Goal: Task Accomplishment & Management: Manage account settings

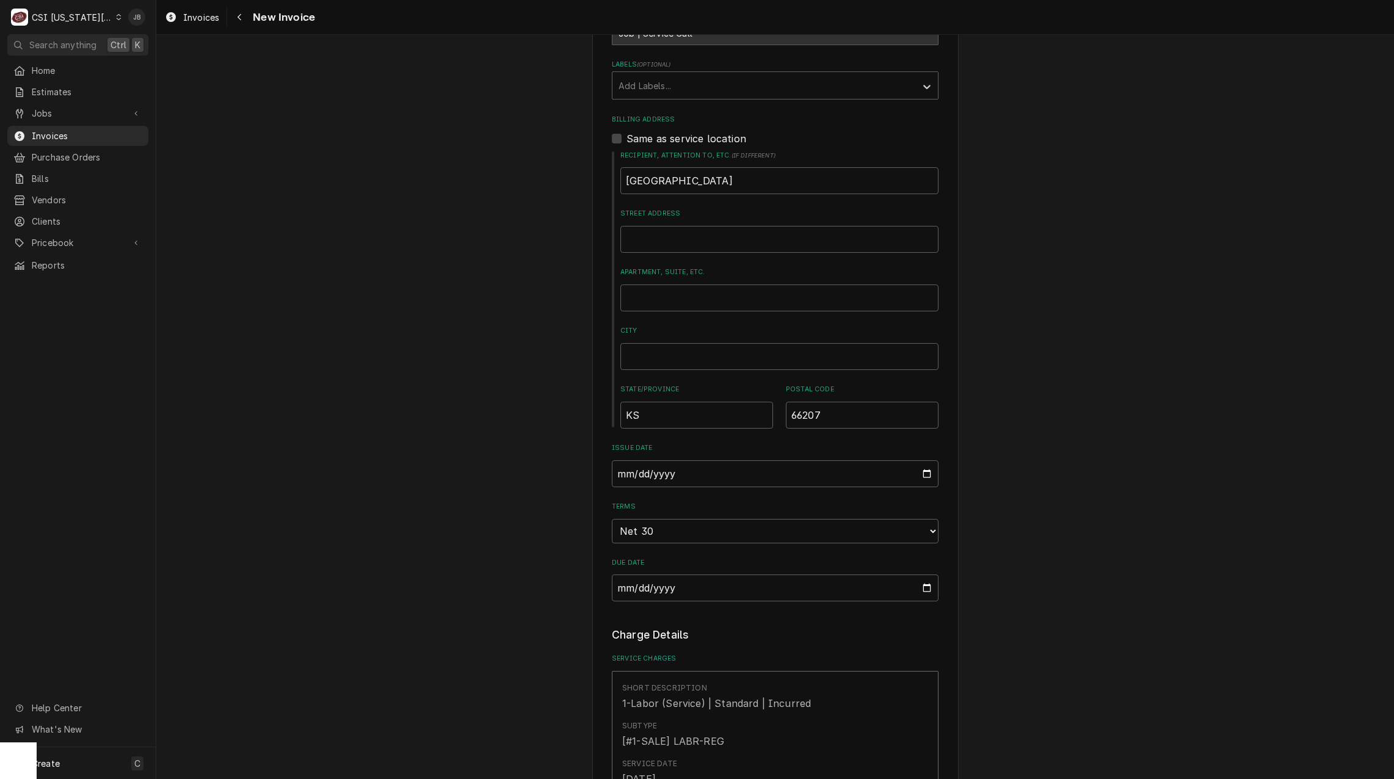
scroll to position [794, 0]
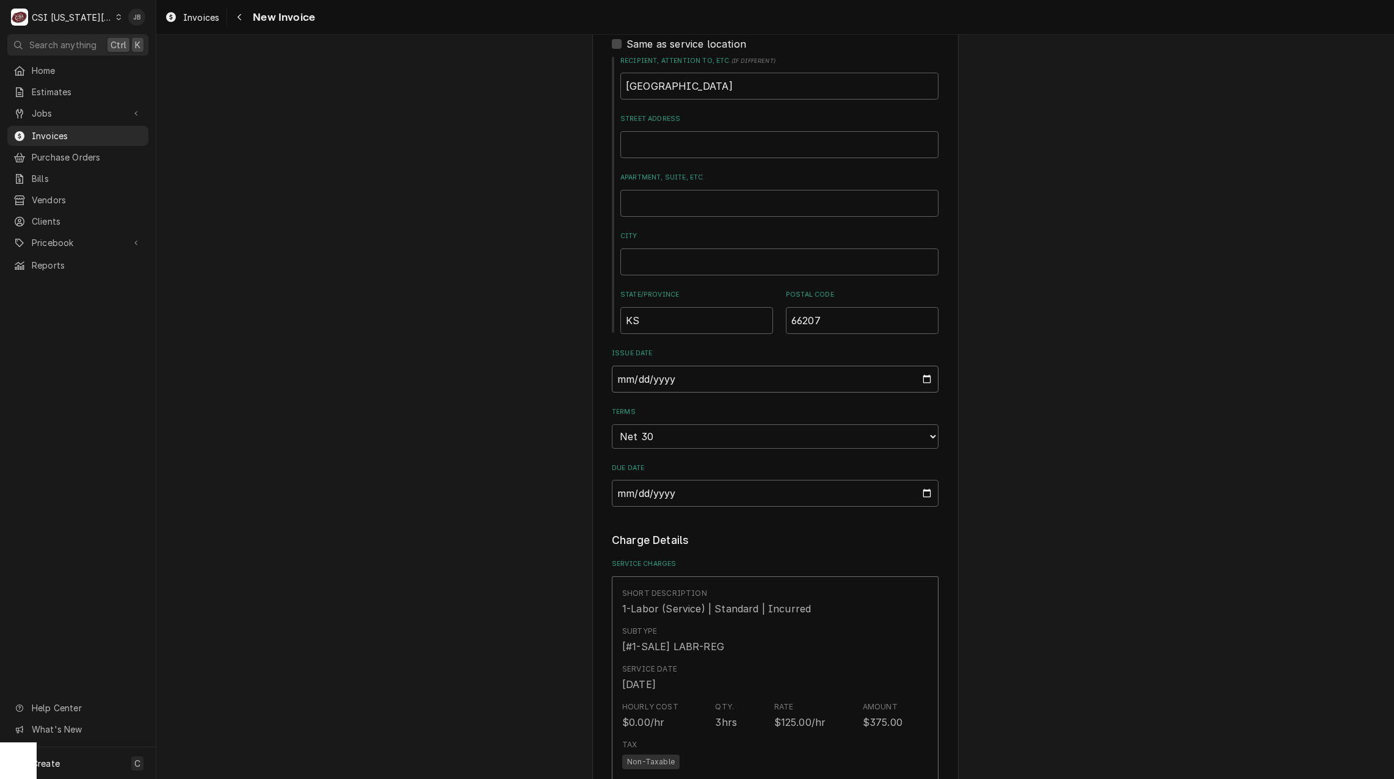
click at [920, 366] on input "2025-08-29" at bounding box center [775, 379] width 327 height 27
click at [1154, 485] on div "Please provide the following information to create your invoice: Client Details…" at bounding box center [775, 646] width 1238 height 2785
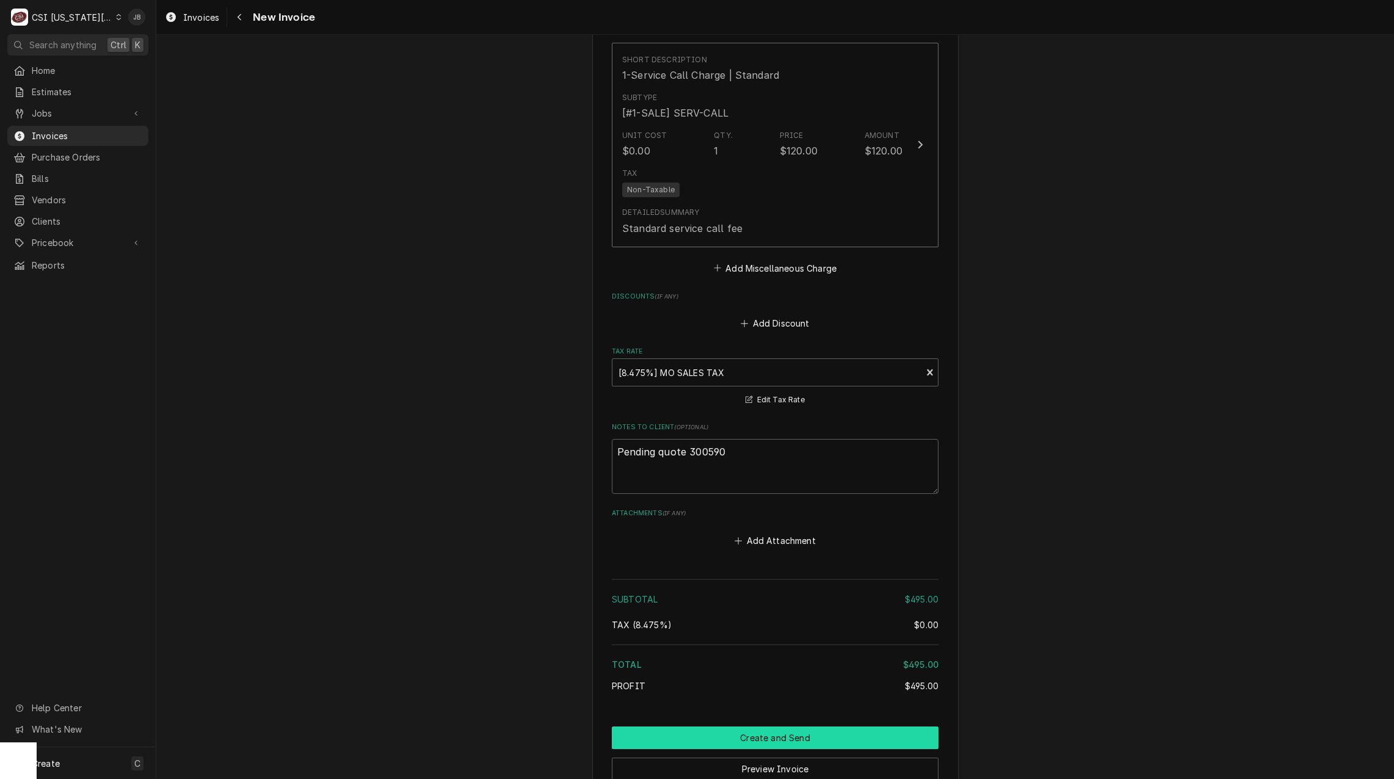
scroll to position [2082, 0]
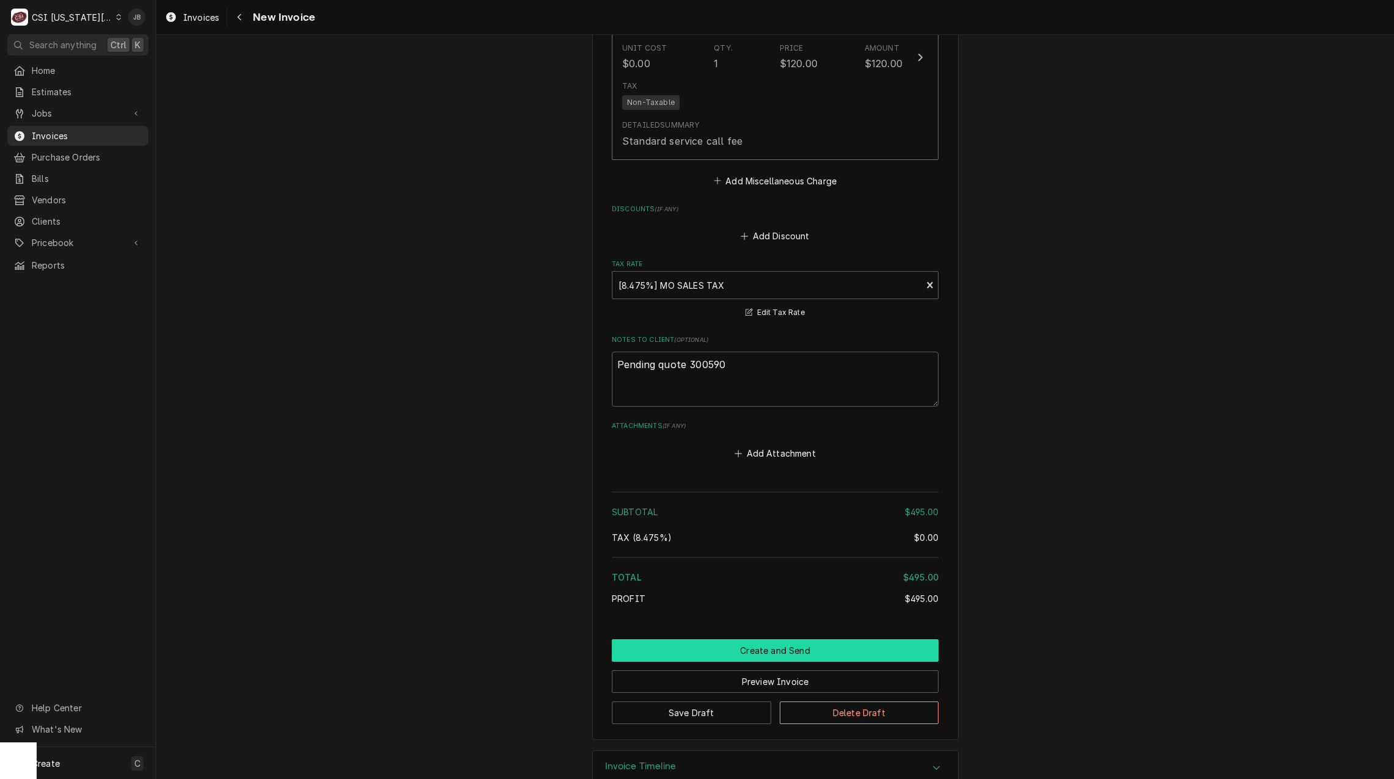
click at [747, 640] on button "Create and Send" at bounding box center [775, 651] width 327 height 23
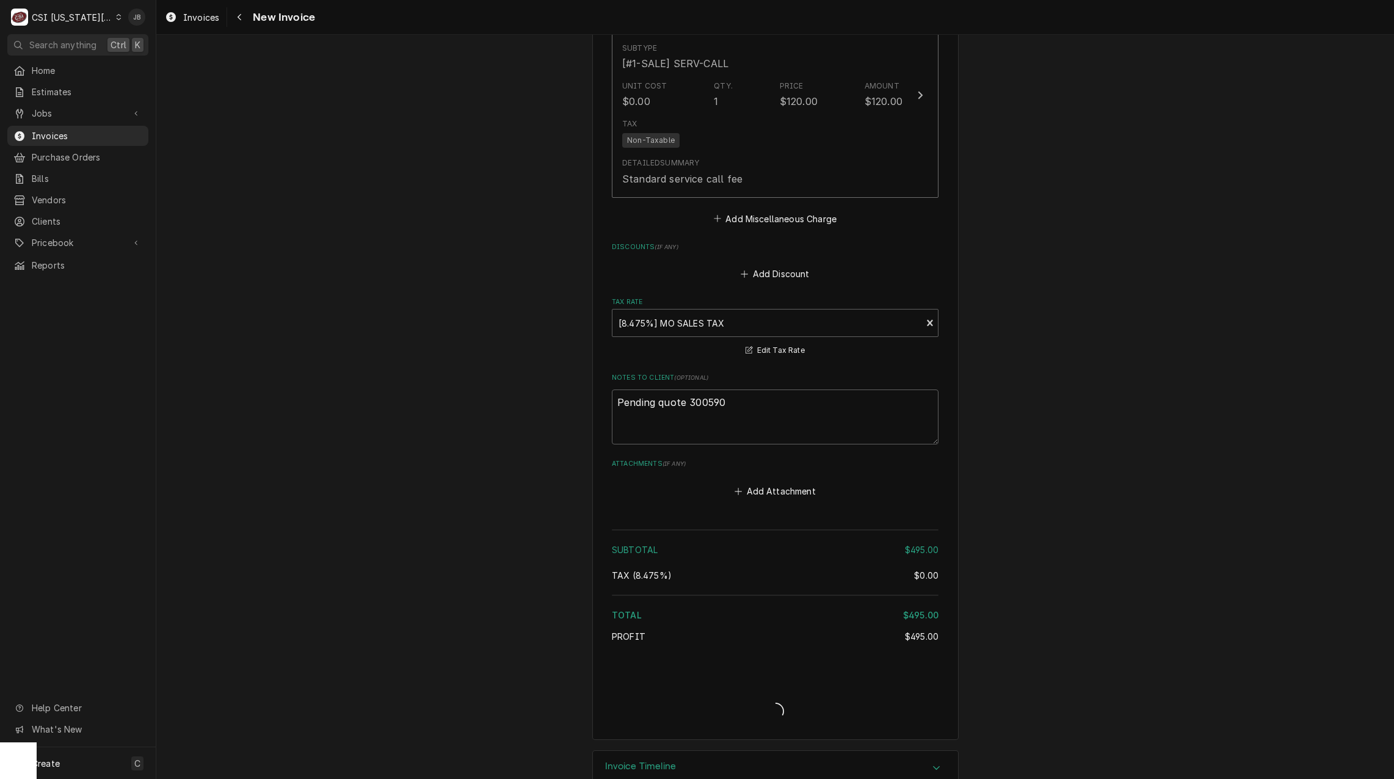
type textarea "x"
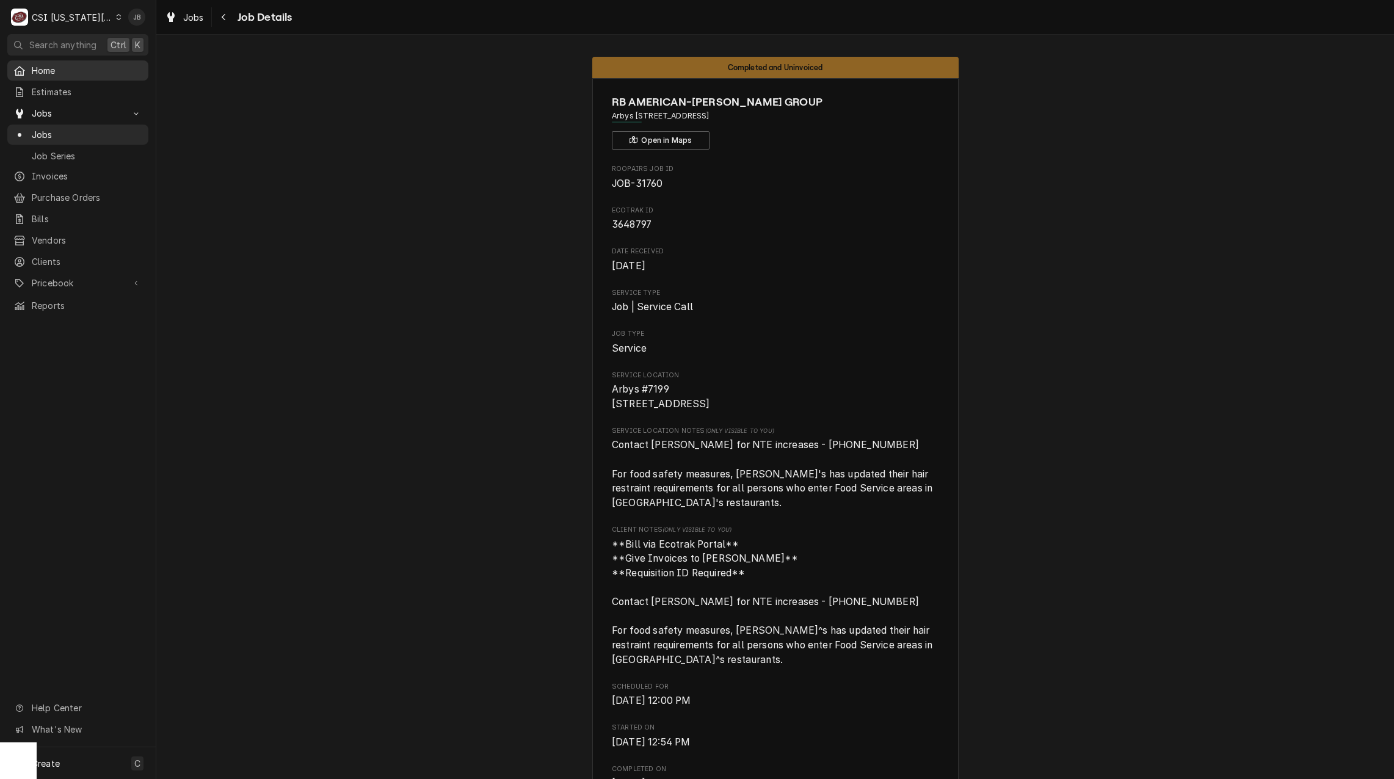
scroll to position [1283, 0]
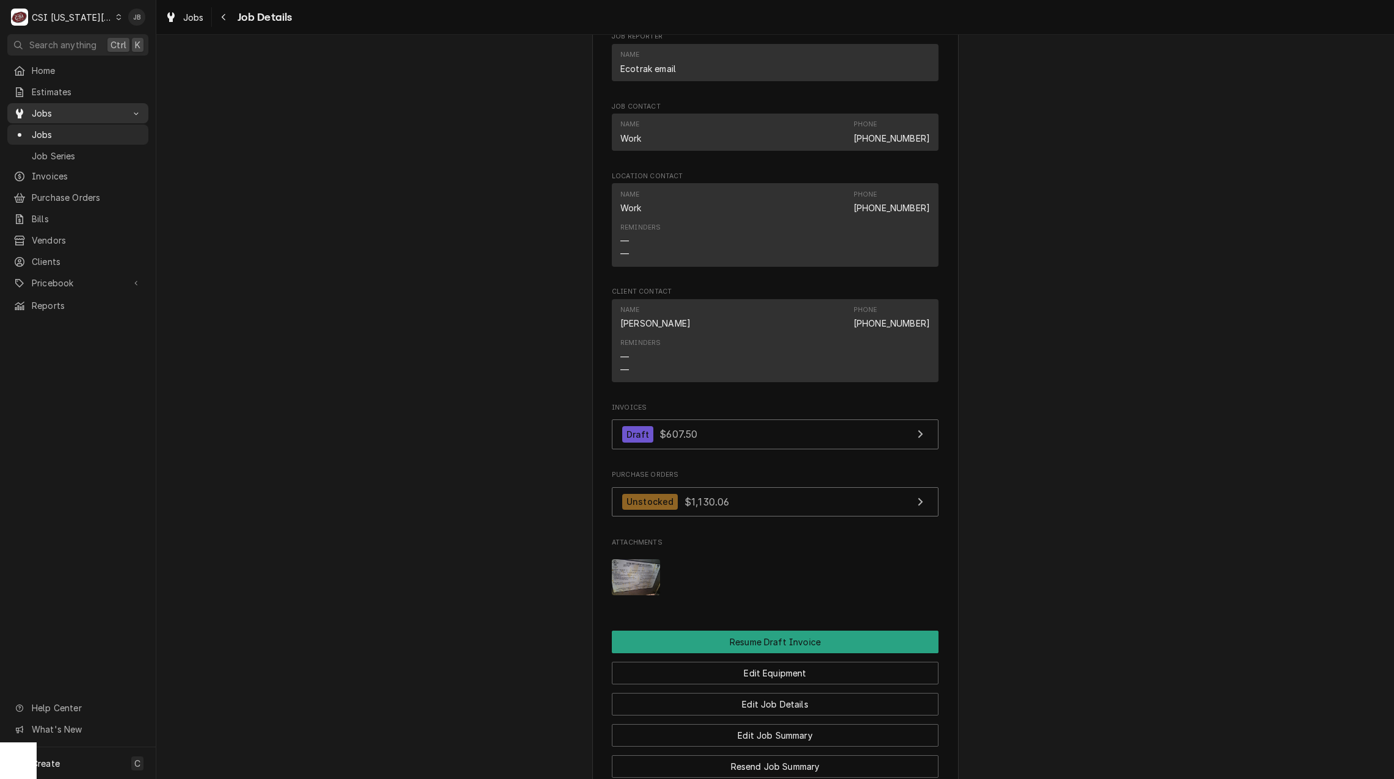
click at [82, 111] on span "Jobs" at bounding box center [78, 113] width 92 height 13
click at [54, 150] on span "Job Series" at bounding box center [87, 156] width 111 height 13
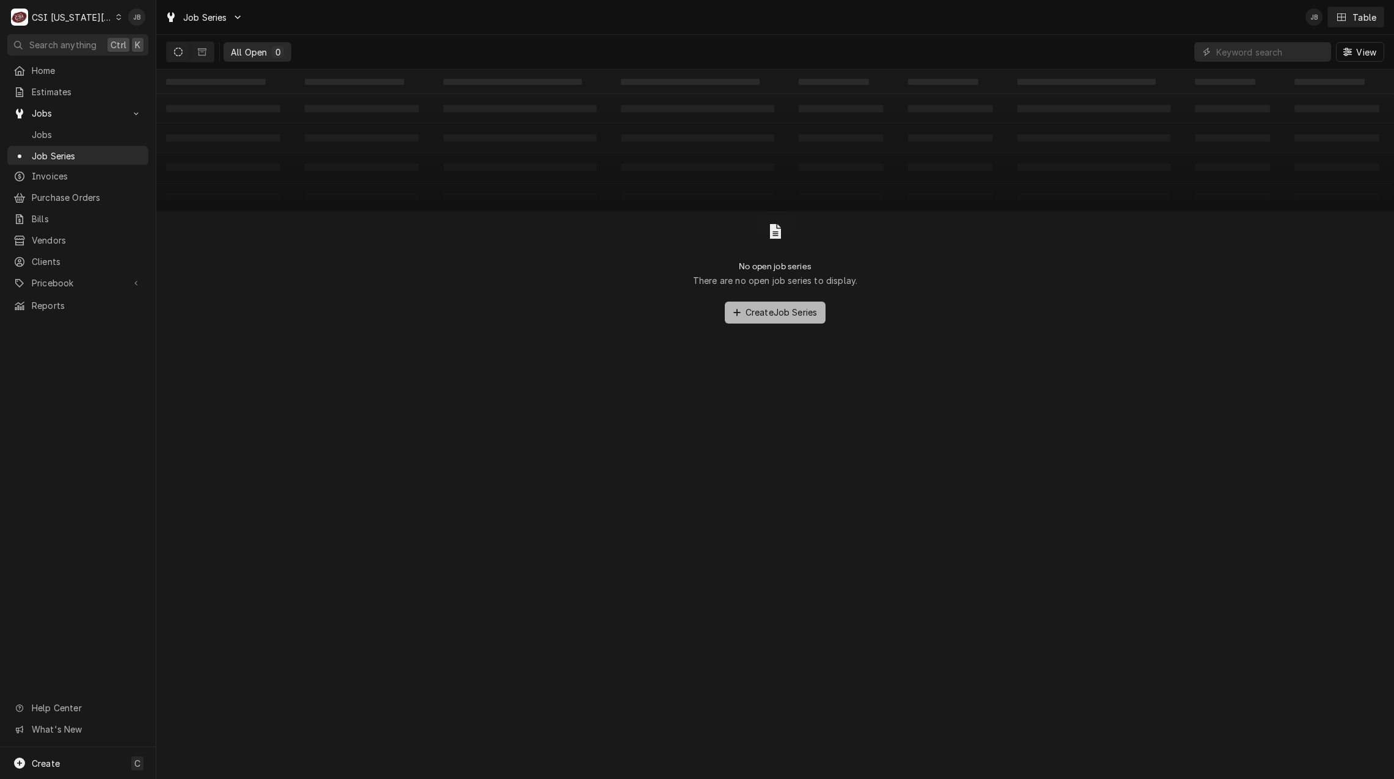
click at [744, 313] on span "Create Job Series" at bounding box center [781, 312] width 77 height 13
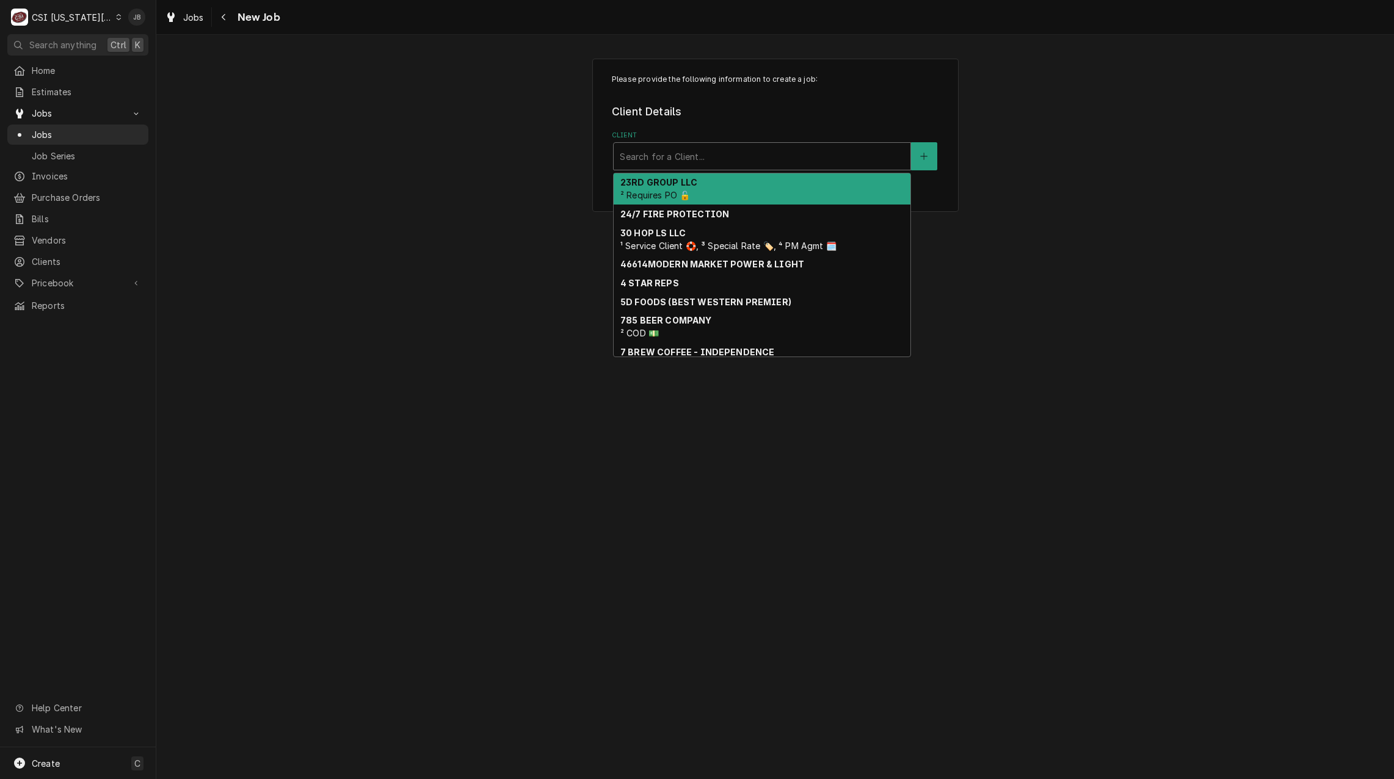
click at [669, 154] on div "Client" at bounding box center [762, 156] width 285 height 22
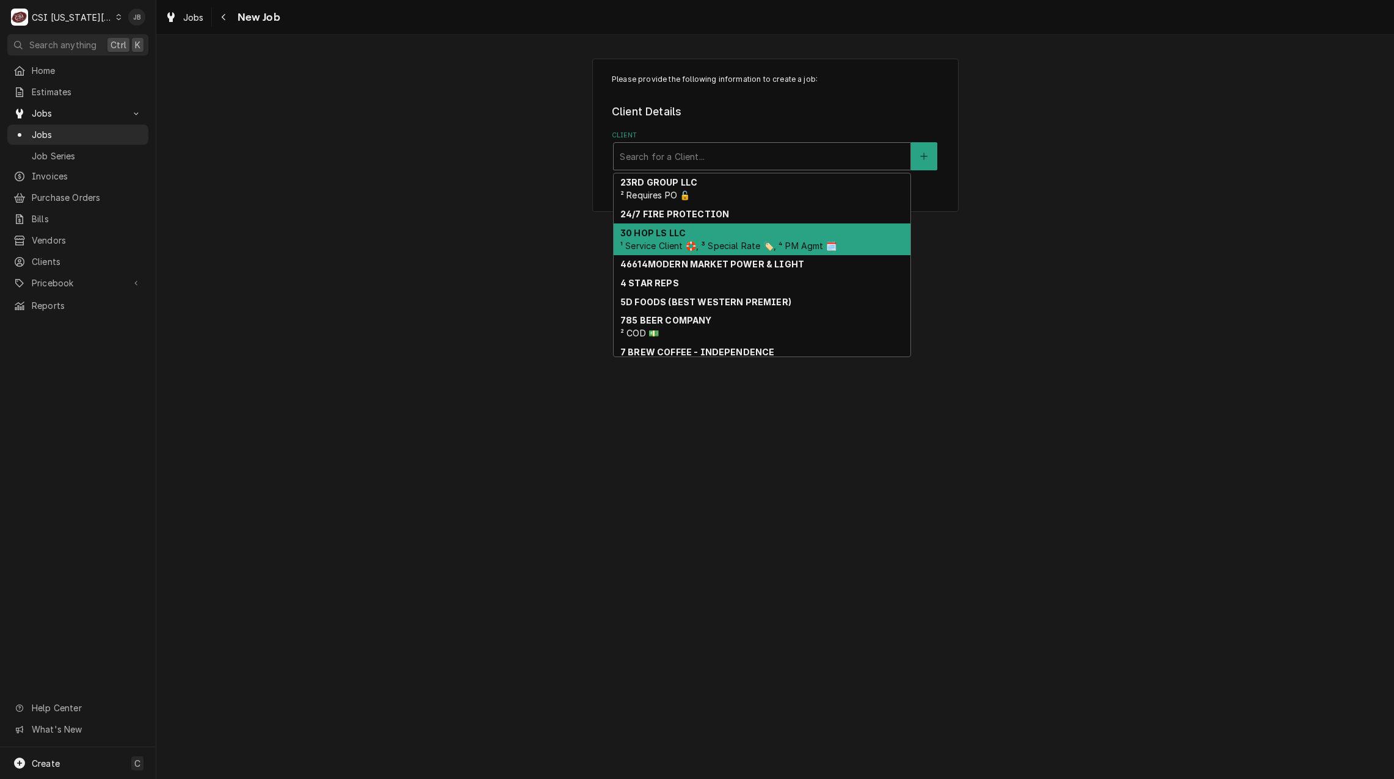
click at [688, 245] on span "¹ Service Client 🛟, ³ Special Rate 🏷️, ⁴ PM Agmt 🗓️" at bounding box center [729, 246] width 216 height 10
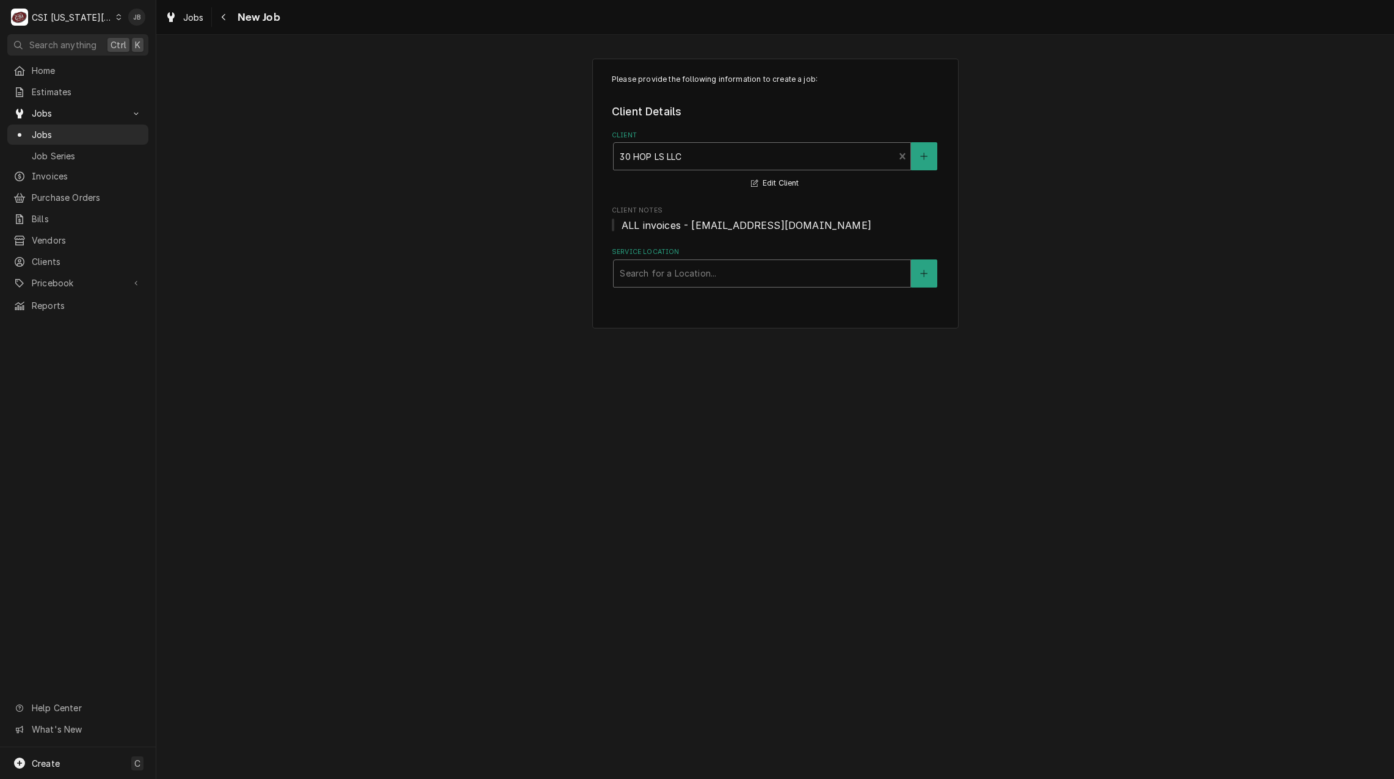
click at [636, 276] on div "Service Location" at bounding box center [762, 274] width 285 height 22
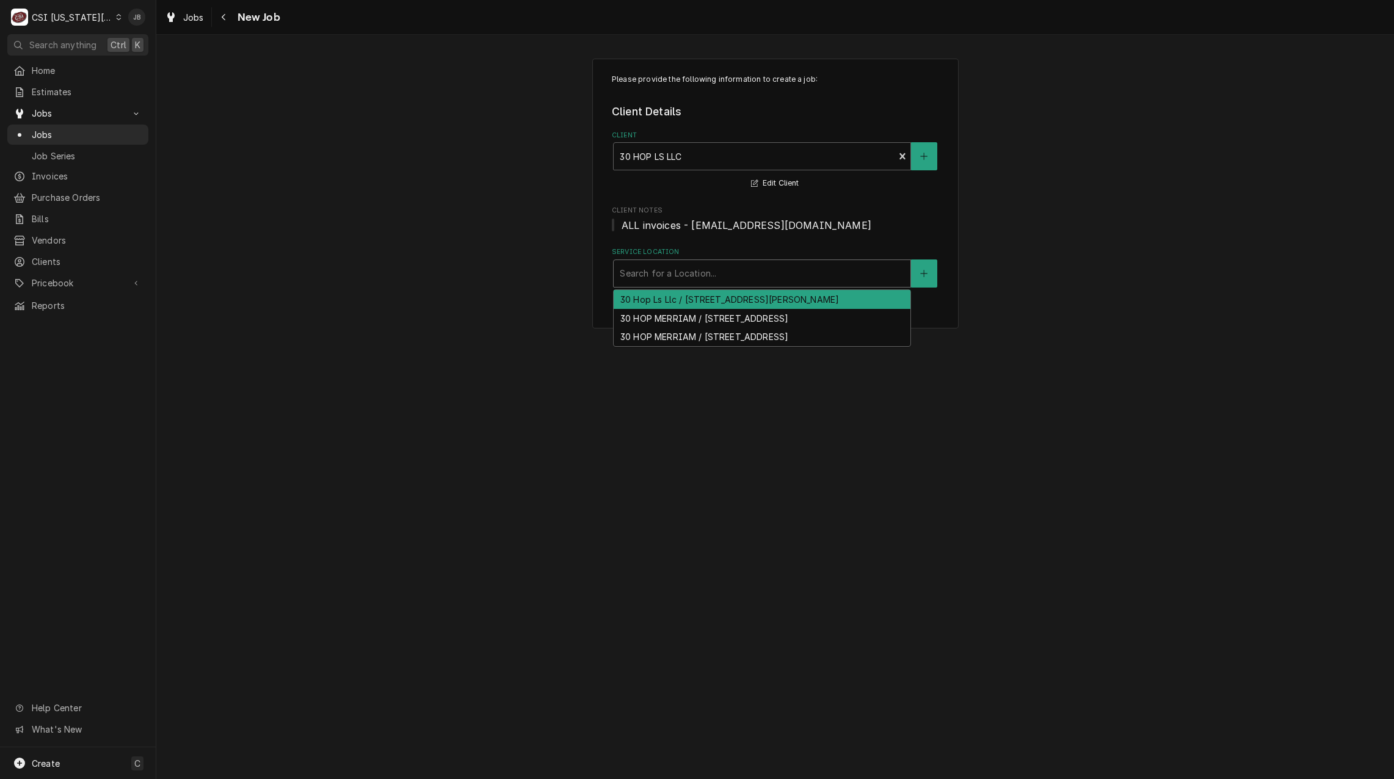
click at [700, 309] on div "30 Hop Ls Llc / 1020 Nw Pryor Road Suite G, Lees Summit, MO 64081" at bounding box center [762, 299] width 297 height 19
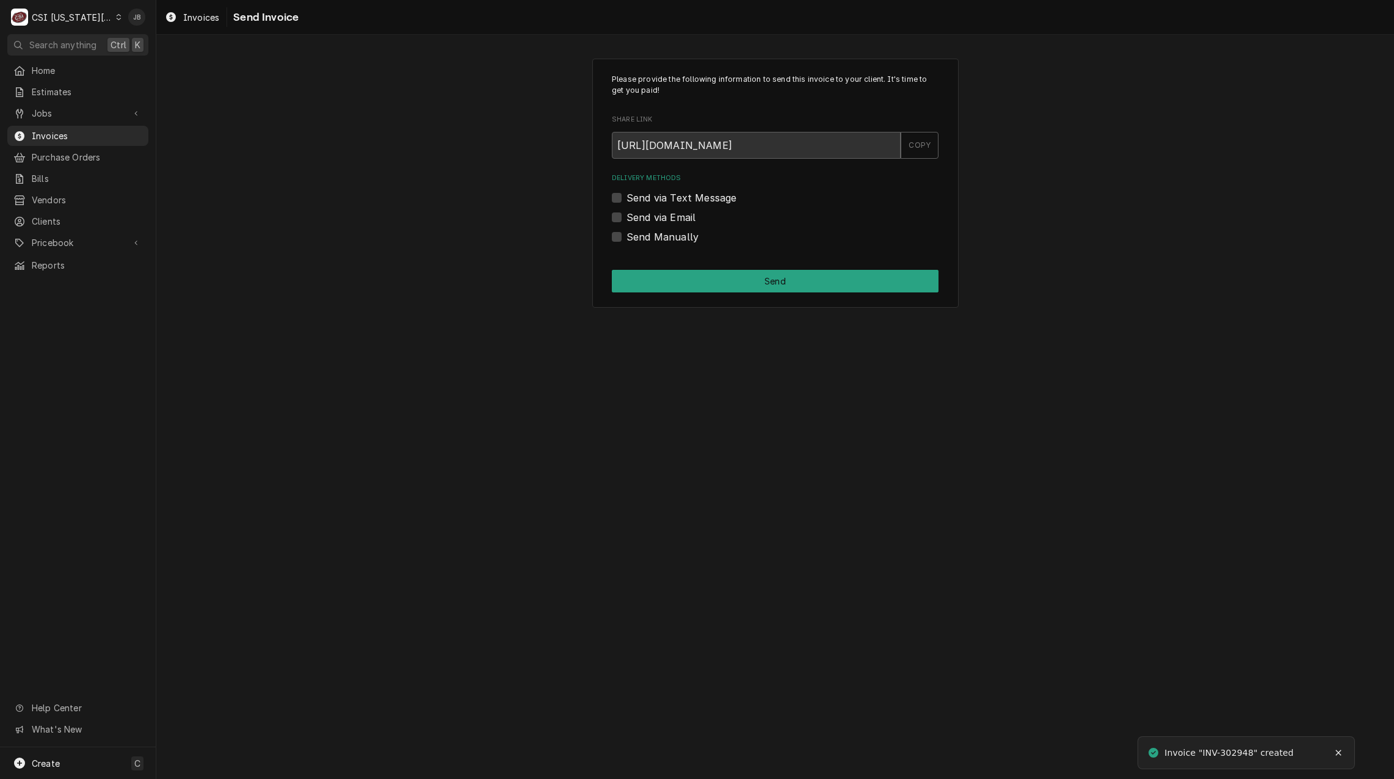
click at [674, 219] on label "Send via Email" at bounding box center [661, 217] width 69 height 15
click at [674, 219] on input "Send via Email" at bounding box center [790, 223] width 327 height 27
checkbox input "true"
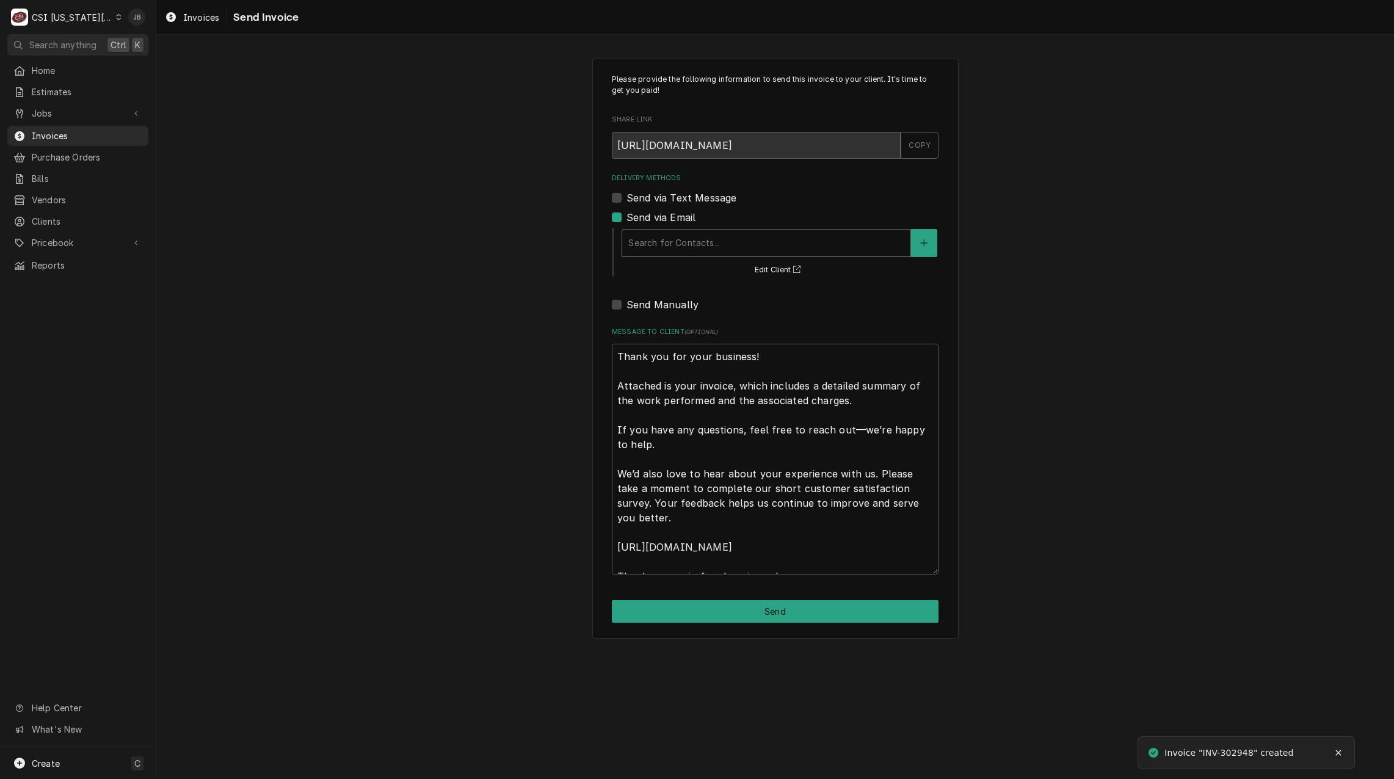
drag, startPoint x: 671, startPoint y: 242, endPoint x: 680, endPoint y: 246, distance: 10.4
click at [670, 244] on div "Delivery Methods" at bounding box center [767, 243] width 276 height 22
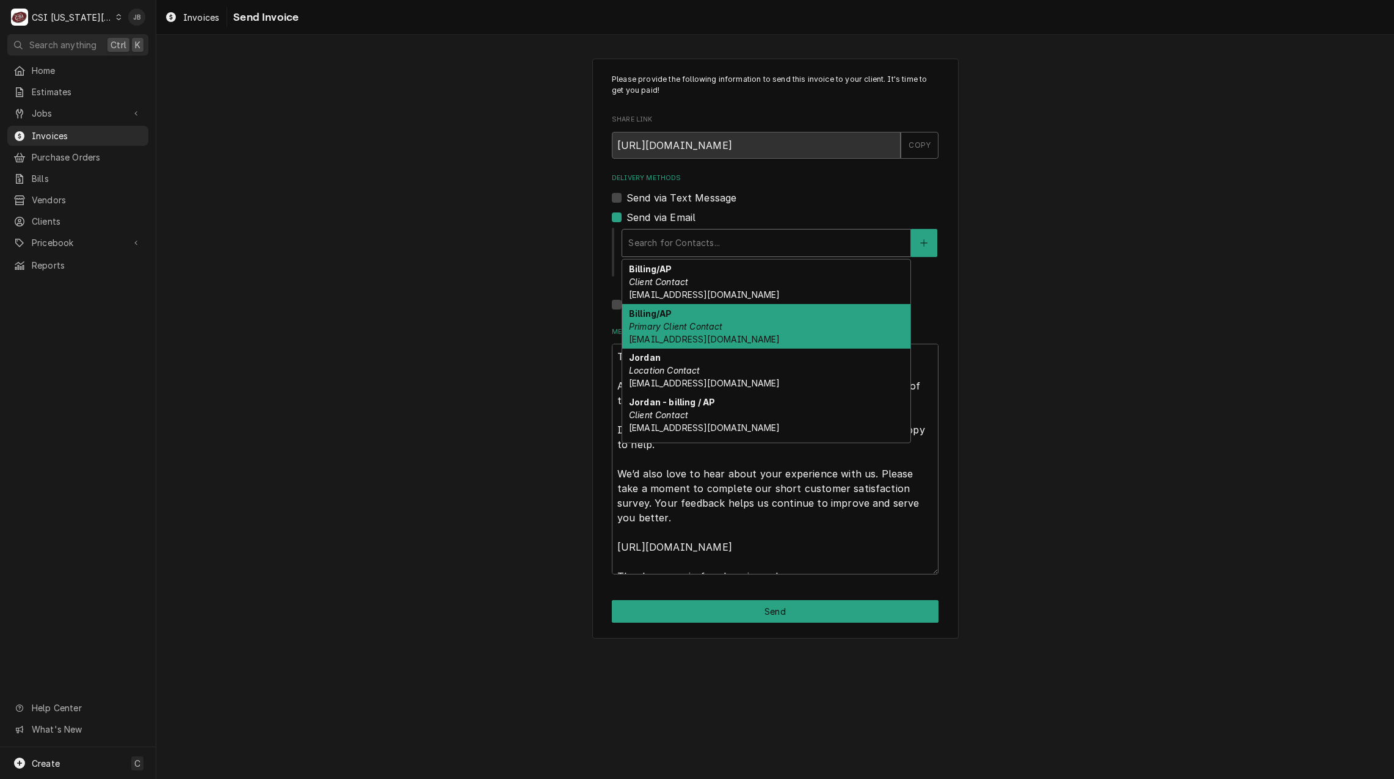
click at [801, 319] on div "Billing/AP Primary Client Contact accounting@maple-ranch.com" at bounding box center [766, 326] width 288 height 45
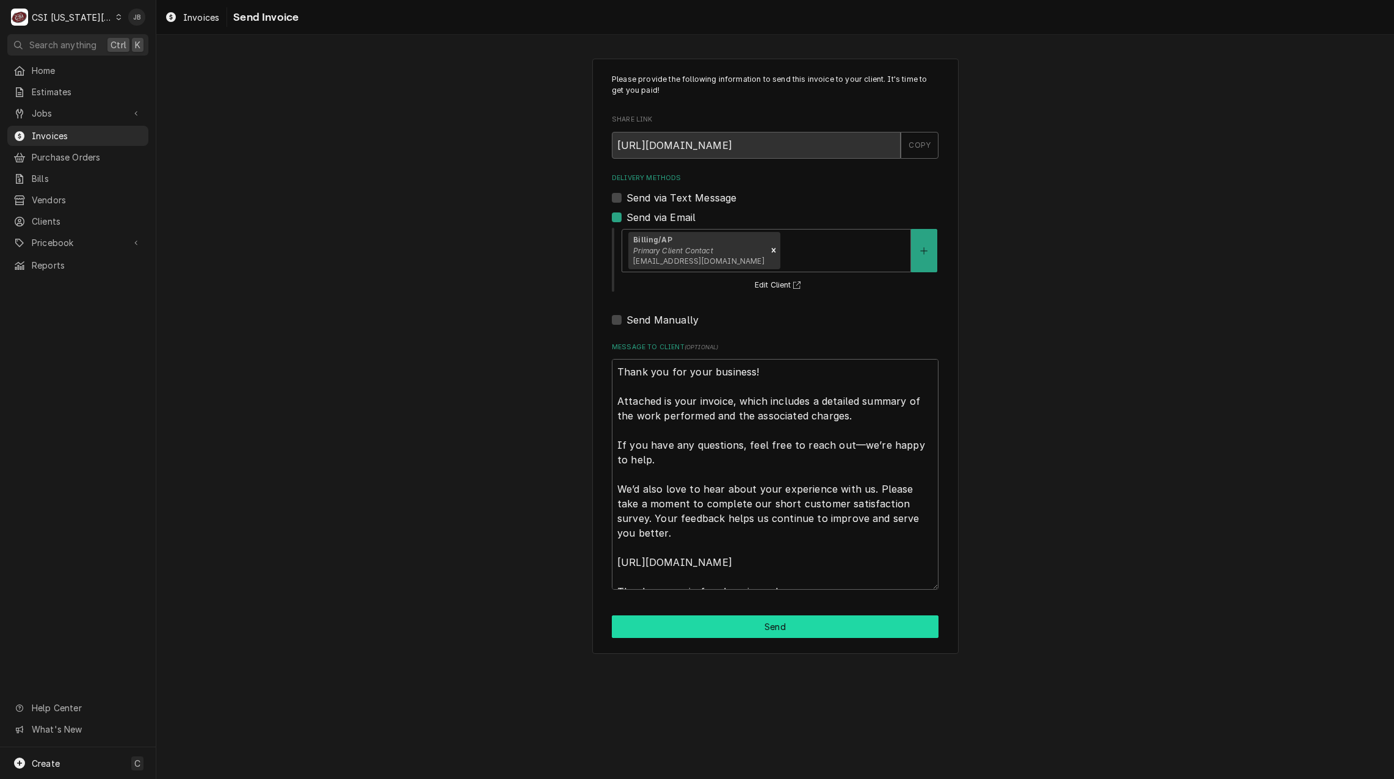
click at [740, 638] on button "Send" at bounding box center [775, 627] width 327 height 23
type textarea "x"
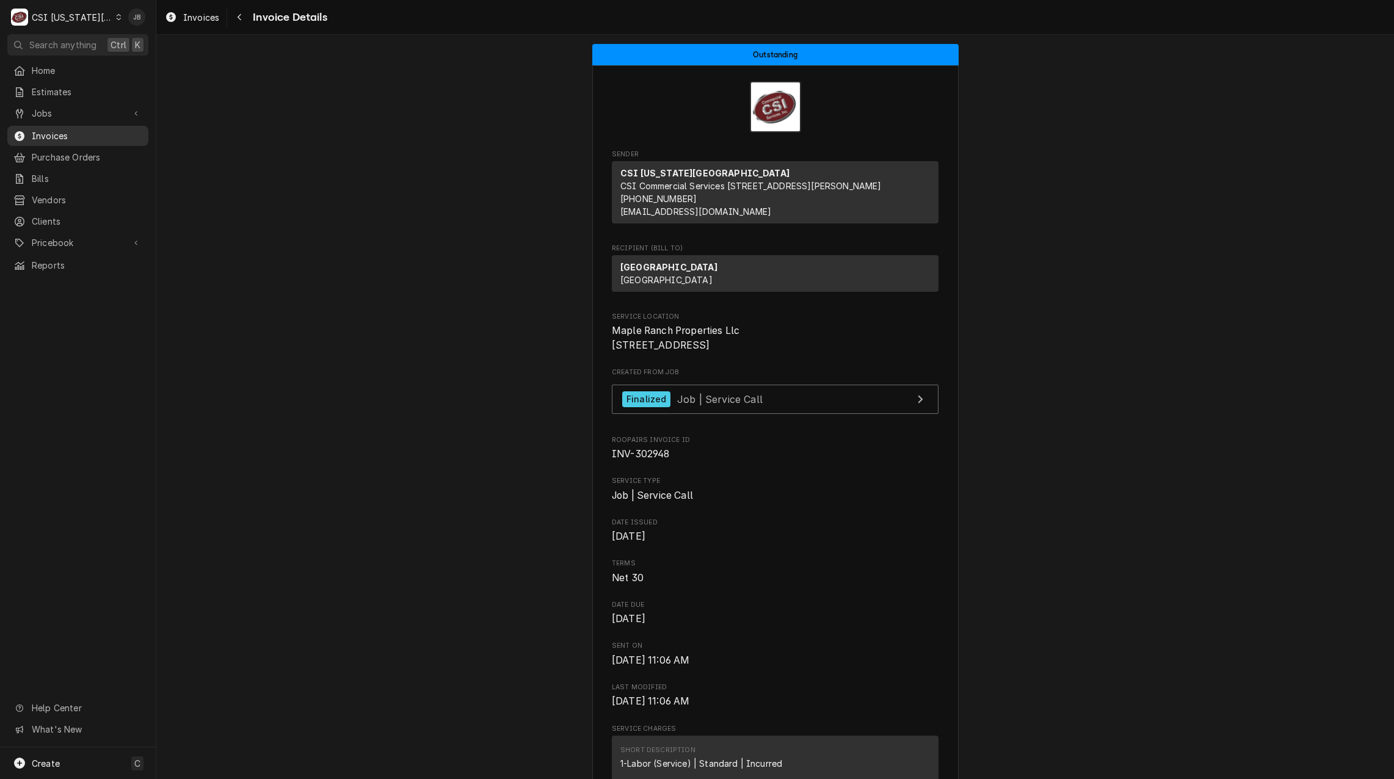
click at [73, 131] on span "Invoices" at bounding box center [87, 135] width 111 height 13
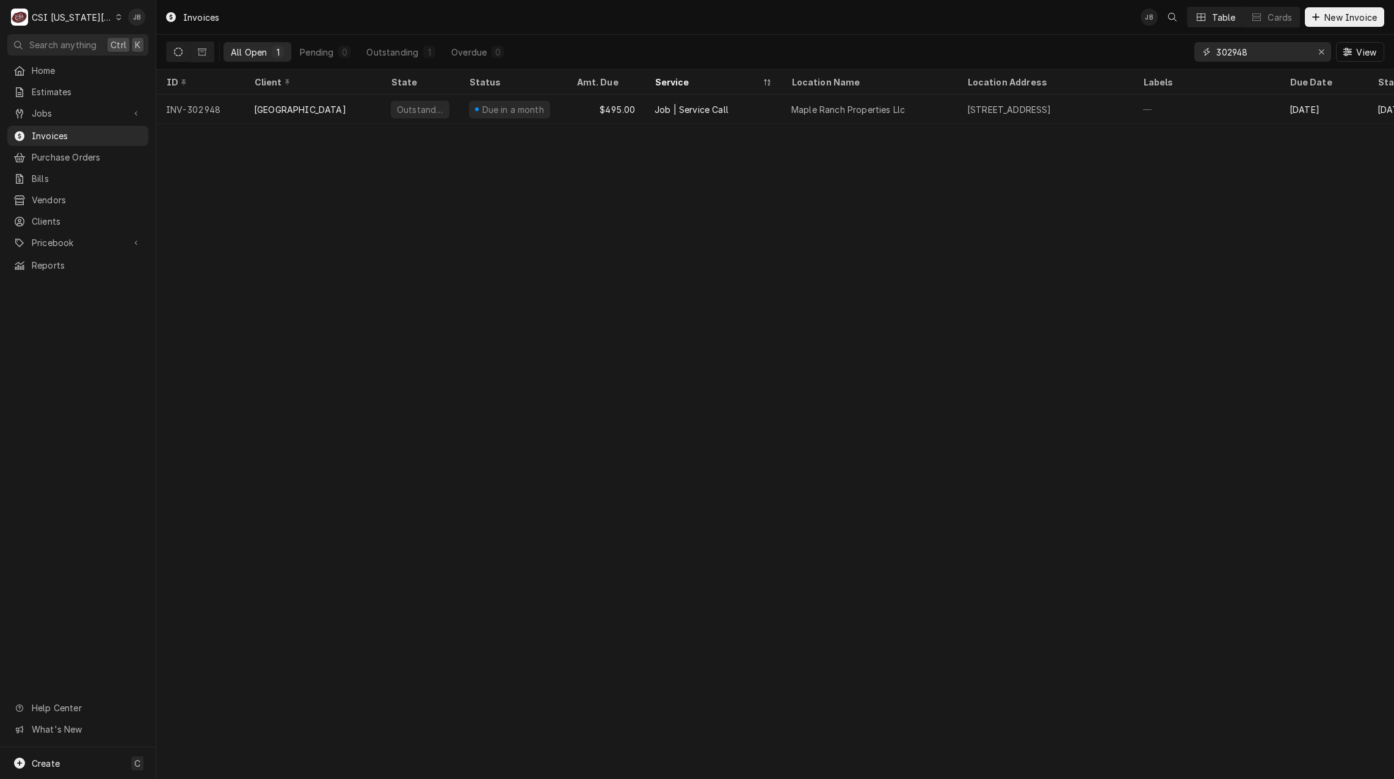
drag, startPoint x: 1259, startPoint y: 46, endPoint x: 1174, endPoint y: 51, distance: 85.7
click at [1174, 51] on div "All Open 1 Pending 0 Outstanding 1 Overdue 0 302948 View" at bounding box center [775, 52] width 1219 height 34
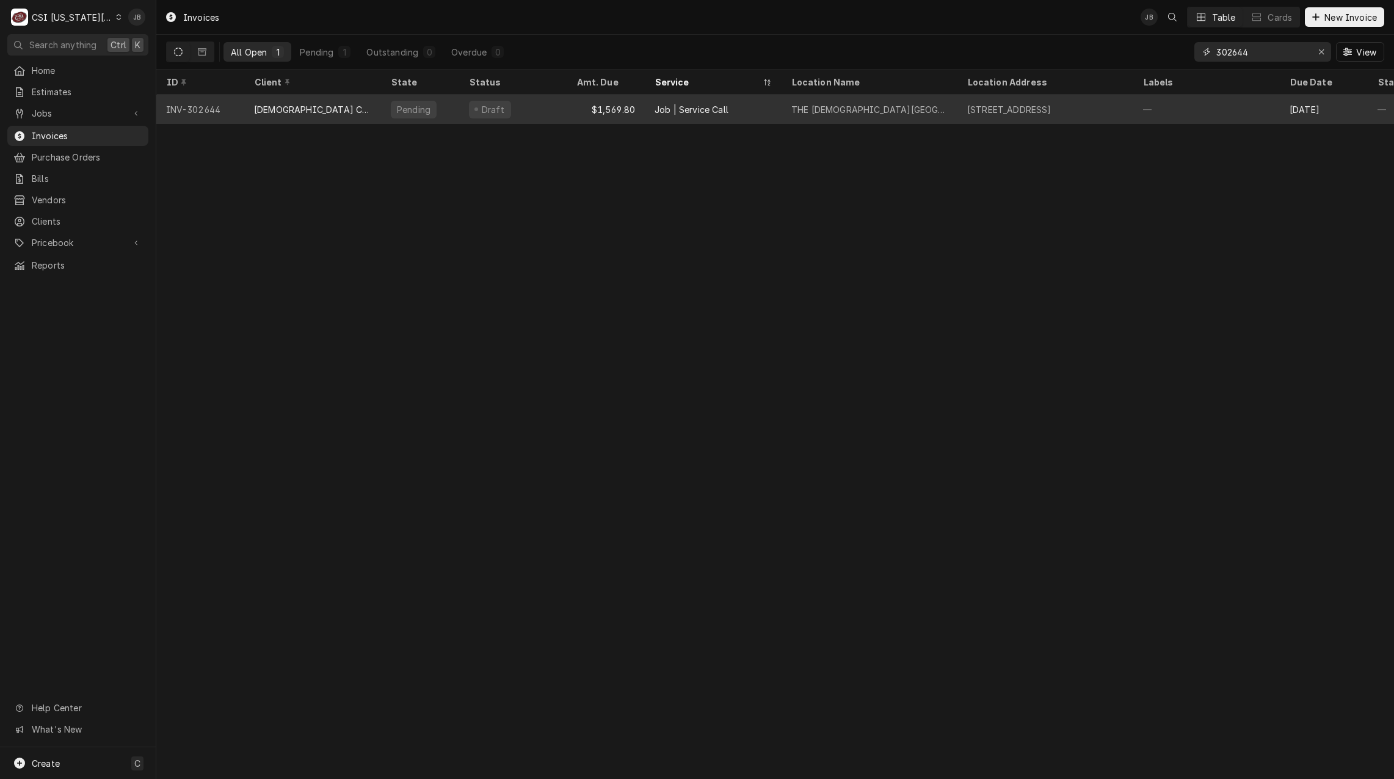
type input "302644"
click at [823, 113] on div "THE JEWISH COMMUNITY CENTER RAMS CENTER" at bounding box center [870, 109] width 156 height 13
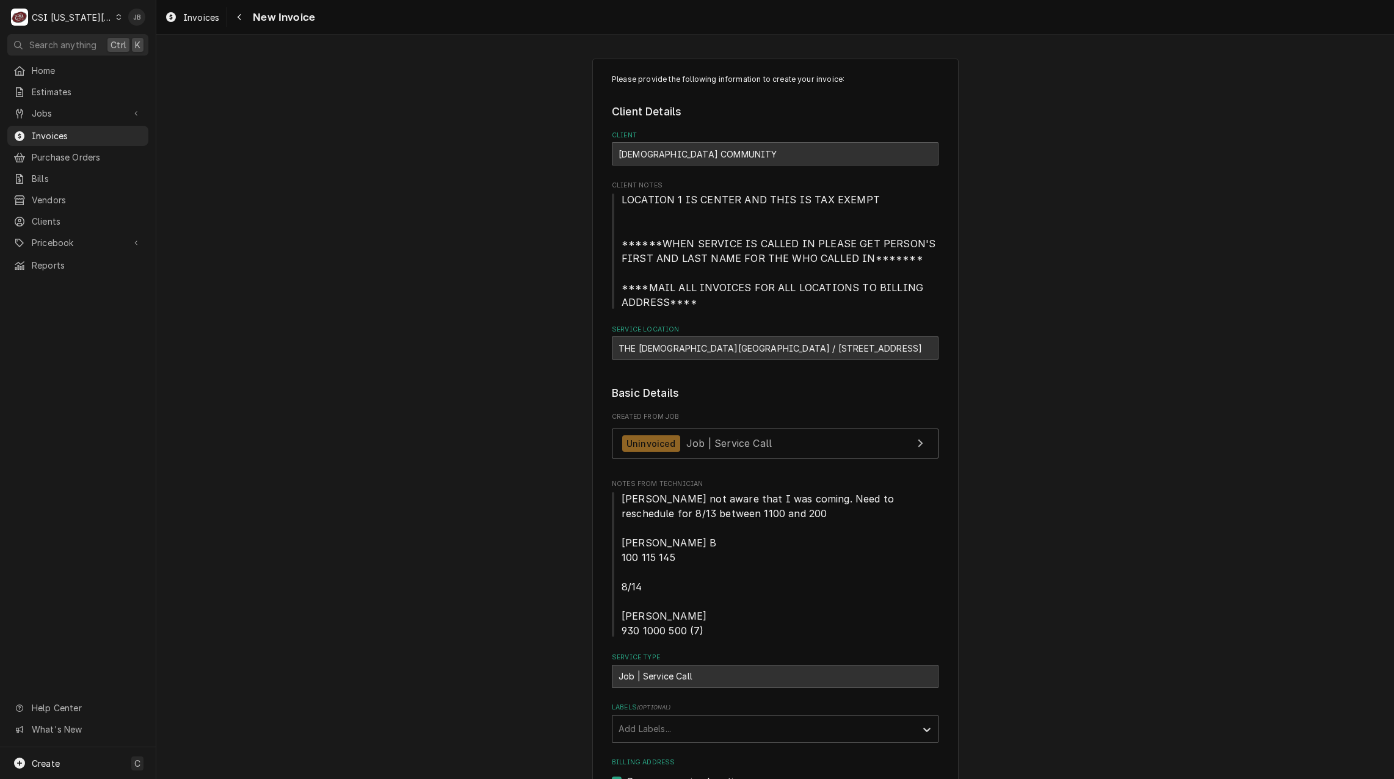
scroll to position [428, 0]
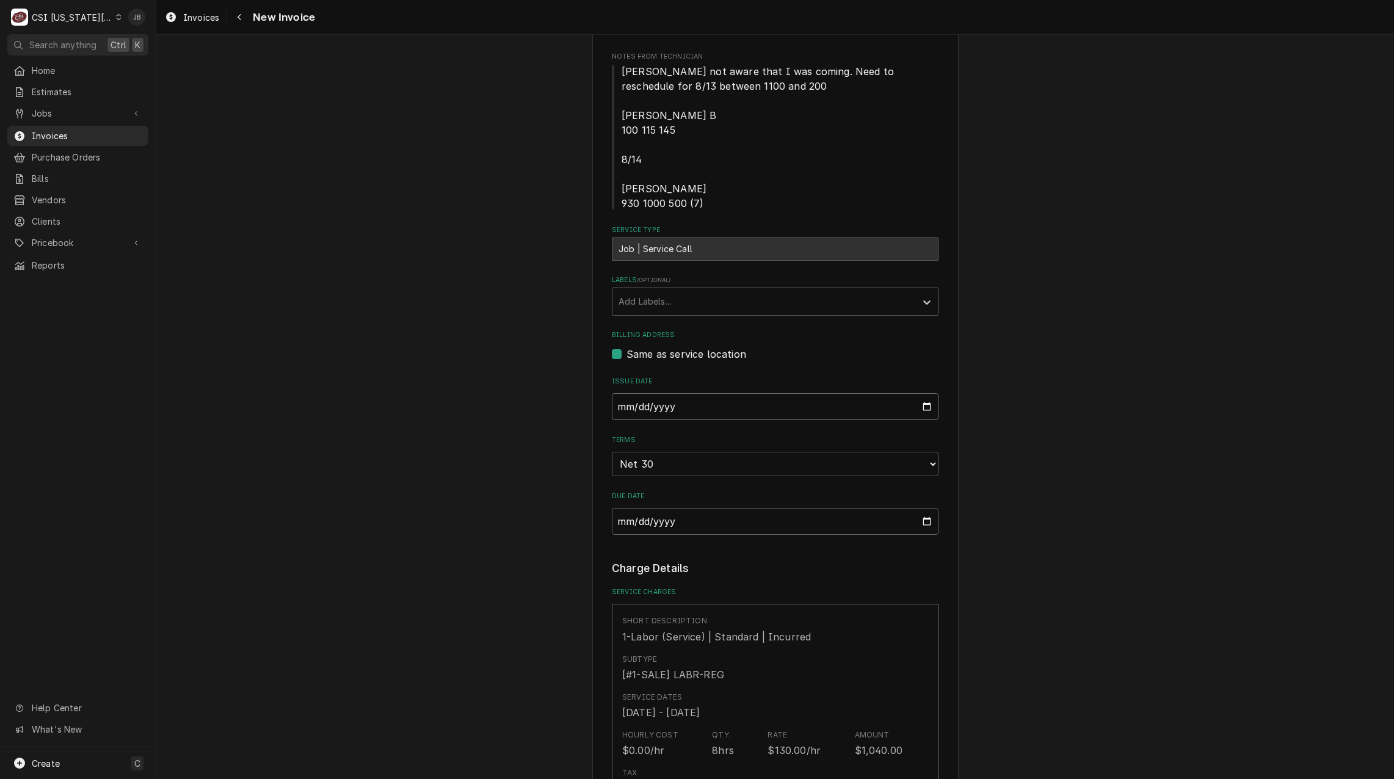
click at [925, 404] on input "2025-08-21" at bounding box center [775, 406] width 327 height 27
type textarea "x"
type input "2025-08-31"
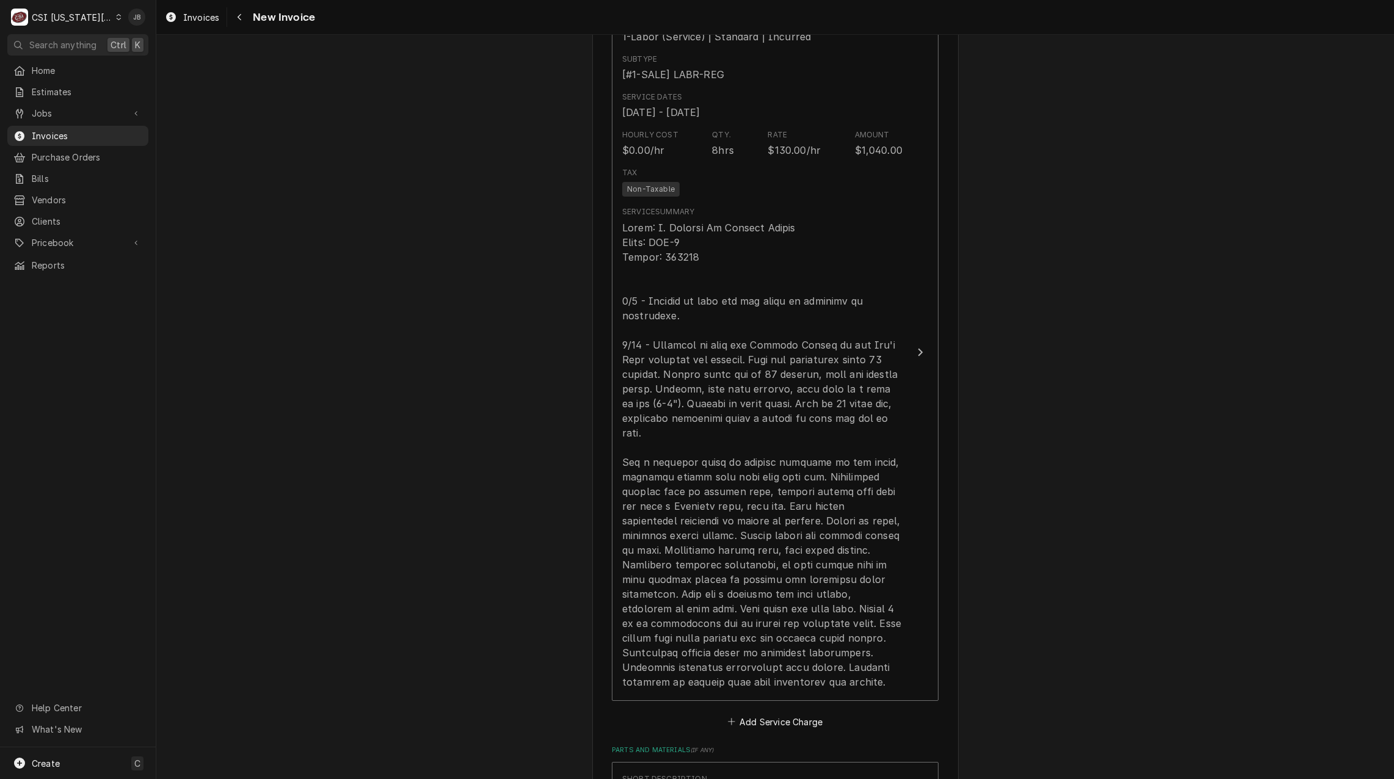
scroll to position [1038, 0]
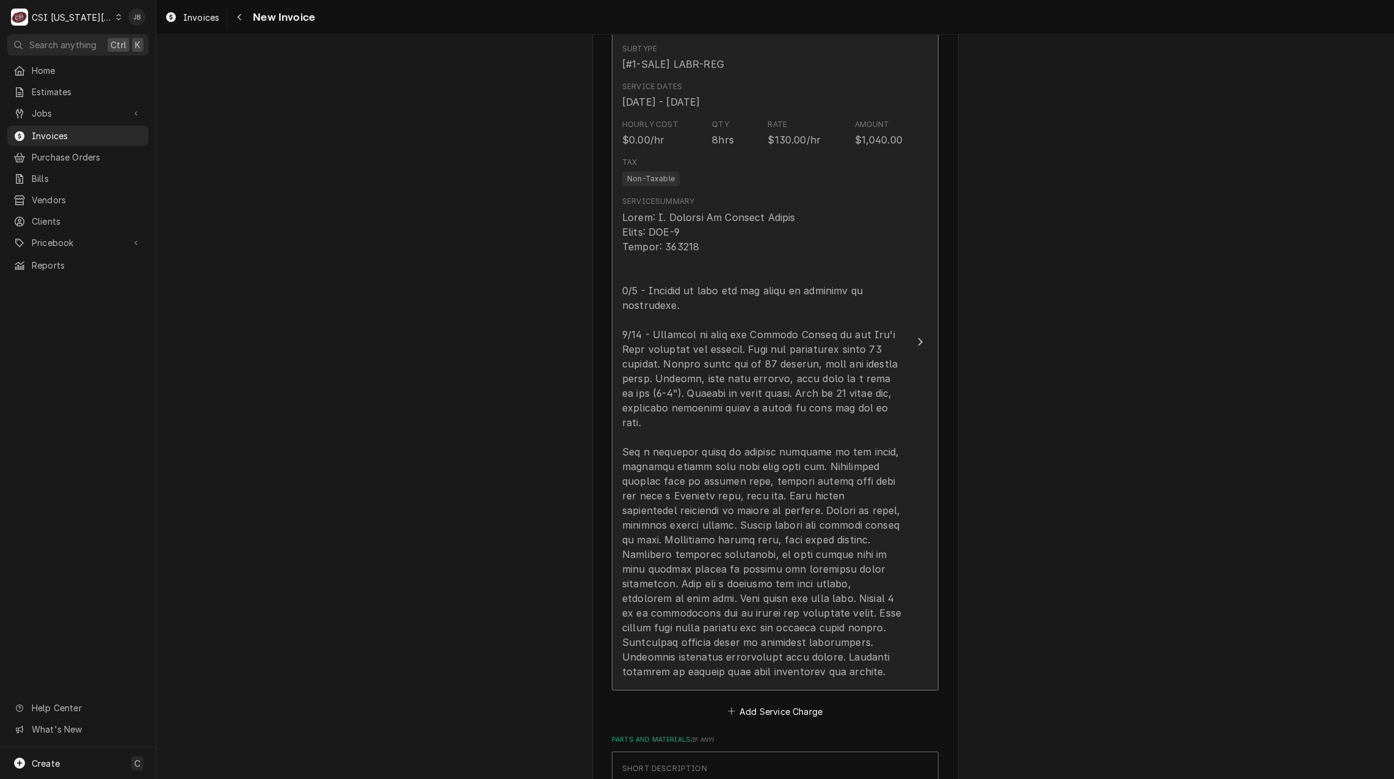
click at [760, 465] on div "Update Line Item" at bounding box center [762, 444] width 280 height 469
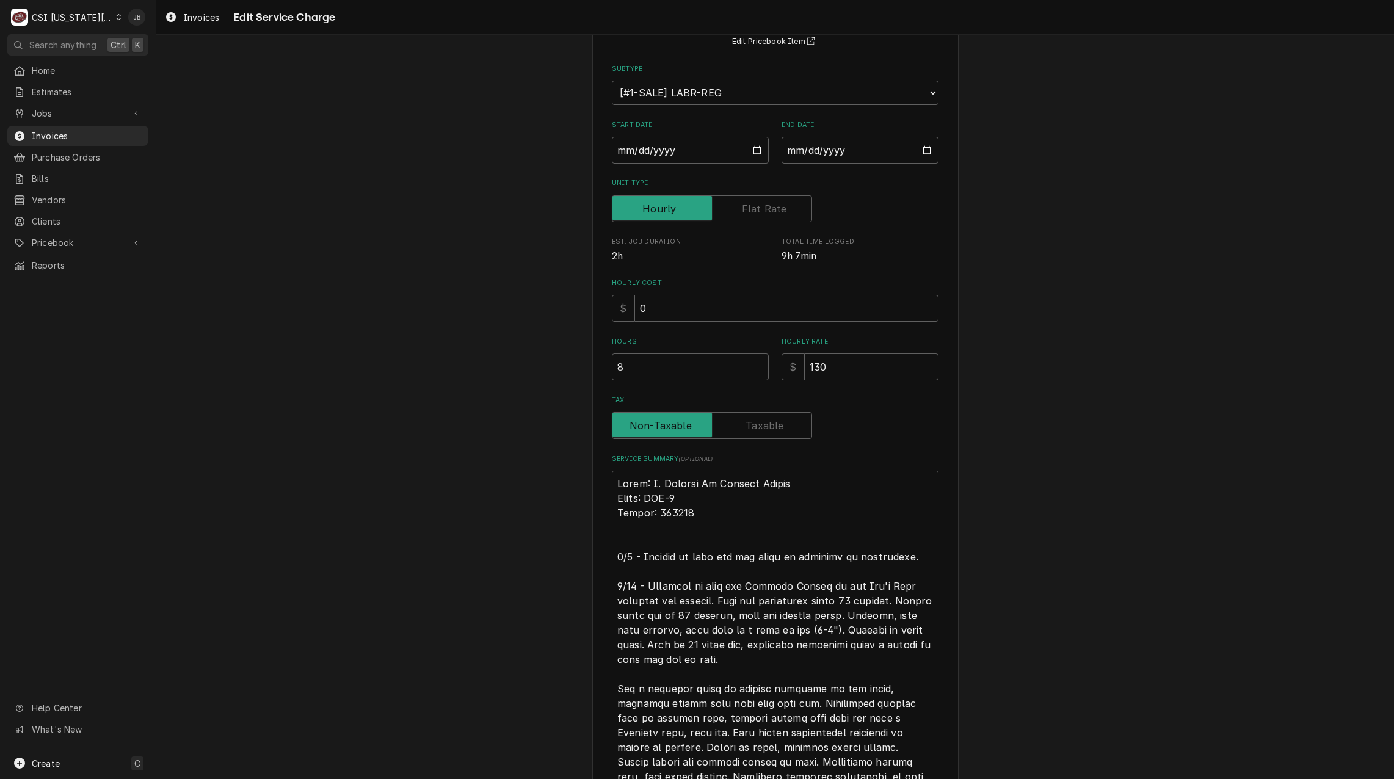
scroll to position [183, 0]
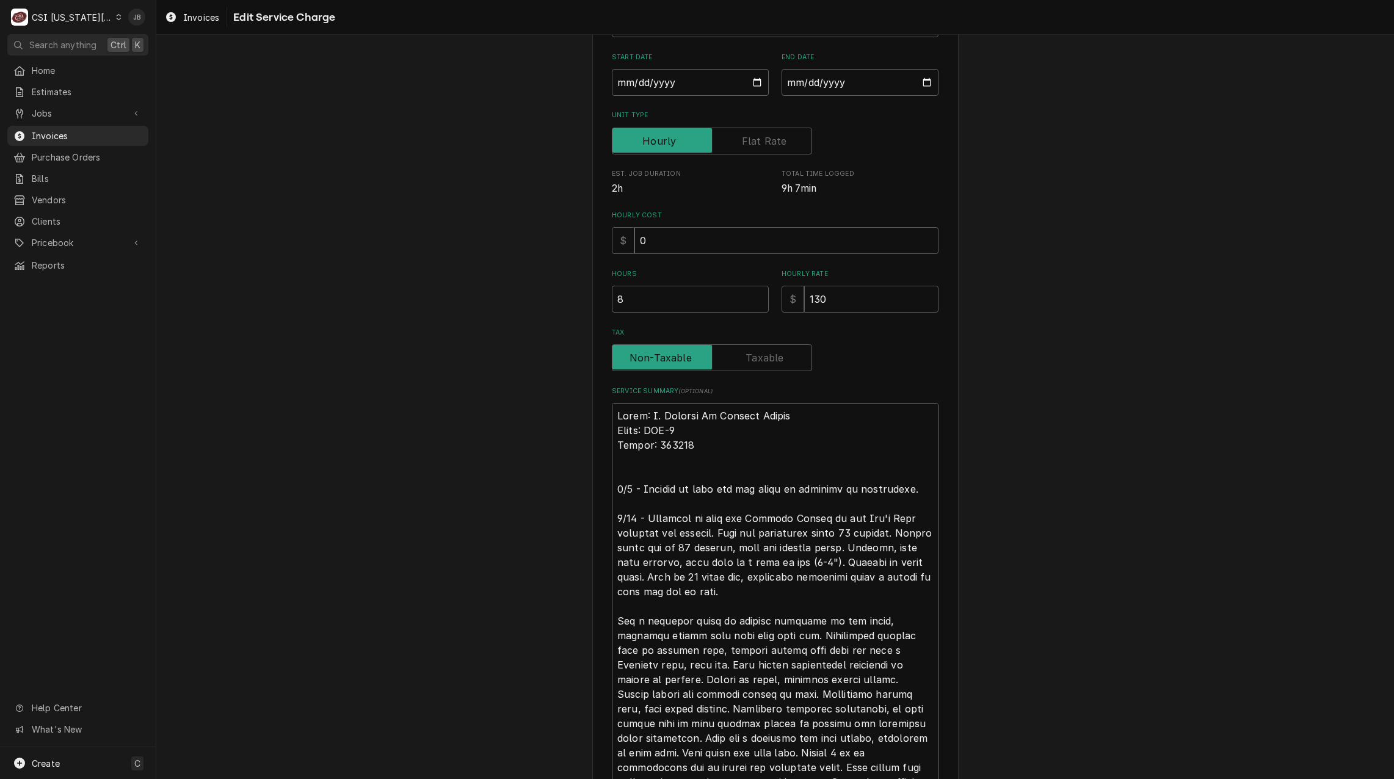
drag, startPoint x: 612, startPoint y: 512, endPoint x: 599, endPoint y: 466, distance: 48.2
click at [599, 466] on div "Use the fields below to edit this service charge Short Description 1-Labor (Ser…" at bounding box center [775, 397] width 366 height 1044
type textarea "x"
type textarea "Brand: C. Schmidt Co Display Cooler Model: FHR-5 Serial: 105129 8/14 - Returned…"
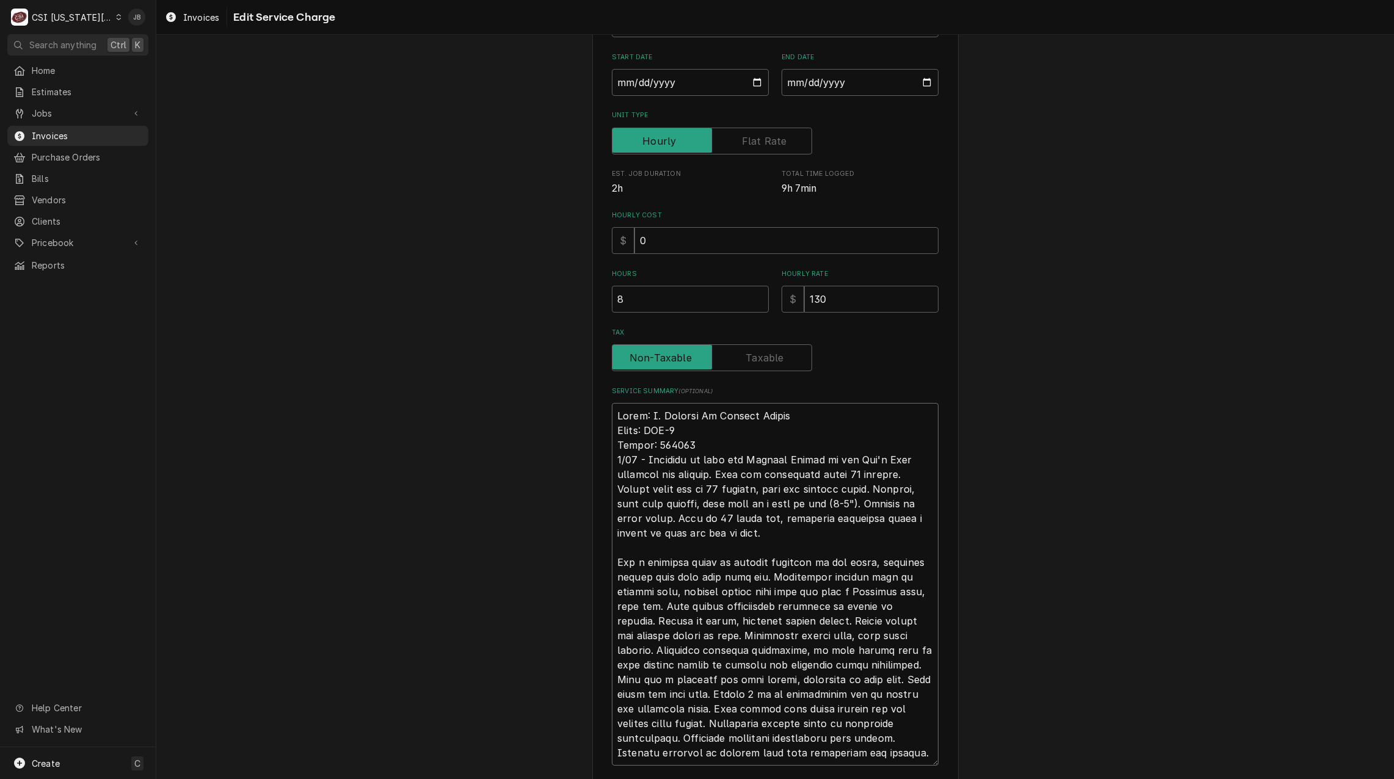
type textarea "x"
type textarea "Brand: C. Schmidt Co Display Cooler Model: FHR-5 Serial: 105129 8/14 - Returned…"
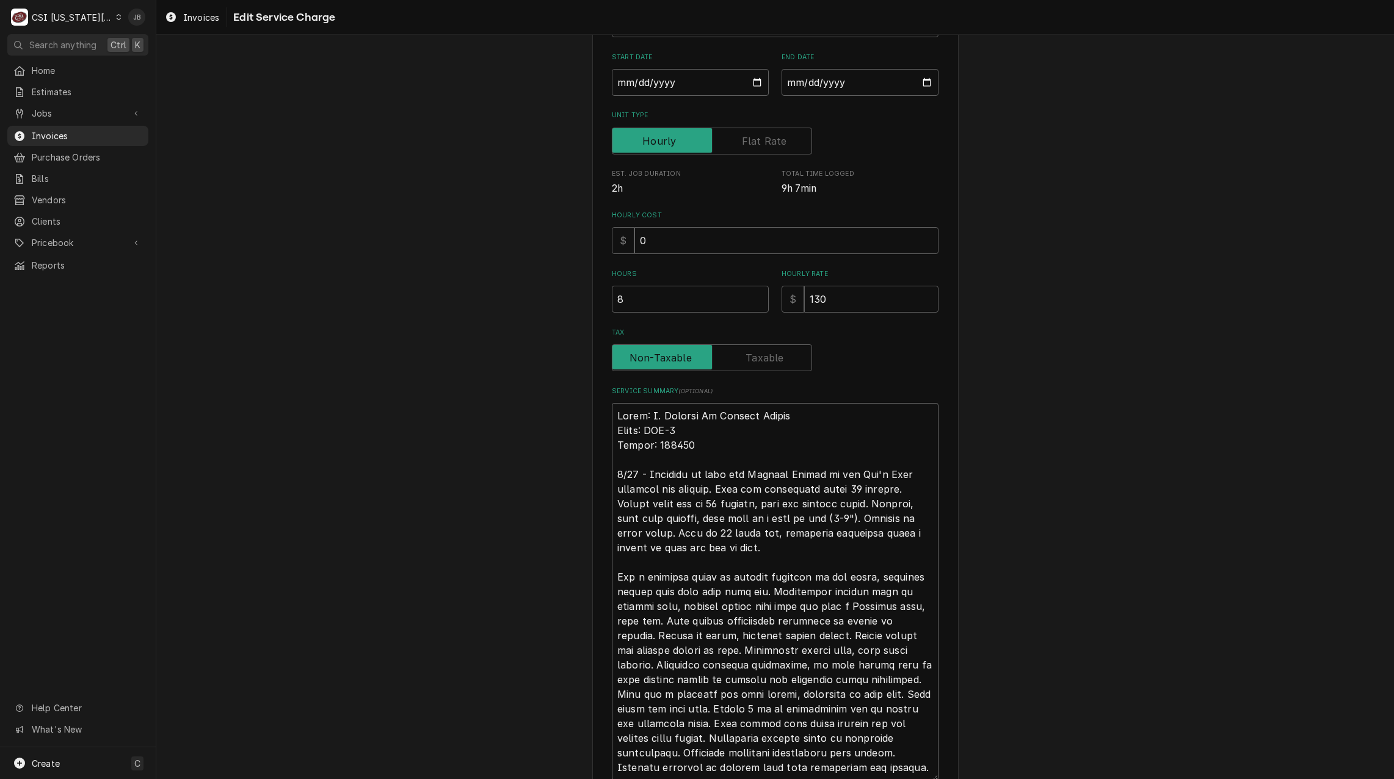
drag, startPoint x: 732, startPoint y: 473, endPoint x: 644, endPoint y: 474, distance: 88.6
click at [644, 474] on textarea "Service Summary ( optional )" at bounding box center [775, 591] width 327 height 377
type textarea "x"
type textarea "Brand: C. Schmidt Co Display Cooler Model: FHR-5 Serial: 105129 8/14 - Display …"
type textarea "x"
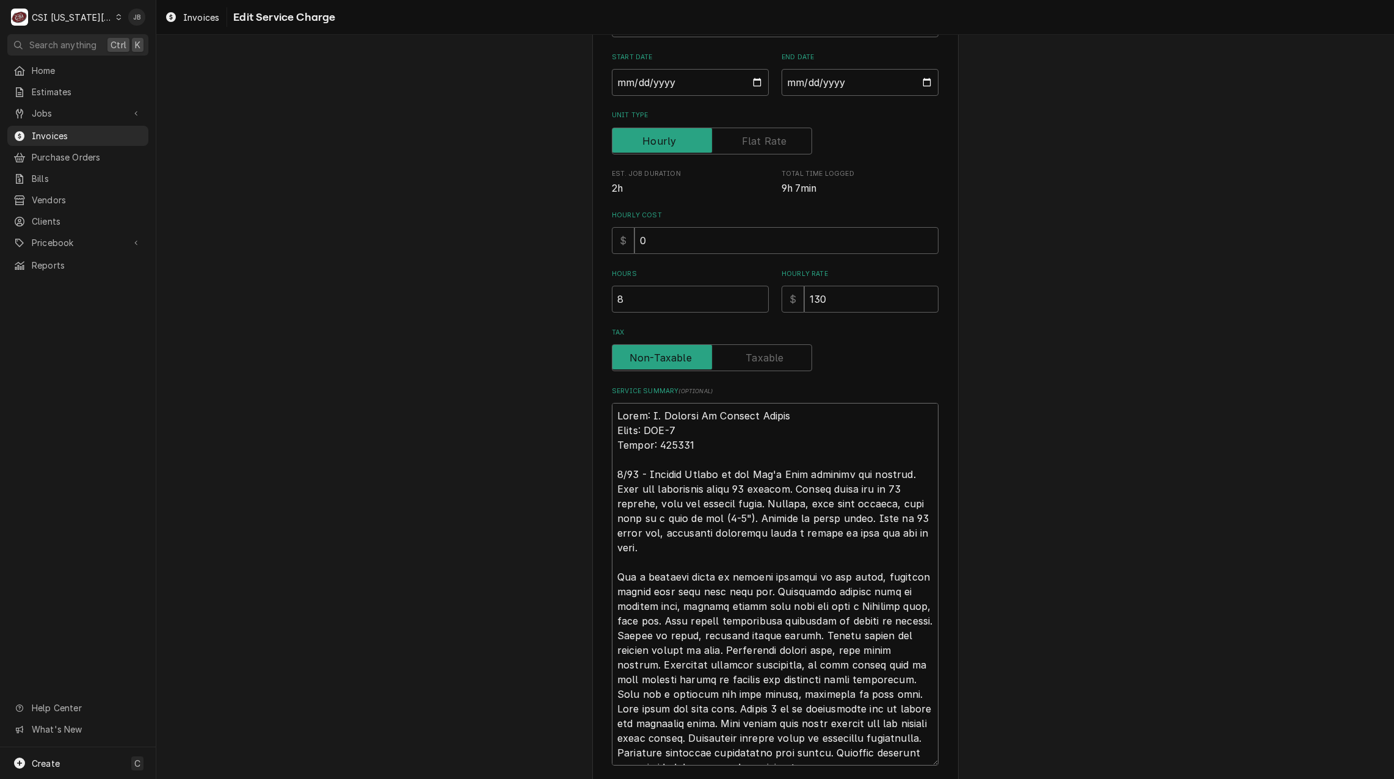
click at [707, 544] on textarea "Service Summary ( optional )" at bounding box center [775, 584] width 327 height 363
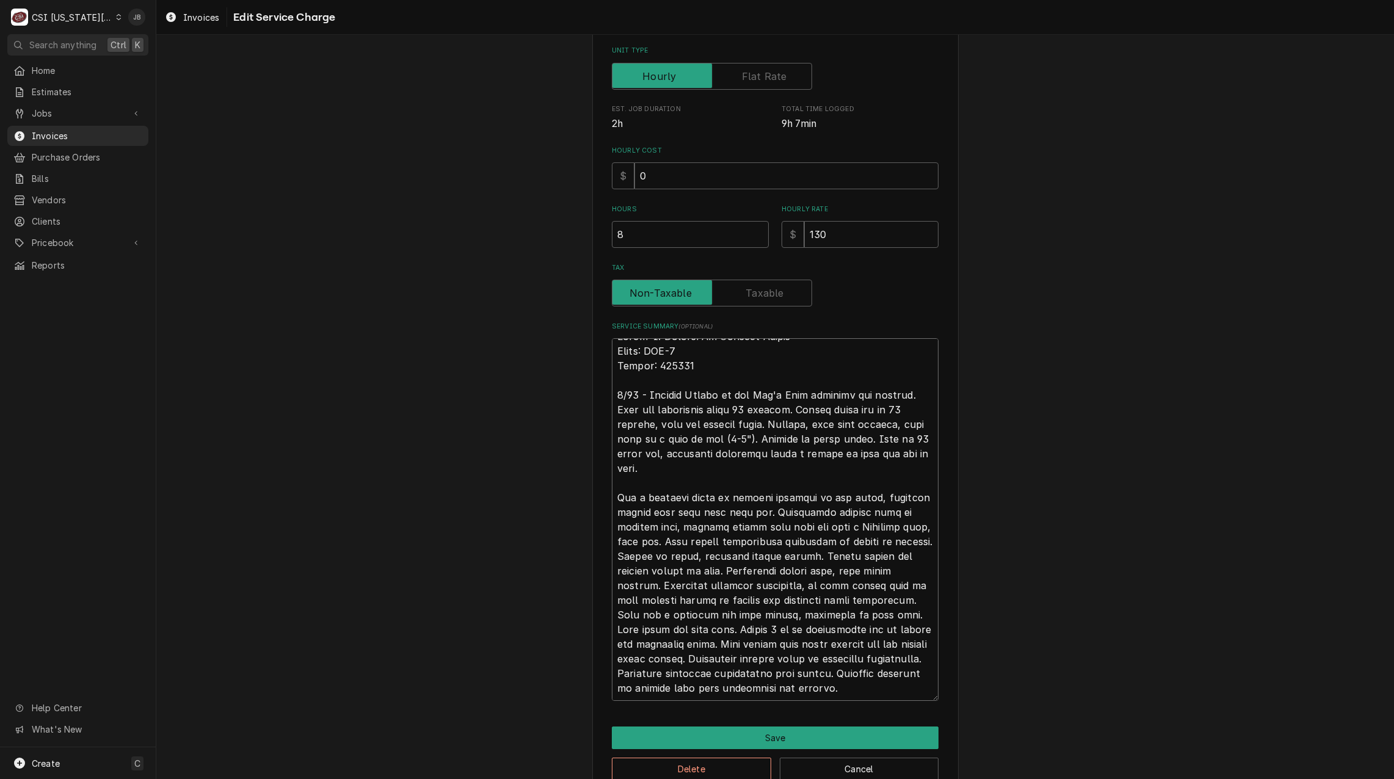
scroll to position [275, 0]
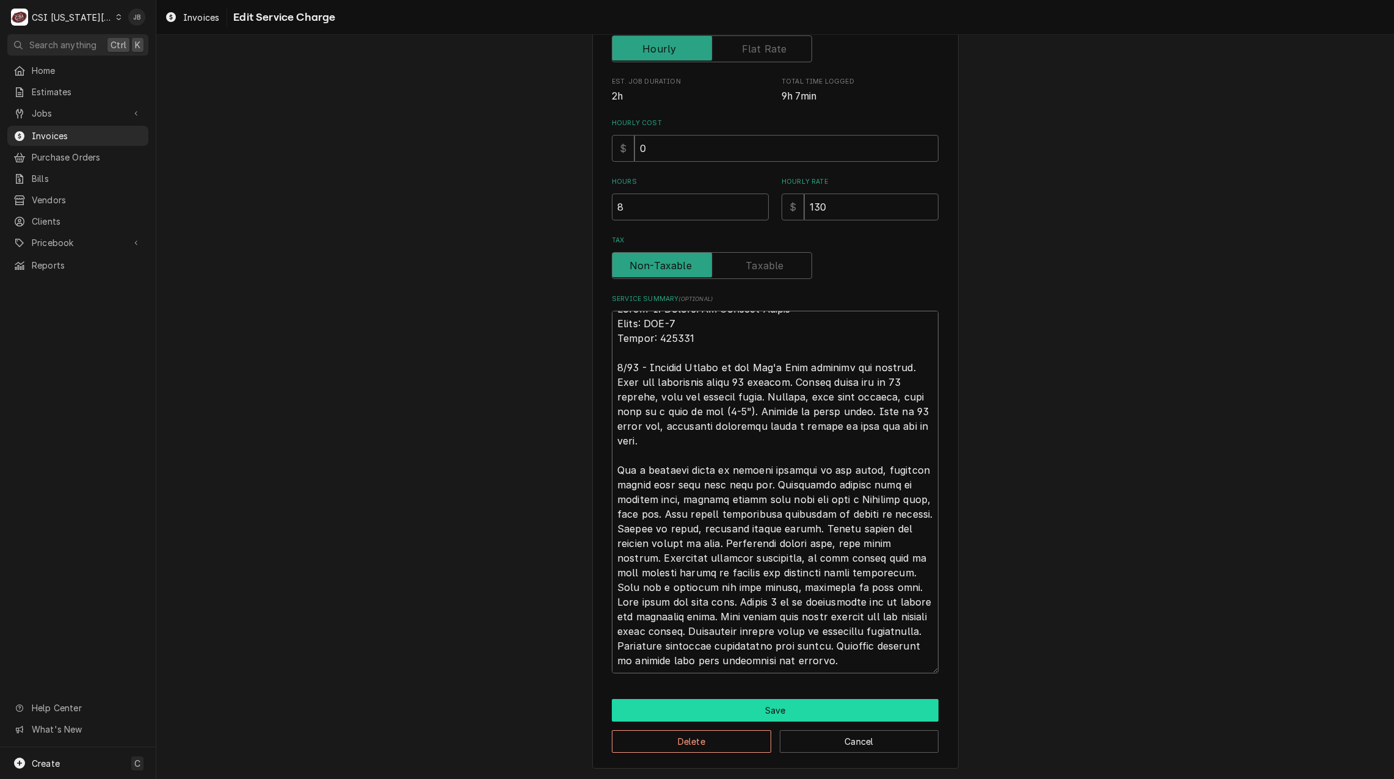
type textarea "Brand: C. Schmidt Co Display Cooler Model: FHR-5 Serial: 105129 8/14 - Display …"
click at [704, 709] on button "Save" at bounding box center [775, 710] width 327 height 23
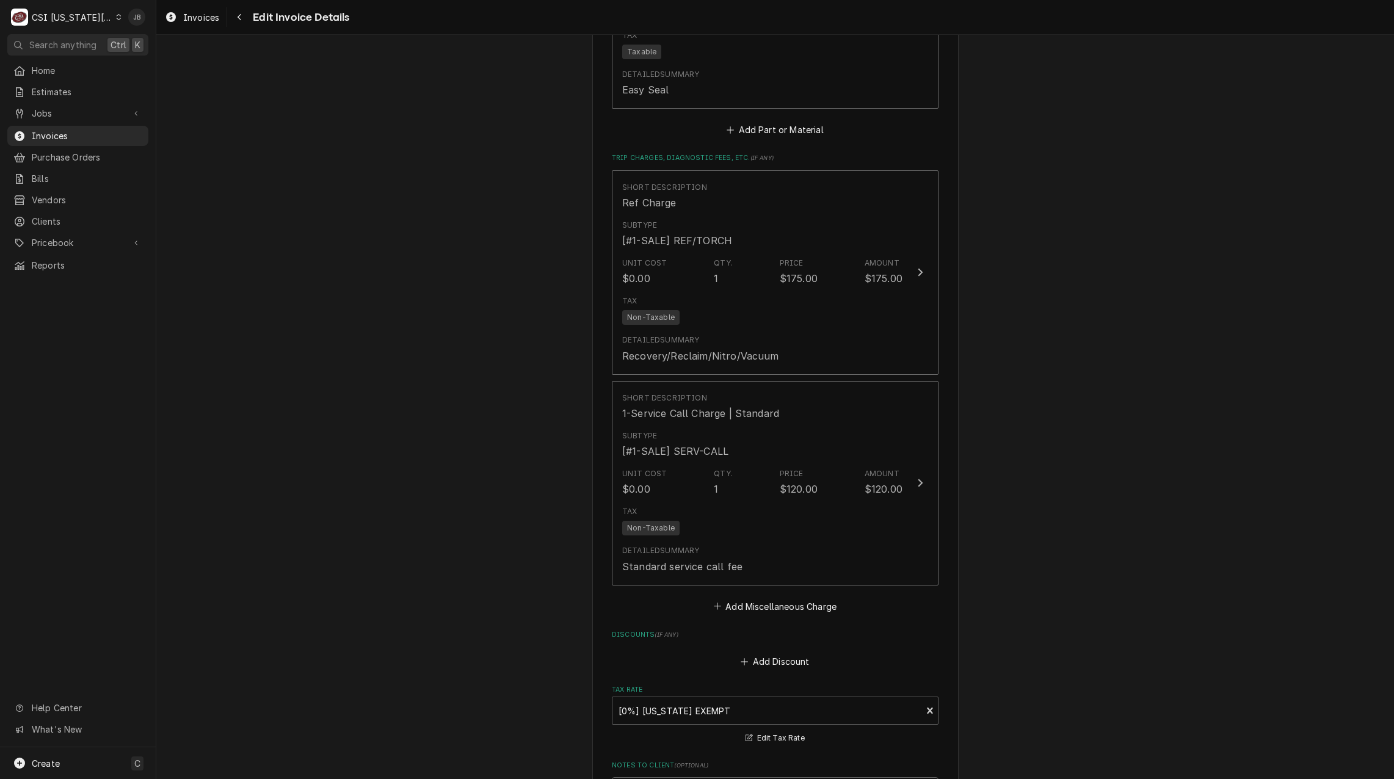
scroll to position [2429, 0]
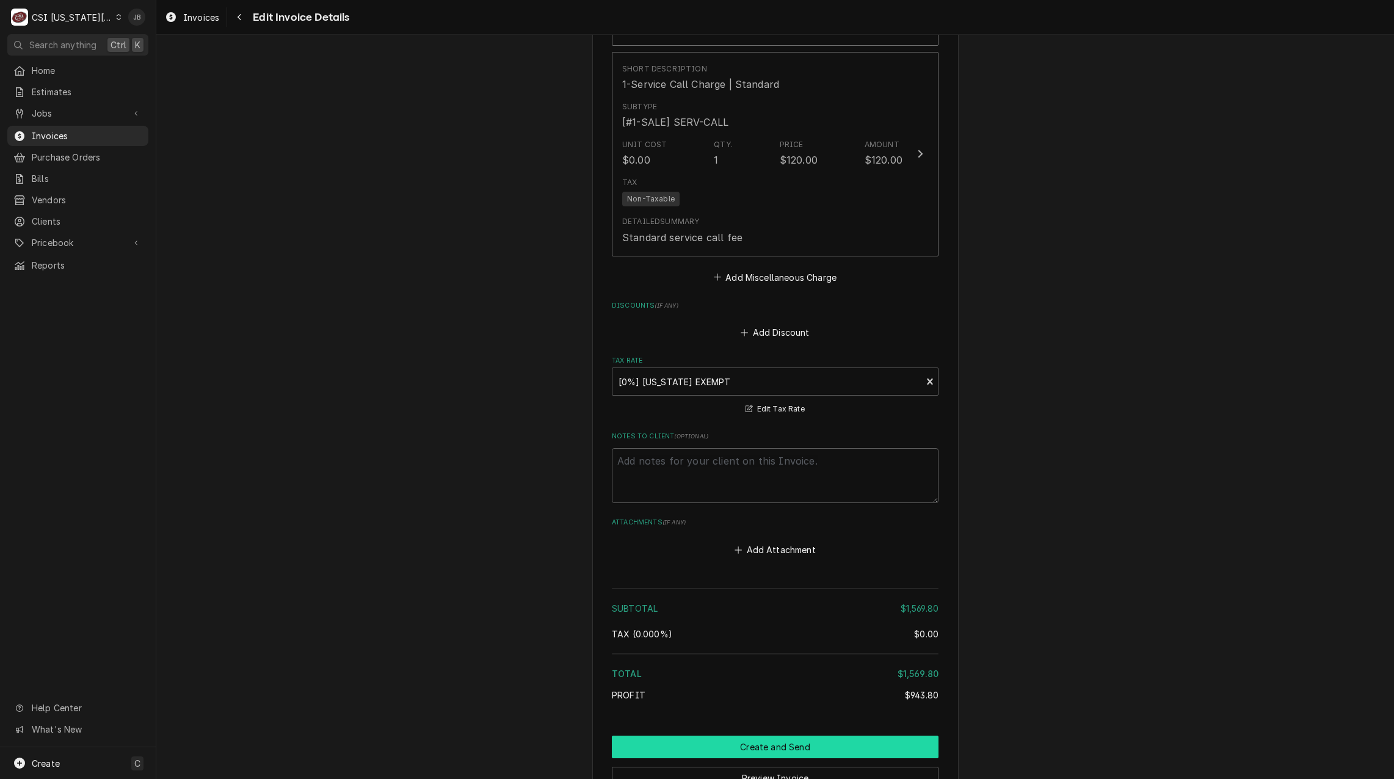
click at [724, 745] on button "Create and Send" at bounding box center [775, 747] width 327 height 23
type textarea "x"
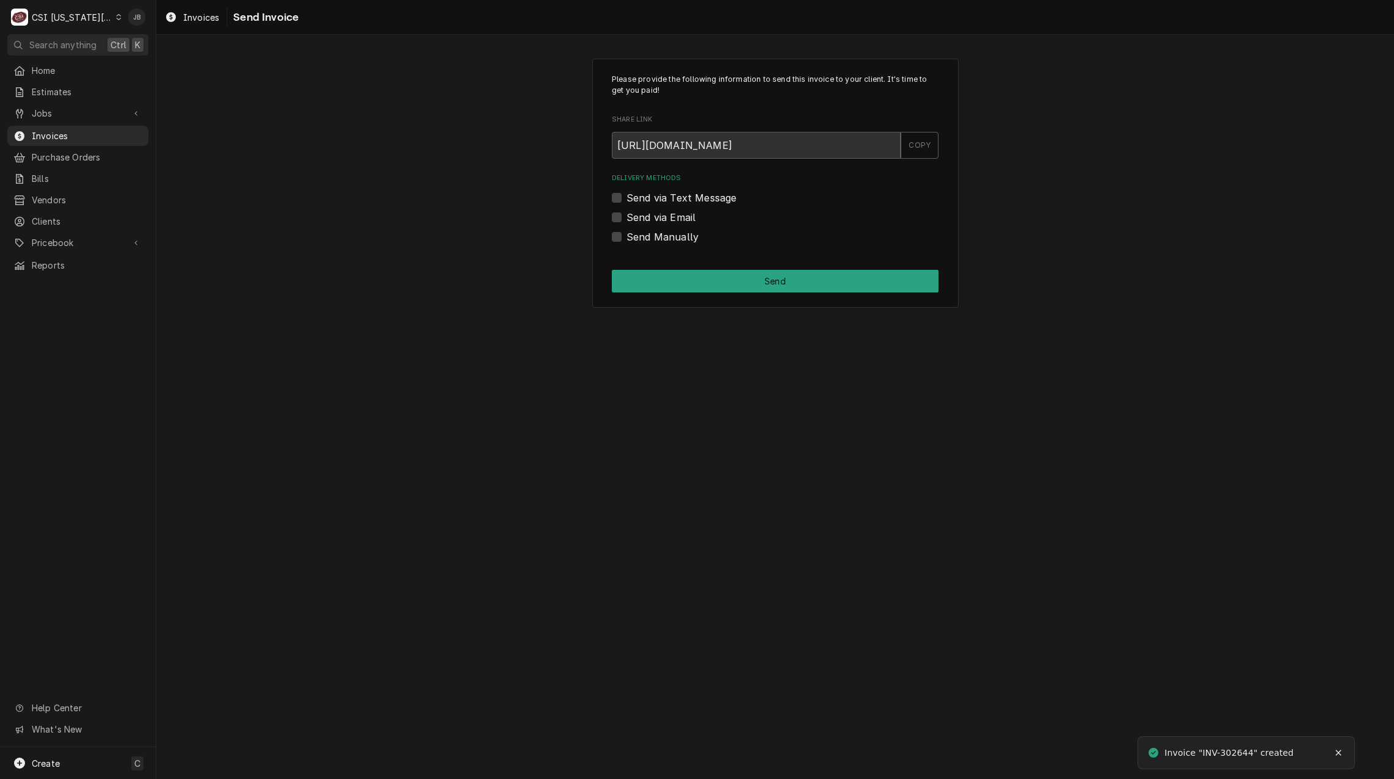
click at [660, 221] on label "Send via Email" at bounding box center [661, 217] width 69 height 15
click at [660, 221] on input "Send via Email" at bounding box center [790, 223] width 327 height 27
checkbox input "true"
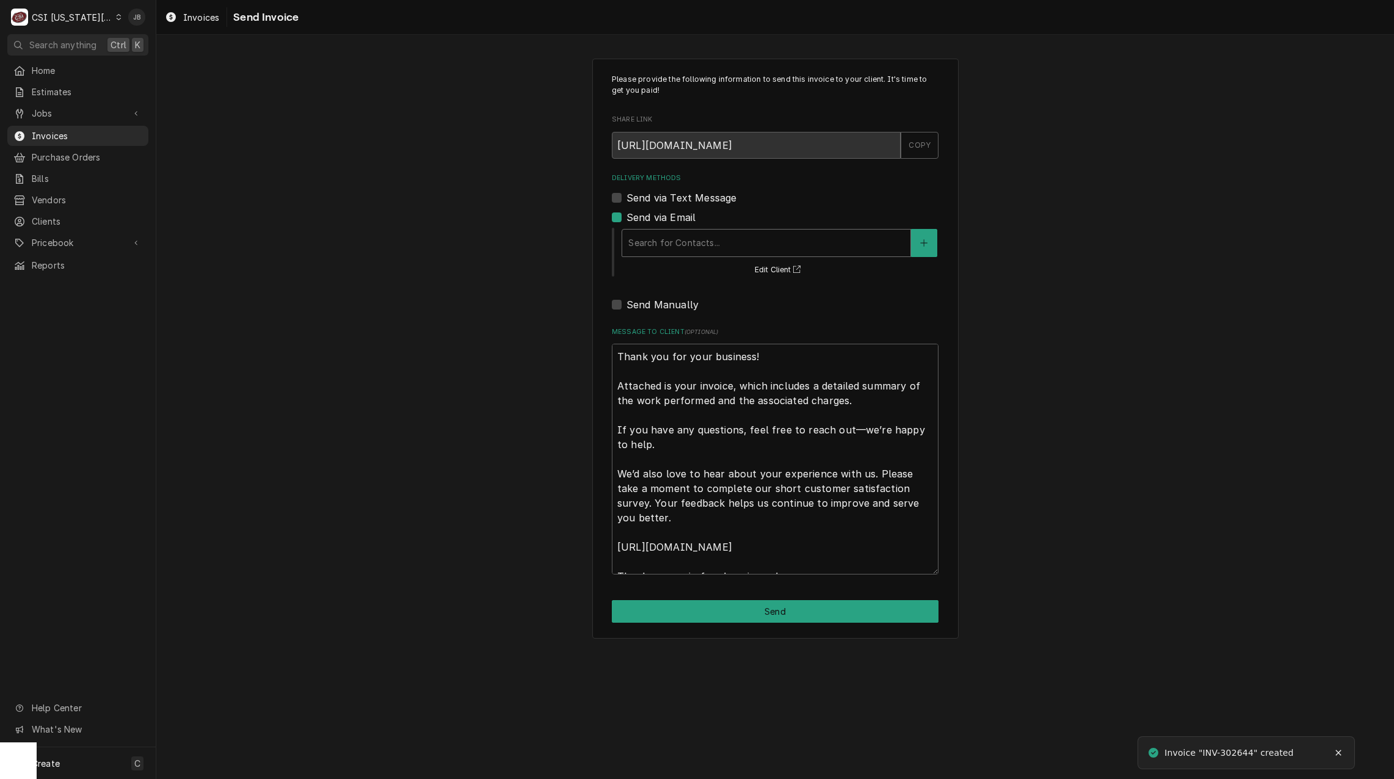
click at [694, 248] on div "Delivery Methods" at bounding box center [767, 243] width 276 height 22
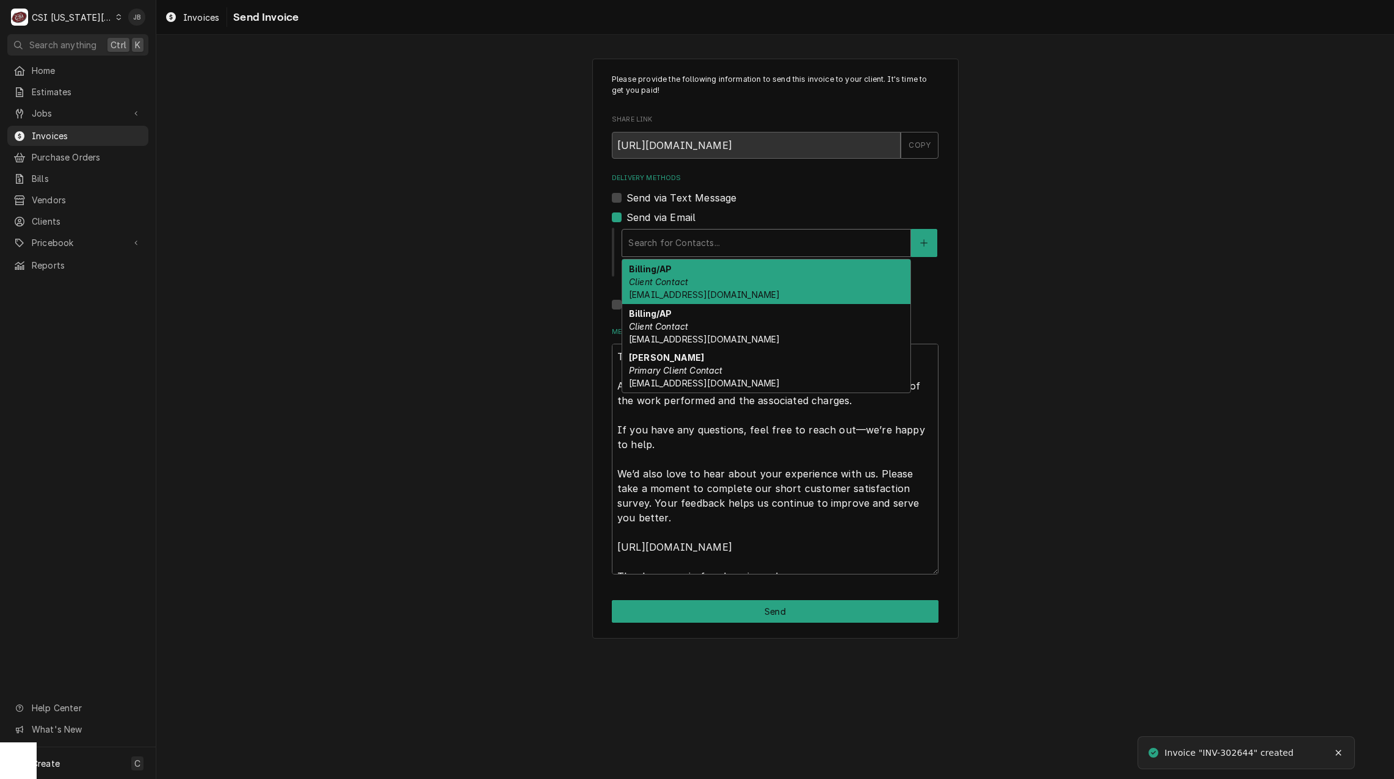
click at [701, 286] on div "Billing/AP Client Contact [EMAIL_ADDRESS][DOMAIN_NAME]" at bounding box center [766, 282] width 288 height 45
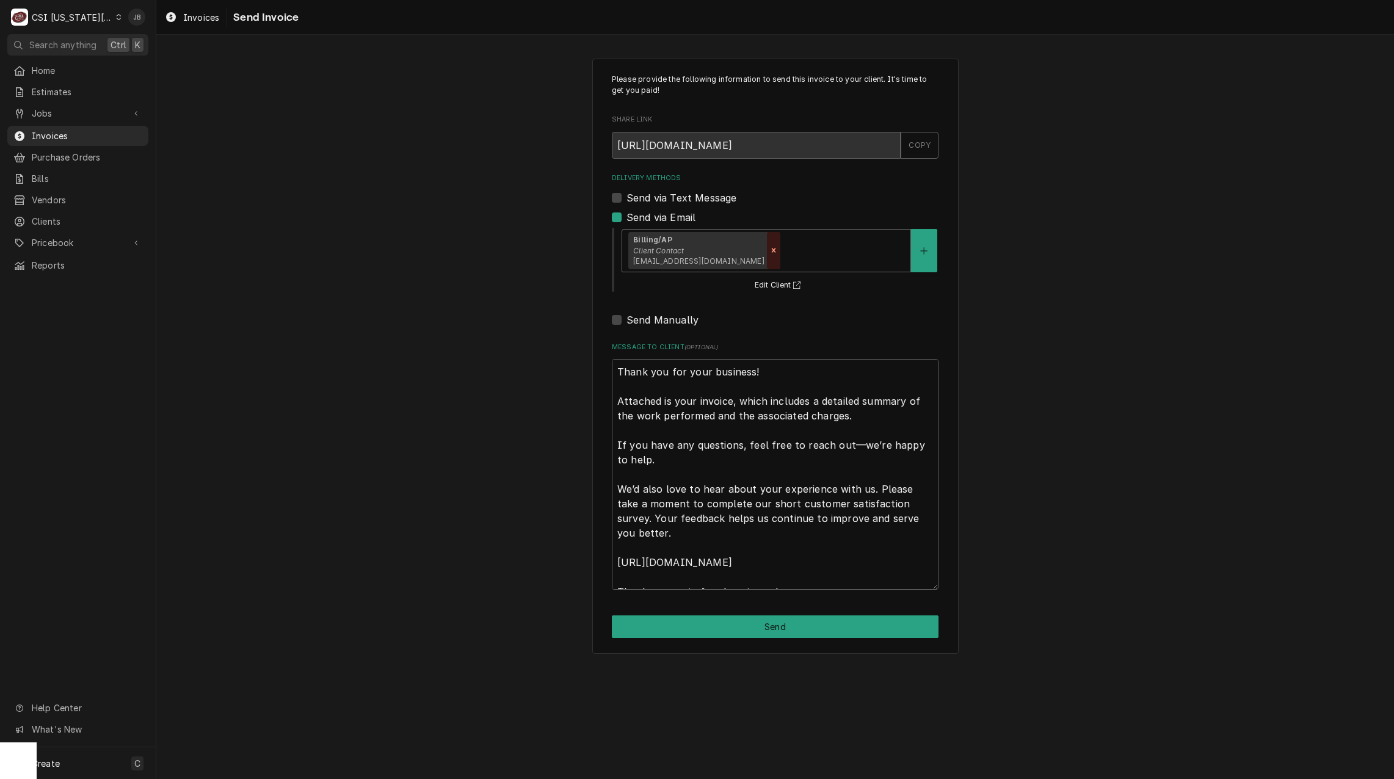
click at [770, 252] on icon "Remove [object Object]" at bounding box center [774, 250] width 9 height 9
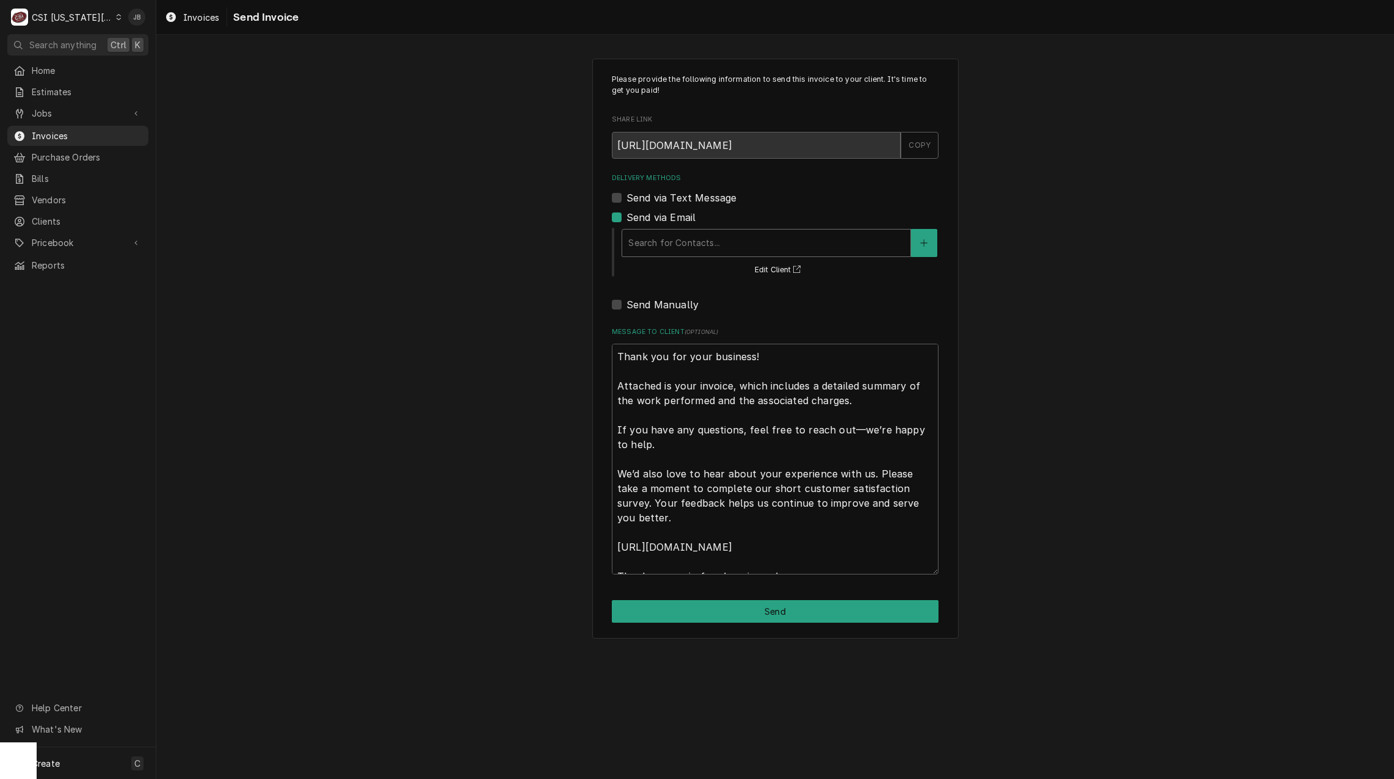
click at [753, 249] on div "Delivery Methods" at bounding box center [767, 243] width 276 height 22
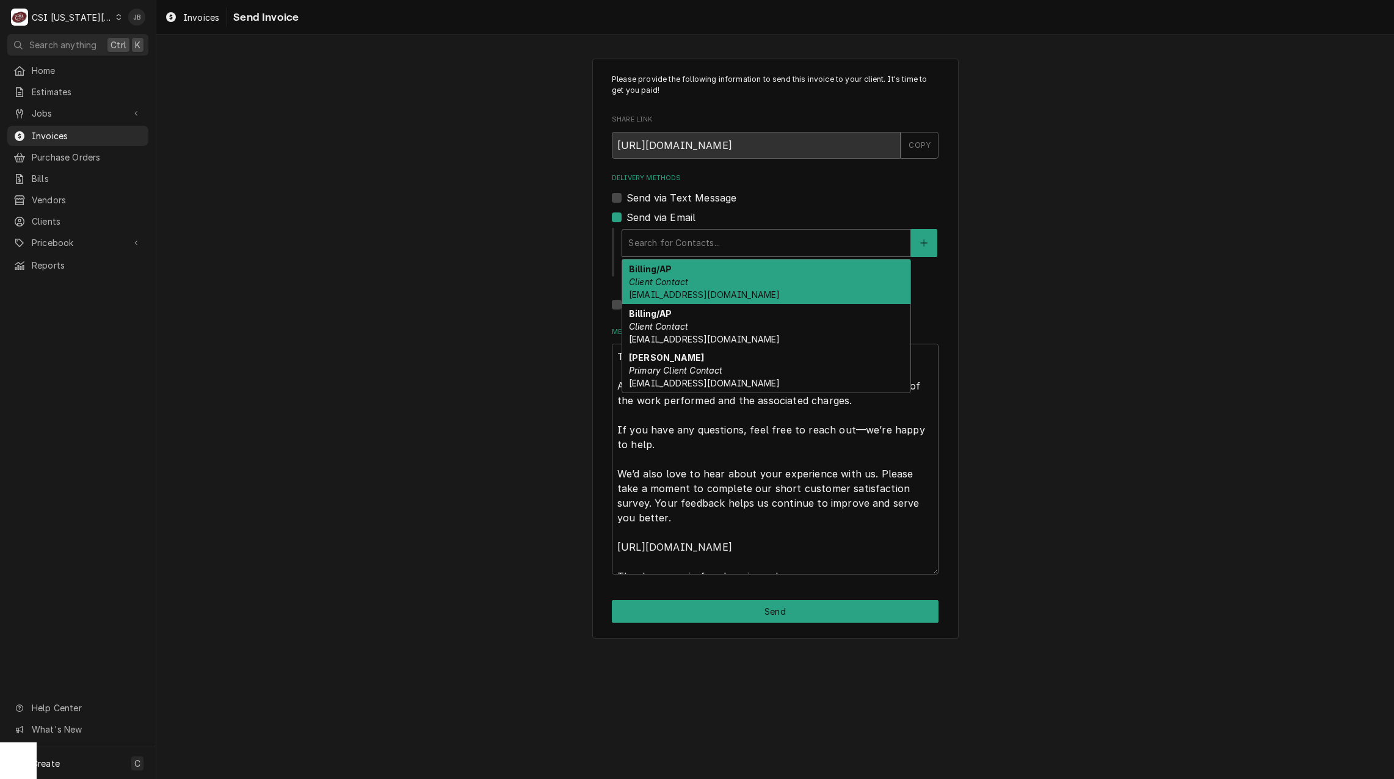
click at [743, 280] on div "Billing/AP Client Contact campuspayables@thejkc.org" at bounding box center [766, 282] width 288 height 45
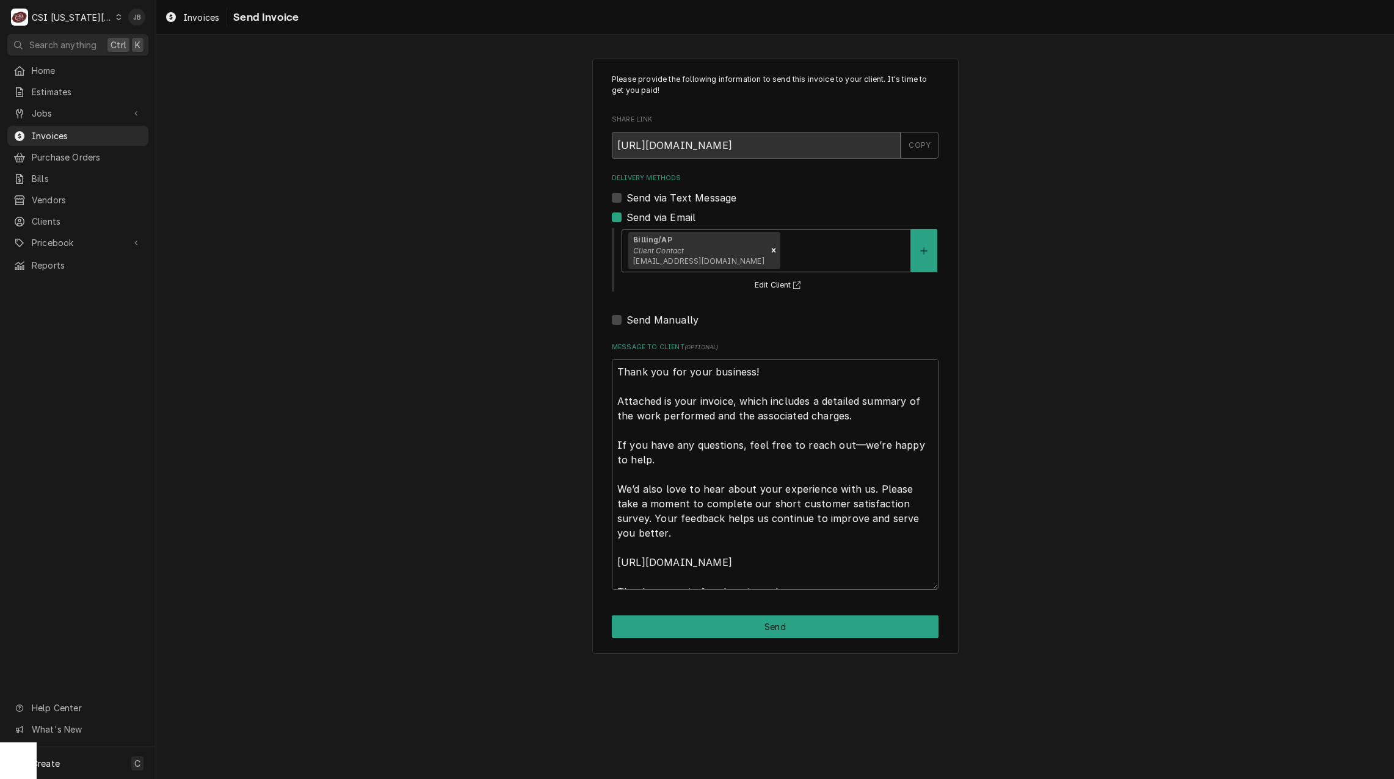
click at [724, 639] on div "Please provide the following information to send this invoice to your client. I…" at bounding box center [775, 357] width 366 height 596
click at [776, 624] on button "Send" at bounding box center [775, 627] width 327 height 23
type textarea "x"
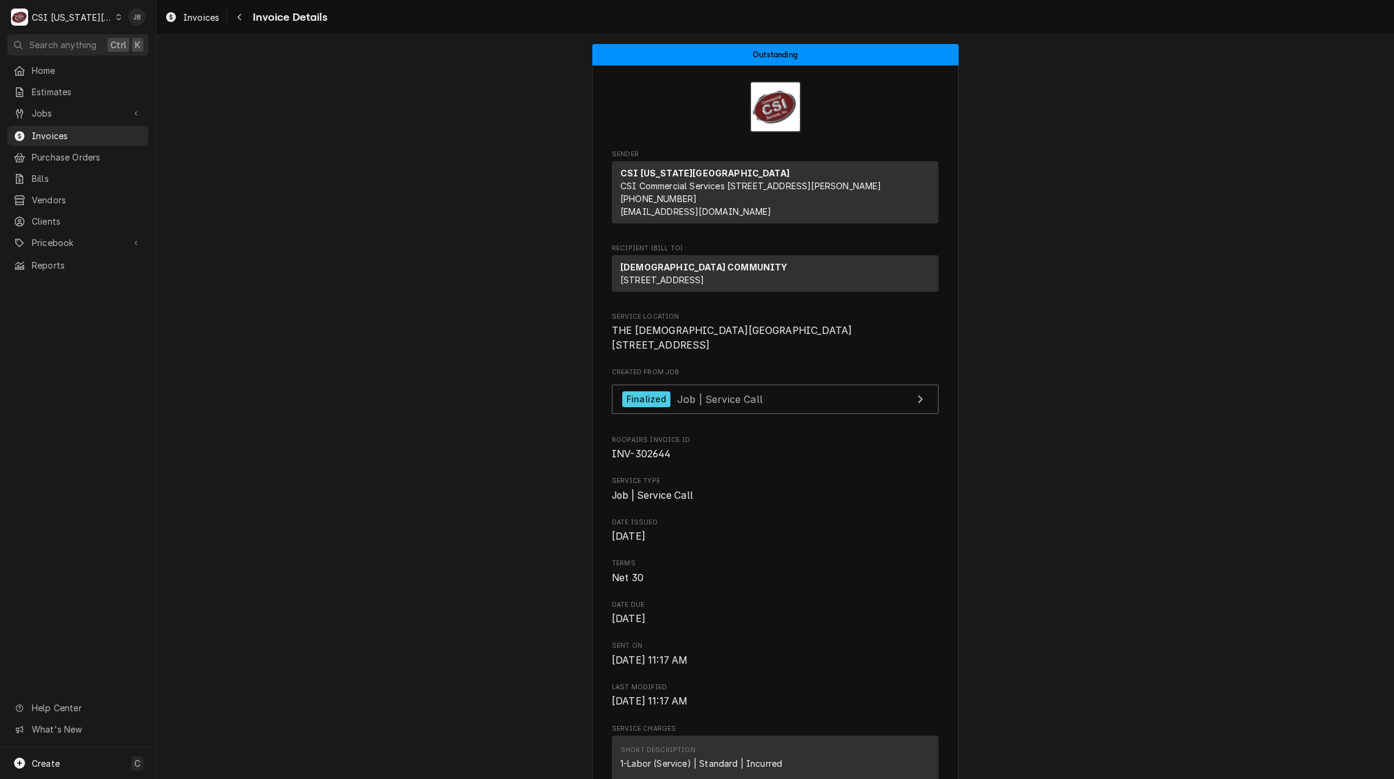
click at [64, 129] on span "Invoices" at bounding box center [87, 135] width 111 height 13
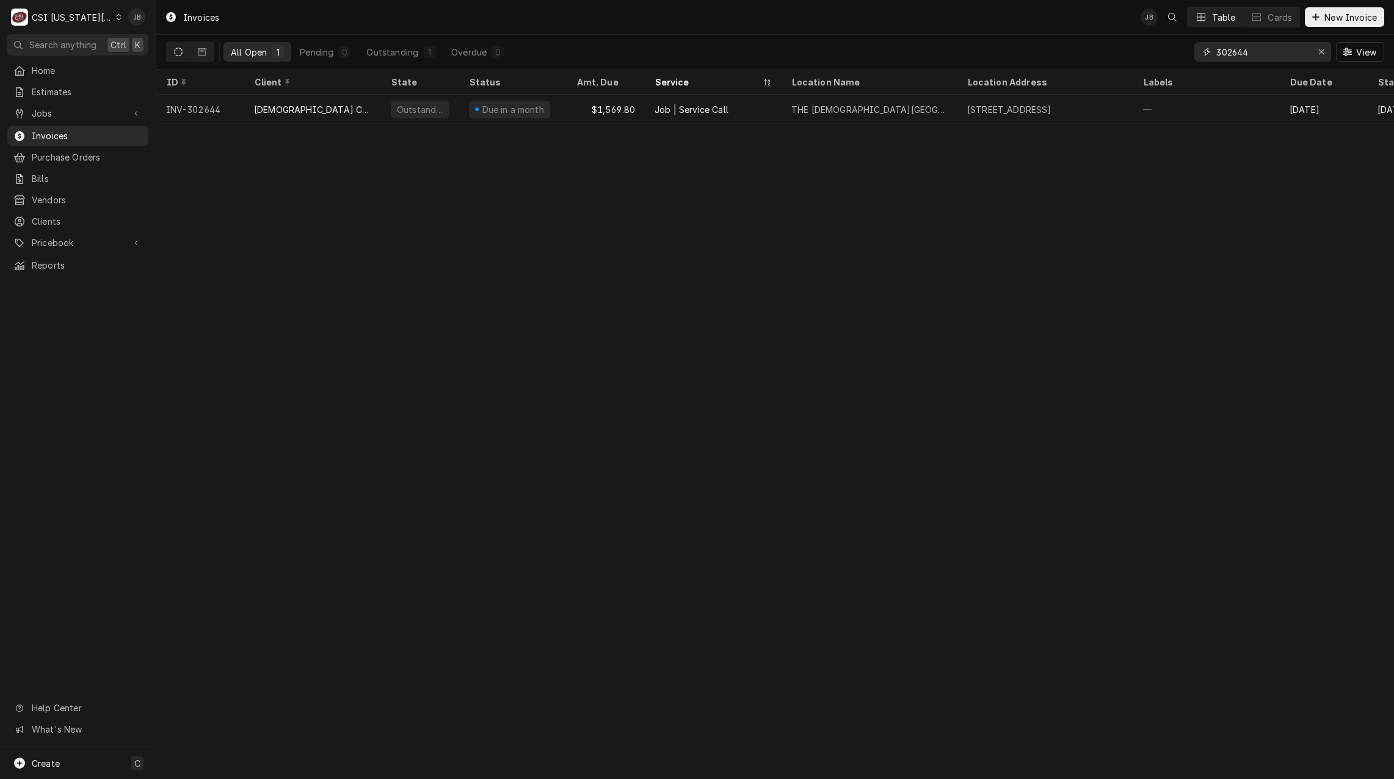
click at [1281, 56] on input "302644" at bounding box center [1263, 52] width 92 height 20
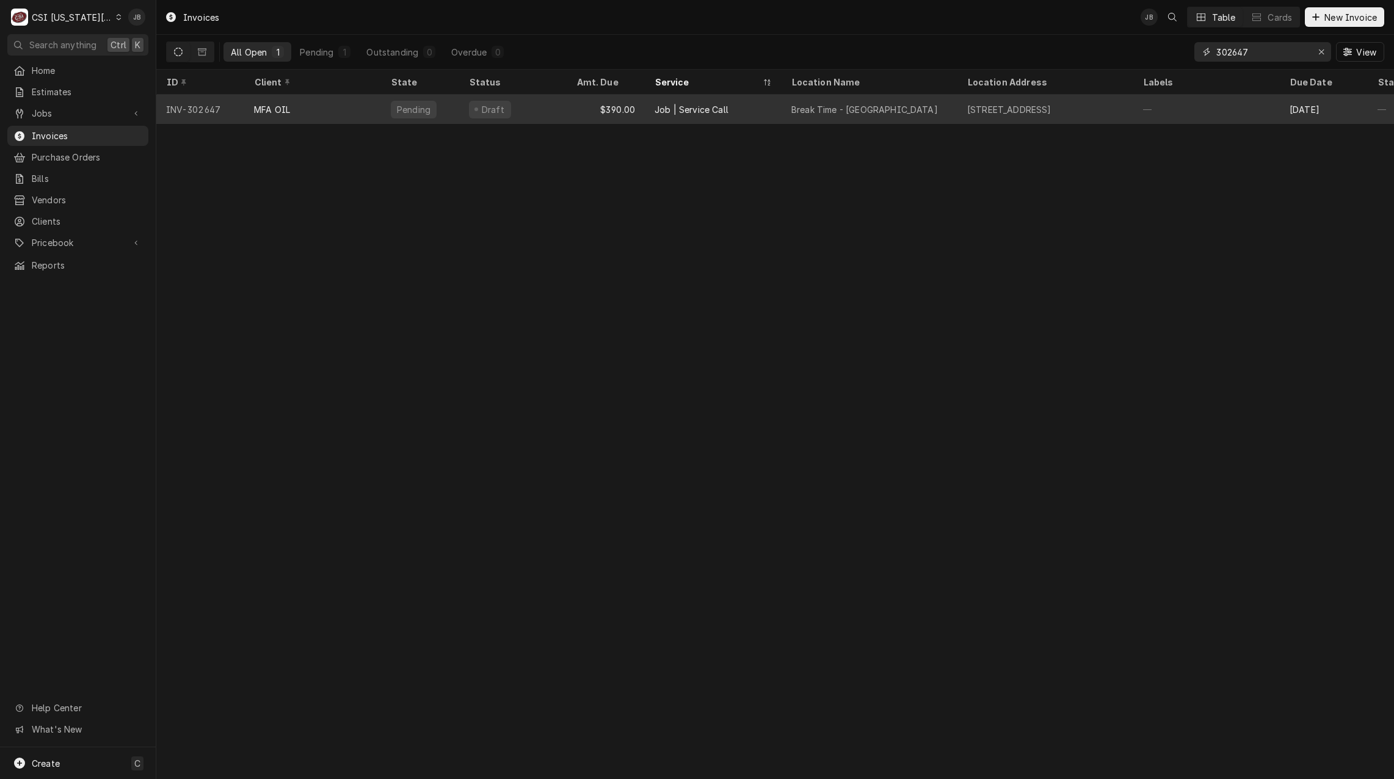
type input "302647"
click at [469, 106] on div "Draft" at bounding box center [490, 110] width 42 height 18
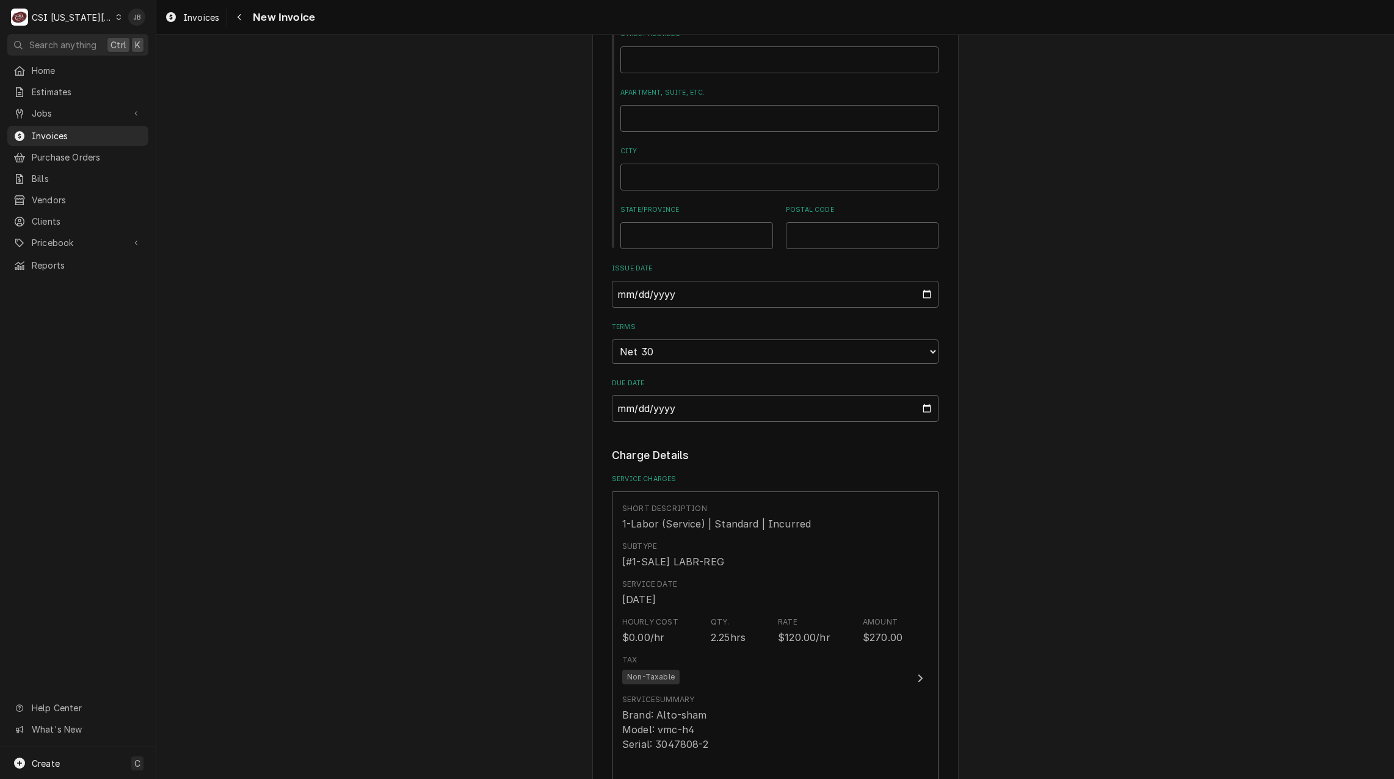
scroll to position [794, 0]
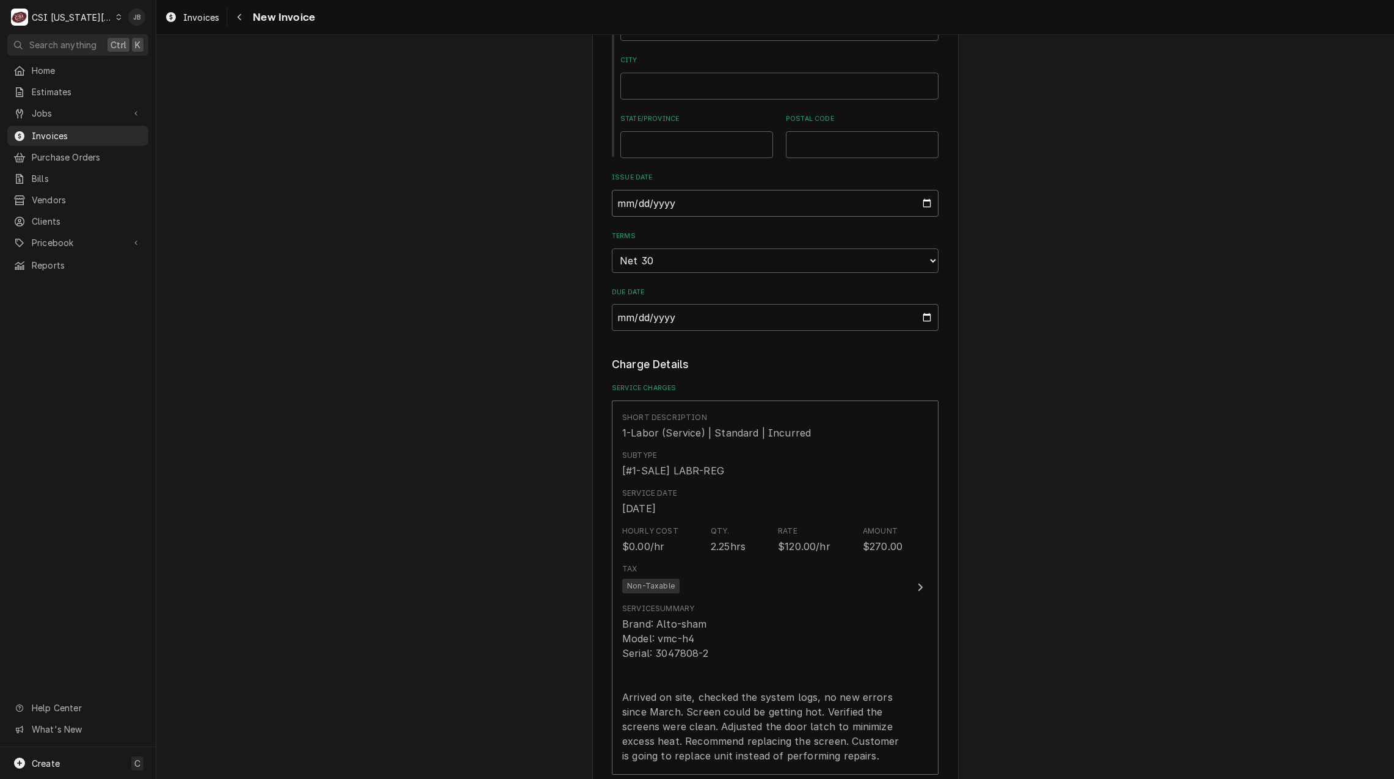
click at [924, 190] on input "2025-08-21" at bounding box center [775, 203] width 327 height 27
type textarea "x"
type input "2025-08-31"
click at [580, 306] on div "Please provide the following information to create your invoice: Client Details…" at bounding box center [775, 470] width 1238 height 2433
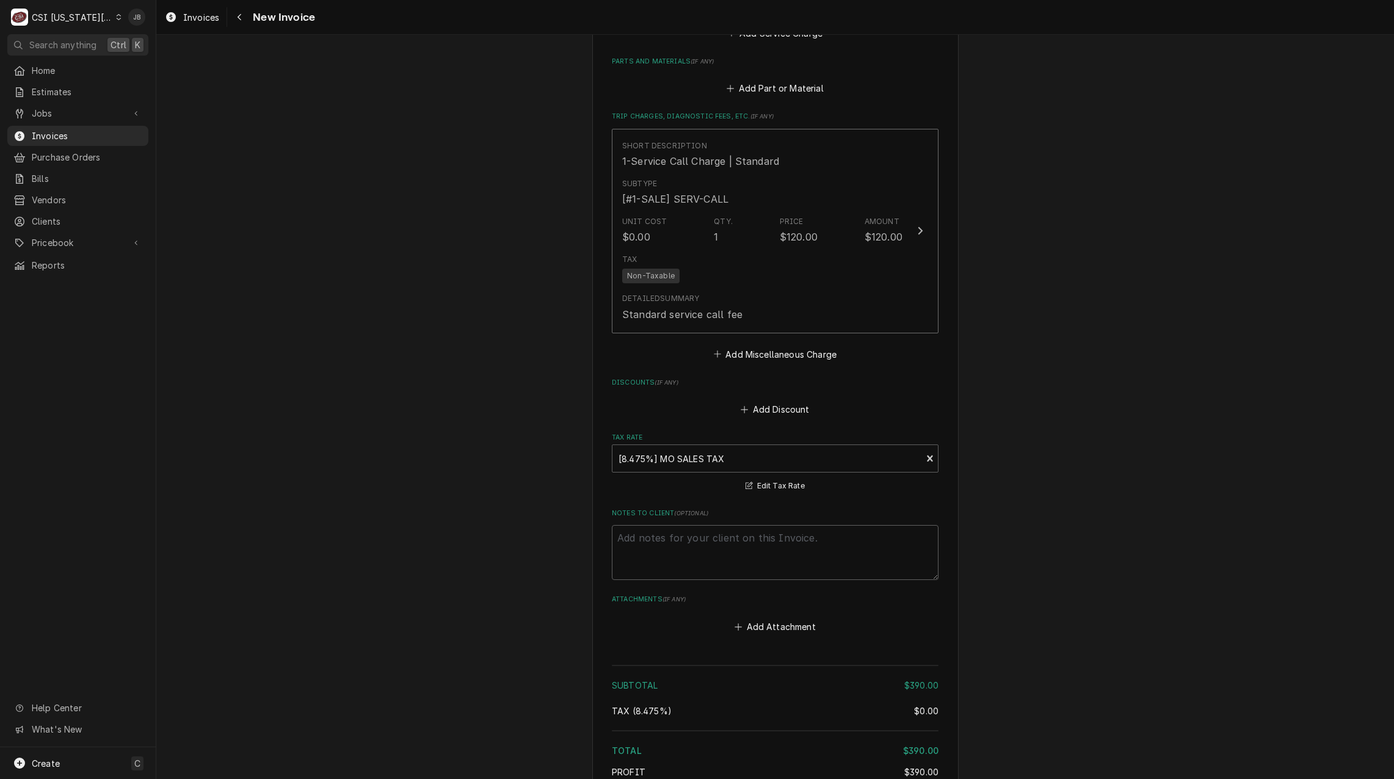
scroll to position [1649, 0]
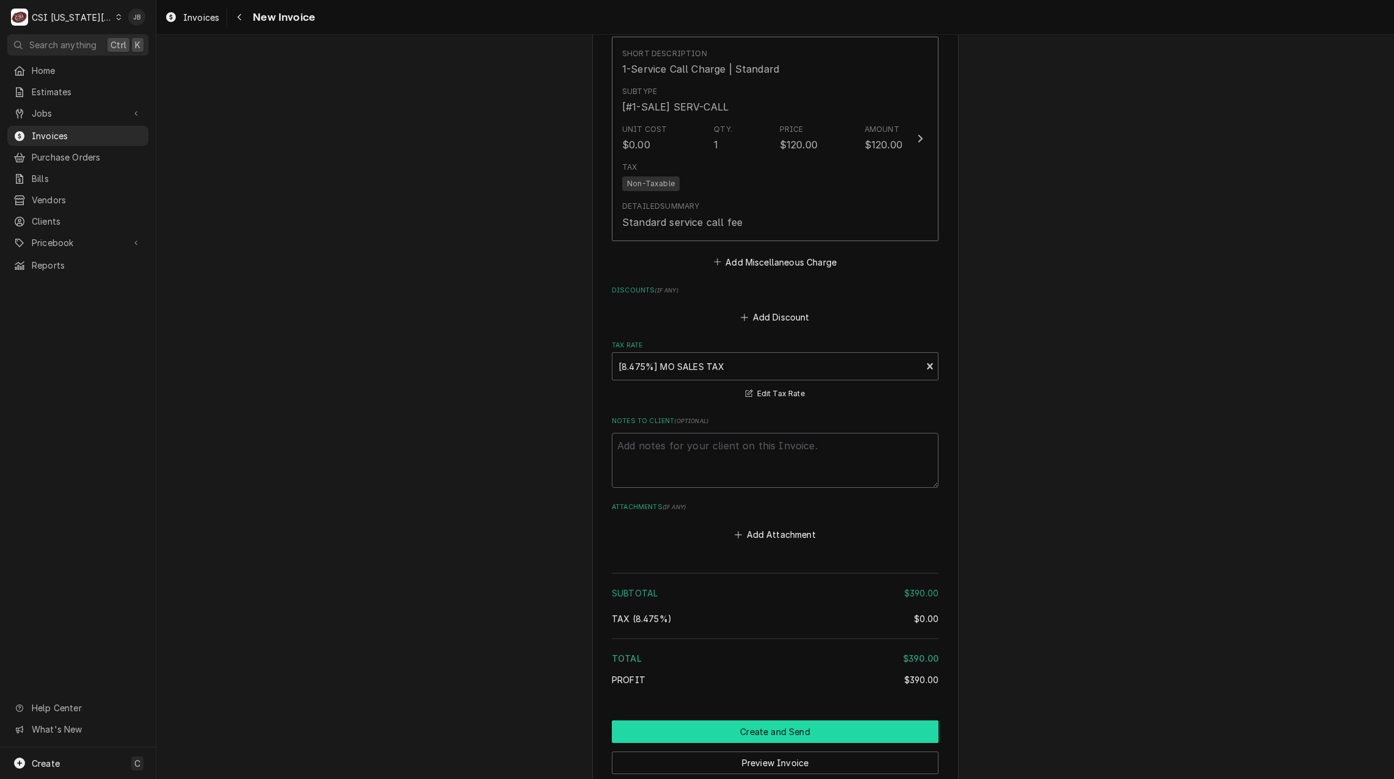
click at [785, 721] on button "Create and Send" at bounding box center [775, 732] width 327 height 23
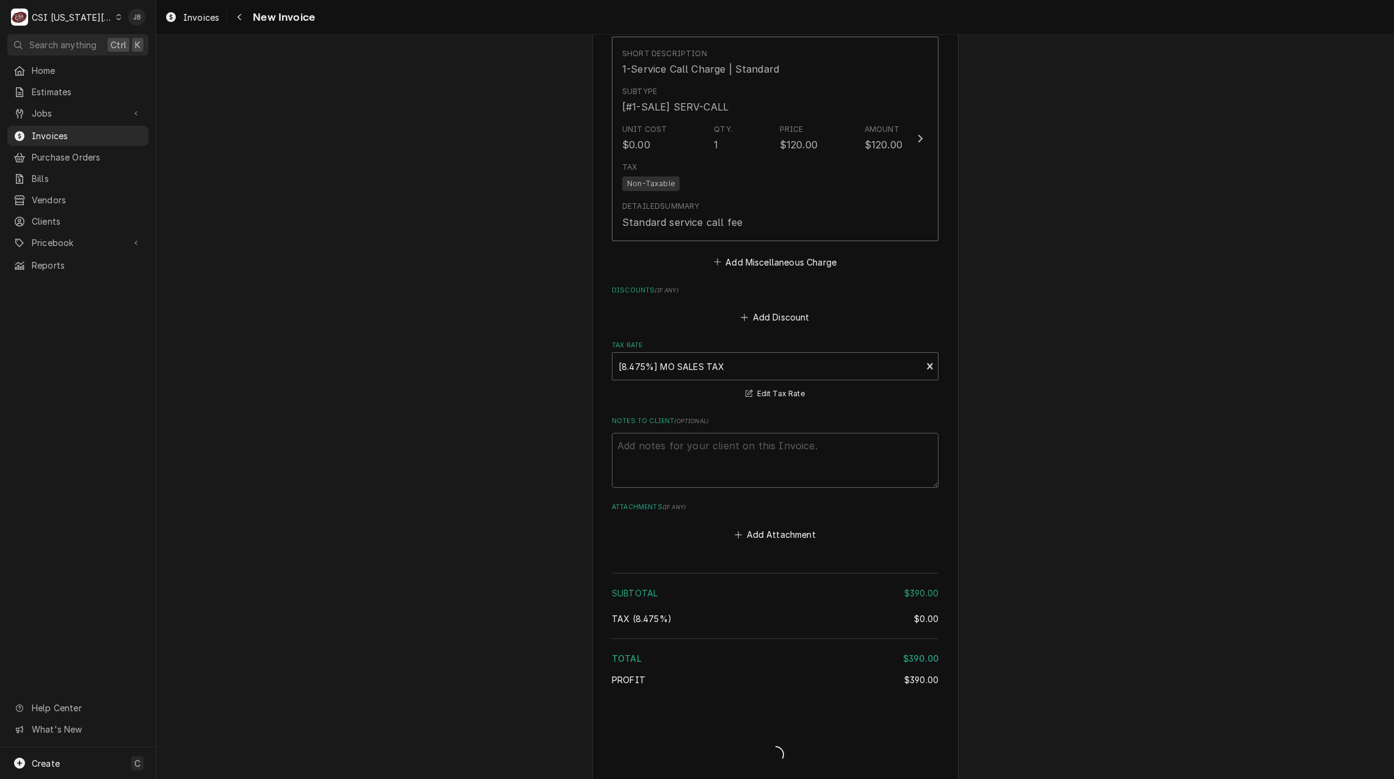
type textarea "x"
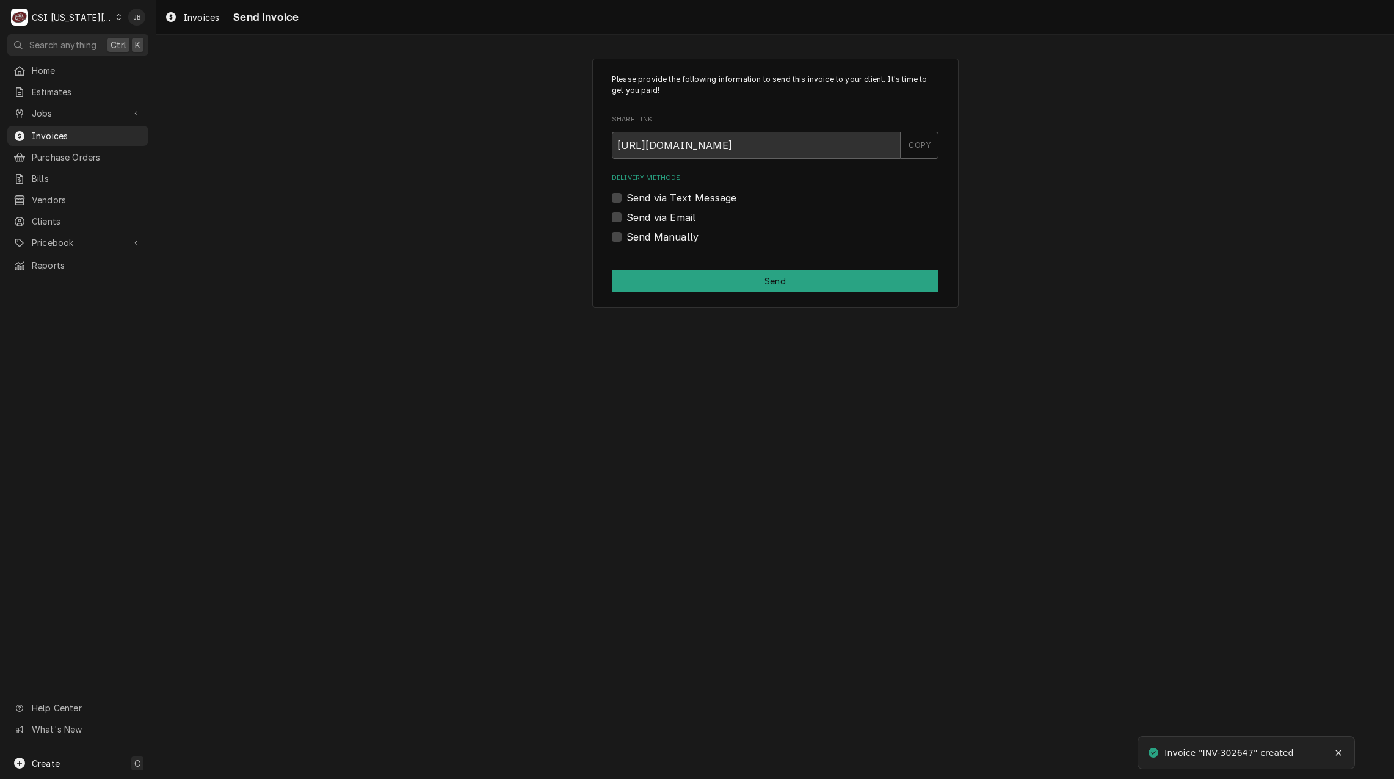
click at [656, 222] on label "Send via Email" at bounding box center [661, 217] width 69 height 15
drag, startPoint x: 656, startPoint y: 222, endPoint x: 609, endPoint y: 221, distance: 47.1
click at [608, 221] on div "Please provide the following information to send this invoice to your client. I…" at bounding box center [775, 184] width 366 height 250
click at [652, 221] on label "Send via Email" at bounding box center [661, 217] width 69 height 15
click at [652, 221] on input "Send via Email" at bounding box center [790, 223] width 327 height 27
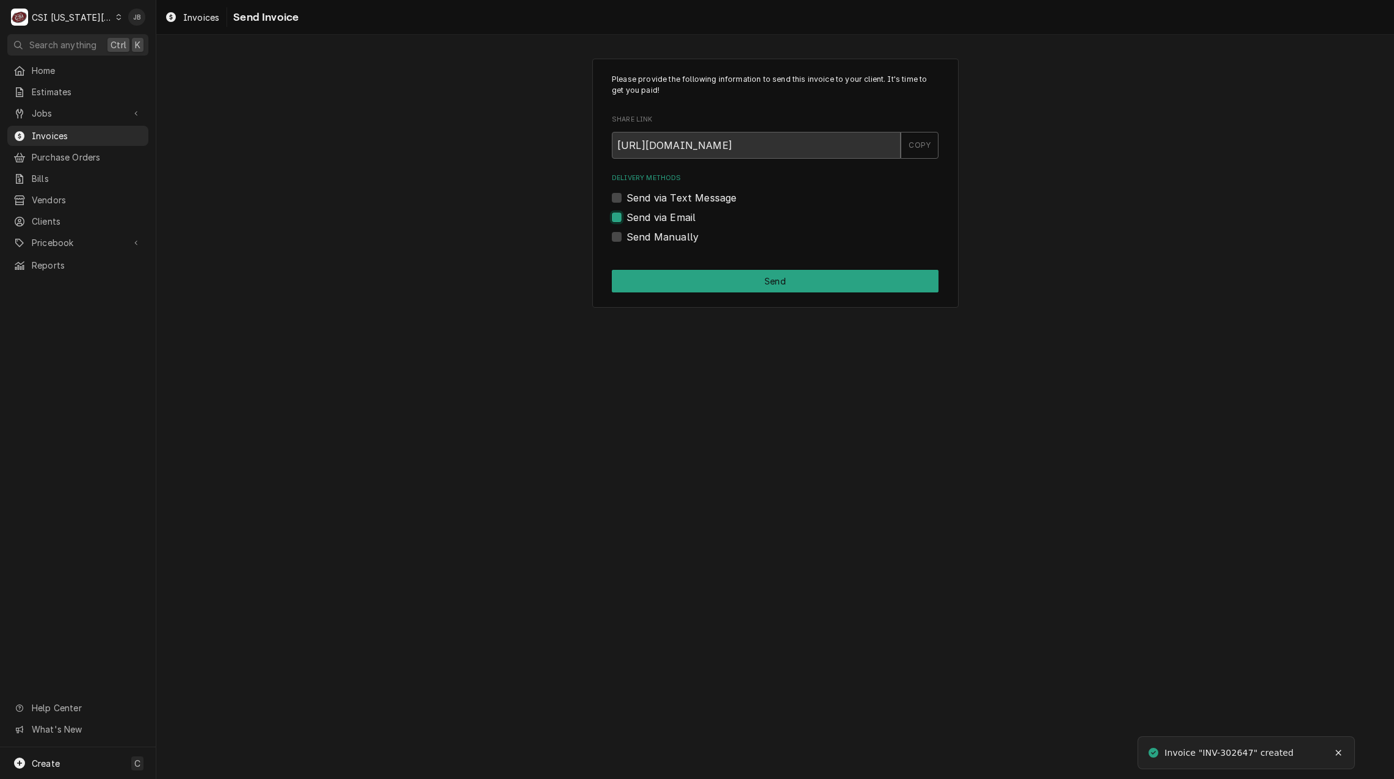
checkbox input "true"
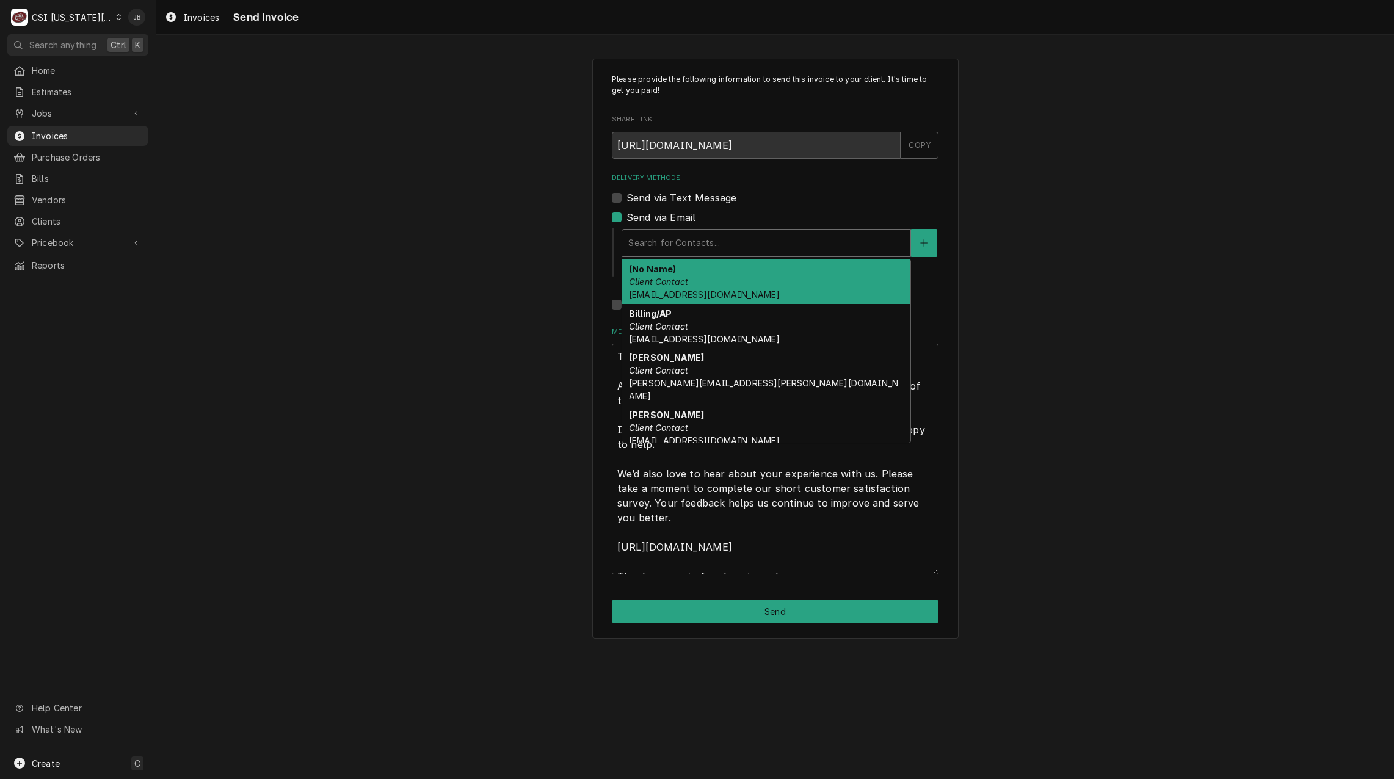
click at [734, 241] on div "Delivery Methods" at bounding box center [767, 243] width 276 height 22
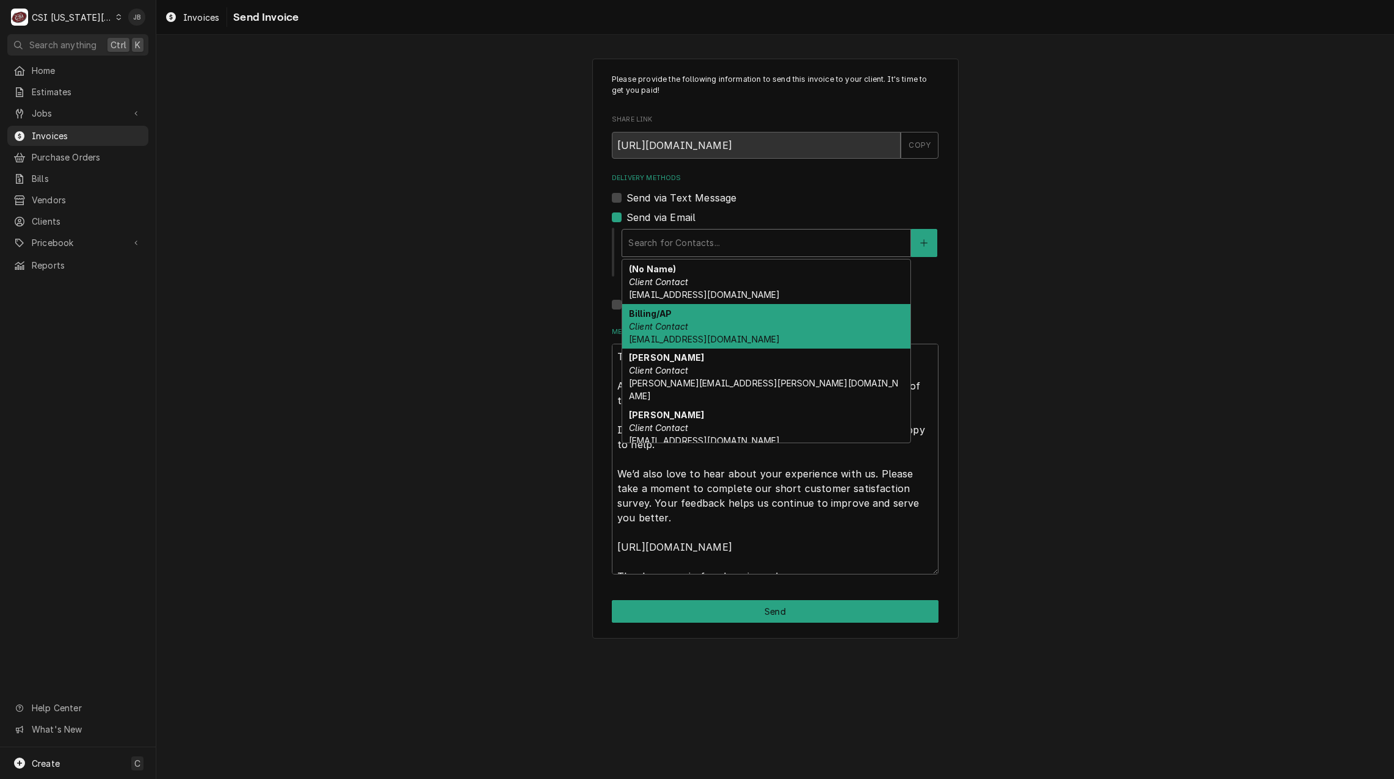
click at [713, 315] on div "Billing/AP Client Contact btmaintenance@mfaoil.com" at bounding box center [766, 326] width 288 height 45
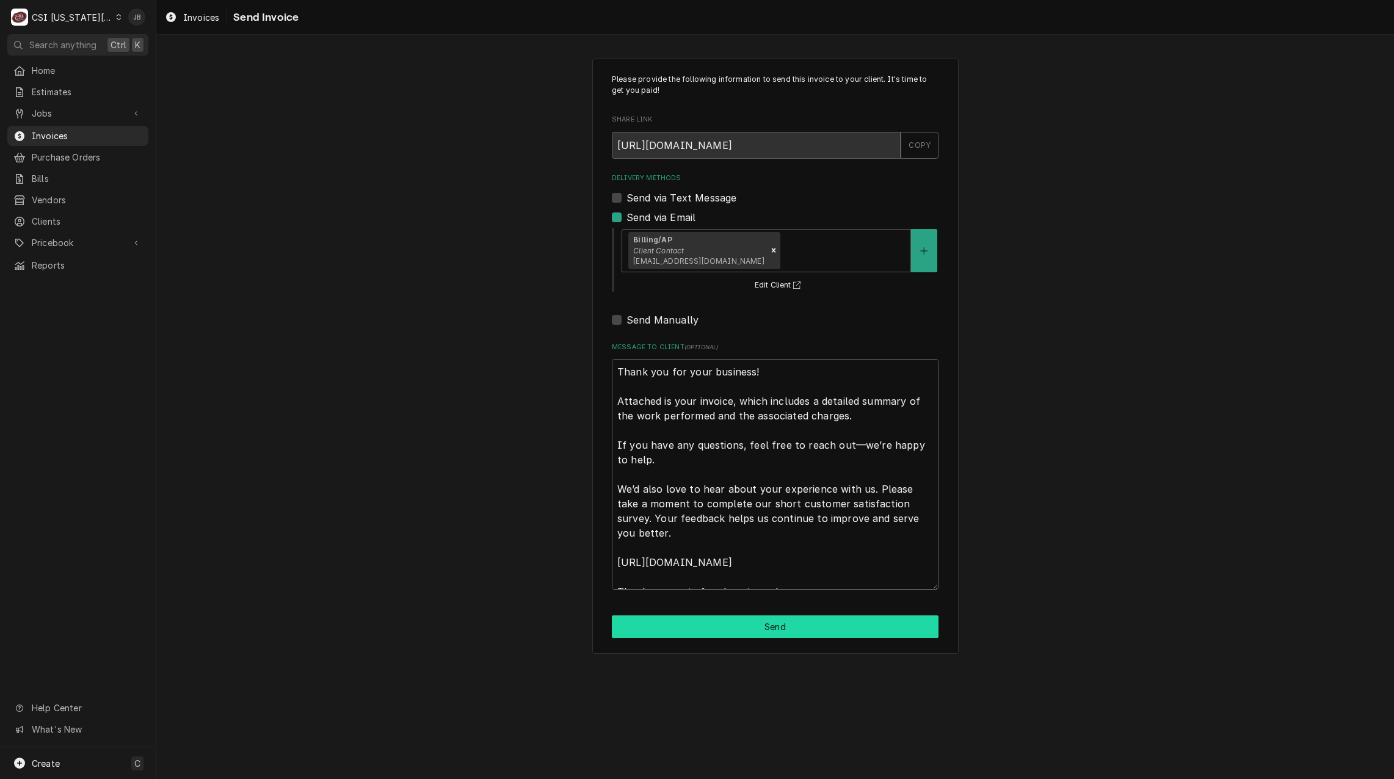
click at [706, 628] on button "Send" at bounding box center [775, 627] width 327 height 23
type textarea "x"
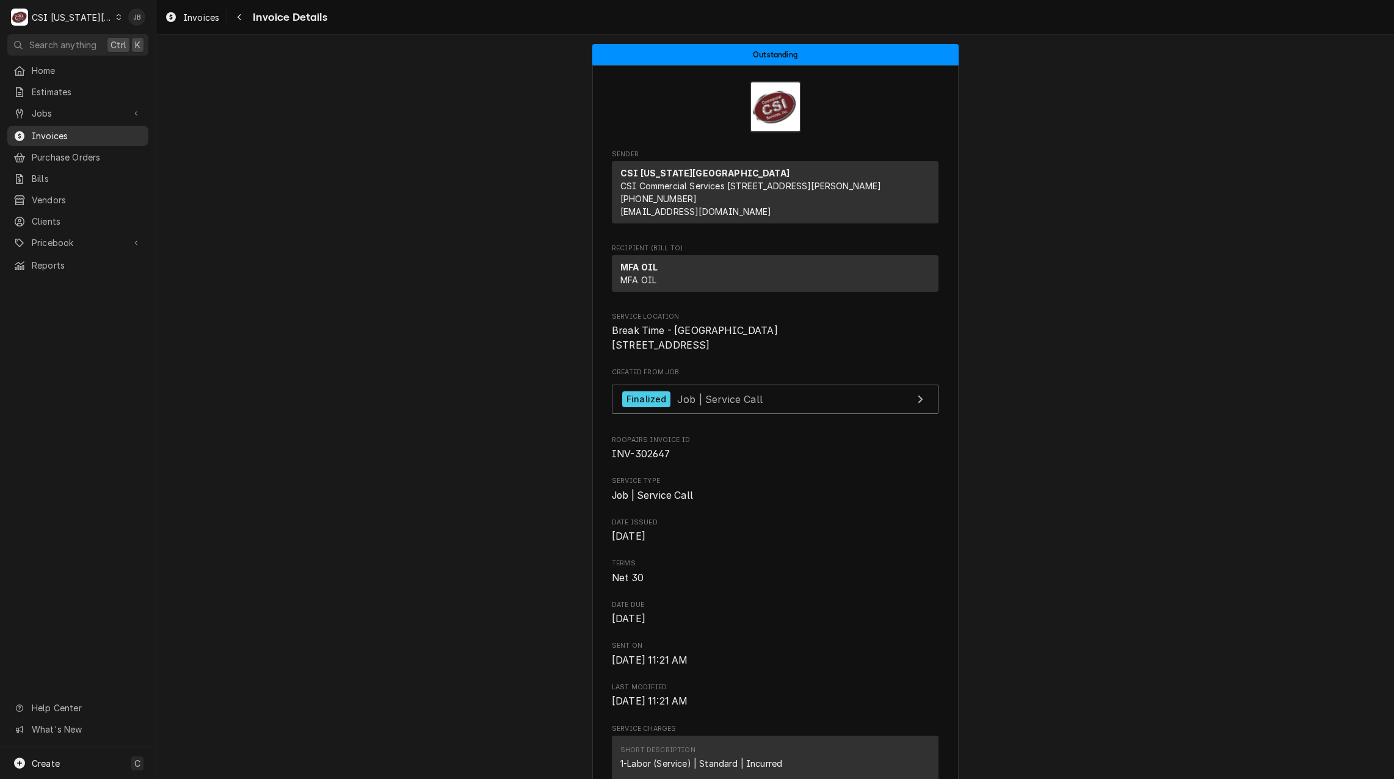
click at [73, 129] on span "Invoices" at bounding box center [87, 135] width 111 height 13
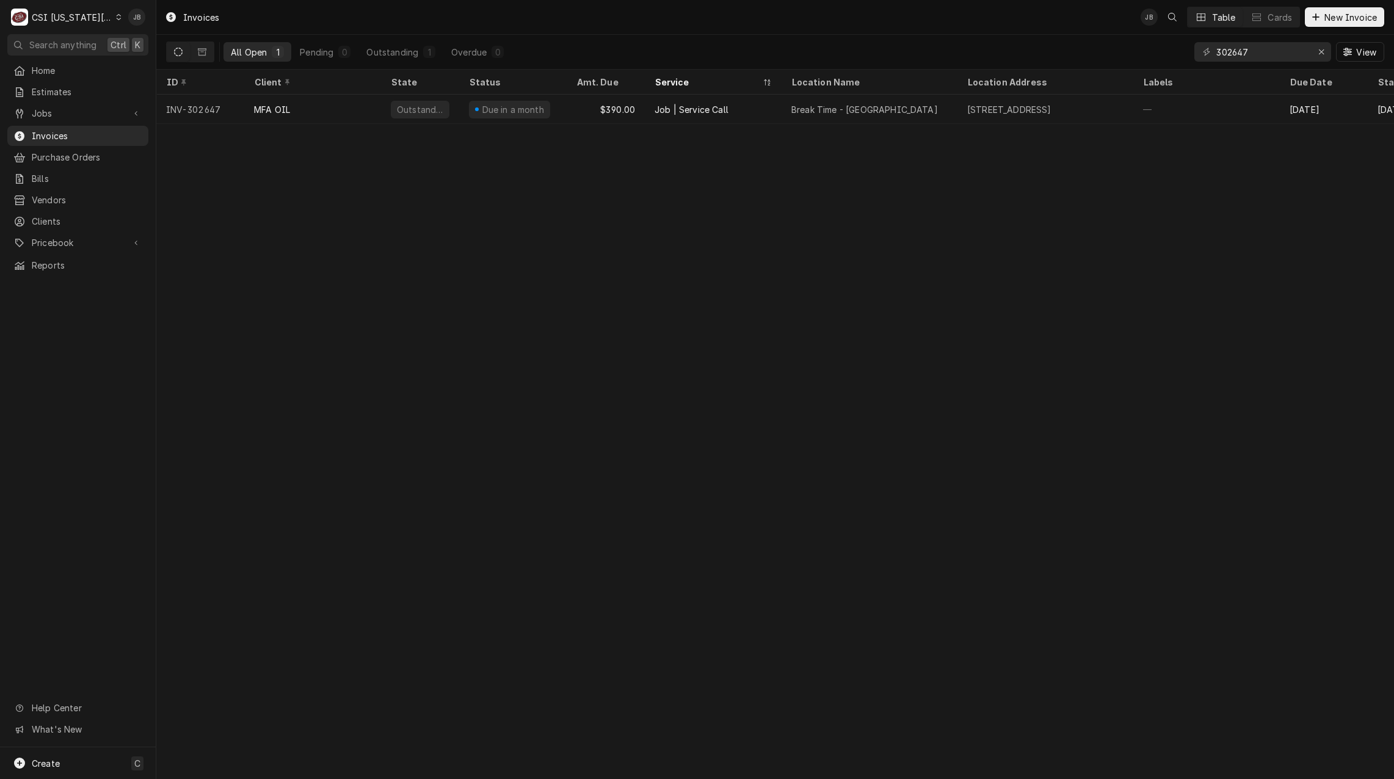
click at [327, 306] on div "Invoices JB Table Cards New Invoice All Open 1 Pending 0 Outstanding 1 Overdue …" at bounding box center [775, 389] width 1238 height 779
click at [1279, 56] on input "302647" at bounding box center [1263, 52] width 92 height 20
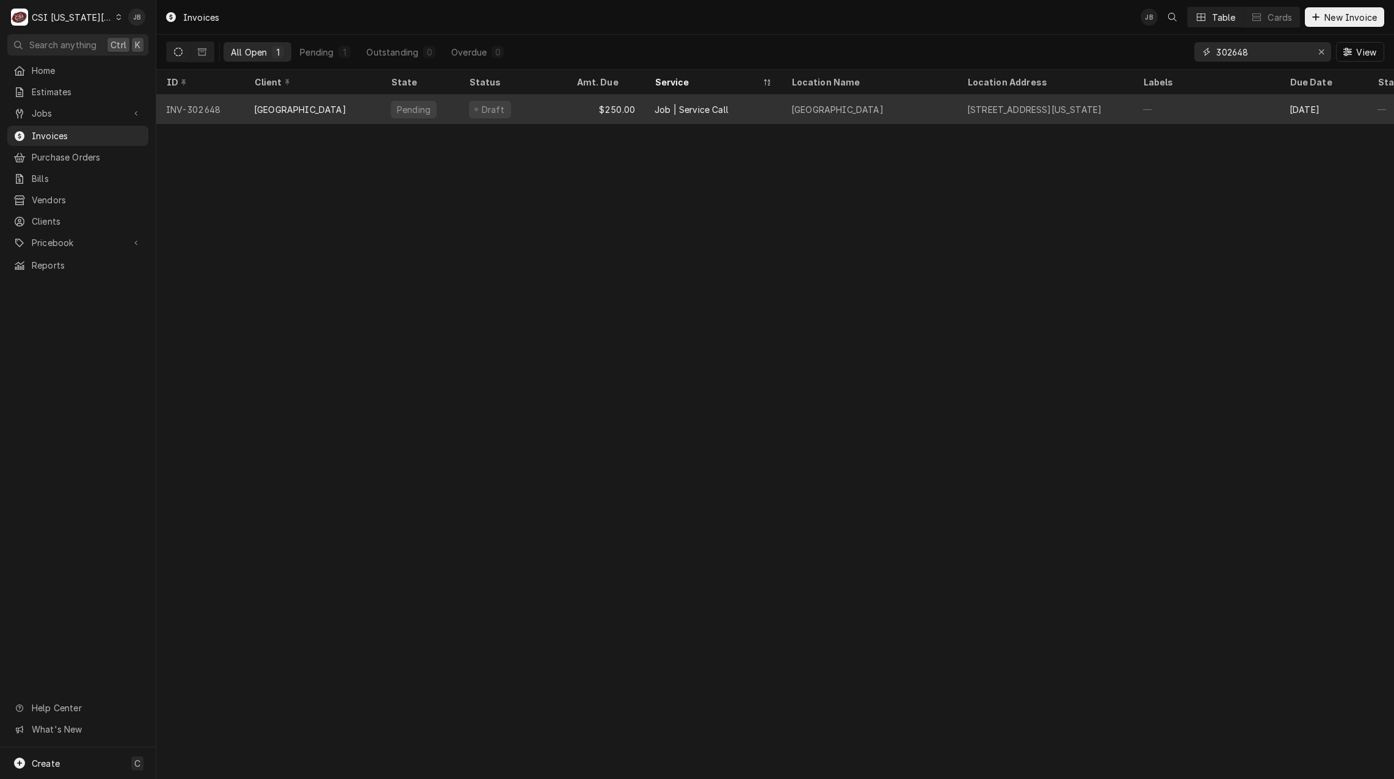
type input "302648"
click at [903, 112] on div "Pembroke Hill High School" at bounding box center [870, 109] width 176 height 29
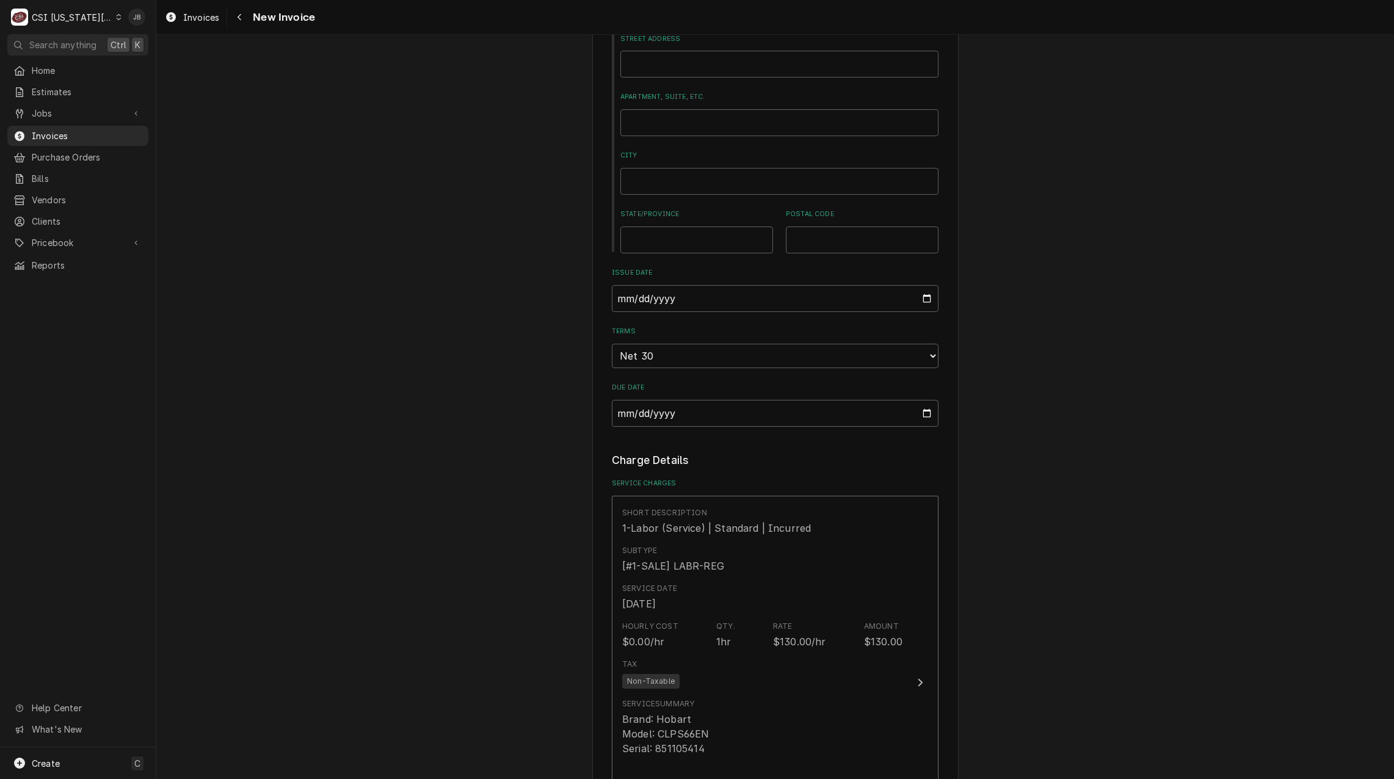
scroll to position [733, 0]
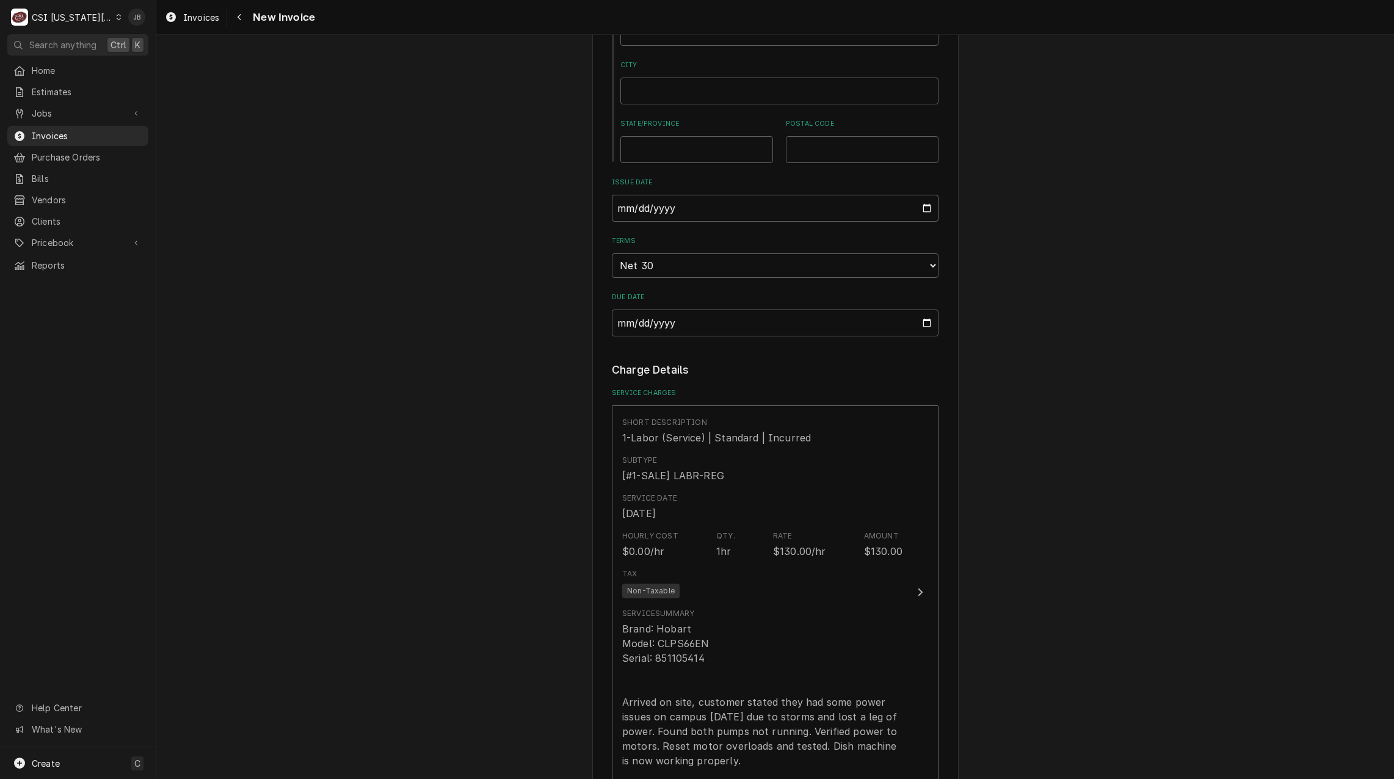
click at [919, 205] on input "2025-08-21" at bounding box center [775, 208] width 327 height 27
type textarea "x"
type input "2025-08-31"
click at [490, 352] on div "Please provide the following information to create your invoice: Client Details…" at bounding box center [775, 503] width 1238 height 2377
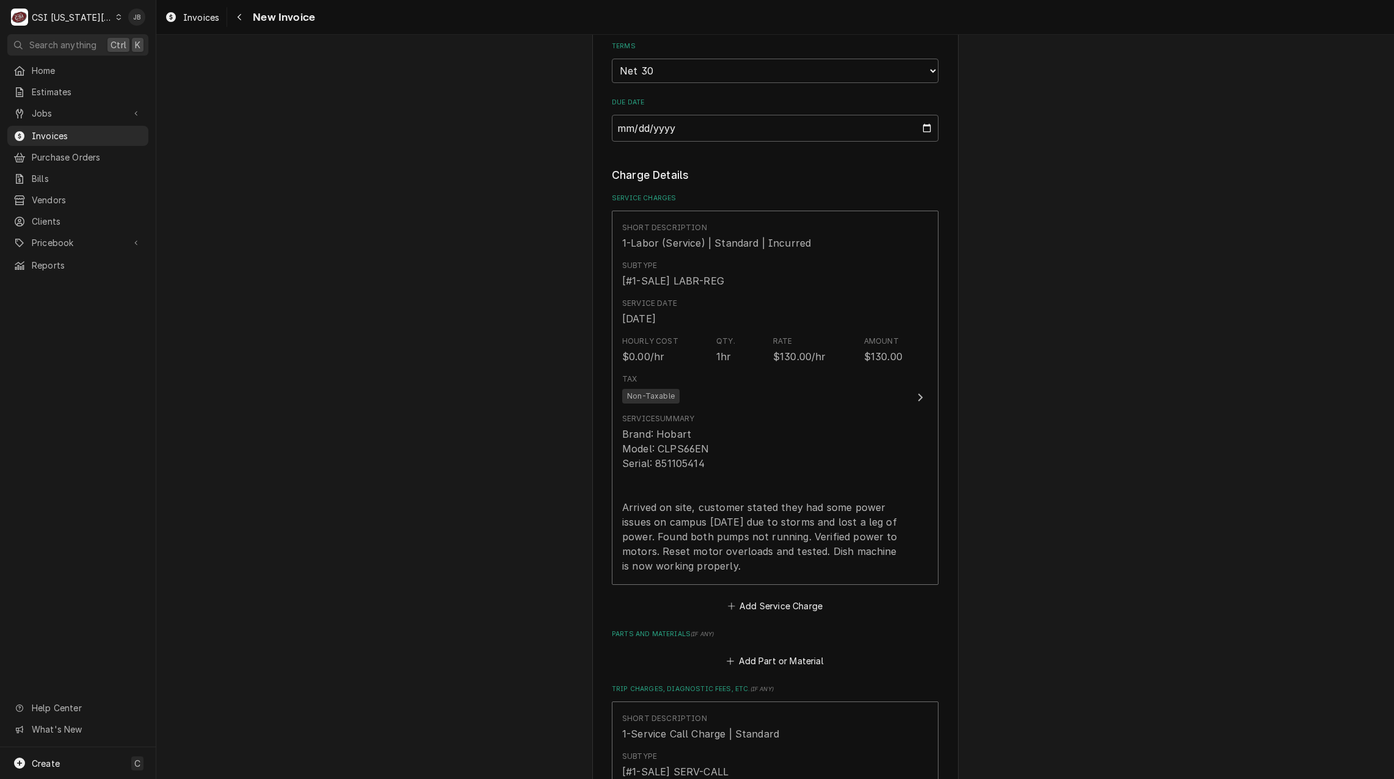
scroll to position [1038, 0]
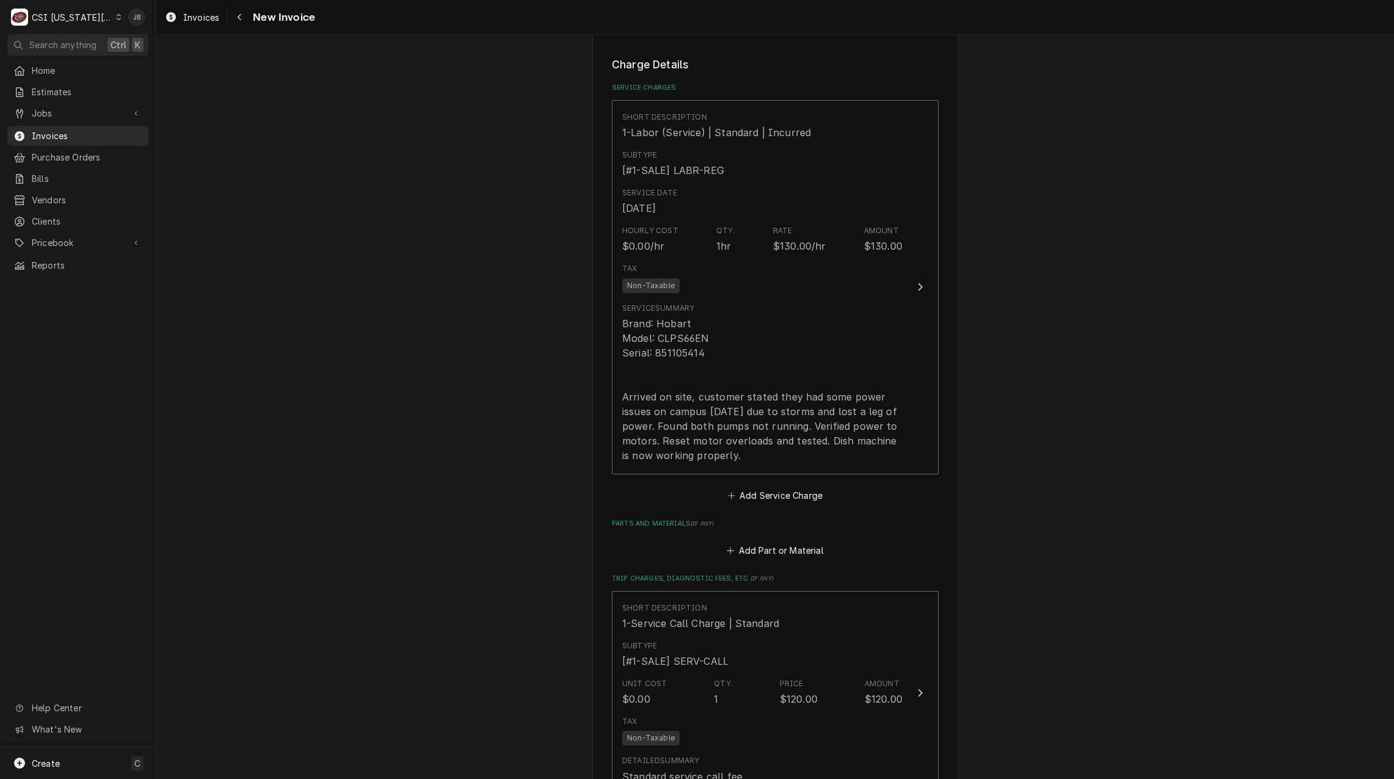
click at [496, 478] on div "Please provide the following information to create your invoice: Client Details…" at bounding box center [775, 197] width 1238 height 2377
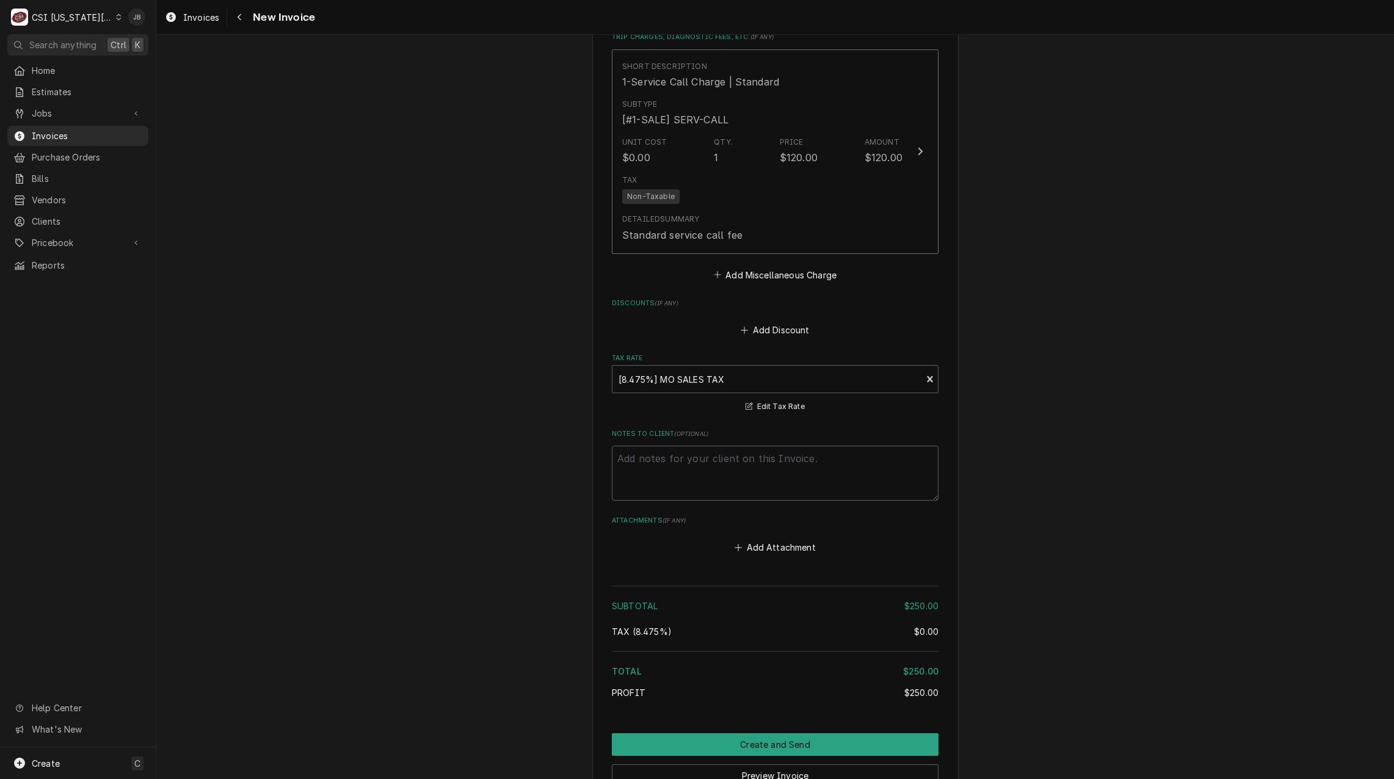
scroll to position [1704, 0]
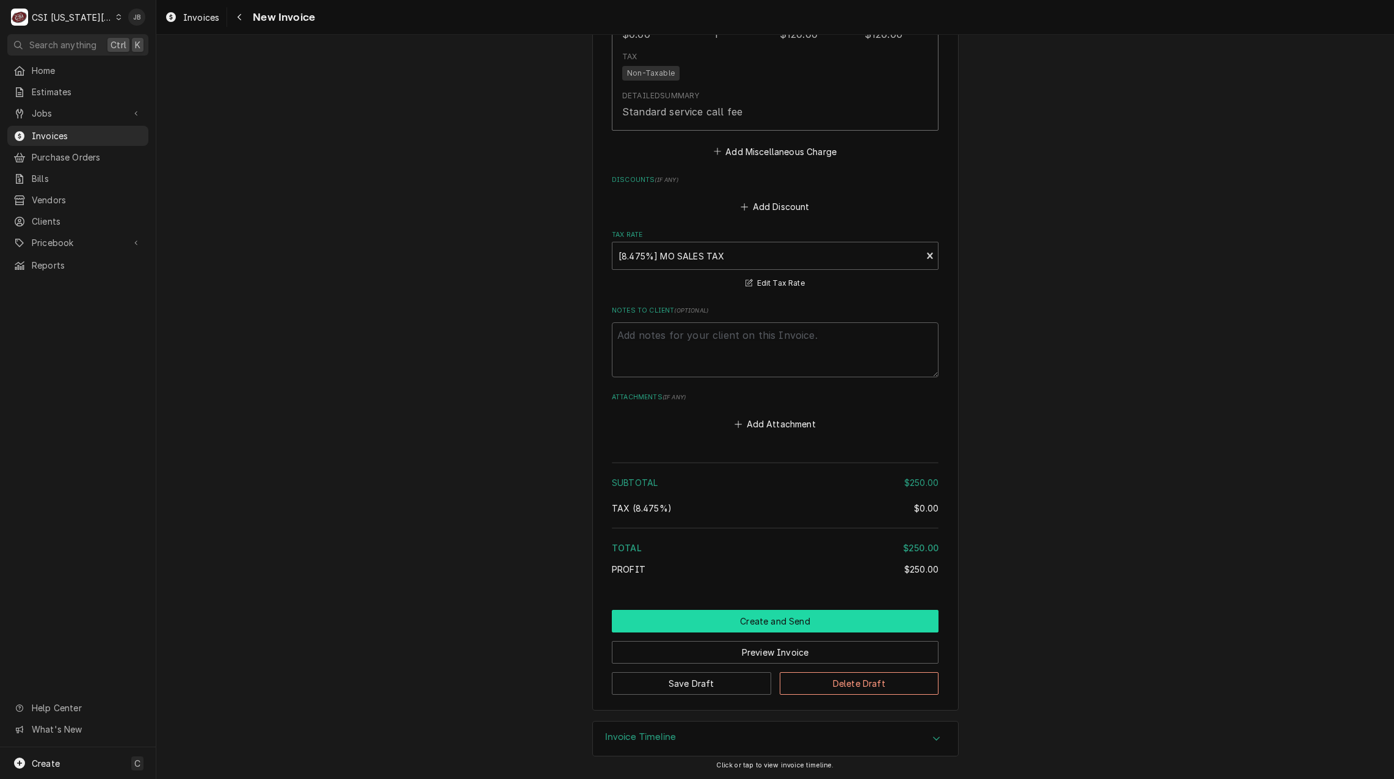
click at [723, 629] on button "Create and Send" at bounding box center [775, 621] width 327 height 23
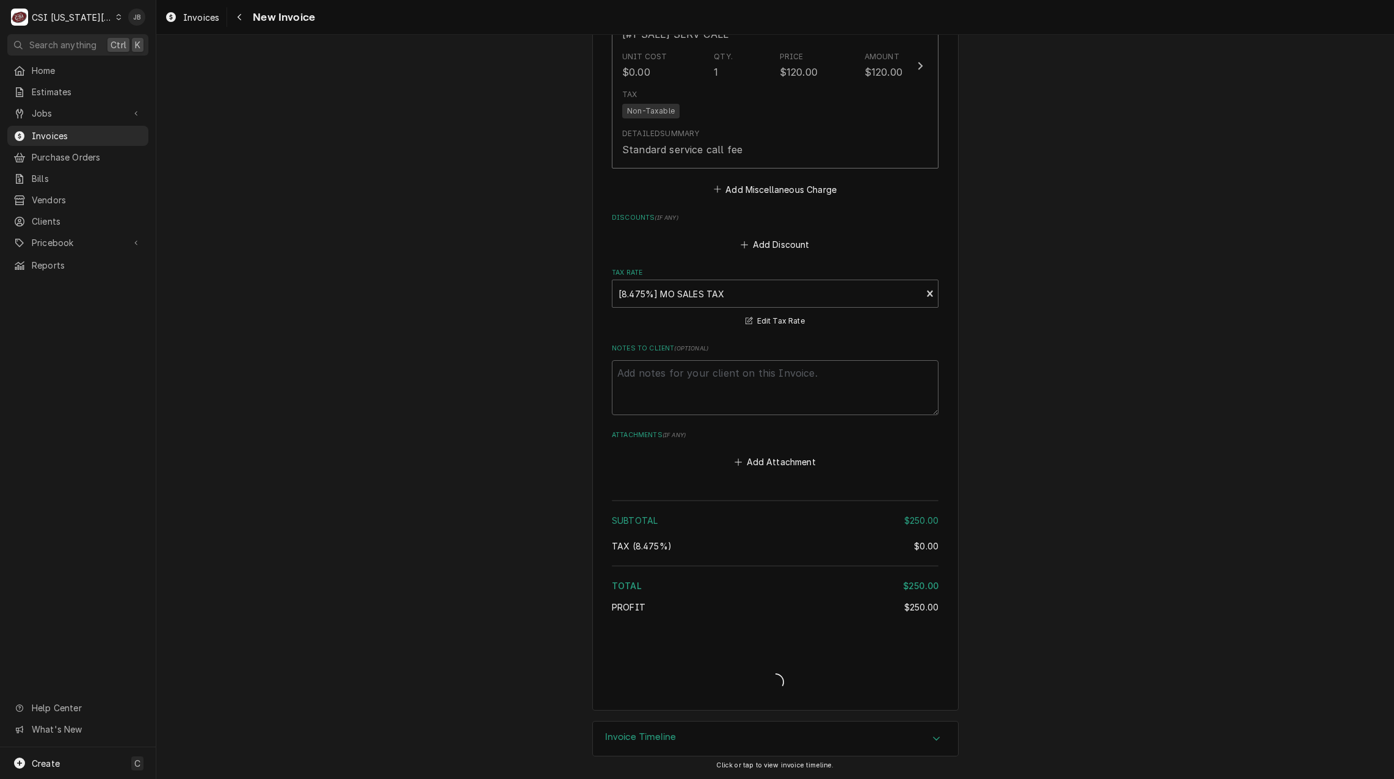
scroll to position [1666, 0]
type textarea "x"
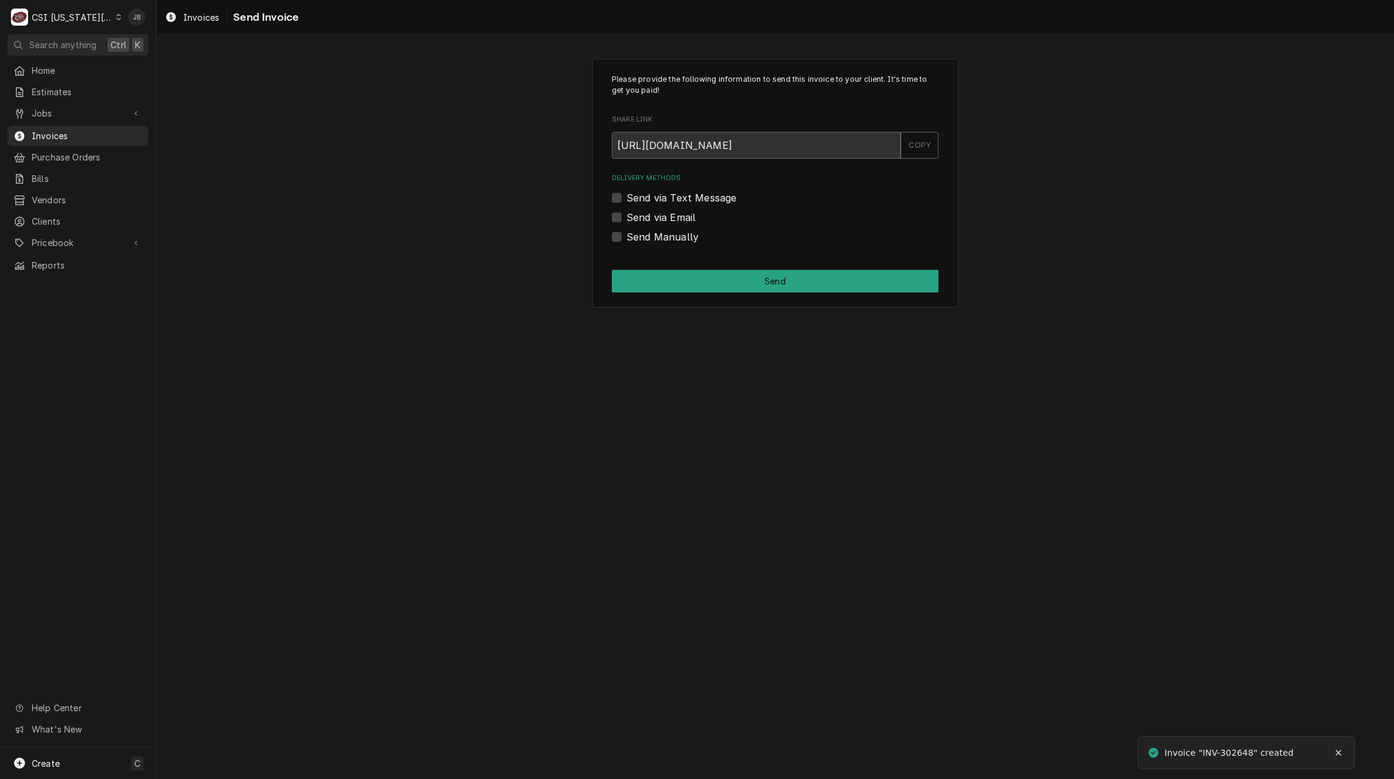
click at [680, 222] on label "Send via Email" at bounding box center [661, 217] width 69 height 15
click at [680, 222] on input "Send via Email" at bounding box center [790, 223] width 327 height 27
checkbox input "true"
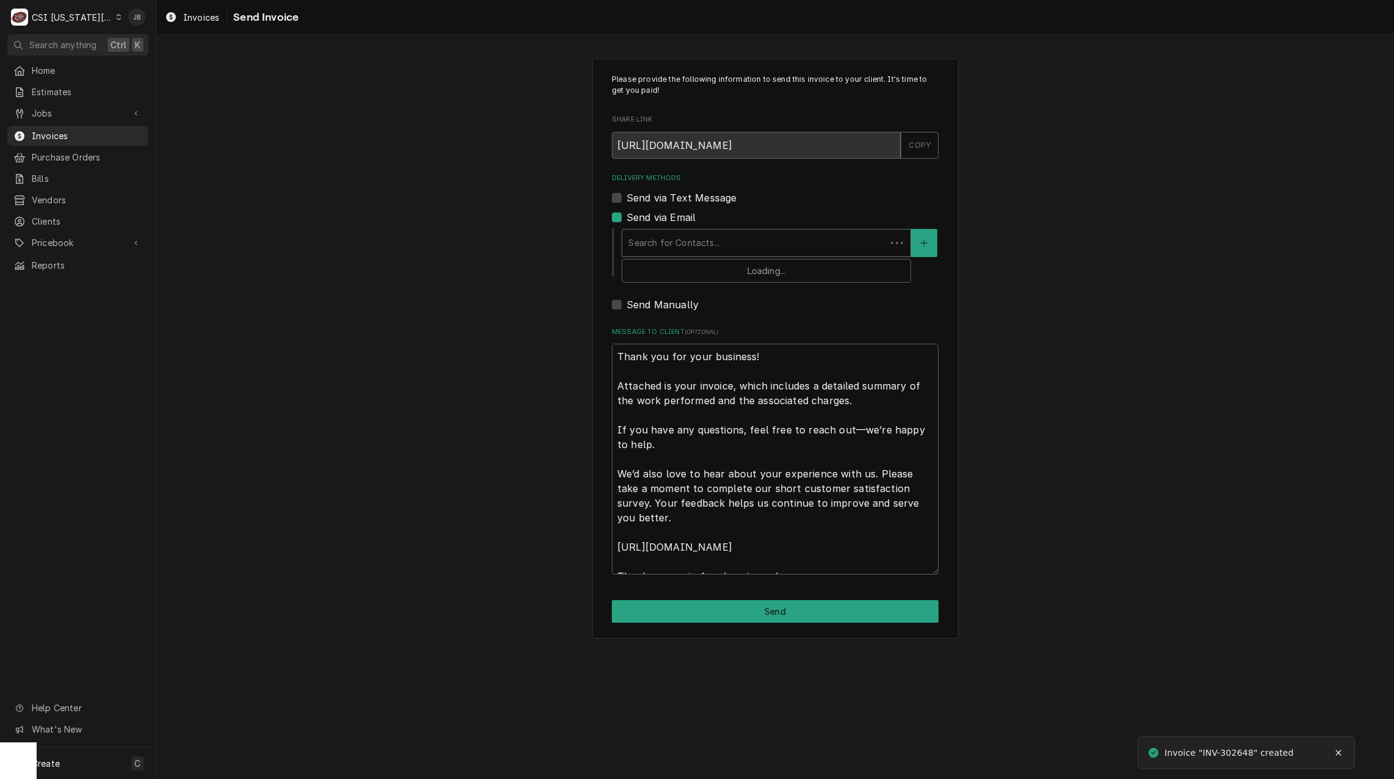
click at [669, 236] on div "Delivery Methods" at bounding box center [755, 243] width 252 height 22
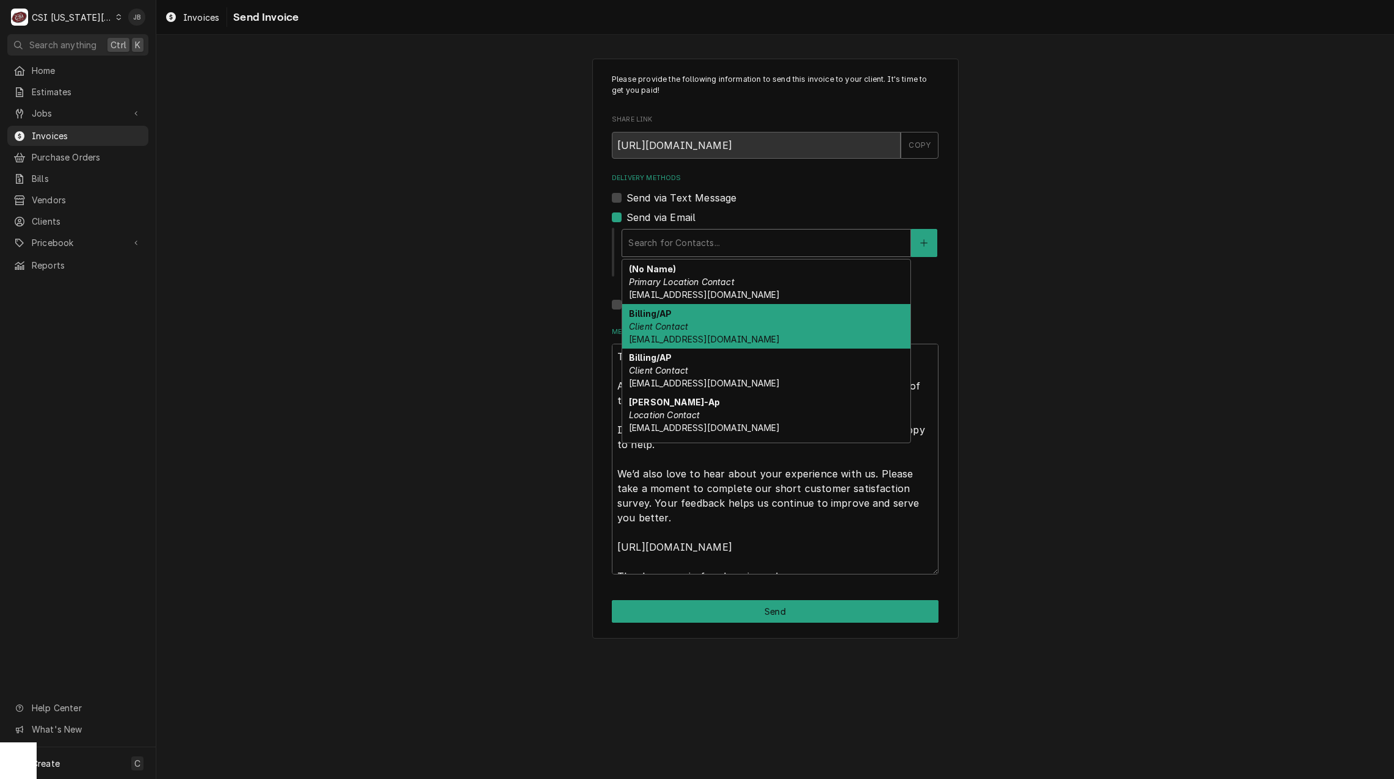
click at [744, 332] on div "Billing/AP Client Contact belliott@pembrokehill.org" at bounding box center [766, 326] width 288 height 45
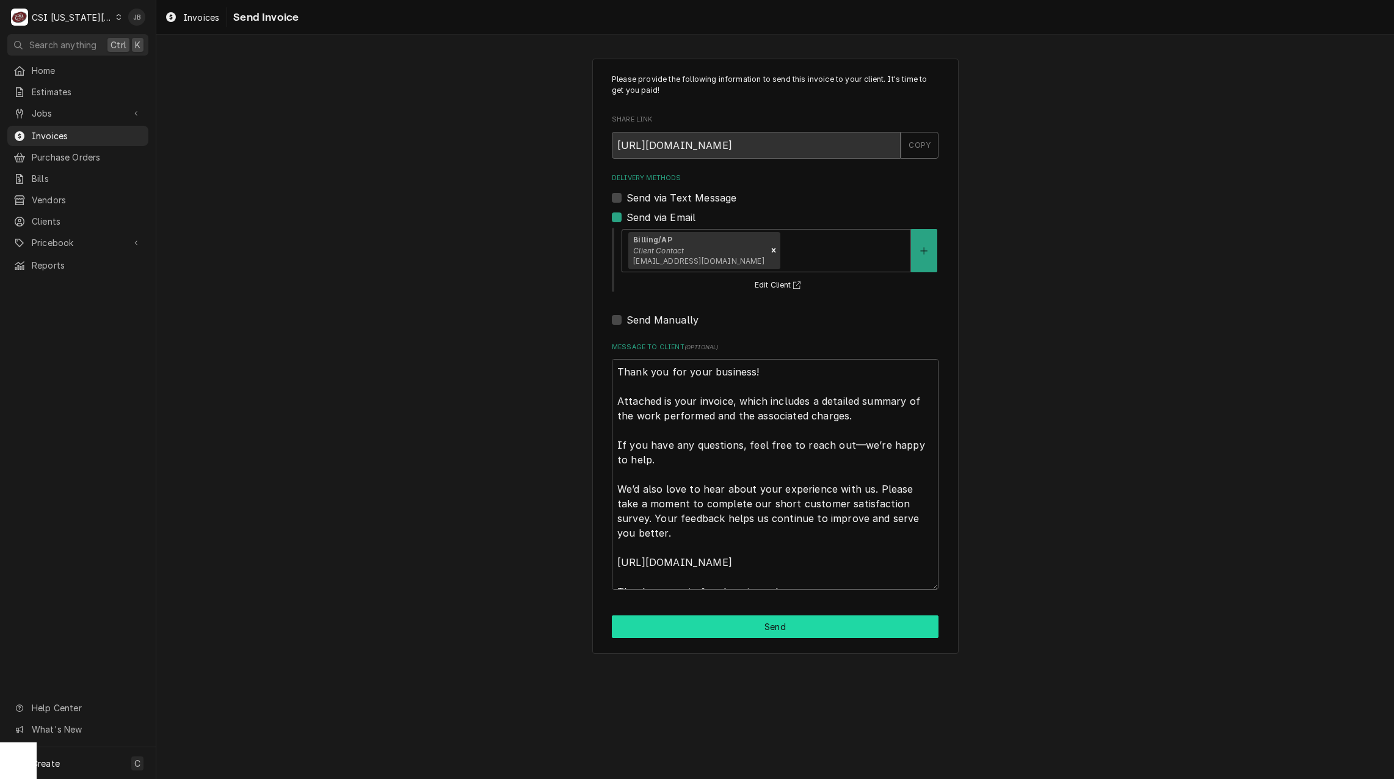
click at [720, 624] on button "Send" at bounding box center [775, 627] width 327 height 23
type textarea "x"
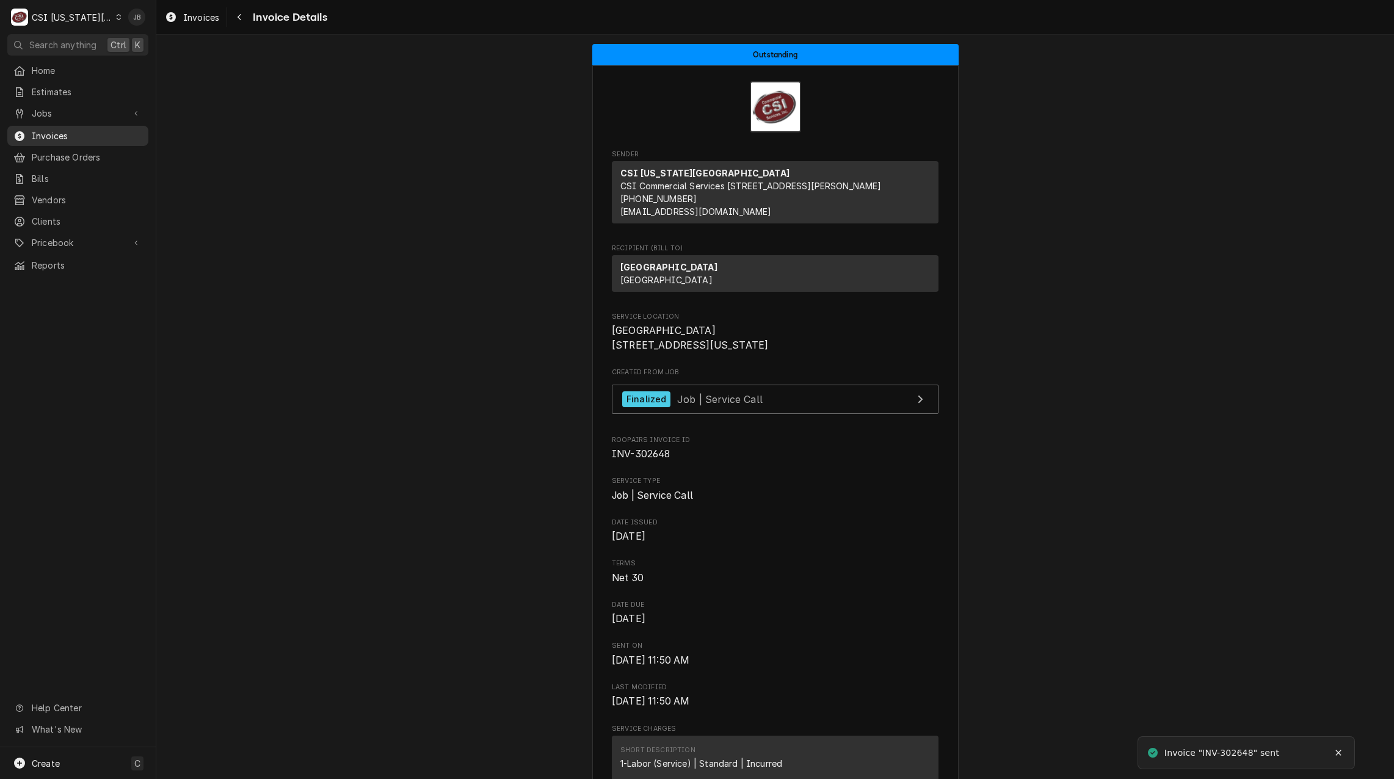
click at [76, 133] on span "Invoices" at bounding box center [87, 135] width 111 height 13
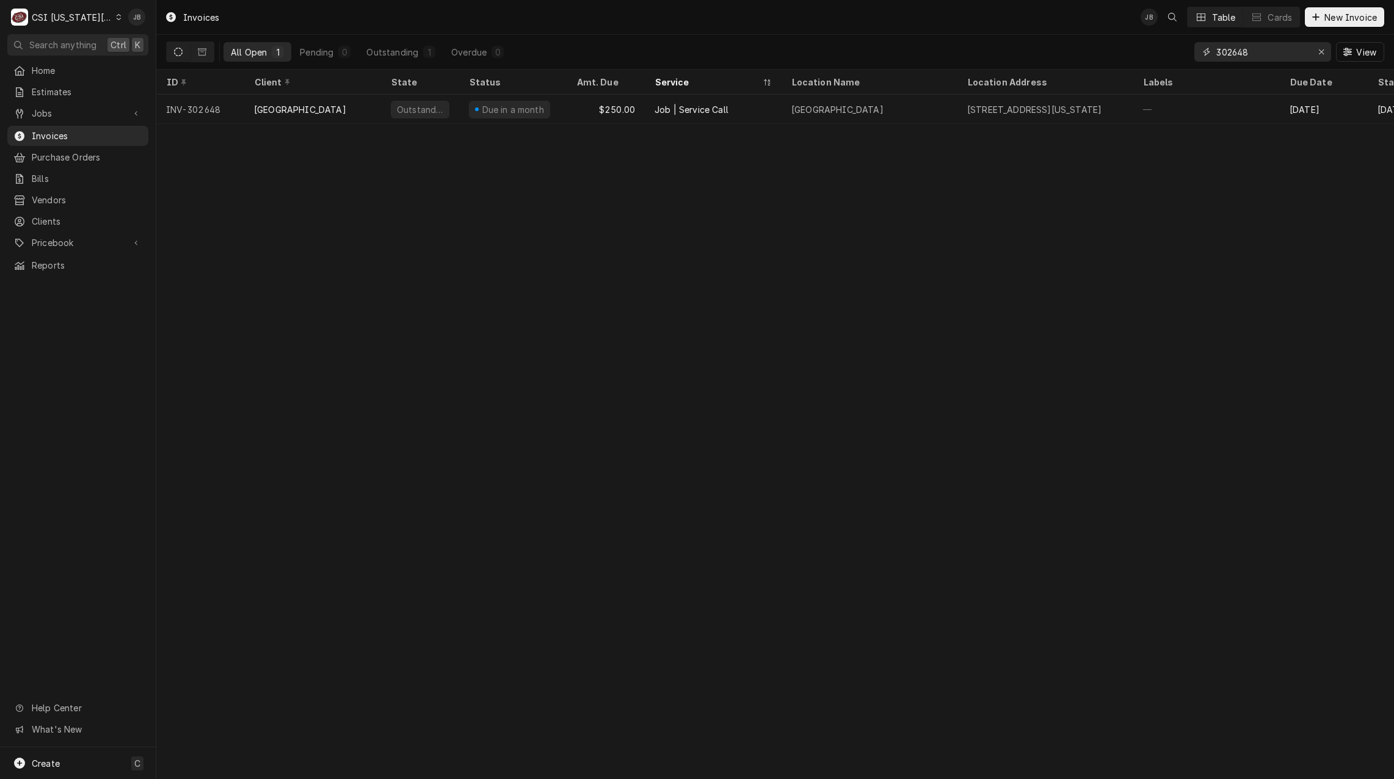
click at [1260, 56] on input "302648" at bounding box center [1263, 52] width 92 height 20
drag, startPoint x: 1261, startPoint y: 51, endPoint x: 1139, endPoint y: 49, distance: 122.8
click at [1139, 49] on div "All Open 1 Pending 0 Outstanding 1 Overdue 0 302648 View" at bounding box center [775, 52] width 1219 height 34
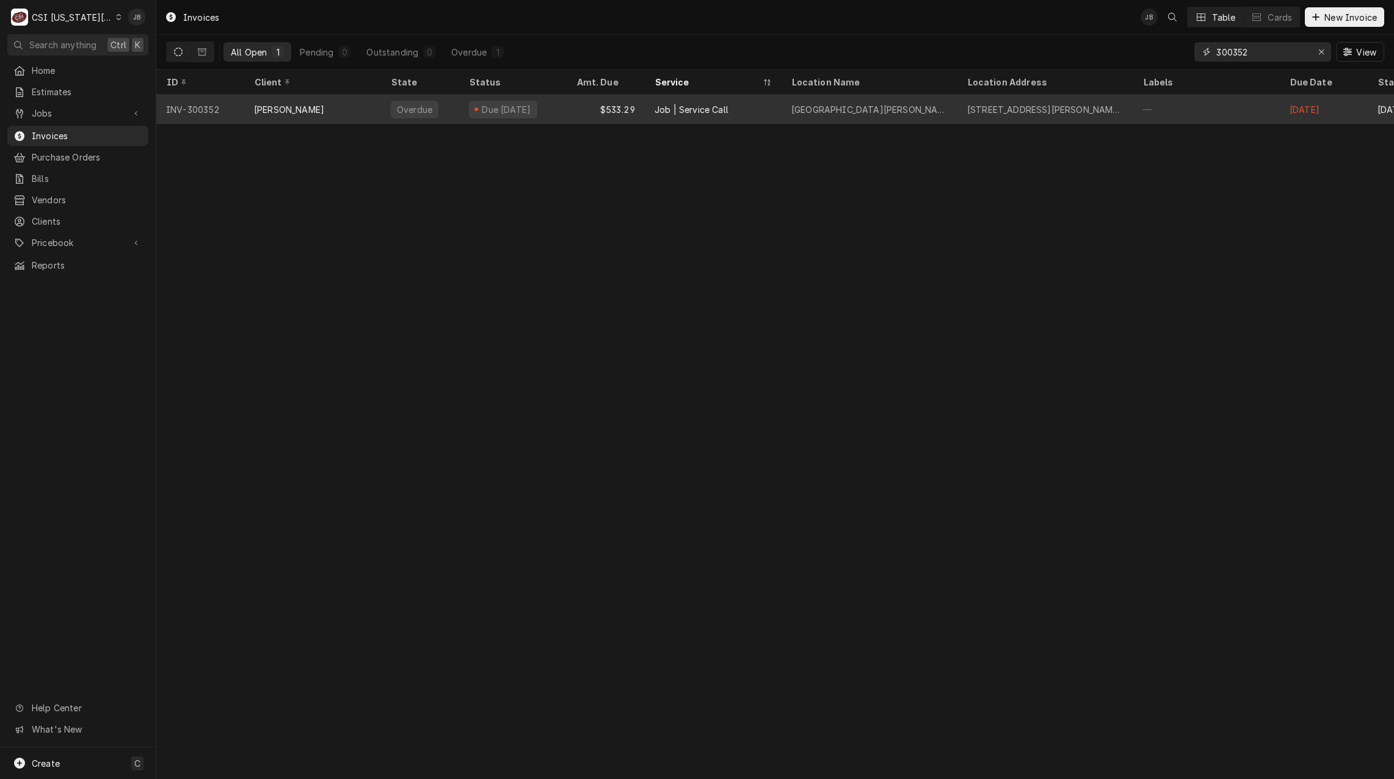
type input "300352"
click at [531, 103] on div "Due 4 months ago" at bounding box center [507, 109] width 52 height 13
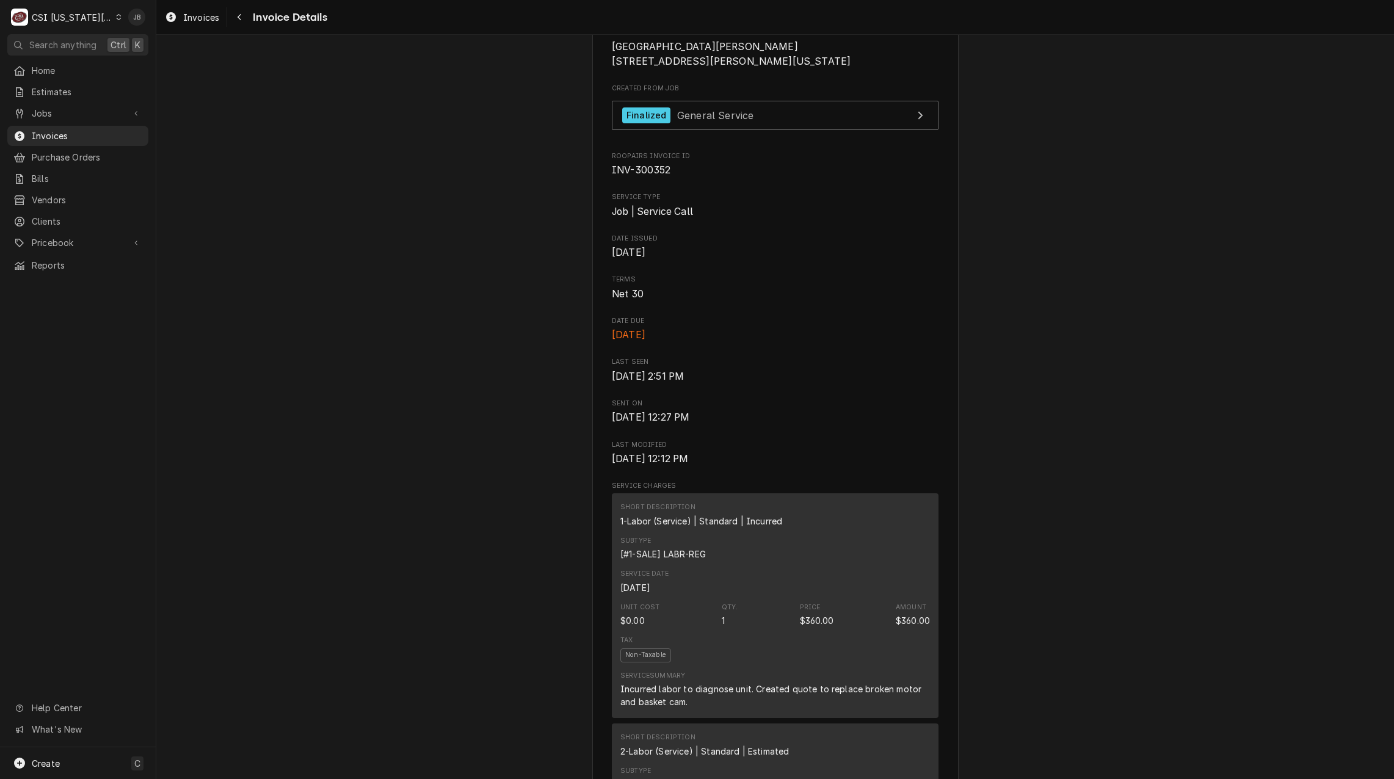
scroll to position [122, 0]
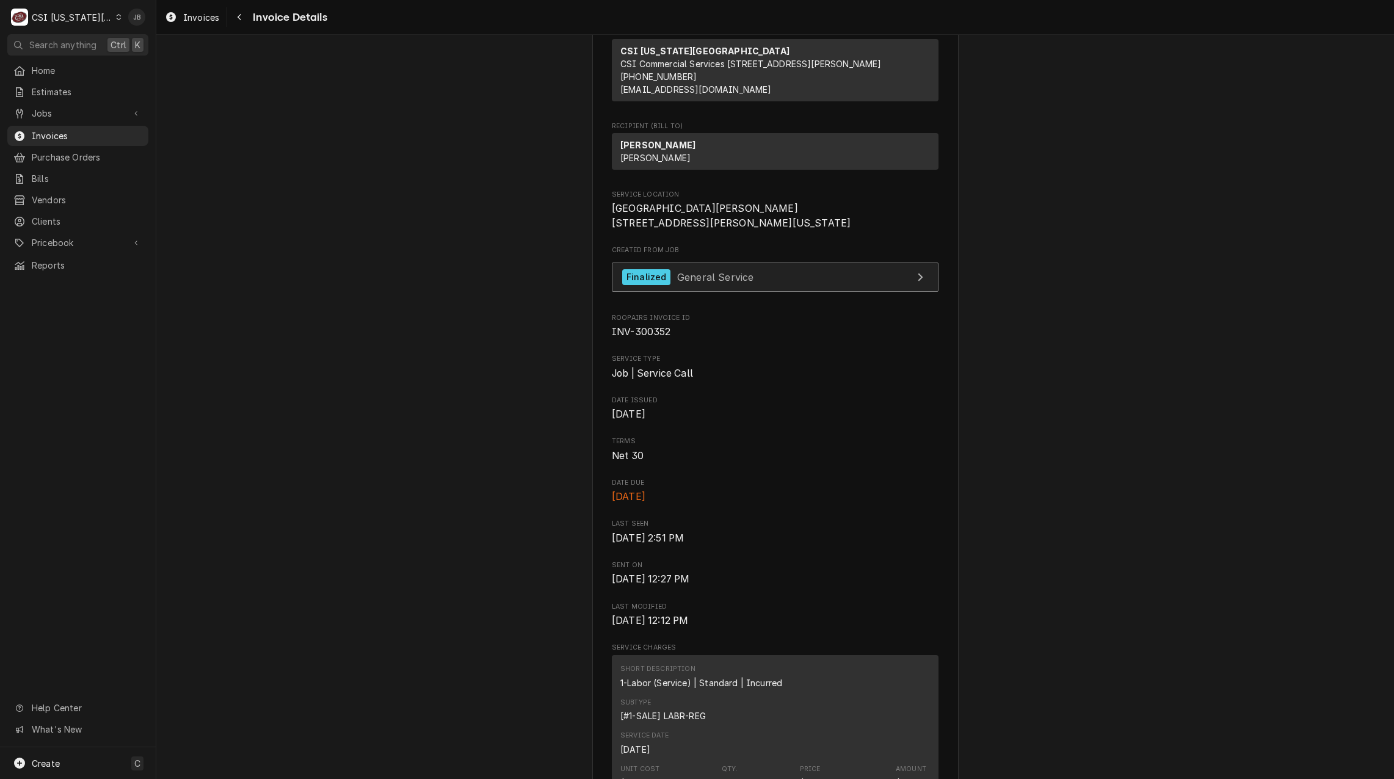
click at [690, 291] on link "Finalized General Service" at bounding box center [775, 278] width 327 height 30
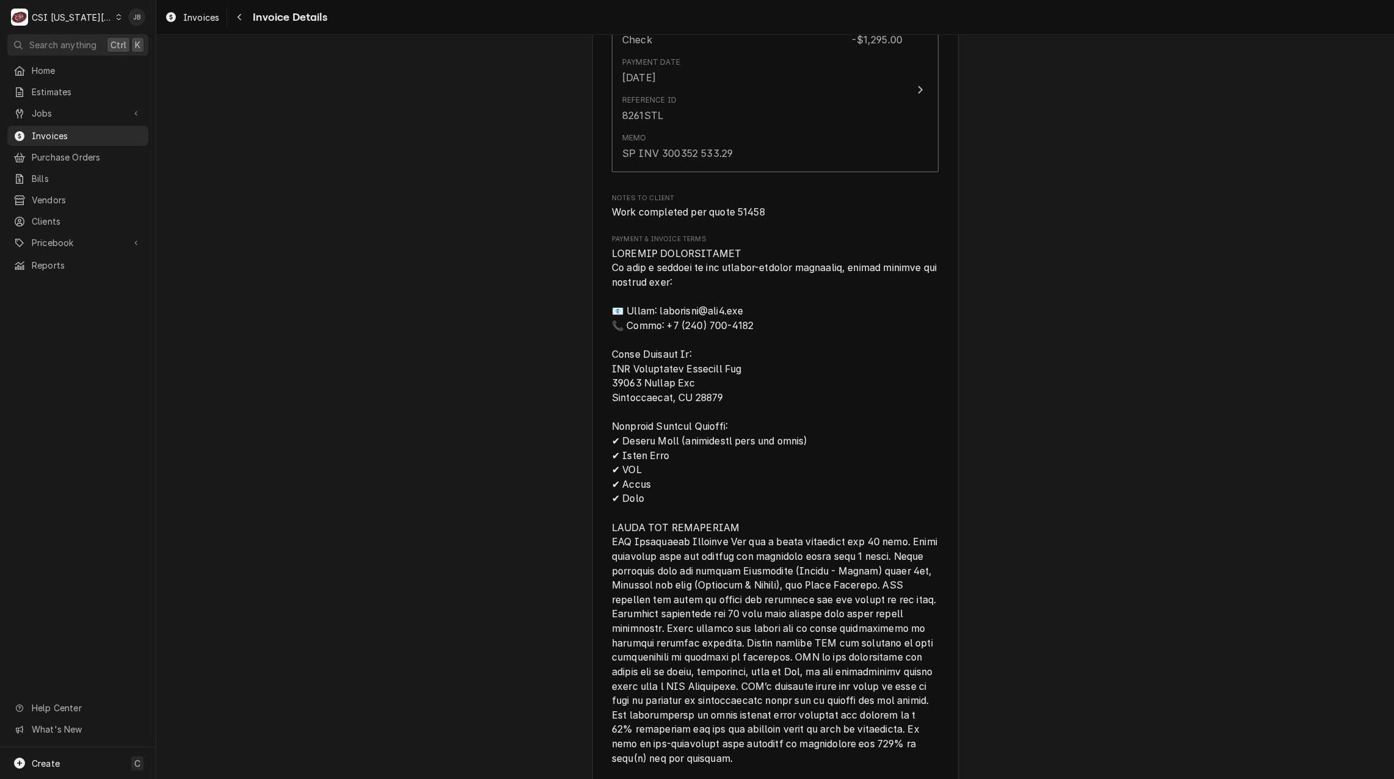
scroll to position [2443, 0]
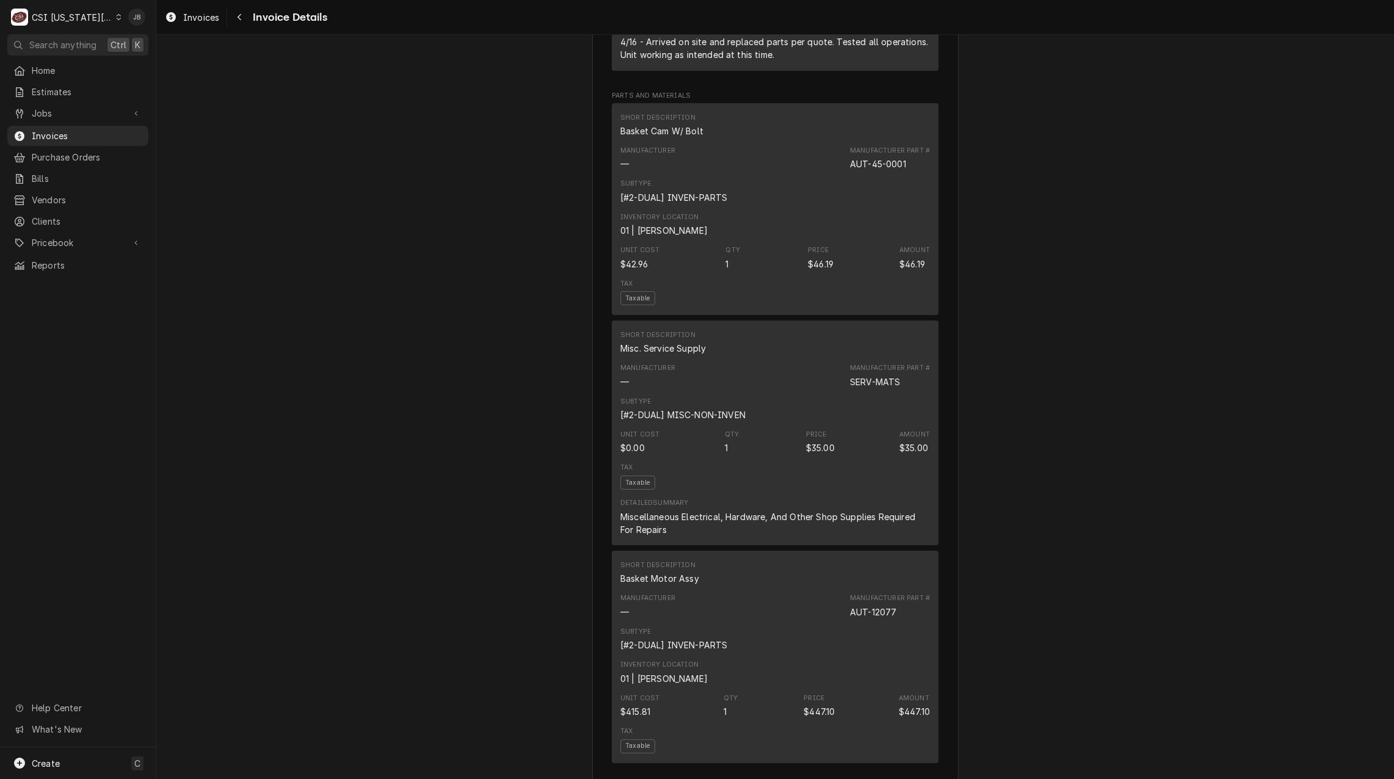
scroll to position [1283, 0]
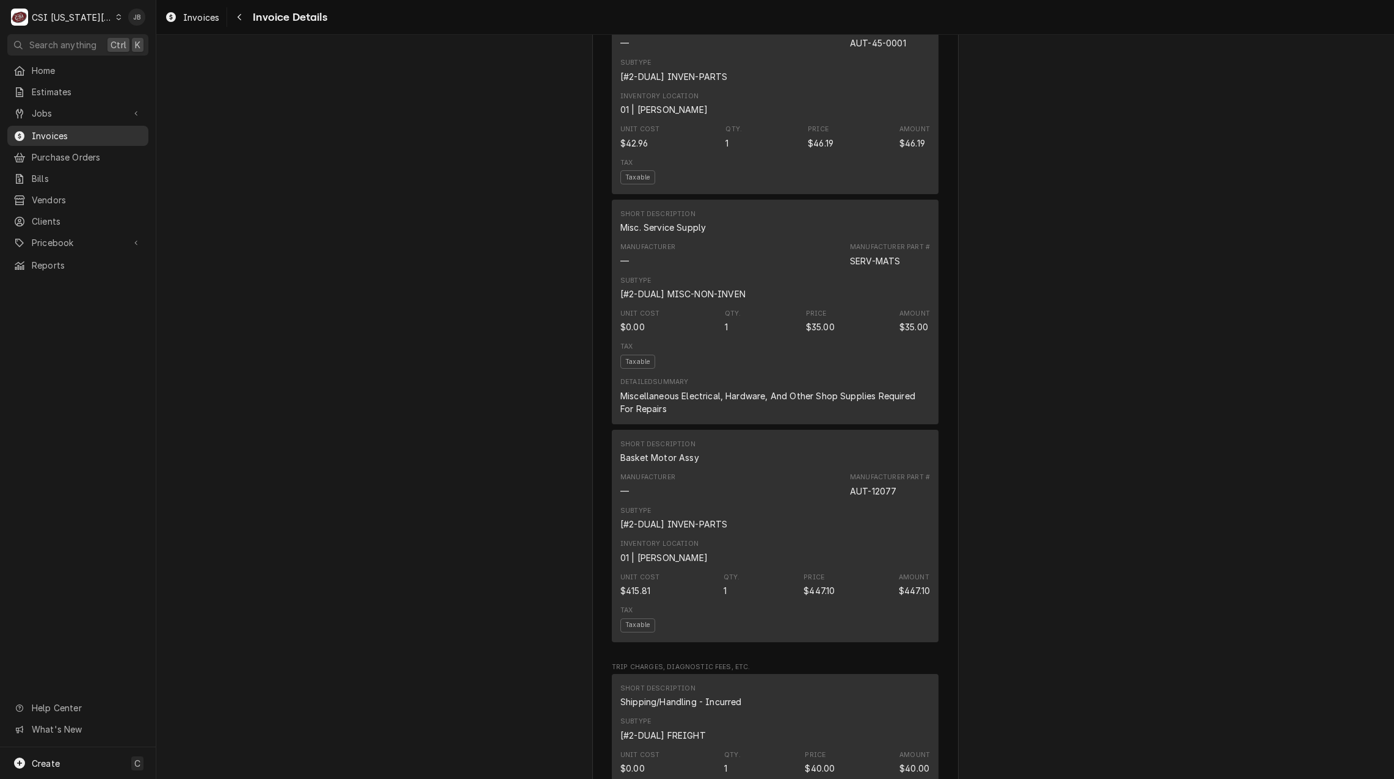
click at [93, 129] on span "Invoices" at bounding box center [87, 135] width 111 height 13
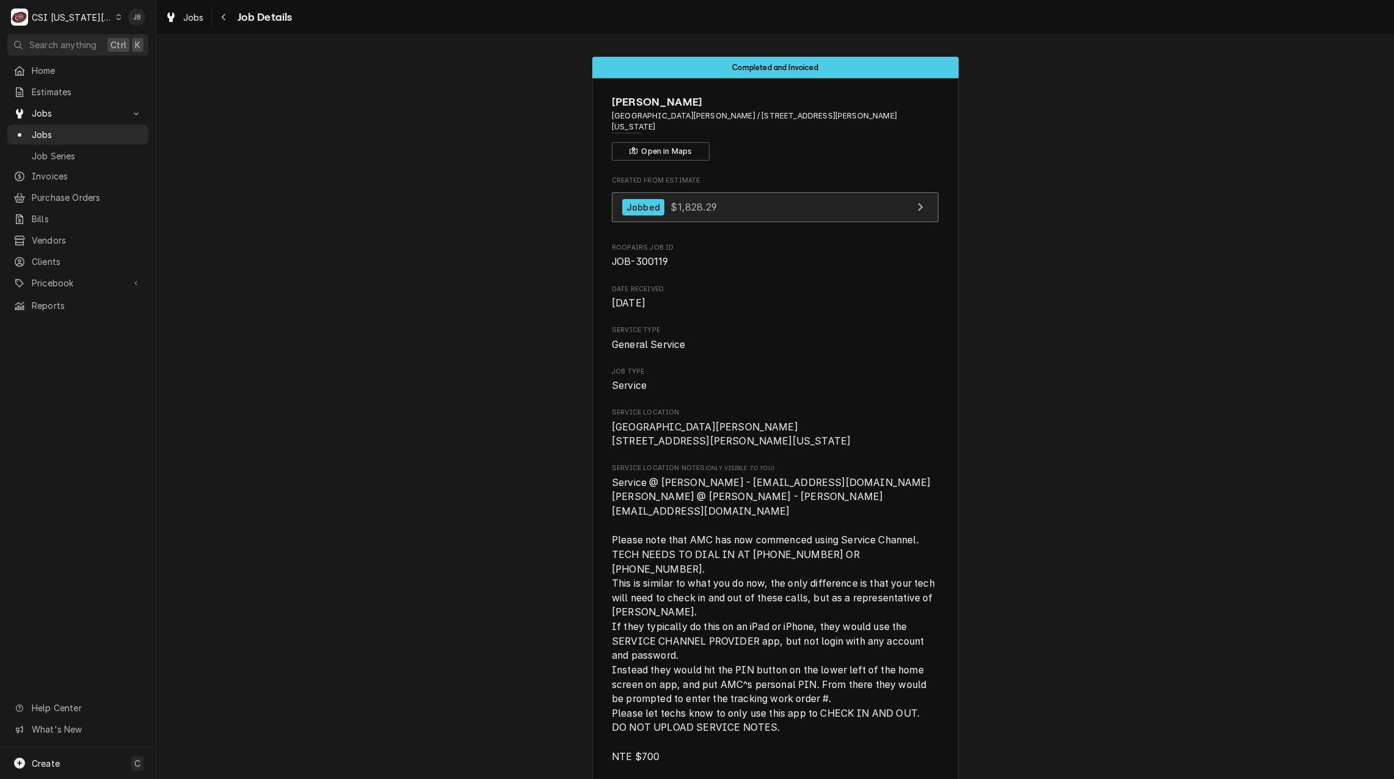
click at [710, 199] on link "Jobbed $1,828.29" at bounding box center [775, 207] width 327 height 30
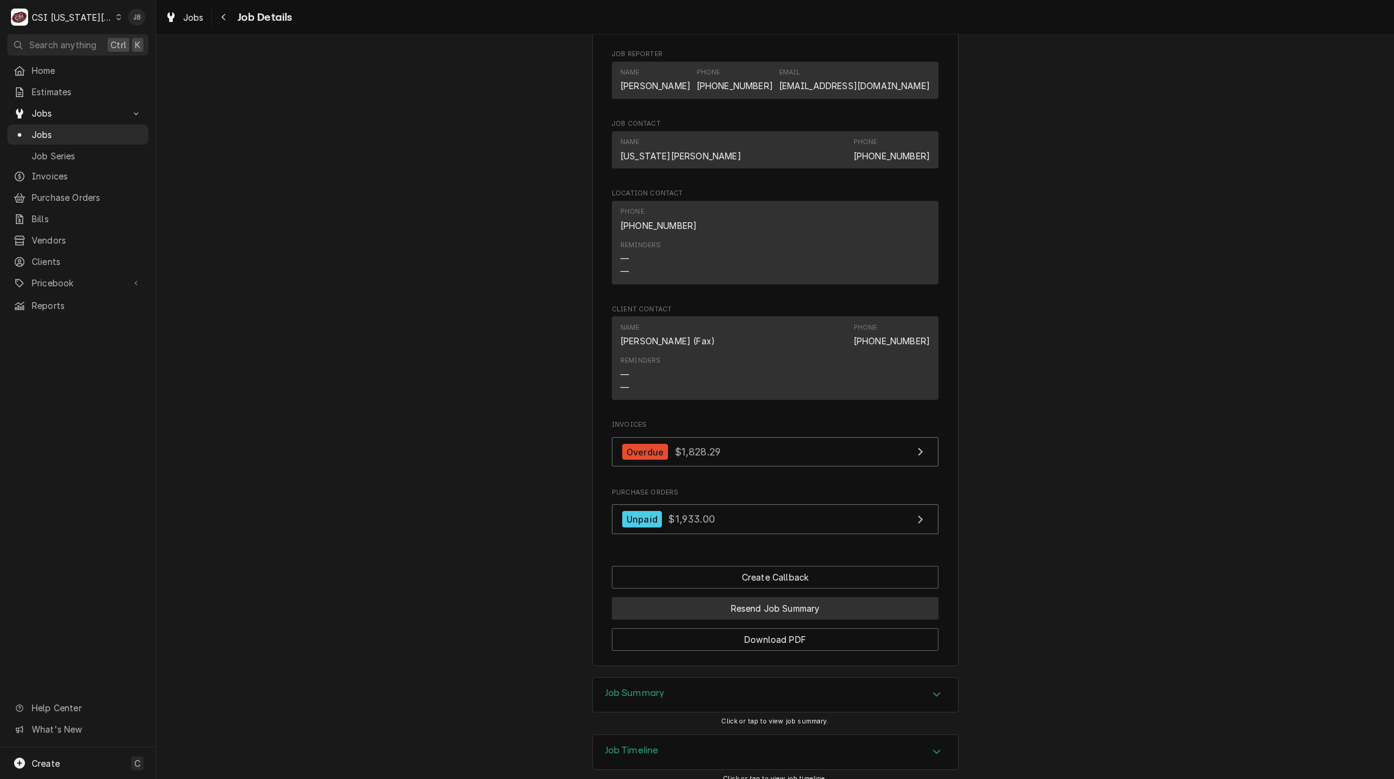
scroll to position [1333, 0]
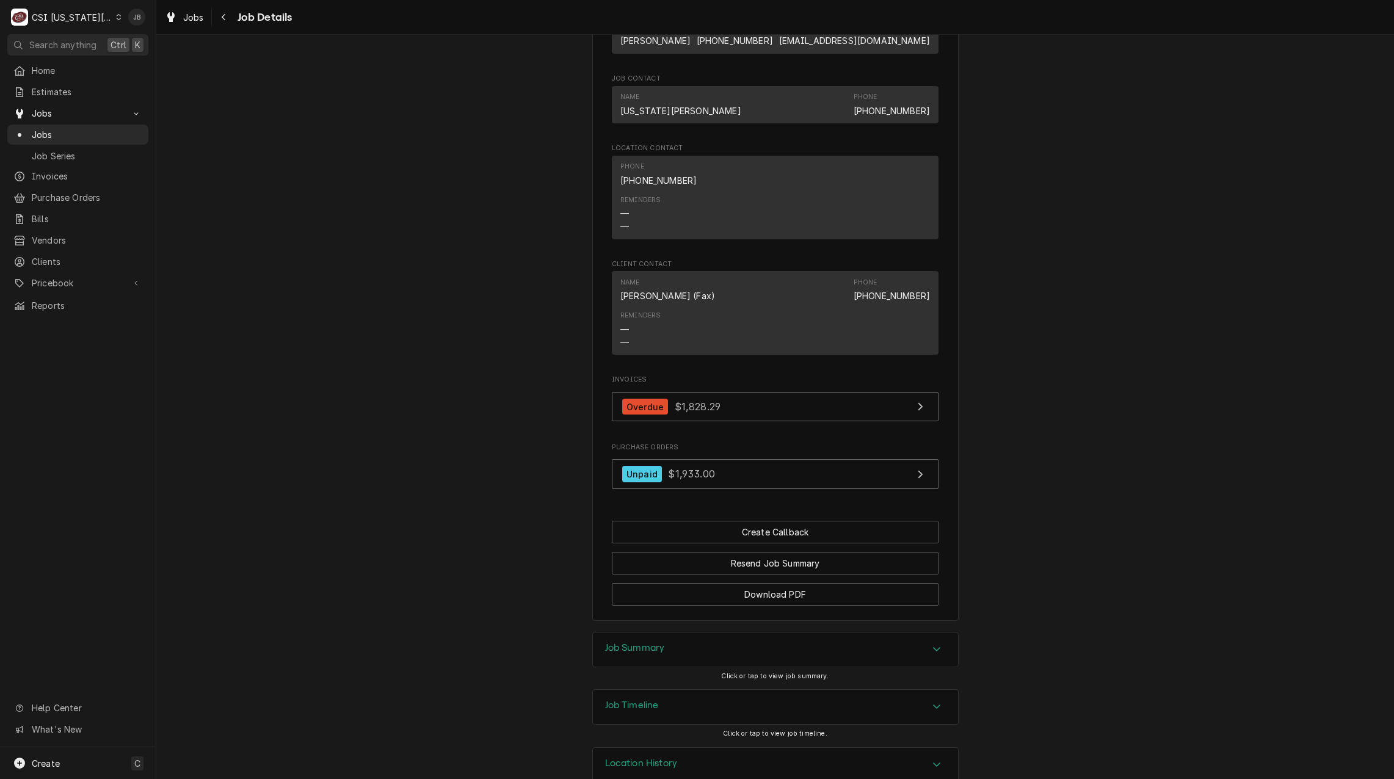
drag, startPoint x: 677, startPoint y: 671, endPoint x: 664, endPoint y: 635, distance: 38.5
click at [677, 690] on div "Job Timeline" at bounding box center [775, 707] width 365 height 34
click at [657, 643] on h3 "Job Summary" at bounding box center [635, 649] width 60 height 12
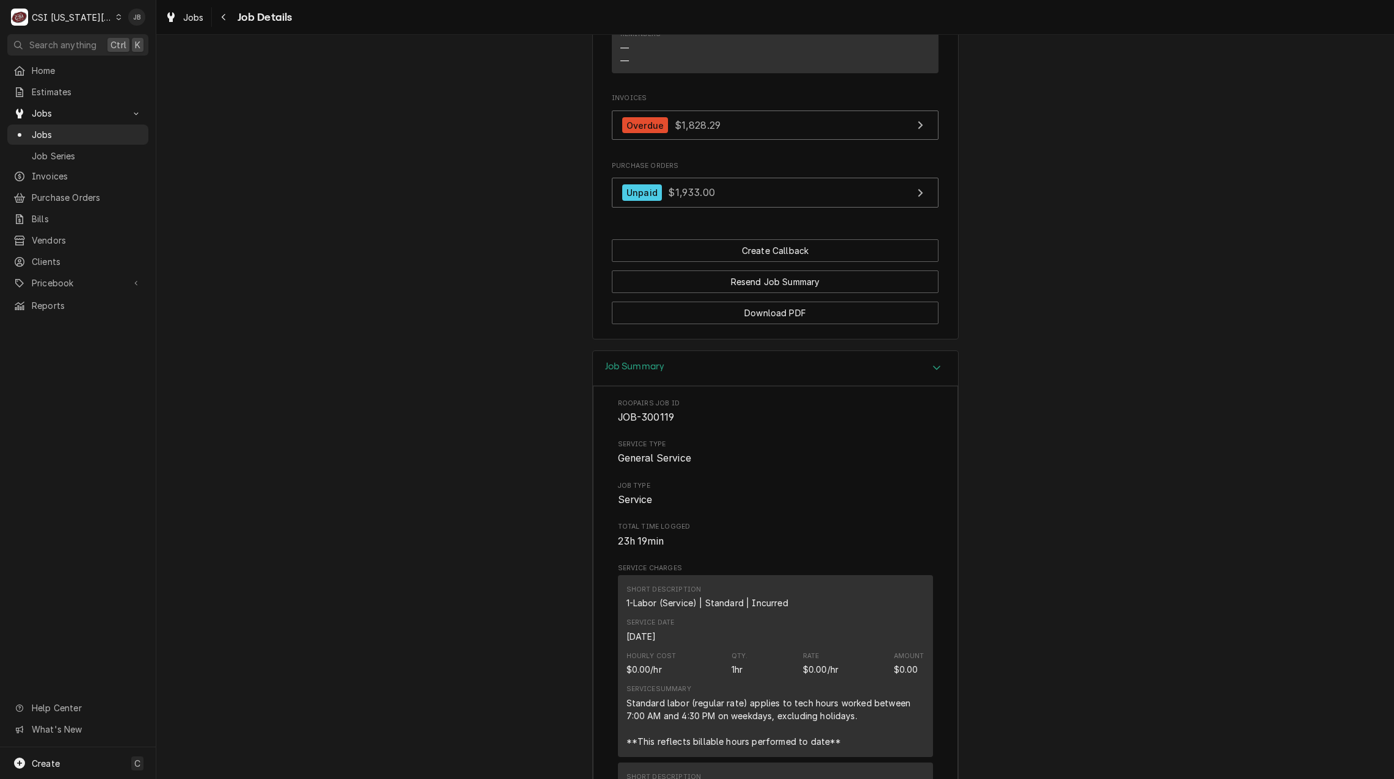
scroll to position [1944, 0]
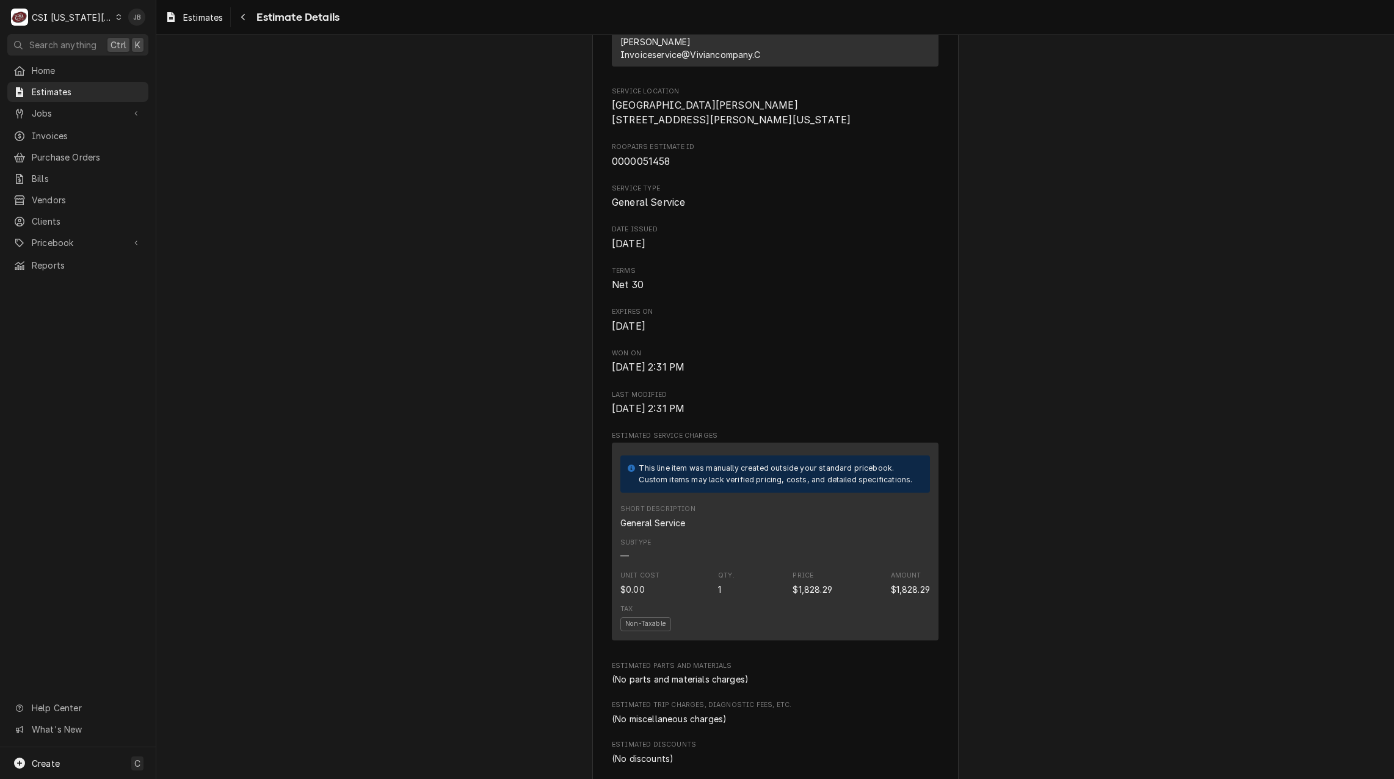
scroll to position [61, 0]
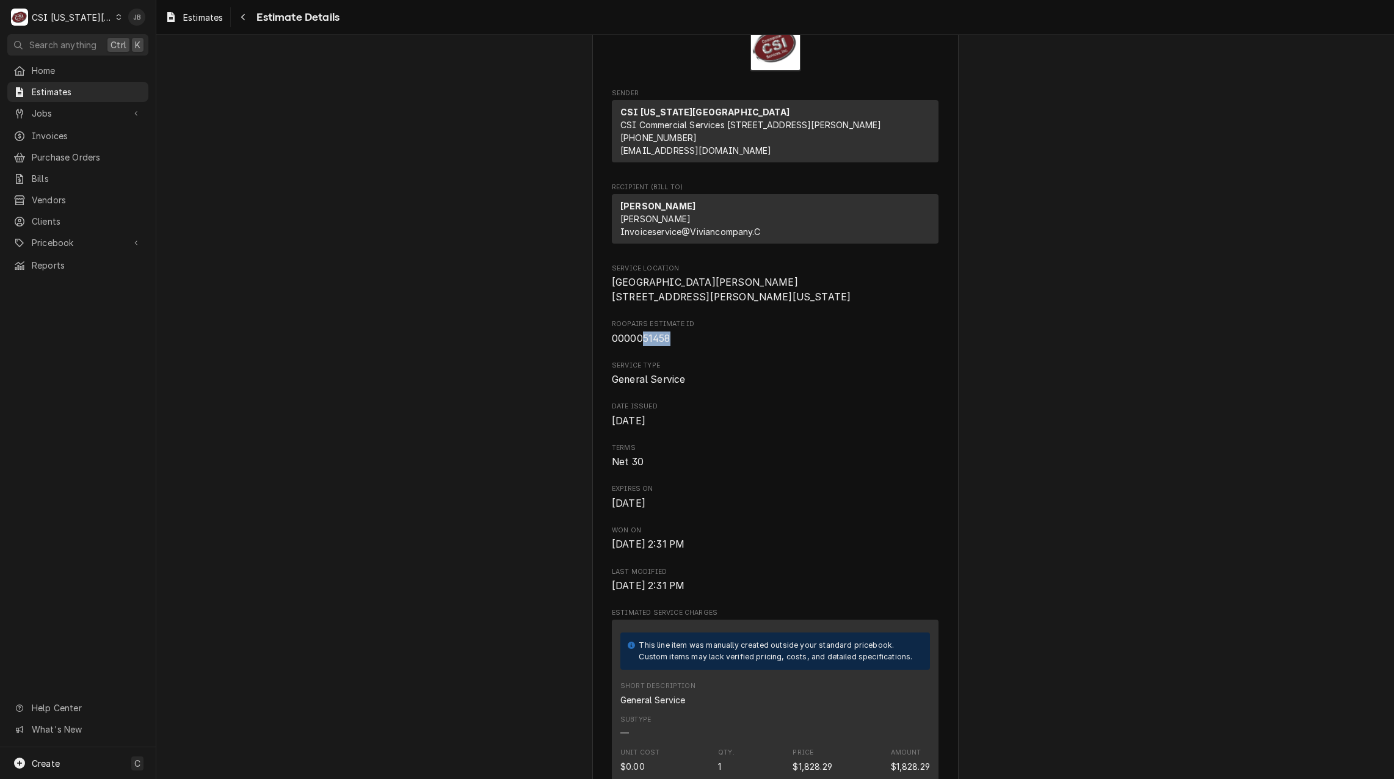
drag, startPoint x: 674, startPoint y: 366, endPoint x: 642, endPoint y: 365, distance: 32.4
click at [641, 346] on span "0000051458" at bounding box center [775, 339] width 327 height 15
click at [731, 371] on span "Service Type" at bounding box center [775, 366] width 327 height 10
drag, startPoint x: 678, startPoint y: 368, endPoint x: 640, endPoint y: 367, distance: 38.5
click at [640, 346] on span "0000051458" at bounding box center [775, 339] width 327 height 15
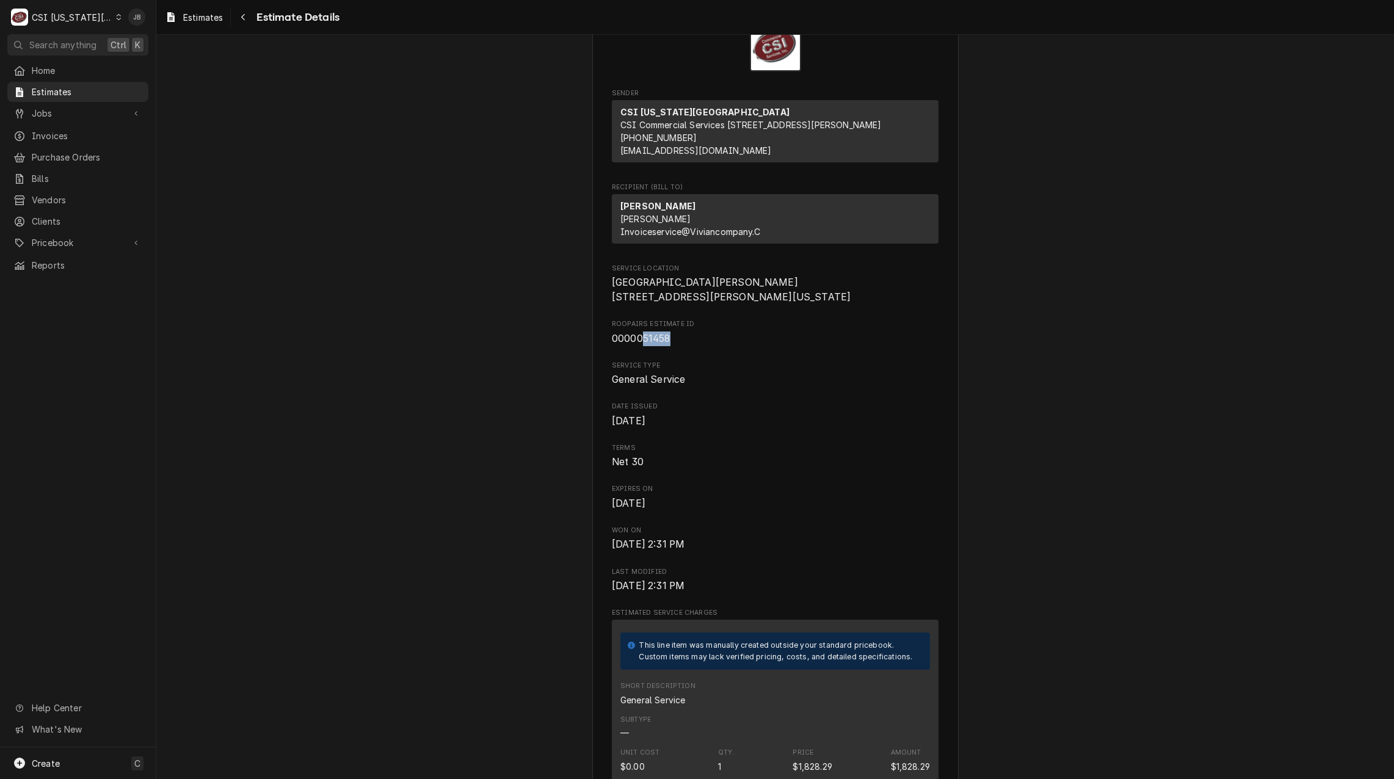
copy span "51458"
drag, startPoint x: 758, startPoint y: 396, endPoint x: 753, endPoint y: 388, distance: 9.3
click at [759, 371] on span "Service Type" at bounding box center [775, 366] width 327 height 10
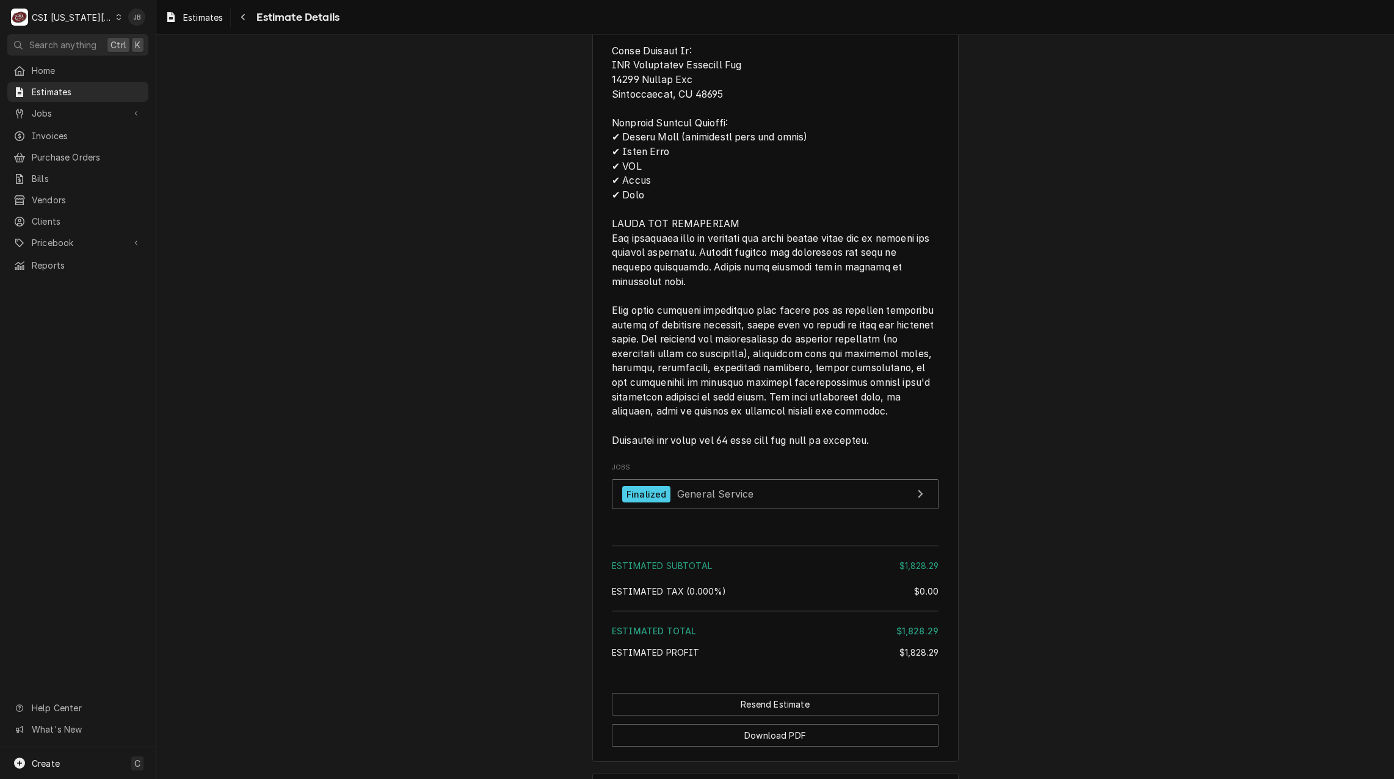
scroll to position [1208, 0]
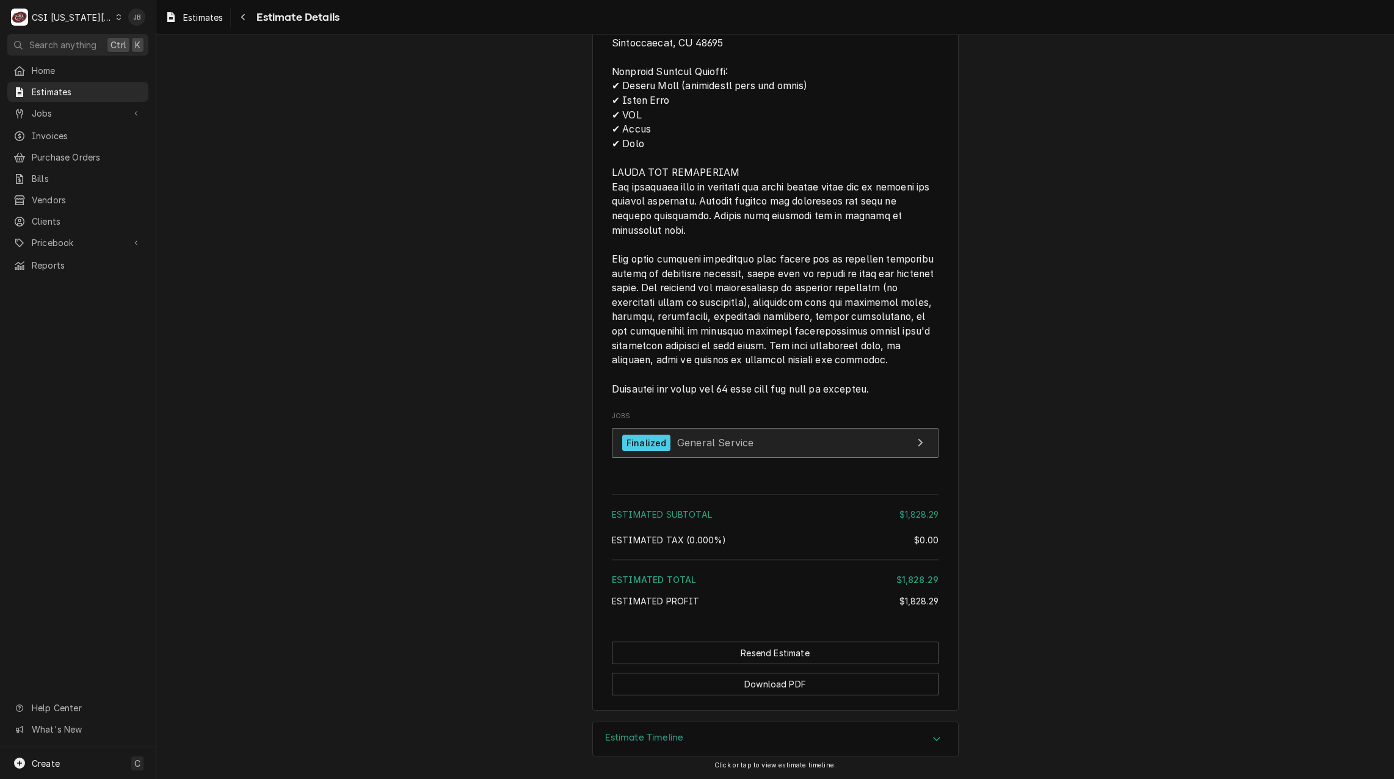
click at [694, 450] on div "Finalized General Service" at bounding box center [687, 443] width 131 height 16
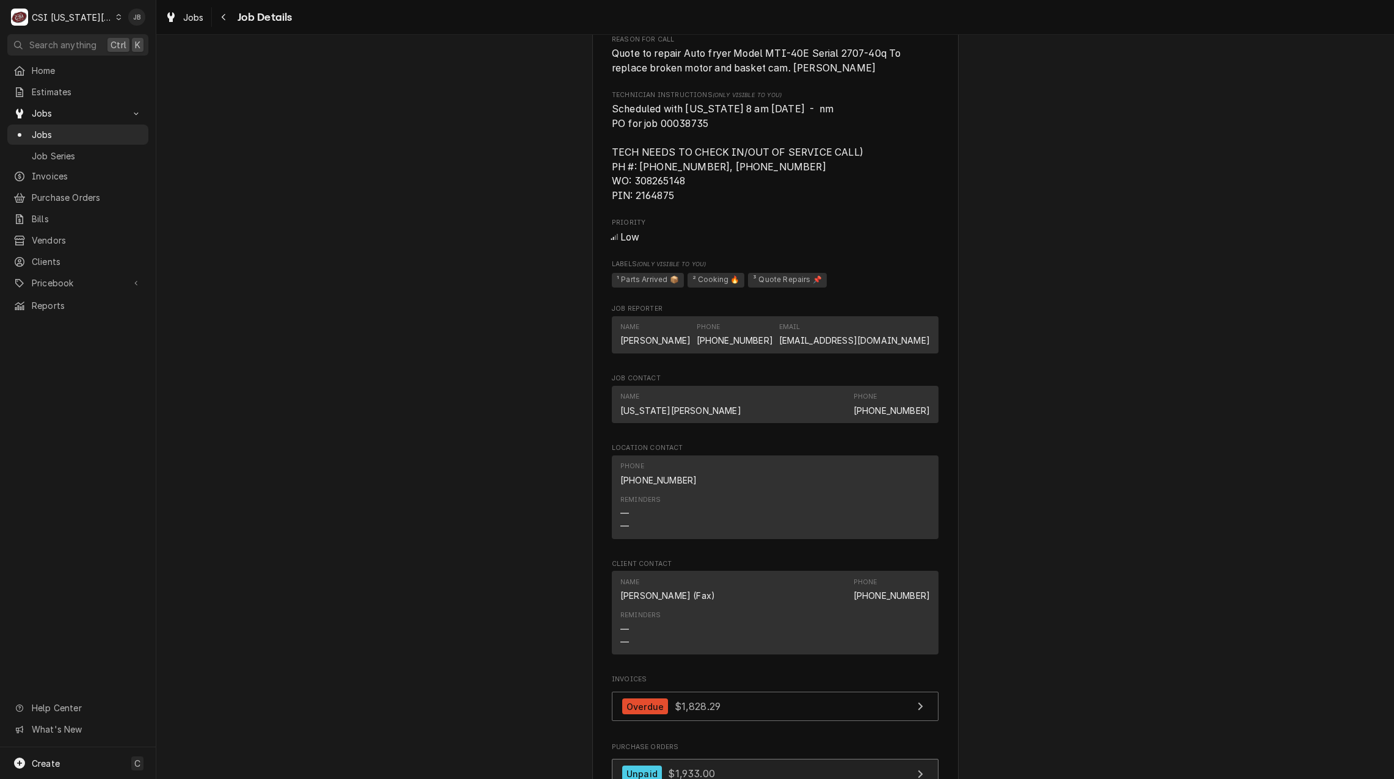
scroll to position [1333, 0]
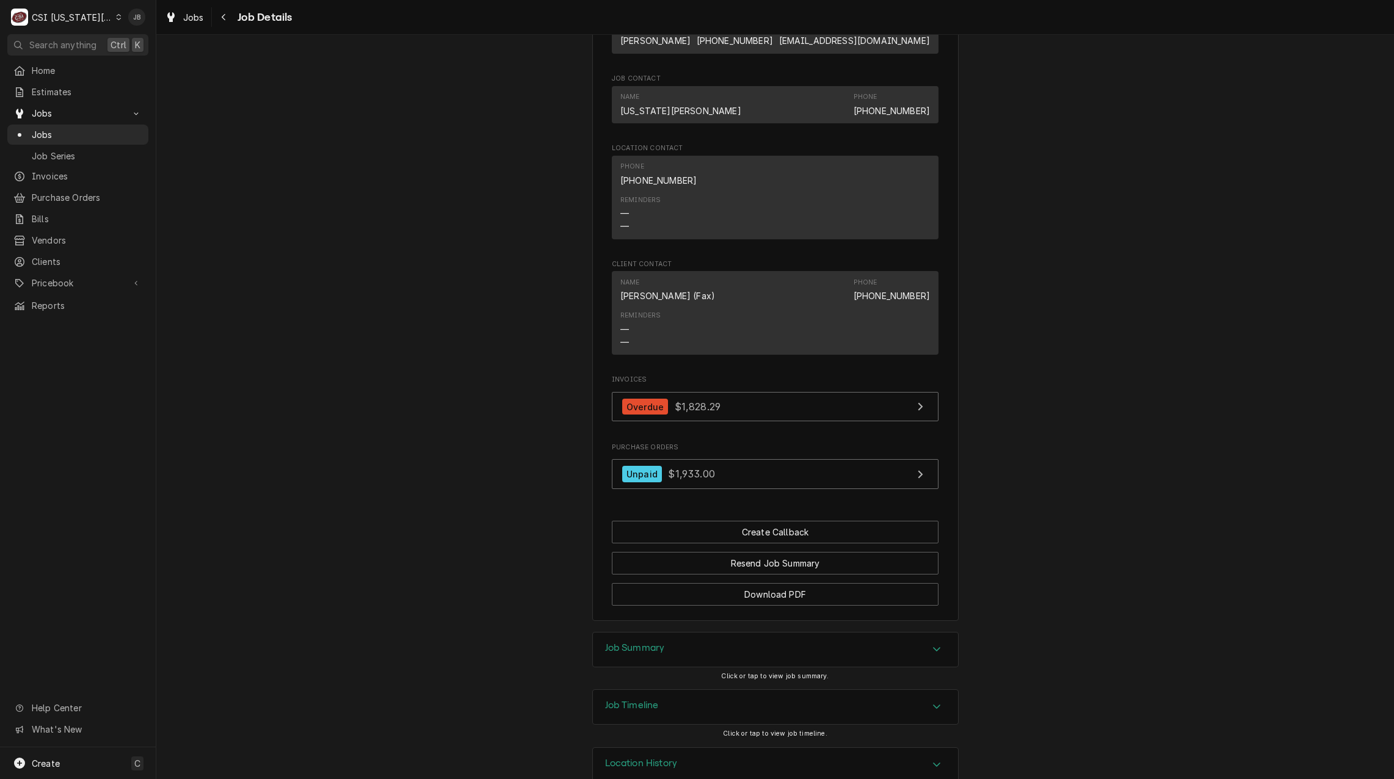
click at [671, 633] on div "Job Summary" at bounding box center [775, 650] width 365 height 34
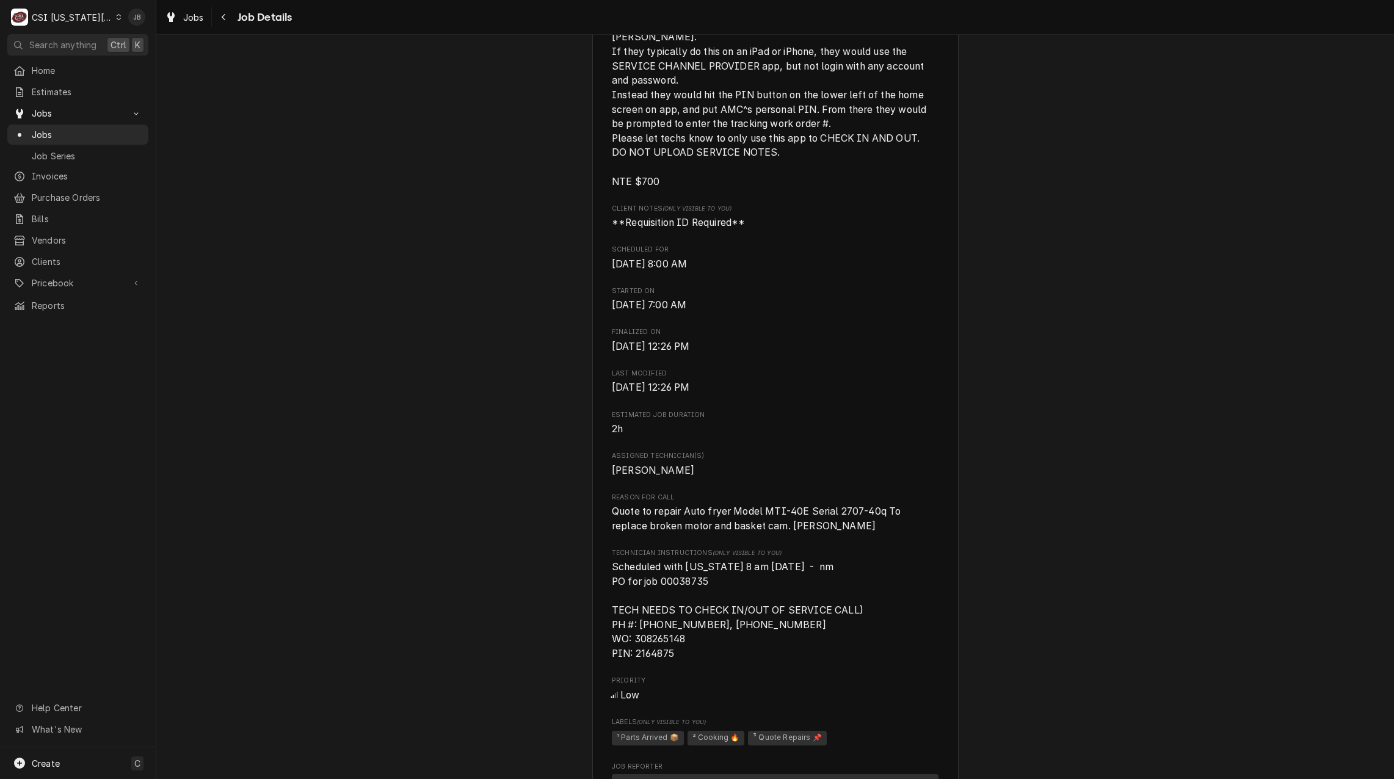
scroll to position [465, 0]
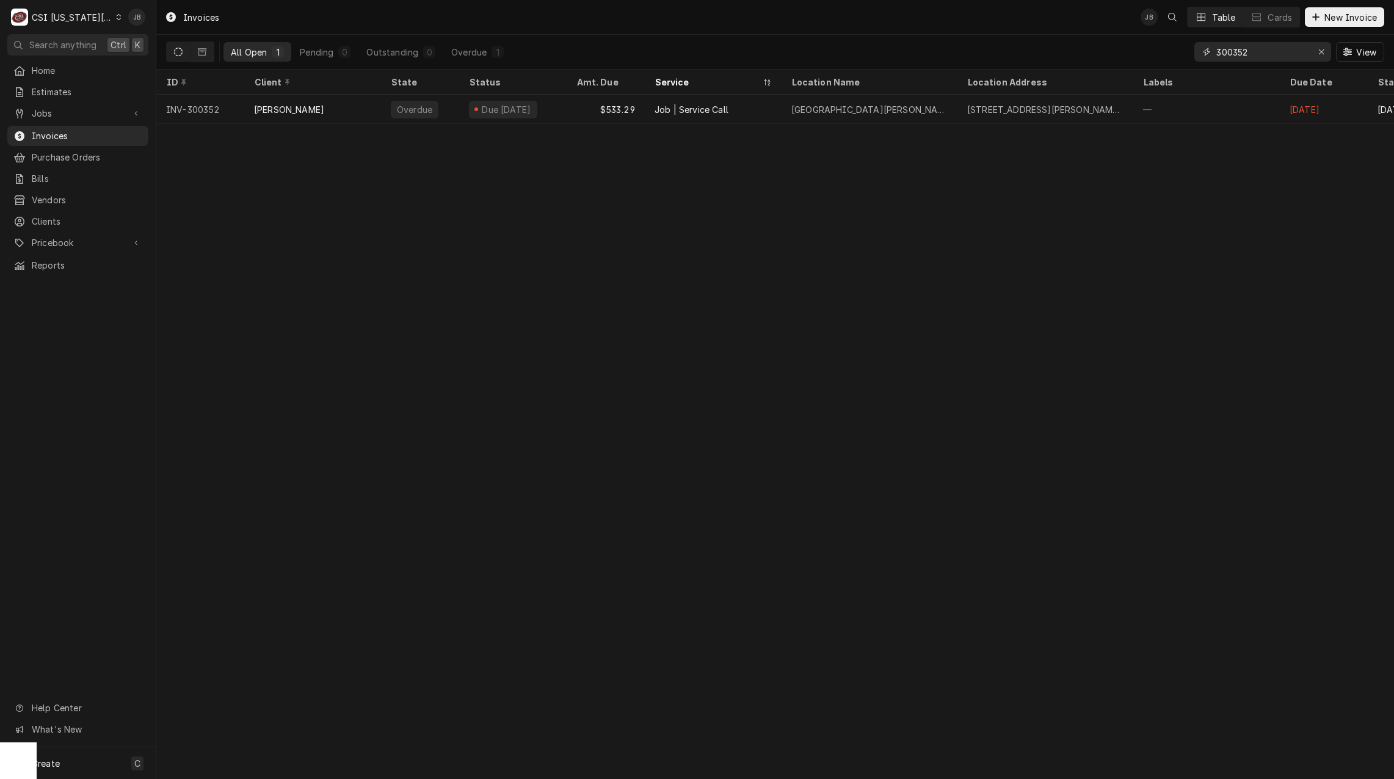
click at [1271, 57] on input "300352" at bounding box center [1263, 52] width 92 height 20
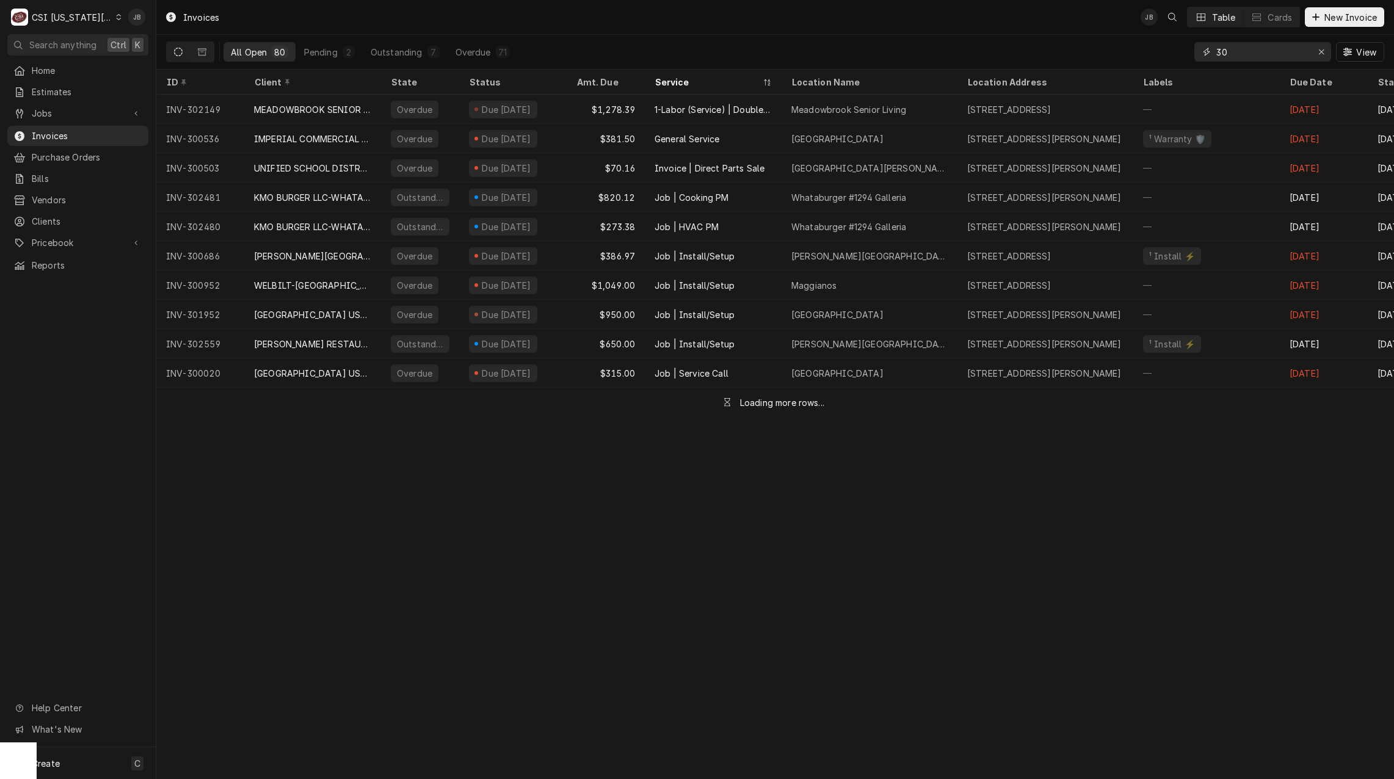
type input "3"
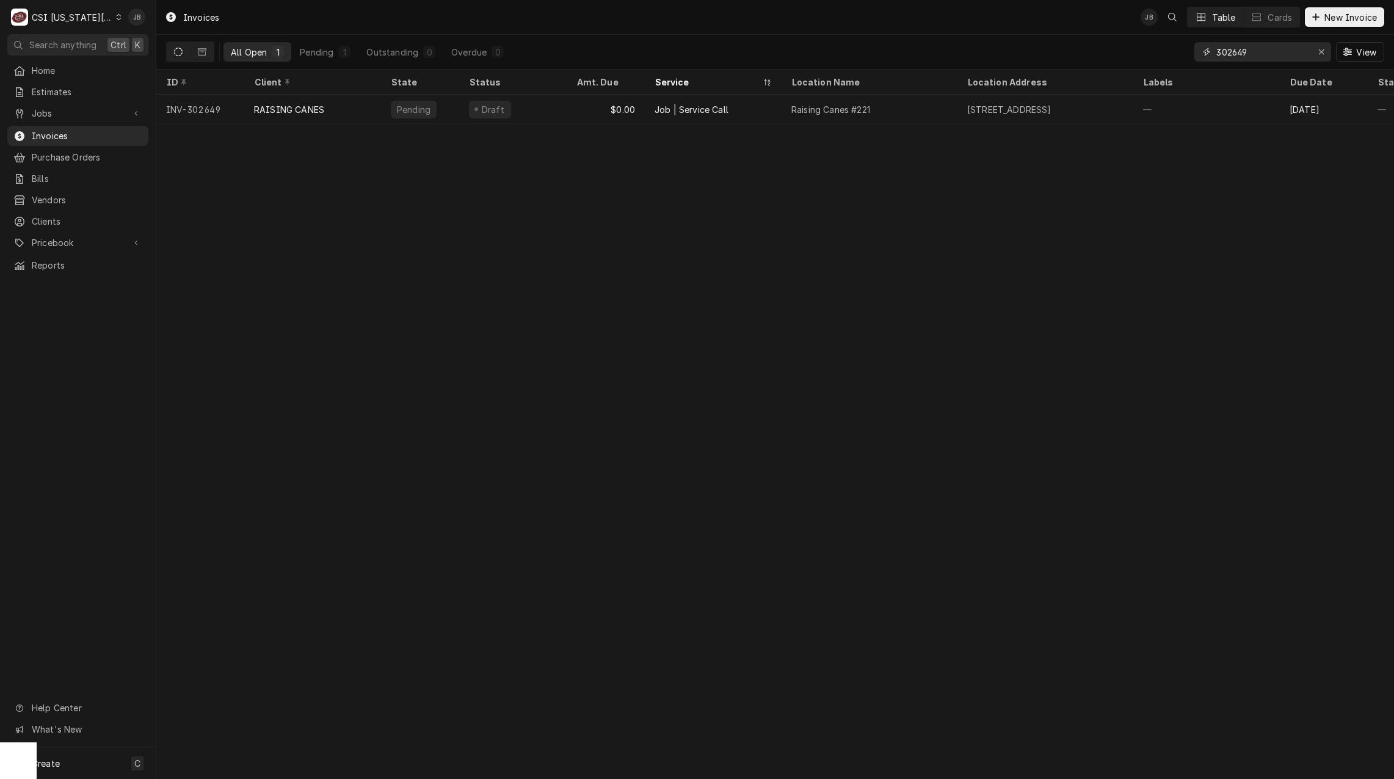
type input "302649"
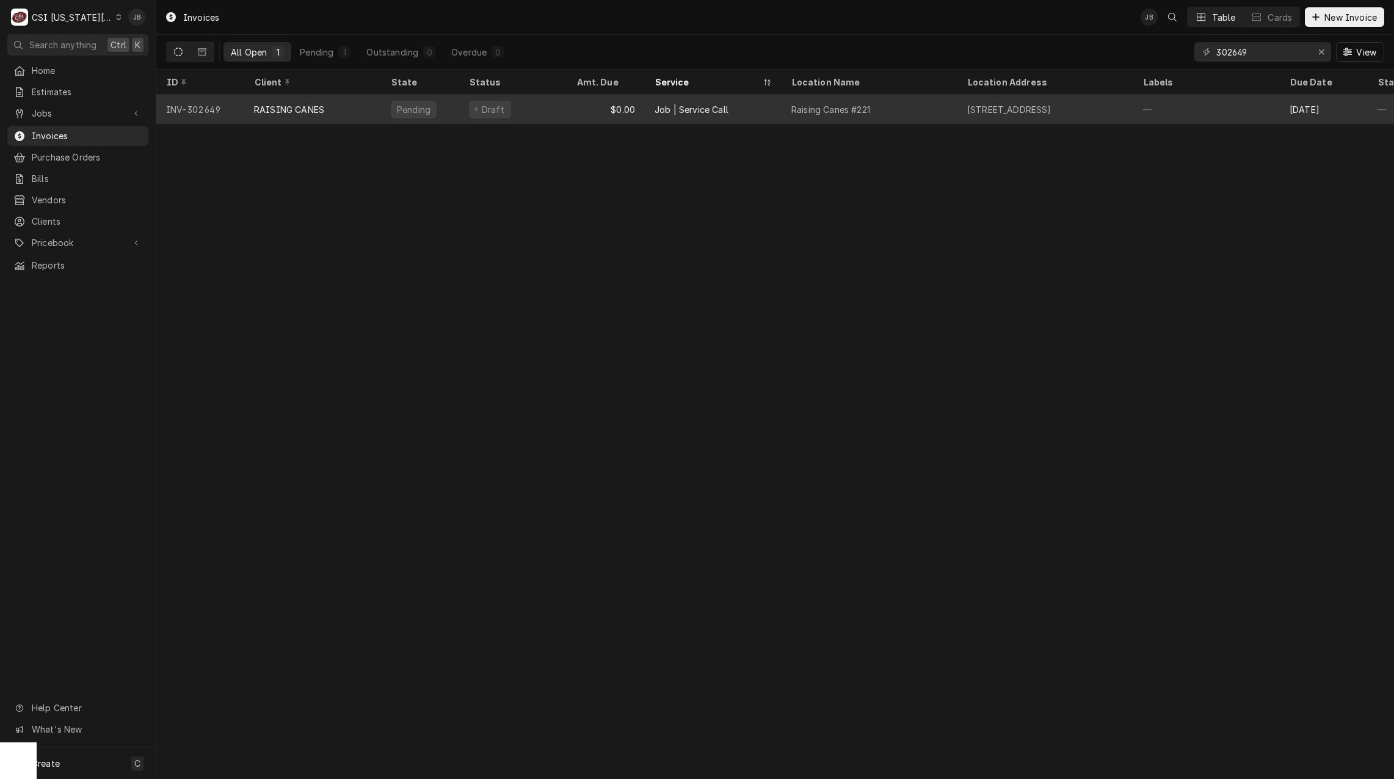
click at [602, 112] on div "$0.00" at bounding box center [606, 109] width 78 height 29
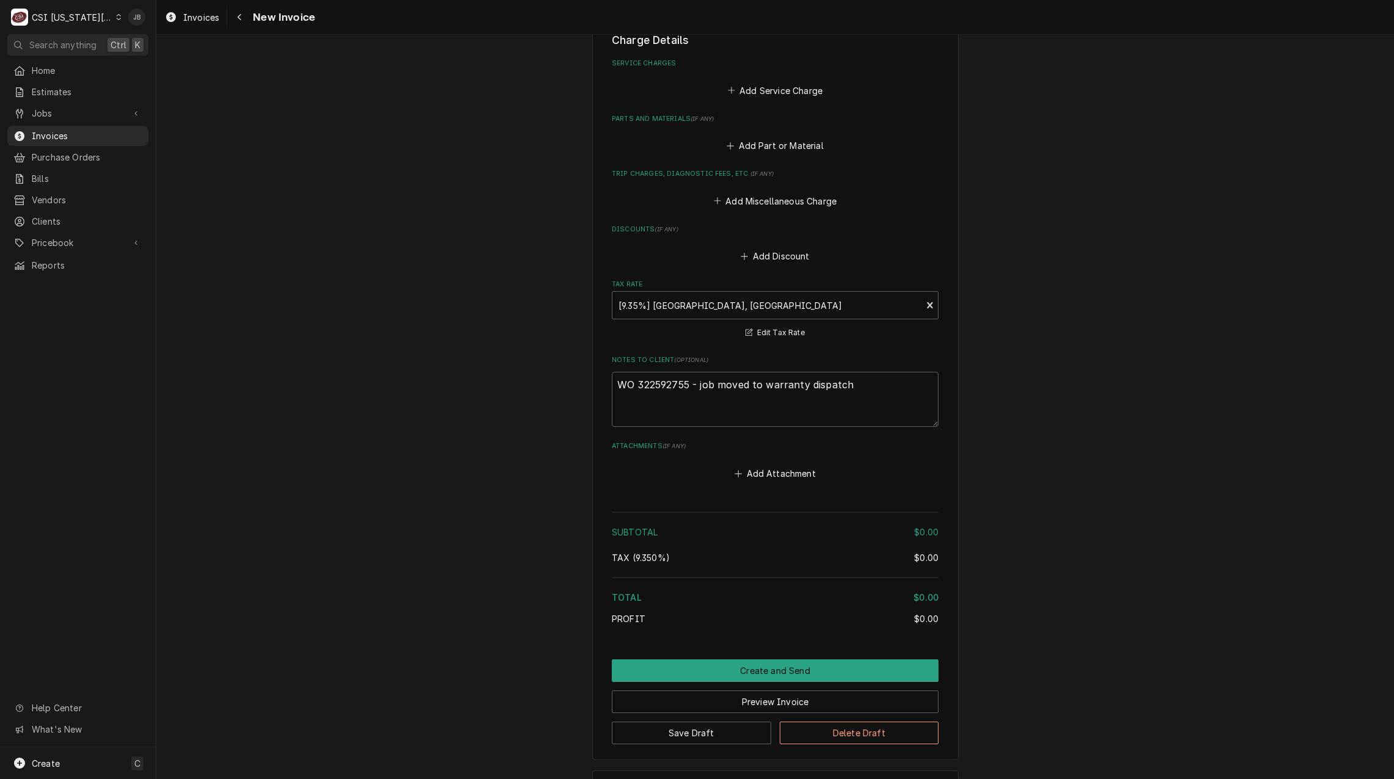
scroll to position [1552, 0]
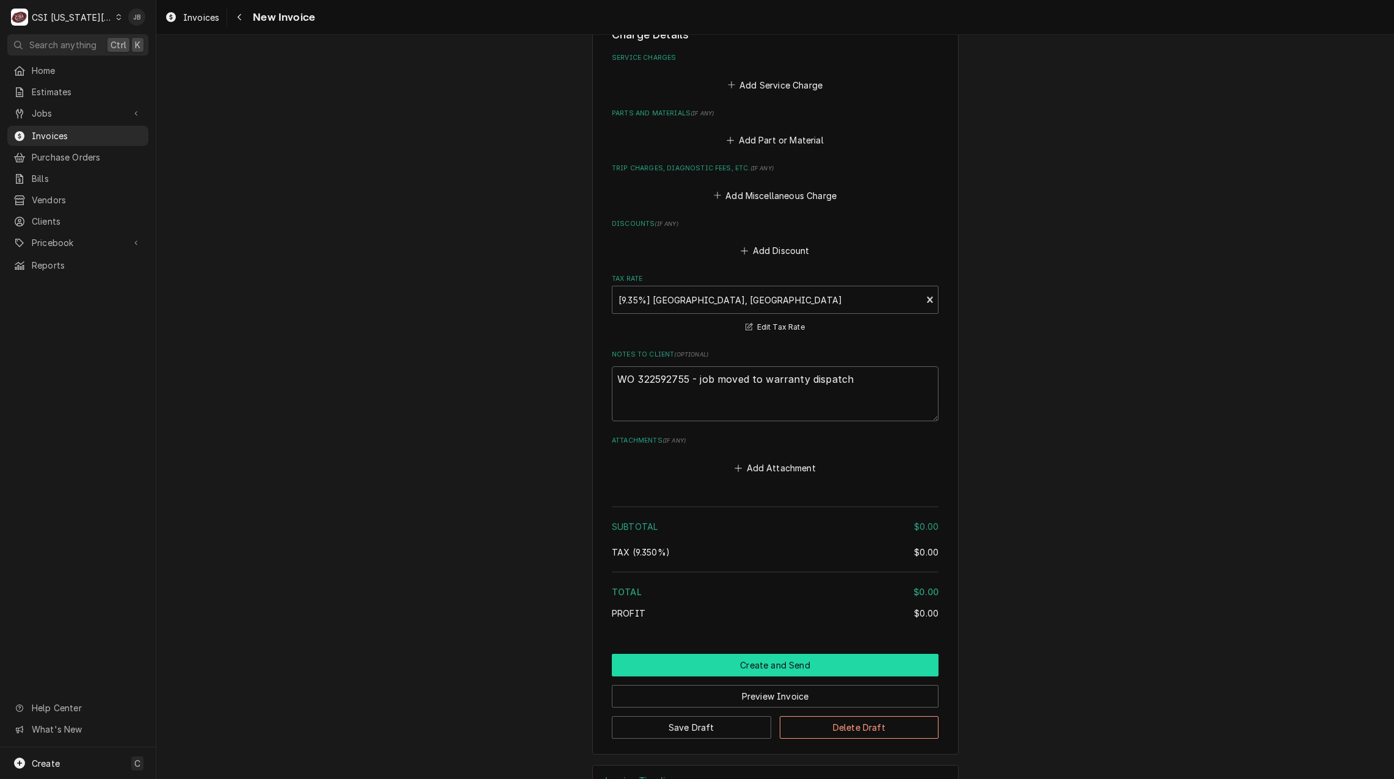
click at [684, 654] on button "Create and Send" at bounding box center [775, 665] width 327 height 23
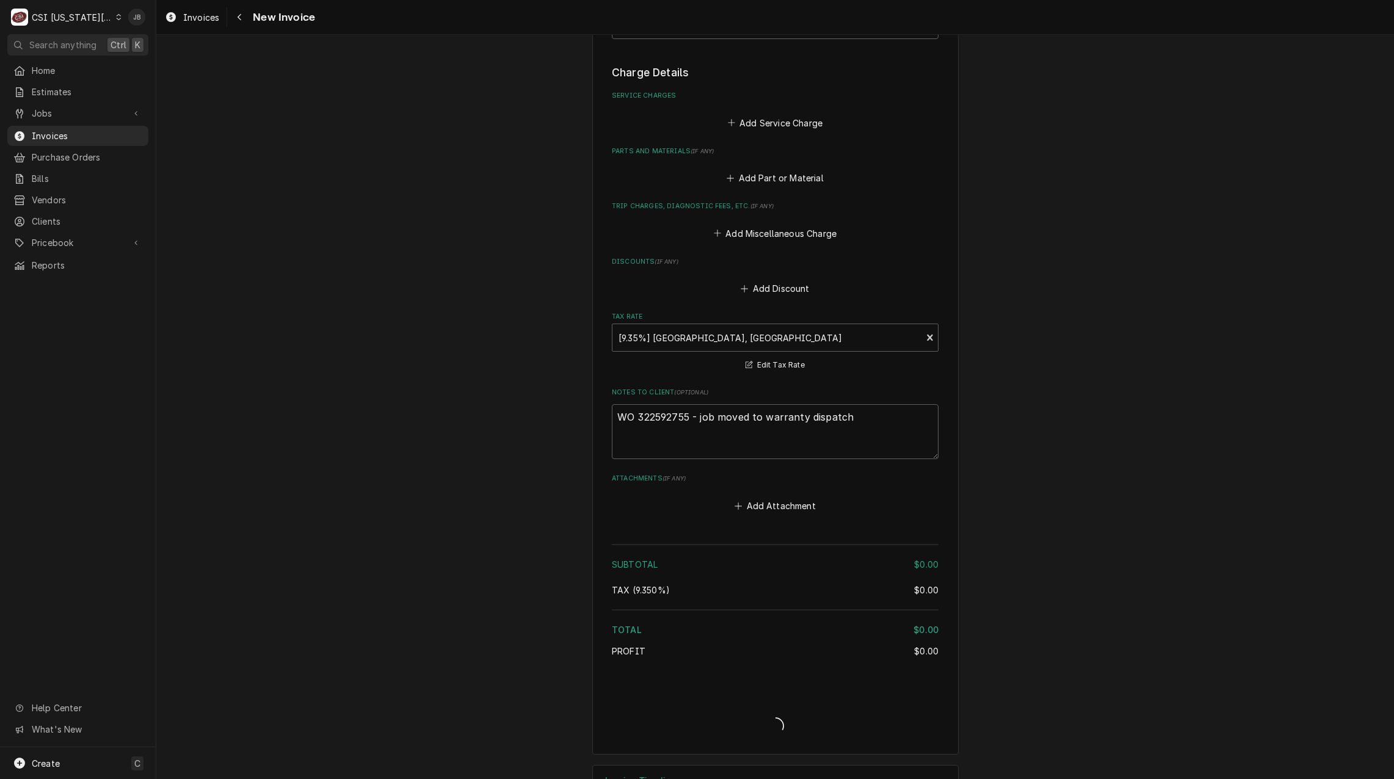
type textarea "x"
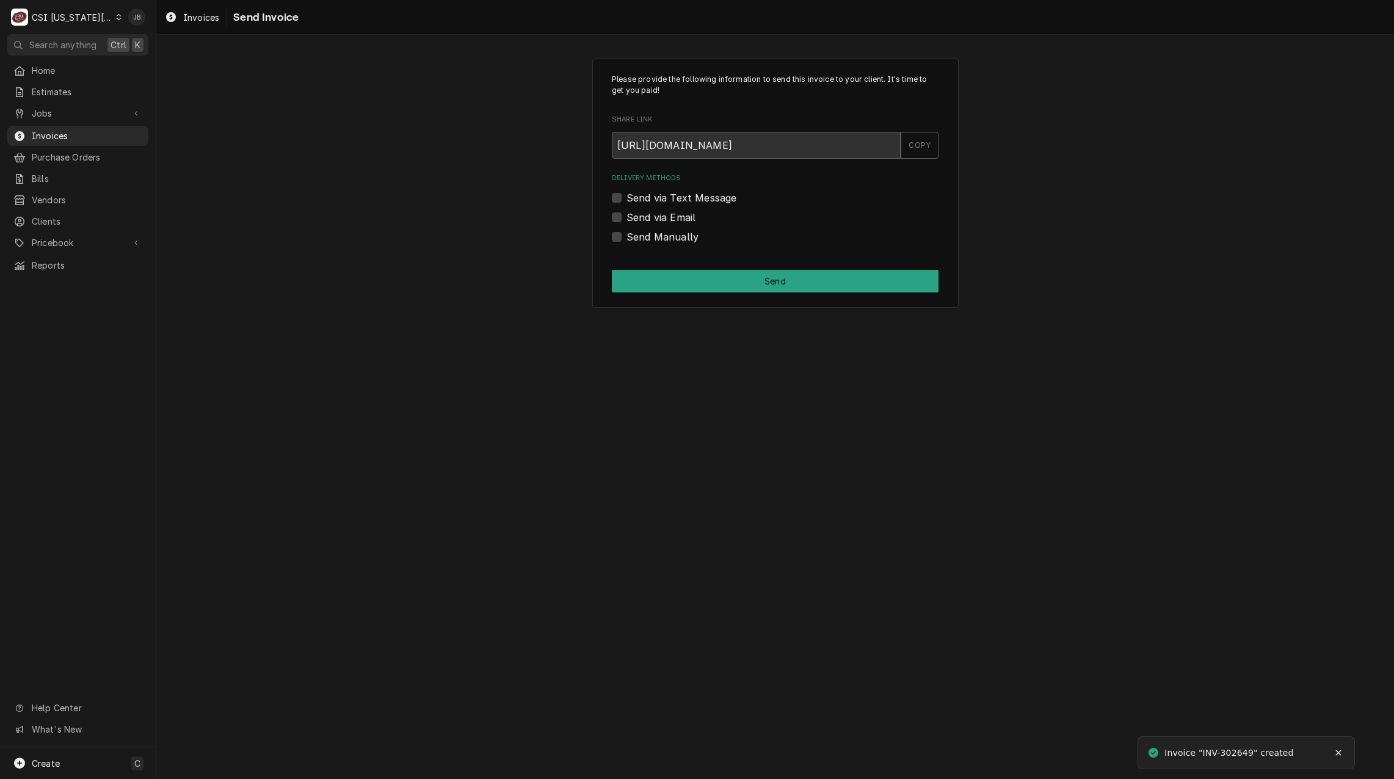
click at [630, 236] on label "Send Manually" at bounding box center [663, 237] width 72 height 15
click at [630, 236] on input "Send Manually" at bounding box center [790, 243] width 327 height 27
checkbox input "true"
drag, startPoint x: 677, startPoint y: 266, endPoint x: 697, endPoint y: 281, distance: 25.3
click at [680, 268] on div "Please provide the following information to send this invoice to your client. I…" at bounding box center [775, 184] width 366 height 250
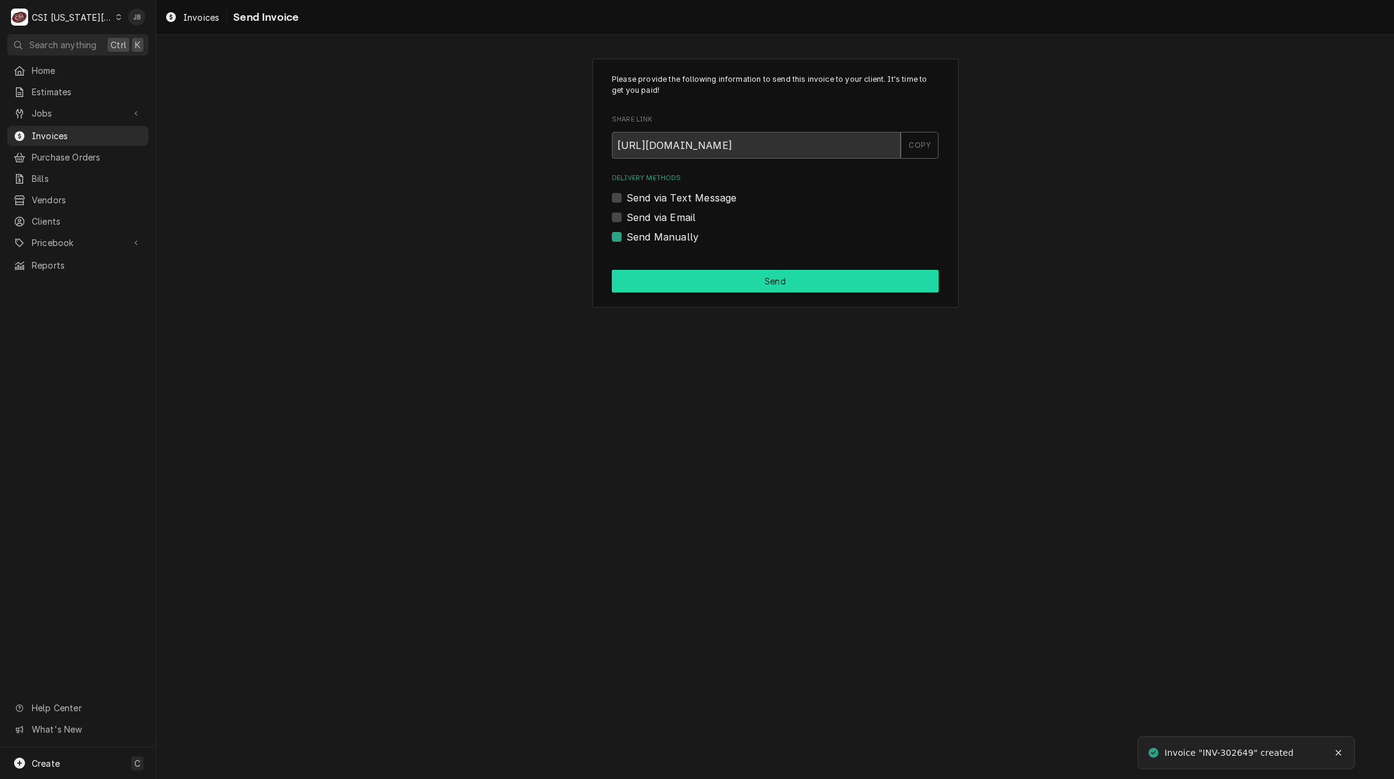
click at [695, 283] on button "Send" at bounding box center [775, 281] width 327 height 23
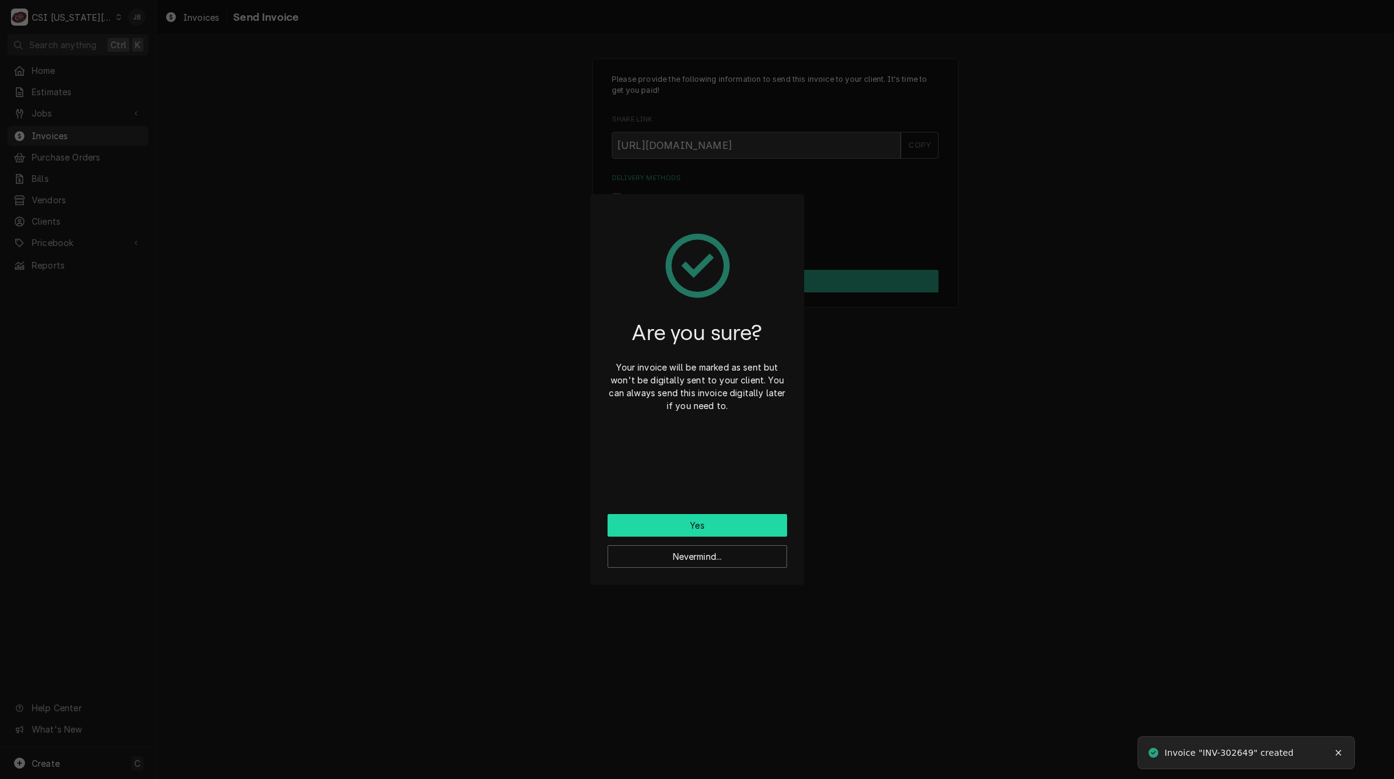
click at [686, 525] on button "Yes" at bounding box center [698, 525] width 180 height 23
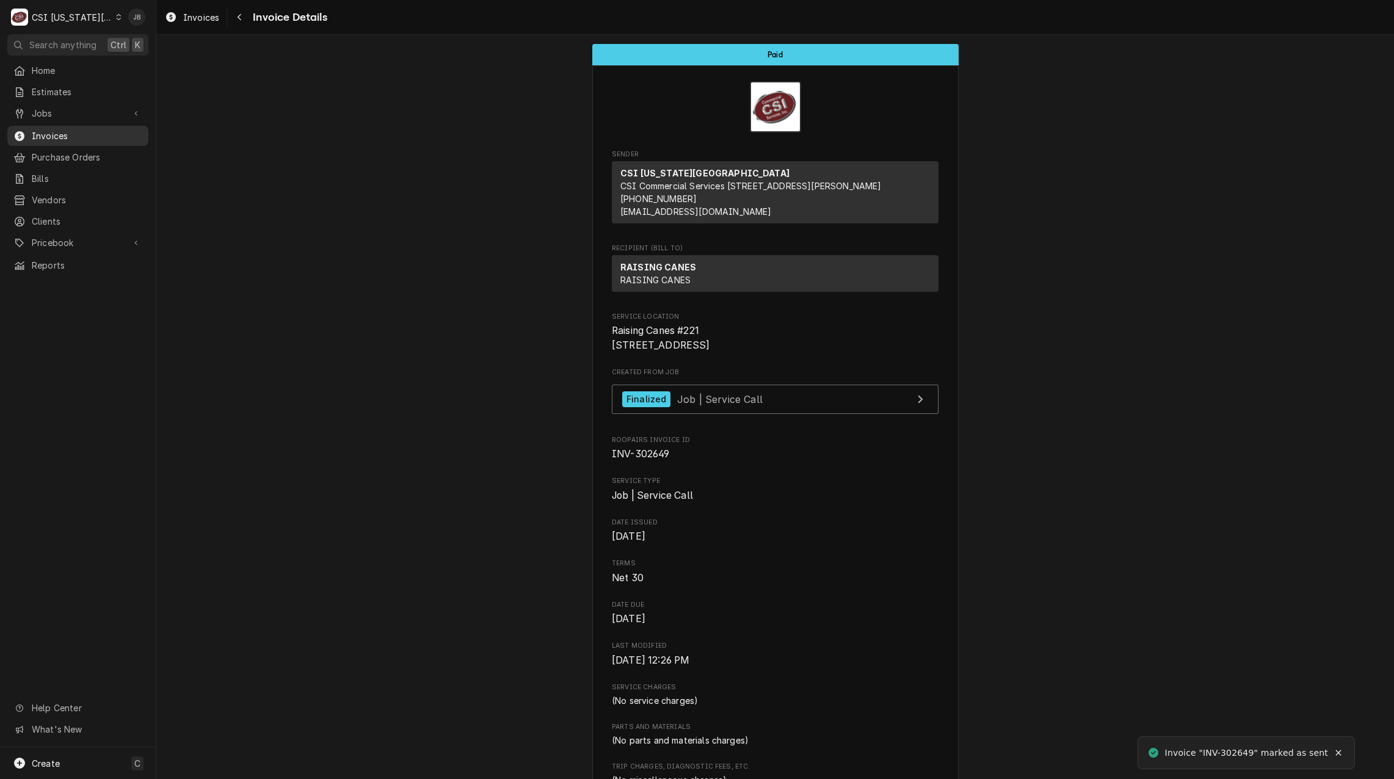
click at [35, 129] on span "Invoices" at bounding box center [87, 135] width 111 height 13
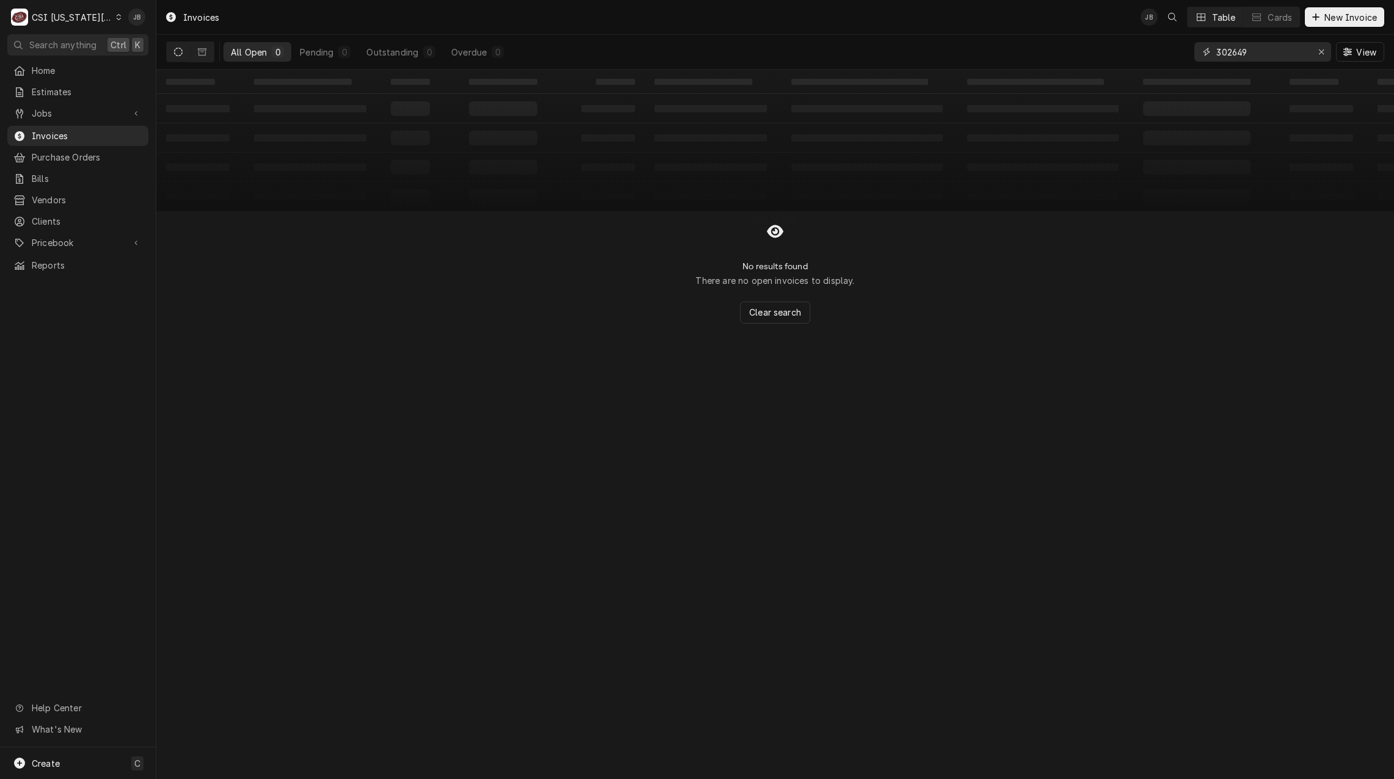
drag, startPoint x: 1269, startPoint y: 54, endPoint x: 1211, endPoint y: 55, distance: 58.0
click at [1211, 55] on div "302649" at bounding box center [1263, 52] width 137 height 20
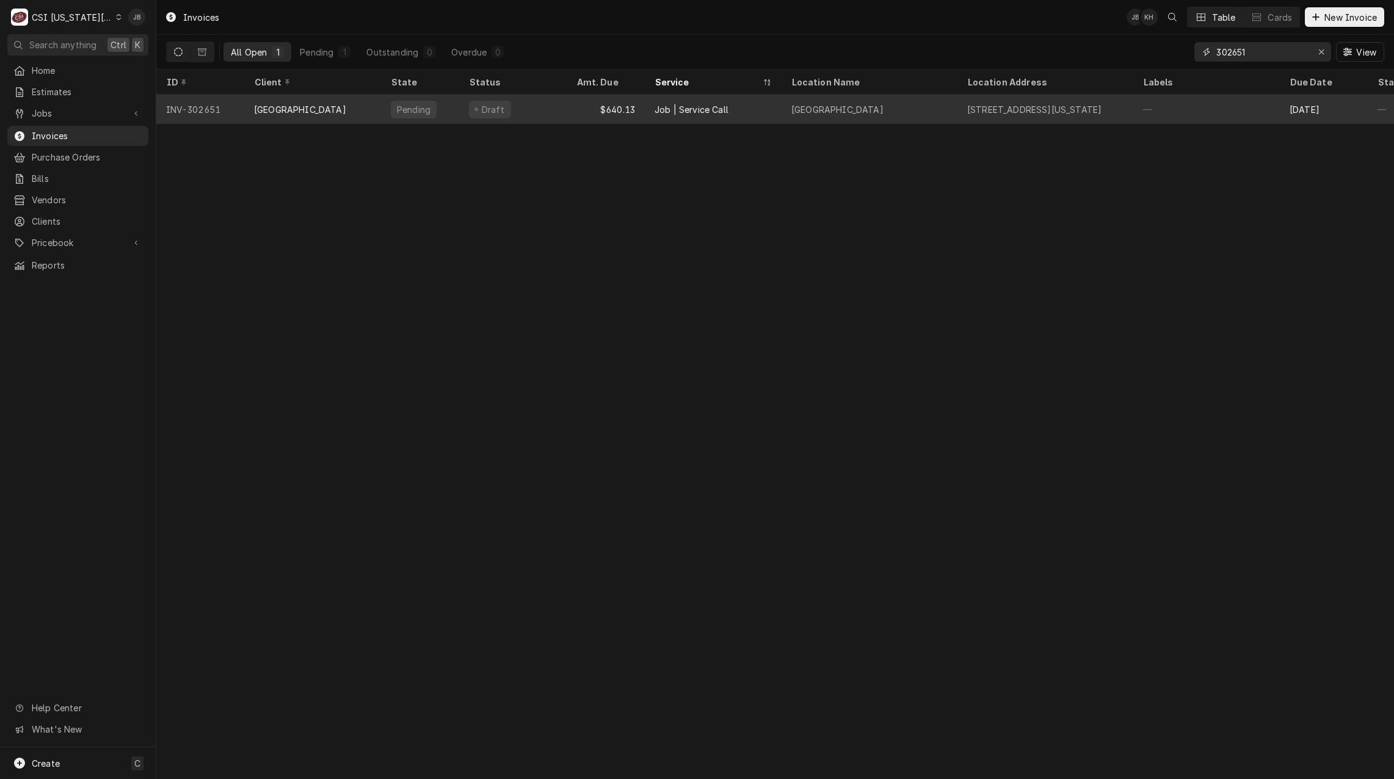
type input "302651"
click at [355, 116] on div "PEMBROKE HILL HIGH SCHOOL" at bounding box center [312, 109] width 137 height 29
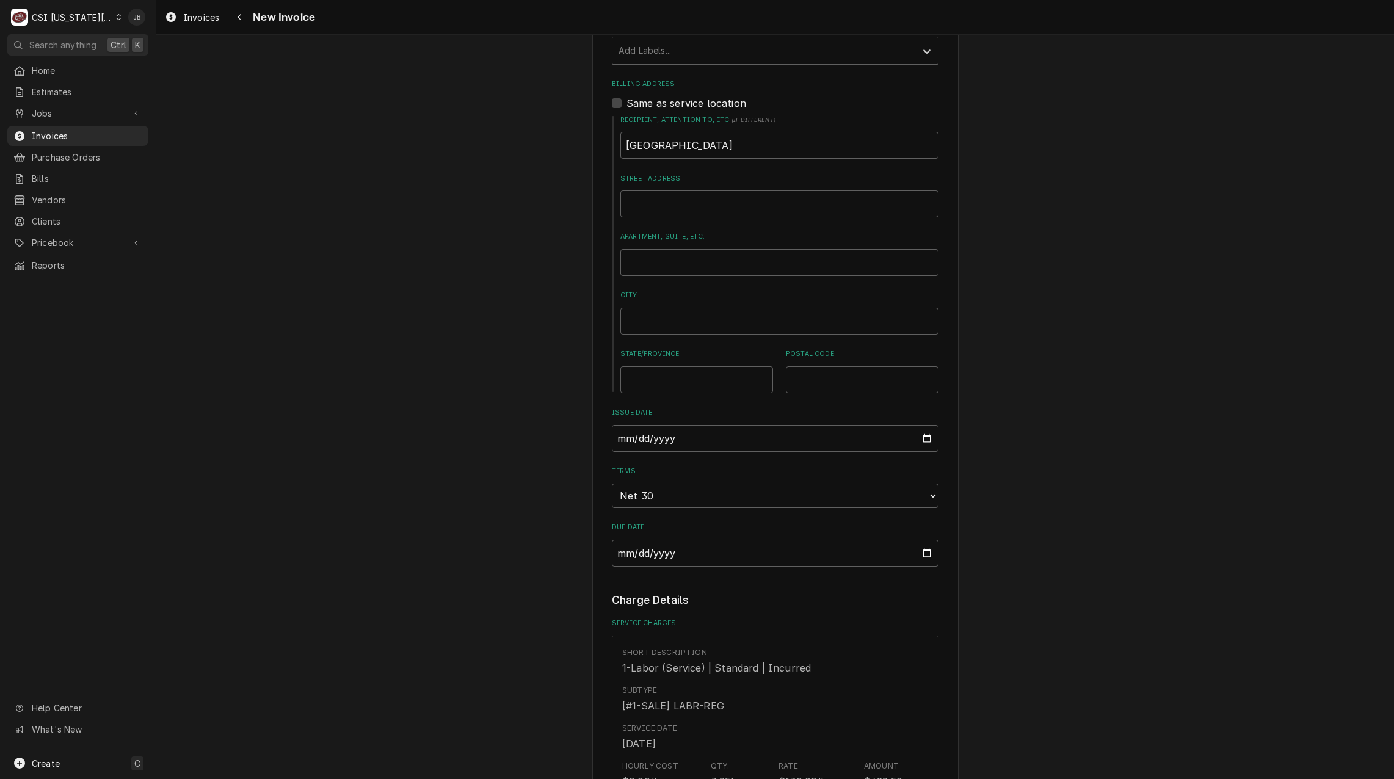
scroll to position [855, 0]
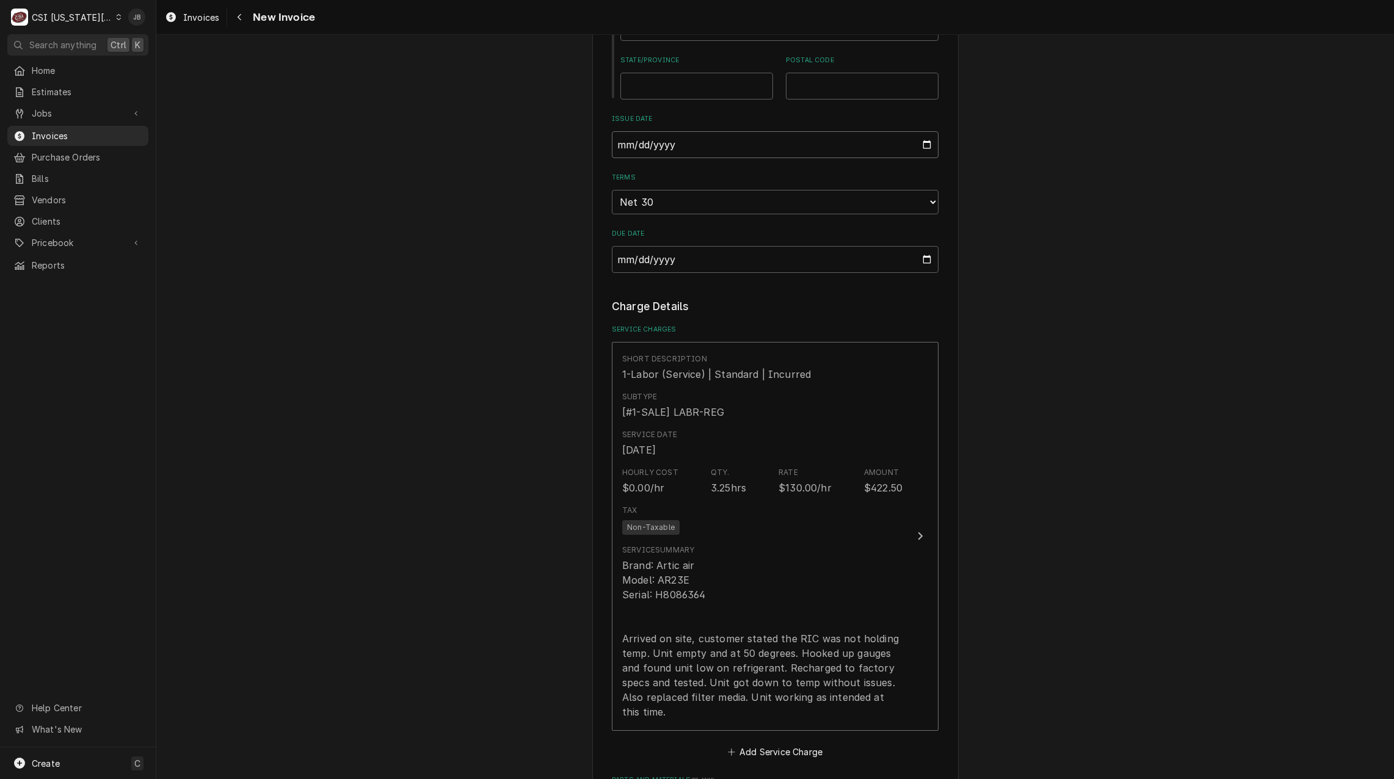
click at [925, 140] on input "[DATE]" at bounding box center [775, 144] width 327 height 27
type textarea "x"
type input "[DATE]"
click at [520, 329] on div "Please provide the following information to create your invoice: Client Details…" at bounding box center [775, 648] width 1238 height 2911
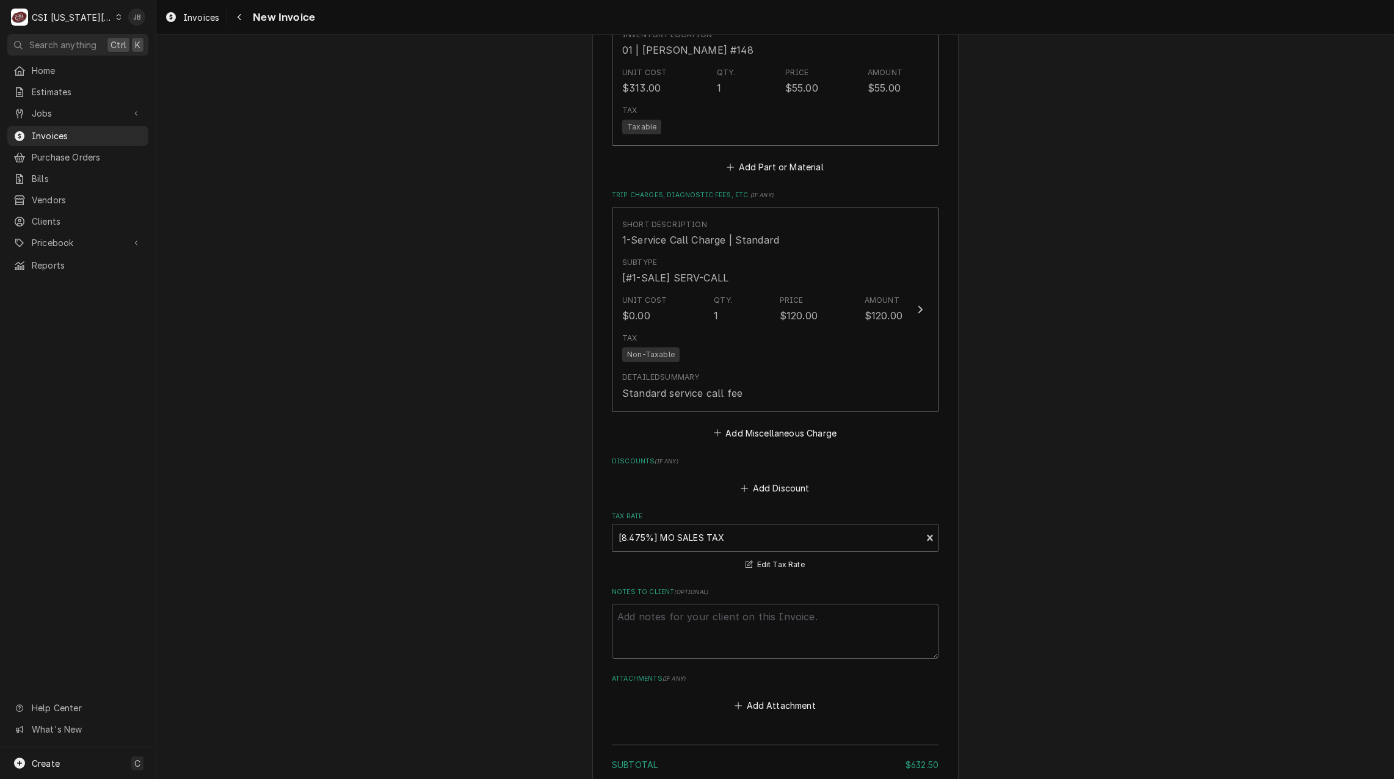
scroll to position [2236, 0]
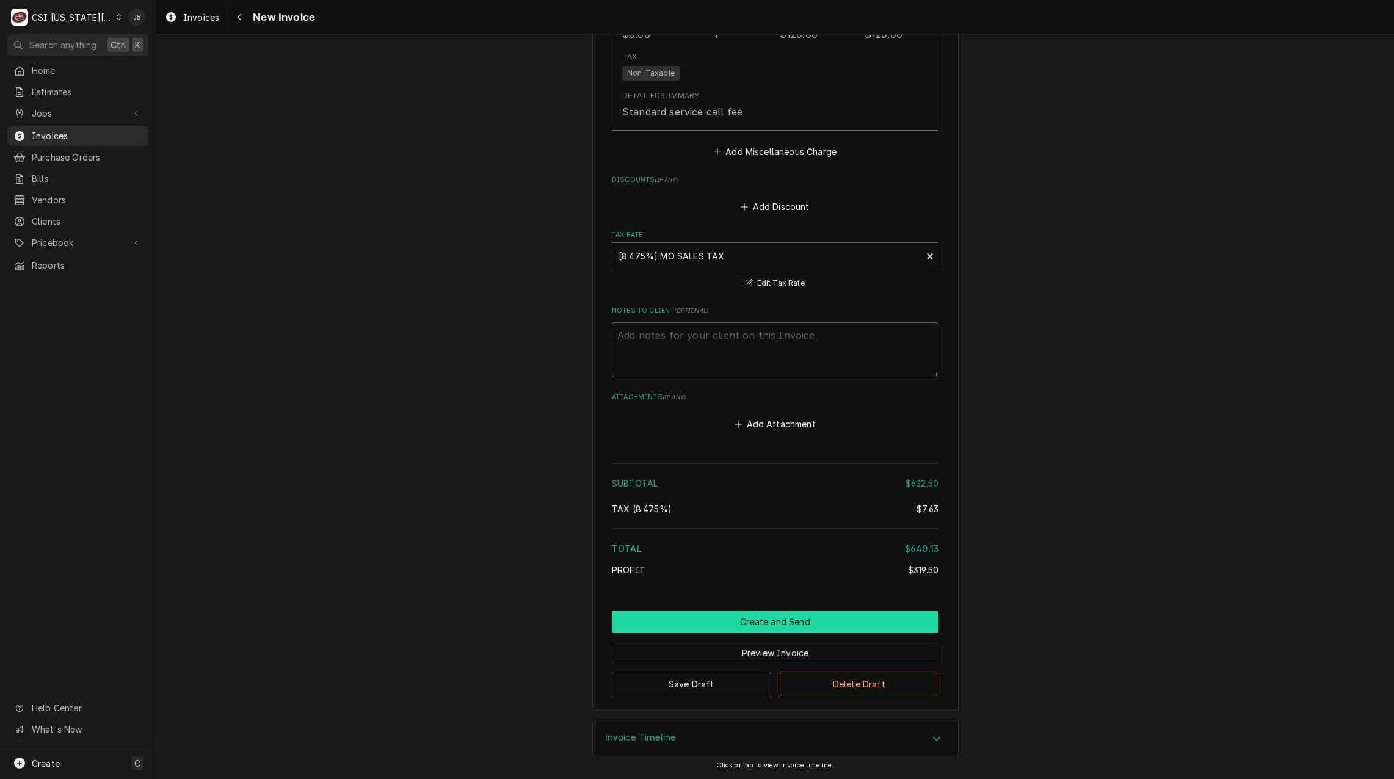
drag, startPoint x: 703, startPoint y: 619, endPoint x: 779, endPoint y: 613, distance: 76.0
click at [703, 620] on button "Create and Send" at bounding box center [775, 622] width 327 height 23
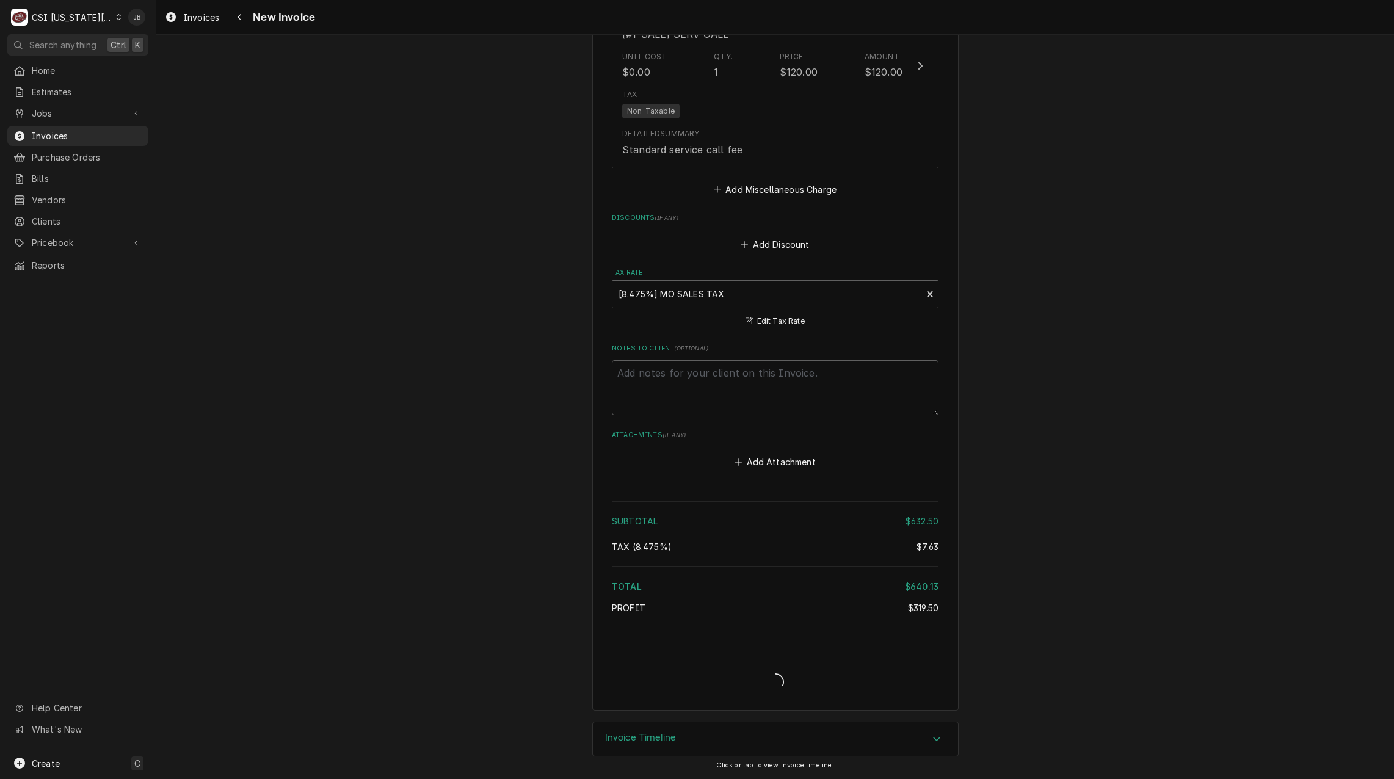
type textarea "x"
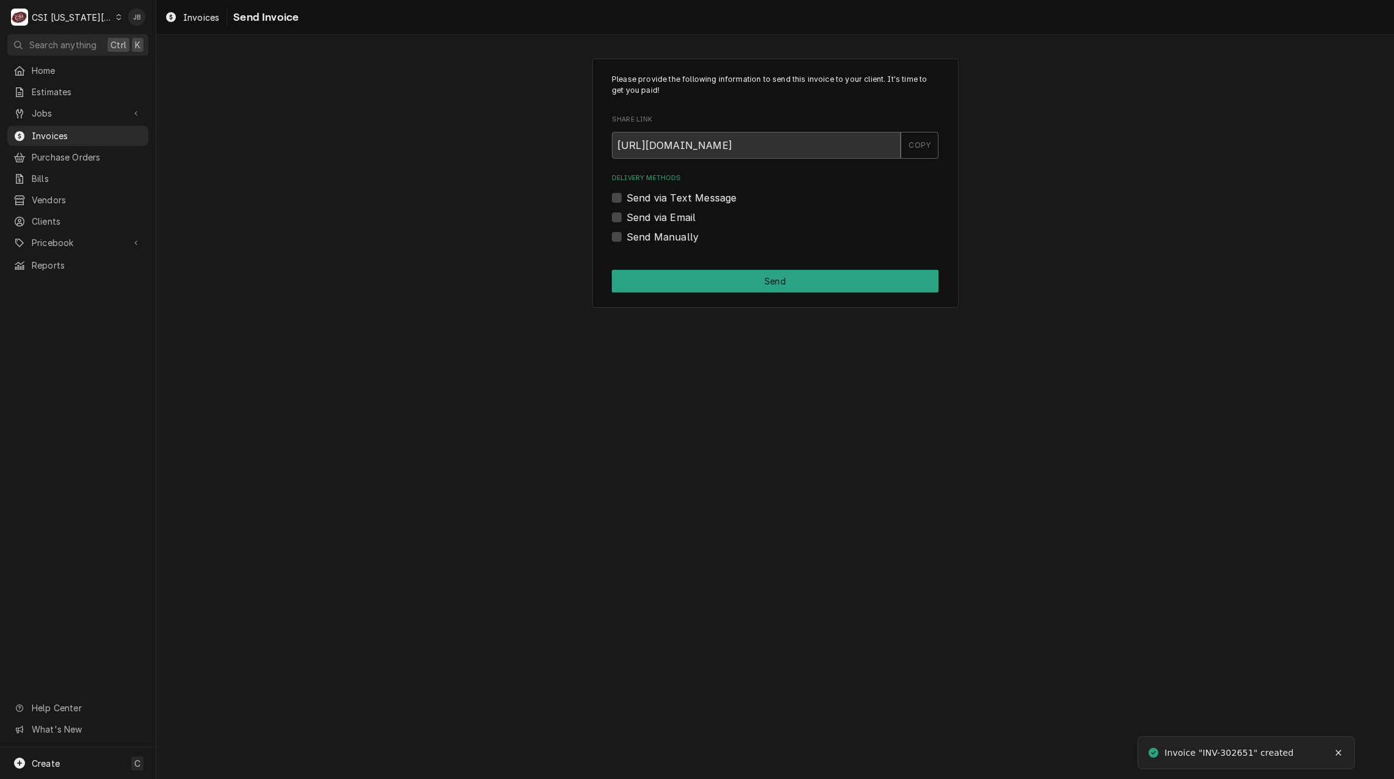
click at [664, 214] on label "Send via Email" at bounding box center [661, 217] width 69 height 15
click at [664, 214] on input "Send via Email" at bounding box center [790, 223] width 327 height 27
checkbox input "true"
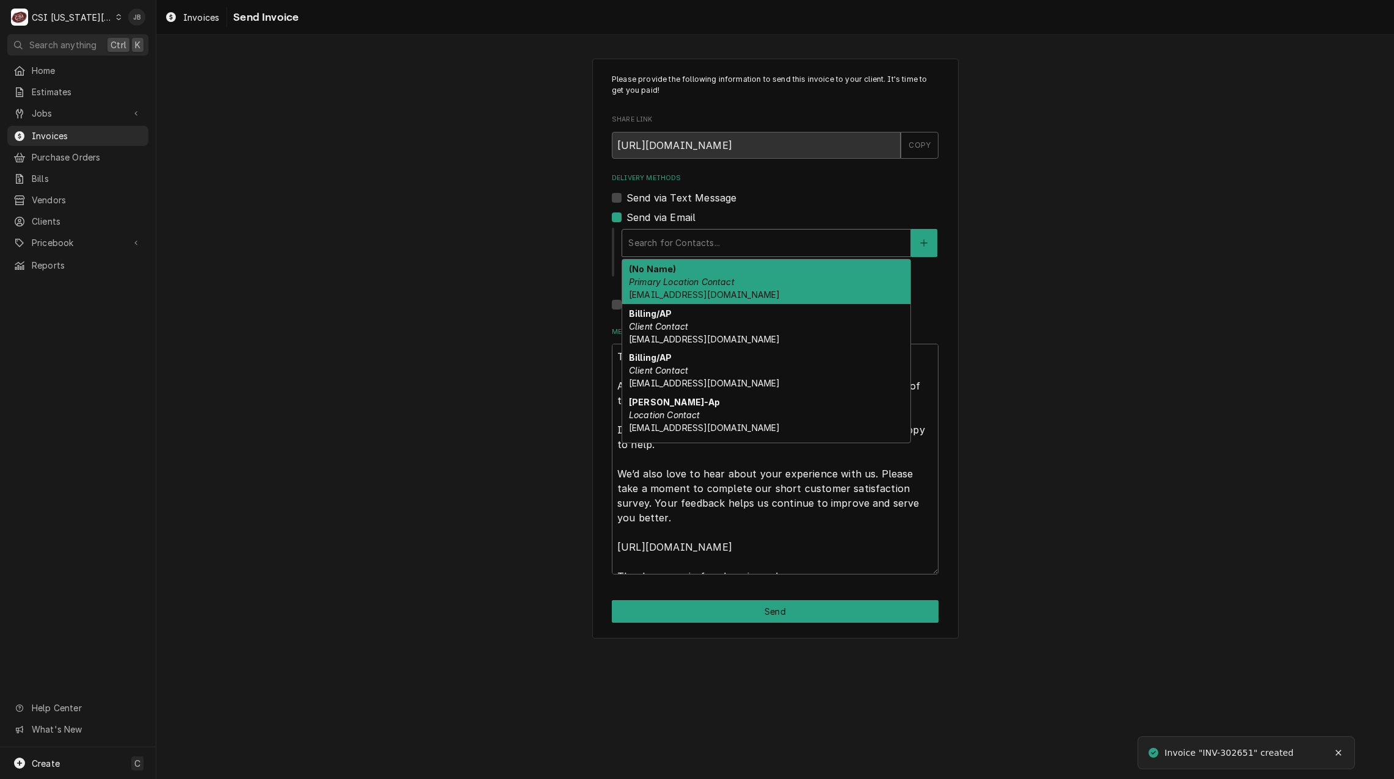
click at [674, 238] on div "Delivery Methods" at bounding box center [767, 243] width 276 height 22
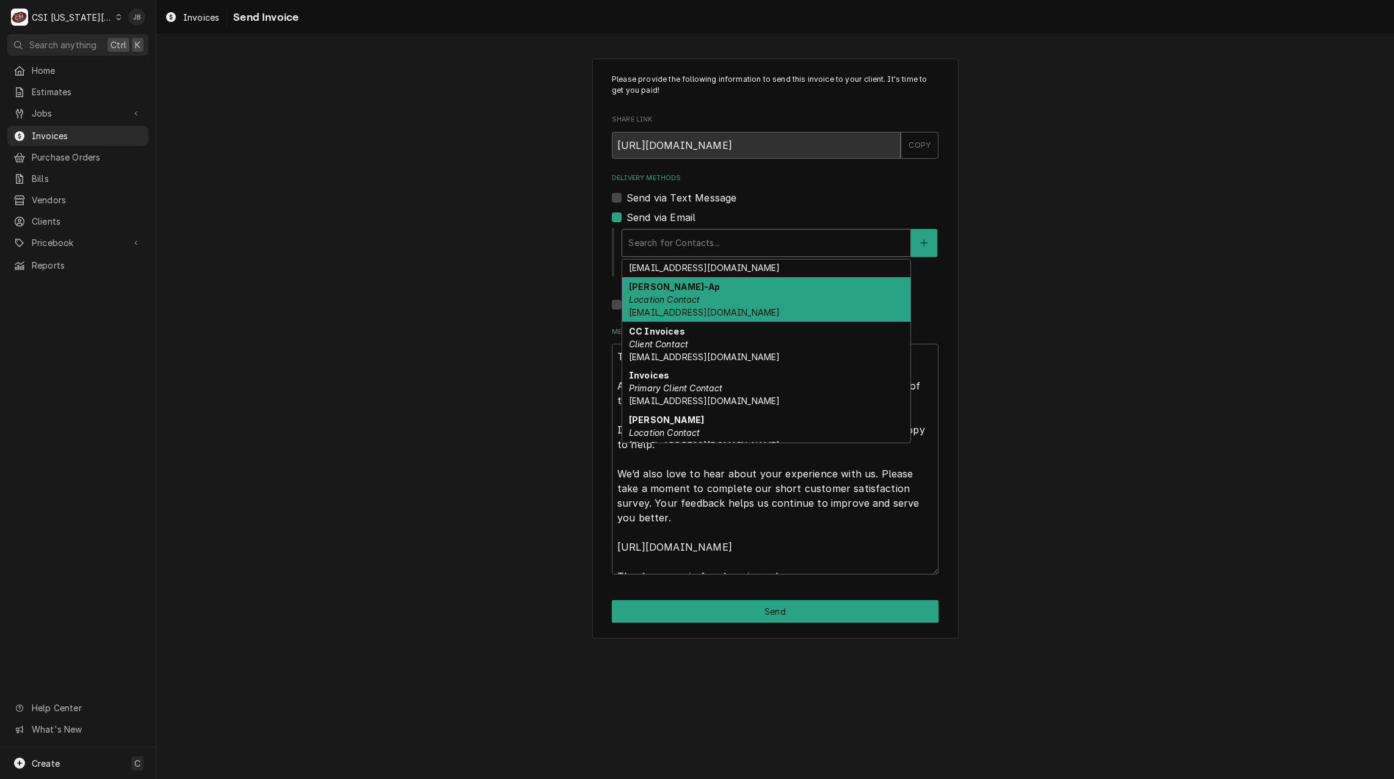
scroll to position [122, 0]
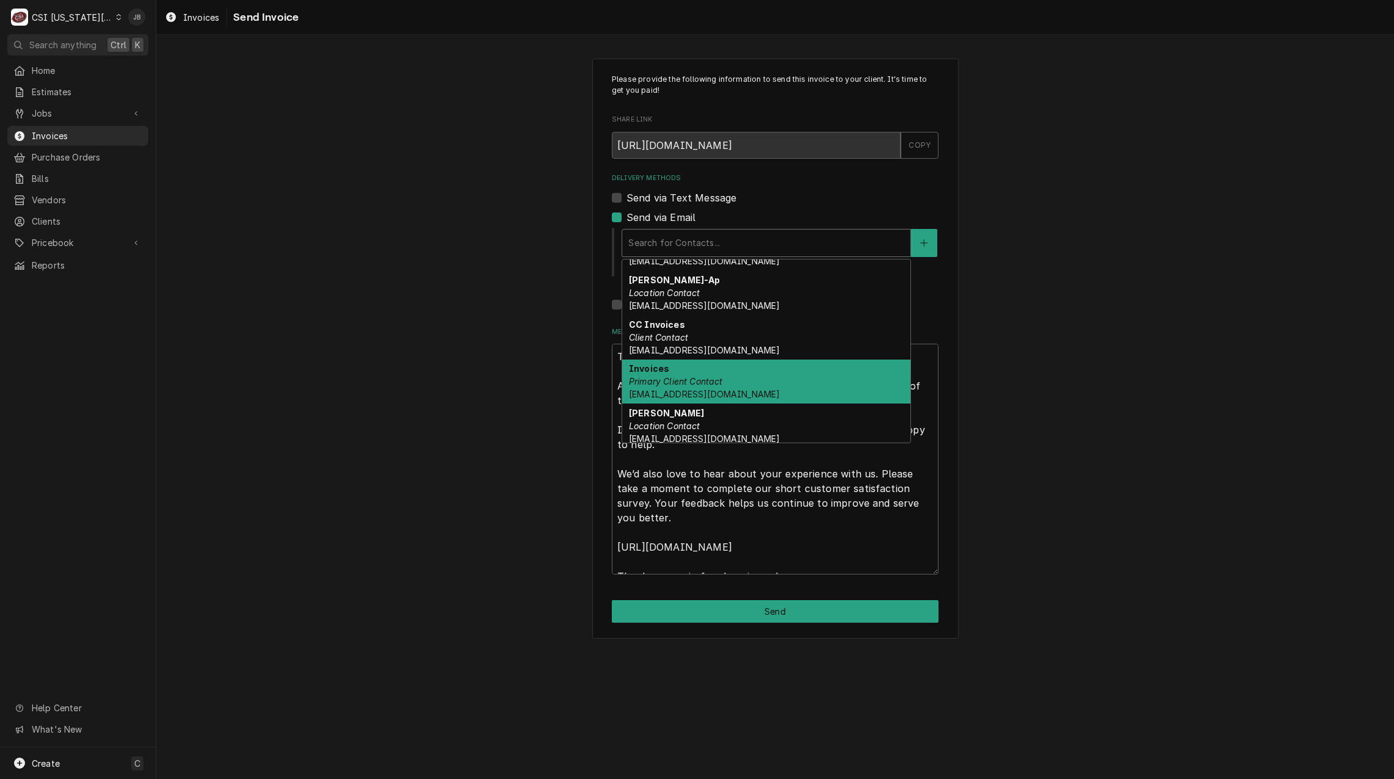
click at [742, 385] on div "Invoices Primary Client Contact BELLIOTT@PEMBROKEHILL.ORG" at bounding box center [766, 382] width 288 height 45
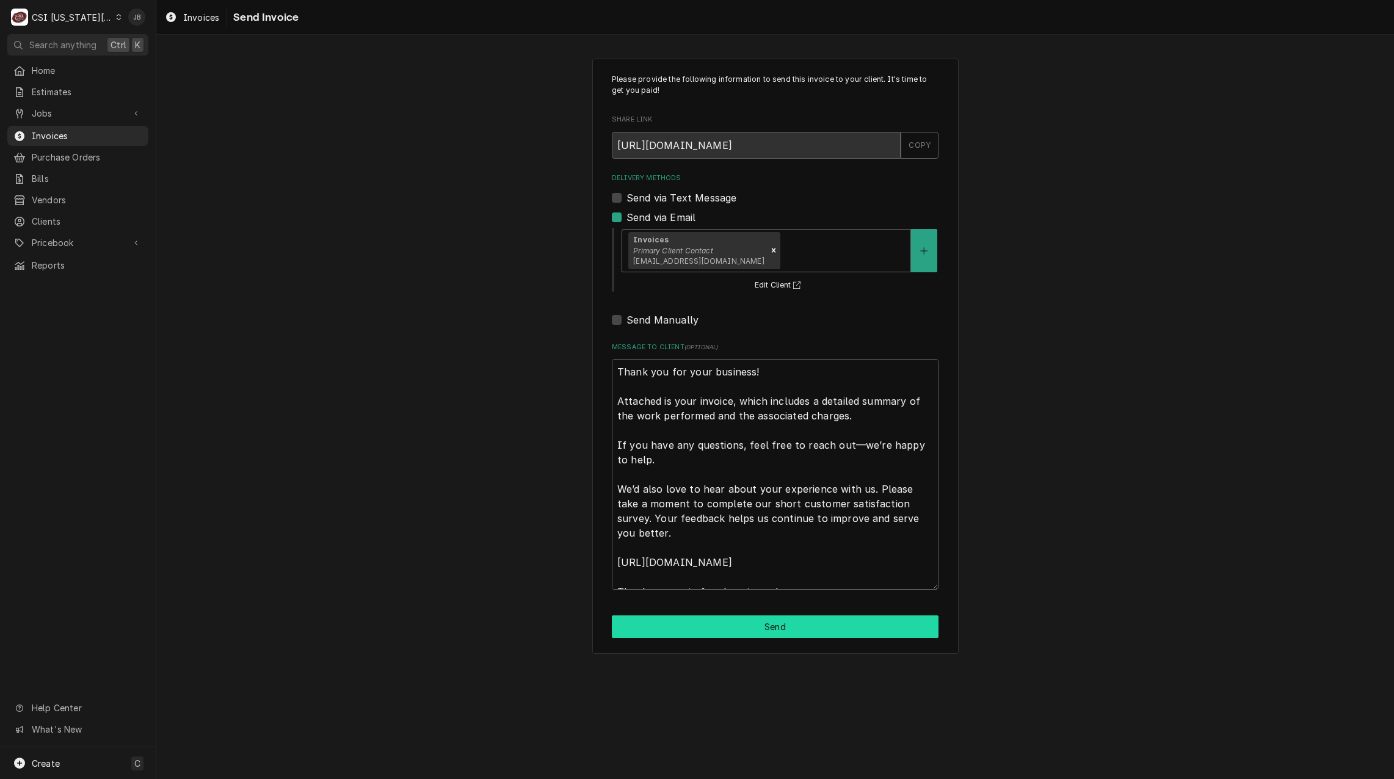
click at [732, 631] on button "Send" at bounding box center [775, 627] width 327 height 23
type textarea "x"
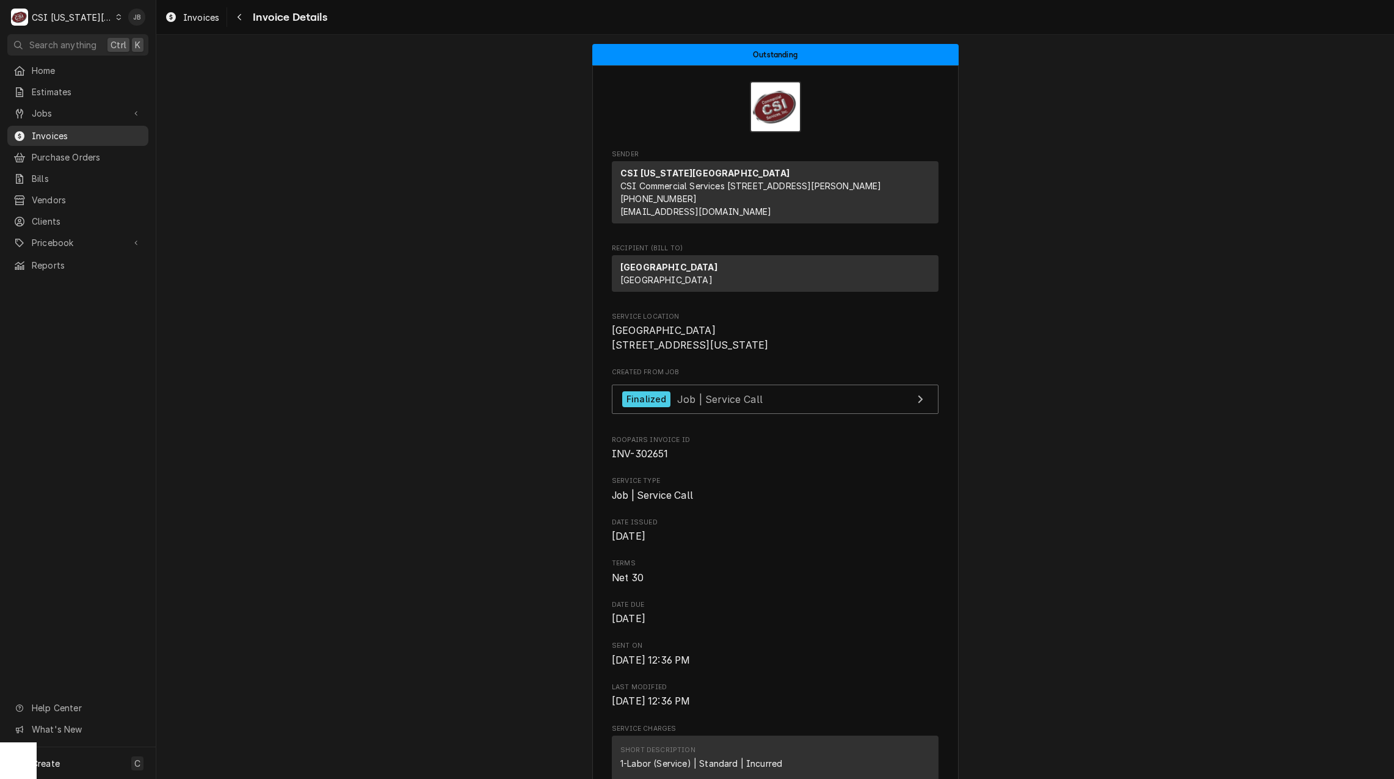
click at [60, 134] on span "Invoices" at bounding box center [87, 135] width 111 height 13
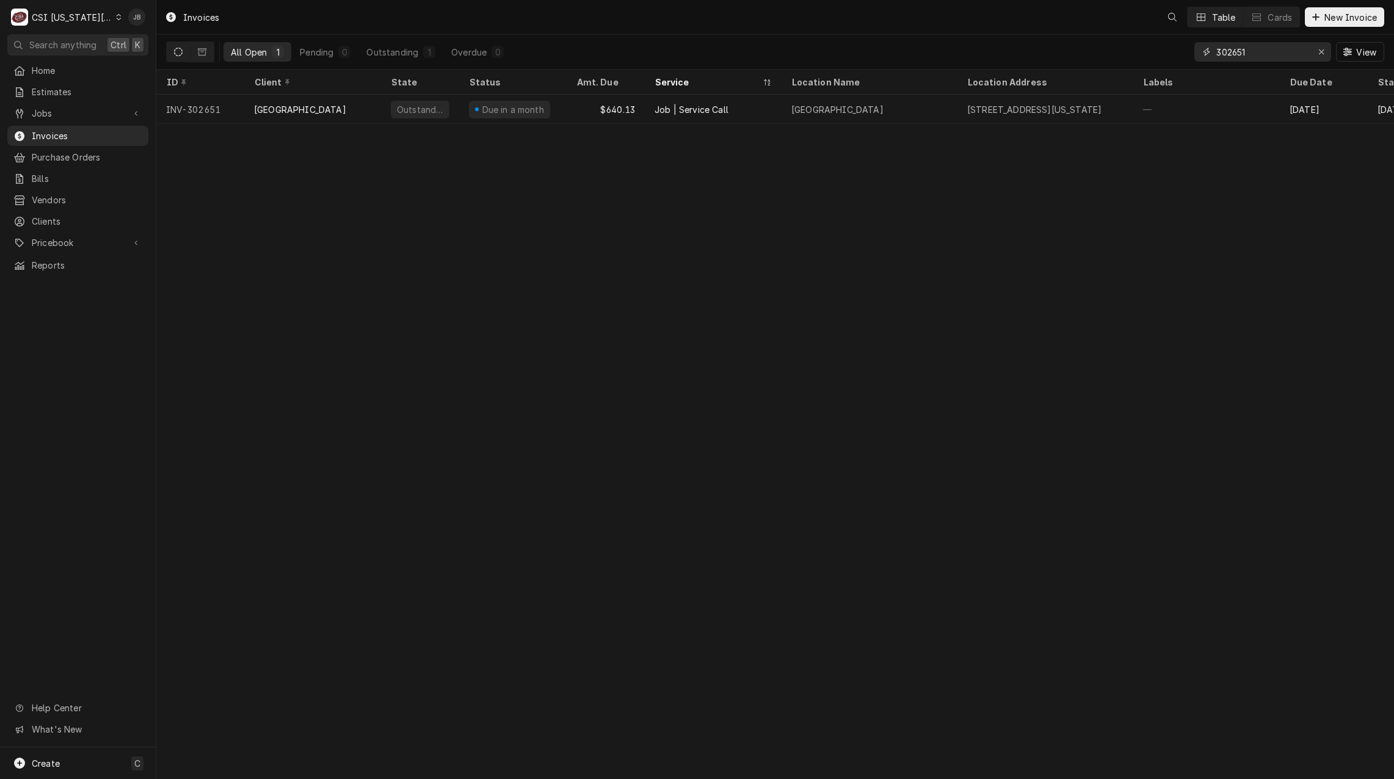
click at [1264, 52] on input "302651" at bounding box center [1263, 52] width 92 height 20
click at [1261, 51] on input "302653" at bounding box center [1263, 52] width 92 height 20
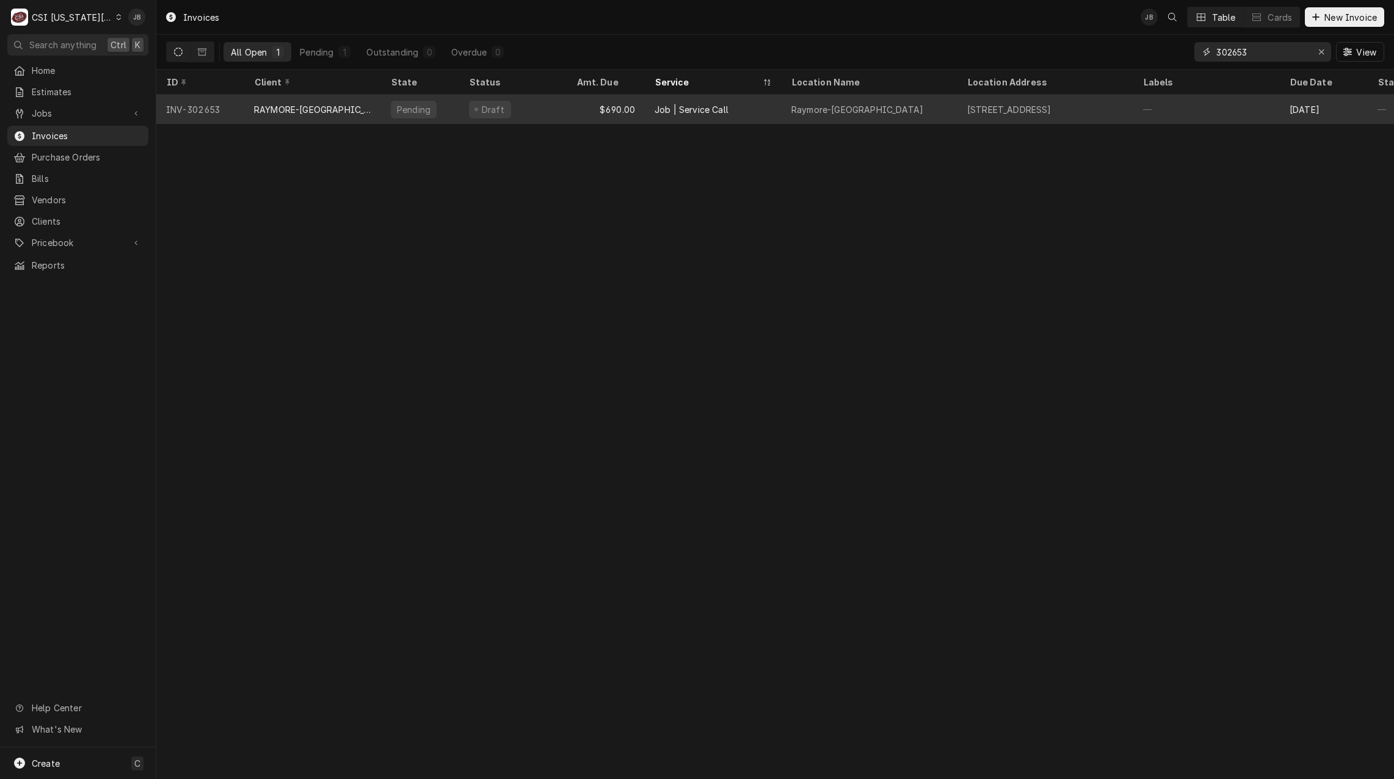
type input "302653"
click at [789, 115] on div "Raymore-Peculiar High School" at bounding box center [870, 109] width 176 height 29
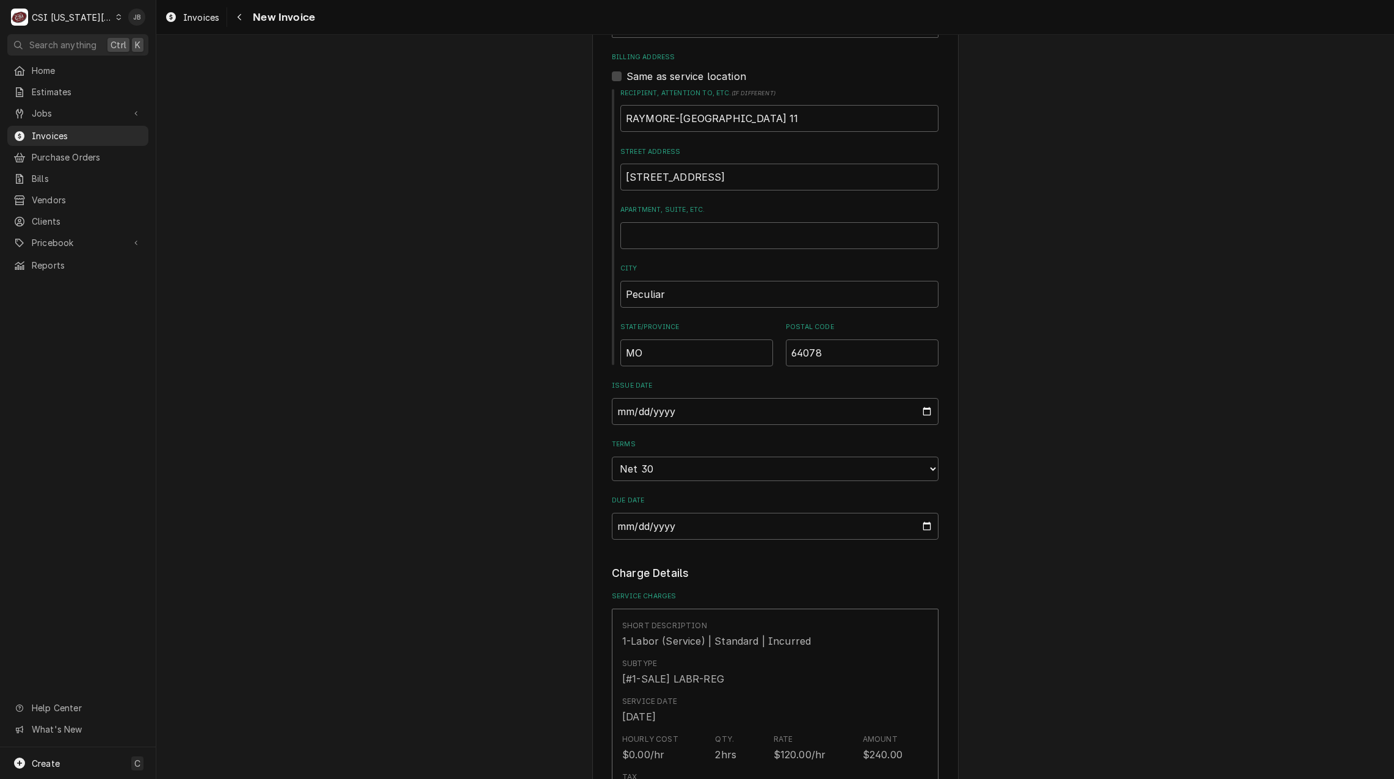
scroll to position [550, 0]
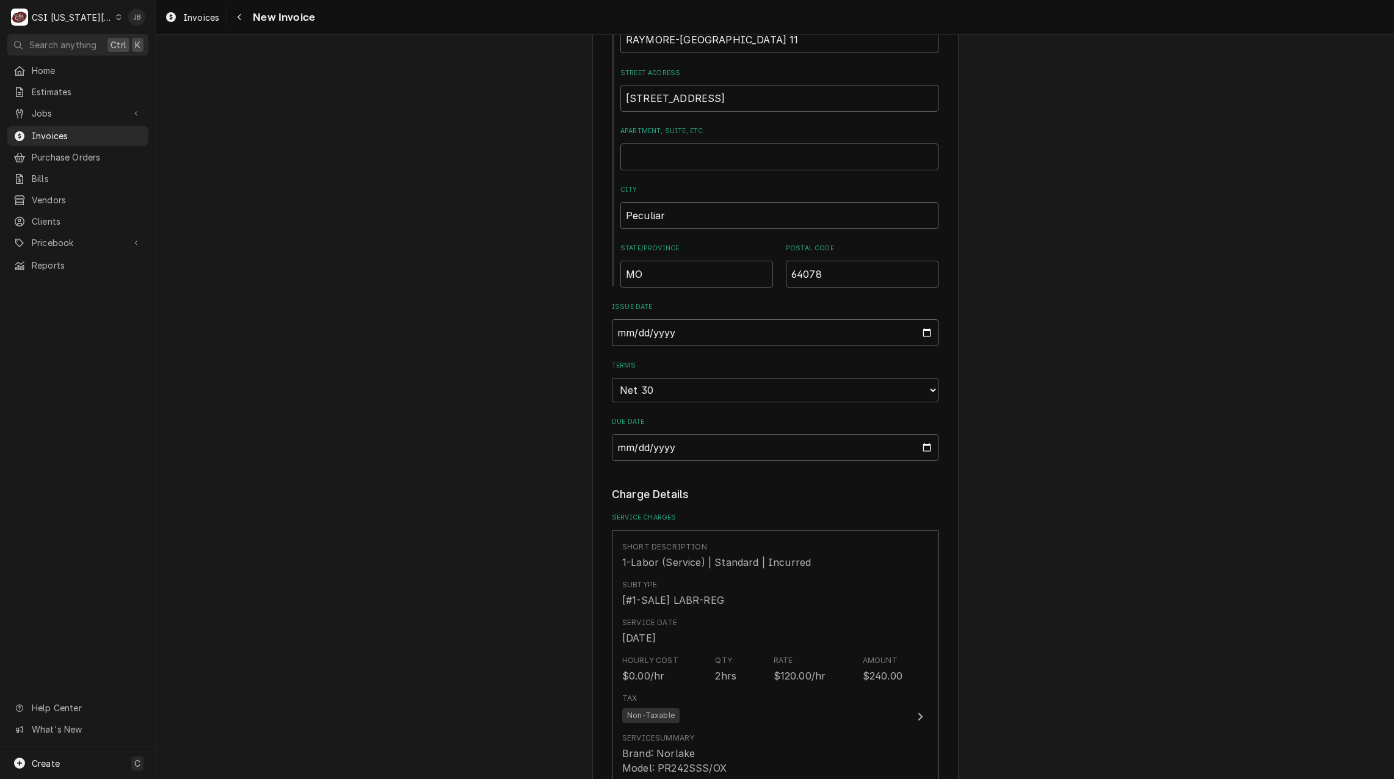
click at [922, 334] on input "2025-08-21" at bounding box center [775, 332] width 327 height 27
type textarea "x"
type input "2025-08-31"
click at [1109, 502] on div "Please provide the following information to create your invoice: Client Details…" at bounding box center [775, 782] width 1238 height 2568
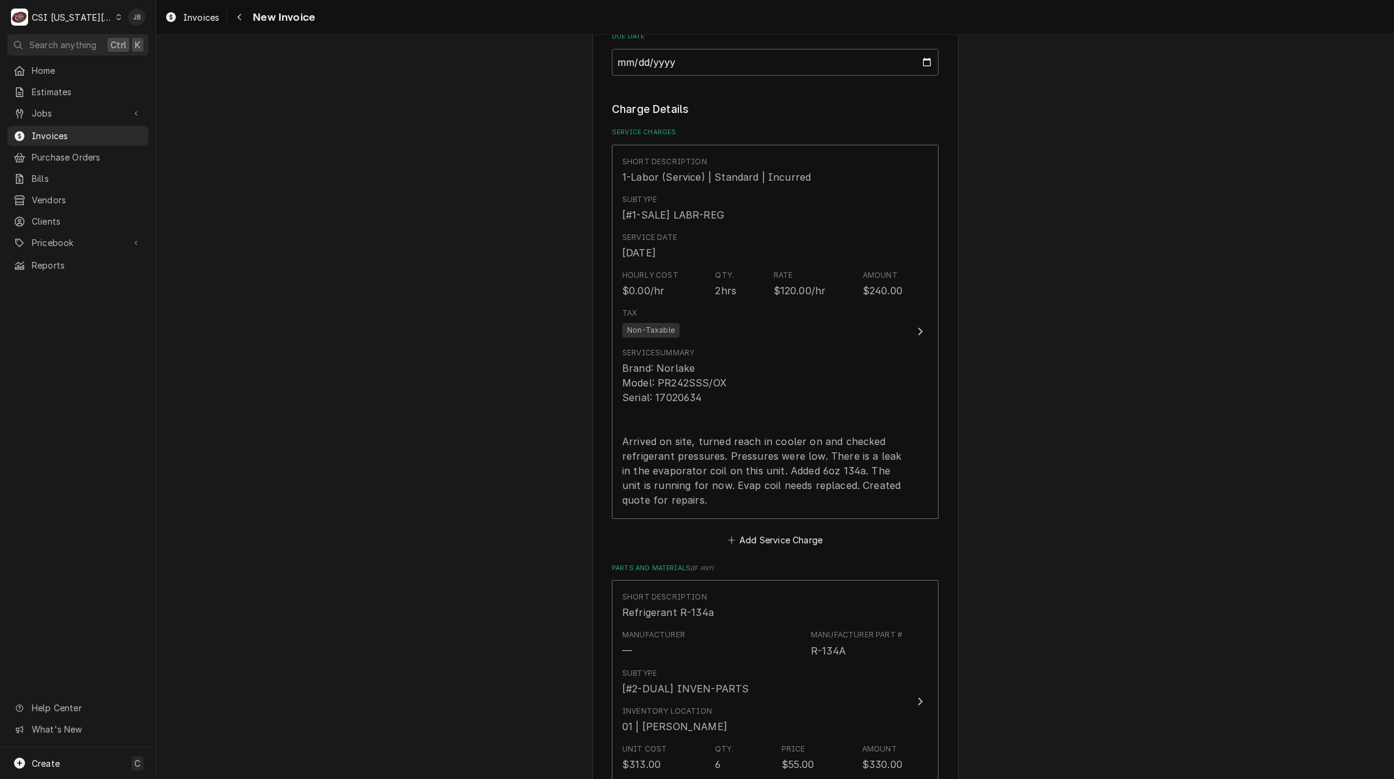
scroll to position [1038, 0]
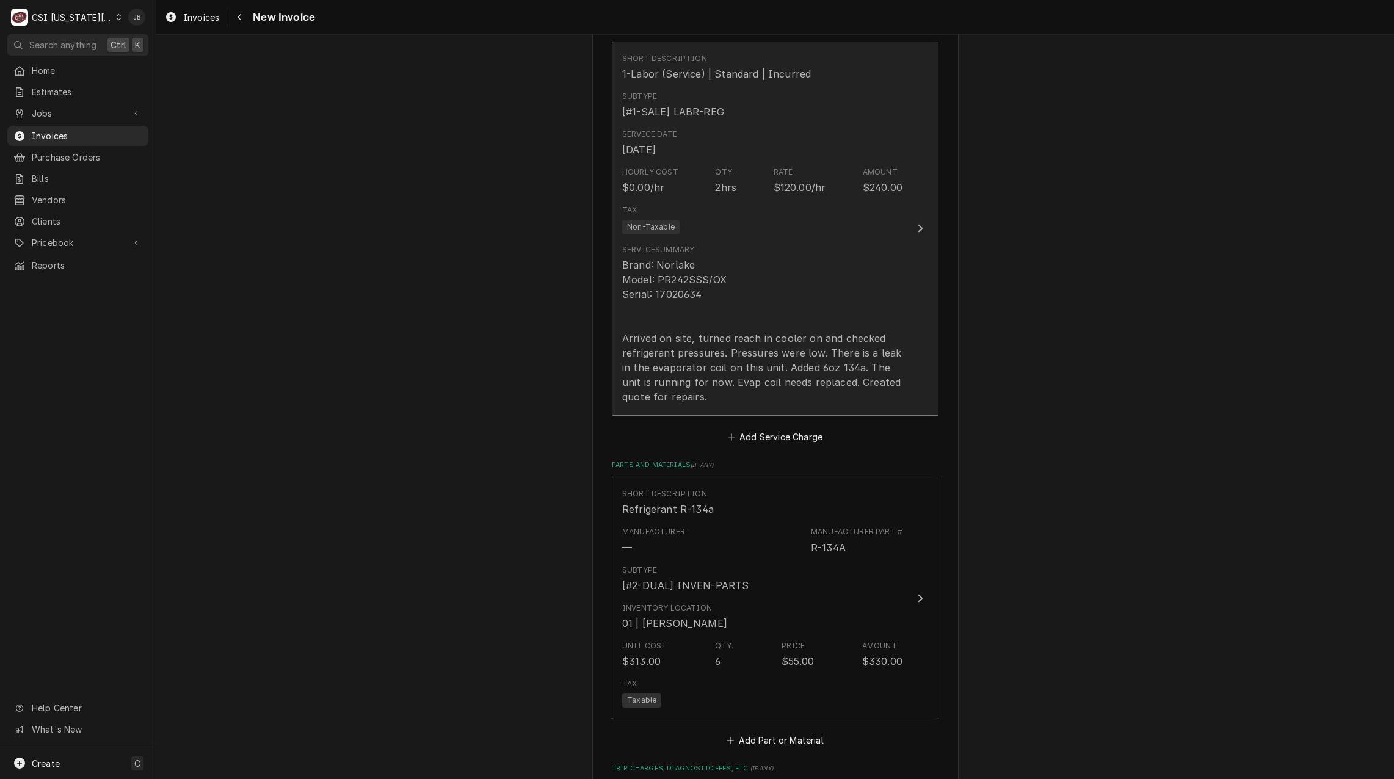
click at [815, 375] on div "Brand: Norlake Model: PR242SSS/OX Serial: 17020634 Arrived on site, turned reac…" at bounding box center [762, 331] width 280 height 147
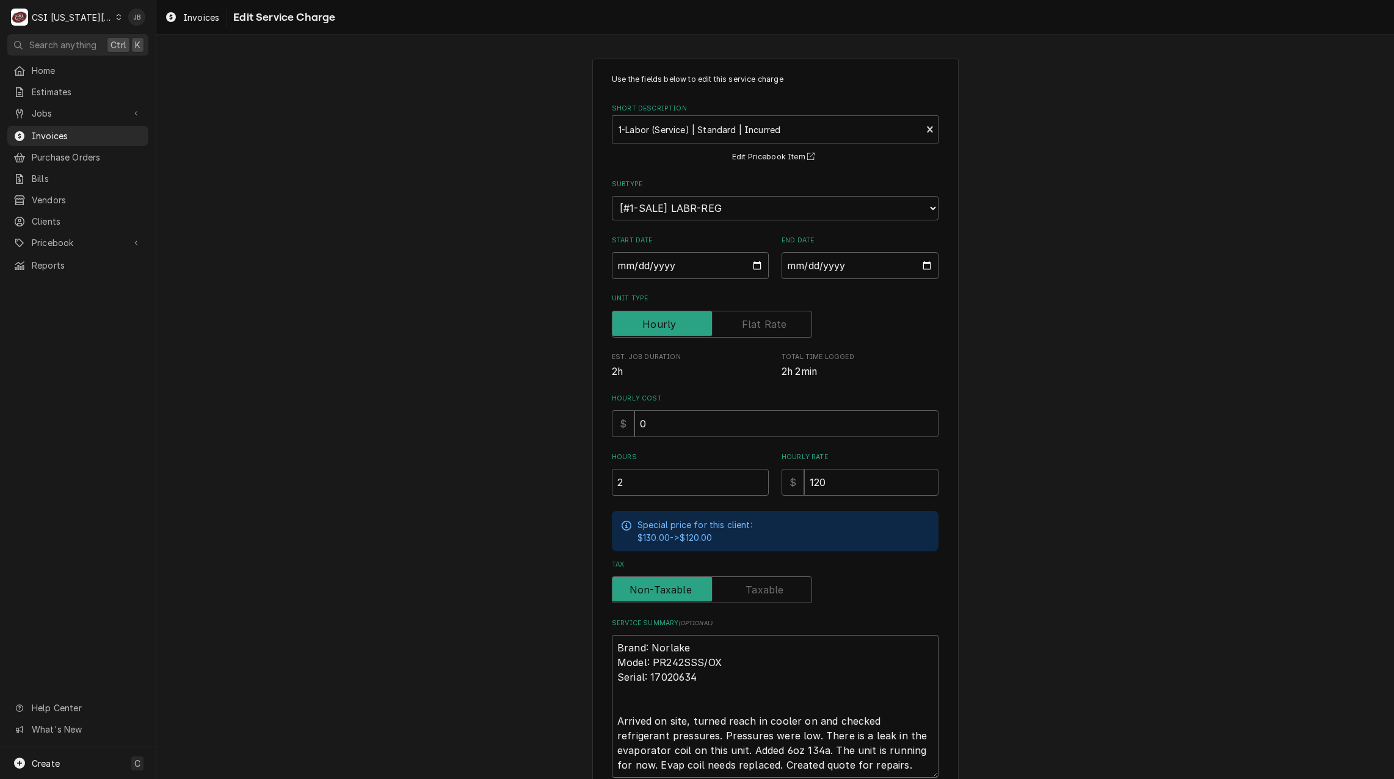
click at [739, 751] on textarea "Brand: Norlake Model: PR242SSS/OX Serial: 17020634 Arrived on site, turned reac…" at bounding box center [775, 706] width 327 height 143
type textarea "x"
type textarea "Brand: Norlake Model: PR242SSS/OX Serial: 17020634 Arrived on site, turned reac…"
type textarea "x"
type textarea "Brand: Norlake Model: PR242SSS/OX Serial: 17020634 Arrived on site, turned reac…"
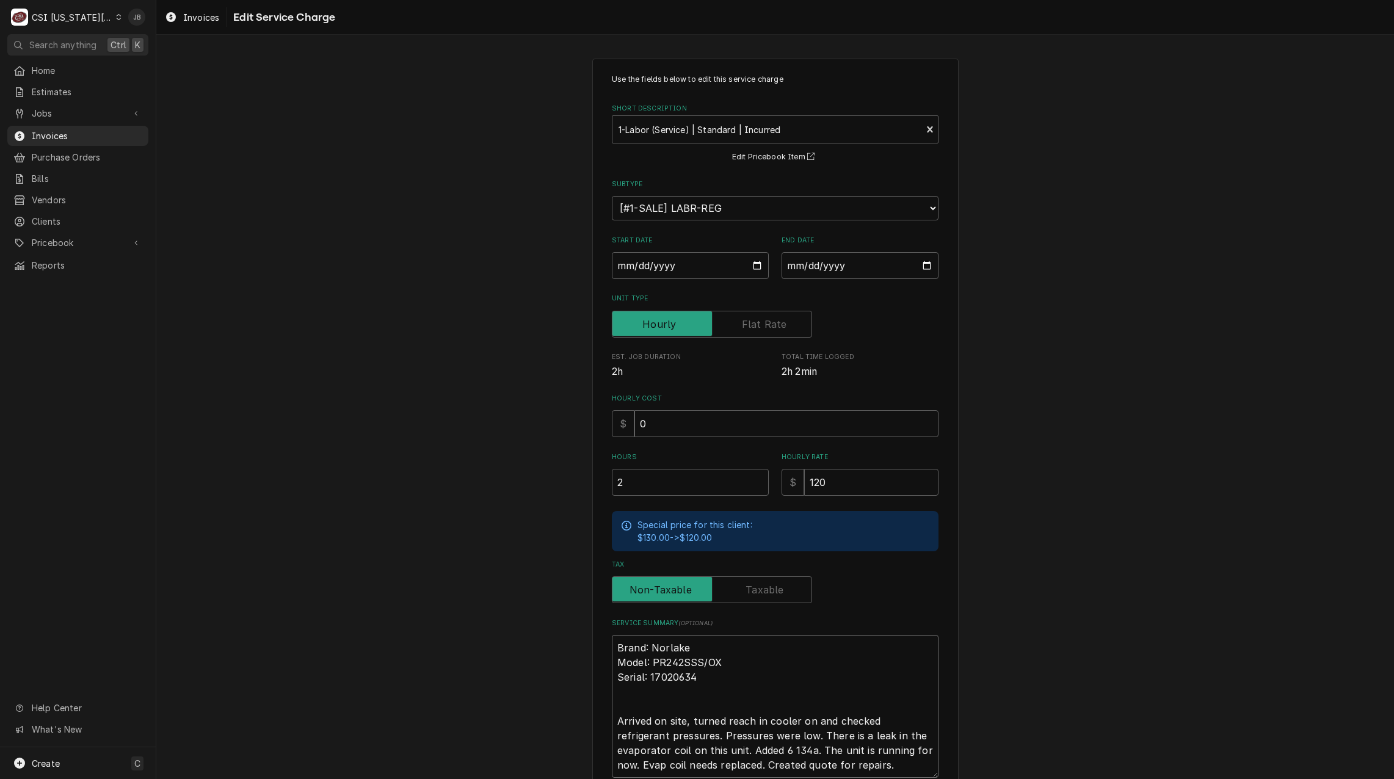
type textarea "x"
type textarea "Brand: Norlake Model: PR242SSS/OX Serial: 17020634 Arrived on site, turned reac…"
type textarea "x"
type textarea "Brand: Norlake Model: PR242SSS/OX Serial: 17020634 Arrived on site, turned reac…"
click at [562, 674] on div "Use the fields below to edit this service charge Short Description 1-Labor (Ser…" at bounding box center [775, 466] width 1238 height 836
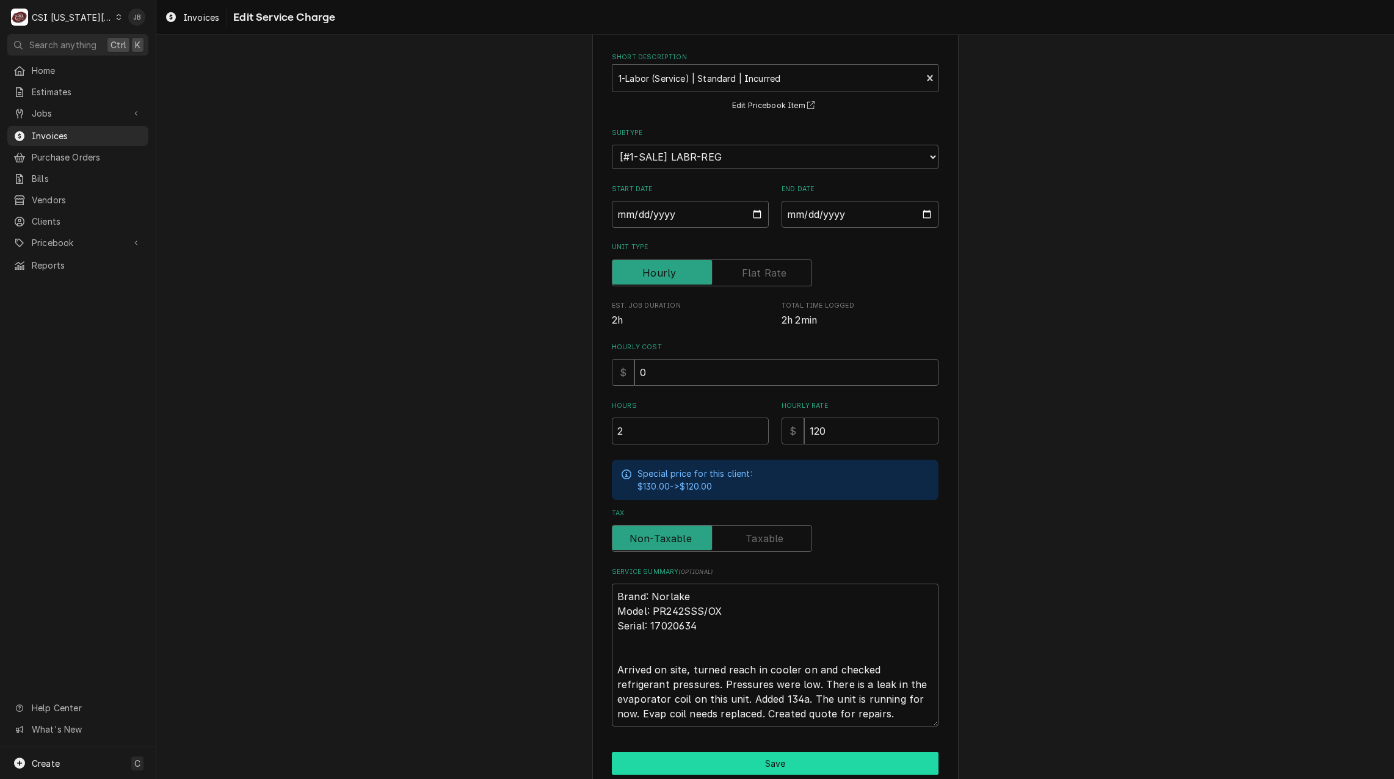
scroll to position [103, 0]
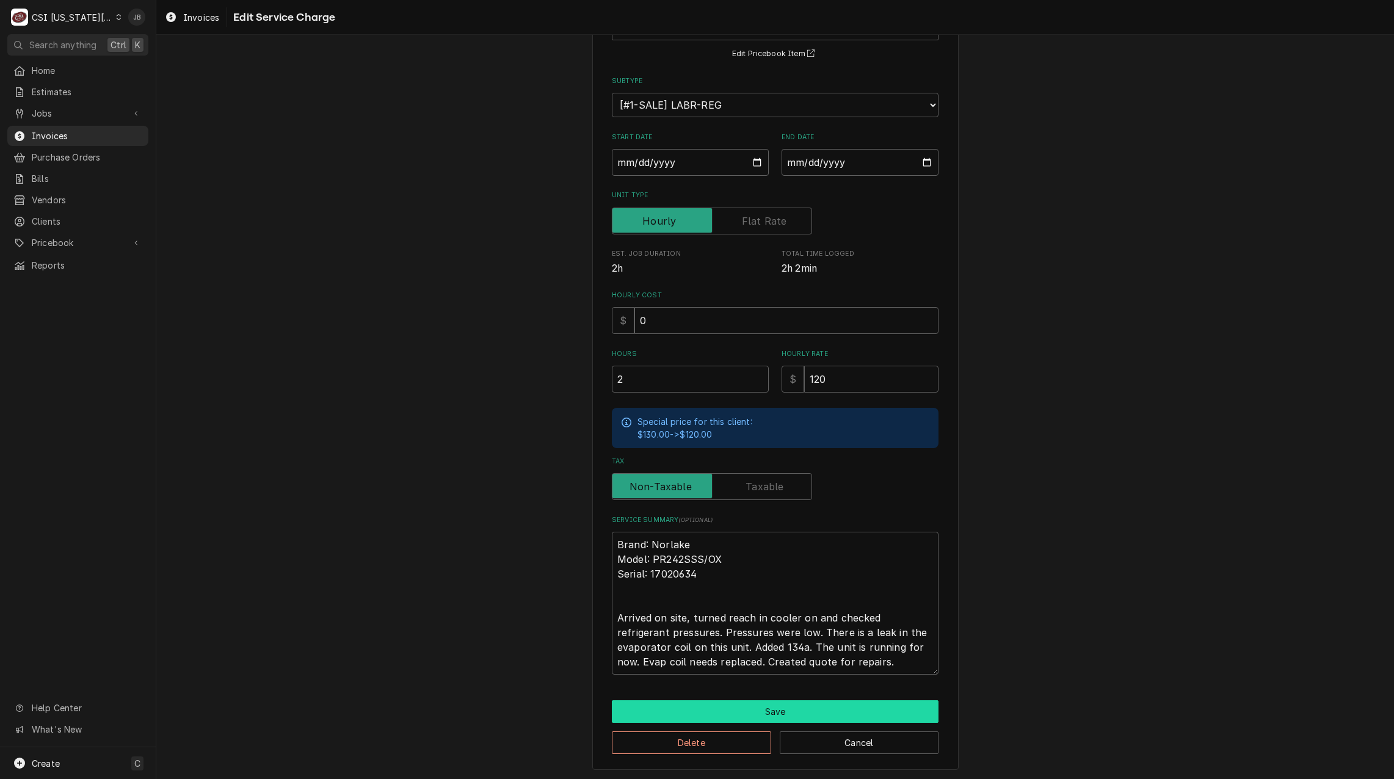
click at [778, 710] on button "Save" at bounding box center [775, 712] width 327 height 23
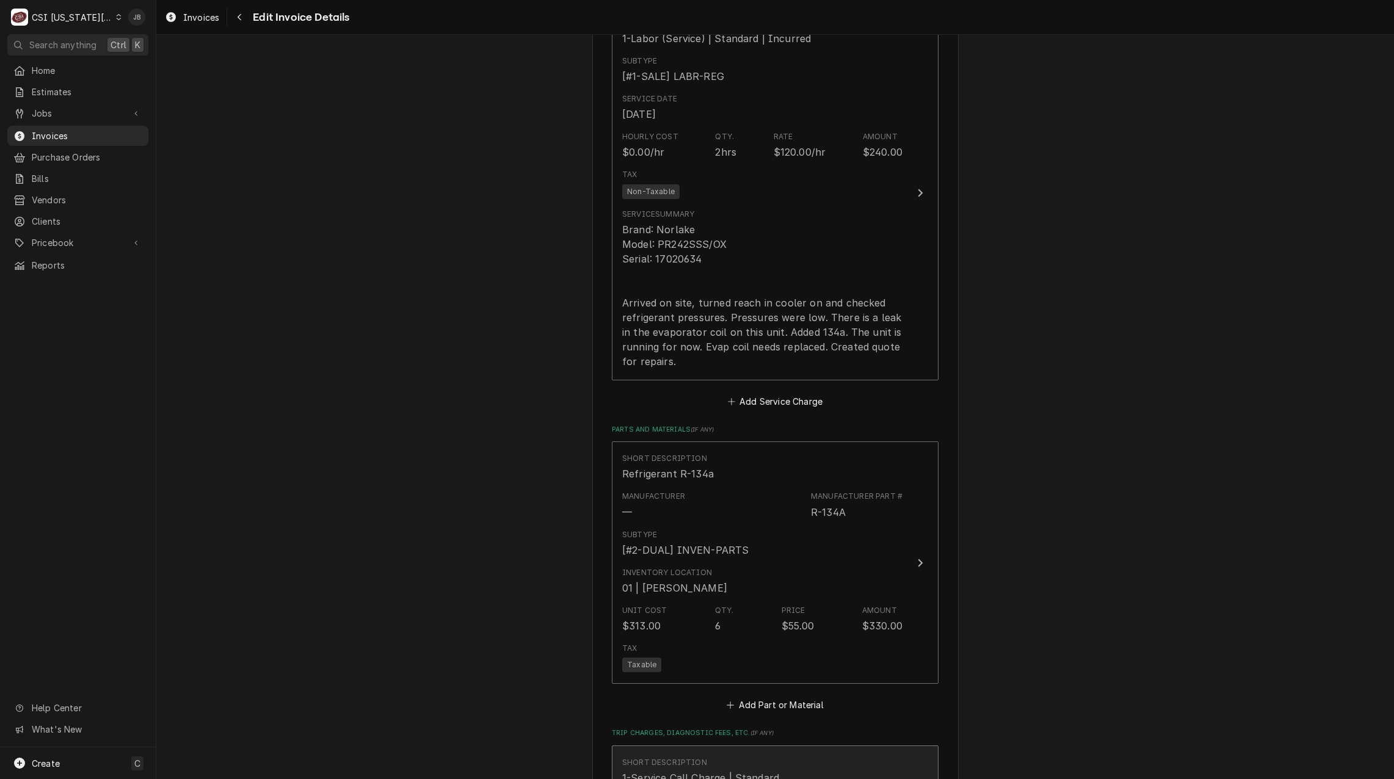
scroll to position [1207, 0]
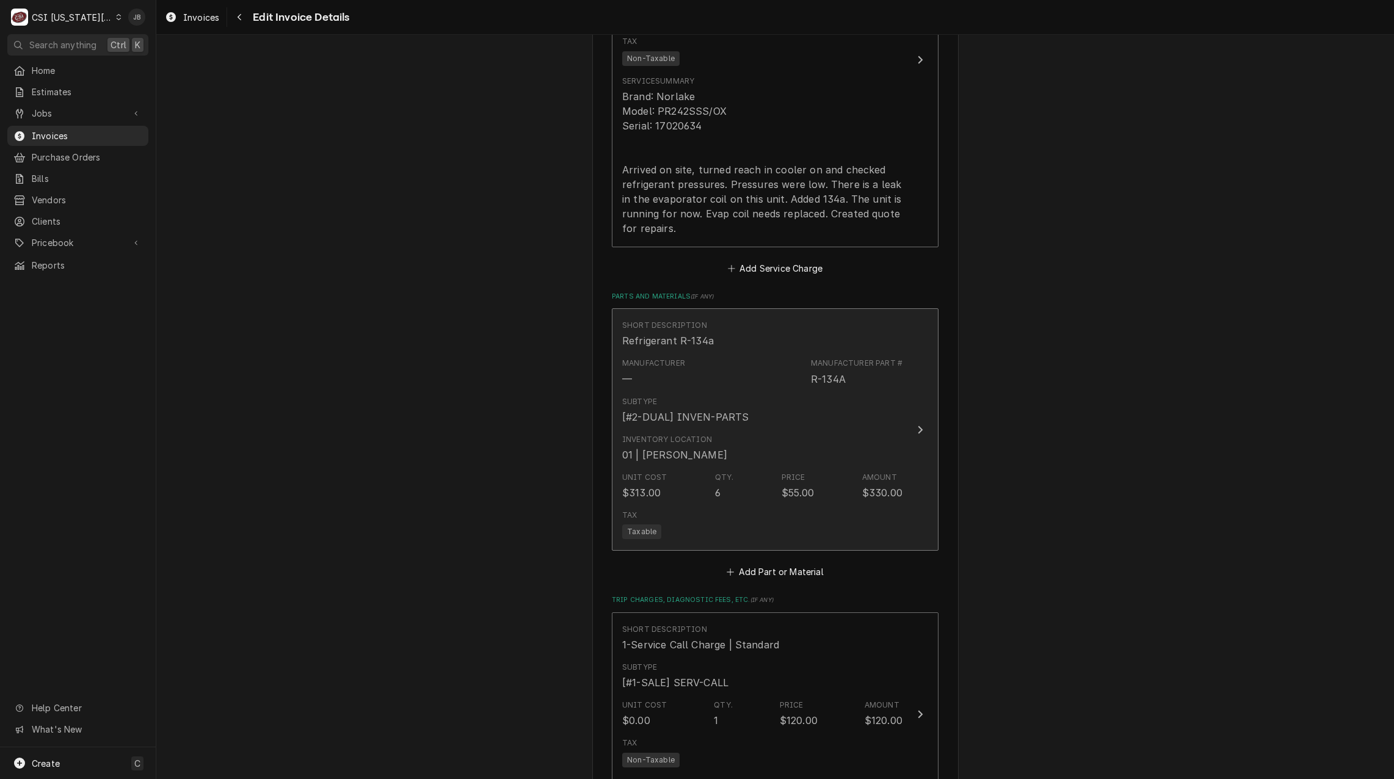
click at [776, 434] on div "Inventory Location 01 | ZACH WILSON" at bounding box center [762, 448] width 280 height 38
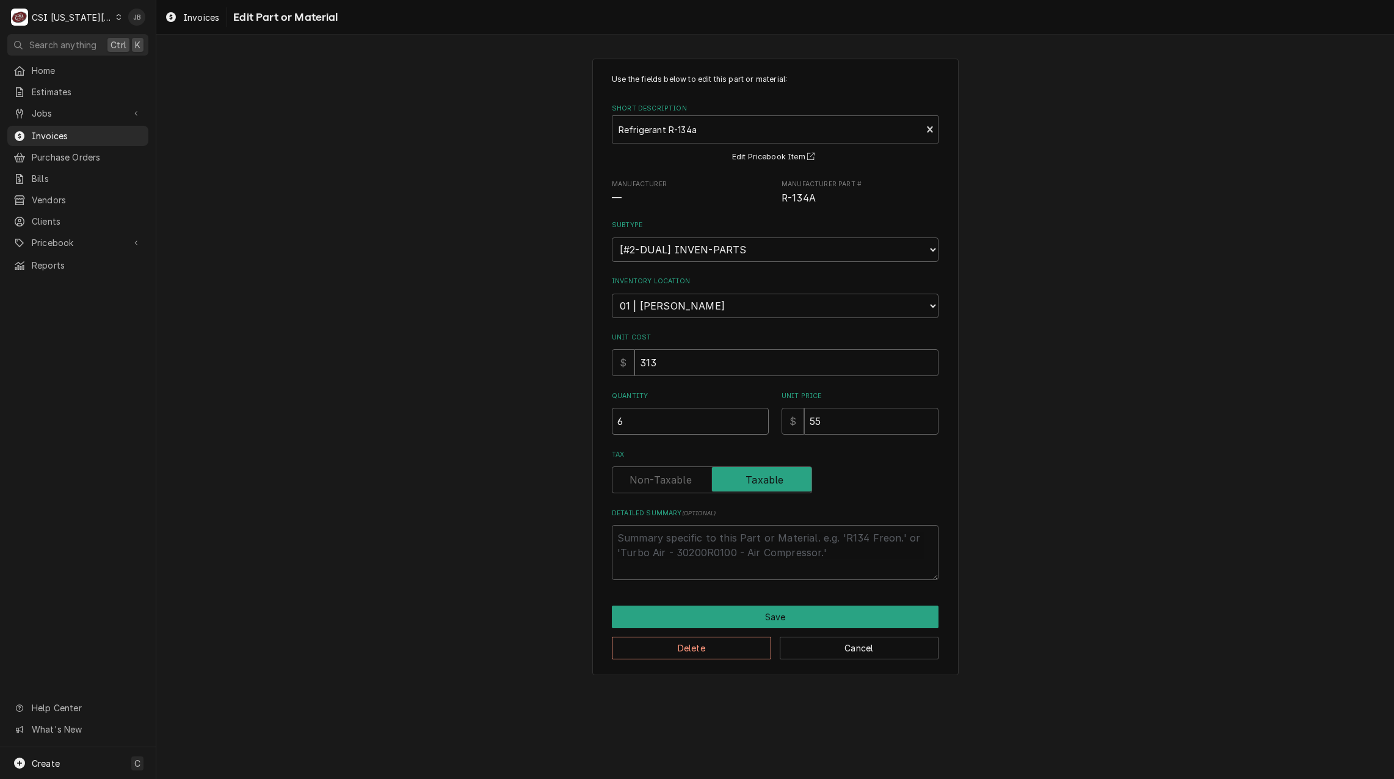
drag, startPoint x: 640, startPoint y: 422, endPoint x: 516, endPoint y: 422, distance: 124.0
click at [520, 422] on div "Use the fields below to edit this part or material: Short Description Refrigera…" at bounding box center [775, 367] width 1238 height 638
type textarea "x"
type input "1"
click at [497, 567] on div "Use the fields below to edit this part or material: Short Description Refrigera…" at bounding box center [775, 367] width 1238 height 638
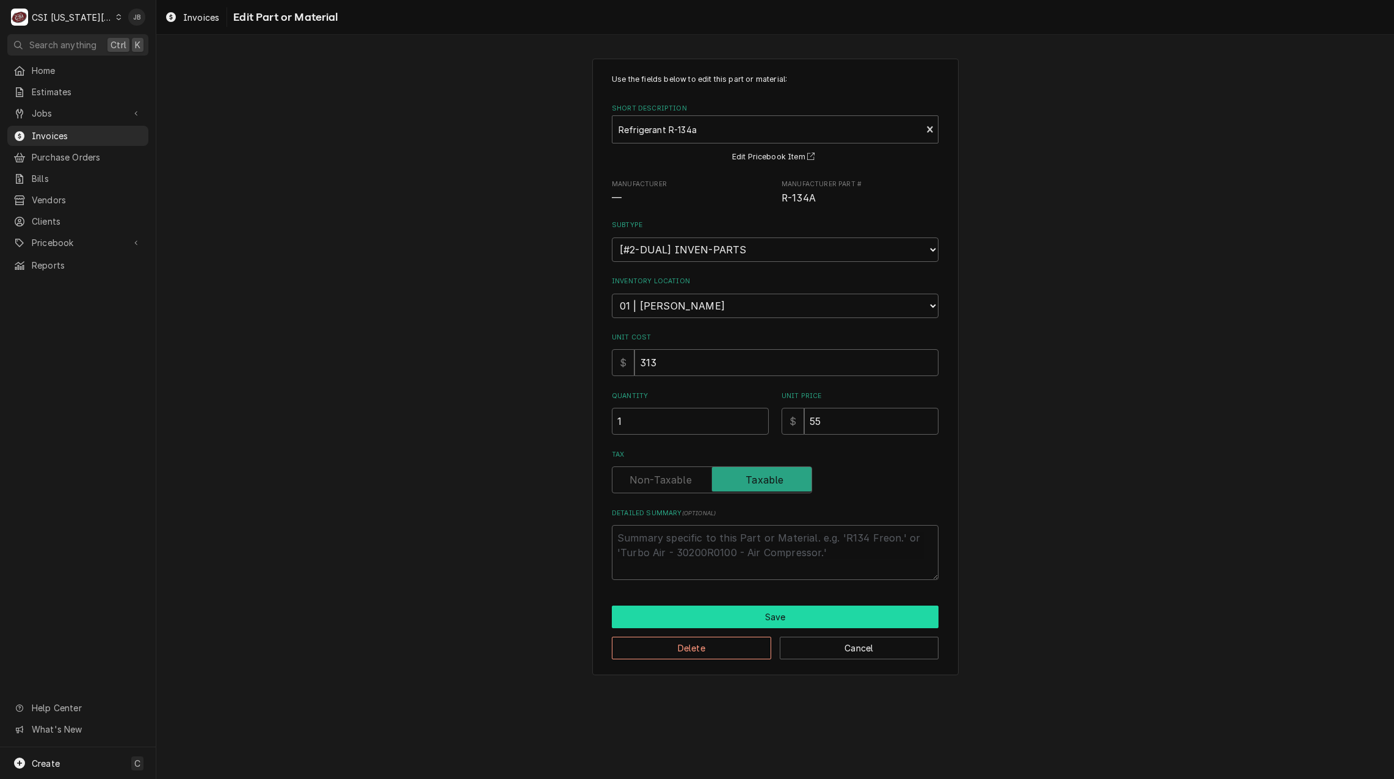
click at [704, 619] on button "Save" at bounding box center [775, 617] width 327 height 23
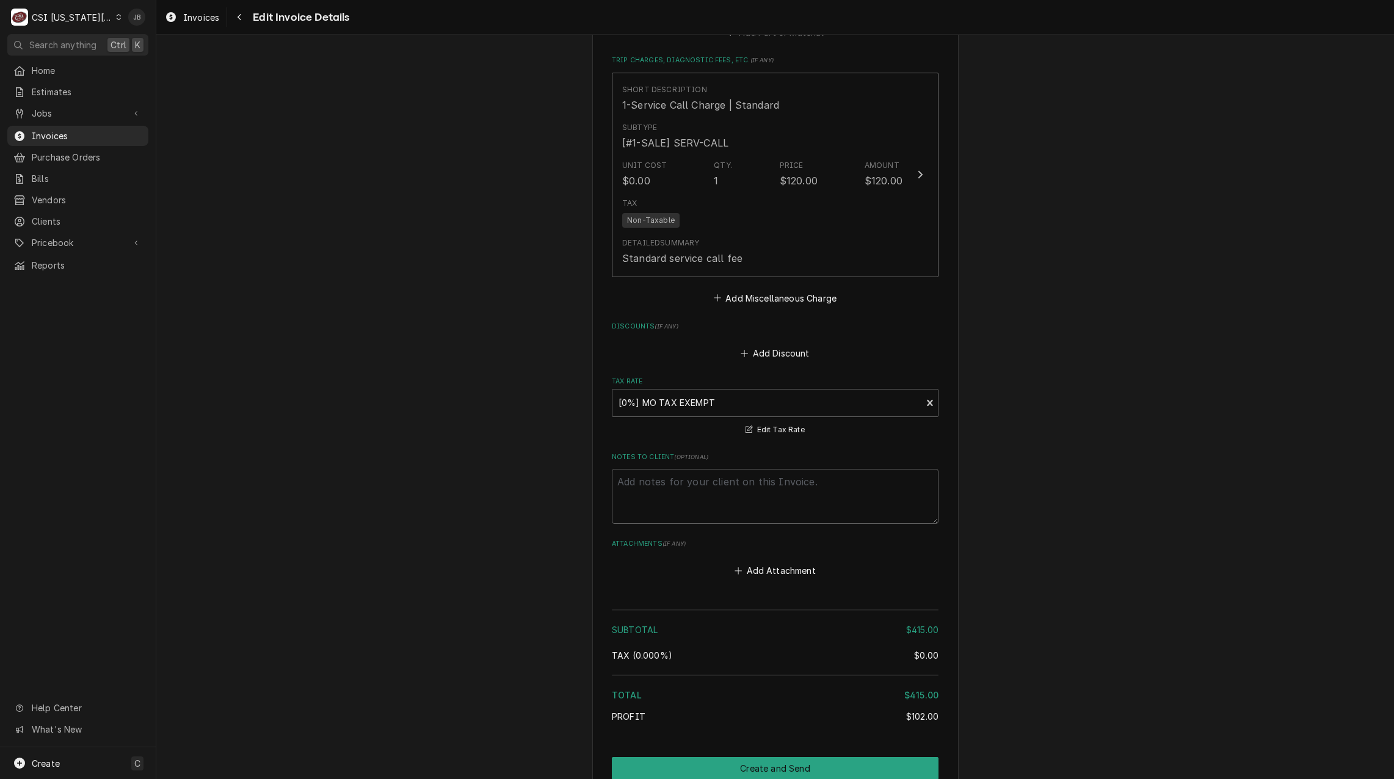
scroll to position [1894, 0]
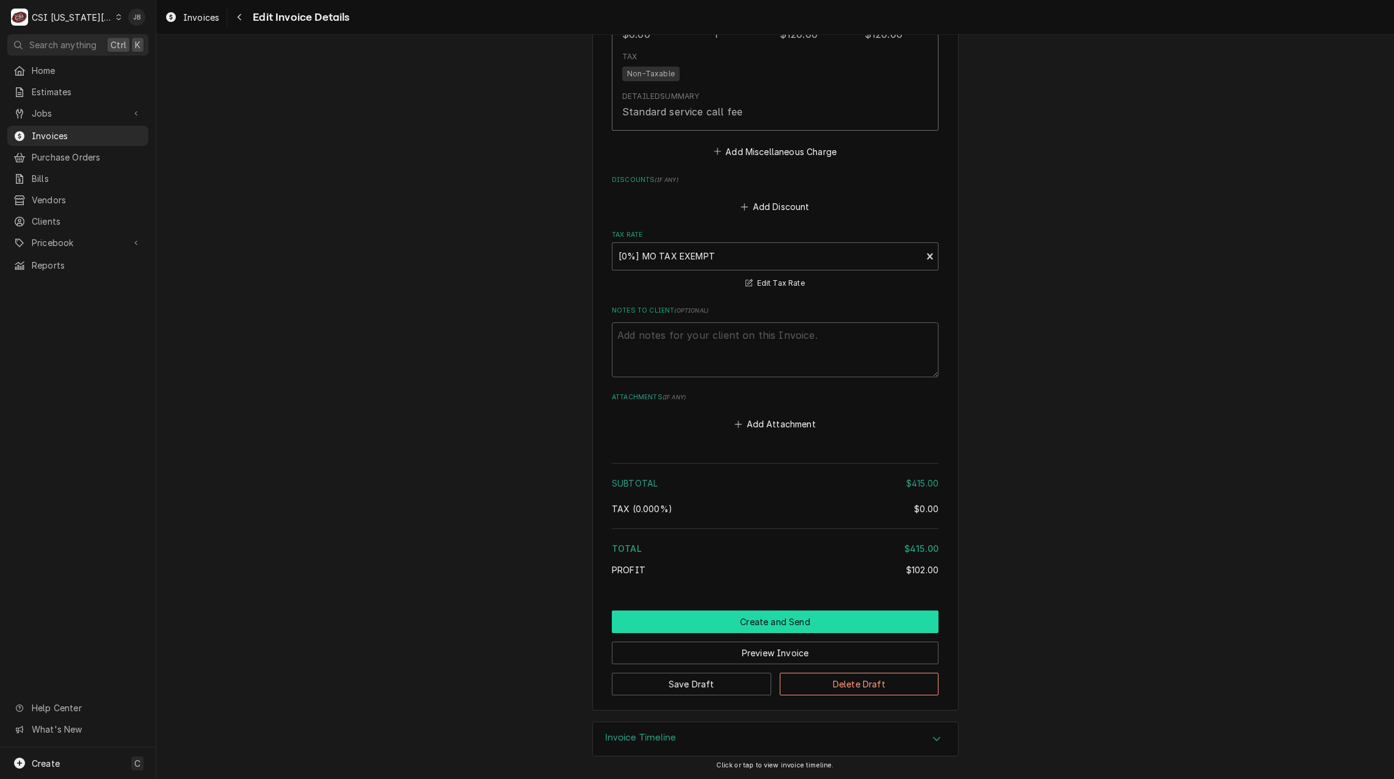
click at [746, 624] on button "Create and Send" at bounding box center [775, 622] width 327 height 23
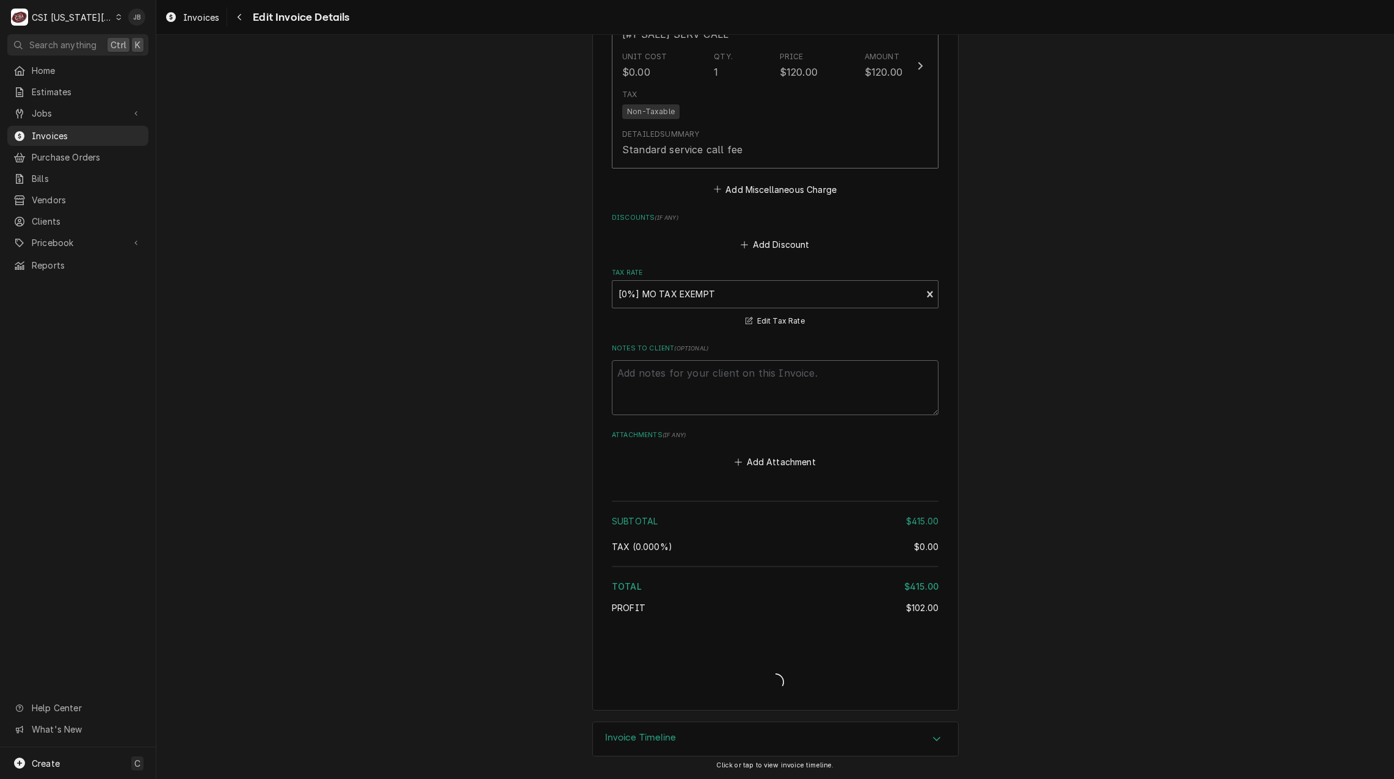
type textarea "x"
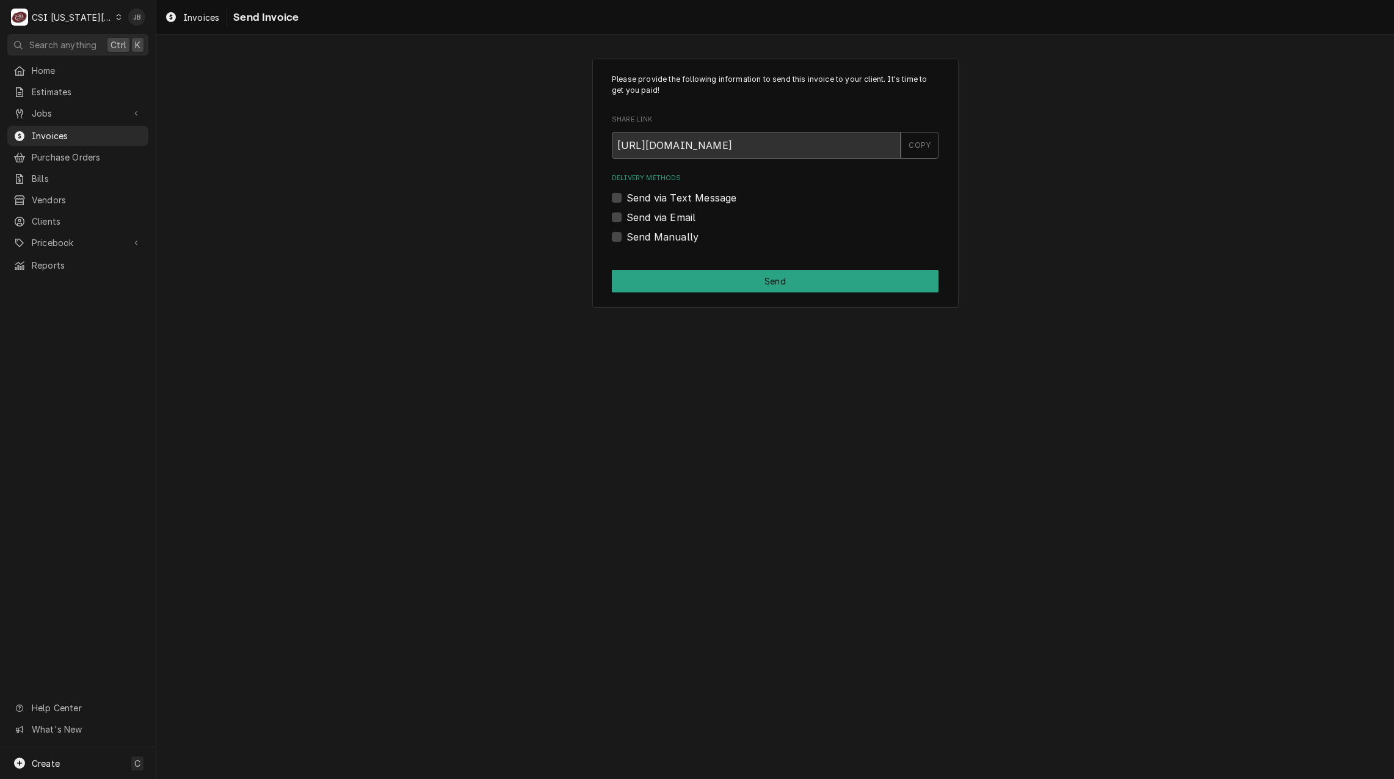
click at [657, 216] on label "Send via Email" at bounding box center [661, 217] width 69 height 15
click at [657, 216] on input "Send via Email" at bounding box center [790, 223] width 327 height 27
checkbox input "true"
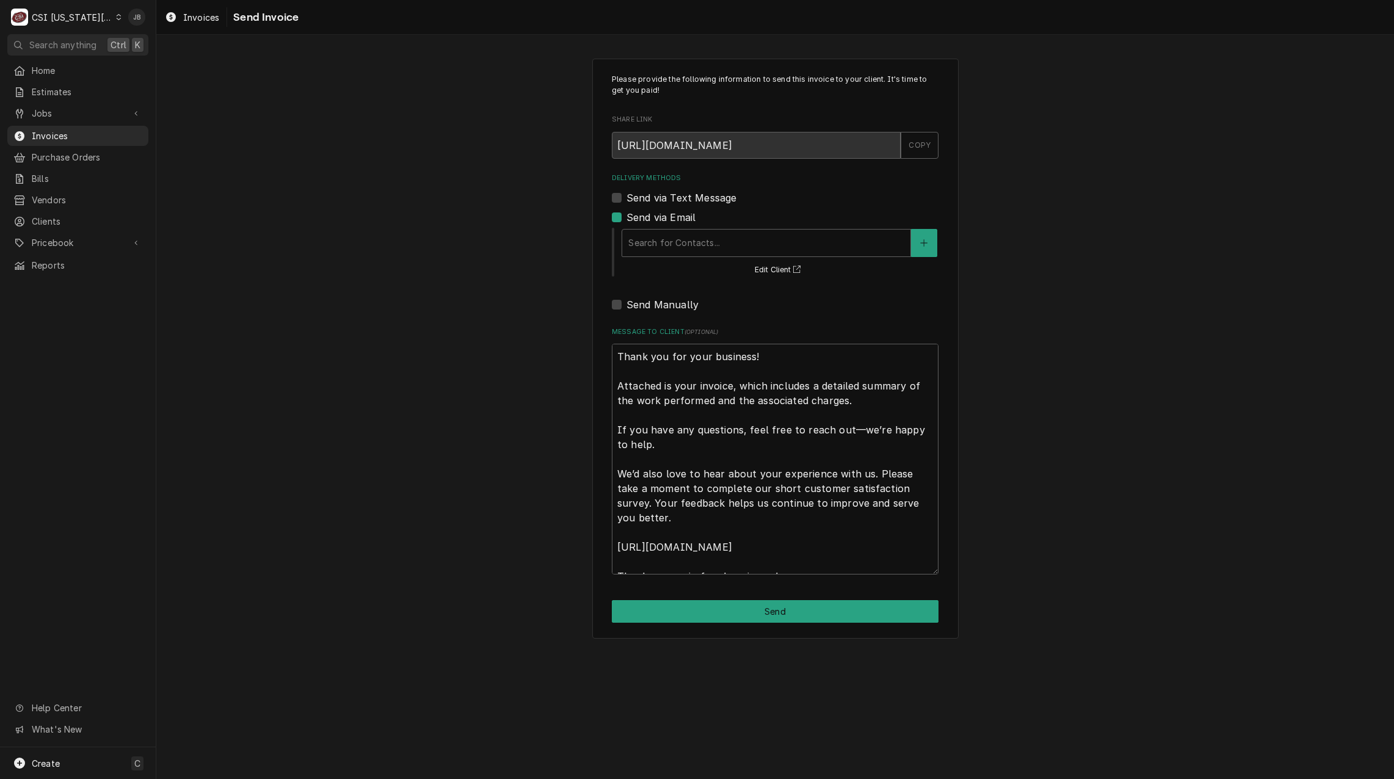
click at [707, 221] on div "Send via Email" at bounding box center [775, 217] width 327 height 15
click at [701, 242] on div "Delivery Methods" at bounding box center [767, 243] width 276 height 22
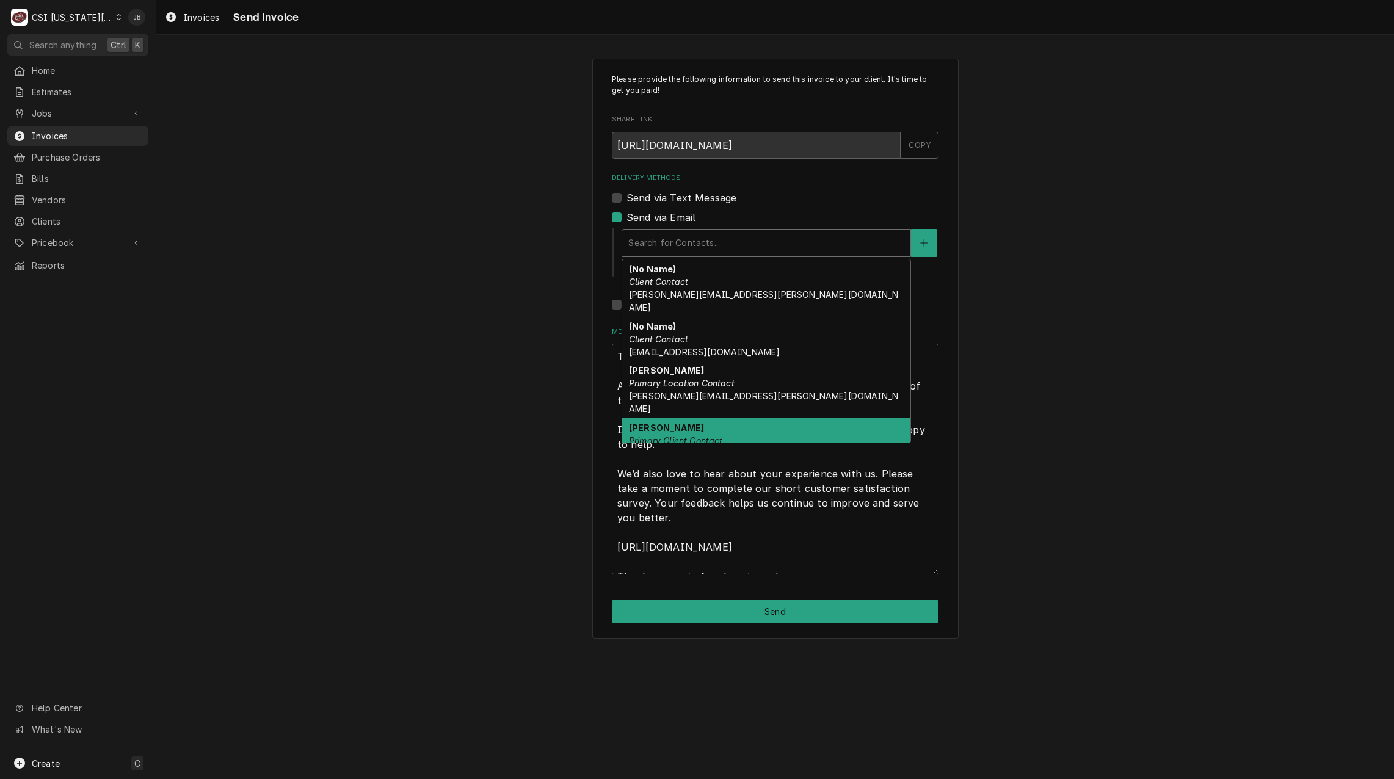
click at [735, 418] on div "nicole halloway Primary Client Contact nicole.holloway@raypec.org" at bounding box center [766, 446] width 288 height 57
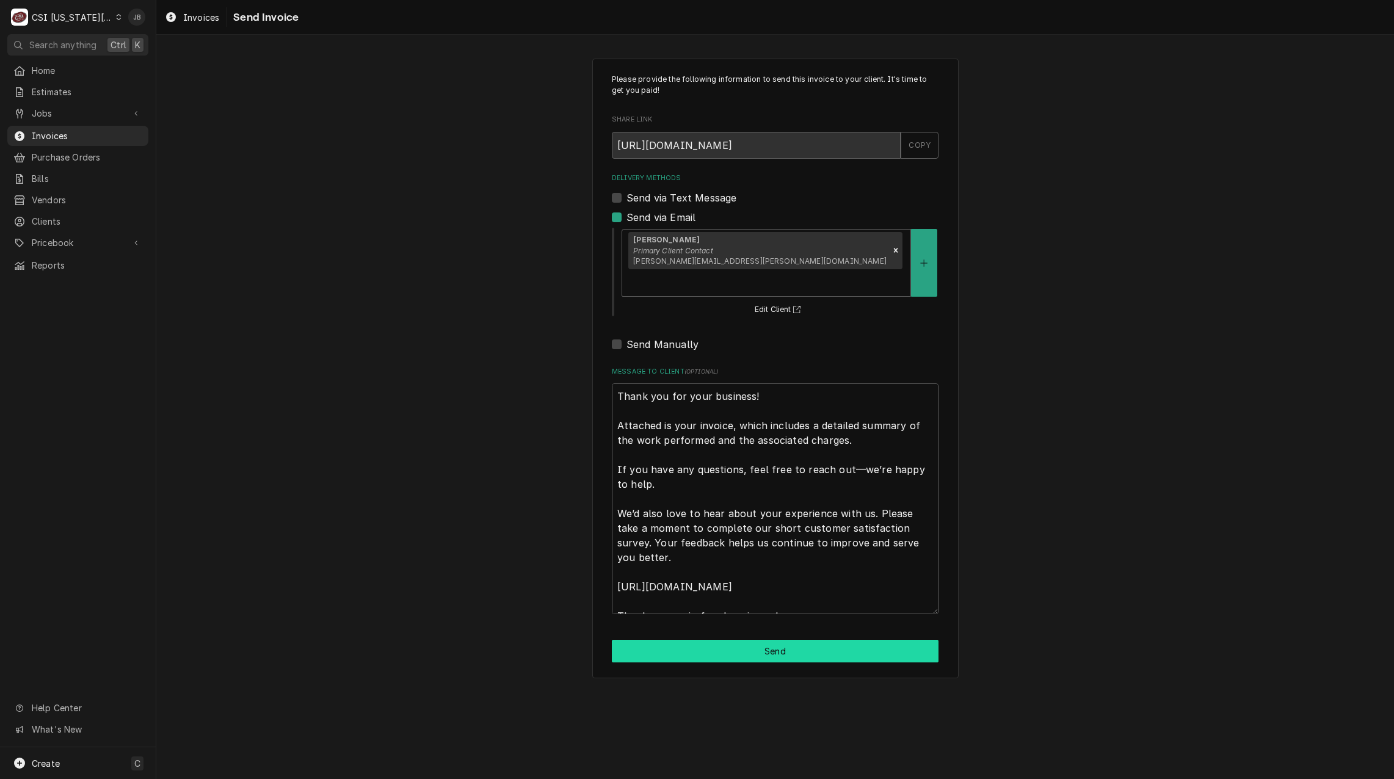
click at [718, 640] on button "Send" at bounding box center [775, 651] width 327 height 23
type textarea "x"
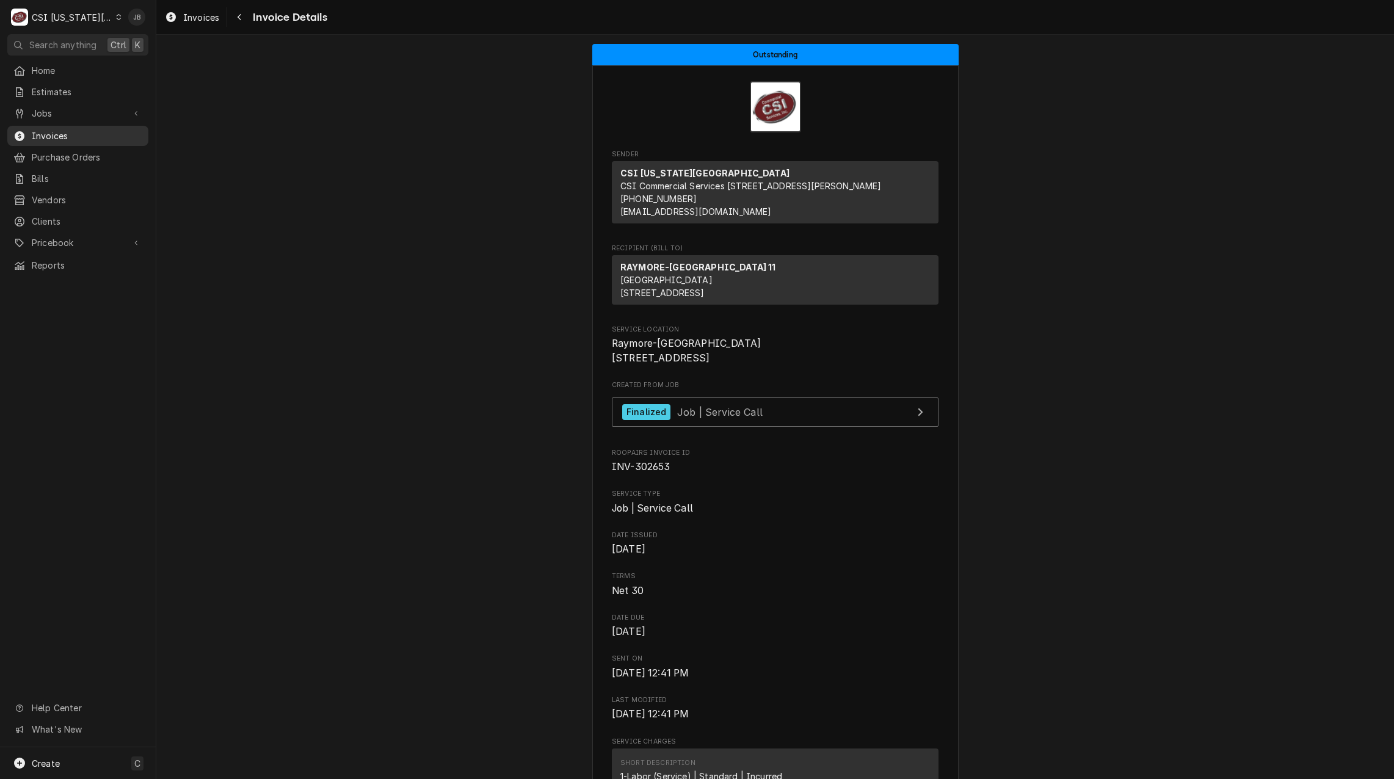
click at [89, 133] on span "Invoices" at bounding box center [87, 135] width 111 height 13
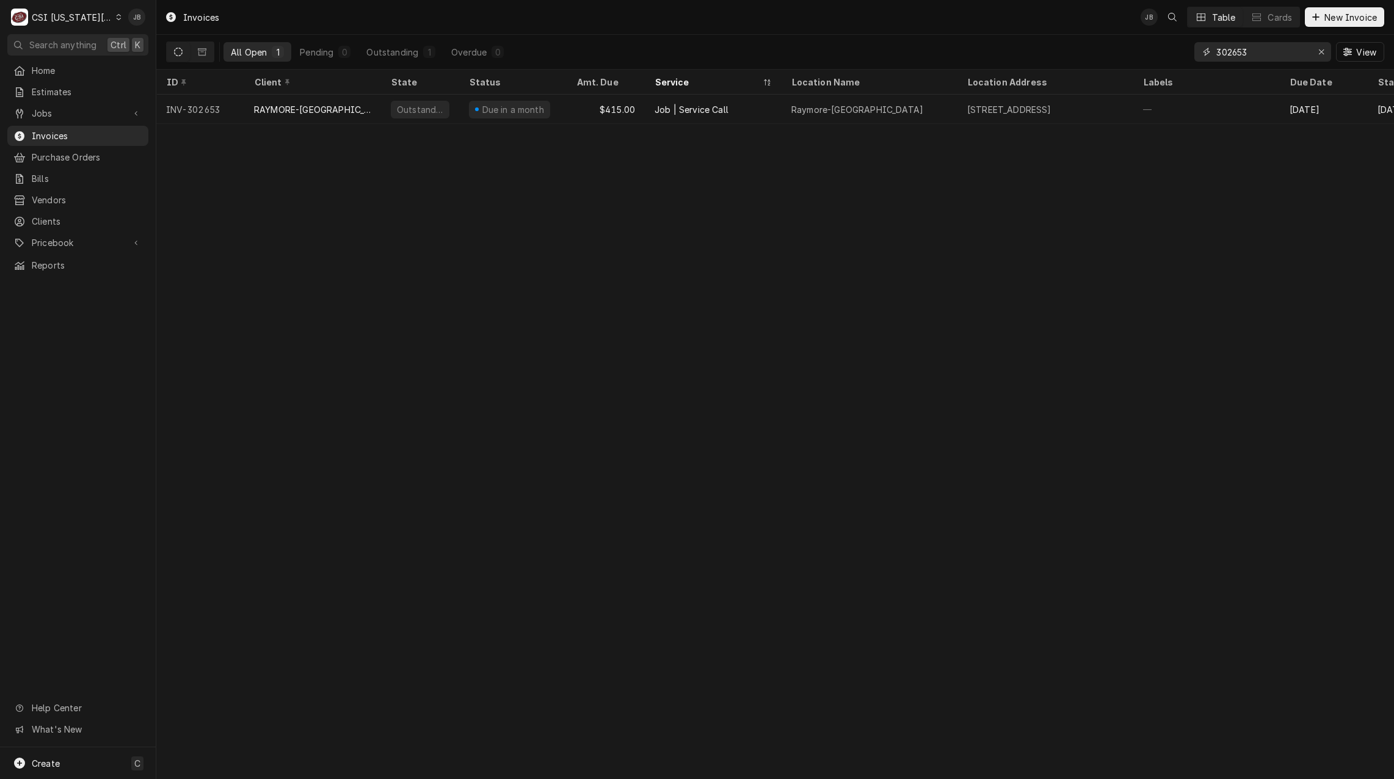
click at [1266, 55] on input "302653" at bounding box center [1263, 52] width 92 height 20
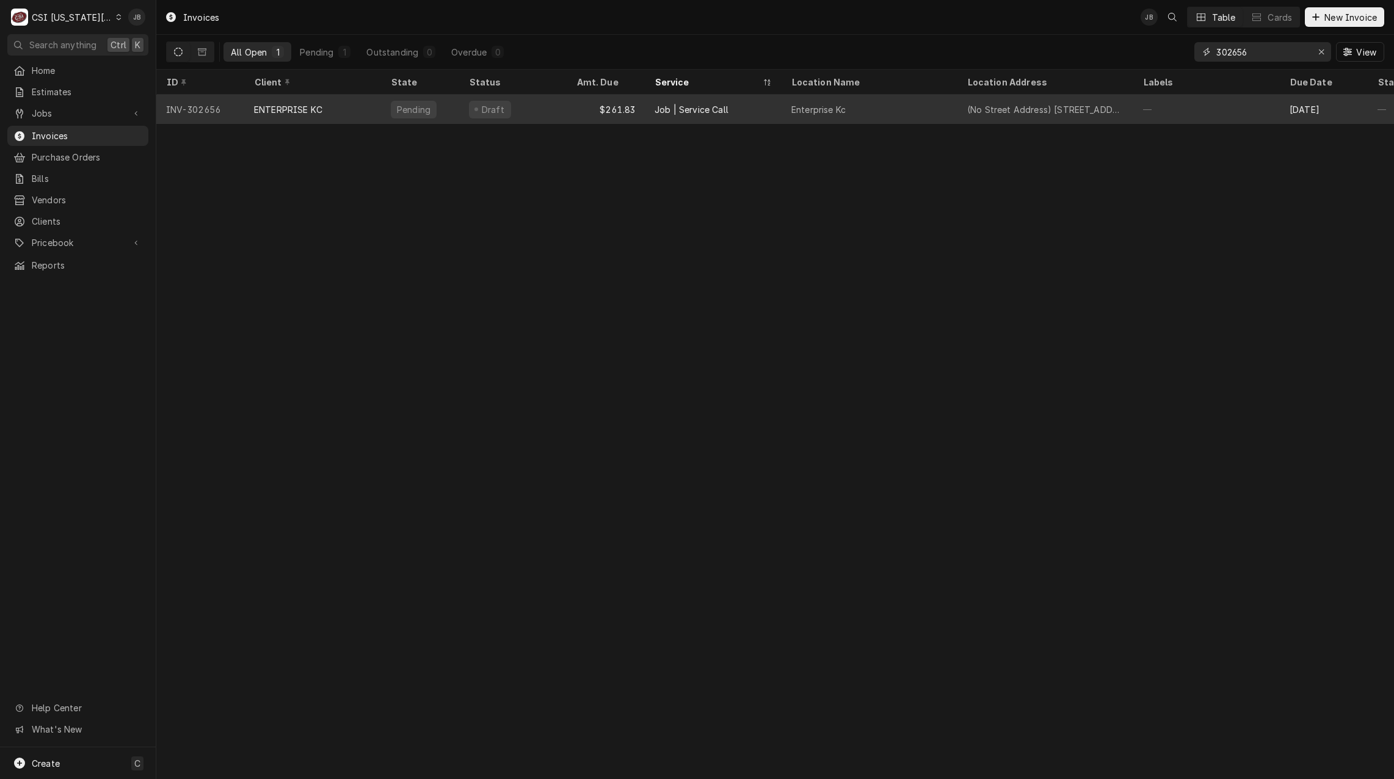
type input "302656"
click at [743, 117] on div "Job | Service Call" at bounding box center [713, 109] width 137 height 29
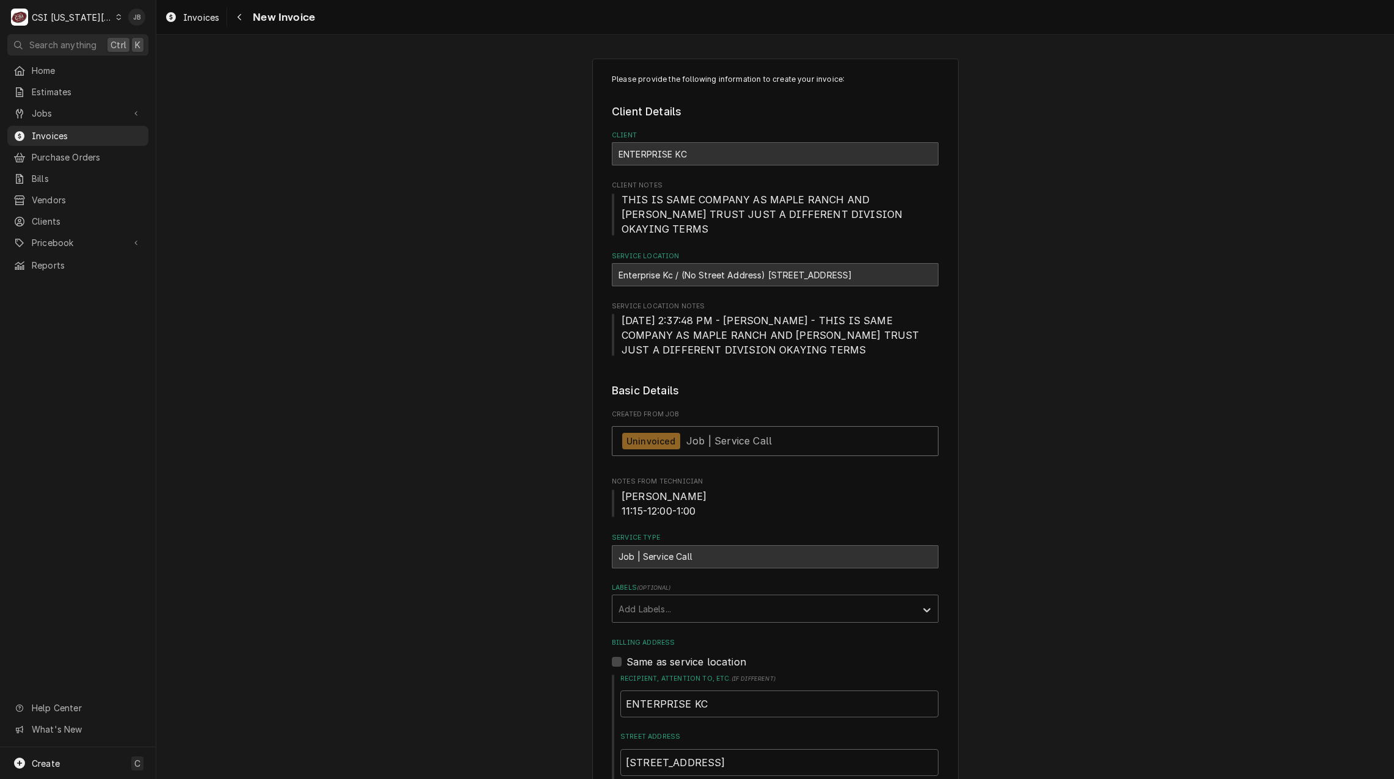
type textarea "x"
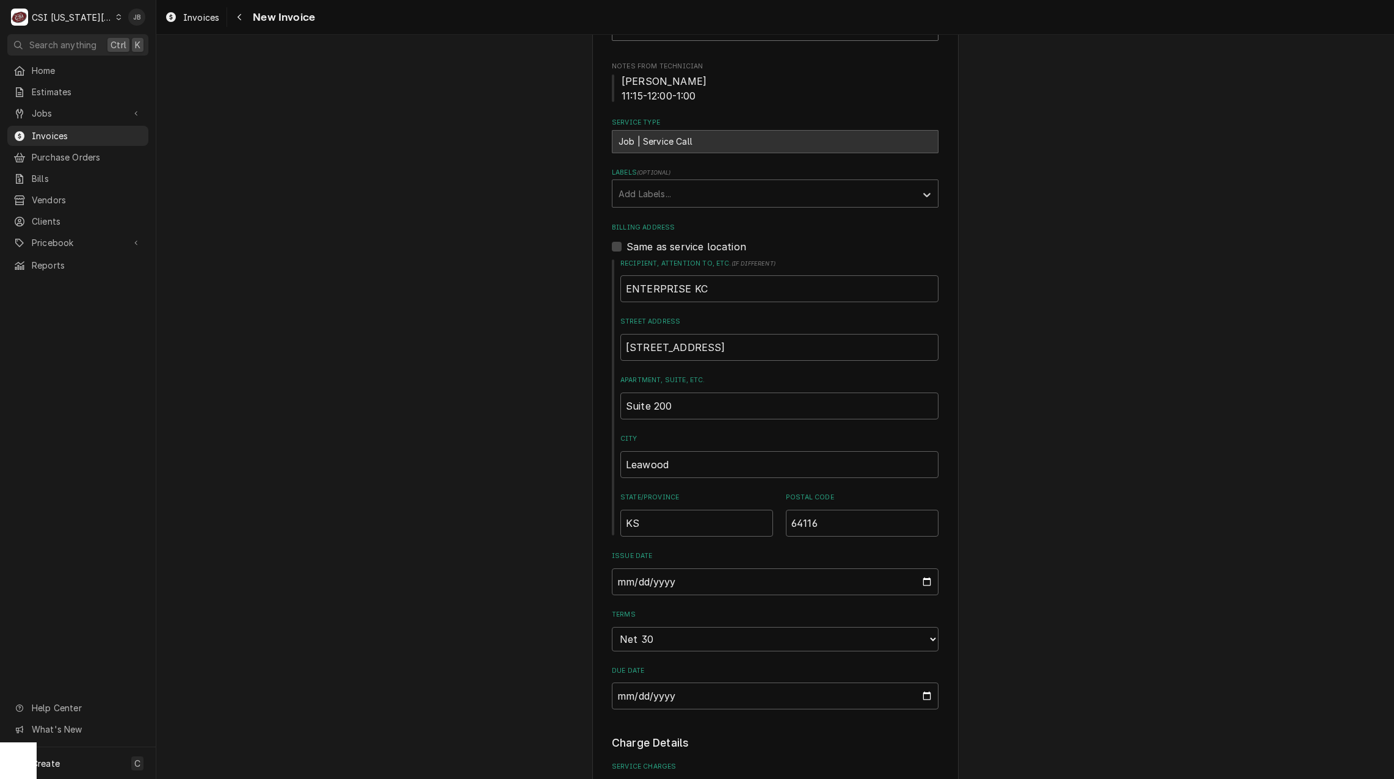
scroll to position [550, 0]
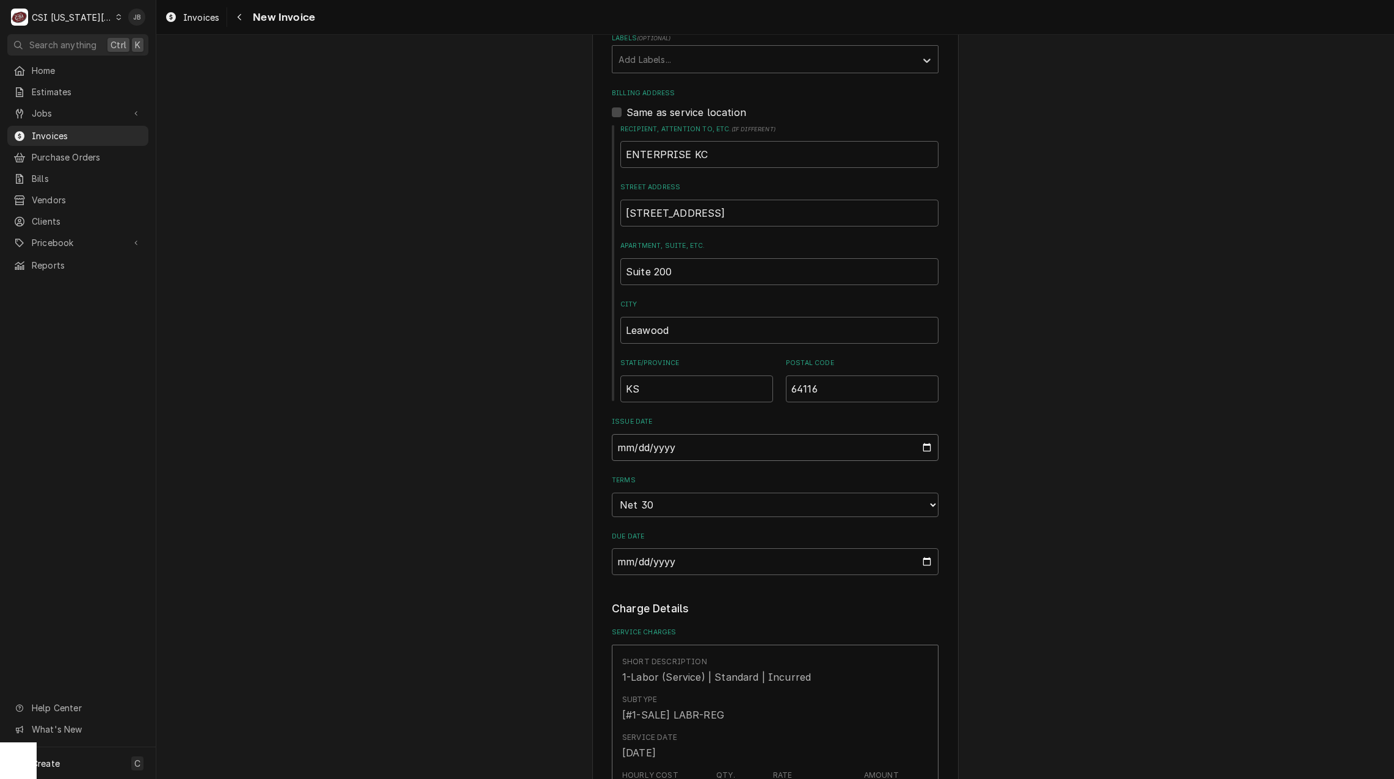
click at [928, 434] on input "2025-08-21" at bounding box center [775, 447] width 327 height 27
type input "2025-08-31"
type textarea "x"
type input "2025-08-31"
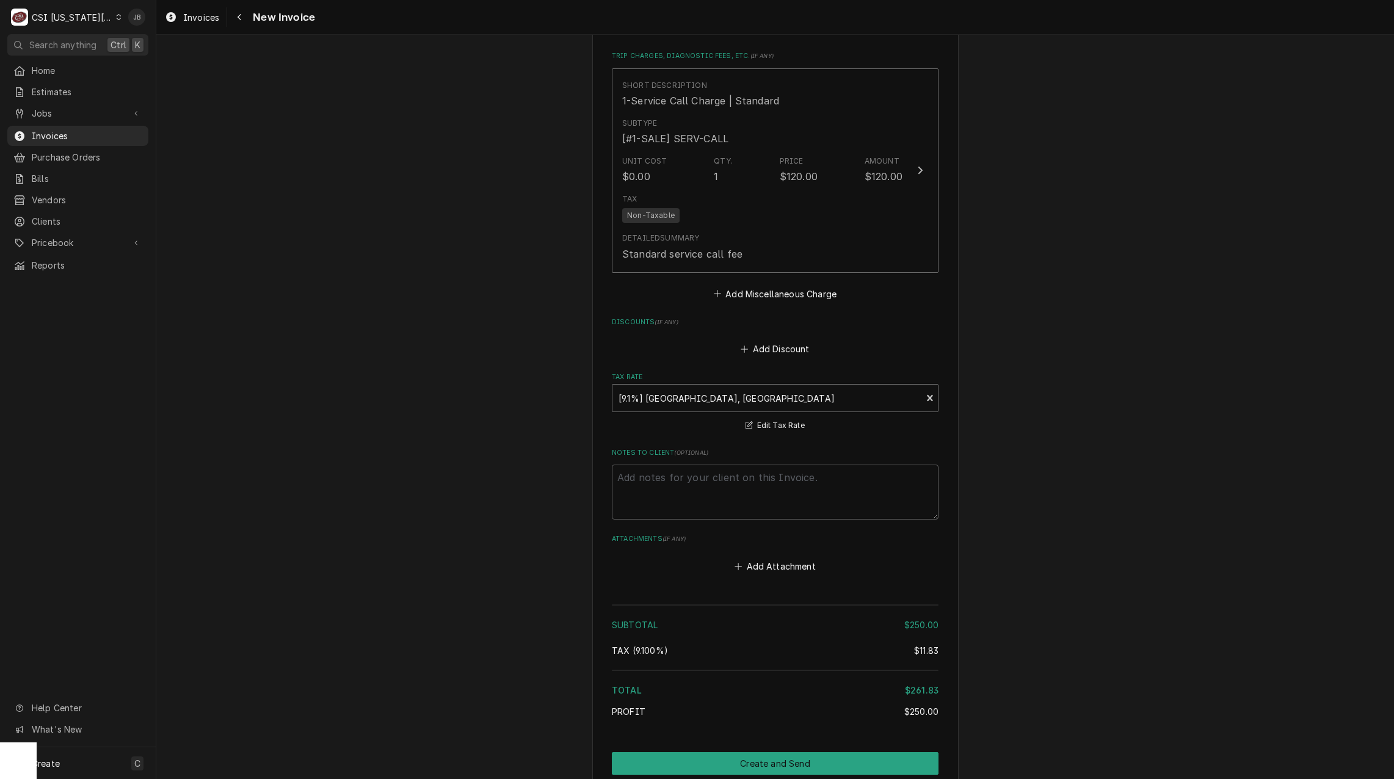
scroll to position [1730, 0]
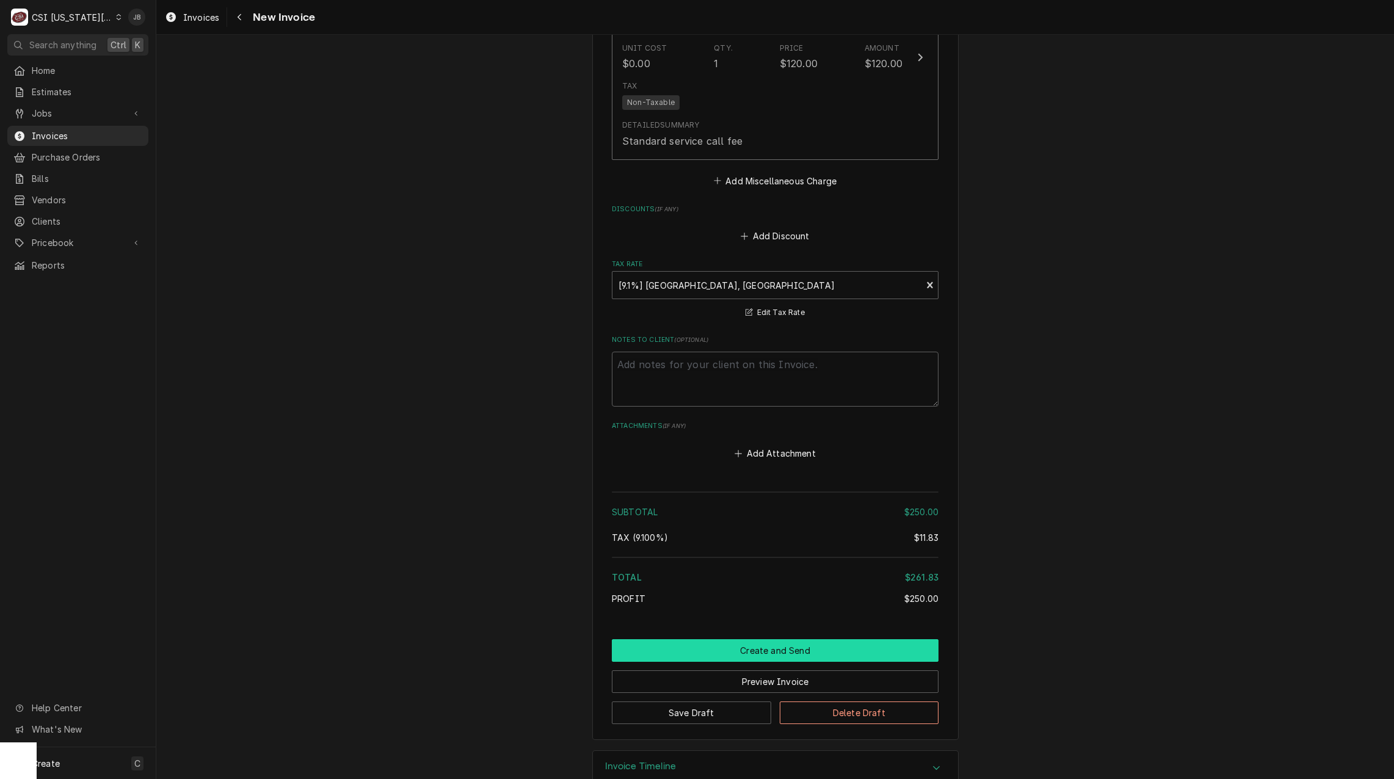
click at [763, 640] on button "Create and Send" at bounding box center [775, 651] width 327 height 23
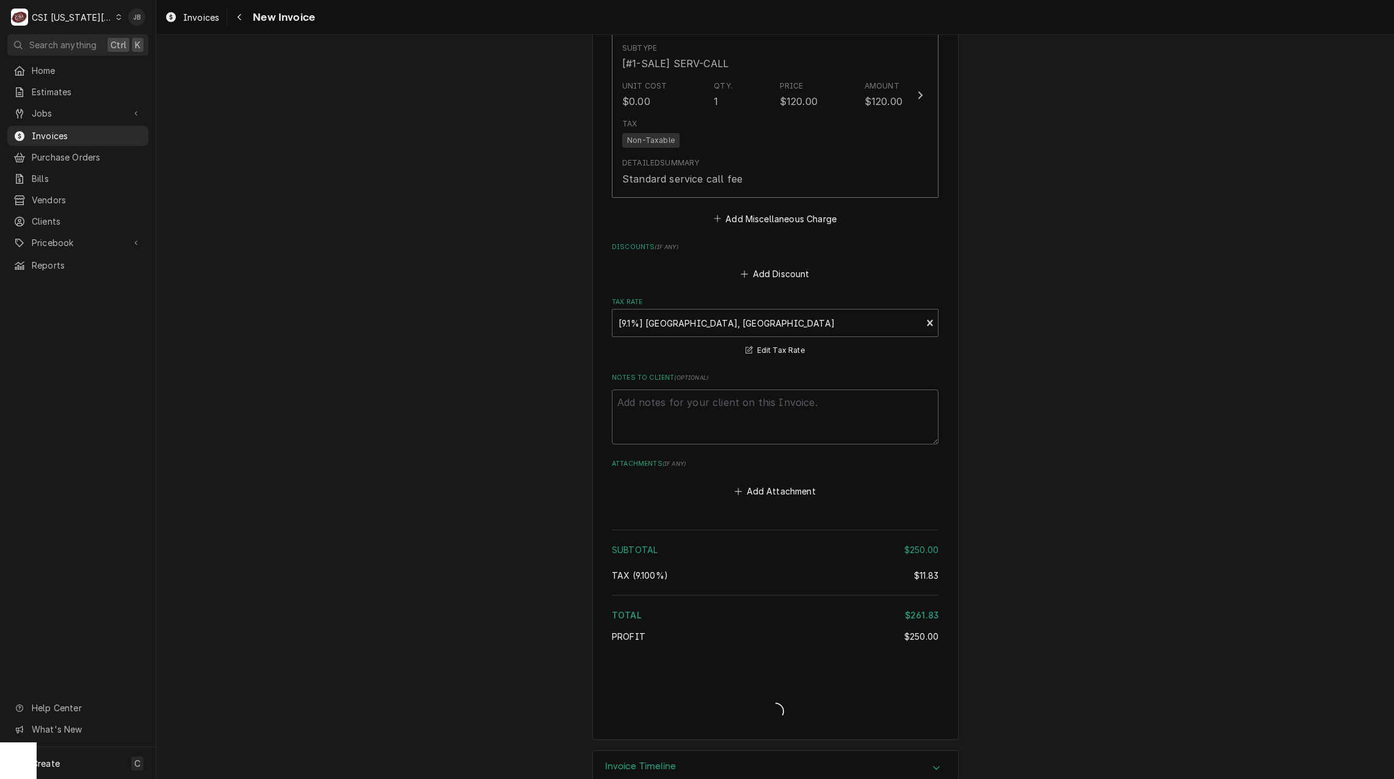
type textarea "x"
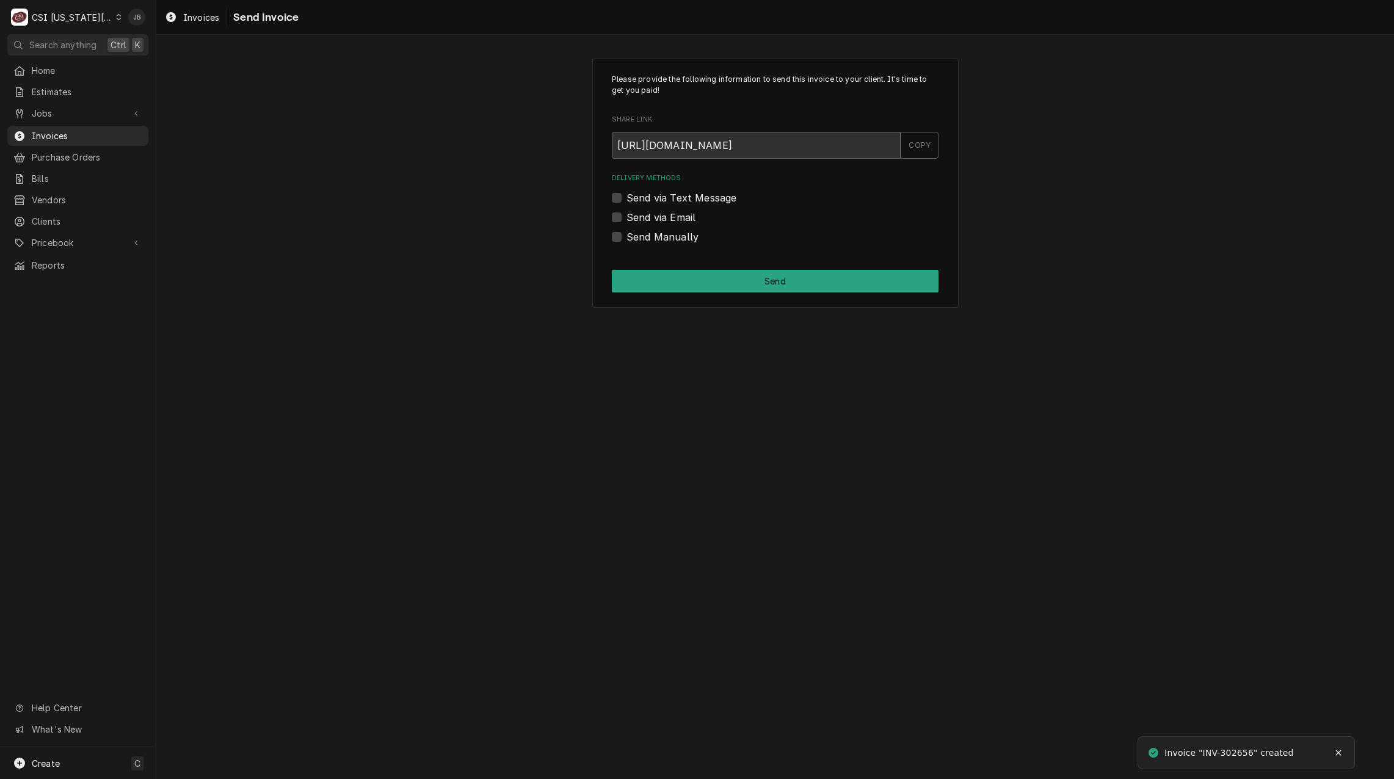
click at [662, 220] on label "Send via Email" at bounding box center [661, 217] width 69 height 15
click at [662, 220] on input "Send via Email" at bounding box center [790, 223] width 327 height 27
checkbox input "true"
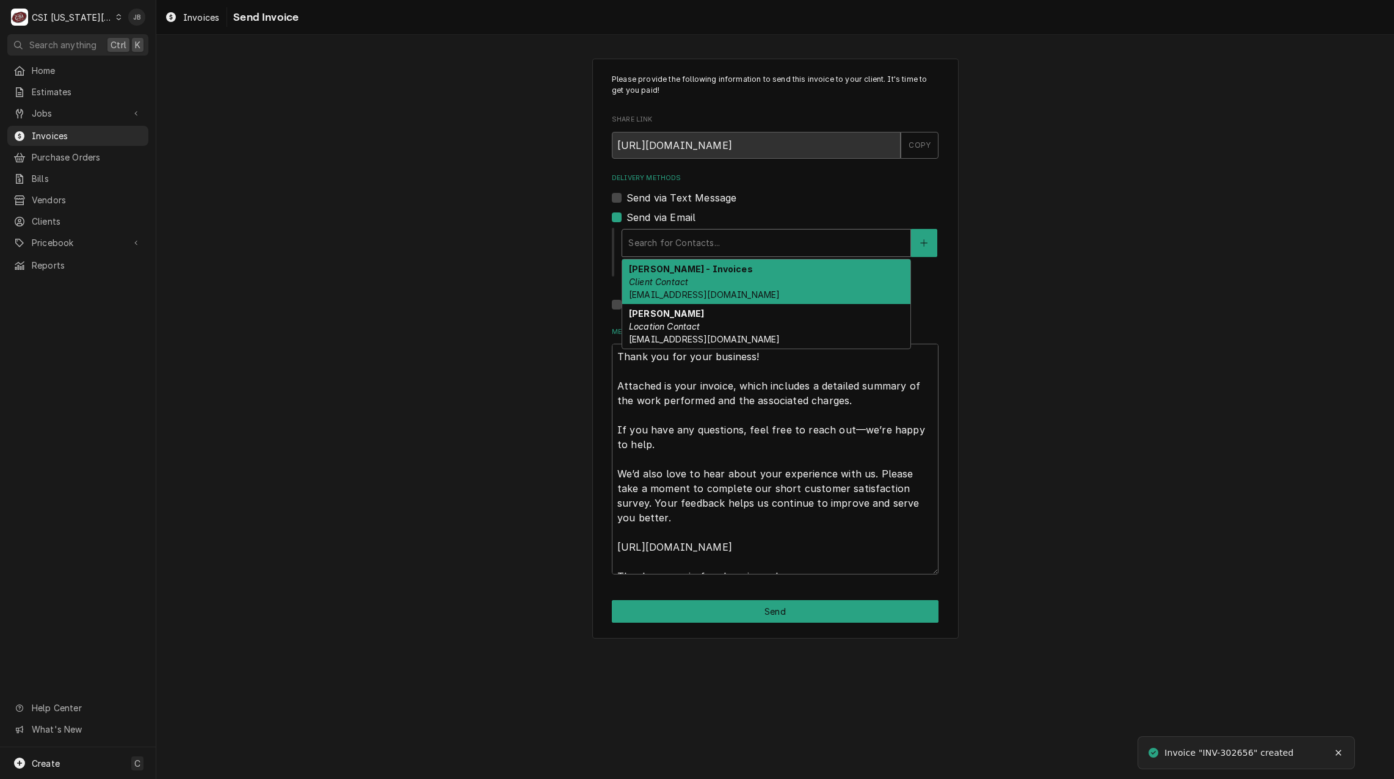
click at [697, 234] on div "Delivery Methods" at bounding box center [767, 243] width 276 height 22
click at [694, 272] on strong "[PERSON_NAME] - Invoices" at bounding box center [691, 269] width 124 height 10
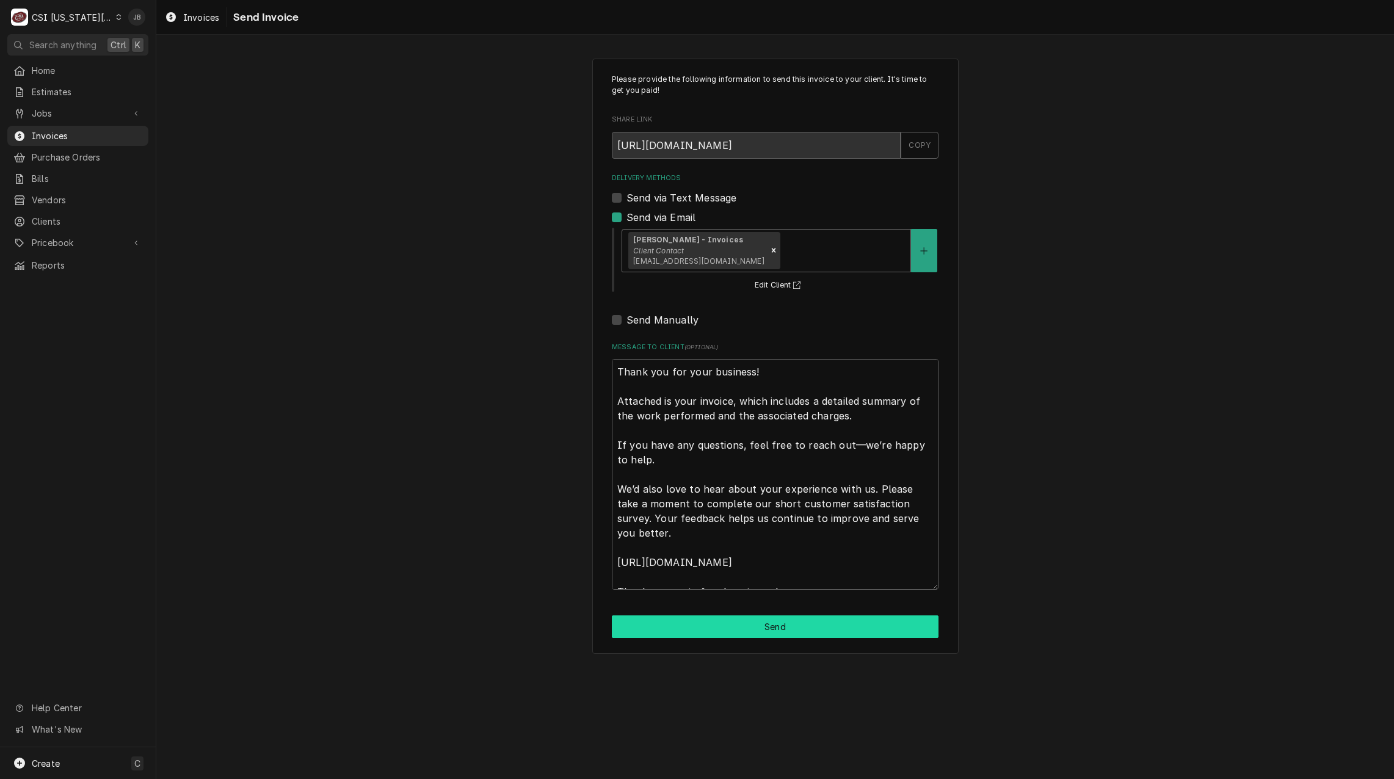
click at [713, 627] on button "Send" at bounding box center [775, 627] width 327 height 23
type textarea "x"
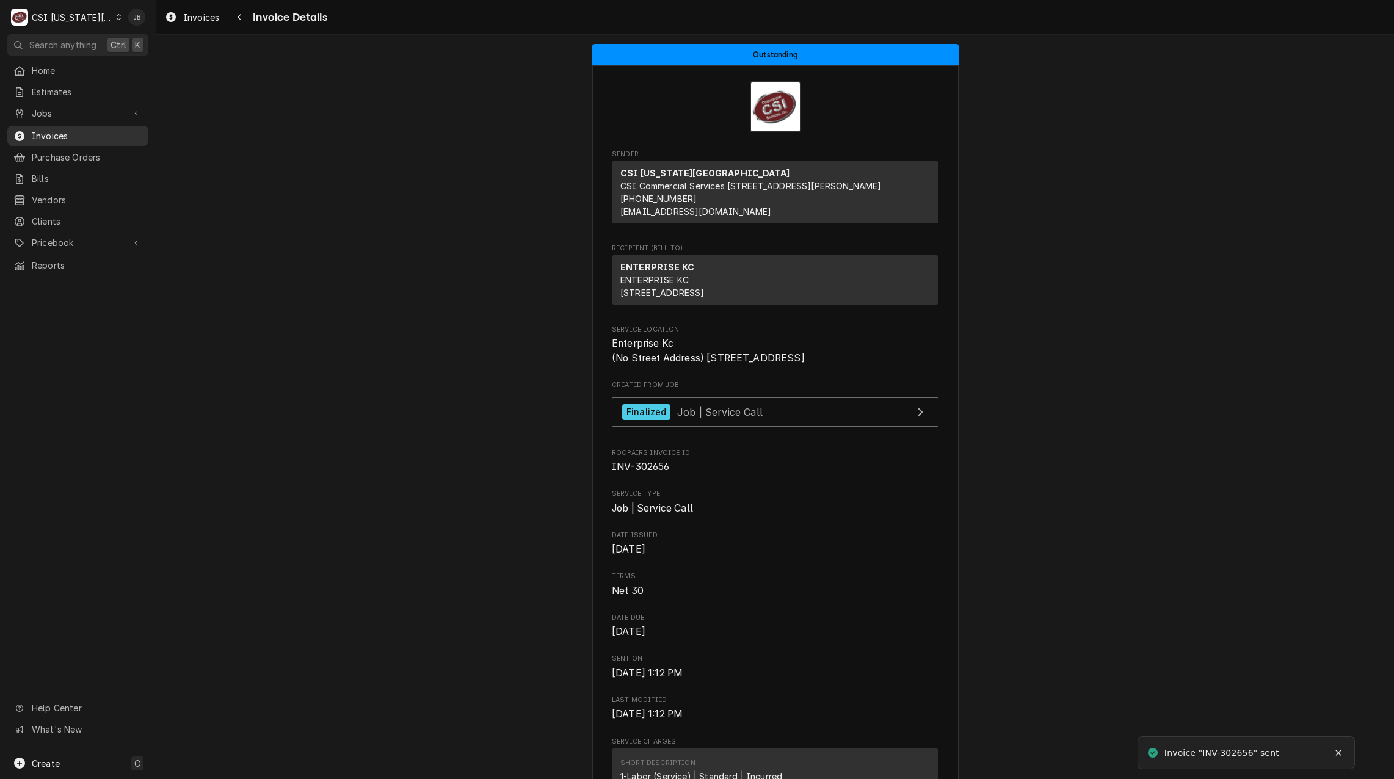
drag, startPoint x: 88, startPoint y: 133, endPoint x: 82, endPoint y: 135, distance: 6.4
click at [88, 133] on span "Invoices" at bounding box center [87, 135] width 111 height 13
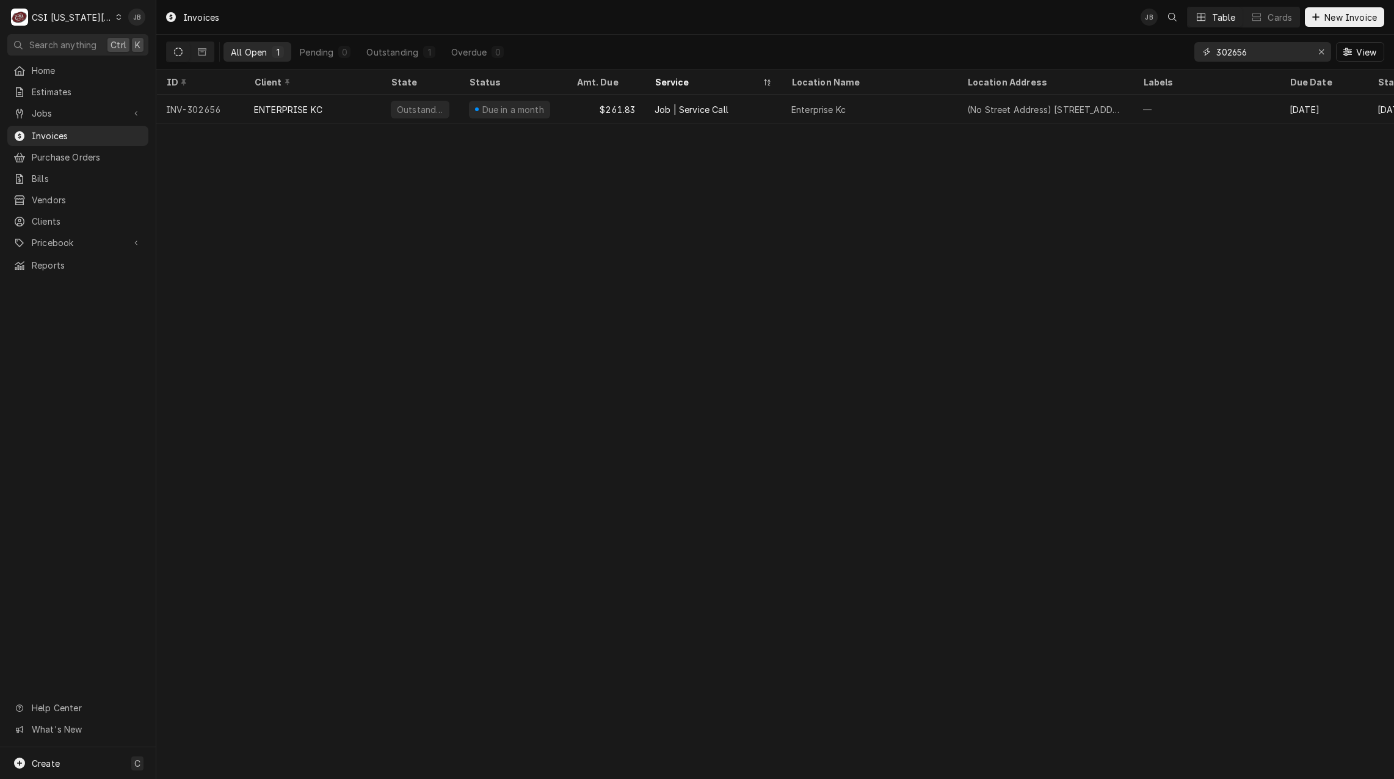
drag, startPoint x: 1269, startPoint y: 54, endPoint x: 1262, endPoint y: 50, distance: 7.7
click at [1269, 54] on input "302656" at bounding box center [1263, 52] width 92 height 20
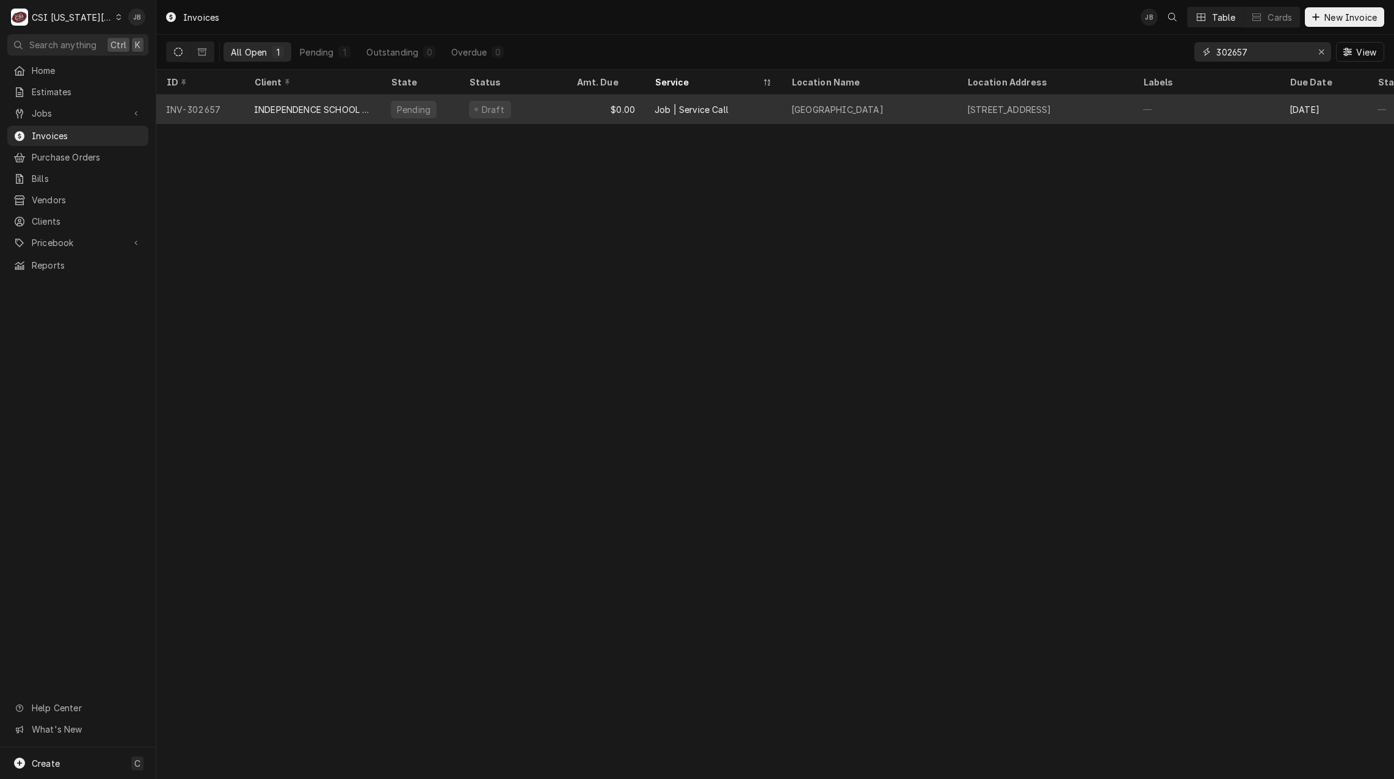
type input "302657"
click at [884, 113] on div "Fairmount Elementary School" at bounding box center [838, 109] width 92 height 13
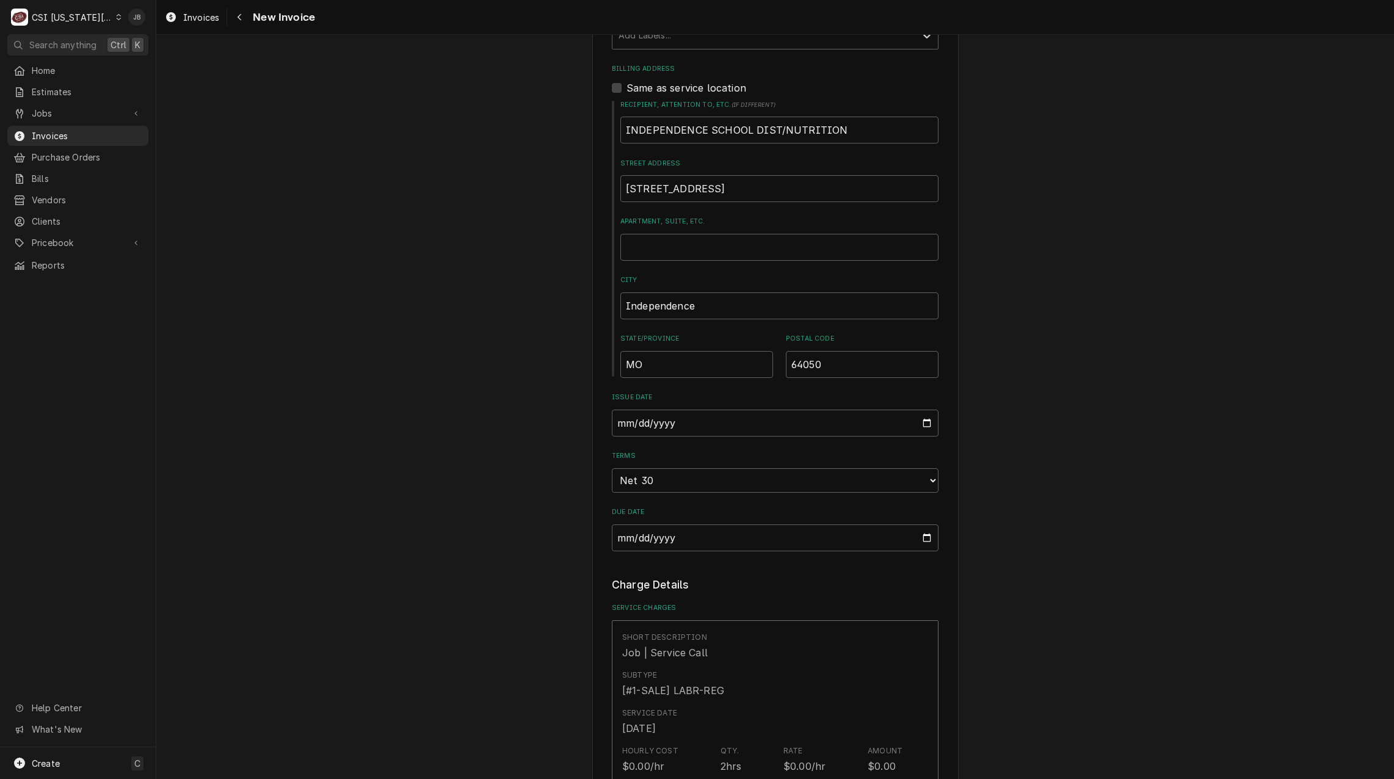
scroll to position [672, 0]
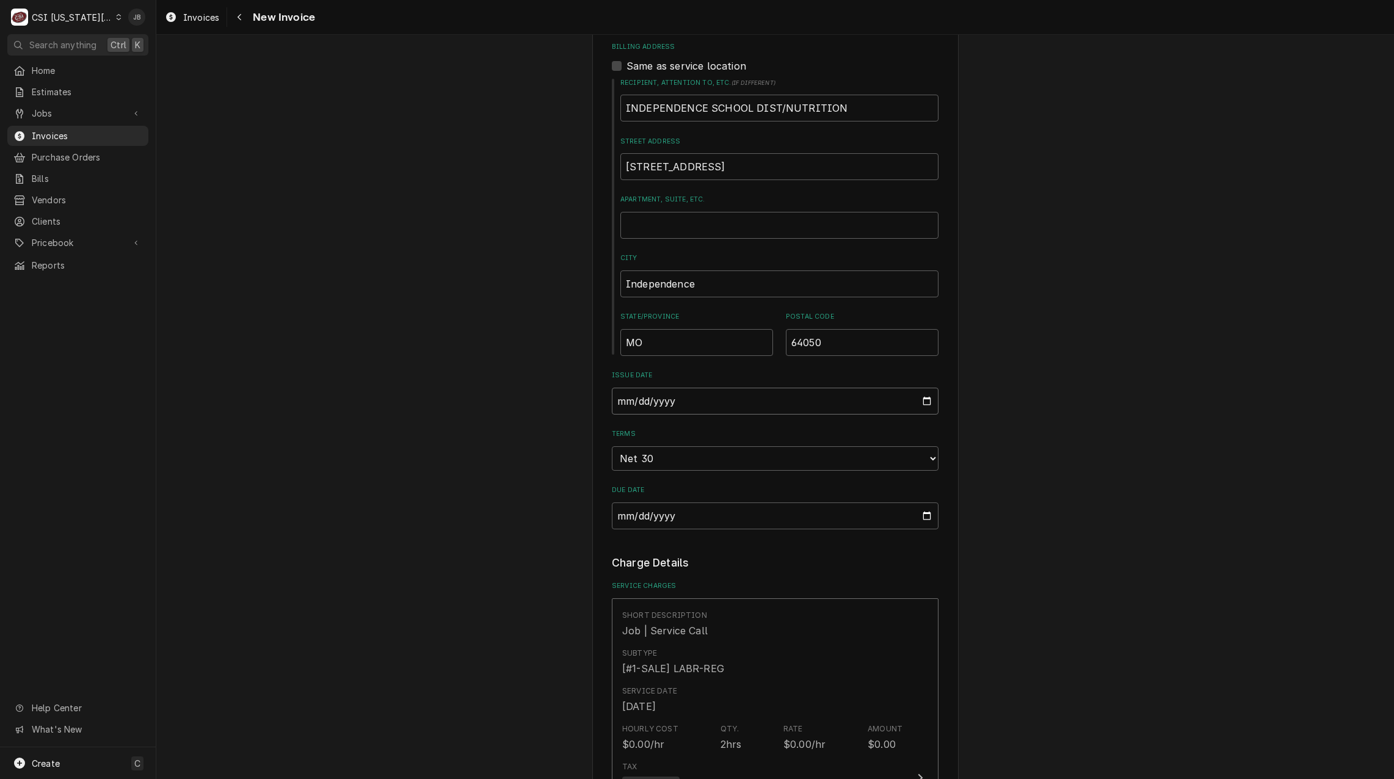
click at [922, 388] on input "2025-08-21" at bounding box center [775, 401] width 327 height 27
type textarea "x"
type input "2025-08-31"
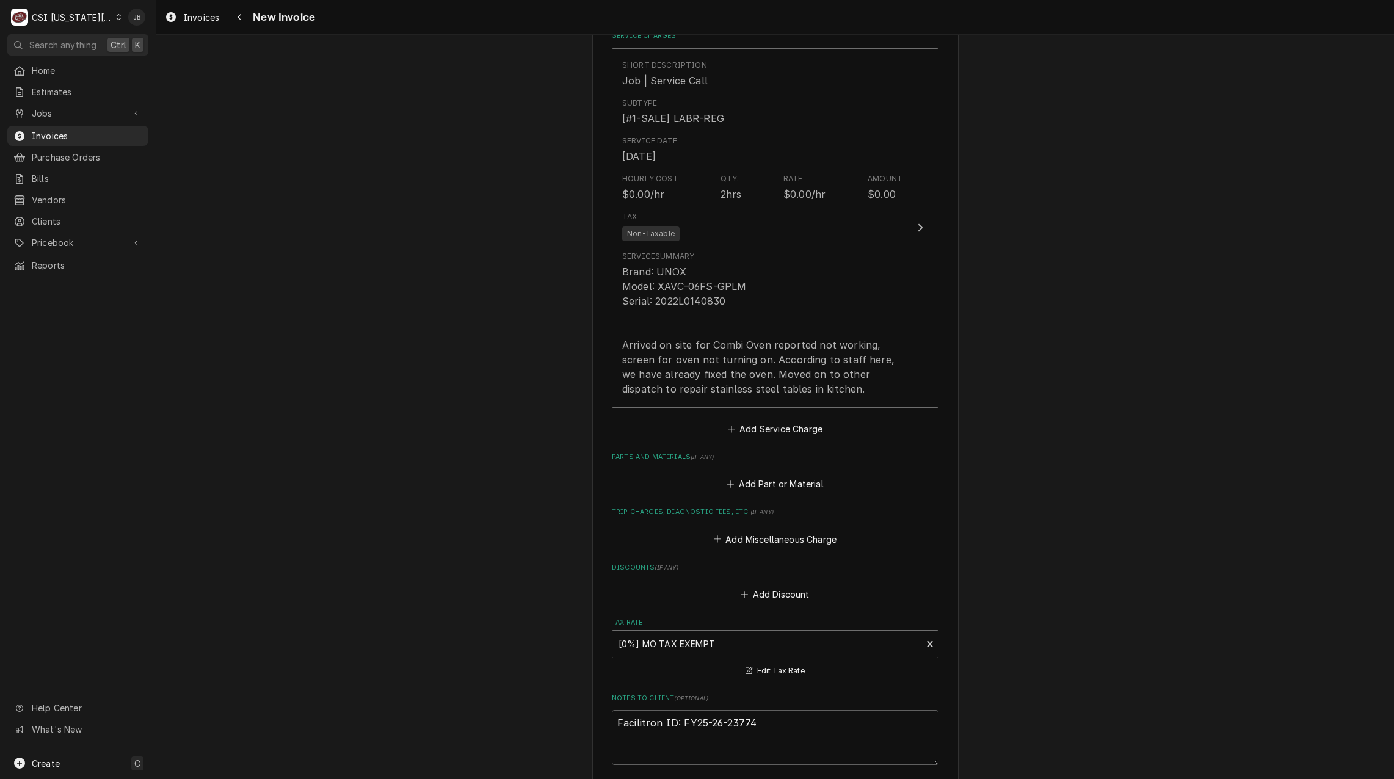
scroll to position [1222, 0]
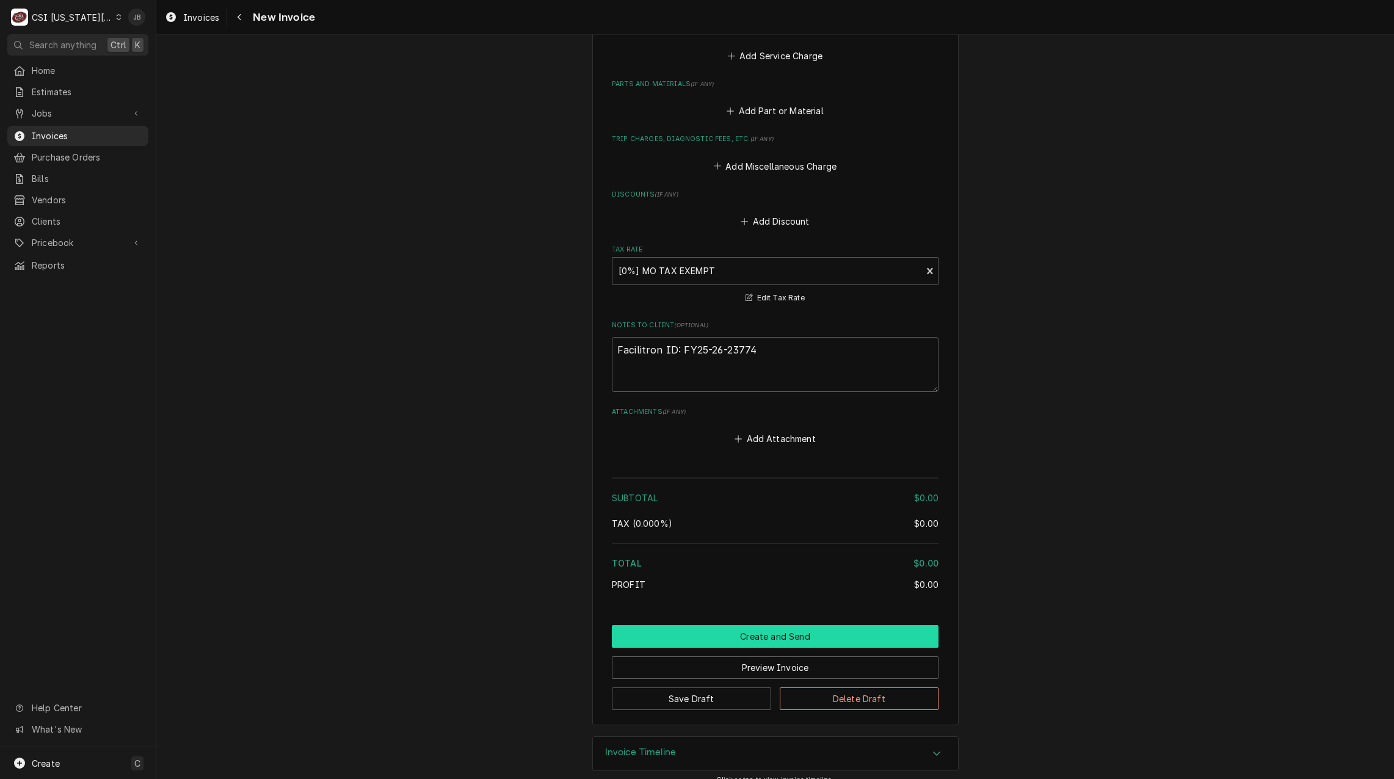
click at [703, 625] on button "Create and Send" at bounding box center [775, 636] width 327 height 23
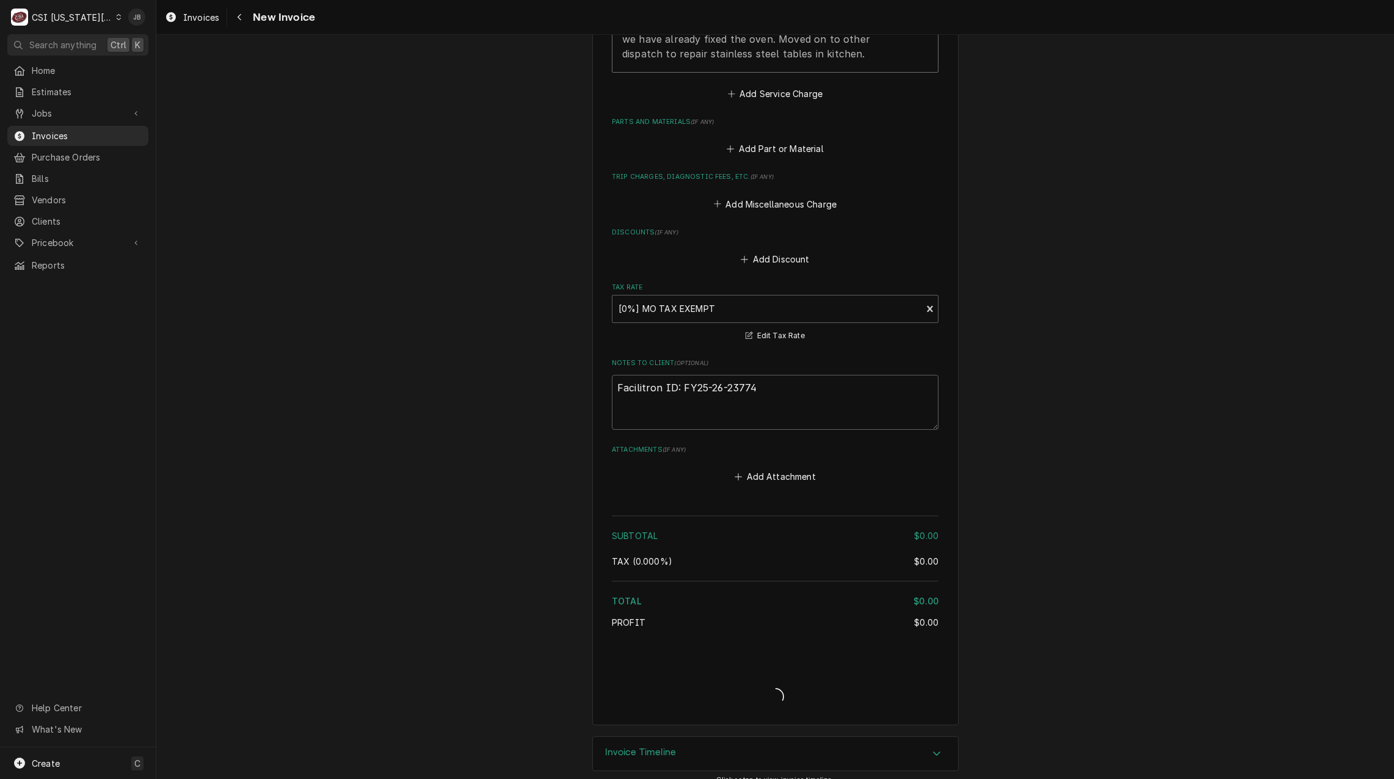
type textarea "x"
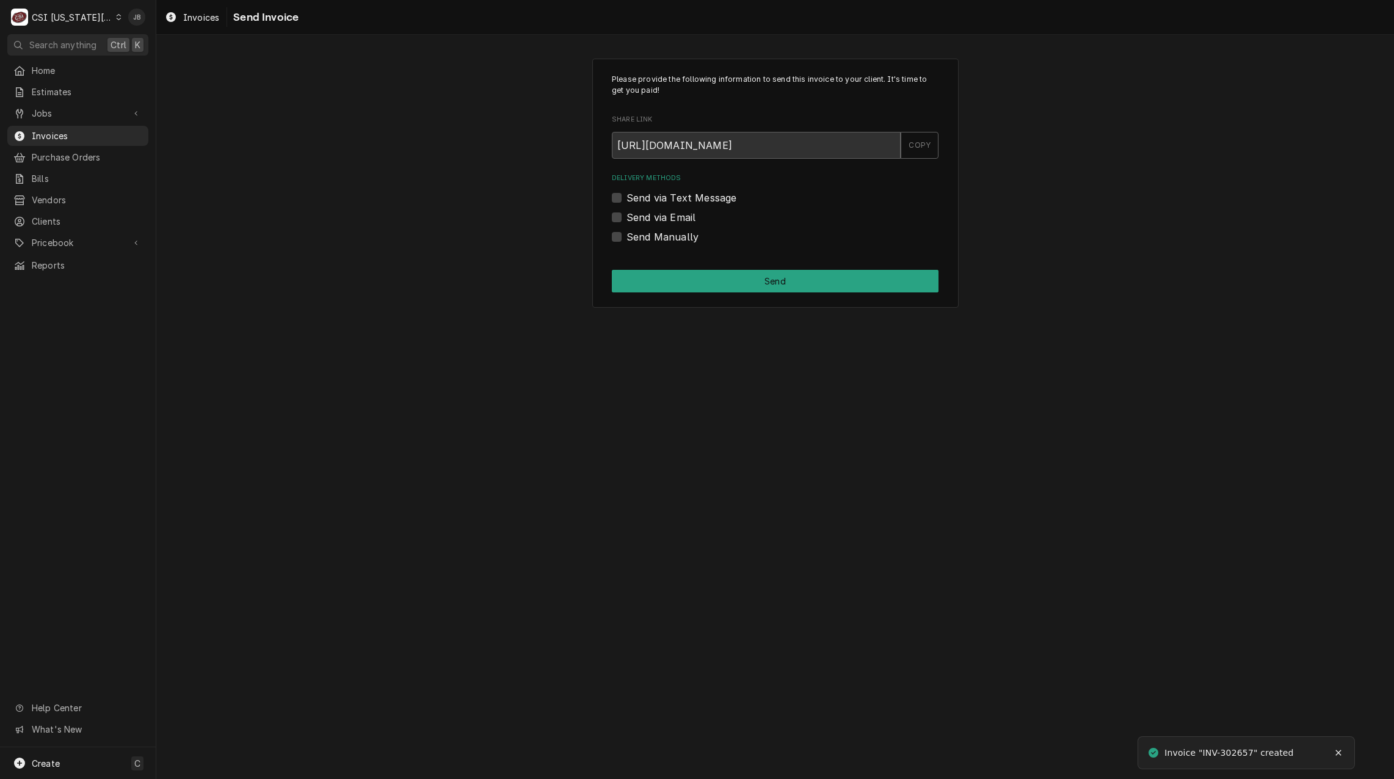
click at [656, 241] on label "Send Manually" at bounding box center [663, 237] width 72 height 15
click at [656, 241] on input "Send Manually" at bounding box center [790, 243] width 327 height 27
checkbox input "true"
click at [683, 274] on button "Send" at bounding box center [775, 281] width 327 height 23
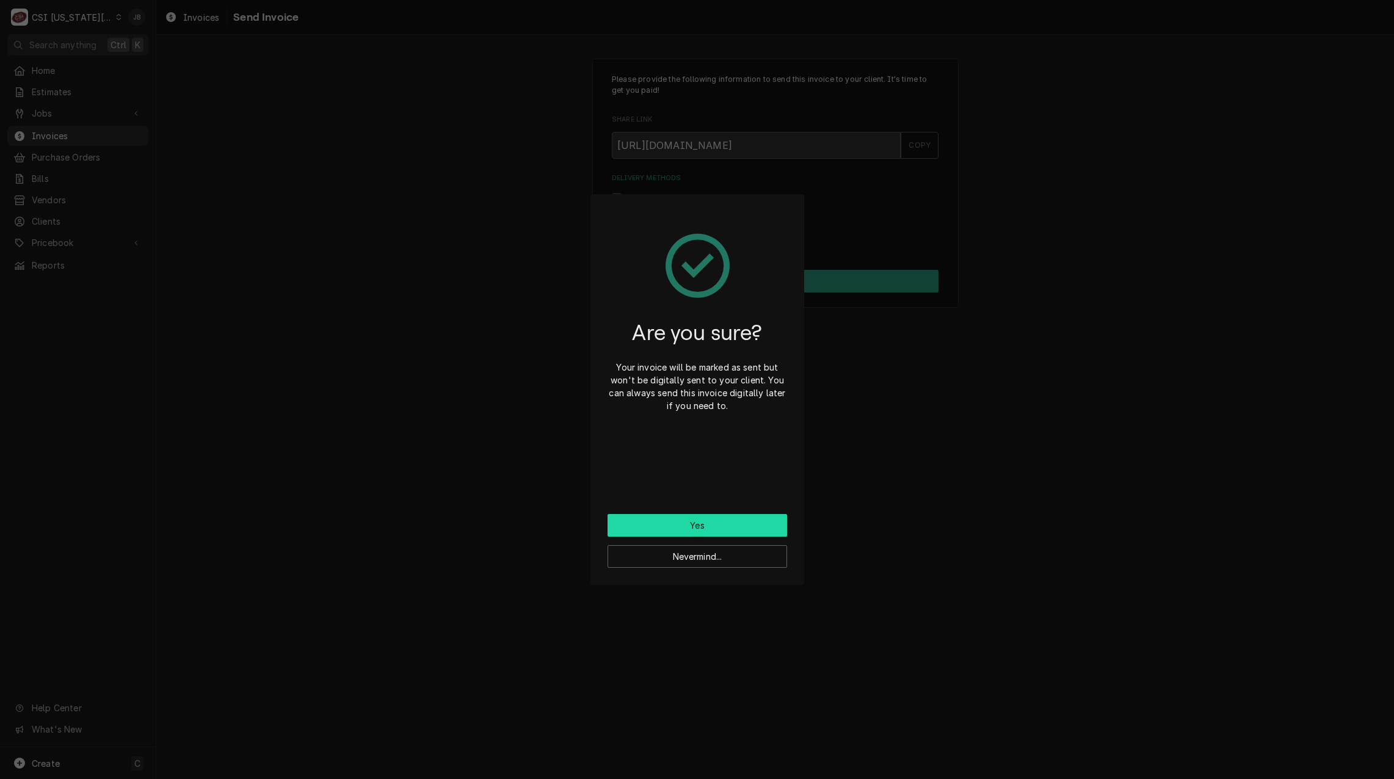
click at [680, 528] on button "Yes" at bounding box center [698, 525] width 180 height 23
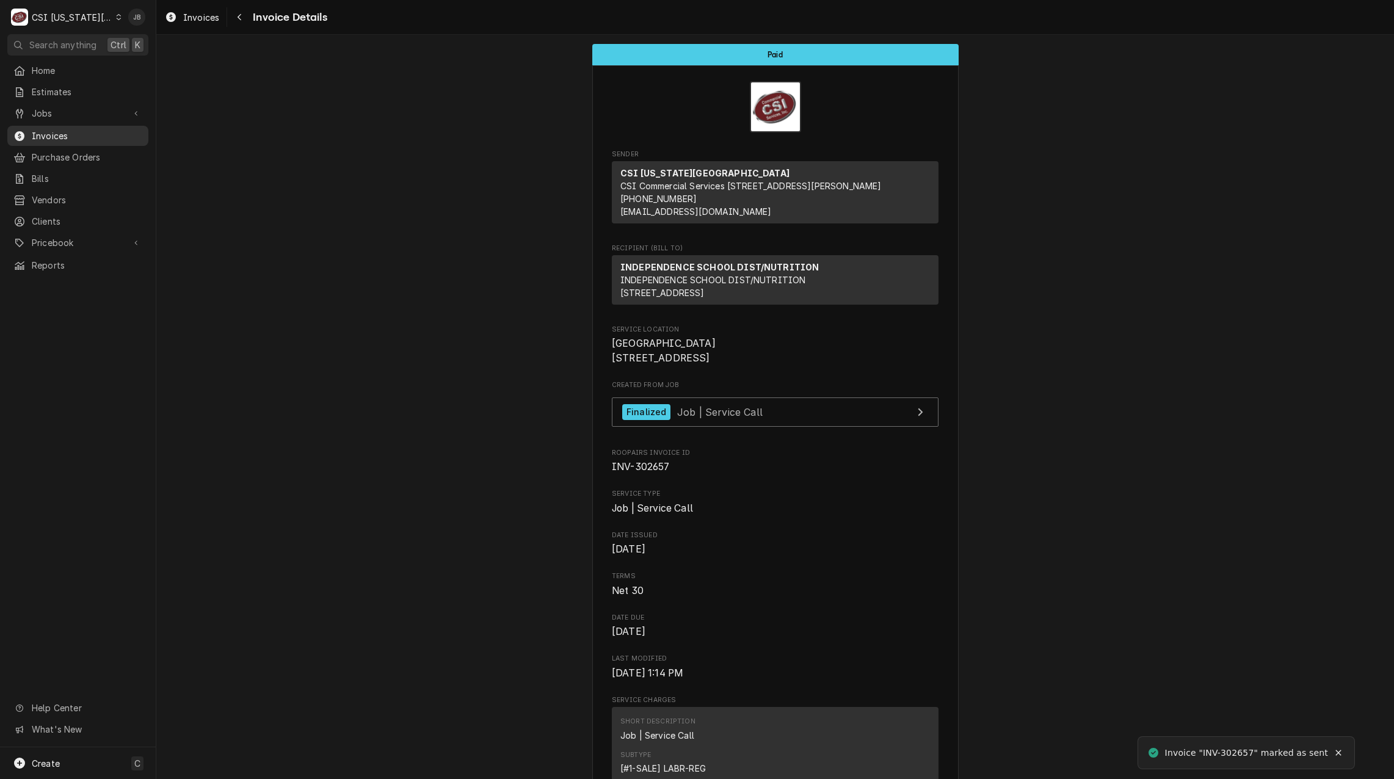
click at [96, 135] on span "Invoices" at bounding box center [87, 135] width 111 height 13
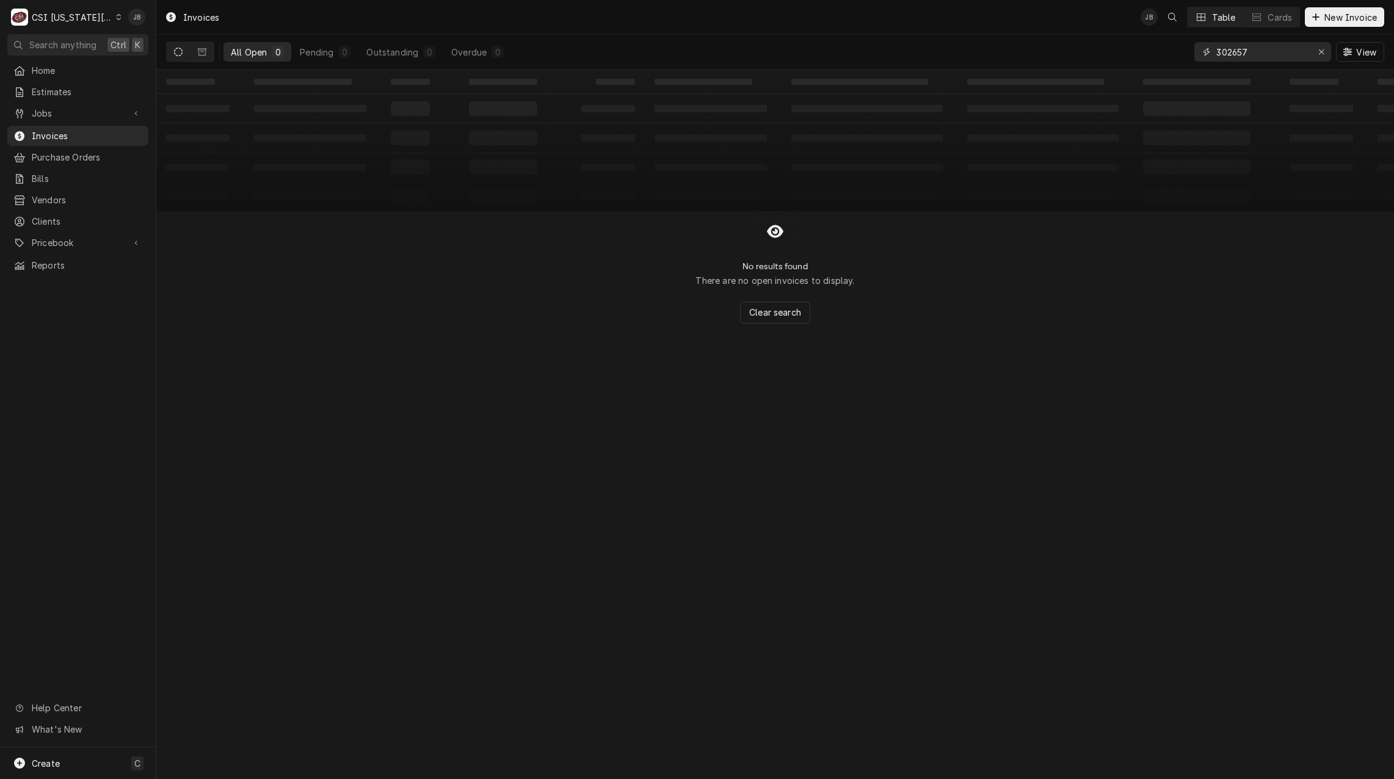
click at [1263, 51] on input "302657" at bounding box center [1263, 52] width 92 height 20
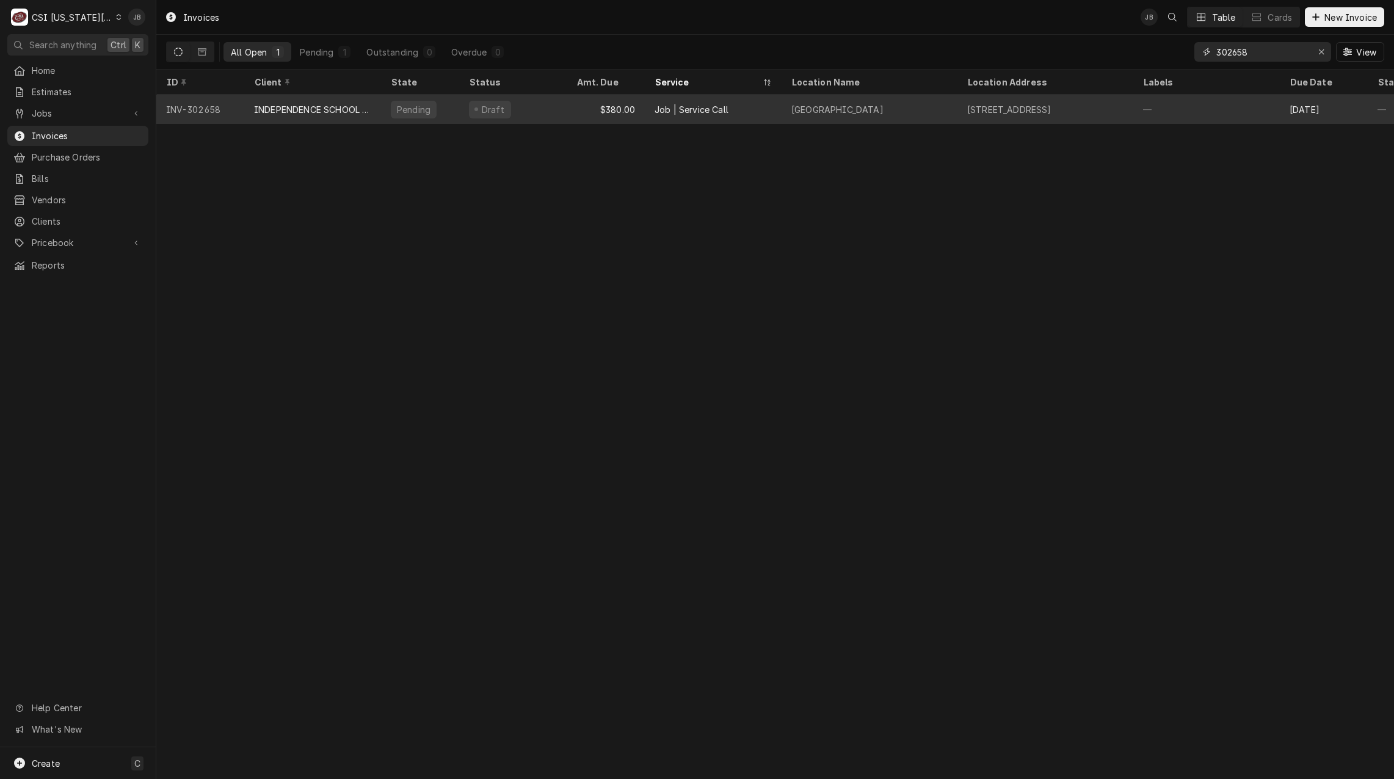
type input "302658"
click at [726, 100] on div "Job | Service Call" at bounding box center [713, 109] width 137 height 29
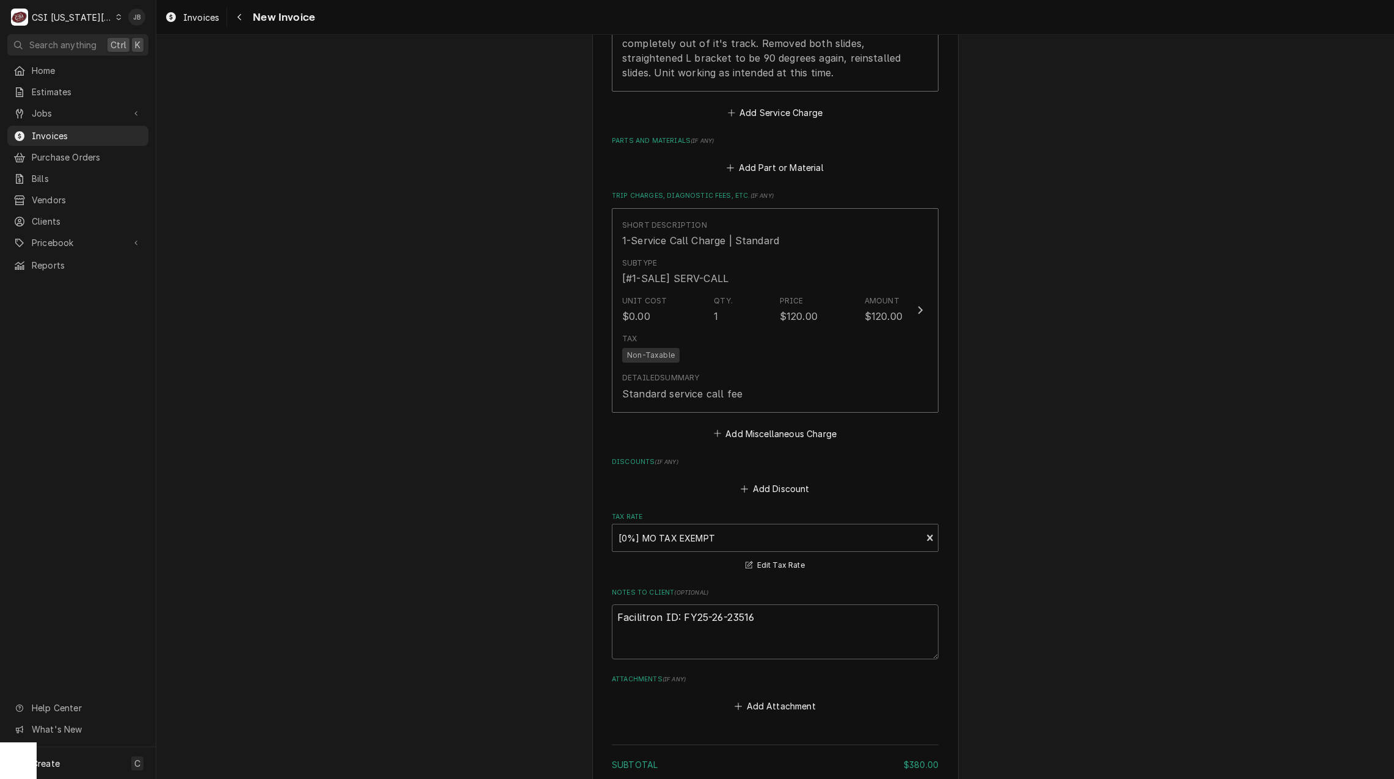
scroll to position [1894, 0]
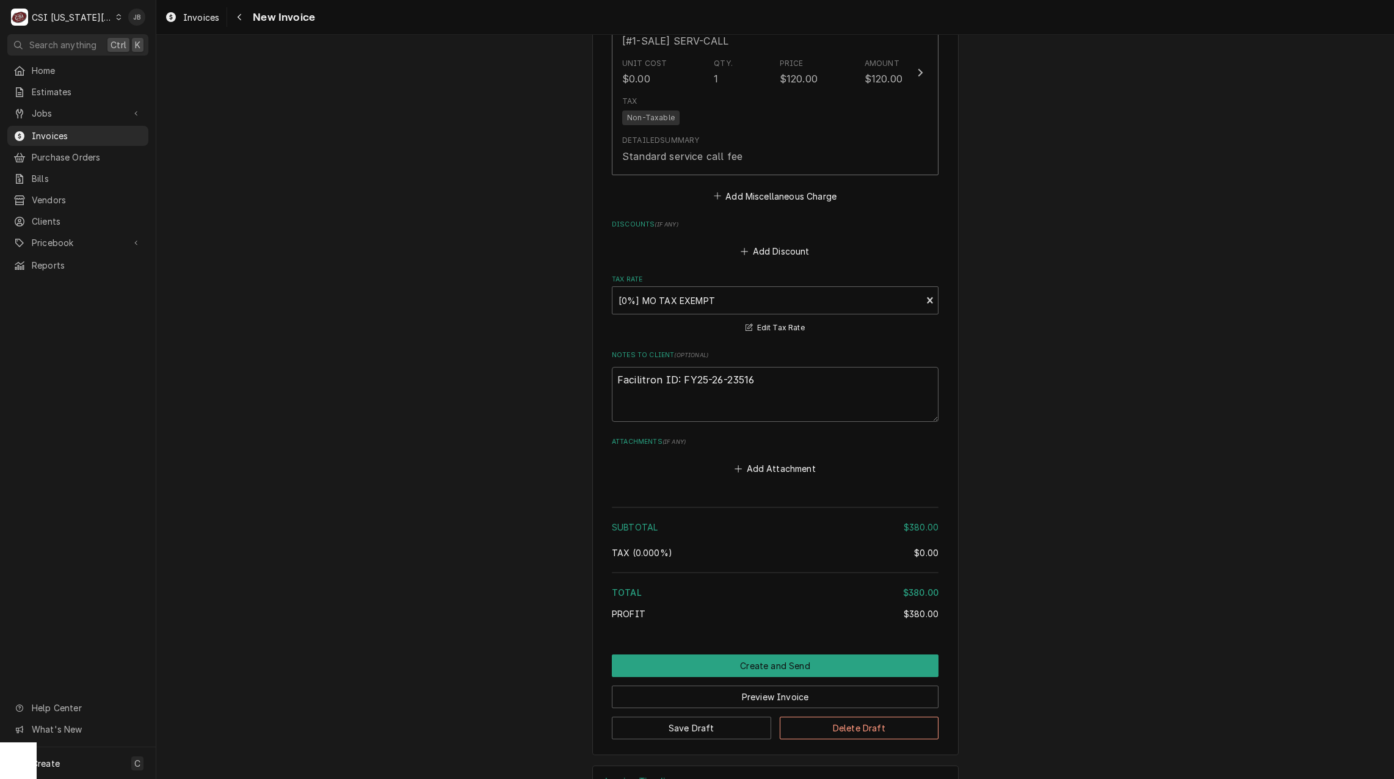
click at [822, 655] on button "Create and Send" at bounding box center [775, 666] width 327 height 23
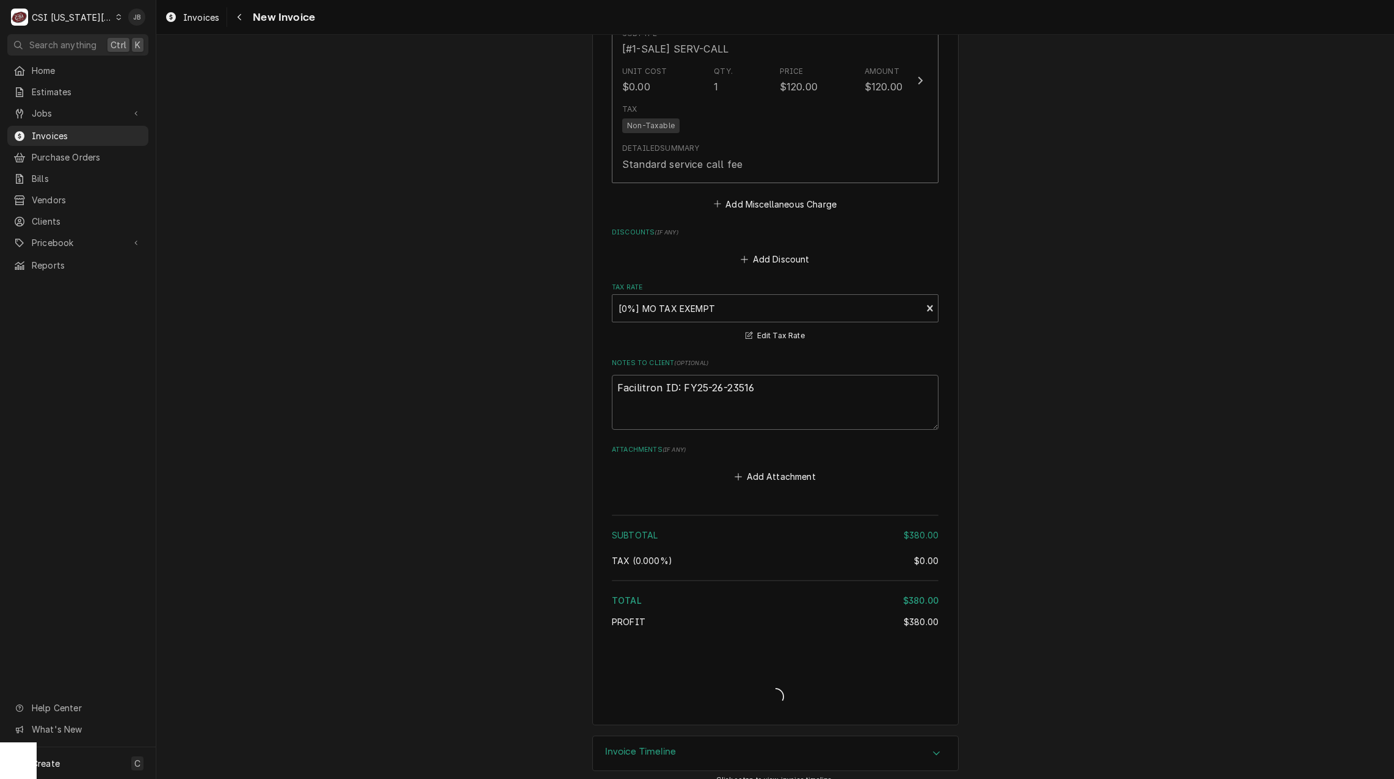
type textarea "x"
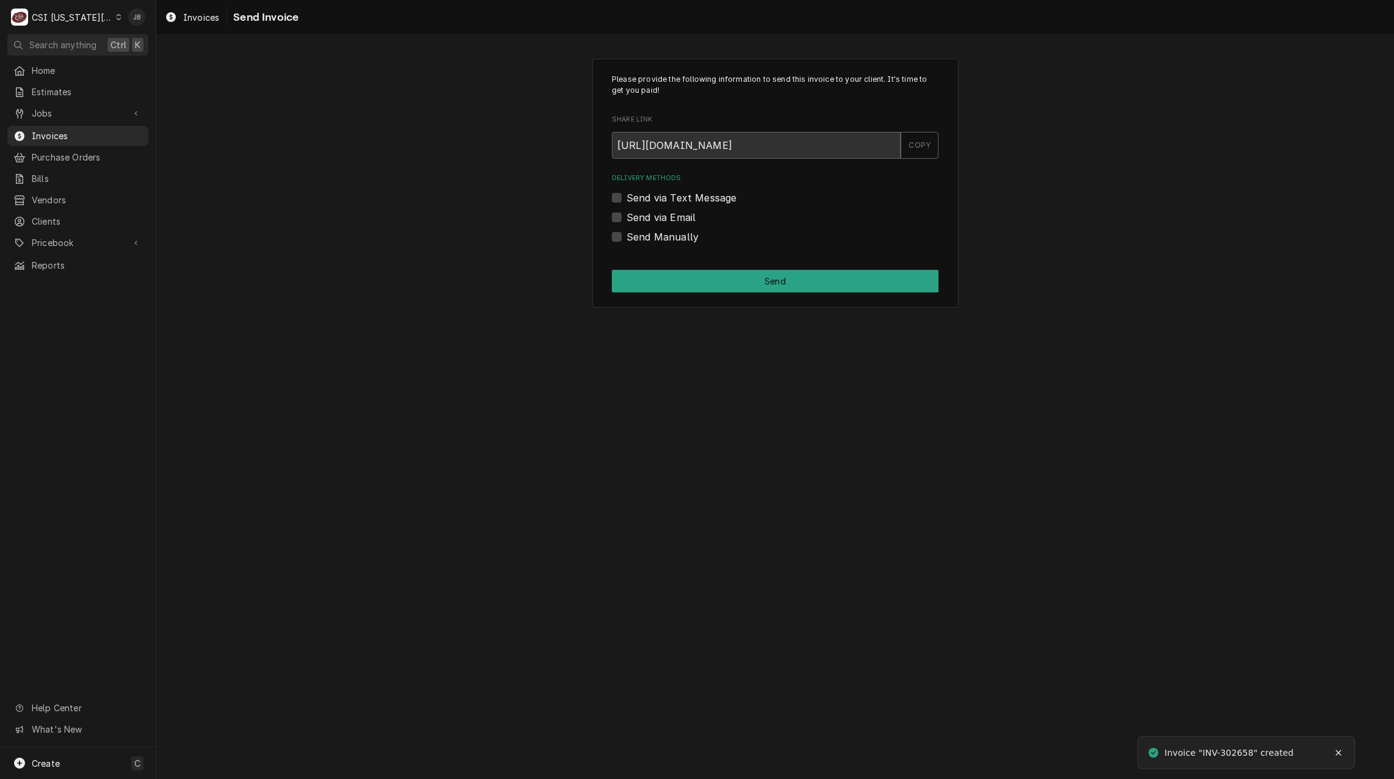
drag, startPoint x: 655, startPoint y: 215, endPoint x: 669, endPoint y: 217, distance: 14.9
click at [655, 215] on label "Send via Email" at bounding box center [661, 217] width 69 height 15
click at [655, 215] on input "Send via Email" at bounding box center [790, 223] width 327 height 27
checkbox input "true"
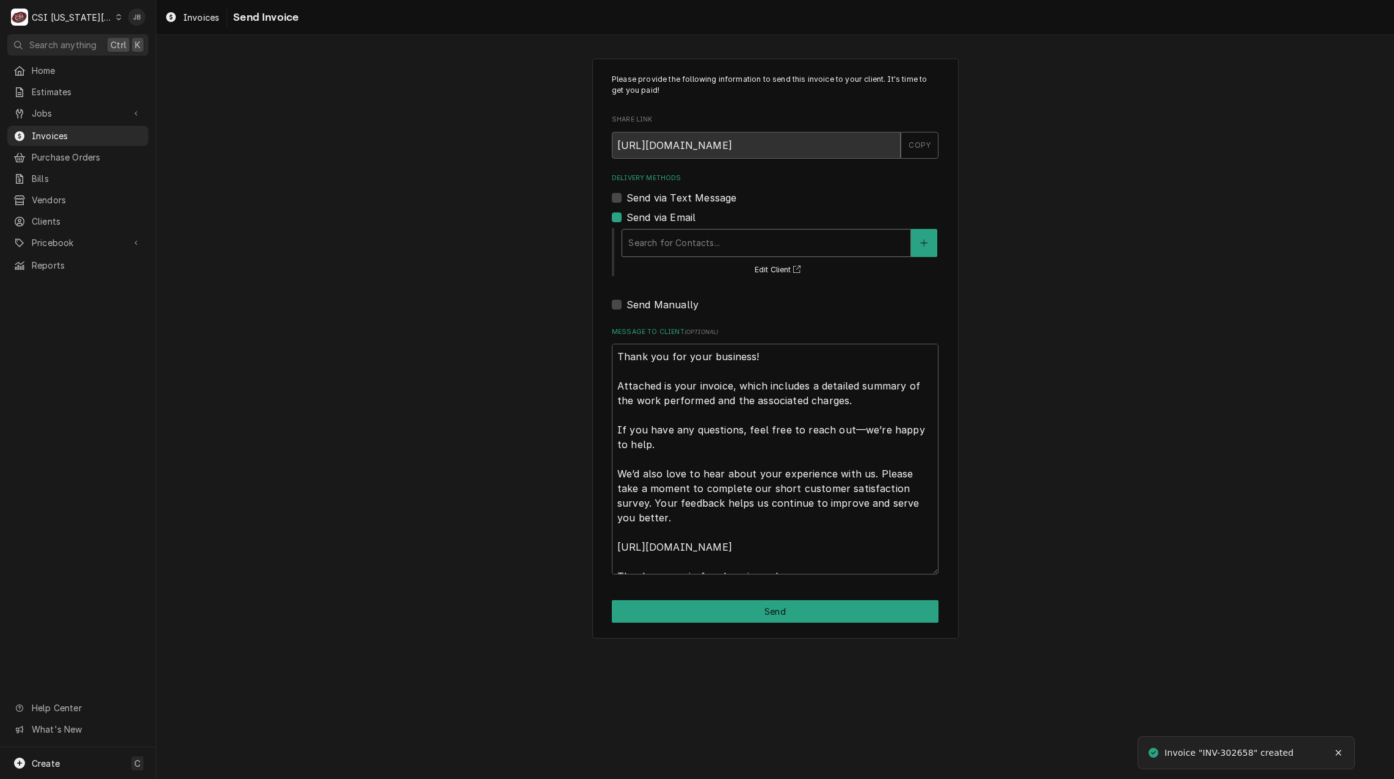
click at [706, 230] on div "Search for Contacts..." at bounding box center [766, 243] width 288 height 27
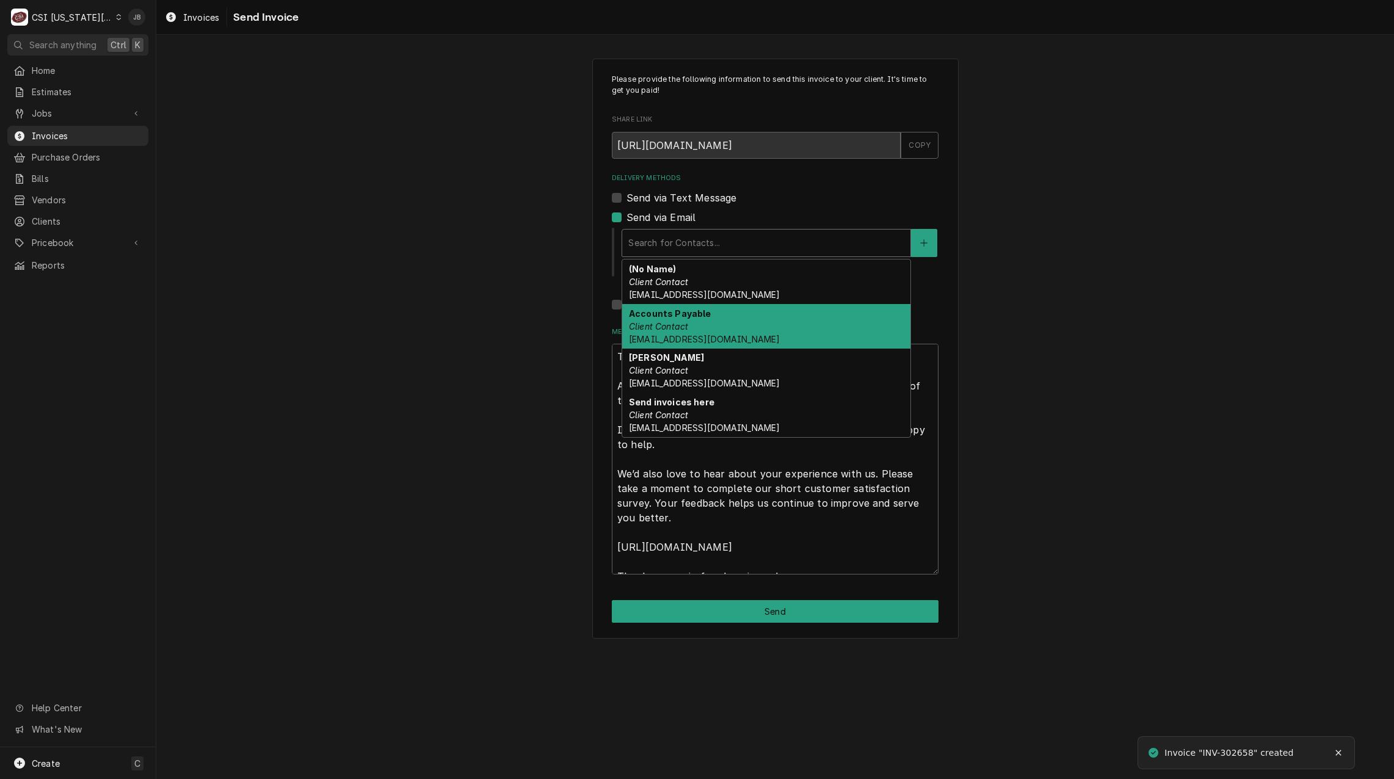
drag, startPoint x: 735, startPoint y: 324, endPoint x: 742, endPoint y: 327, distance: 7.9
click at [736, 325] on div "Accounts Payable Client Contact Accounts_Payable@Isdschools.Org" at bounding box center [766, 326] width 288 height 45
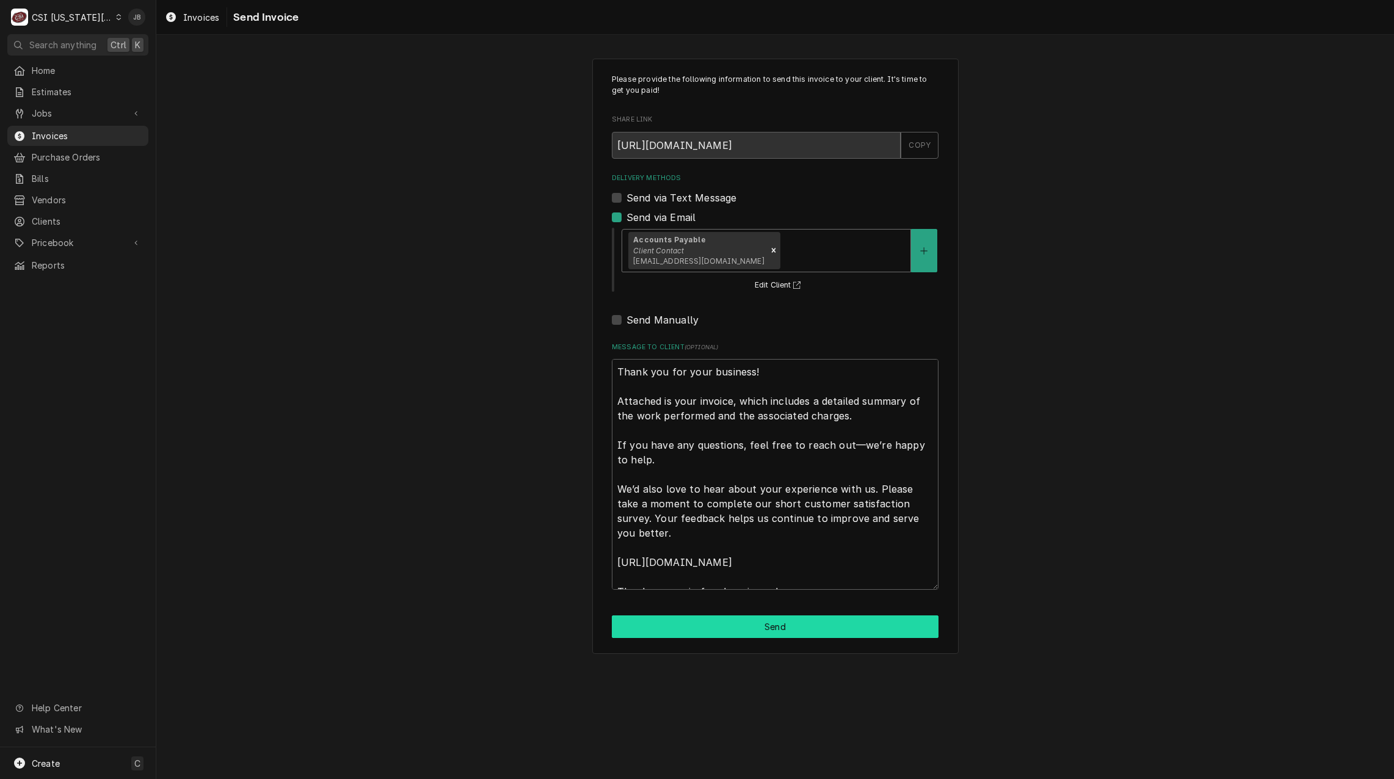
click at [728, 628] on button "Send" at bounding box center [775, 627] width 327 height 23
type textarea "x"
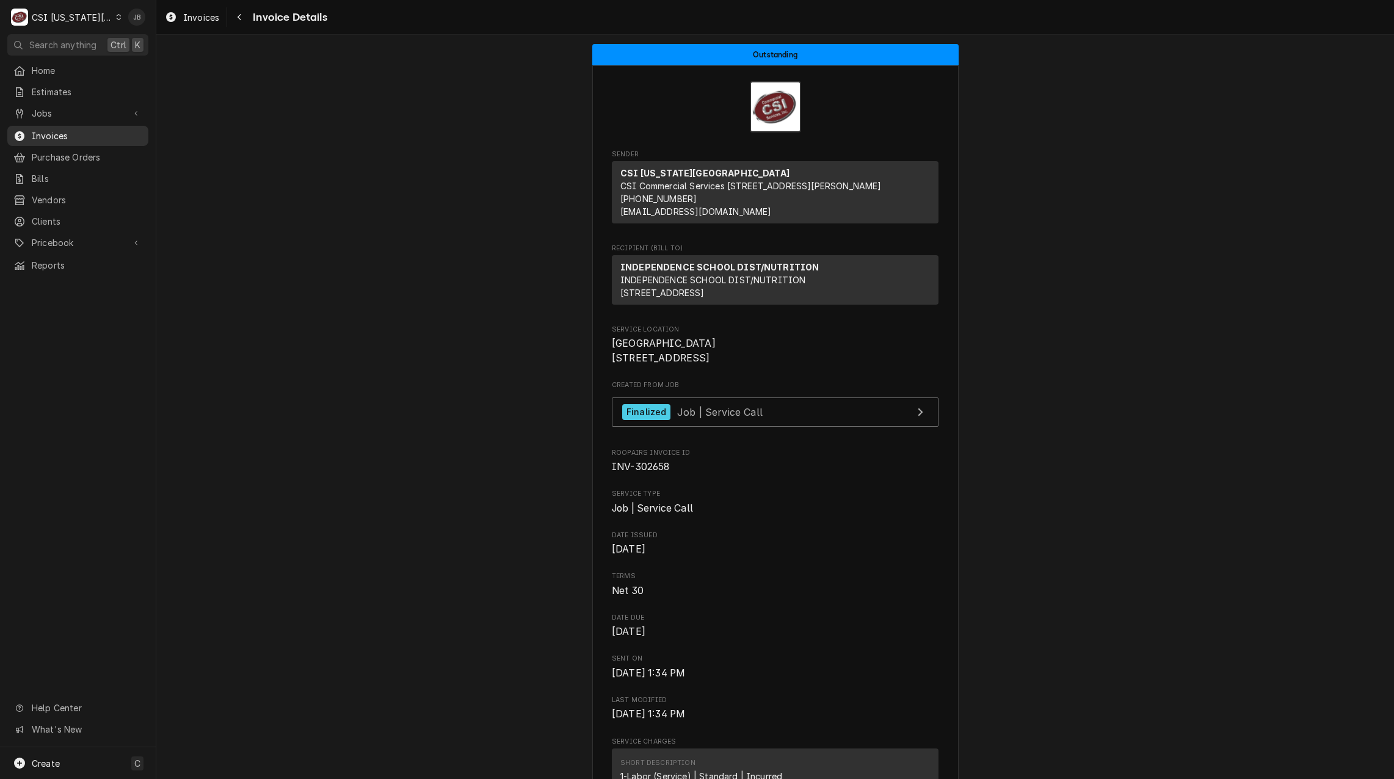
click at [82, 133] on span "Invoices" at bounding box center [87, 135] width 111 height 13
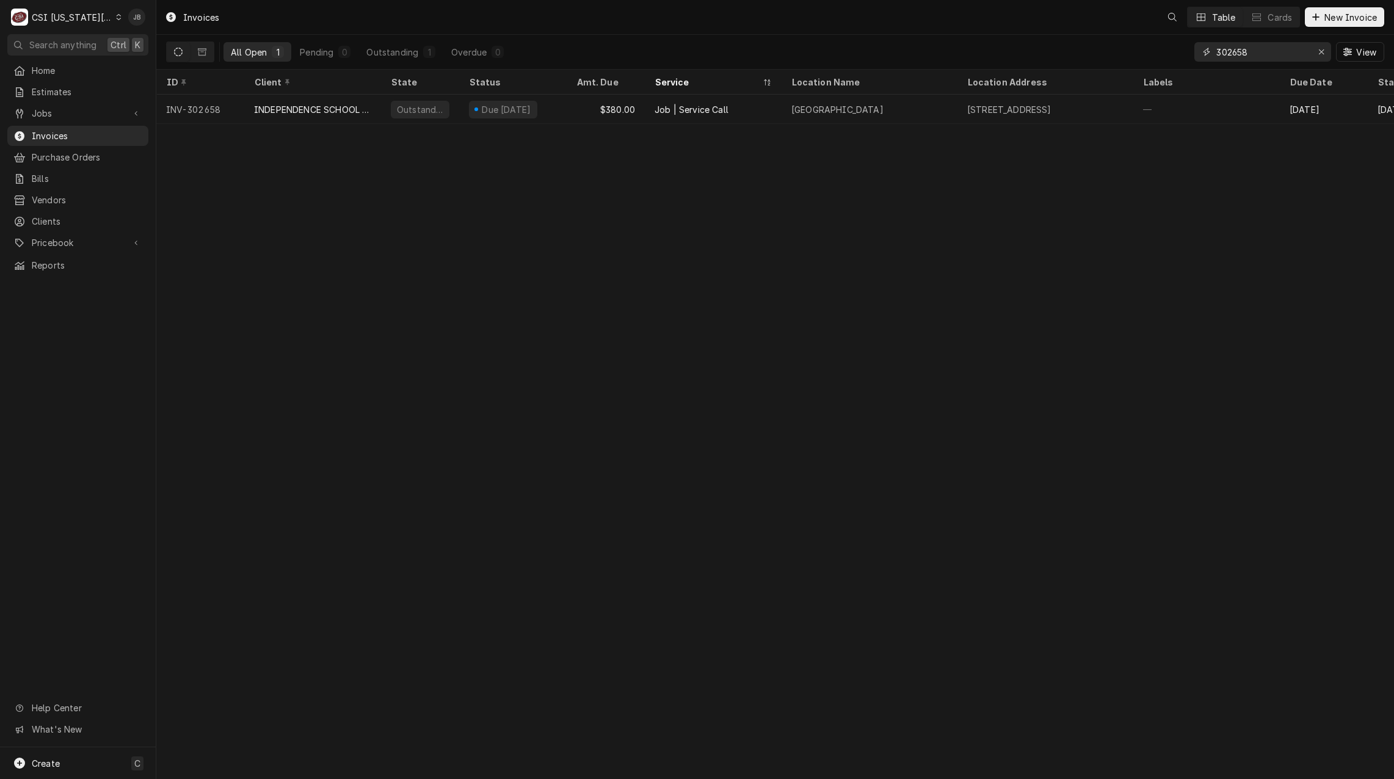
click at [1266, 51] on input "302658" at bounding box center [1263, 52] width 92 height 20
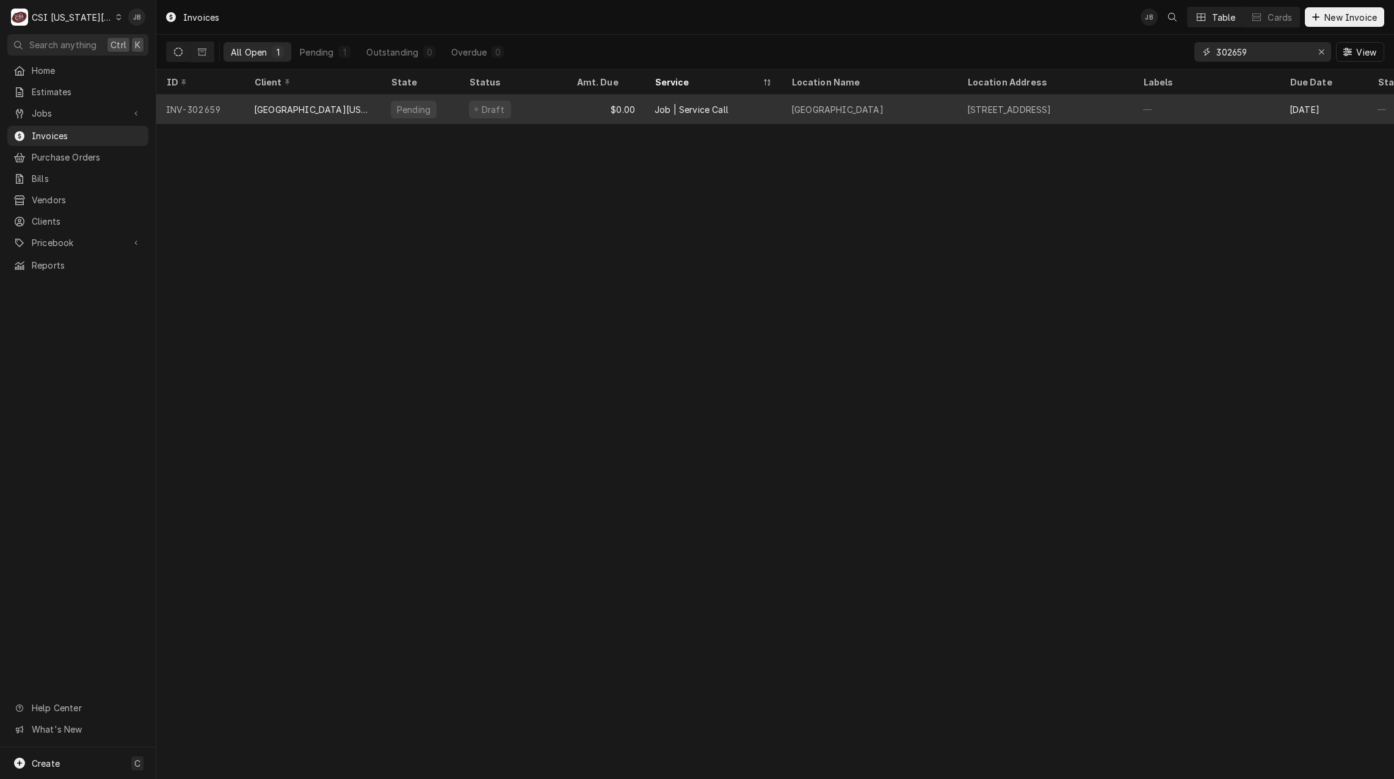
type input "302659"
click at [754, 112] on div "Job | Service Call" at bounding box center [713, 109] width 137 height 29
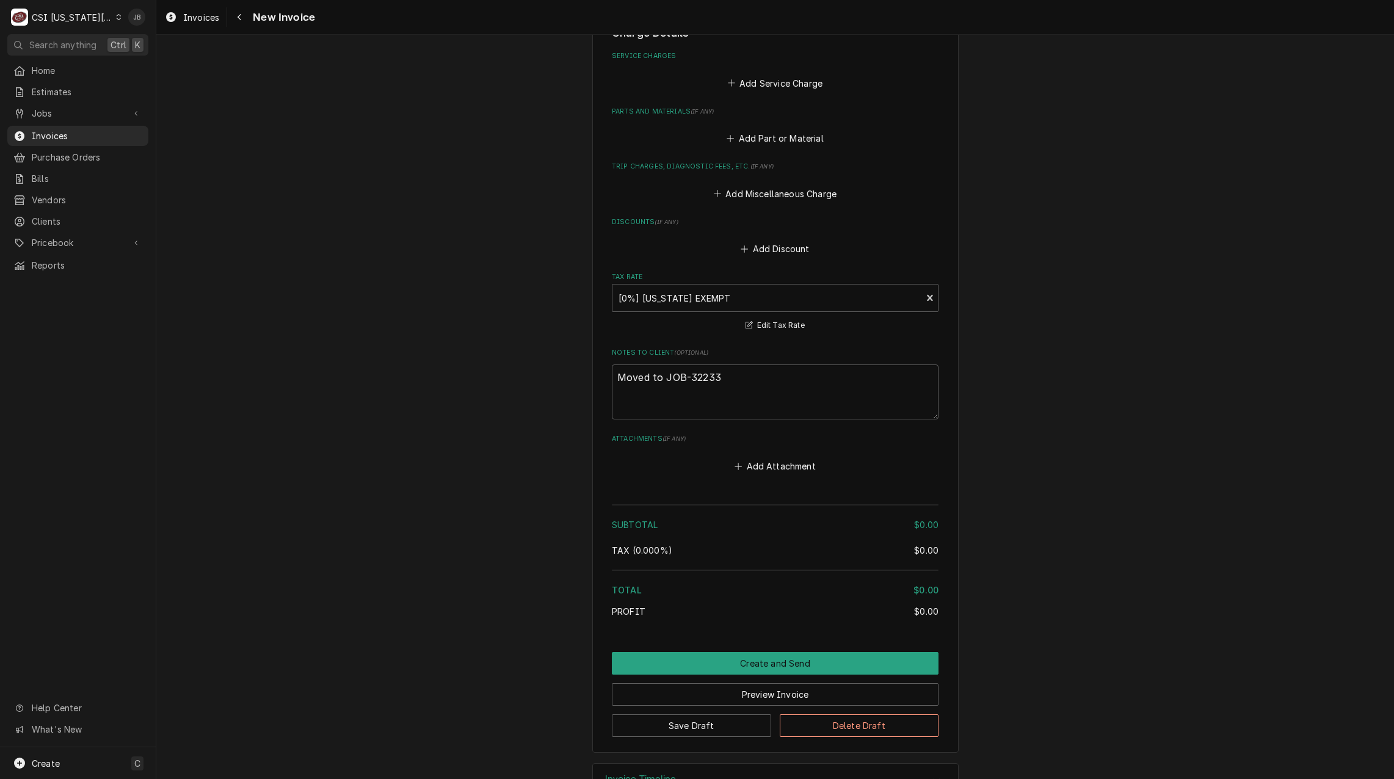
scroll to position [1186, 0]
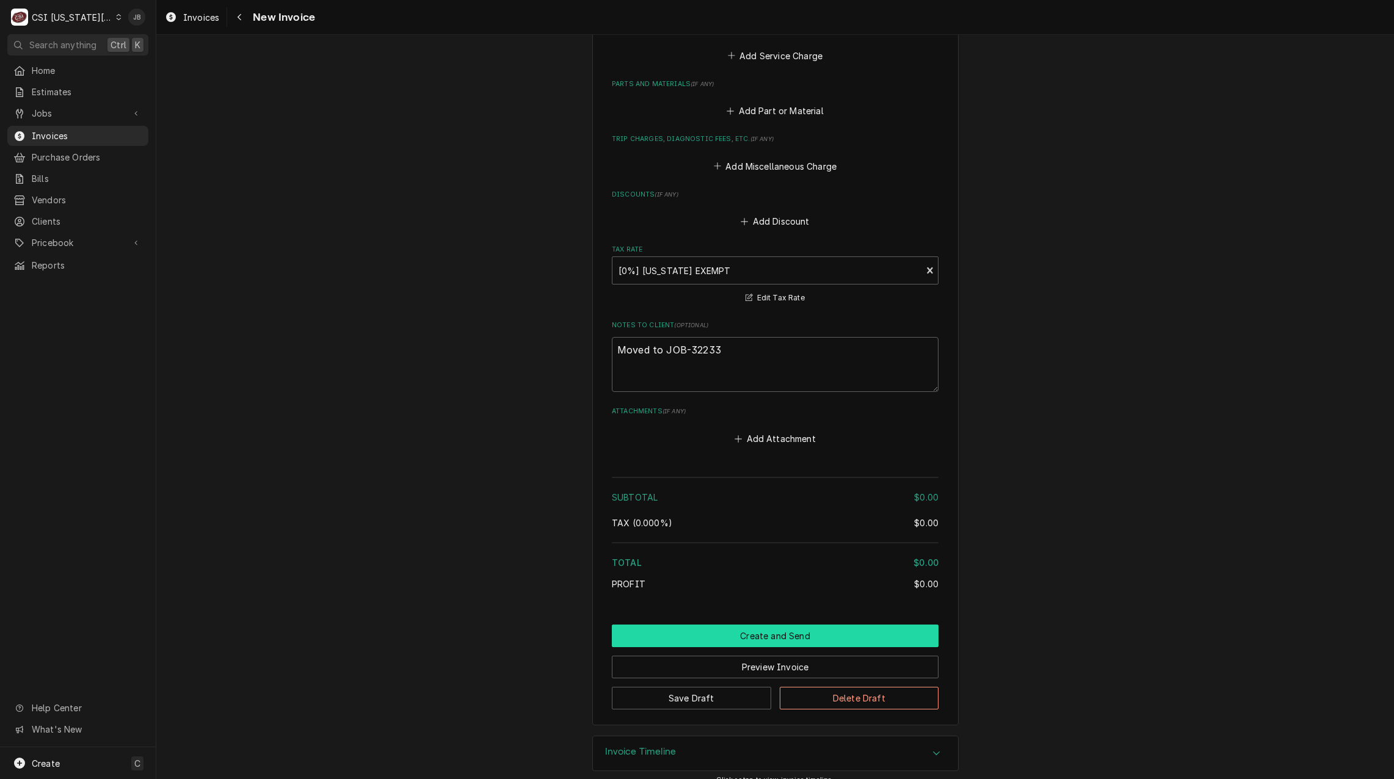
click at [784, 625] on button "Create and Send" at bounding box center [775, 636] width 327 height 23
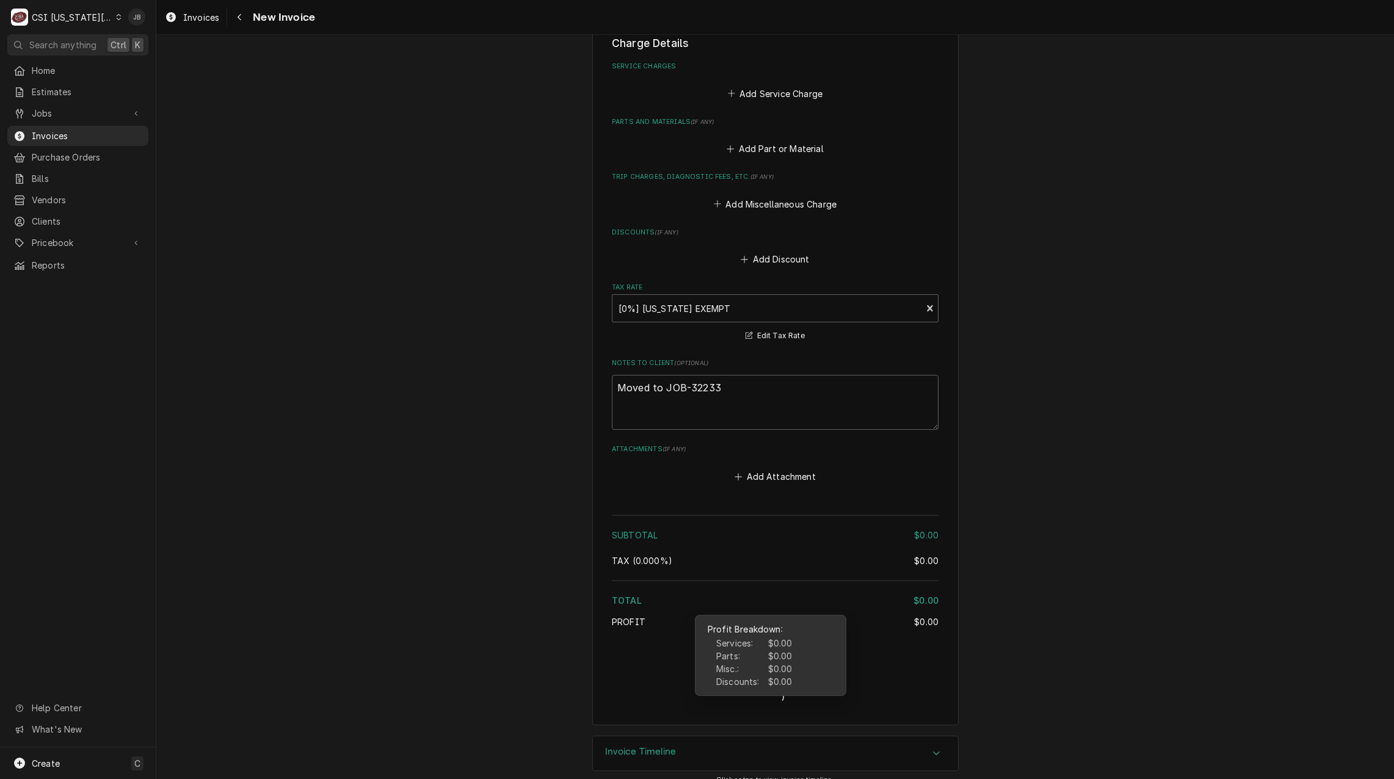
type textarea "x"
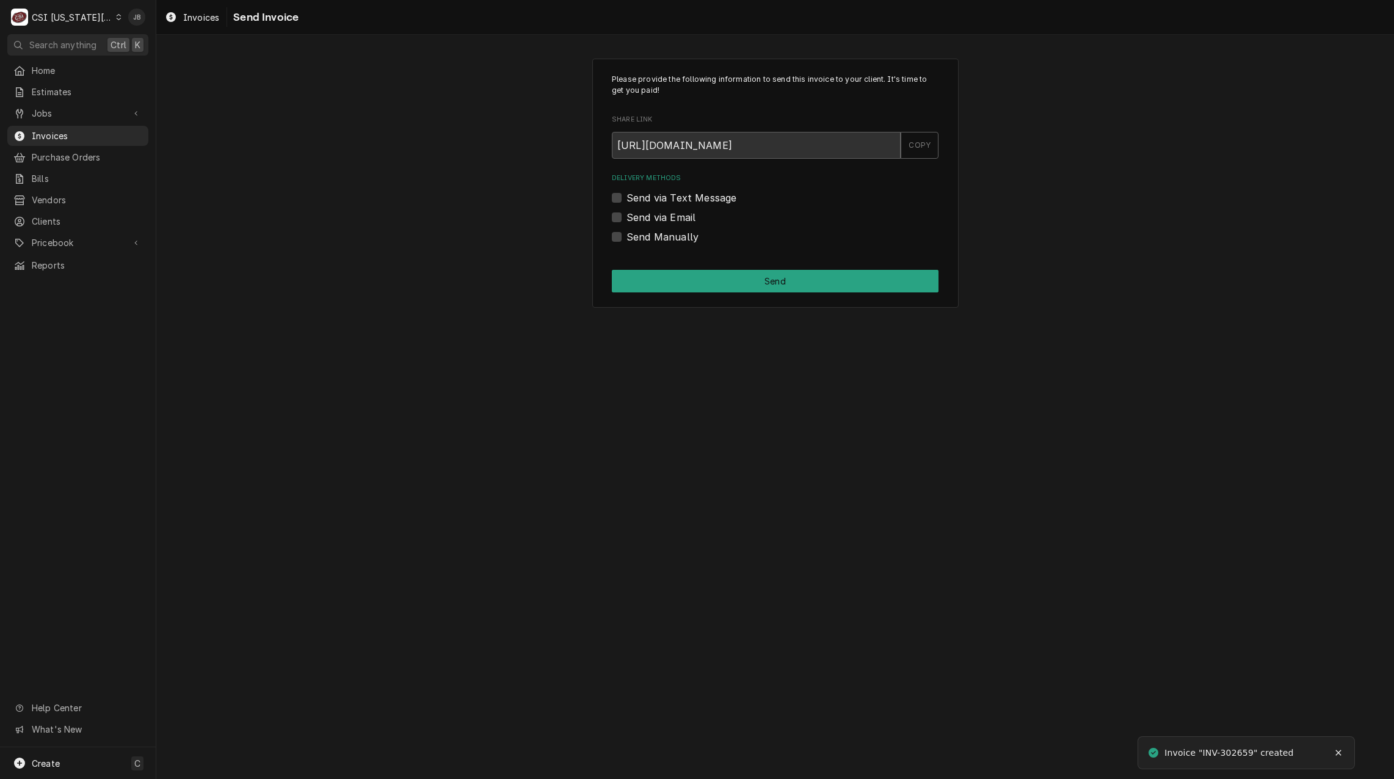
click at [666, 238] on label "Send Manually" at bounding box center [663, 237] width 72 height 15
click at [666, 238] on input "Send Manually" at bounding box center [790, 243] width 327 height 27
checkbox input "true"
click at [698, 285] on button "Send" at bounding box center [775, 281] width 327 height 23
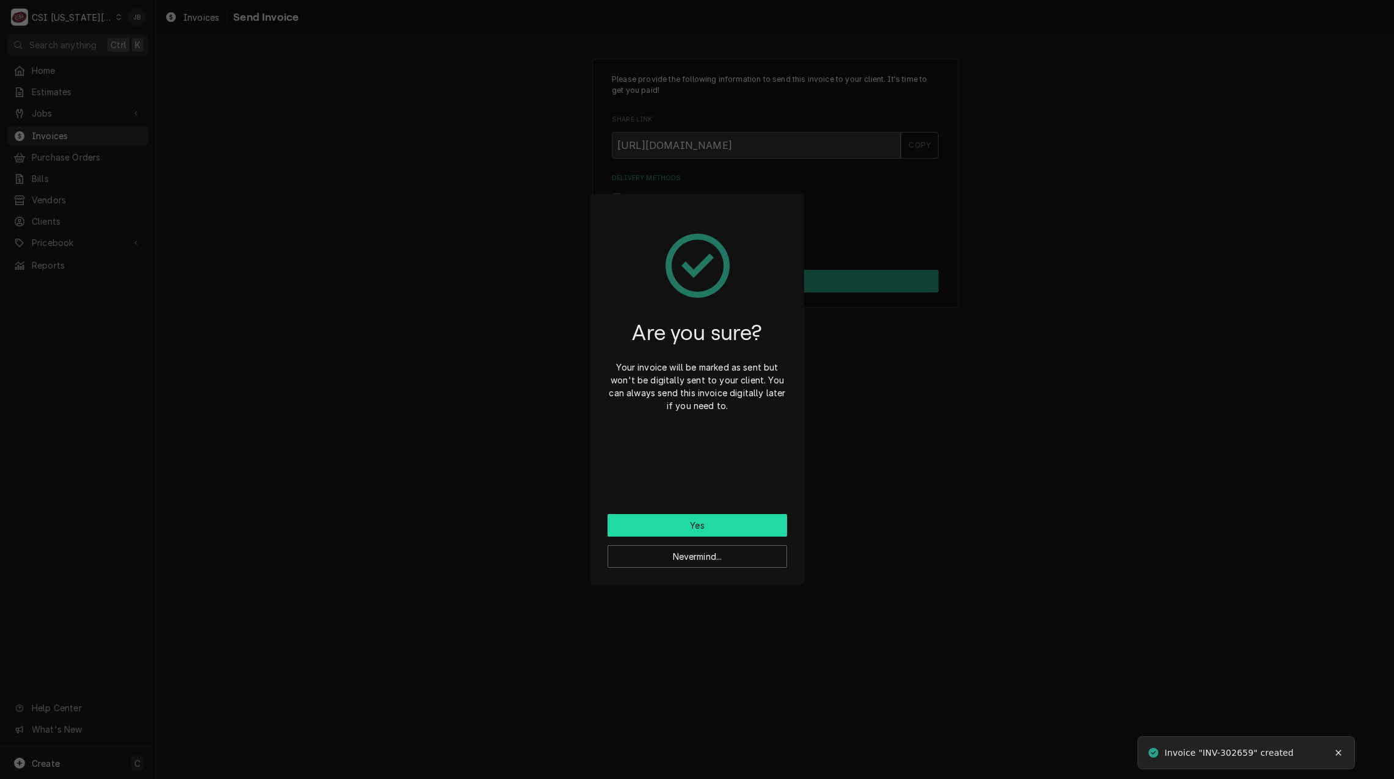
click at [727, 527] on button "Yes" at bounding box center [698, 525] width 180 height 23
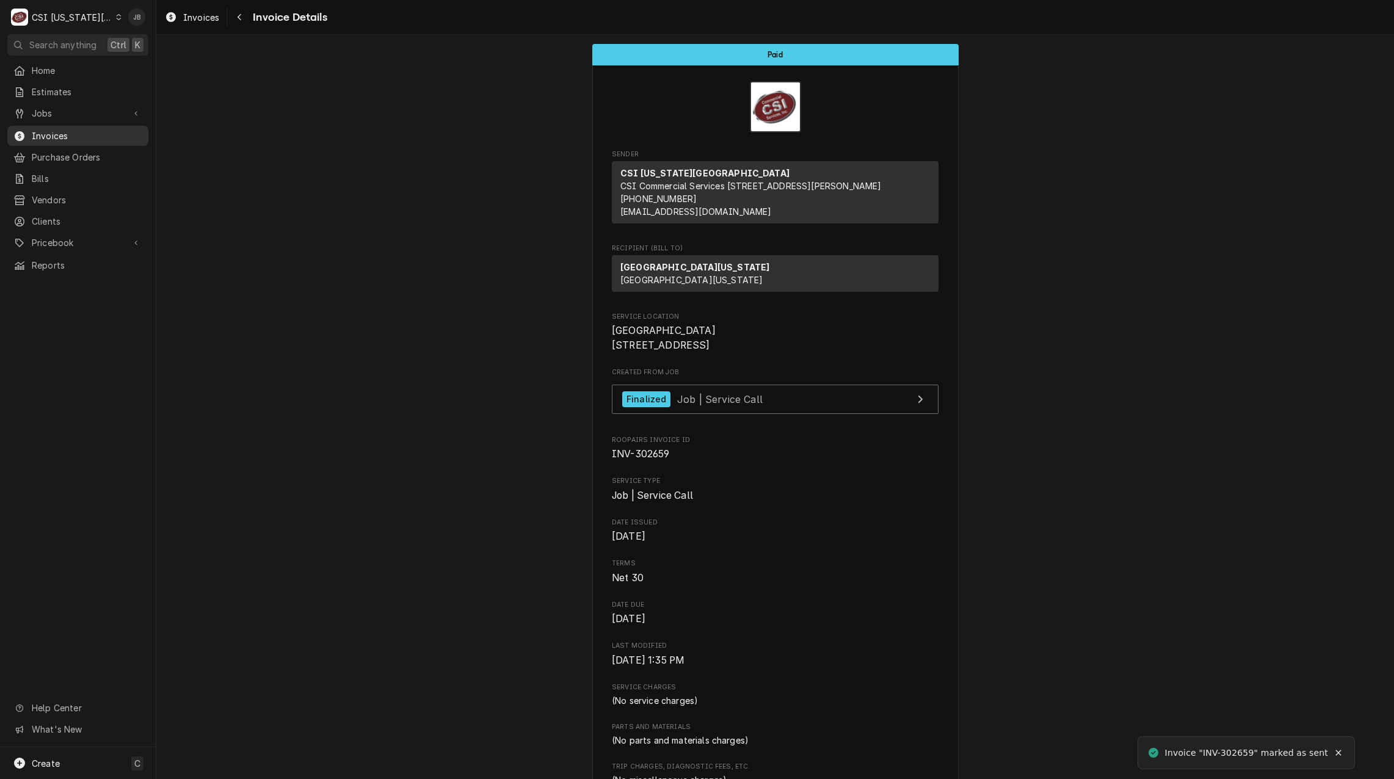
click at [57, 129] on span "Invoices" at bounding box center [87, 135] width 111 height 13
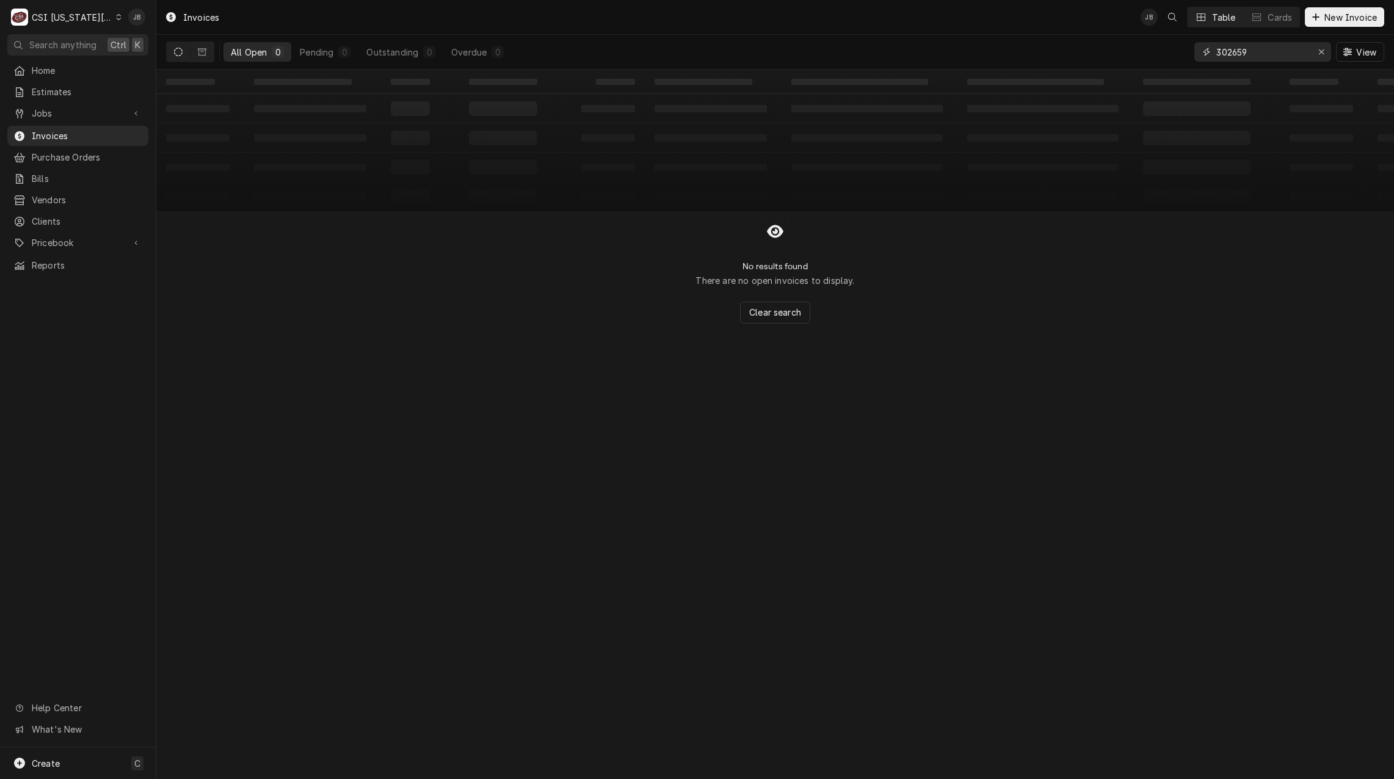
click at [1274, 57] on input "302659" at bounding box center [1263, 52] width 92 height 20
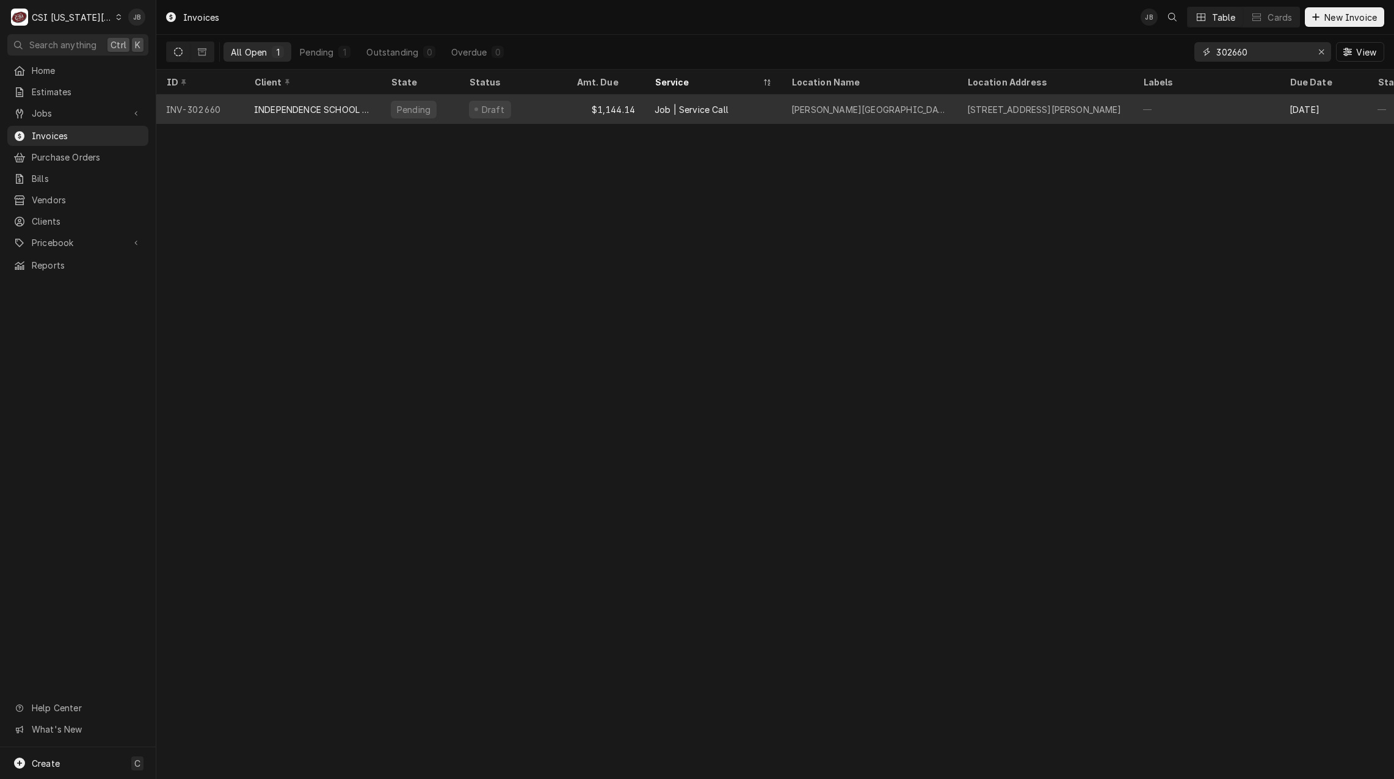
type input "302660"
click at [670, 113] on div "Job | Service Call" at bounding box center [692, 109] width 74 height 13
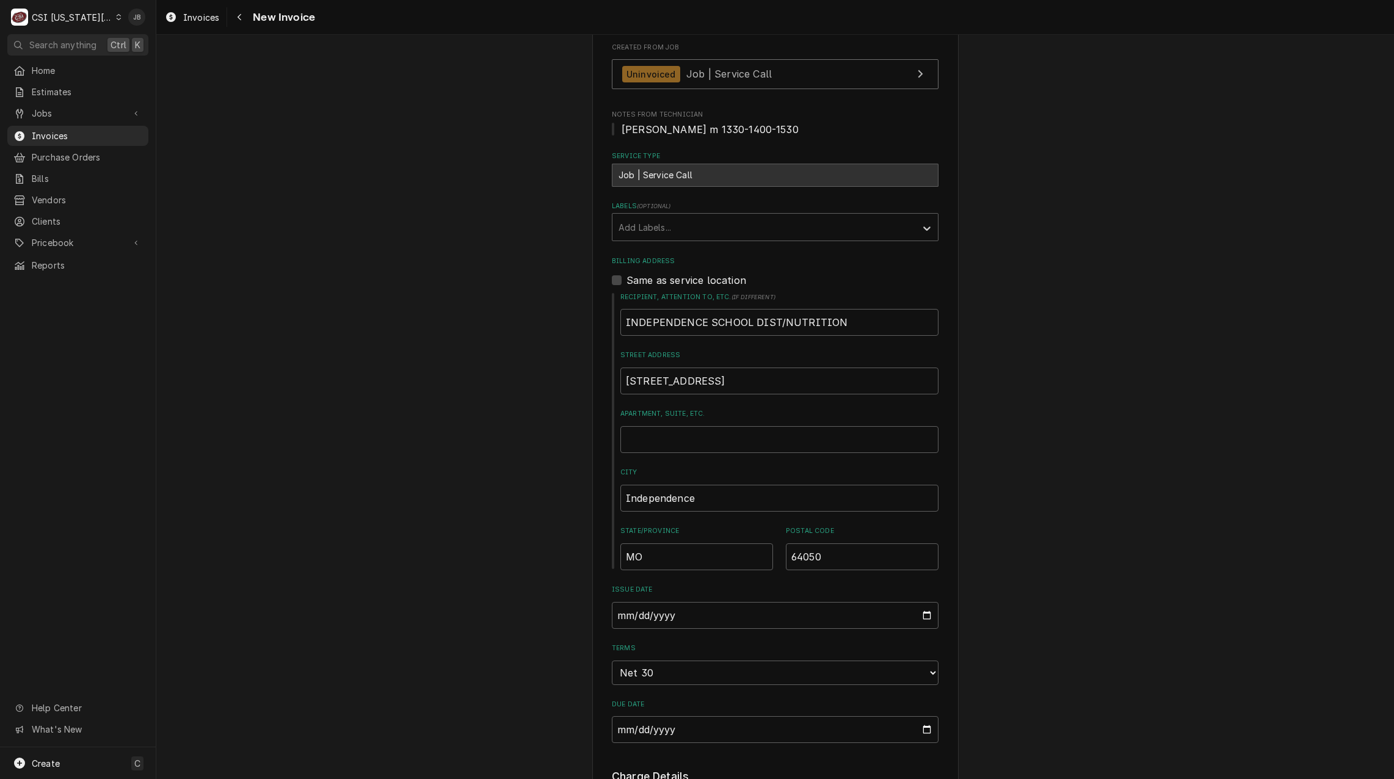
scroll to position [489, 0]
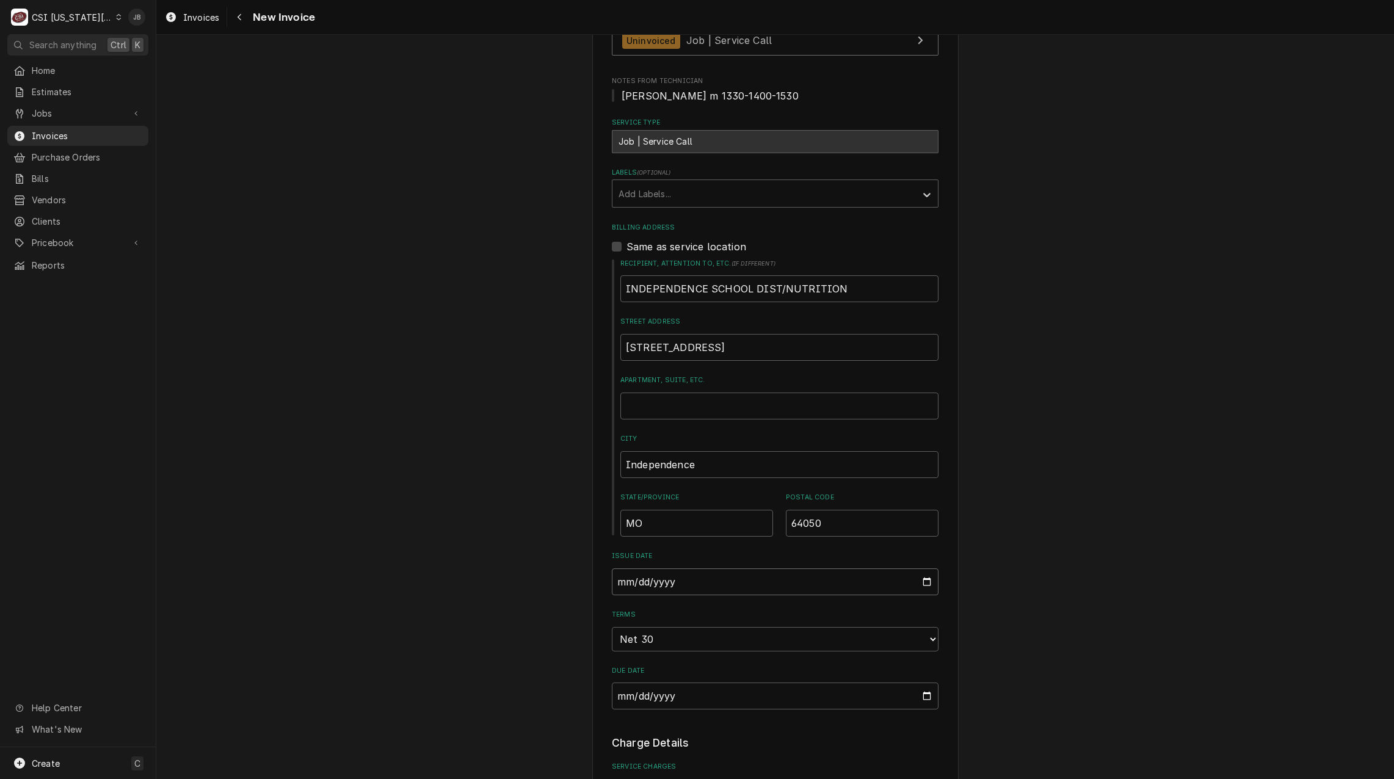
click at [924, 569] on input "[DATE]" at bounding box center [775, 582] width 327 height 27
type textarea "x"
type input "[DATE]"
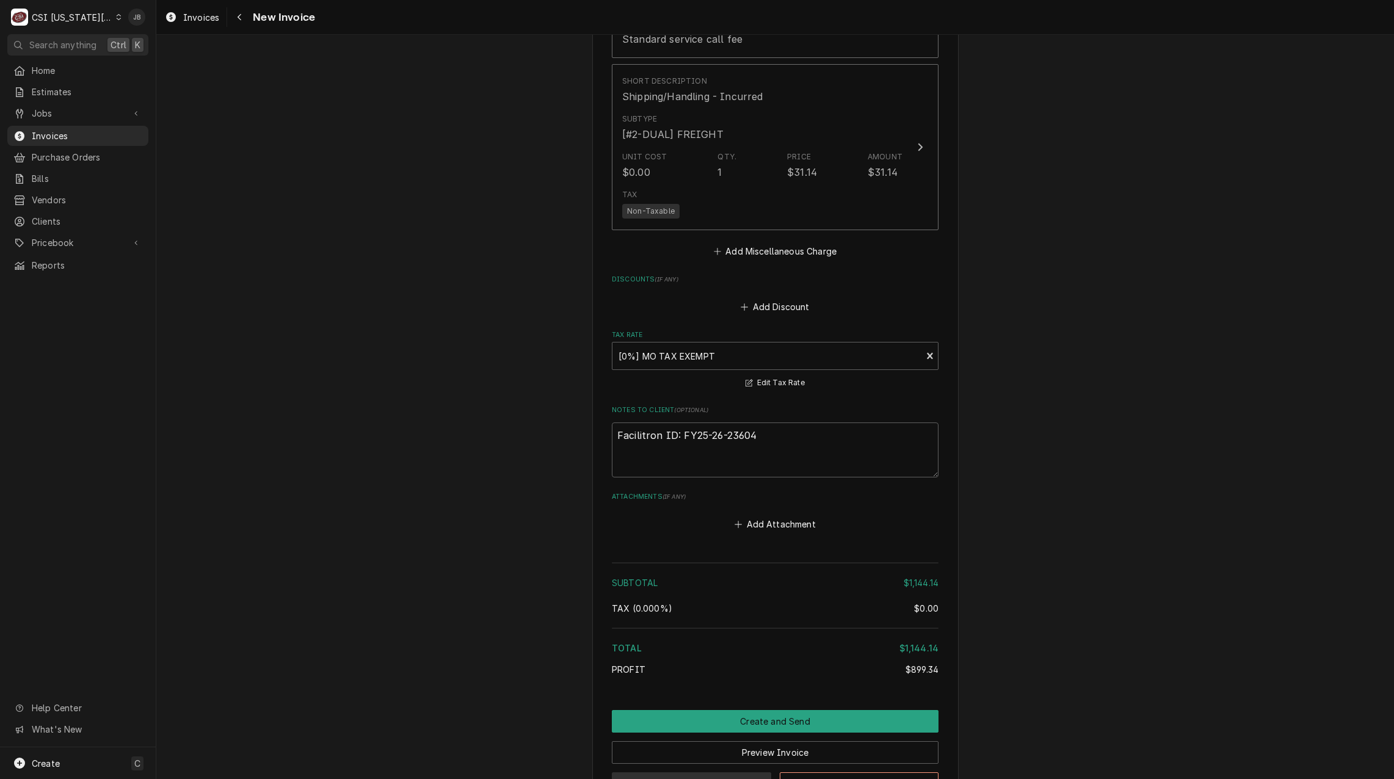
scroll to position [2284, 0]
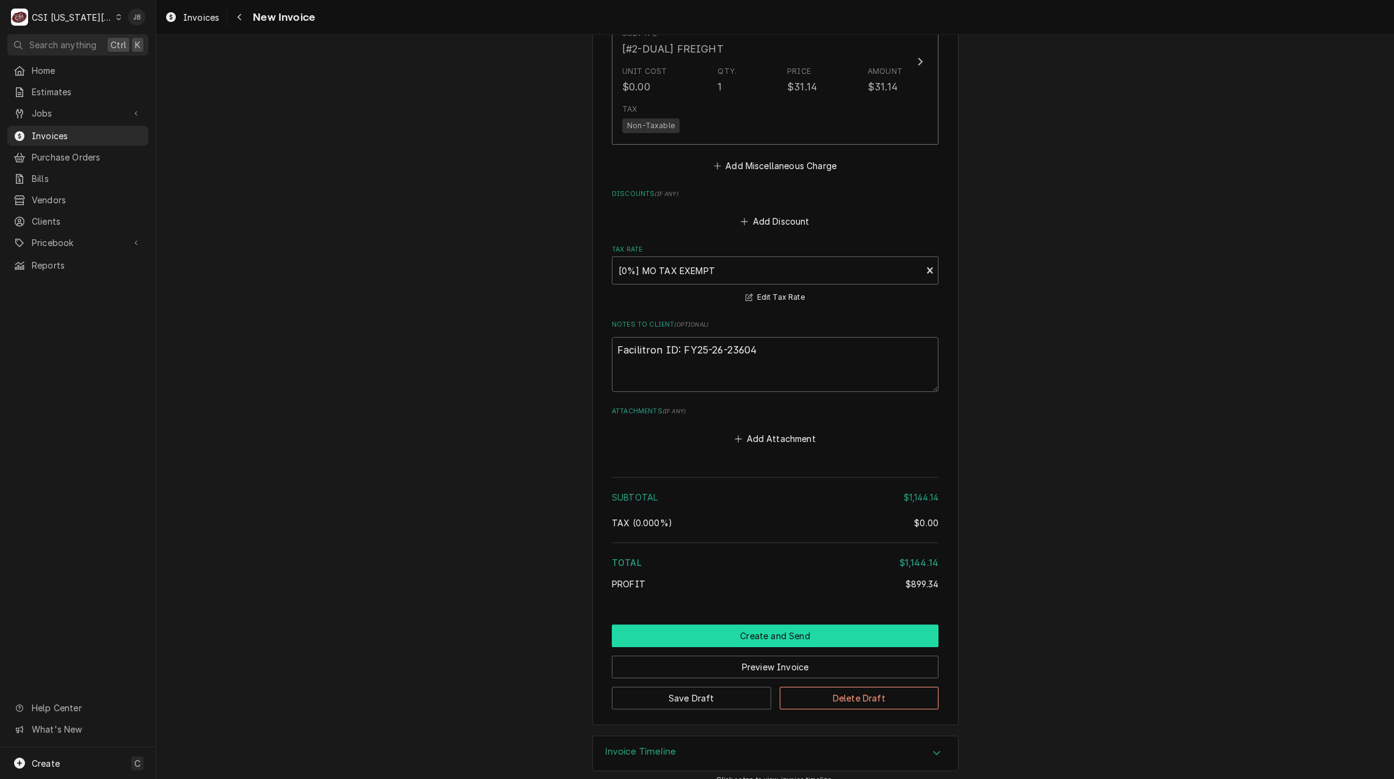
click at [792, 625] on button "Create and Send" at bounding box center [775, 636] width 327 height 23
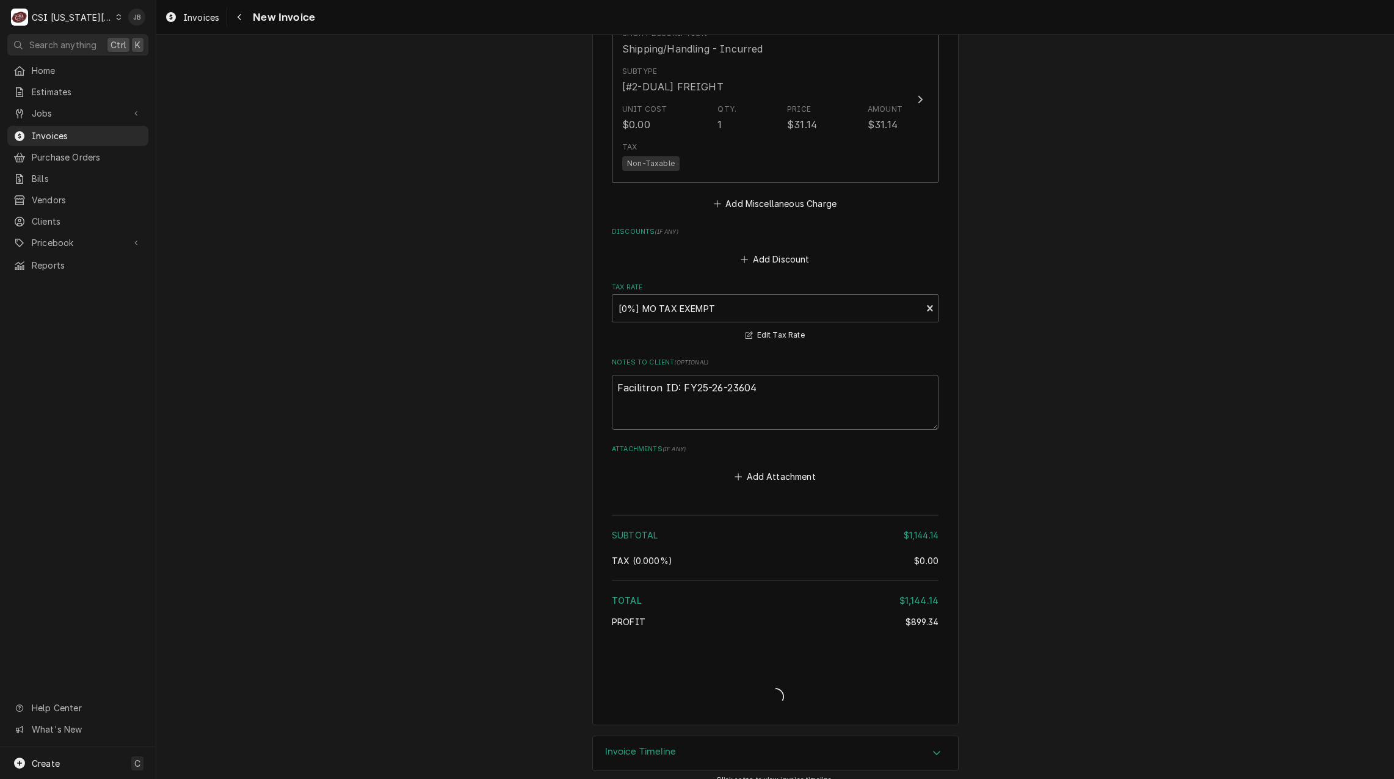
type textarea "x"
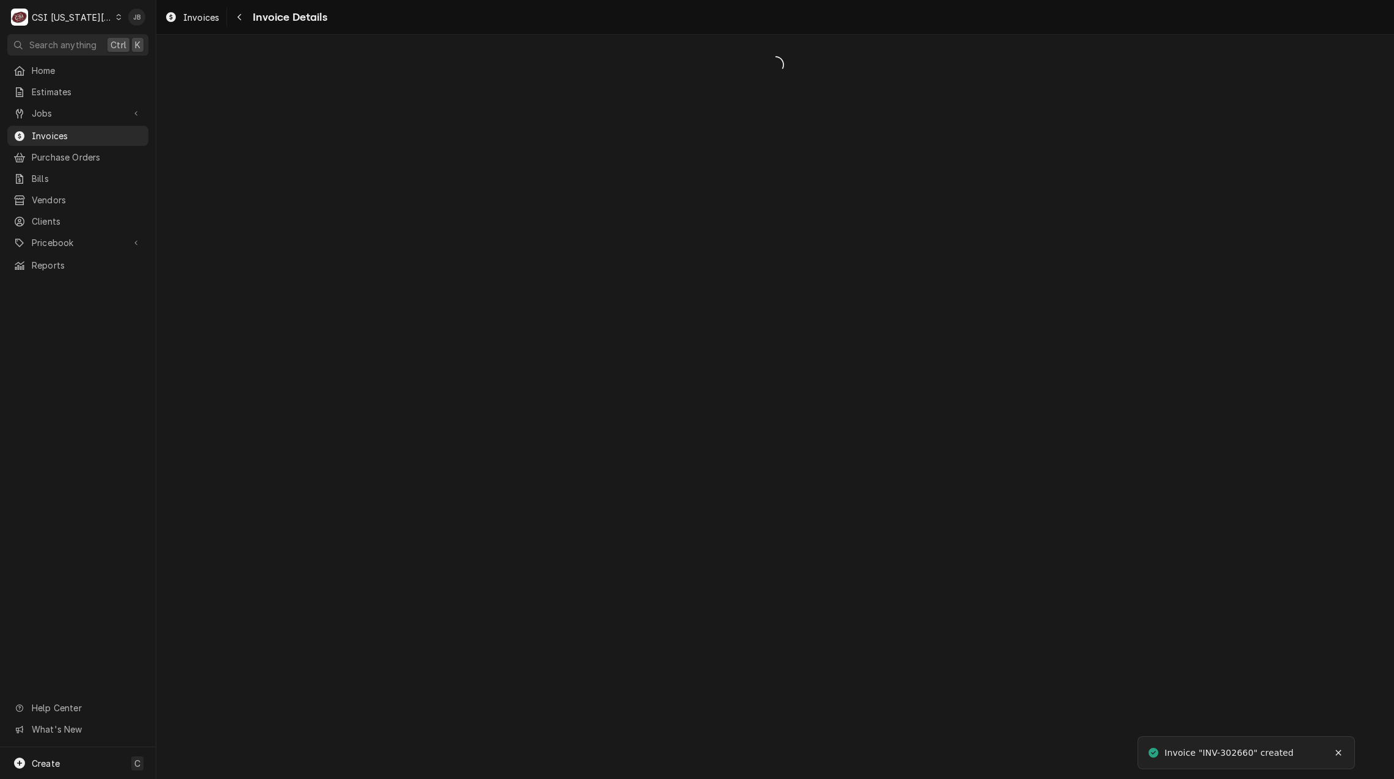
click at [1220, 431] on div "Dynamic Content Wrapper" at bounding box center [775, 407] width 1238 height 745
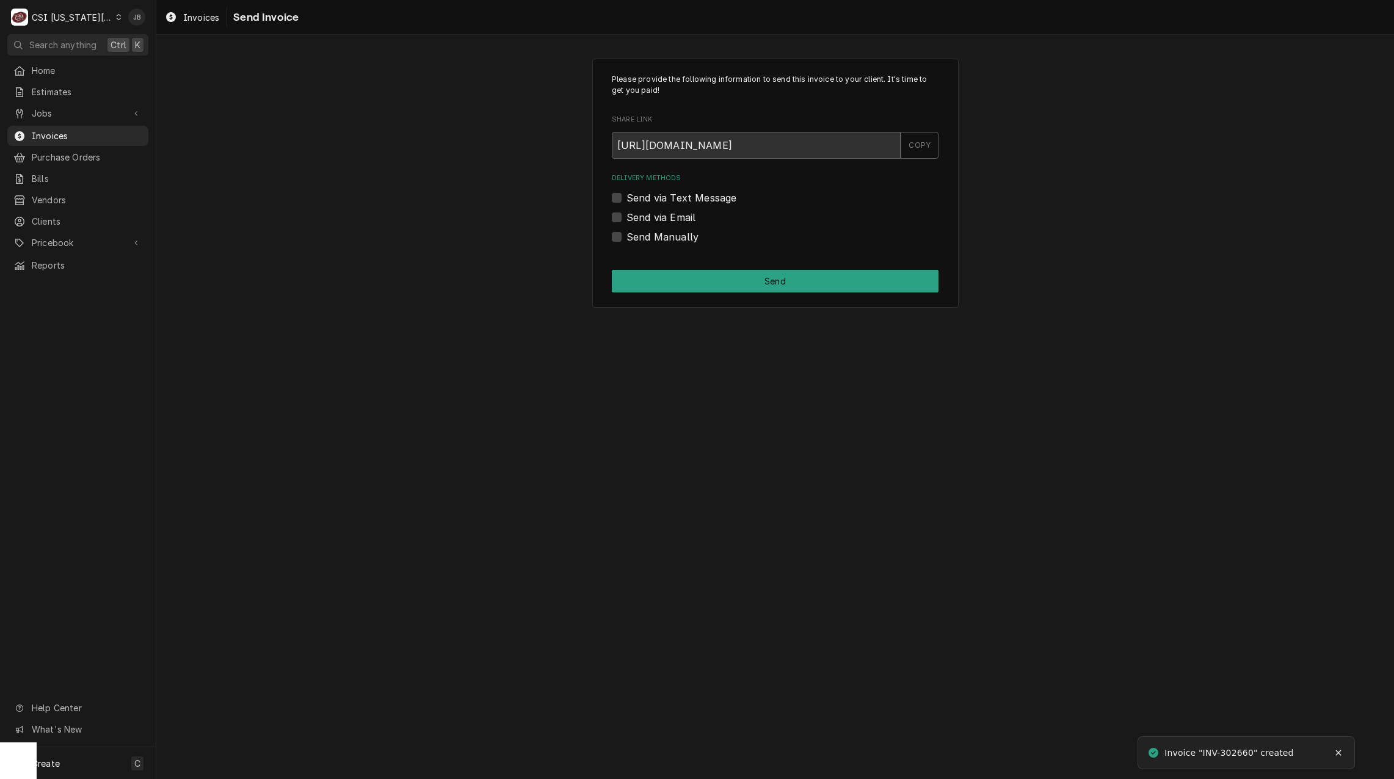
click at [683, 221] on label "Send via Email" at bounding box center [661, 217] width 69 height 15
click at [683, 221] on input "Send via Email" at bounding box center [790, 223] width 327 height 27
checkbox input "true"
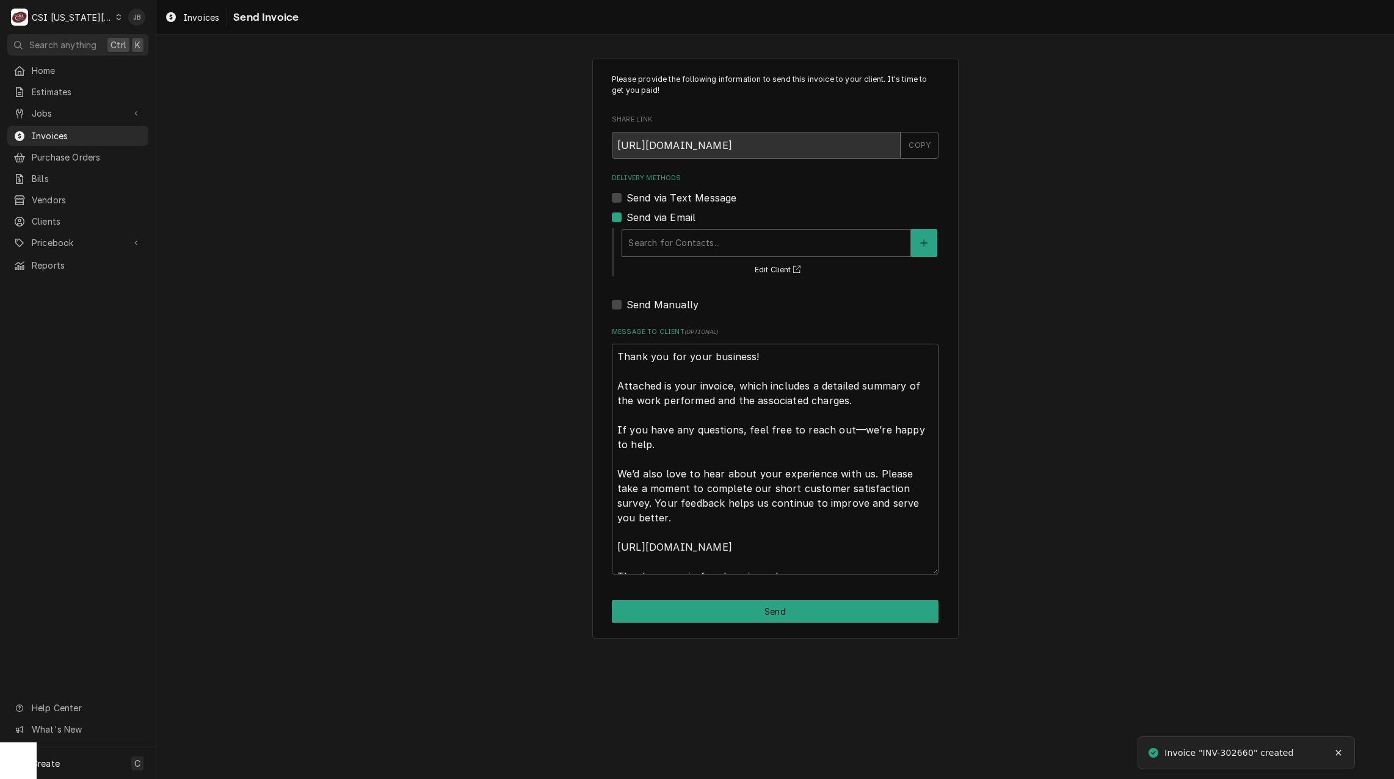
click at [699, 252] on div "Delivery Methods" at bounding box center [767, 243] width 276 height 22
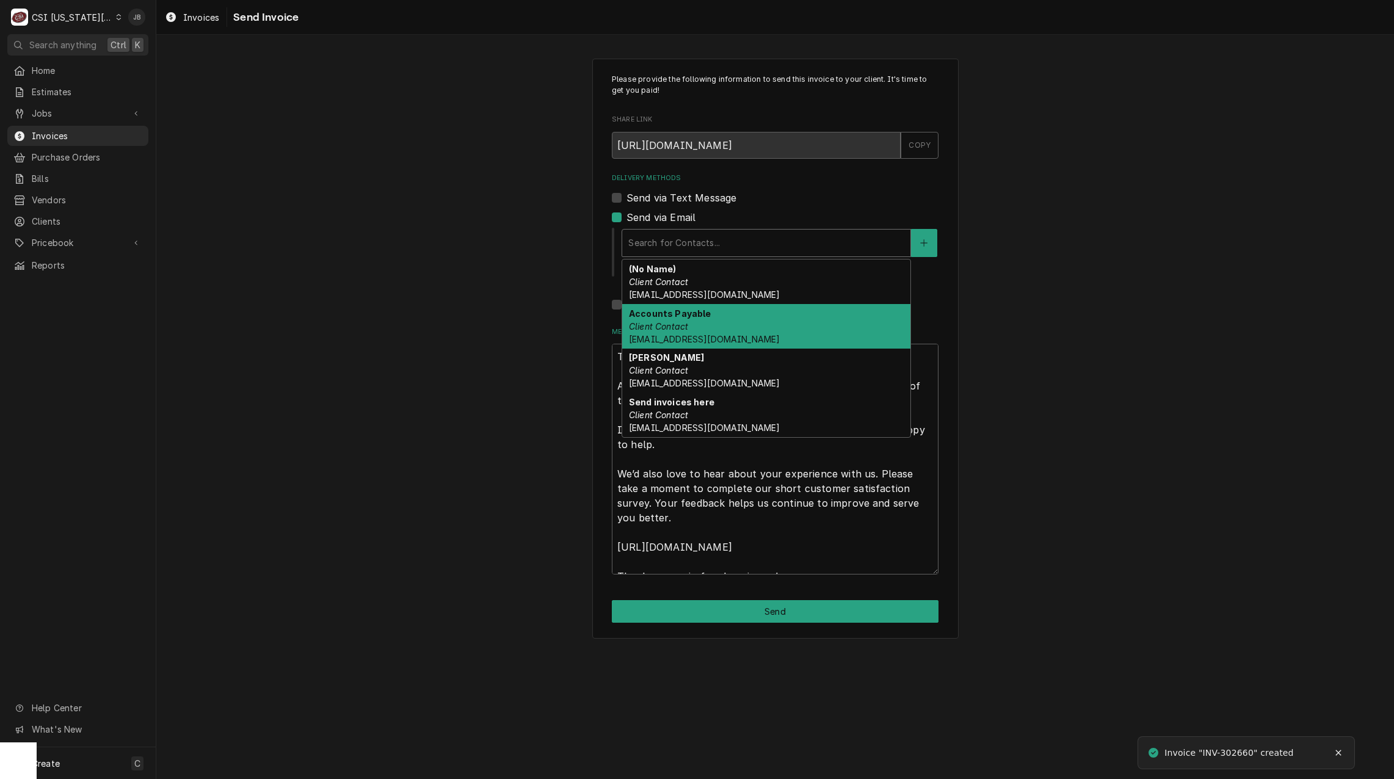
click at [704, 321] on div "Accounts Payable Client Contact Accounts_Payable@Isdschools.Org" at bounding box center [766, 326] width 288 height 45
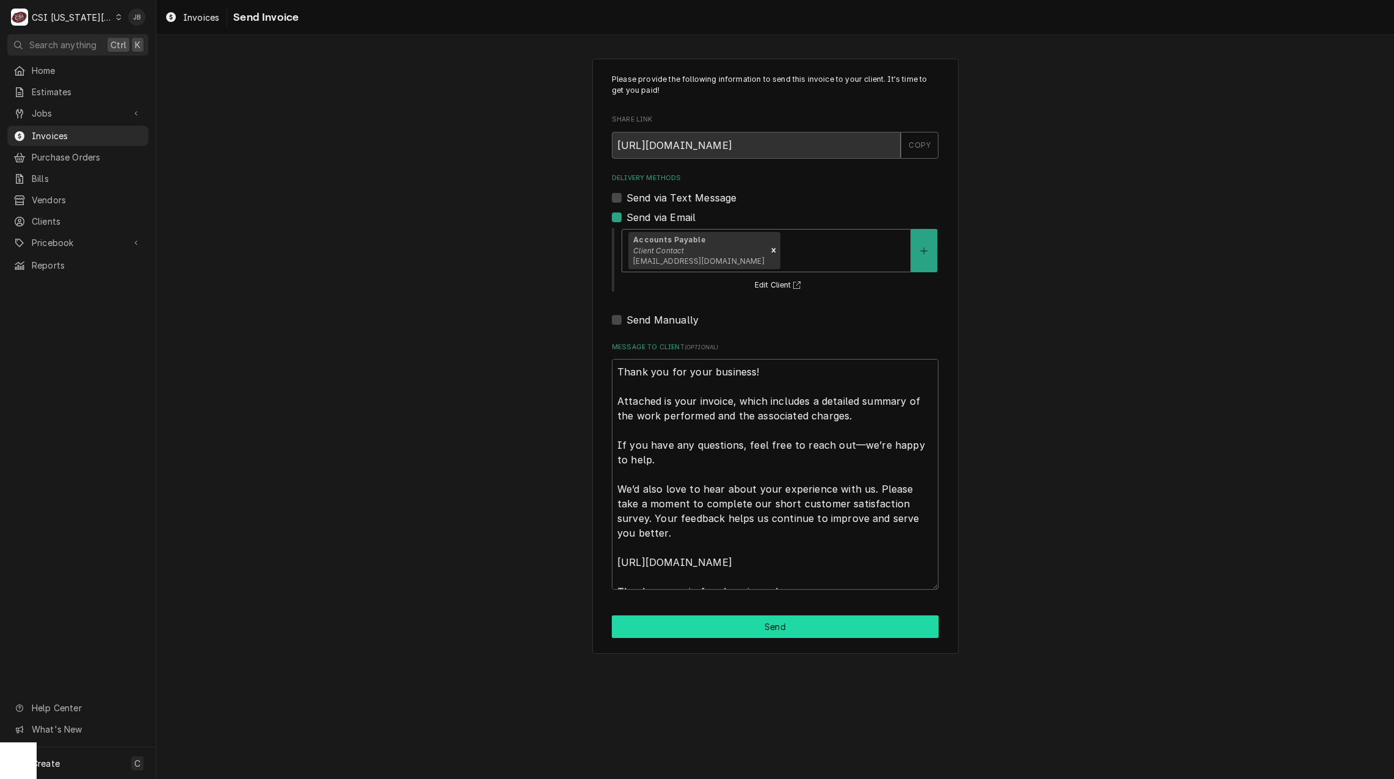
click at [750, 622] on button "Send" at bounding box center [775, 627] width 327 height 23
type textarea "x"
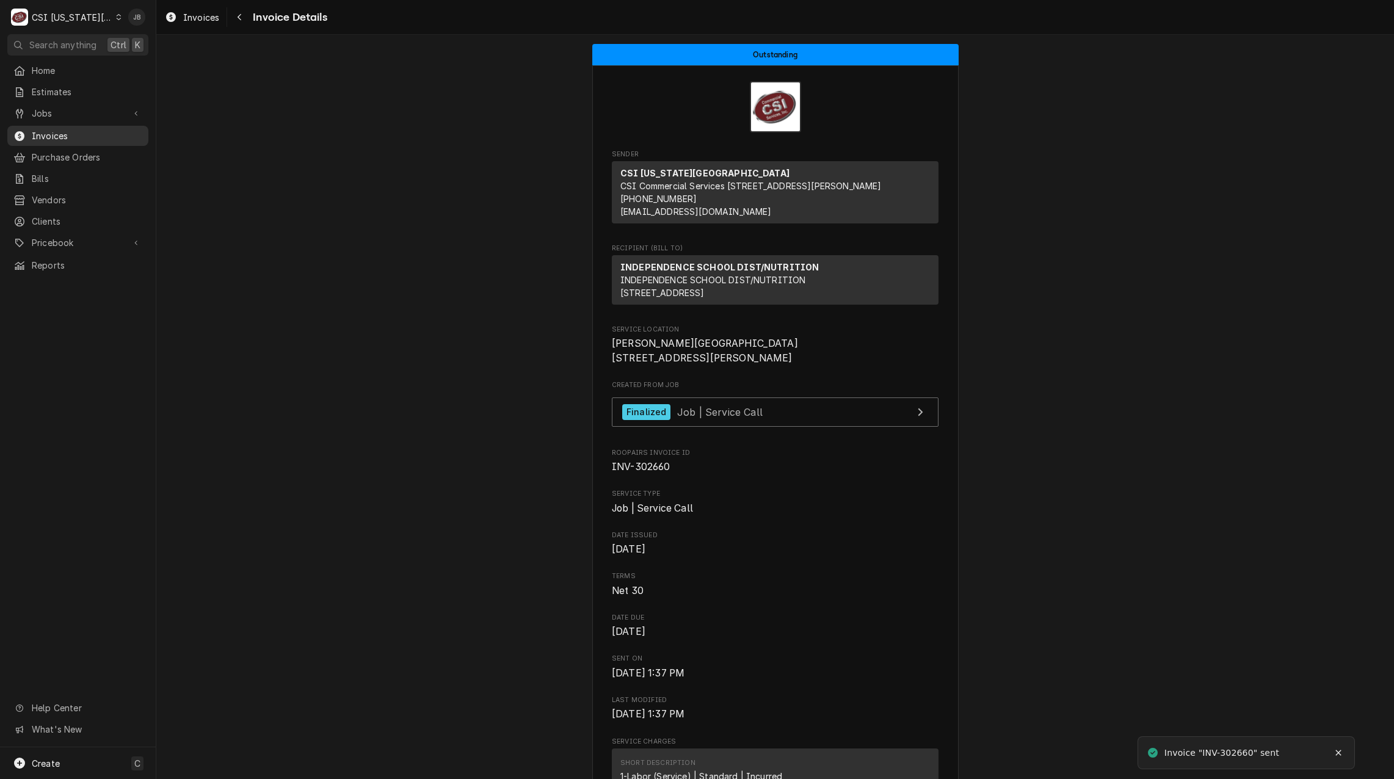
click at [108, 133] on span "Invoices" at bounding box center [87, 135] width 111 height 13
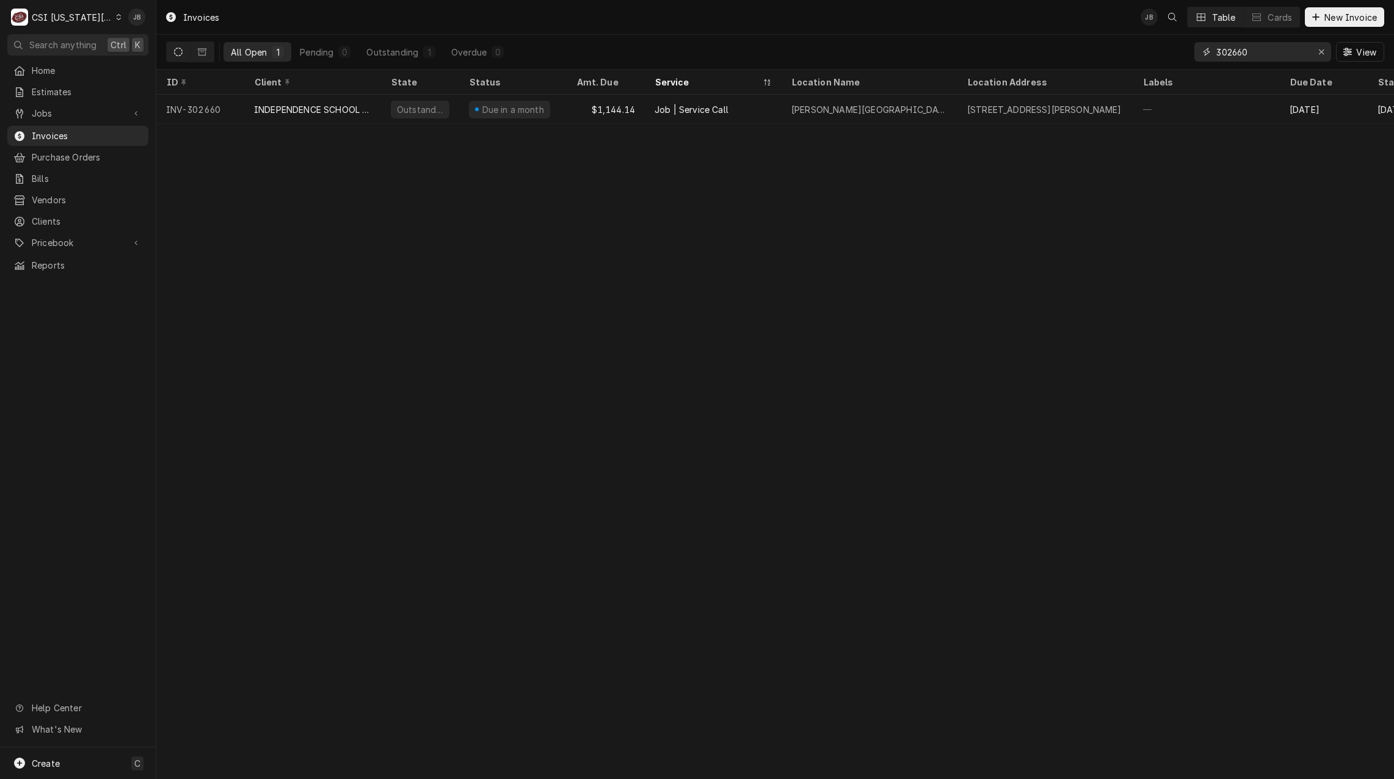
click at [1259, 53] on input "302660" at bounding box center [1263, 52] width 92 height 20
type input "302662"
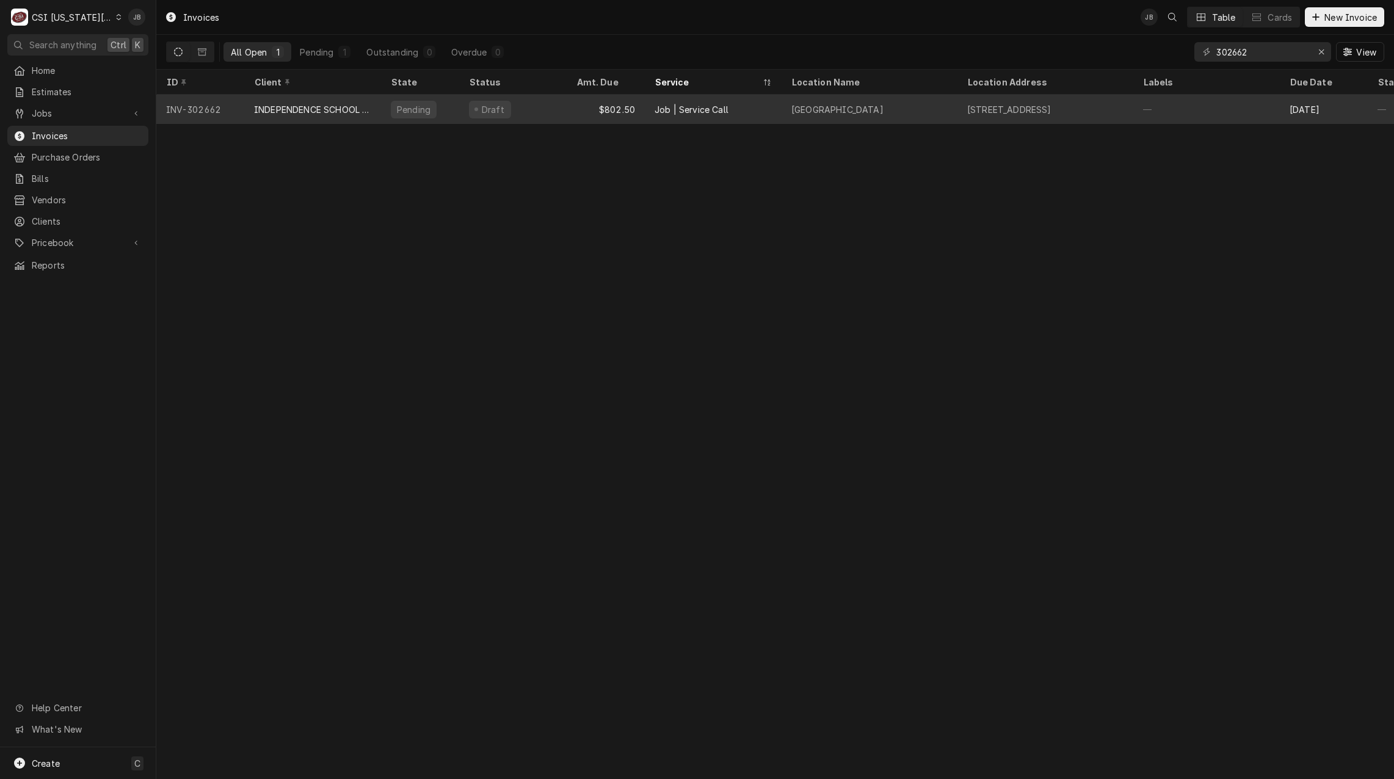
click at [740, 114] on div "Job | Service Call" at bounding box center [713, 109] width 137 height 29
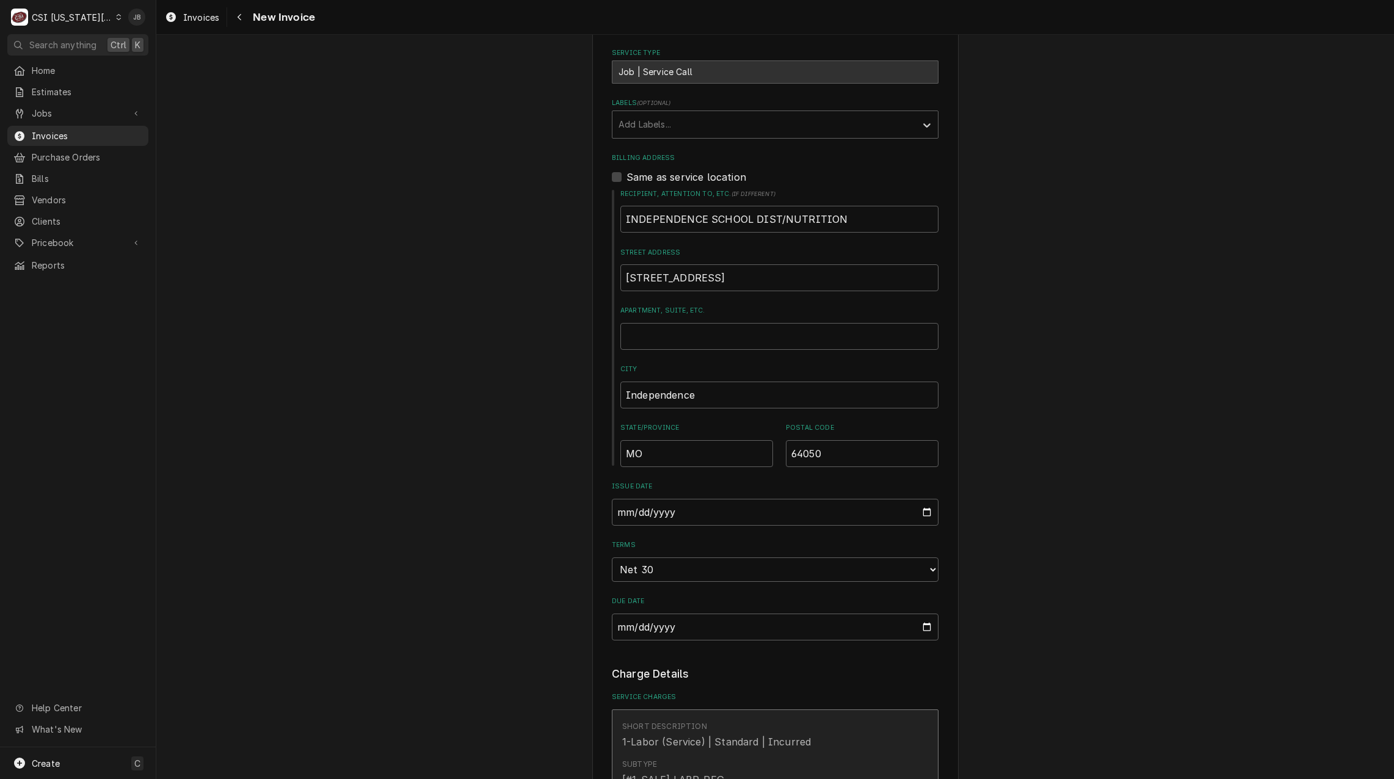
scroll to position [916, 0]
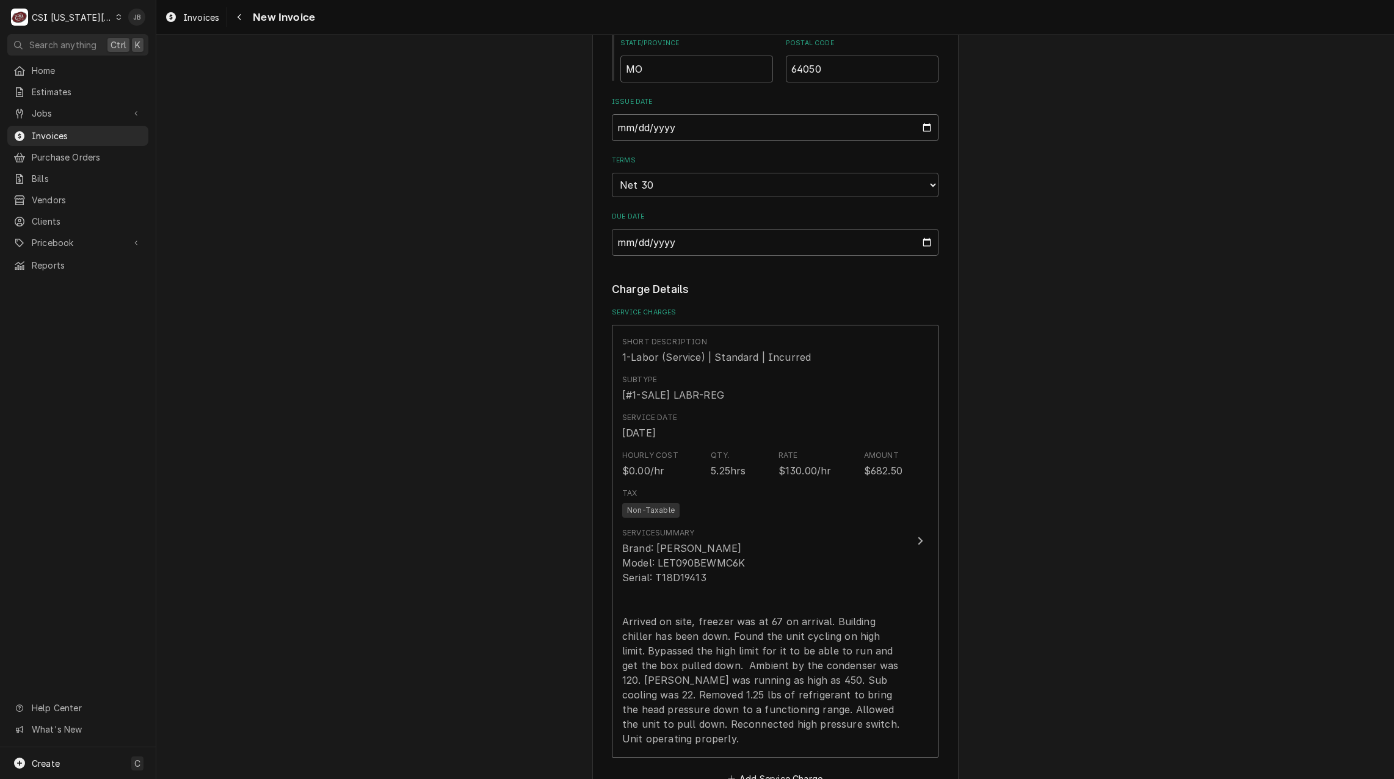
click at [928, 114] on input "2025-08-21" at bounding box center [775, 127] width 327 height 27
type input "2025-08-31"
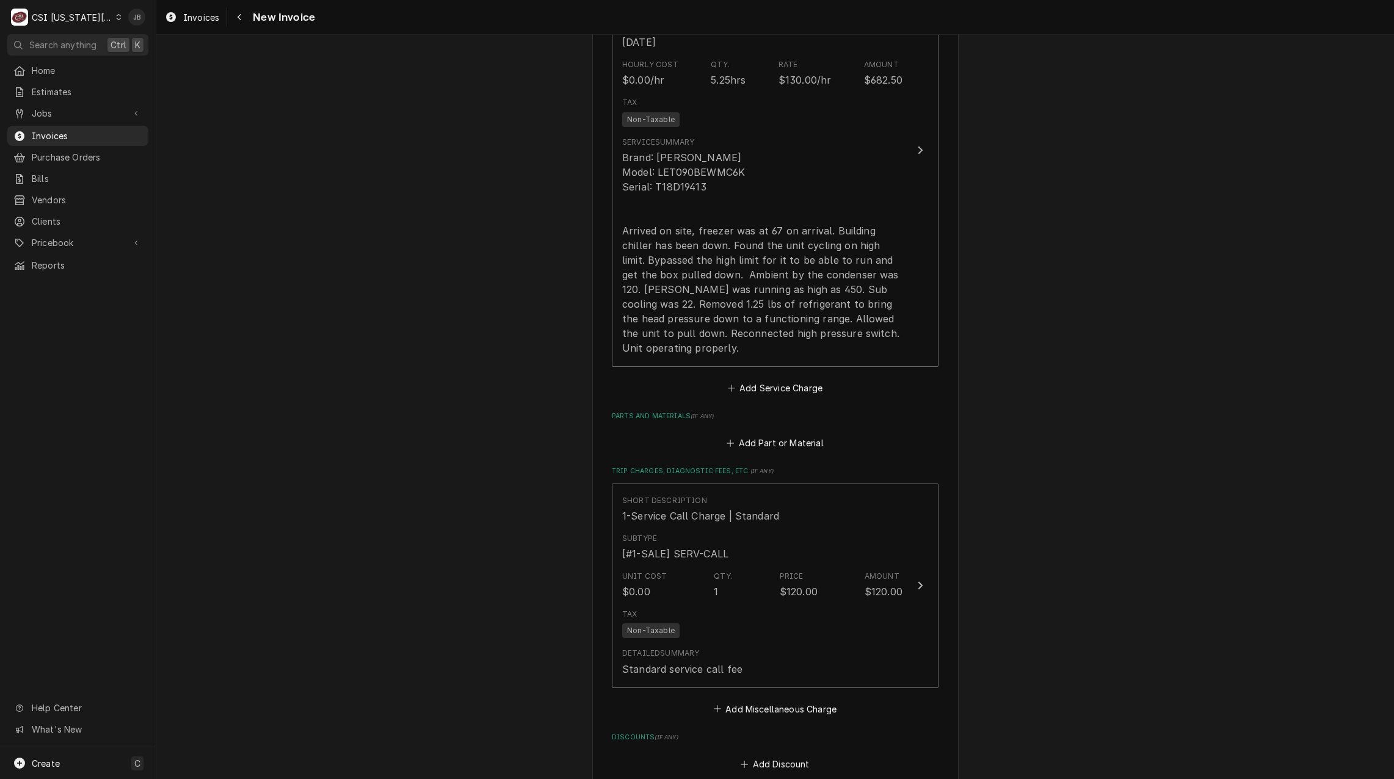
scroll to position [1099, 0]
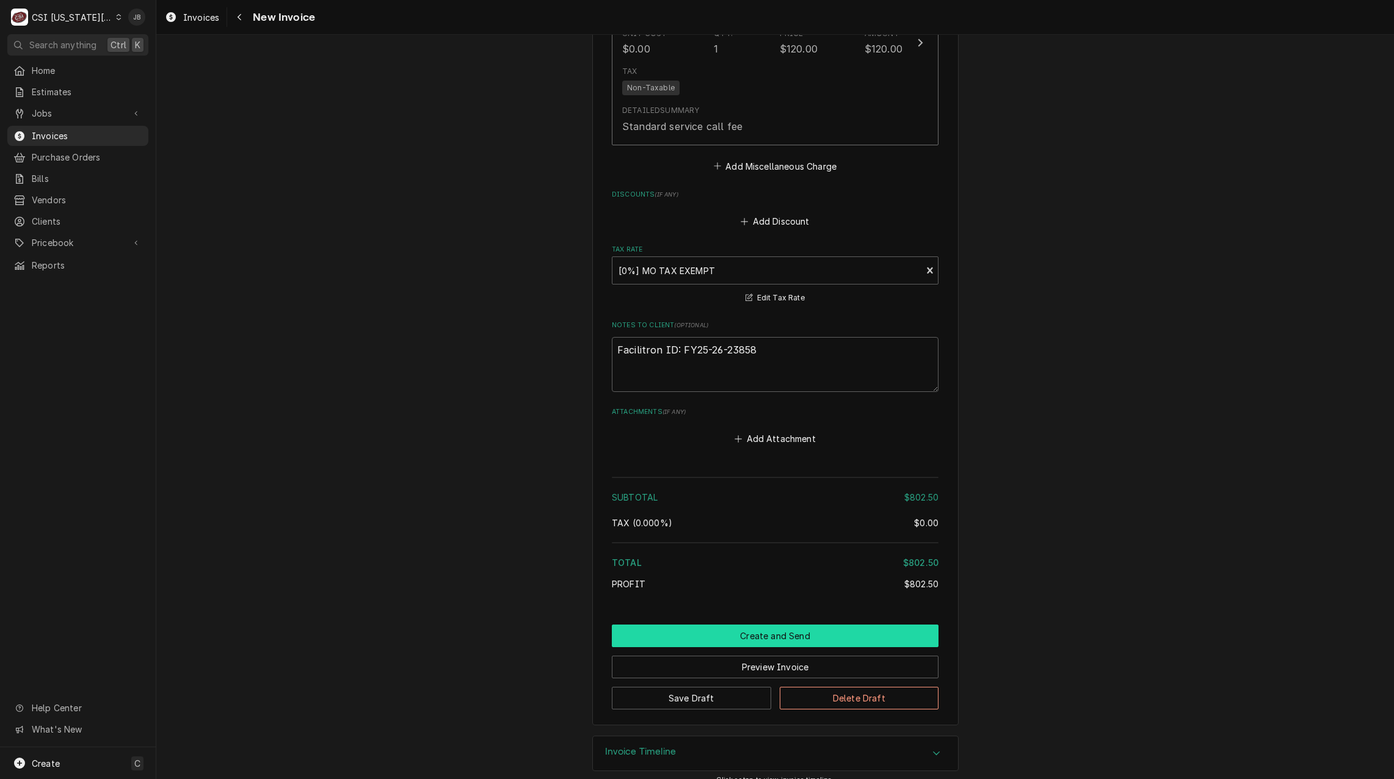
drag, startPoint x: 725, startPoint y: 620, endPoint x: 821, endPoint y: 621, distance: 95.9
click at [725, 625] on button "Create and Send" at bounding box center [775, 636] width 327 height 23
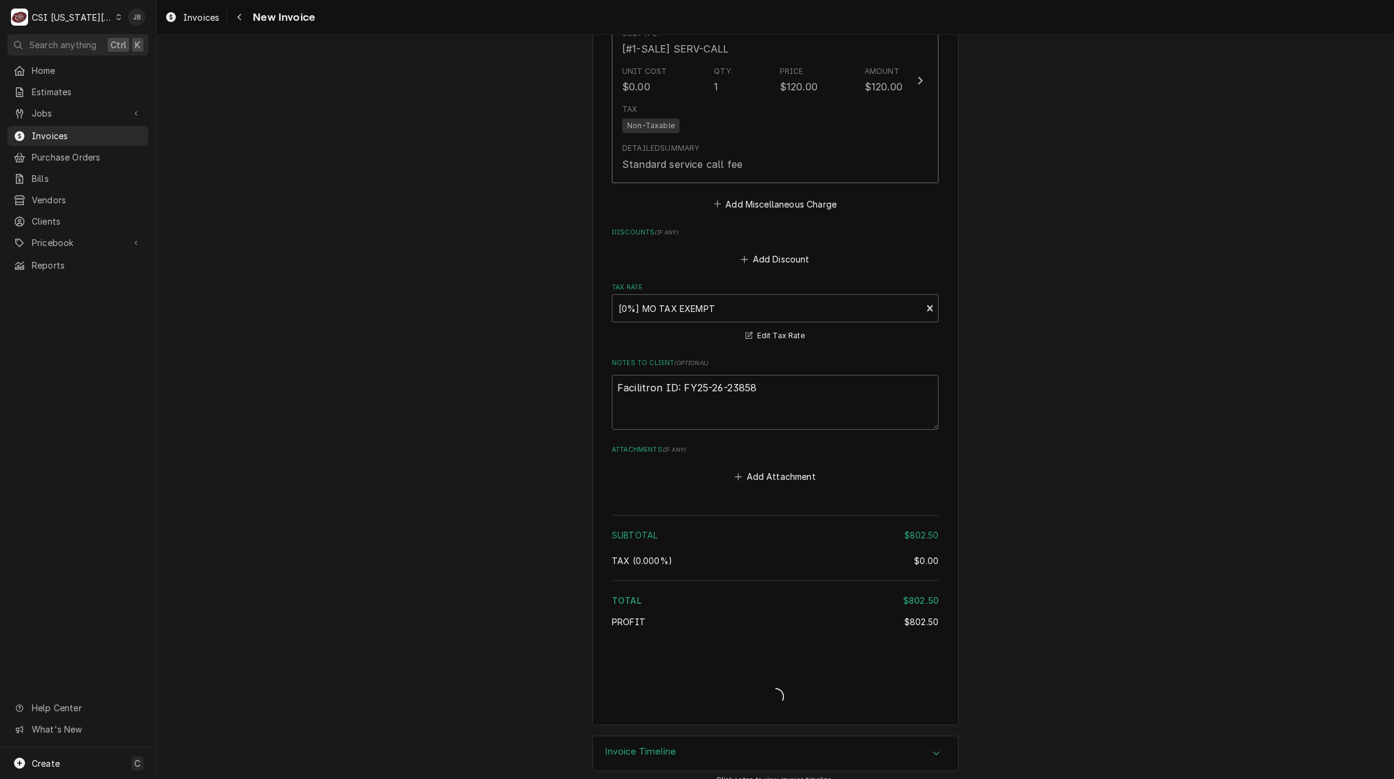
type textarea "x"
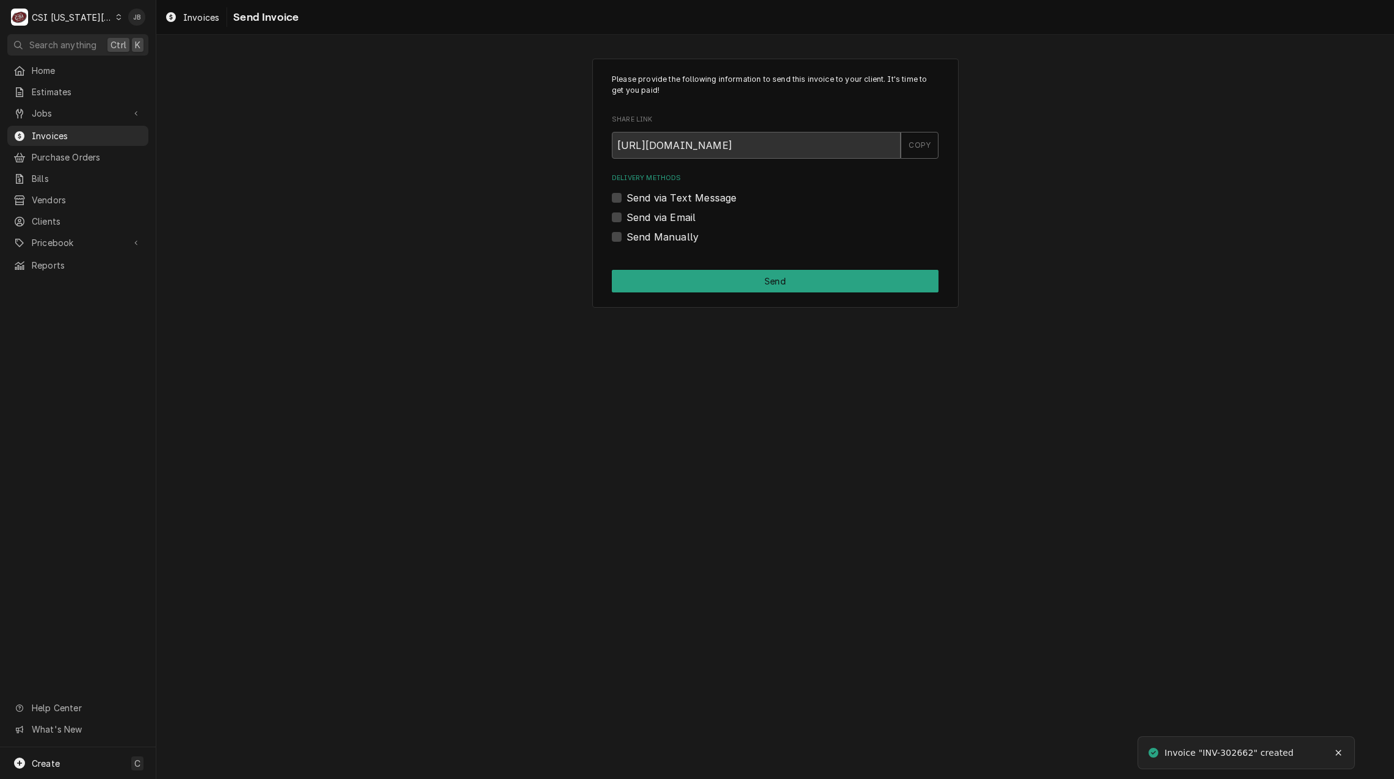
click at [660, 219] on label "Send via Email" at bounding box center [661, 217] width 69 height 15
click at [660, 219] on input "Send via Email" at bounding box center [790, 223] width 327 height 27
checkbox input "true"
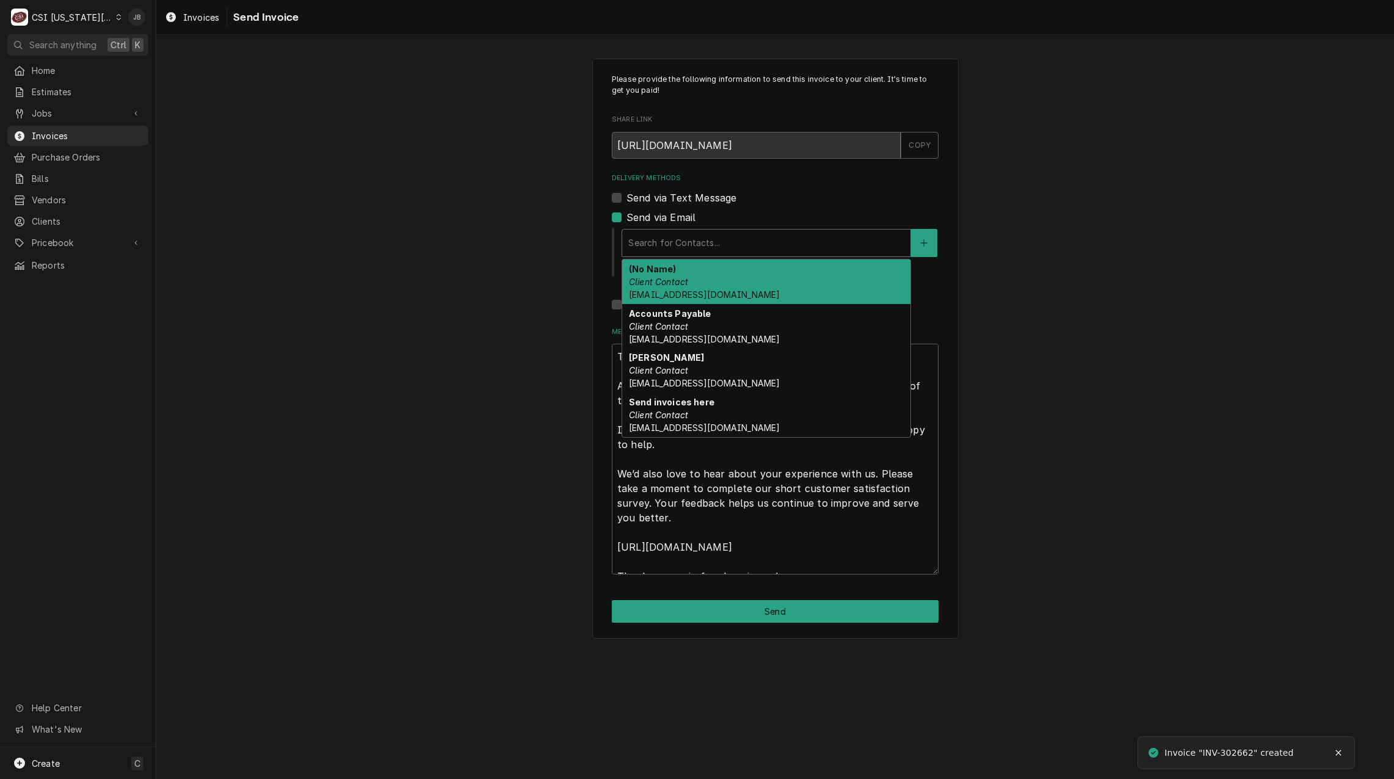
drag, startPoint x: 673, startPoint y: 248, endPoint x: 715, endPoint y: 271, distance: 47.8
click at [673, 247] on div "Delivery Methods" at bounding box center [767, 243] width 276 height 22
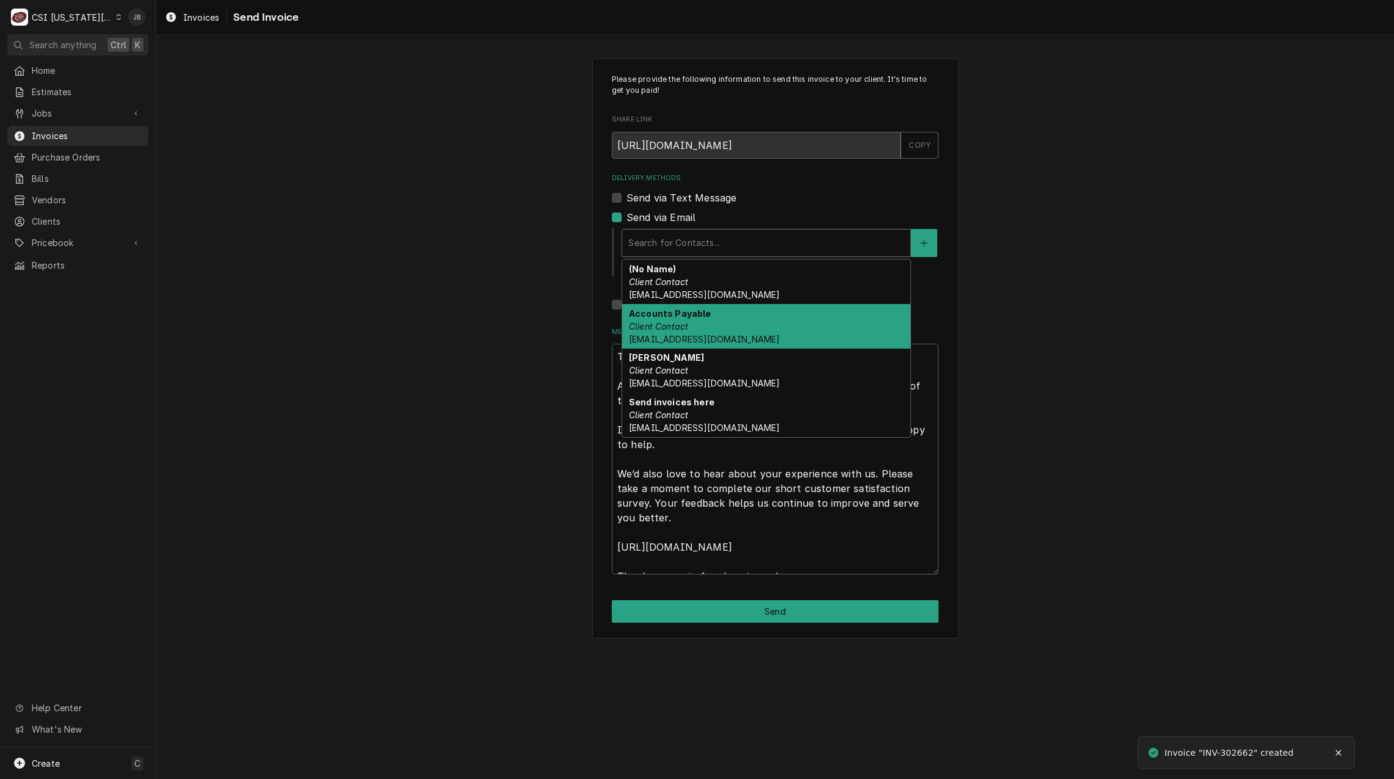
click at [721, 330] on div "Accounts Payable Client Contact Accounts_Payable@Isdschools.Org" at bounding box center [766, 326] width 288 height 45
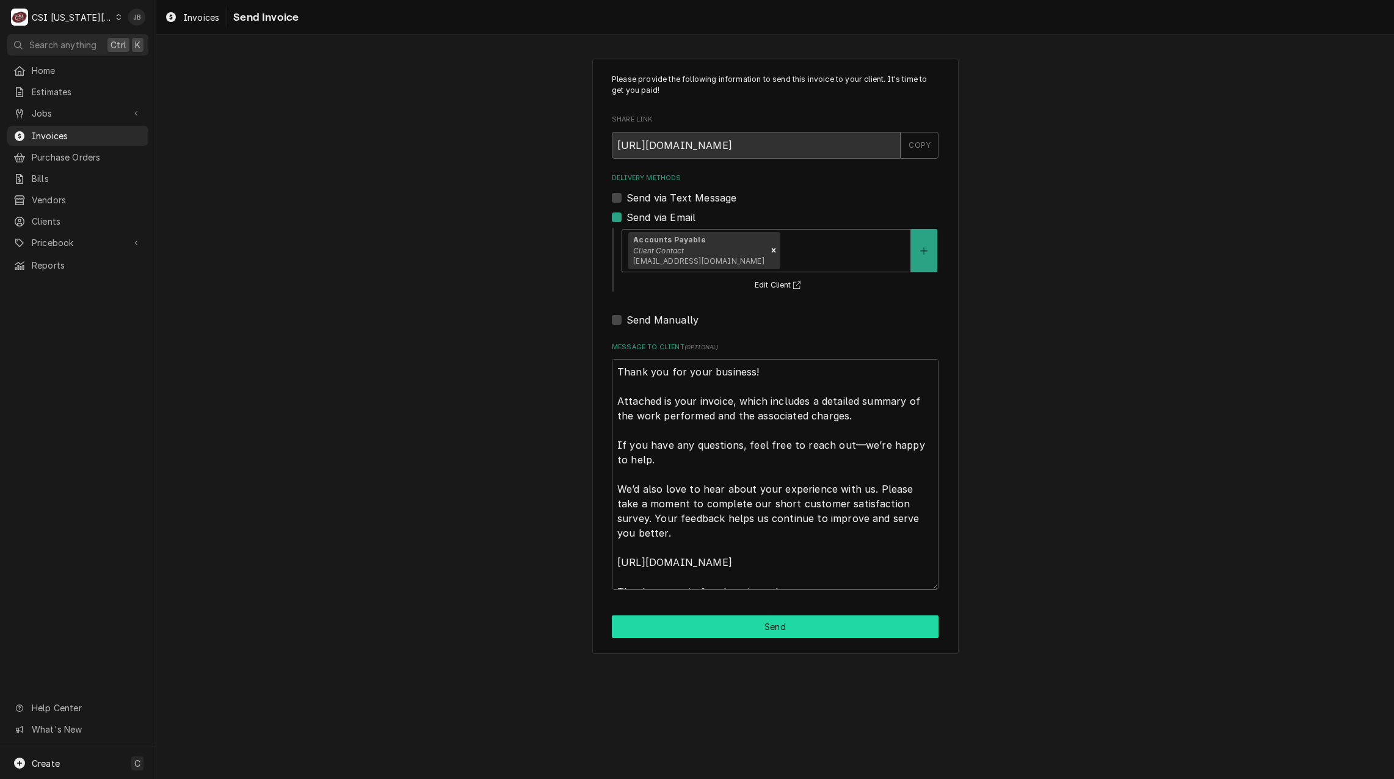
click at [718, 627] on button "Send" at bounding box center [775, 627] width 327 height 23
type textarea "x"
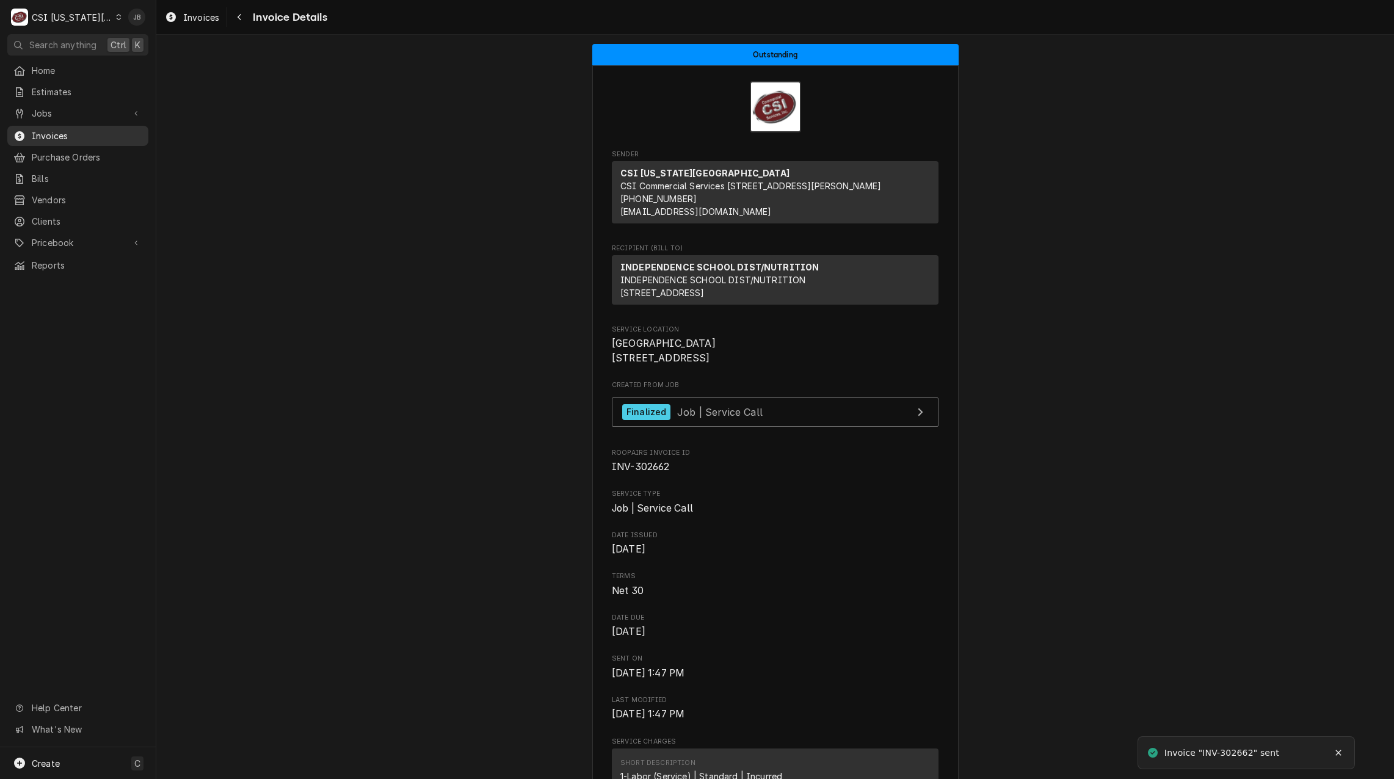
drag, startPoint x: 76, startPoint y: 126, endPoint x: 78, endPoint y: 132, distance: 6.6
click at [76, 129] on span "Invoices" at bounding box center [87, 135] width 111 height 13
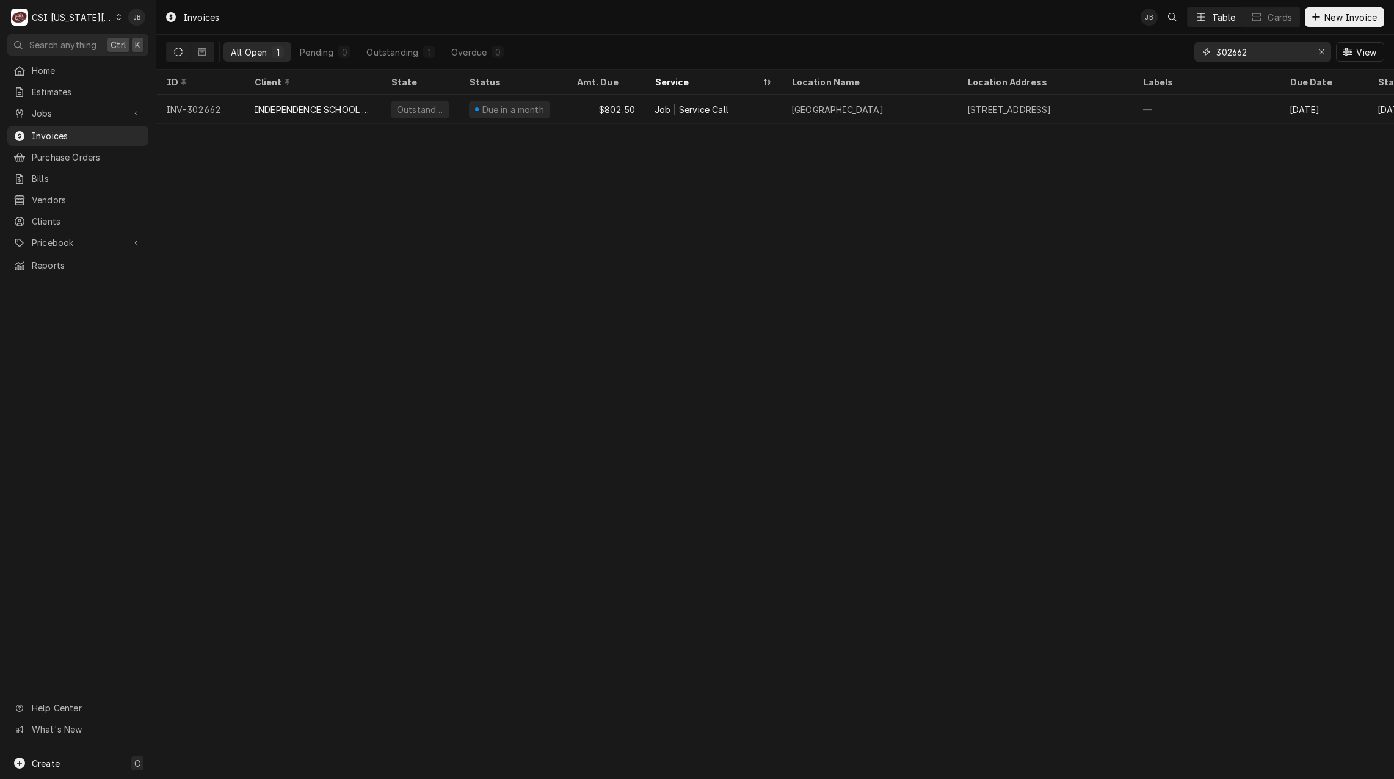
click at [1243, 48] on input "302662" at bounding box center [1263, 52] width 92 height 20
click at [1252, 48] on input "302662" at bounding box center [1263, 52] width 92 height 20
type input "302664"
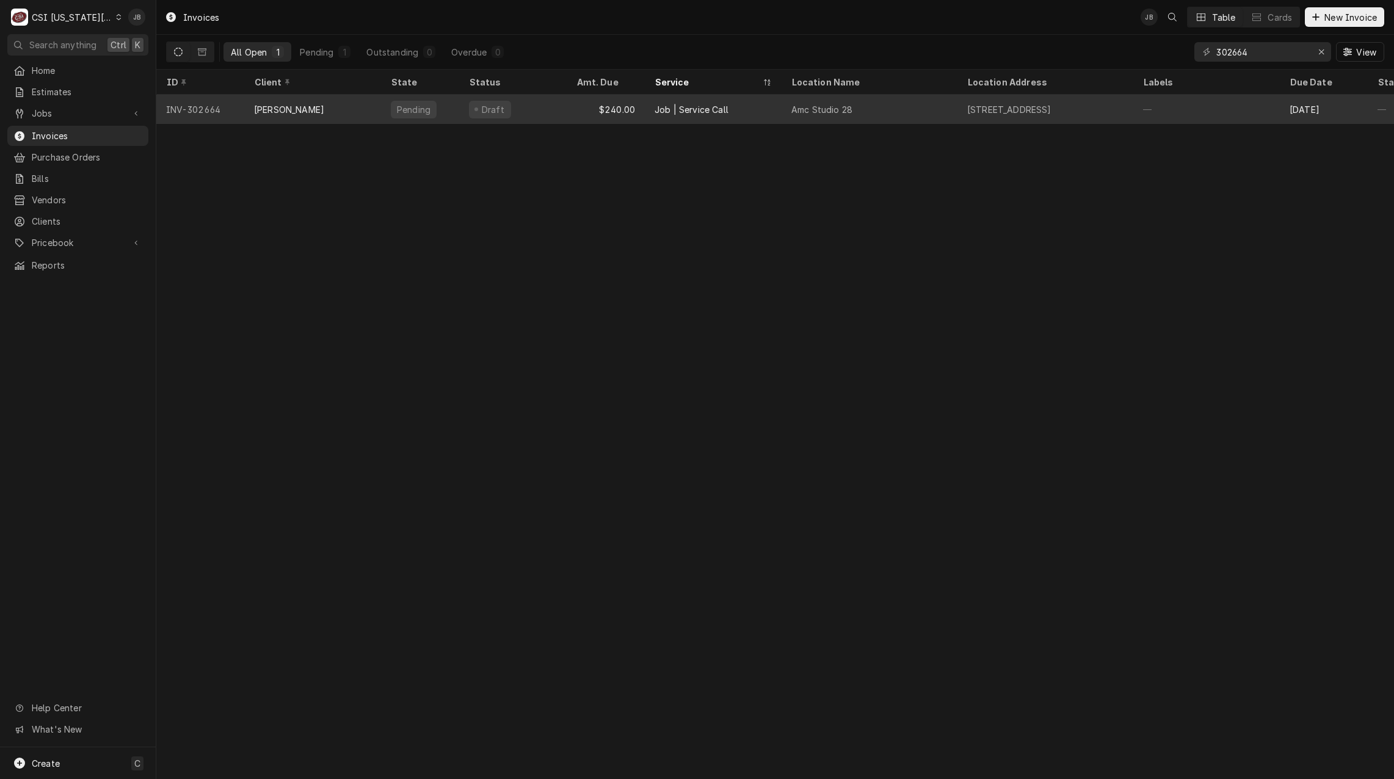
click at [506, 112] on div "Draft" at bounding box center [513, 109] width 108 height 29
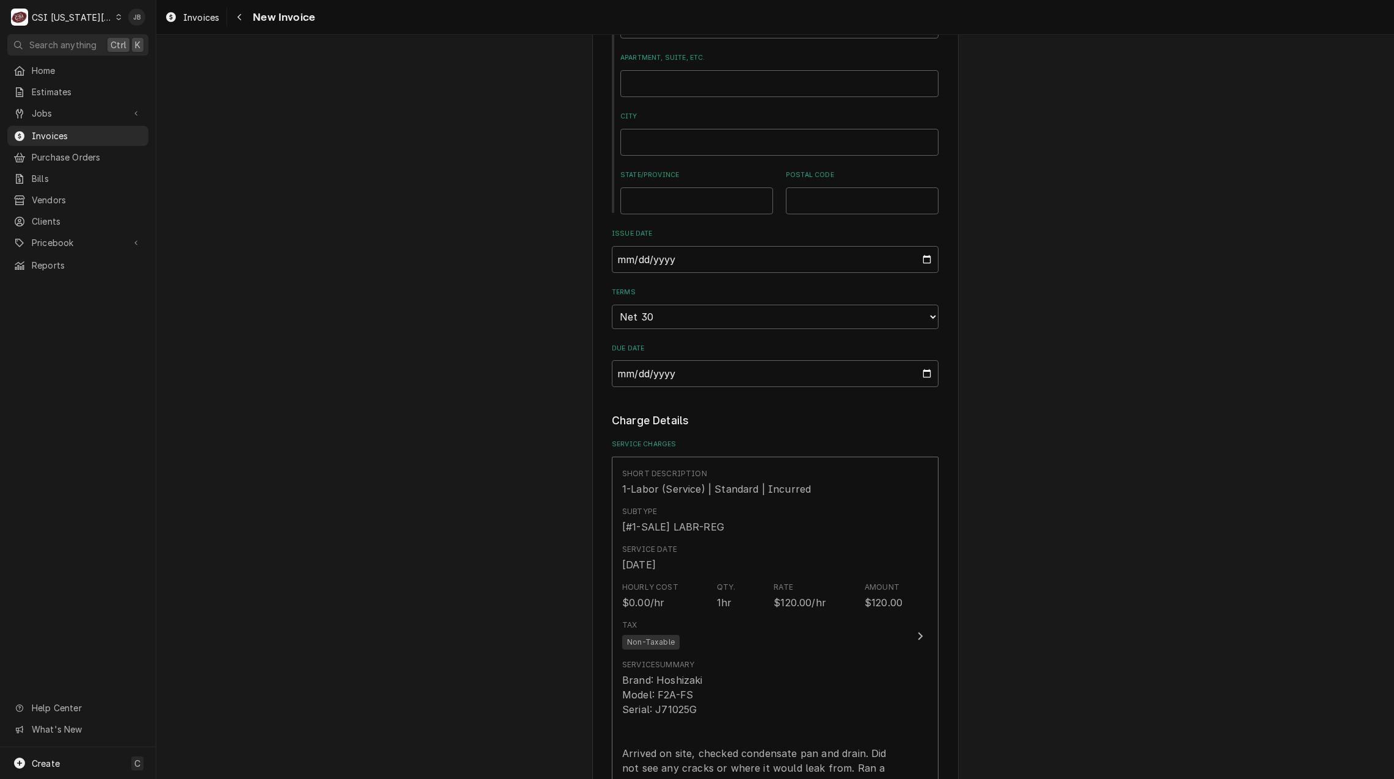
scroll to position [855, 0]
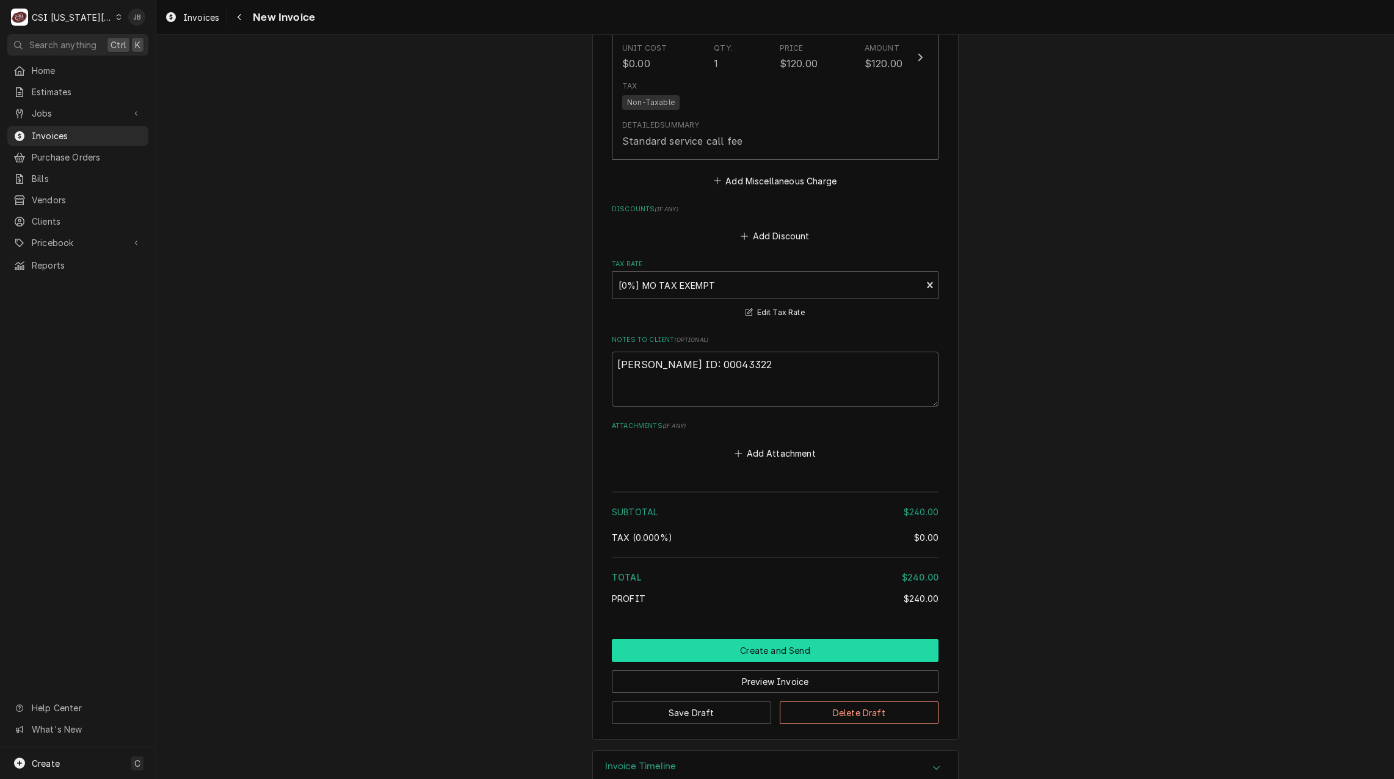
click at [757, 640] on button "Create and Send" at bounding box center [775, 651] width 327 height 23
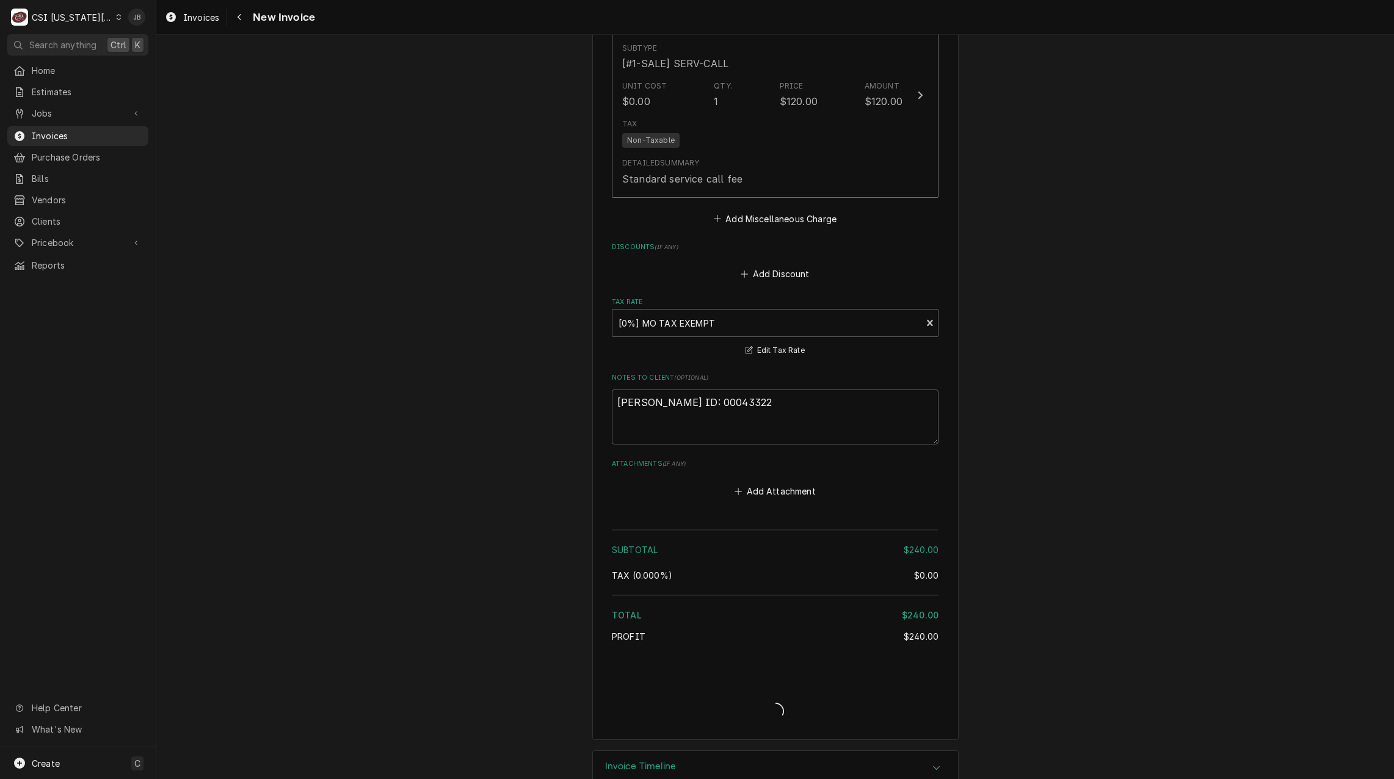
type textarea "x"
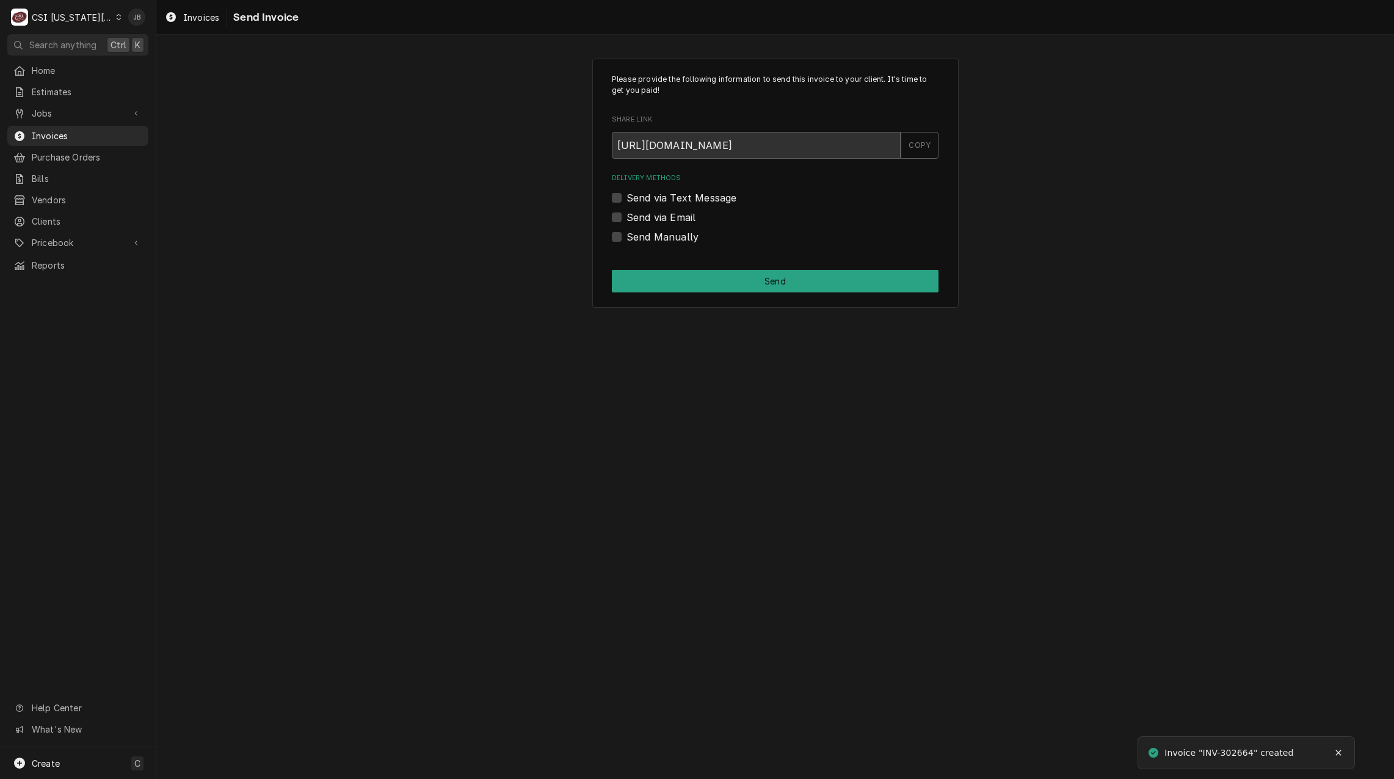
click at [669, 214] on label "Send via Email" at bounding box center [661, 217] width 69 height 15
click at [669, 214] on input "Send via Email" at bounding box center [790, 223] width 327 height 27
checkbox input "true"
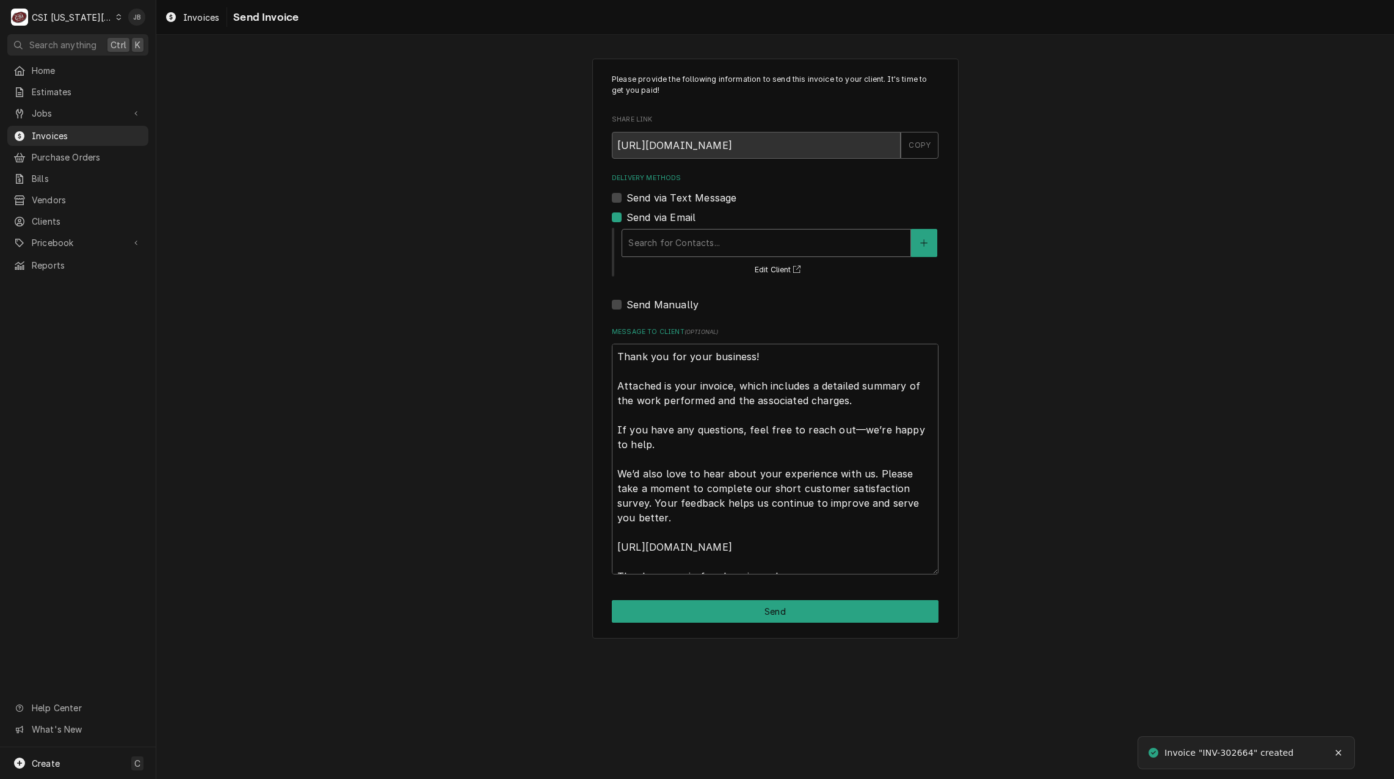
click at [693, 247] on div "Delivery Methods" at bounding box center [767, 243] width 276 height 22
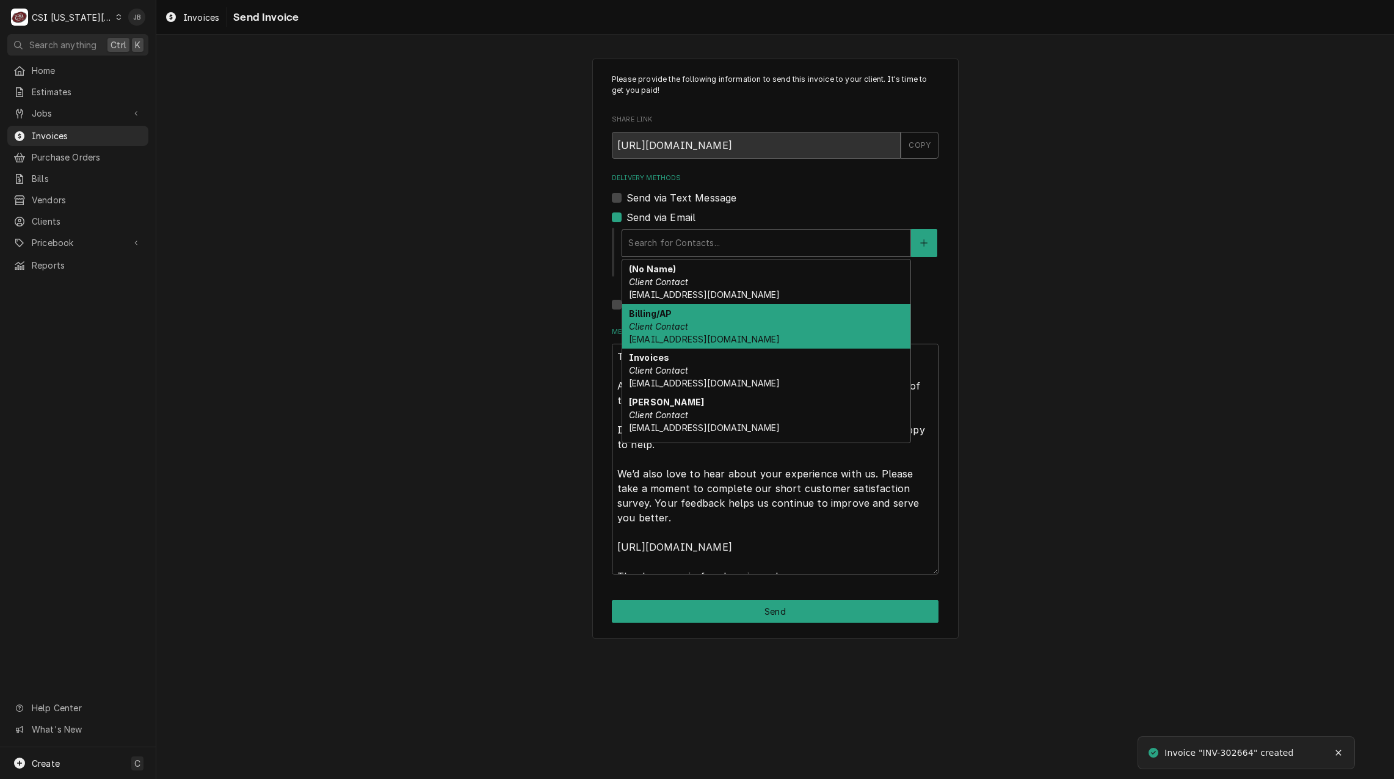
click at [812, 325] on div "Billing/AP Client Contact invoiceservice@viviancompany.com" at bounding box center [766, 326] width 288 height 45
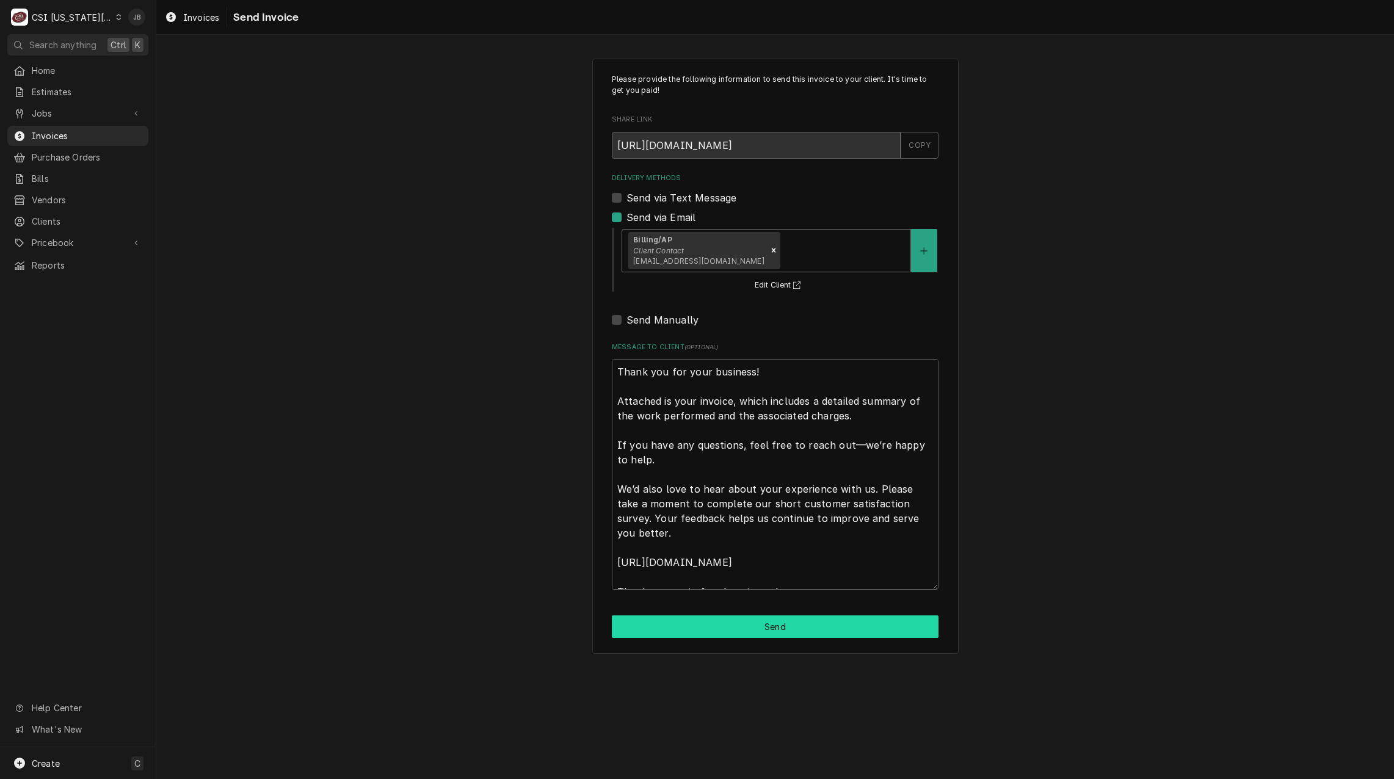
click at [741, 627] on button "Send" at bounding box center [775, 627] width 327 height 23
type textarea "x"
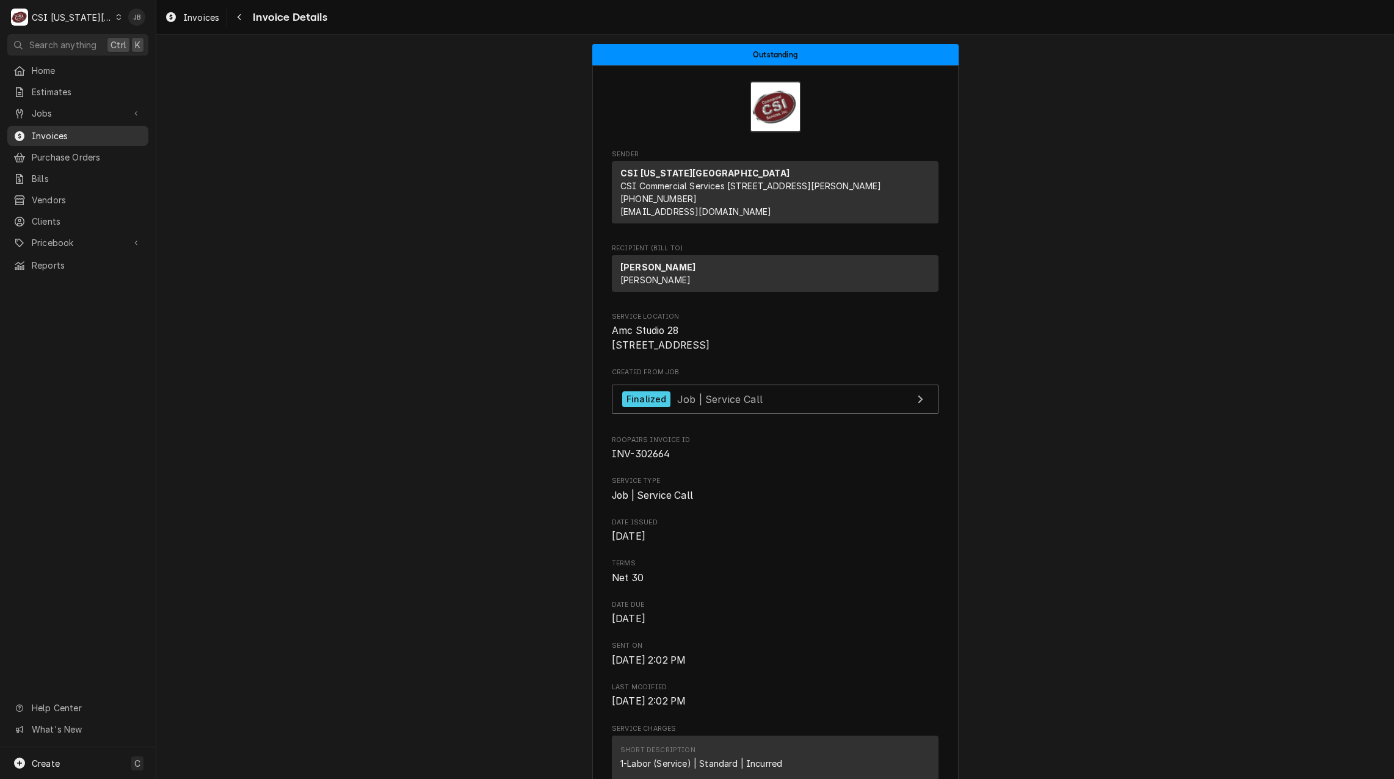
click at [106, 136] on span "Invoices" at bounding box center [87, 135] width 111 height 13
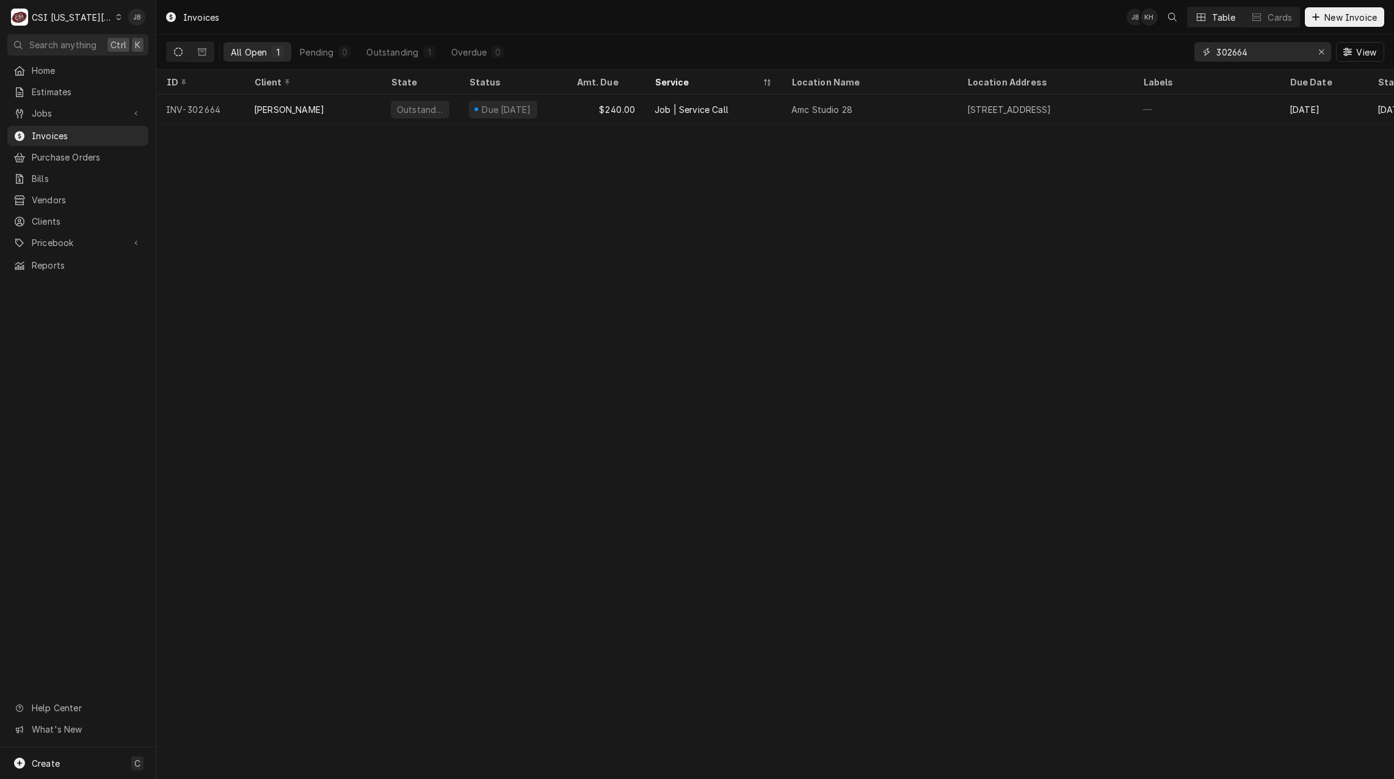
click at [1272, 48] on input "302664" at bounding box center [1263, 52] width 92 height 20
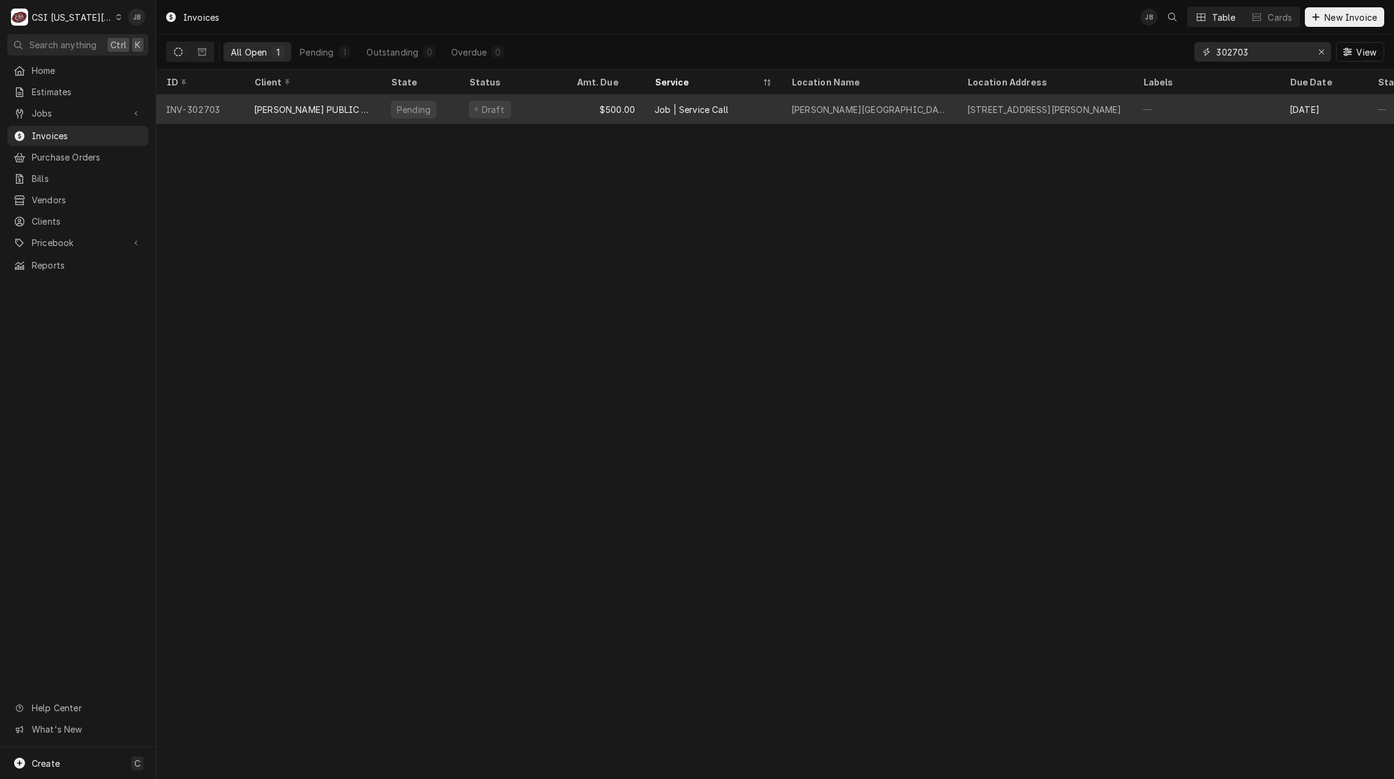
type input "302703"
click at [553, 117] on div "Draft" at bounding box center [513, 109] width 108 height 29
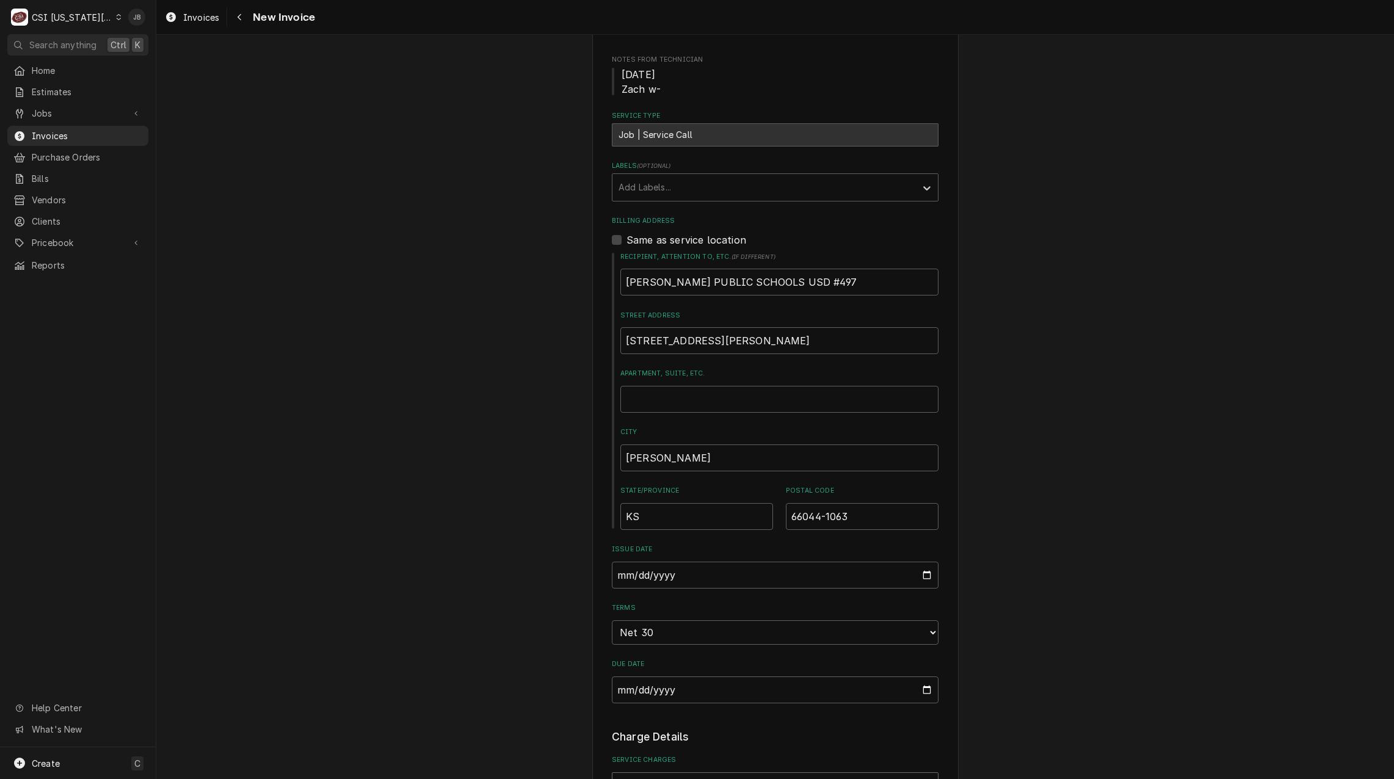
scroll to position [611, 0]
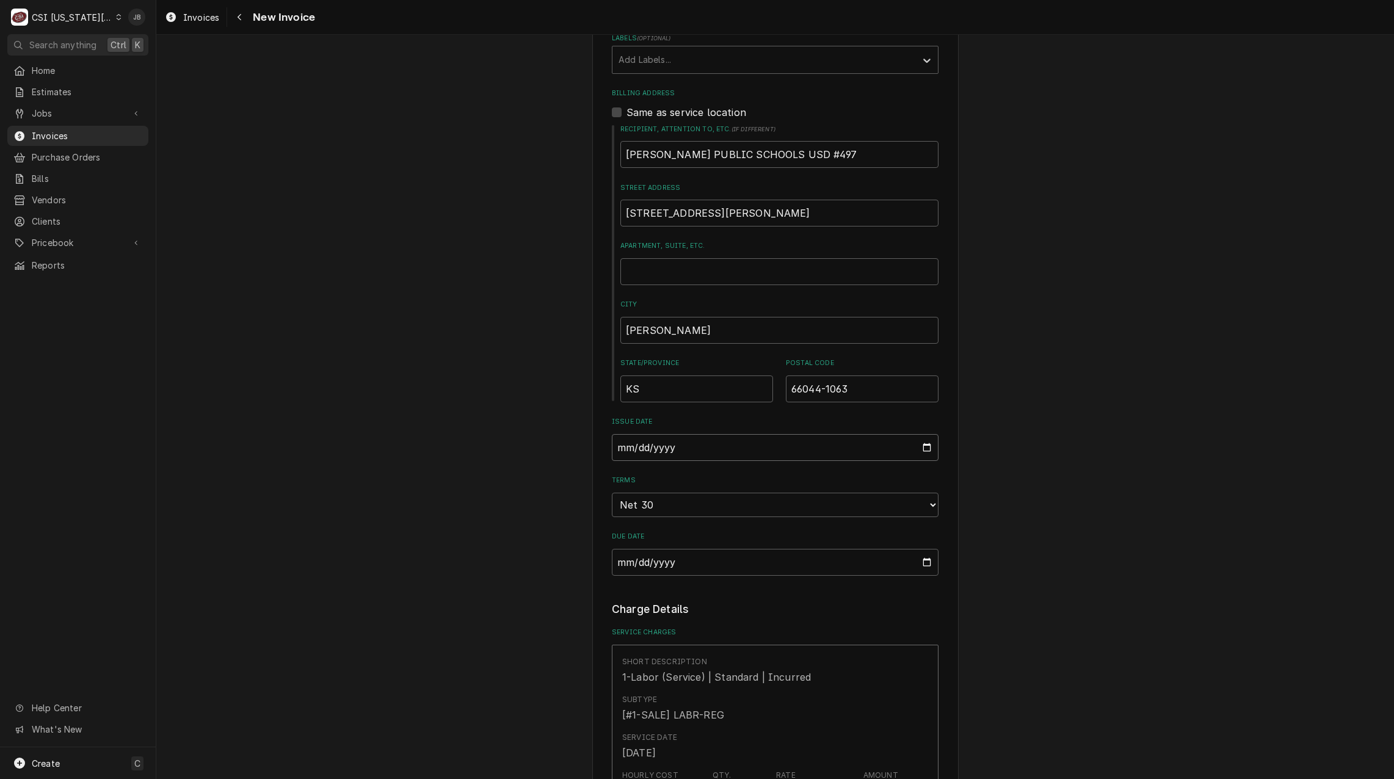
click at [920, 448] on input "2025-08-22" at bounding box center [775, 447] width 327 height 27
type textarea "x"
type input "2025-08-31"
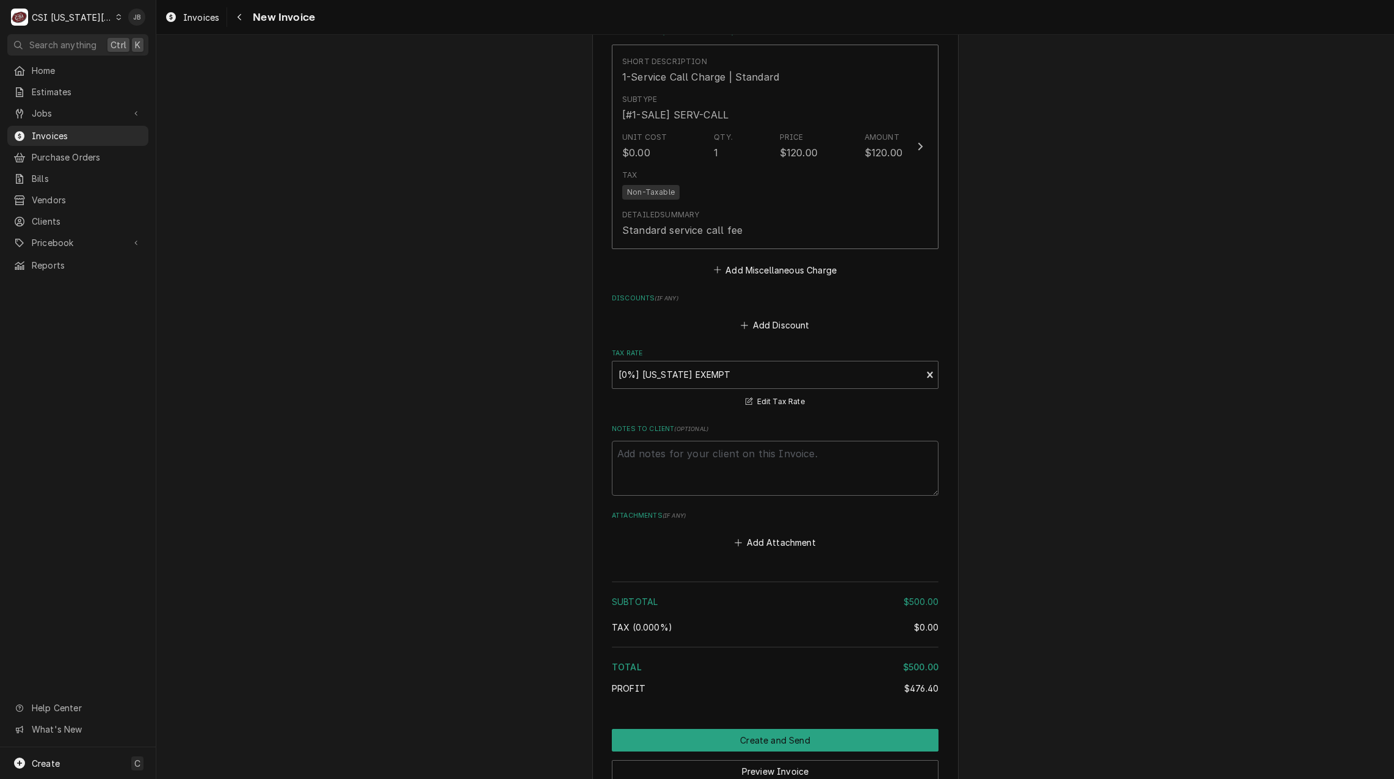
scroll to position [2172, 0]
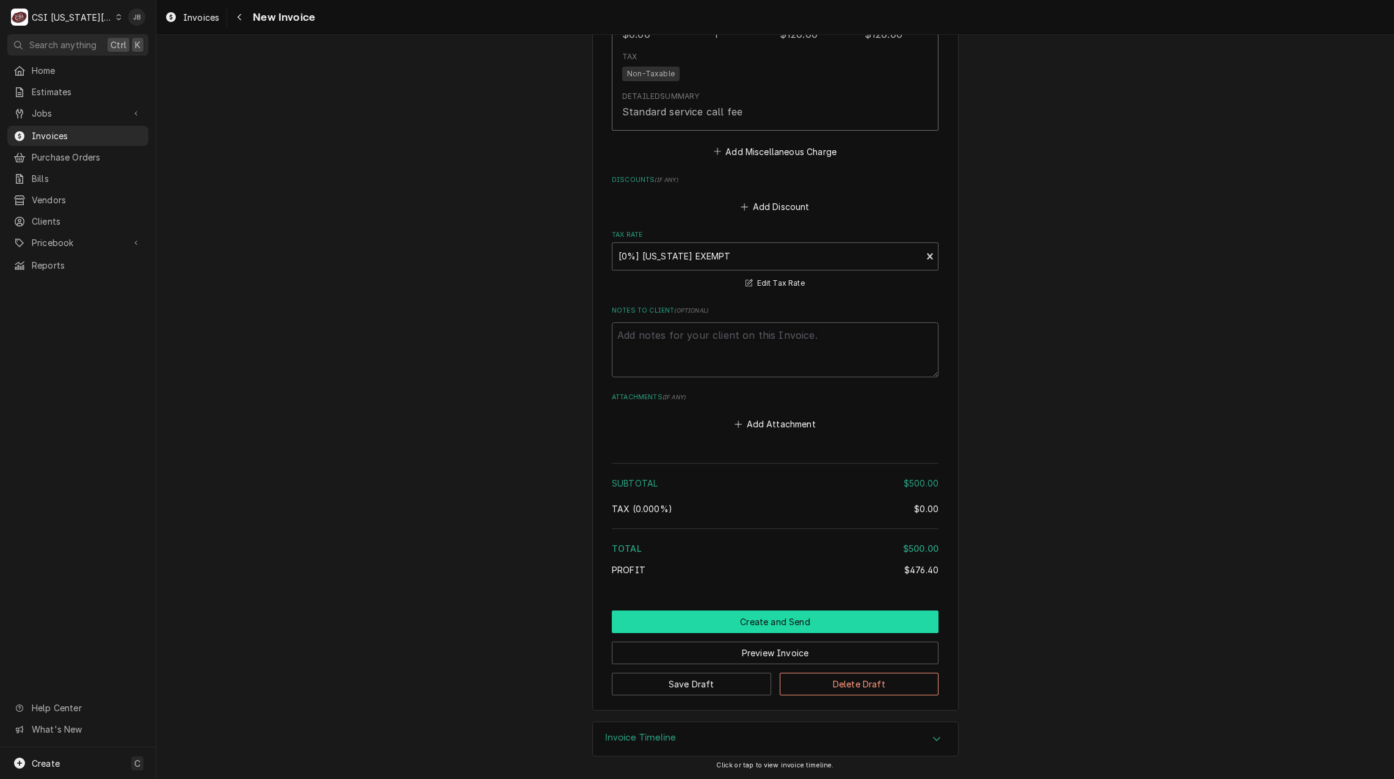
click at [721, 626] on button "Create and Send" at bounding box center [775, 622] width 327 height 23
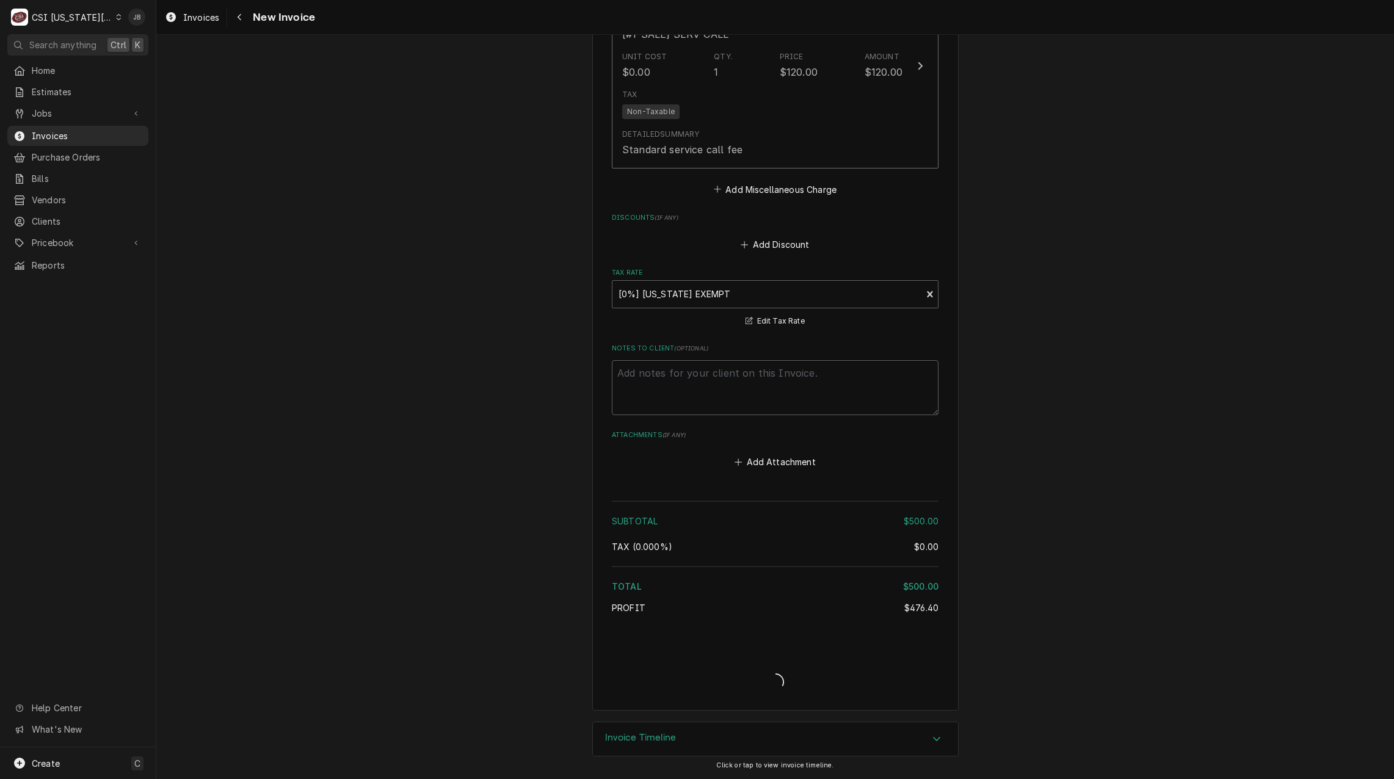
scroll to position [2134, 0]
type textarea "x"
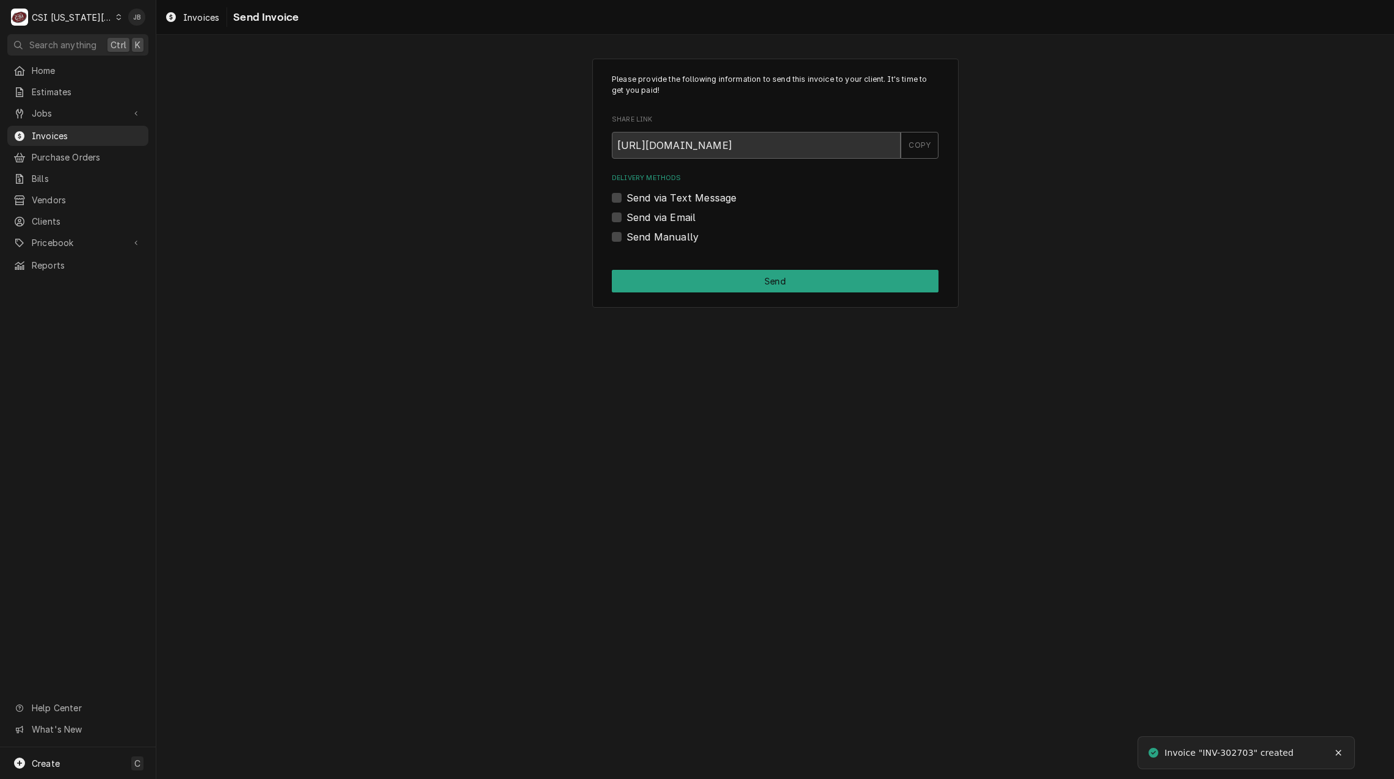
click at [639, 239] on label "Send Manually" at bounding box center [663, 237] width 72 height 15
click at [639, 239] on input "Send Manually" at bounding box center [790, 243] width 327 height 27
click at [647, 242] on label "Send Manually" at bounding box center [663, 237] width 72 height 15
click at [627, 235] on label "Send Manually" at bounding box center [663, 237] width 72 height 15
click at [627, 235] on input "Send Manually" at bounding box center [790, 243] width 327 height 27
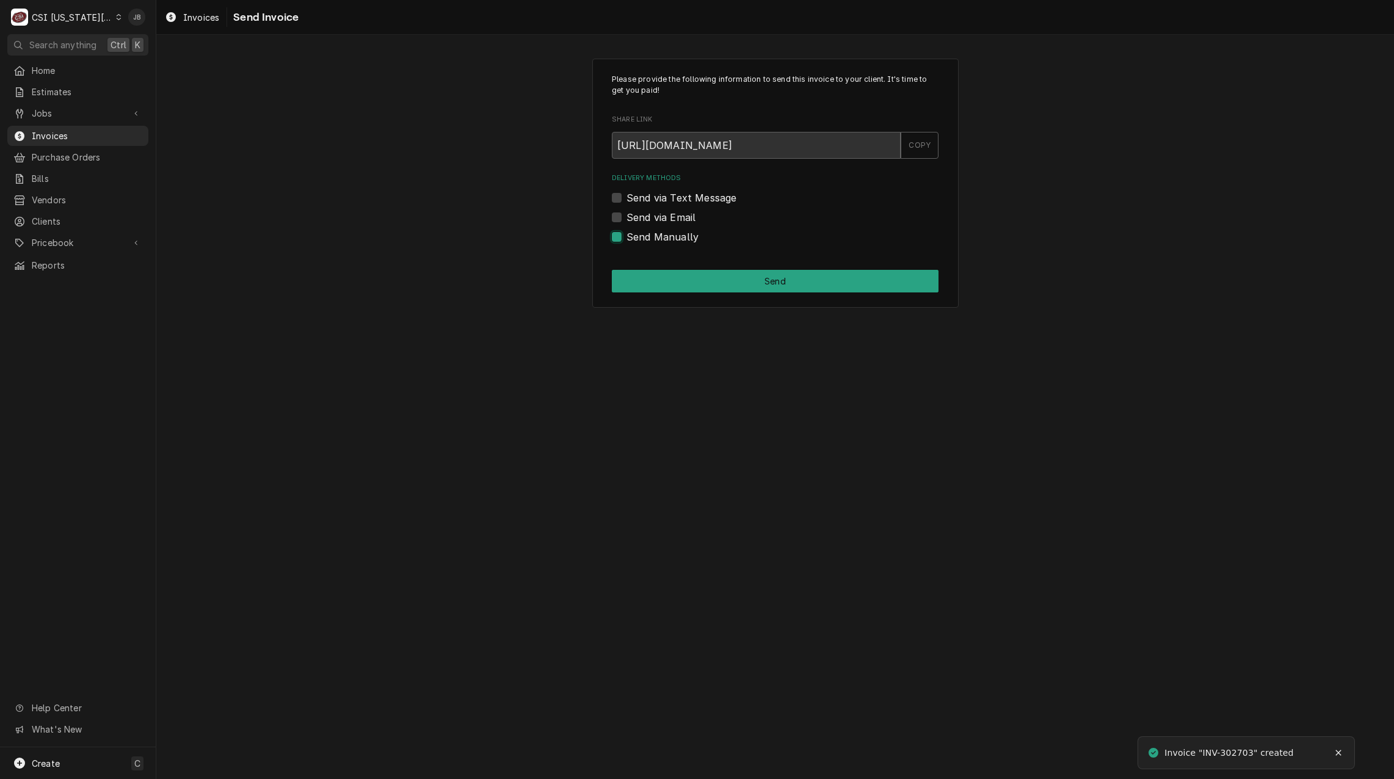
checkbox input "false"
click at [624, 215] on div "Send via Email" at bounding box center [775, 217] width 327 height 15
click at [627, 216] on label "Send via Email" at bounding box center [661, 217] width 69 height 15
click at [627, 216] on input "Send via Email" at bounding box center [790, 223] width 327 height 27
checkbox input "true"
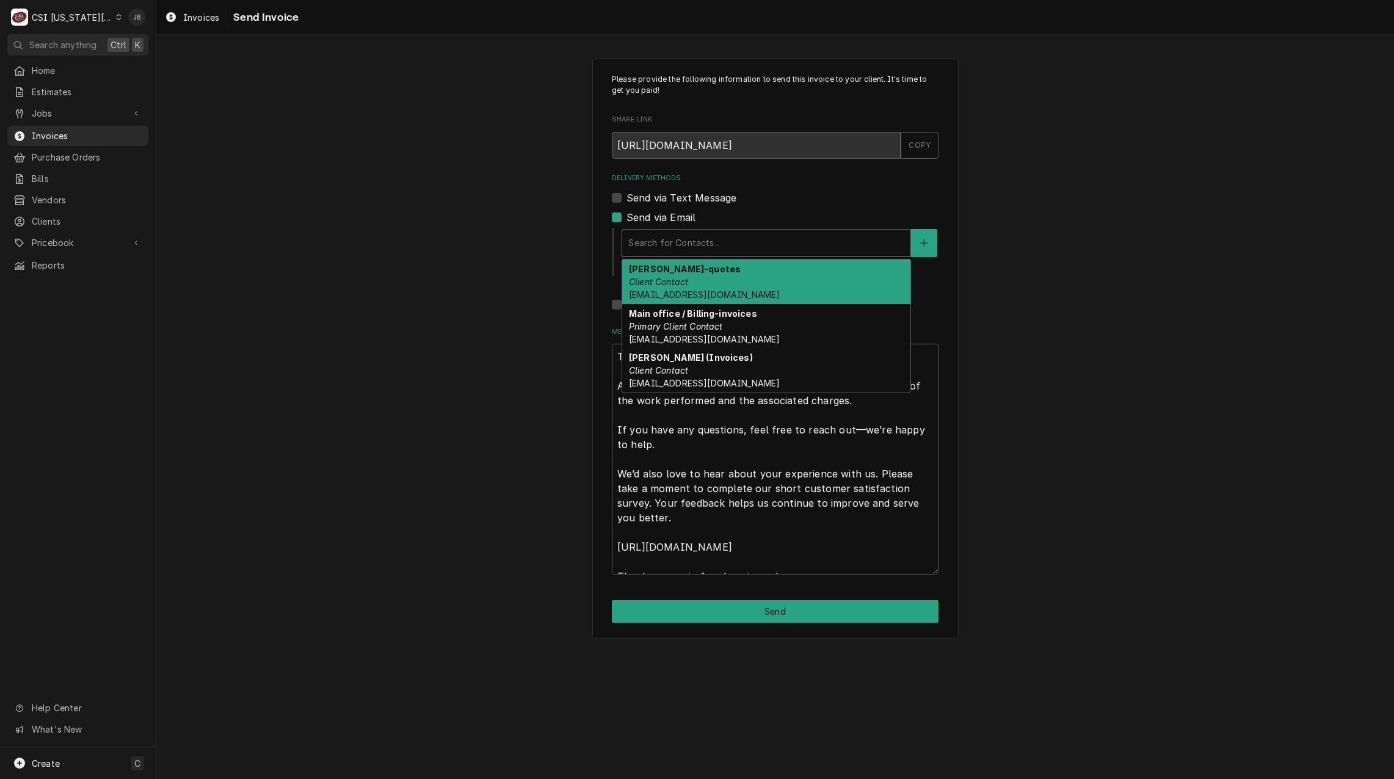
click at [655, 250] on div "Delivery Methods" at bounding box center [767, 243] width 276 height 22
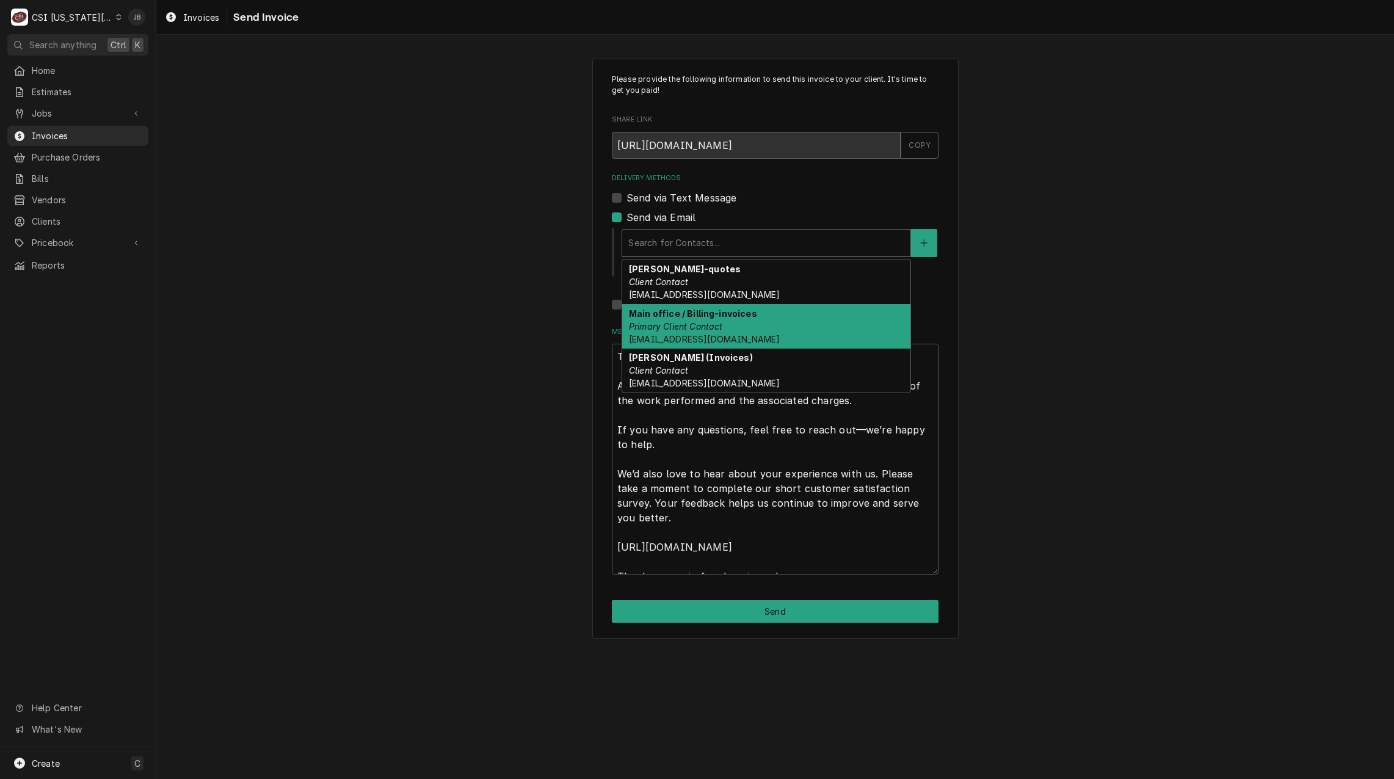
click at [767, 328] on div "Main office / Billing-invoices Primary Client Contact lpsaccountspayable@usd497…" at bounding box center [766, 326] width 288 height 45
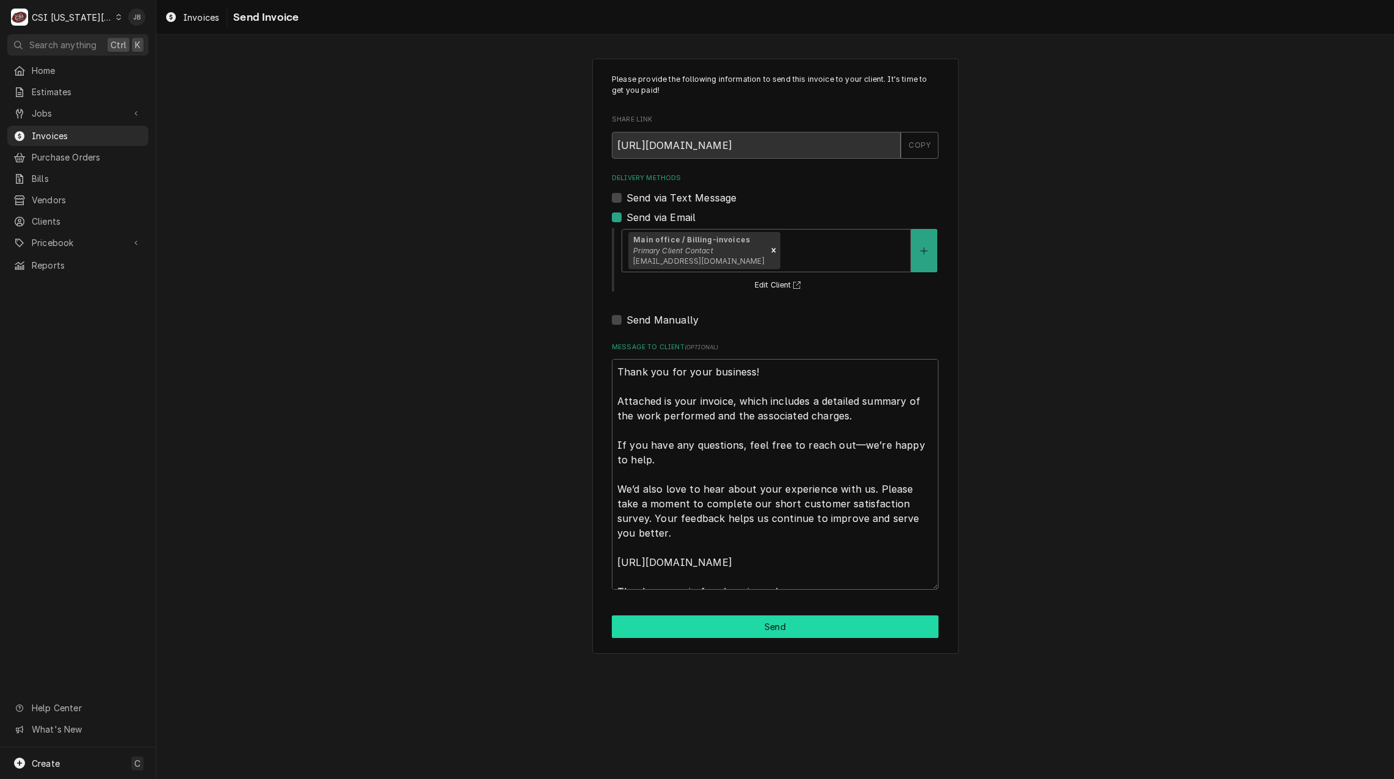
click at [729, 633] on button "Send" at bounding box center [775, 627] width 327 height 23
type textarea "x"
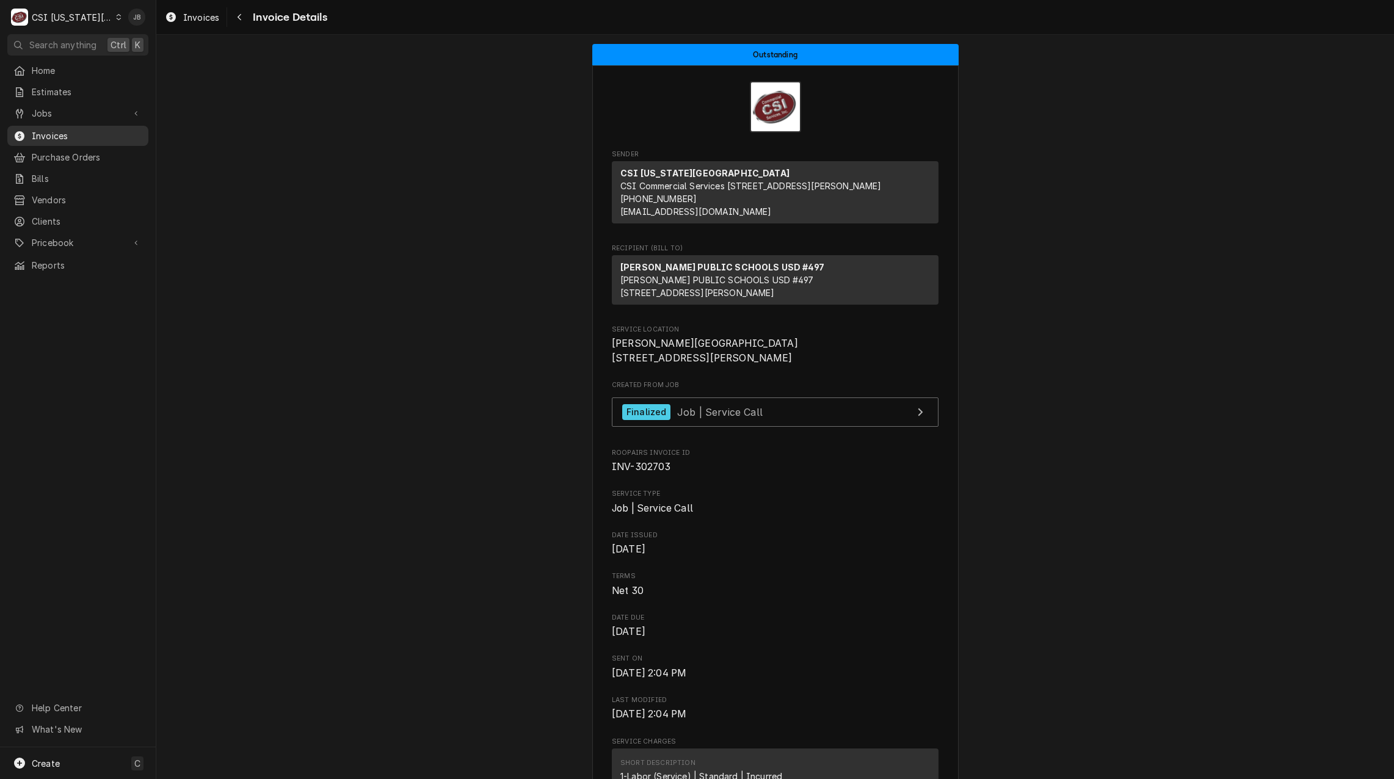
click at [82, 130] on span "Invoices" at bounding box center [87, 135] width 111 height 13
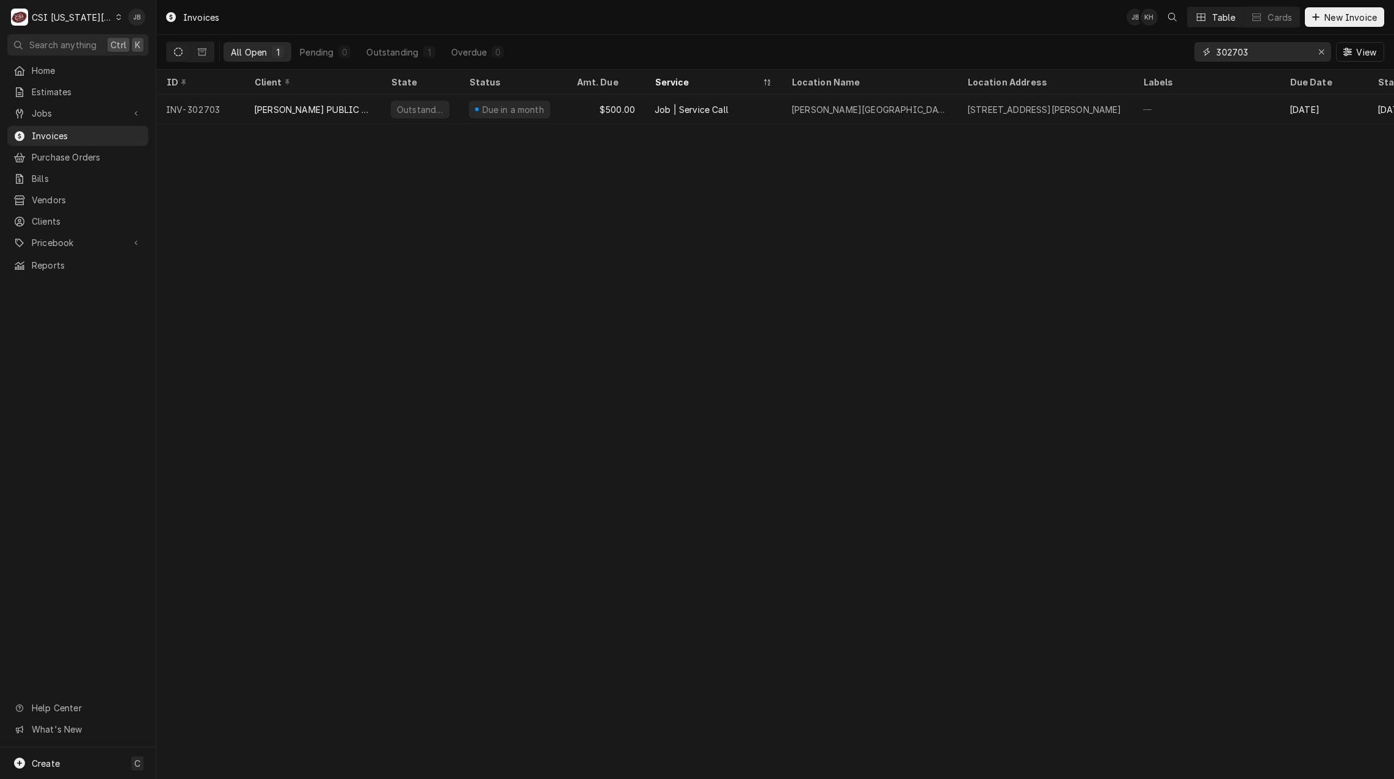
click at [1257, 55] on input "302703" at bounding box center [1263, 52] width 92 height 20
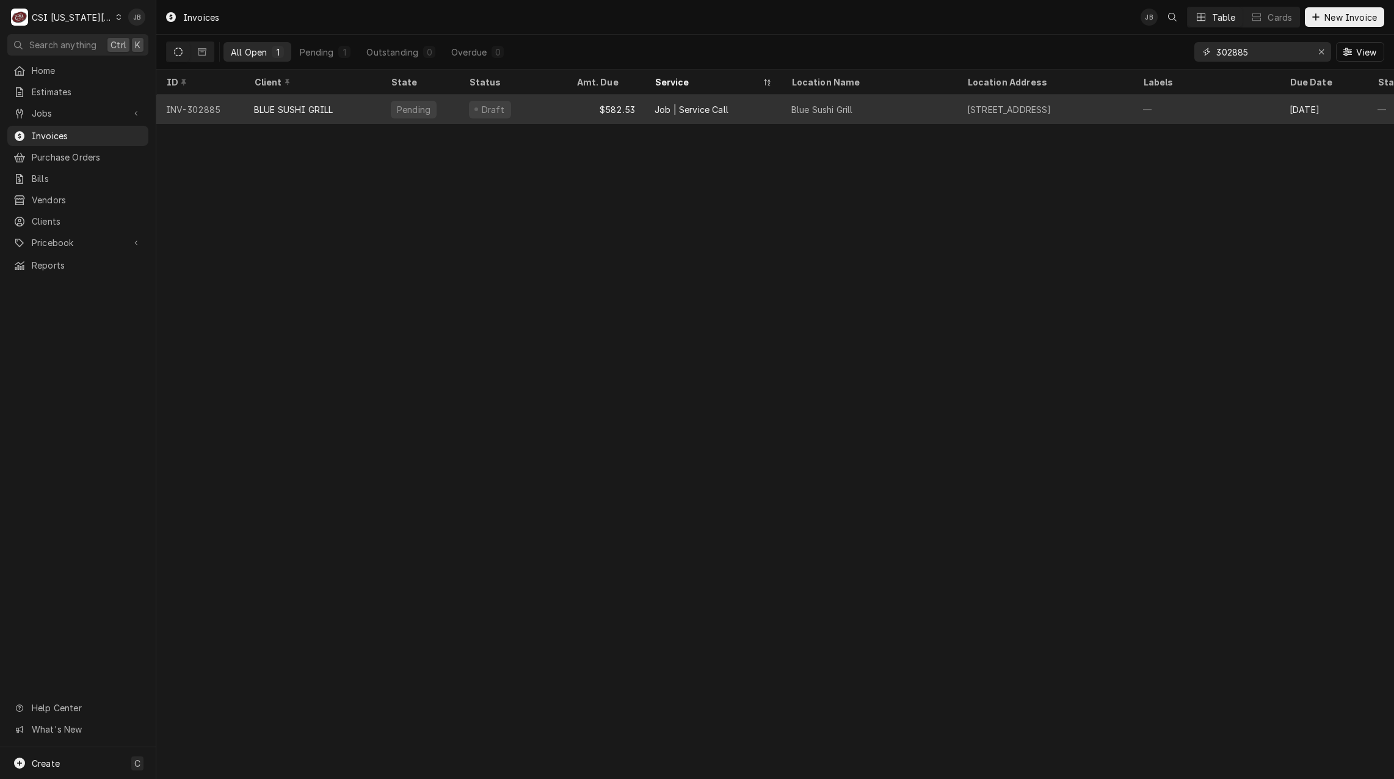
type input "302885"
click at [574, 115] on div "$582.53" at bounding box center [606, 109] width 78 height 29
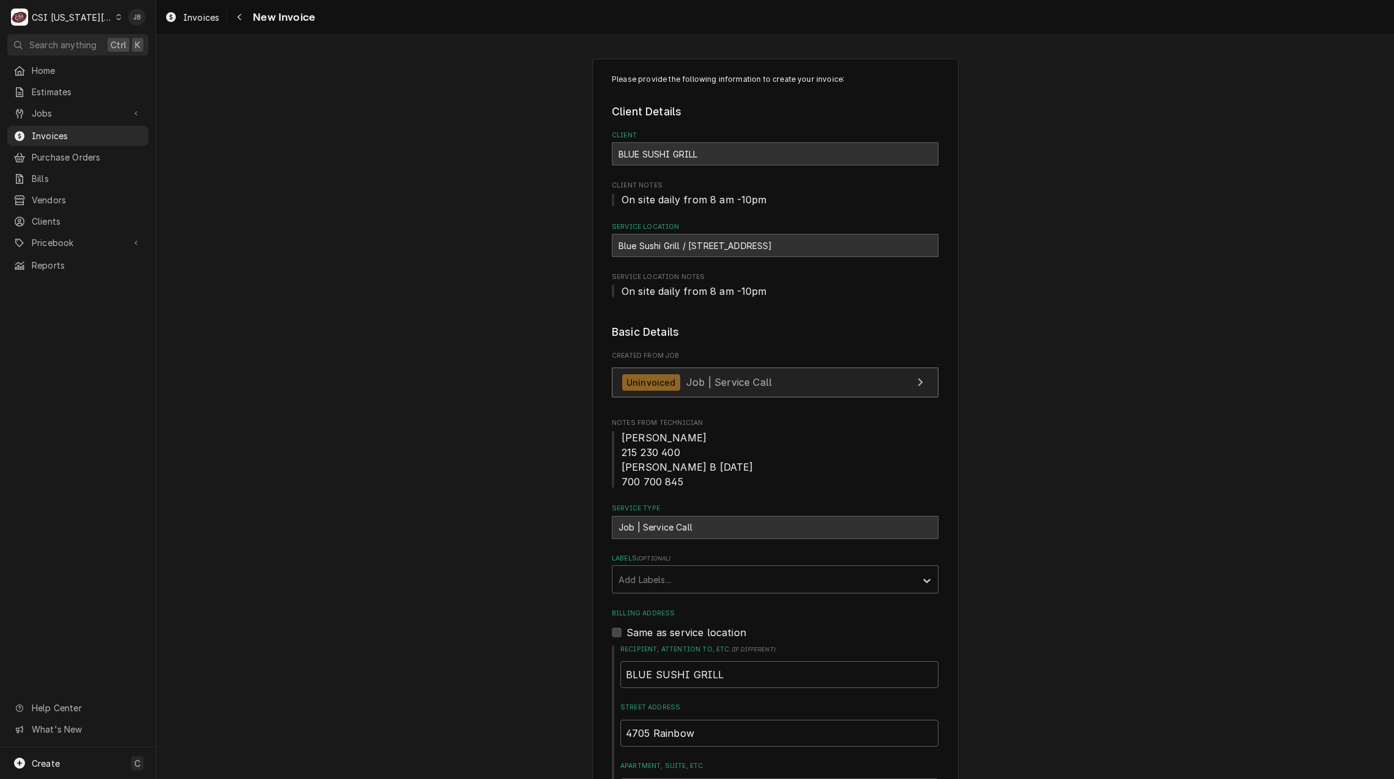
click at [778, 388] on link "Uninvoiced Job | Service Call" at bounding box center [775, 383] width 327 height 30
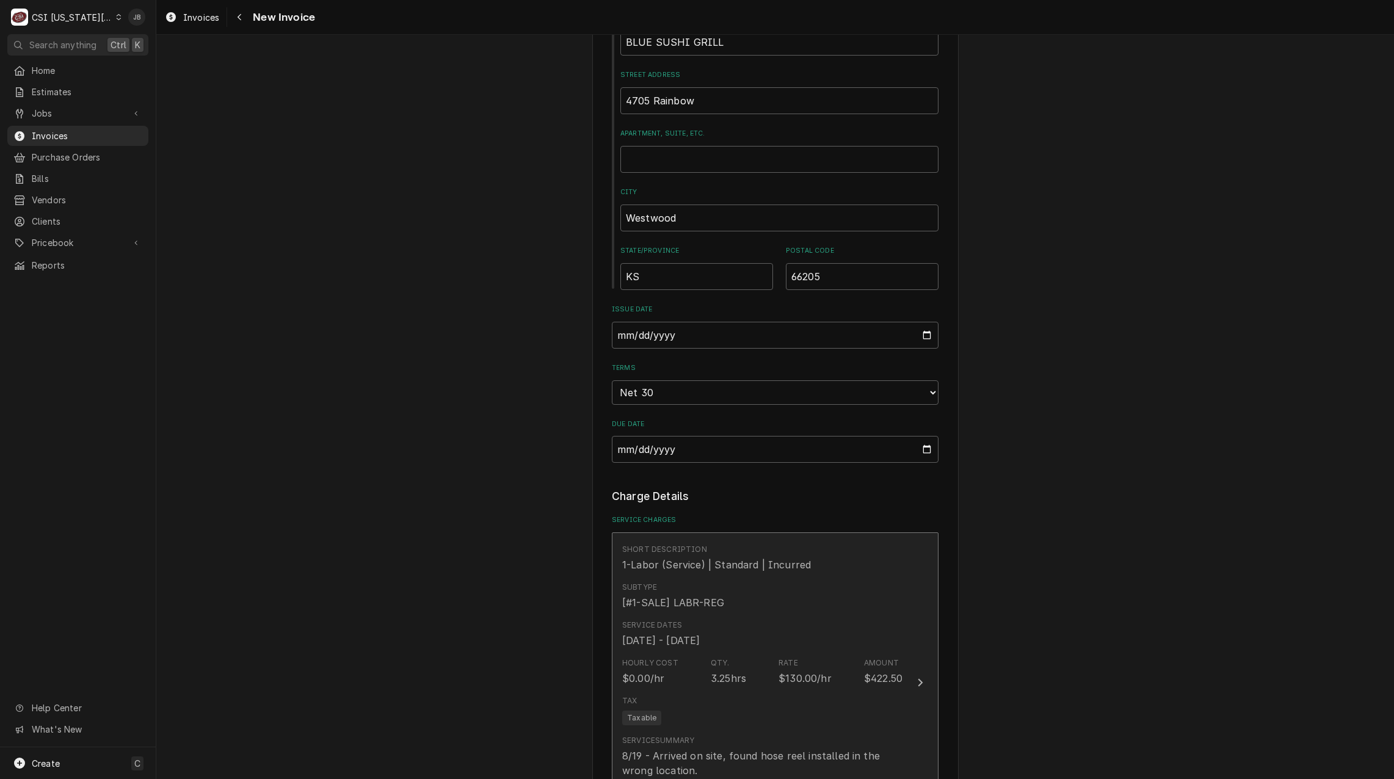
scroll to position [916, 0]
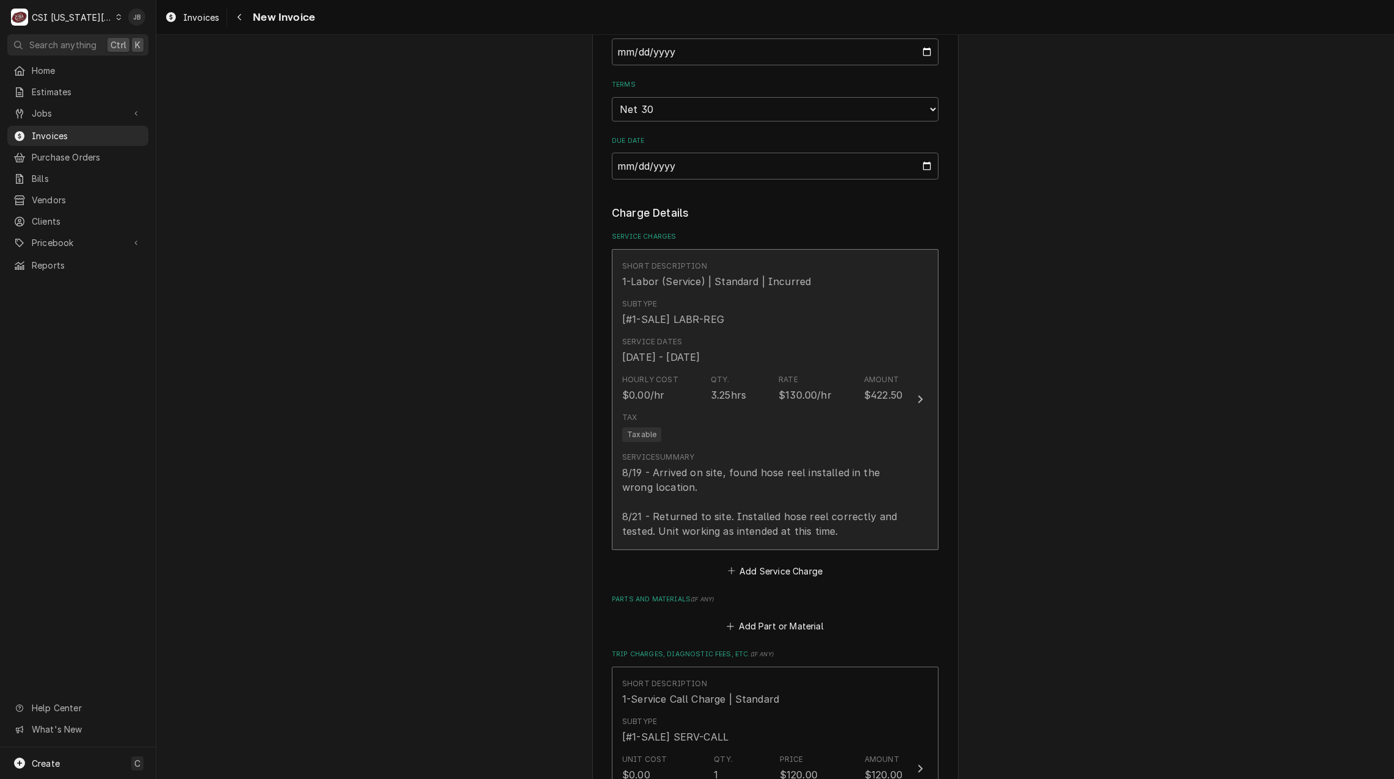
click at [753, 506] on div "8/19 - Arrived on site, found hose reel installed in the wrong location. 8/21 -…" at bounding box center [762, 501] width 280 height 73
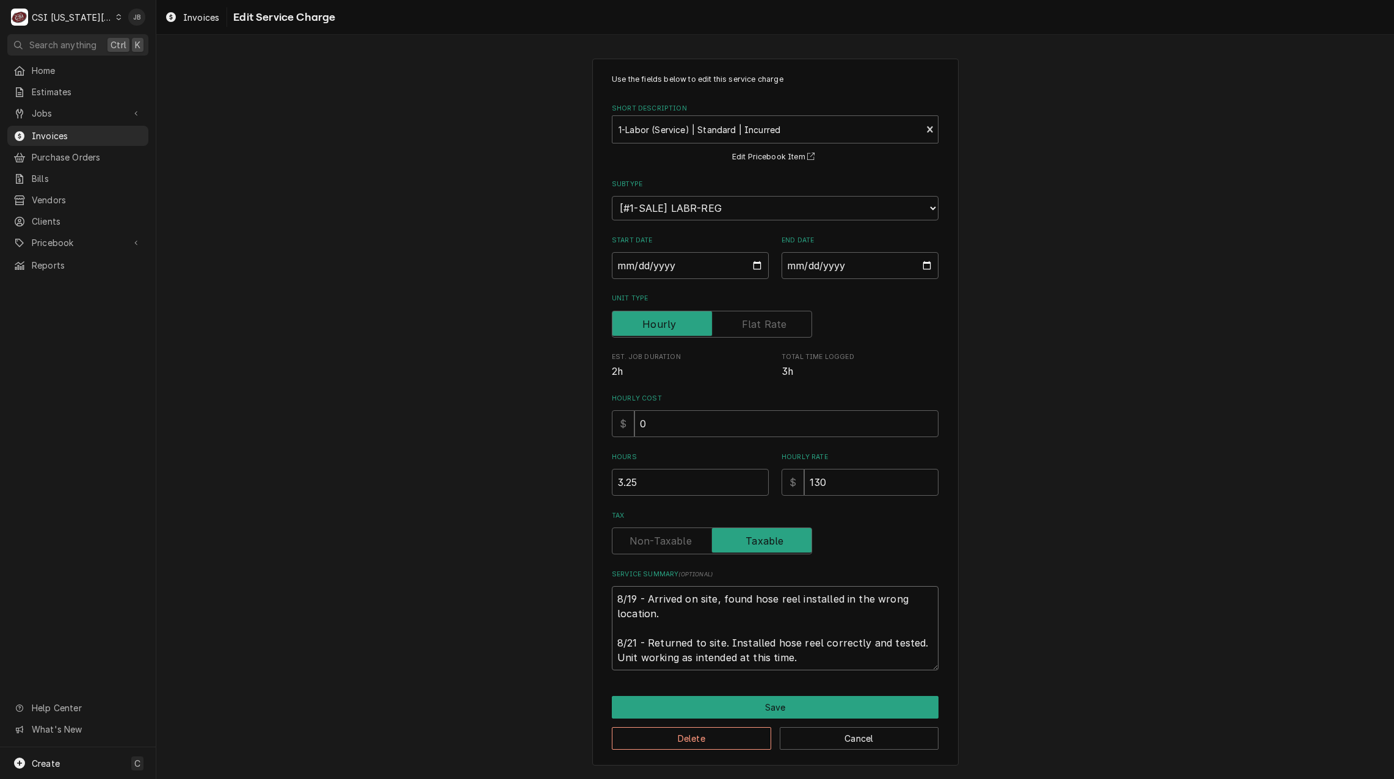
drag, startPoint x: 806, startPoint y: 662, endPoint x: 470, endPoint y: 559, distance: 351.3
click at [470, 559] on div "Use the fields below to edit this service charge Short Description 1-Labor (Ser…" at bounding box center [775, 412] width 1238 height 729
type textarea "x"
type textarea "I"
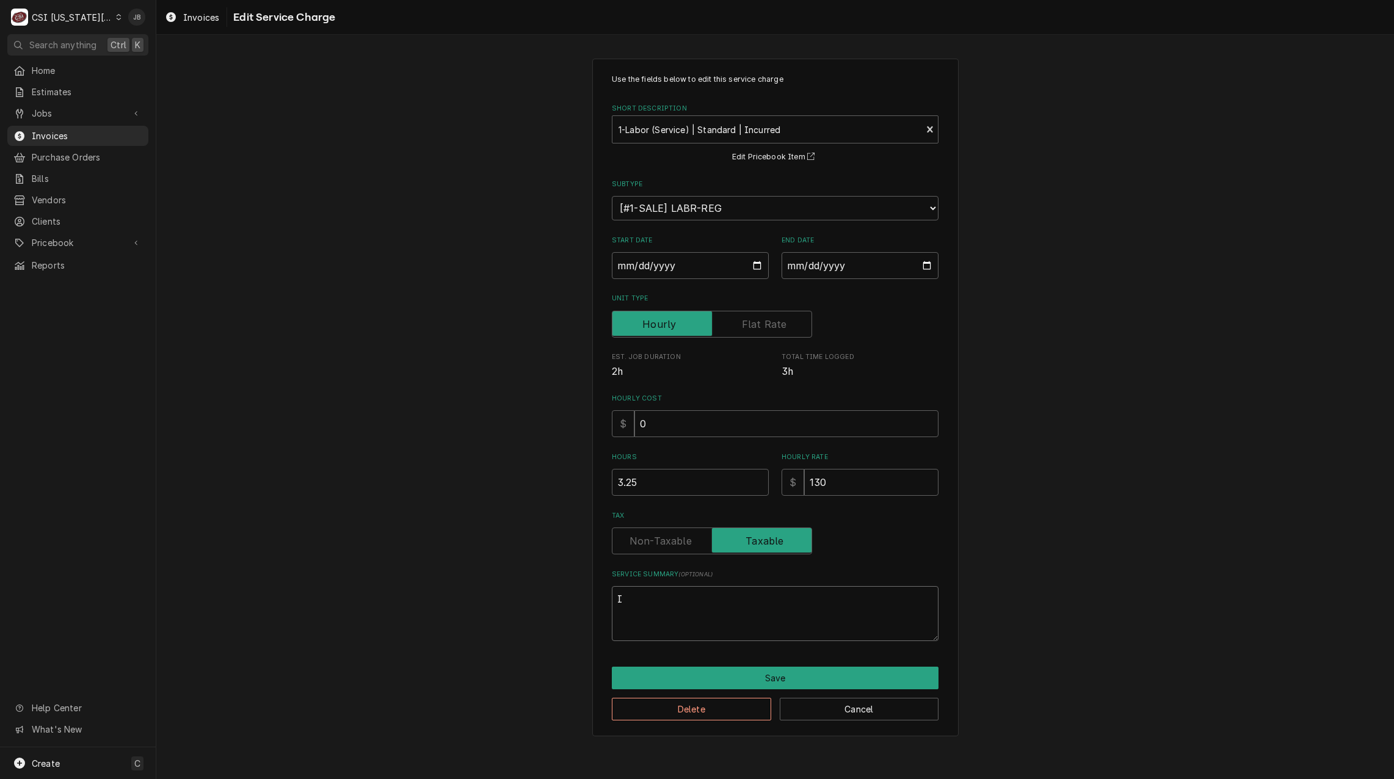
type textarea "x"
type textarea "In"
type textarea "x"
type textarea "Ins"
type textarea "x"
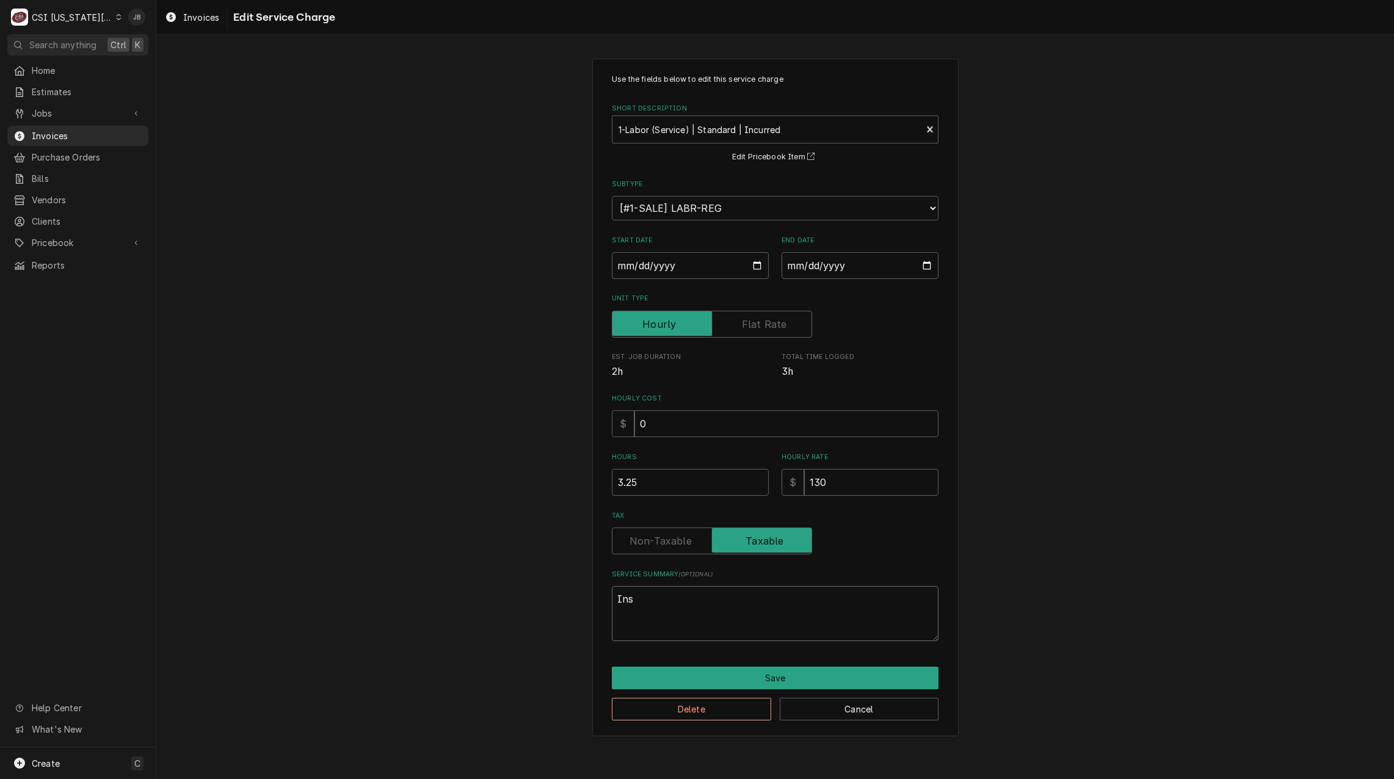
type textarea "Inst"
type textarea "x"
type textarea "Insta"
type textarea "x"
type textarea "Instal"
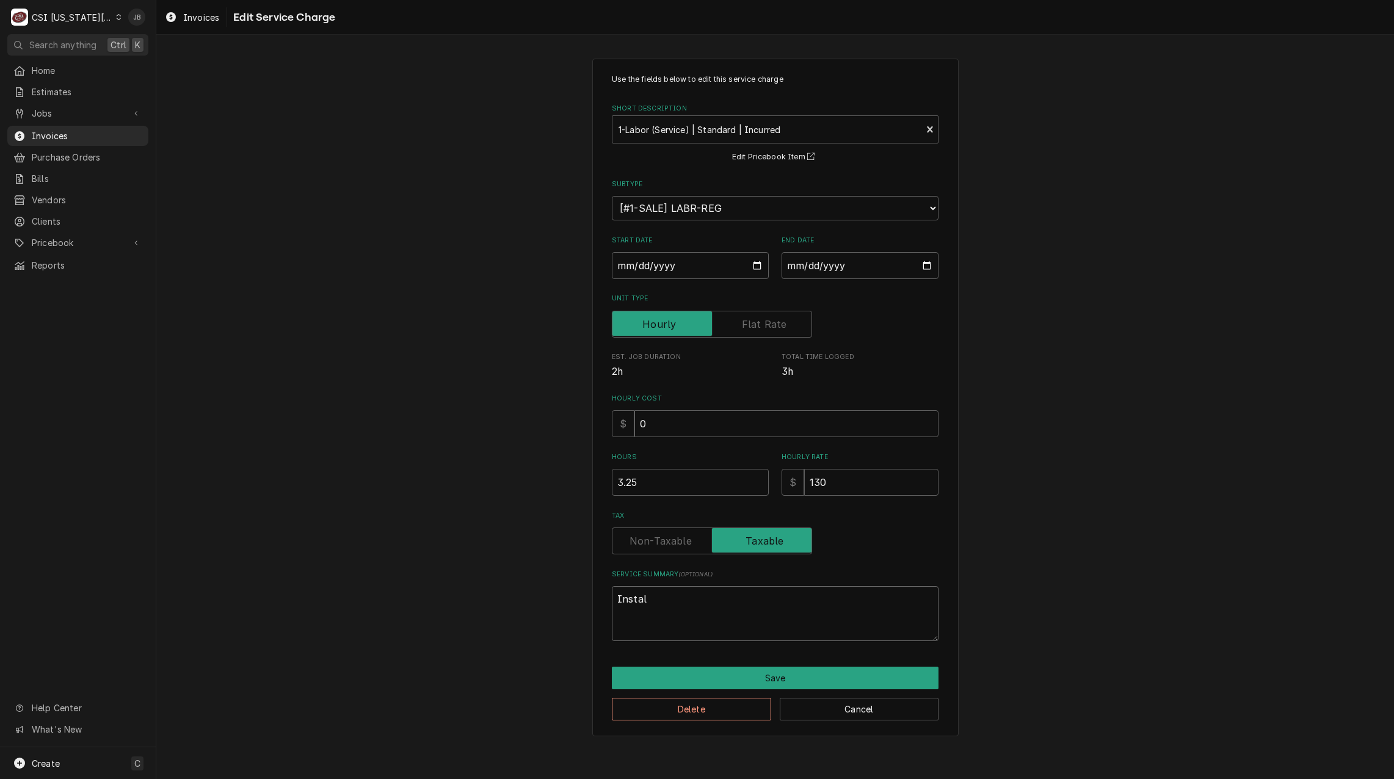
type textarea "x"
type textarea "Install"
type textarea "x"
type textarea "Installe"
type textarea "x"
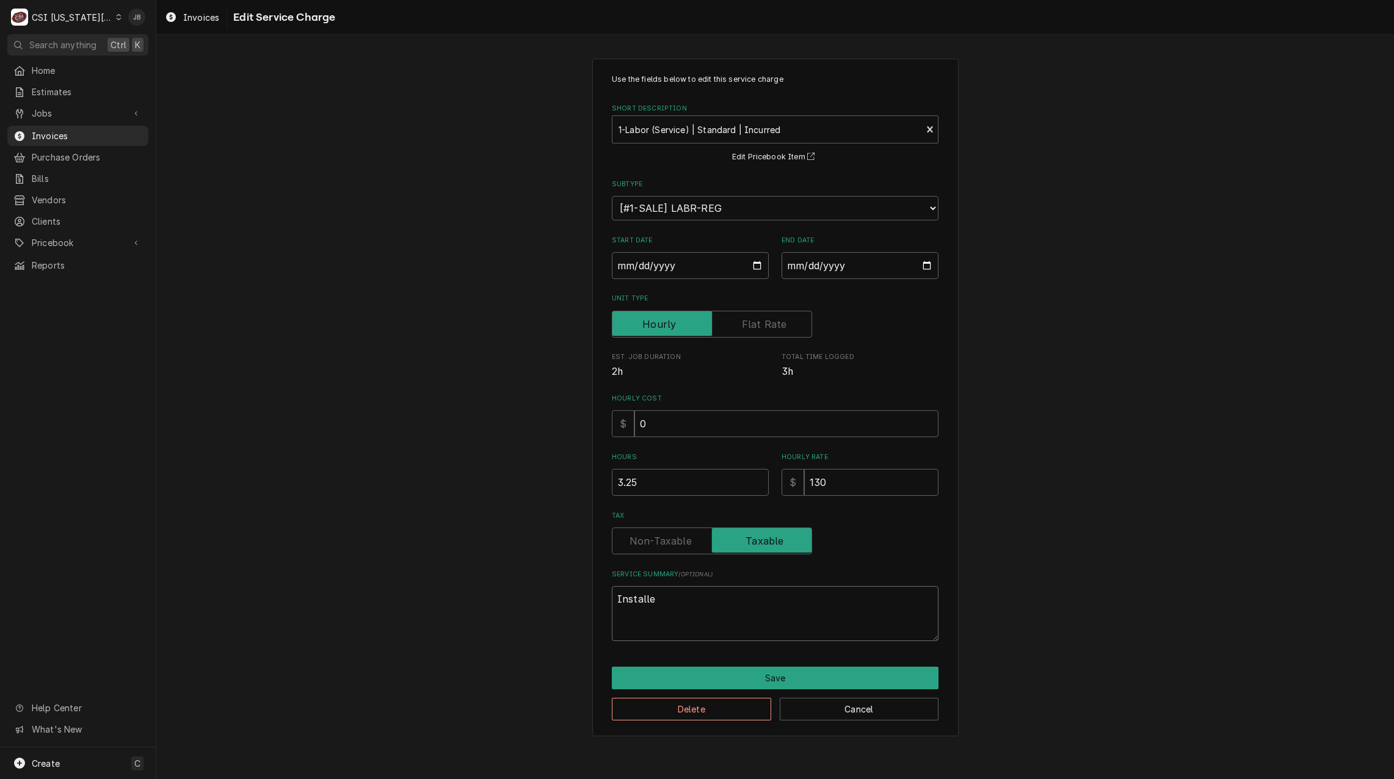
type textarea "Installed"
type textarea "x"
type textarea "Installed"
type textarea "x"
type textarea "Installed r"
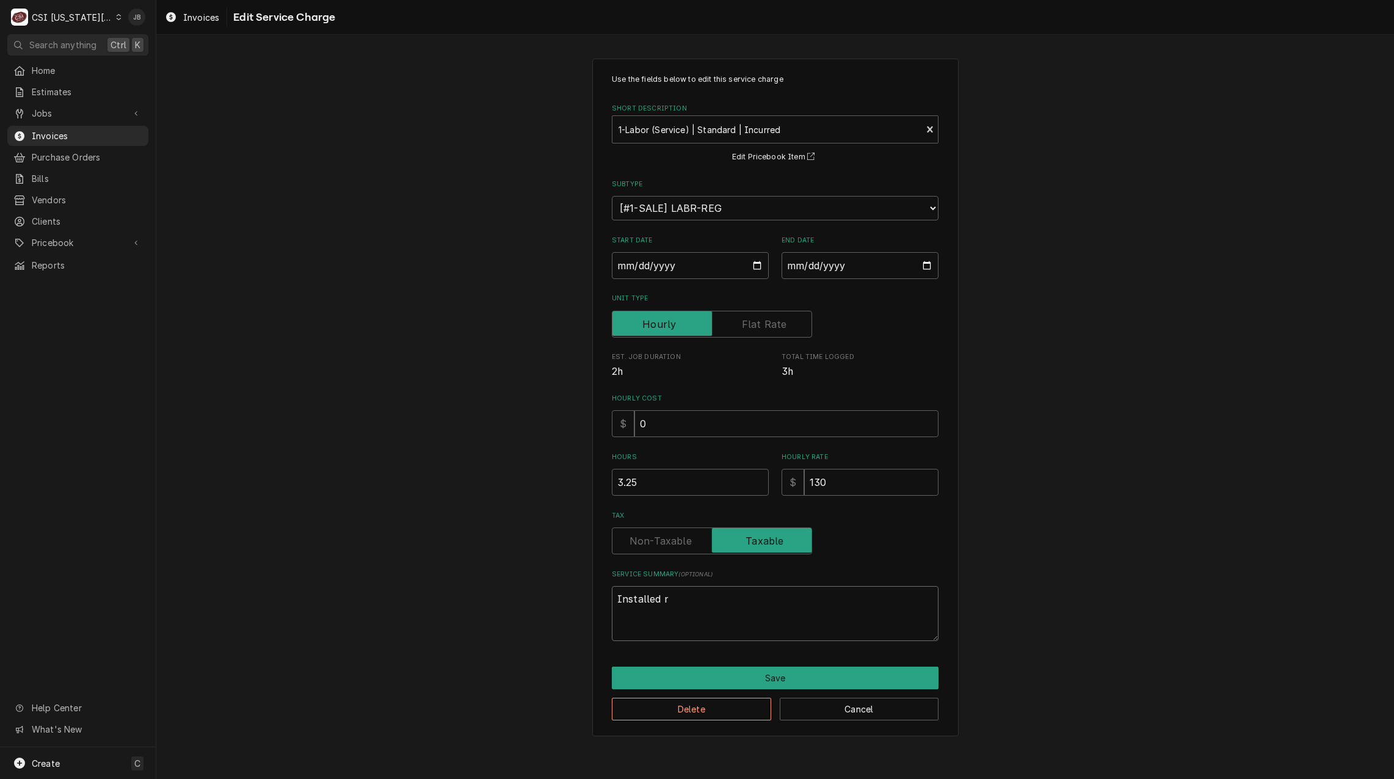
type textarea "x"
type textarea "Installed re"
type textarea "x"
type textarea "Installed rep"
type textarea "x"
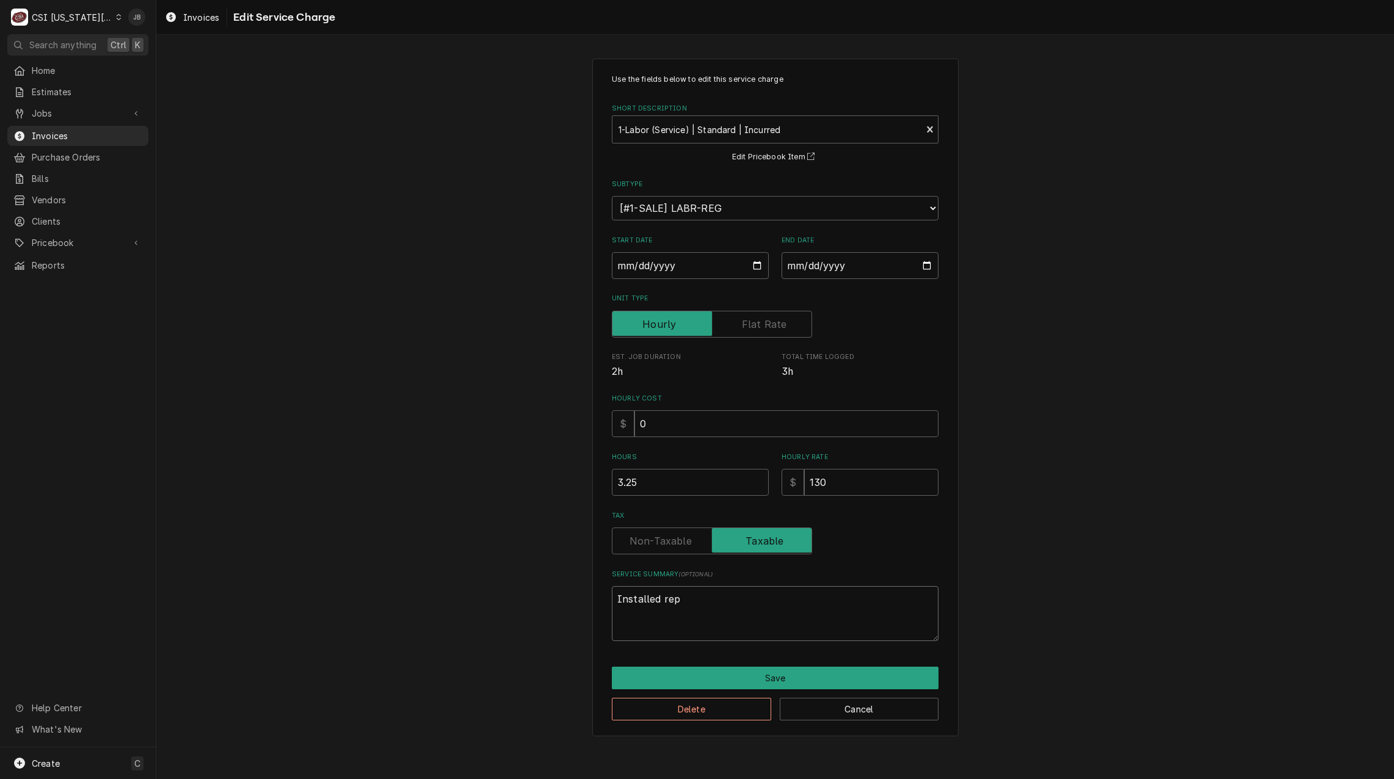
type textarea "Installed repl"
type textarea "x"
type textarea "Installed repla"
type textarea "x"
type textarea "Installed replae"
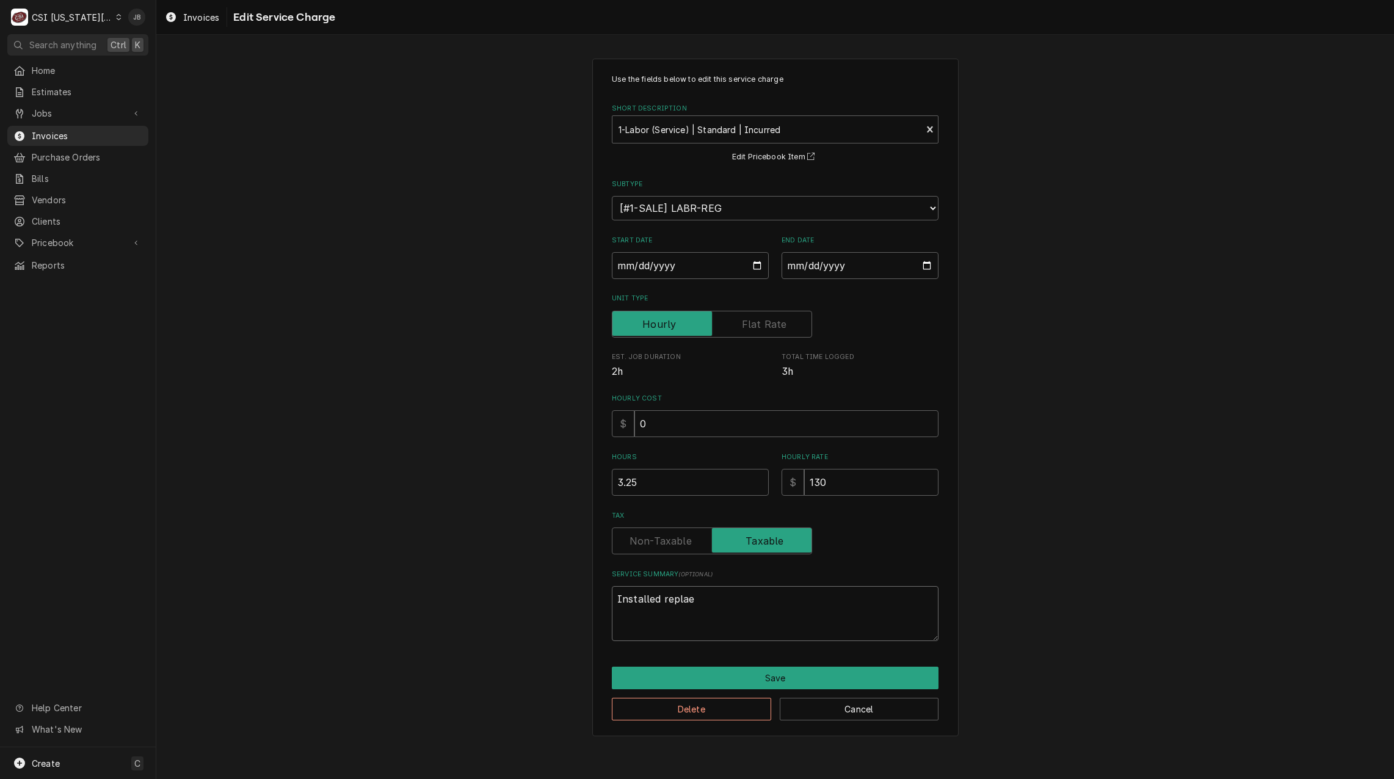
type textarea "x"
type textarea "Installed repla"
type textarea "x"
type textarea "Installed replac"
type textarea "x"
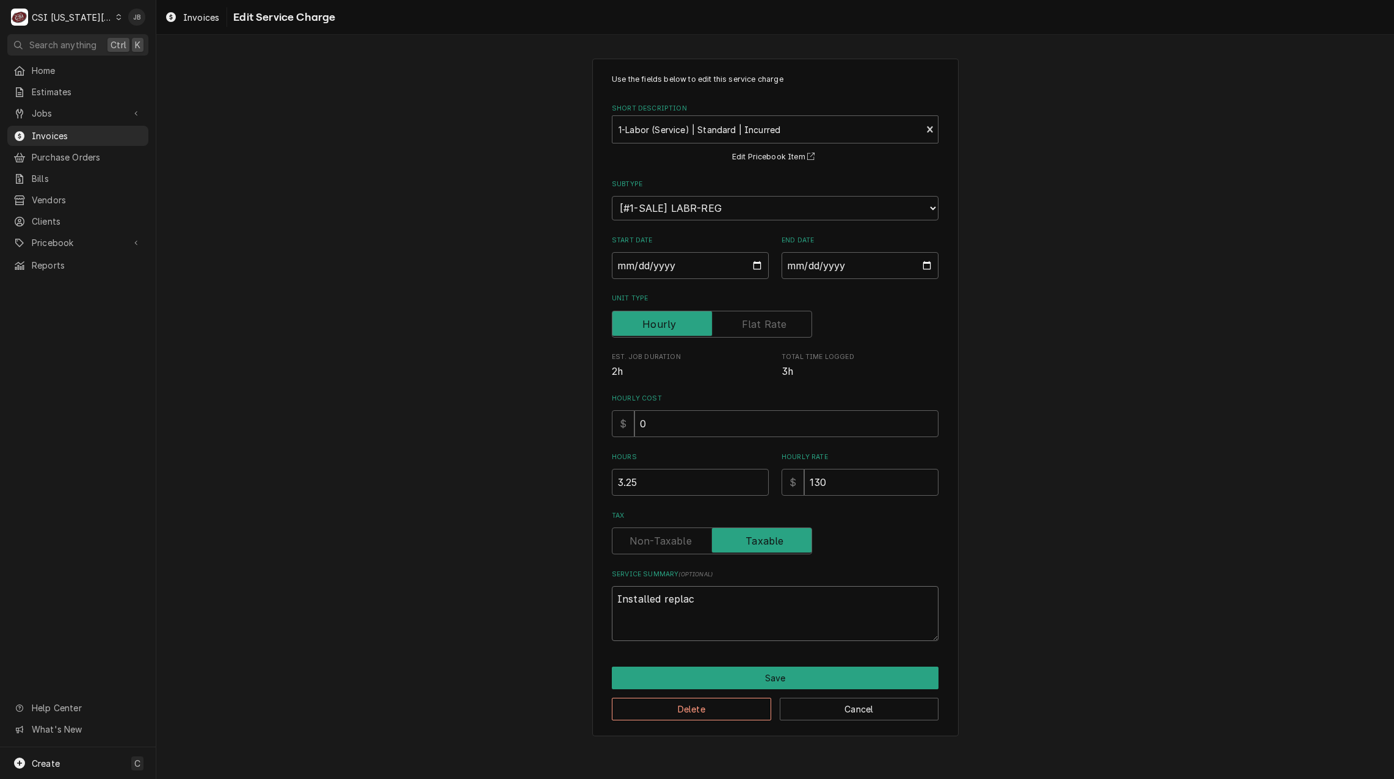
type textarea "Installed replace"
type textarea "x"
type textarea "Installed replacem"
type textarea "x"
type textarea "Installed replaceme"
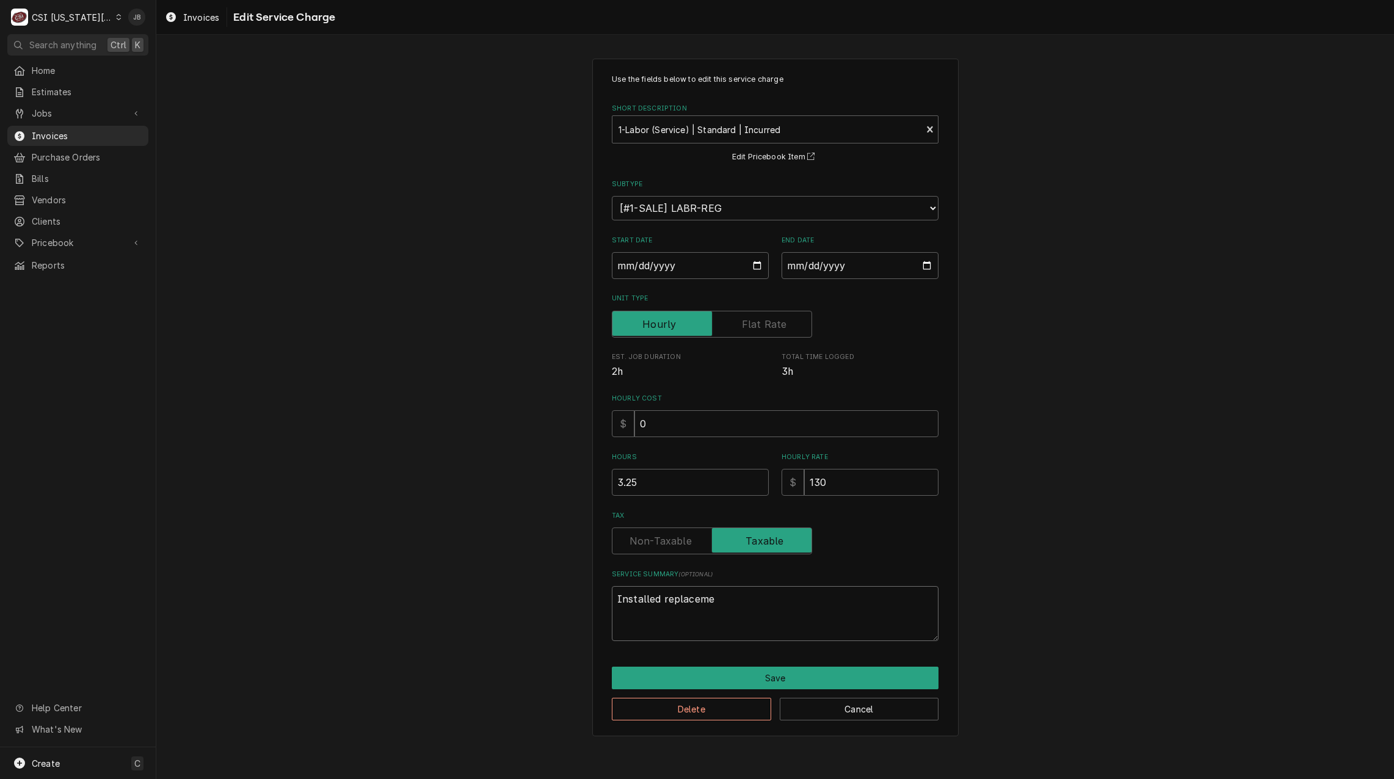
type textarea "x"
type textarea "Installed replacemen"
type textarea "x"
type textarea "Installed replacement"
type textarea "x"
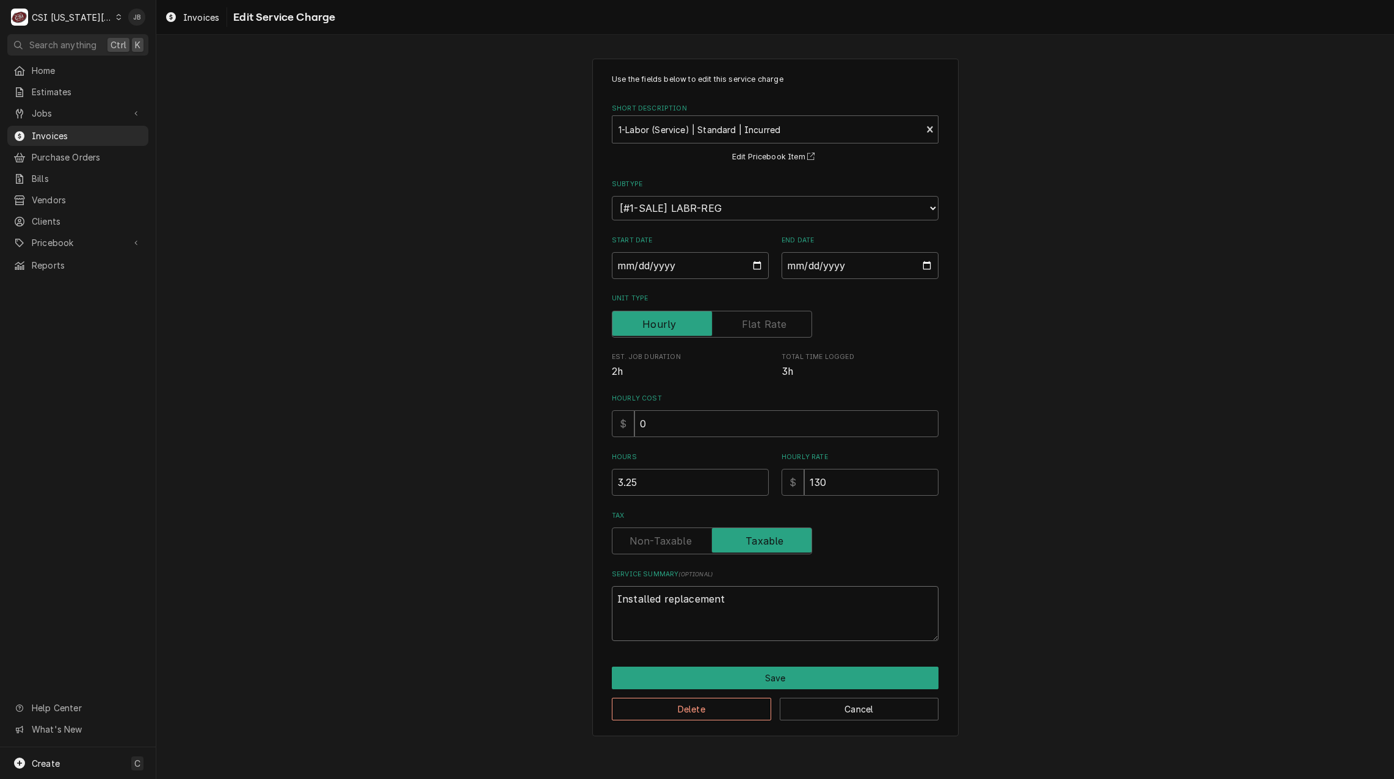
type textarea "Installed replacement"
type textarea "x"
type textarea "Installed replacement h"
type textarea "x"
type textarea "Installed replacement ho"
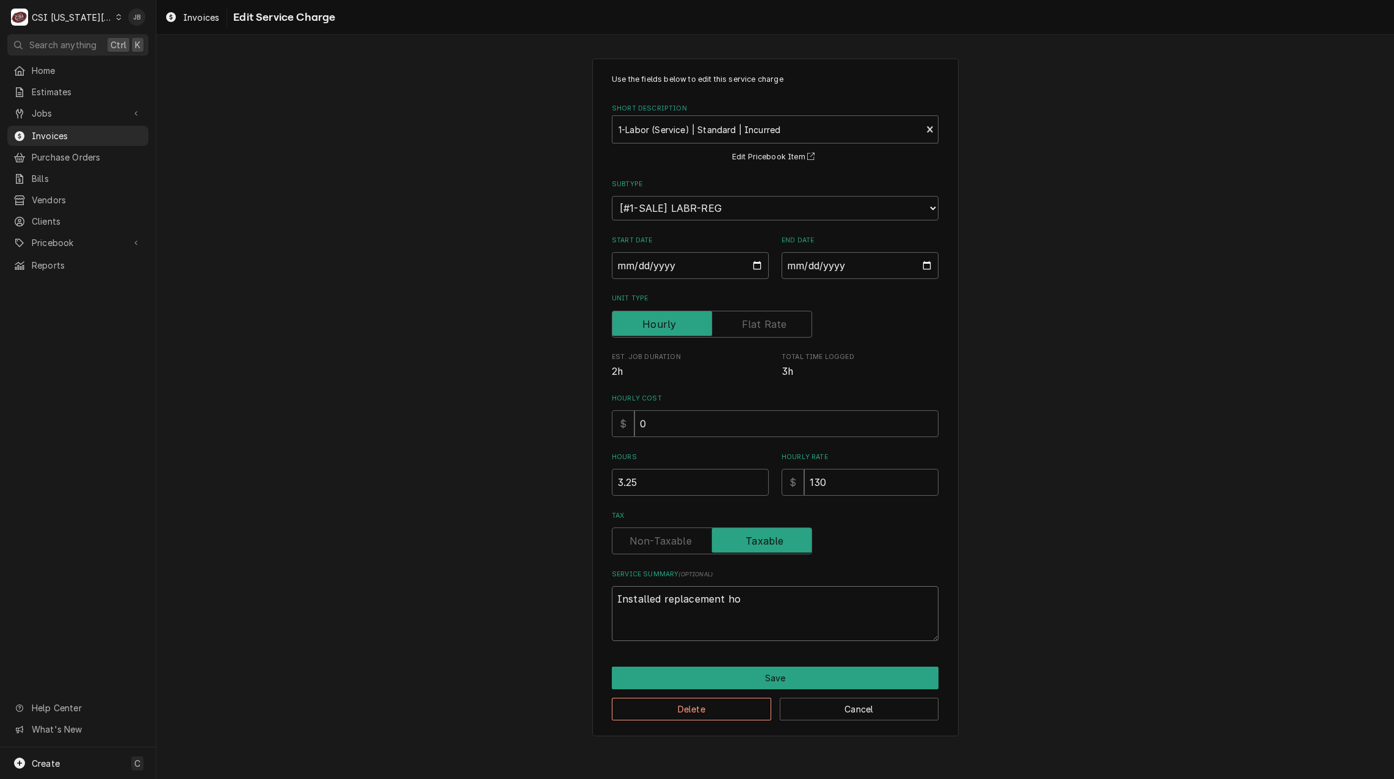
type textarea "x"
type textarea "Installed replacement hos"
type textarea "x"
type textarea "Installed replacement hose"
type textarea "x"
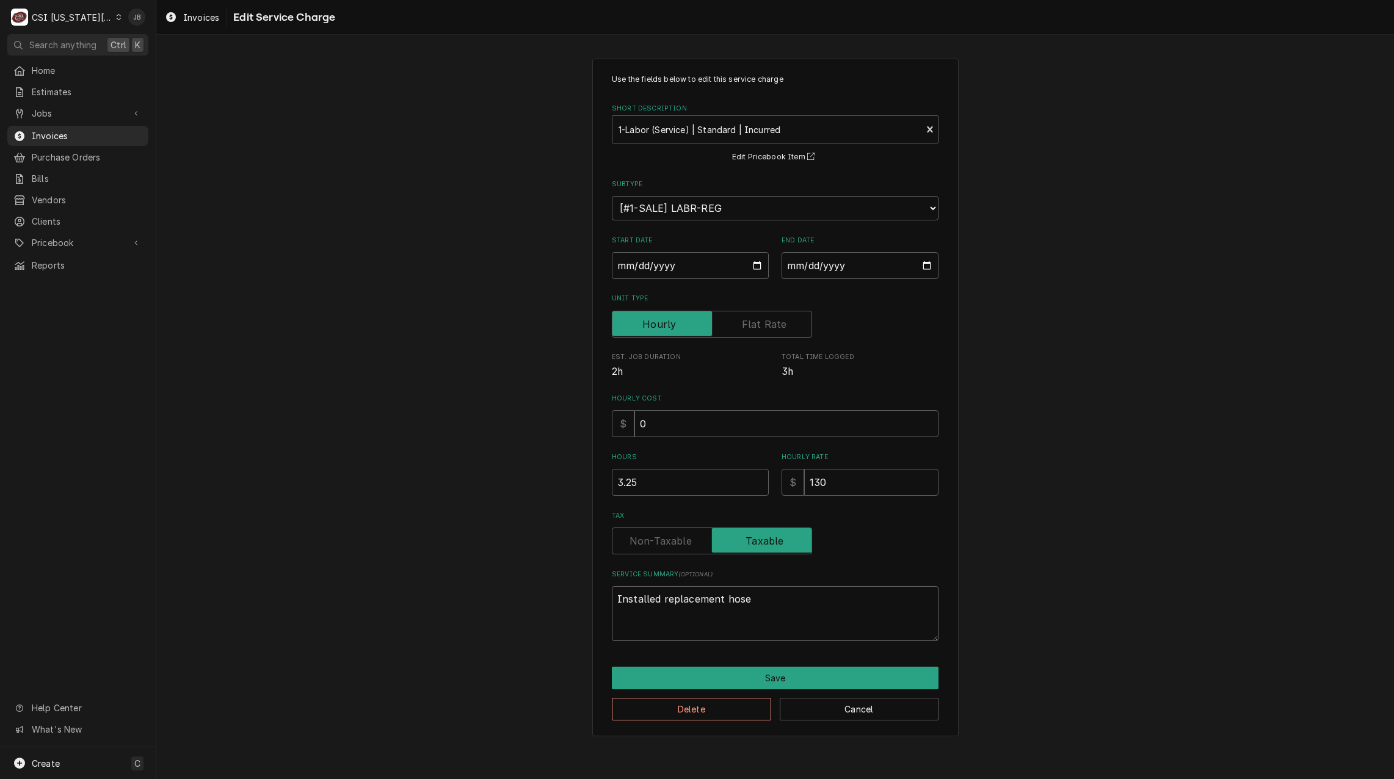
type textarea "Installed replacement hose"
type textarea "x"
type textarea "Installed replacement hose r"
type textarea "x"
type textarea "Installed replacement hose re"
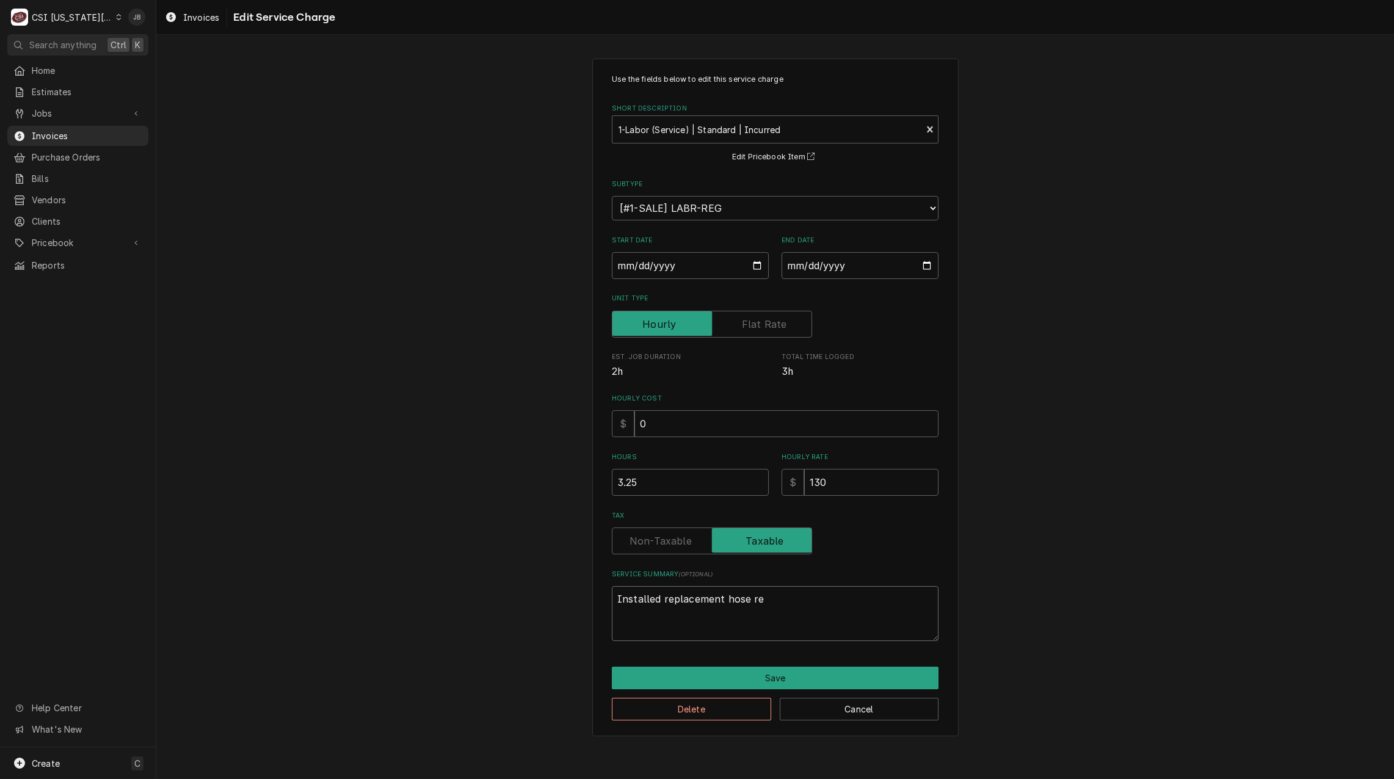
type textarea "x"
type textarea "Installed replacement hose rea"
type textarea "x"
type textarea "Installed replacement hose real"
type textarea "x"
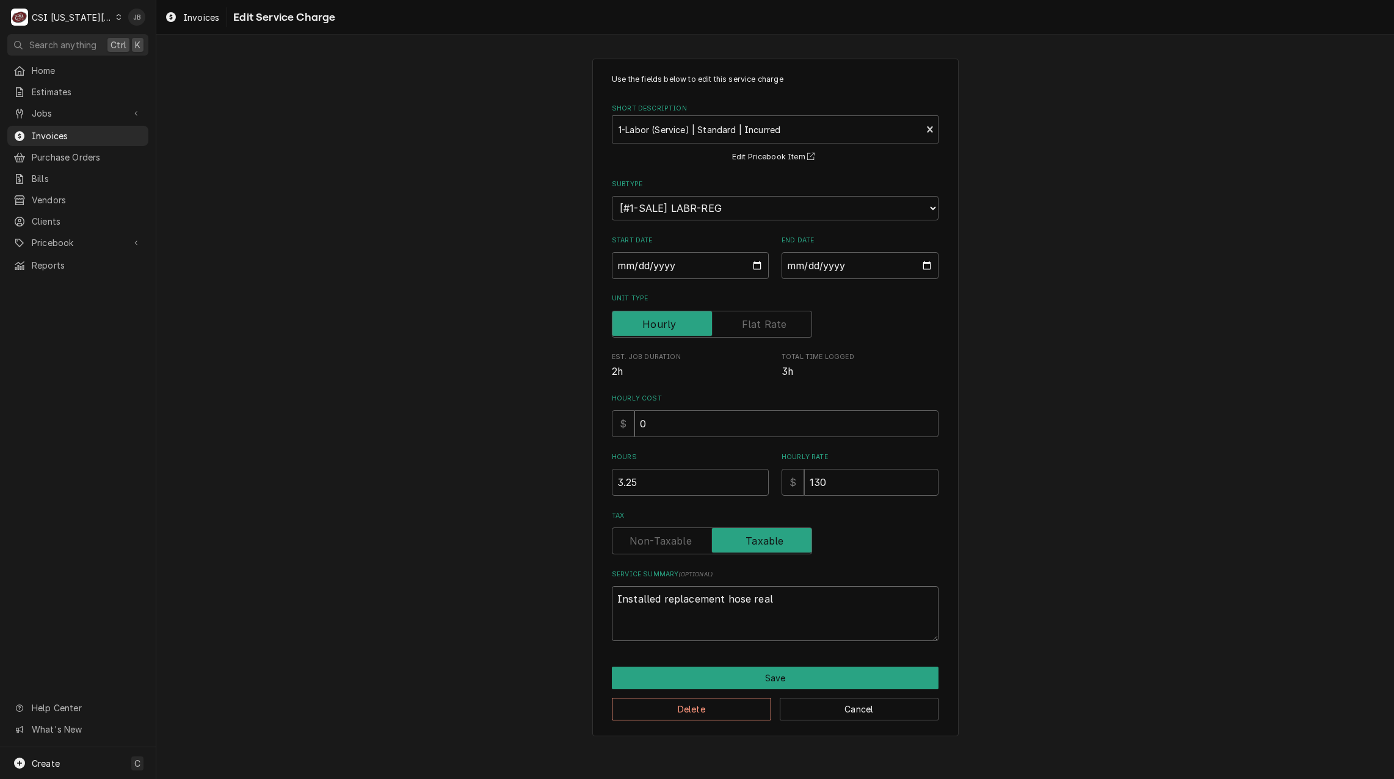
type textarea "Installed replacement hose real"
type textarea "x"
type textarea "Installed replacement hose real p"
type textarea "x"
type textarea "Installed replacement hose real pe"
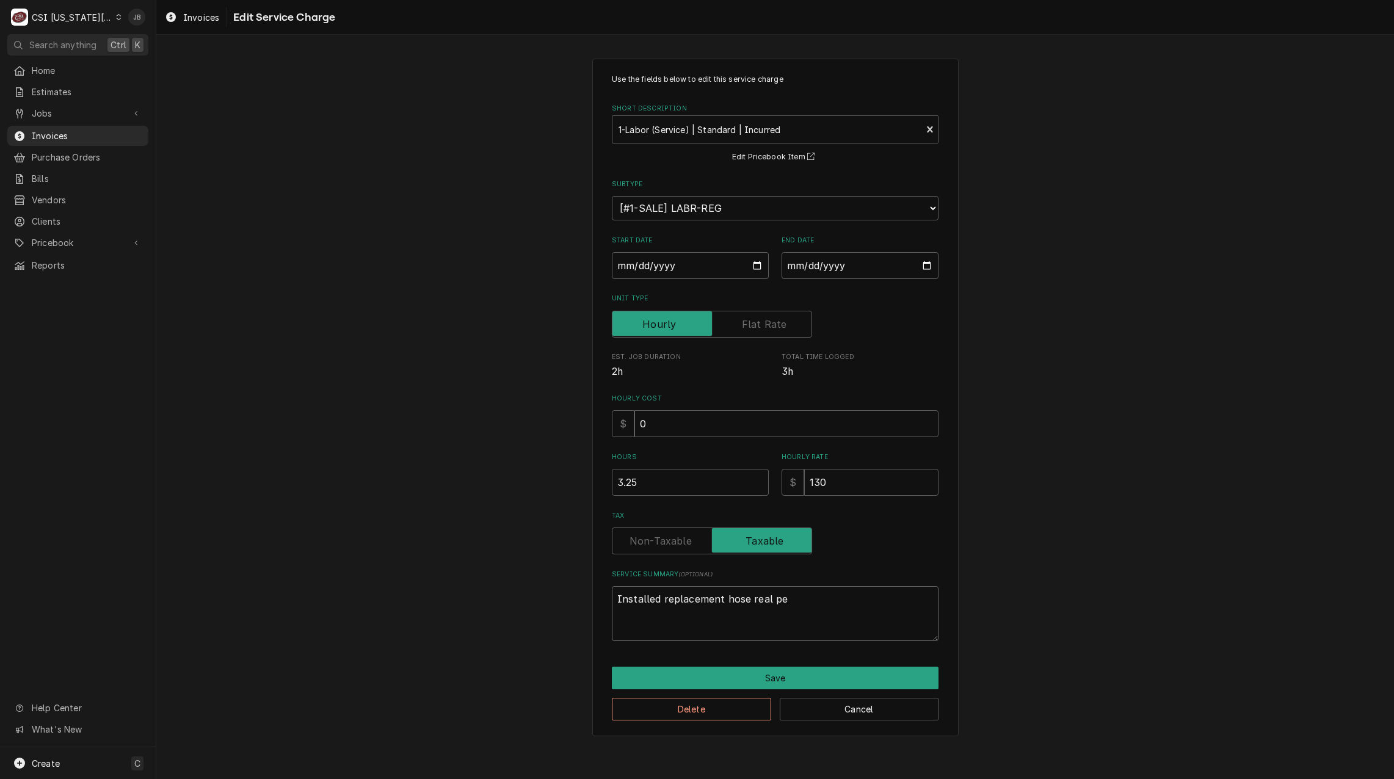
type textarea "x"
type textarea "Installed replacement hose real per"
type textarea "x"
type textarea "Installed replacement hose real per"
type textarea "x"
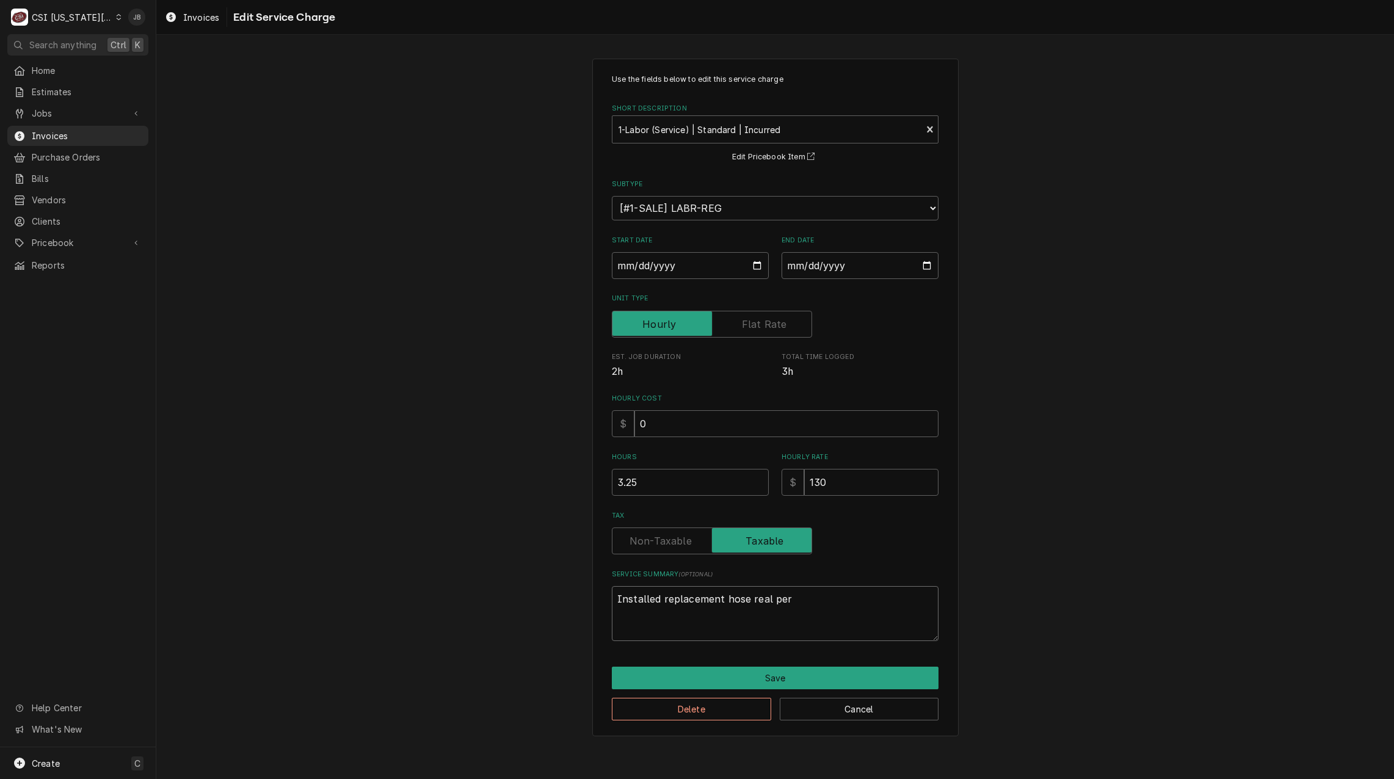
type textarea "Installed replacement hose real per r"
type textarea "x"
type textarea "Installed replacement hose real per re"
type textarea "x"
type textarea "Installed replacement hose real per req"
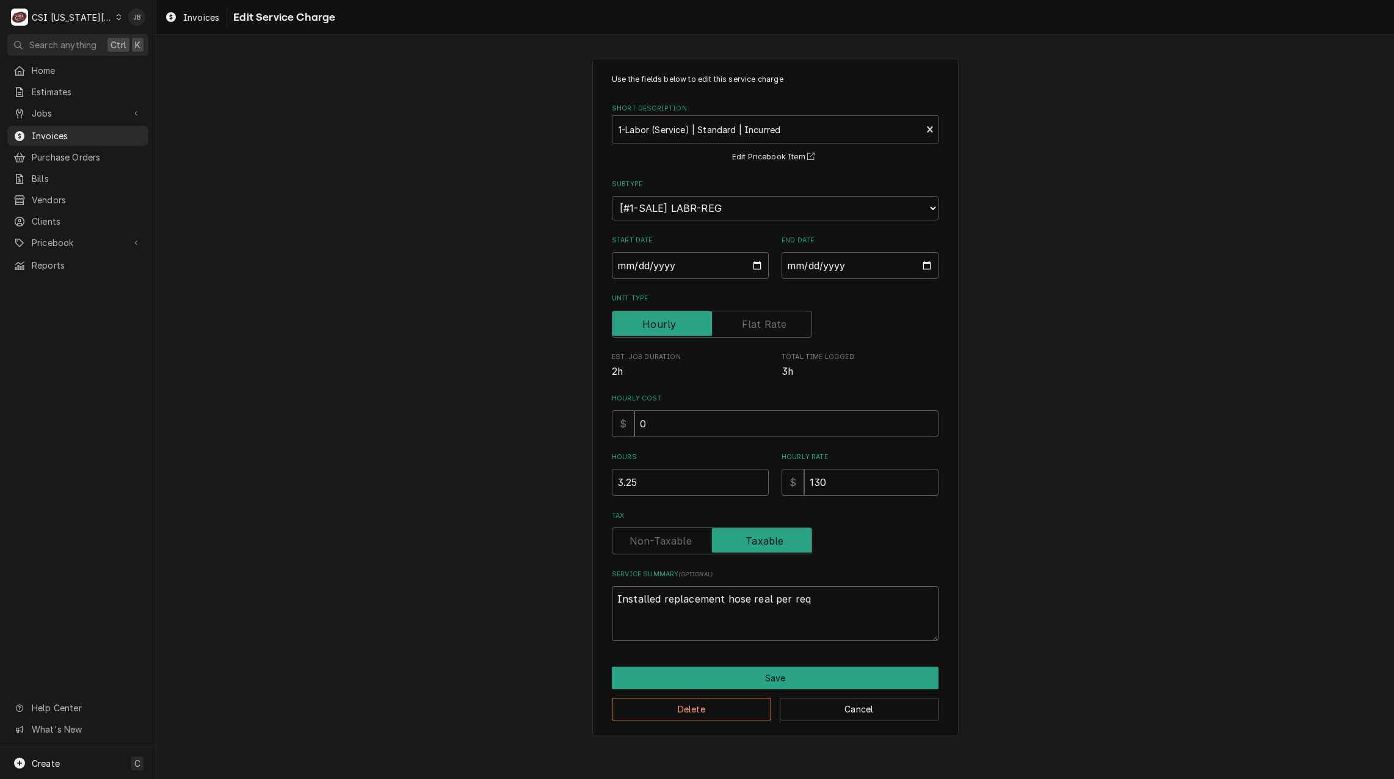
type textarea "x"
type textarea "Installed replacement hose real per requ"
type textarea "x"
type textarea "Installed replacement hose real per reque"
type textarea "x"
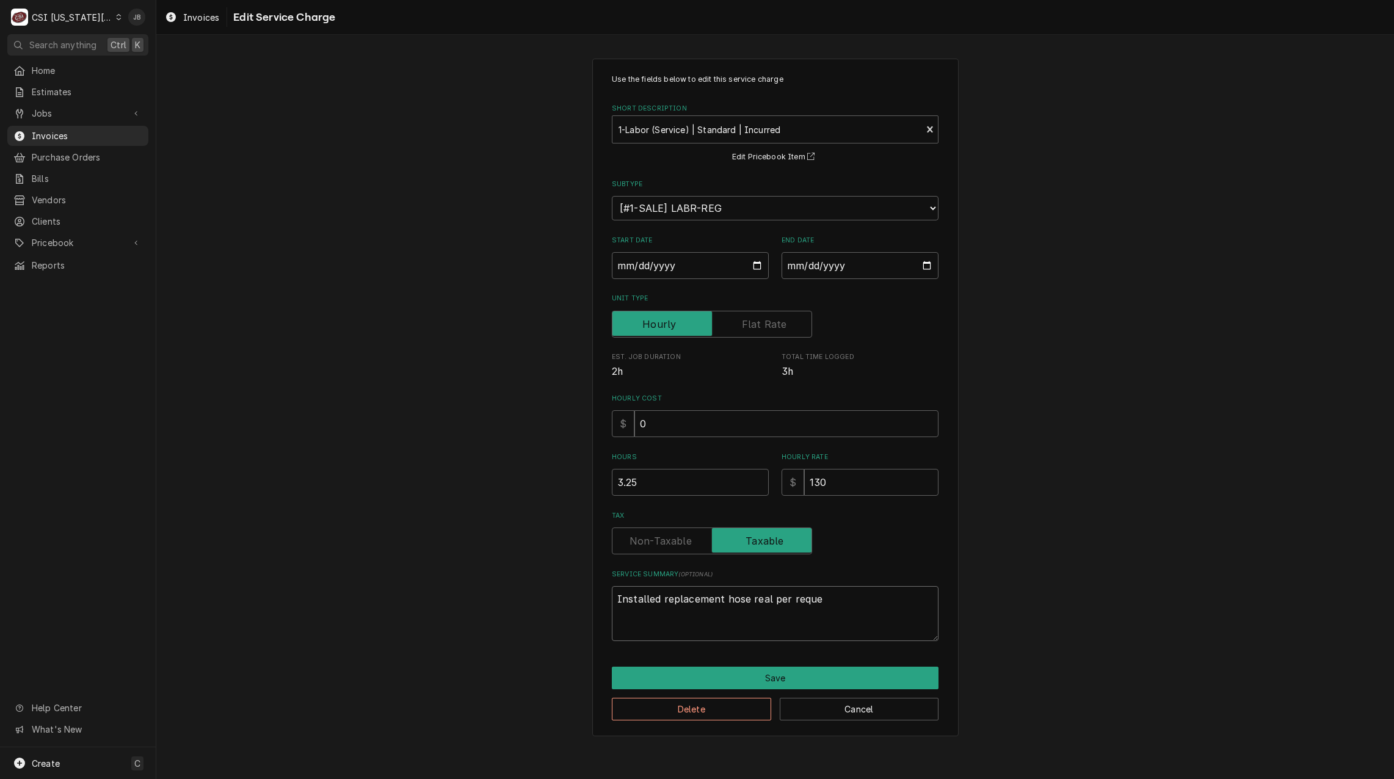
type textarea "Installed replacement hose real per reques"
type textarea "x"
type textarea "Installed replacement hose real per request"
type textarea "x"
type textarea "Installed replacement hose real per request."
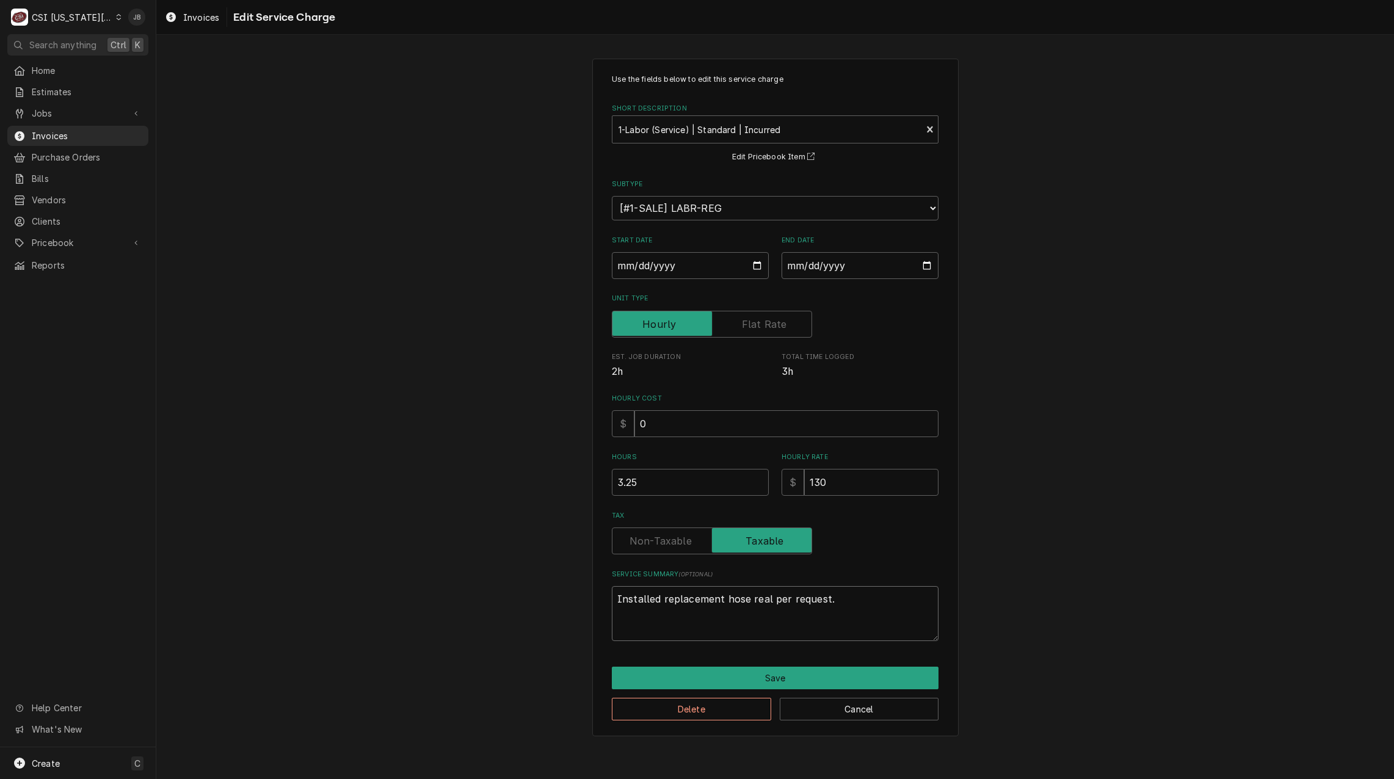
type textarea "x"
type textarea "Installed replacement hose real per request."
type textarea "x"
type textarea "Installed replacement hose real per request. W"
type textarea "x"
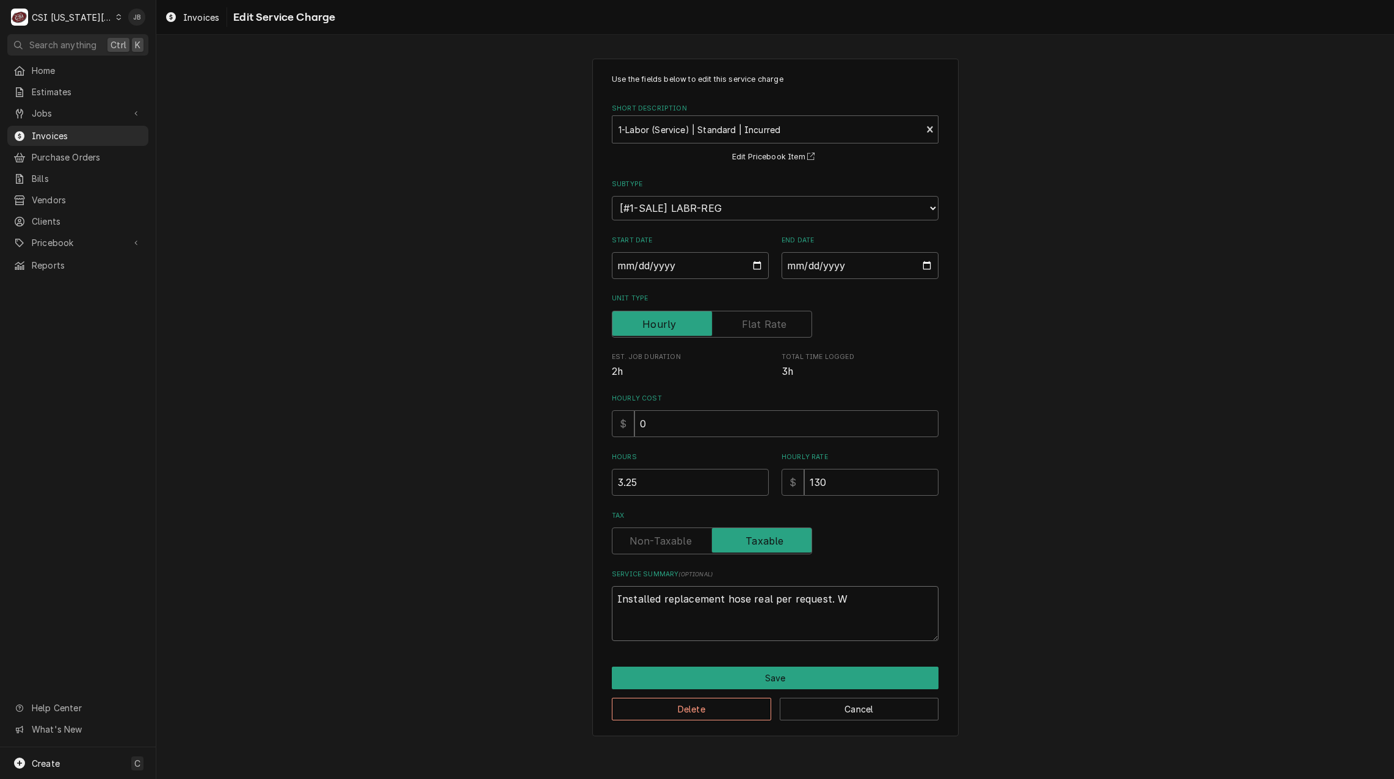
type textarea "Installed replacement hose real per request. Wh"
type textarea "x"
type textarea "Installed replacement hose real per request. Whi"
type textarea "x"
type textarea "Installed replacement hose real per request. While"
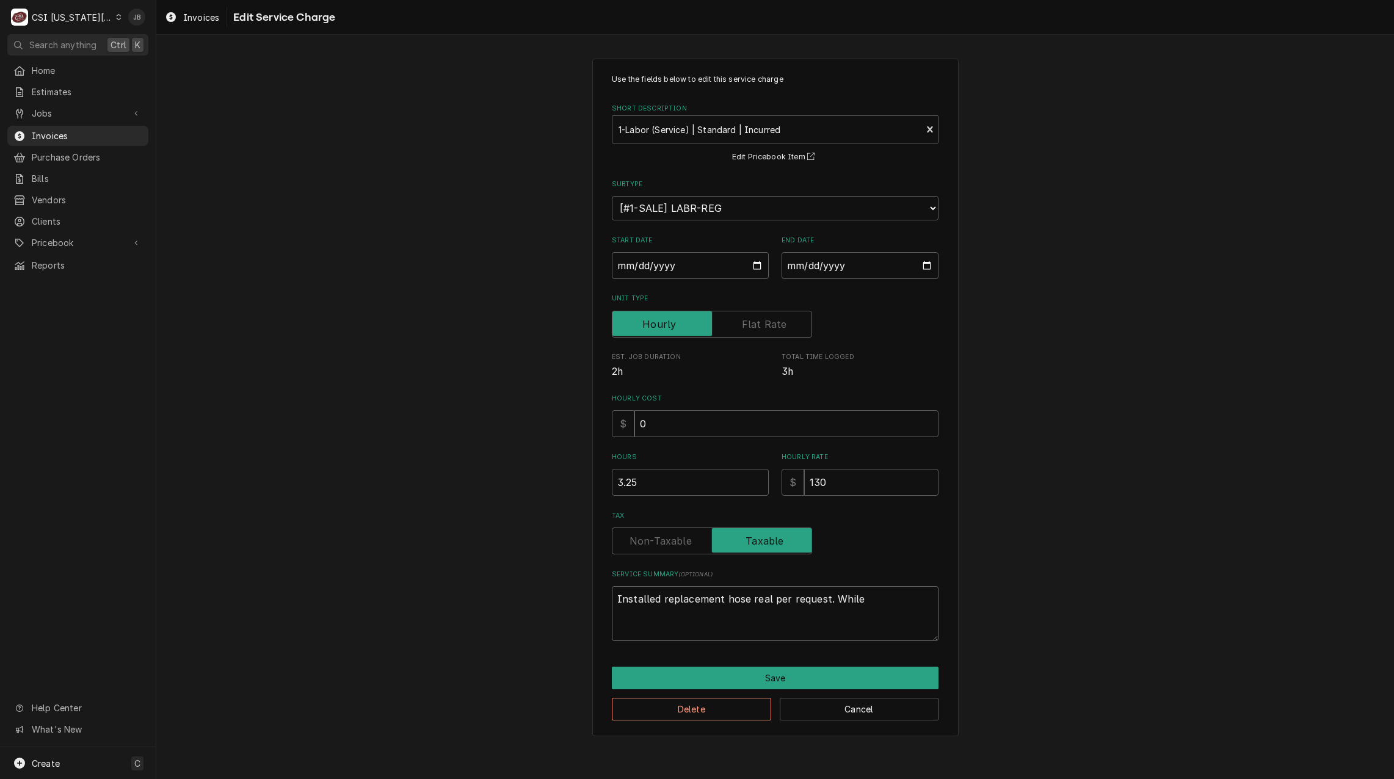
type textarea "x"
type textarea "Installed replacement hose real per request. While"
type textarea "x"
type textarea "Installed replacement hose real per request. While o"
type textarea "x"
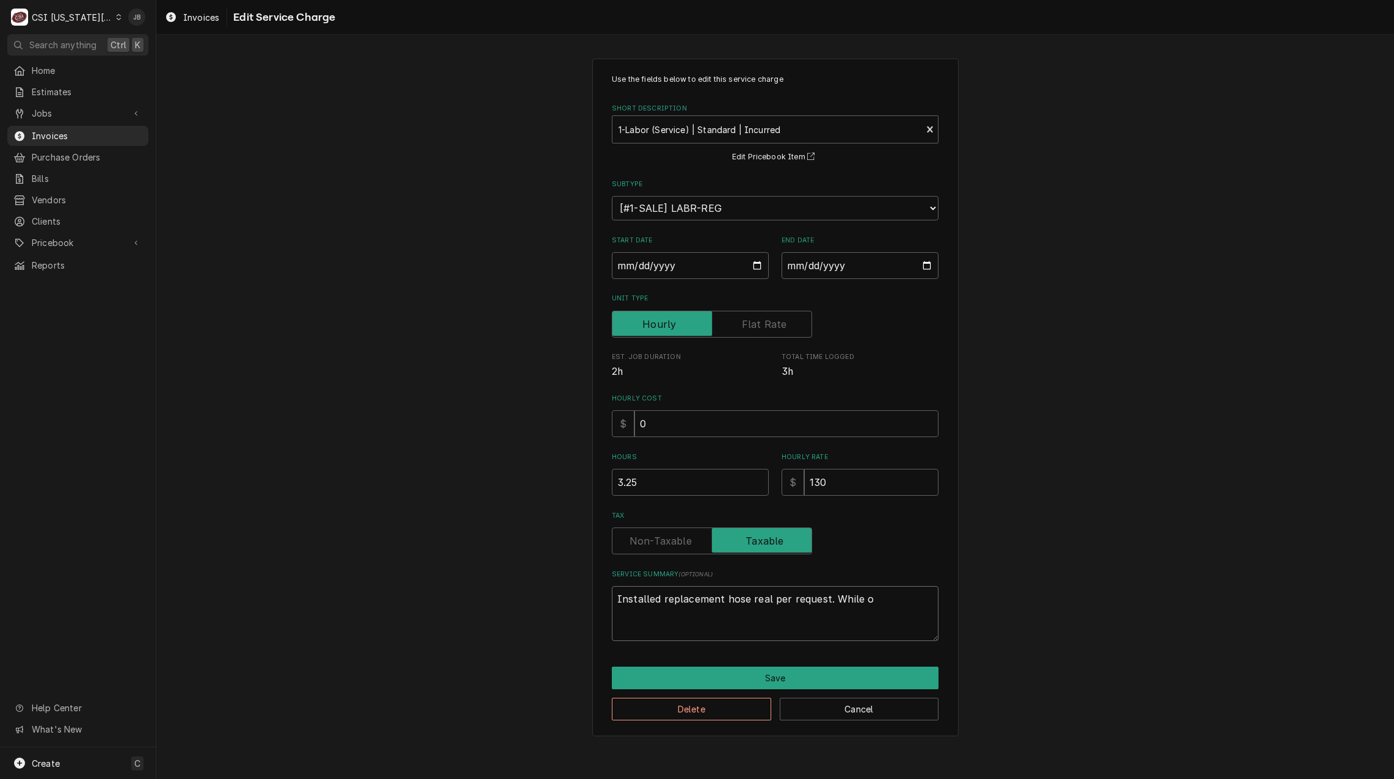
type textarea "Installed replacement hose real per request. While on"
type textarea "x"
type textarea "Installed replacement hose real per request. While ons"
type textarea "x"
type textarea "Installed replacement hose real per request. While onsi"
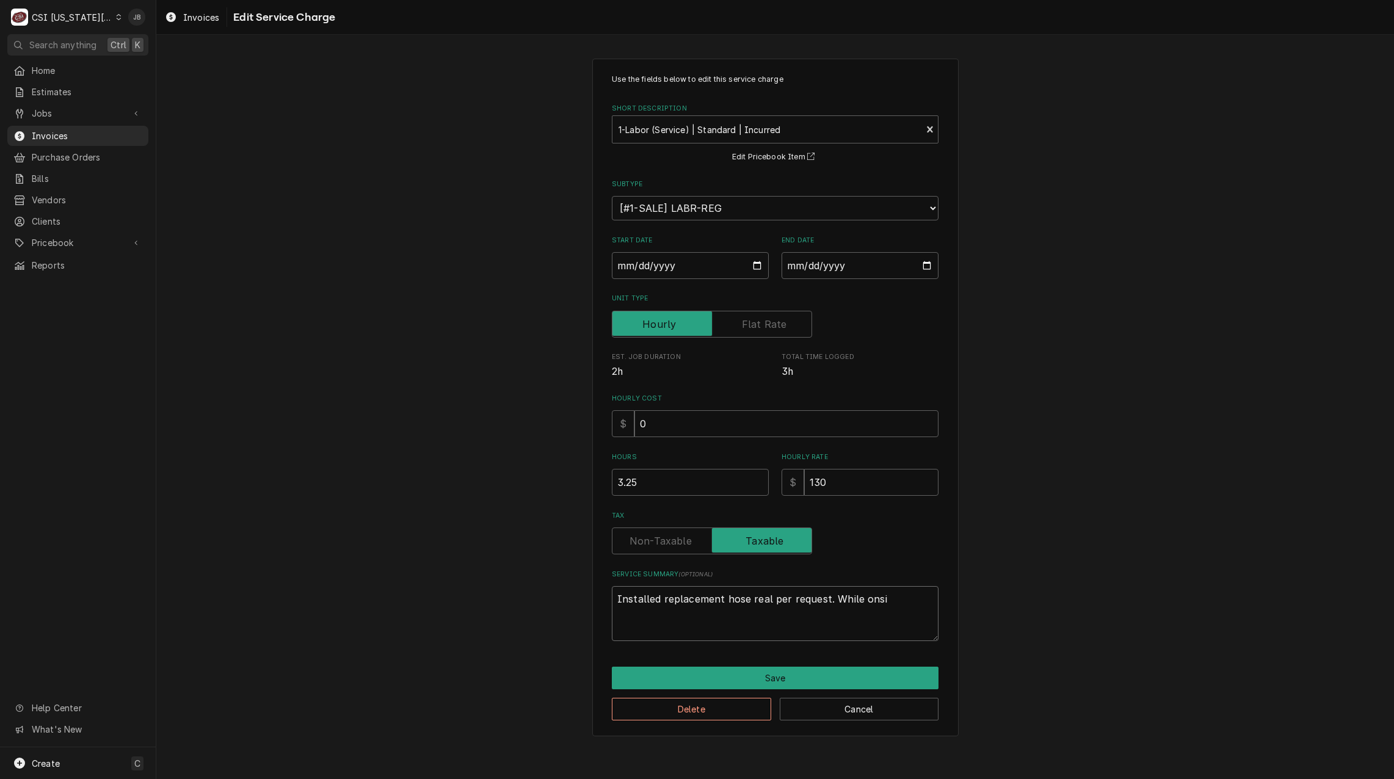
type textarea "x"
type textarea "Installed replacement hose real per request. While onsit"
type textarea "x"
type textarea "Installed replacement hose real per request. While onsite"
type textarea "x"
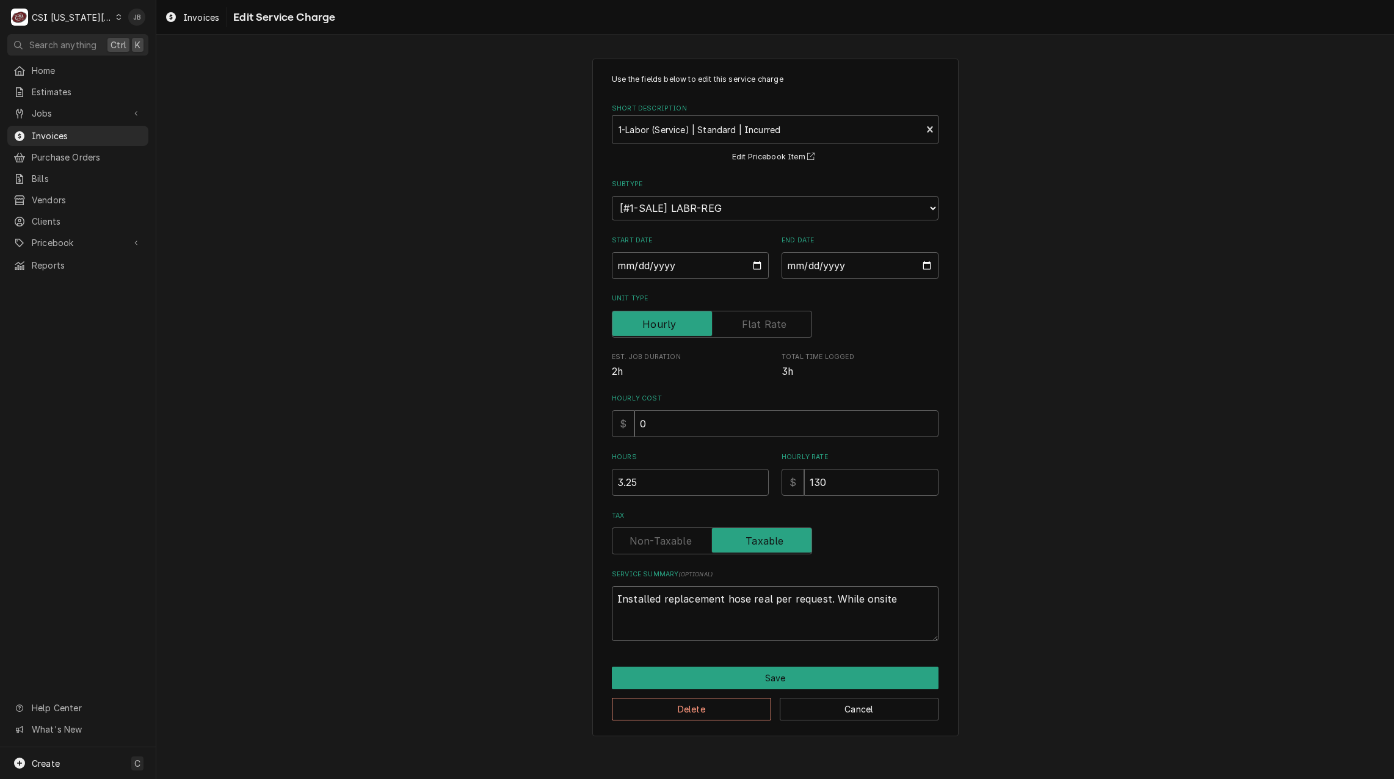
type textarea "Installed replacement hose real per request. While onsite"
type textarea "x"
type textarea "Installed replacement hose real per request. While onsite c"
type textarea "x"
type textarea "Installed replacement hose real per request. While onsite cu"
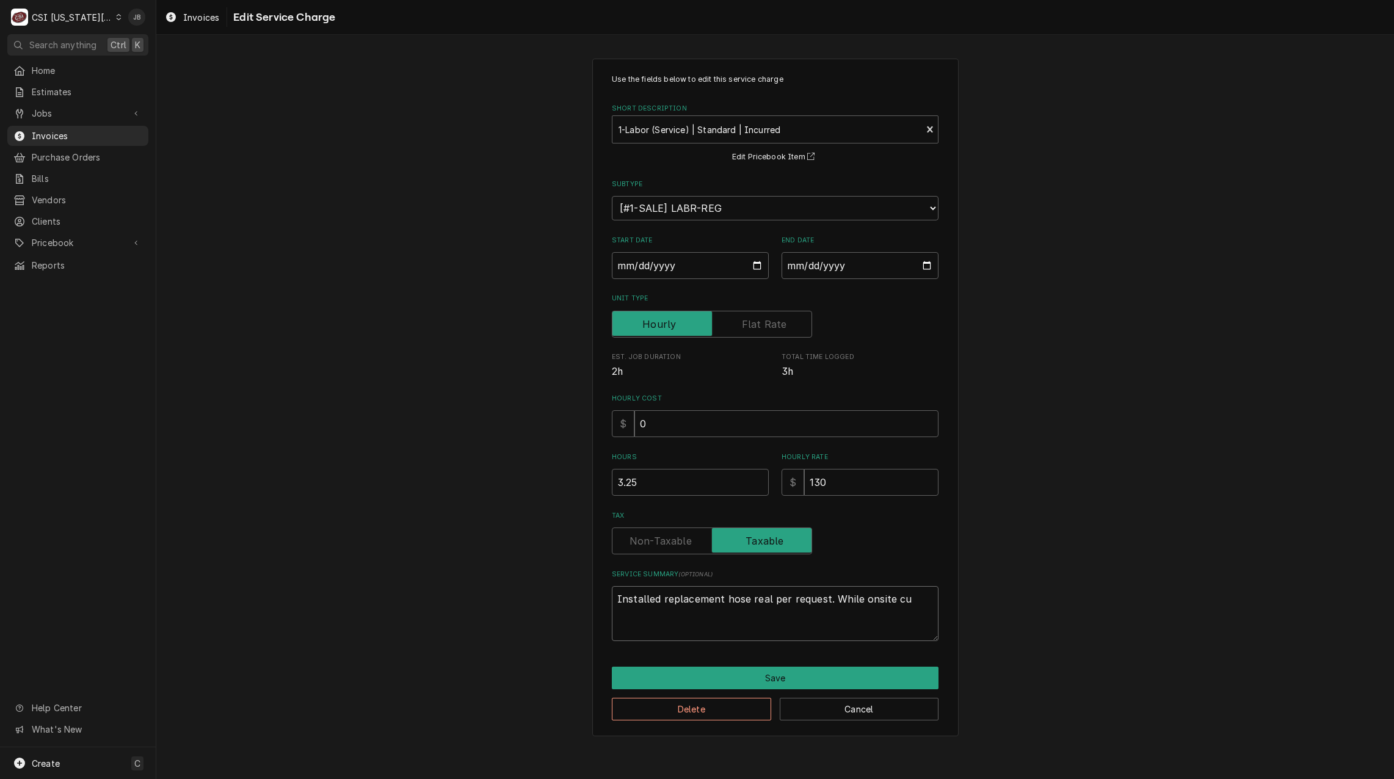
type textarea "x"
type textarea "Installed replacement hose real per request. While onsite cus"
type textarea "x"
type textarea "Installed replacement hose real per request. While onsite cust"
type textarea "x"
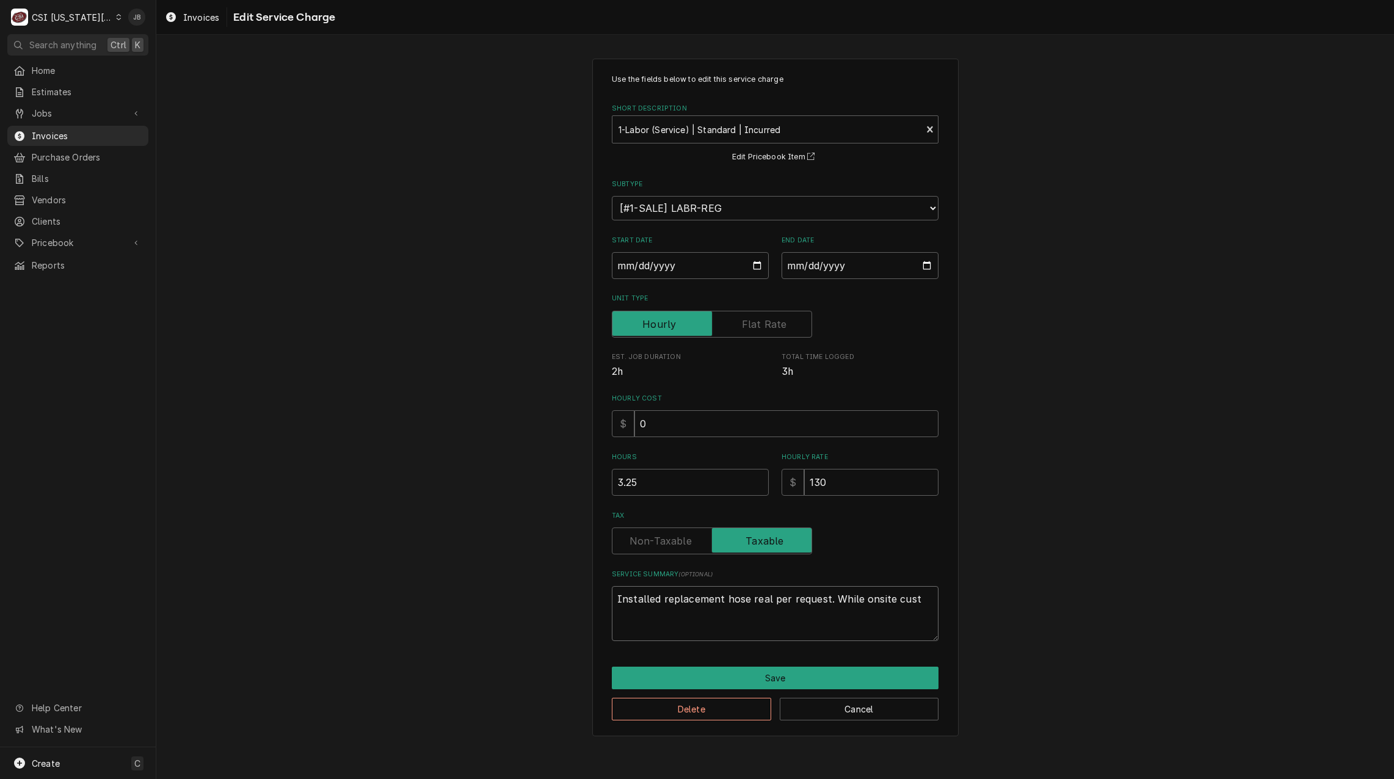
type textarea "Installed replacement hose real per request. While onsite custo"
type textarea "x"
type textarea "Installed replacement hose real per request. While onsite custom"
type textarea "x"
type textarea "Installed replacement hose real per request. While onsite custome"
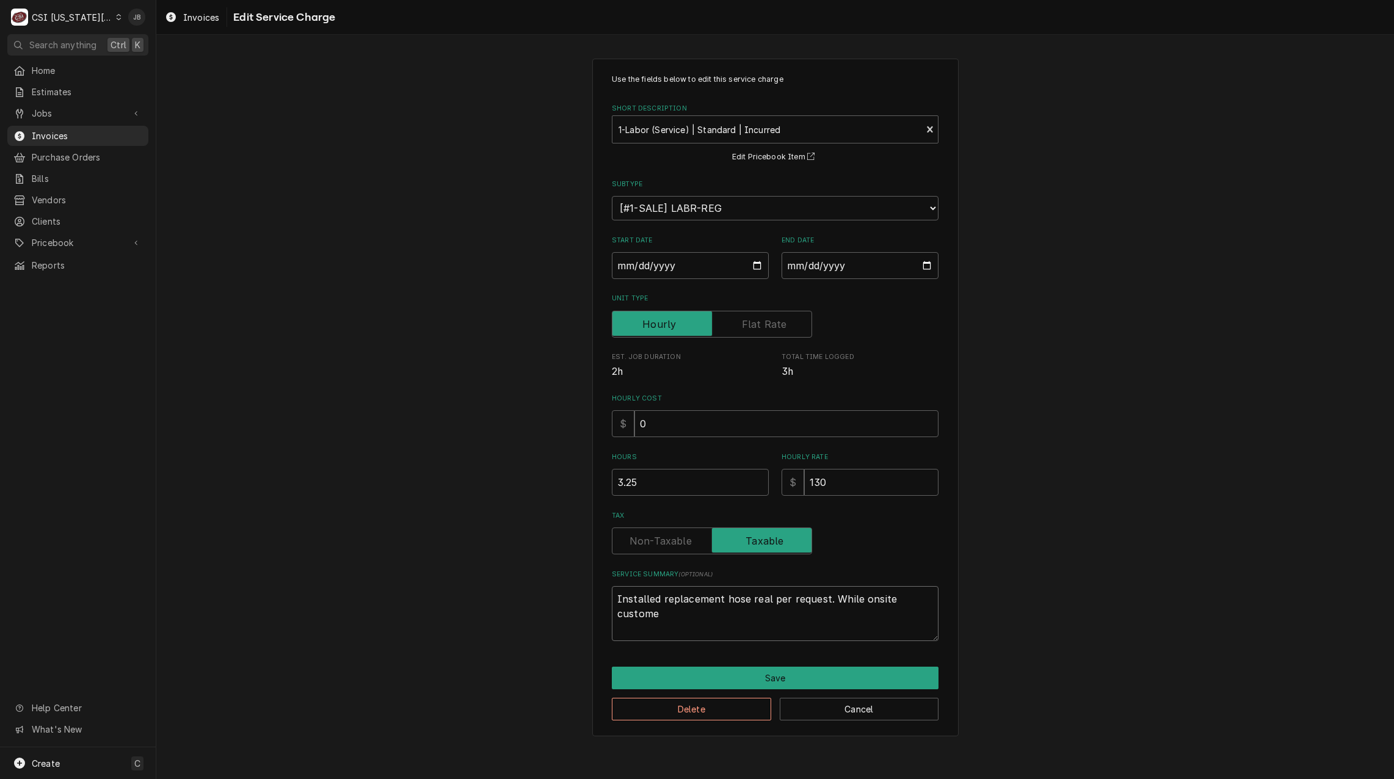
type textarea "x"
type textarea "Installed replacement hose real per request. While onsite customer"
type textarea "x"
type textarea "Installed replacement hose real per request. While onsite customer"
type textarea "x"
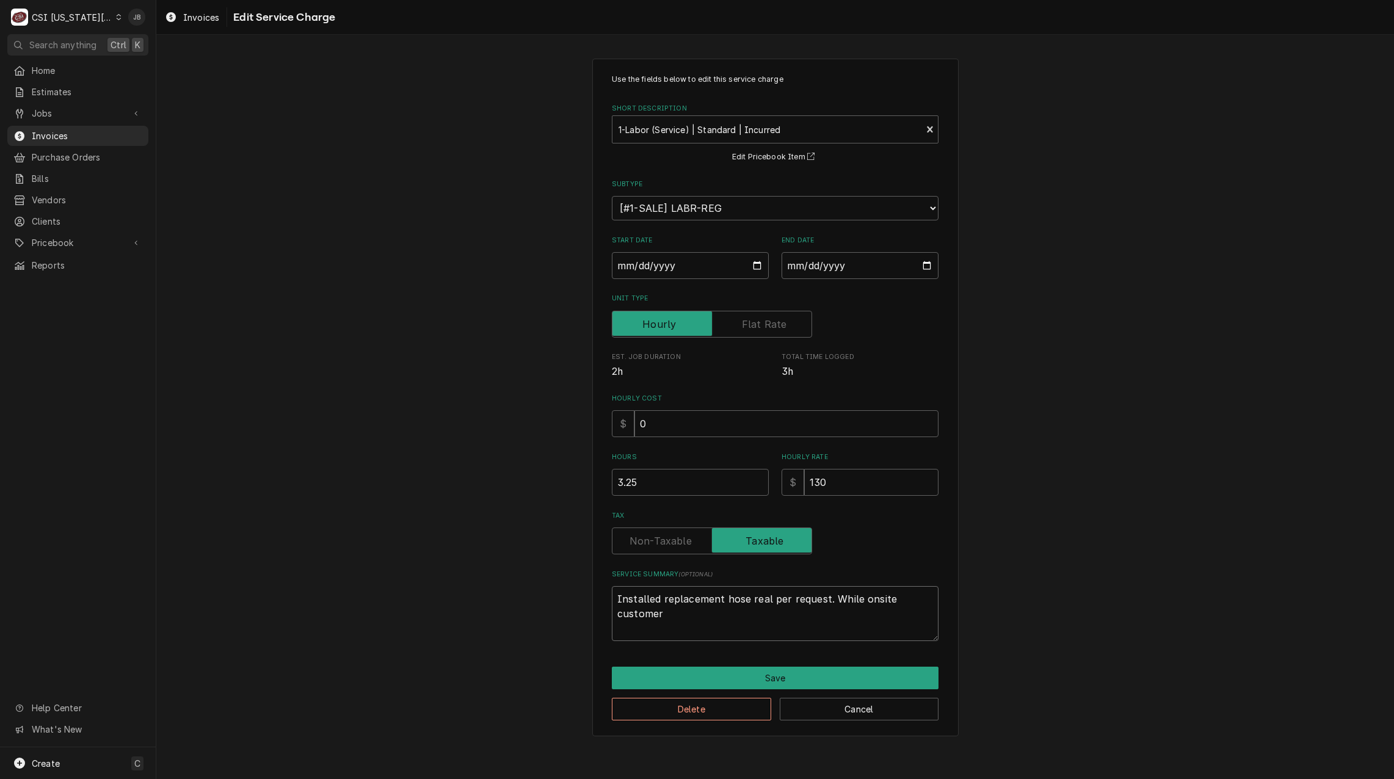
type textarea "Installed replacement hose real per request. While onsite customer a"
type textarea "x"
type textarea "Installed replacement hose real per request. While onsite customer as"
type textarea "x"
type textarea "Installed replacement hose real per request. While onsite customer ask"
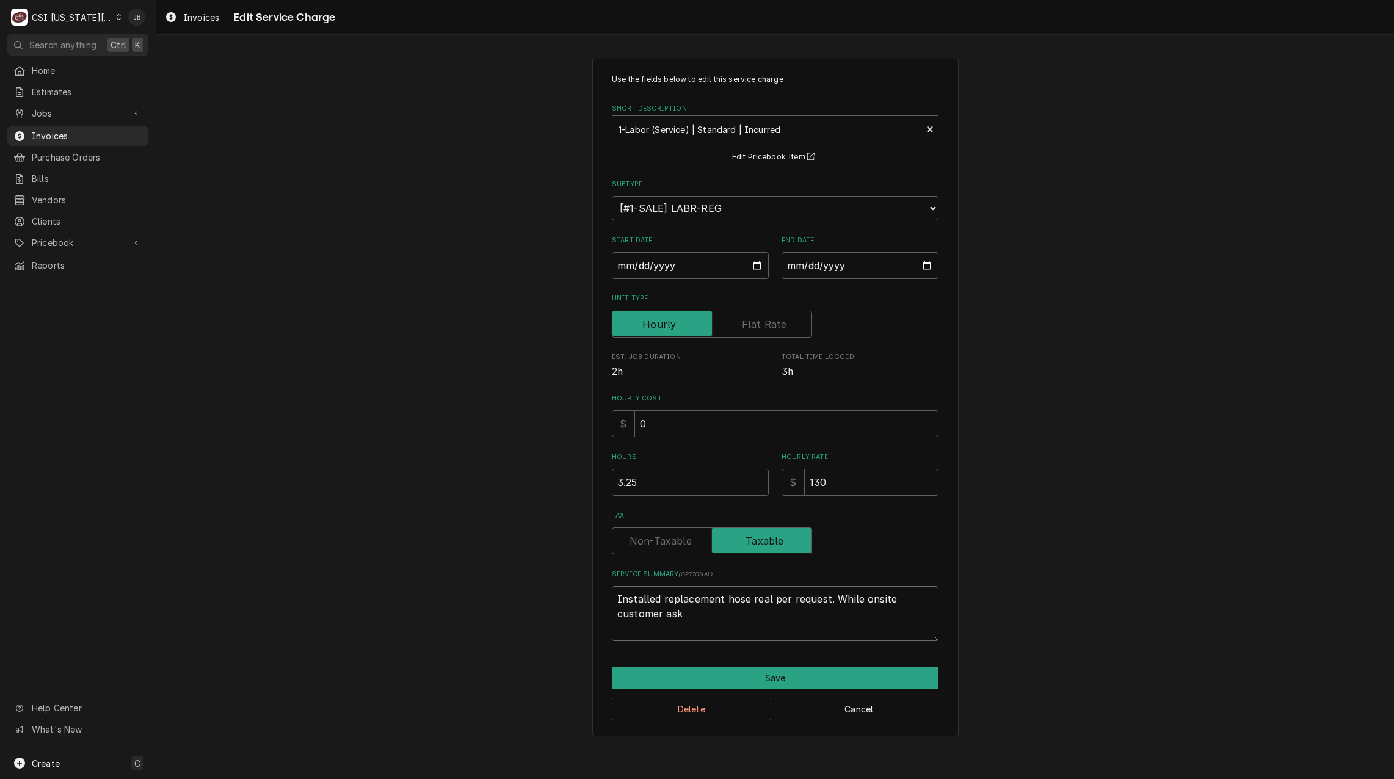
type textarea "x"
type textarea "Installed replacement hose real per request. While onsite customer aske"
type textarea "x"
type textarea "Installed replacement hose real per request. While onsite customer asked"
type textarea "x"
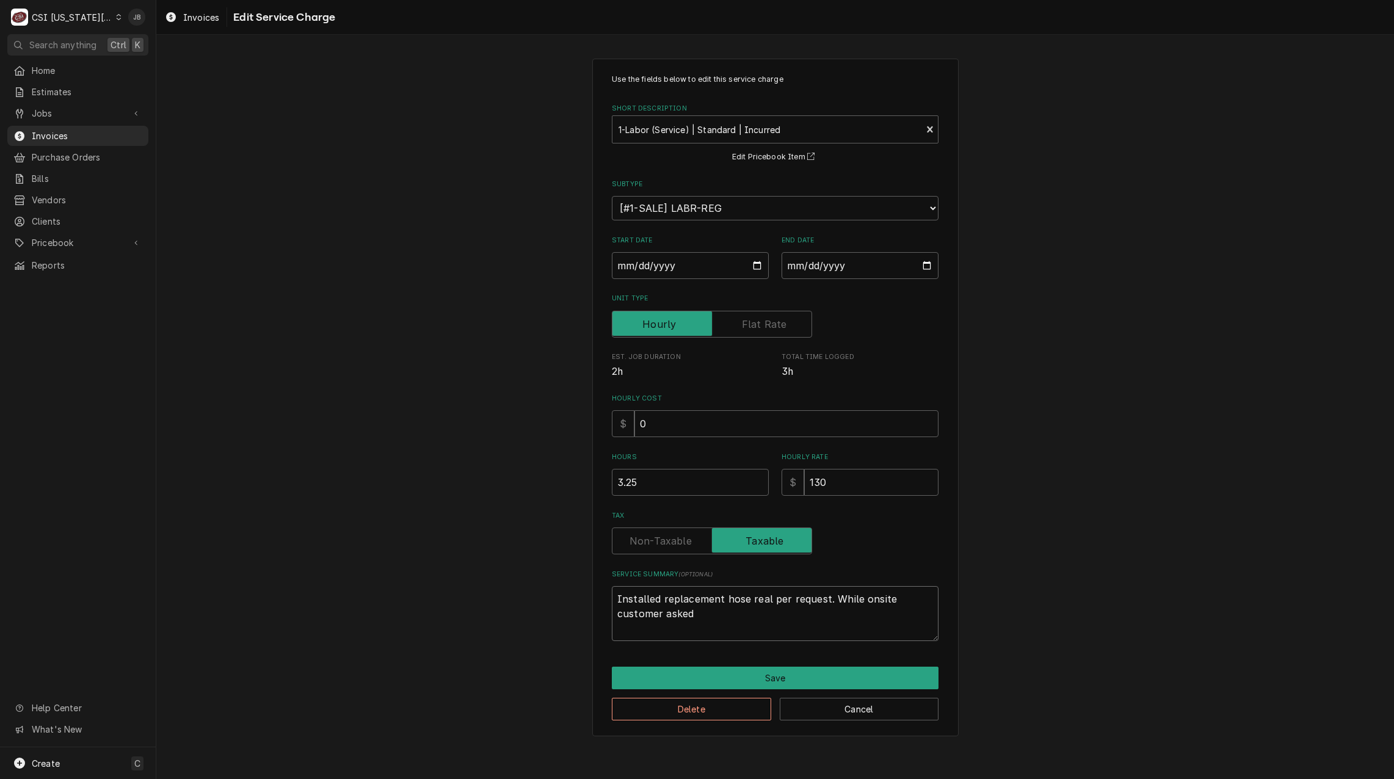
type textarea "Installed replacement hose real per request. While onsite customer asked"
type textarea "x"
type textarea "Installed replacement hose real per request. While onsite customer asked f"
type textarea "x"
type textarea "Installed replacement hose real per request. While onsite customer asked fo"
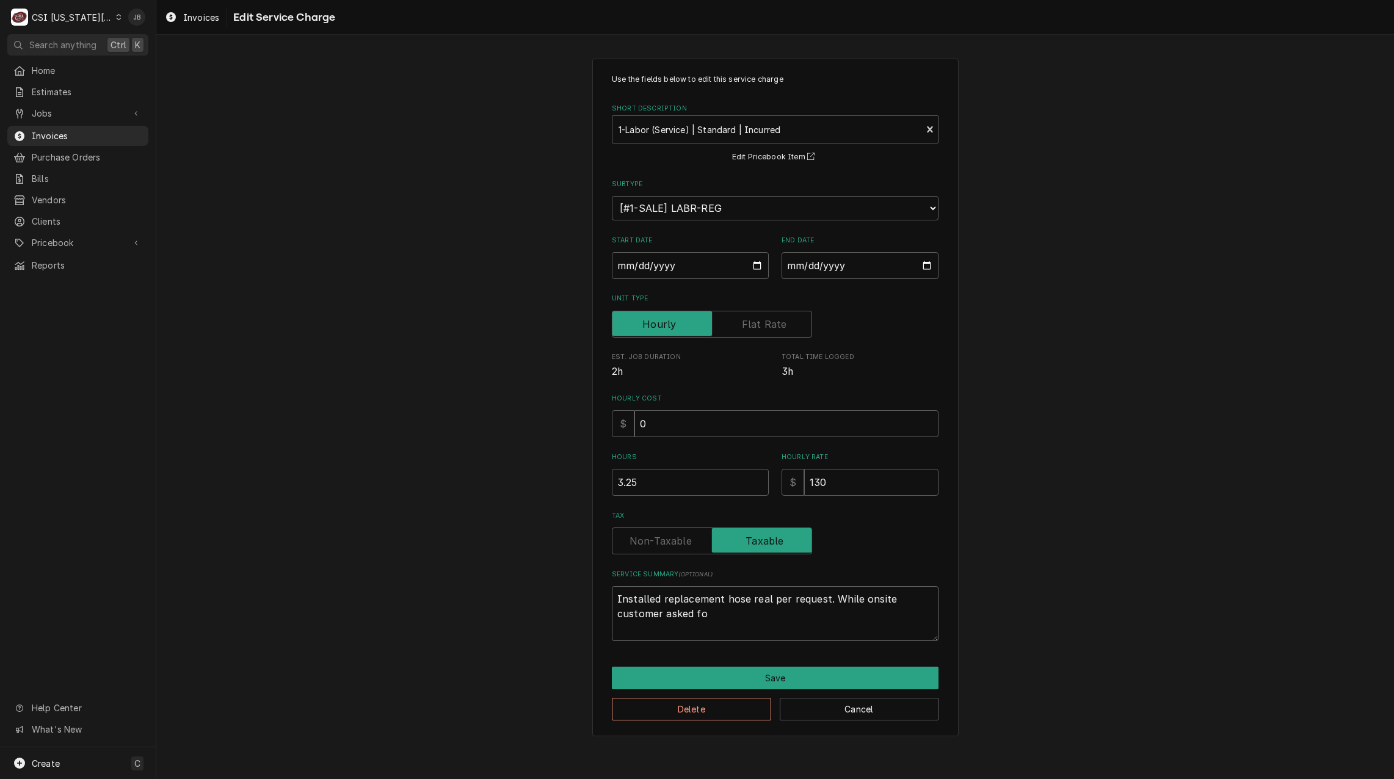
type textarea "x"
type textarea "Installed replacement hose real per request. While onsite customer asked for"
type textarea "x"
type textarea "Installed replacement hose real per request. While onsite customer asked for"
type textarea "x"
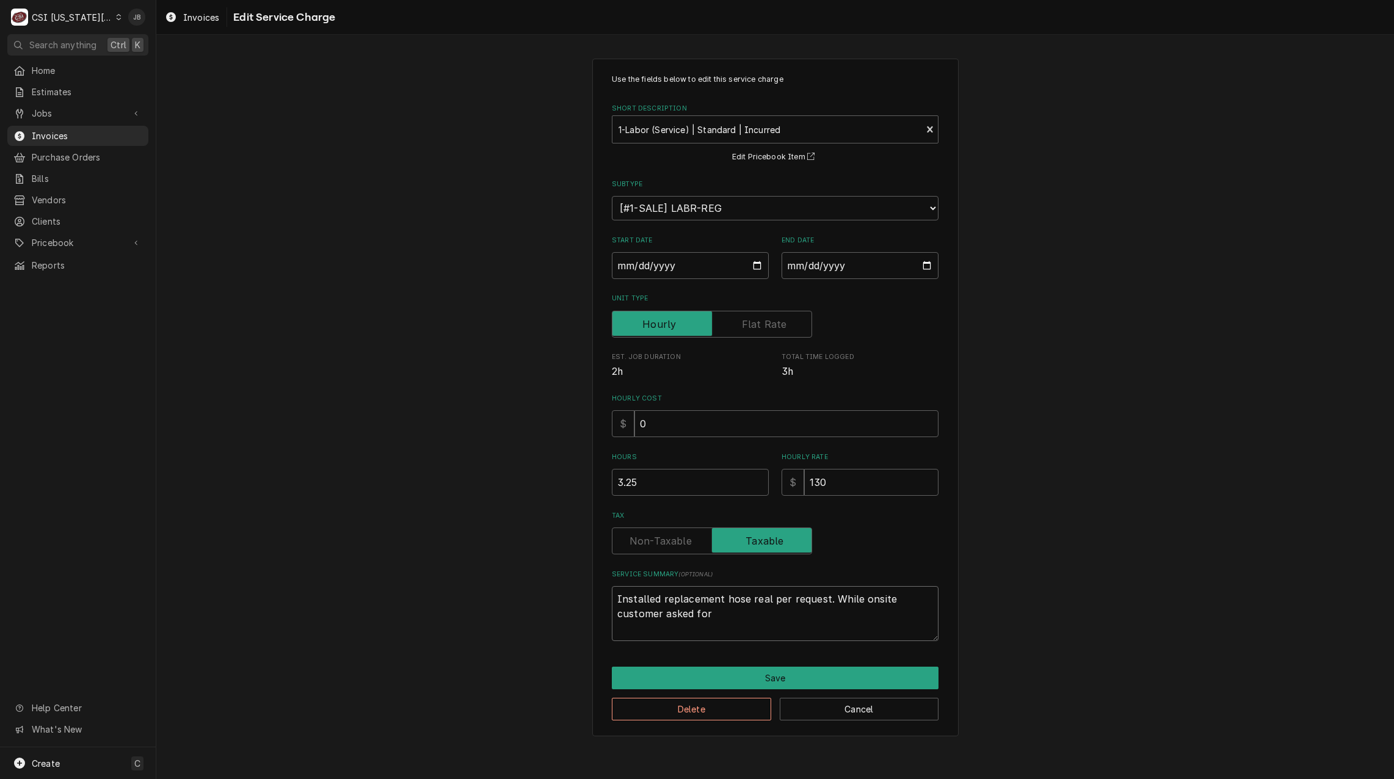
type textarea "Installed replacement hose real per request. While onsite customer asked for s"
type textarea "x"
type textarea "Installed replacement hose real per request. While onsite customer asked for se"
type textarea "x"
type textarea "Installed replacement hose real per request. While onsite customer asked for ser"
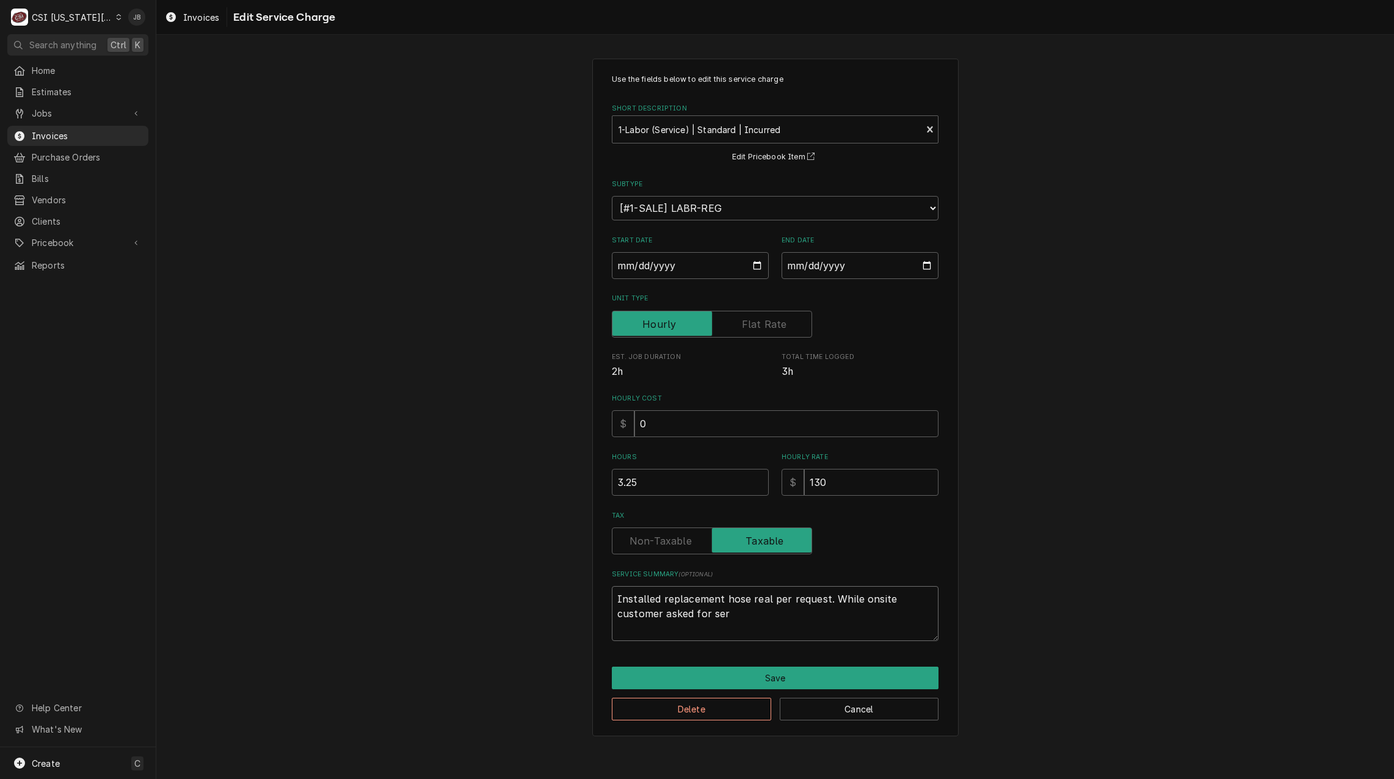
type textarea "x"
type textarea "Installed replacement hose real per request. While onsite customer asked for se…"
type textarea "x"
type textarea "Installed replacement hose real per request. While onsite customer asked for se…"
type textarea "x"
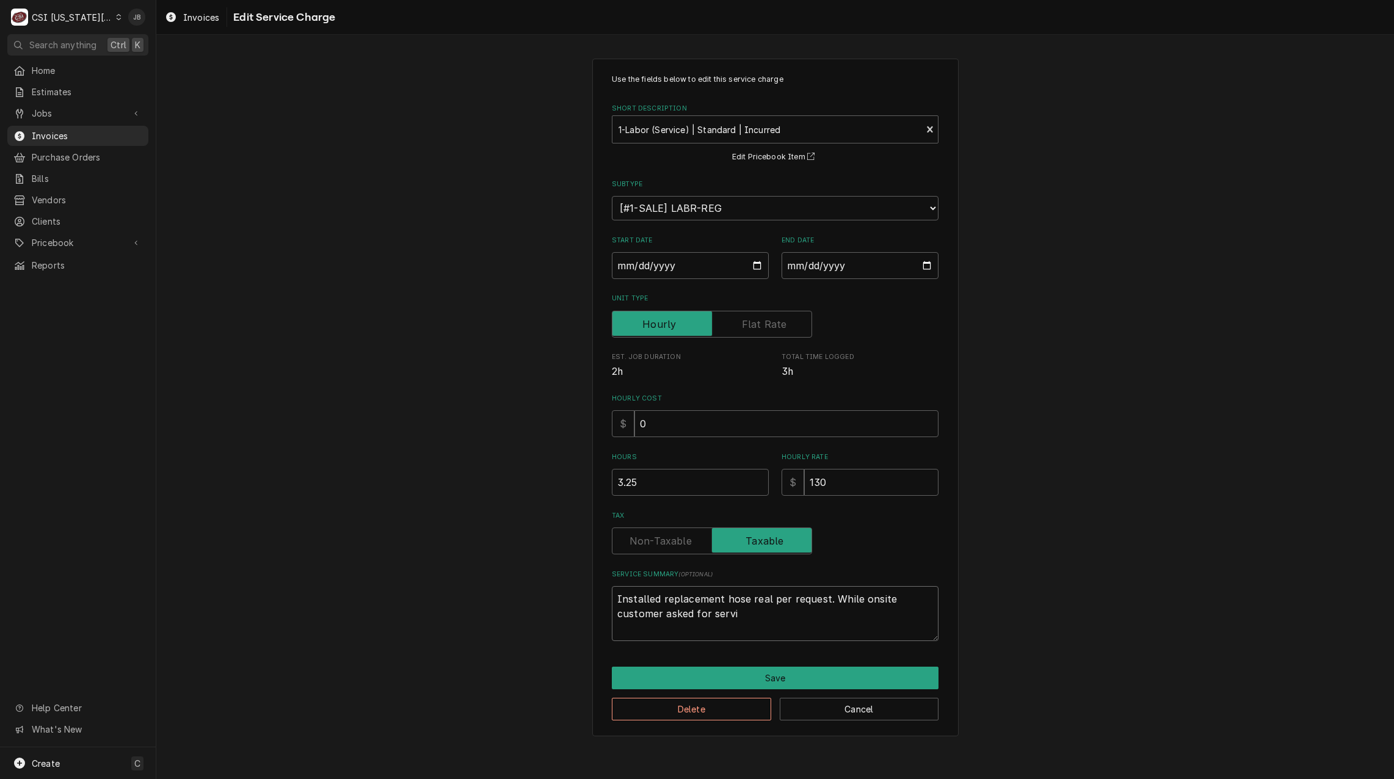
type textarea "Installed replacement hose real per request. While onsite customer asked for se…"
type textarea "x"
type textarea "Installed replacement hose real per request. While onsite customer asked for se…"
type textarea "x"
type textarea "Installed replacement hose real per request. While onsite customer asked for se…"
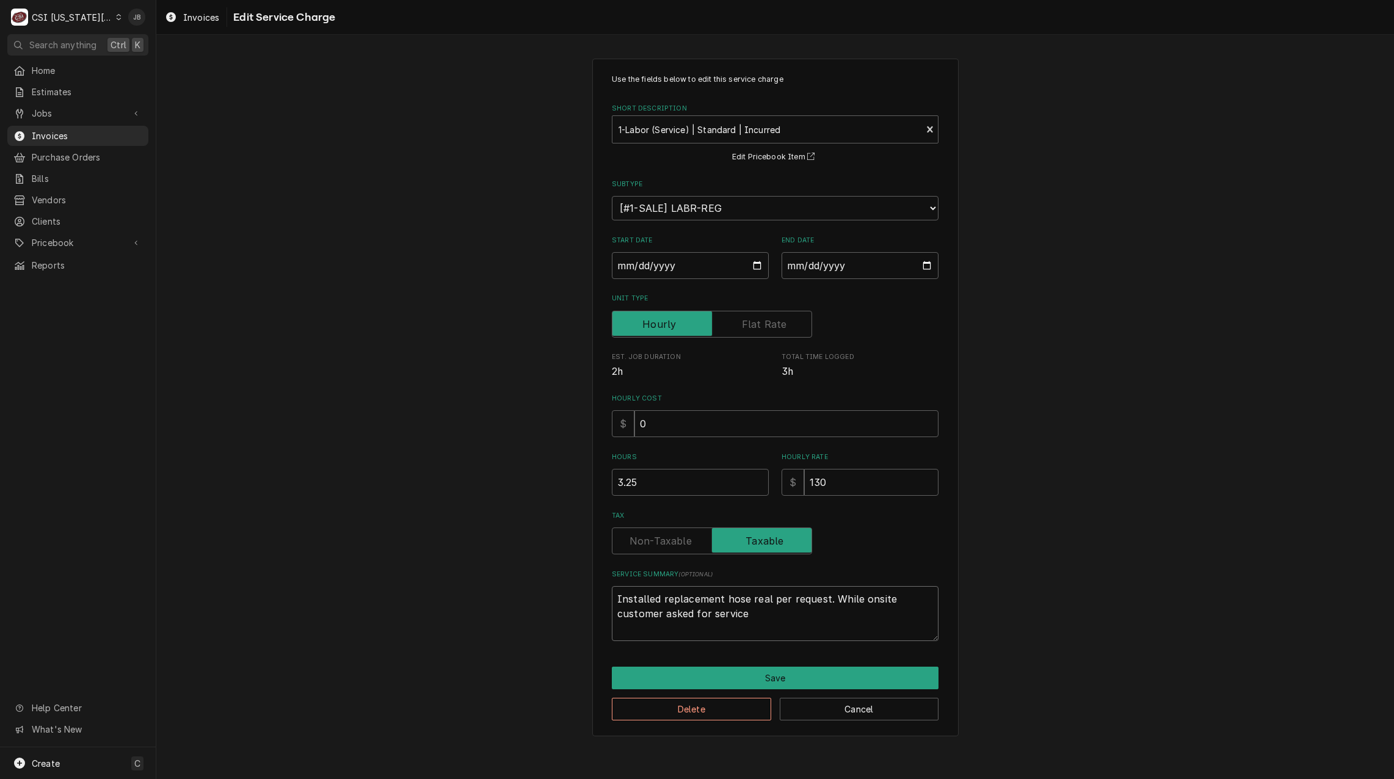
type textarea "x"
type textarea "Installed replacement hose real per request. While onsite customer asked for se…"
type textarea "x"
type textarea "Installed replacement hose real per request. While onsite customer asked for se…"
type textarea "x"
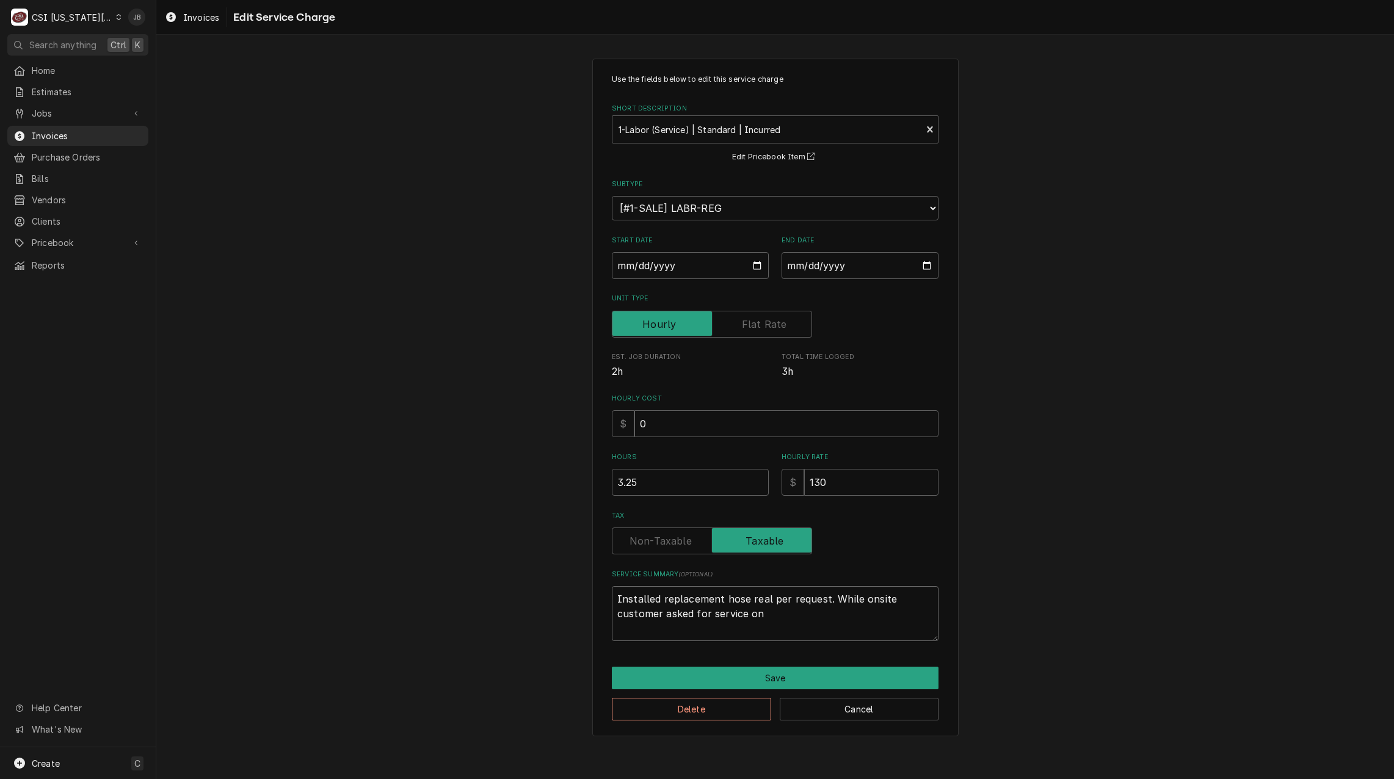
type textarea "Installed replacement hose real per request. While onsite customer asked for se…"
type textarea "x"
type textarea "Installed replacement hose real per request. While onsite customer asked for se…"
type textarea "x"
type textarea "Installed replacement hose real per request. While onsite customer asked for se…"
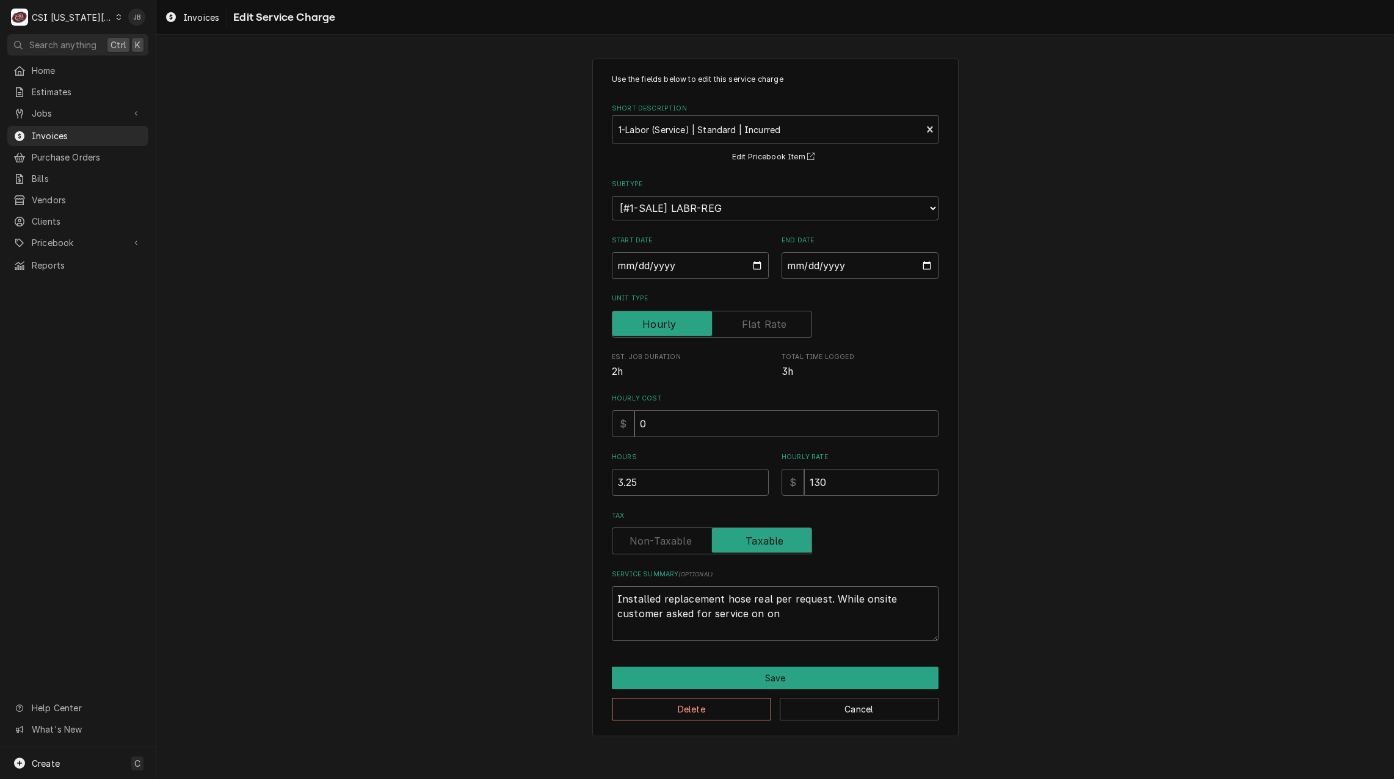
type textarea "x"
type textarea "Installed replacement hose real per request. While onsite customer asked for se…"
type textarea "x"
type textarea "Installed replacement hose real per request. While onsite customer asked for se…"
type textarea "x"
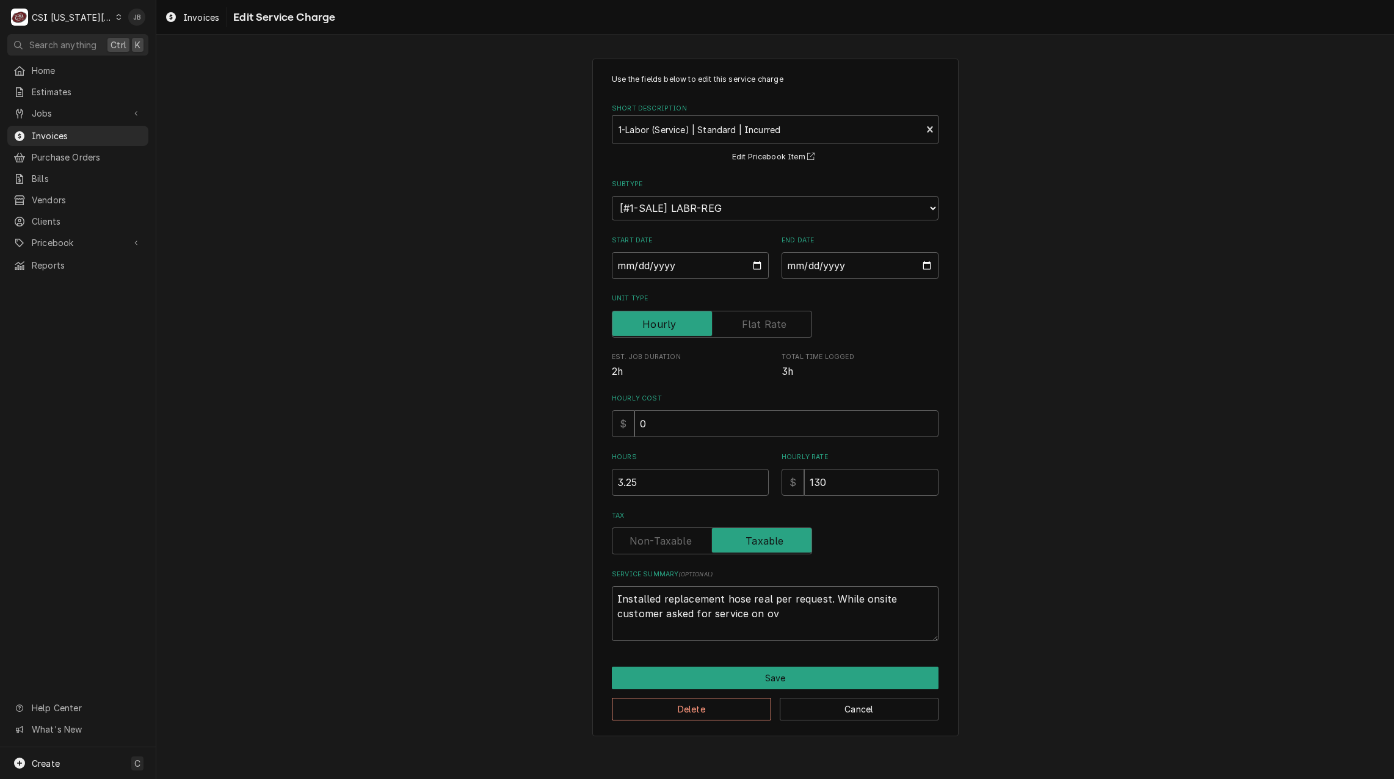
type textarea "Installed replacement hose real per request. While onsite customer asked for se…"
type textarea "x"
type textarea "Installed replacement hose real per request. While onsite customer asked for se…"
type textarea "x"
type textarea "Installed replacement hose real per request. While onsite customer asked for se…"
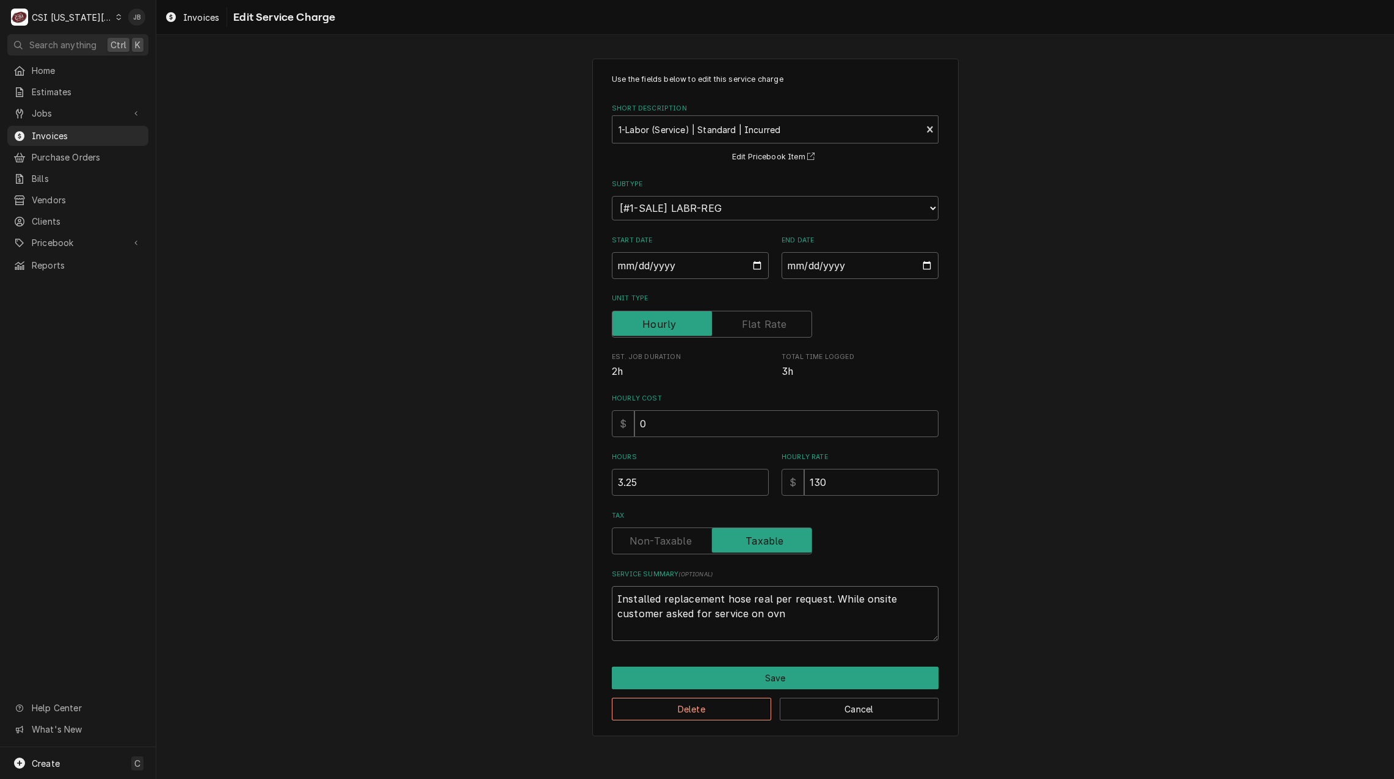
type textarea "x"
type textarea "Installed replacement hose real per request. While onsite customer asked for se…"
type textarea "x"
type textarea "Installed replacement hose real per request. While onsite customer asked for se…"
type textarea "x"
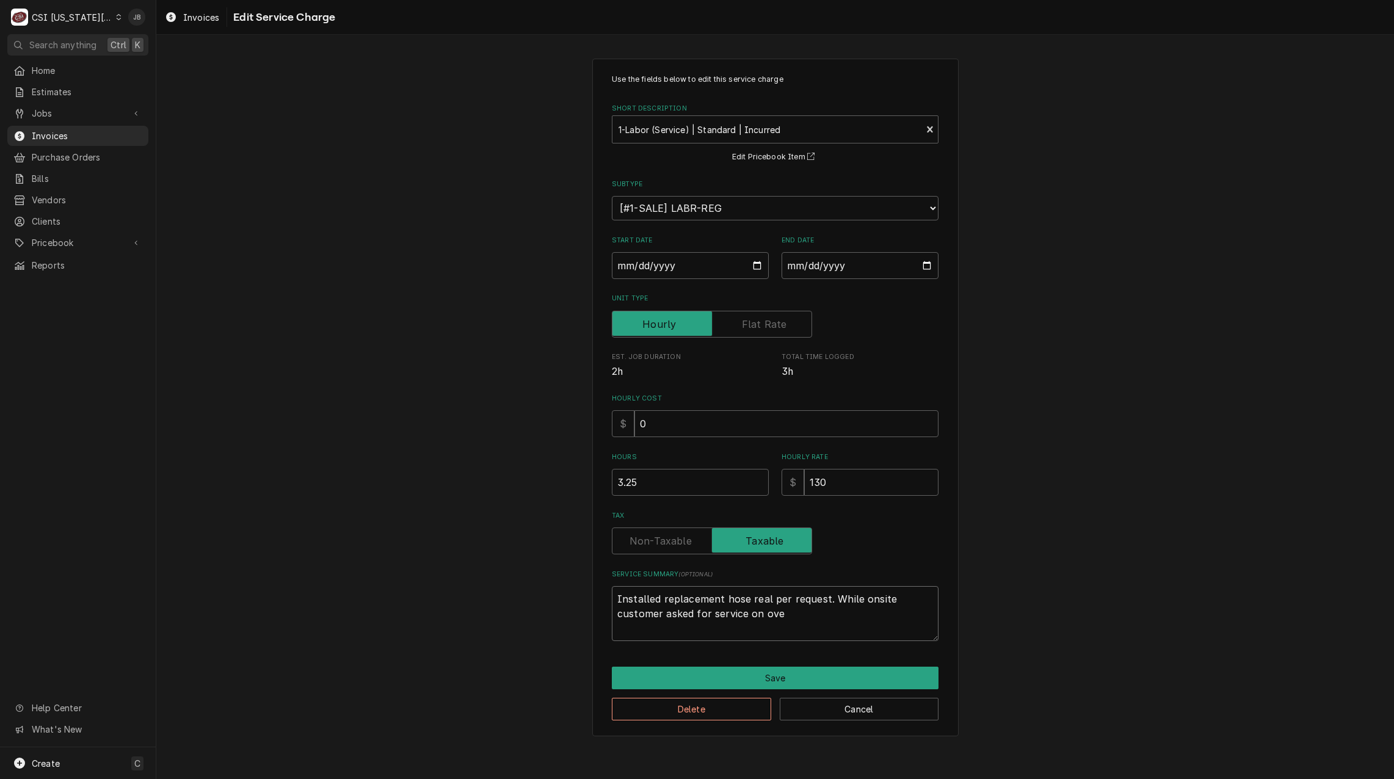
type textarea "Installed replacement hose real per request. While onsite customer asked for se…"
type textarea "x"
type textarea "Installed replacement hose real per request. While onsite customer asked for se…"
click at [690, 673] on button "Save" at bounding box center [775, 678] width 327 height 23
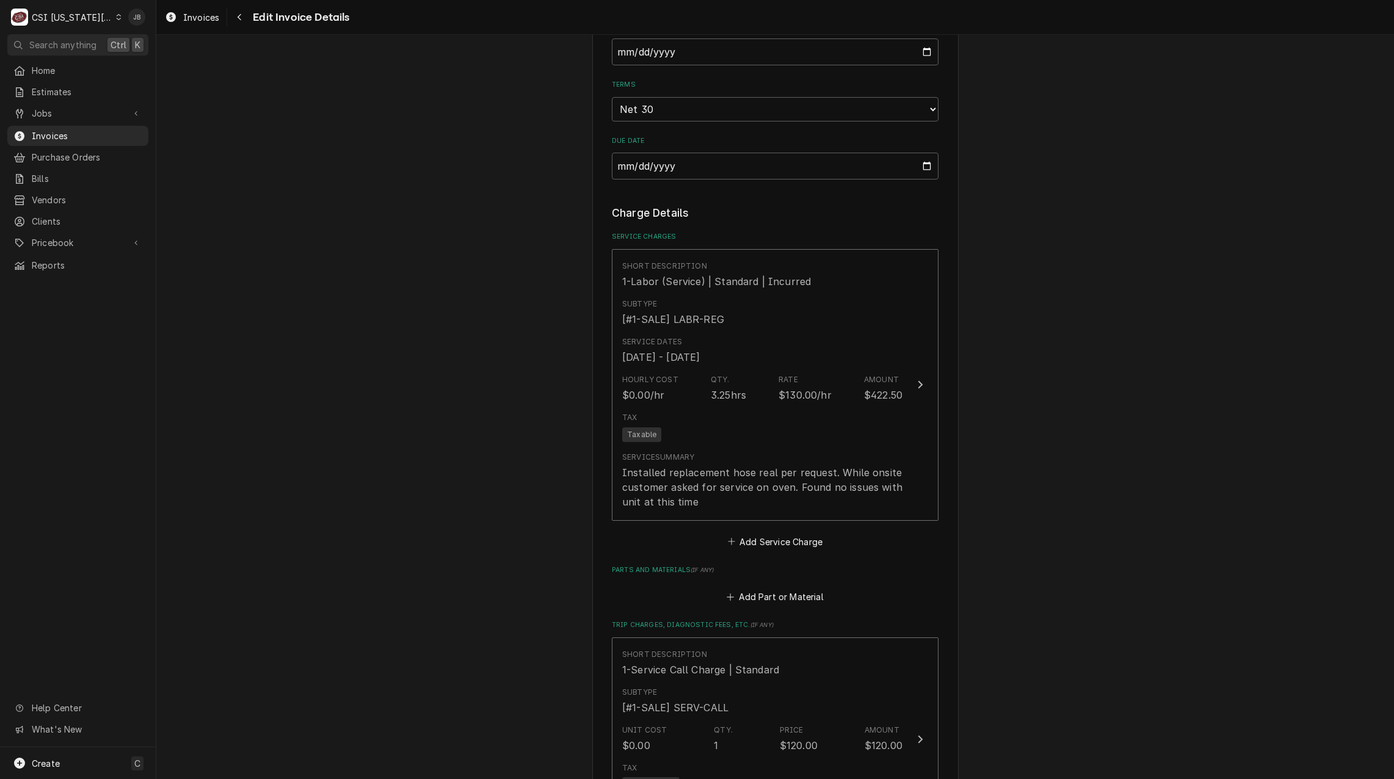
scroll to position [902, 0]
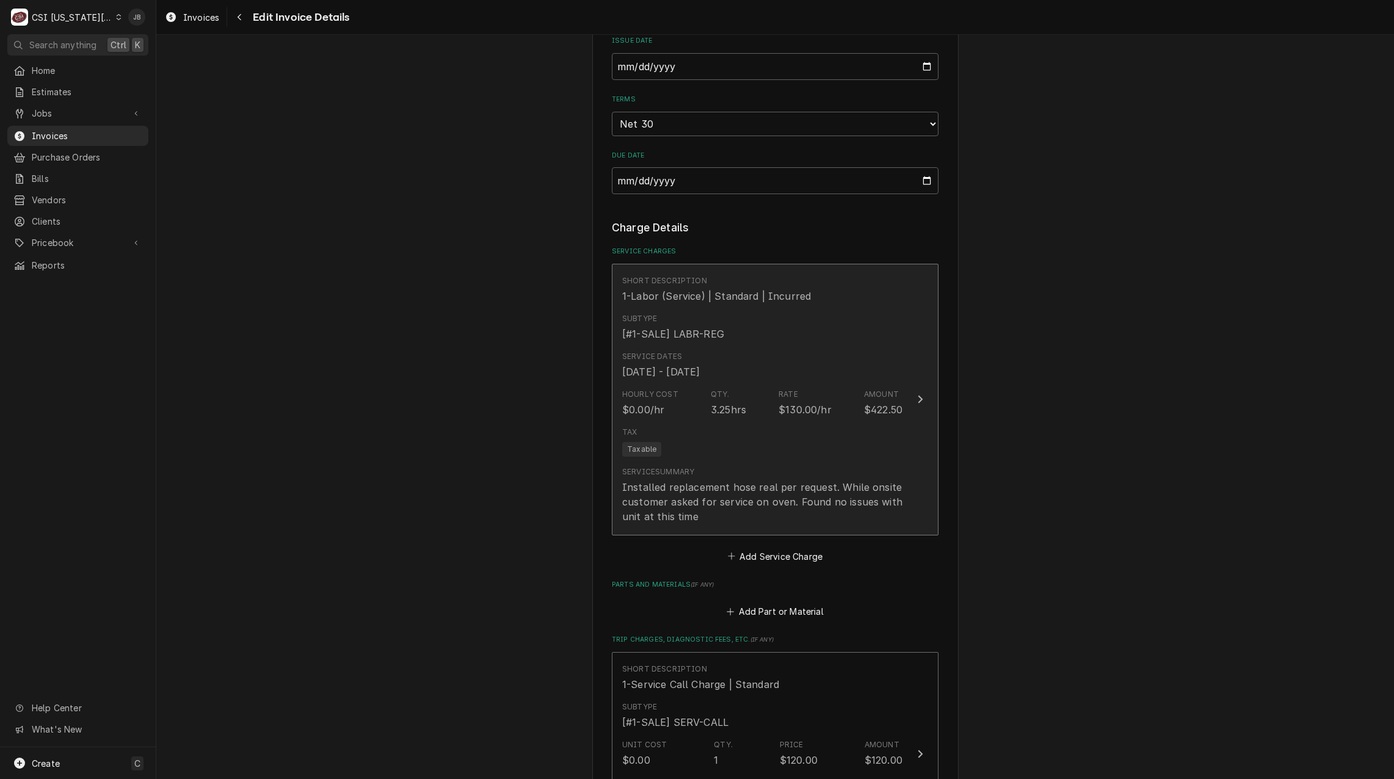
click at [726, 433] on div "Tax Taxable" at bounding box center [762, 441] width 280 height 39
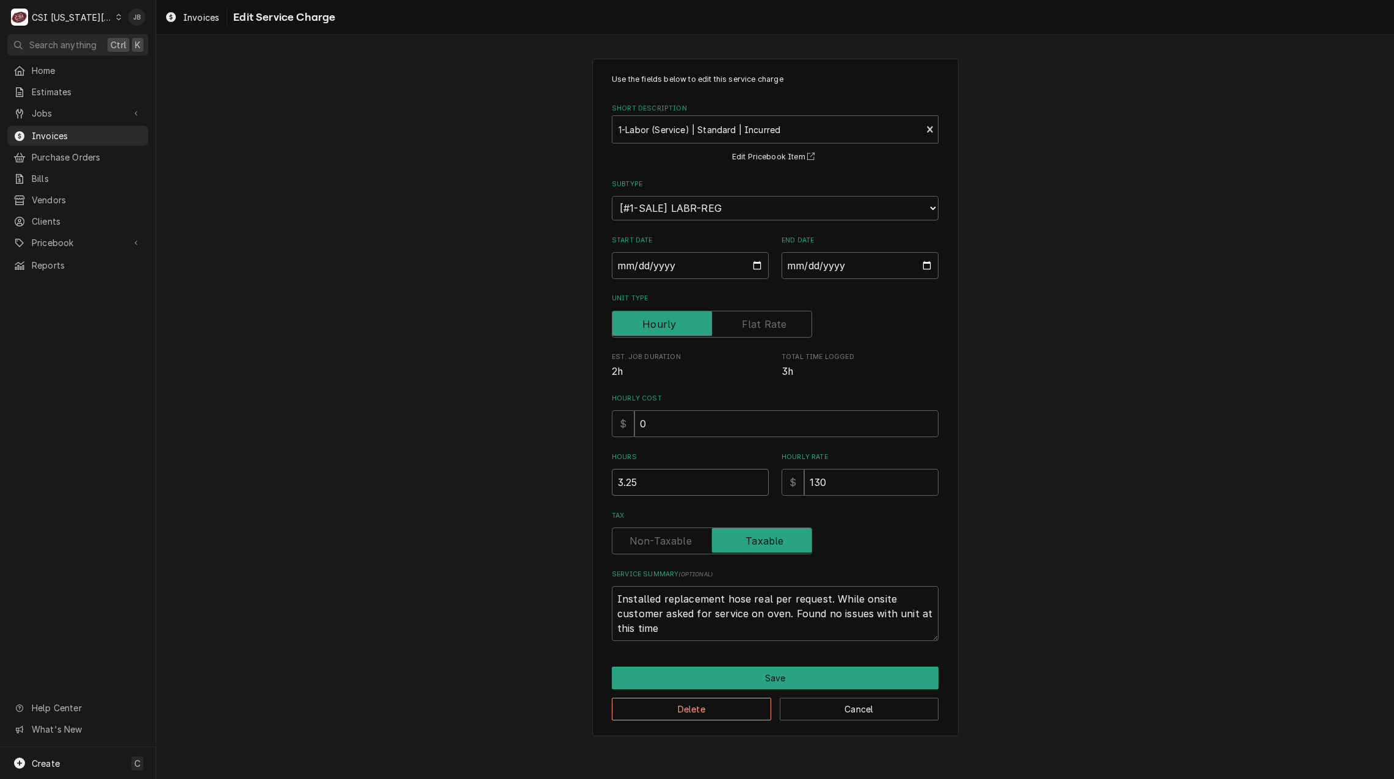
drag, startPoint x: 646, startPoint y: 486, endPoint x: 238, endPoint y: 472, distance: 407.7
click at [431, 474] on div "Use the fields below to edit this service charge Short Description 1-Labor (Ser…" at bounding box center [775, 397] width 1238 height 699
click at [745, 680] on button "Save" at bounding box center [775, 678] width 327 height 23
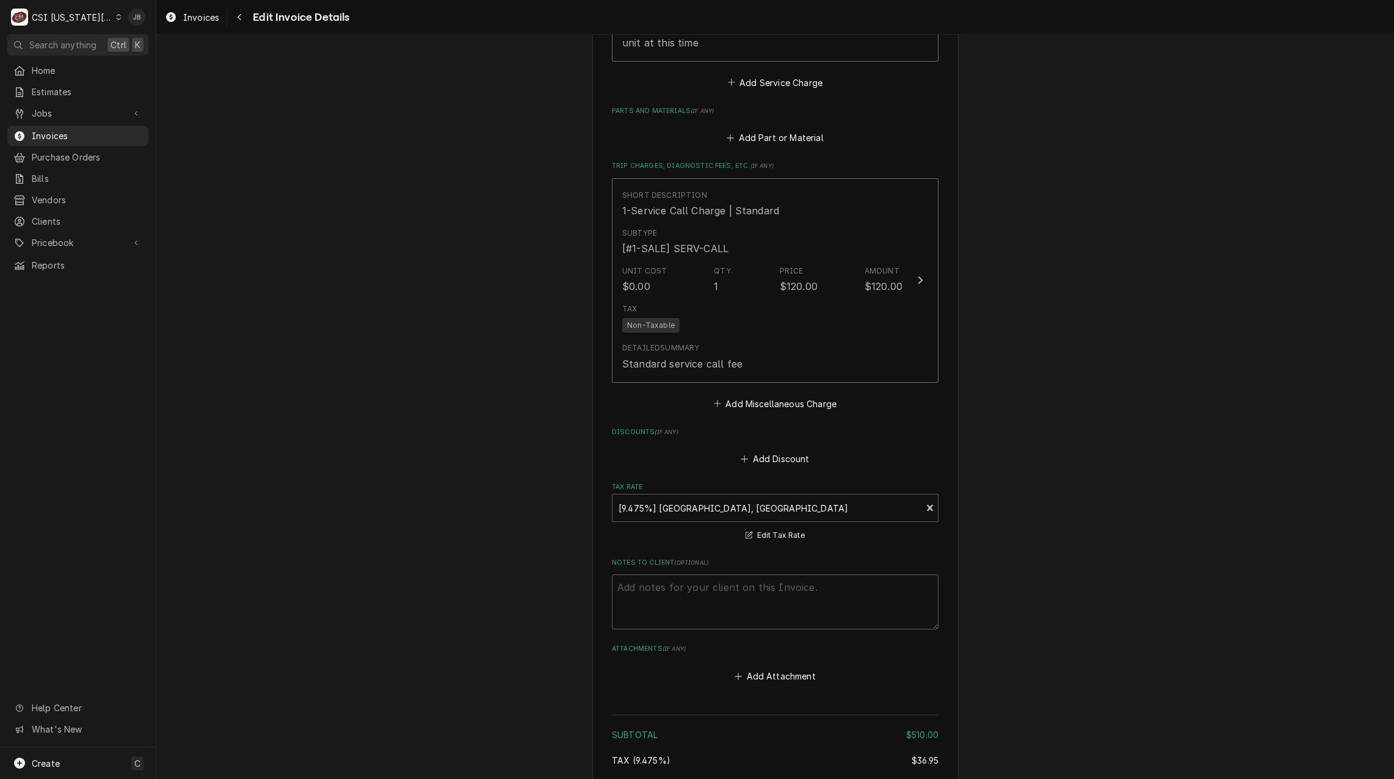
scroll to position [1628, 0]
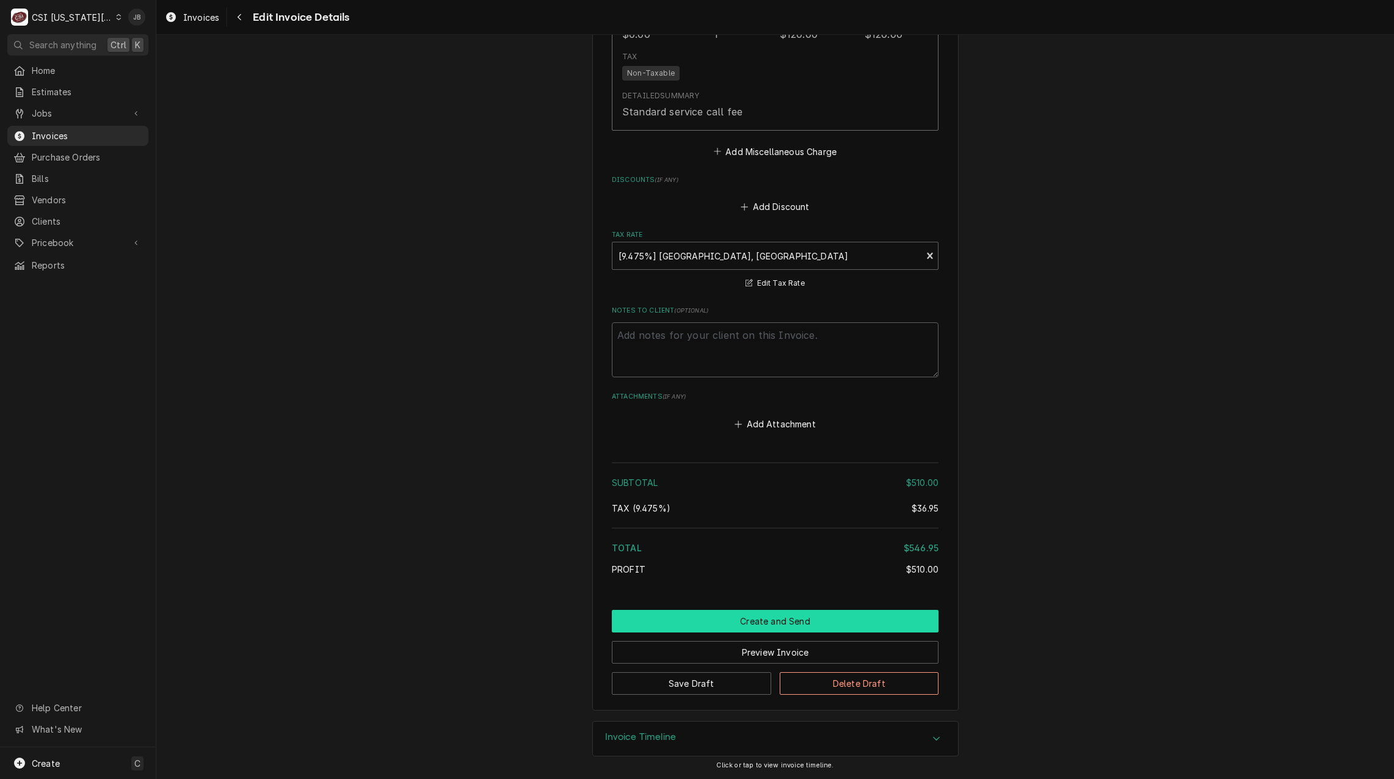
click at [705, 619] on button "Create and Send" at bounding box center [775, 621] width 327 height 23
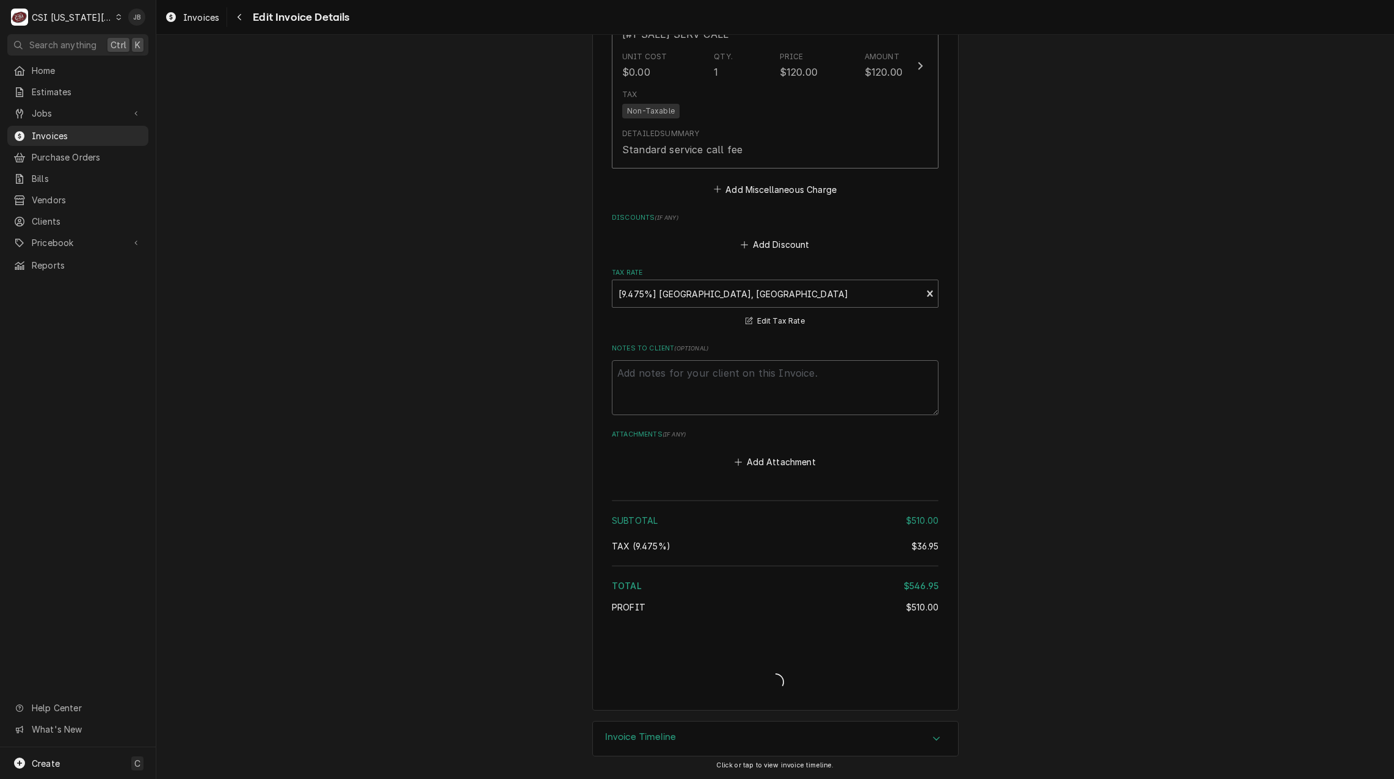
scroll to position [1590, 0]
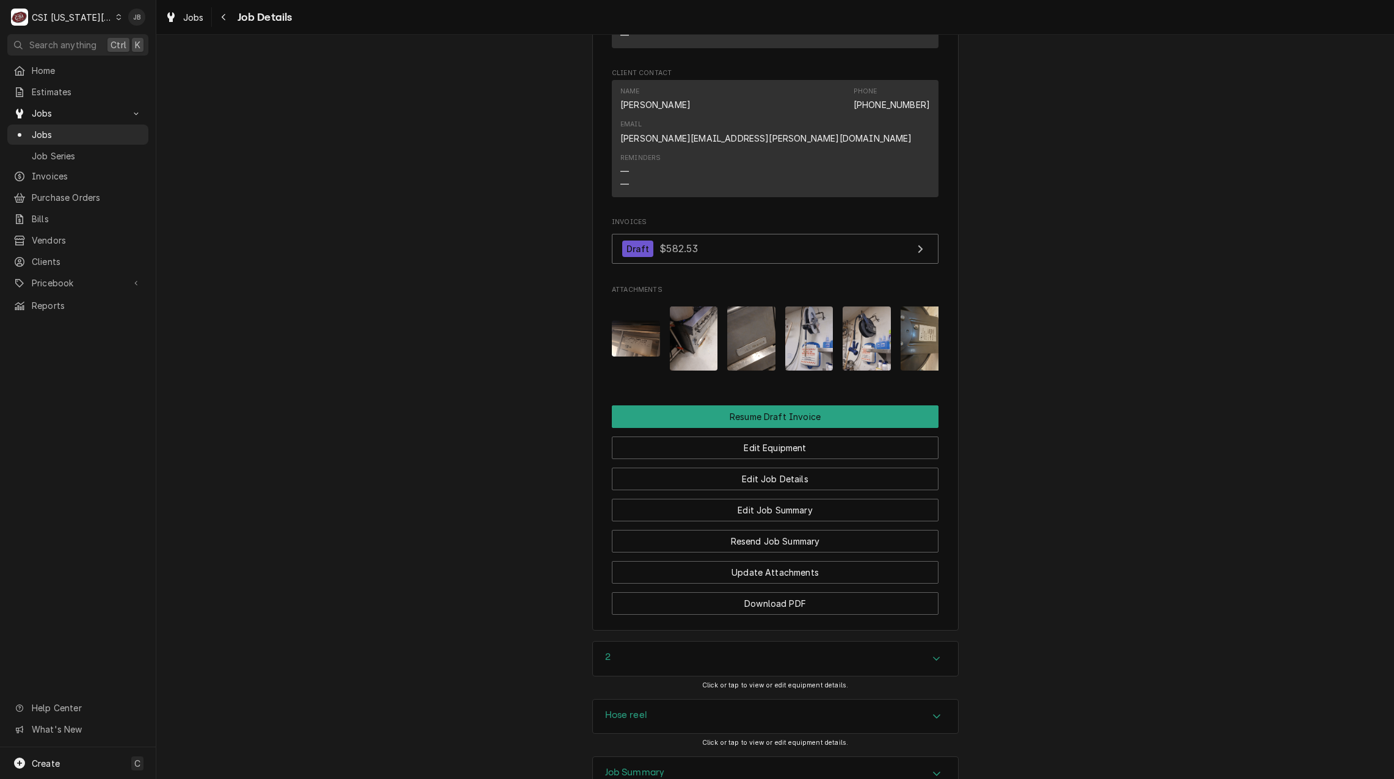
scroll to position [1068, 0]
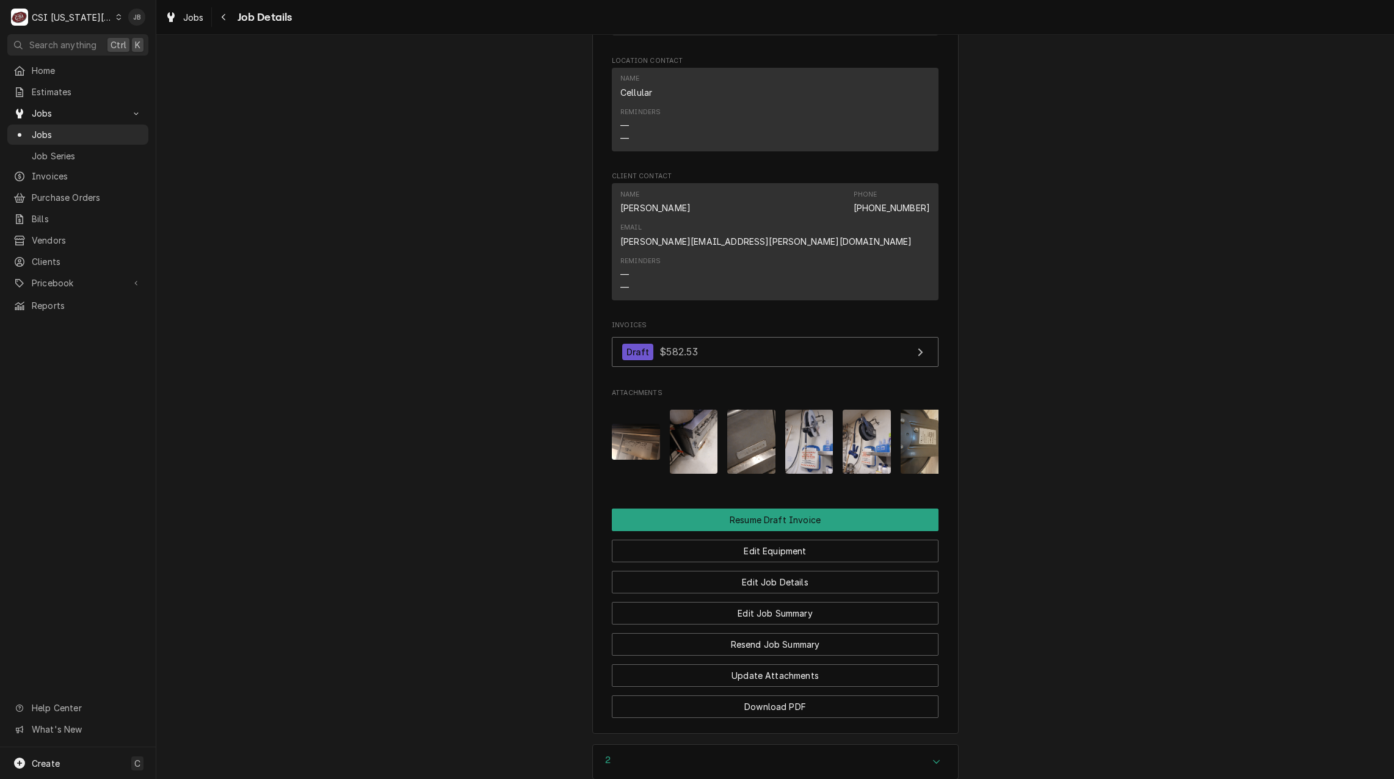
click at [620, 424] on img "Attachments" at bounding box center [636, 442] width 48 height 36
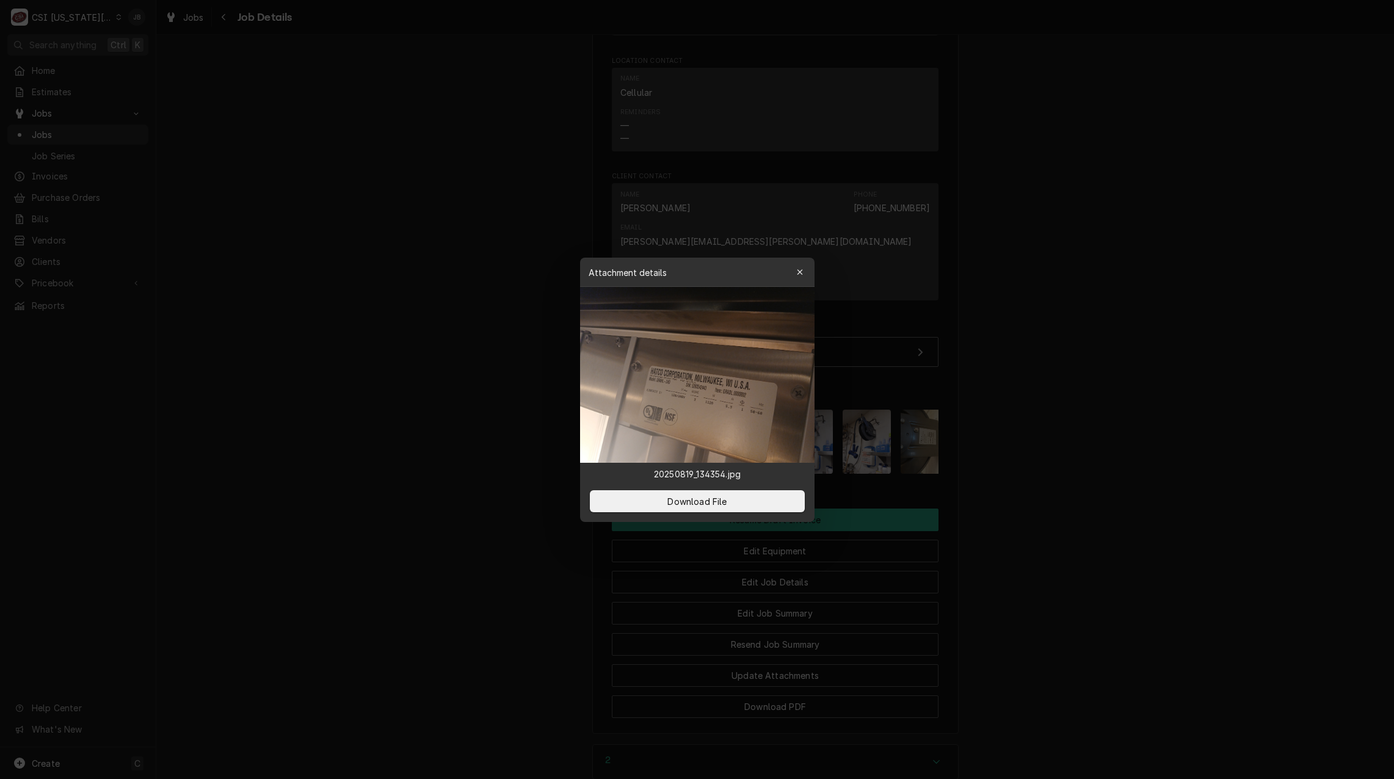
click at [999, 407] on div at bounding box center [697, 389] width 1394 height 779
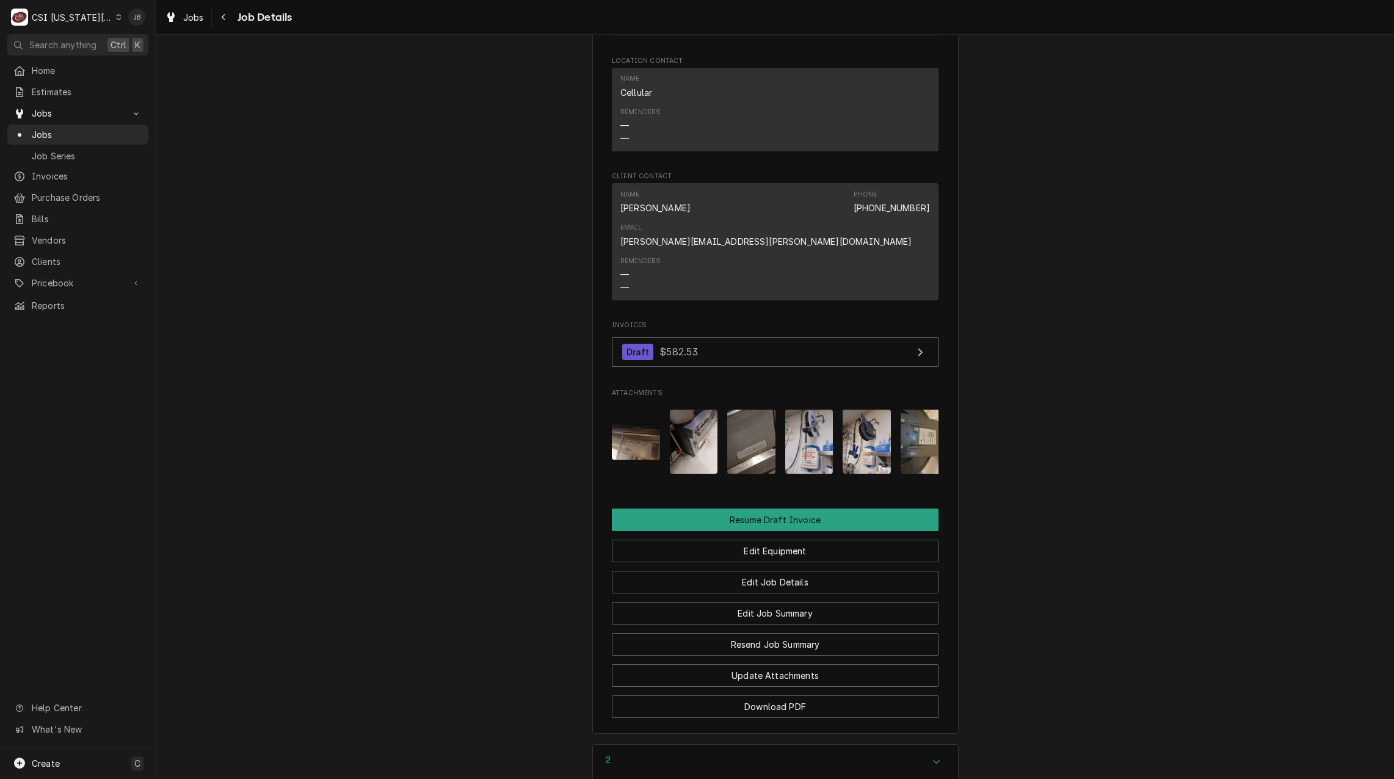
click at [694, 433] on img "Attachments" at bounding box center [694, 442] width 48 height 64
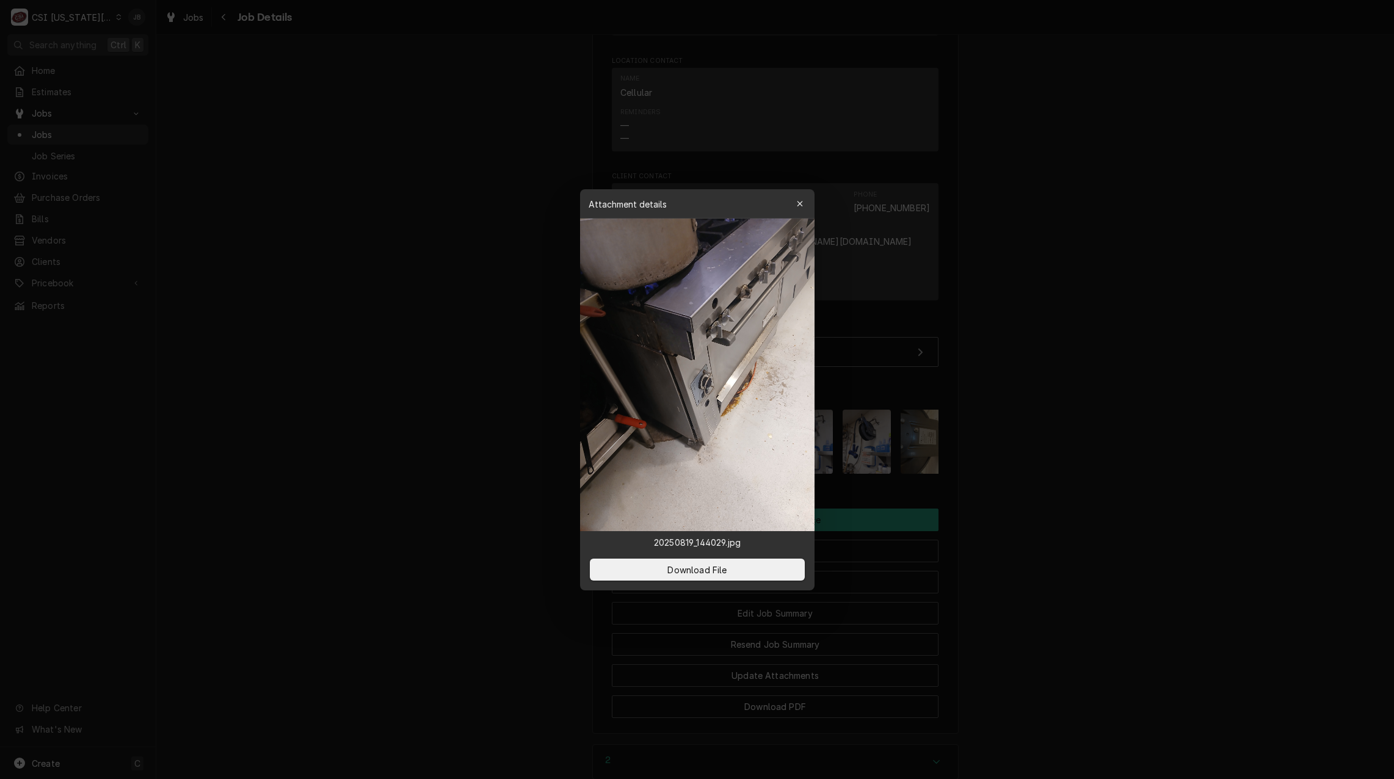
click at [968, 442] on div at bounding box center [697, 389] width 1394 height 779
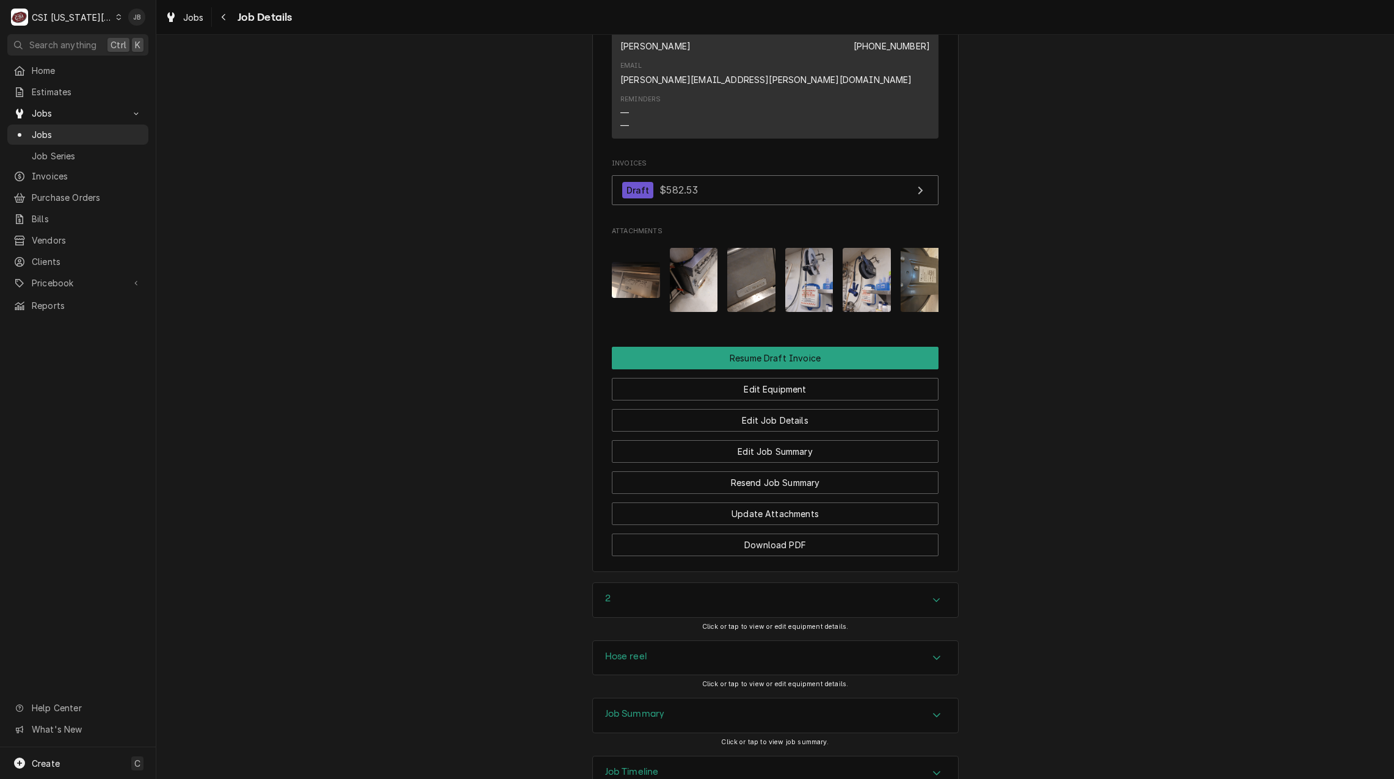
scroll to position [1313, 0]
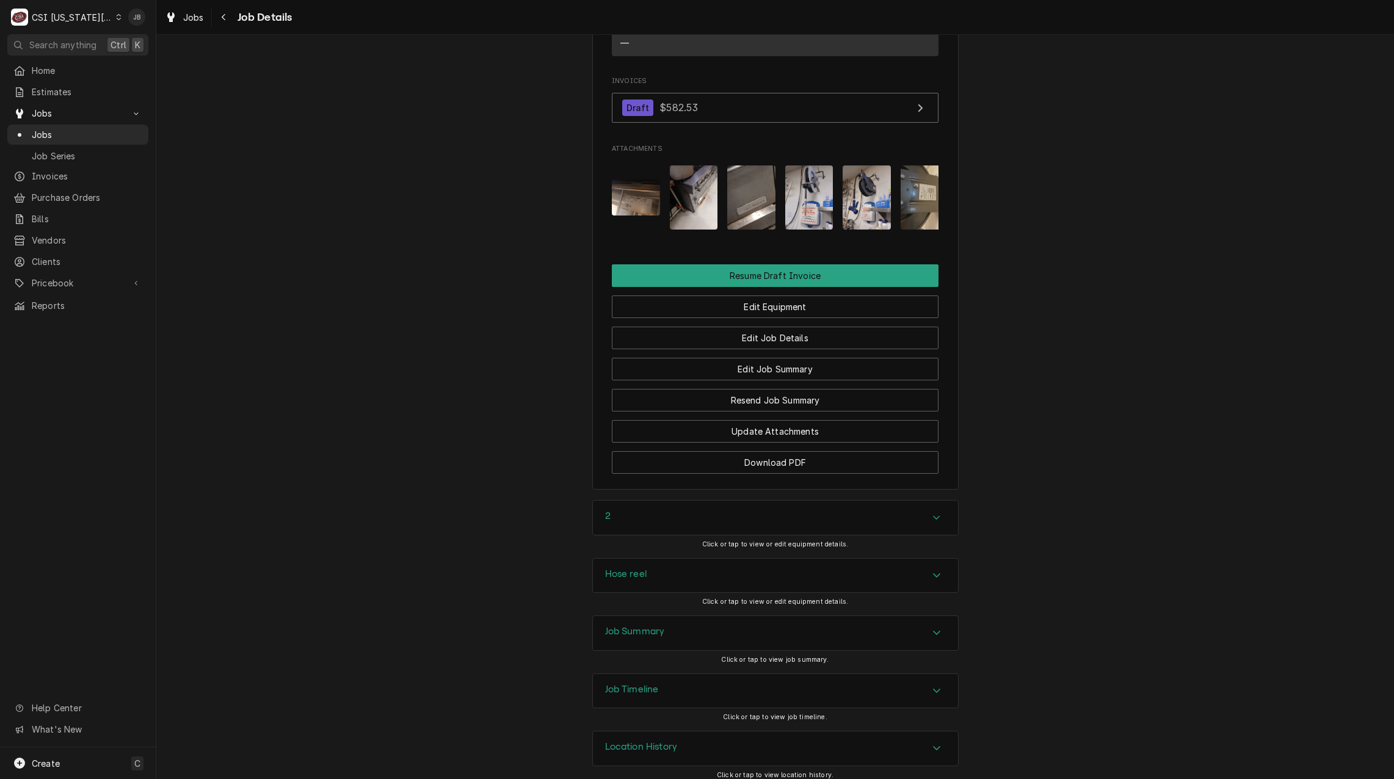
click at [669, 624] on div "Job Summary" at bounding box center [775, 633] width 365 height 34
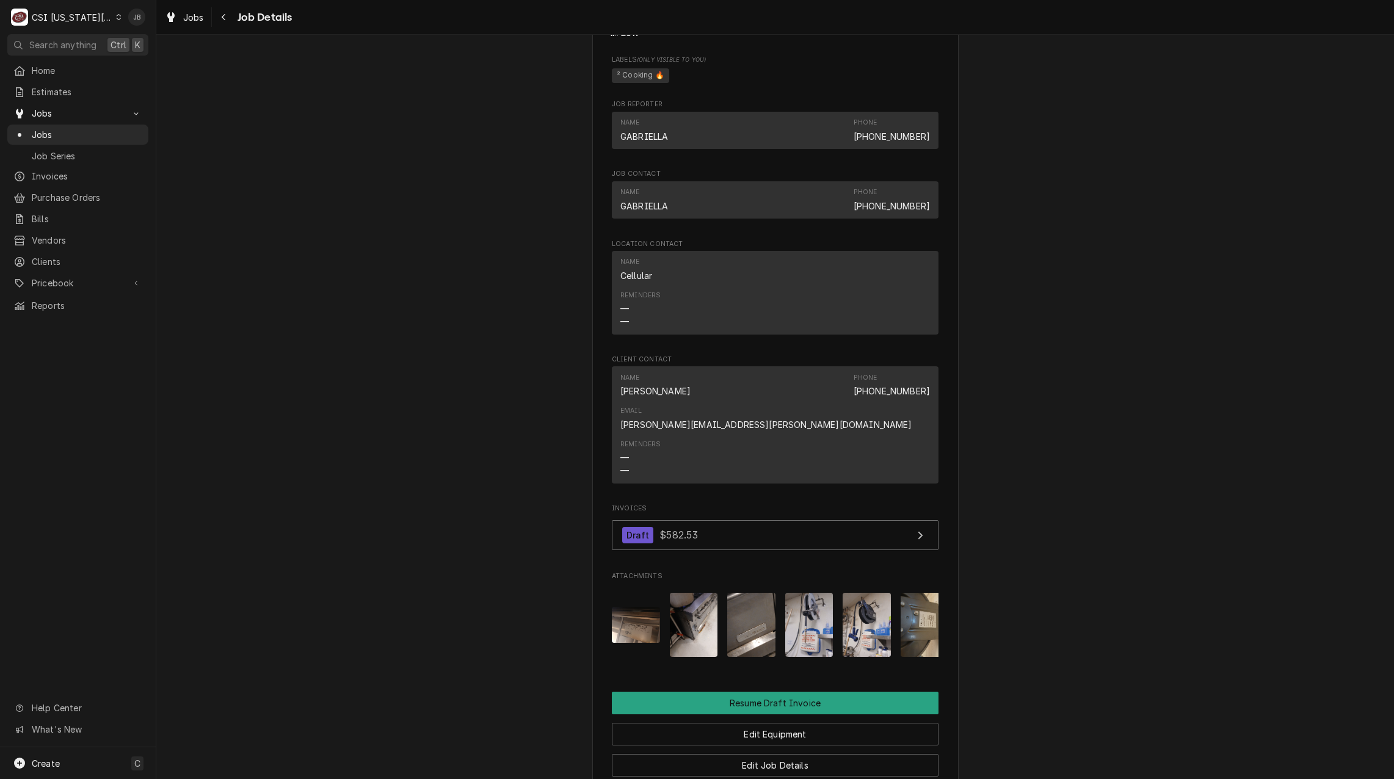
scroll to position [0, 77]
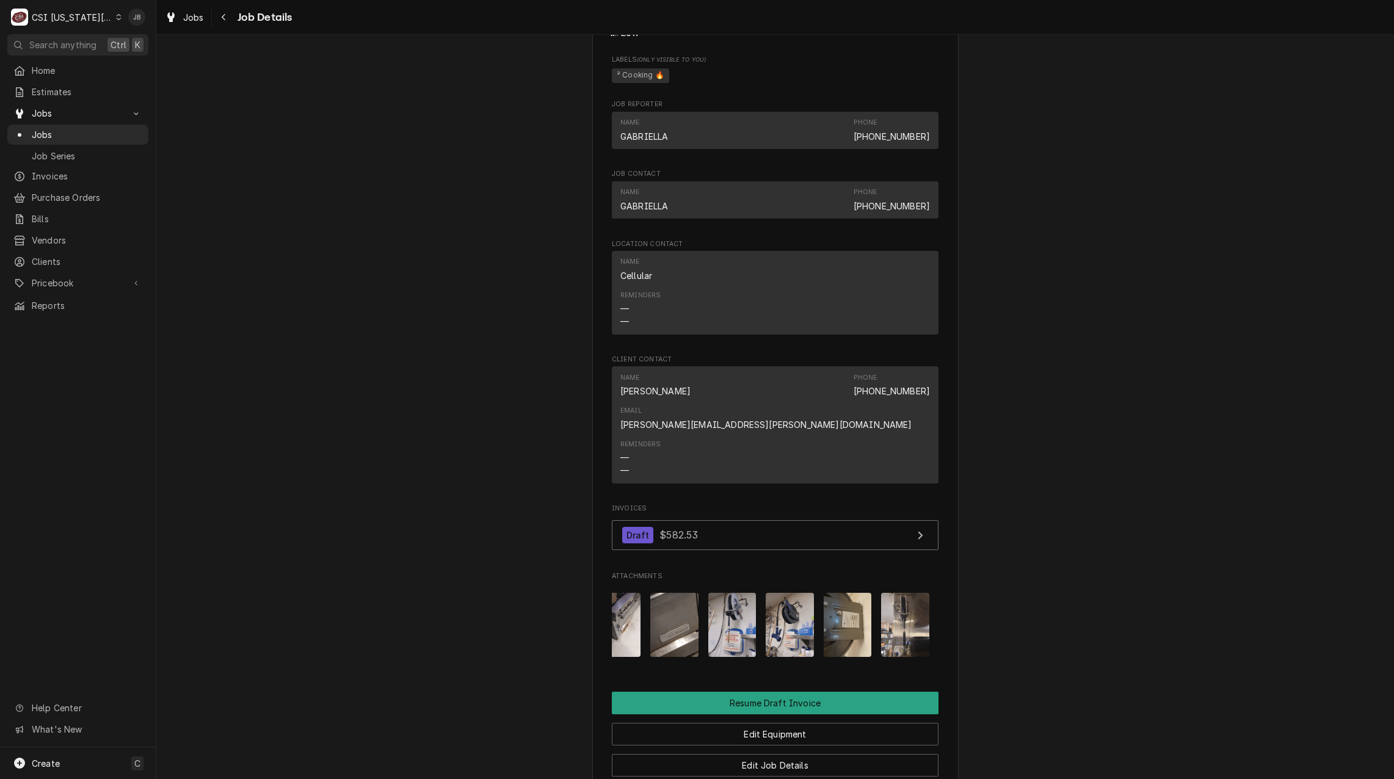
click at [829, 600] on img "Attachments" at bounding box center [848, 625] width 48 height 64
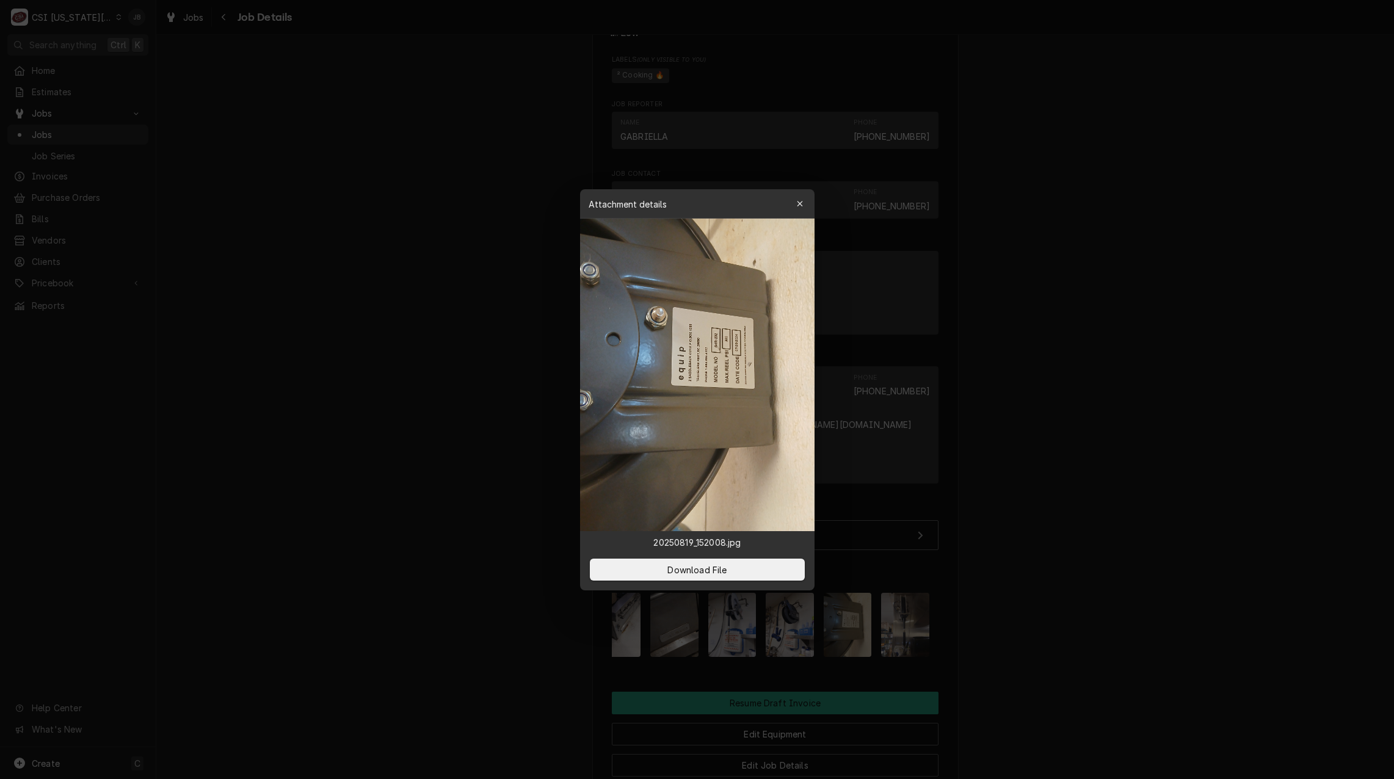
click at [984, 585] on div at bounding box center [697, 389] width 1394 height 779
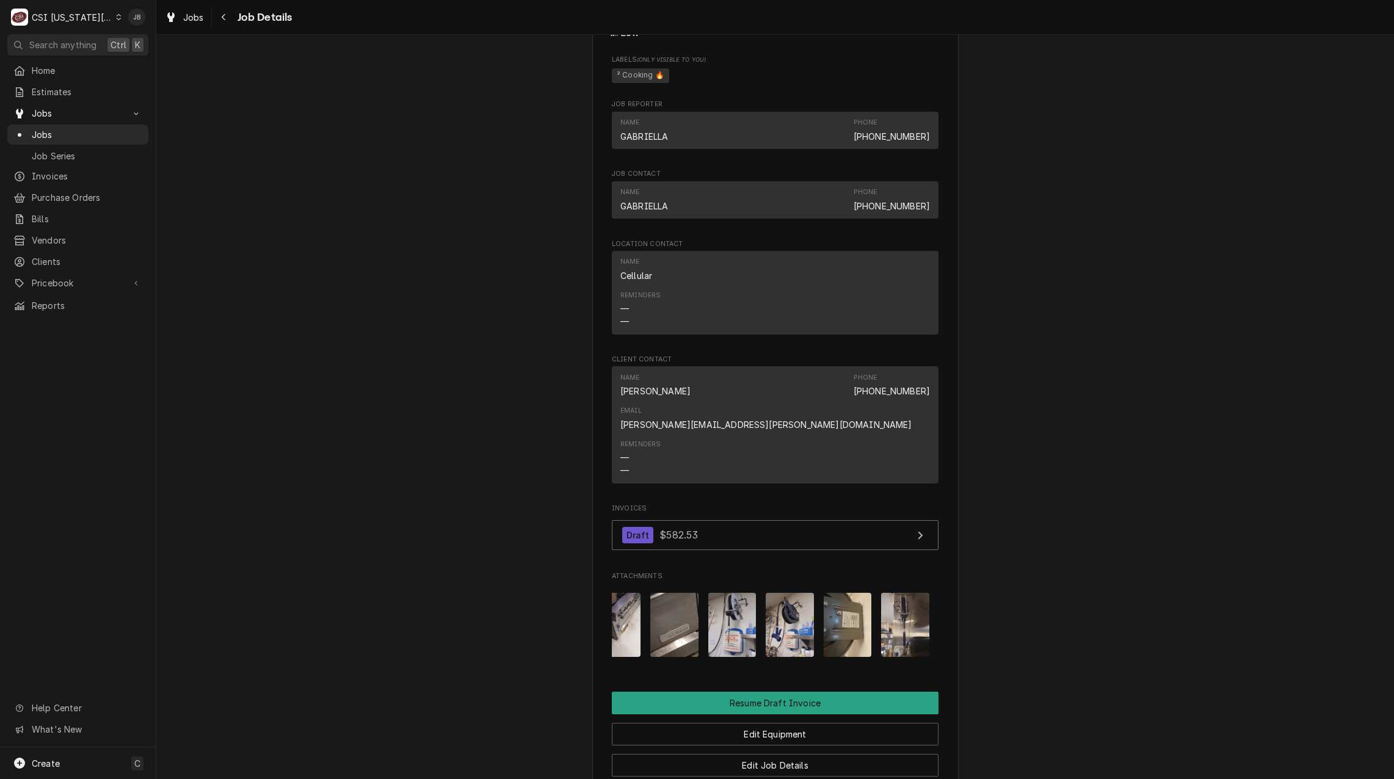
click at [909, 593] on img "Attachments" at bounding box center [905, 625] width 48 height 64
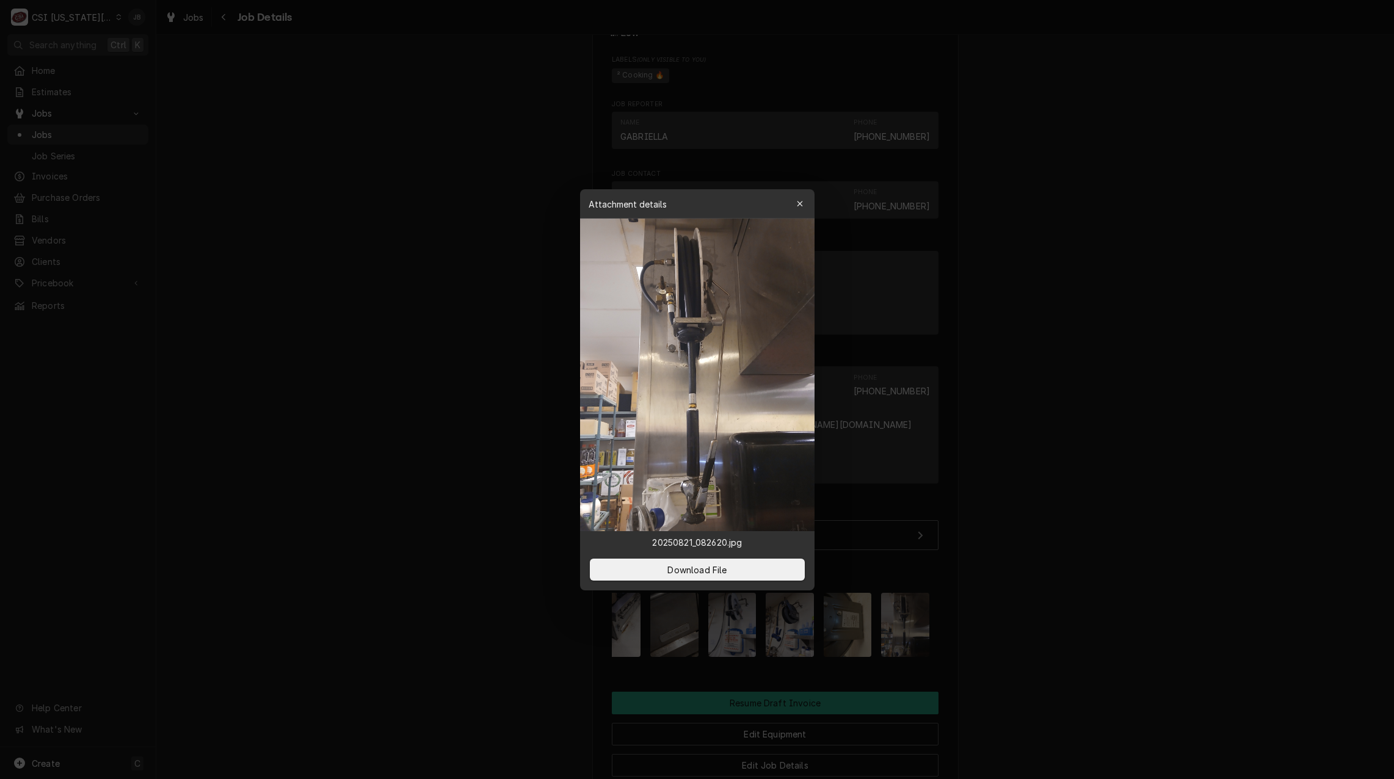
click at [957, 589] on div at bounding box center [697, 389] width 1394 height 779
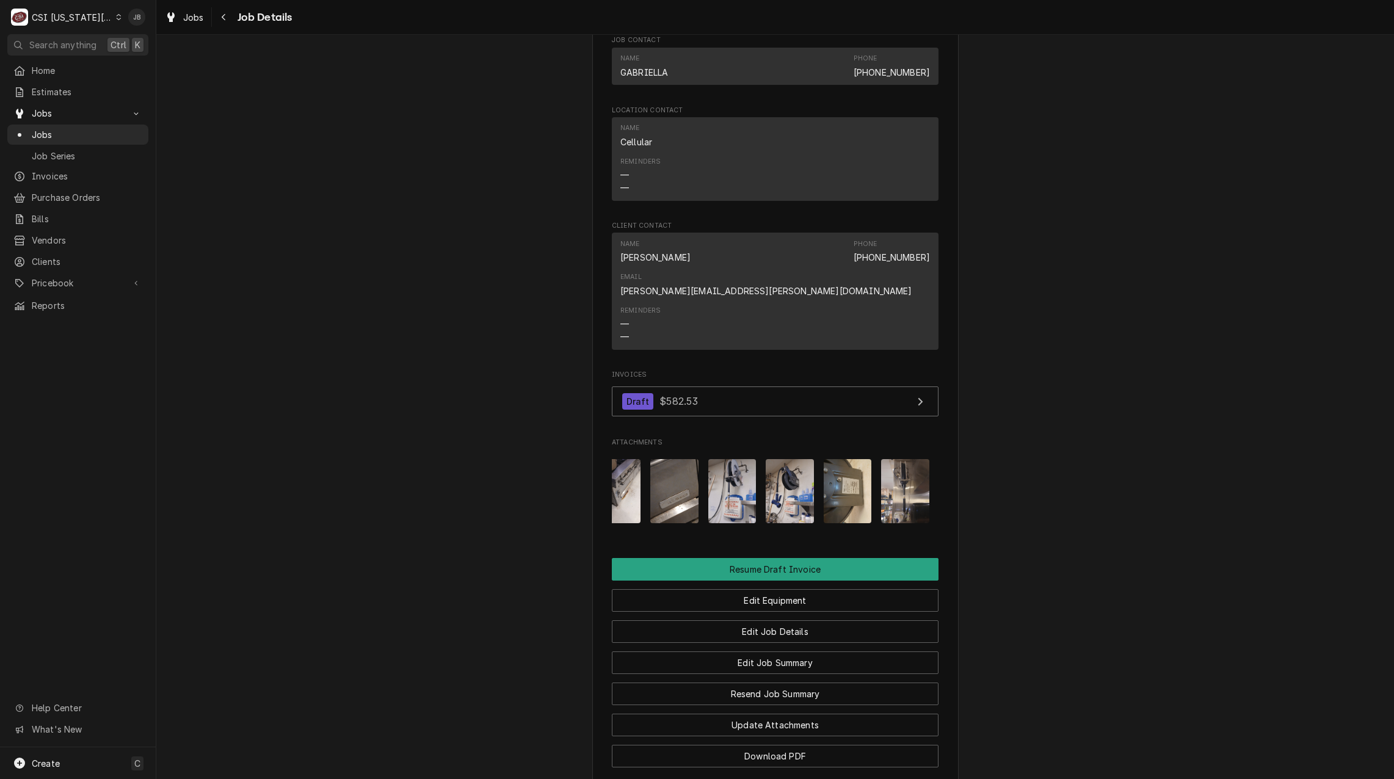
scroll to position [824, 0]
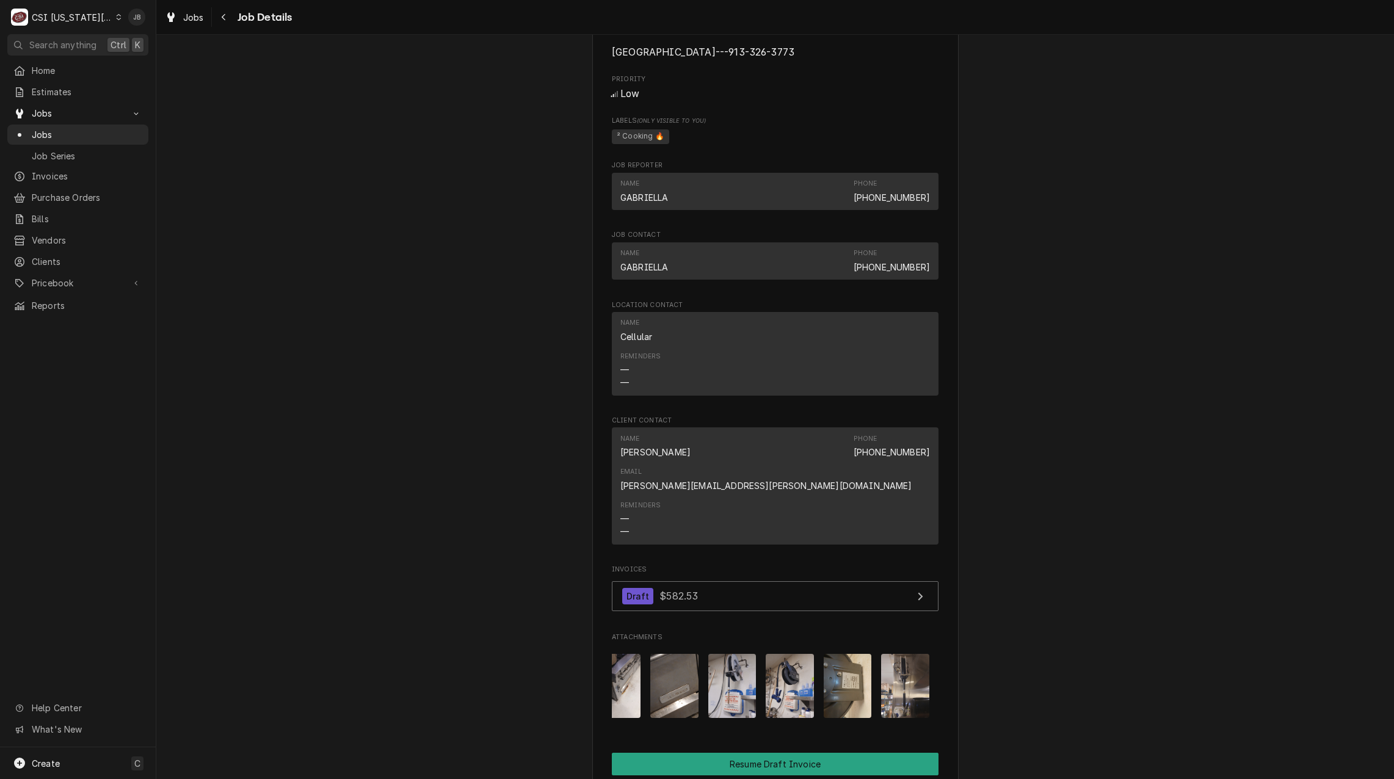
click at [915, 659] on img "Attachments" at bounding box center [905, 686] width 48 height 64
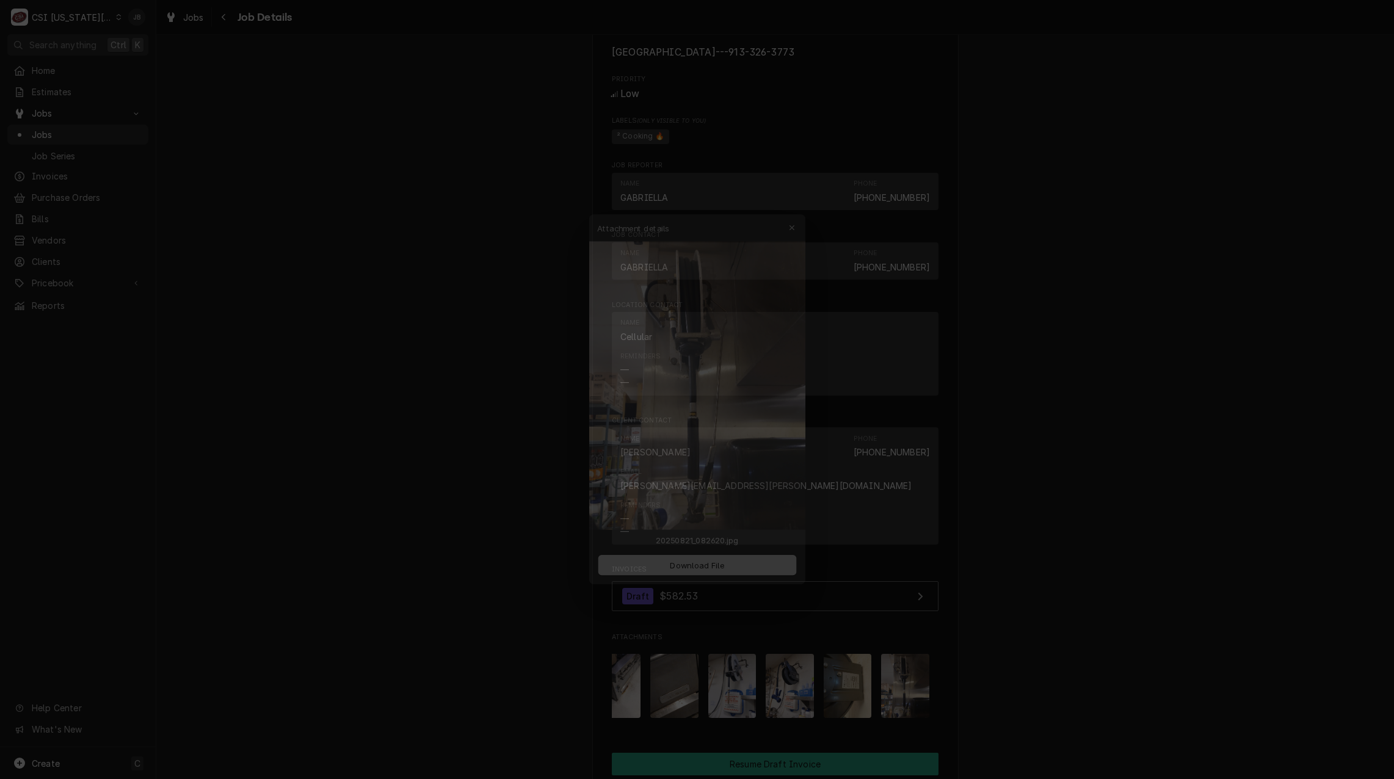
click at [1095, 665] on div at bounding box center [697, 389] width 1394 height 779
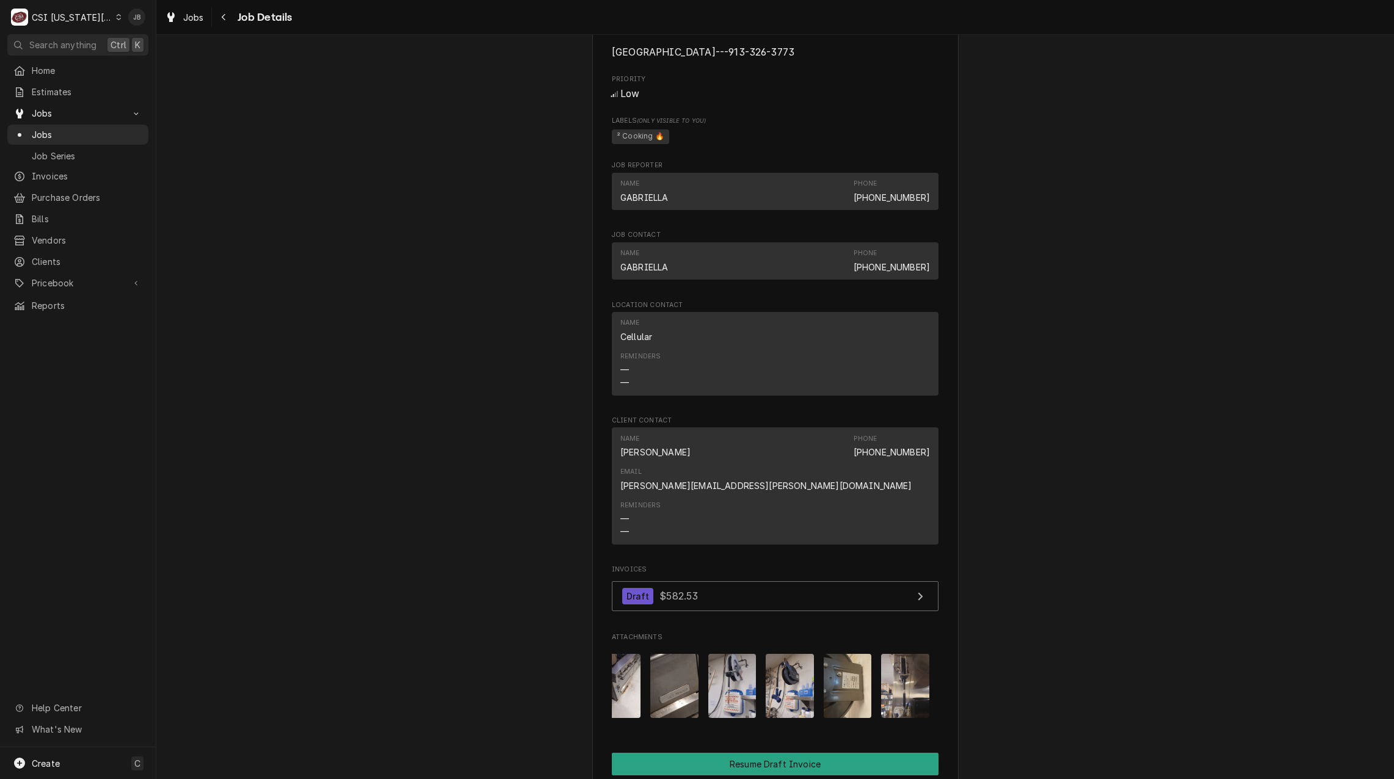
click at [792, 668] on img "Attachments" at bounding box center [790, 686] width 48 height 64
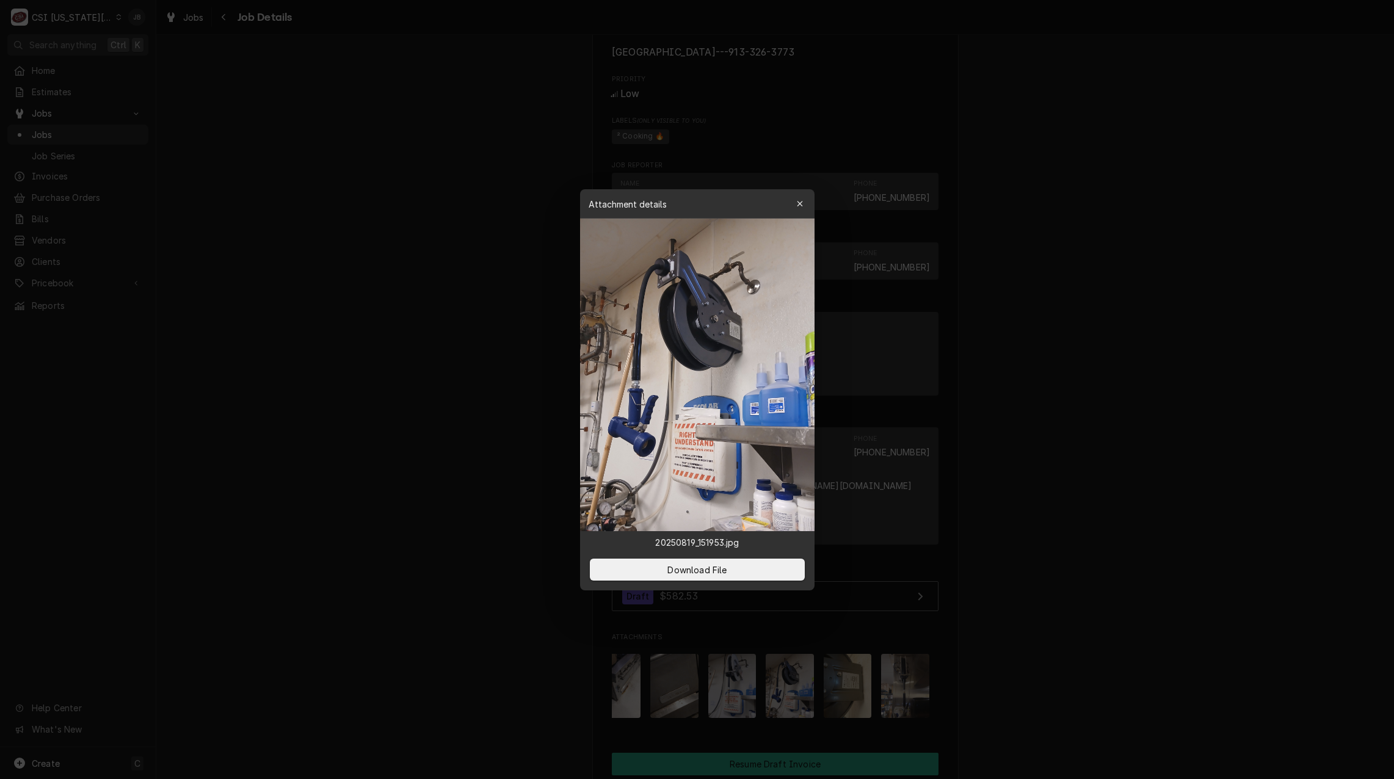
click at [471, 636] on div at bounding box center [697, 389] width 1394 height 779
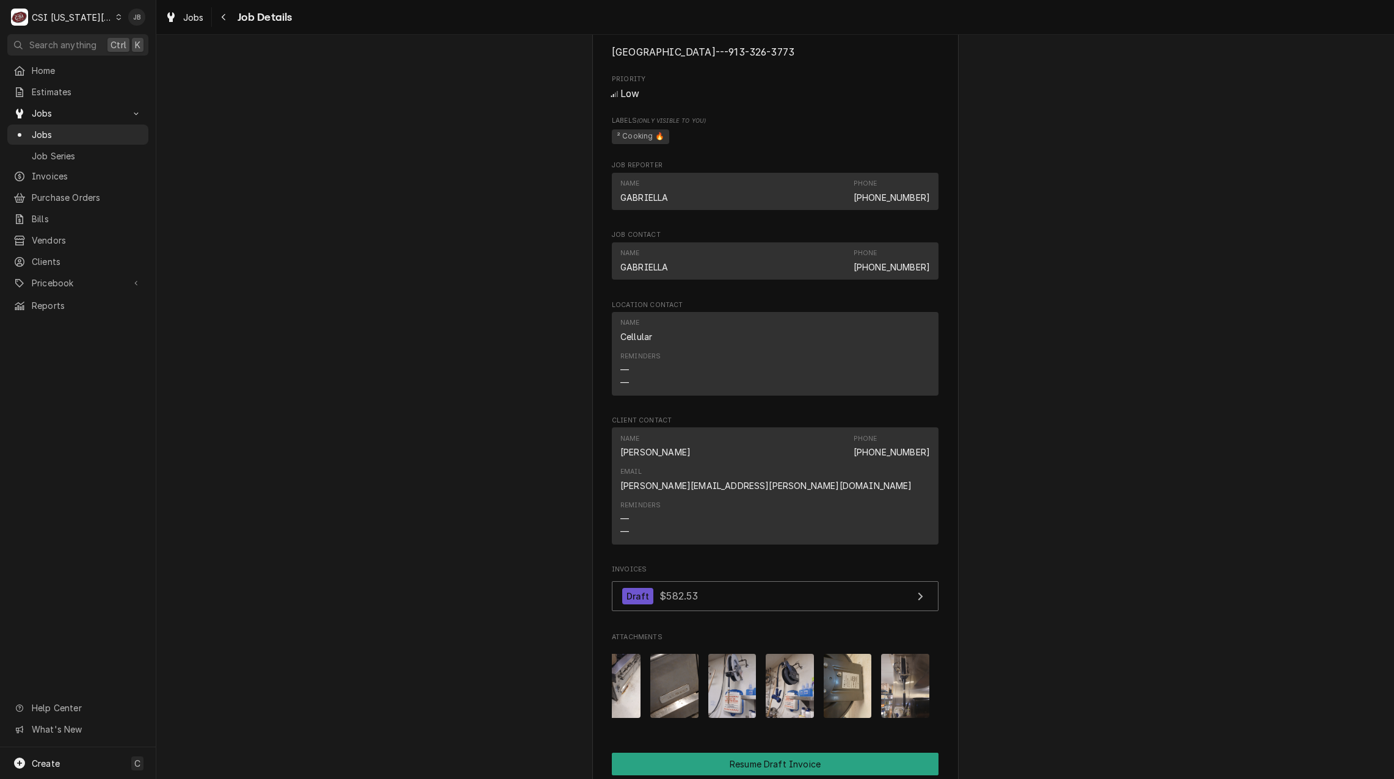
click at [737, 675] on img "Attachments" at bounding box center [733, 686] width 48 height 64
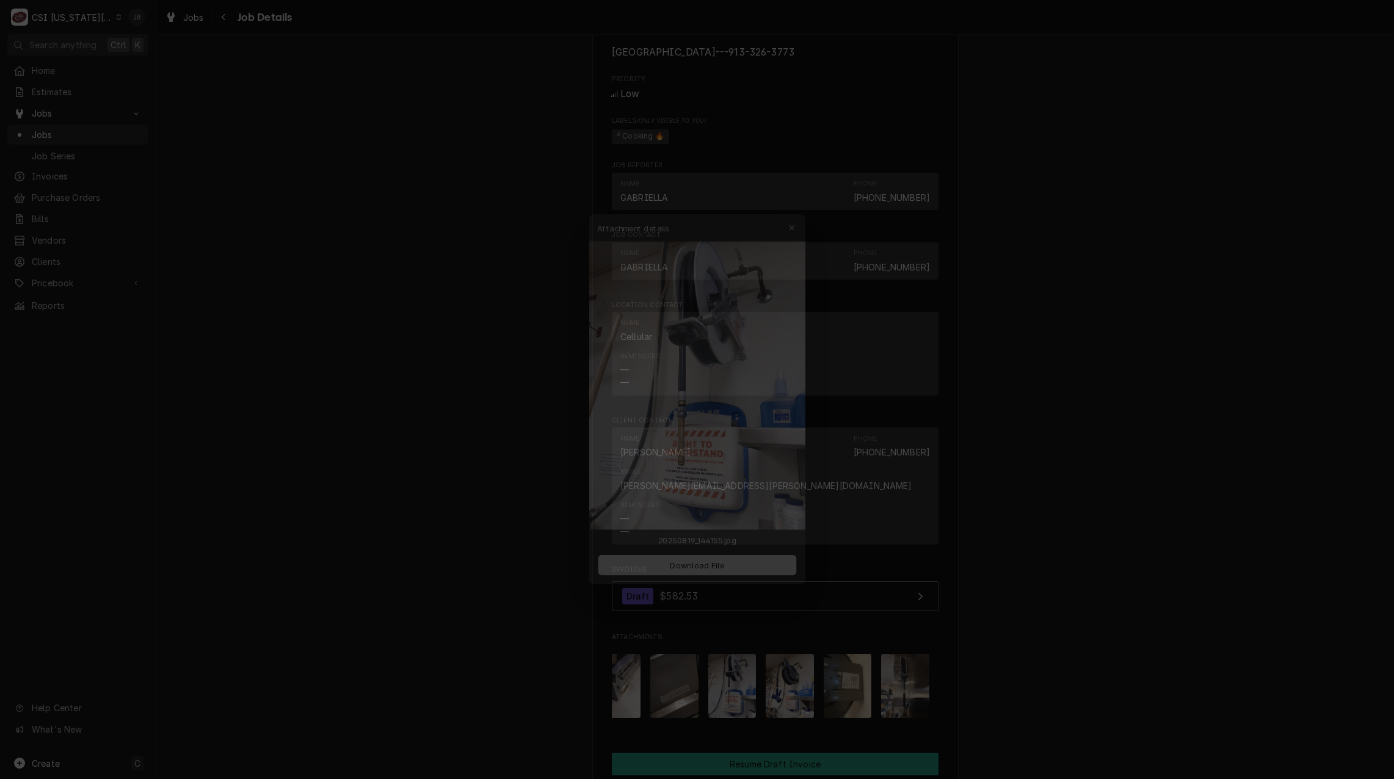
click at [437, 643] on div at bounding box center [697, 389] width 1394 height 779
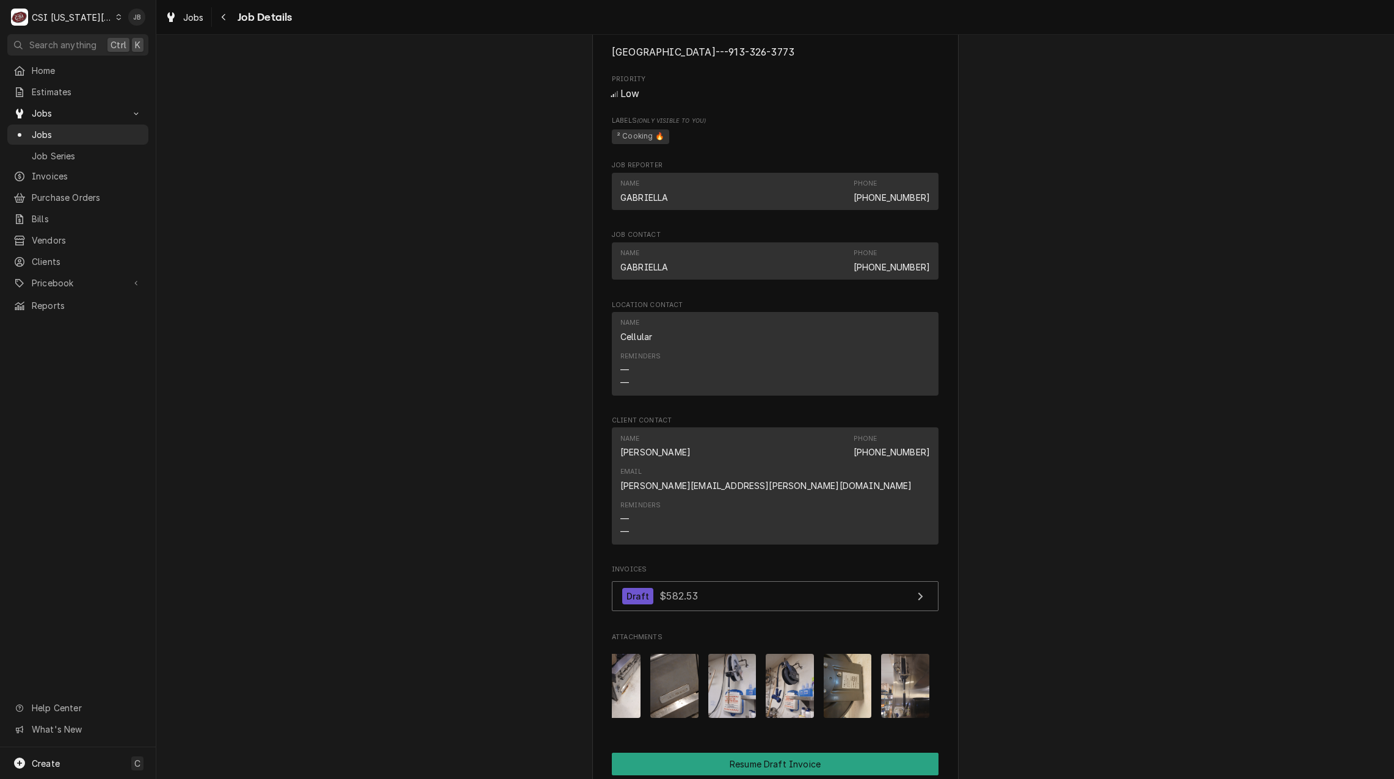
click at [792, 658] on img "Attachments" at bounding box center [790, 686] width 48 height 64
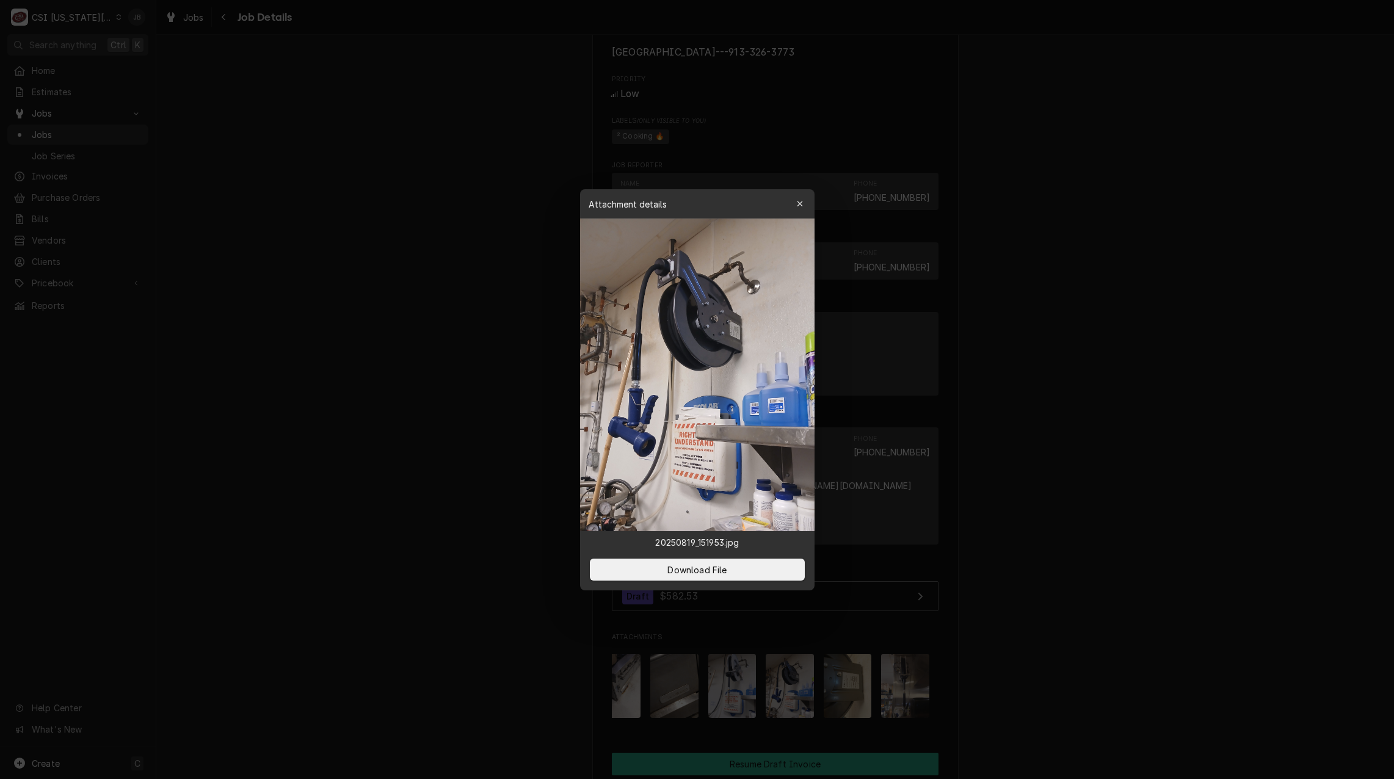
click at [510, 633] on div at bounding box center [697, 389] width 1394 height 779
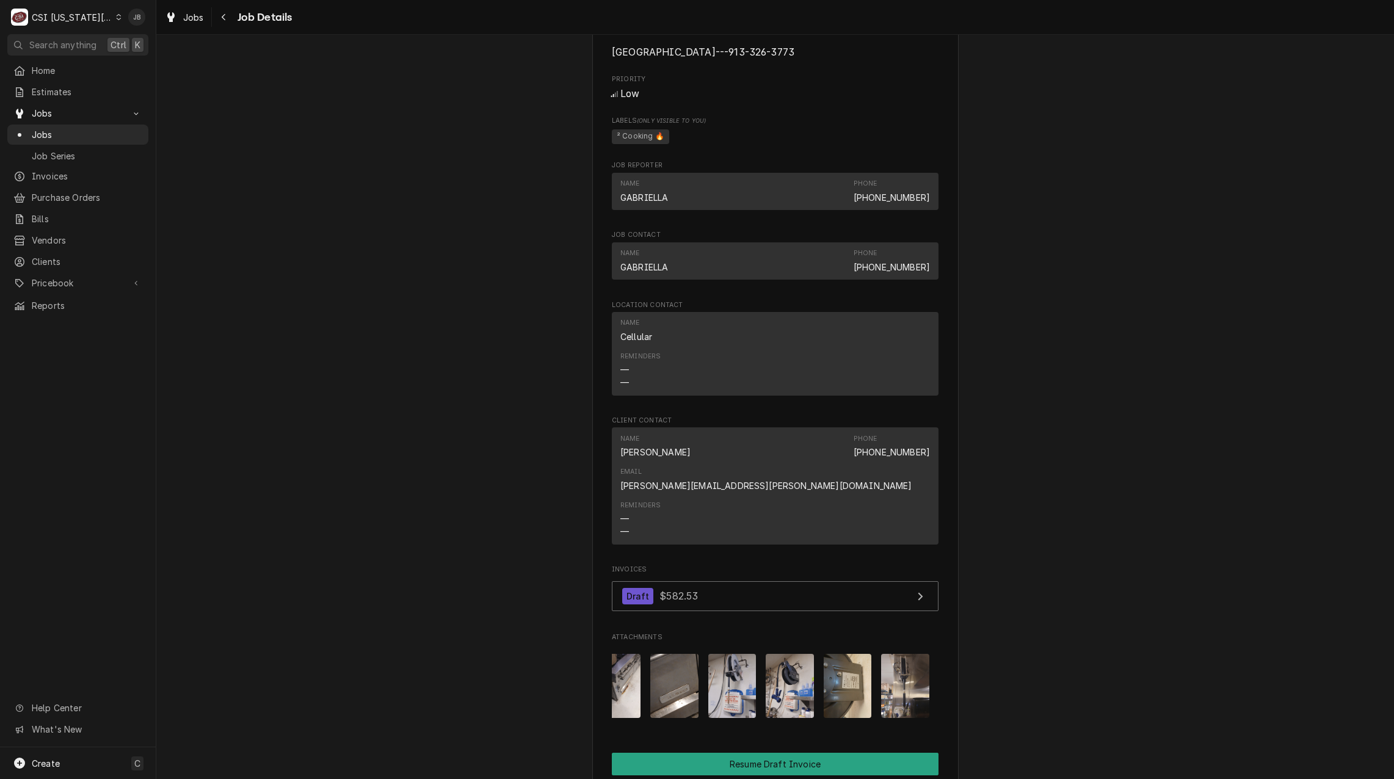
scroll to position [0, 0]
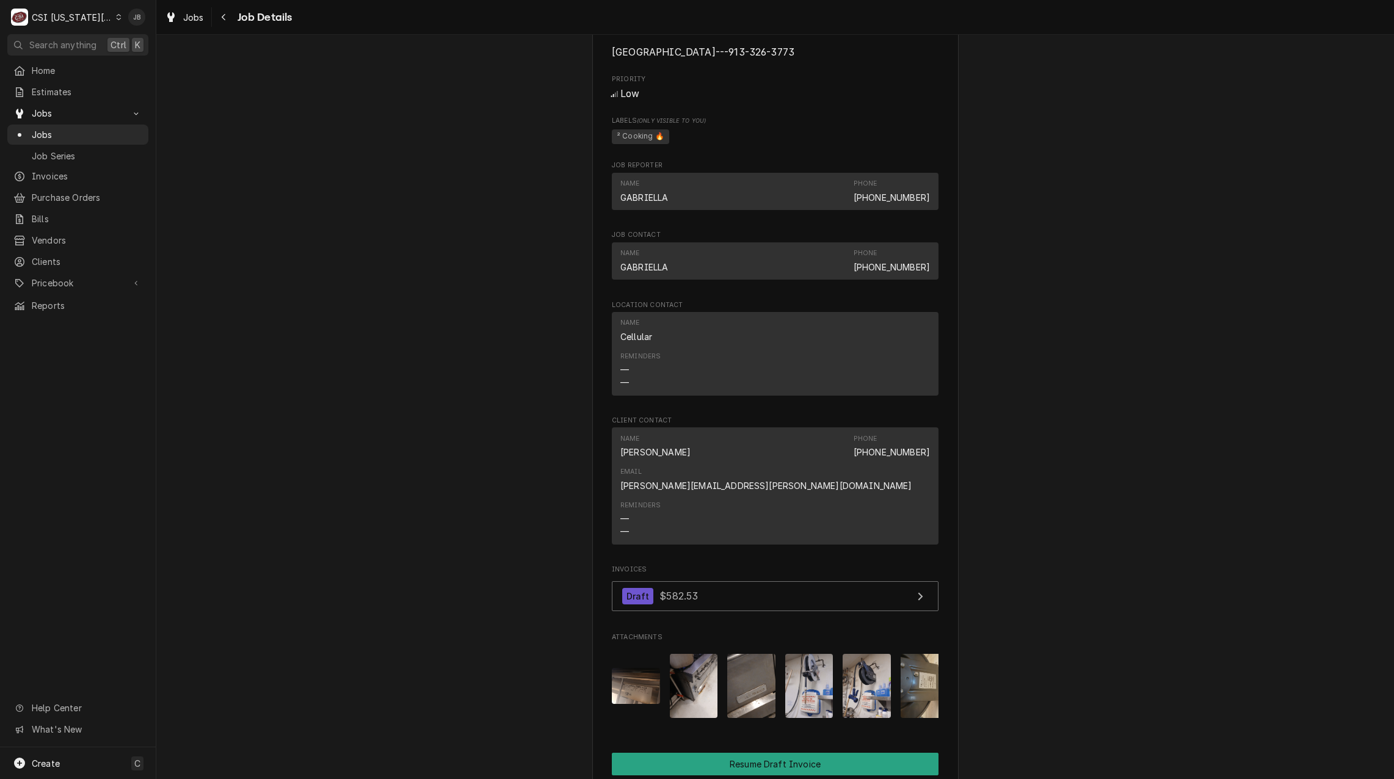
click at [688, 658] on img "Attachments" at bounding box center [694, 686] width 48 height 64
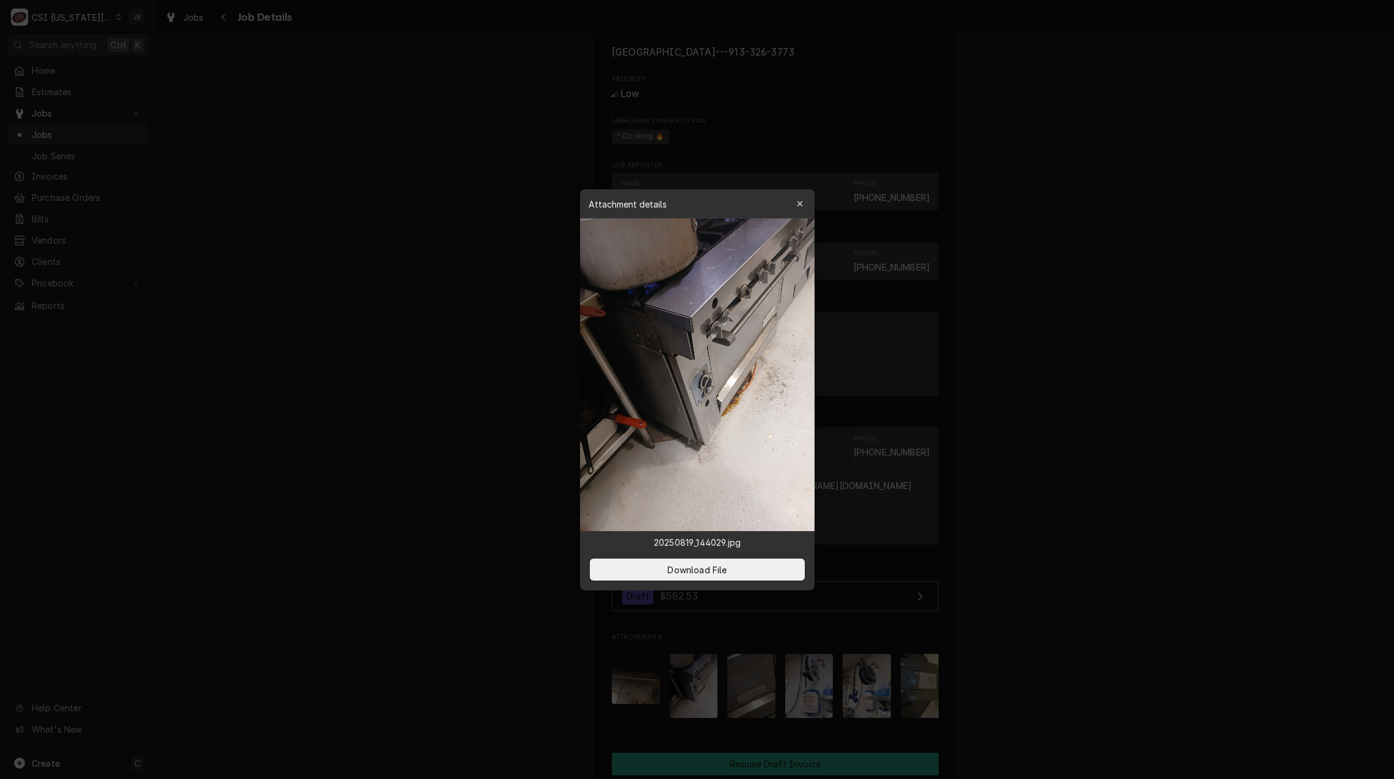
click at [500, 641] on div at bounding box center [697, 389] width 1394 height 779
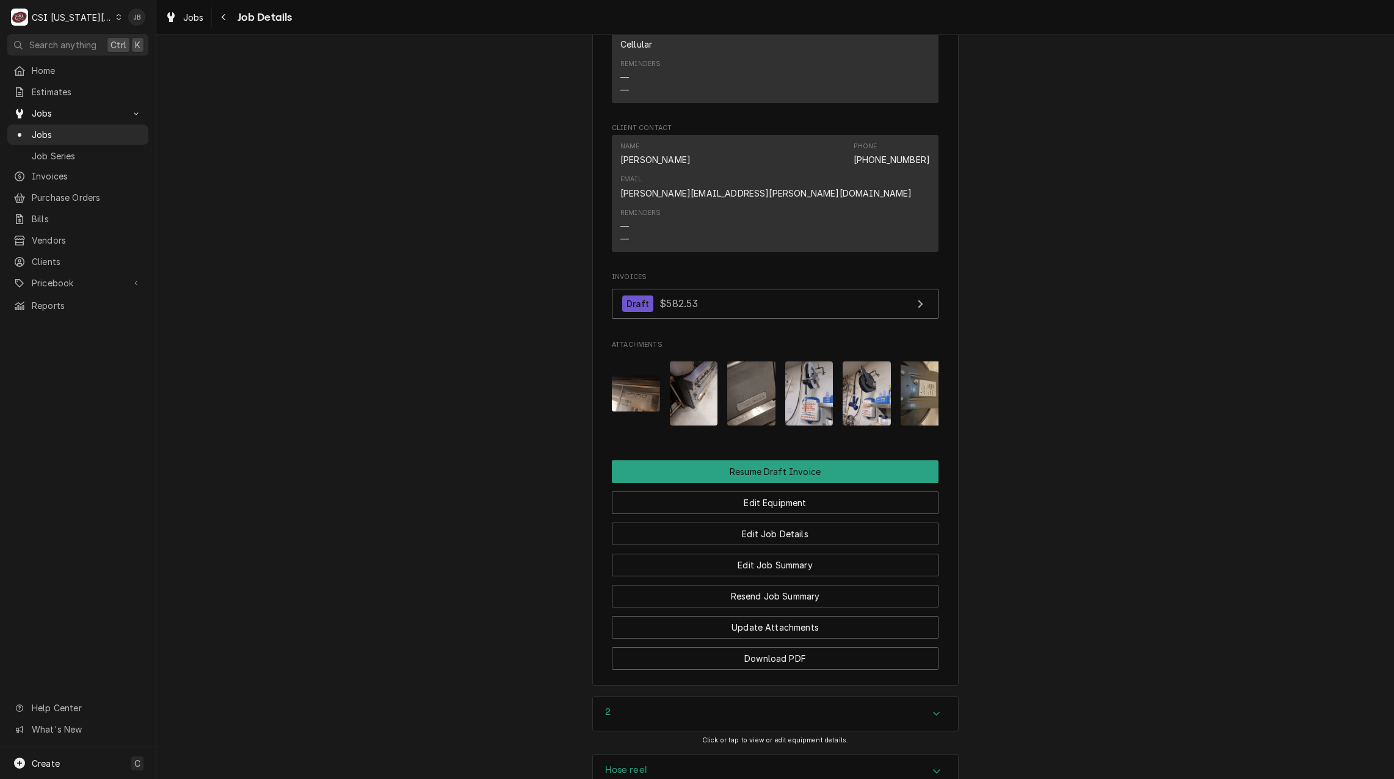
scroll to position [1129, 0]
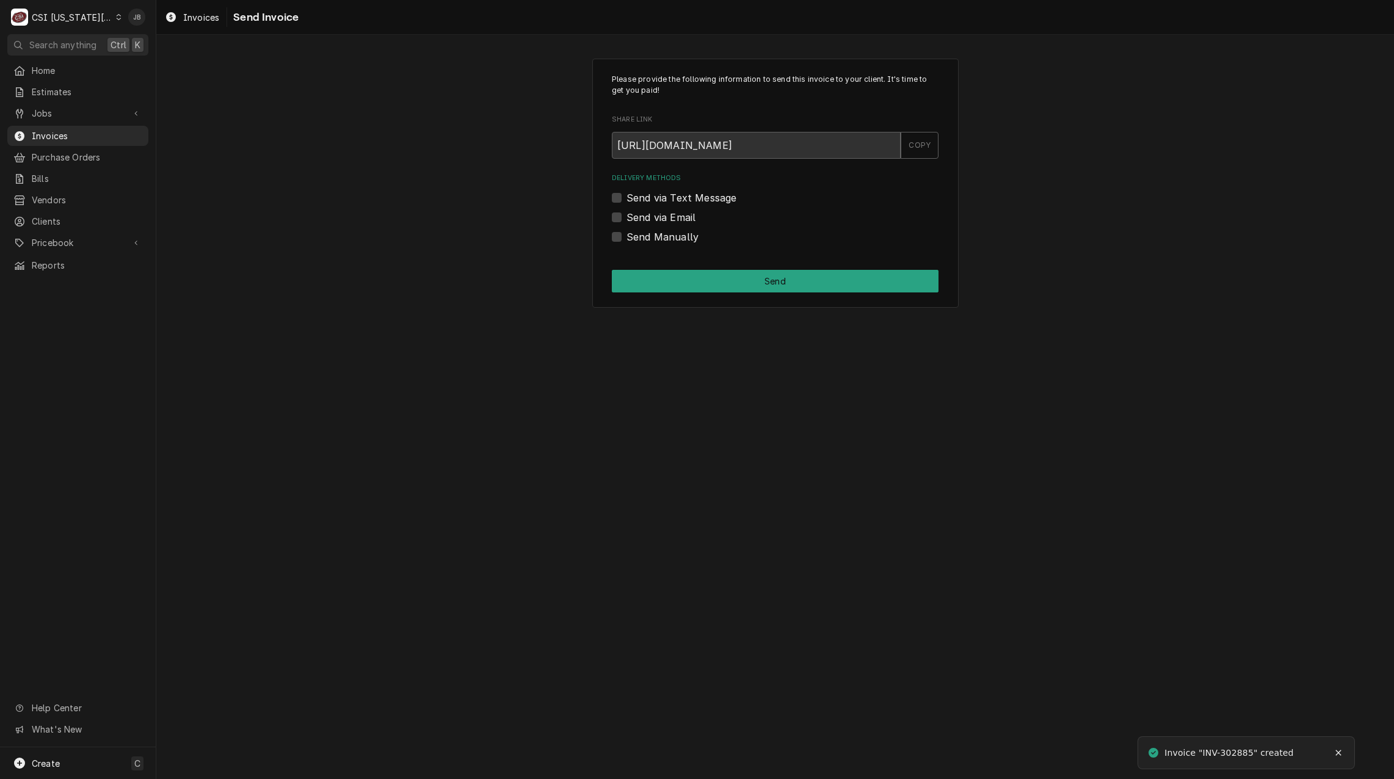
click at [656, 220] on label "Send via Email" at bounding box center [661, 217] width 69 height 15
drag, startPoint x: 656, startPoint y: 220, endPoint x: 638, endPoint y: 215, distance: 19.0
click at [638, 215] on label "Send via Email" at bounding box center [661, 217] width 69 height 15
click at [638, 215] on input "Send via Email" at bounding box center [790, 223] width 327 height 27
checkbox input "true"
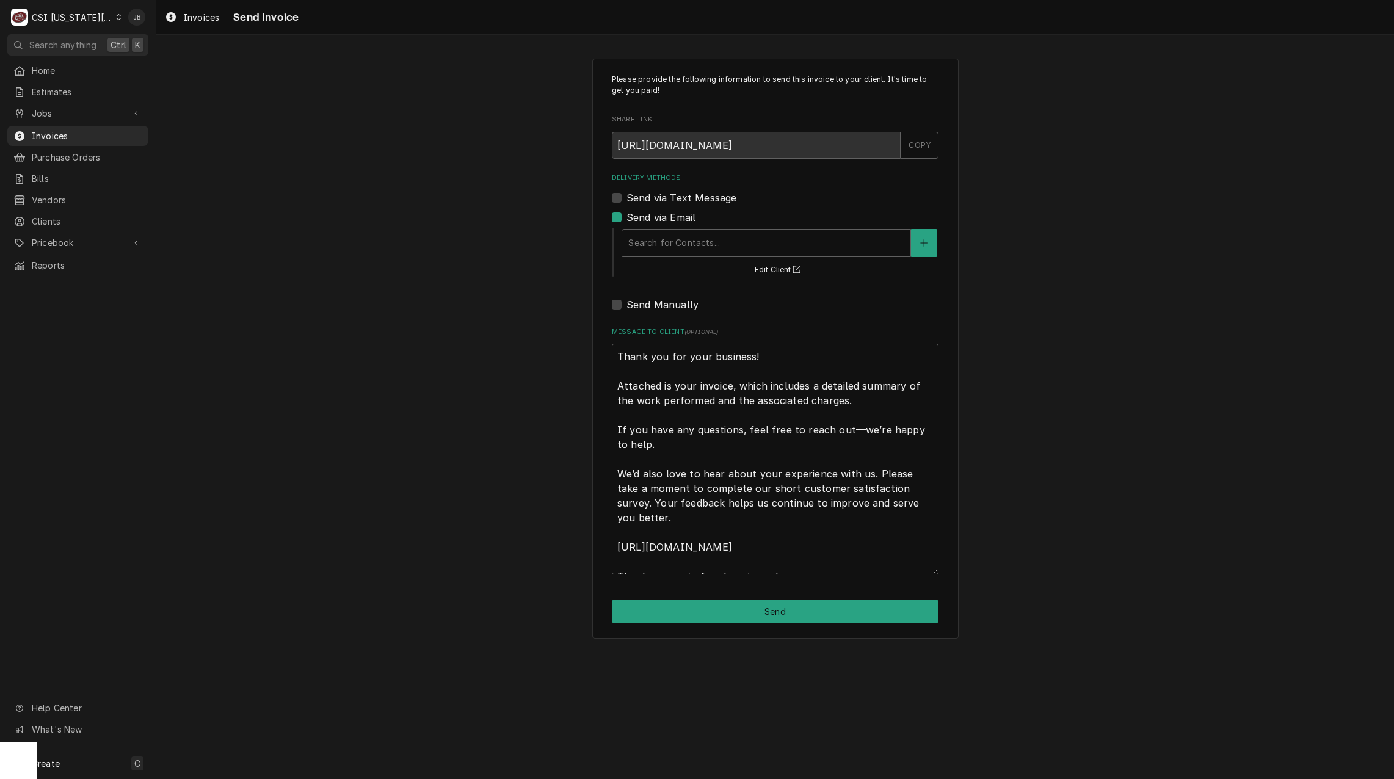
click at [644, 419] on textarea "Thank you for your business! Attached is your invoice, which includes a detaile…" at bounding box center [775, 459] width 327 height 231
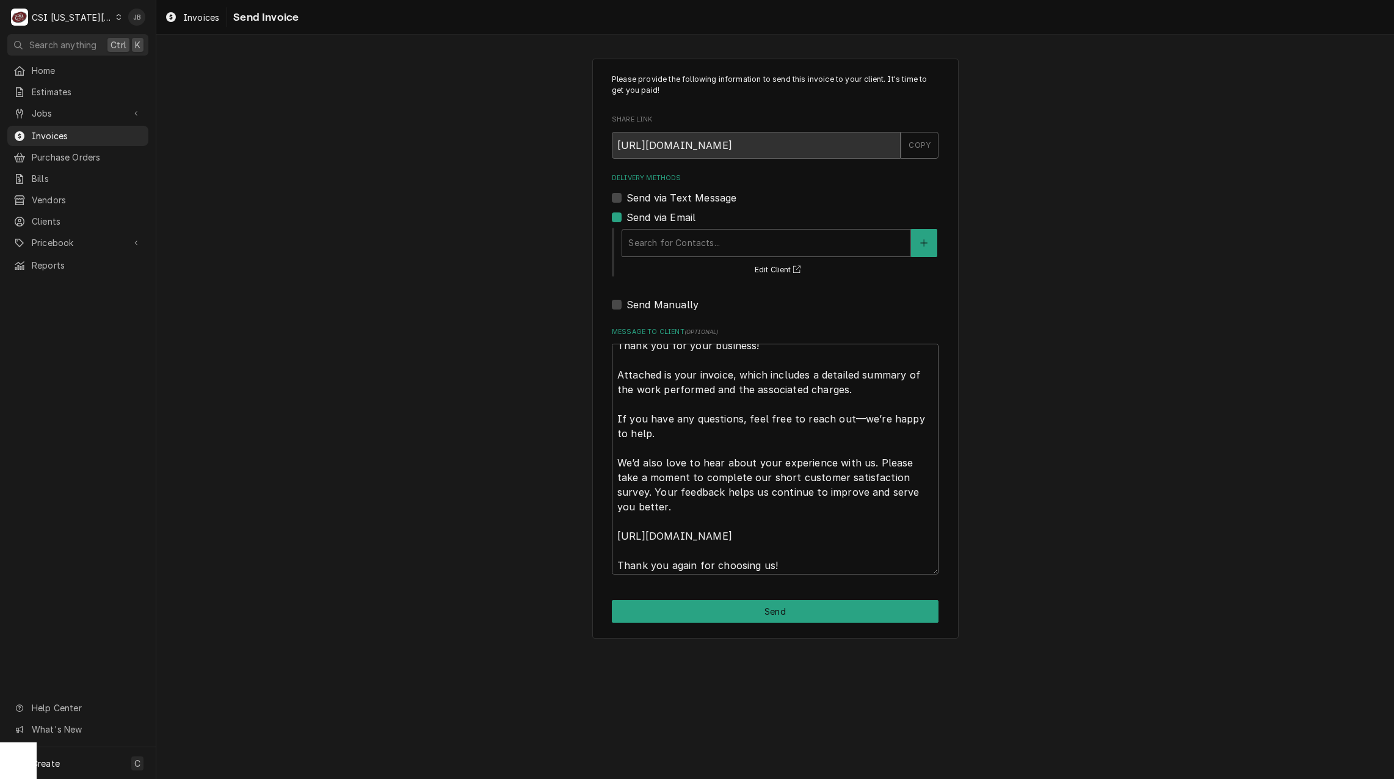
scroll to position [15, 0]
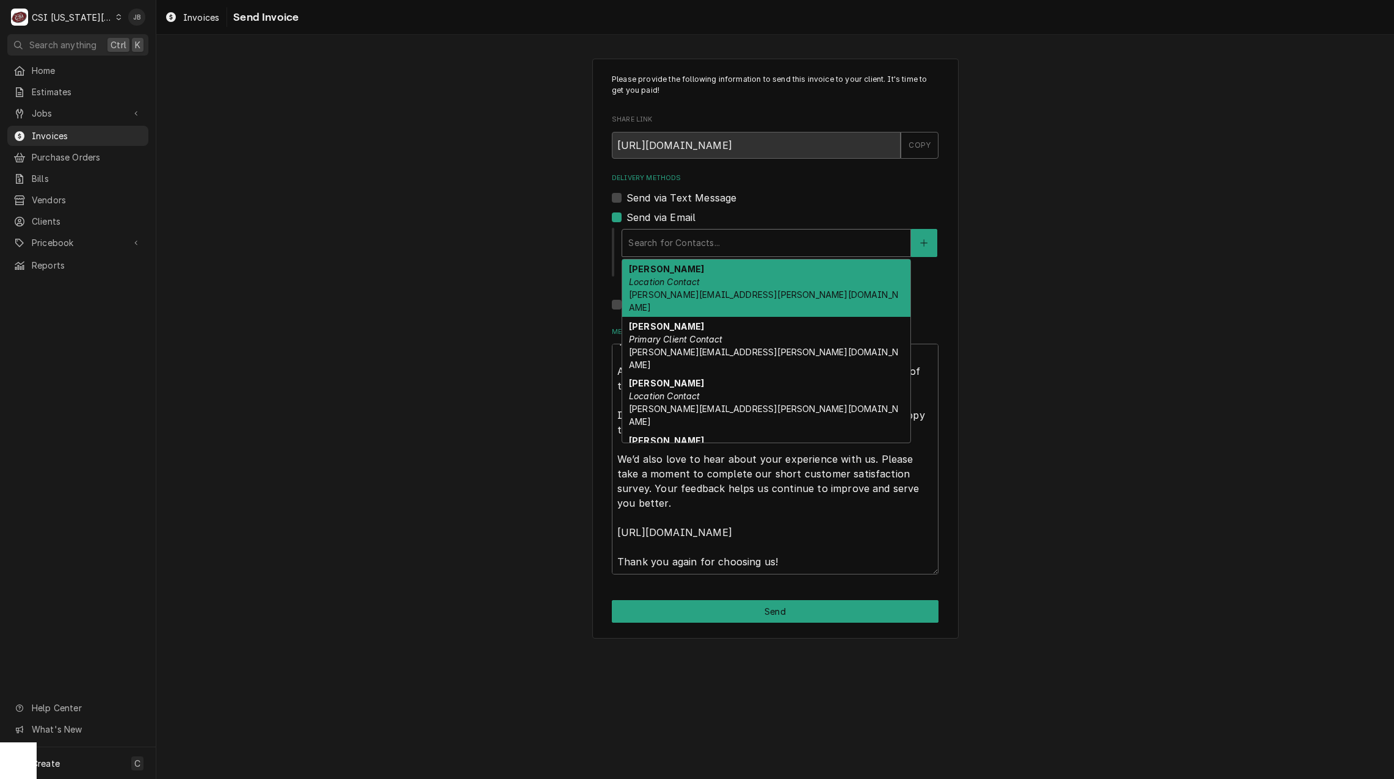
click at [701, 253] on div "Delivery Methods" at bounding box center [767, 243] width 276 height 22
click at [716, 299] on span "[PERSON_NAME][EMAIL_ADDRESS][PERSON_NAME][DOMAIN_NAME]" at bounding box center [763, 301] width 269 height 23
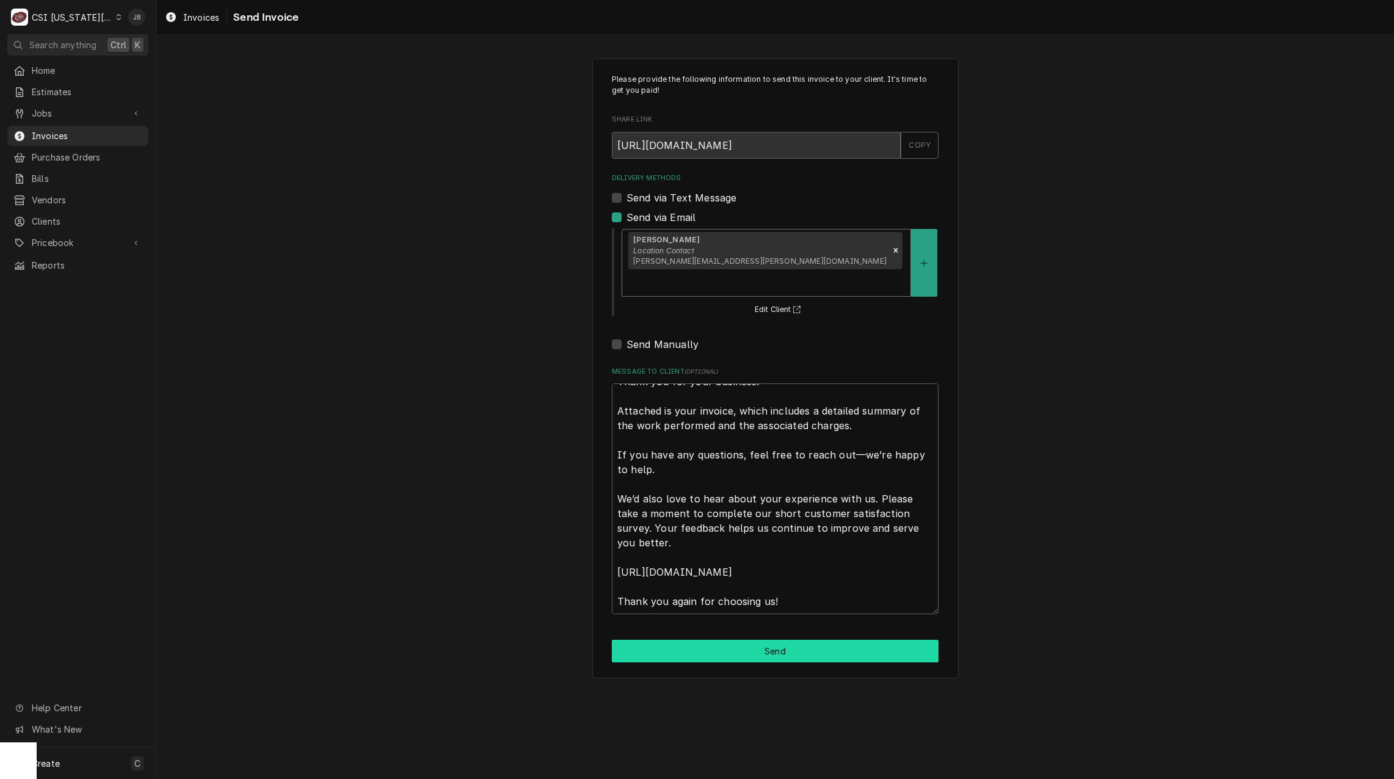
click at [722, 640] on button "Send" at bounding box center [775, 651] width 327 height 23
type textarea "x"
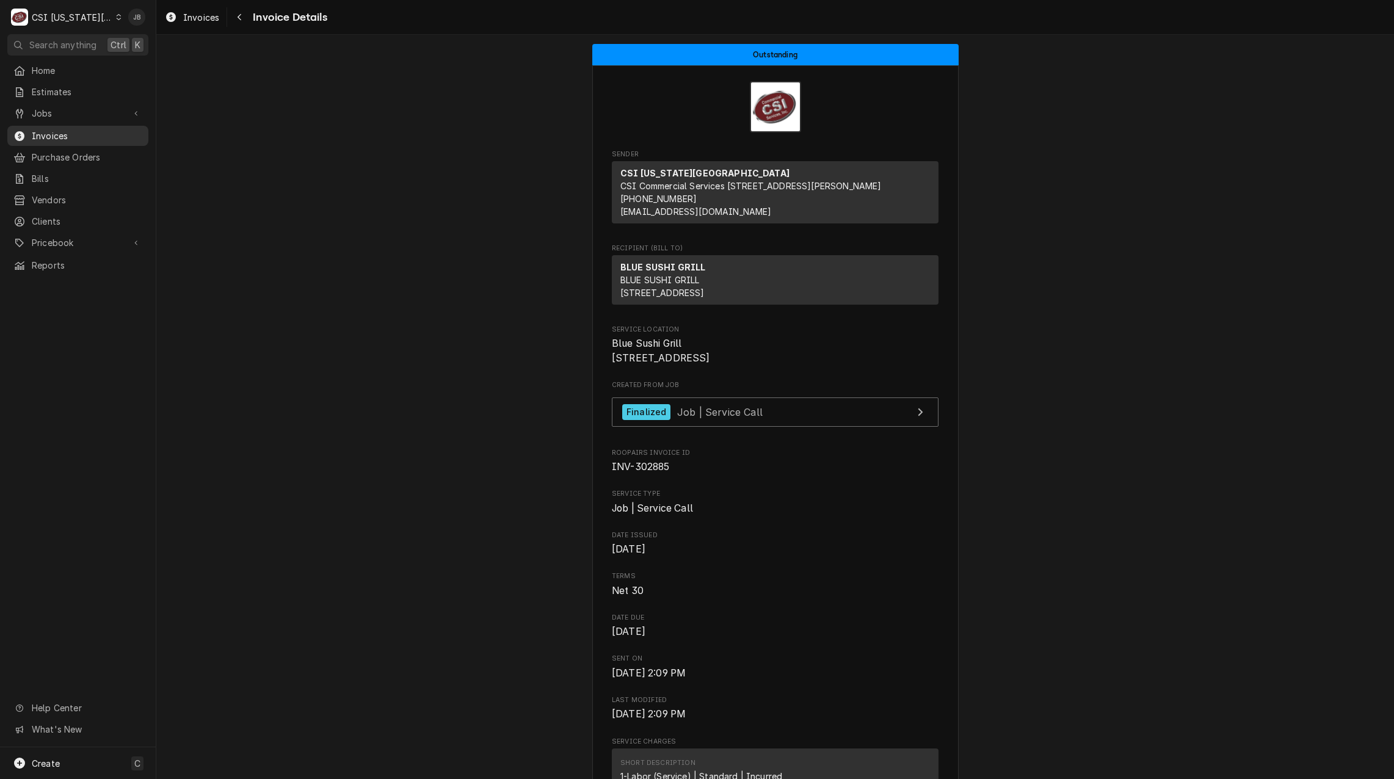
click at [97, 138] on div "Invoices" at bounding box center [78, 135] width 136 height 15
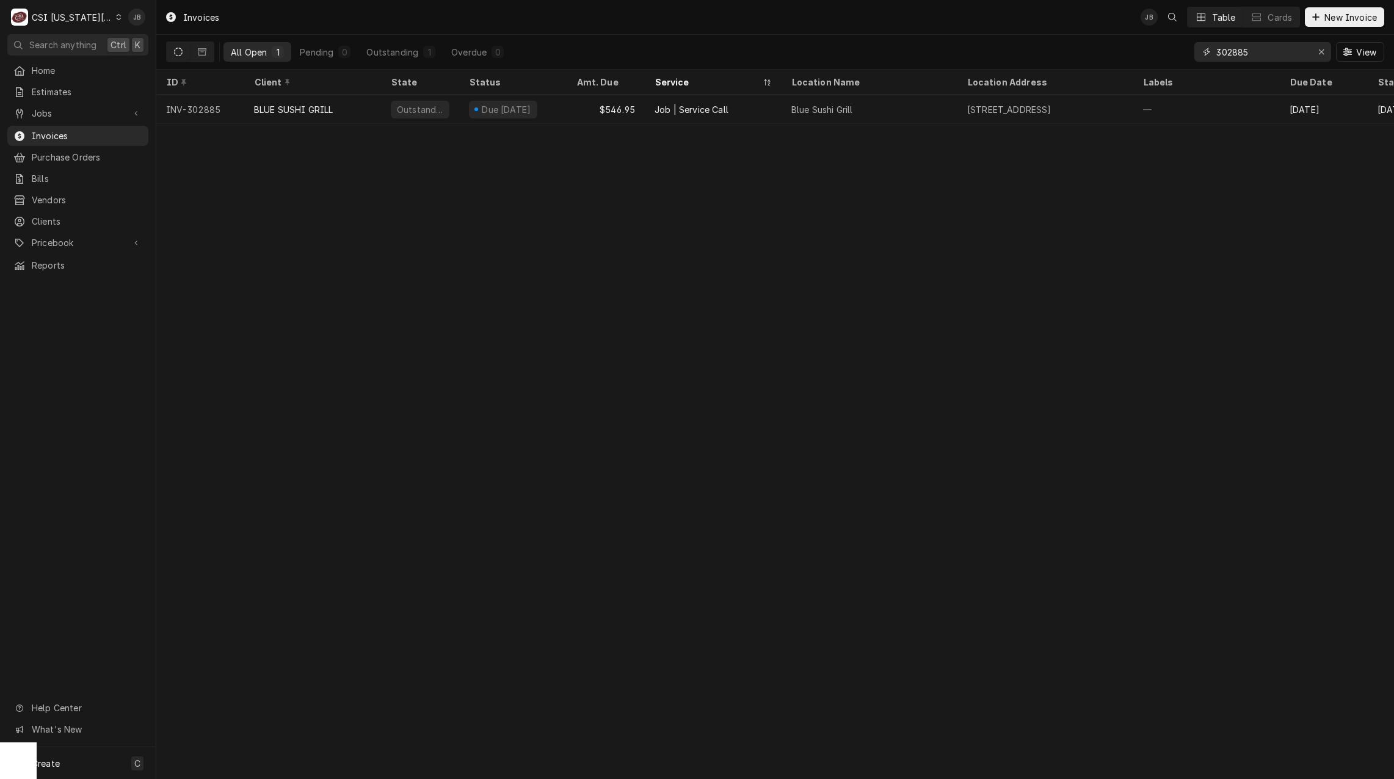
click at [1277, 51] on input "302885" at bounding box center [1263, 52] width 92 height 20
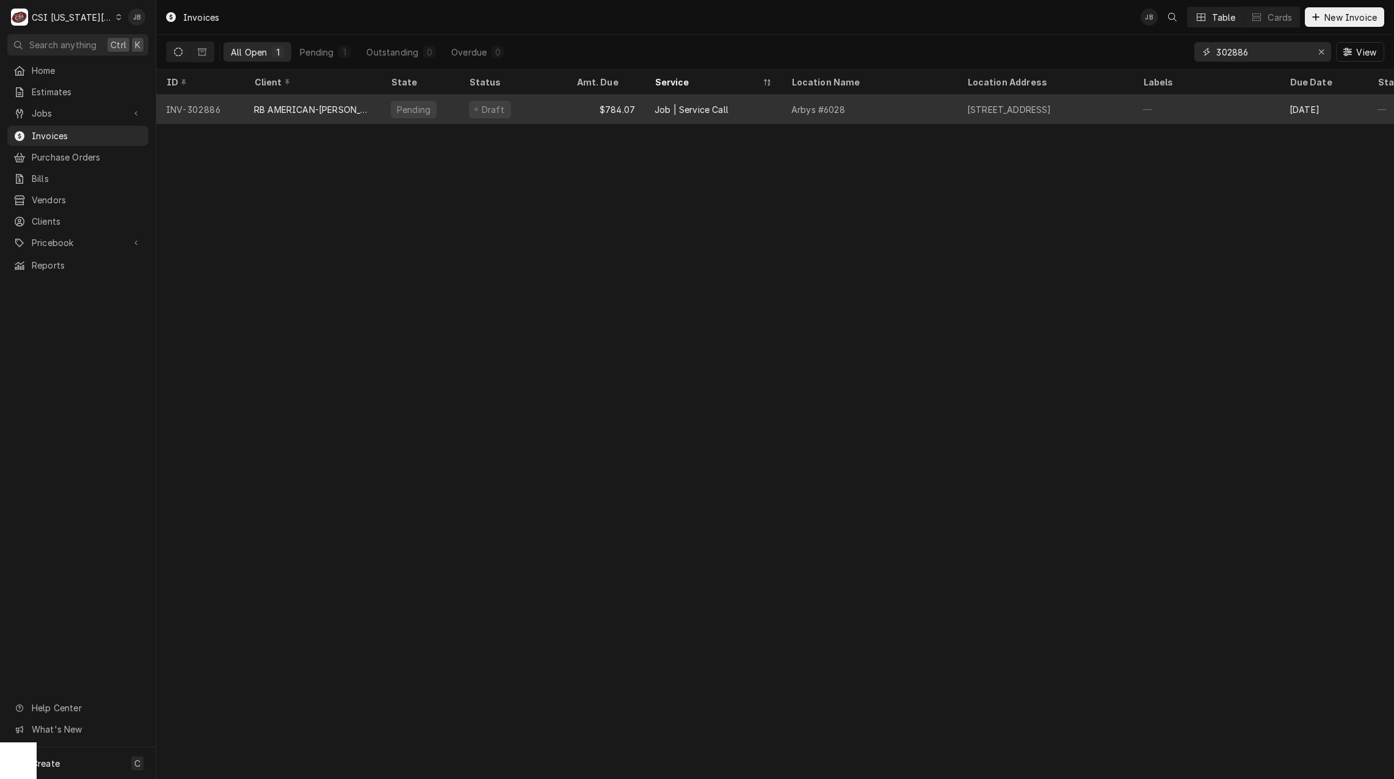
type input "302886"
click at [619, 115] on div "$784.07" at bounding box center [606, 109] width 78 height 29
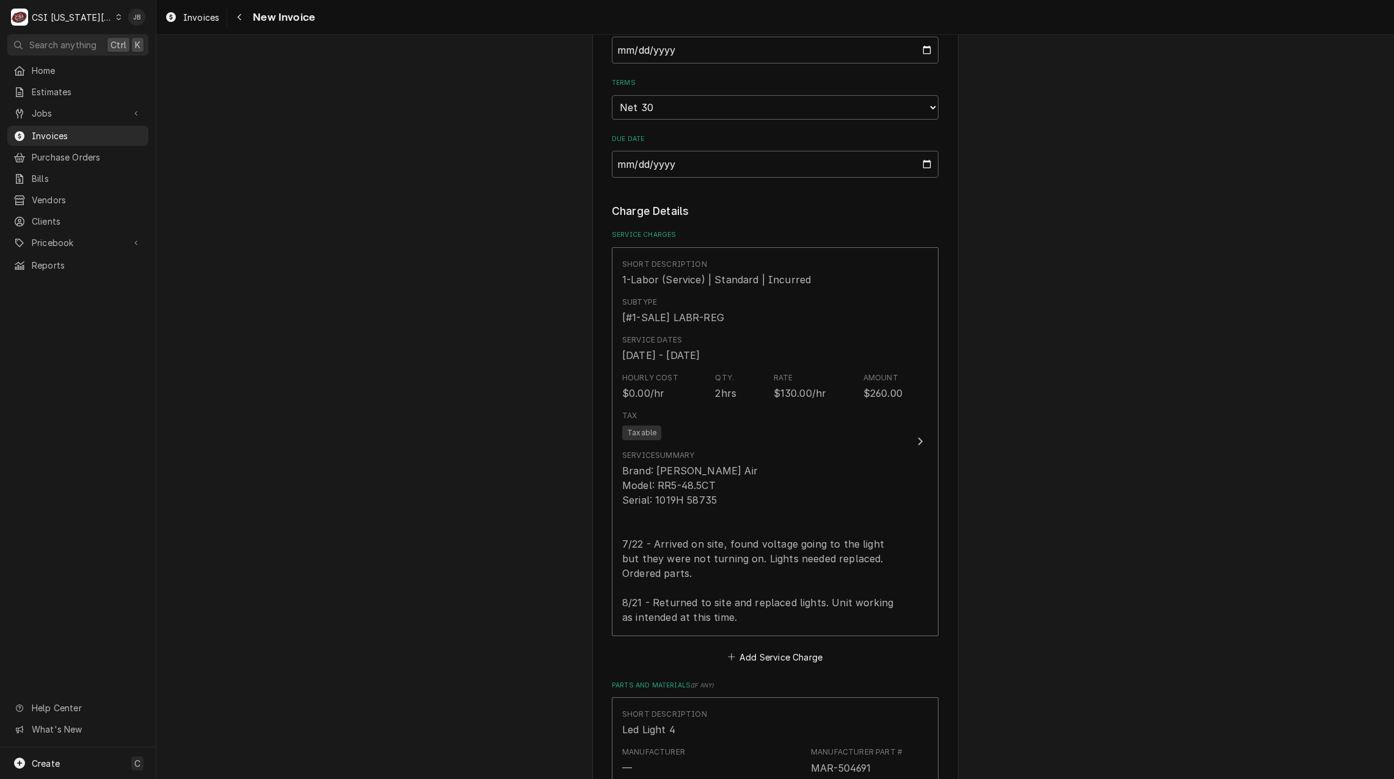
scroll to position [977, 0]
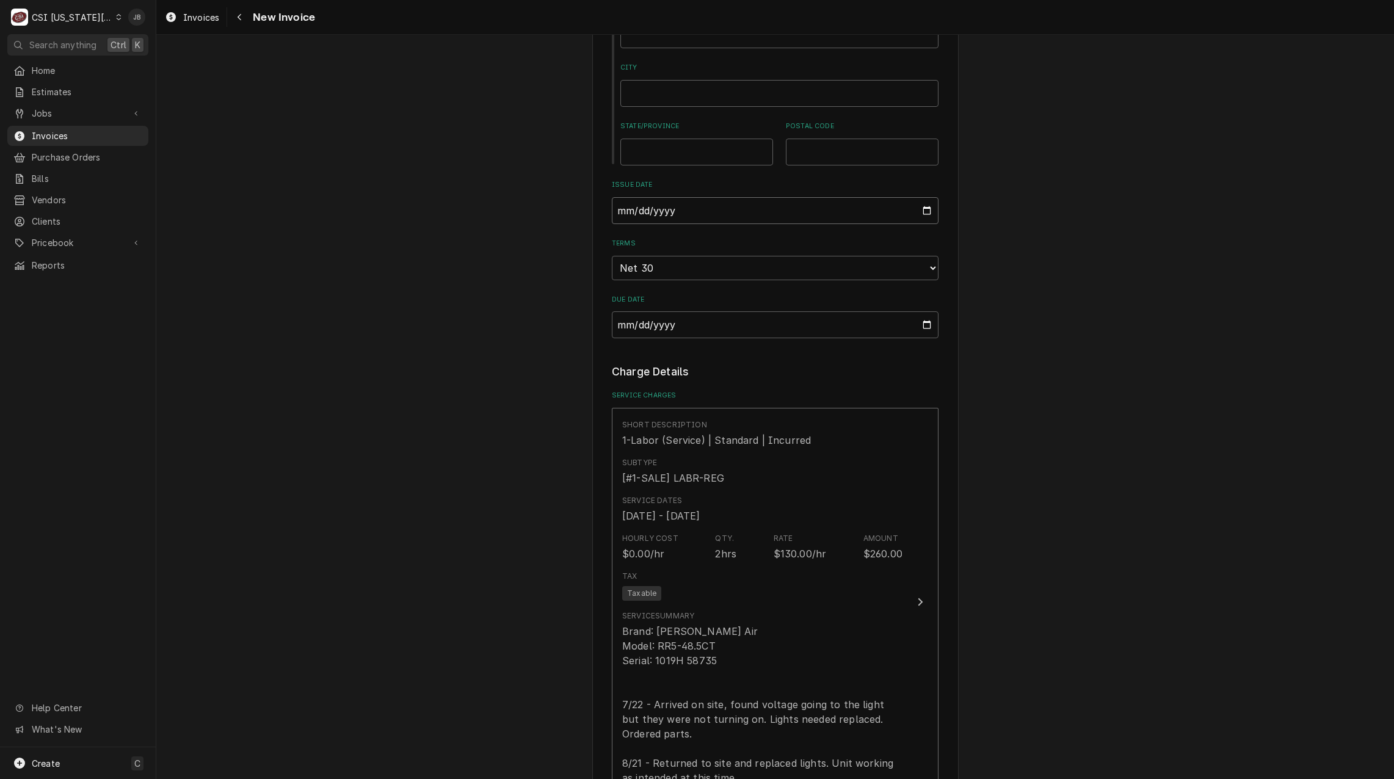
click at [922, 197] on input "[DATE]" at bounding box center [775, 210] width 327 height 27
type input "[DATE]"
click at [531, 339] on div "Please provide the following information to create your invoice: Client Details…" at bounding box center [775, 619] width 1238 height 3098
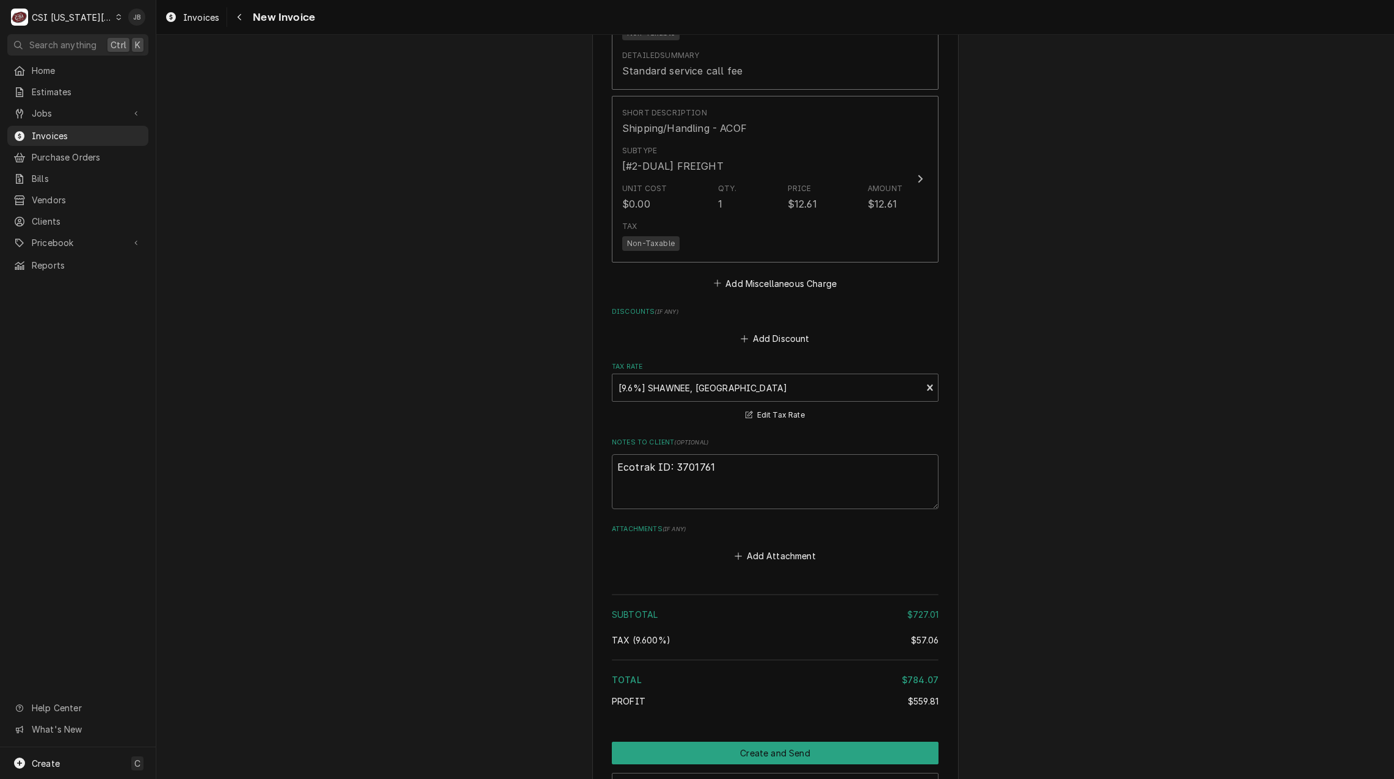
scroll to position [2410, 0]
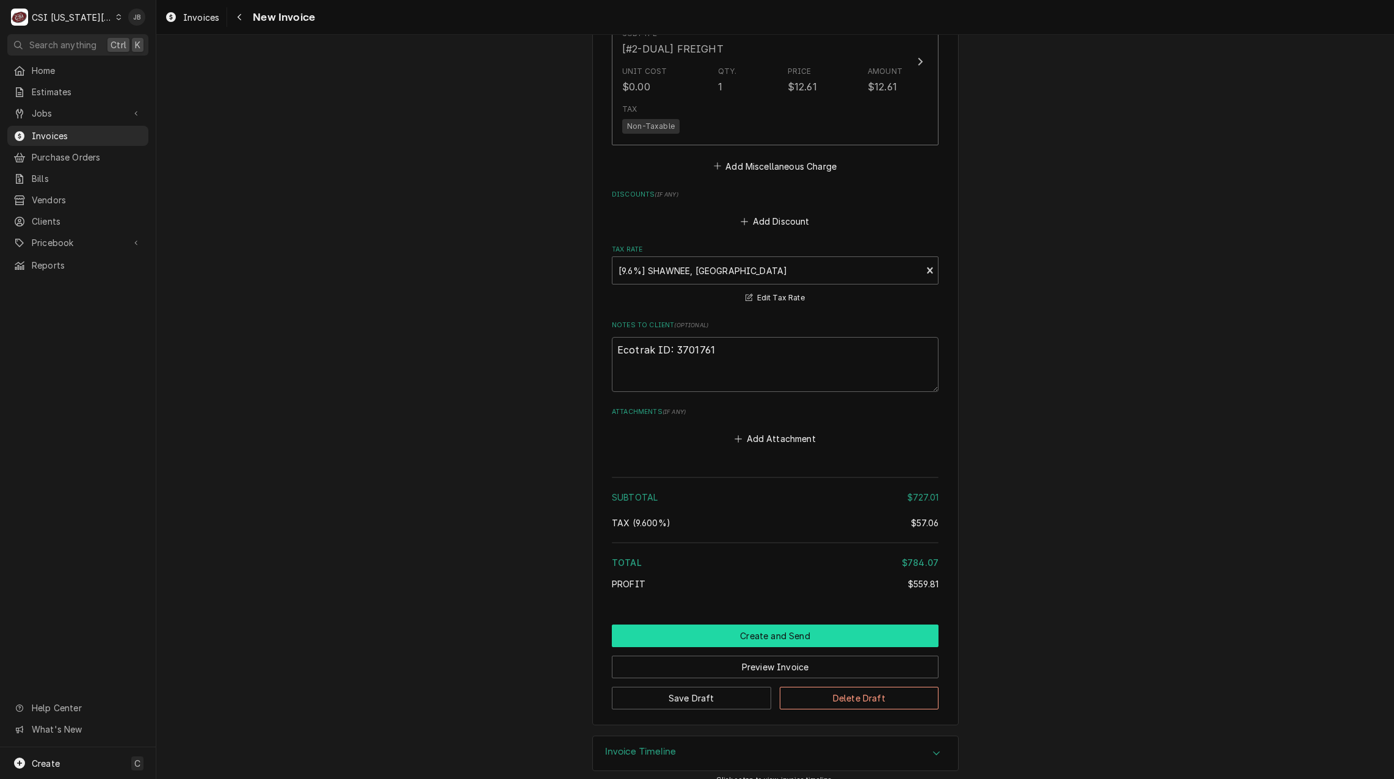
click at [741, 625] on button "Create and Send" at bounding box center [775, 636] width 327 height 23
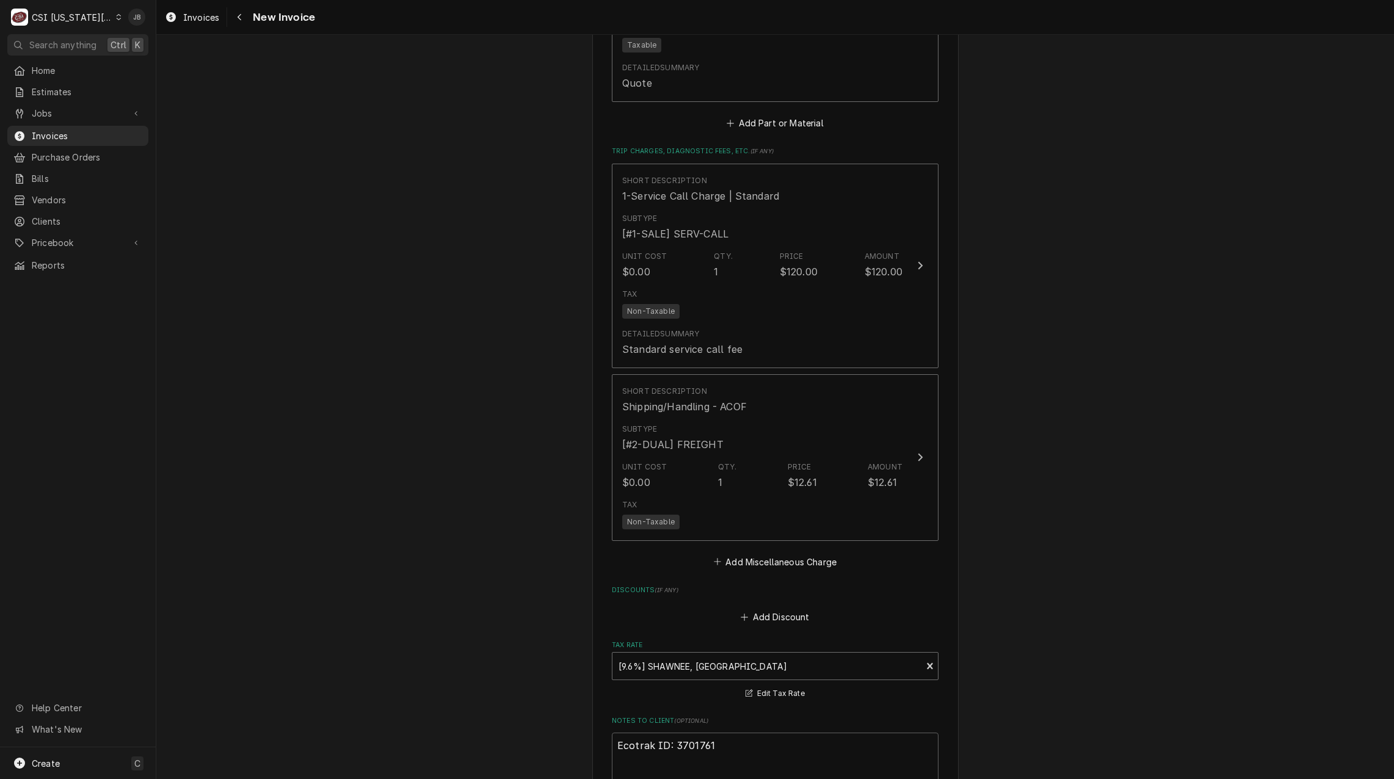
scroll to position [1883, 0]
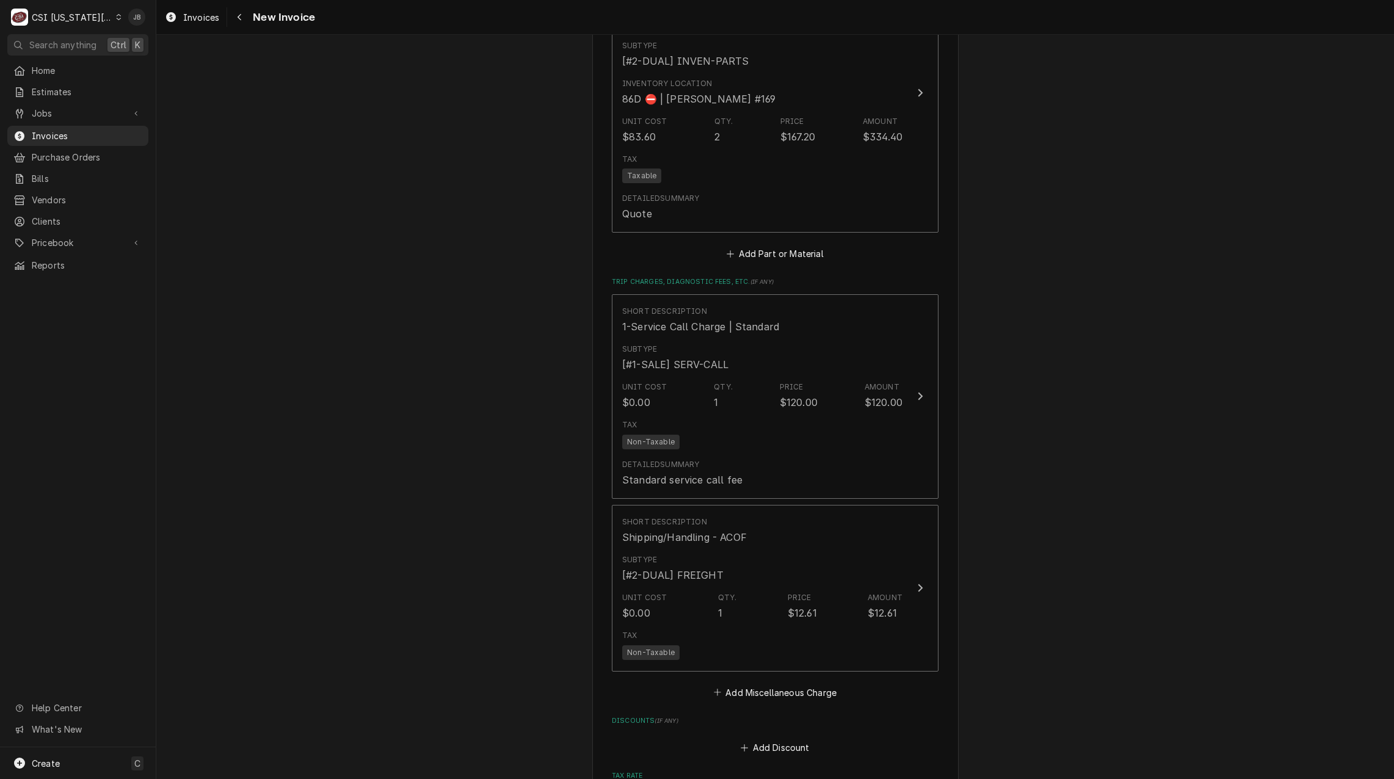
type textarea "x"
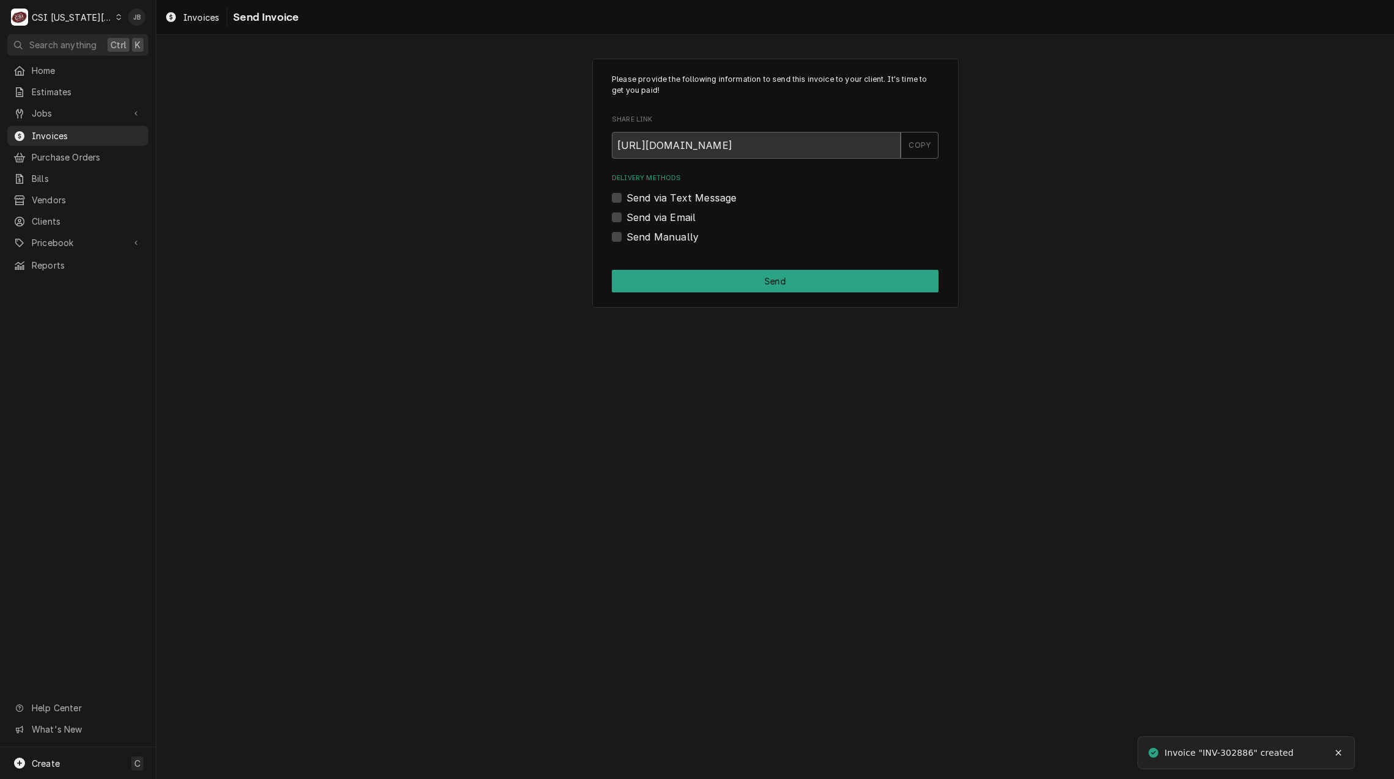
click at [663, 218] on label "Send via Email" at bounding box center [661, 217] width 69 height 15
click at [663, 218] on input "Send via Email" at bounding box center [790, 223] width 327 height 27
checkbox input "true"
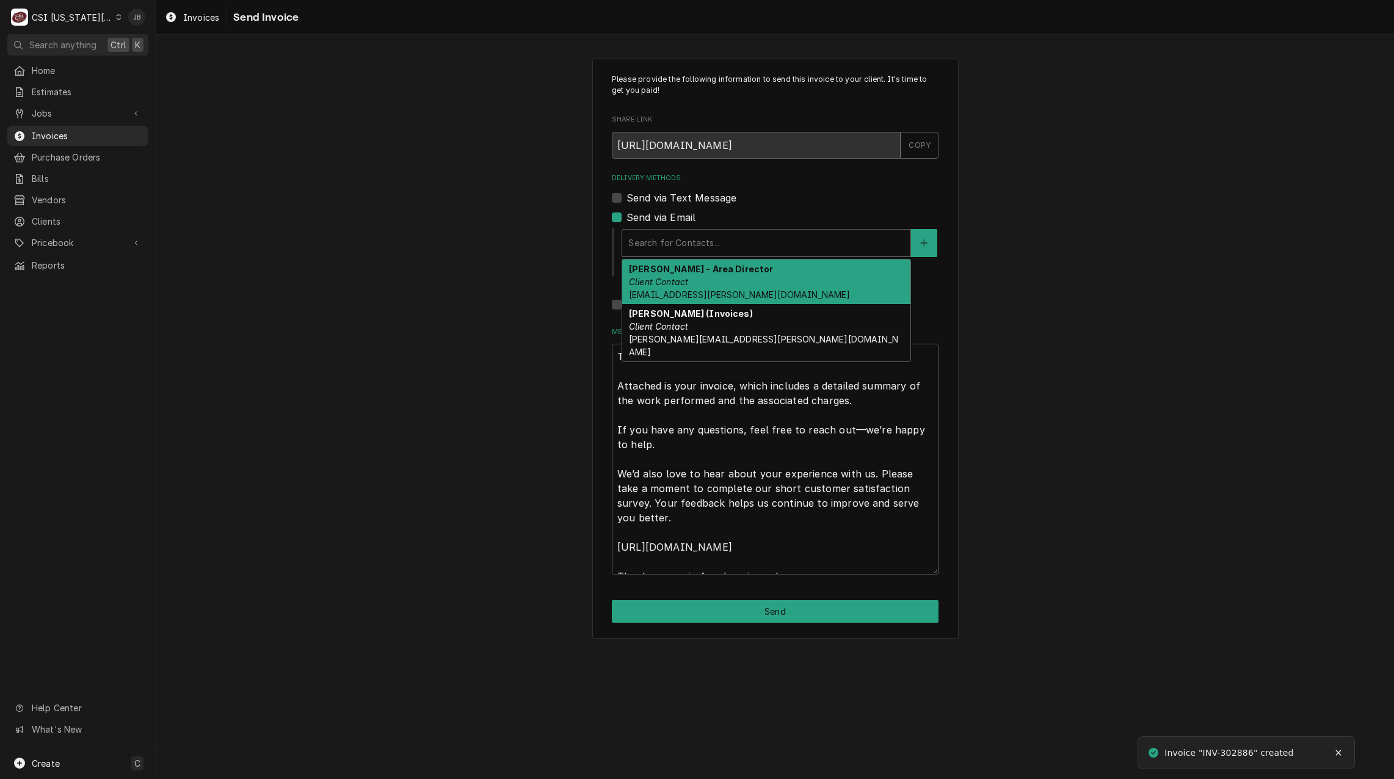
click at [702, 252] on div "Delivery Methods" at bounding box center [767, 243] width 276 height 22
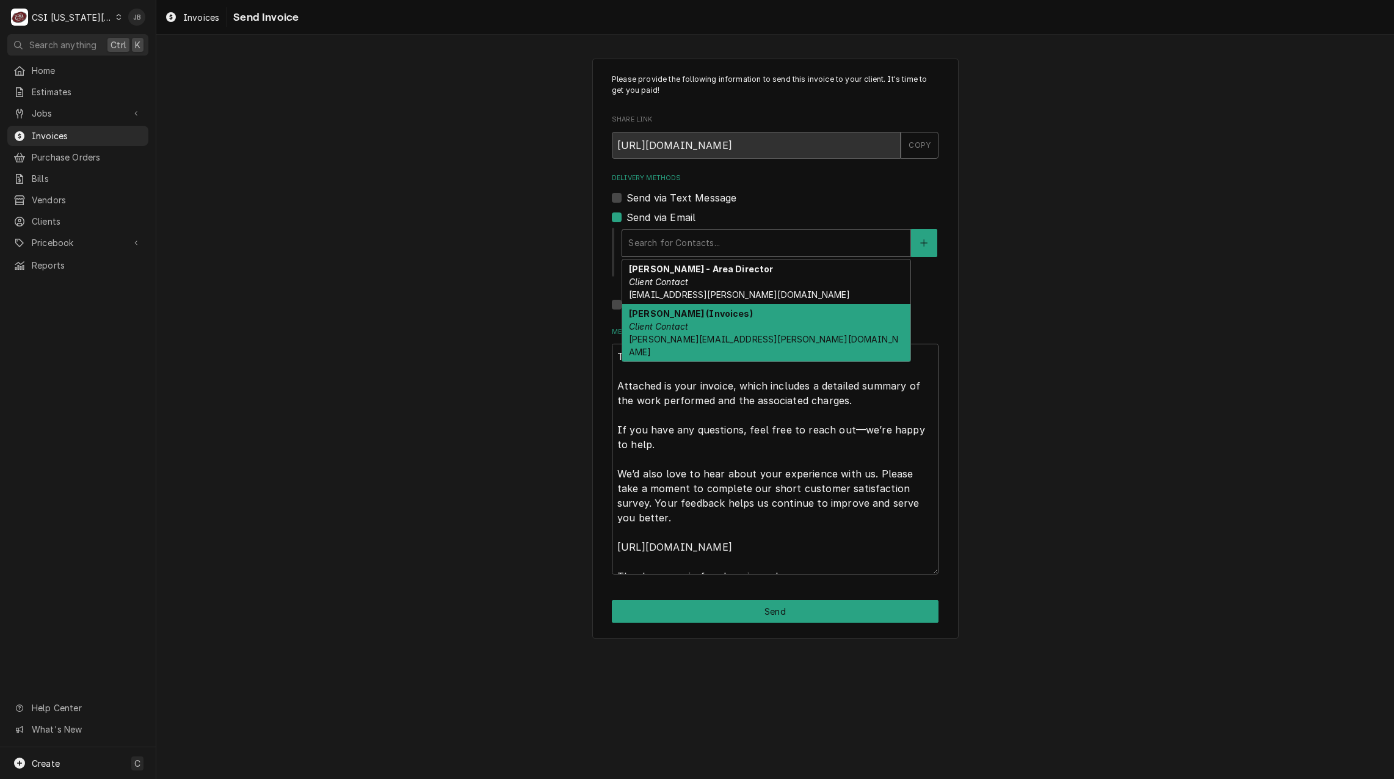
drag, startPoint x: 757, startPoint y: 312, endPoint x: 753, endPoint y: 323, distance: 11.0
click at [757, 313] on div "Vicky Stuesse (Invoices) Client Contact vicky.stuesse@csi1.com" at bounding box center [766, 332] width 288 height 57
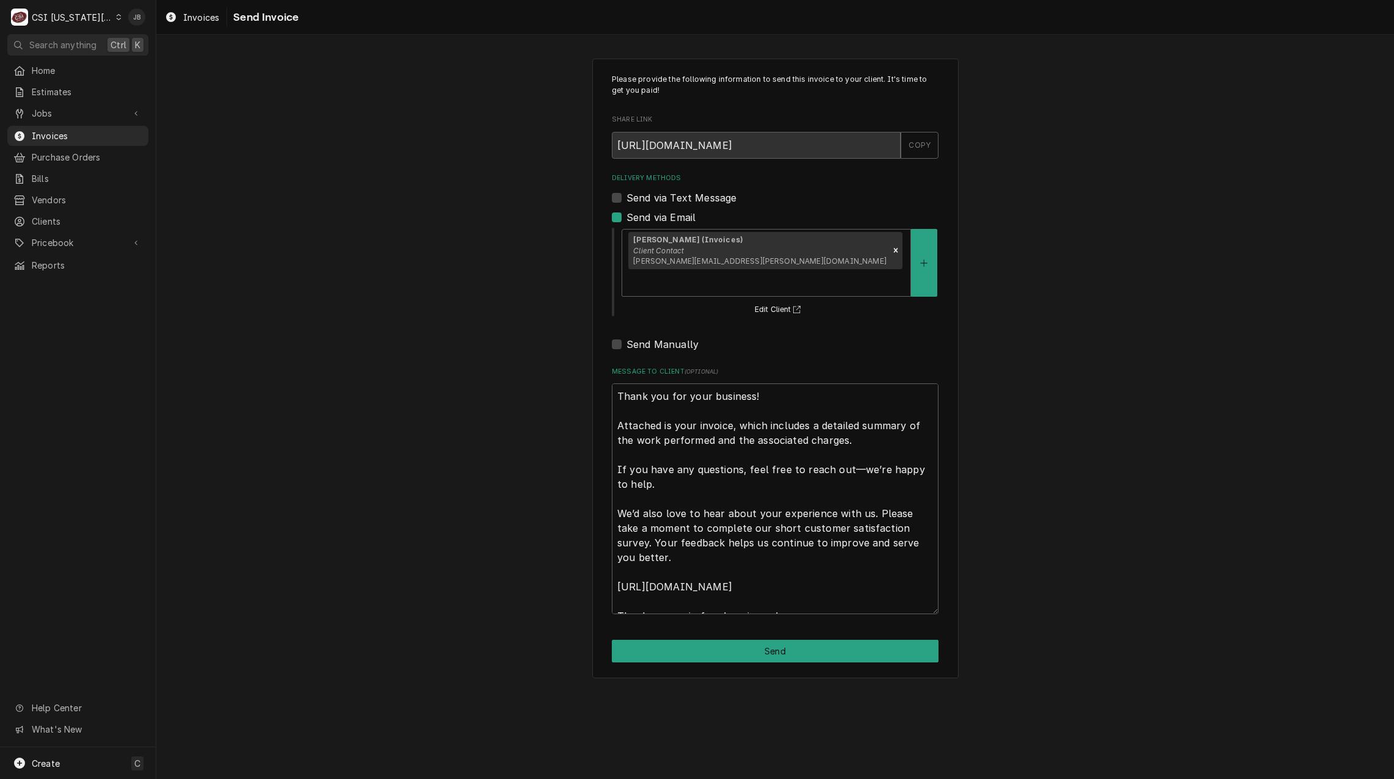
drag, startPoint x: 610, startPoint y: 368, endPoint x: 616, endPoint y: 369, distance: 6.1
click at [613, 369] on div "Please provide the following information to send this invoice to your client. I…" at bounding box center [775, 369] width 366 height 620
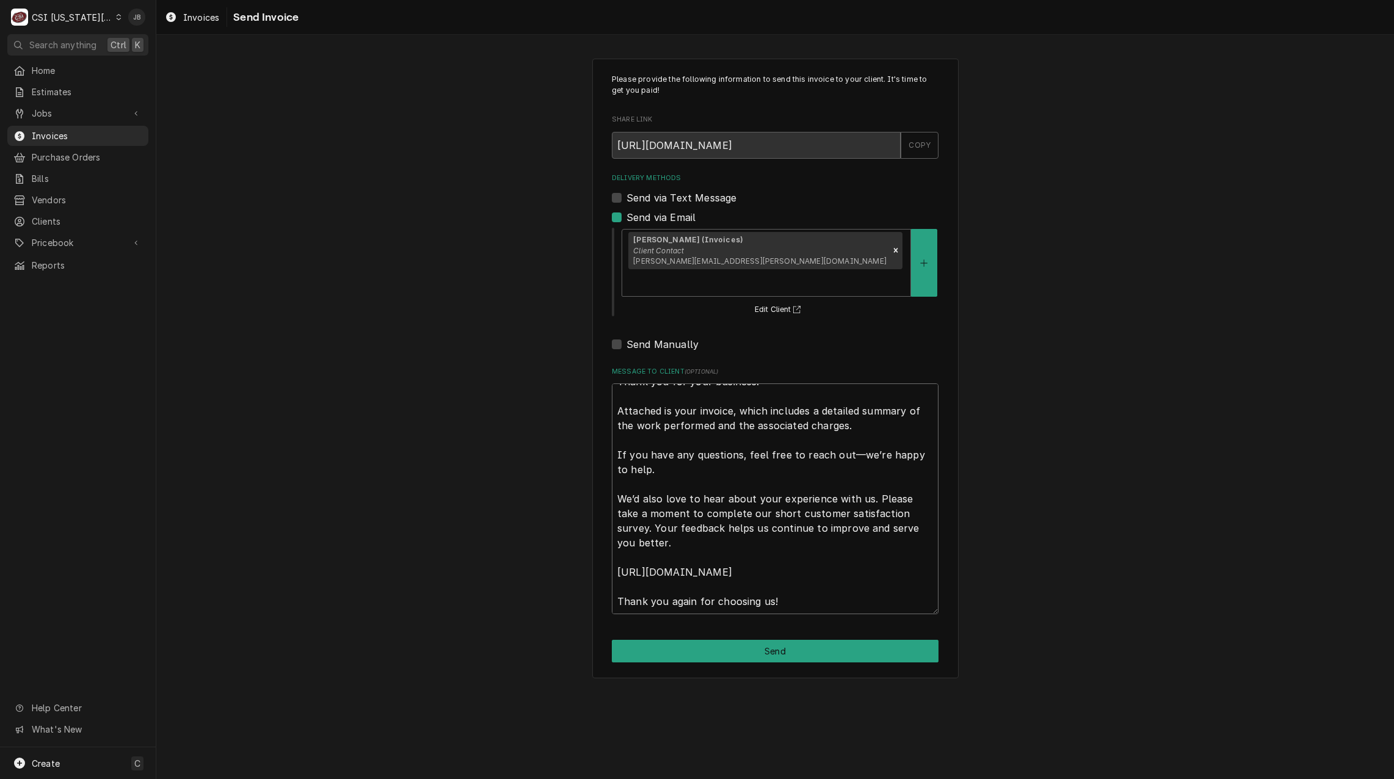
drag, startPoint x: 617, startPoint y: 369, endPoint x: 1219, endPoint y: 811, distance: 747.2
click at [1219, 779] on html "C CSI Kansas City JB Search anything Ctrl K Home Estimates Jobs Jobs Job Series…" at bounding box center [697, 389] width 1394 height 779
type textarea "x"
type textarea "a"
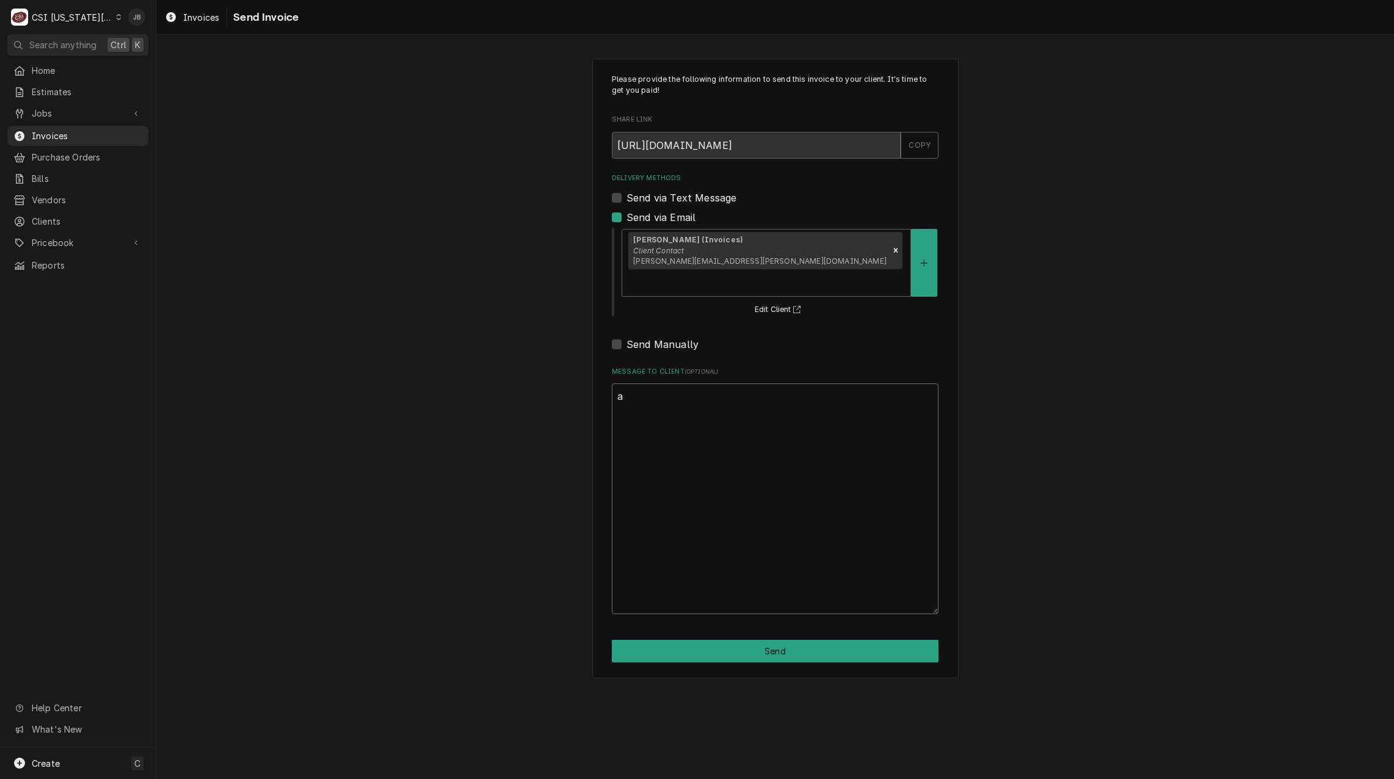
scroll to position [0, 0]
type textarea "x"
type textarea "ap"
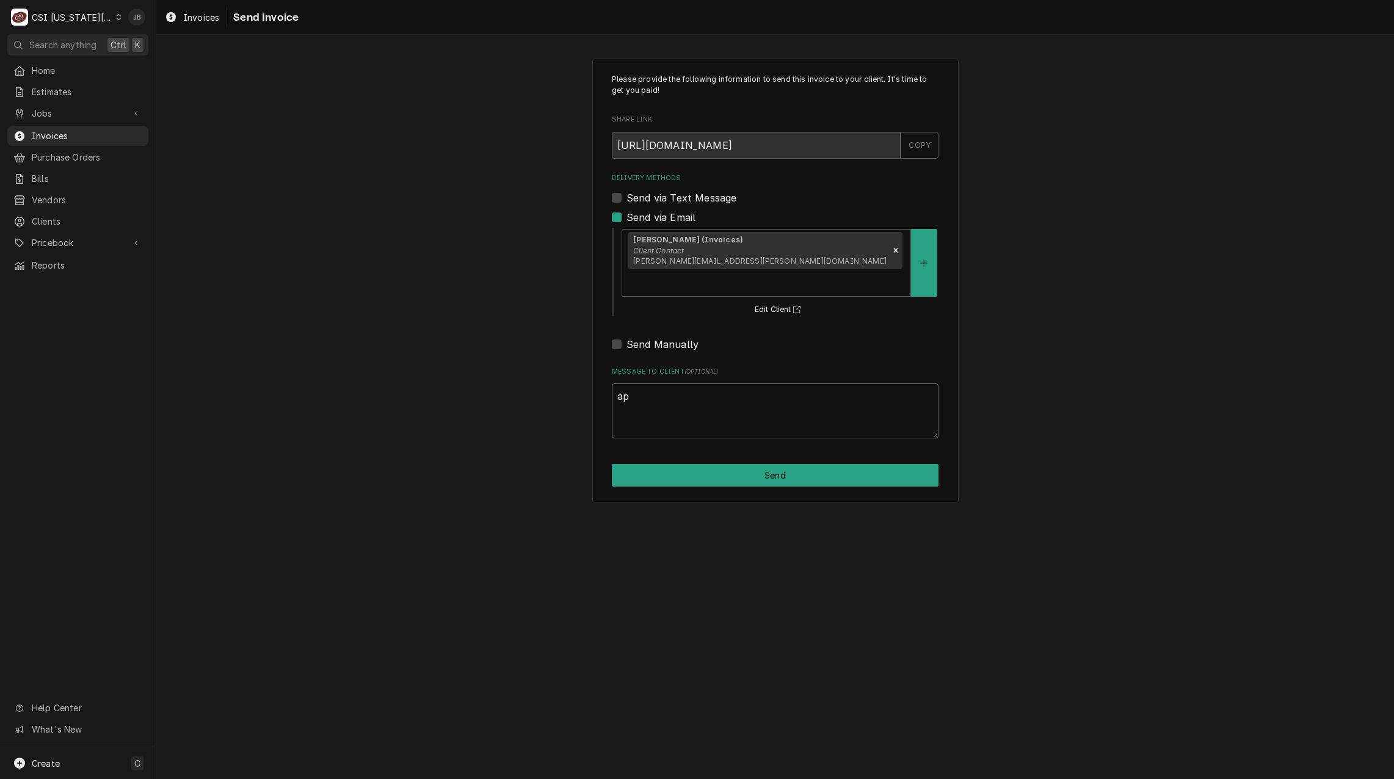
type textarea "x"
type textarea "app"
type textarea "x"
type textarea "appr"
type textarea "x"
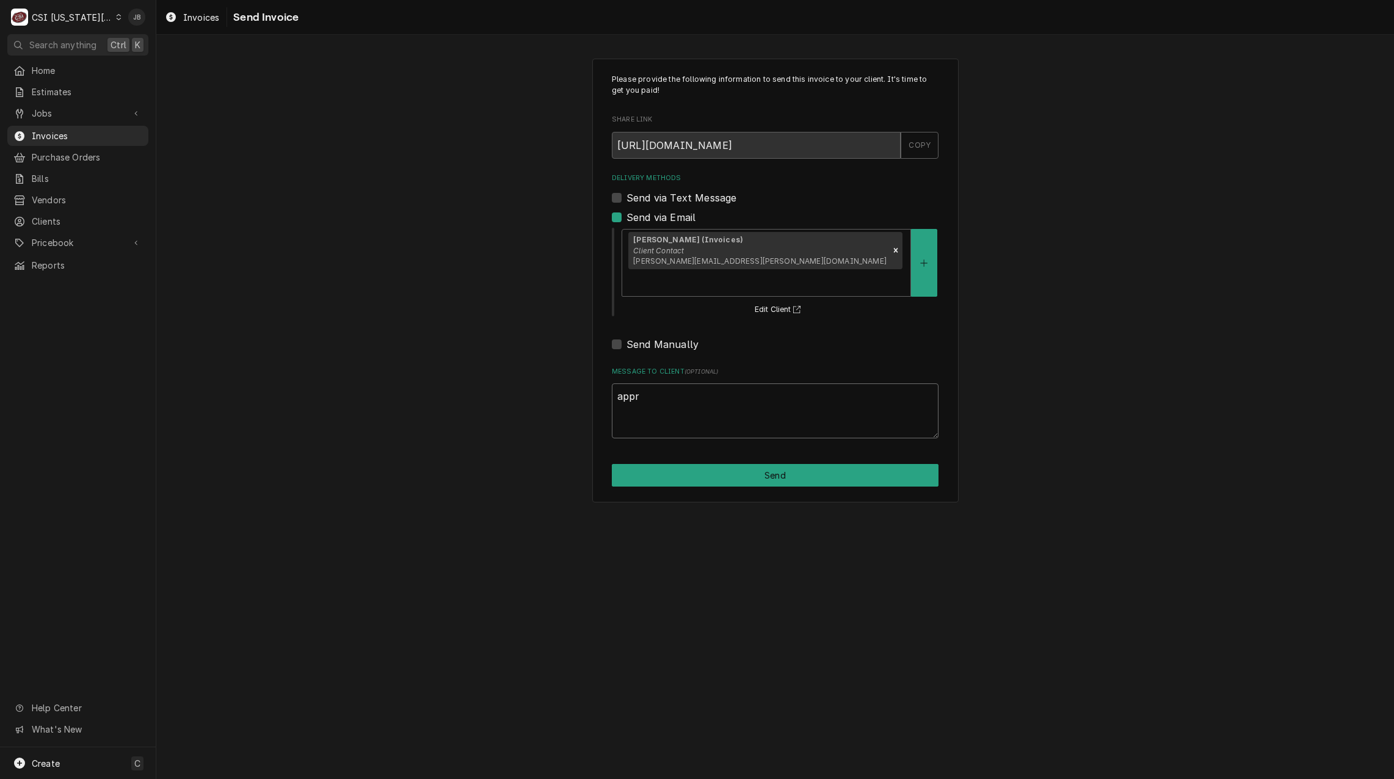
type textarea "appro"
type textarea "x"
type textarea "approv"
type textarea "x"
type textarea "approve"
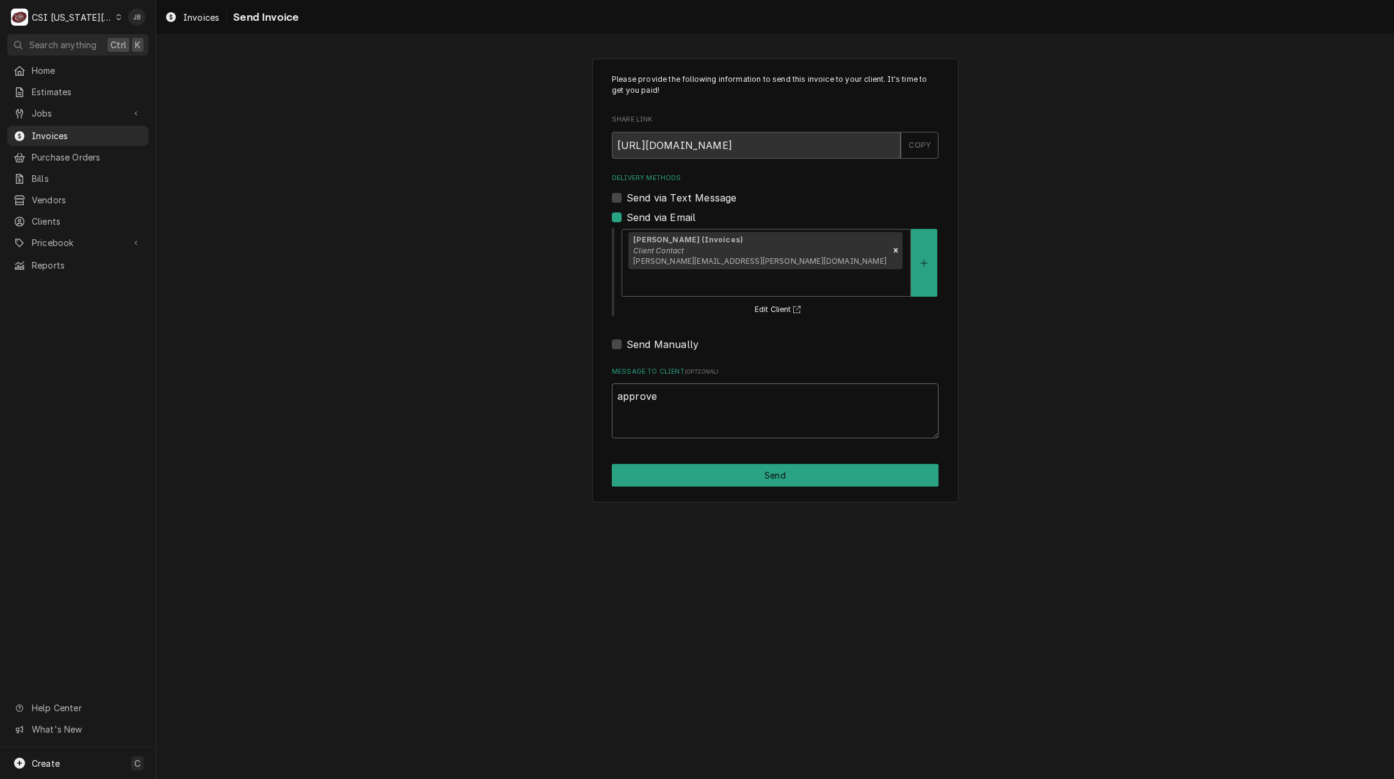
type textarea "x"
type textarea "approved"
type textarea "x"
type textarea "approved"
click at [814, 464] on button "Send" at bounding box center [775, 475] width 327 height 23
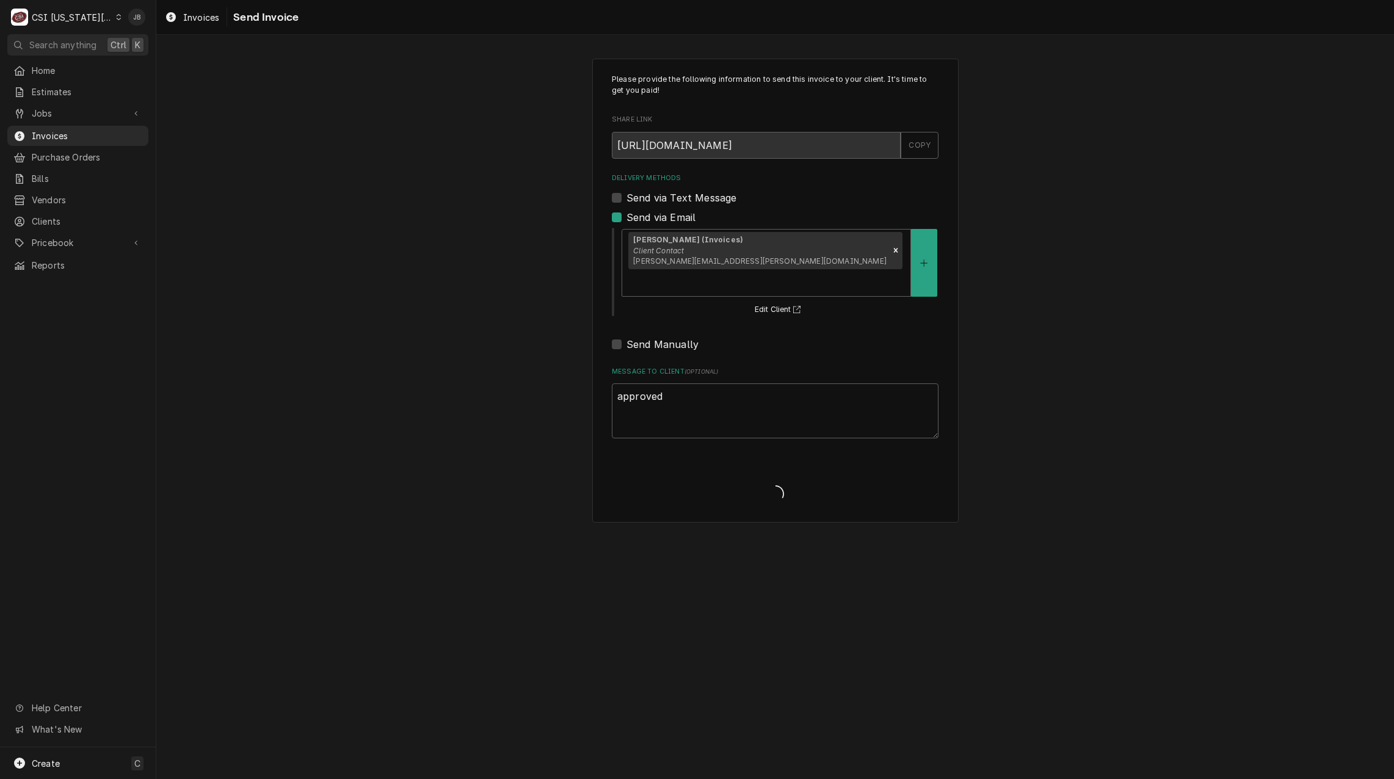
type textarea "x"
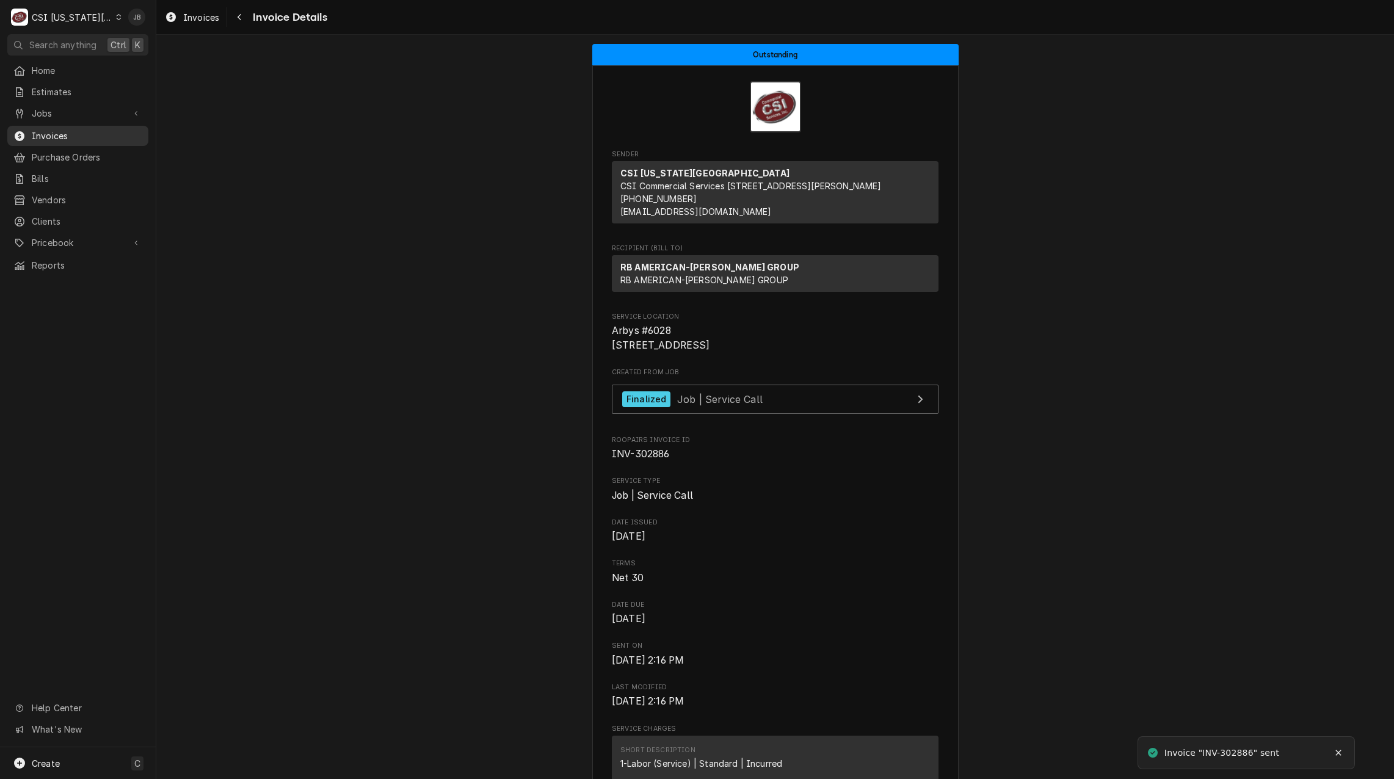
click at [65, 133] on span "Invoices" at bounding box center [87, 135] width 111 height 13
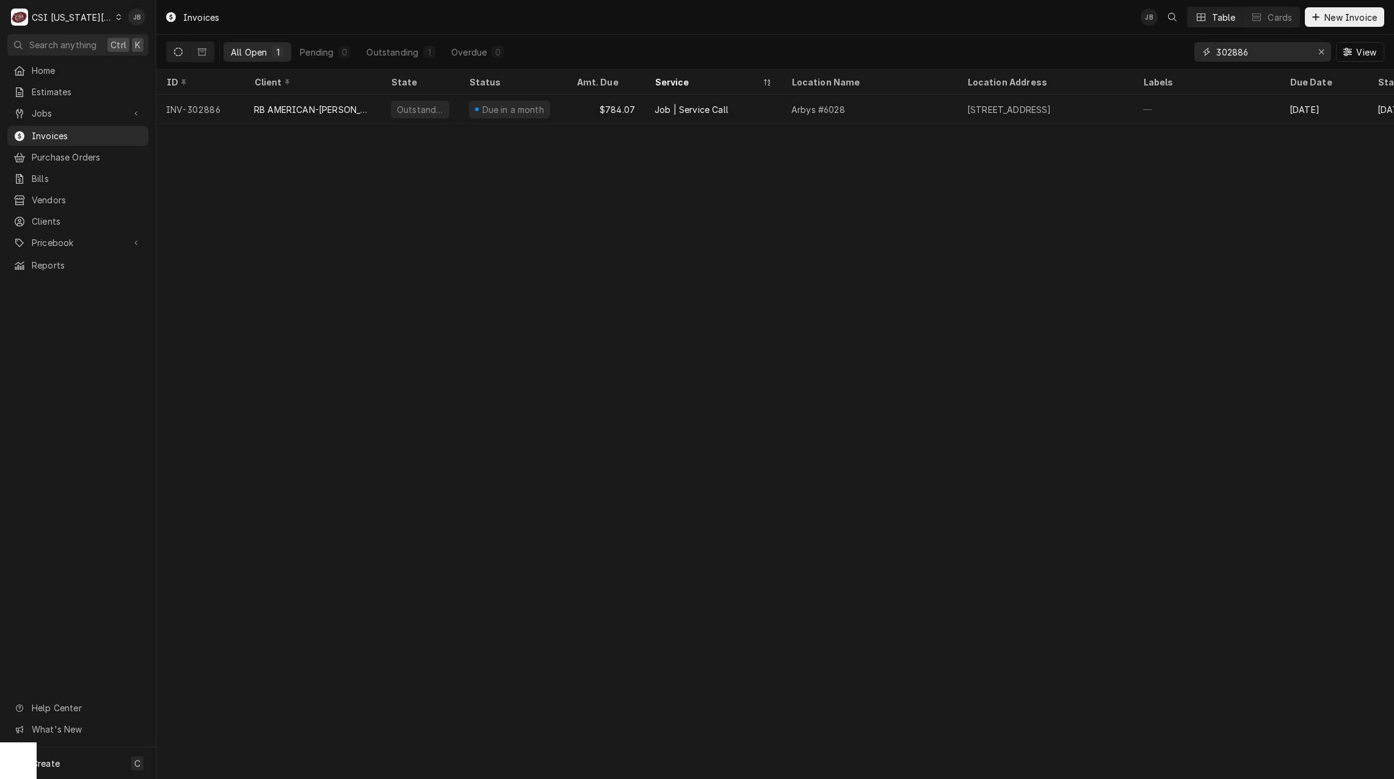
click at [1269, 57] on input "302886" at bounding box center [1263, 52] width 92 height 20
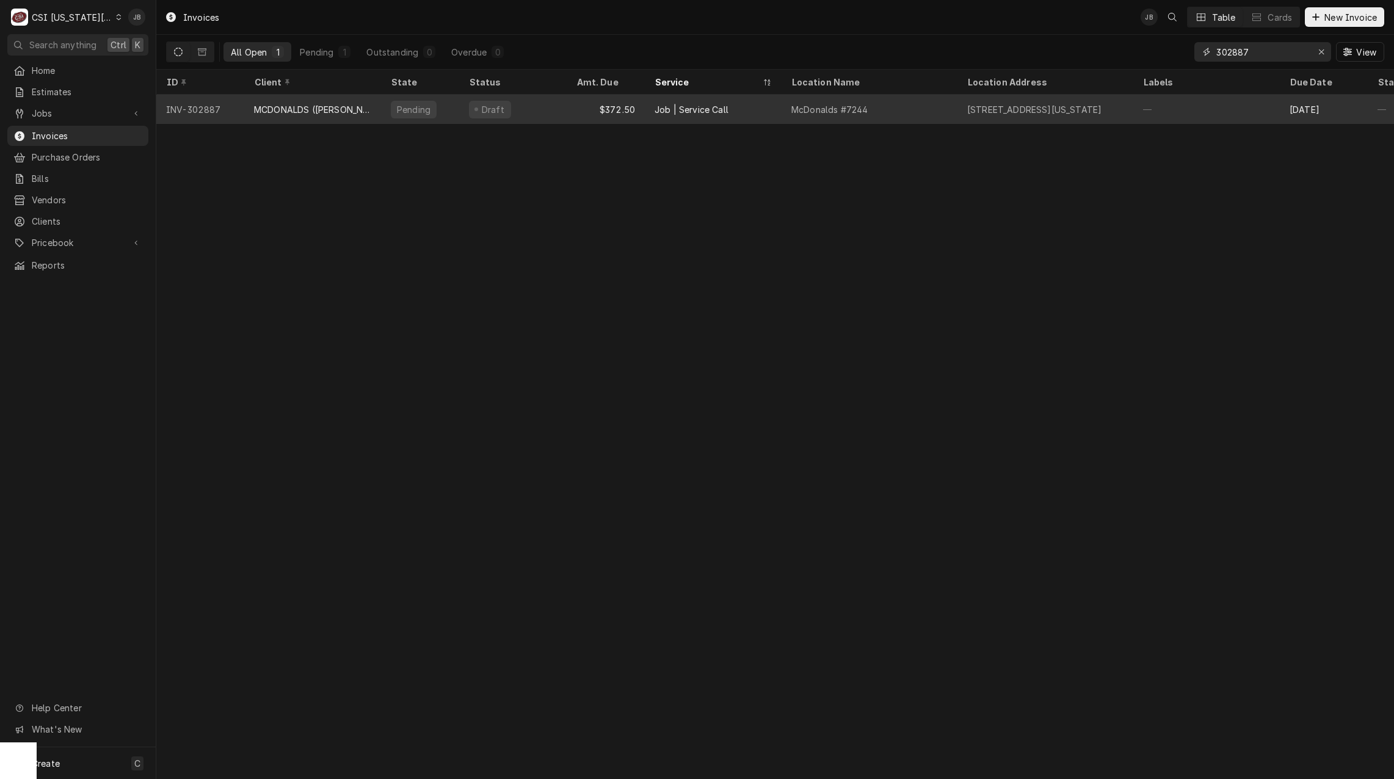
type input "302887"
click at [433, 117] on div "Pending" at bounding box center [420, 109] width 78 height 29
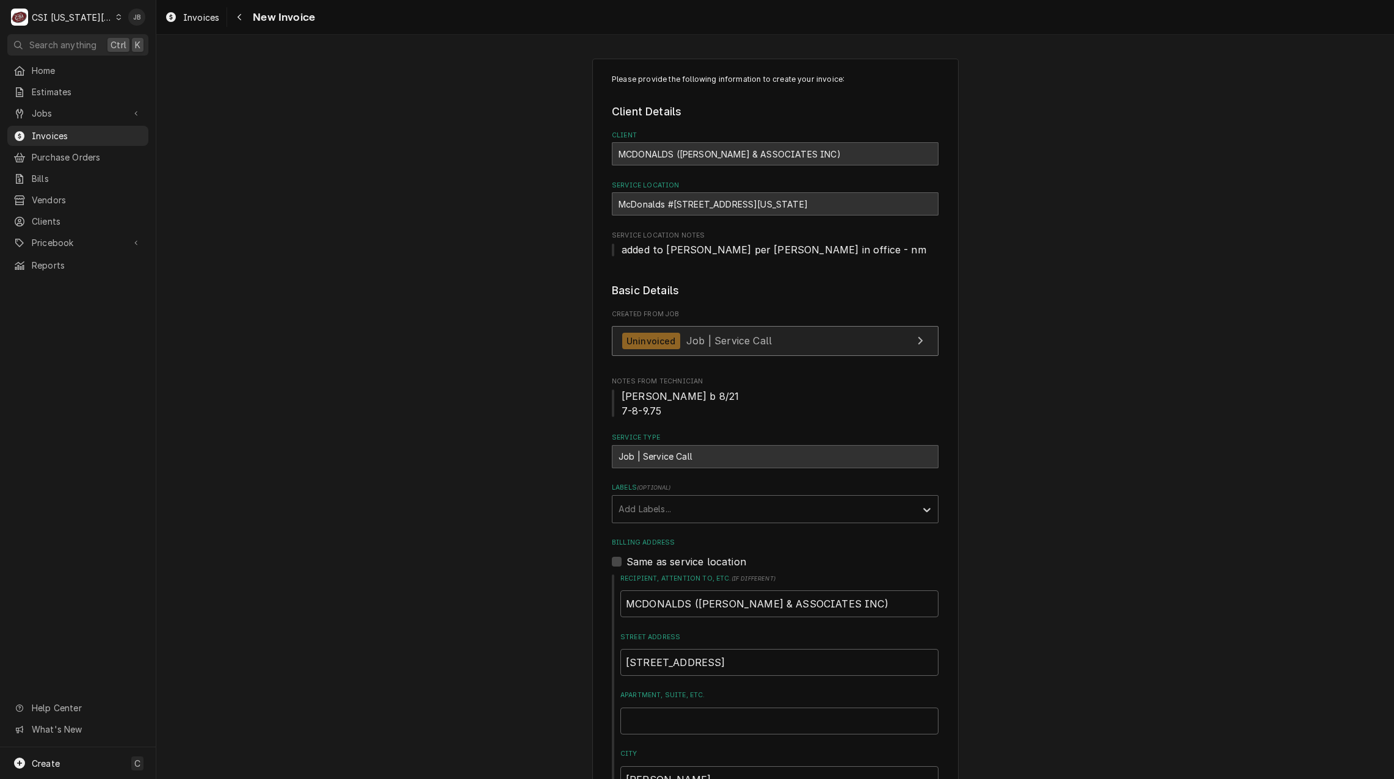
click at [723, 348] on div "Uninvoiced Job | Service Call" at bounding box center [697, 341] width 150 height 16
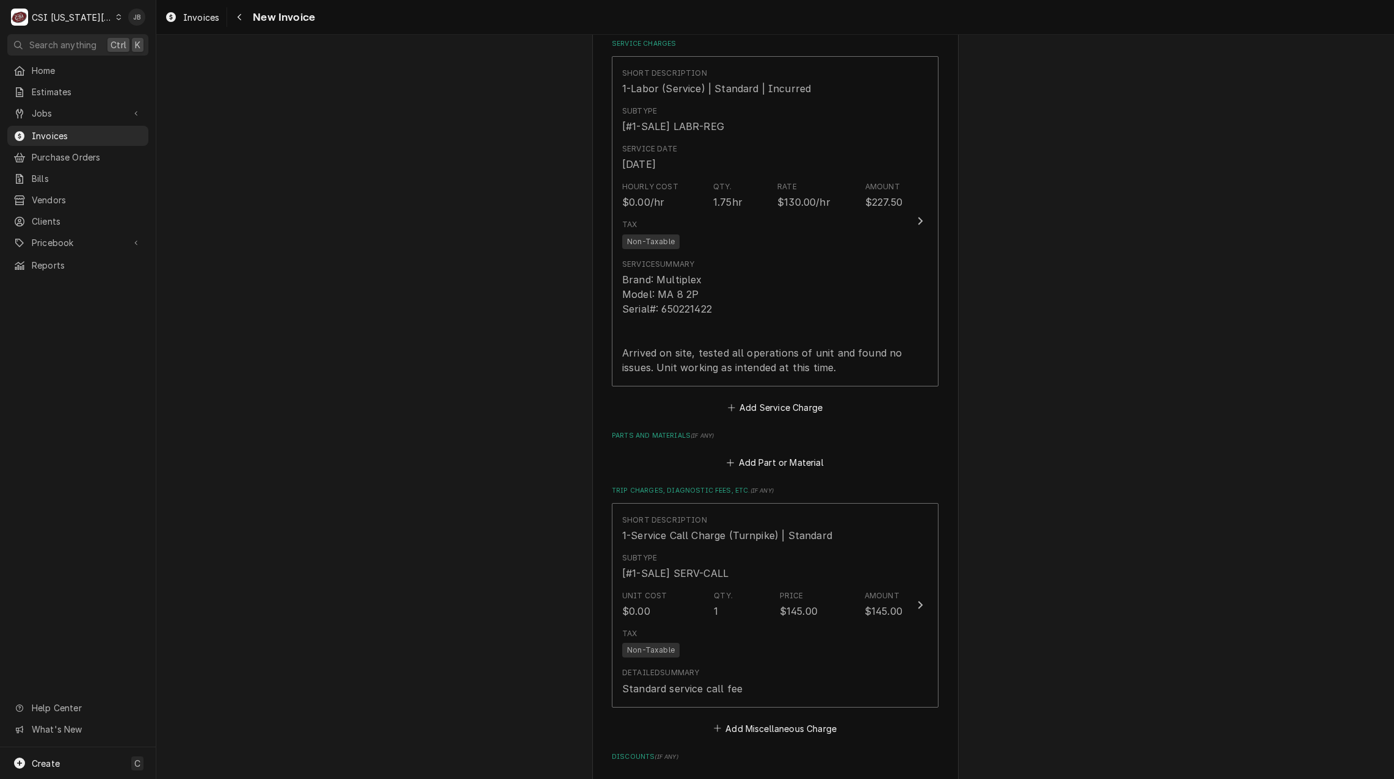
scroll to position [1527, 0]
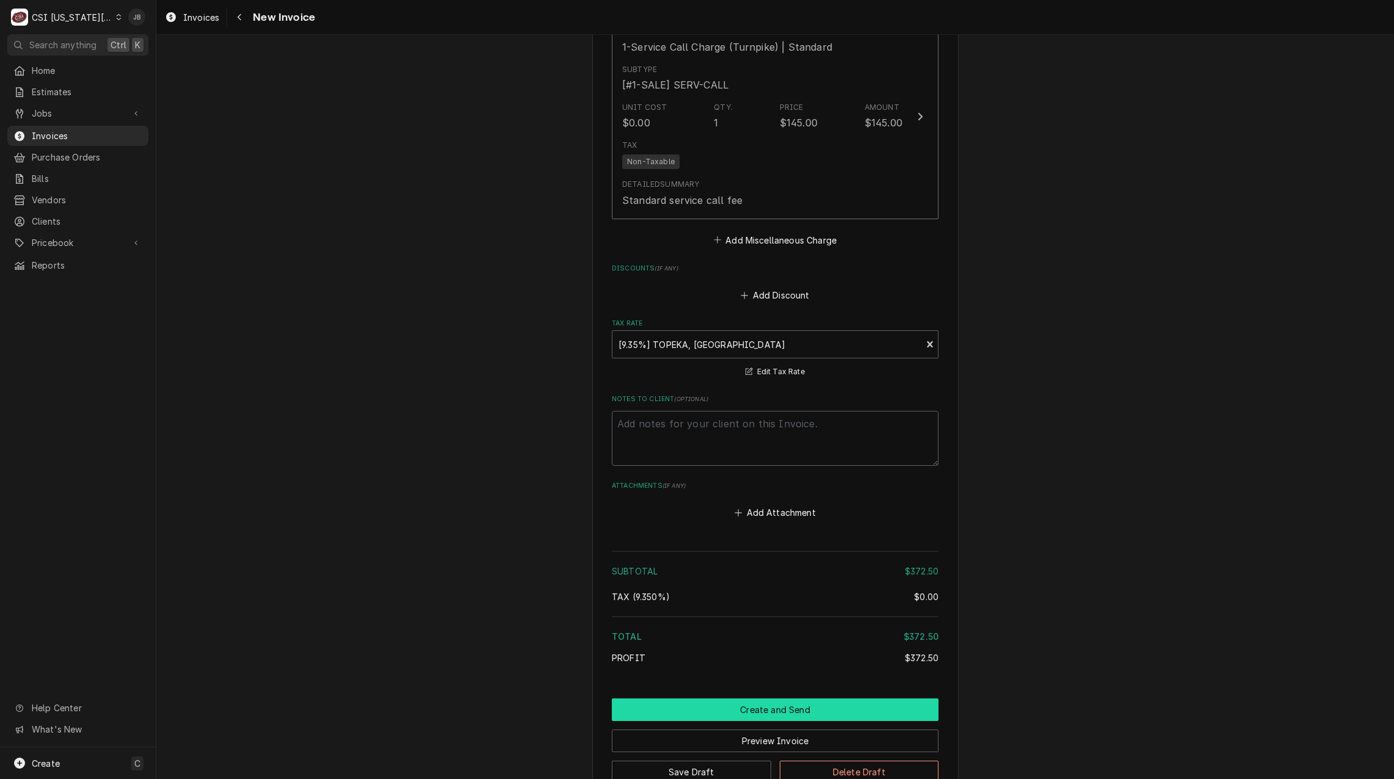
click at [699, 712] on button "Create and Send" at bounding box center [775, 710] width 327 height 23
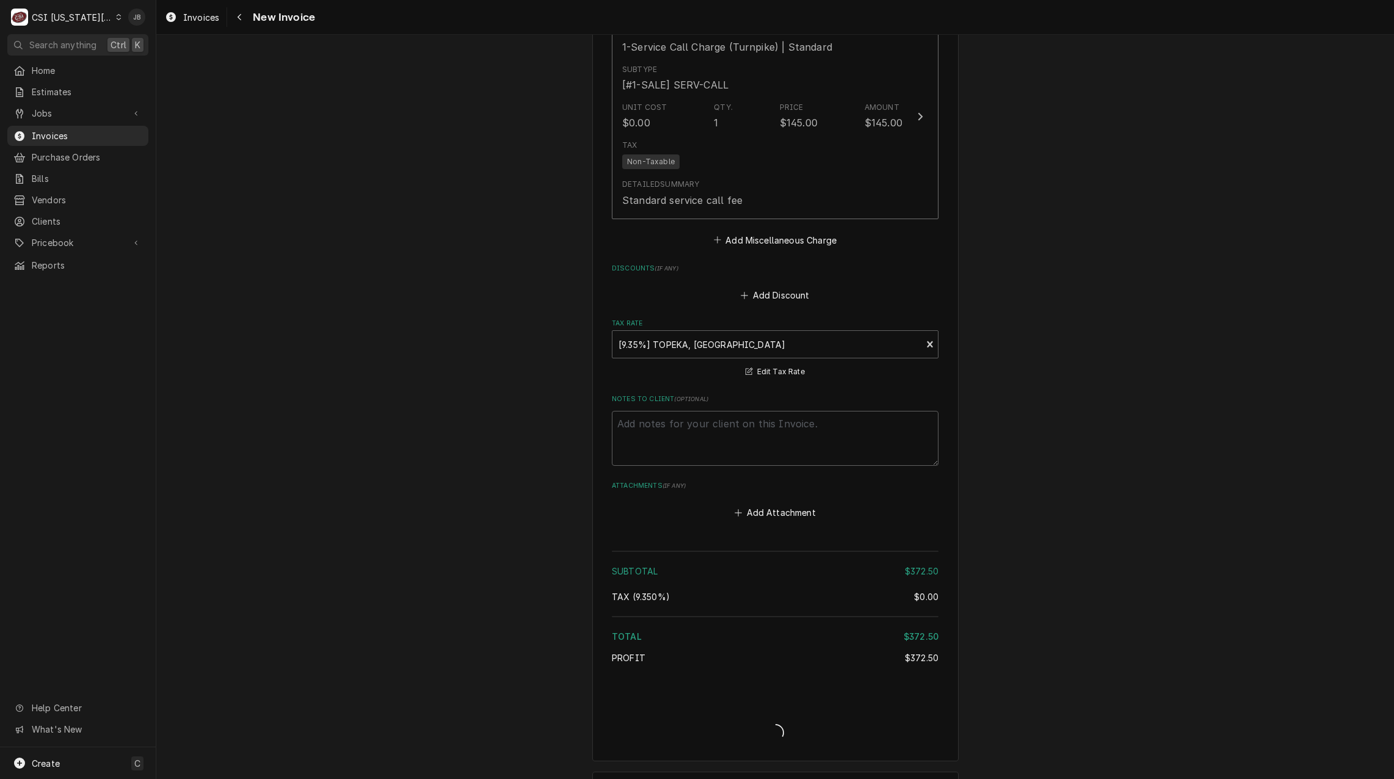
type textarea "x"
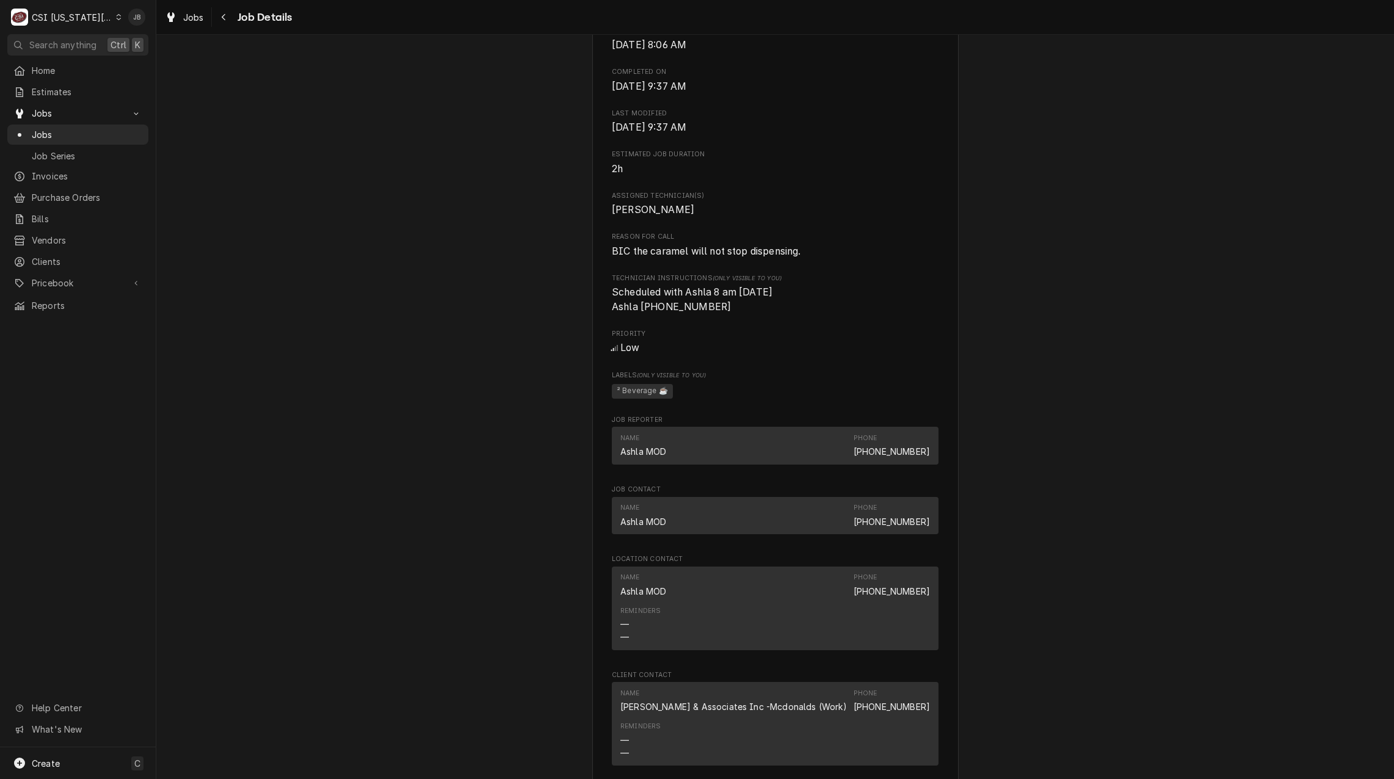
scroll to position [428, 0]
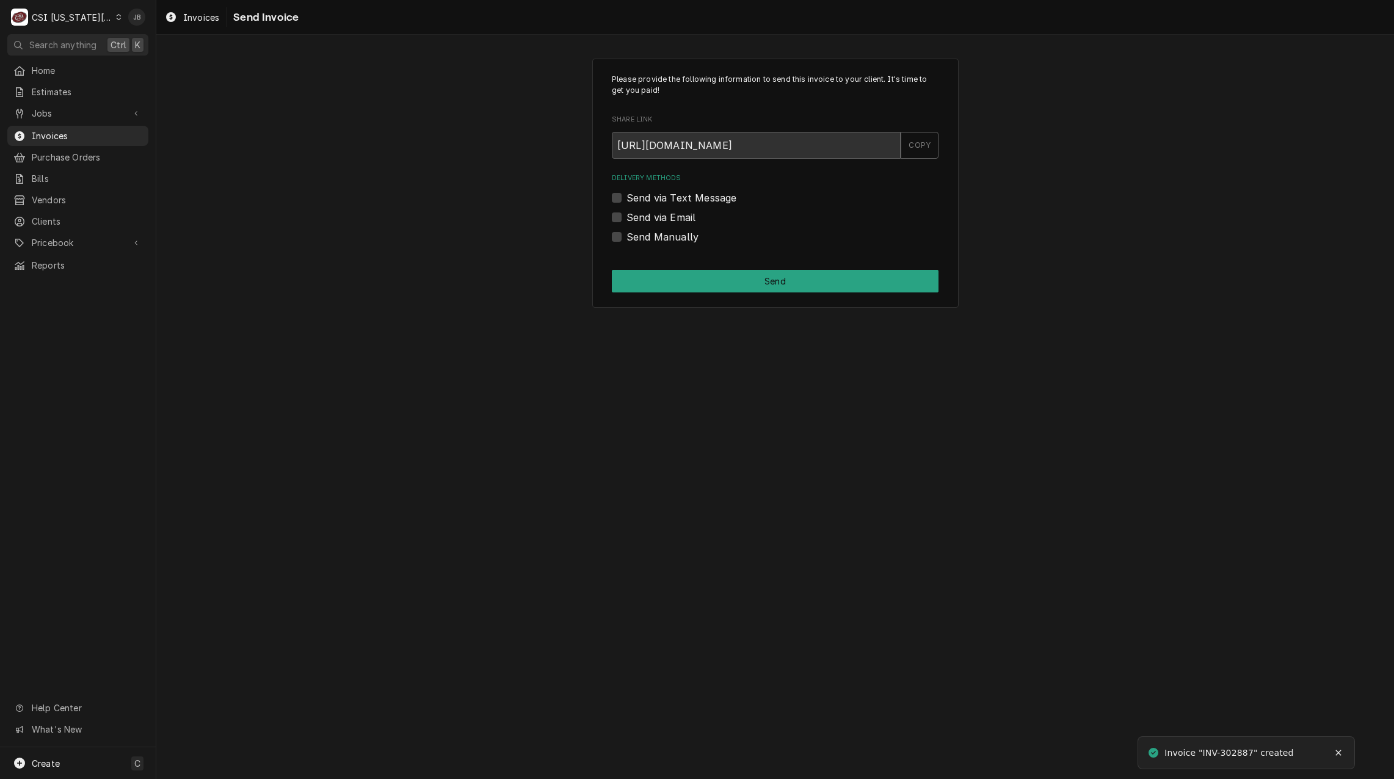
drag, startPoint x: 632, startPoint y: 211, endPoint x: 644, endPoint y: 214, distance: 13.2
click at [633, 211] on label "Send via Email" at bounding box center [661, 217] width 69 height 15
click at [633, 211] on input "Send via Email" at bounding box center [790, 223] width 327 height 27
checkbox input "true"
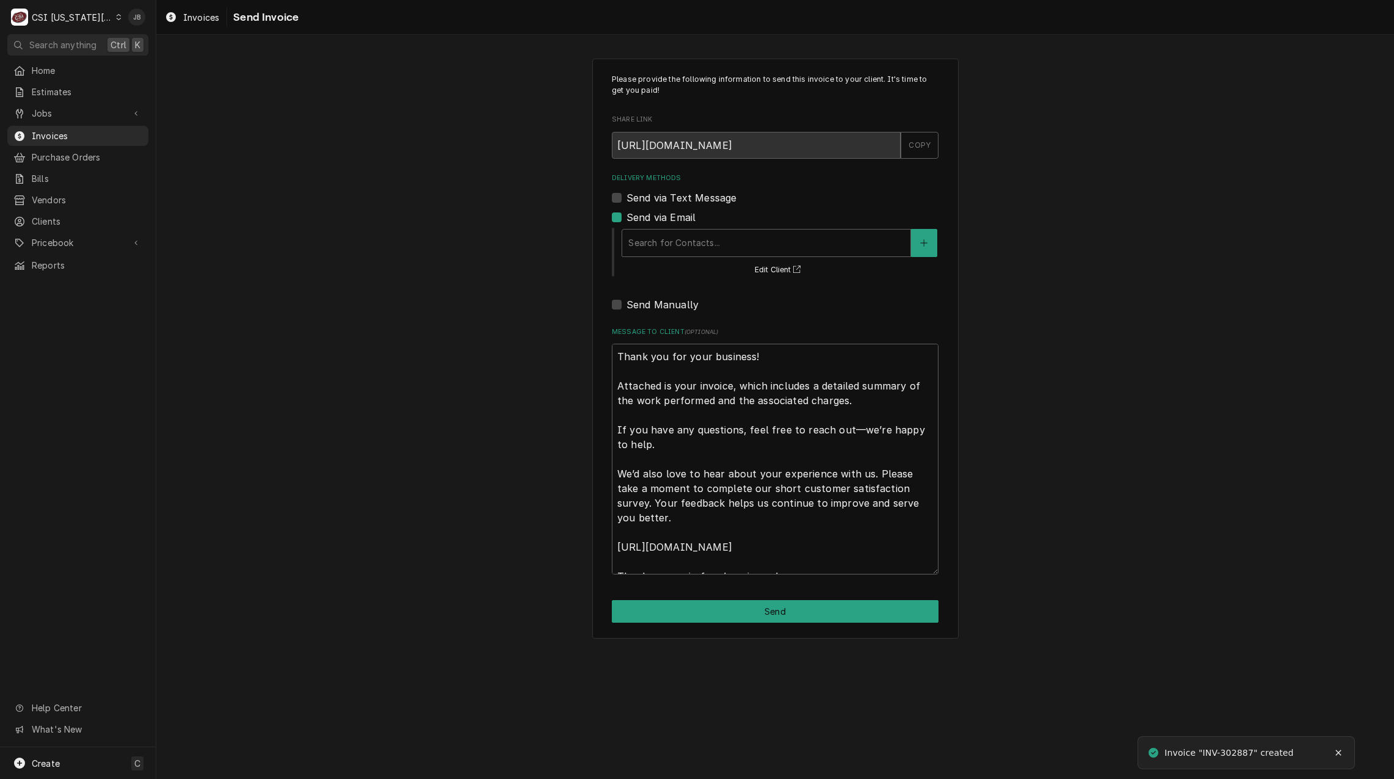
click at [699, 223] on div "Send via Email" at bounding box center [775, 217] width 327 height 15
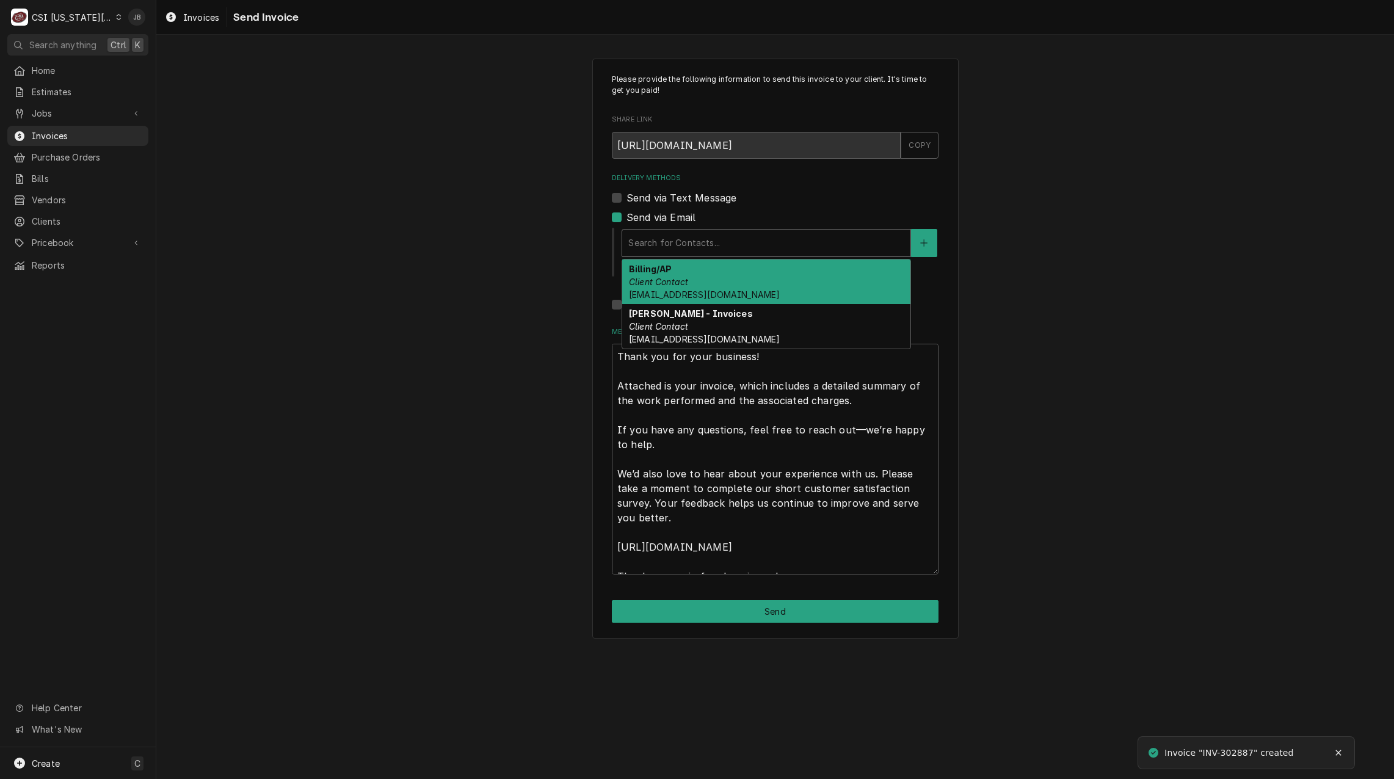
click at [694, 248] on div "Delivery Methods" at bounding box center [767, 243] width 276 height 22
drag, startPoint x: 679, startPoint y: 286, endPoint x: 720, endPoint y: 304, distance: 44.8
click at [682, 286] on em "Client Contact" at bounding box center [658, 282] width 59 height 10
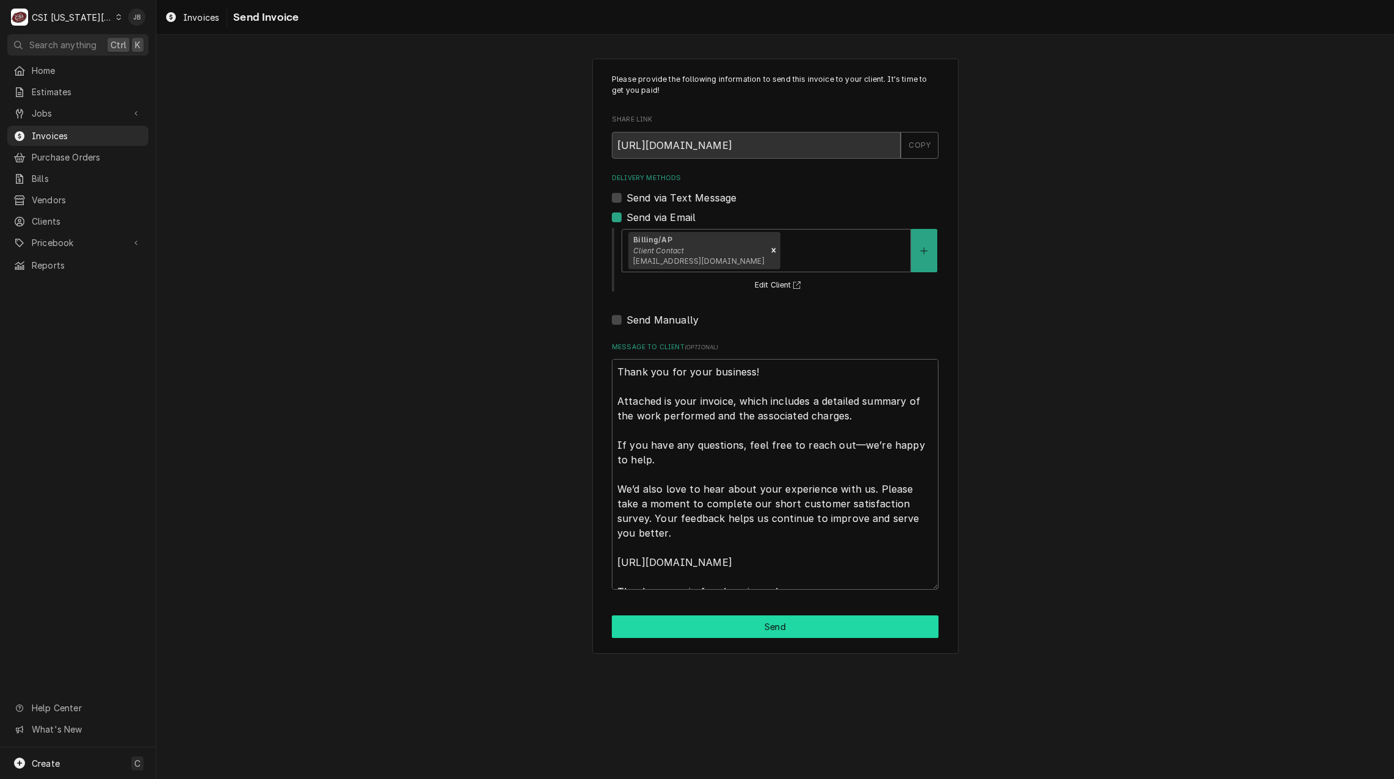
drag, startPoint x: 737, startPoint y: 635, endPoint x: 1030, endPoint y: 645, distance: 294.0
click at [737, 634] on button "Send" at bounding box center [775, 627] width 327 height 23
type textarea "x"
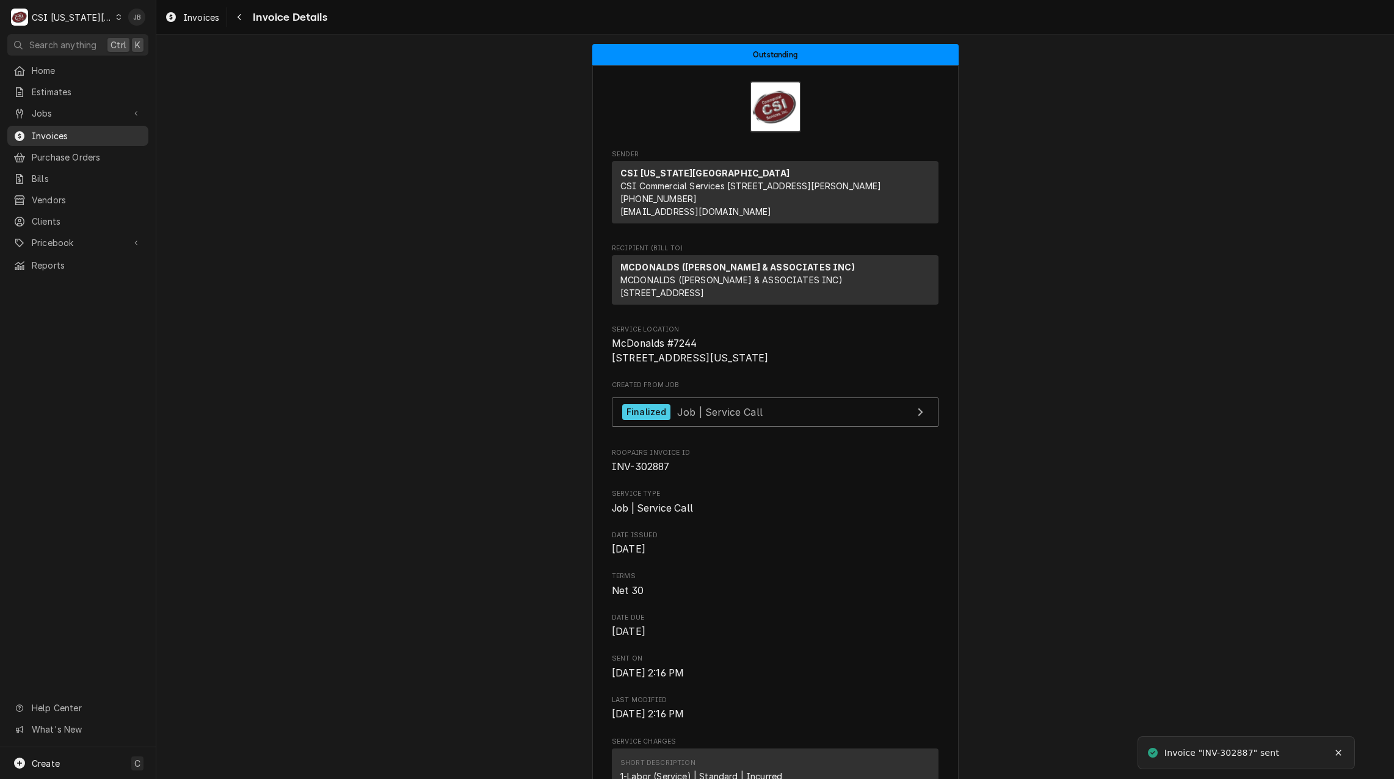
click at [53, 133] on span "Invoices" at bounding box center [87, 135] width 111 height 13
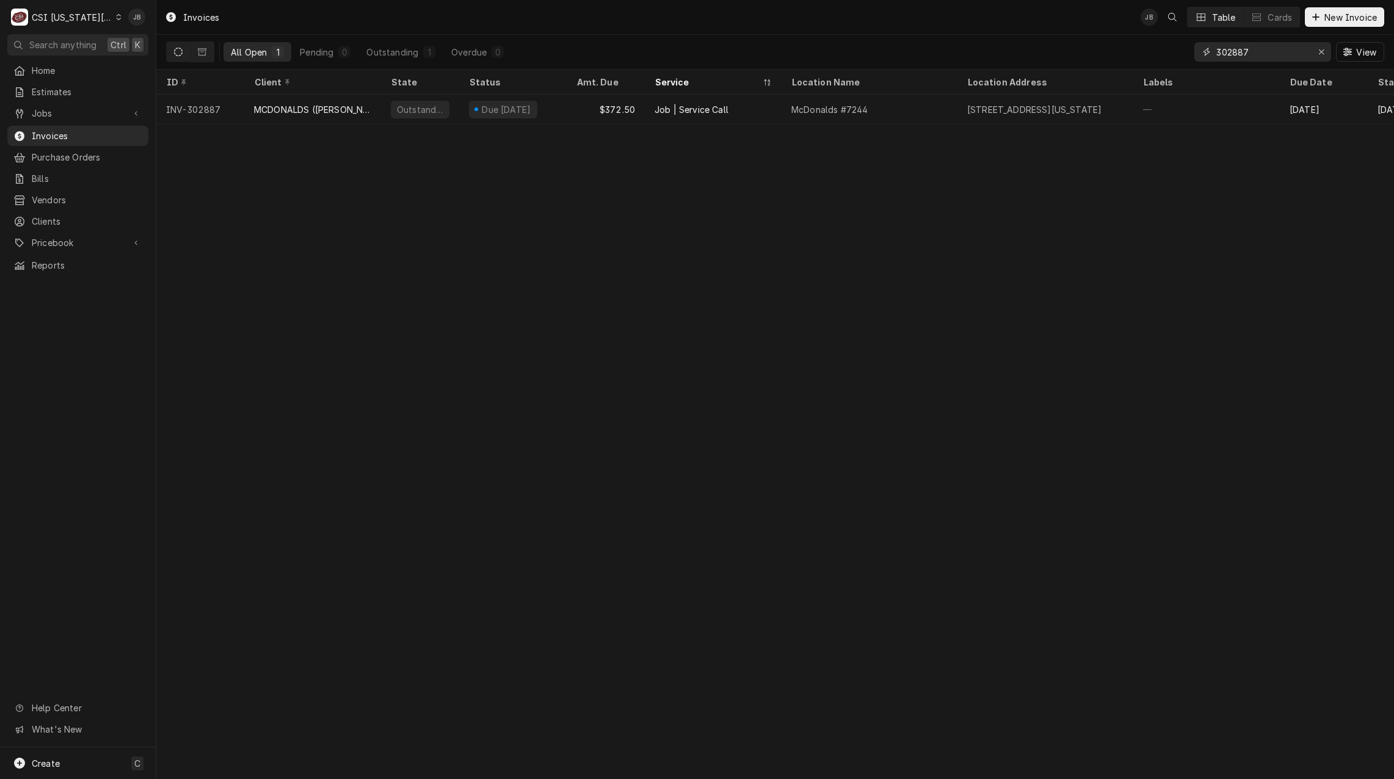
click at [1258, 54] on input "302887" at bounding box center [1263, 52] width 92 height 20
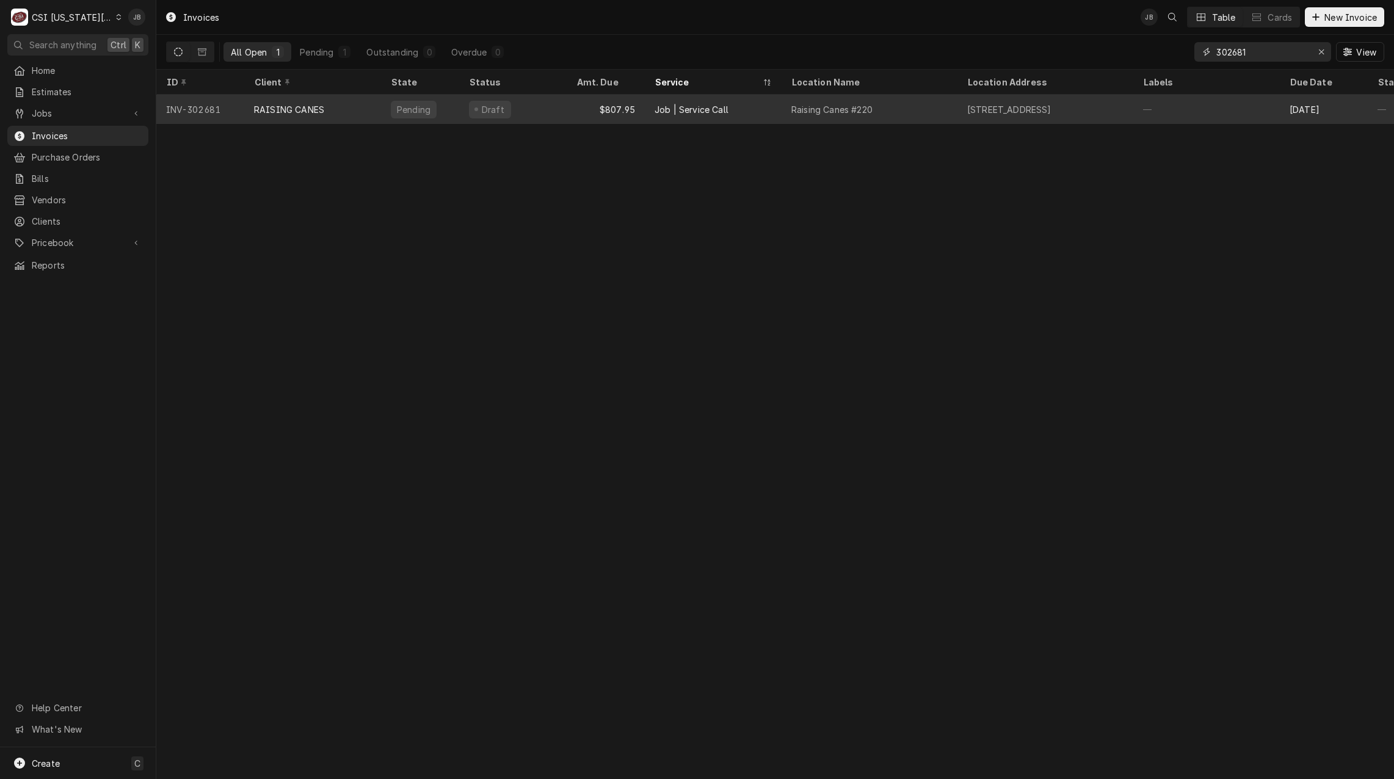
type input "302681"
click at [832, 110] on div "Raising Canes #220" at bounding box center [832, 109] width 81 height 13
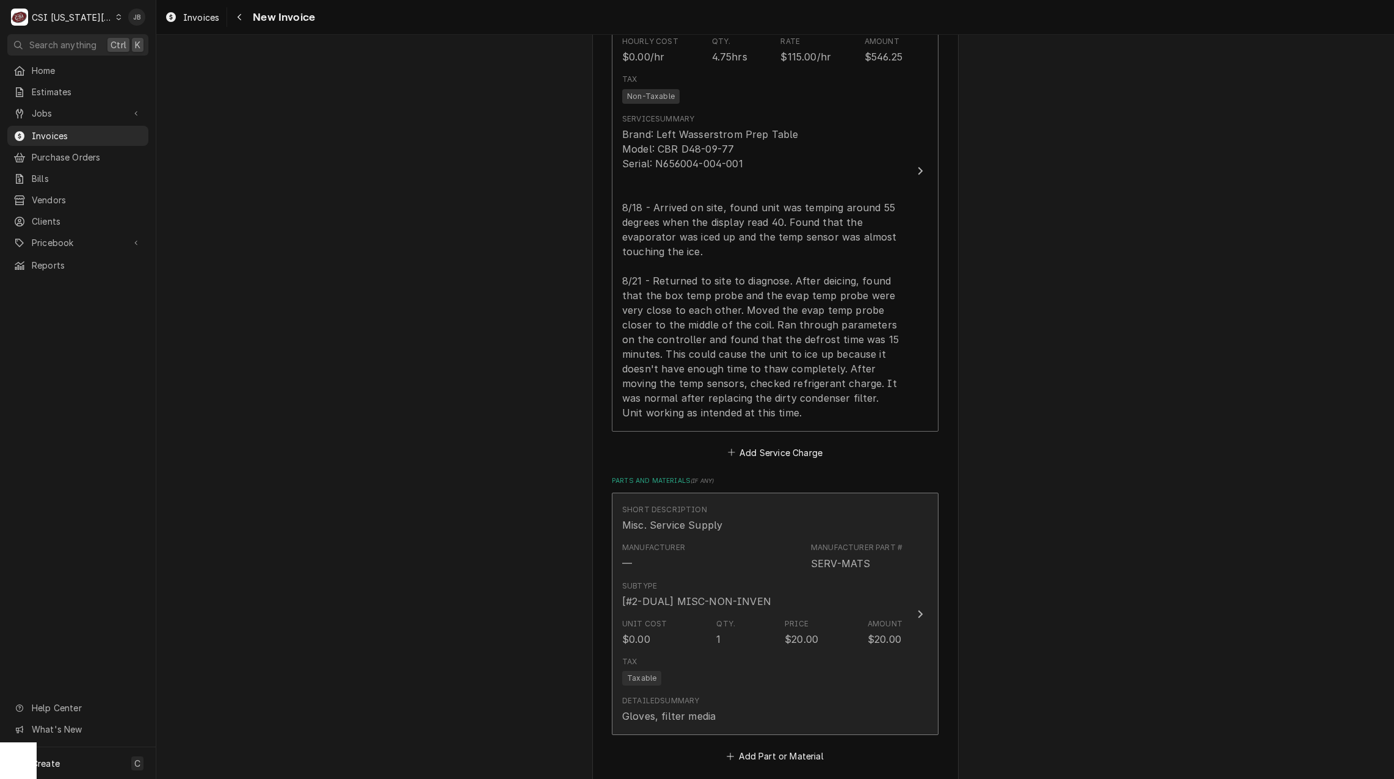
scroll to position [1955, 0]
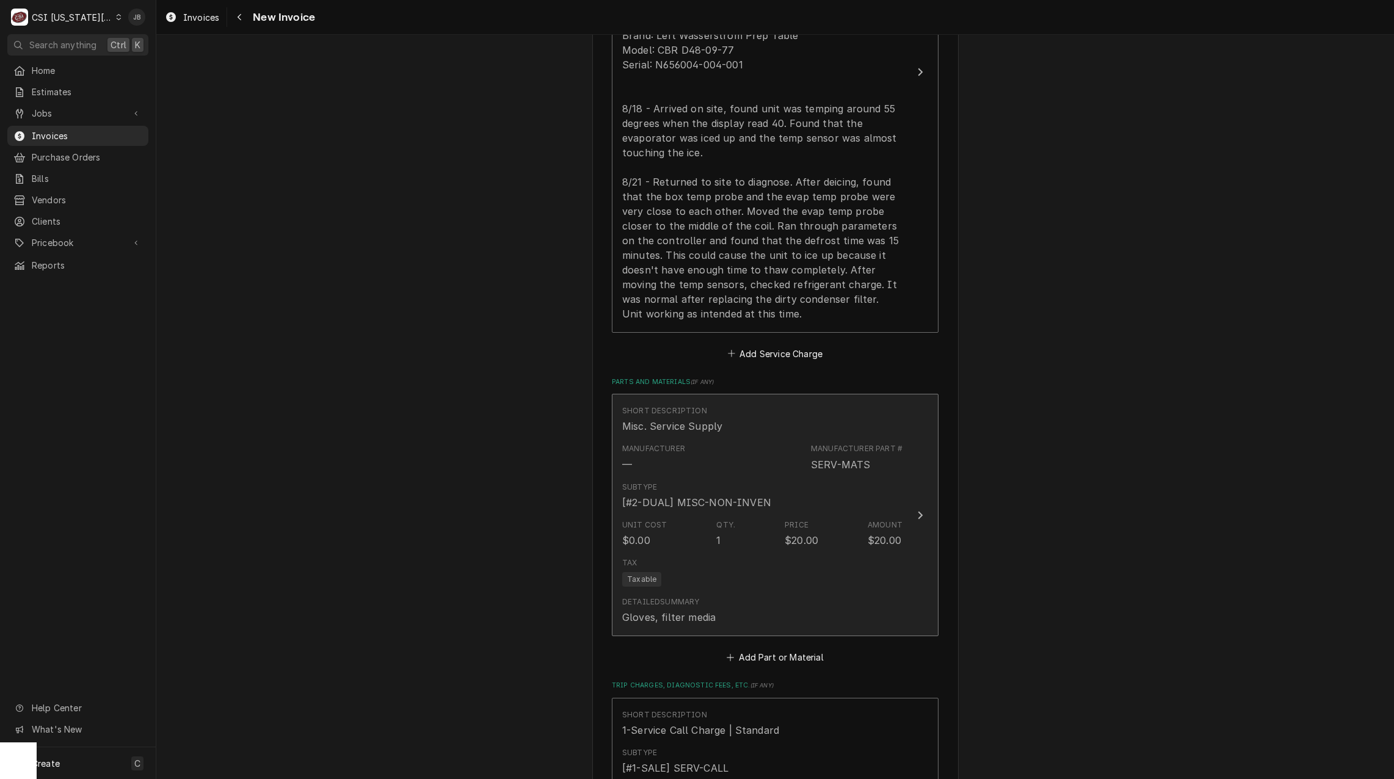
click at [720, 553] on div "Tax Taxable" at bounding box center [762, 572] width 280 height 39
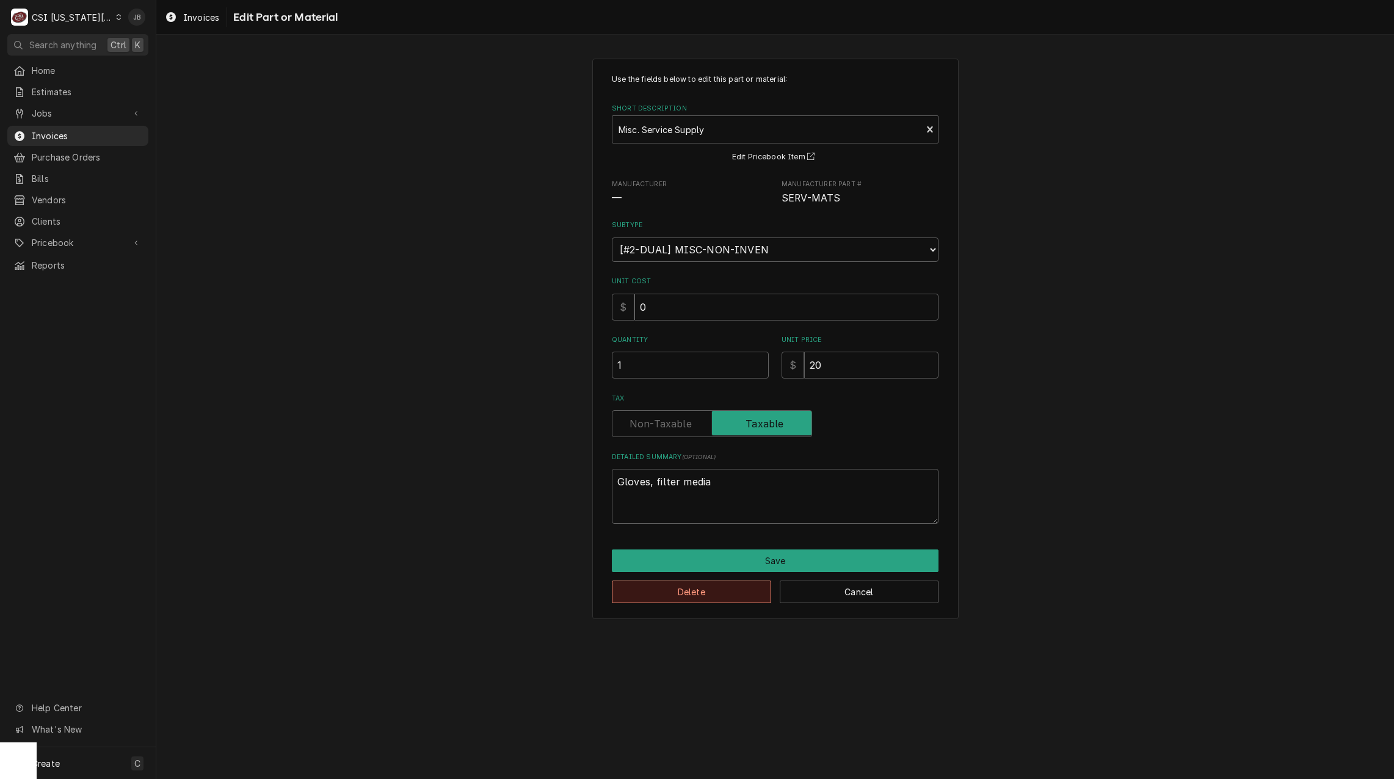
click at [670, 596] on button "Delete" at bounding box center [691, 592] width 159 height 23
type textarea "x"
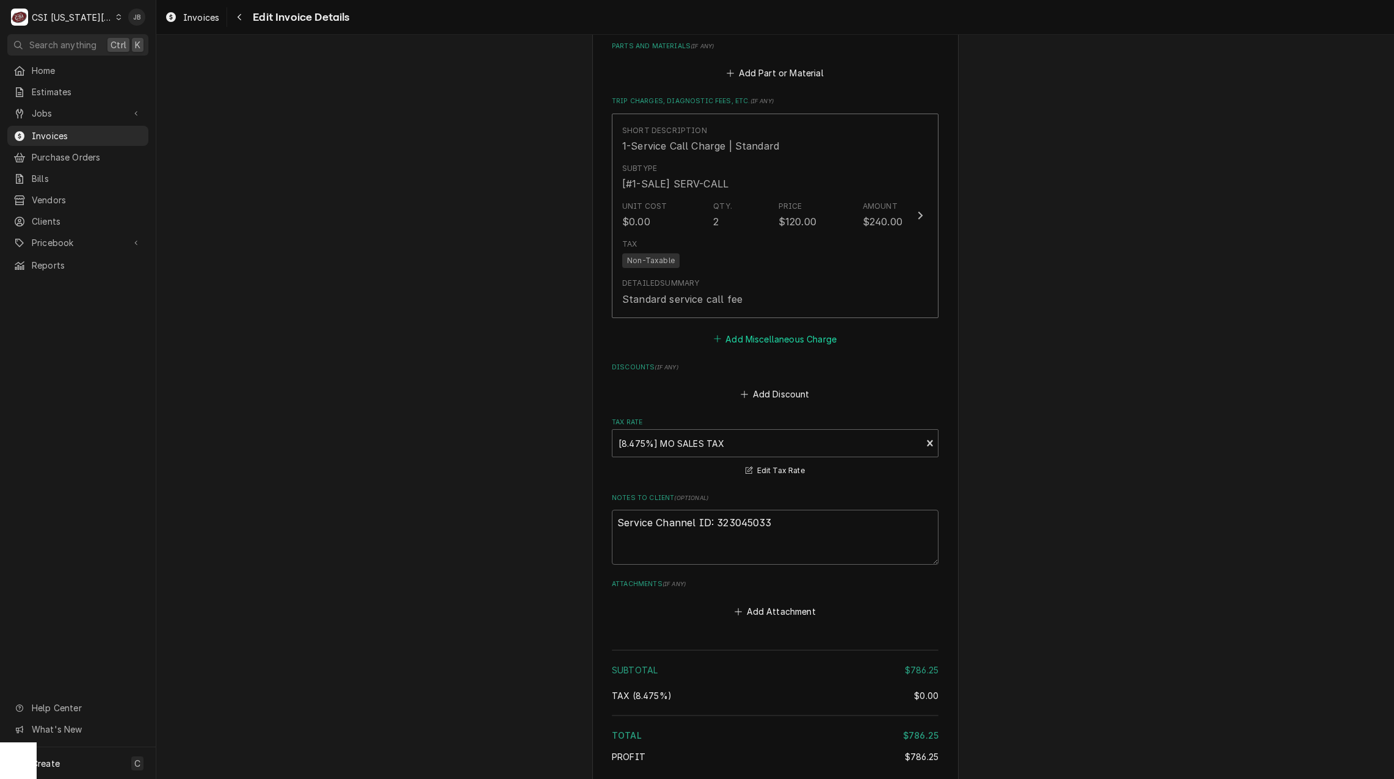
scroll to position [2068, 0]
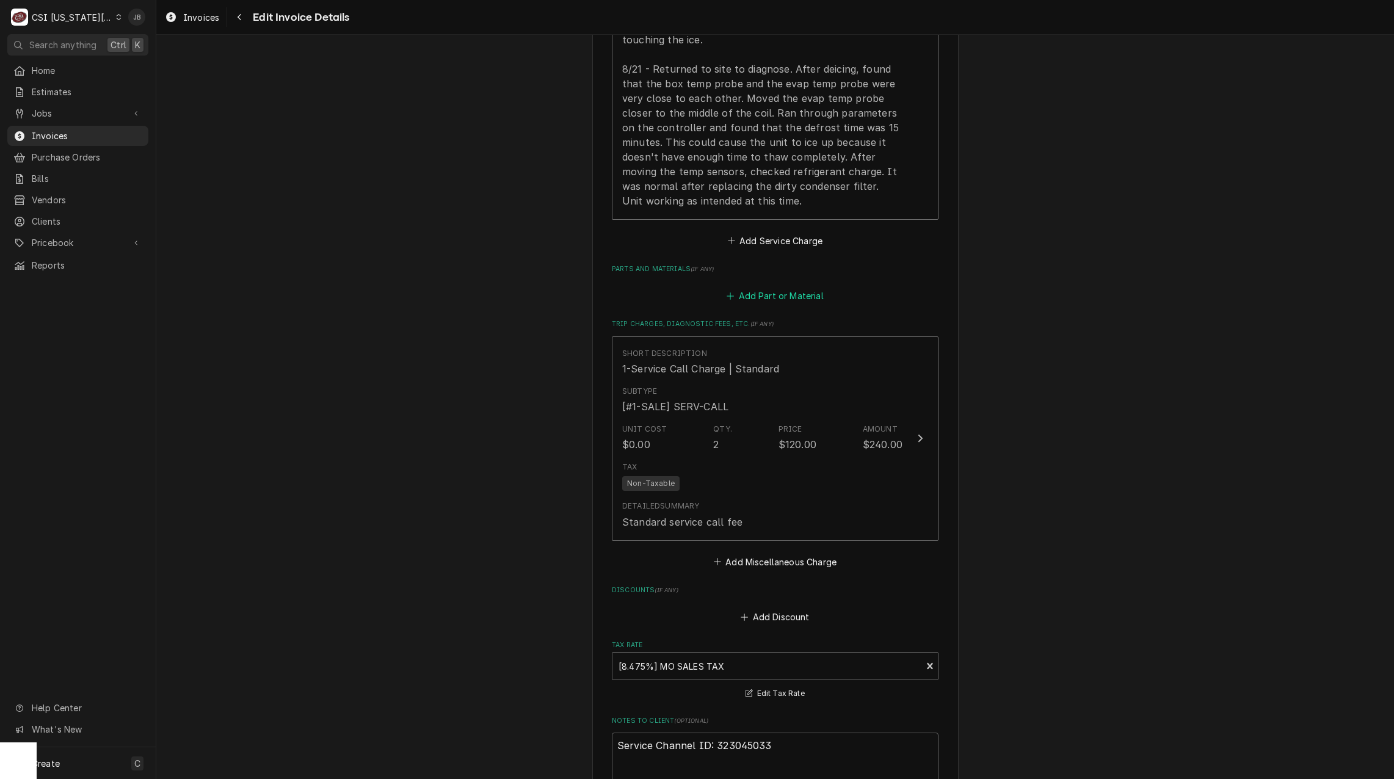
click at [776, 288] on button "Add Part or Material" at bounding box center [775, 296] width 101 height 17
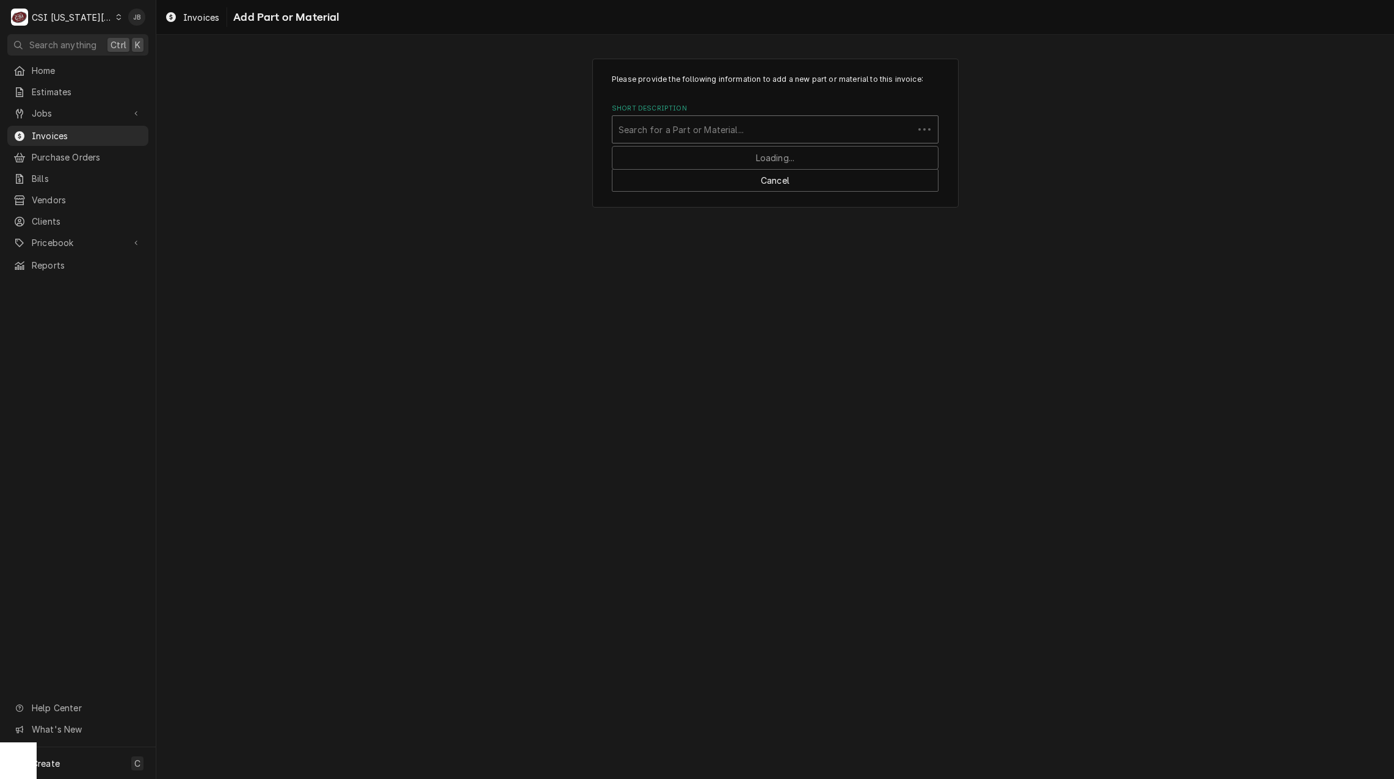
click at [677, 129] on div "Short Description" at bounding box center [763, 129] width 289 height 22
type input "filter media"
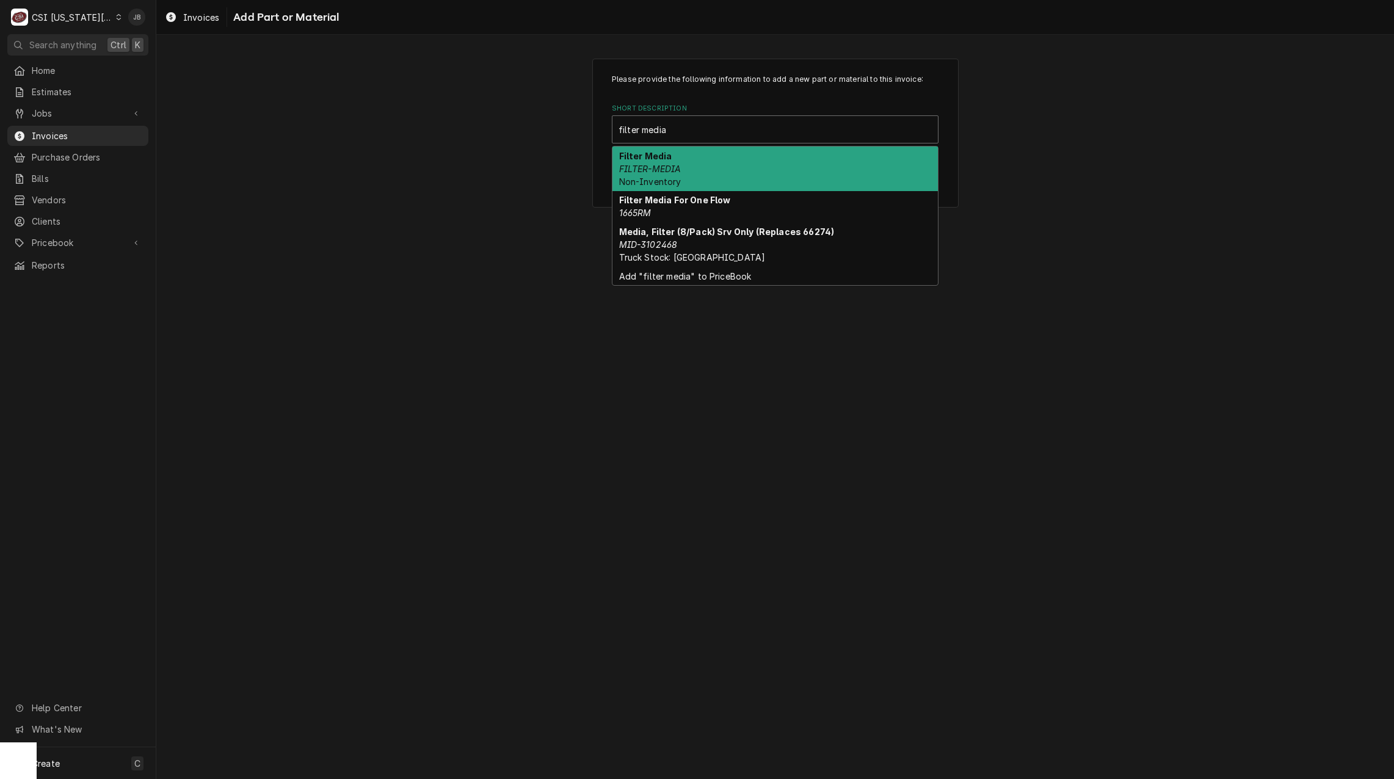
click at [696, 169] on div "Filter Media FILTER-MEDIA Non-Inventory" at bounding box center [776, 169] width 326 height 45
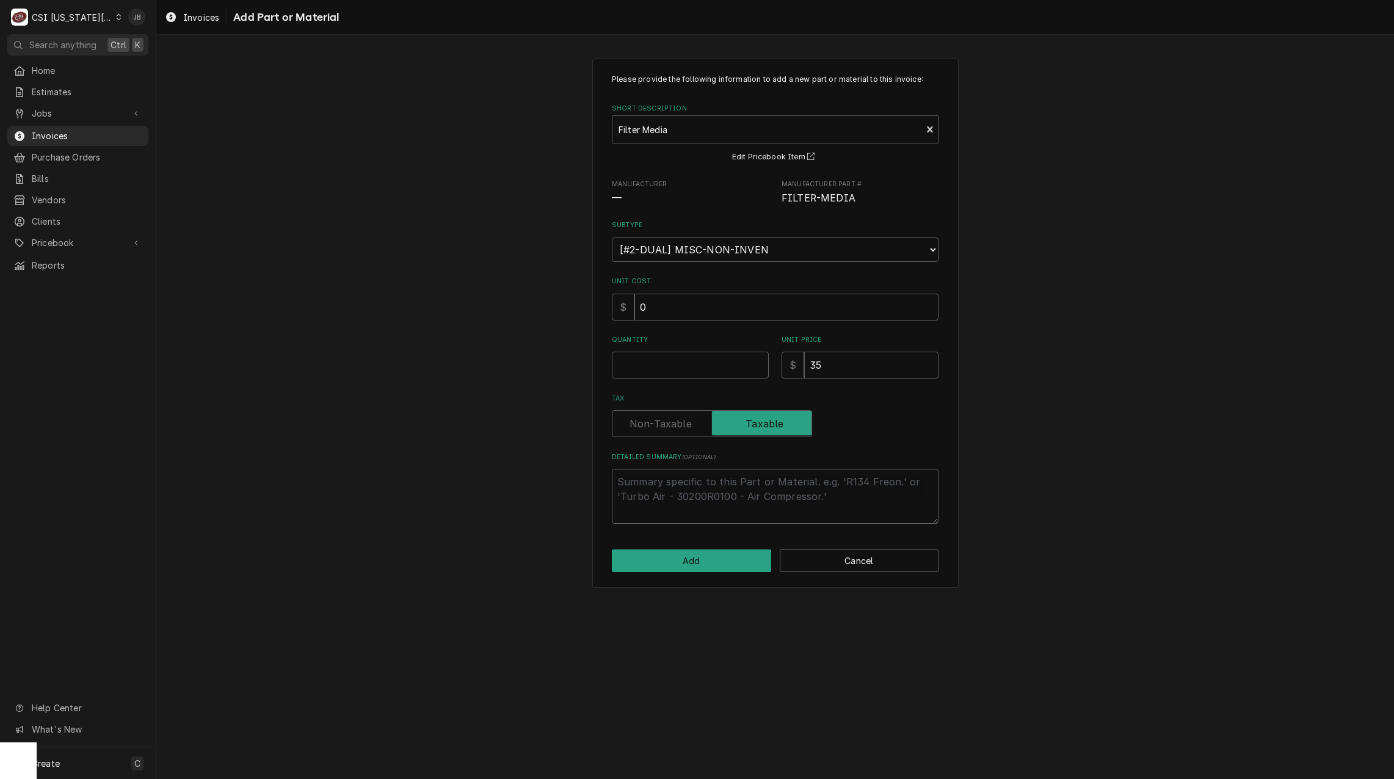
click at [635, 346] on div "Quantity" at bounding box center [690, 356] width 157 height 43
click at [638, 365] on input "Quantity" at bounding box center [690, 365] width 157 height 27
type textarea "x"
type input "1"
click at [680, 557] on button "Add" at bounding box center [691, 561] width 159 height 23
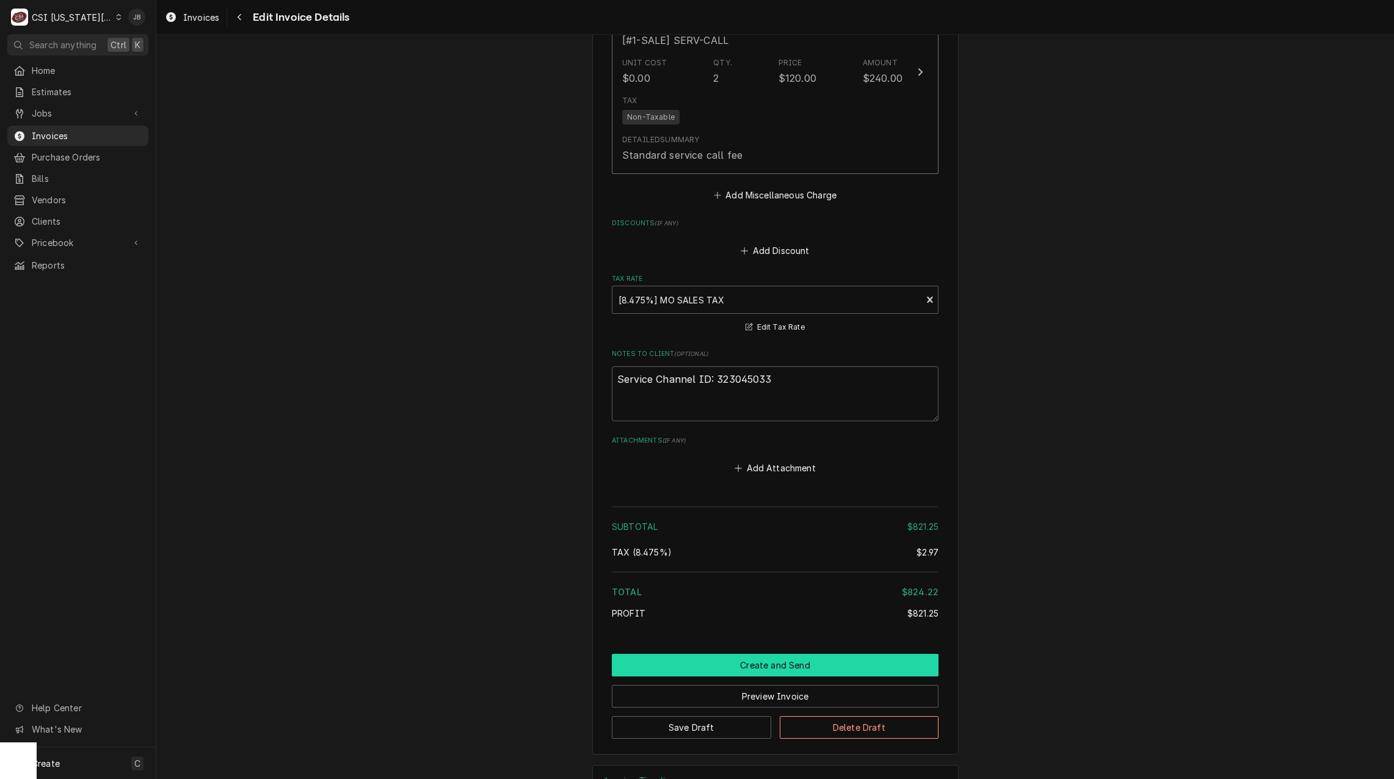
click at [706, 654] on button "Create and Send" at bounding box center [775, 665] width 327 height 23
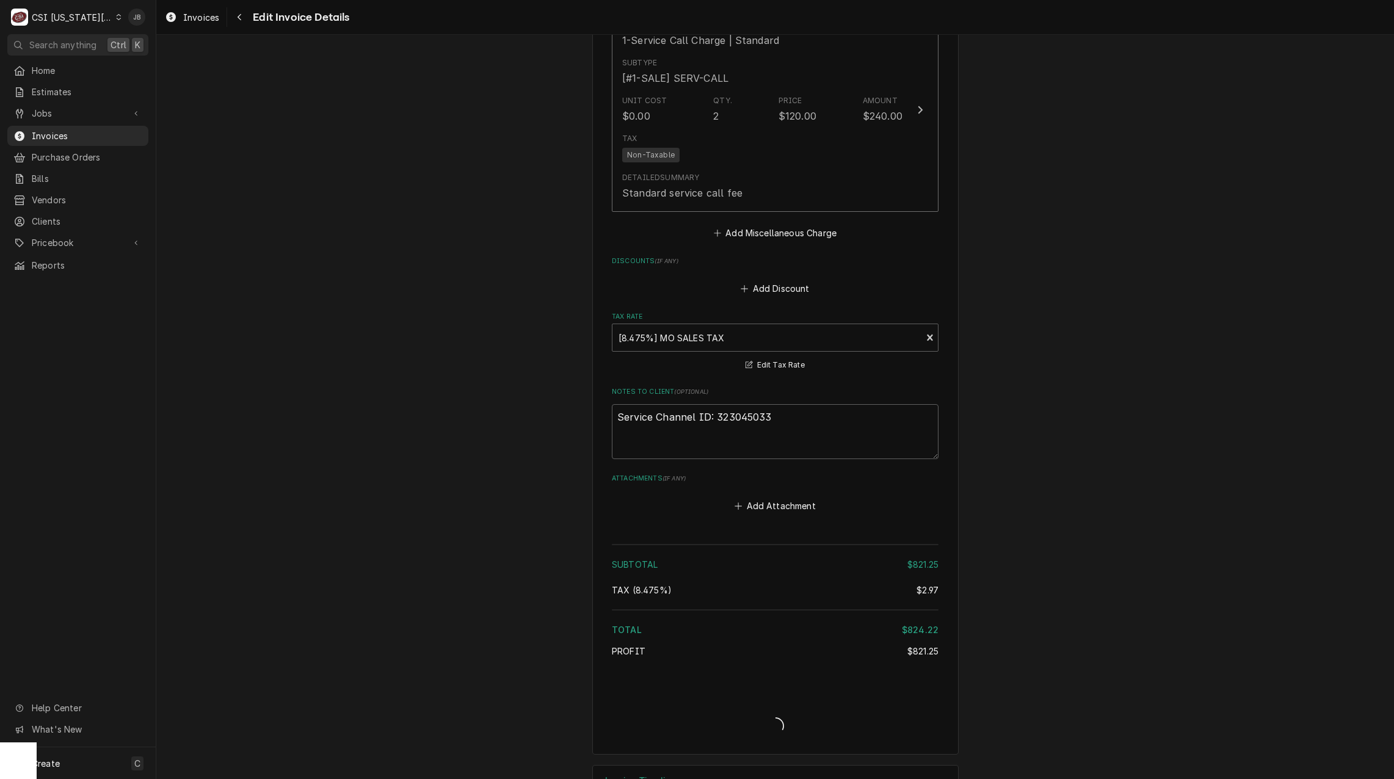
type textarea "x"
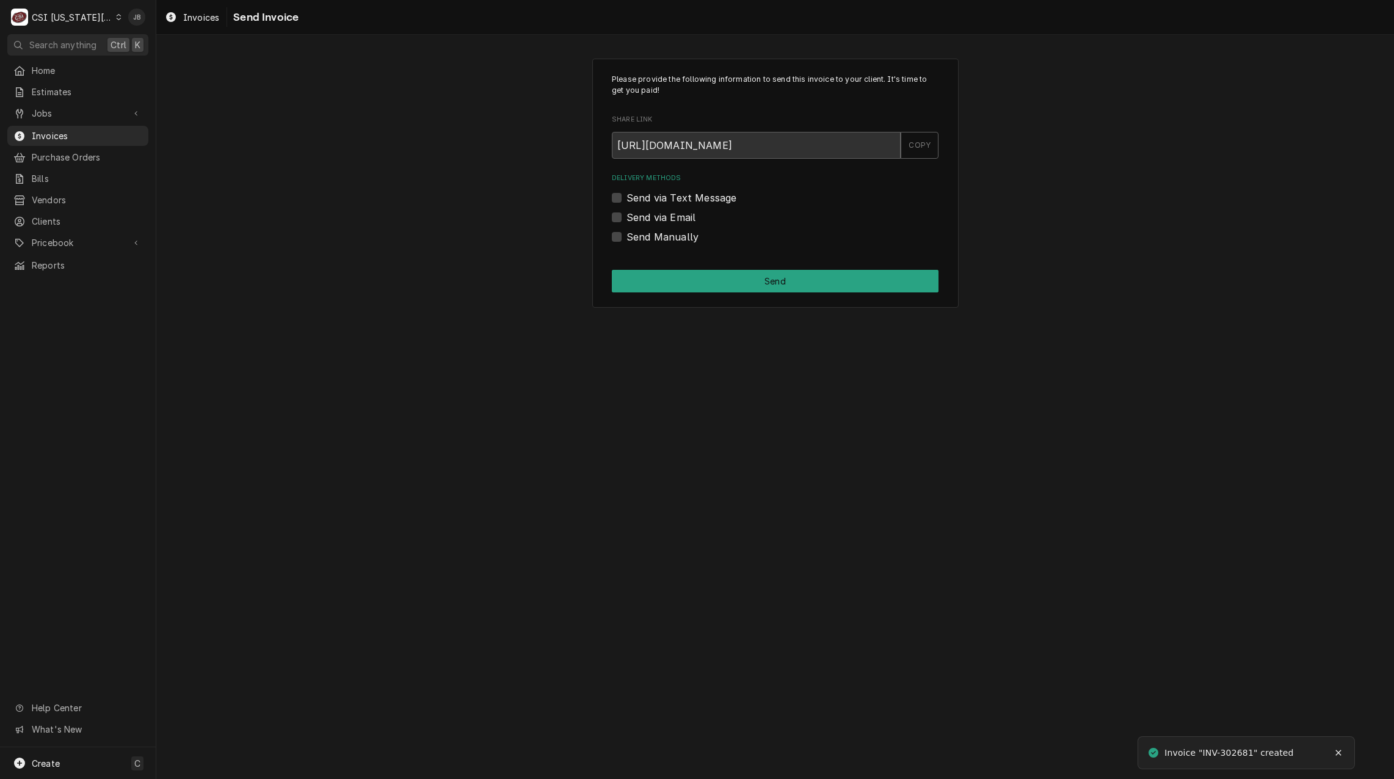
click at [688, 221] on label "Send via Email" at bounding box center [661, 217] width 69 height 15
click at [688, 221] on input "Send via Email" at bounding box center [790, 223] width 327 height 27
checkbox input "true"
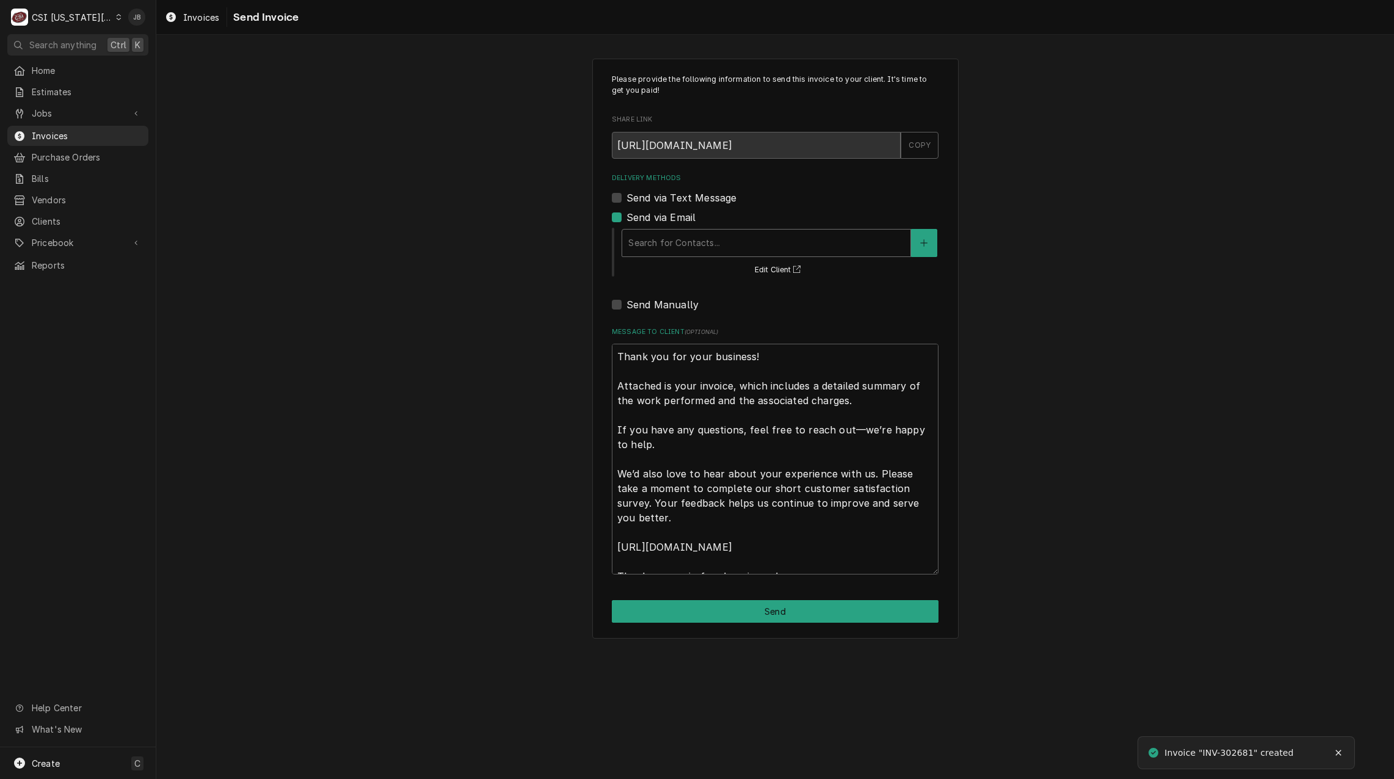
click at [679, 245] on div "Delivery Methods" at bounding box center [767, 243] width 276 height 22
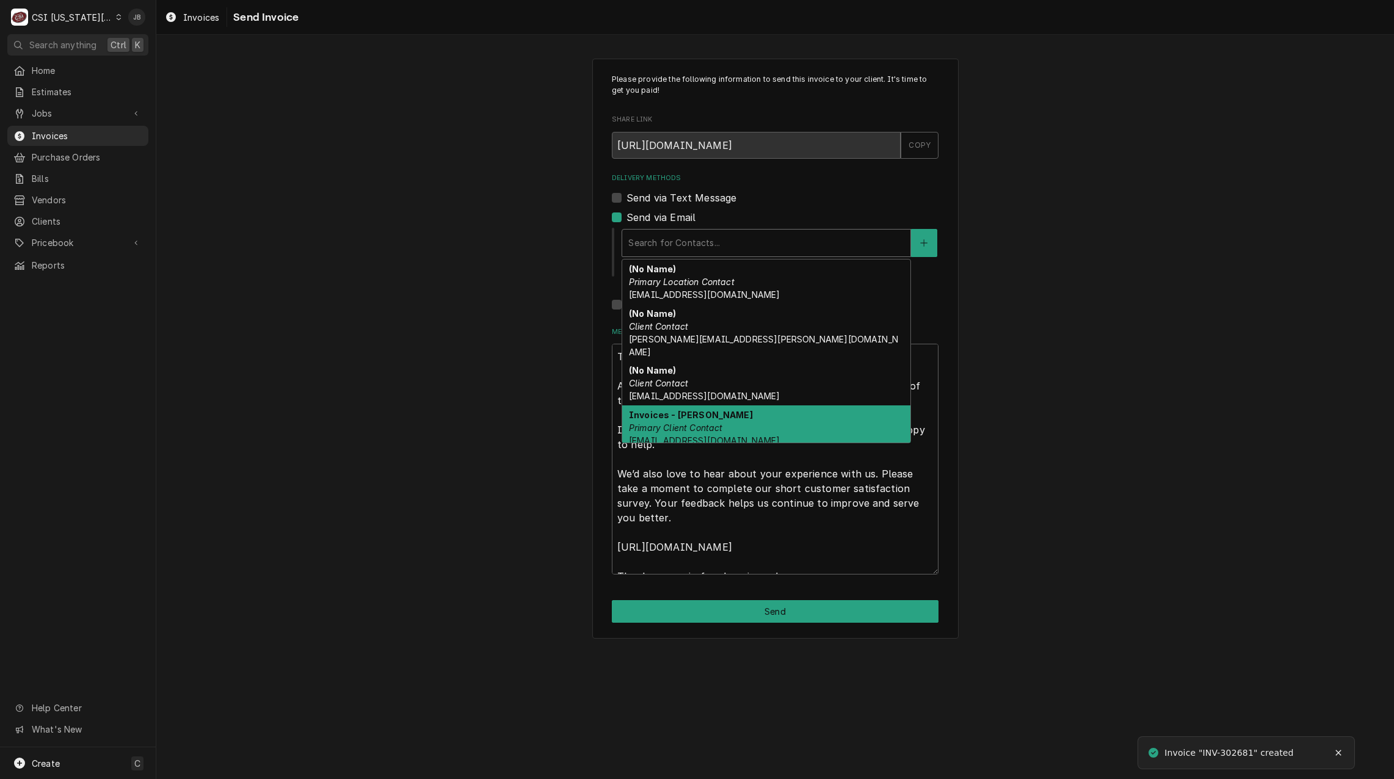
click at [702, 423] on em "Primary Client Contact" at bounding box center [676, 428] width 94 height 10
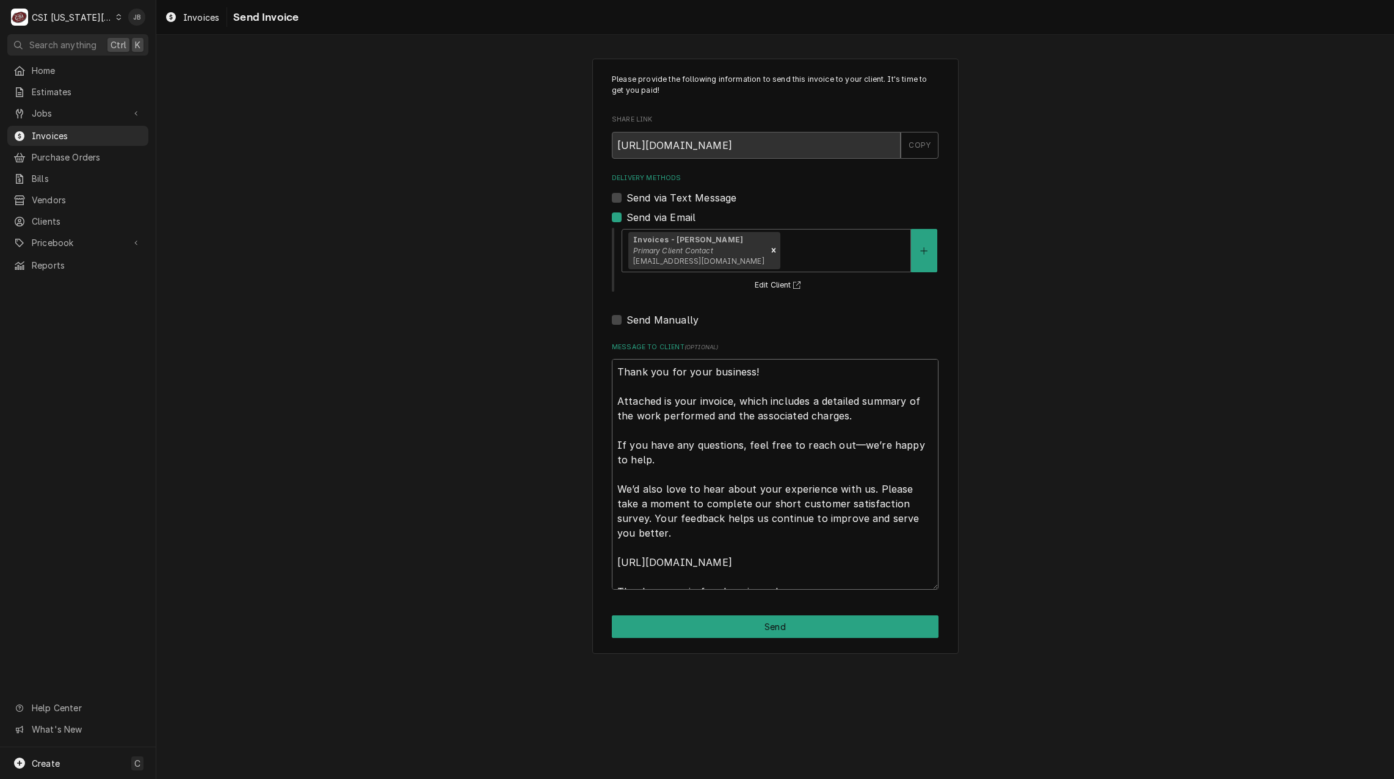
scroll to position [15, 0]
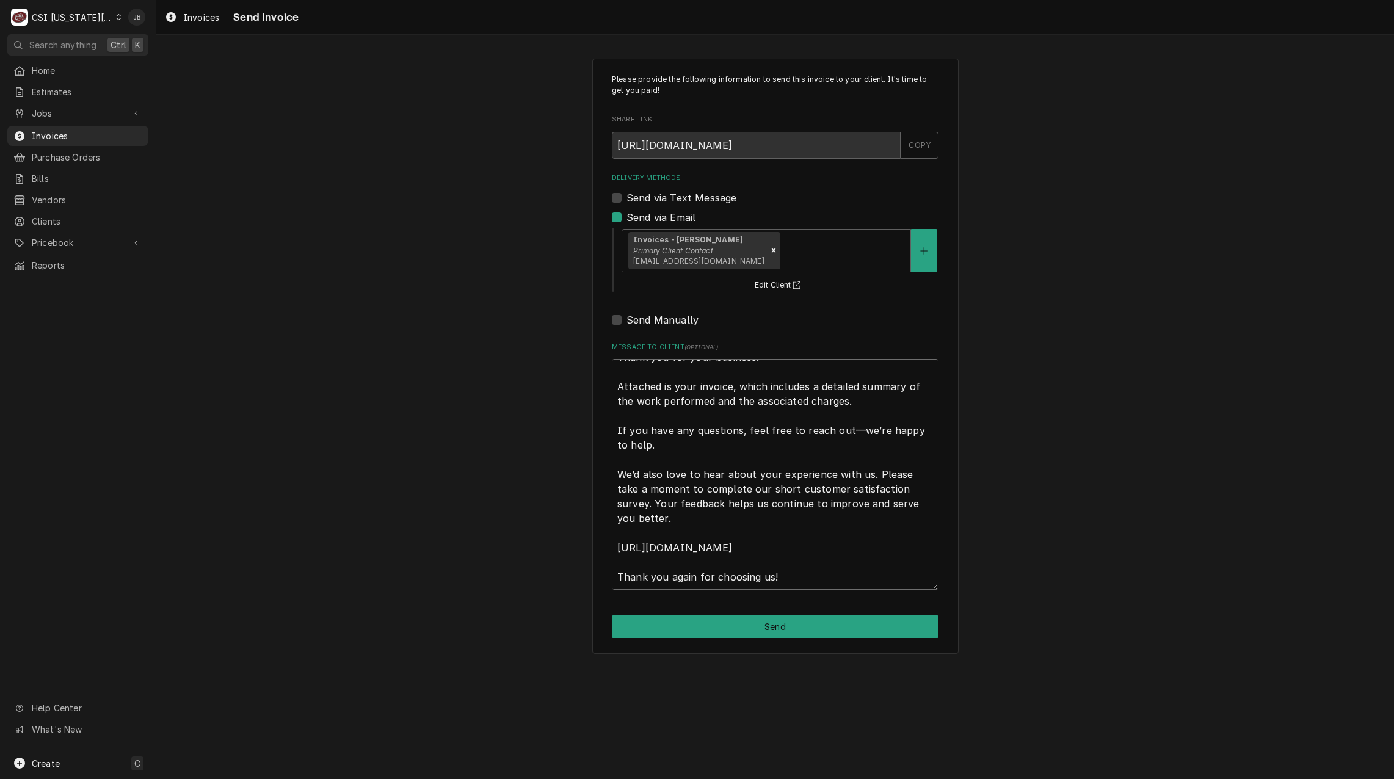
drag, startPoint x: 614, startPoint y: 370, endPoint x: 1123, endPoint y: 811, distance: 673.3
click at [1123, 779] on html "C CSI Kansas City JB Search anything Ctrl K Home Estimates Jobs Jobs Job Series…" at bounding box center [697, 389] width 1394 height 779
type textarea "x"
type textarea "a"
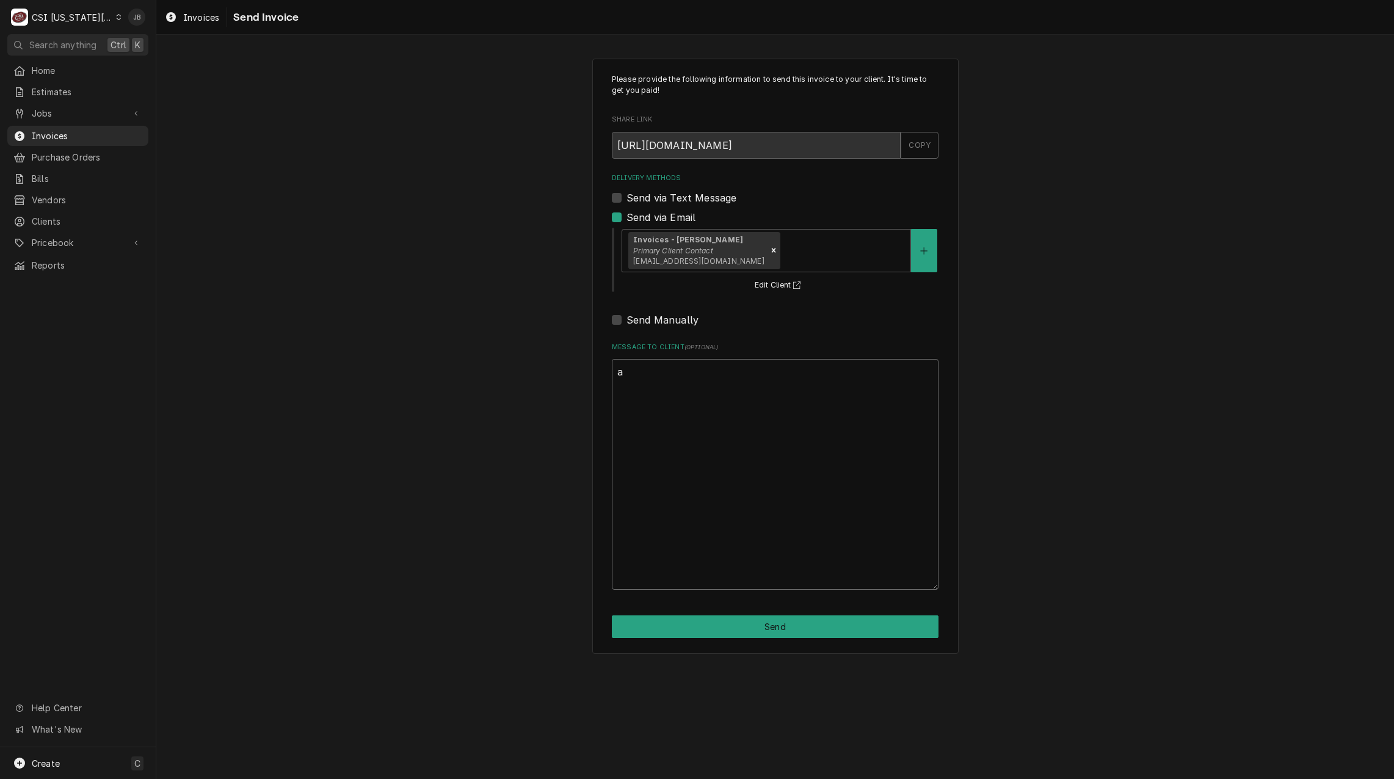
scroll to position [0, 0]
type textarea "x"
type textarea "aa"
type textarea "x"
type textarea "aap"
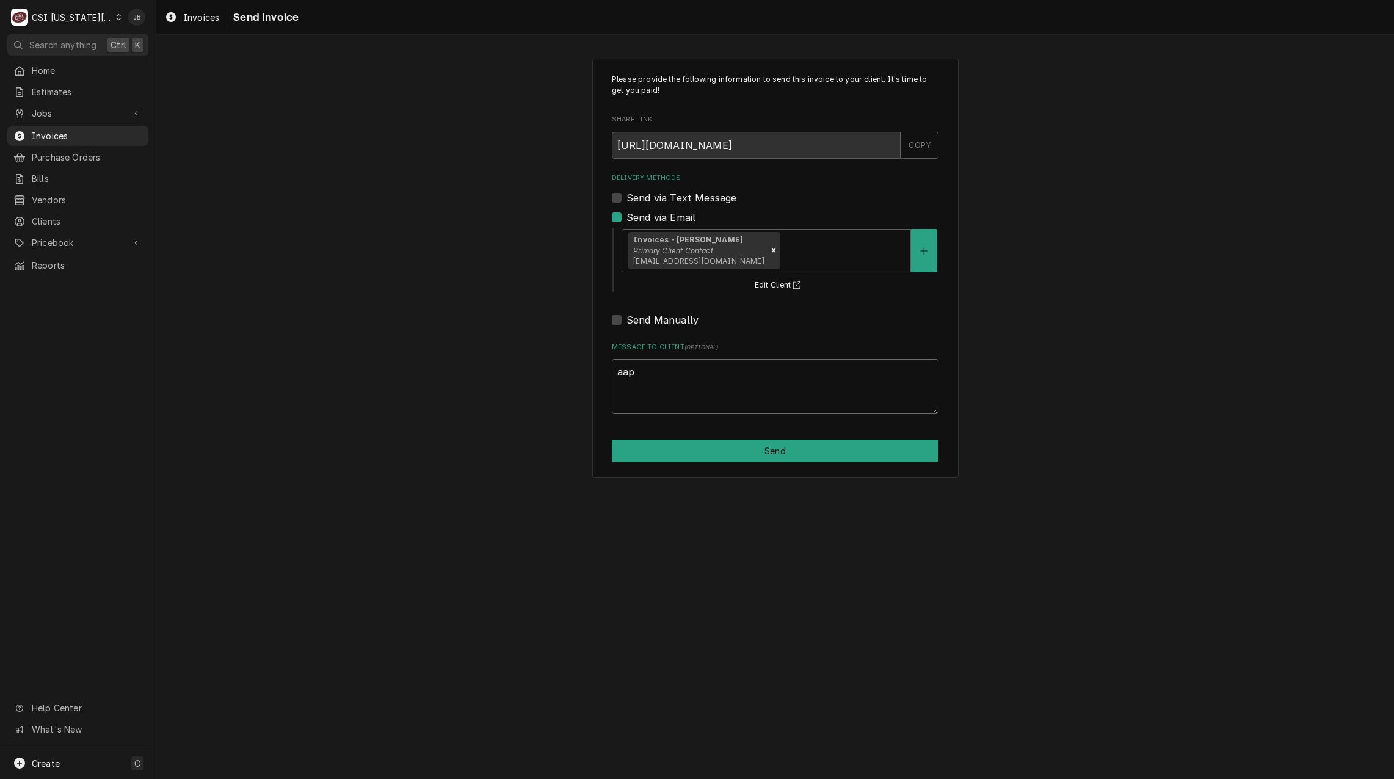
type textarea "x"
type textarea "aapp"
type textarea "x"
type textarea "aappr"
type textarea "x"
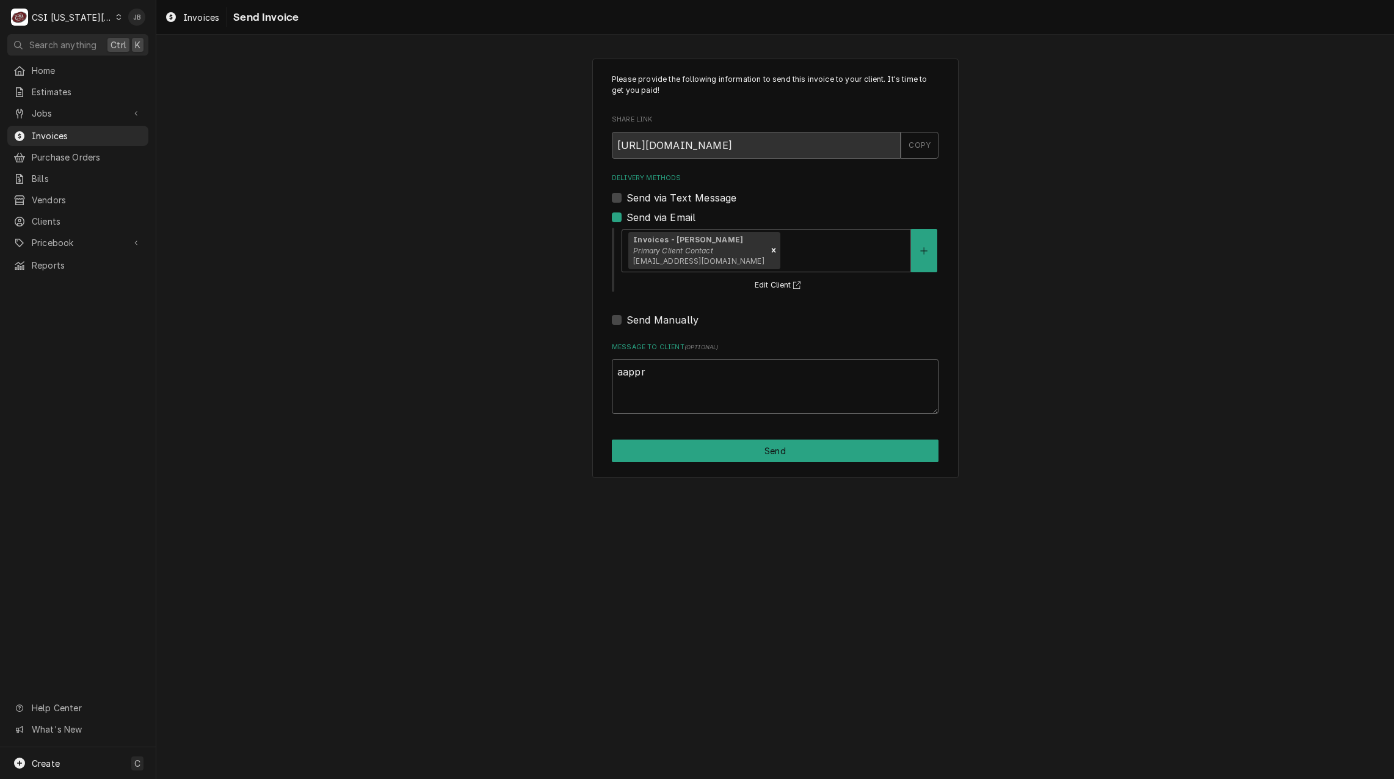
type textarea "aappro"
type textarea "x"
type textarea "aapprov"
type textarea "x"
type textarea "aapprove"
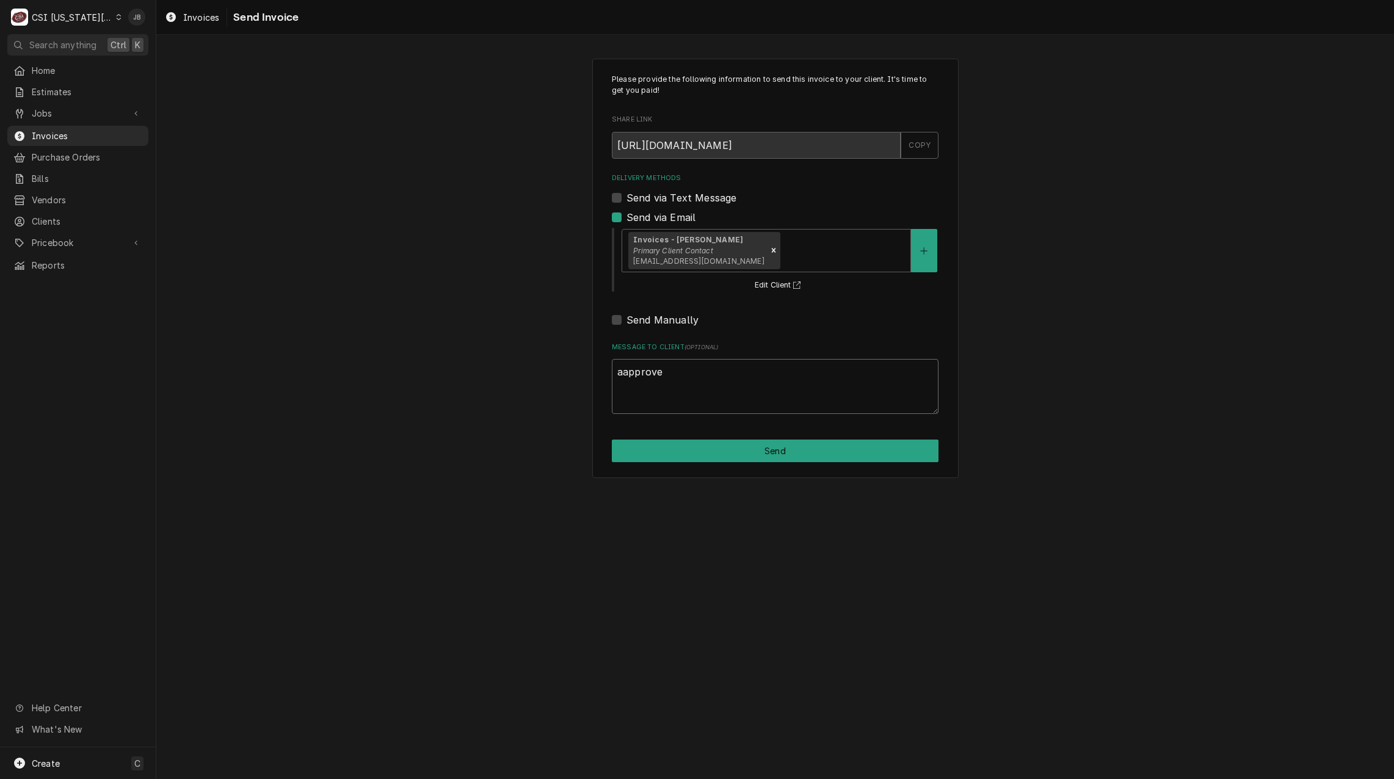
type textarea "x"
type textarea "aapproved"
click at [679, 442] on button "Send" at bounding box center [775, 451] width 327 height 23
type textarea "x"
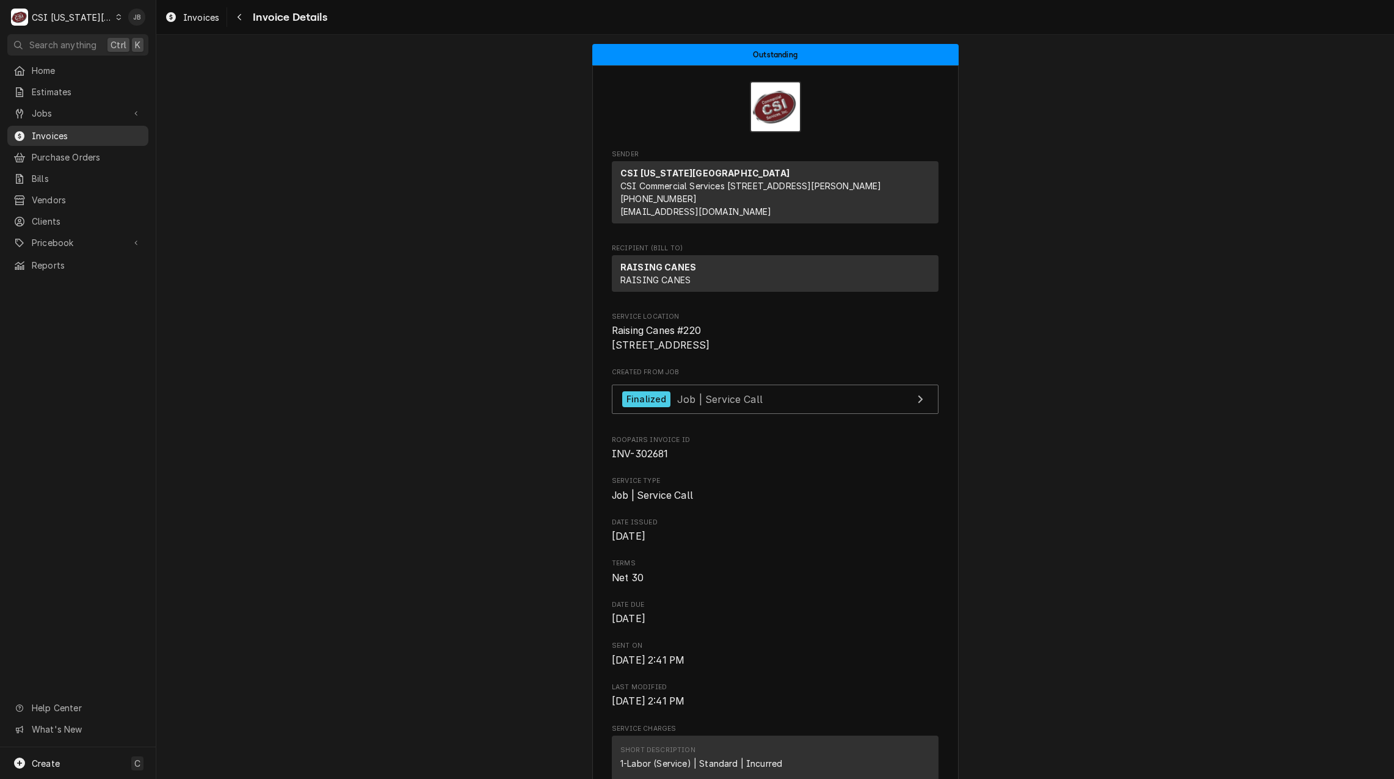
click at [84, 135] on span "Invoices" at bounding box center [87, 135] width 111 height 13
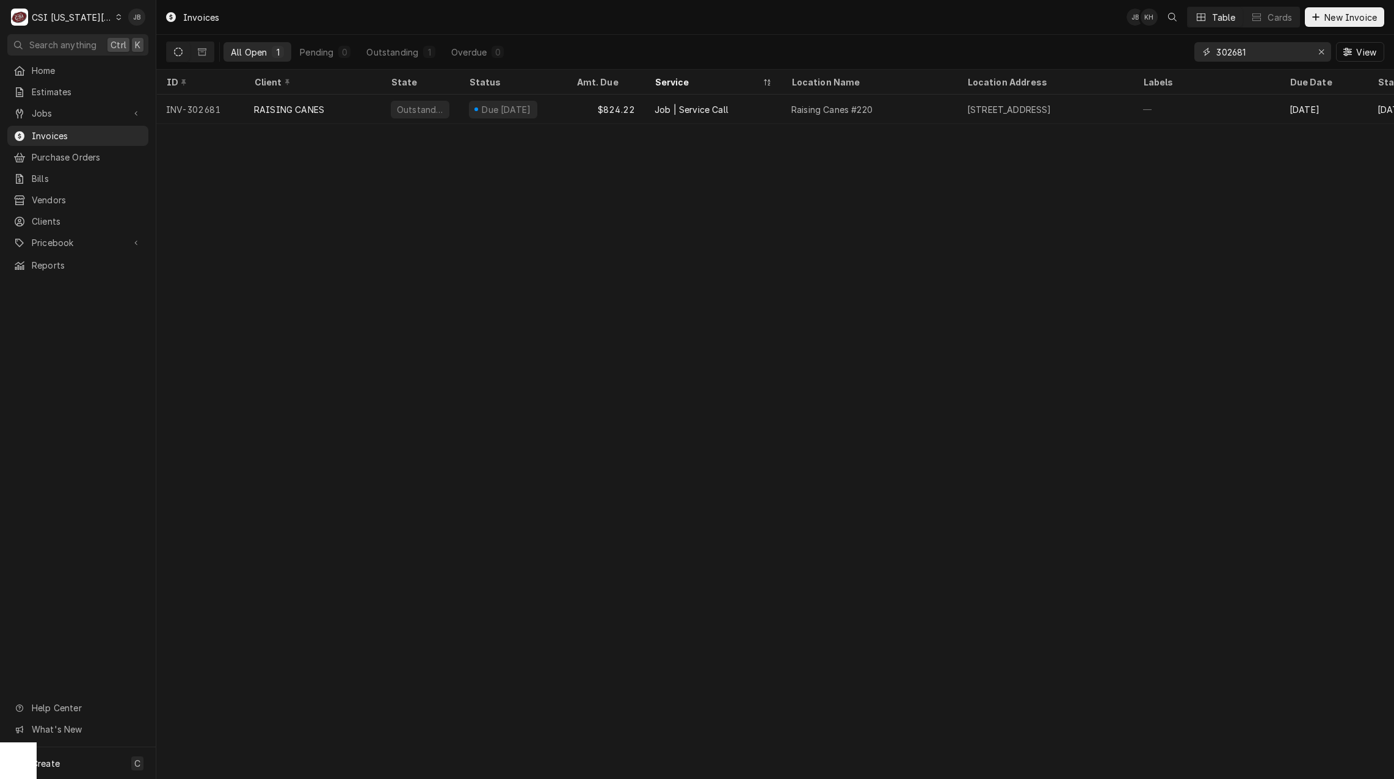
click at [1259, 55] on input "302681" at bounding box center [1263, 52] width 92 height 20
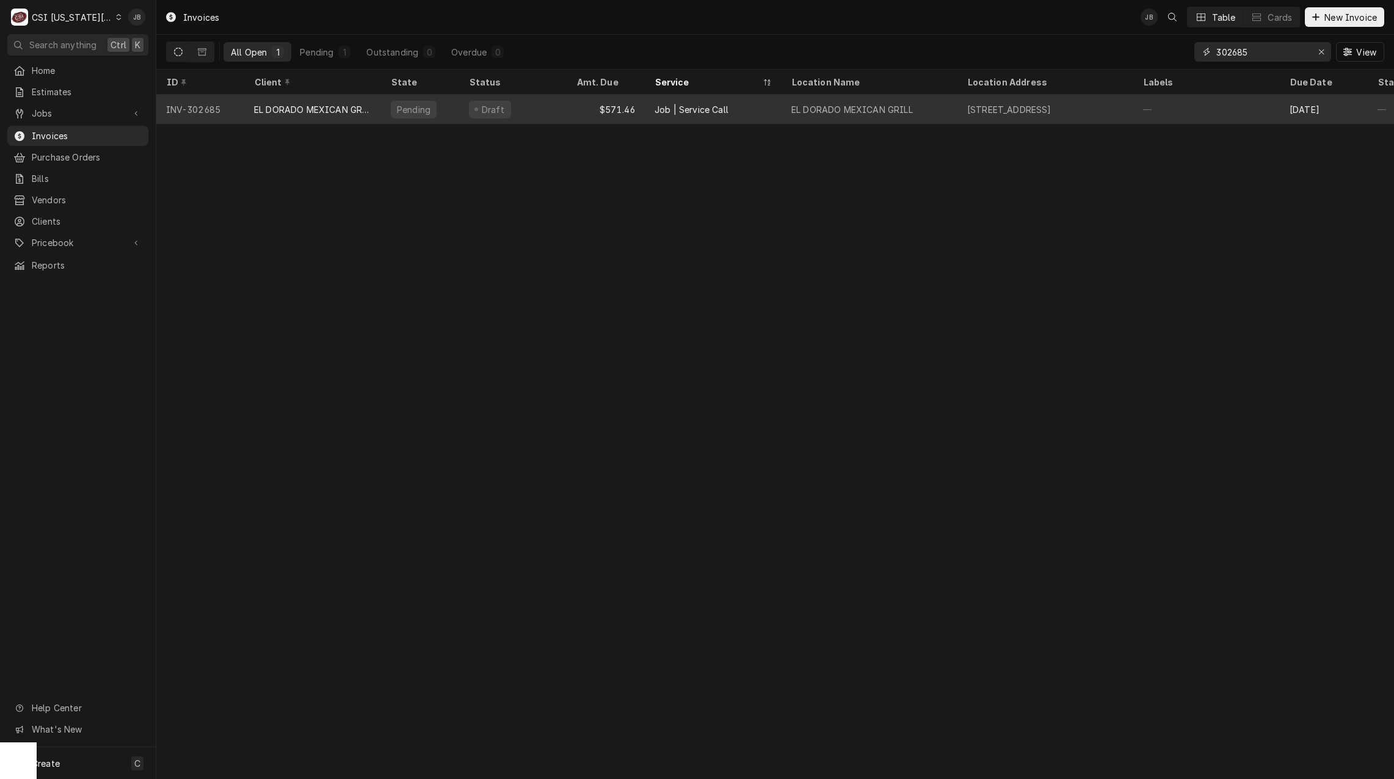
type input "302685"
click at [920, 109] on div "EL DORADO MEXICAN GRILL" at bounding box center [870, 109] width 176 height 29
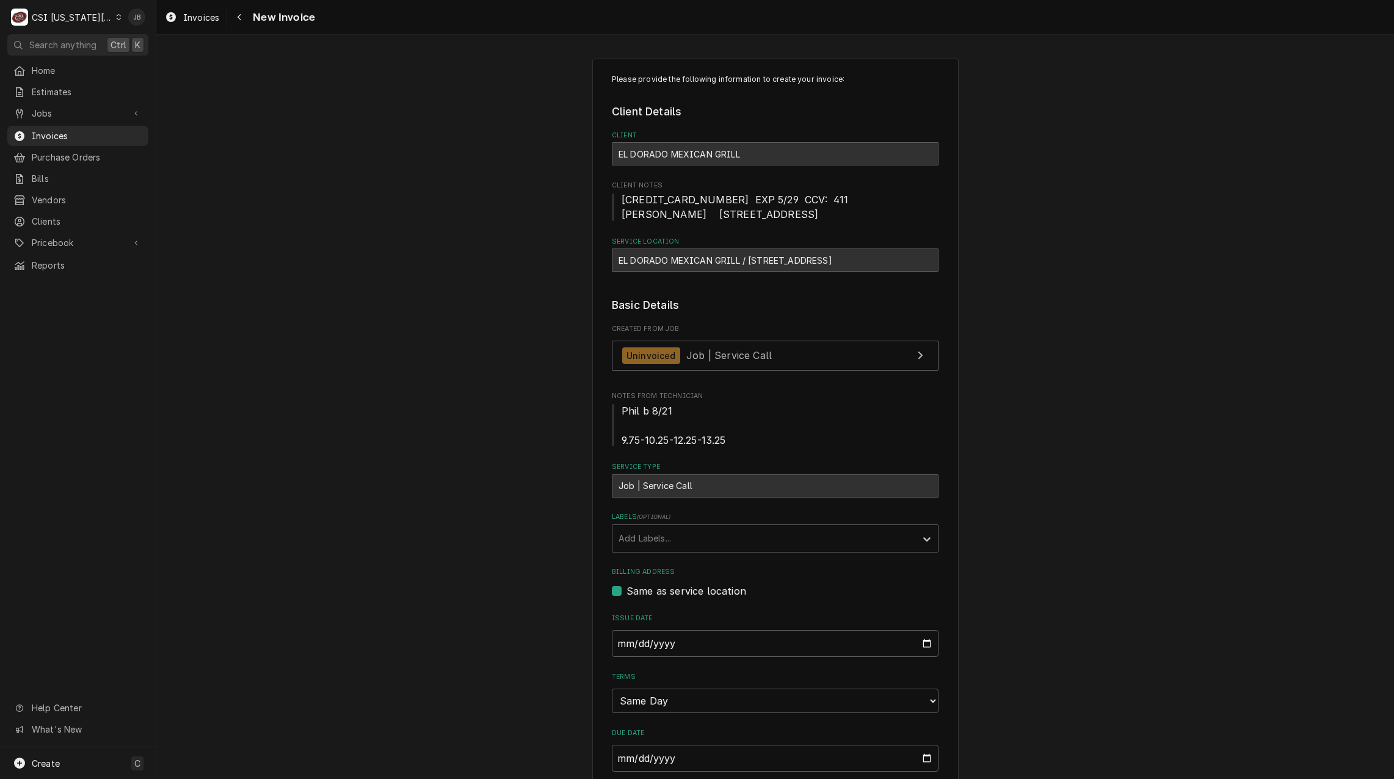
click at [919, 500] on fieldset "Basic Details Created From Job Uninvoiced Job | Service Call Notes From Technic…" at bounding box center [775, 534] width 327 height 475
click at [676, 358] on div "Uninvoiced Job | Service Call" at bounding box center [697, 356] width 150 height 16
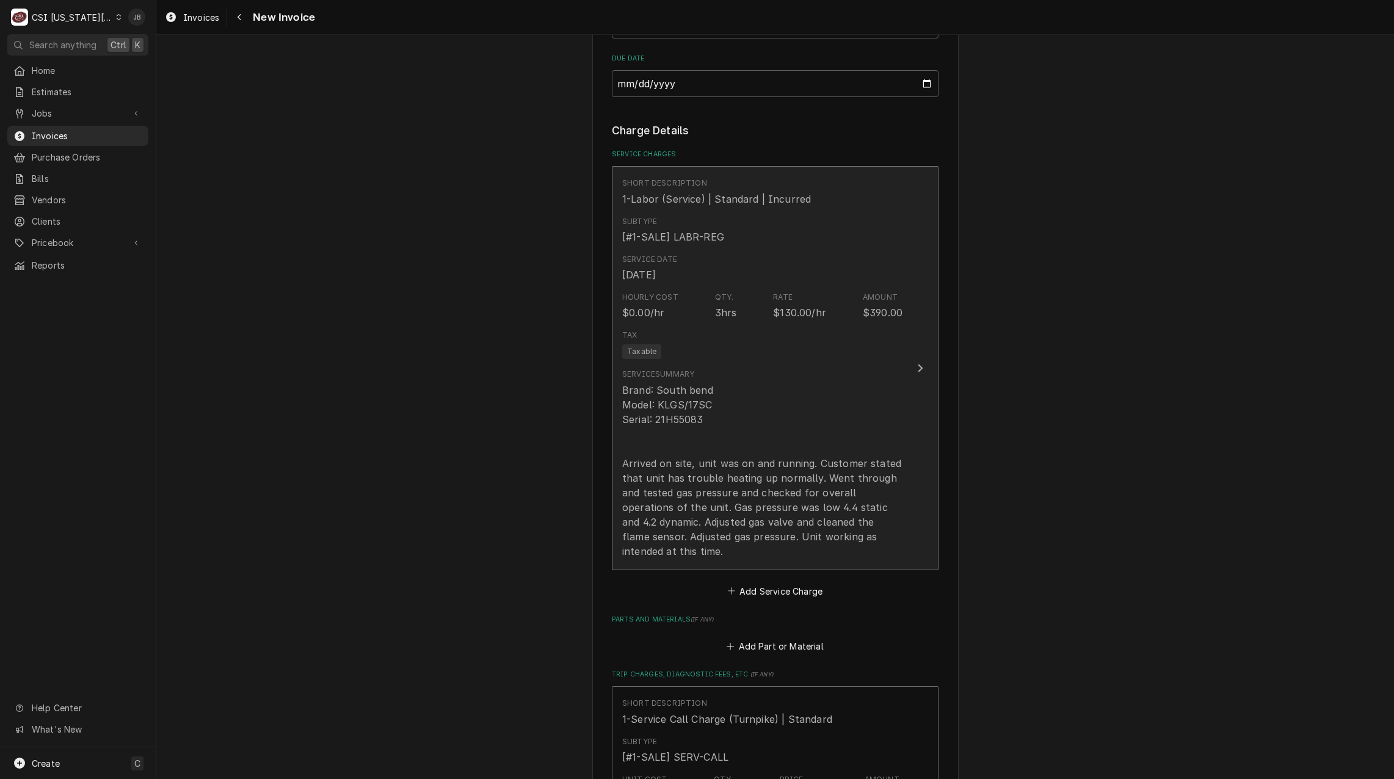
scroll to position [672, 0]
click at [726, 366] on div "Tax Taxable" at bounding box center [762, 347] width 280 height 39
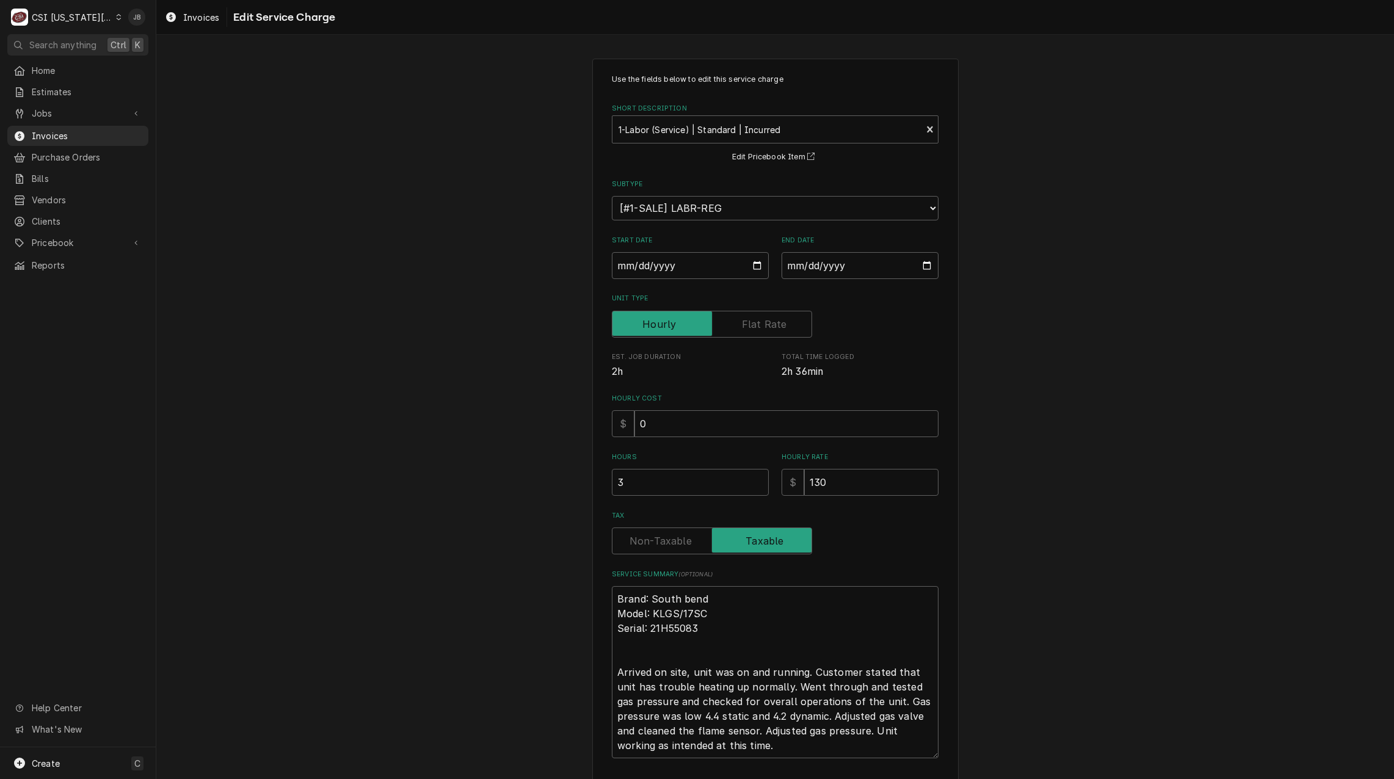
click at [648, 497] on div "Use the fields below to edit this service charge Short Description 1-Labor (Ser…" at bounding box center [775, 416] width 327 height 685
click at [646, 487] on input "3" at bounding box center [690, 482] width 157 height 27
type textarea "x"
type input "3.5"
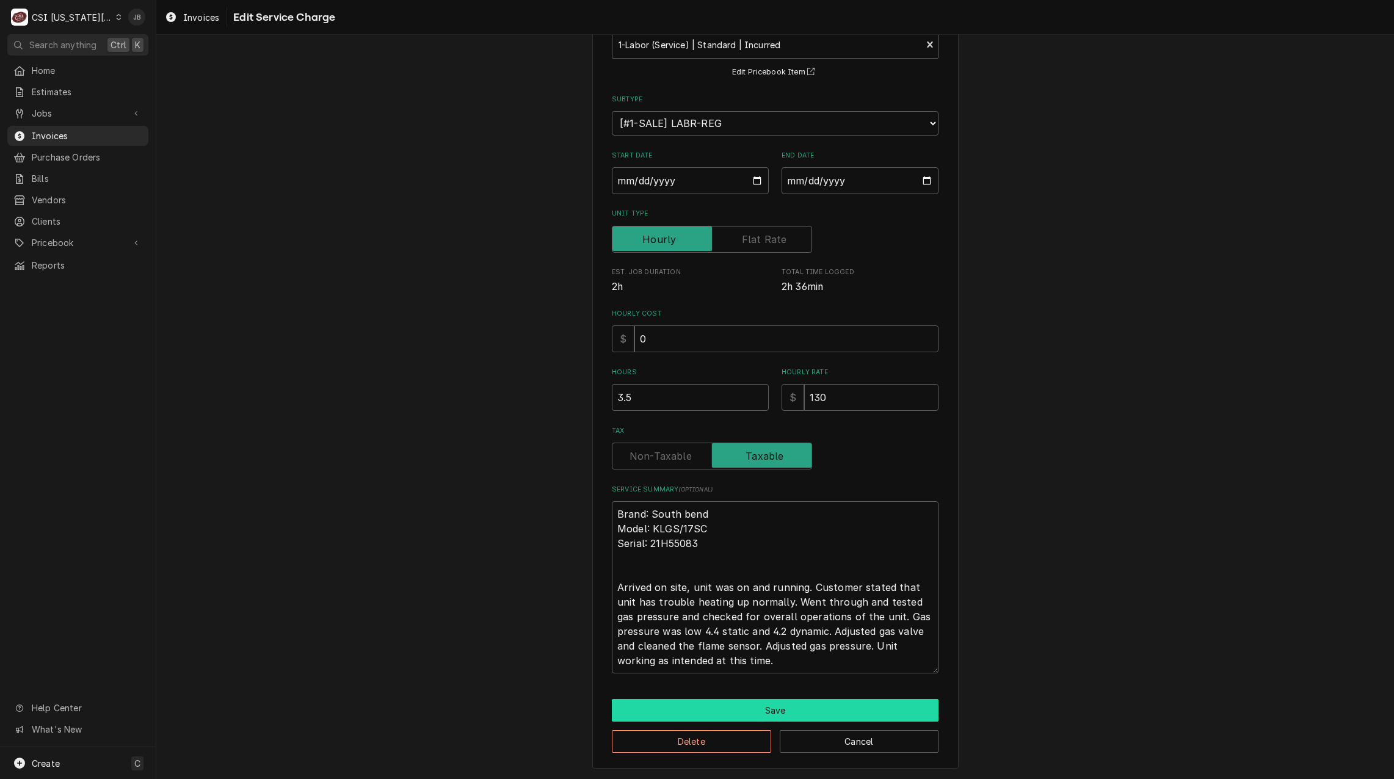
click at [702, 706] on button "Save" at bounding box center [775, 710] width 327 height 23
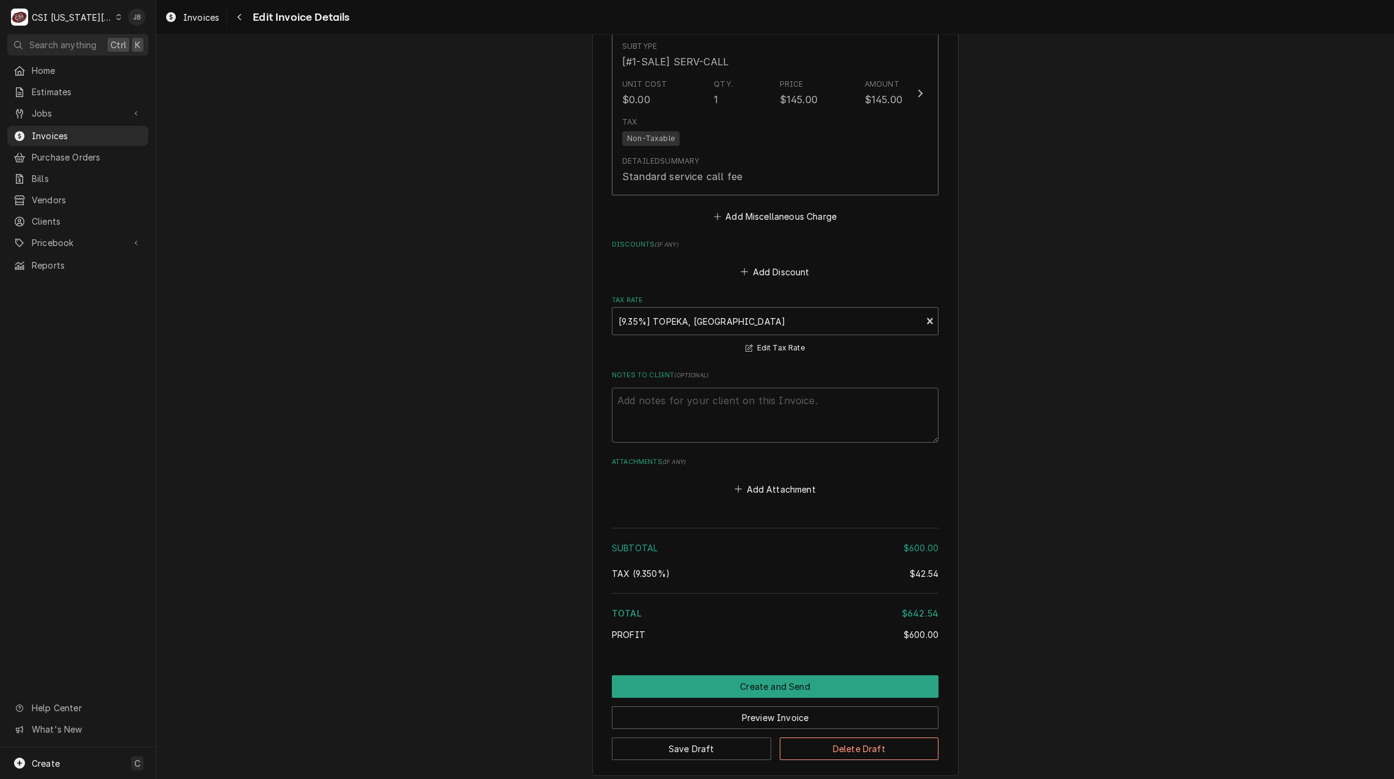
scroll to position [1421, 0]
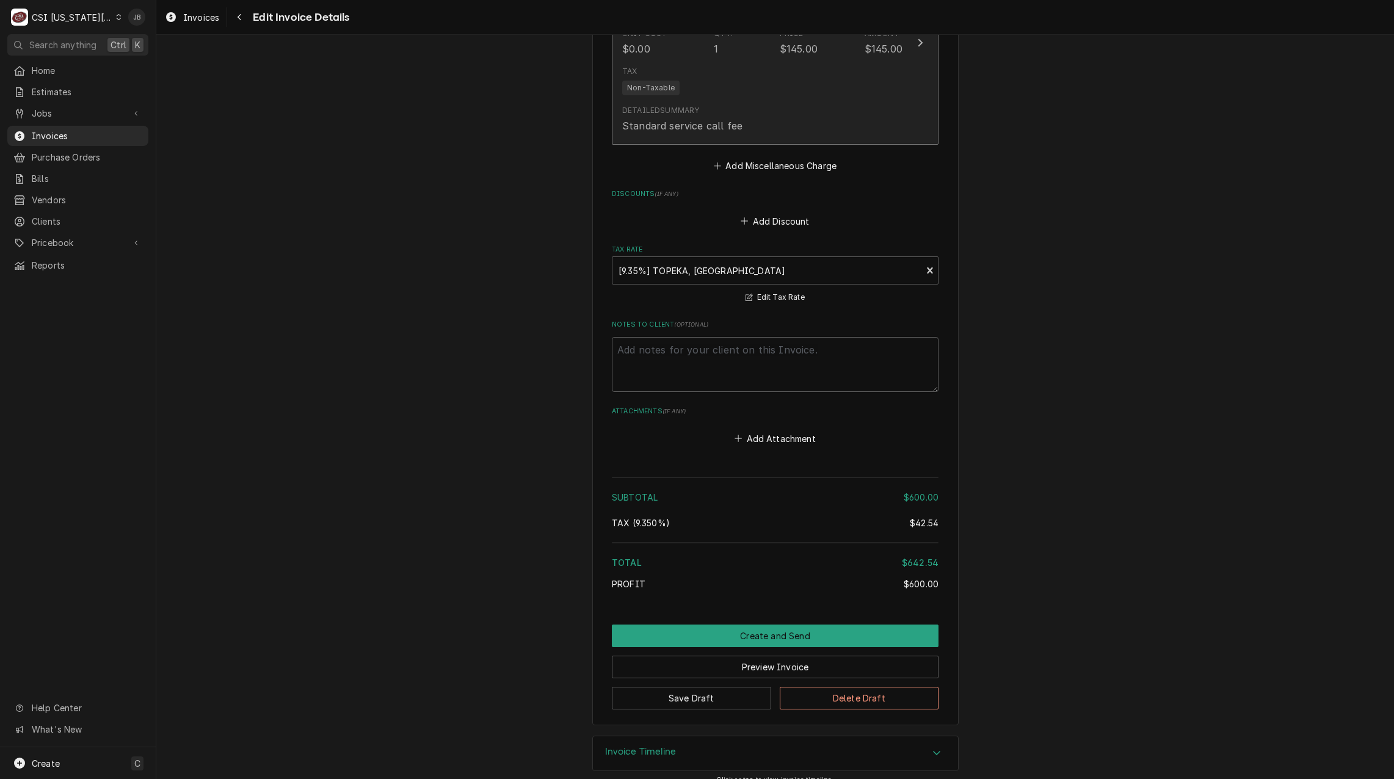
click at [694, 118] on div "Standard service call fee" at bounding box center [682, 125] width 120 height 15
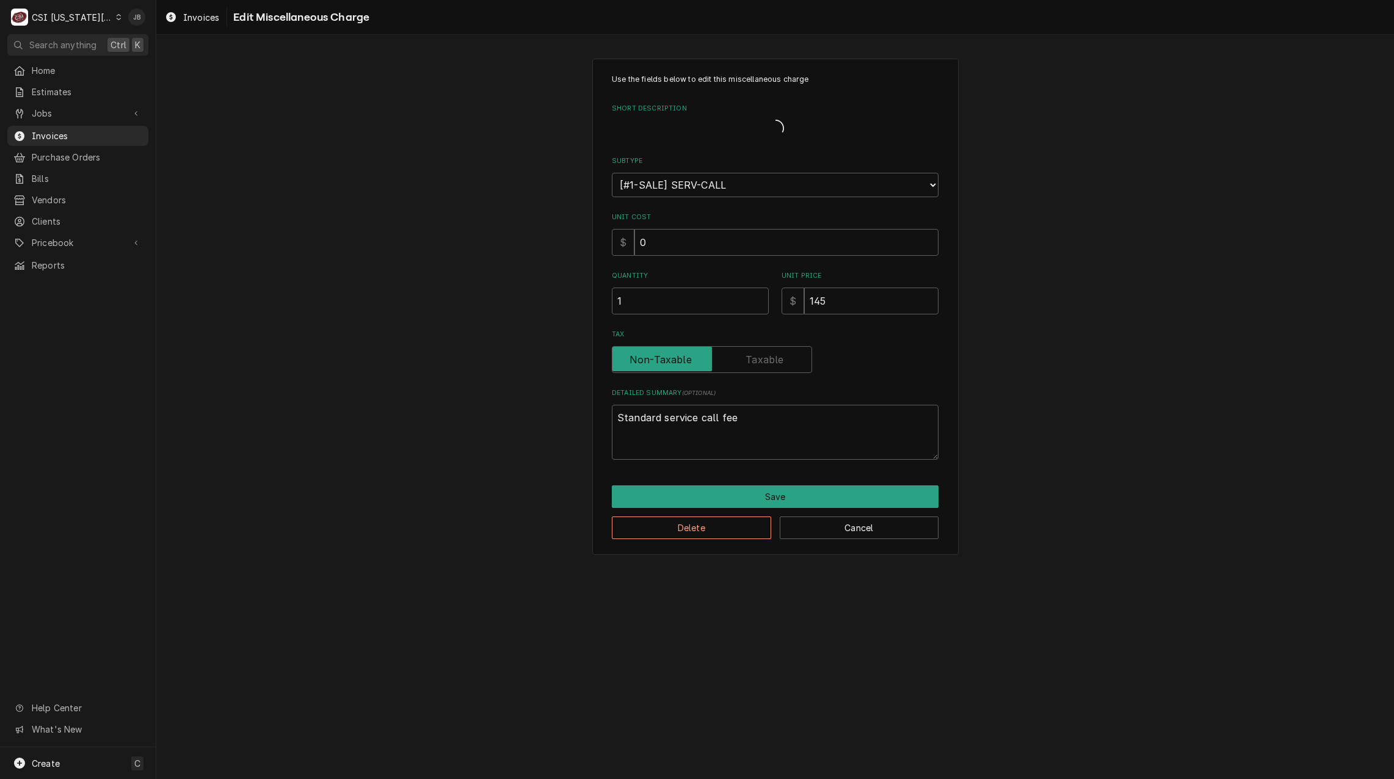
type textarea "x"
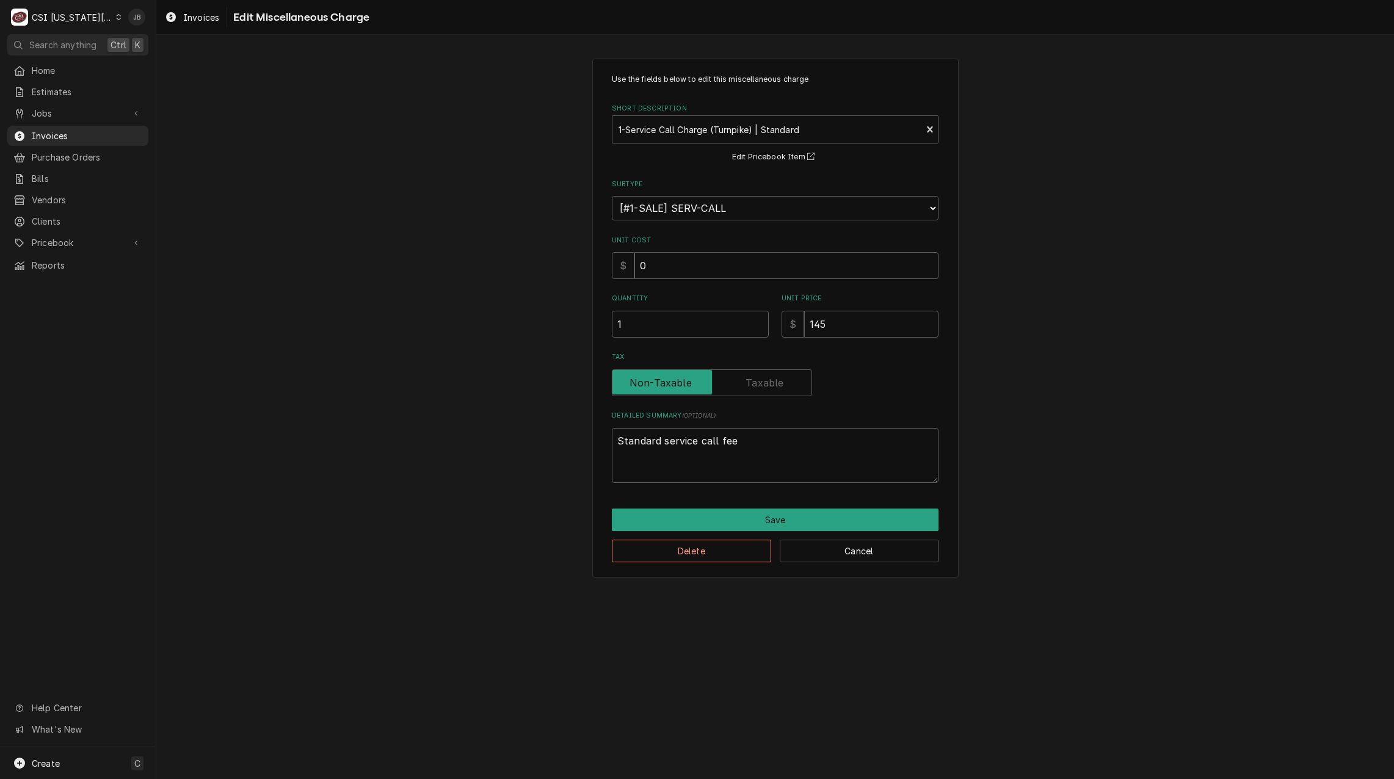
click at [764, 384] on label "Tax" at bounding box center [712, 383] width 200 height 27
click at [764, 384] on input "Tax" at bounding box center [712, 383] width 189 height 27
checkbox input "true"
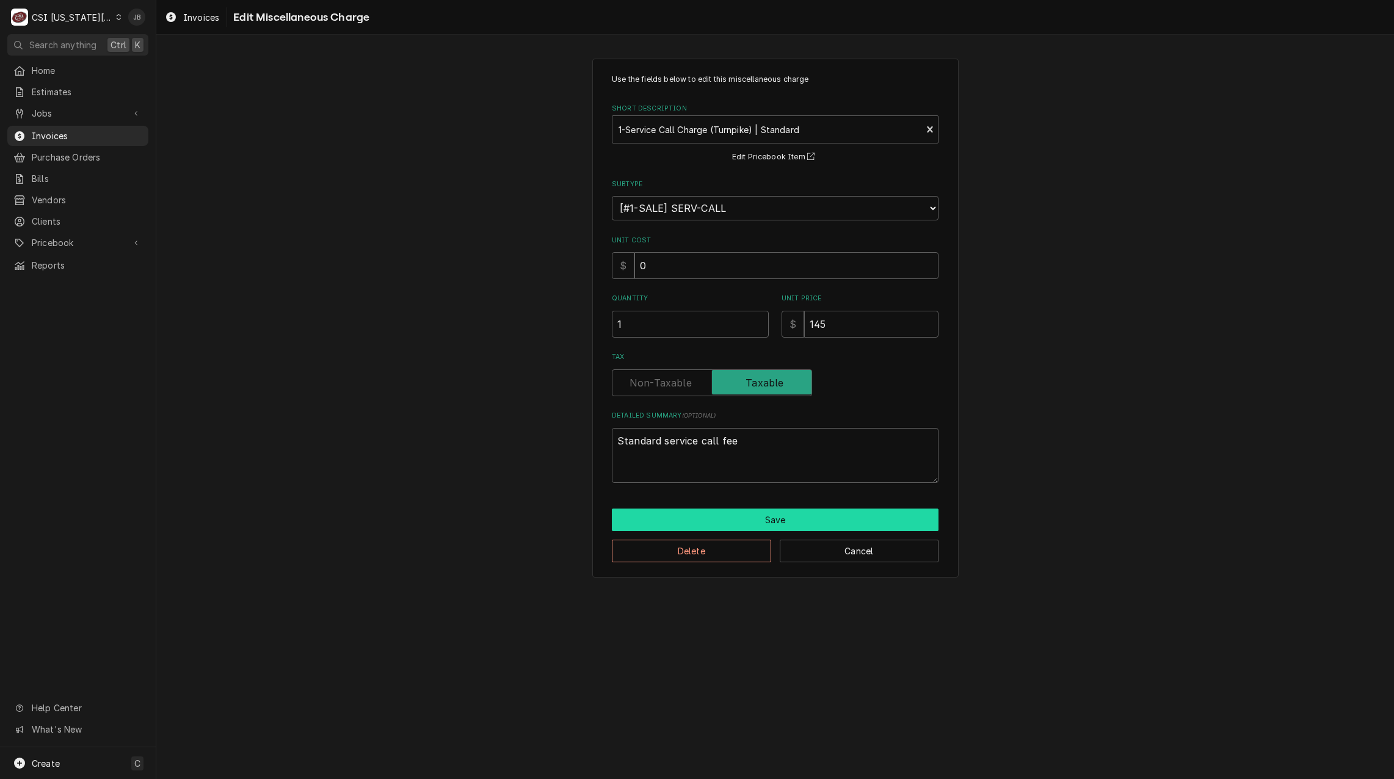
click at [700, 530] on button "Save" at bounding box center [775, 520] width 327 height 23
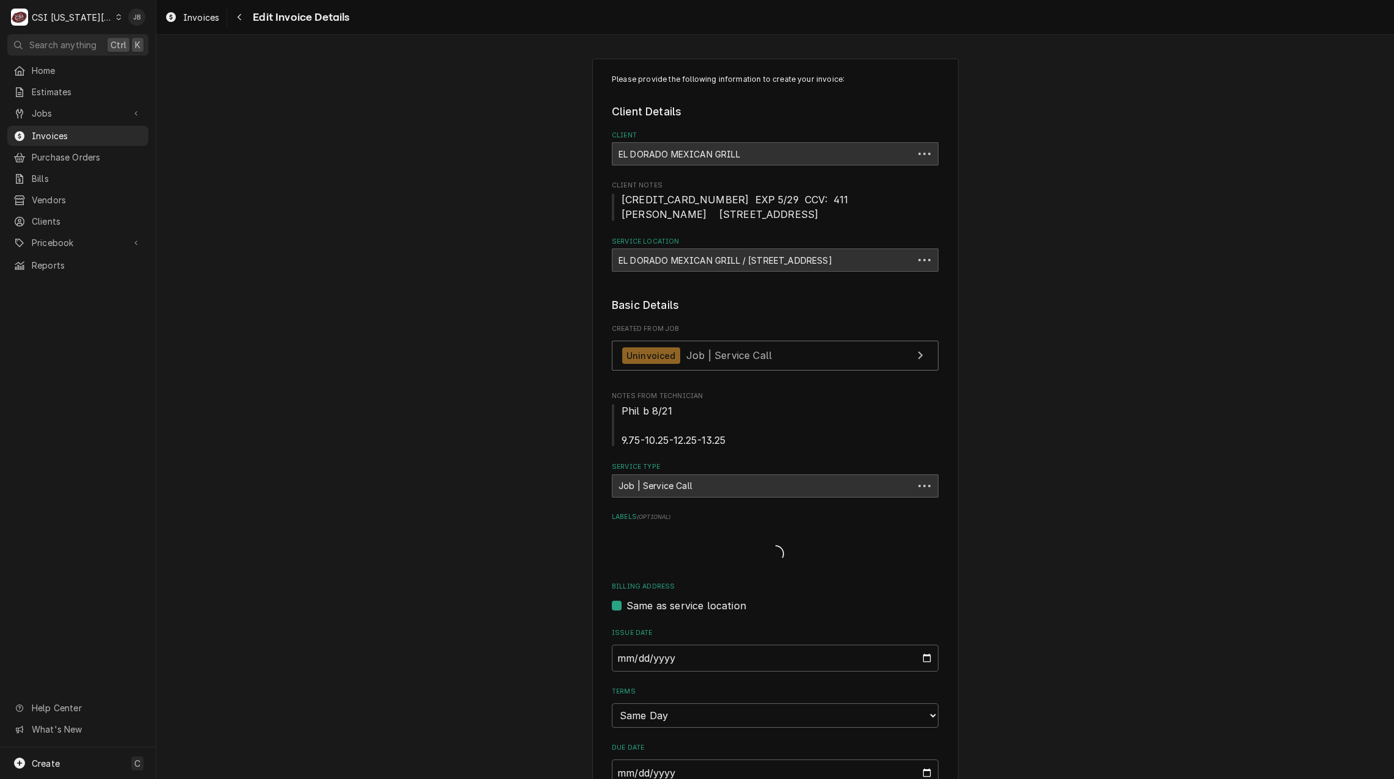
scroll to position [1418, 0]
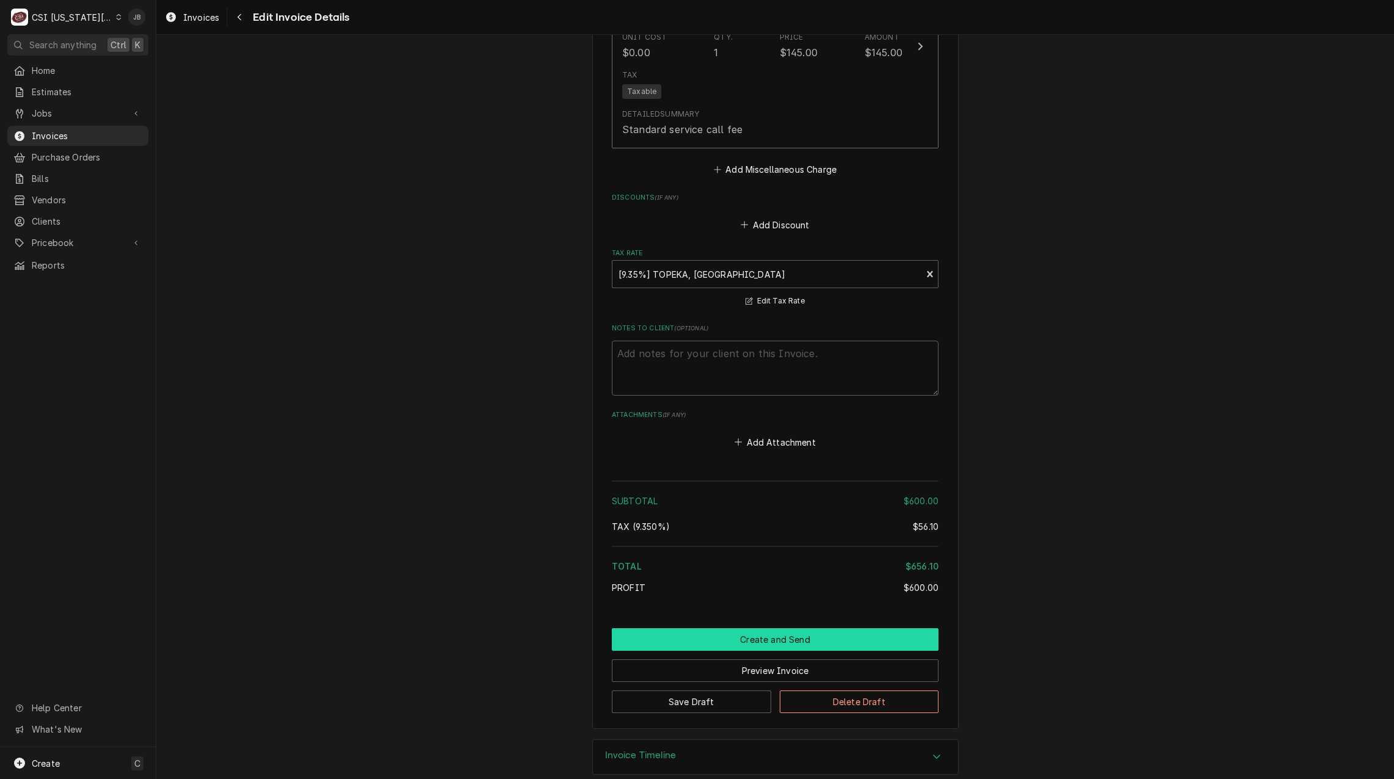
click at [775, 629] on button "Create and Send" at bounding box center [775, 640] width 327 height 23
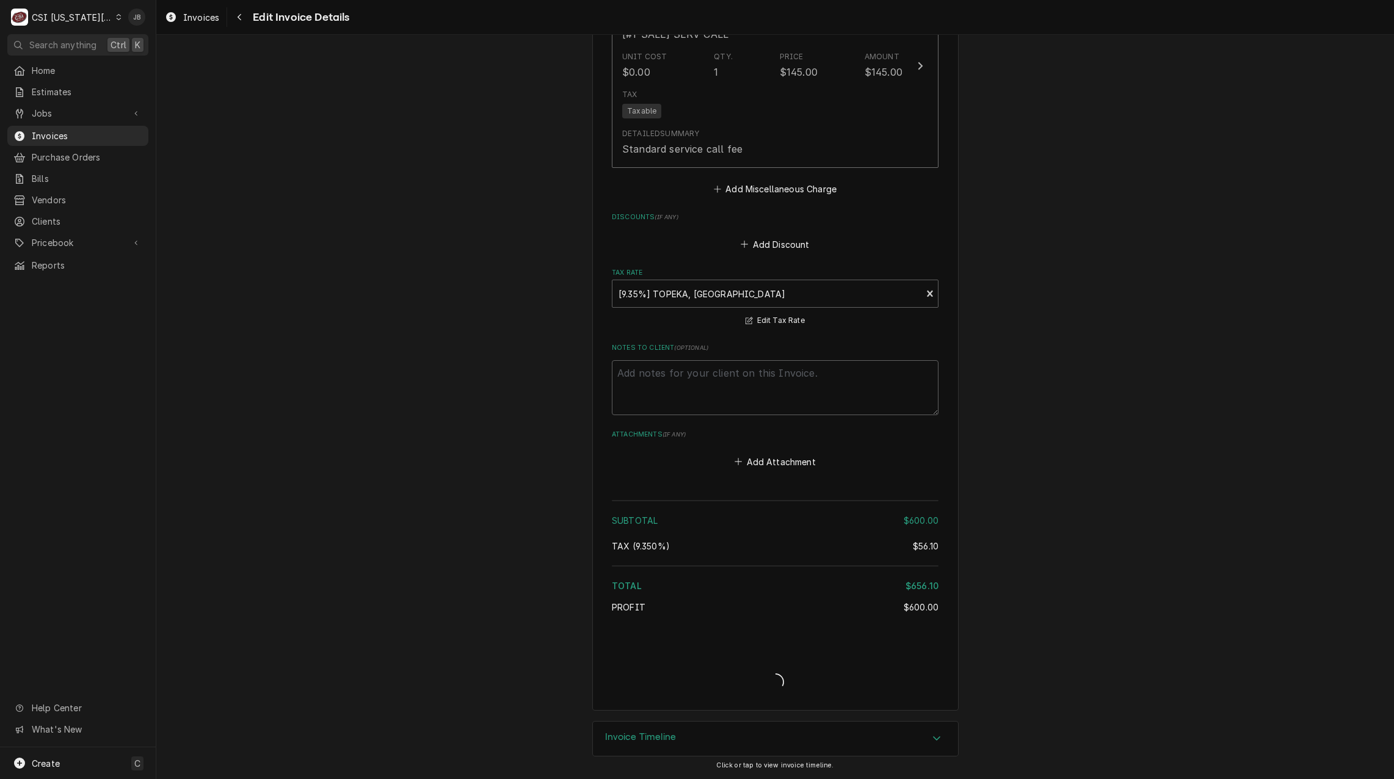
scroll to position [1383, 0]
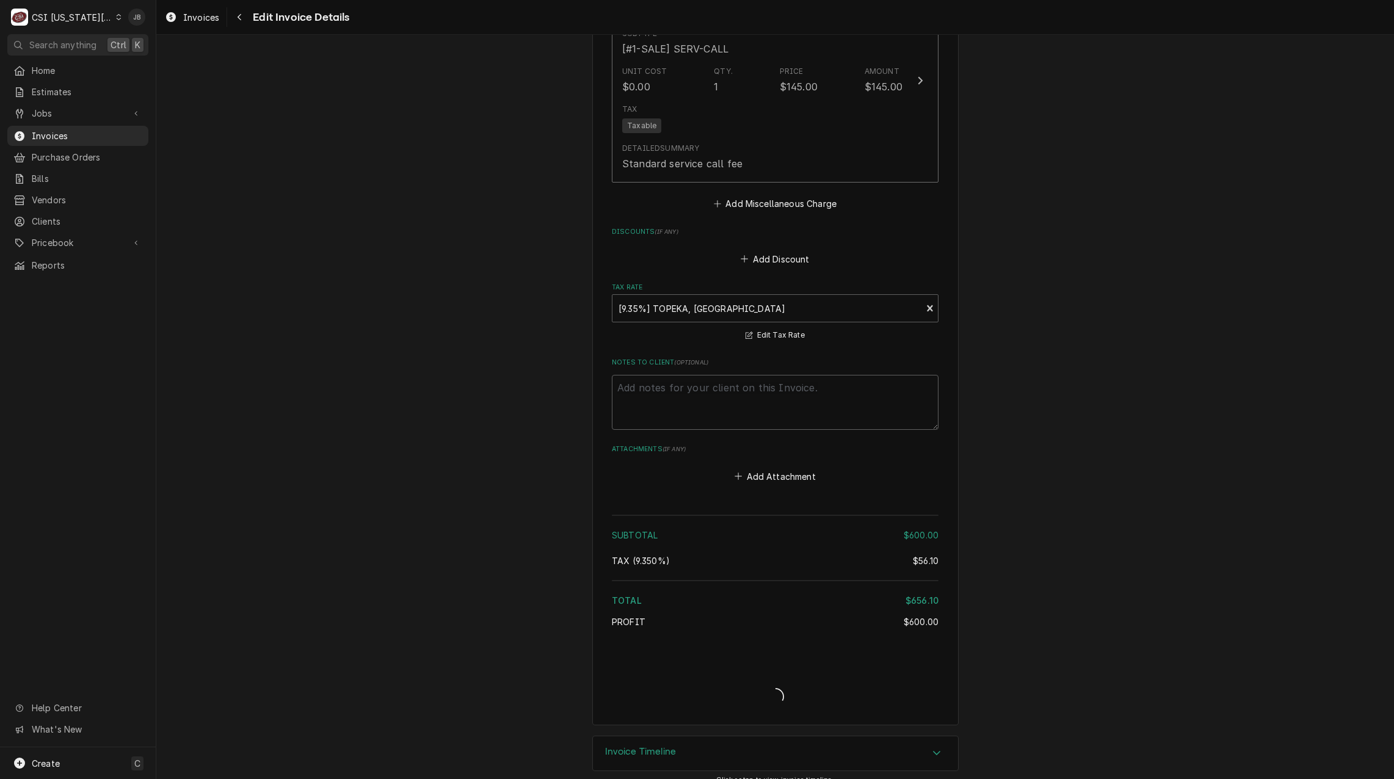
type textarea "x"
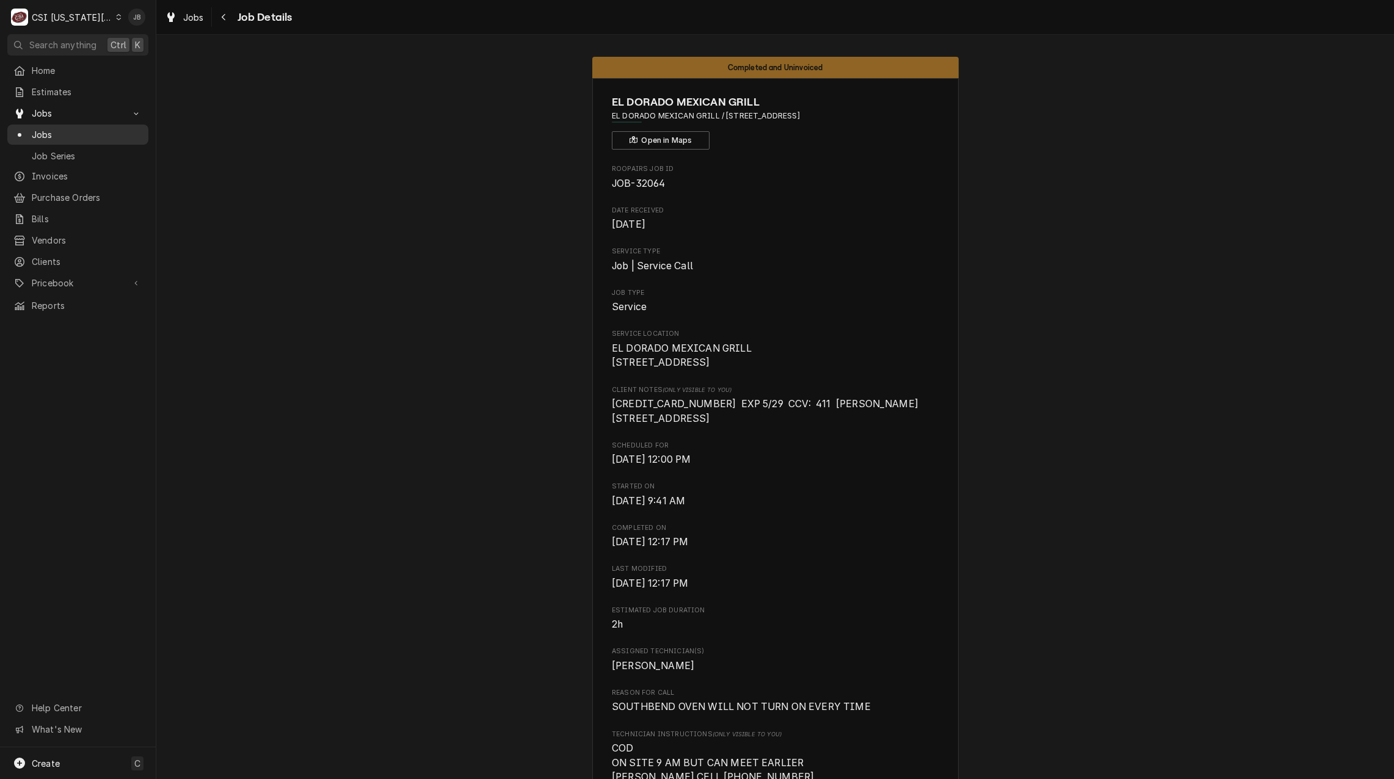
click at [86, 133] on span "Jobs" at bounding box center [87, 134] width 111 height 13
click at [60, 128] on span "Jobs" at bounding box center [87, 134] width 111 height 13
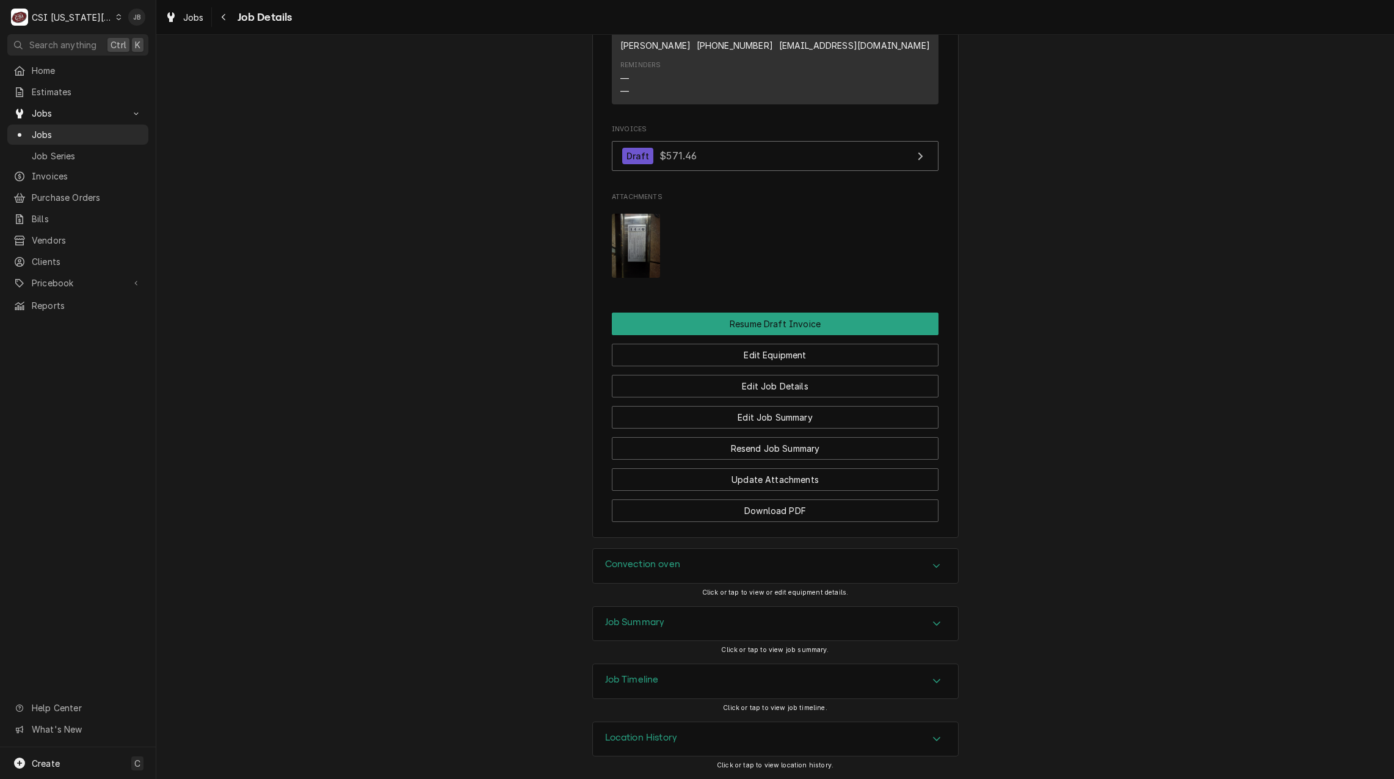
scroll to position [1031, 0]
click at [665, 621] on div "Job Summary" at bounding box center [775, 624] width 365 height 34
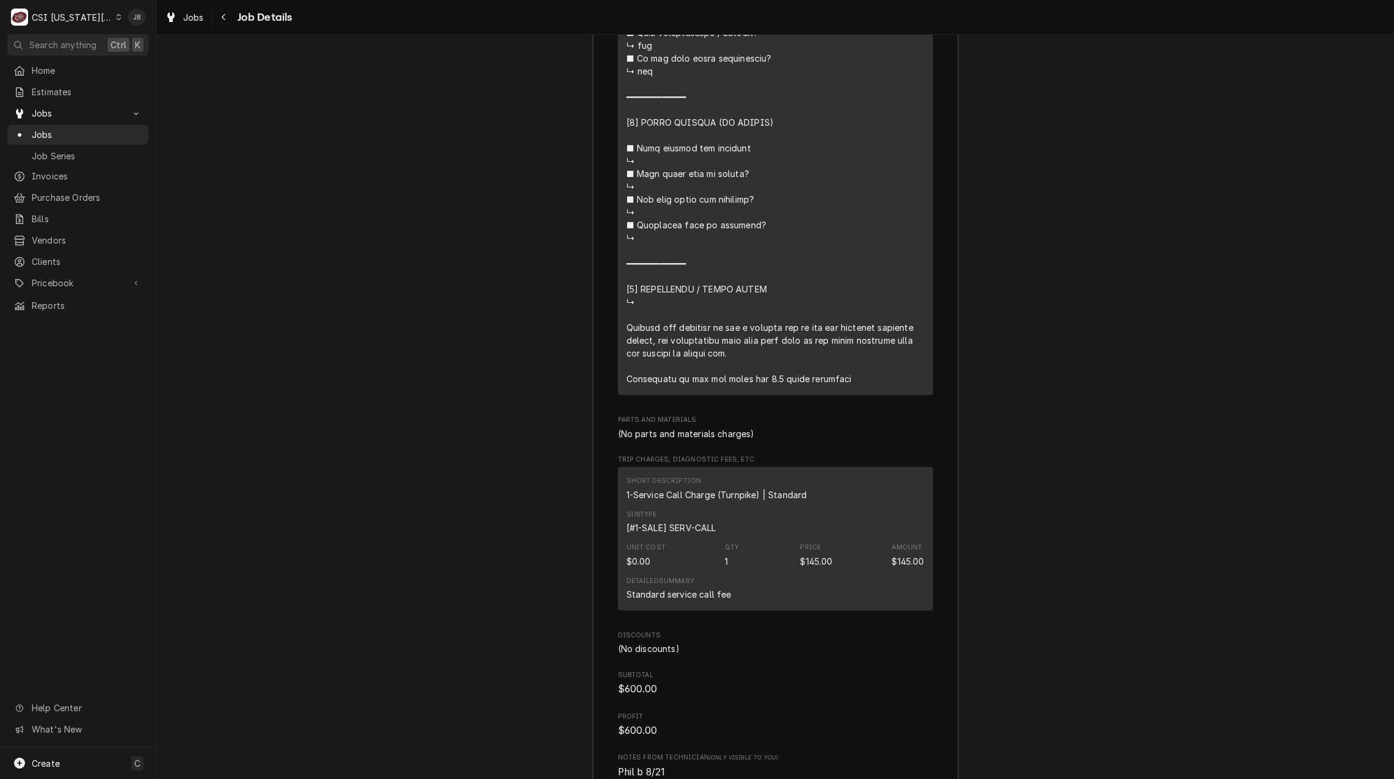
scroll to position [3230, 0]
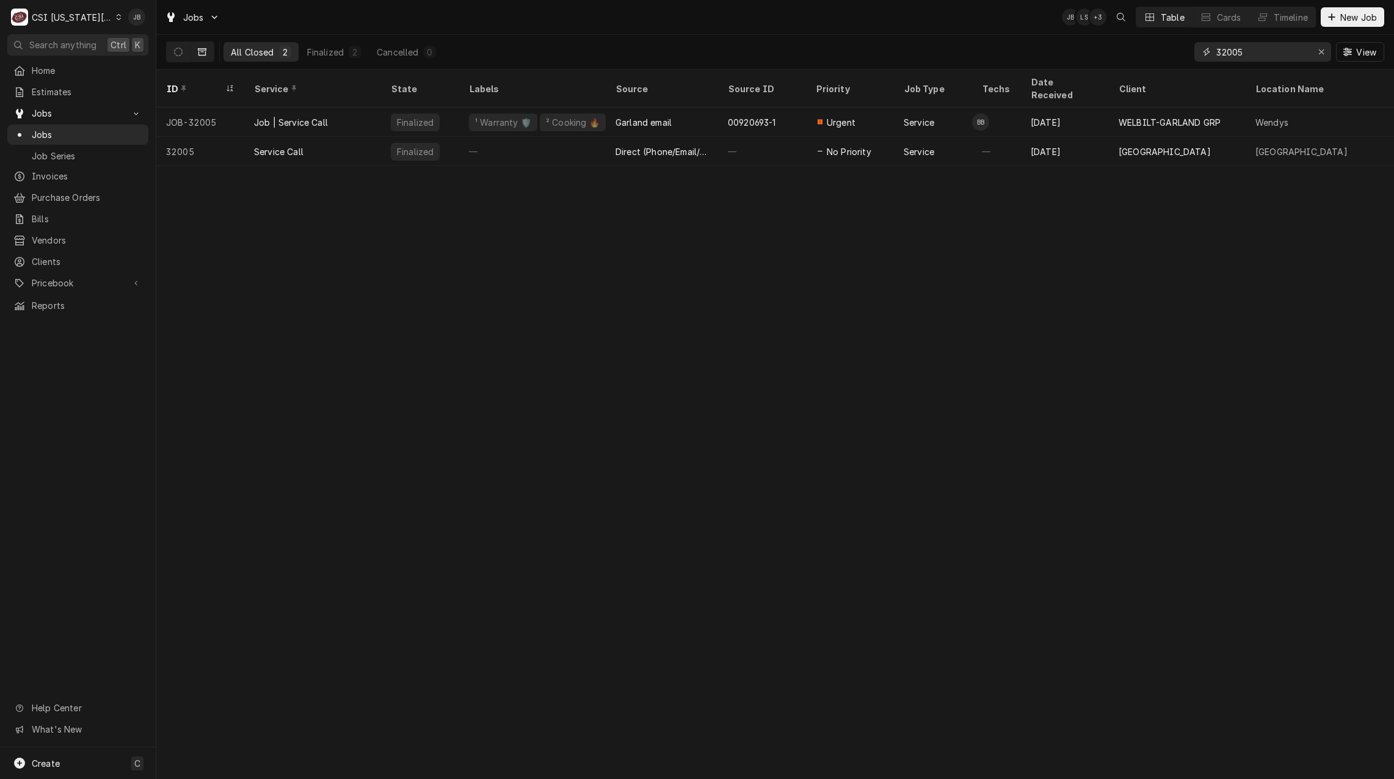
drag, startPoint x: 1264, startPoint y: 53, endPoint x: 997, endPoint y: 26, distance: 268.8
click at [1103, 51] on div "All Closed 2 Finalized 2 Cancelled 0 32005 View" at bounding box center [775, 52] width 1219 height 34
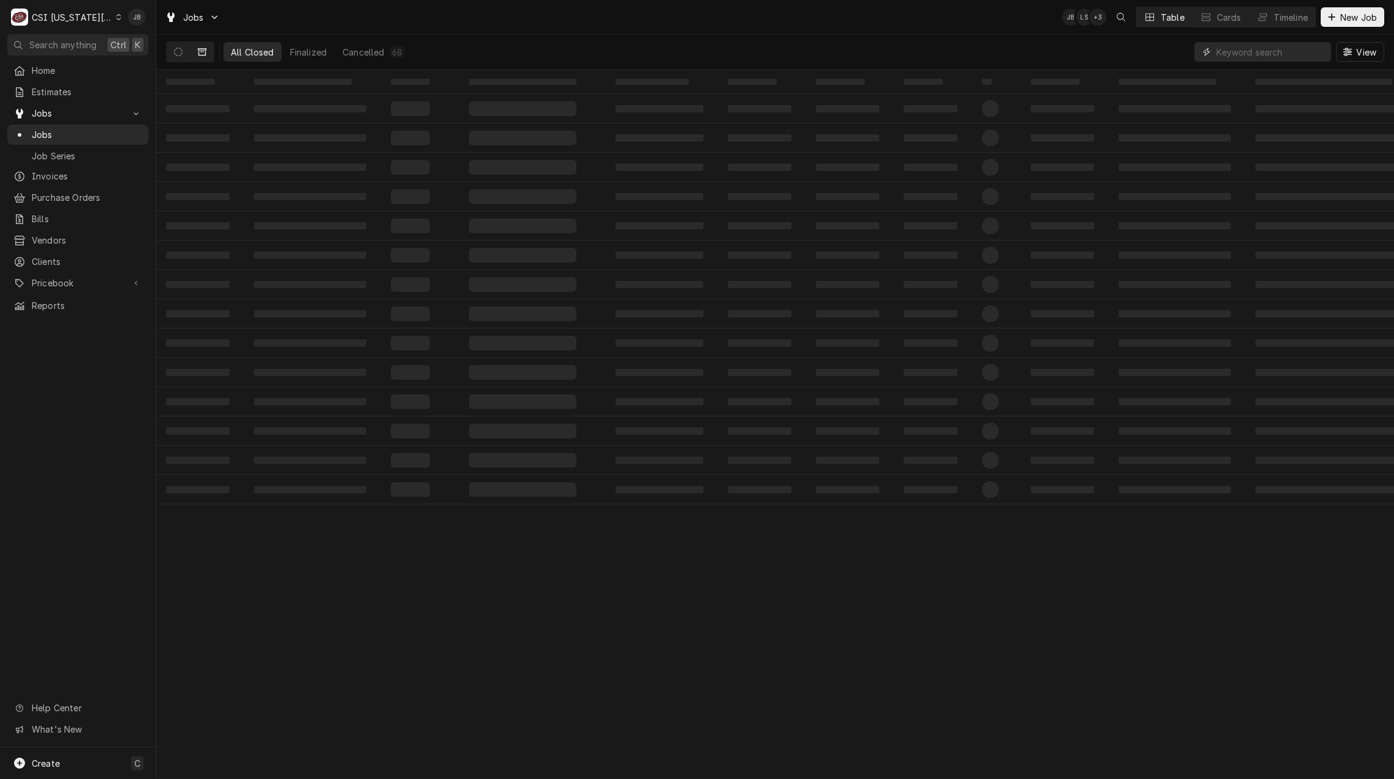
type input "b"
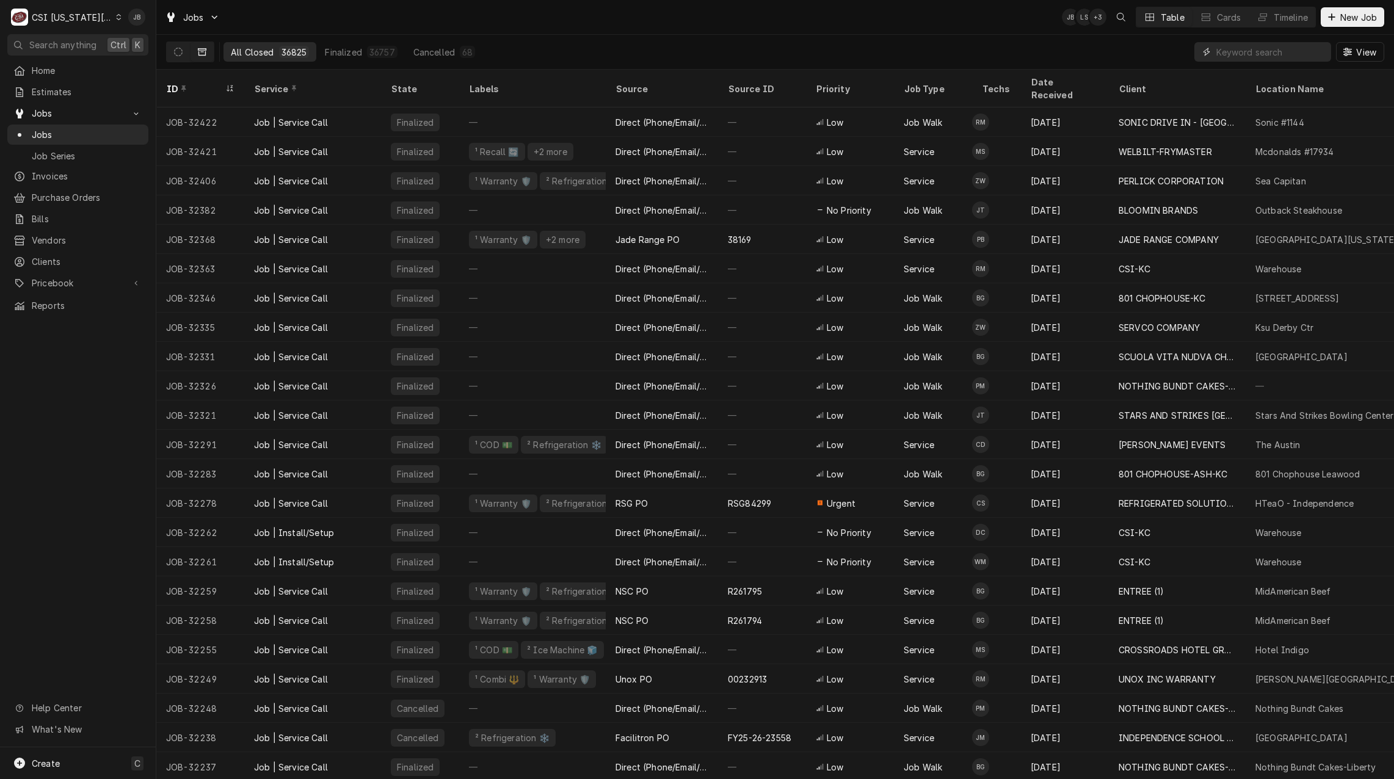
click at [1245, 57] on input "Dynamic Content Wrapper" at bounding box center [1271, 52] width 109 height 20
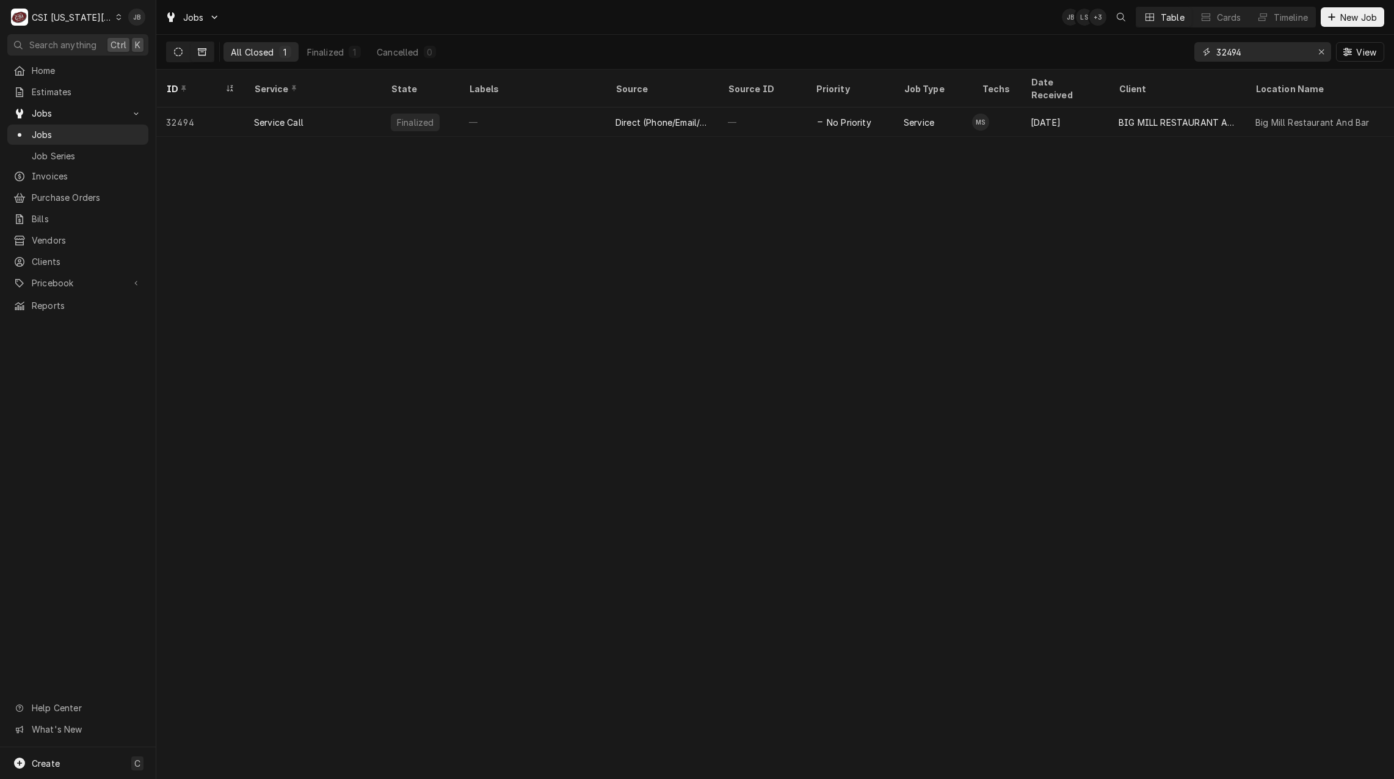
type input "32494"
click at [175, 51] on icon "Dynamic Content Wrapper" at bounding box center [178, 52] width 9 height 9
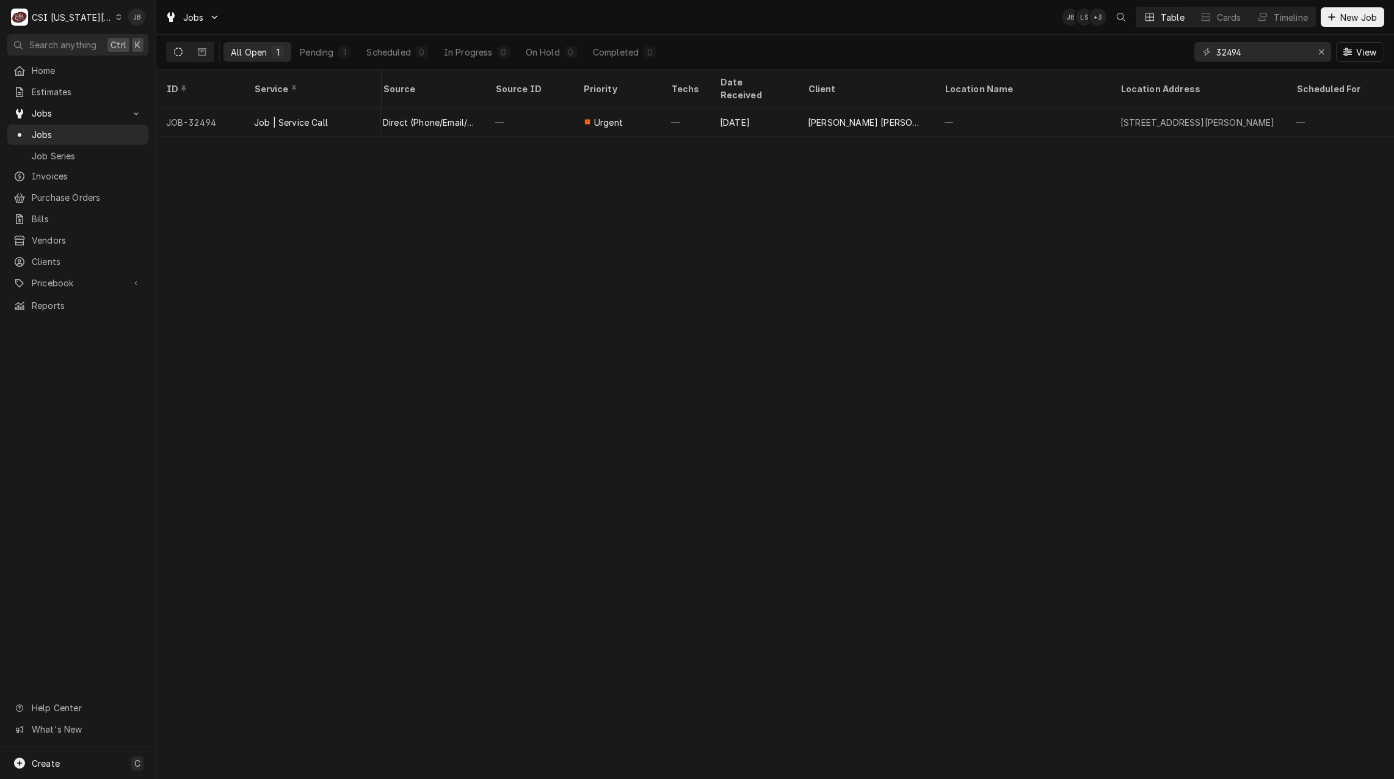
scroll to position [0, 392]
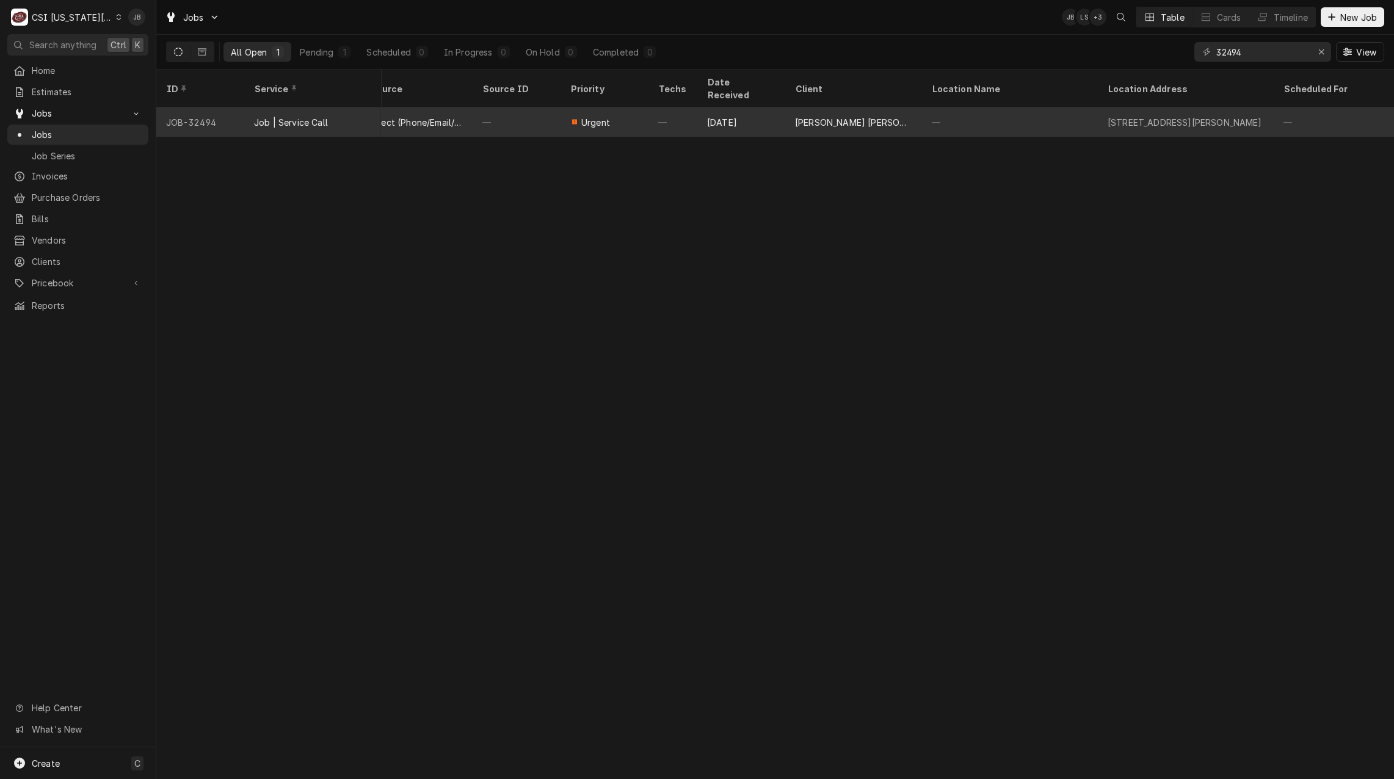
click at [988, 108] on div "—" at bounding box center [1010, 122] width 176 height 29
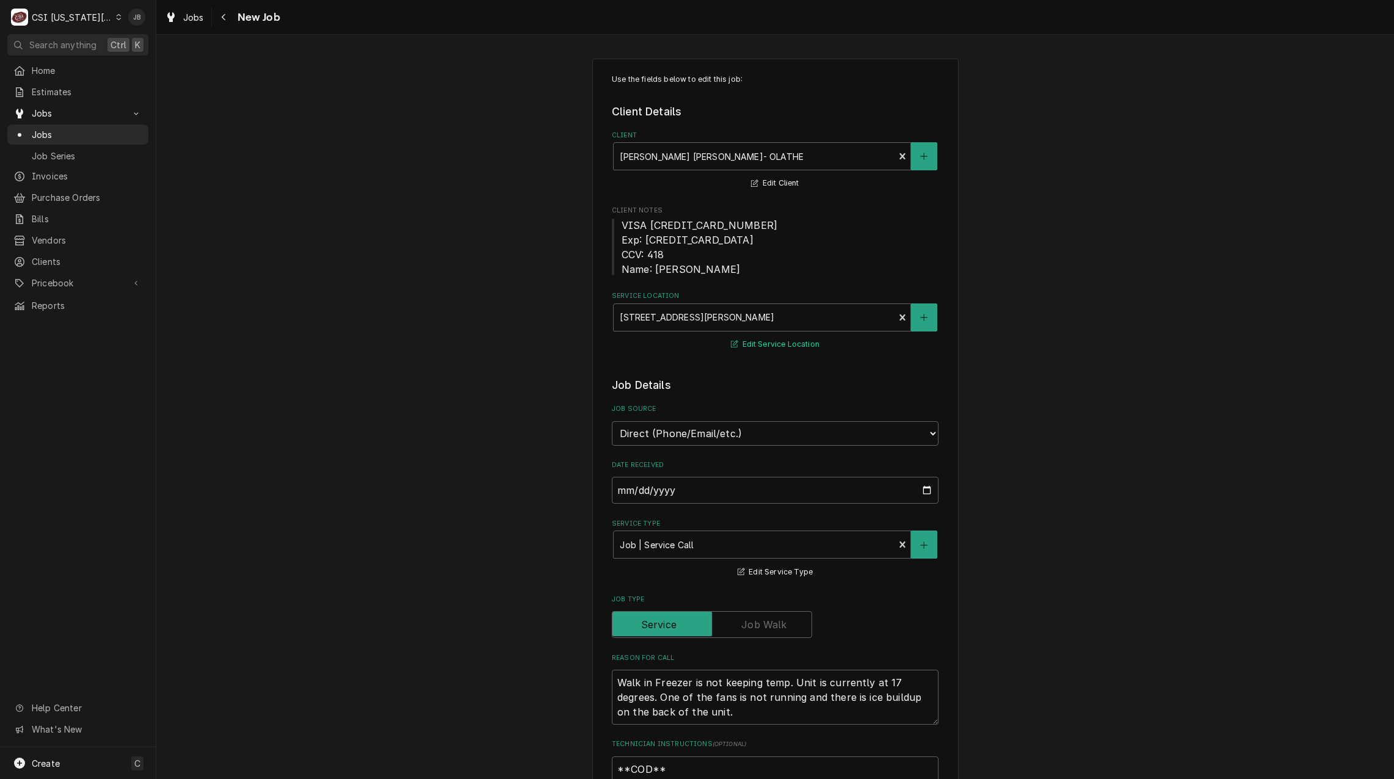
click at [766, 348] on button "Edit Service Location" at bounding box center [775, 344] width 92 height 15
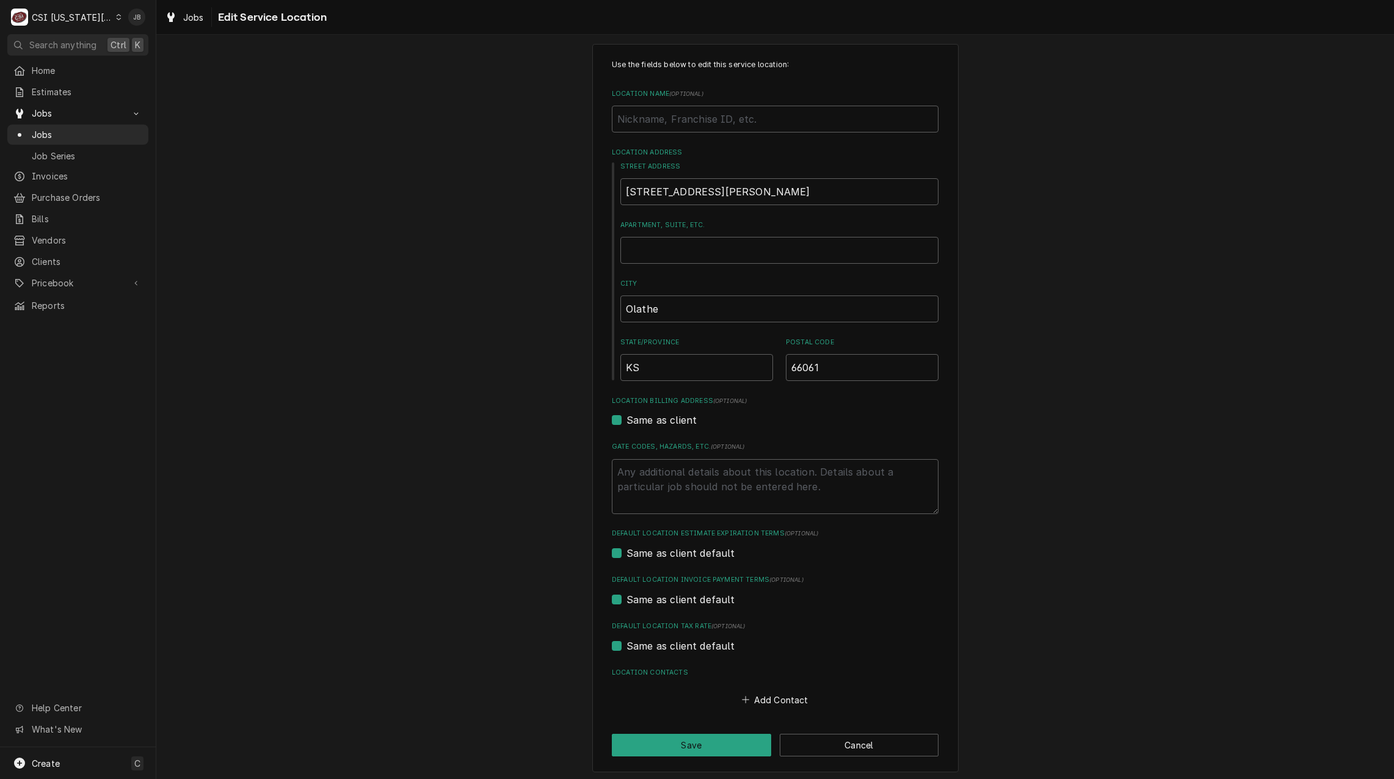
scroll to position [18, 0]
click at [837, 740] on button "Cancel" at bounding box center [859, 742] width 159 height 23
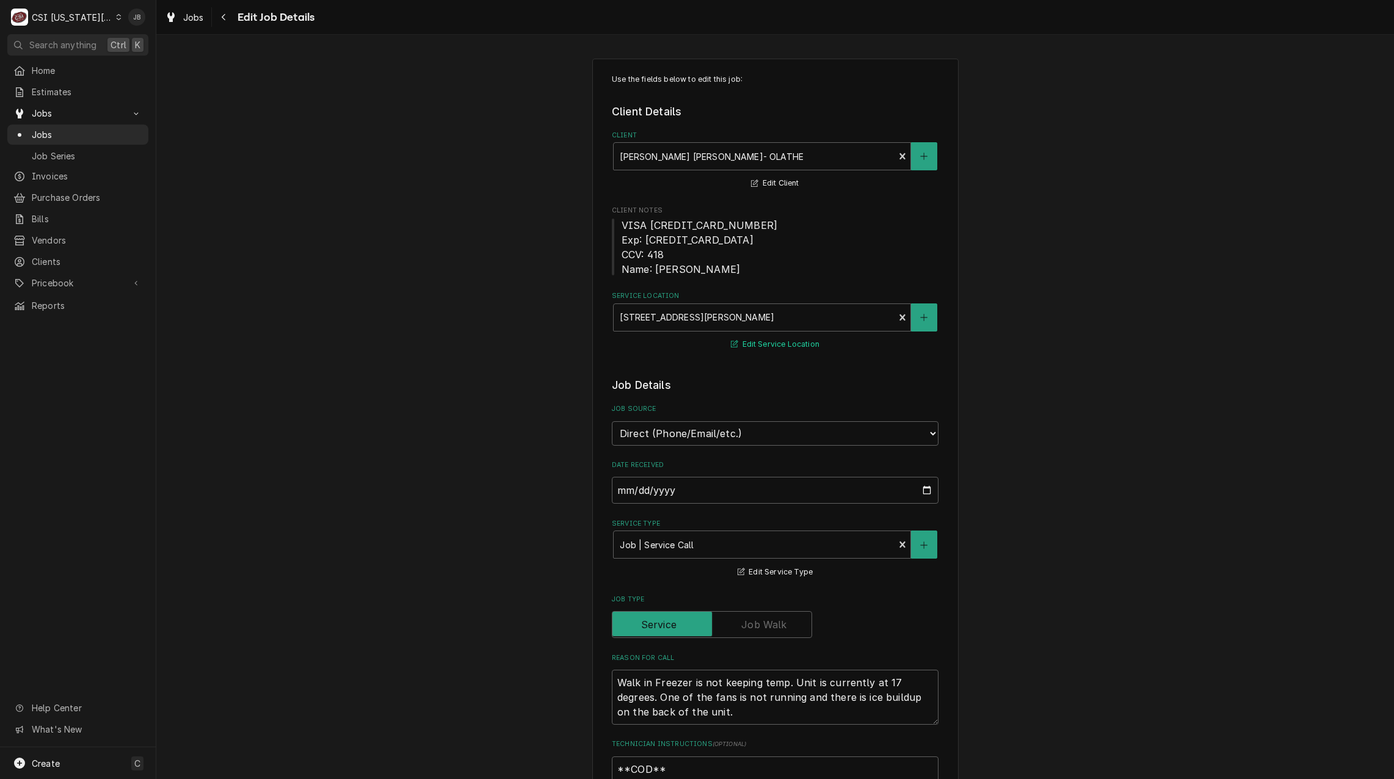
click at [767, 350] on button "Edit Service Location" at bounding box center [775, 344] width 92 height 15
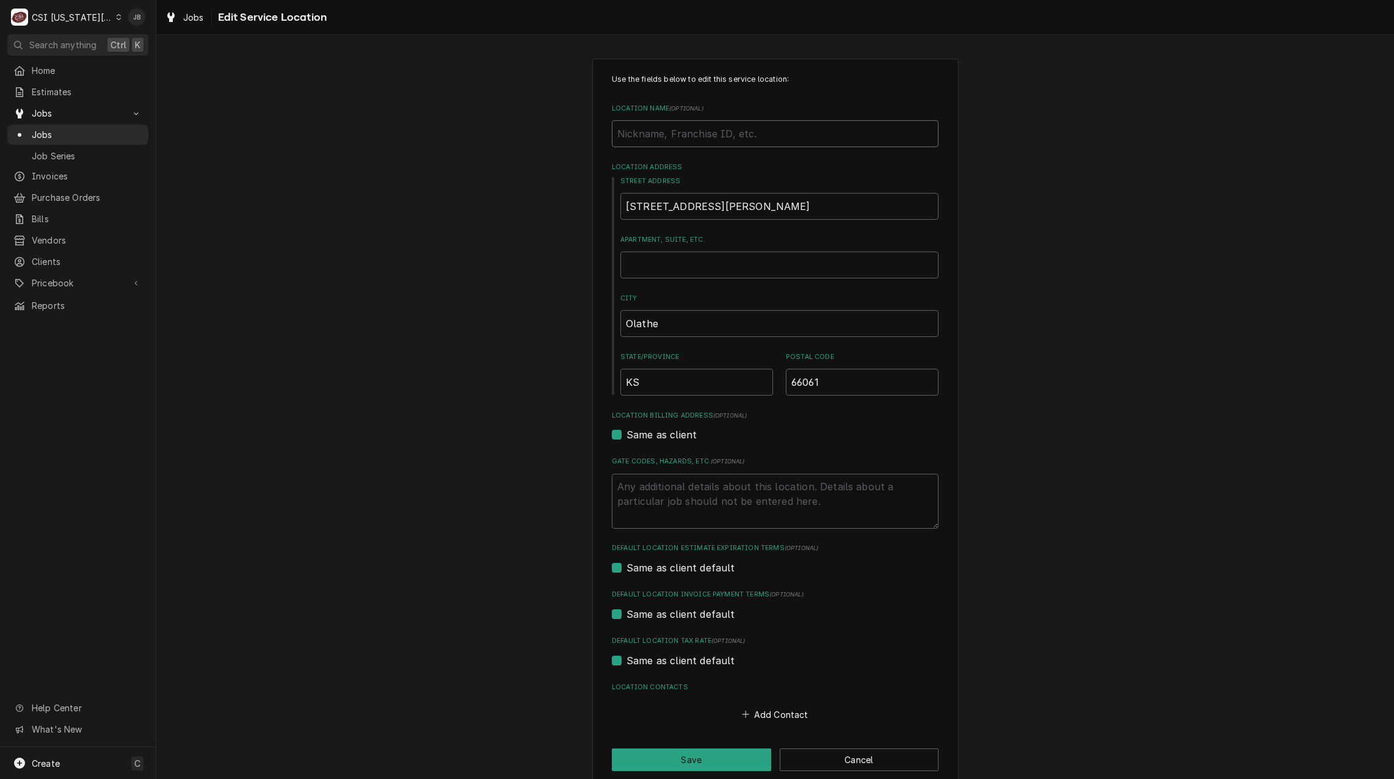
click at [660, 138] on input "Location Name ( optional )" at bounding box center [775, 133] width 327 height 27
click at [484, 203] on div "Use the fields below to edit this service location: Location Name ( optional ) …" at bounding box center [775, 423] width 1238 height 750
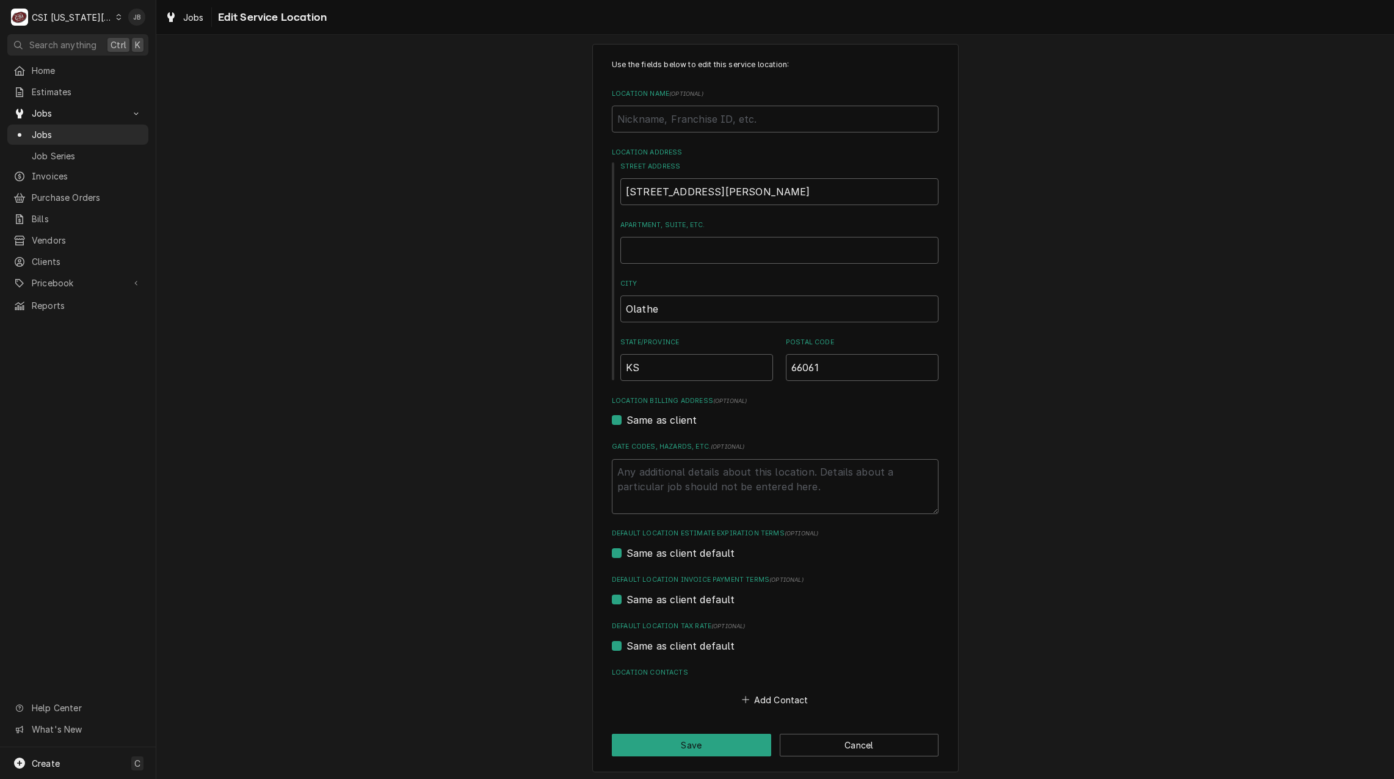
scroll to position [18, 0]
click at [856, 750] on button "Cancel" at bounding box center [859, 742] width 159 height 23
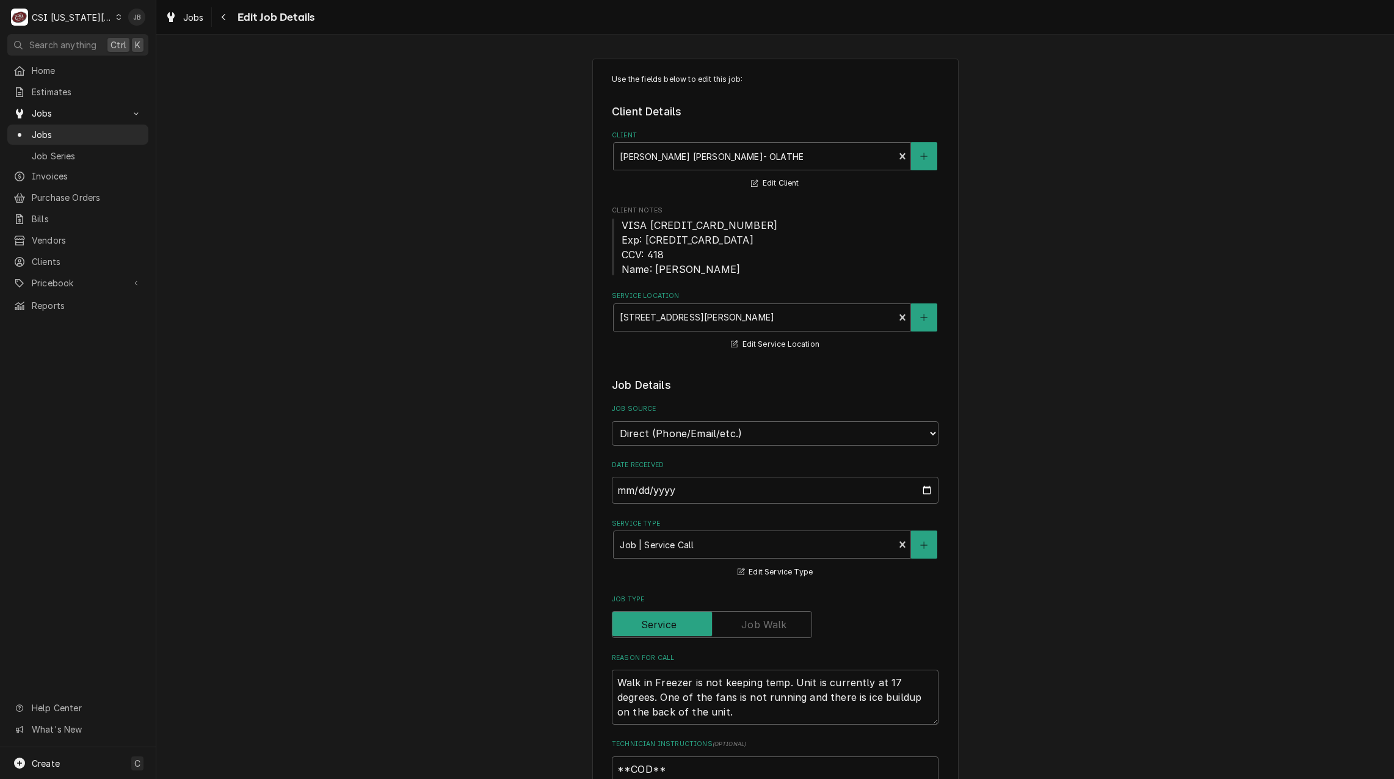
type textarea "x"
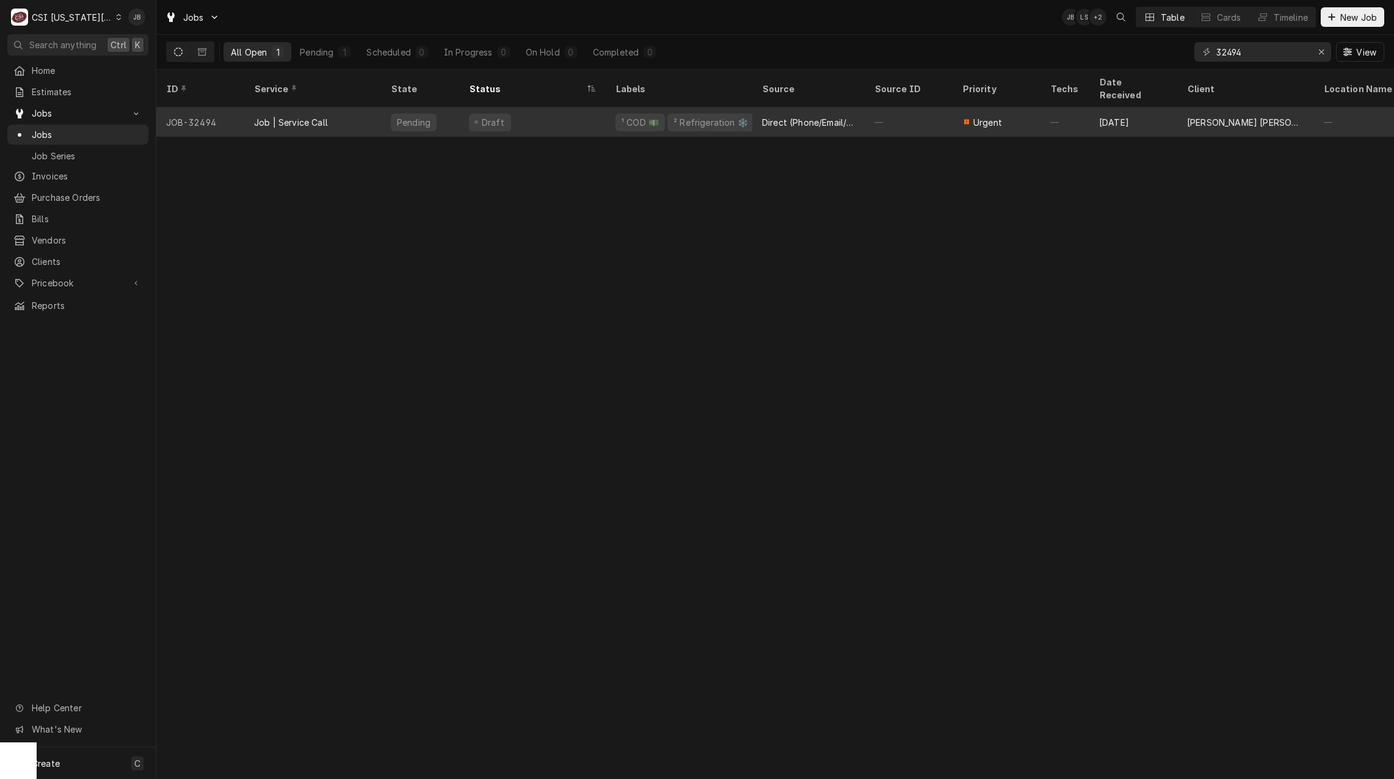
click at [1212, 116] on div "[PERSON_NAME] [PERSON_NAME]- OLATHE" at bounding box center [1245, 122] width 117 height 13
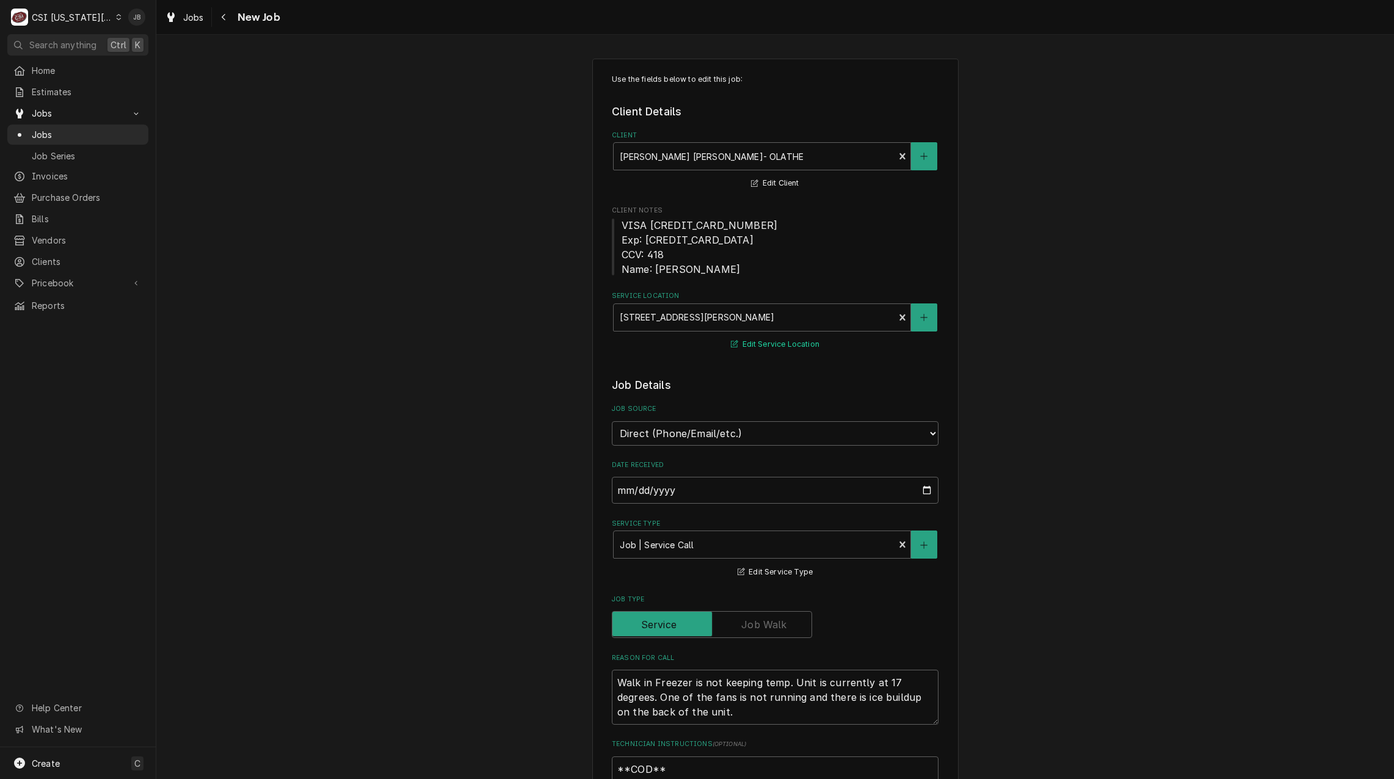
click at [761, 348] on button "Edit Service Location" at bounding box center [775, 344] width 92 height 15
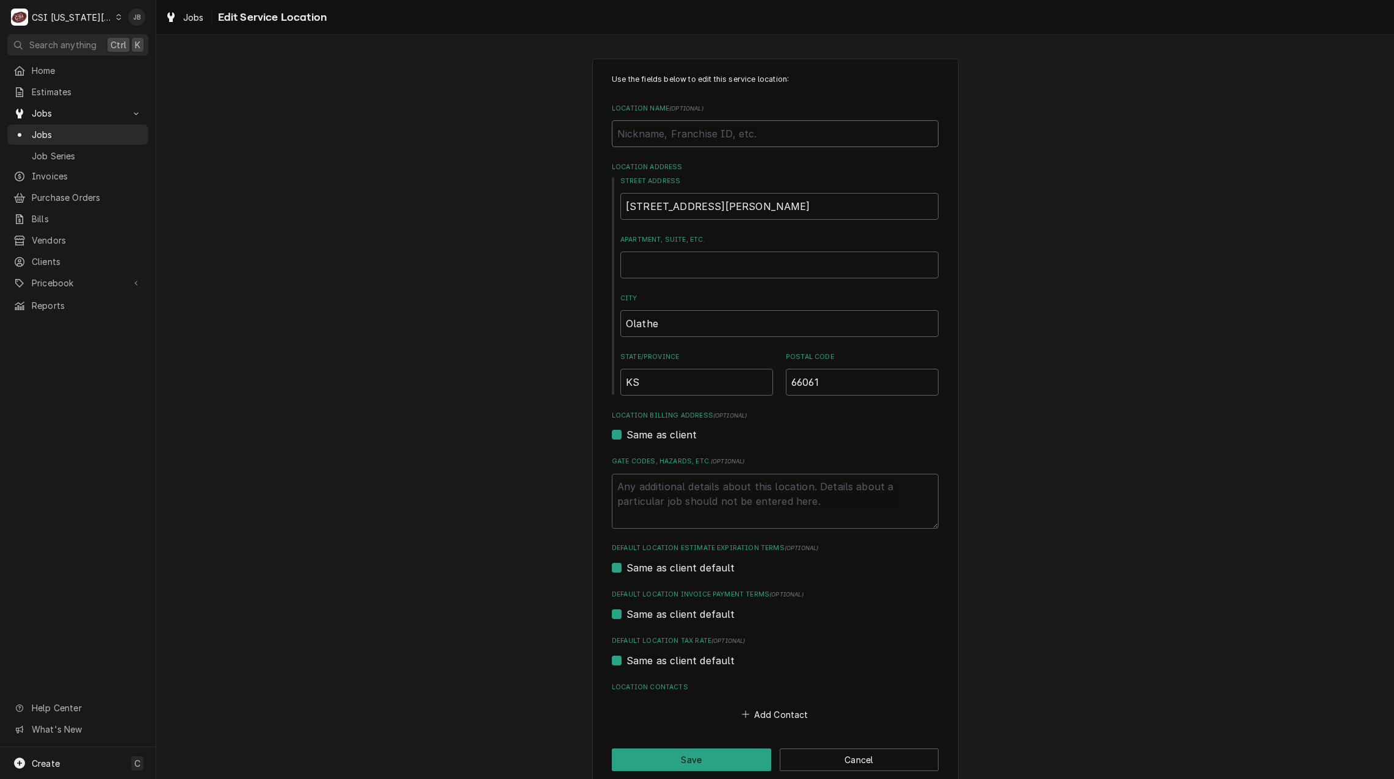
click at [634, 138] on input "Location Name ( optional )" at bounding box center [775, 133] width 327 height 27
type textarea "x"
type input "B"
type textarea "x"
type input "Ba"
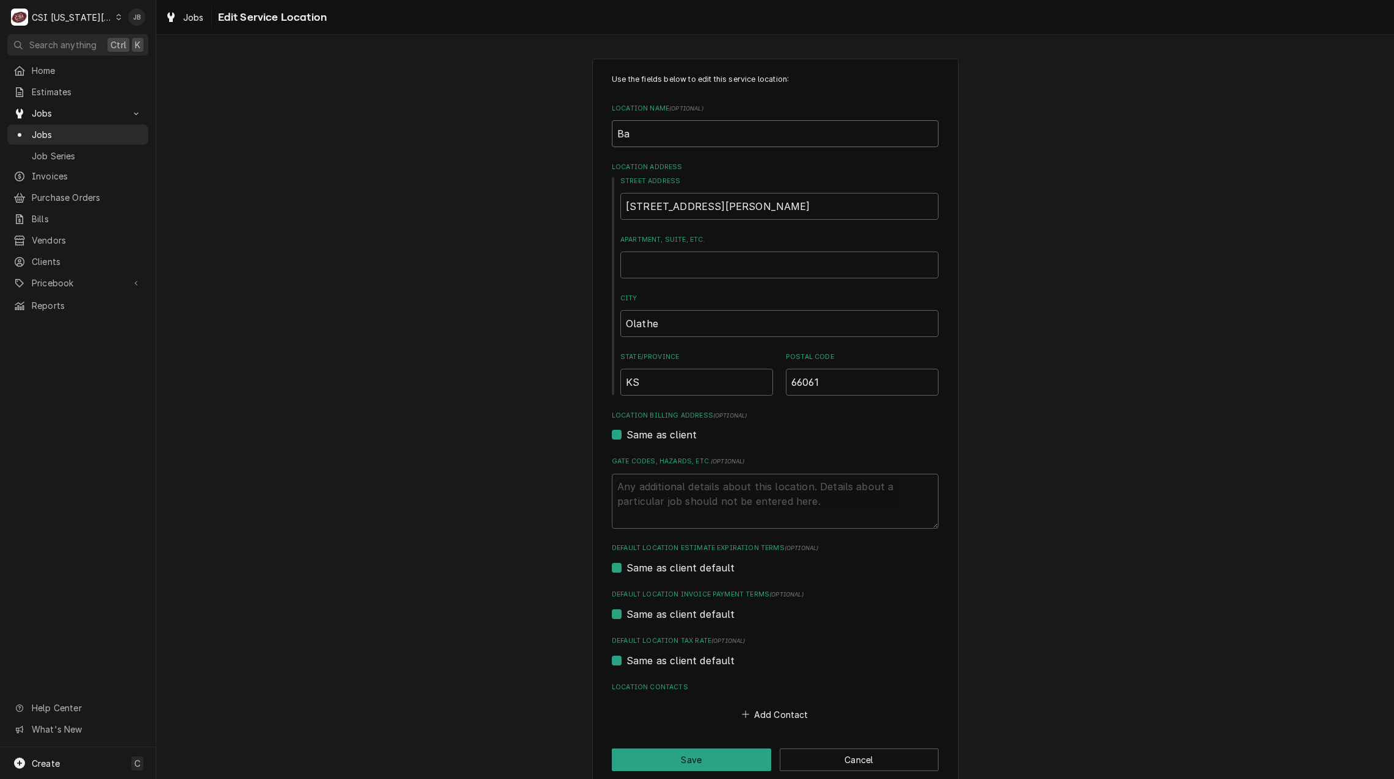
type textarea "x"
type input "Bas"
type textarea "x"
type input "Bask"
type textarea "x"
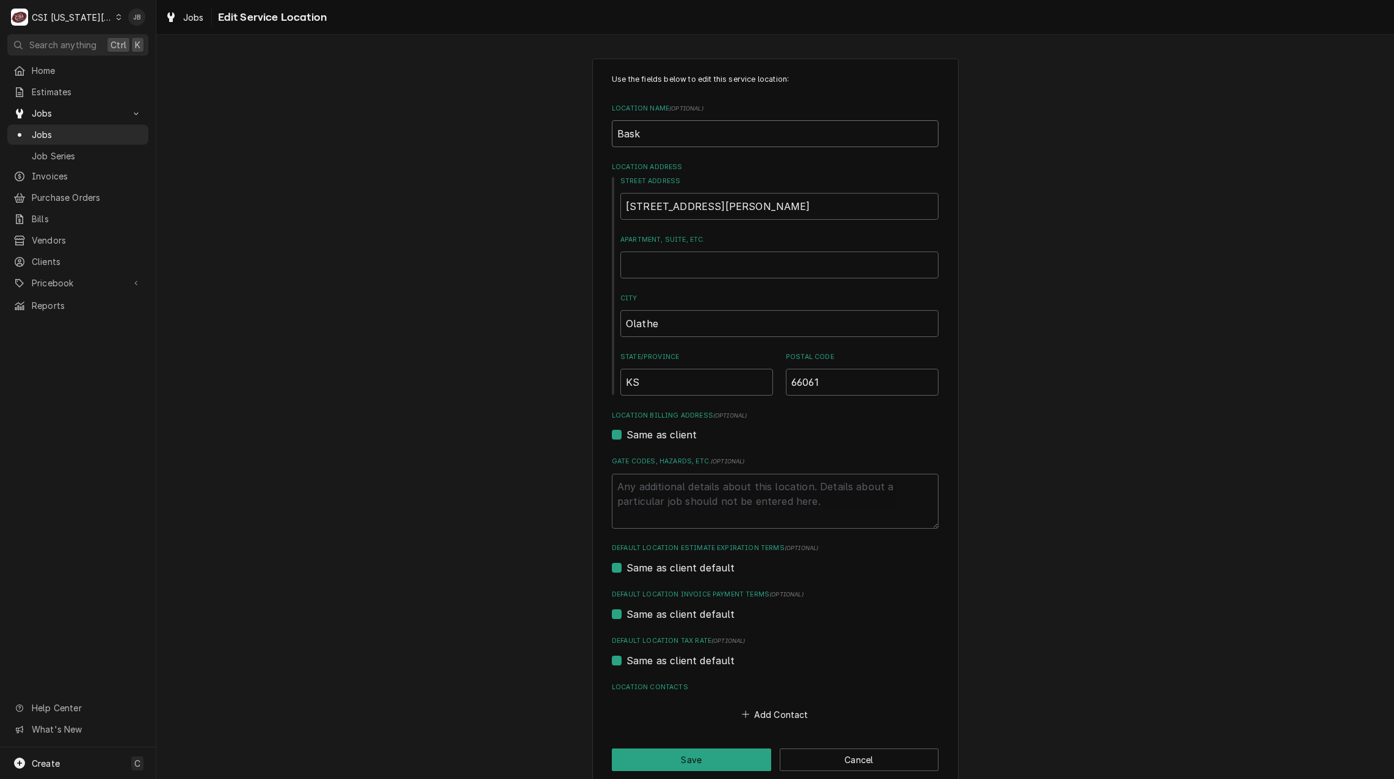
type input "Baski"
type textarea "x"
type input "Baskin"
type textarea "x"
type input "Baskin"
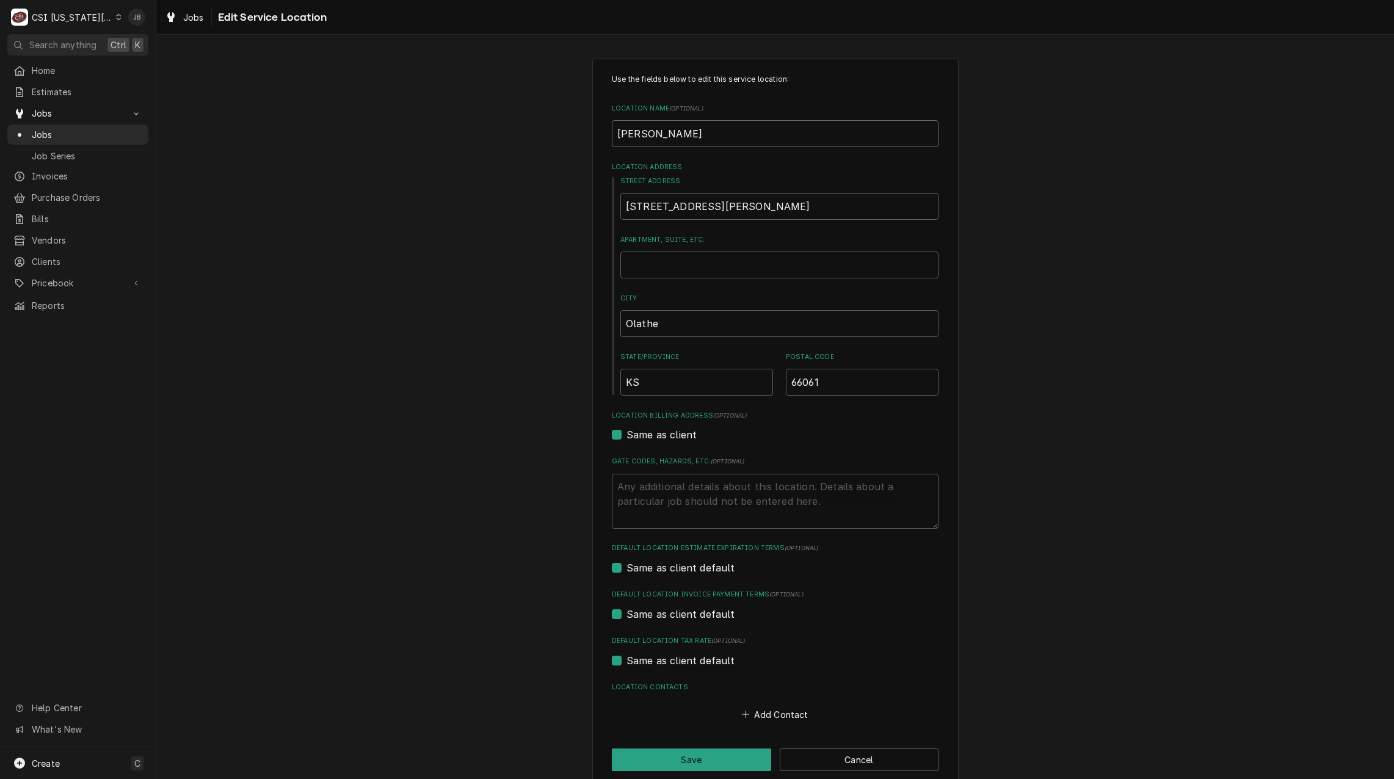
type textarea "x"
type input "Baskin R"
type textarea "x"
type input "Baskin Ro"
type textarea "x"
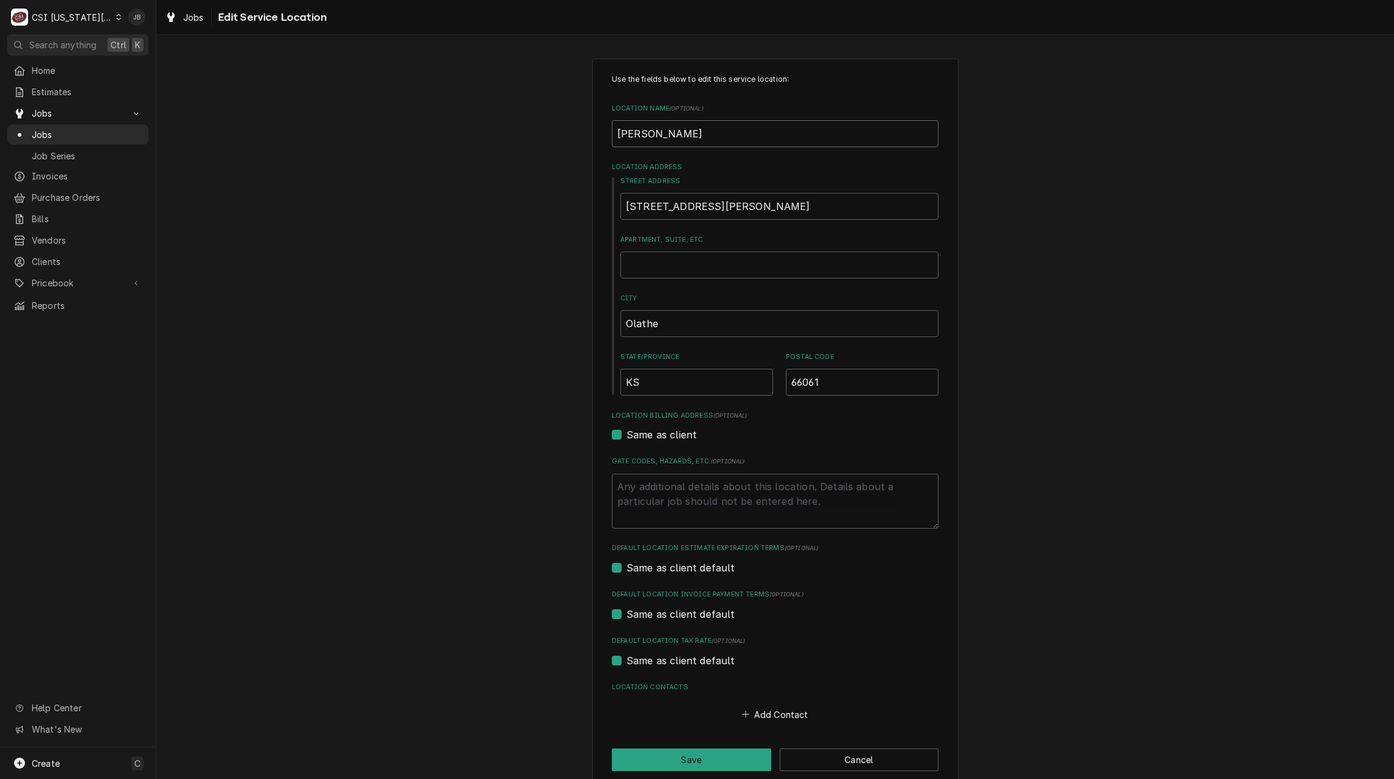
type input "Baskin Rob"
type textarea "x"
type input "Baskin Robi"
type textarea "x"
type input "Baskin Robin"
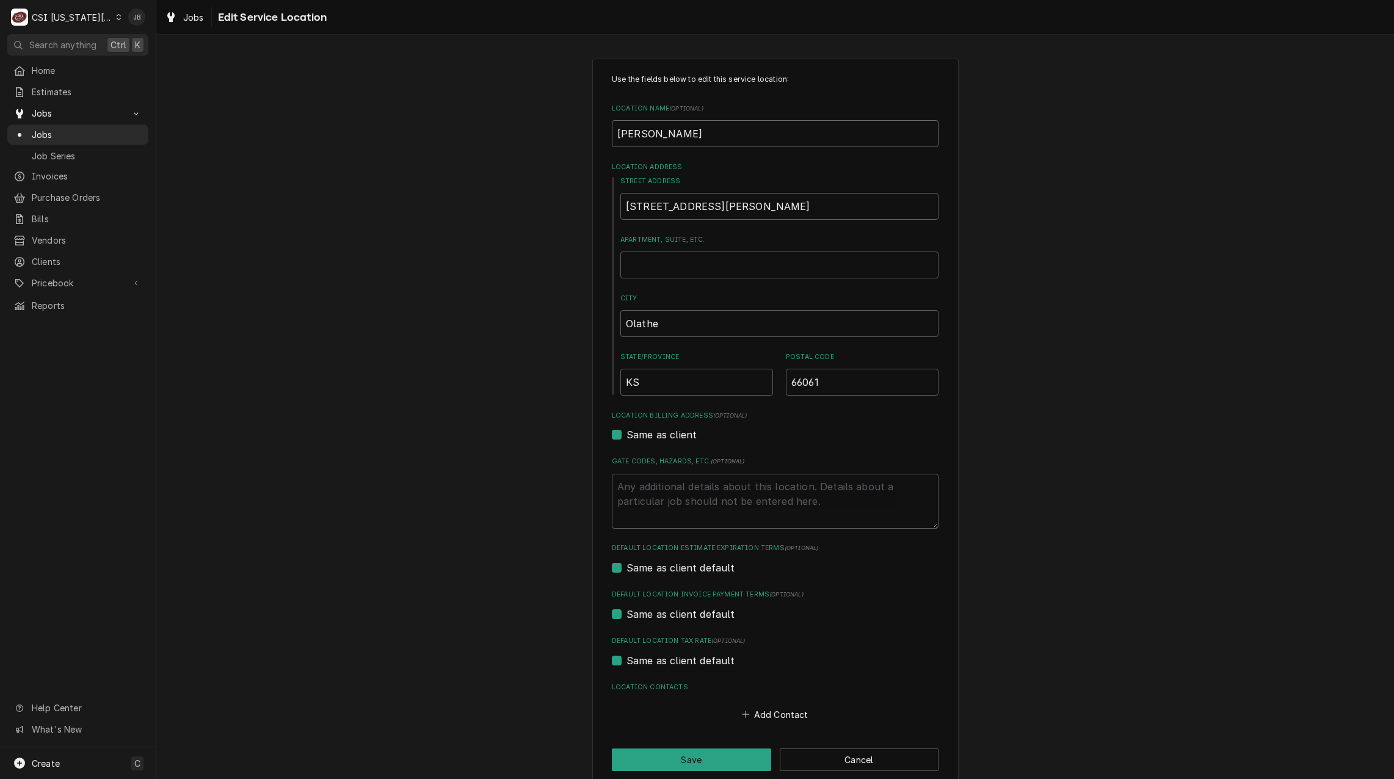
type textarea "x"
type input "Baskin Robins"
type textarea "x"
type input "Baskin Robins"
click at [677, 758] on button "Save" at bounding box center [691, 760] width 159 height 23
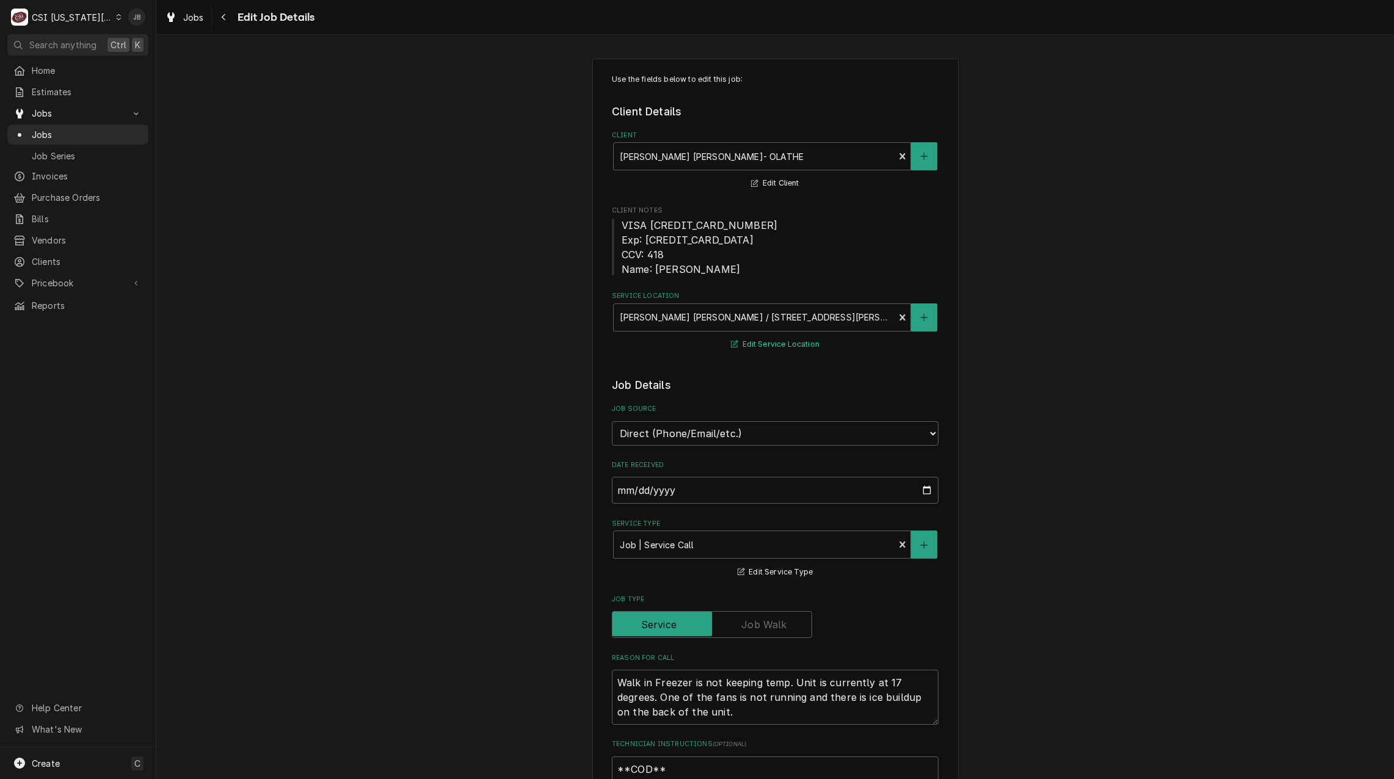
click at [759, 343] on button "Edit Service Location" at bounding box center [775, 344] width 92 height 15
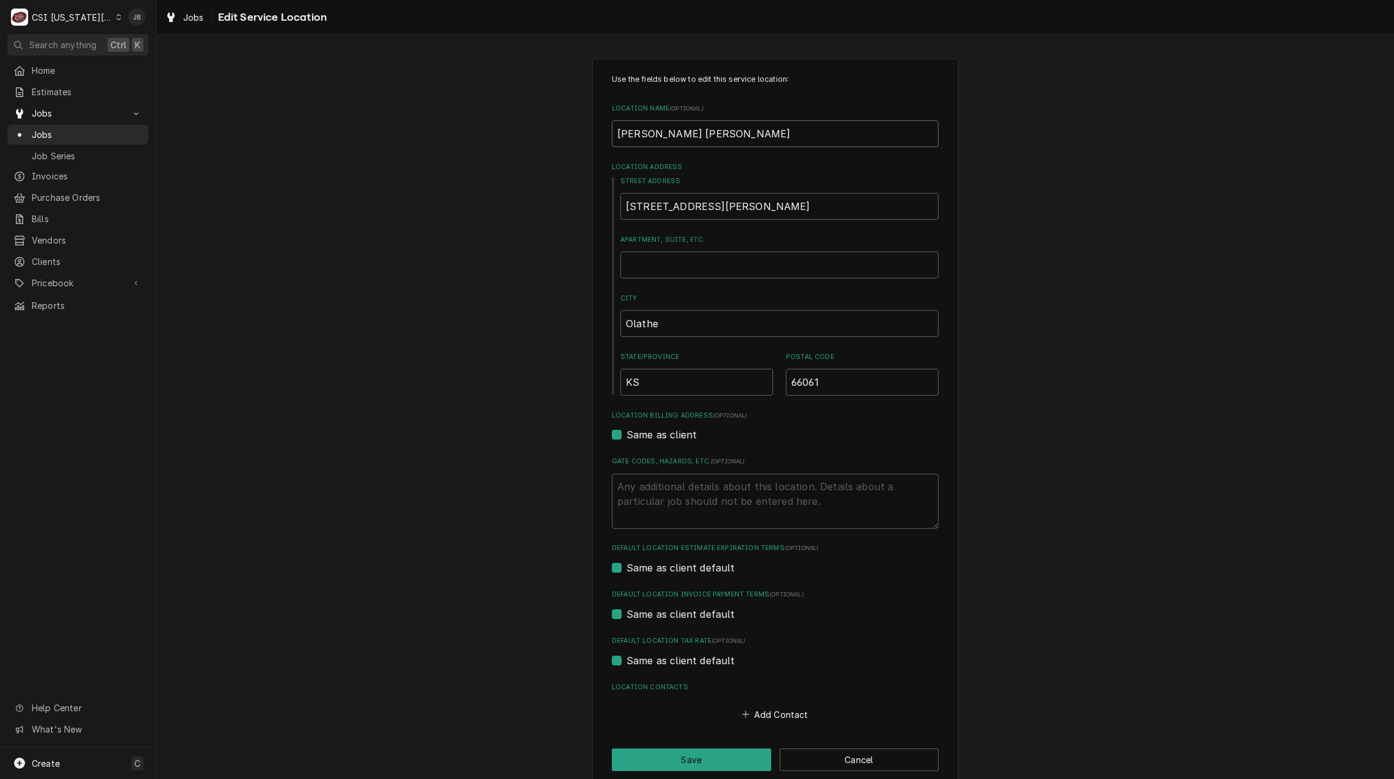
click at [663, 134] on input "Baskin Robins" at bounding box center [775, 133] width 327 height 27
type textarea "x"
type input "Baskin Robbins"
type textarea "x"
type input "Baskin Robbins"
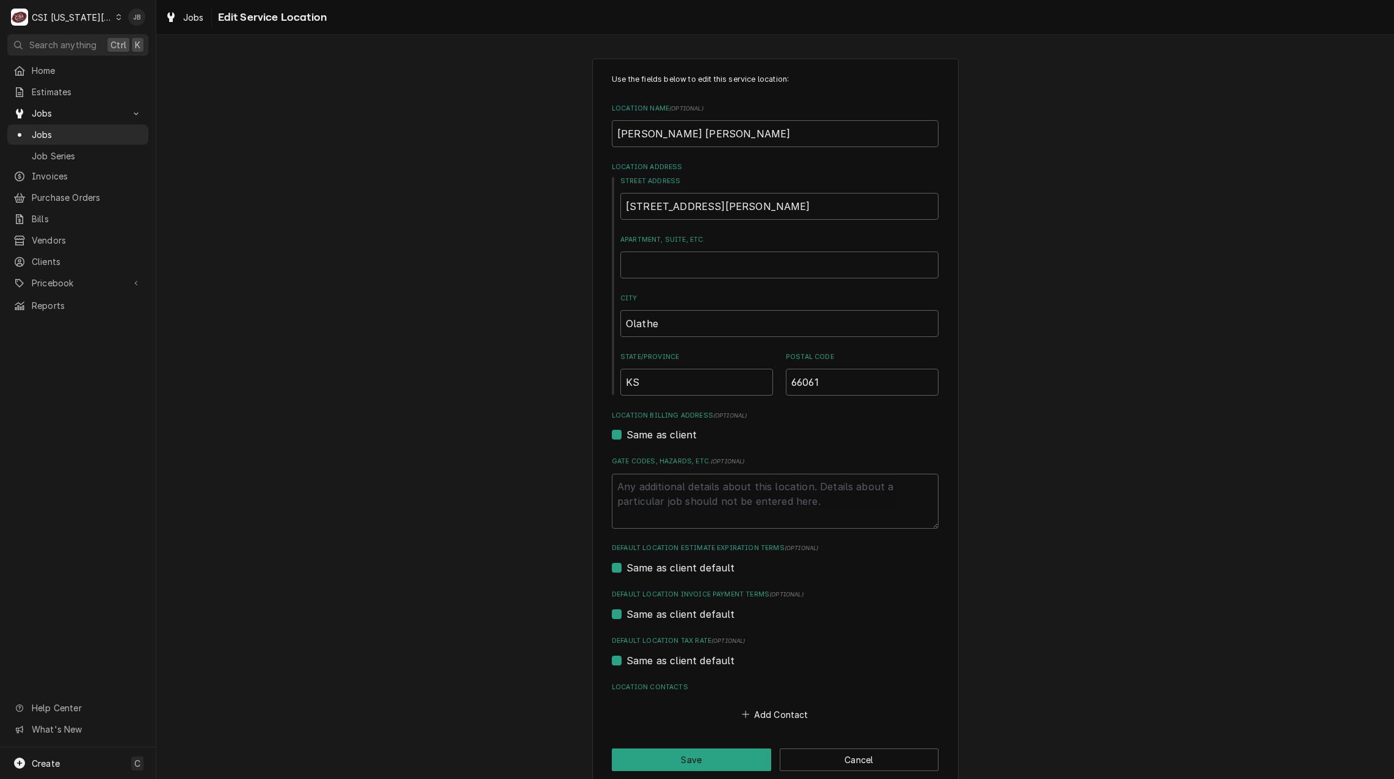
click at [520, 331] on div "Use the fields below to edit this service location: Location Name ( optional ) …" at bounding box center [775, 423] width 1238 height 750
click at [644, 766] on button "Save" at bounding box center [691, 760] width 159 height 23
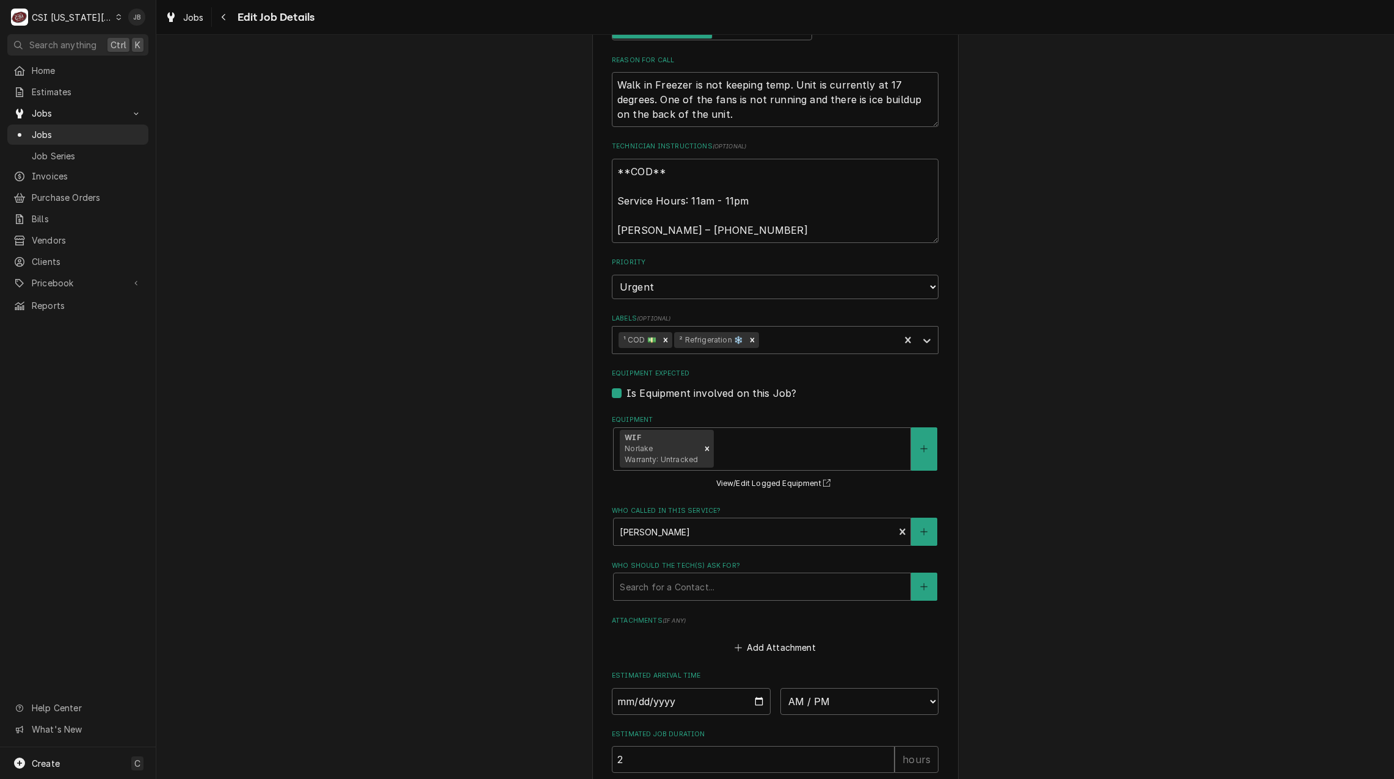
scroll to position [784, 0]
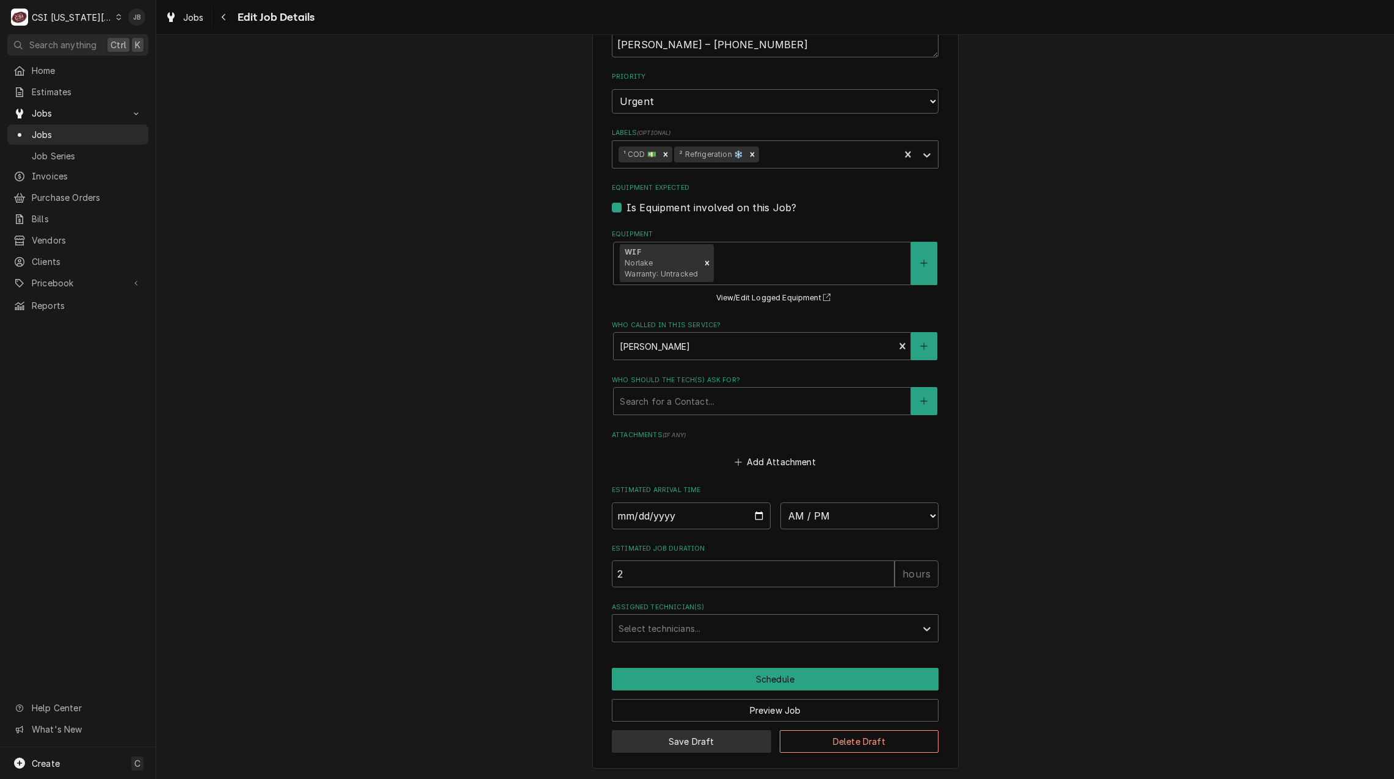
click at [688, 738] on button "Save Draft" at bounding box center [691, 742] width 159 height 23
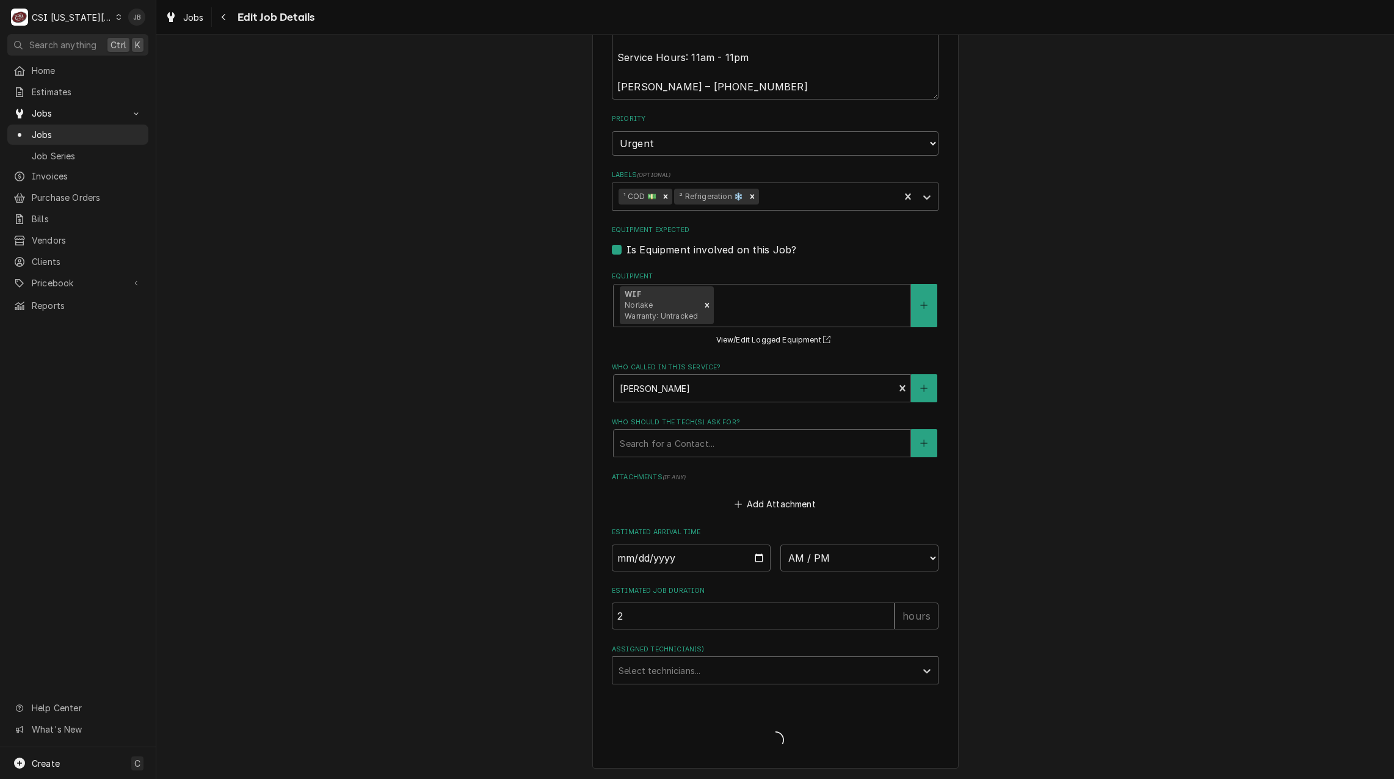
type textarea "x"
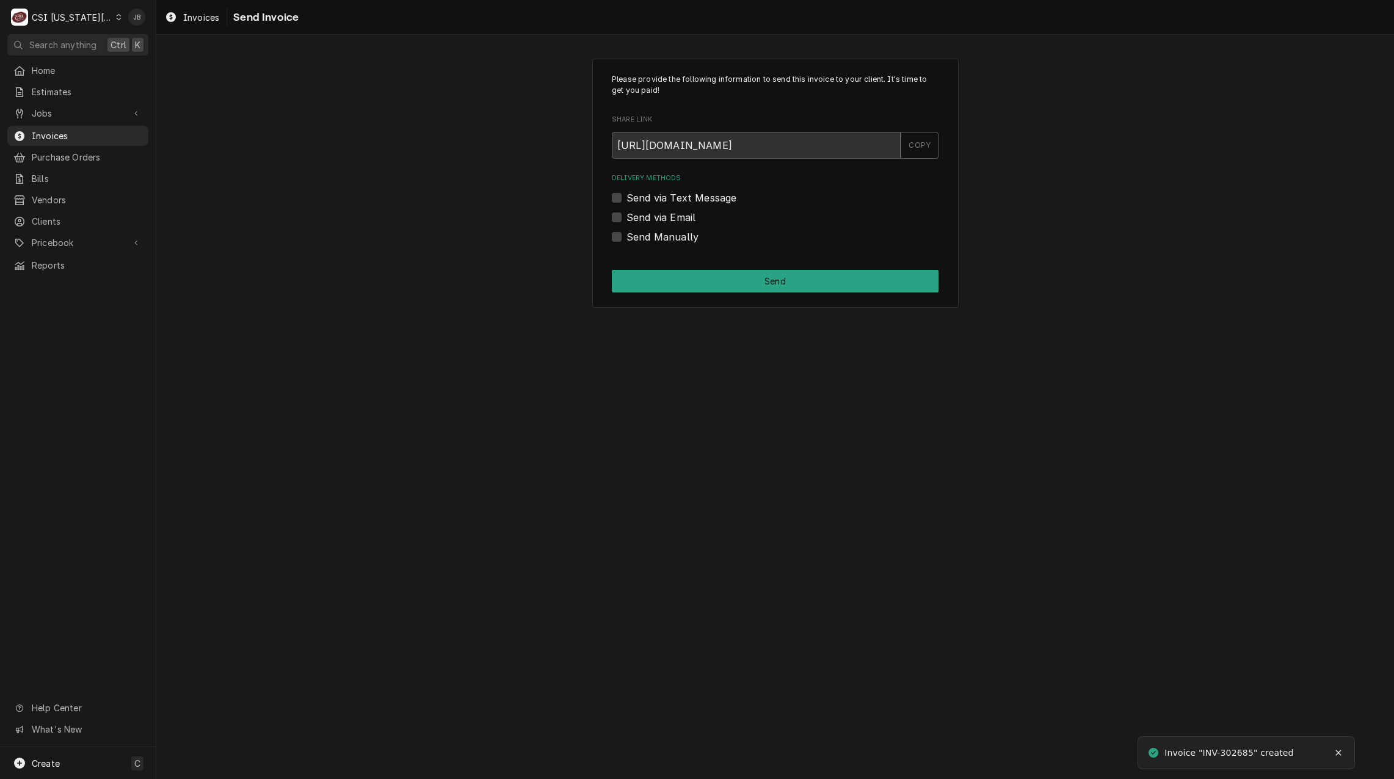
click at [665, 236] on label "Send Manually" at bounding box center [663, 237] width 72 height 15
click at [665, 236] on input "Send Manually" at bounding box center [790, 243] width 327 height 27
checkbox input "true"
click at [674, 282] on button "Send" at bounding box center [775, 281] width 327 height 23
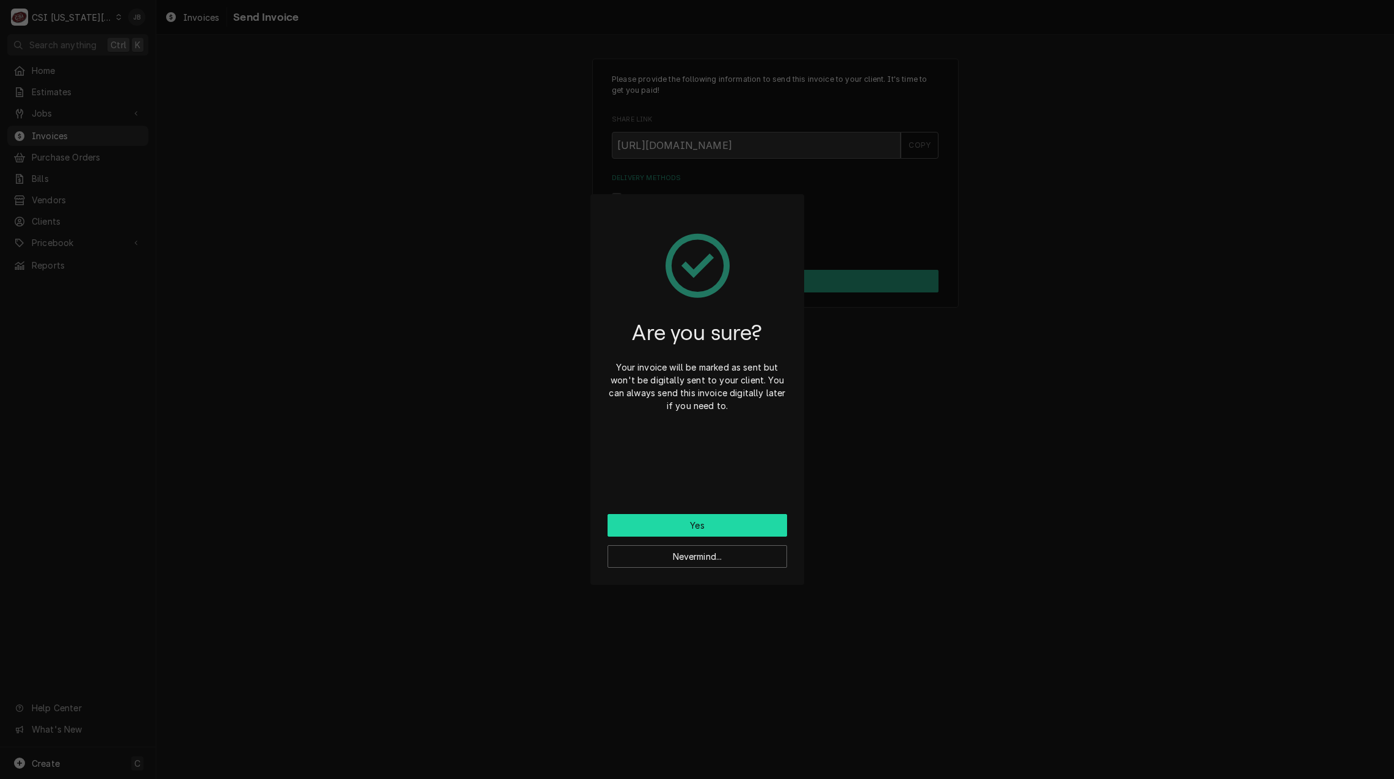
click at [679, 526] on button "Yes" at bounding box center [698, 525] width 180 height 23
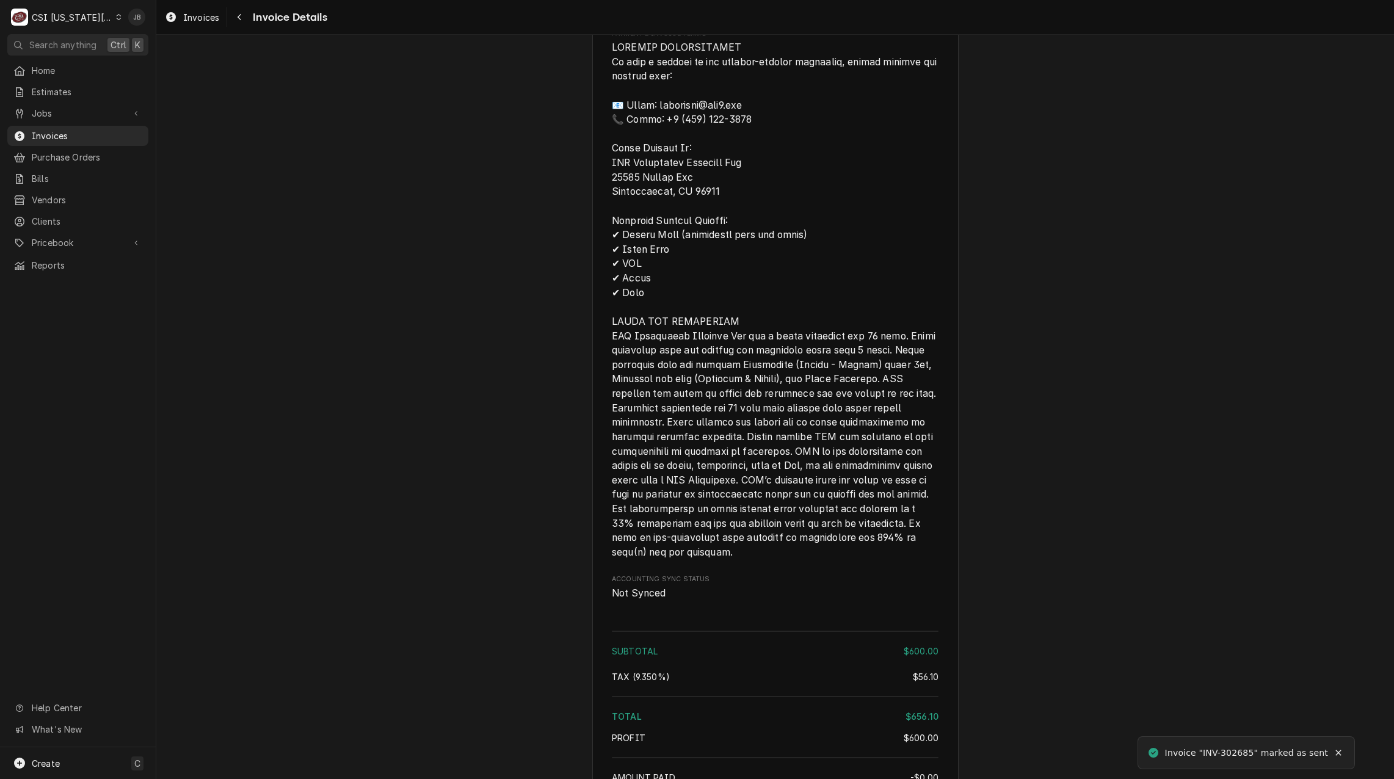
scroll to position [1727, 0]
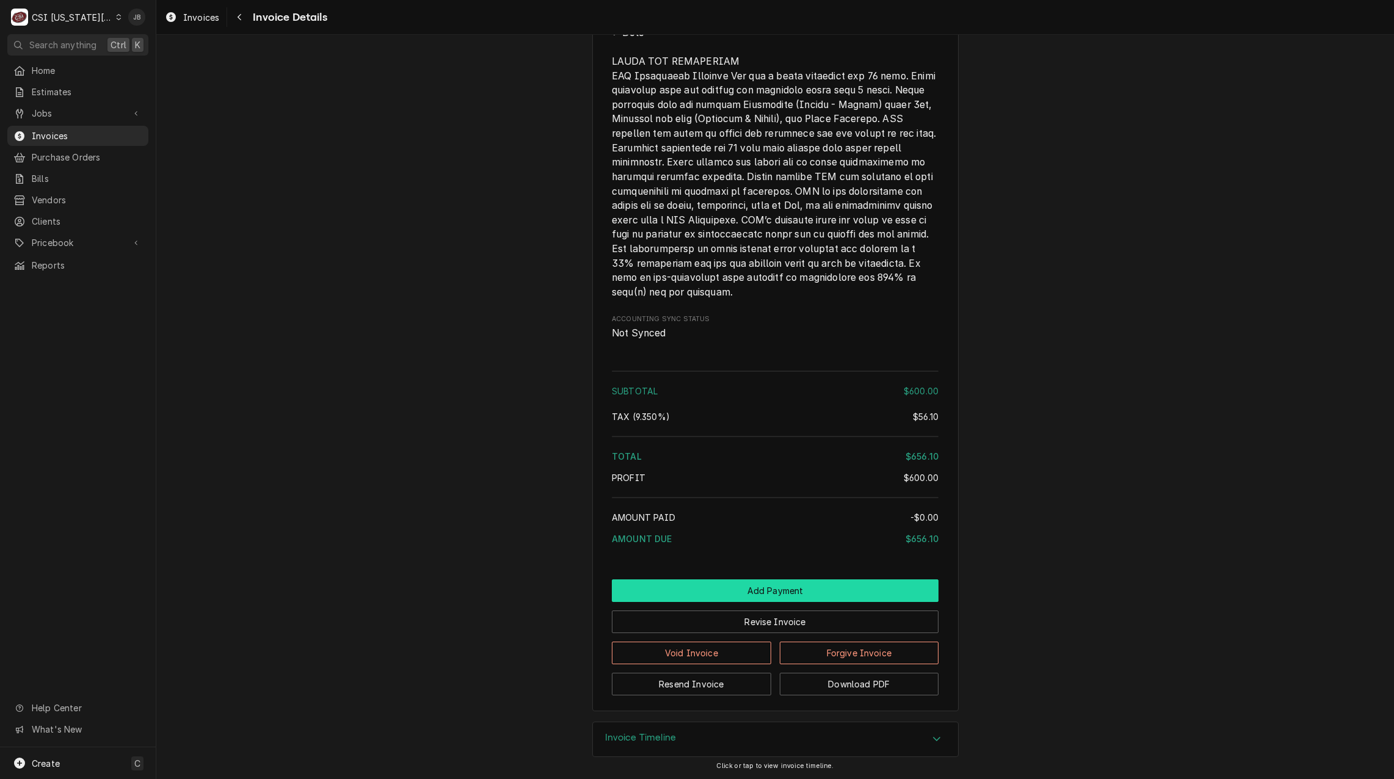
click at [776, 591] on button "Add Payment" at bounding box center [775, 591] width 327 height 23
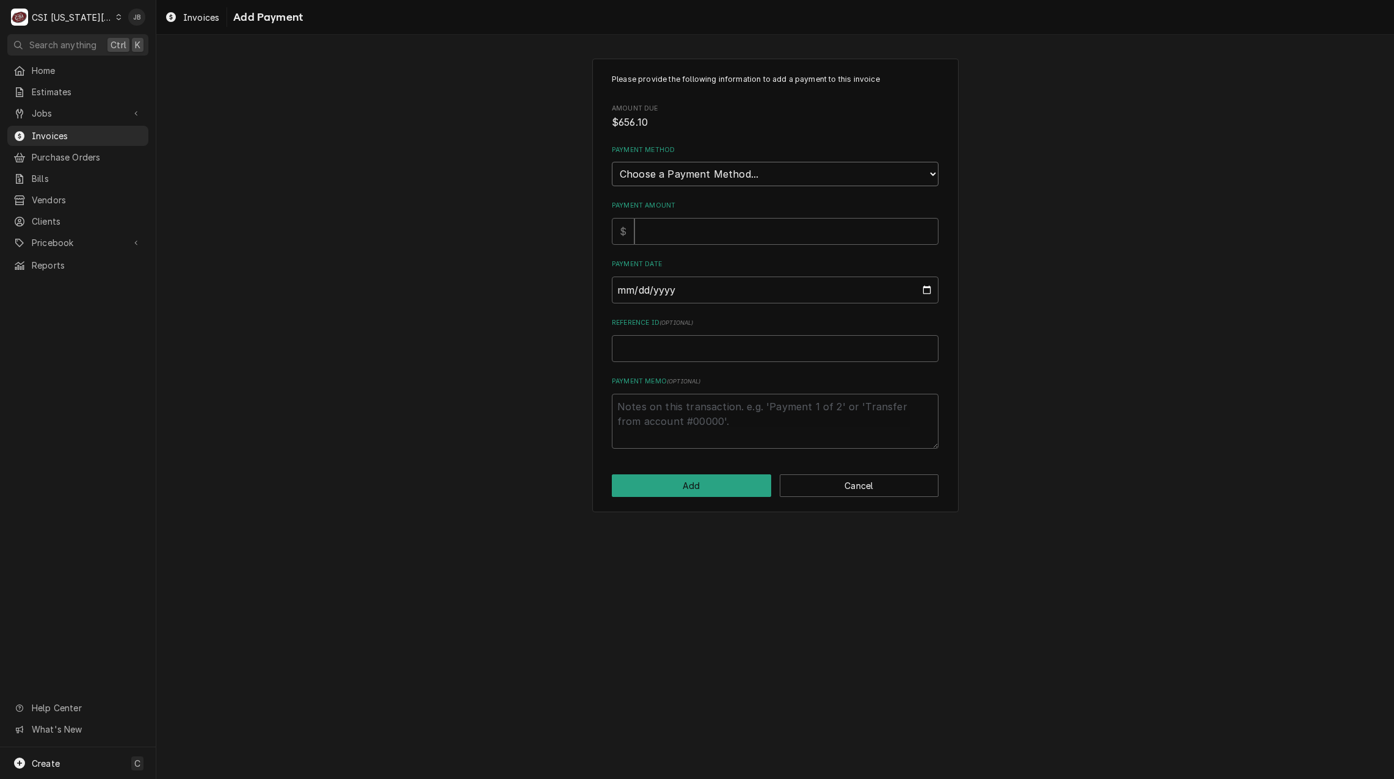
click at [688, 179] on select "Choose a Payment Method... Cash Check Credit/Debit Card ACH/eCheck Other" at bounding box center [775, 174] width 327 height 24
select select "2"
click at [612, 162] on select "Choose a Payment Method... Cash Check Credit/Debit Card ACH/eCheck Other" at bounding box center [775, 174] width 327 height 24
click at [674, 229] on input "Payment Amount" at bounding box center [787, 231] width 304 height 27
type textarea "x"
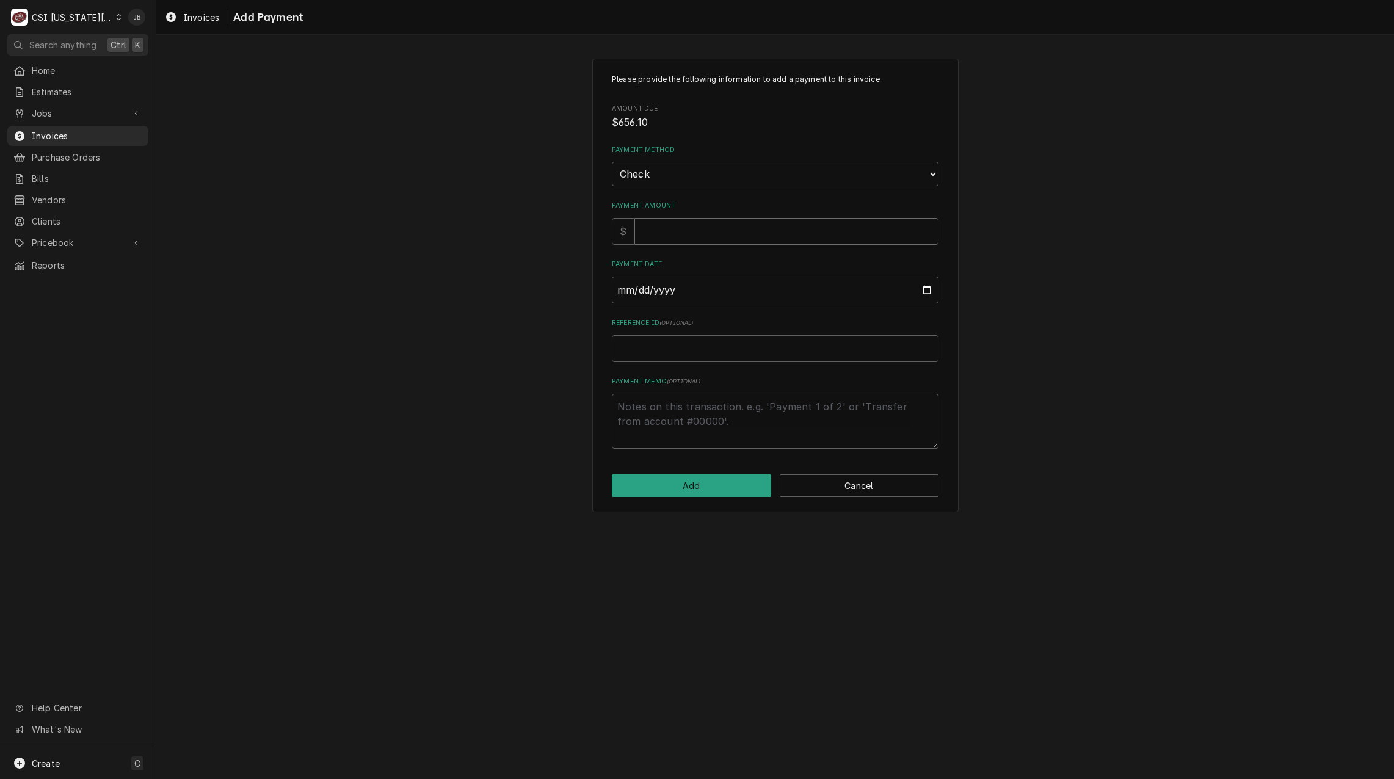
type input "6"
type textarea "x"
type input "65"
type textarea "x"
type input "656"
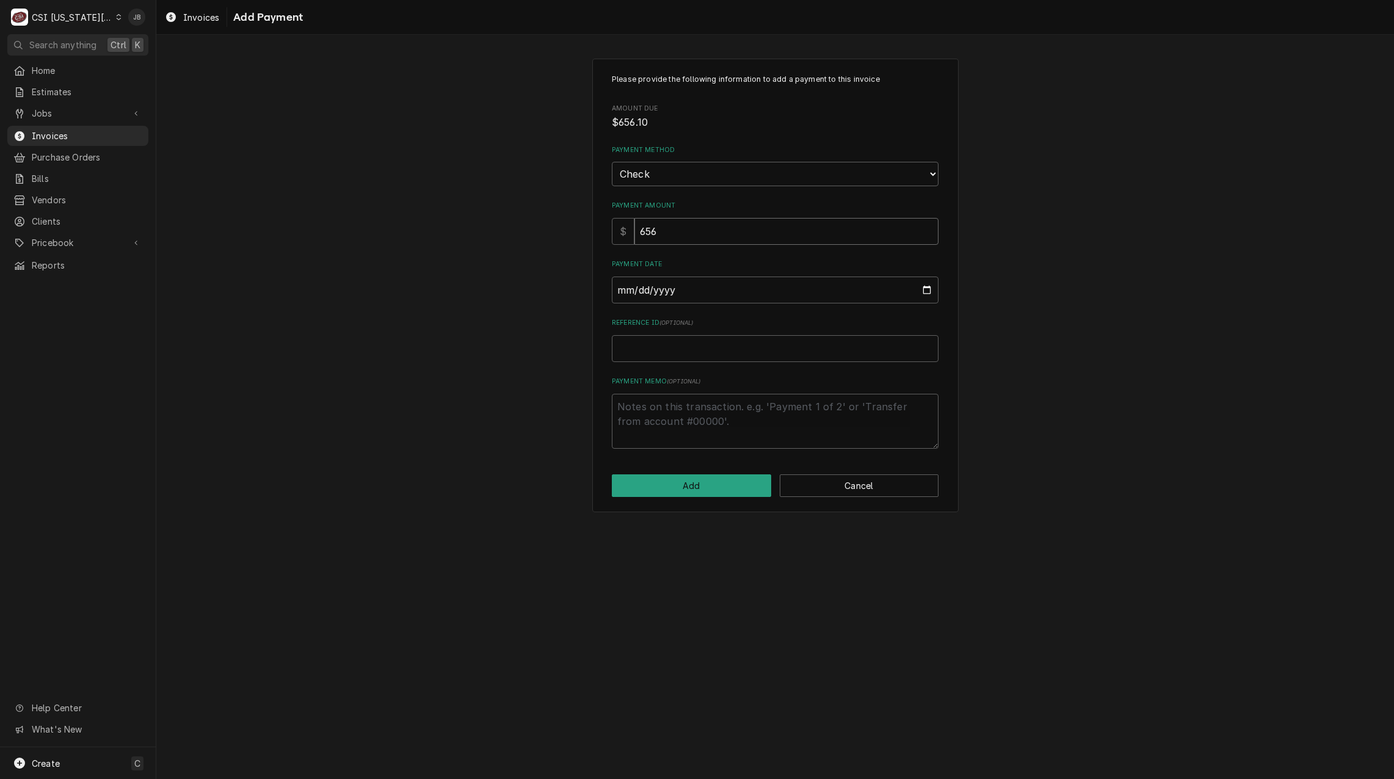
type textarea "x"
type input "656.1"
type textarea "x"
type input "656.10"
click at [685, 290] on input "Payment Date" at bounding box center [775, 290] width 327 height 27
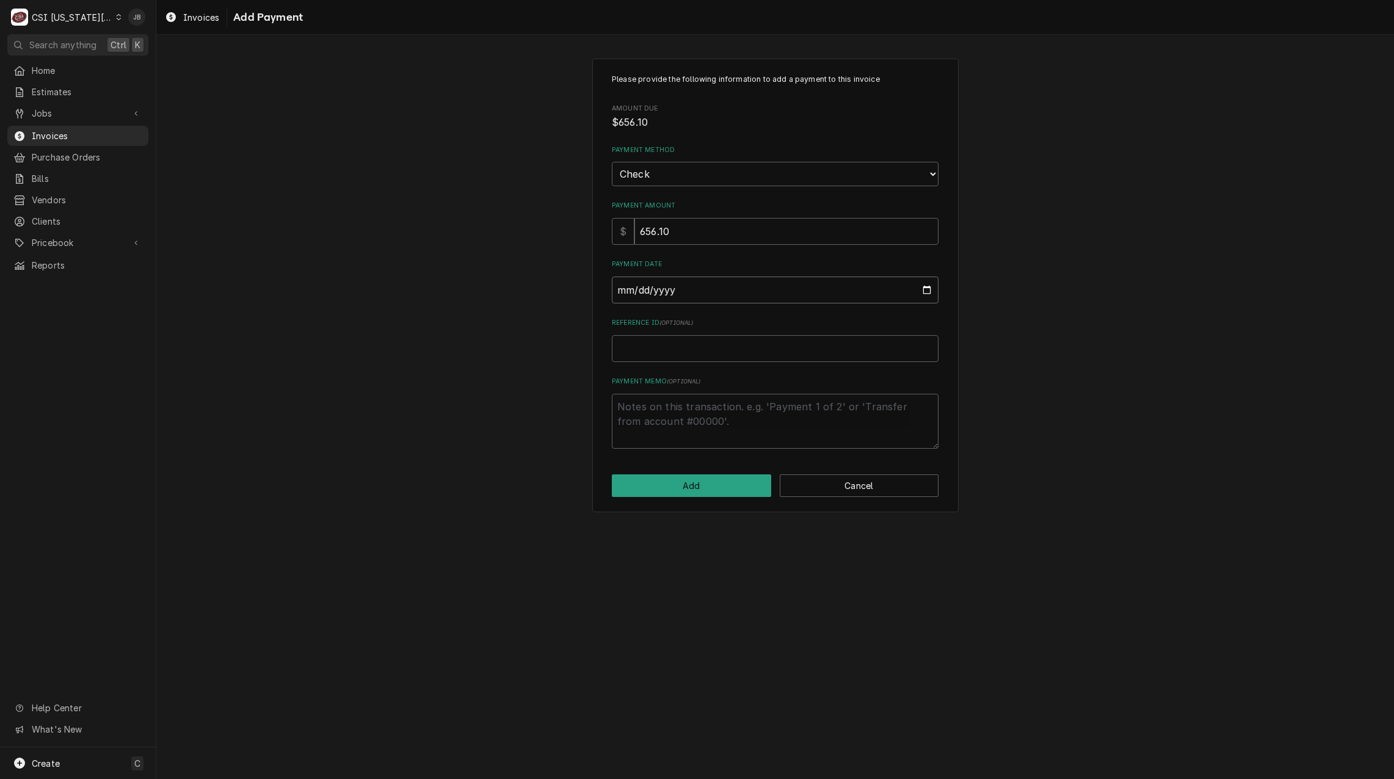
click at [924, 291] on input "Payment Date" at bounding box center [775, 290] width 327 height 27
type textarea "x"
type input "2025-08-02"
type textarea "x"
type input "[DATE]"
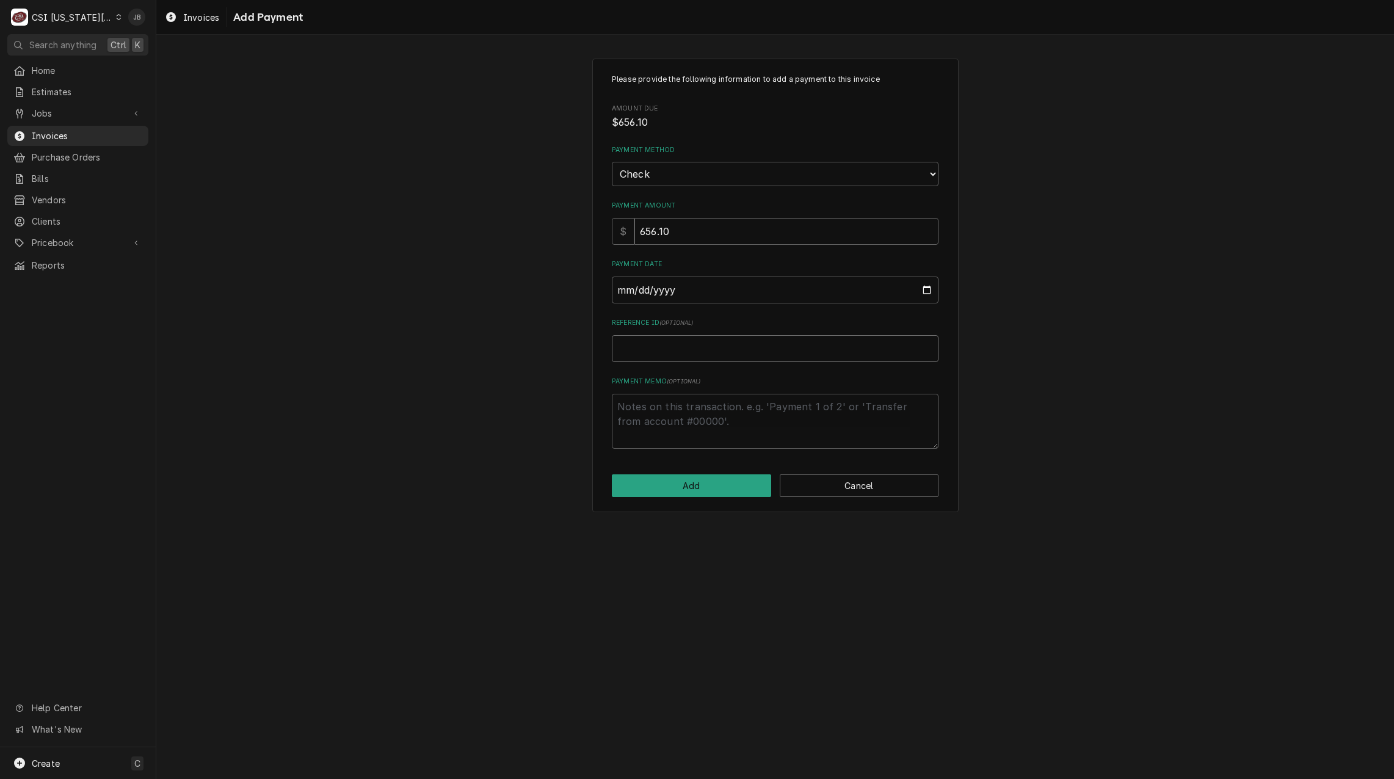
click at [641, 346] on input "Reference ID ( optional )" at bounding box center [775, 348] width 327 height 27
type textarea "x"
type input "2"
type textarea "x"
type input "20"
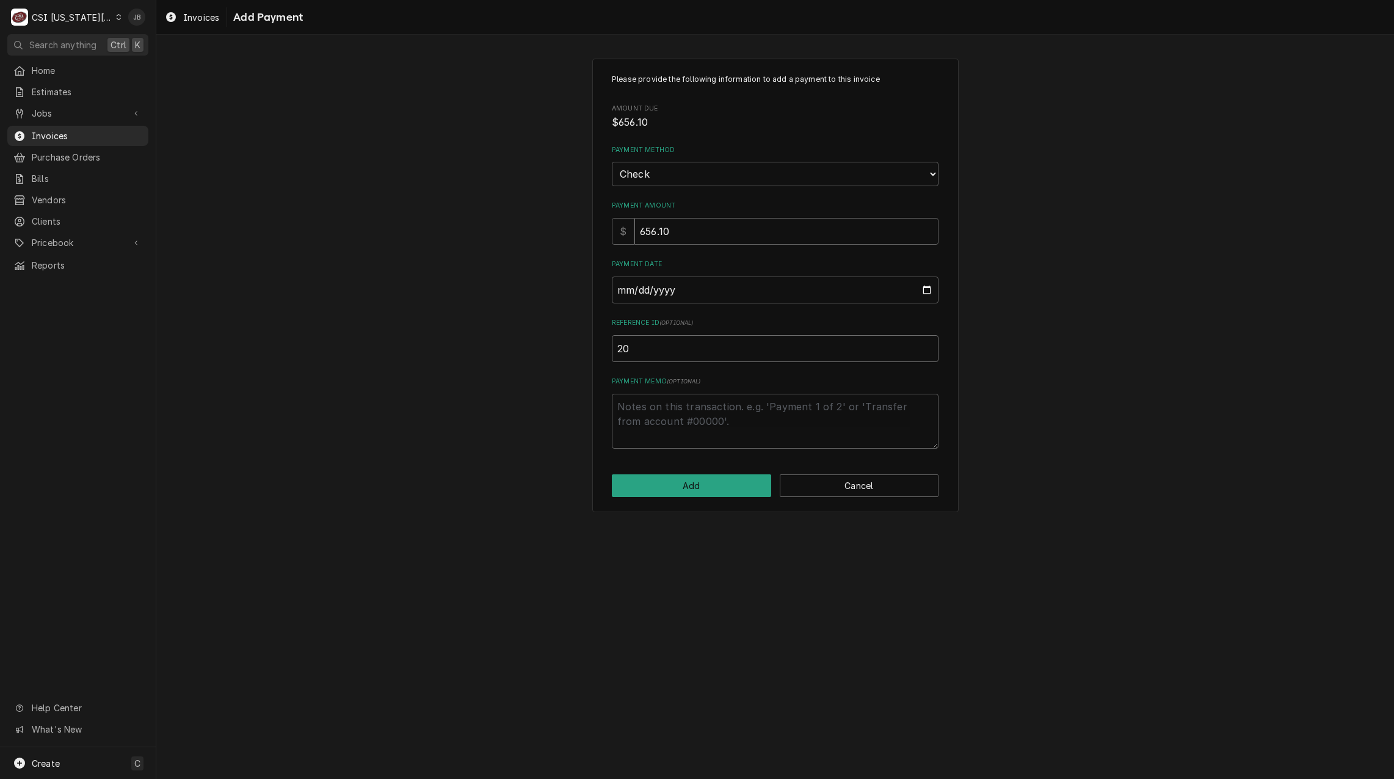
type textarea "x"
type input "201"
type textarea "x"
type input "2012"
type textarea "x"
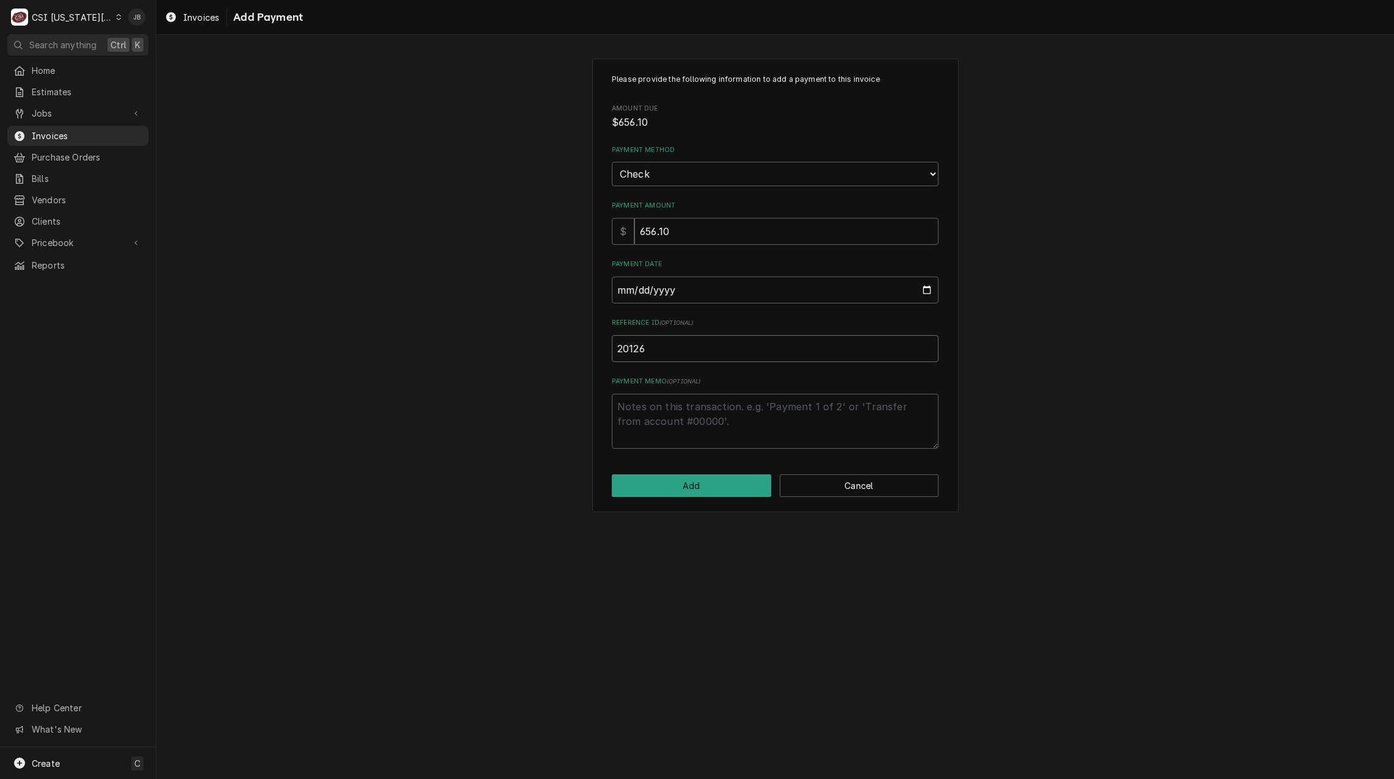
type input "20126"
click at [678, 424] on textarea "Payment Memo ( optional )" at bounding box center [775, 421] width 327 height 55
click at [702, 489] on button "Add" at bounding box center [691, 486] width 159 height 23
type textarea "x"
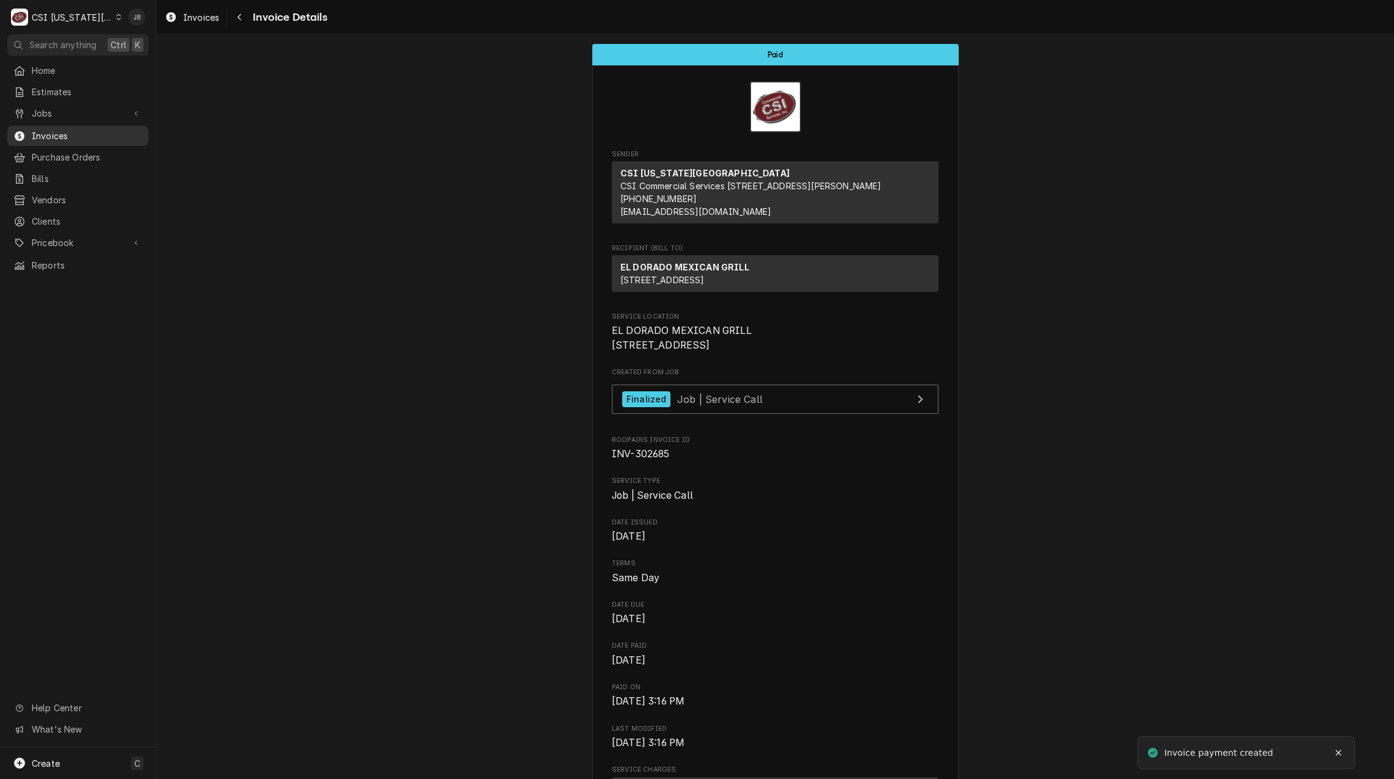
click at [74, 133] on span "Invoices" at bounding box center [87, 135] width 111 height 13
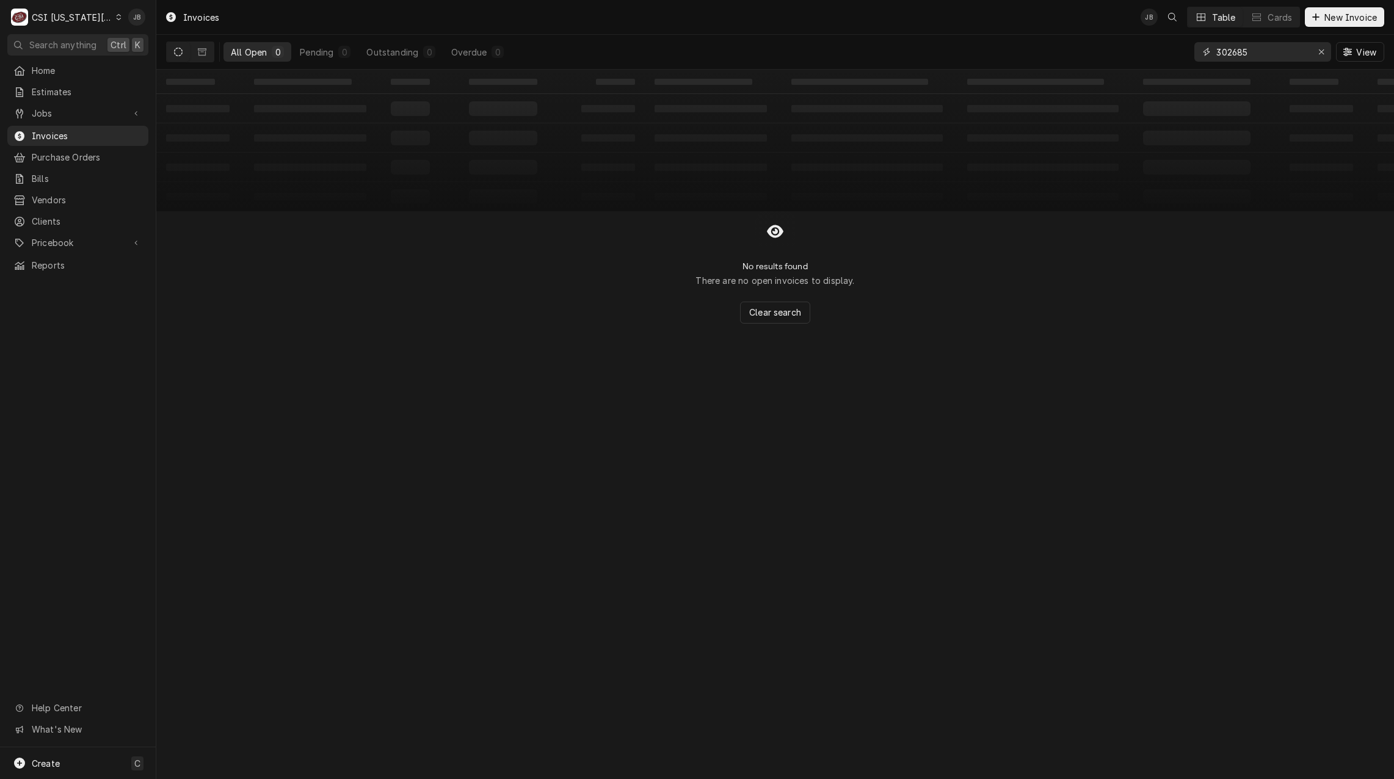
click at [1255, 48] on input "302685" at bounding box center [1263, 52] width 92 height 20
click at [1267, 53] on input "302685" at bounding box center [1263, 52] width 92 height 20
click at [1276, 58] on input "302685" at bounding box center [1263, 52] width 92 height 20
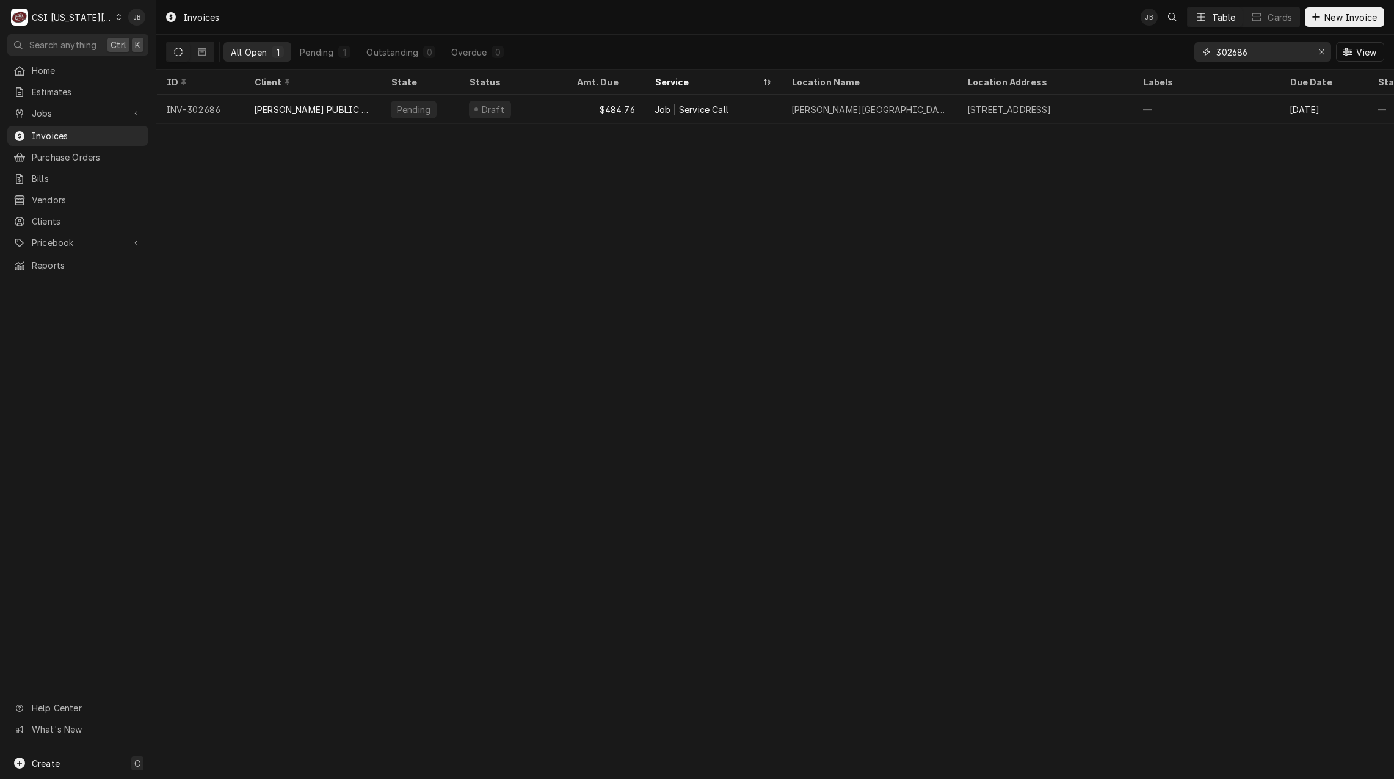
type input "302686"
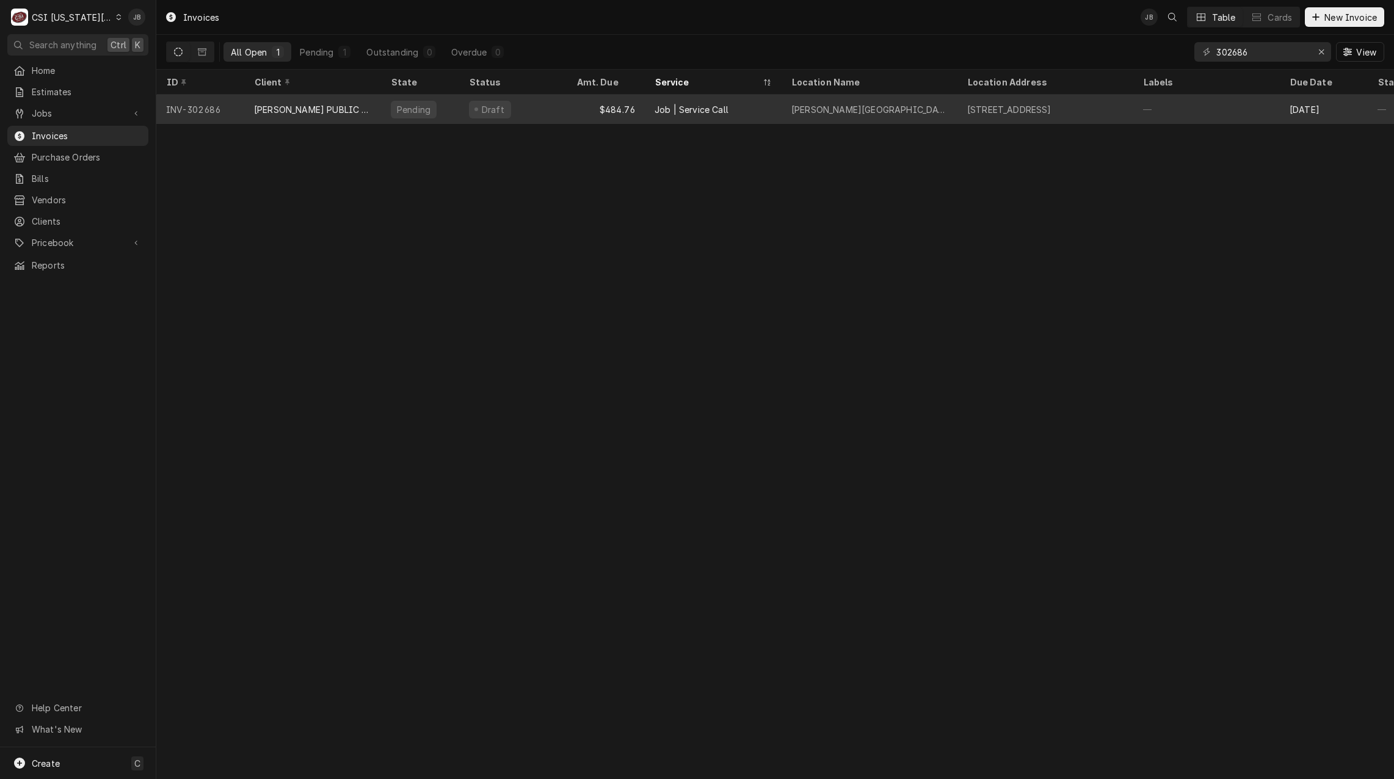
click at [818, 104] on div "Lawrence Freestate High School" at bounding box center [870, 109] width 156 height 13
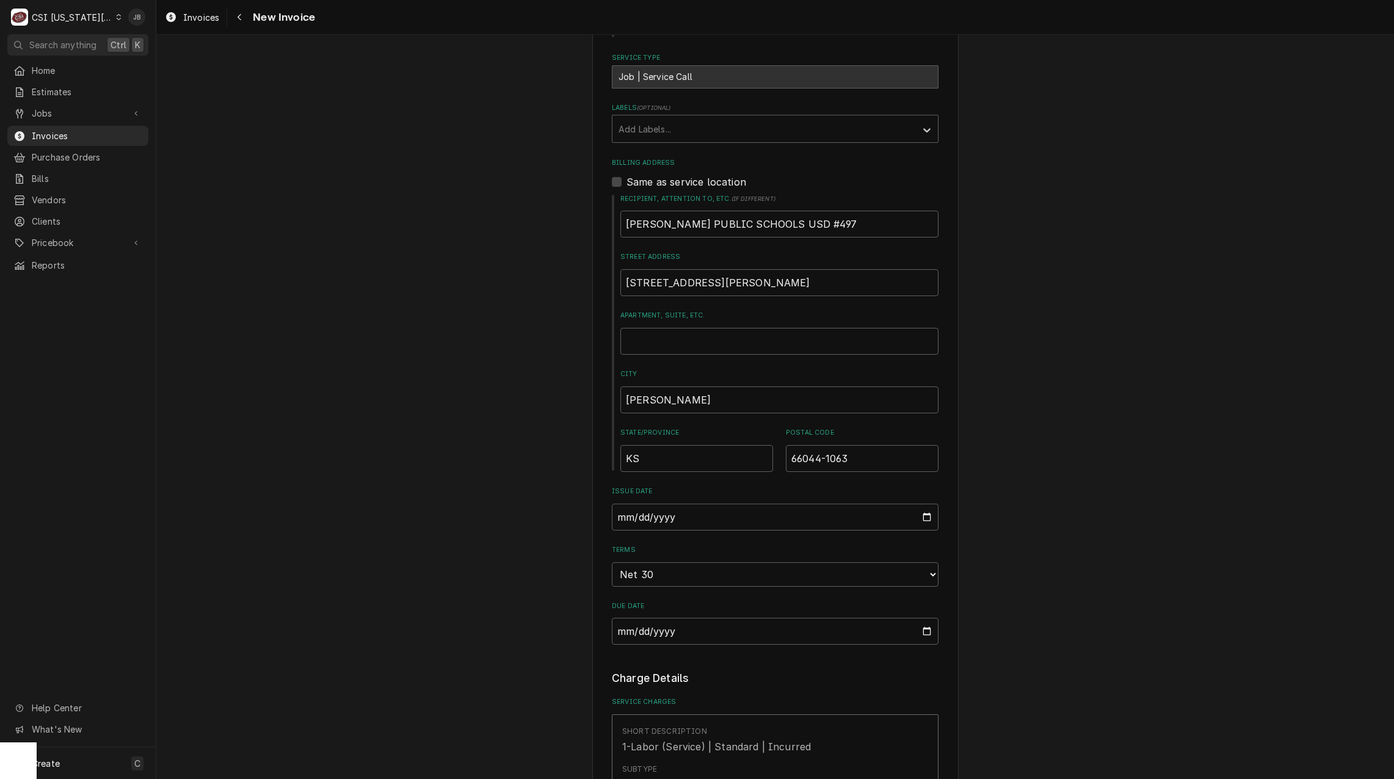
scroll to position [855, 0]
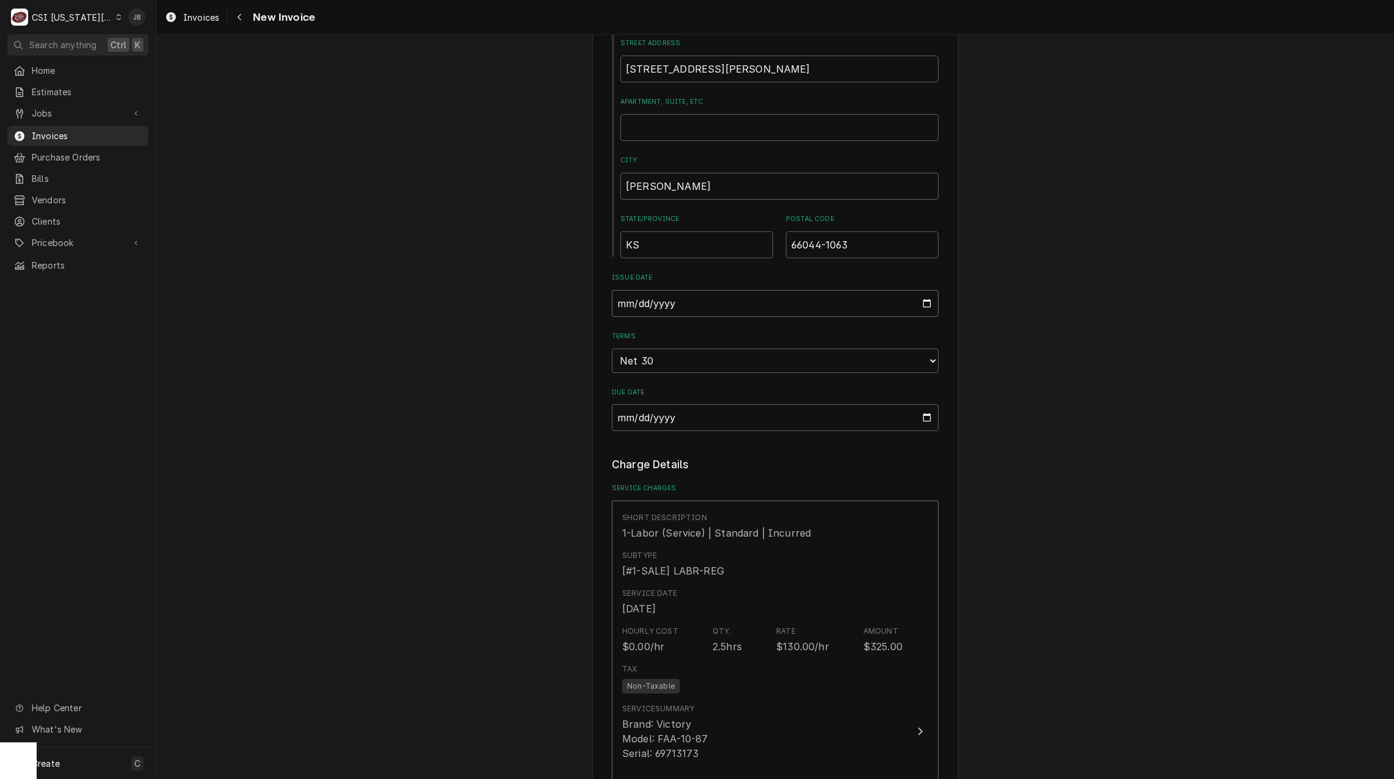
click at [918, 308] on input "[DATE]" at bounding box center [775, 303] width 327 height 27
type textarea "x"
type input "[DATE]"
click at [1142, 453] on div "Please provide the following information to create your invoice: Client Details…" at bounding box center [775, 745] width 1238 height 3104
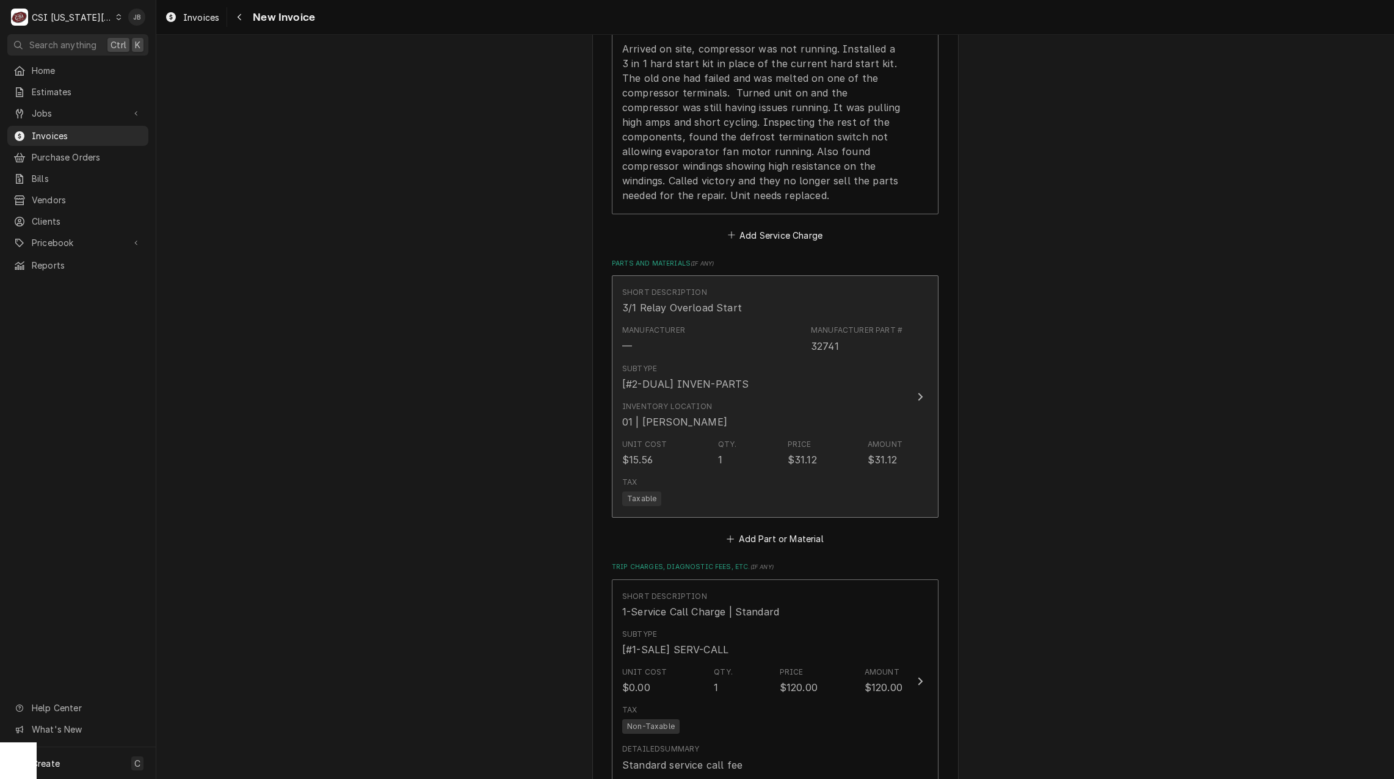
scroll to position [1710, 0]
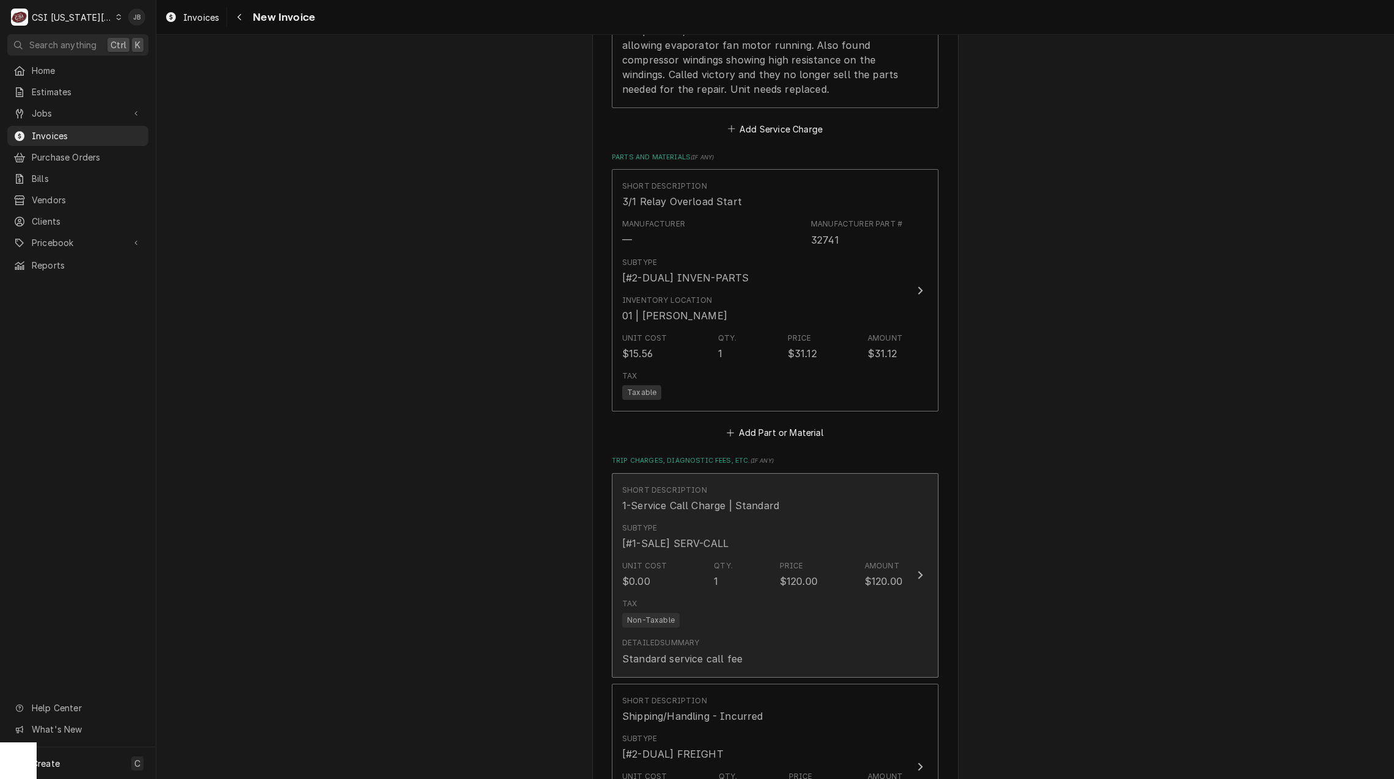
click at [714, 585] on div "1" at bounding box center [716, 581] width 4 height 15
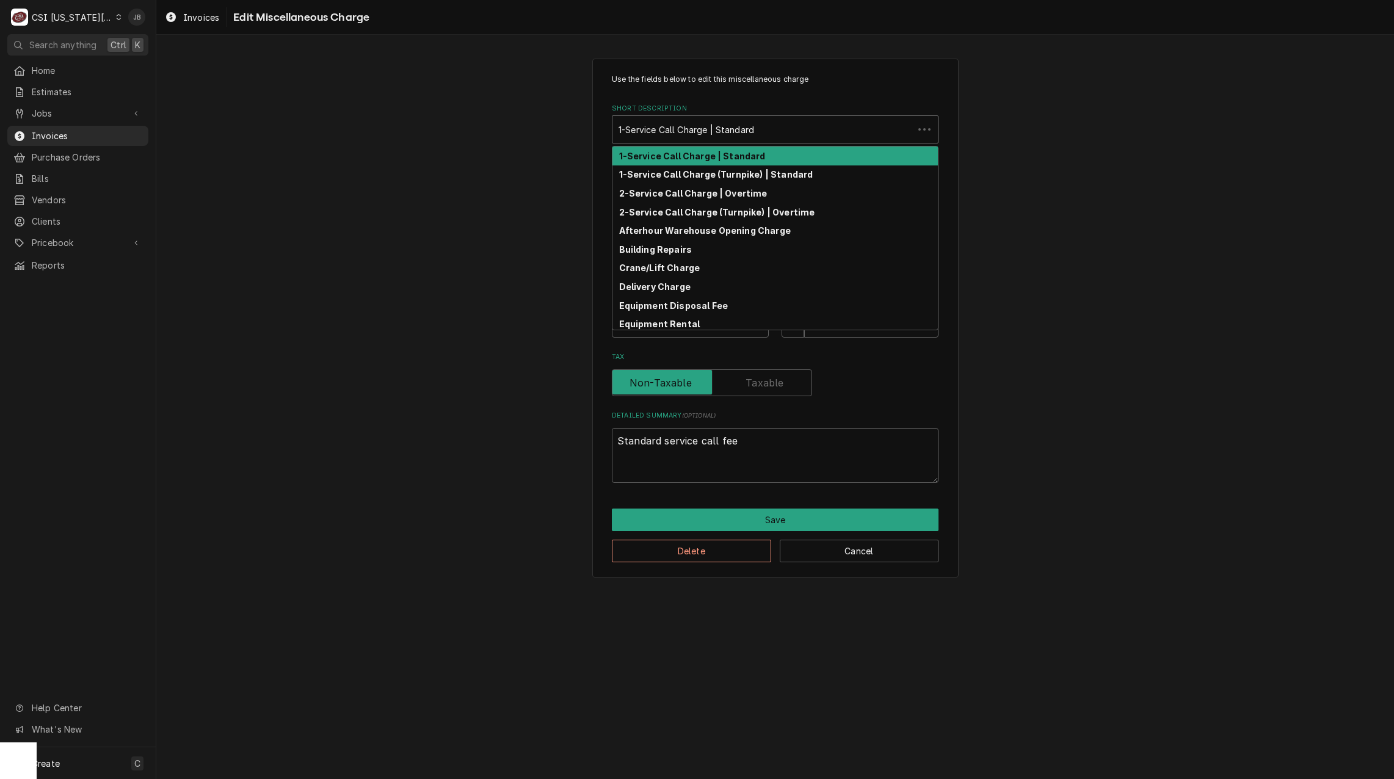
click at [679, 144] on div "1-Service Call Charge | Standard" at bounding box center [775, 129] width 327 height 28
click at [692, 178] on strong "1-Service Call Charge (Turnpike) | Standard" at bounding box center [716, 174] width 194 height 10
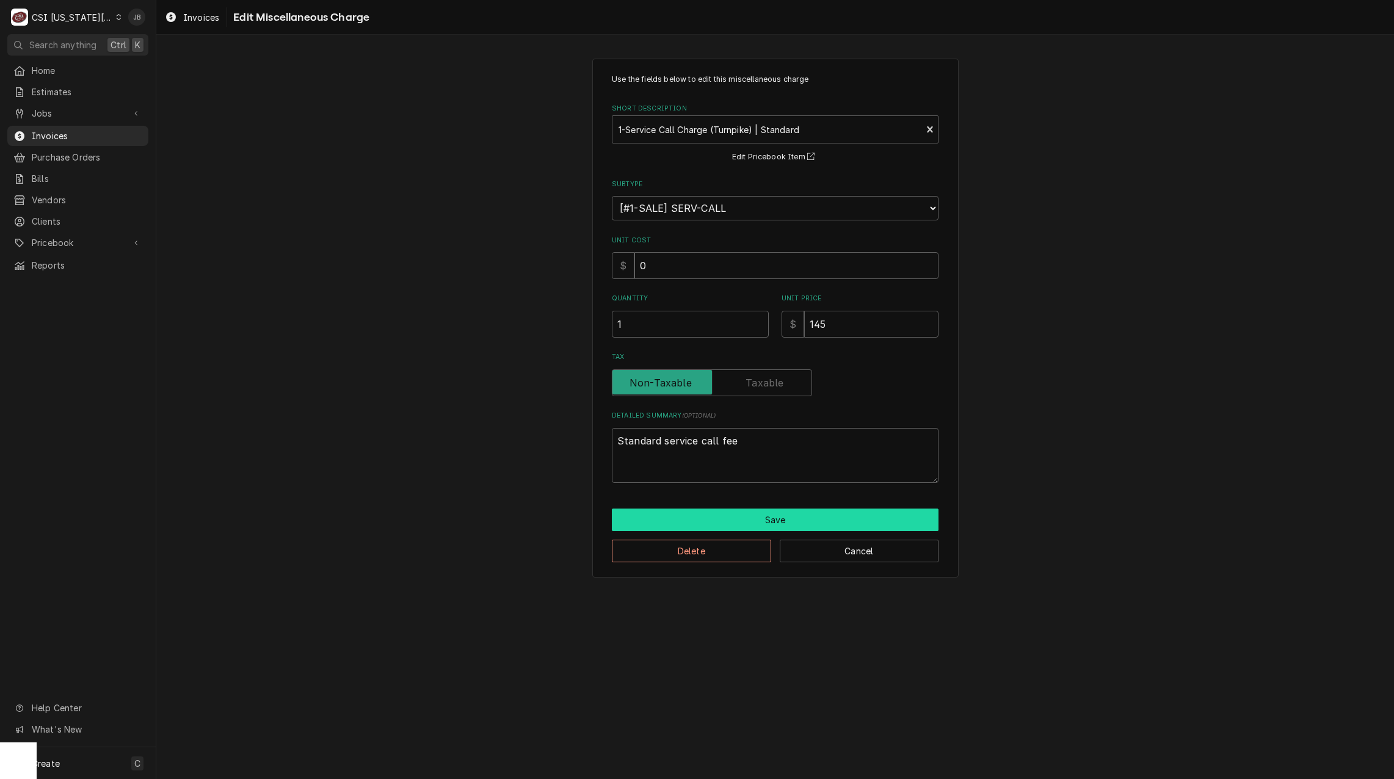
click at [698, 512] on button "Save" at bounding box center [775, 520] width 327 height 23
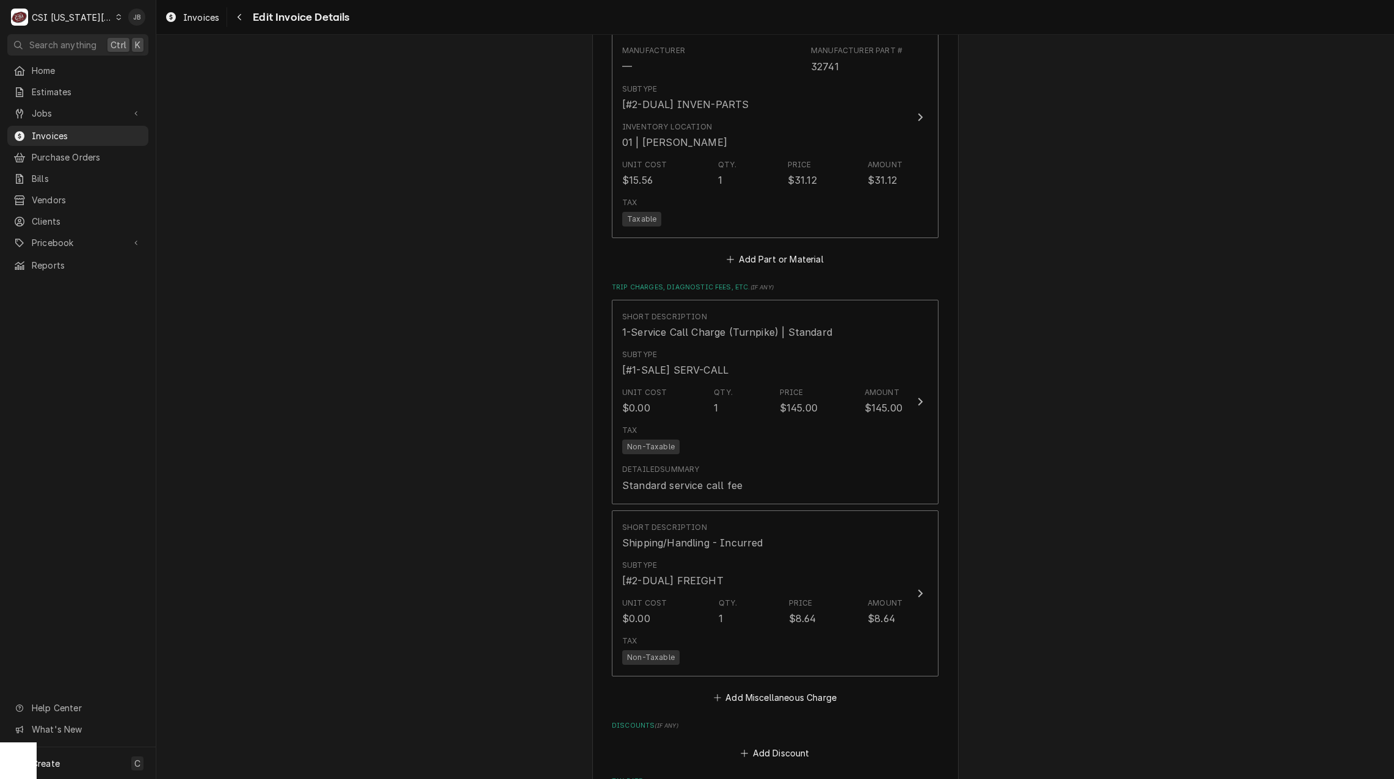
scroll to position [2161, 0]
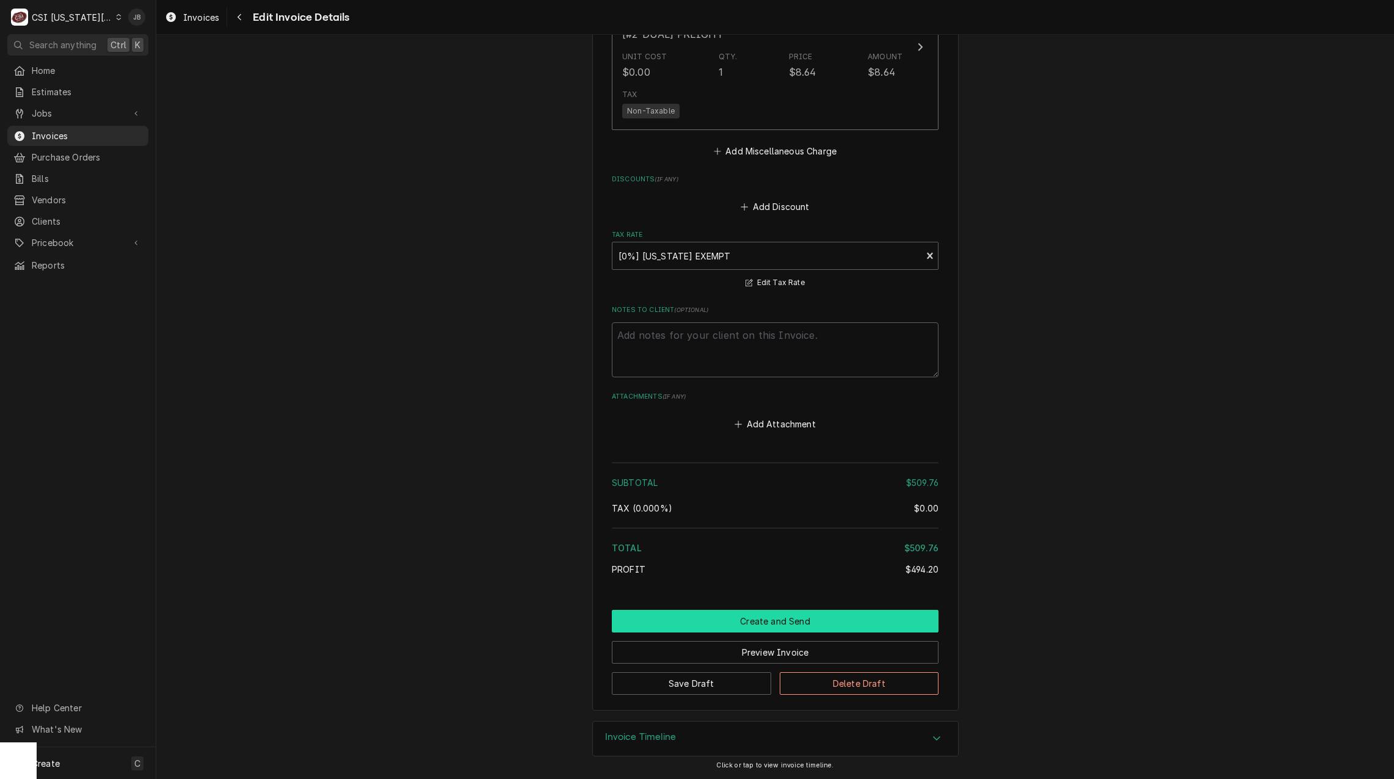
click at [713, 628] on button "Create and Send" at bounding box center [775, 621] width 327 height 23
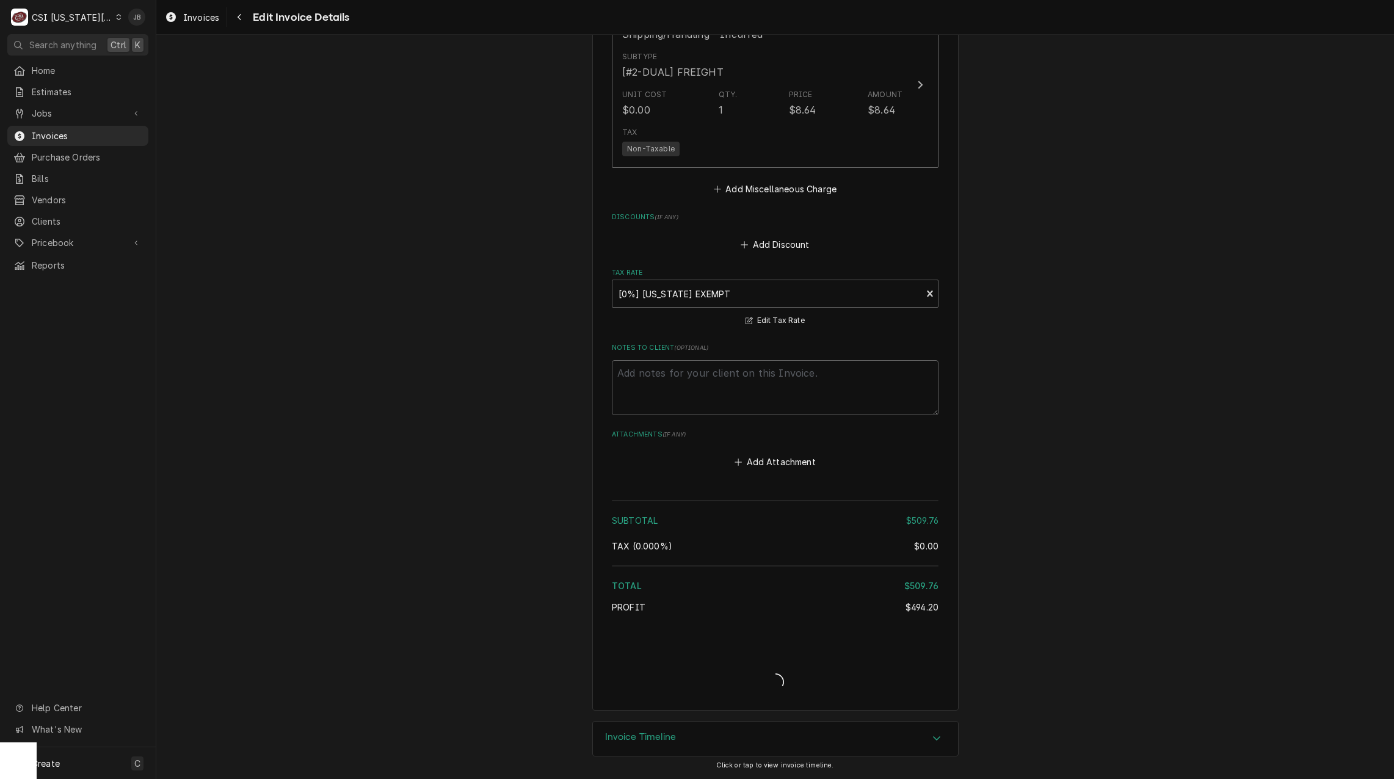
scroll to position [2393, 0]
type textarea "x"
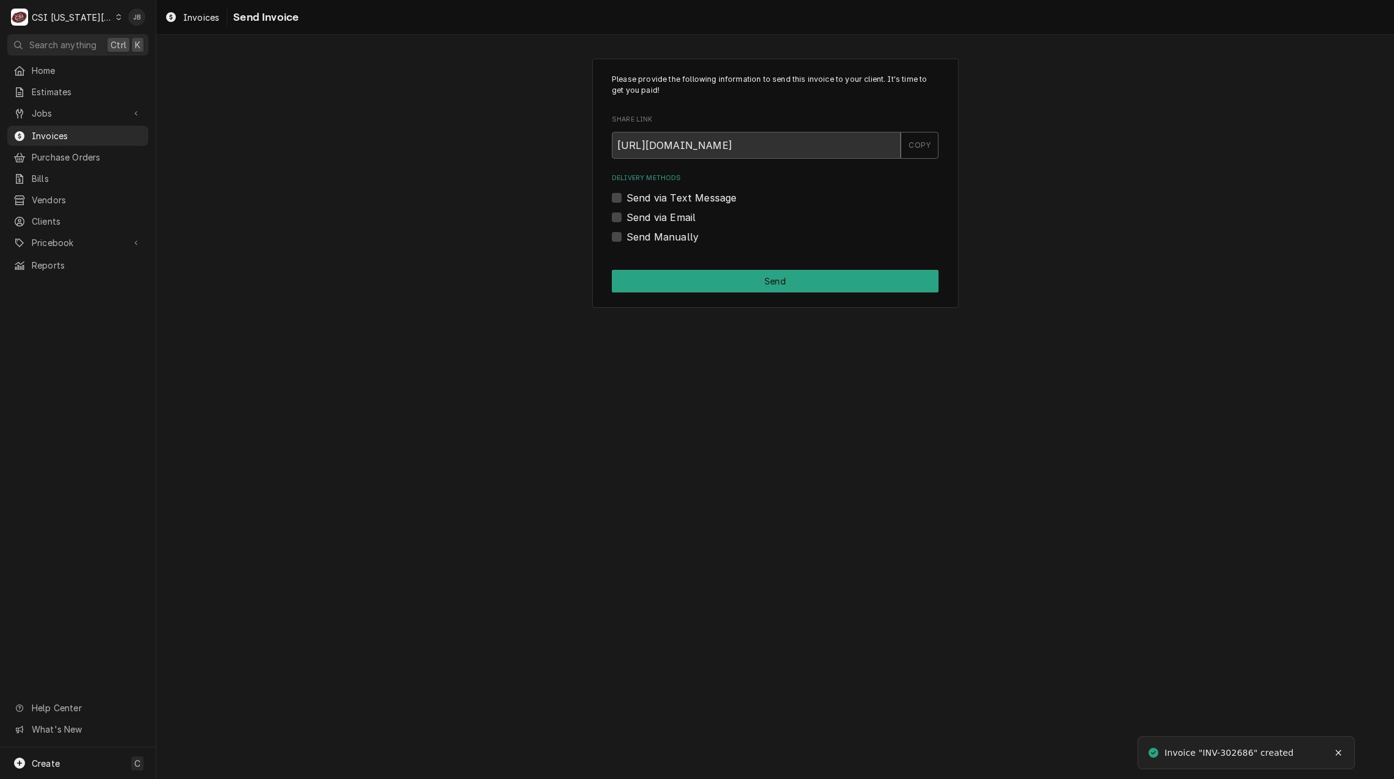
click at [654, 218] on label "Send via Email" at bounding box center [661, 217] width 69 height 15
click at [654, 218] on input "Send via Email" at bounding box center [790, 223] width 327 height 27
checkbox input "true"
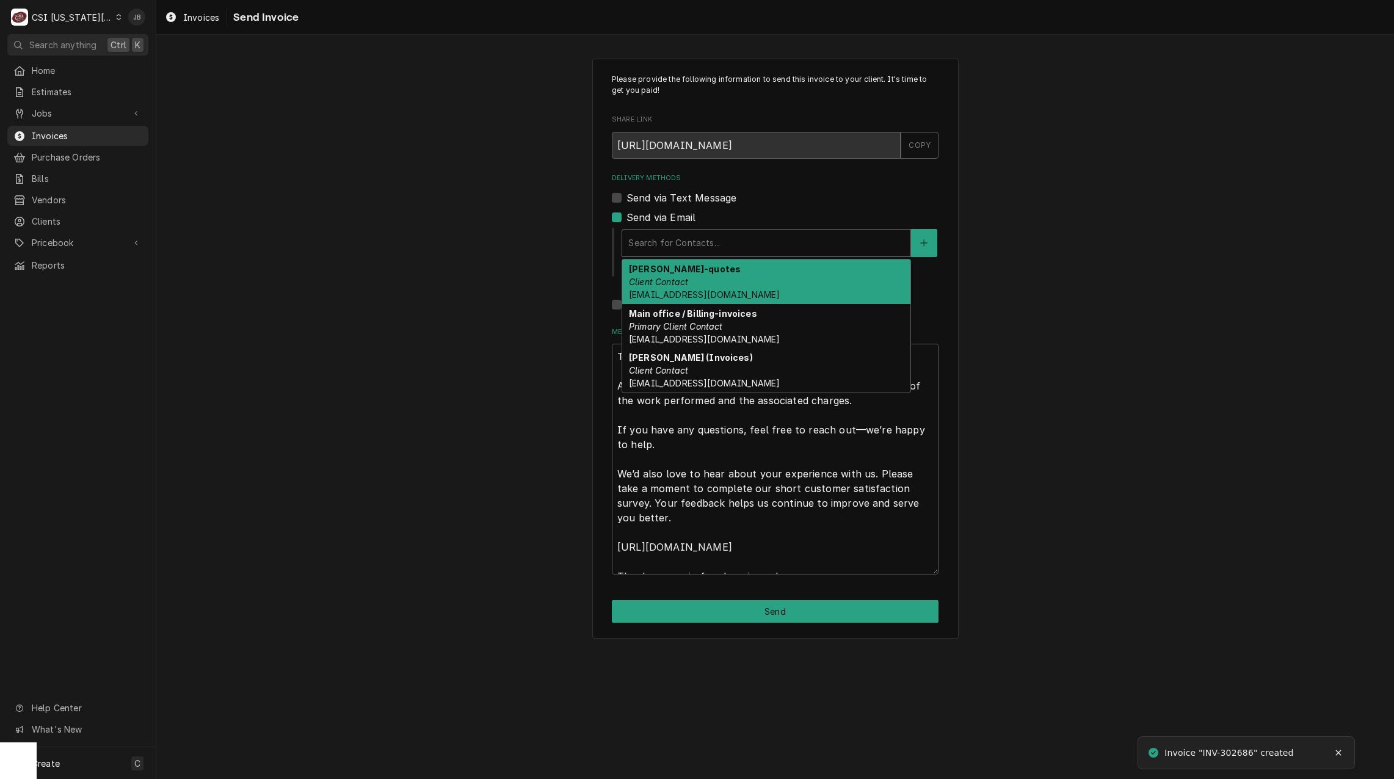
drag, startPoint x: 670, startPoint y: 245, endPoint x: 790, endPoint y: 249, distance: 119.8
click at [672, 245] on div "Delivery Methods" at bounding box center [767, 243] width 276 height 22
click at [751, 287] on div "Jennifer Flowers-quotes Client Contact jflowers@usd497.org" at bounding box center [766, 282] width 288 height 45
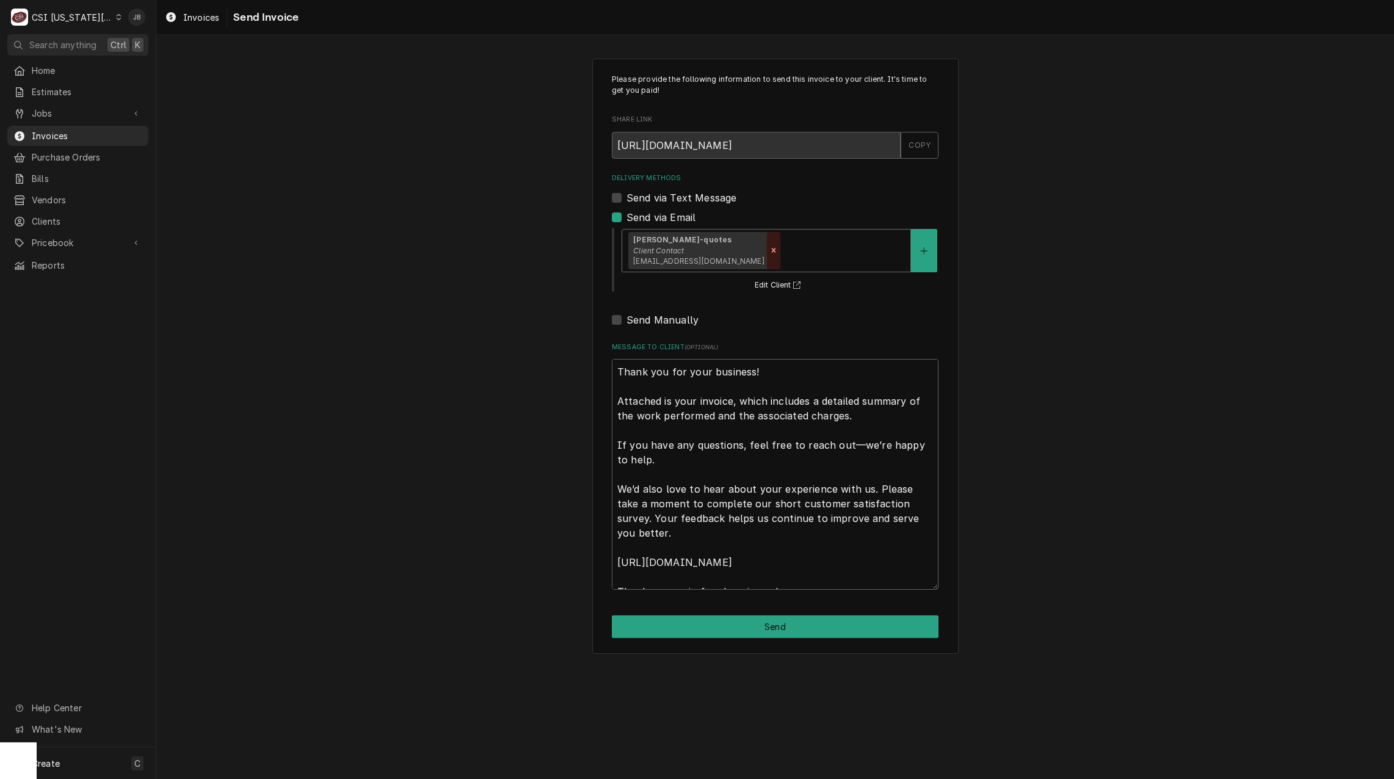
click at [770, 247] on icon "Remove [object Object]" at bounding box center [774, 250] width 9 height 9
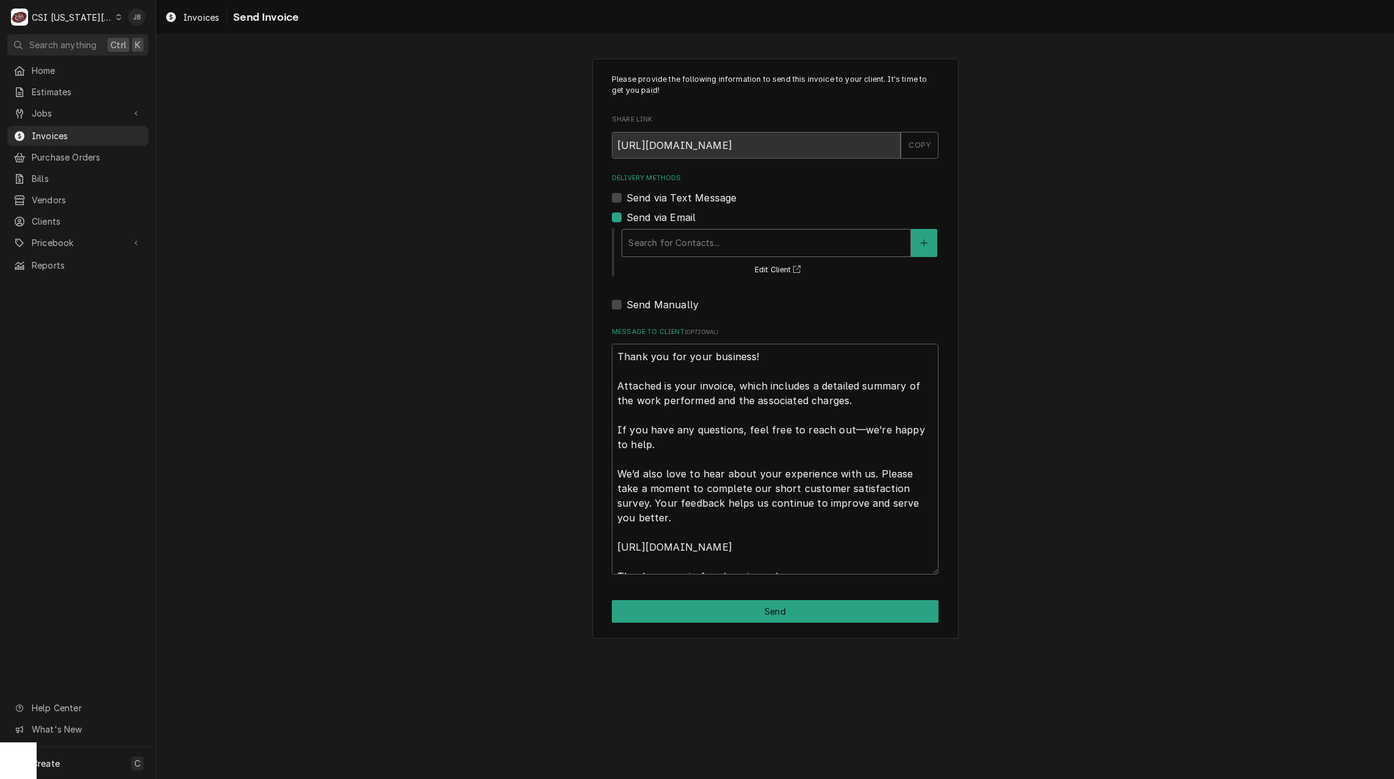
click at [728, 247] on div "Delivery Methods" at bounding box center [767, 243] width 276 height 22
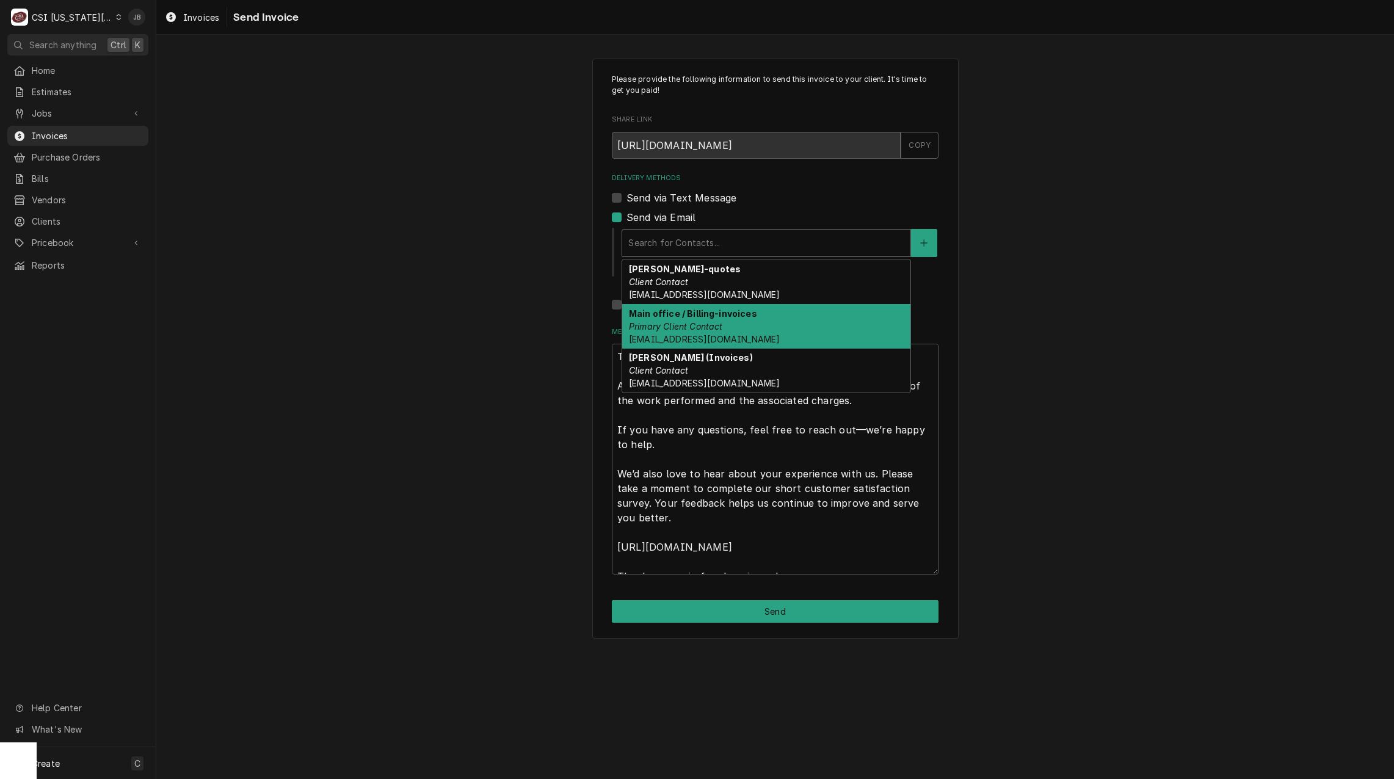
click at [688, 308] on strong "Main office / Billing-invoices" at bounding box center [693, 313] width 128 height 10
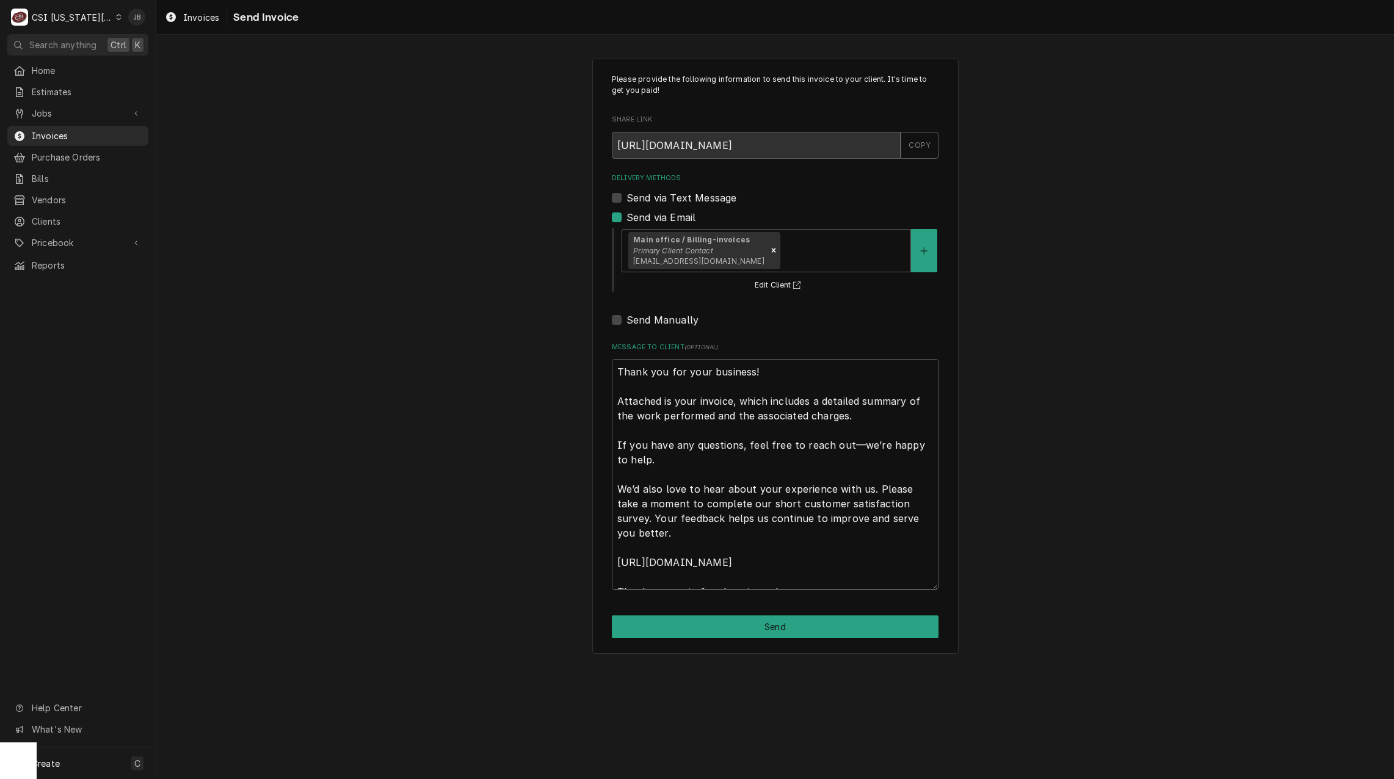
click at [665, 614] on div "Please provide the following information to send this invoice to your client. I…" at bounding box center [775, 357] width 366 height 596
click at [682, 629] on button "Send" at bounding box center [775, 627] width 327 height 23
type textarea "x"
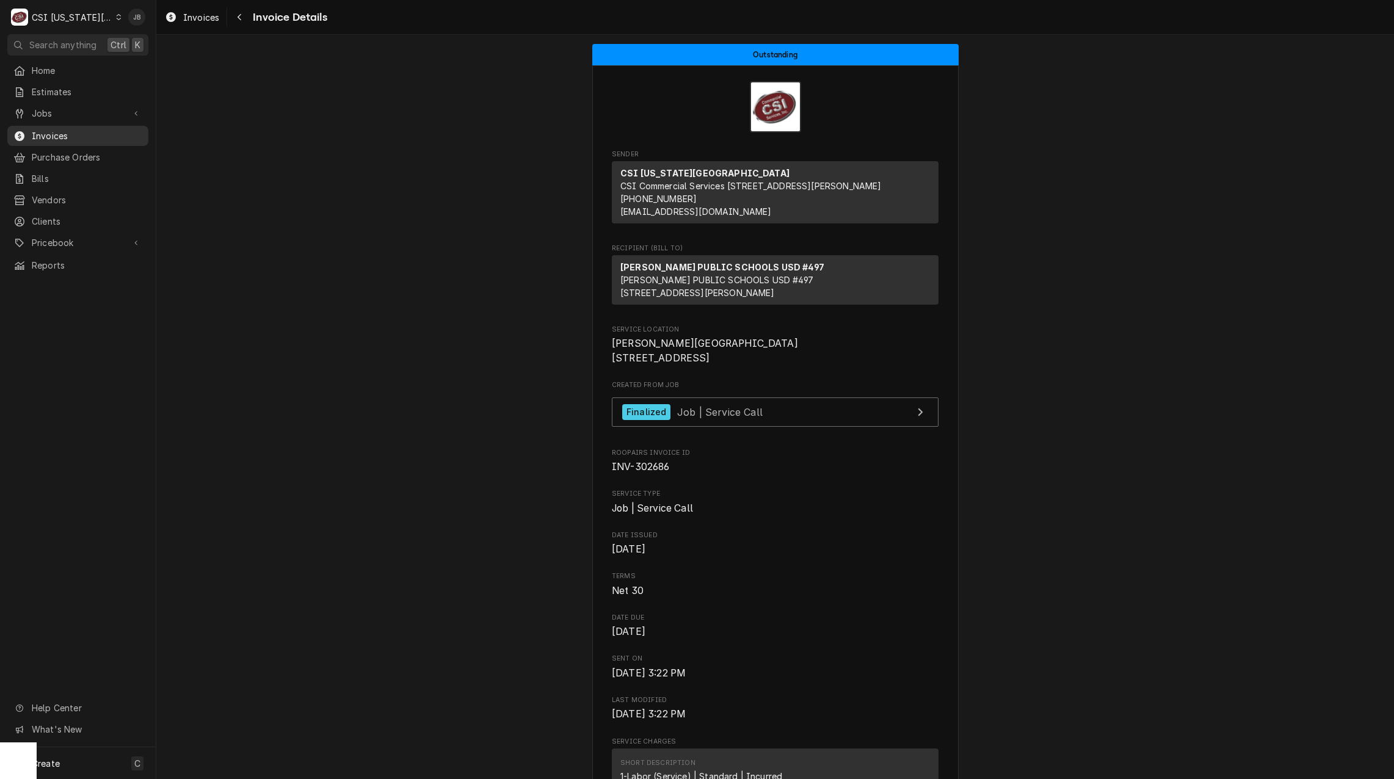
click at [72, 131] on span "Invoices" at bounding box center [87, 135] width 111 height 13
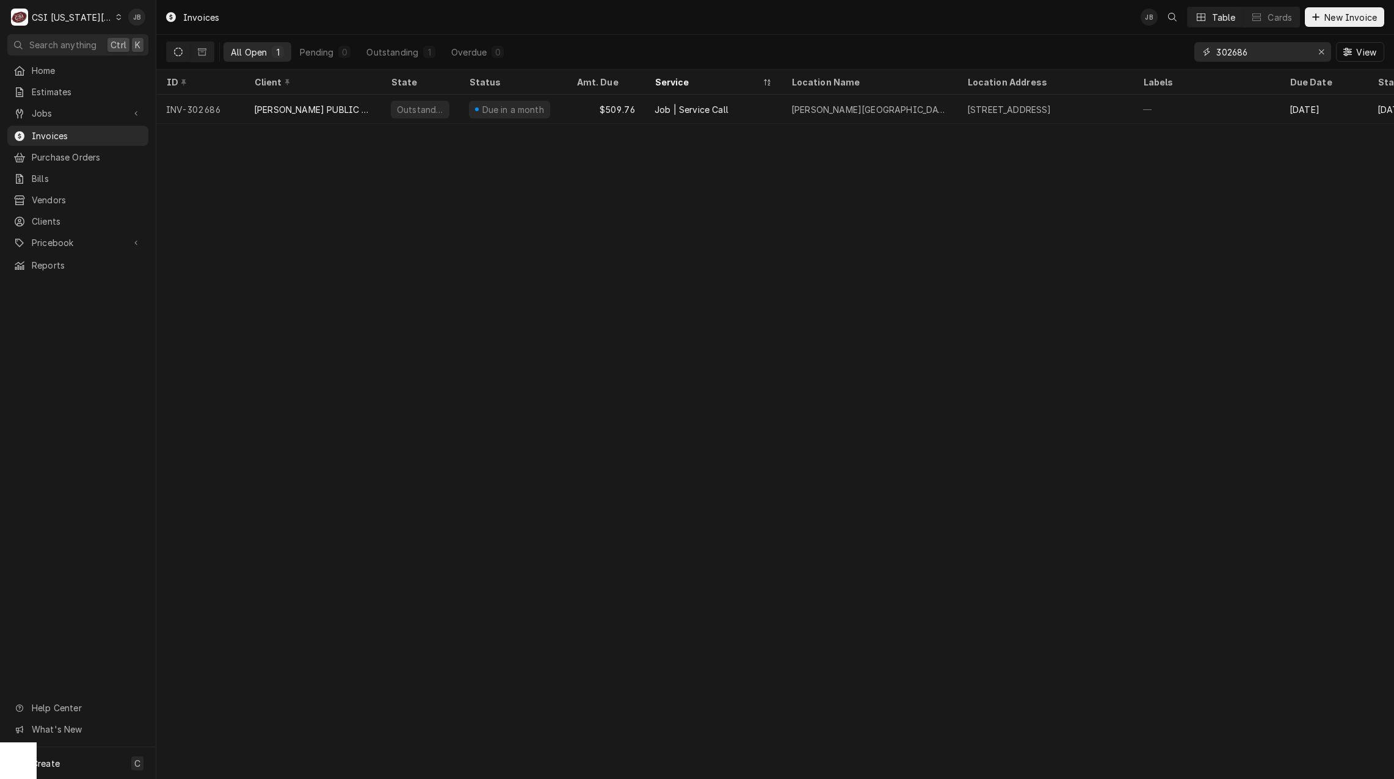
click at [1264, 61] on input "302686" at bounding box center [1263, 52] width 92 height 20
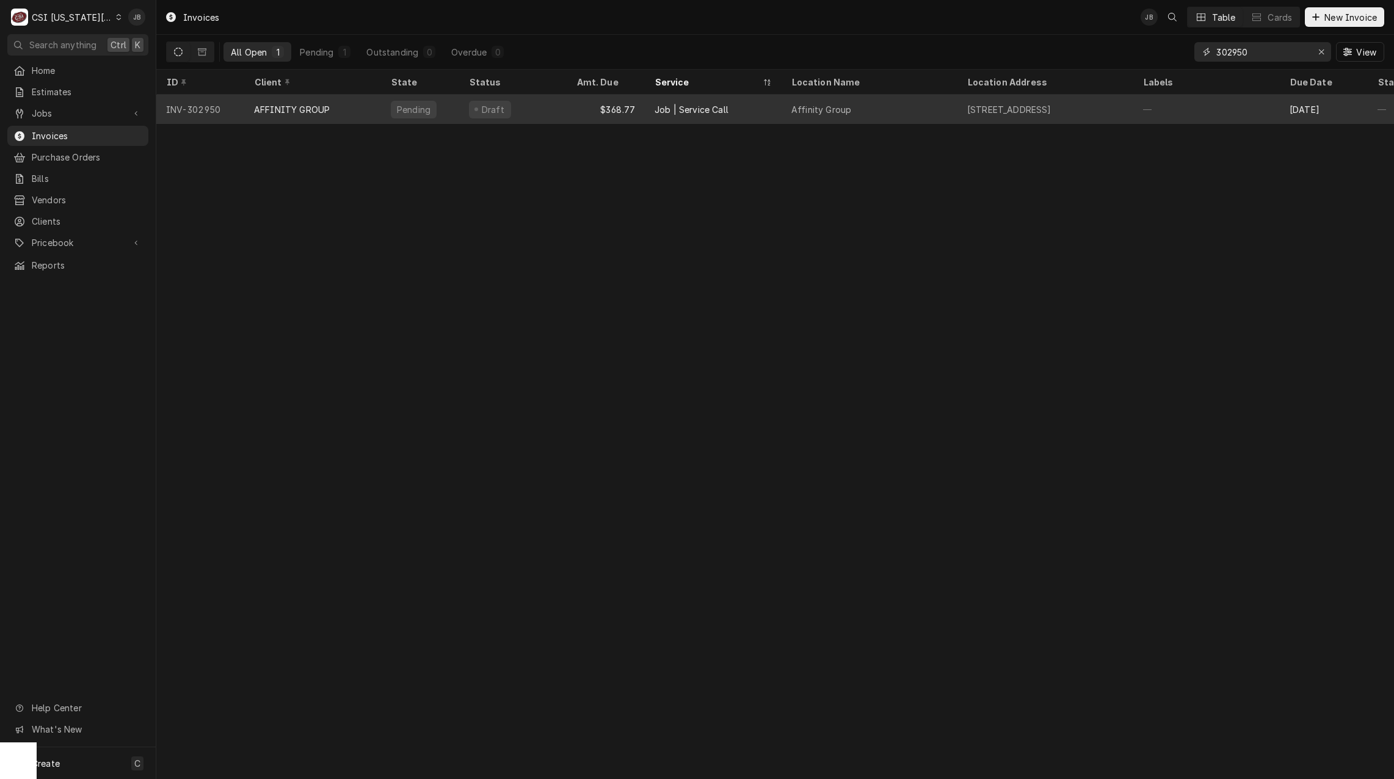
type input "302950"
click at [546, 110] on div "Draft" at bounding box center [513, 109] width 108 height 29
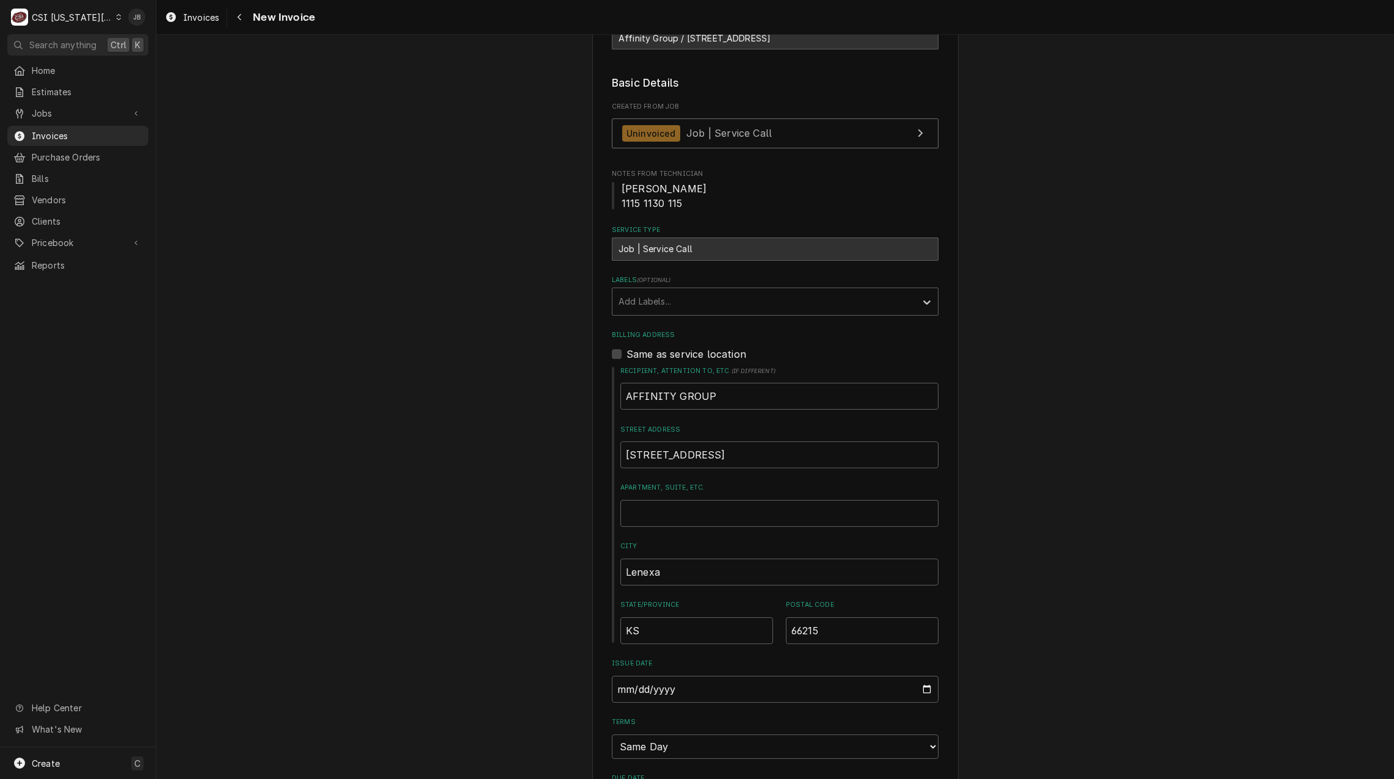
scroll to position [61, 0]
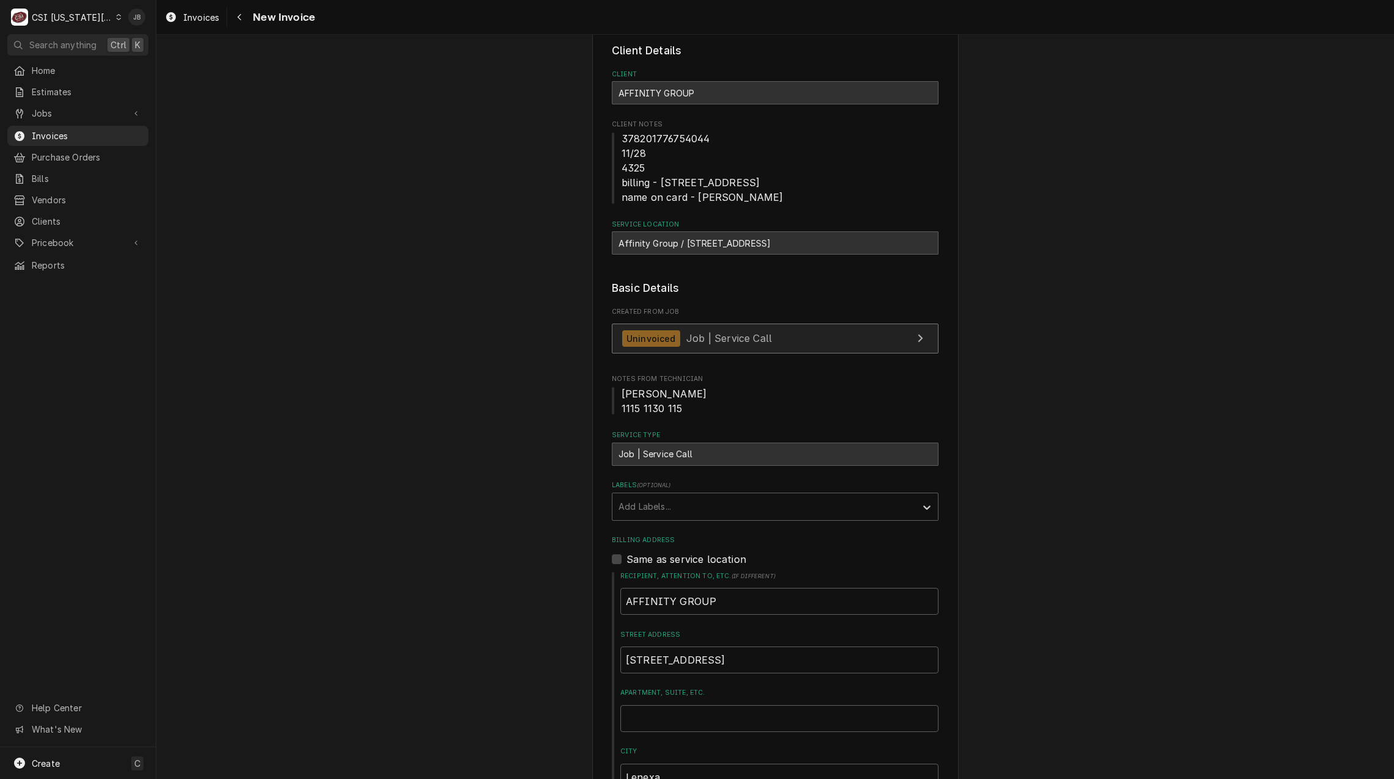
click at [743, 348] on link "Uninvoiced Job | Service Call" at bounding box center [775, 339] width 327 height 30
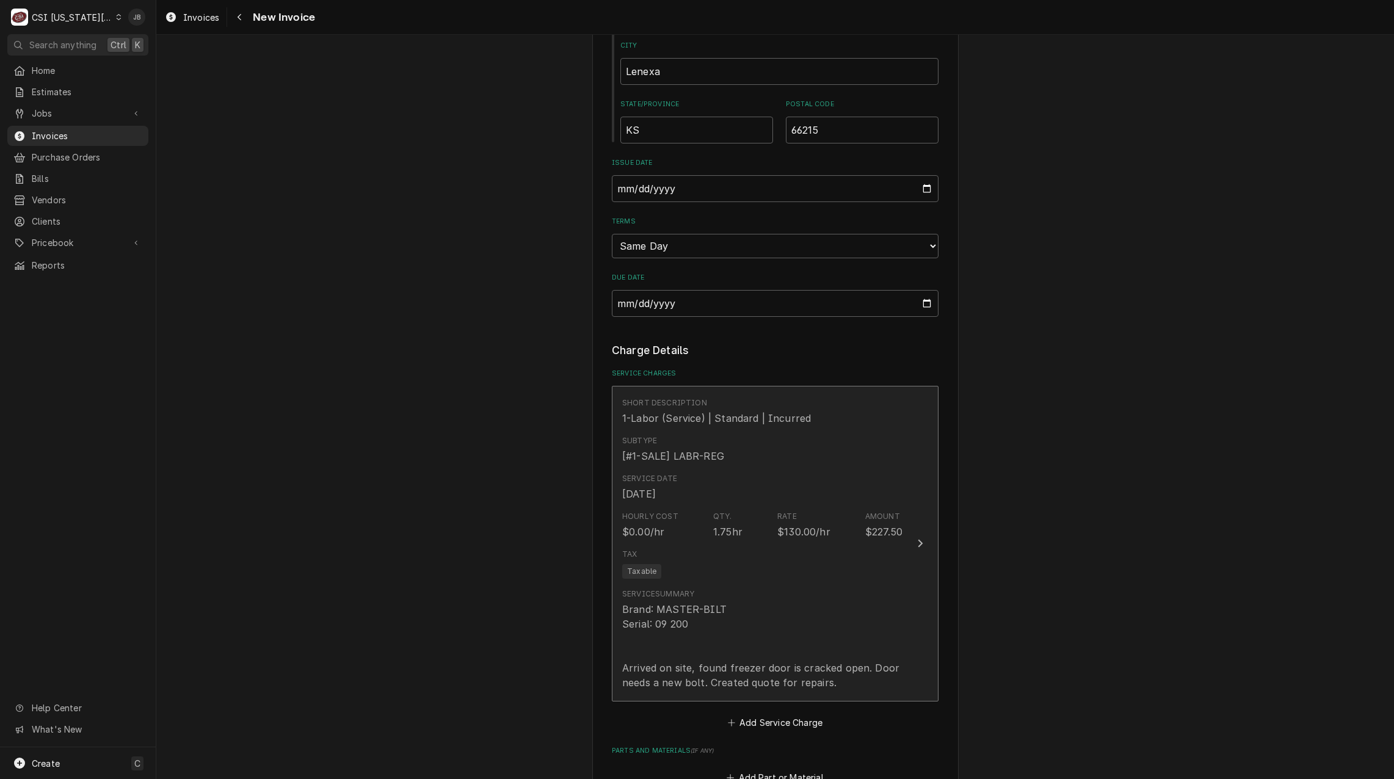
scroll to position [916, 0]
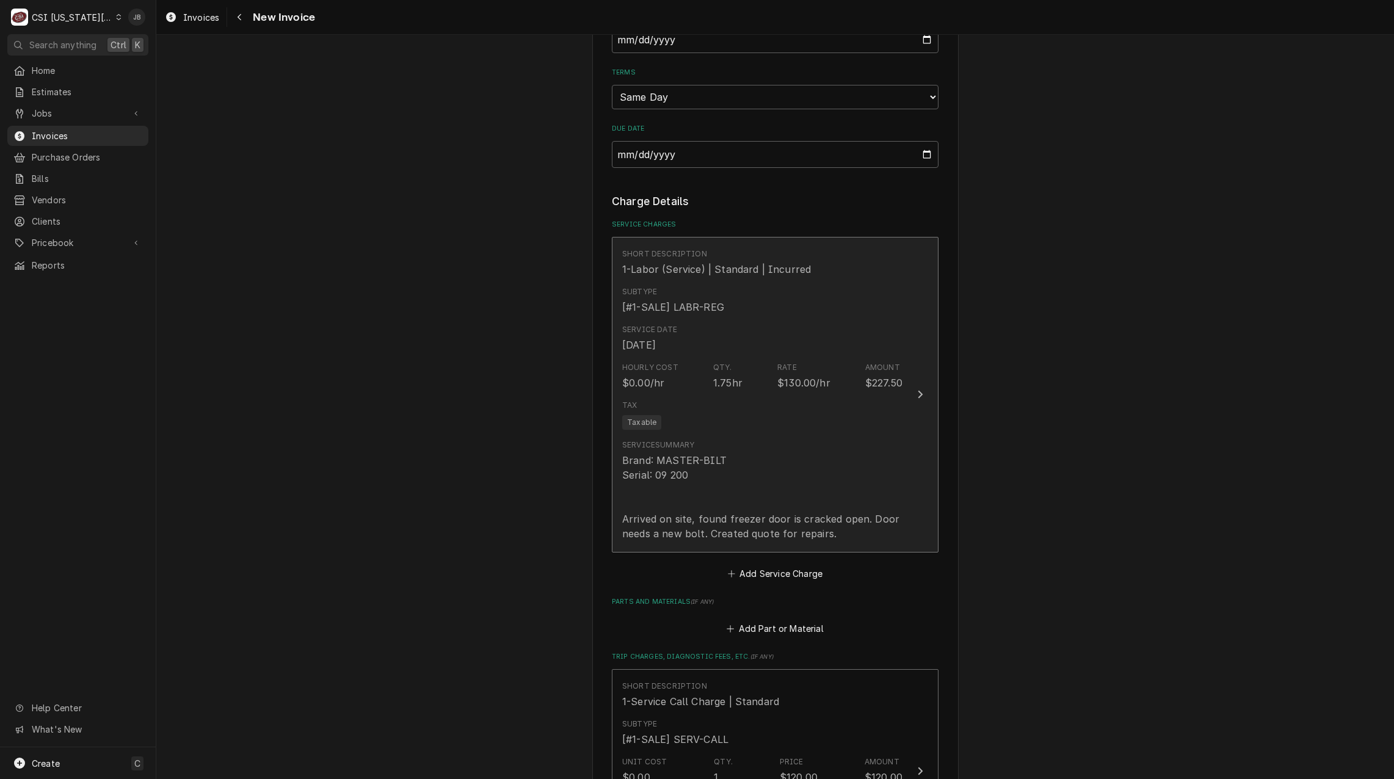
click at [707, 379] on div "Hourly Cost $0.00/hr Qty. 1.75hr Rate $130.00/hr Amount $227.50" at bounding box center [762, 376] width 280 height 38
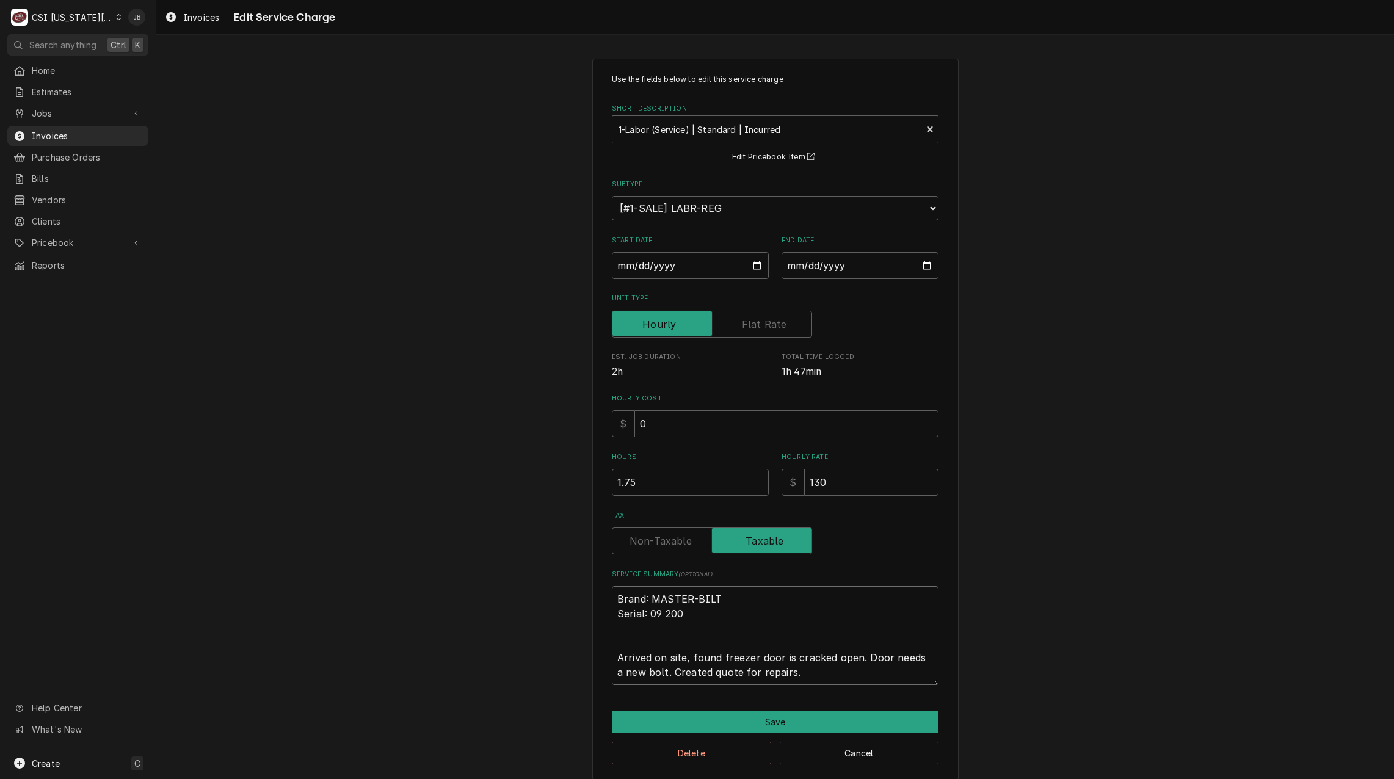
click at [800, 655] on textarea "Brand: MASTER-BILT Serial: 09 200 Arrived on site, found freezer door is cracke…" at bounding box center [775, 635] width 327 height 99
click at [787, 655] on textarea "Brand: MASTER-BILT Serial: 09 200 Arrived on site, found freezer door is cracke…" at bounding box center [775, 635] width 327 height 99
click at [828, 656] on textarea "Brand: MASTER-BILT Serial: 09 200 Arrived on site, found freezer door is cracke…" at bounding box center [775, 635] width 327 height 99
click at [852, 657] on textarea "Brand: MASTER-BILT Serial: 09 200 Arrived on site, found freezer door is cracke…" at bounding box center [775, 635] width 327 height 99
type textarea "x"
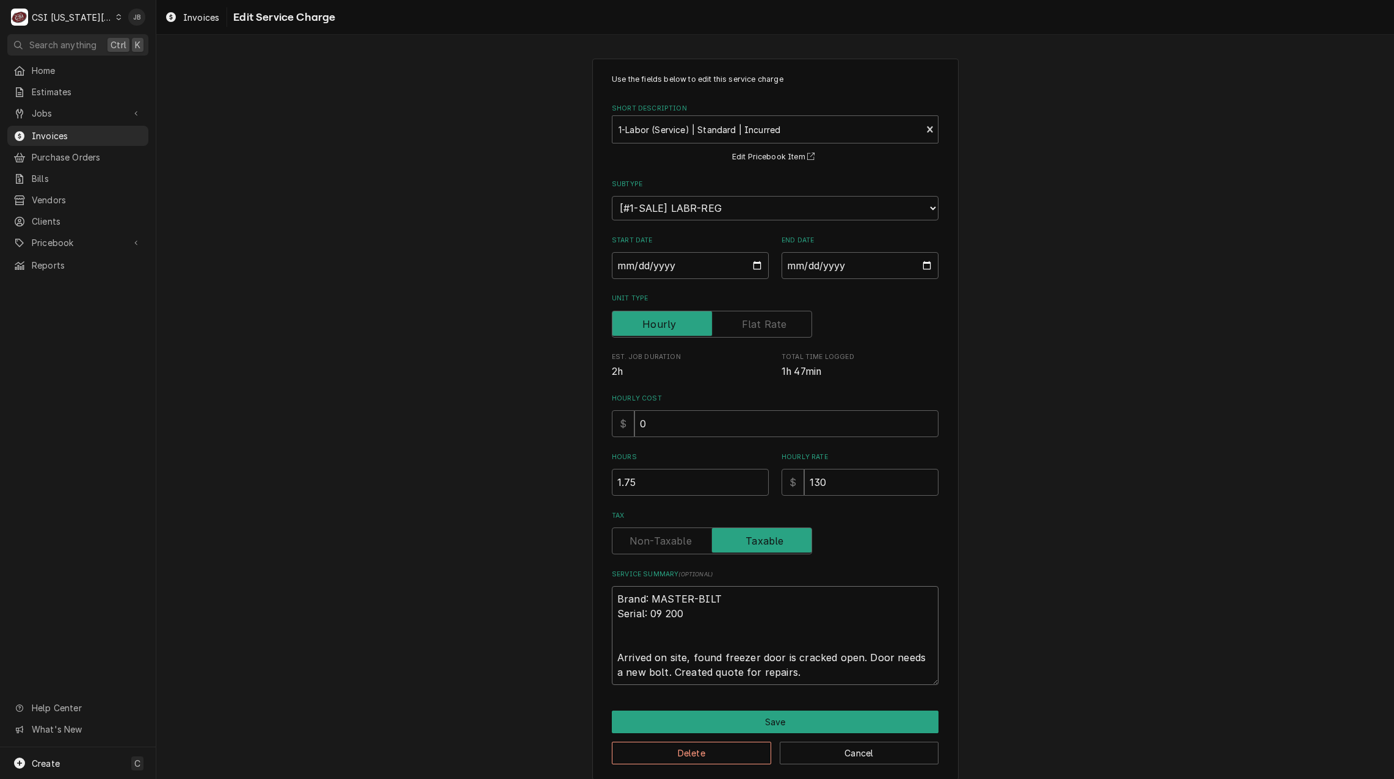
type textarea "Brand: MASTER-BILT Serial: 09 200 Arrived on site, found freezer door is cracke…"
type textarea "x"
type textarea "Brand: MASTER-BILT Serial: 09 200 Arrived on site, found freezer door is cracke…"
type textarea "x"
type textarea "Brand: MASTER-BILT Serial: 09 200 Arrived on site, found freezer door is cracke…"
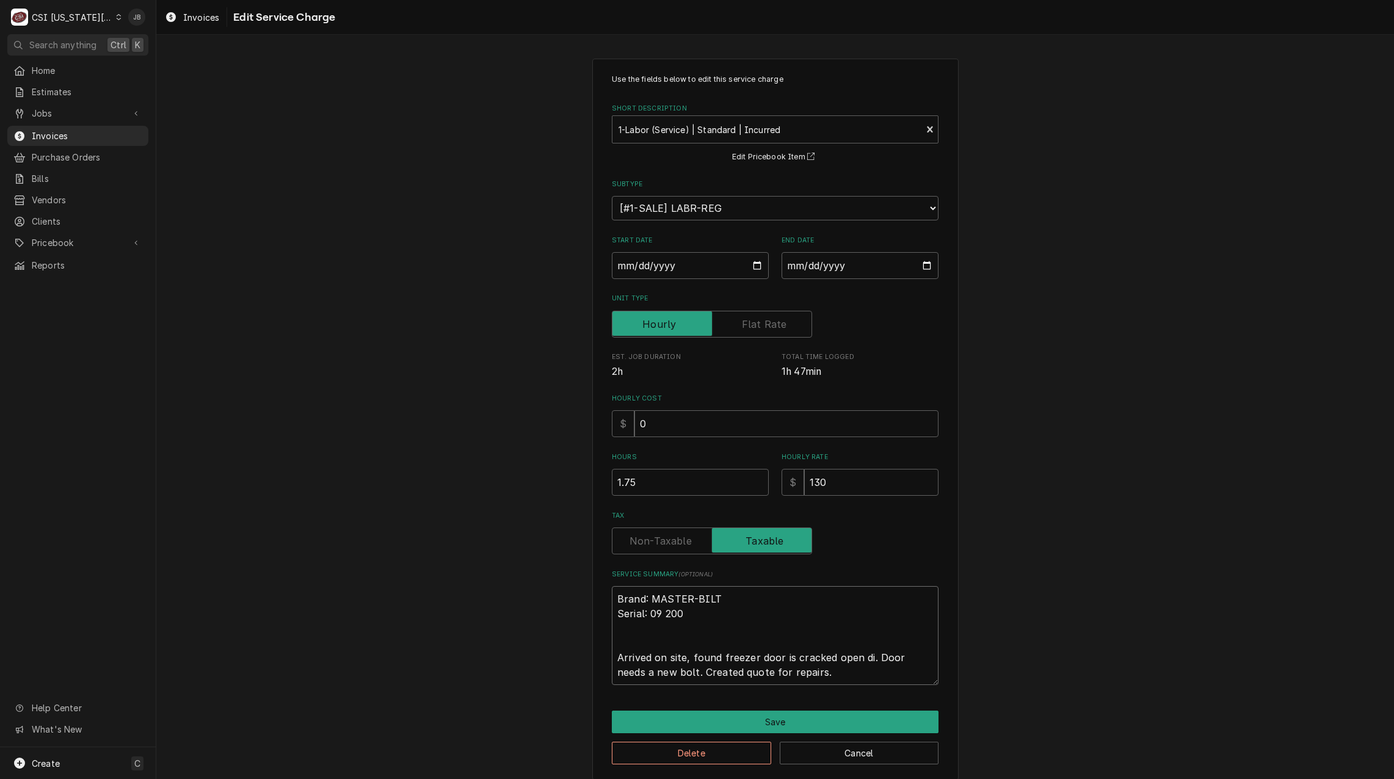
type textarea "x"
type textarea "Brand: MASTER-BILT Serial: 09 200 Arrived on site, found freezer door is cracke…"
type textarea "x"
type textarea "Brand: MASTER-BILT Serial: 09 200 Arrived on site, found freezer door is cracke…"
type textarea "x"
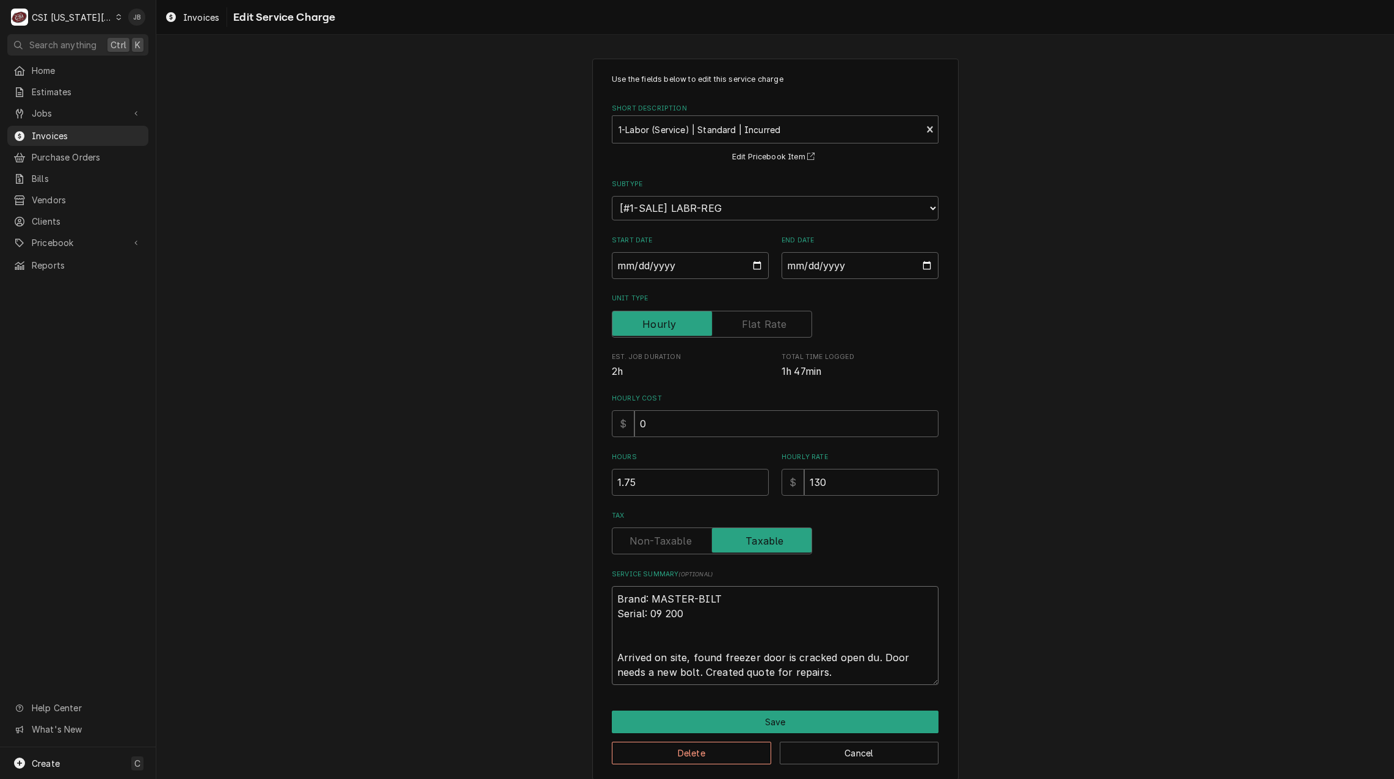
type textarea "Brand: MASTER-BILT Serial: 09 200 Arrived on site, found freezer door is cracke…"
type textarea "x"
type textarea "Brand: MASTER-BILT Serial: 09 200 Arrived on site, found freezer door is cracke…"
type textarea "x"
type textarea "Brand: MASTER-BILT Serial: 09 200 Arrived on site, found freezer door is cracke…"
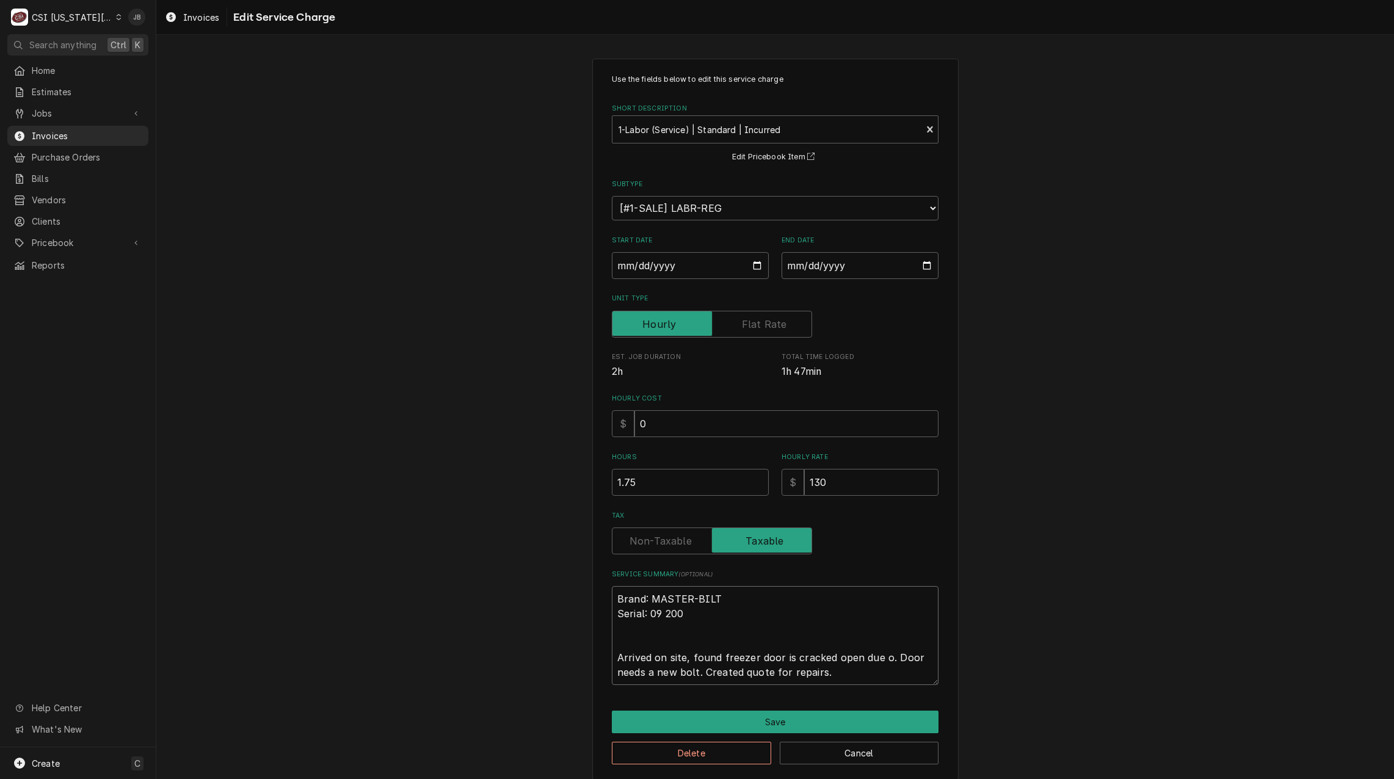
type textarea "x"
type textarea "Brand: MASTER-BILT Serial: 09 200 Arrived on site, found freezer door is cracke…"
type textarea "x"
type textarea "Brand: MASTER-BILT Serial: 09 200 Arrived on site, found freezer door is cracke…"
type textarea "x"
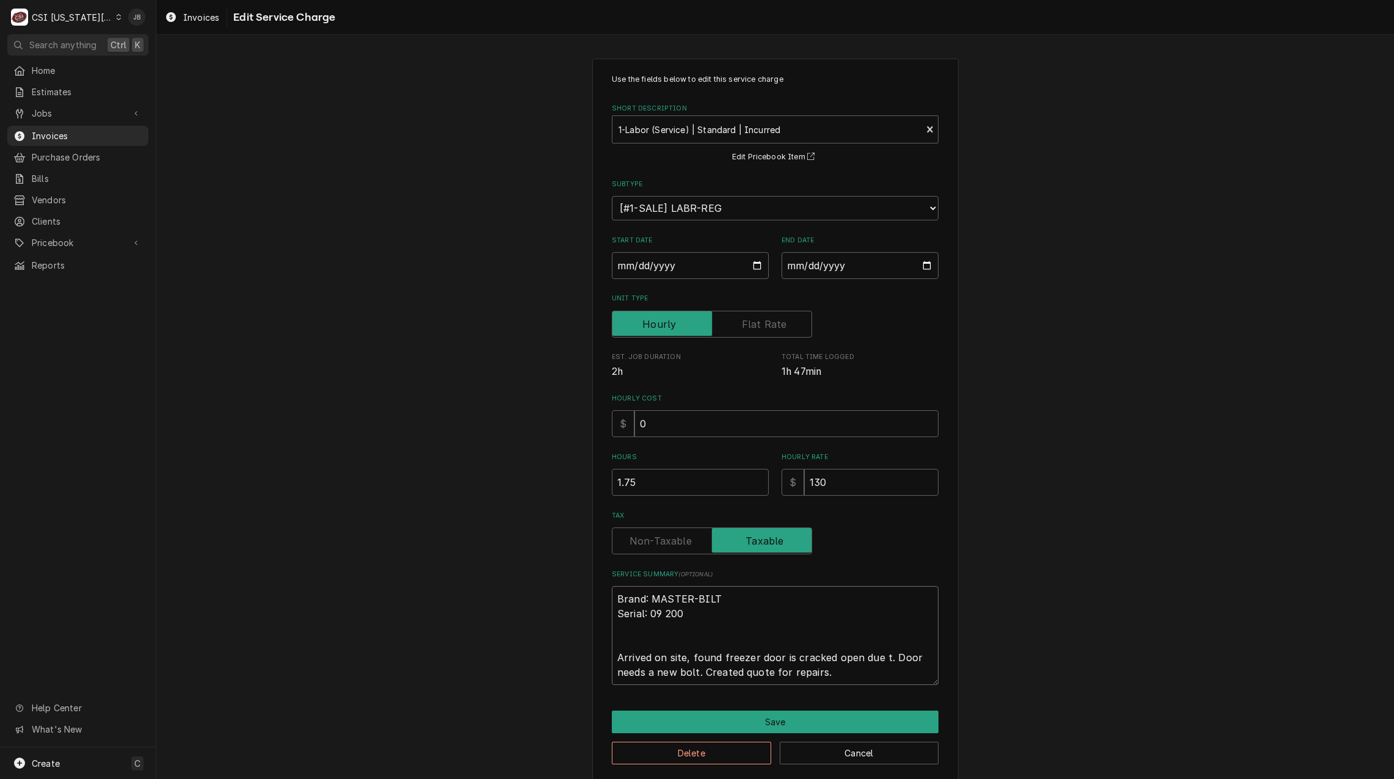
type textarea "Brand: MASTER-BILT Serial: 09 200 Arrived on site, found freezer door is cracke…"
type textarea "x"
type textarea "Brand: MASTER-BILT Serial: 09 200 Arrived on site, found freezer door is cracke…"
type textarea "x"
type textarea "Brand: MASTER-BILT Serial: 09 200 Arrived on site, found freezer door is cracke…"
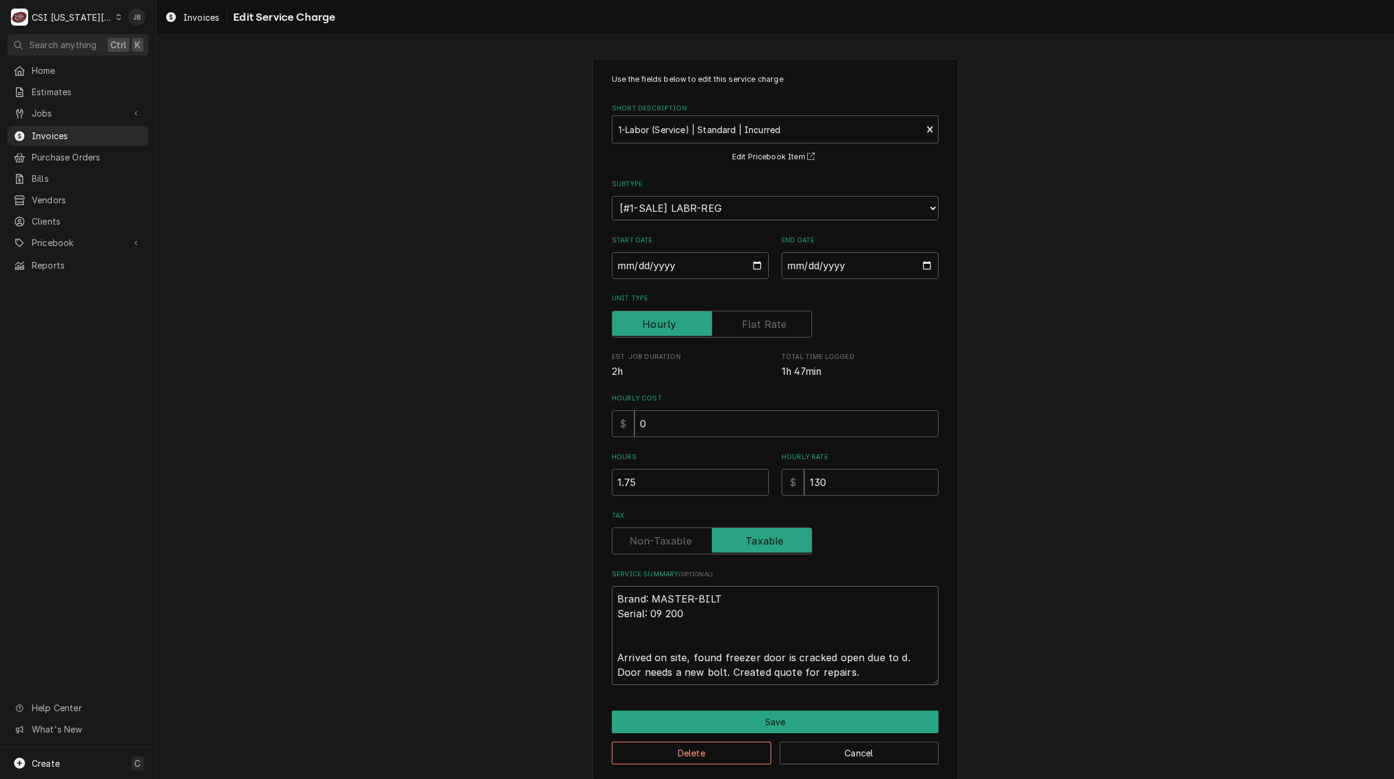
type textarea "x"
type textarea "Brand: MASTER-BILT Serial: 09 200 Arrived on site, found freezer door is cracke…"
type textarea "x"
type textarea "Brand: MASTER-BILT Serial: 09 200 Arrived on site, found freezer door is cracke…"
type textarea "x"
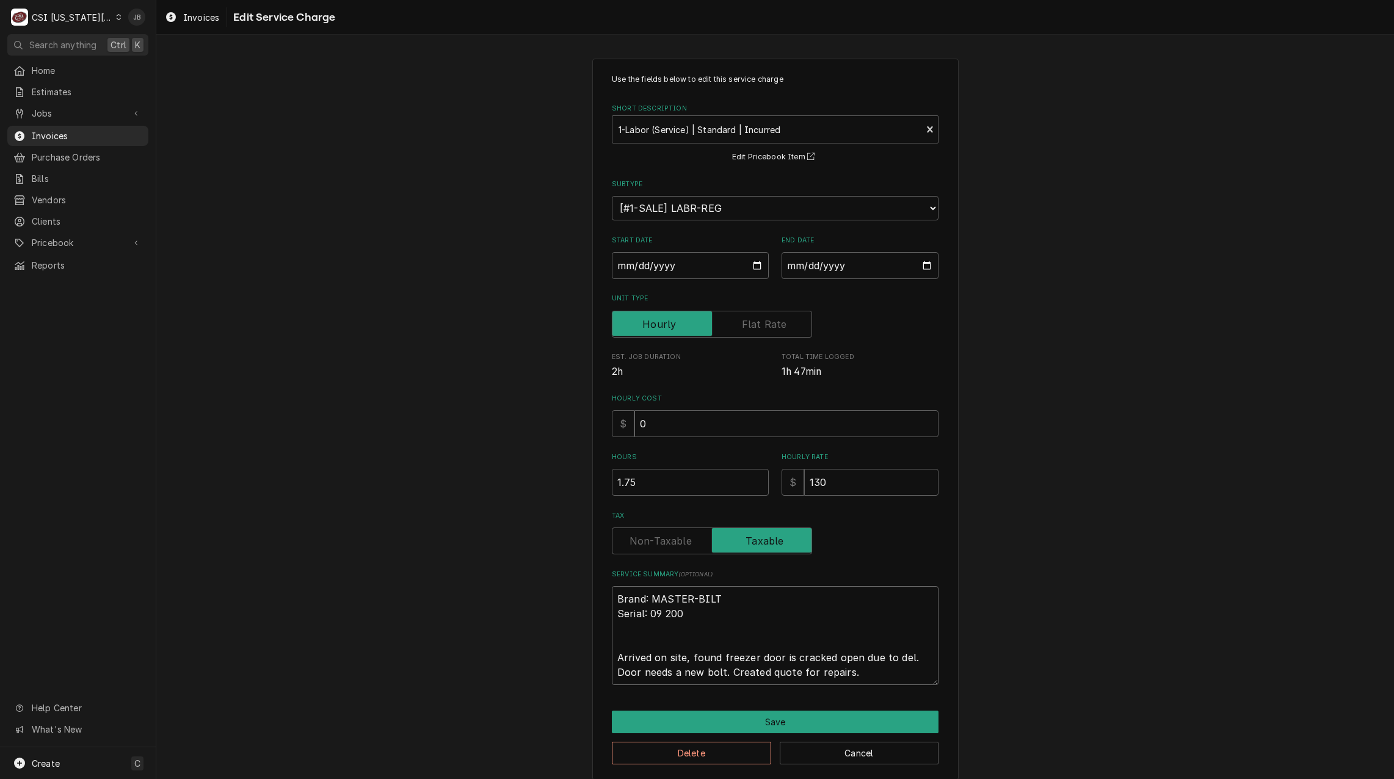
type textarea "Brand: MASTER-BILT Serial: 09 200 Arrived on site, found freezer door is cracke…"
type textarea "x"
type textarea "Brand: MASTER-BILT Serial: 09 200 Arrived on site, found freezer door is cracke…"
type textarea "x"
type textarea "Brand: MASTER-BILT Serial: 09 200 Arrived on site, found freezer door is cracke…"
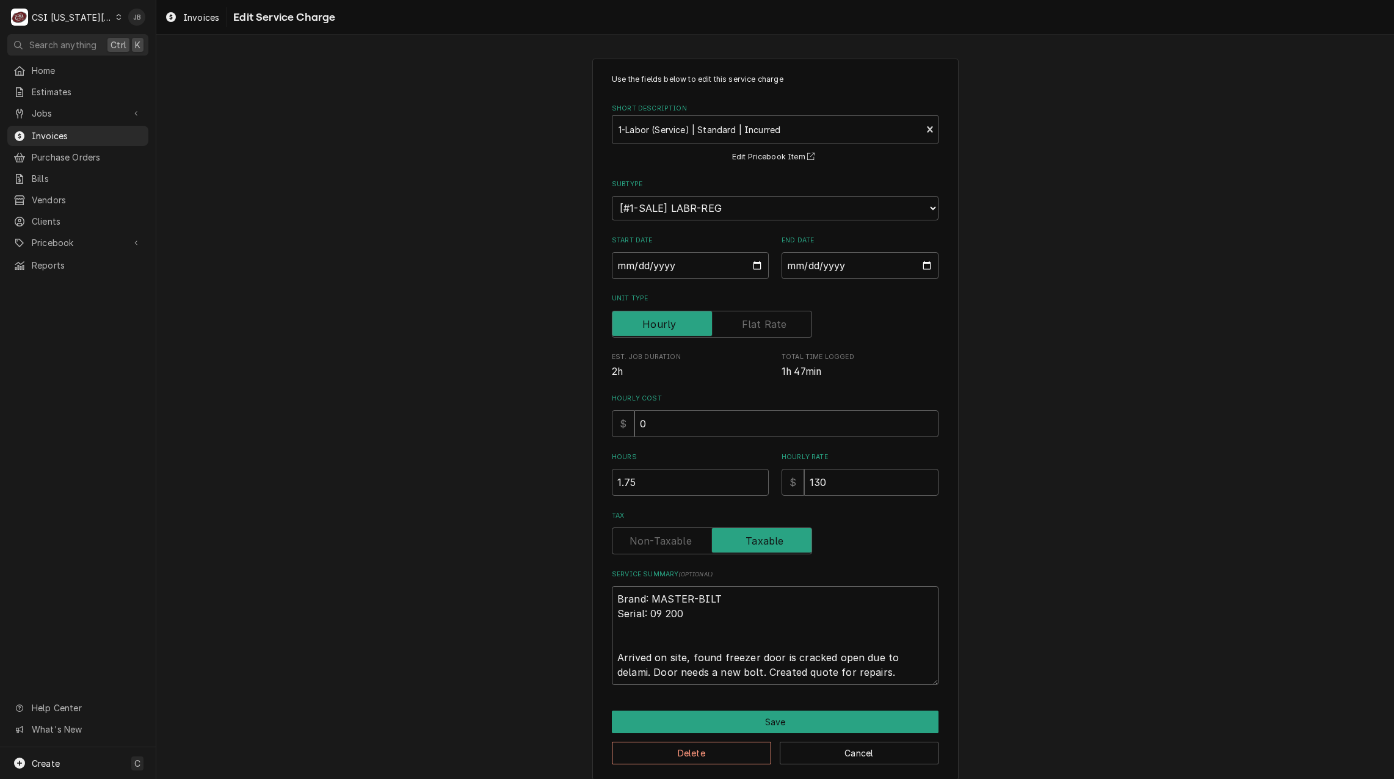
type textarea "x"
type textarea "Brand: MASTER-BILT Serial: 09 200 Arrived on site, found freezer door is cracke…"
type textarea "x"
type textarea "Brand: MASTER-BILT Serial: 09 200 Arrived on site, found freezer door is cracke…"
type textarea "x"
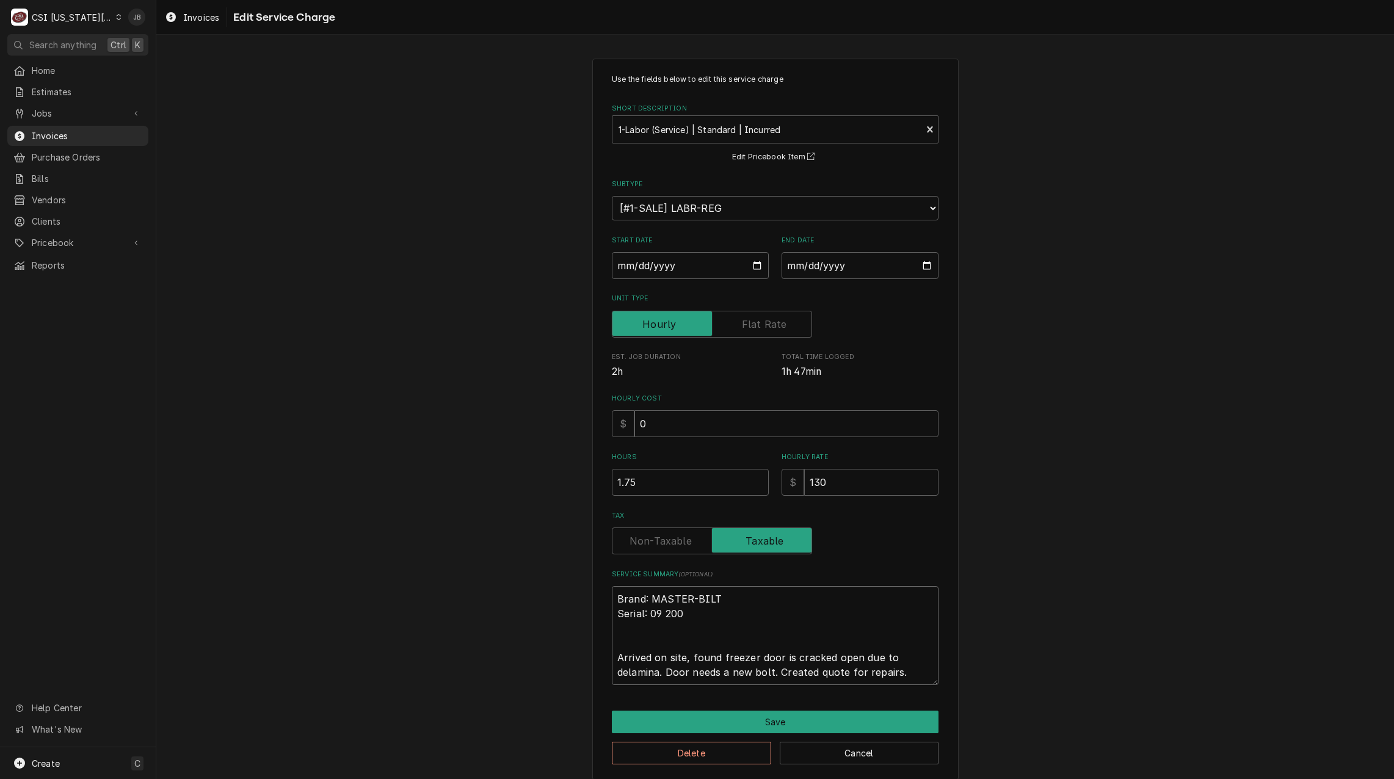
type textarea "Brand: MASTER-BILT Serial: 09 200 Arrived on site, found freezer door is cracke…"
type textarea "x"
type textarea "Brand: MASTER-BILT Serial: 09 200 Arrived on site, found freezer door is cracke…"
type textarea "x"
type textarea "Brand: MASTER-BILT Serial: 09 200 Arrived on site, found freezer door is cracke…"
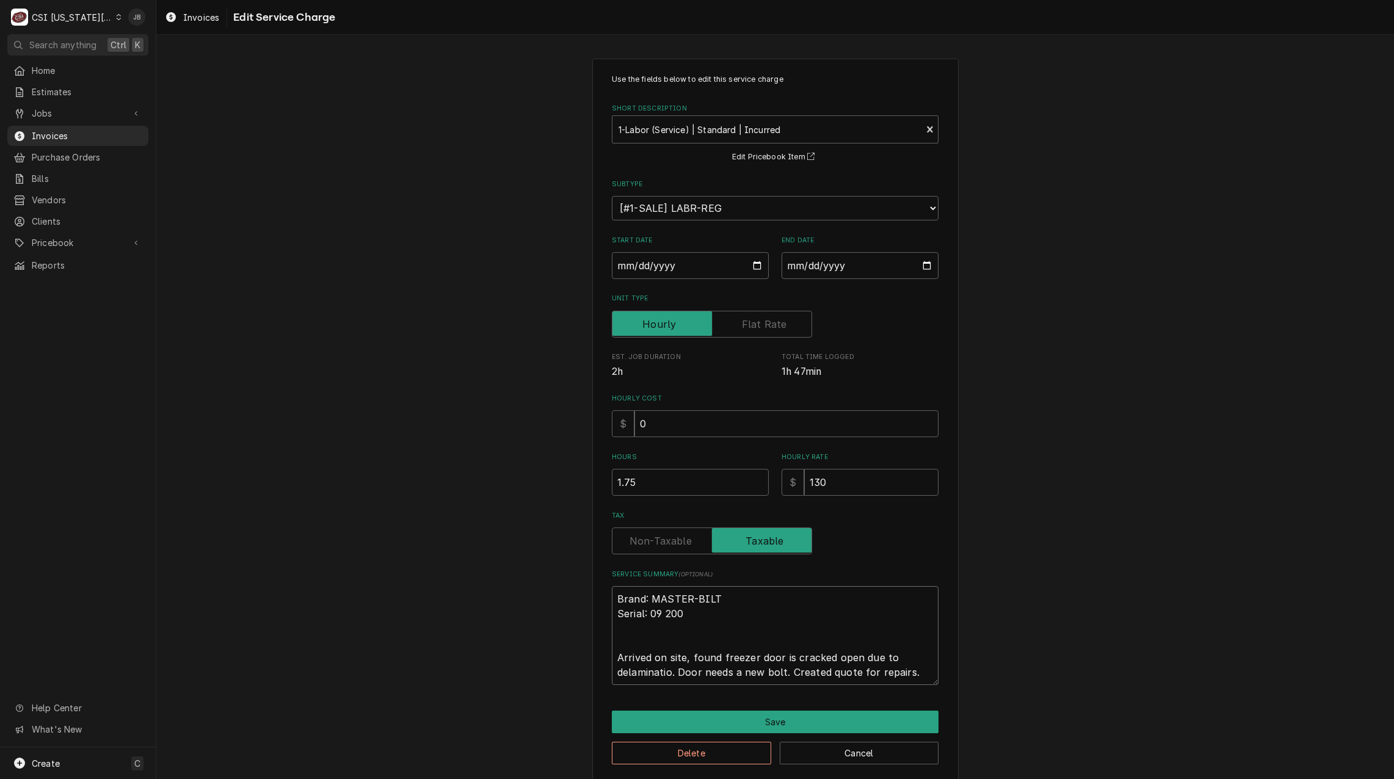
type textarea "x"
type textarea "Brand: MASTER-BILT Serial: 09 200 Arrived on site, found freezer door is cracke…"
type textarea "x"
type textarea "Brand: MASTER-BILT Serial: 09 200 Arrived on site, found freezer door is cracke…"
type textarea "x"
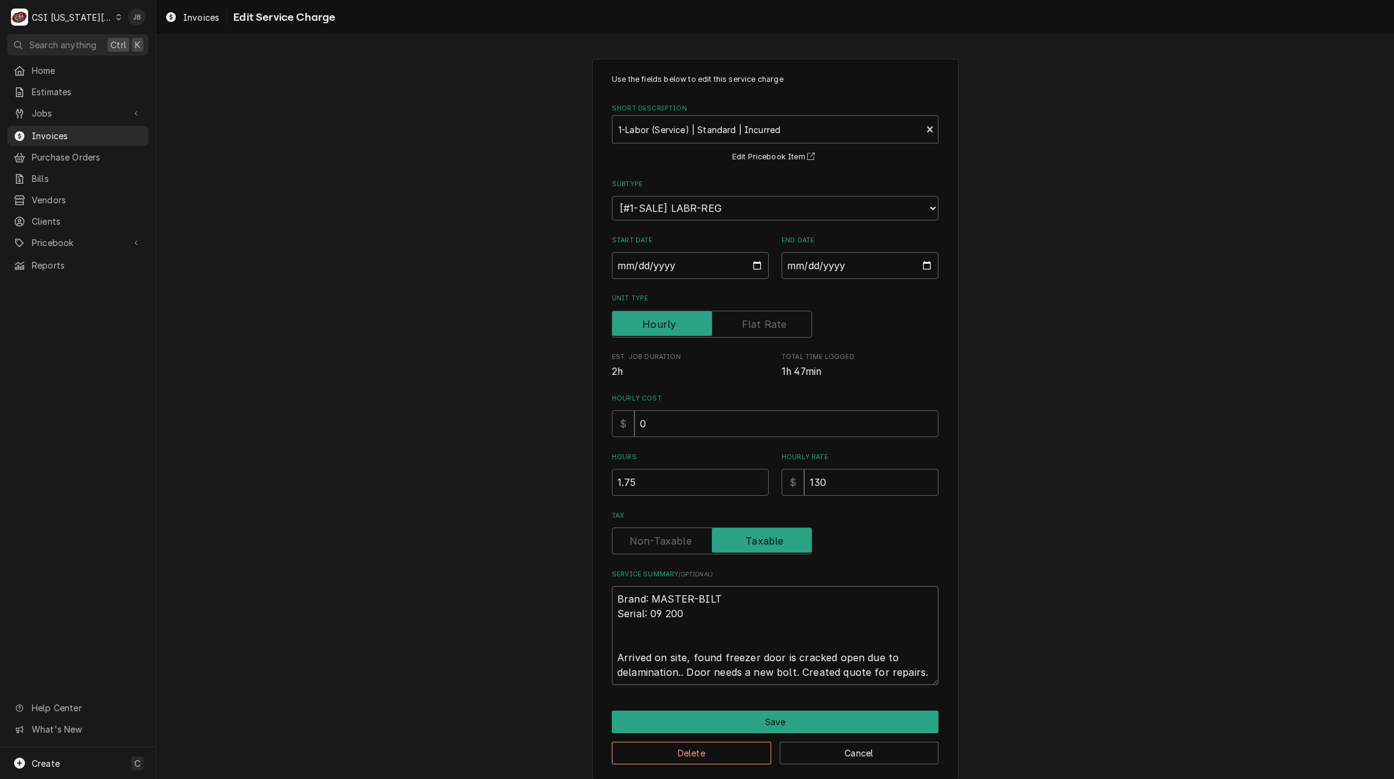
type textarea "Brand: MASTER-BILT Serial: 09 200 Arrived on site, found freezer door is cracke…"
type textarea "x"
type textarea "Brand: MASTER-BILT Serial: 09 200 Arrived on site, found freezer door is cracke…"
type textarea "x"
type textarea "Brand: MASTER-BILT Serial: 09 200 Arrived on site, found freezer door is cracke…"
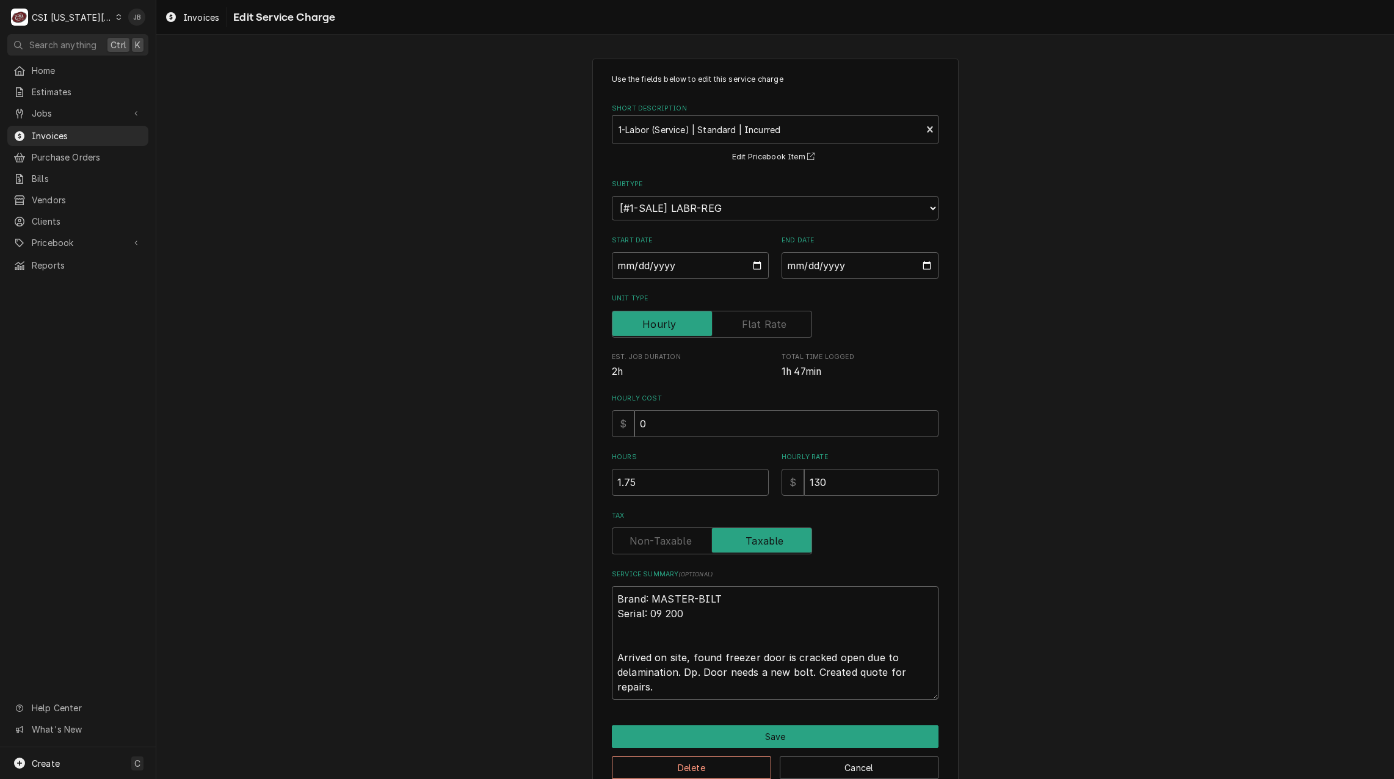
type textarea "x"
type textarea "Brand: MASTER-BILT Serial: 09 200 Arrived on site, found freezer door is cracke…"
type textarea "x"
type textarea "Brand: MASTER-BILT Serial: 09 200 Arrived on site, found freezer door is cracke…"
type textarea "x"
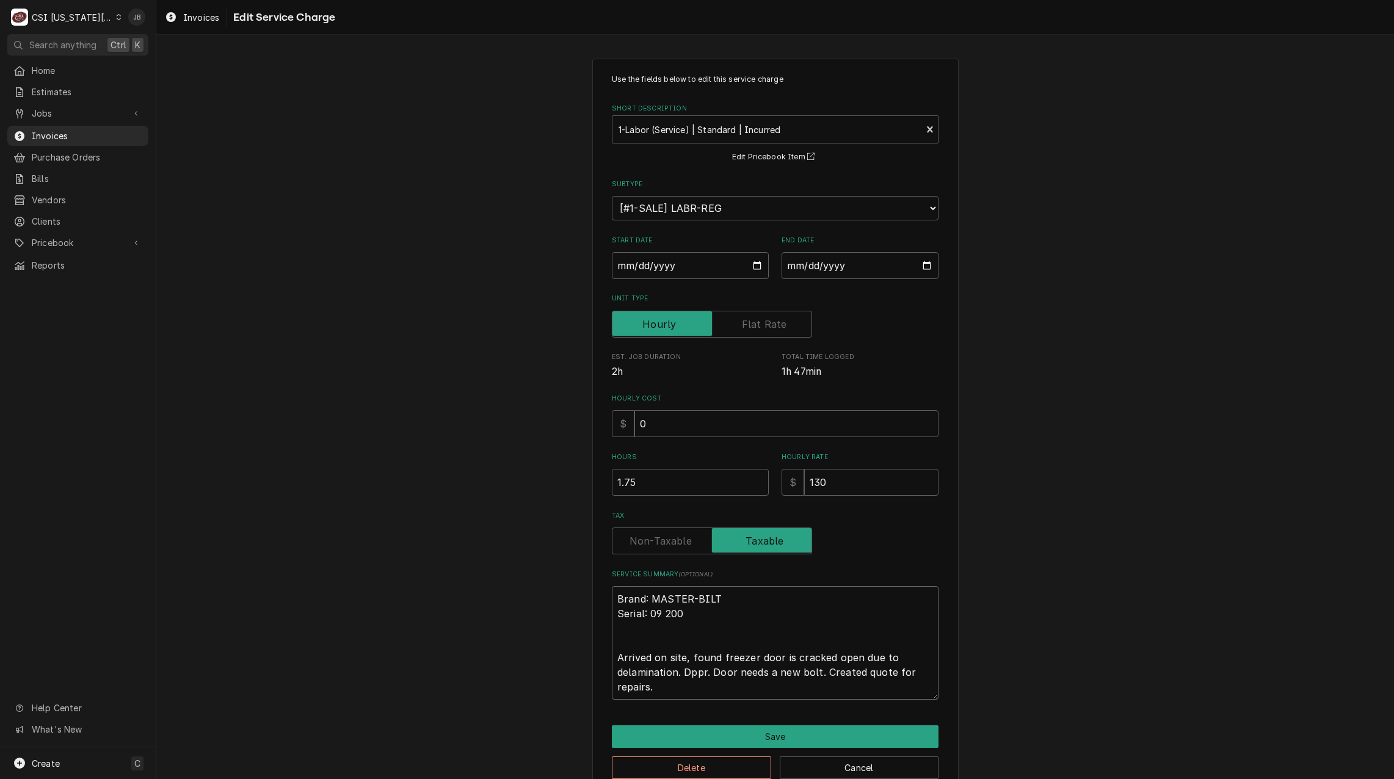
type textarea "Brand: MASTER-BILT Serial: 09 200 Arrived on site, found freezer door is cracke…"
type textarea "x"
type textarea "Brand: MASTER-BILT Serial: 09 200 Arrived on site, found freezer door is cracke…"
type textarea "x"
type textarea "Brand: MASTER-BILT Serial: 09 200 Arrived on site, found freezer door is cracke…"
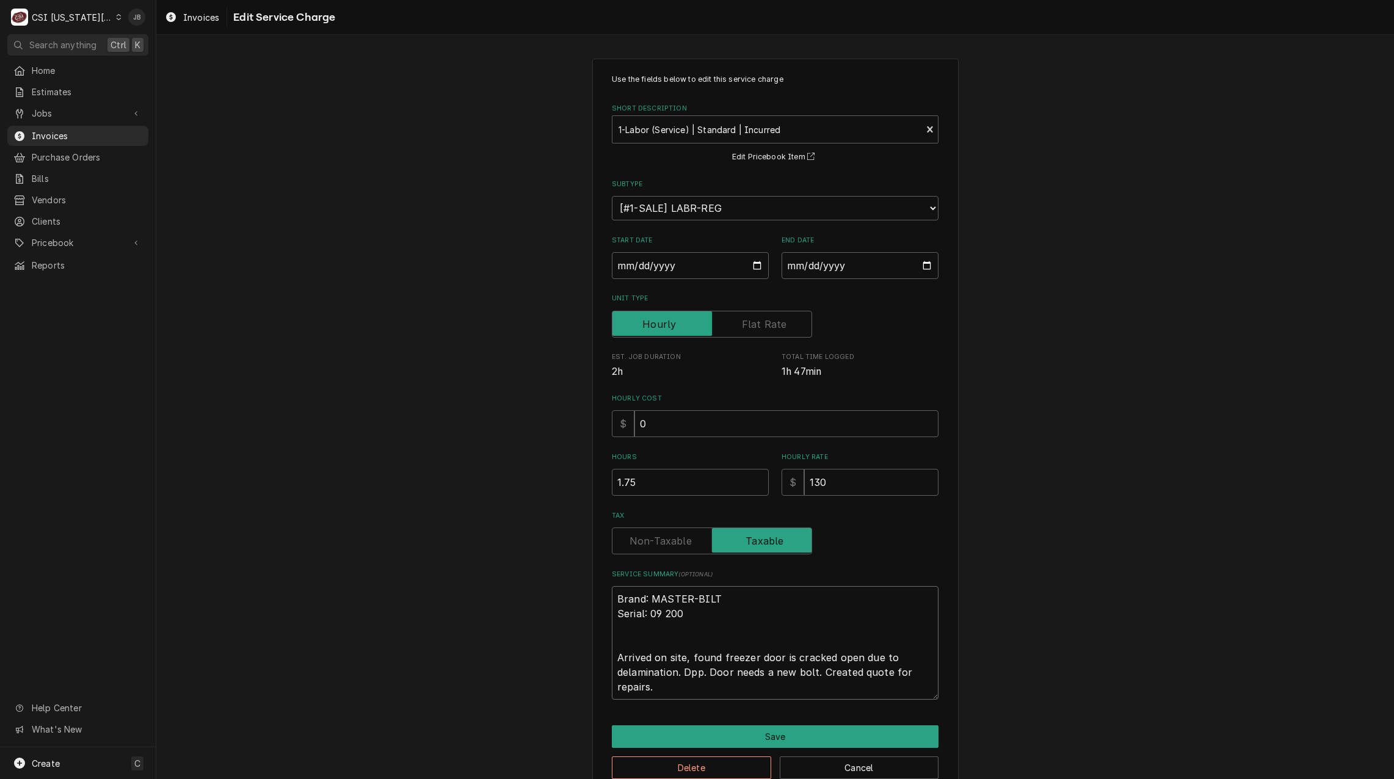
type textarea "x"
type textarea "Brand: MASTER-BILT Serial: 09 200 Arrived on site, found freezer door is cracke…"
type textarea "x"
type textarea "Brand: MASTER-BILT Serial: 09 200 Arrived on site, found freezer door is cracke…"
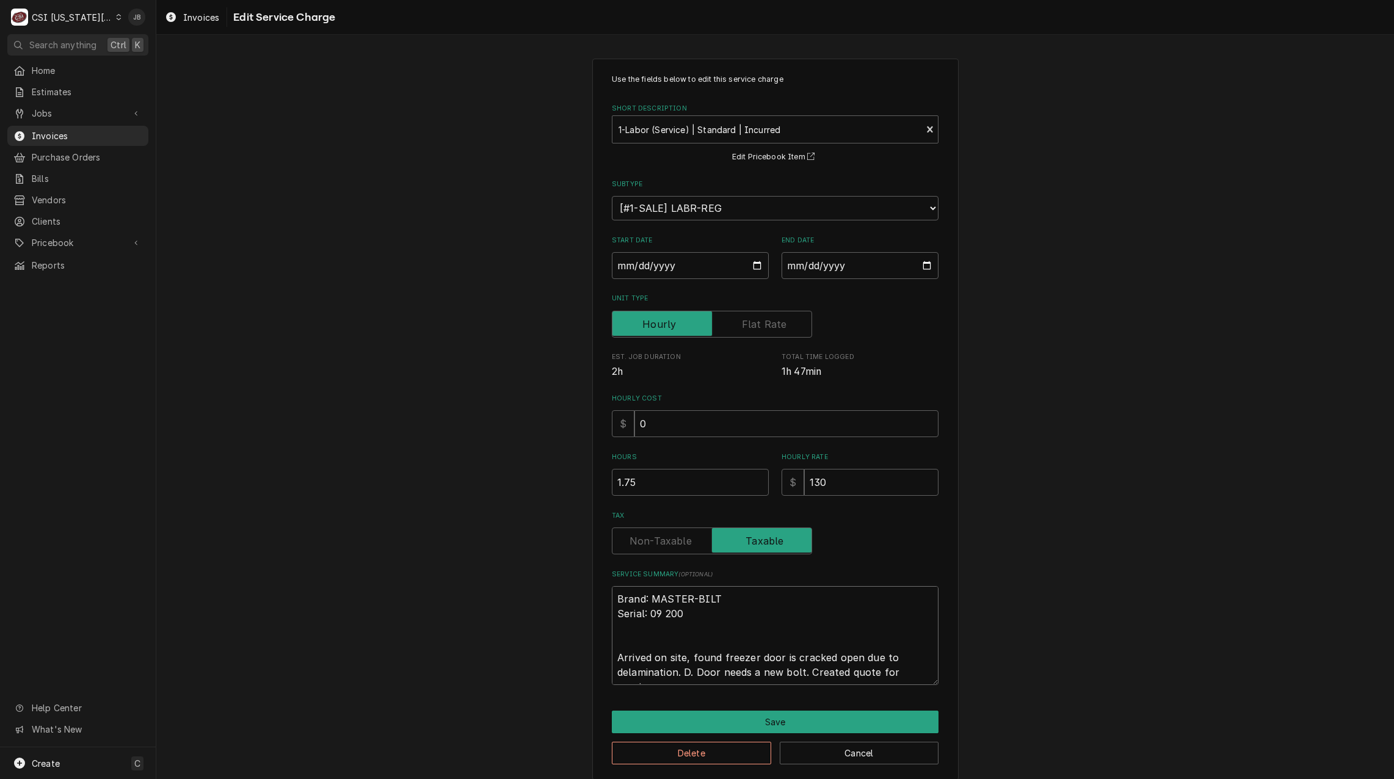
type textarea "x"
type textarea "Brand: MASTER-BILT Serial: 09 200 Arrived on site, found freezer door is cracke…"
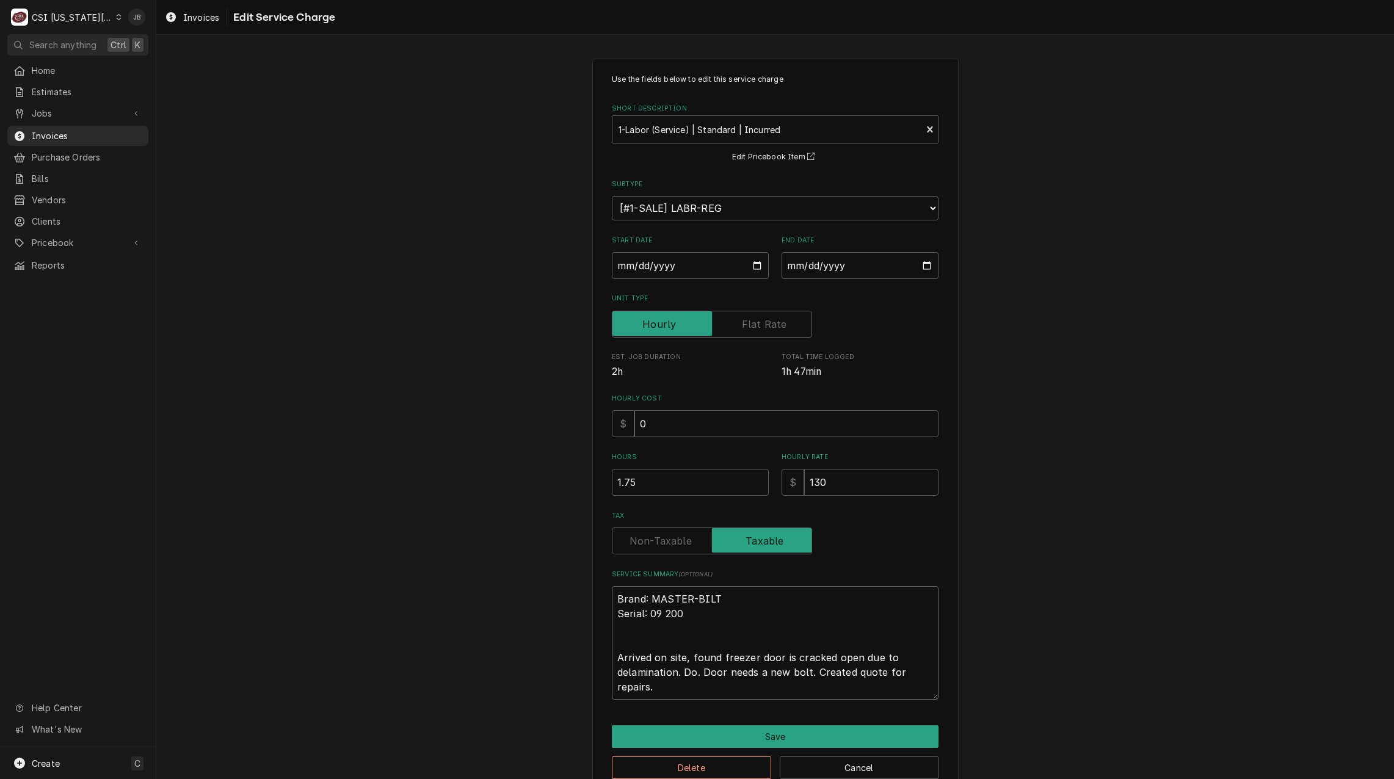
type textarea "x"
type textarea "Brand: MASTER-BILT Serial: 09 200 Arrived on site, found freezer door is cracke…"
type textarea "x"
type textarea "Brand: MASTER-BILT Serial: 09 200 Arrived on site, found freezer door is cracke…"
type textarea "x"
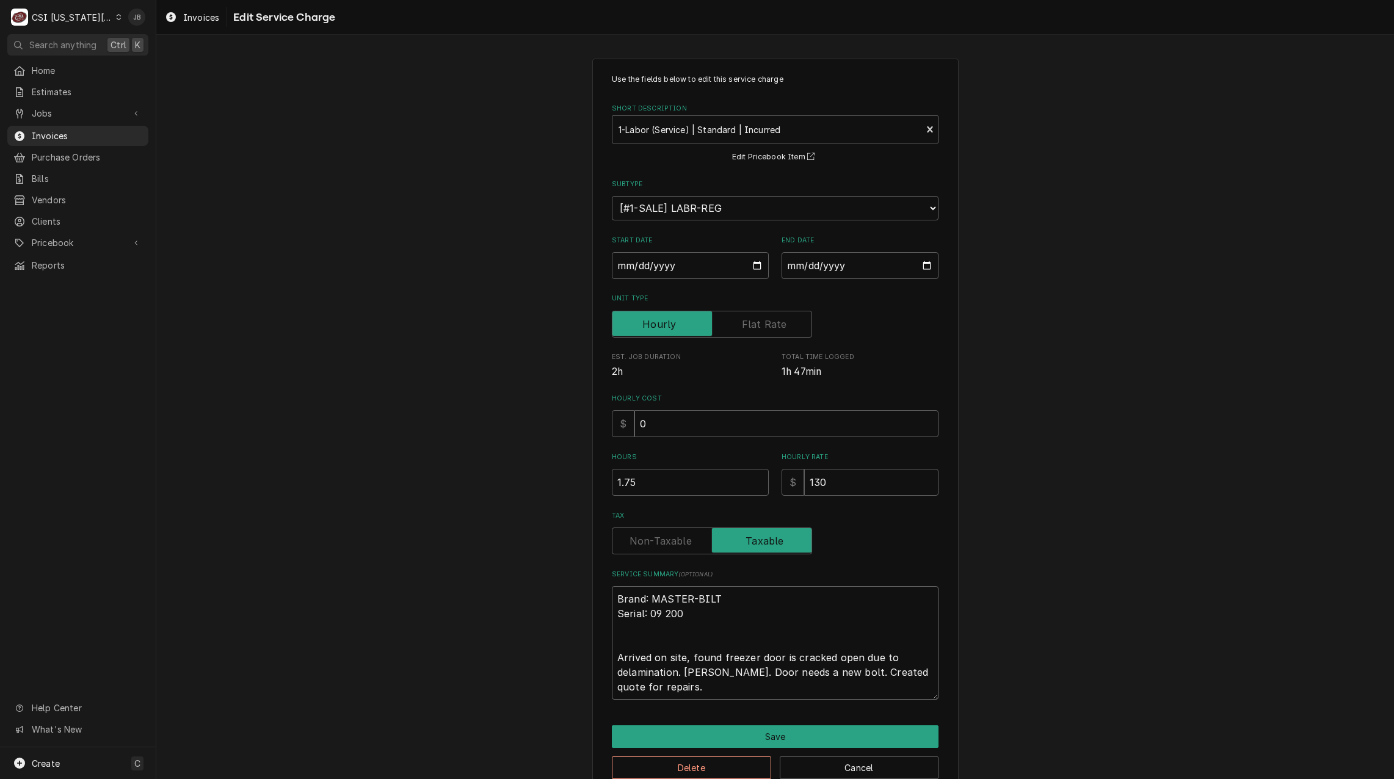
type textarea "Brand: MASTER-BILT Serial: 09 200 Arrived on site, found freezer door is cracke…"
type textarea "x"
type textarea "Brand: MASTER-BILT Serial: 09 200 Arrived on site, found freezer door is cracke…"
type textarea "x"
type textarea "Brand: MASTER-BILT Serial: 09 200 Arrived on site, found freezer door is cracke…"
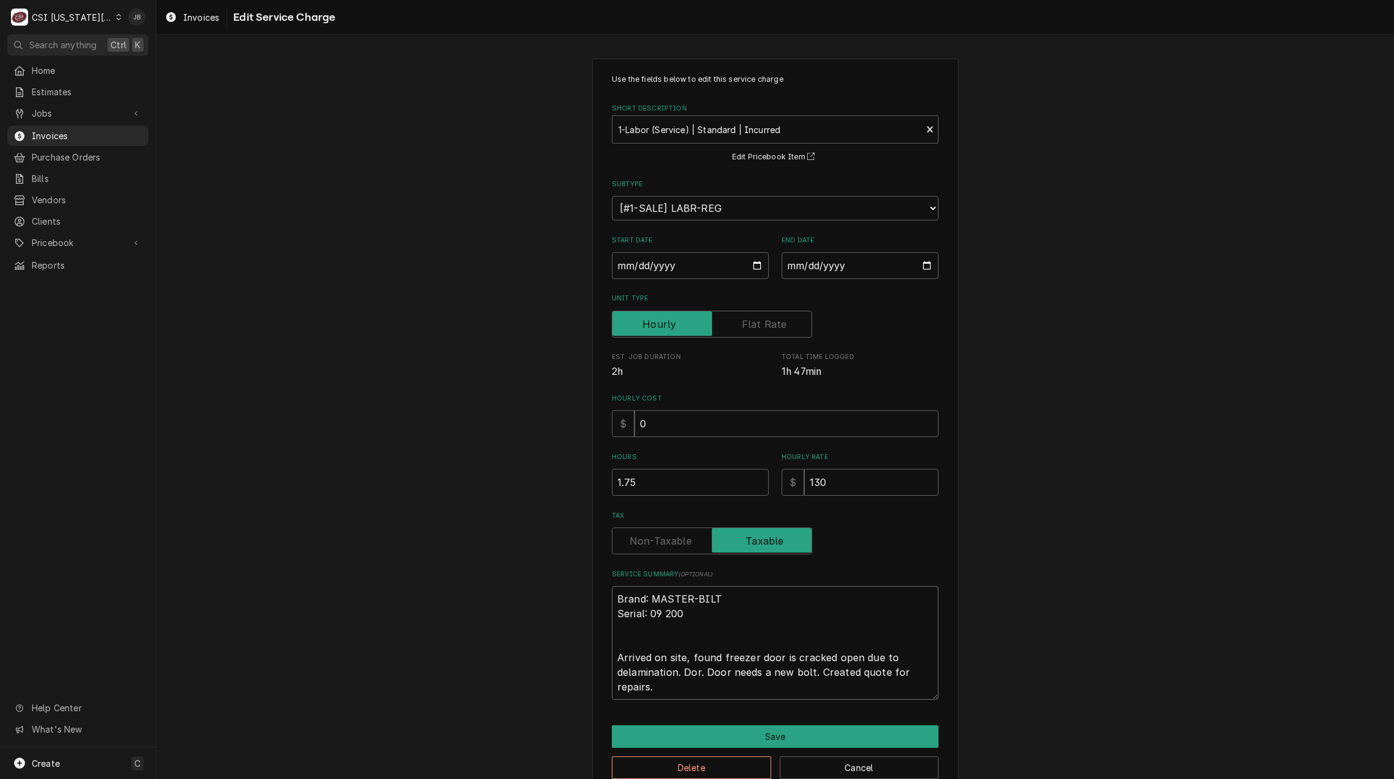
type textarea "x"
type textarea "Brand: MASTER-BILT Serial: 09 200 Arrived on site, found freezer door is cracke…"
type textarea "x"
type textarea "Brand: MASTER-BILT Serial: 09 200 Arrived on site, found freezer door is cracke…"
type textarea "x"
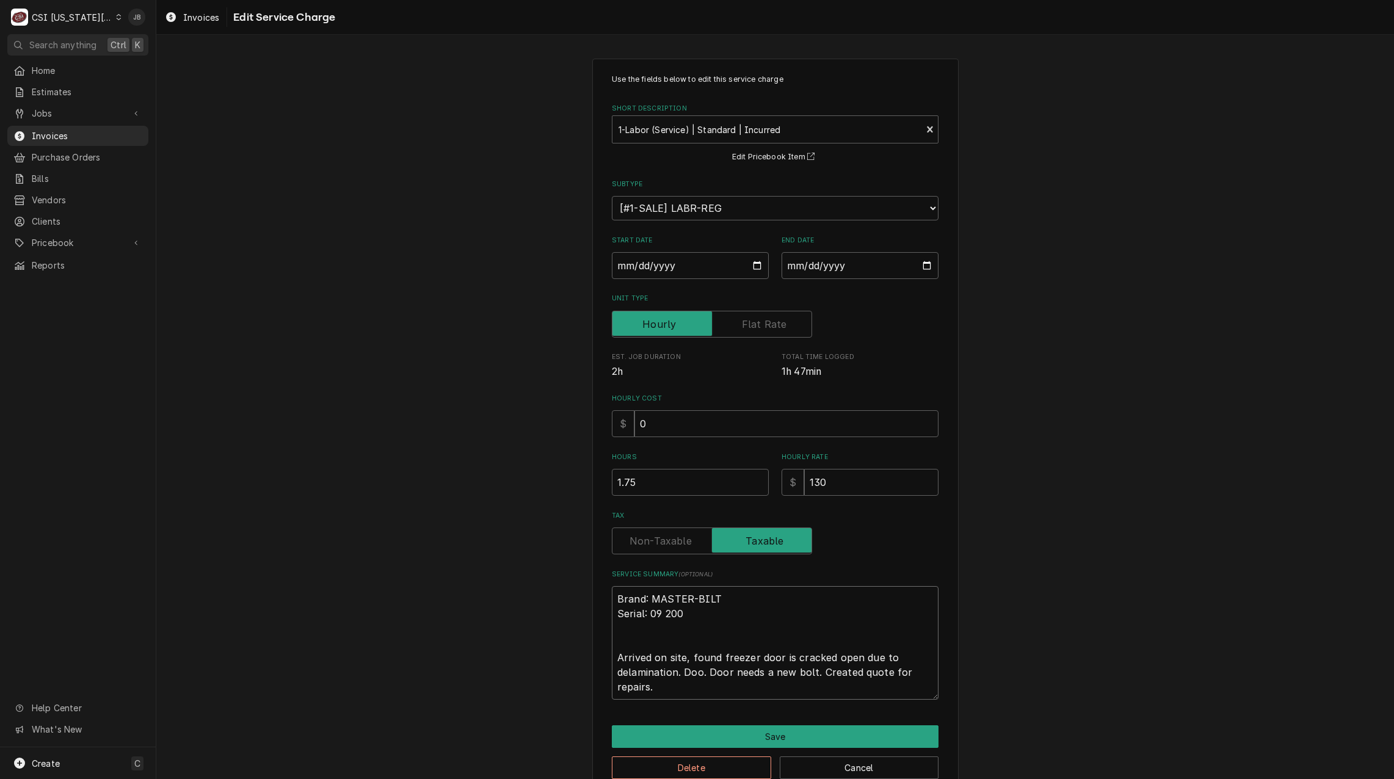
type textarea "Brand: MASTER-BILT Serial: 09 200 Arrived on site, found freezer door is cracke…"
type textarea "x"
type textarea "Brand: MASTER-BILT Serial: 09 200 Arrived on site, found freezer door is cracke…"
type textarea "x"
type textarea "Brand: MASTER-BILT Serial: 09 200 Arrived on site, found freezer door is cracke…"
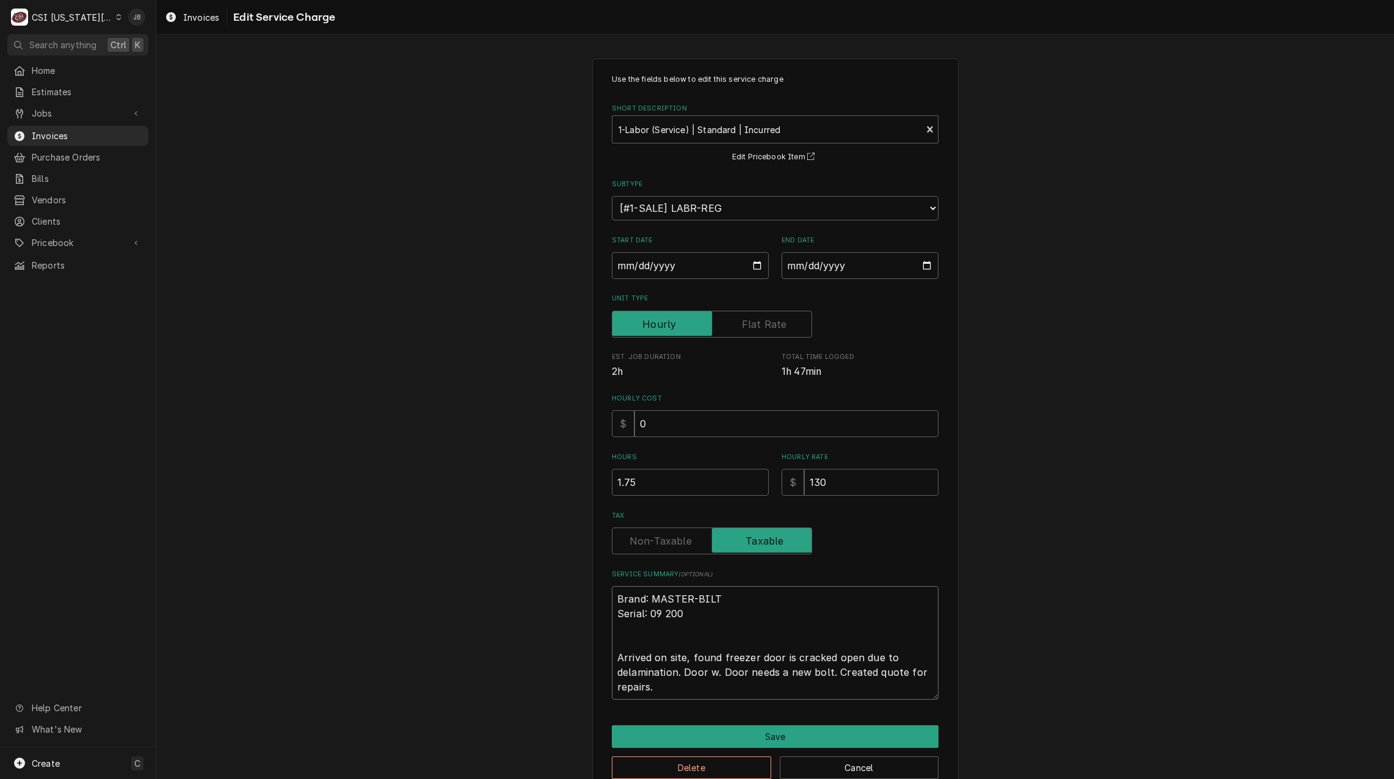
type textarea "x"
type textarea "Brand: MASTER-BILT Serial: 09 200 Arrived on site, found freezer door is cracke…"
type textarea "x"
type textarea "Brand: MASTER-BILT Serial: 09 200 Arrived on site, found freezer door is cracke…"
type textarea "x"
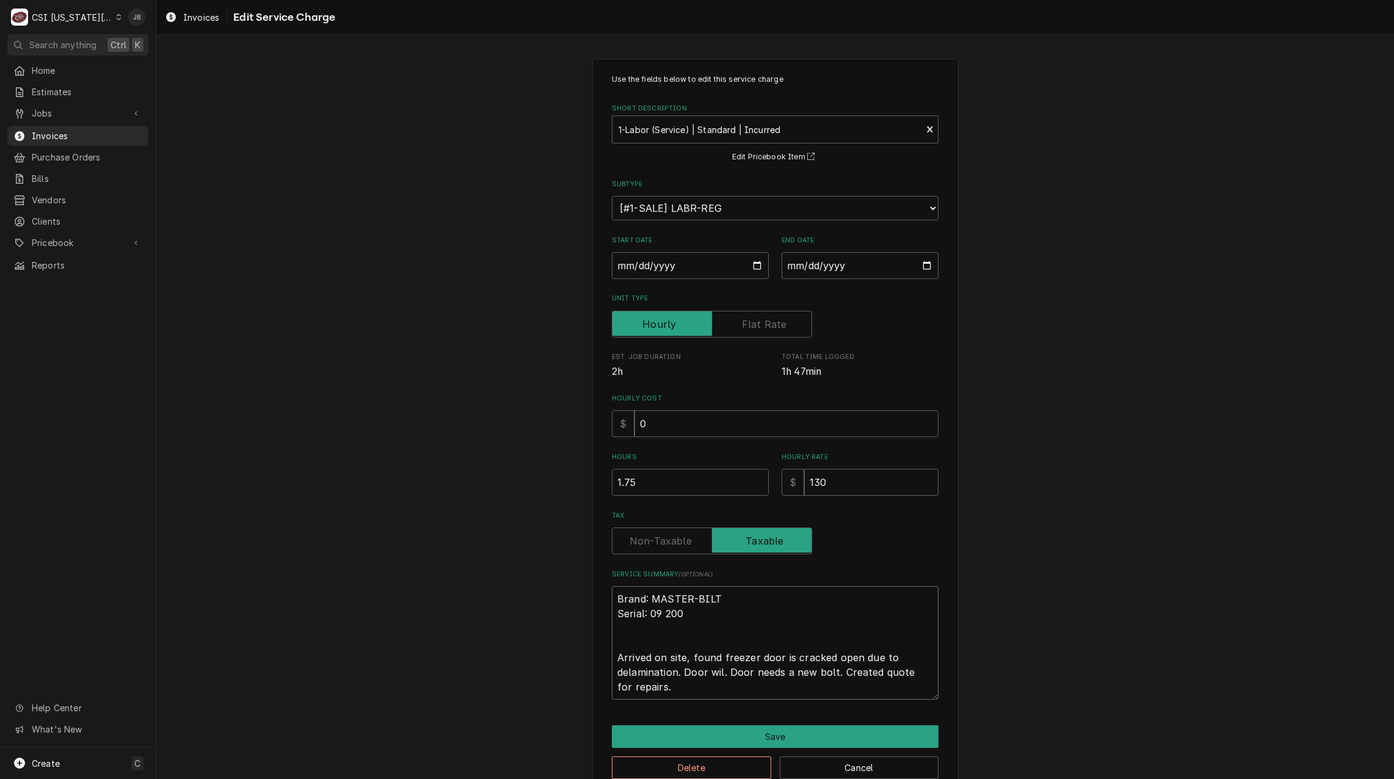
type textarea "Brand: MASTER-BILT Serial: 09 200 Arrived on site, found freezer door is cracke…"
type textarea "x"
type textarea "Brand: MASTER-BILT Serial: 09 200 Arrived on site, found freezer door is cracke…"
type textarea "x"
type textarea "Brand: MASTER-BILT Serial: 09 200 Arrived on site, found freezer door is cracke…"
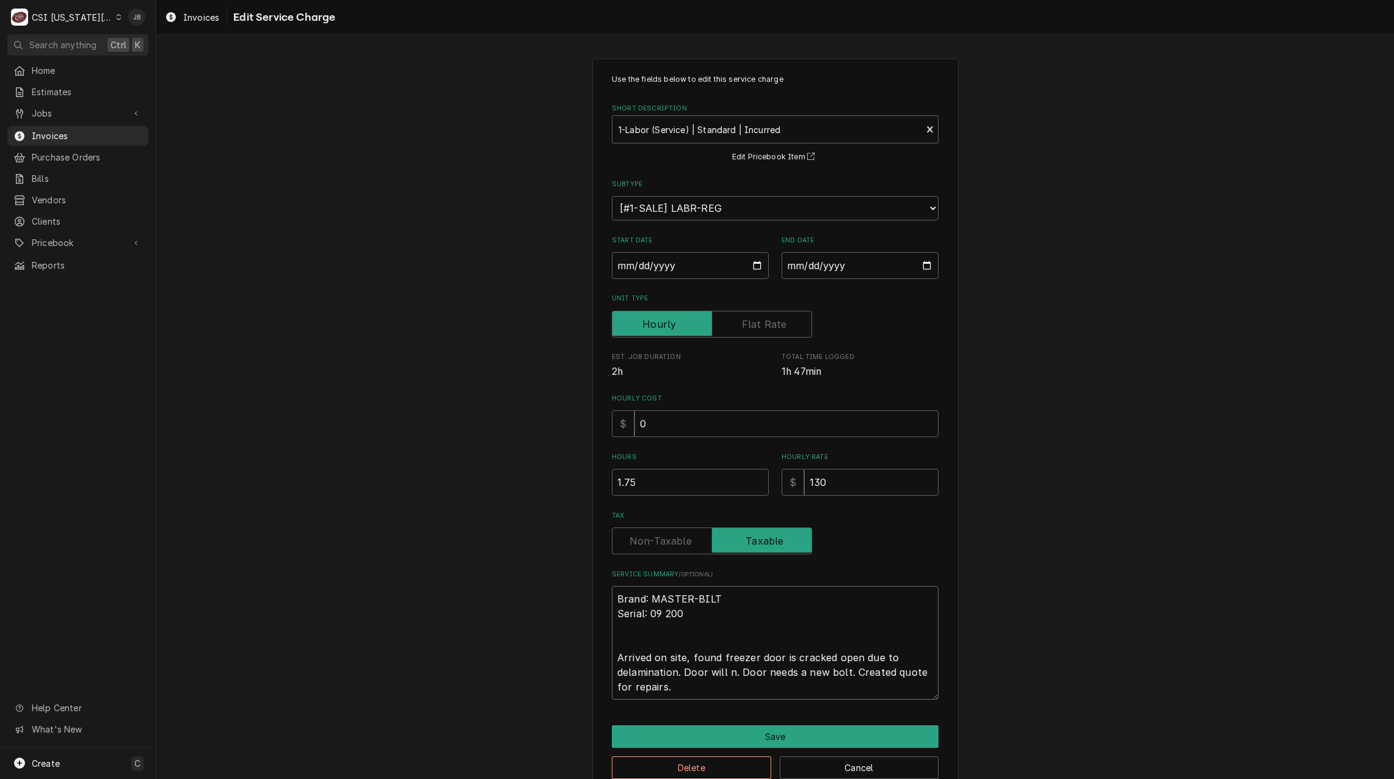
type textarea "x"
type textarea "Brand: MASTER-BILT Serial: 09 200 Arrived on site, found freezer door is cracke…"
type textarea "x"
type textarea "Brand: MASTER-BILT Serial: 09 200 Arrived on site, found freezer door is cracke…"
type textarea "x"
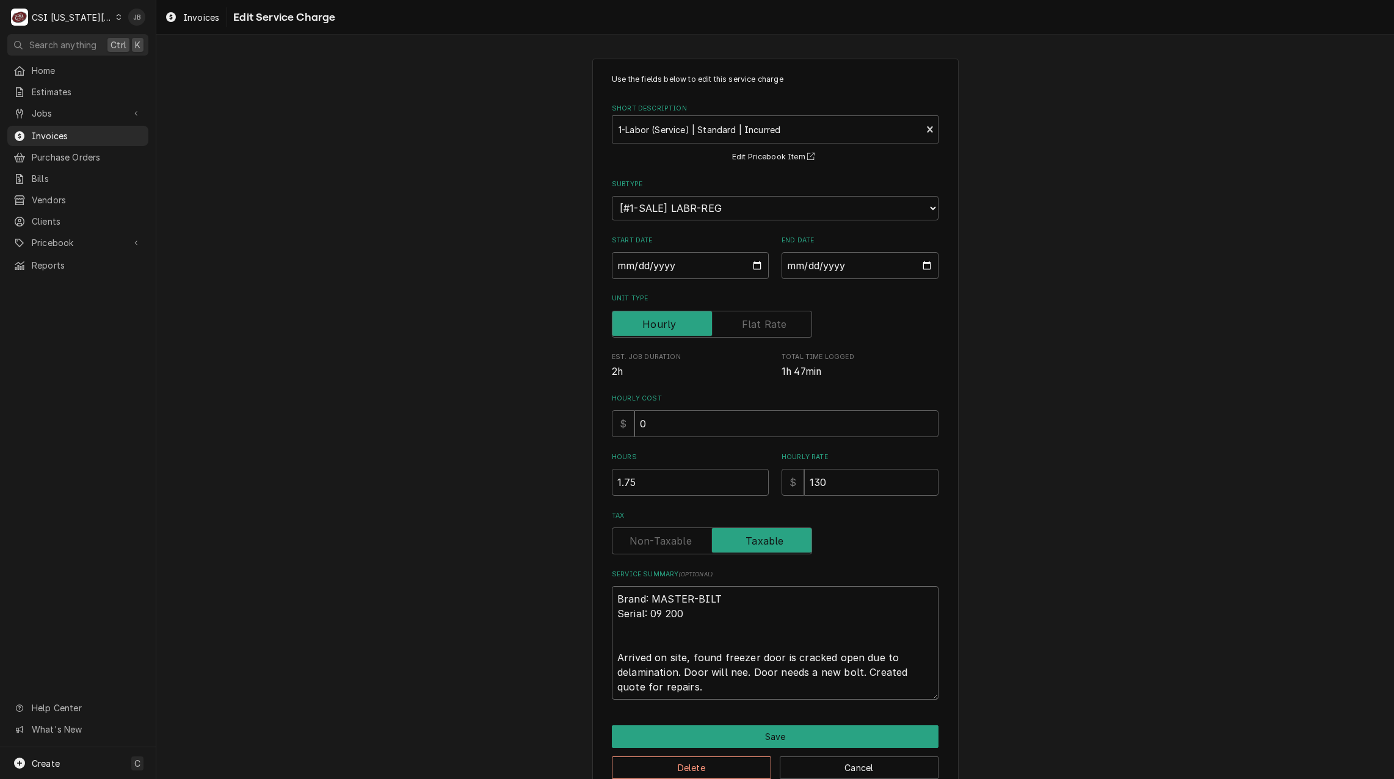
type textarea "Brand: MASTER-BILT Serial: 09 200 Arrived on site, found freezer door is cracke…"
type textarea "x"
type textarea "Brand: MASTER-BILT Serial: 09 200 Arrived on site, found freezer door is cracke…"
type textarea "x"
type textarea "Brand: MASTER-BILT Serial: 09 200 Arrived on site, found freezer door is cracke…"
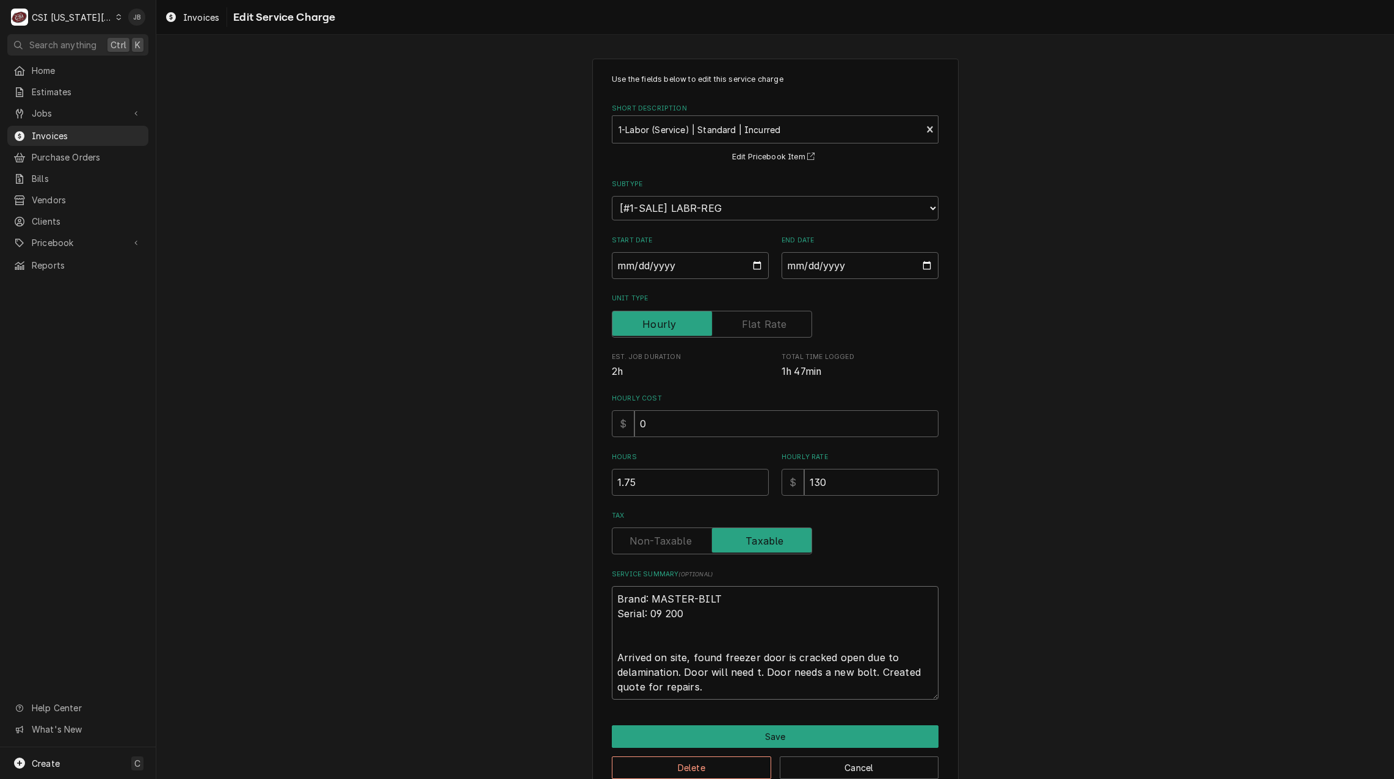
type textarea "x"
type textarea "Brand: MASTER-BILT Serial: 09 200 Arrived on site, found freezer door is cracke…"
type textarea "x"
type textarea "Brand: MASTER-BILT Serial: 09 200 Arrived on site, found freezer door is cracke…"
type textarea "x"
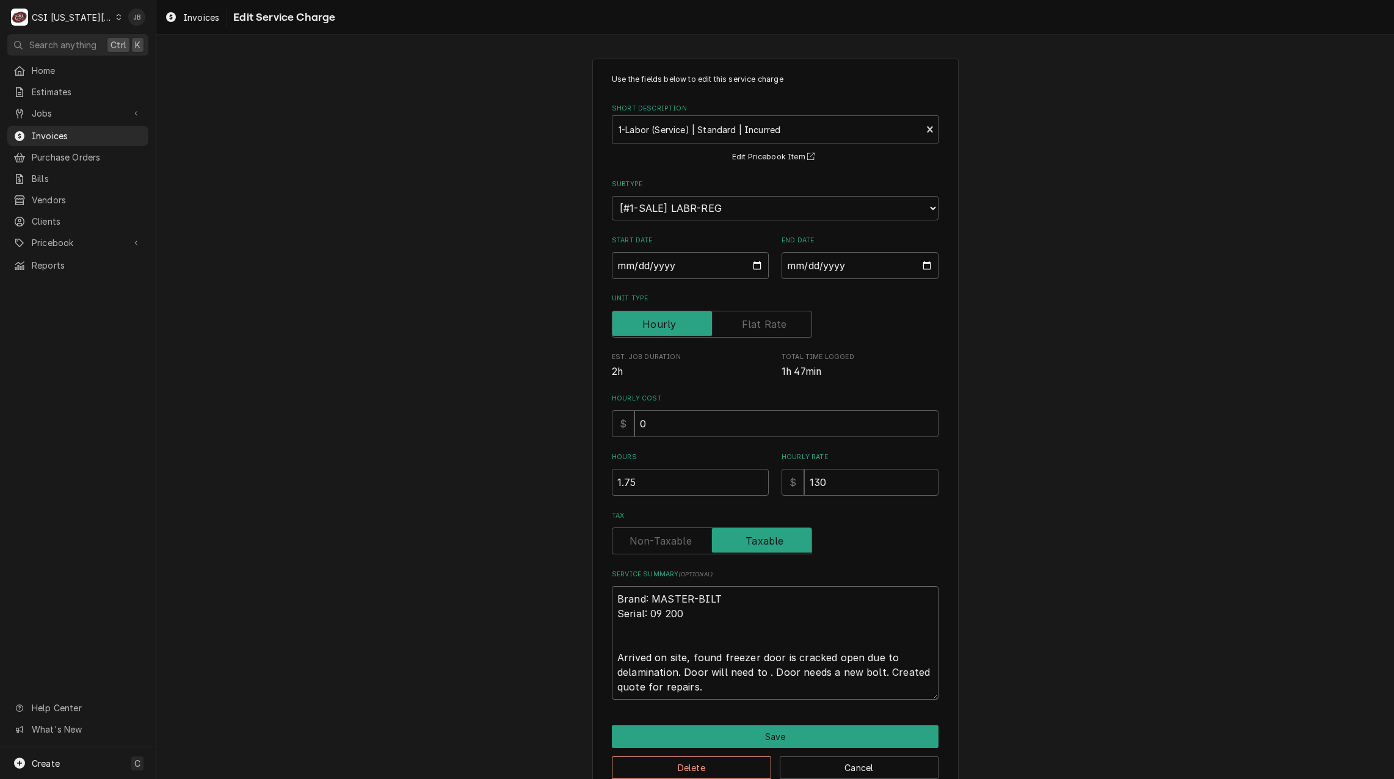
type textarea "Brand: MASTER-BILT Serial: 09 200 Arrived on site, found freezer door is cracke…"
type textarea "x"
type textarea "Brand: MASTER-BILT Serial: 09 200 Arrived on site, found freezer door is cracke…"
type textarea "x"
type textarea "Brand: MASTER-BILT Serial: 09 200 Arrived on site, found freezer door is cracke…"
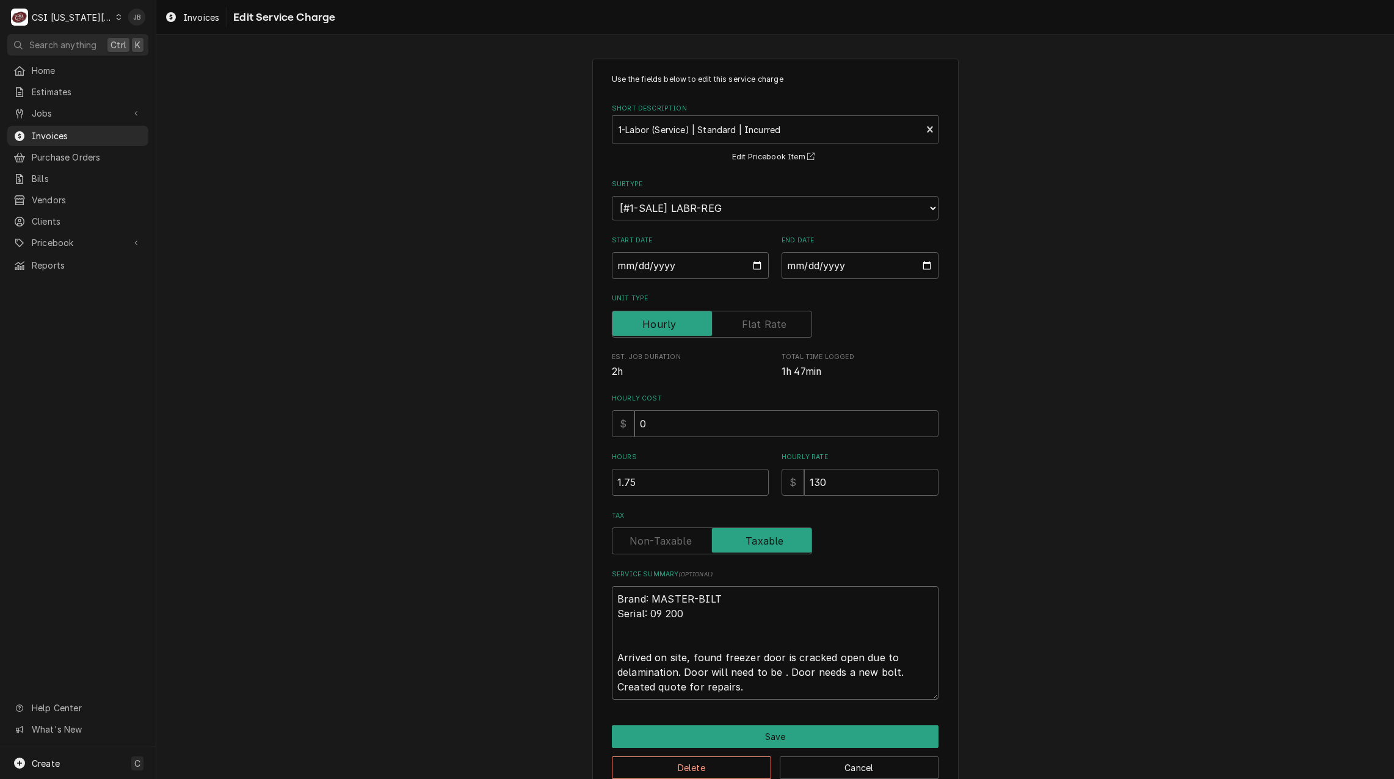
type textarea "x"
type textarea "Brand: MASTER-BILT Serial: 09 200 Arrived on site, found freezer door is cracke…"
type textarea "x"
type textarea "Brand: MASTER-BILT Serial: 09 200 Arrived on site, found freezer door is cracke…"
type textarea "x"
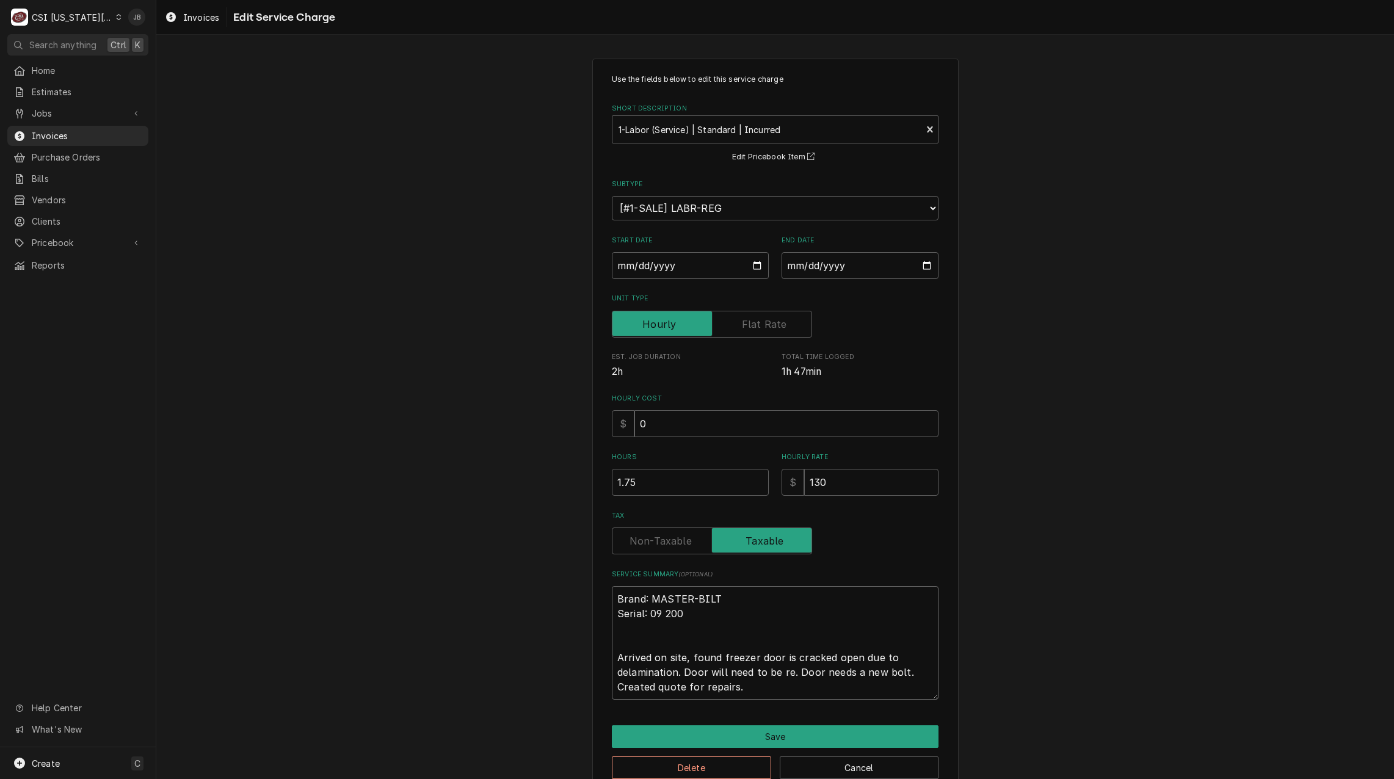
type textarea "Brand: MASTER-BILT Serial: 09 200 Arrived on site, found freezer door is cracke…"
type textarea "x"
type textarea "Brand: MASTER-BILT Serial: 09 200 Arrived on site, found freezer door is cracke…"
type textarea "x"
type textarea "Brand: MASTER-BILT Serial: 09 200 Arrived on site, found freezer door is cracke…"
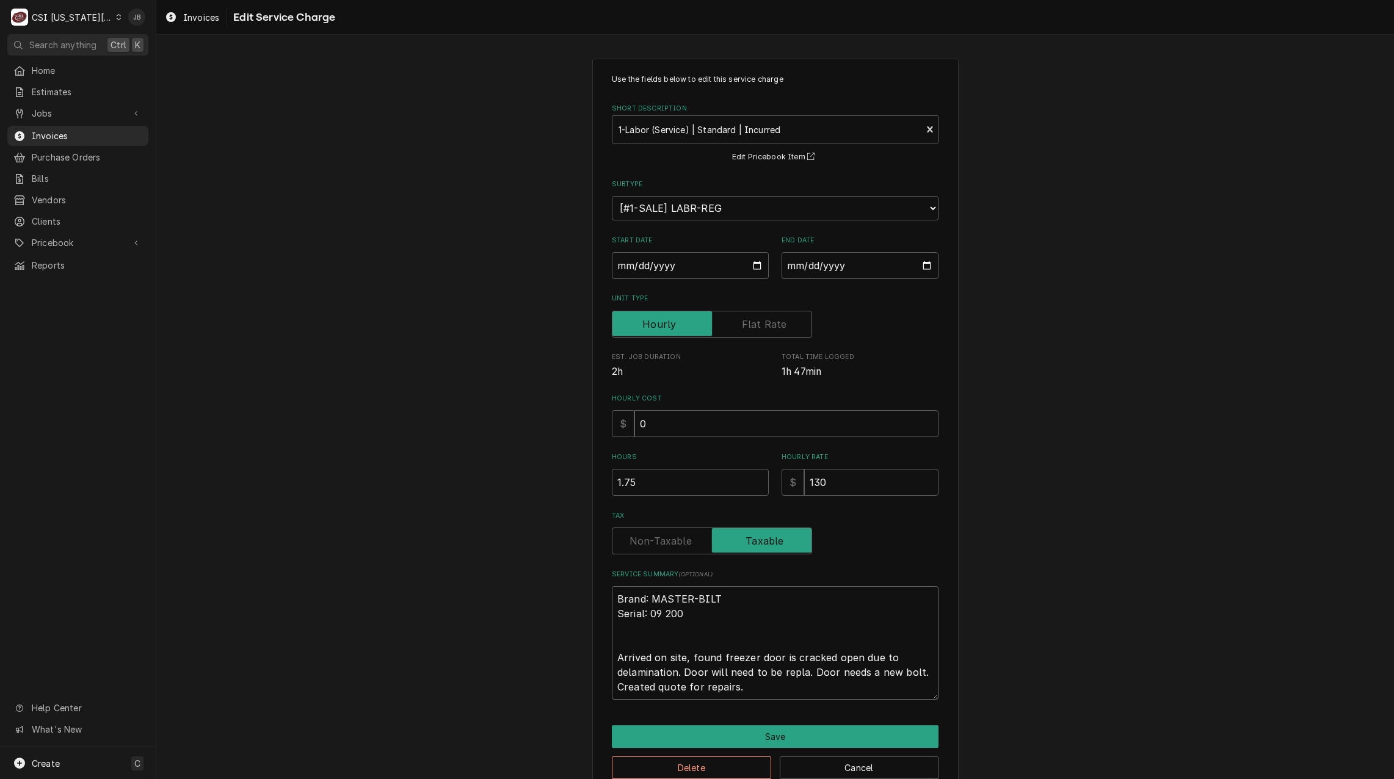
type textarea "x"
type textarea "Brand: MASTER-BILT Serial: 09 200 Arrived on site, found freezer door is cracke…"
type textarea "x"
type textarea "Brand: MASTER-BILT Serial: 09 200 Arrived on site, found freezer door is cracke…"
type textarea "x"
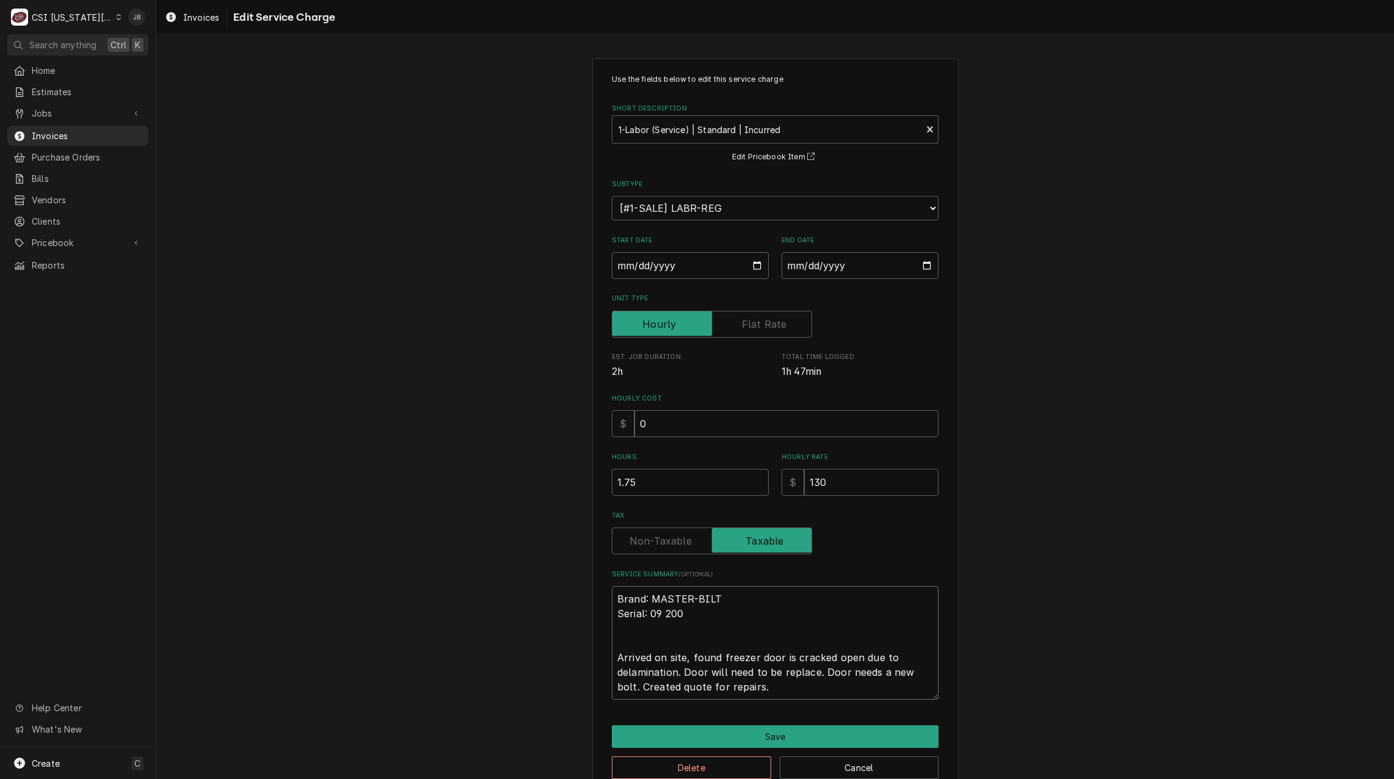
type textarea "Brand: MASTER-BILT Serial: 09 200 Arrived on site, found freezer door is cracke…"
type textarea "x"
type textarea "Brand: MASTER-BILT Serial: 09 200 Arrived on site, found freezer door is cracke…"
type textarea "x"
type textarea "Brand: MASTER-BILT Serial: 09 200 Arrived on site, found freezer door is cracke…"
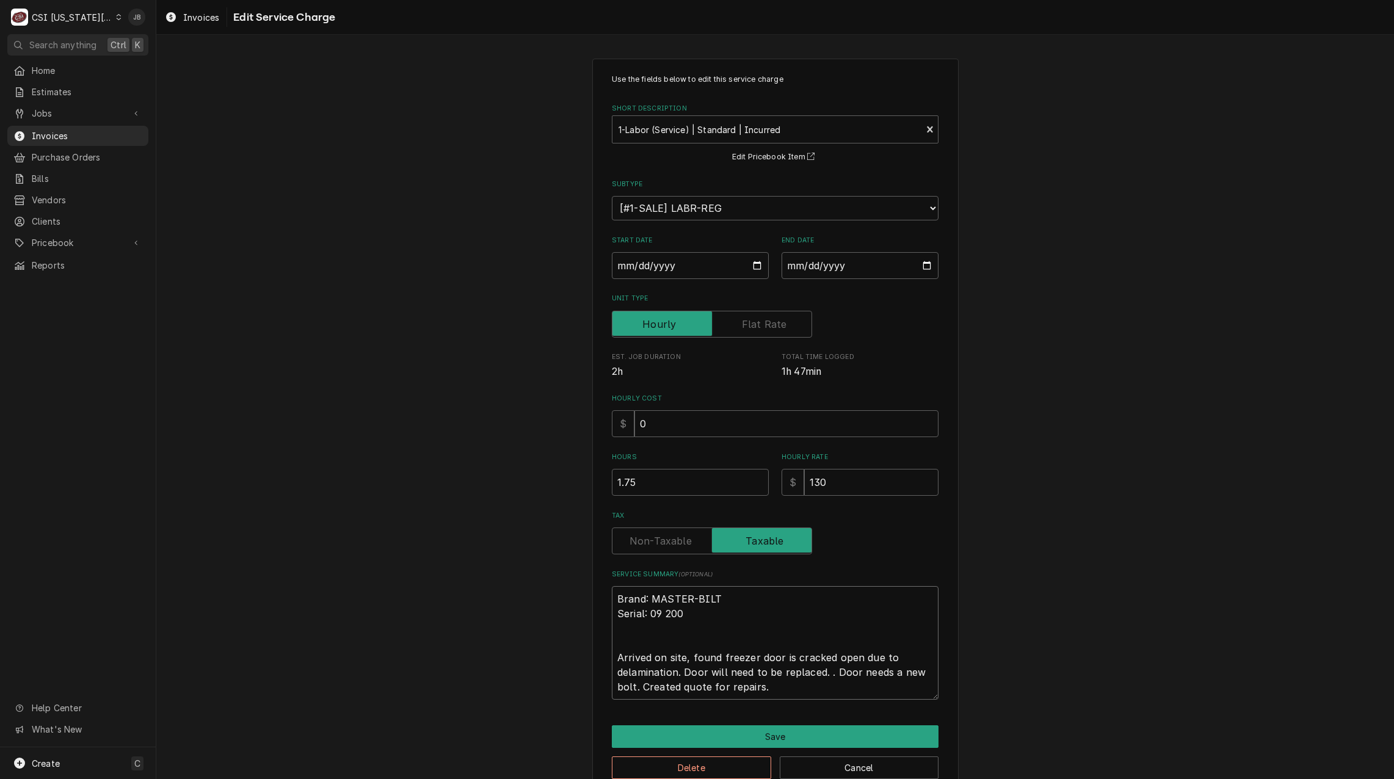
type textarea "x"
type textarea "Brand: MASTER-BILT Serial: 09 200 Arrived on site, found freezer door is cracke…"
type textarea "x"
type textarea "Brand: MASTER-BILT Serial: 09 200 Arrived on site, found freezer door is cracke…"
type textarea "x"
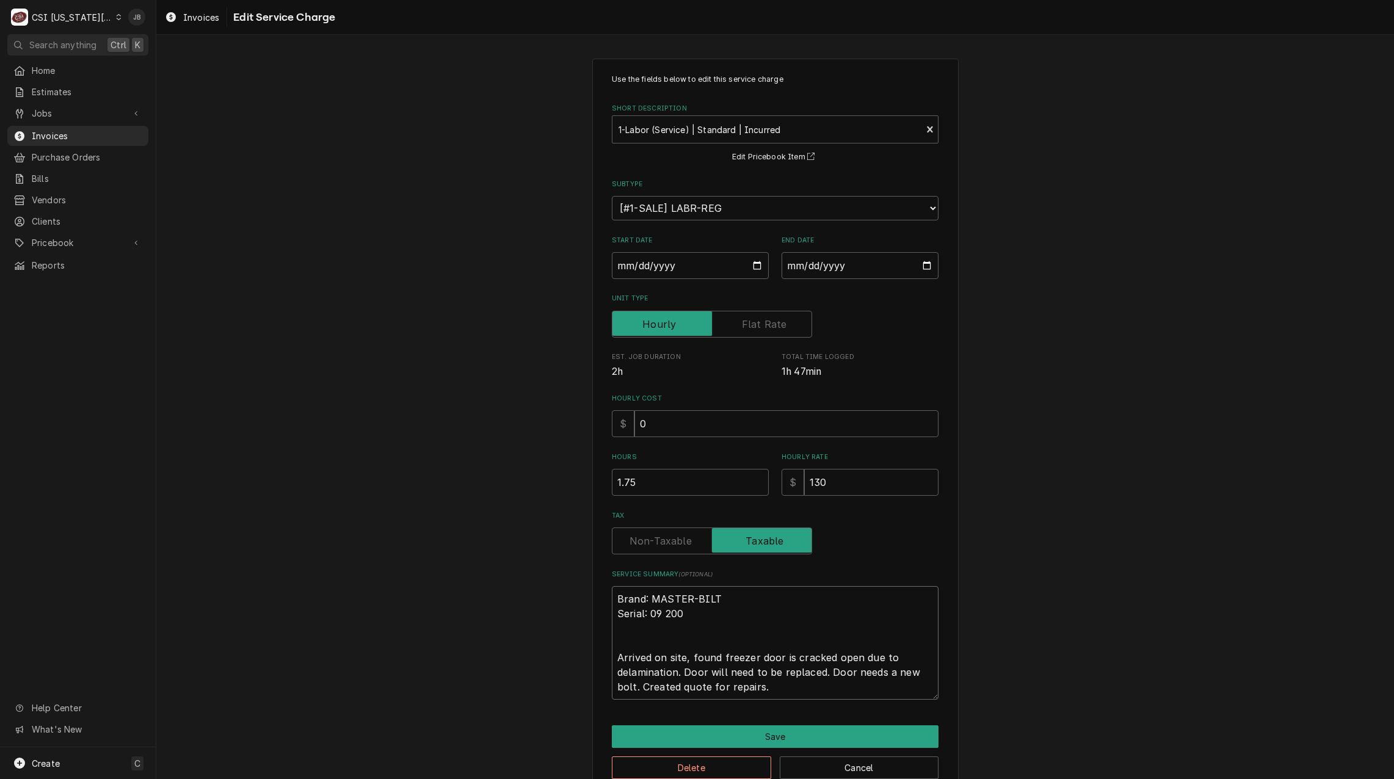
type textarea "Brand: MASTER-BILT Serial: 09 200 Arrived on site, found freezer door is cracke…"
type textarea "x"
type textarea "Brand: MASTER-BILT Serial: 09 200 Arrived on site, found freezer door is cracke…"
type textarea "x"
type textarea "Brand: MASTER-BILT Serial: 09 200 Arrived on site, found freezer door is cracke…"
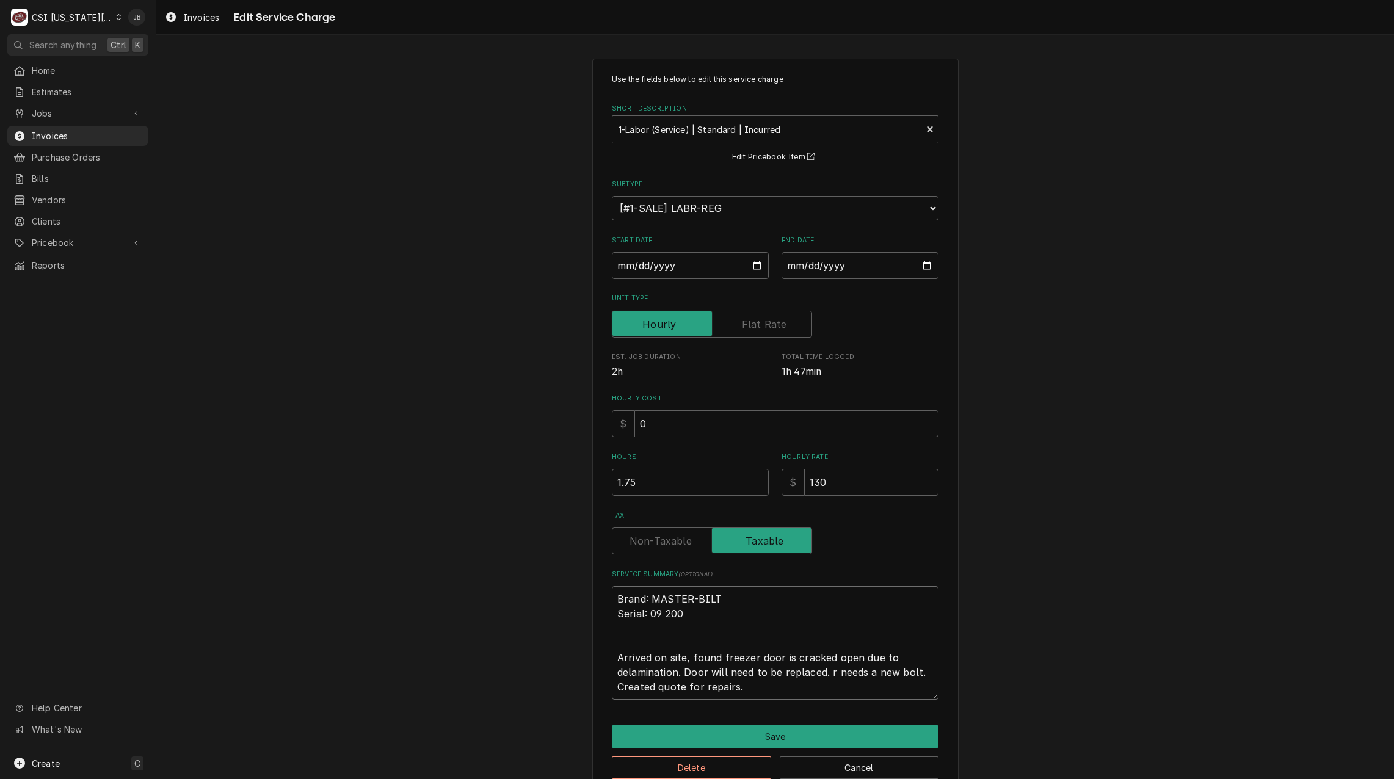
type textarea "x"
type textarea "Brand: MASTER-BILT Serial: 09 200 Arrived on site, found freezer door is cracke…"
type textarea "x"
type textarea "Brand: MASTER-BILT Serial: 09 200 Arrived on site, found freezer door is cracke…"
type textarea "x"
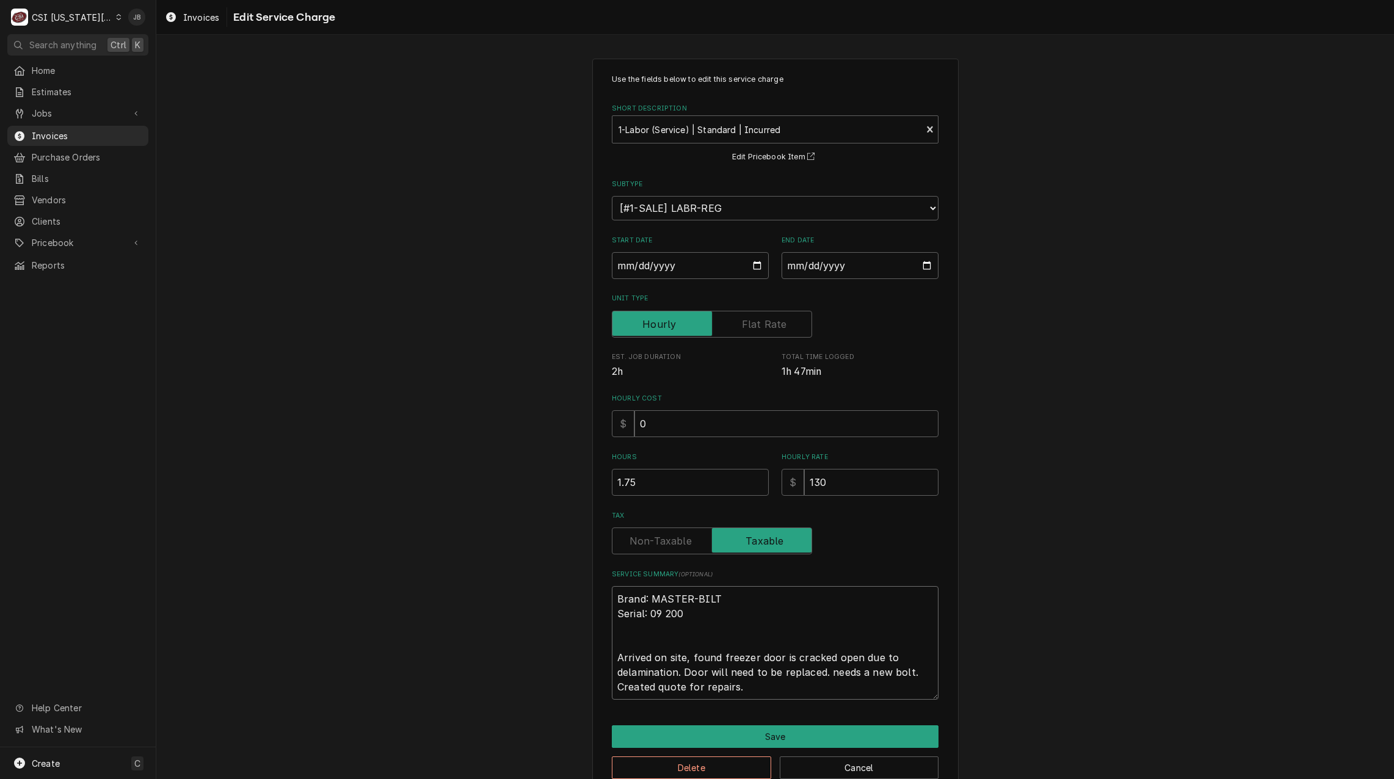
type textarea "Brand: MASTER-BILT Serial: 09 200 Arrived on site, found freezer door is cracke…"
type textarea "x"
type textarea "Brand: MASTER-BILT Serial: 09 200 Arrived on site, found freezer door is cracke…"
type textarea "x"
type textarea "Brand: MASTER-BILT Serial: 09 200 Arrived on site, found freezer door is cracke…"
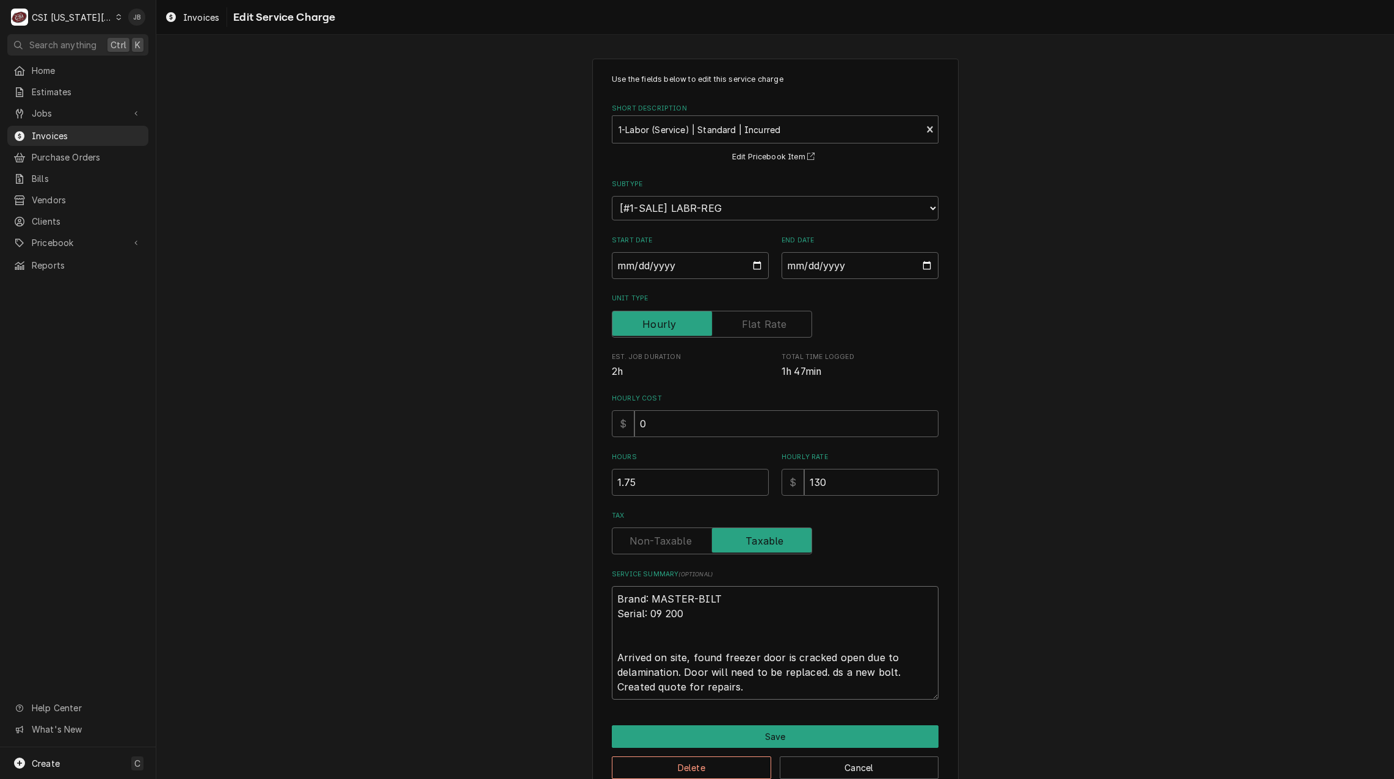
type textarea "x"
type textarea "Brand: MASTER-BILT Serial: 09 200 Arrived on site, found freezer door is cracke…"
type textarea "x"
type textarea "Brand: MASTER-BILT Serial: 09 200 Arrived on site, found freezer door is cracke…"
type textarea "x"
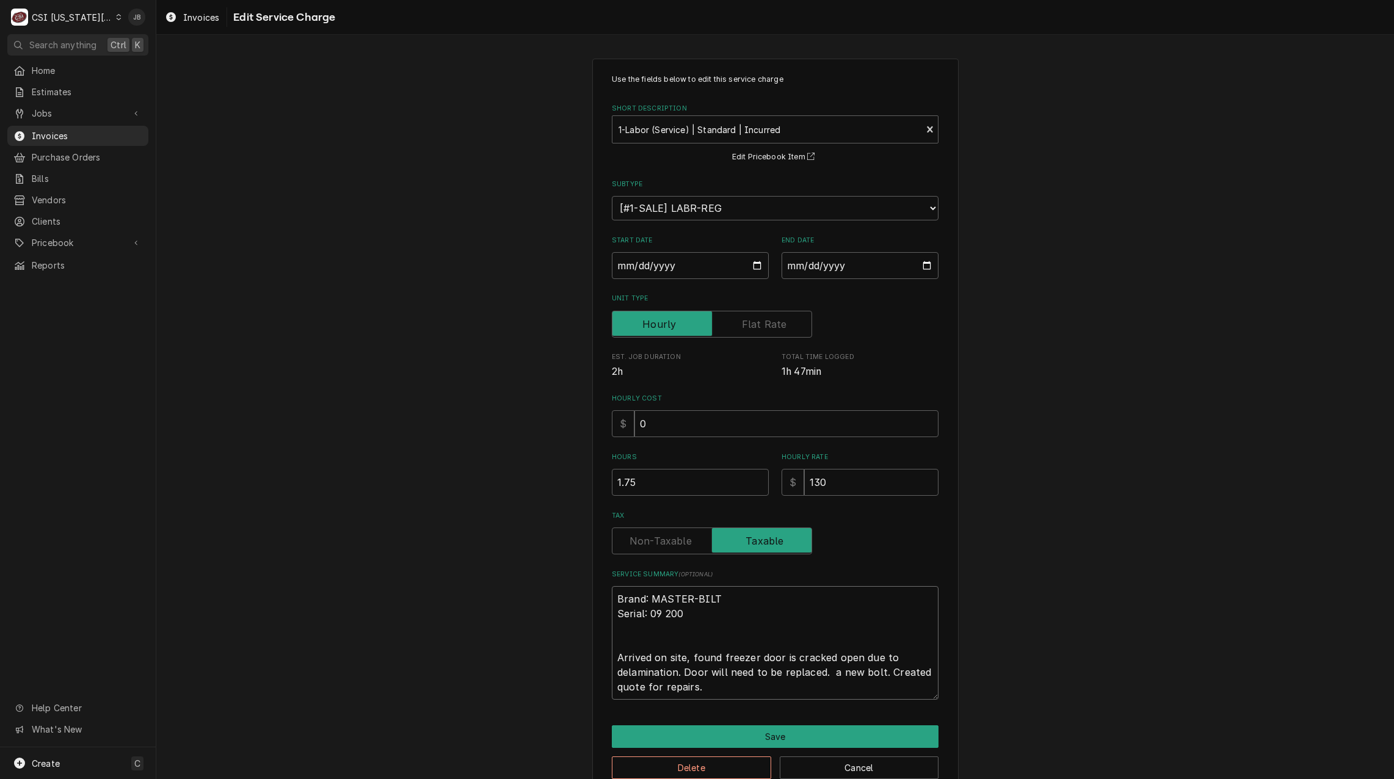
type textarea "Brand: MASTER-BILT Serial: 09 200 Arrived on site, found freezer door is cracke…"
type textarea "x"
type textarea "Brand: MASTER-BILT Serial: 09 200 Arrived on site, found freezer door is cracke…"
type textarea "x"
type textarea "Brand: MASTER-BILT Serial: 09 200 Arrived on site, found freezer door is cracke…"
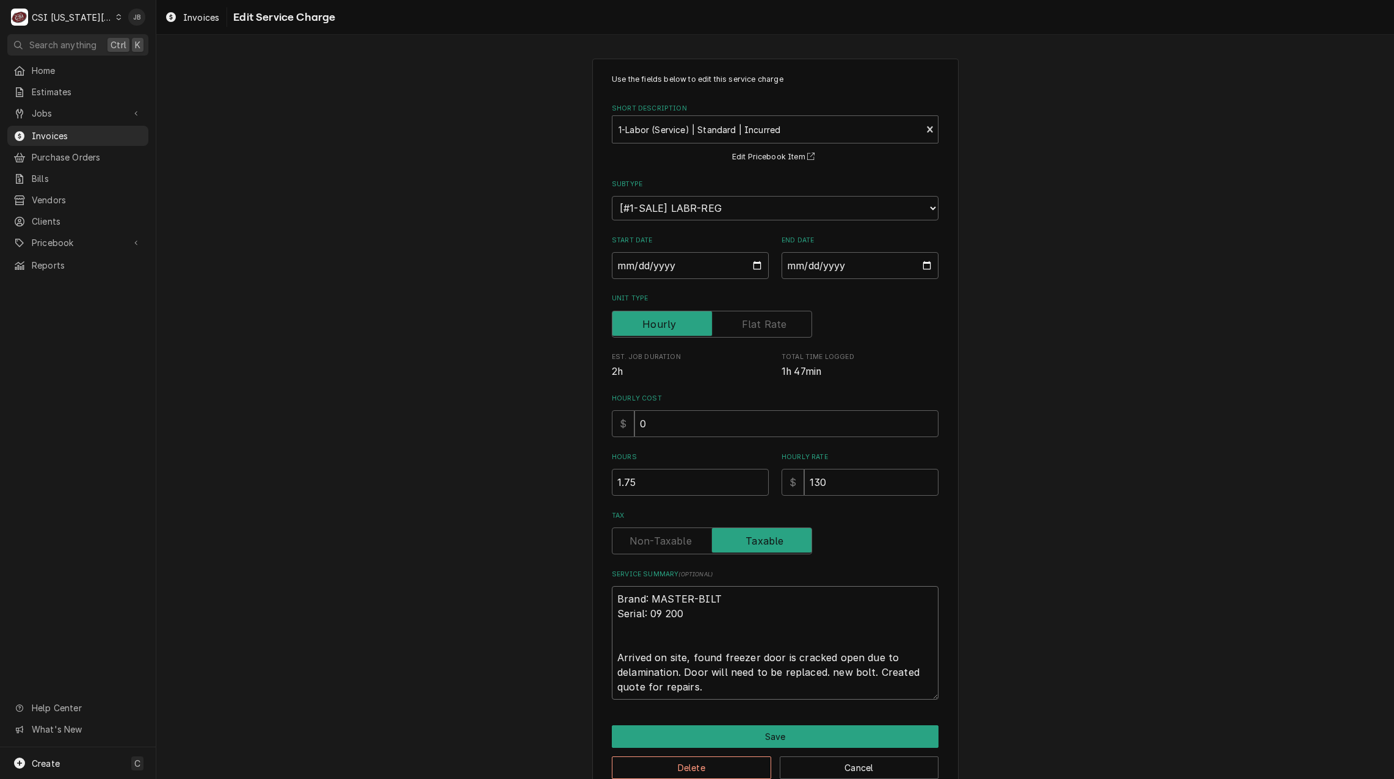
type textarea "x"
type textarea "Brand: MASTER-BILT Serial: 09 200 Arrived on site, found freezer door is cracke…"
type textarea "x"
type textarea "Brand: MASTER-BILT Serial: 09 200 Arrived on site, found freezer door is cracke…"
type textarea "x"
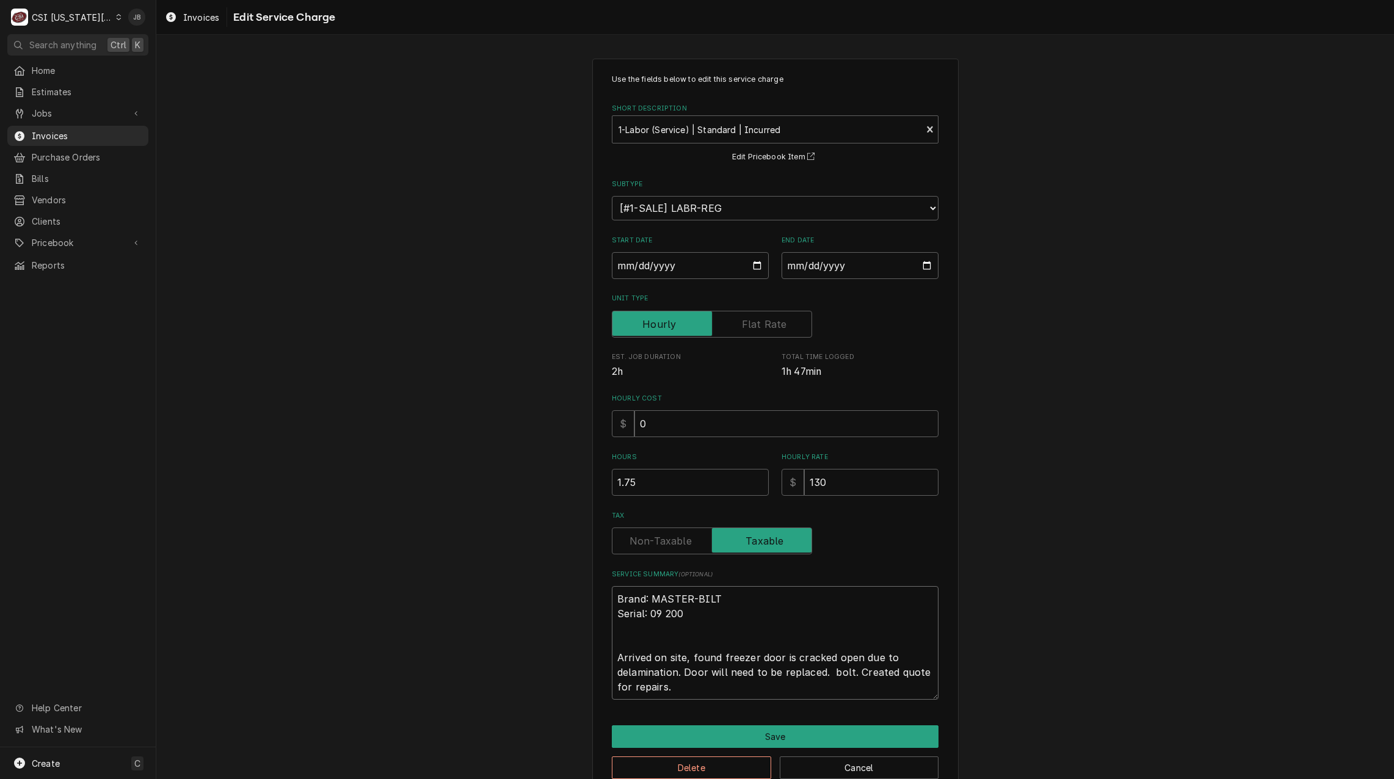
type textarea "Brand: MASTER-BILT Serial: 09 200 Arrived on site, found freezer door is cracke…"
type textarea "x"
type textarea "Brand: MASTER-BILT Serial: 09 200 Arrived on site, found freezer door is cracke…"
type textarea "x"
type textarea "Brand: MASTER-BILT Serial: 09 200 Arrived on site, found freezer door is cracke…"
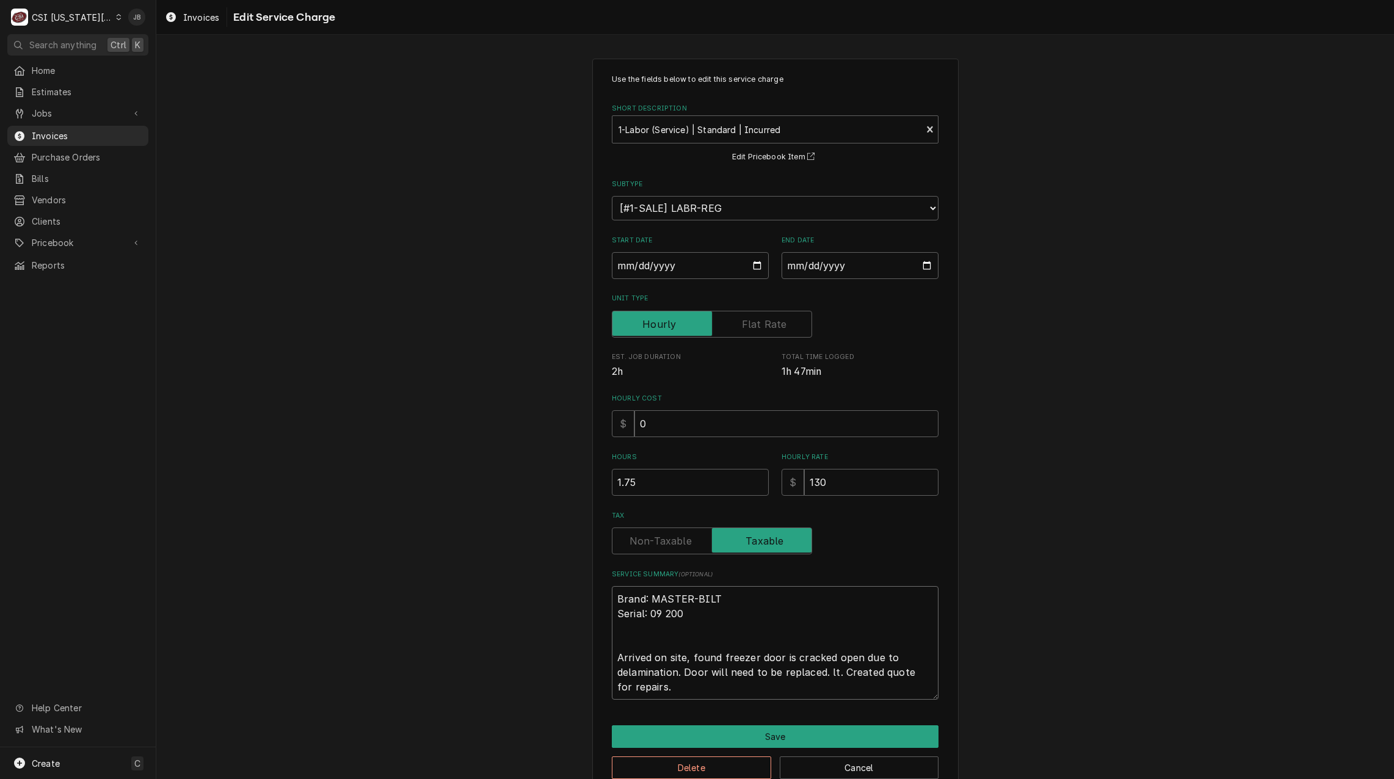
type textarea "x"
type textarea "Brand: MASTER-BILT Serial: 09 200 Arrived on site, found freezer door is cracke…"
type textarea "x"
type textarea "Brand: MASTER-BILT Serial: 09 200 Arrived on site, found freezer door is cracke…"
type textarea "x"
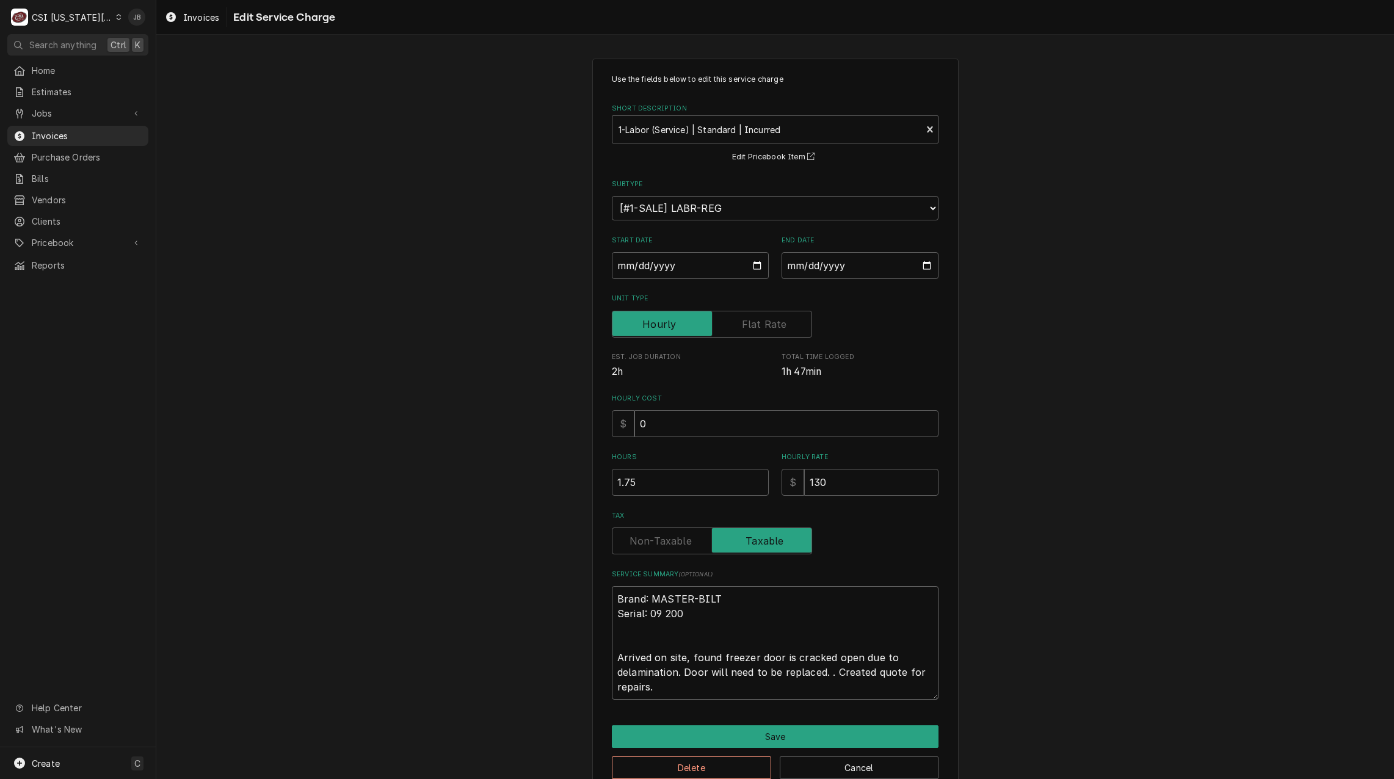
type textarea "Brand: MASTER-BILT Serial: 09 200 Arrived on site, found freezer door is cracke…"
type textarea "x"
type textarea "Brand: MASTER-BILT Serial: 09 200 Arrived on site, found freezer door is cracke…"
click at [761, 738] on button "Save" at bounding box center [775, 737] width 327 height 23
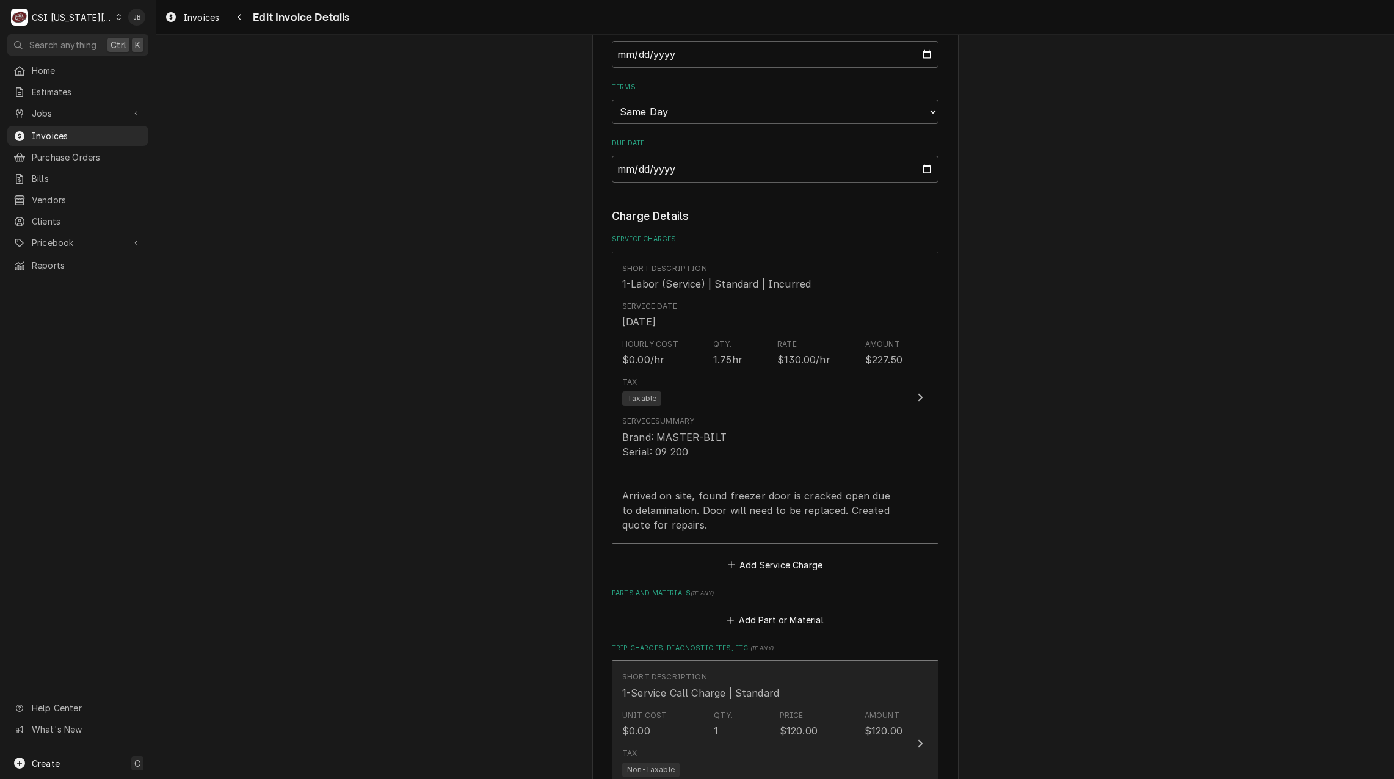
scroll to position [902, 0]
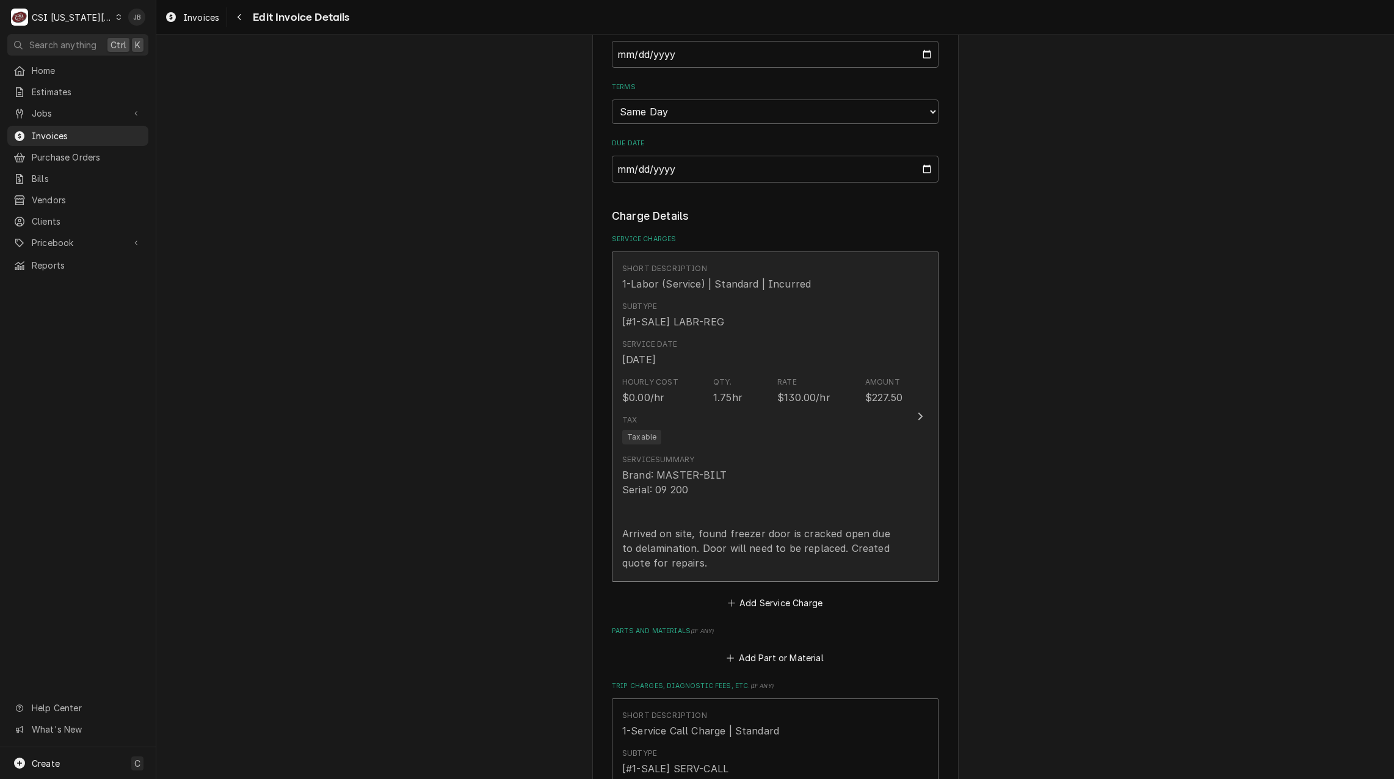
click at [713, 450] on div "Service Summary Brand: MASTER-BILT Serial: 09 200 Arrived on site, found freeze…" at bounding box center [762, 513] width 280 height 126
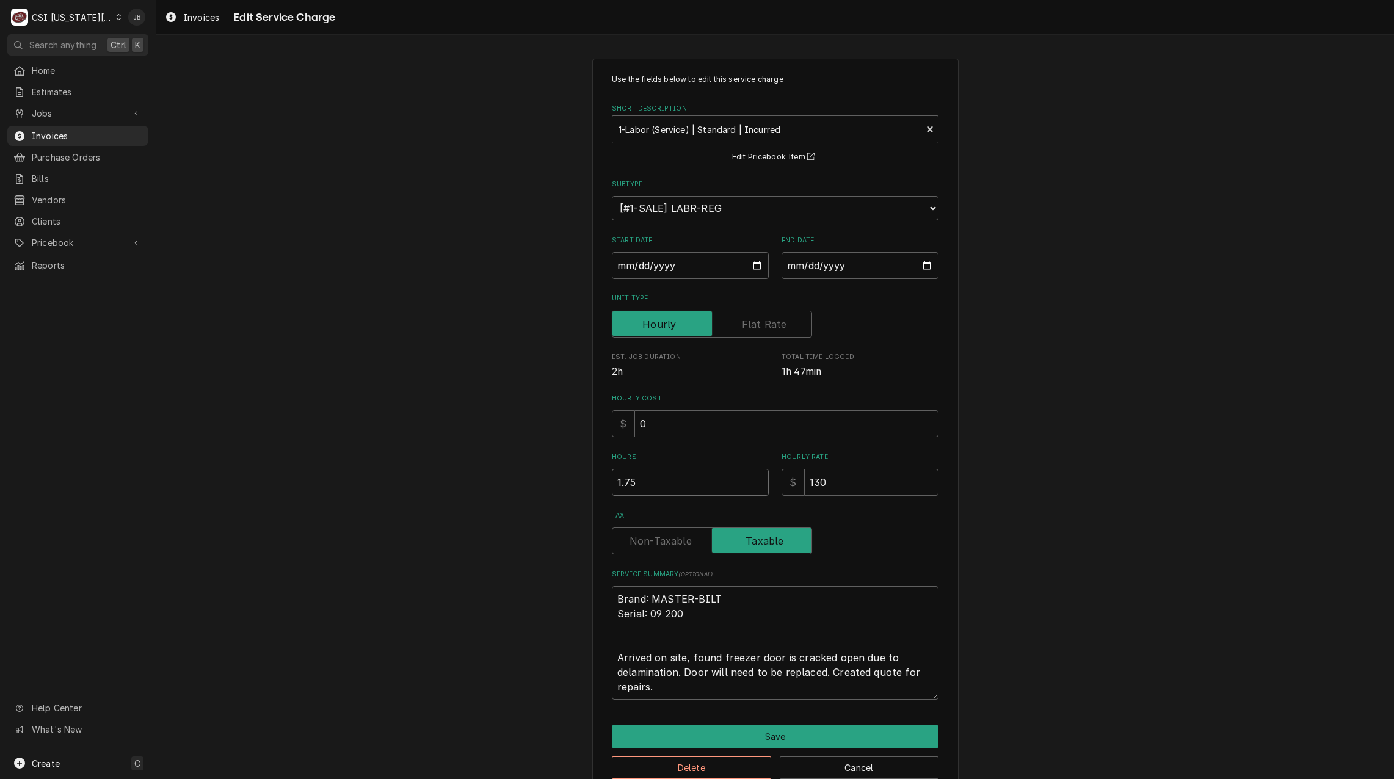
drag, startPoint x: 652, startPoint y: 479, endPoint x: 540, endPoint y: 481, distance: 112.4
click at [540, 481] on div "Use the fields below to edit this service charge Short Description 1-Labor (Ser…" at bounding box center [775, 427] width 1238 height 758
type textarea "x"
type input "1"
type textarea "x"
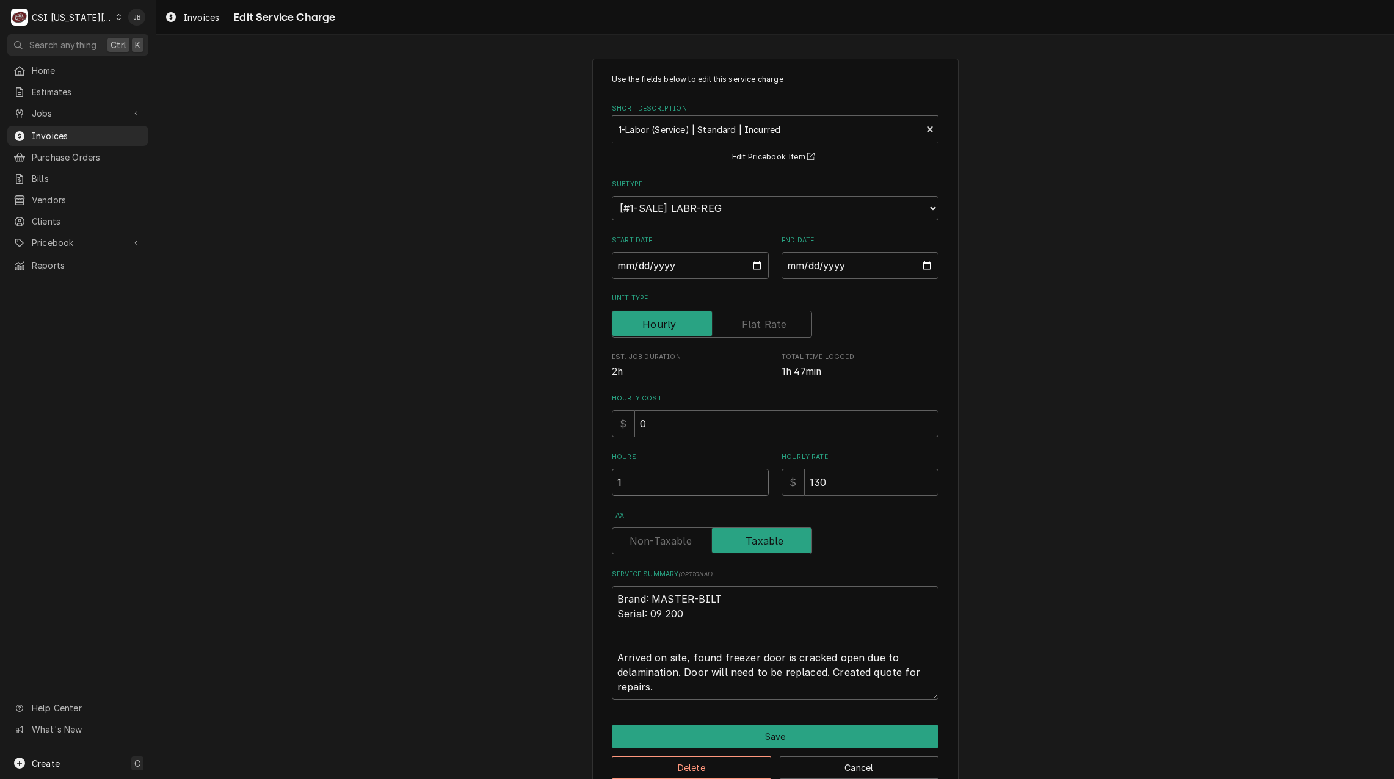
type input "1.2"
type textarea "x"
type input "1.25"
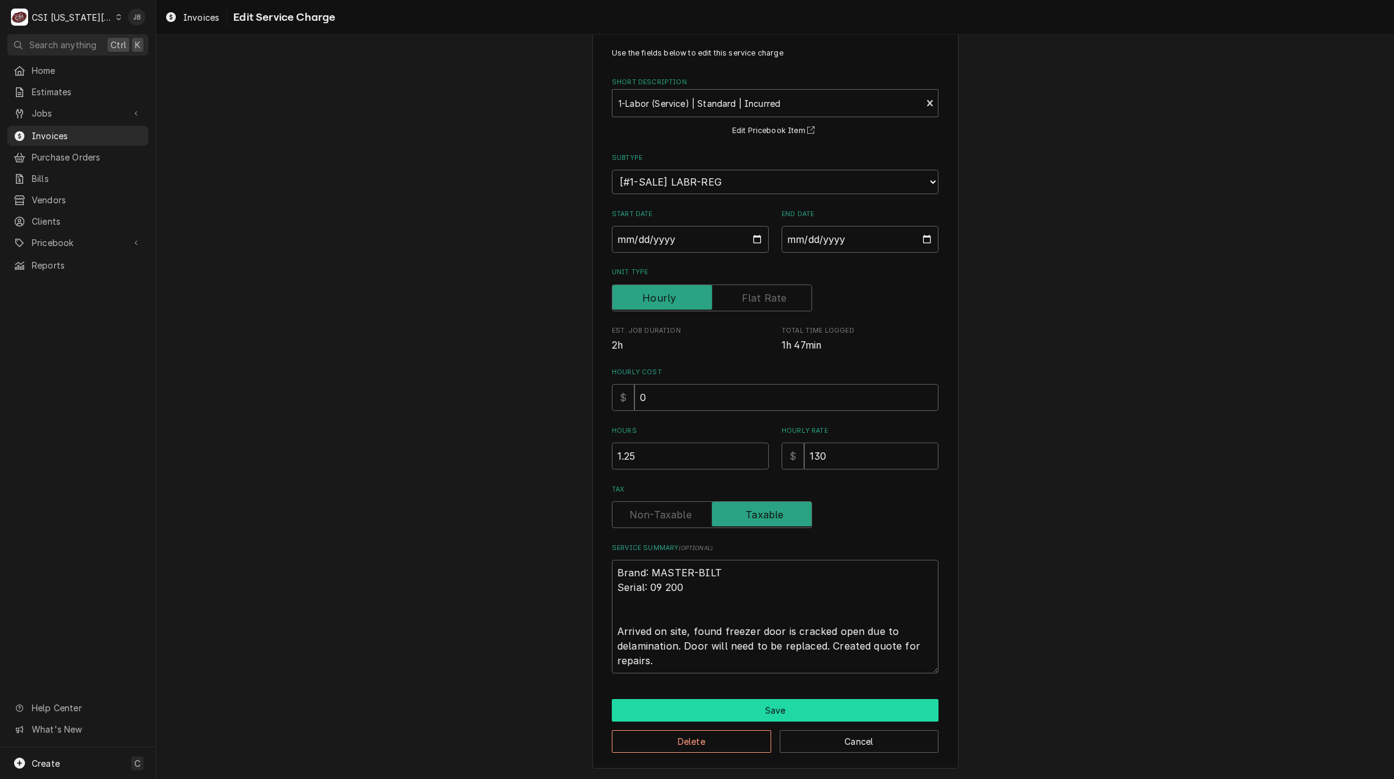
click at [727, 717] on button "Save" at bounding box center [775, 710] width 327 height 23
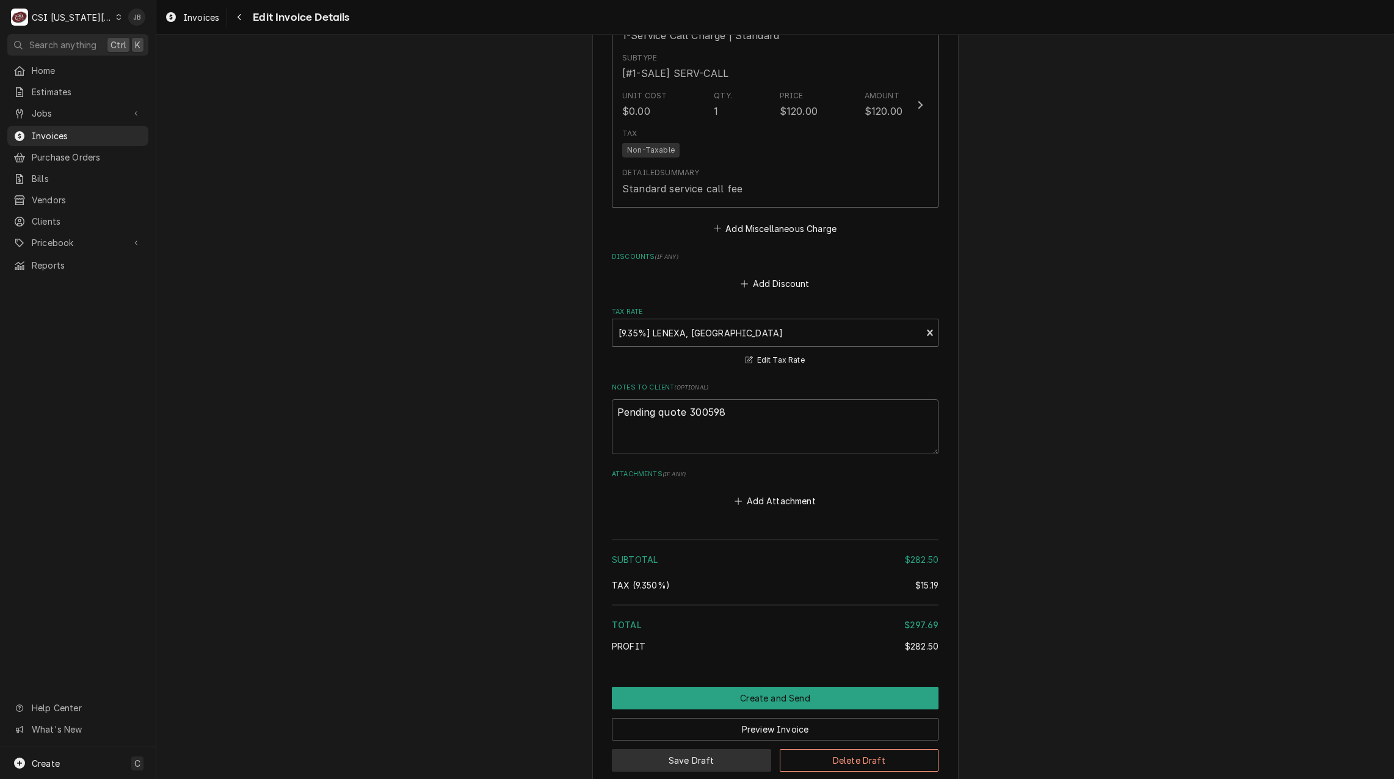
scroll to position [1674, 0]
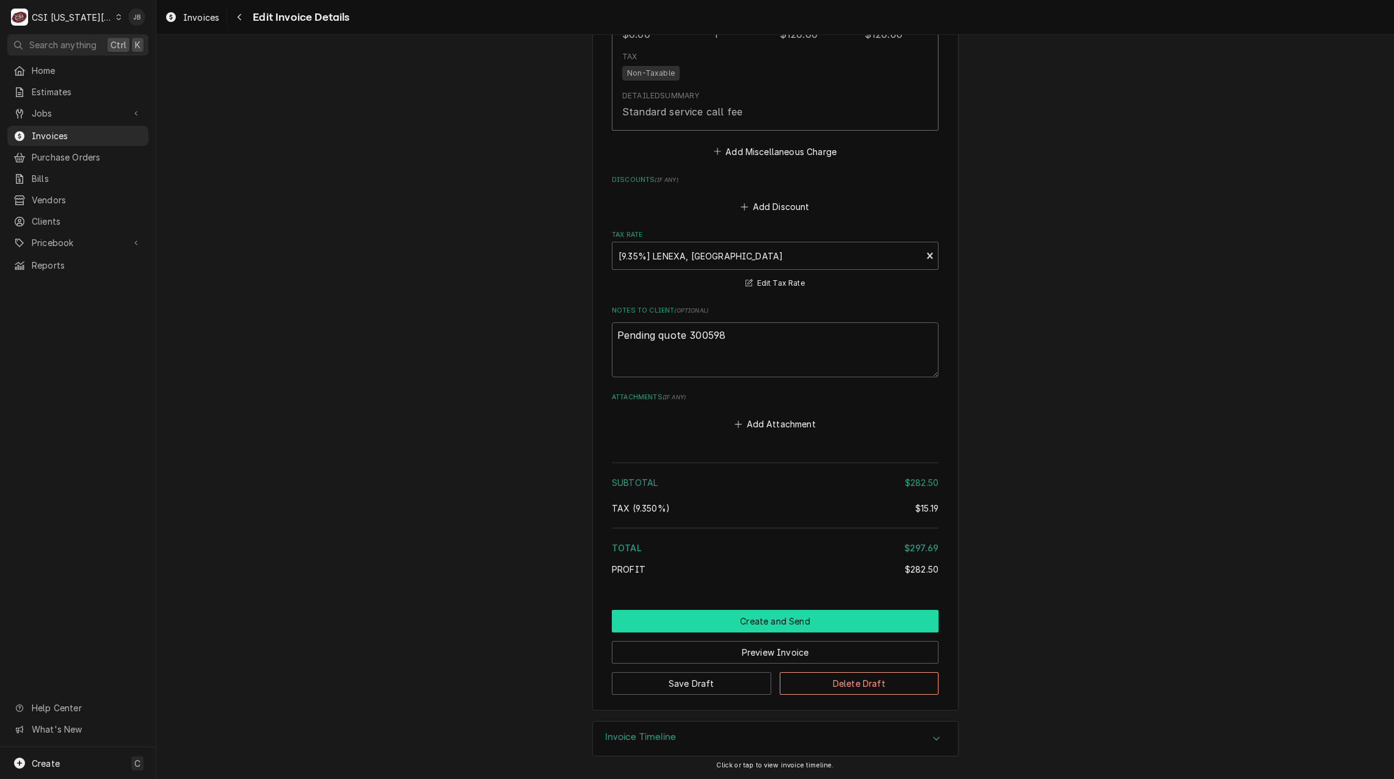
click at [727, 622] on button "Create and Send" at bounding box center [775, 621] width 327 height 23
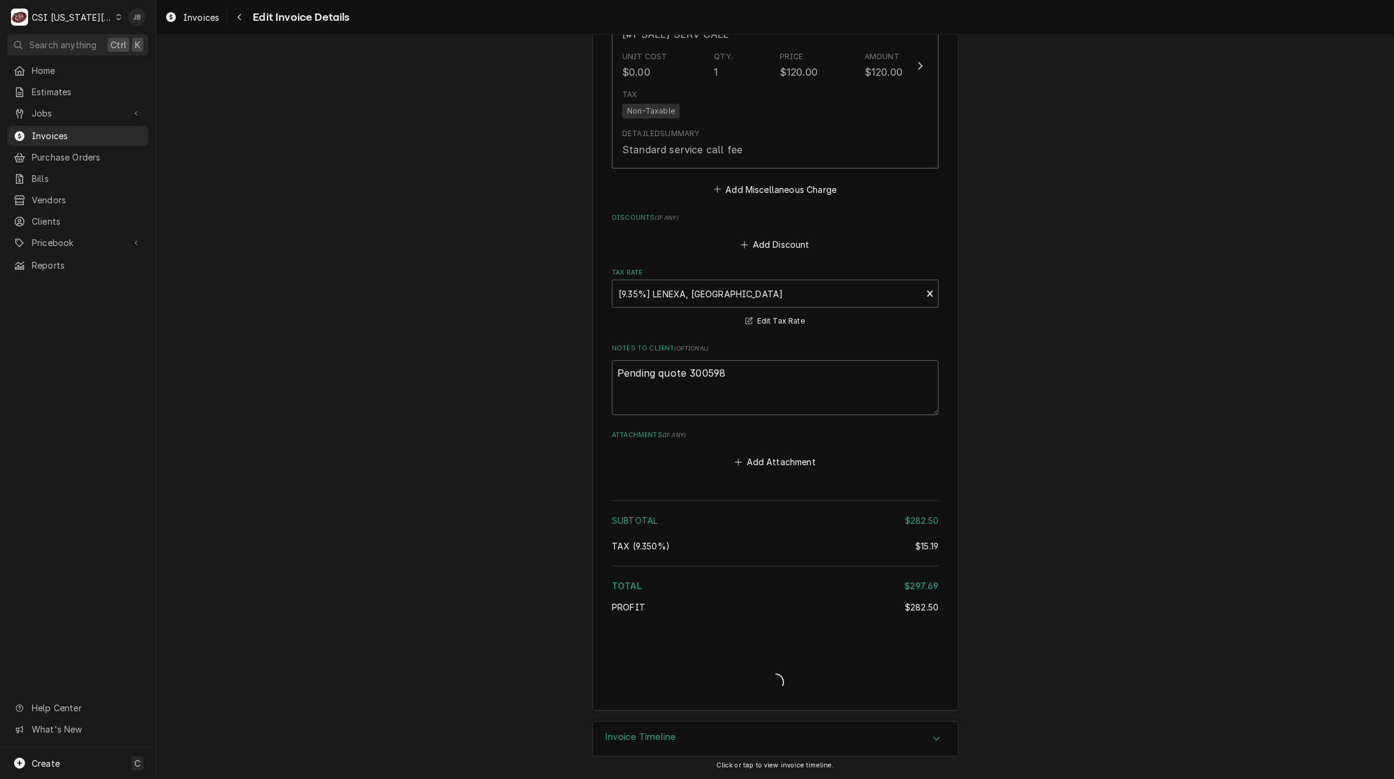
type textarea "x"
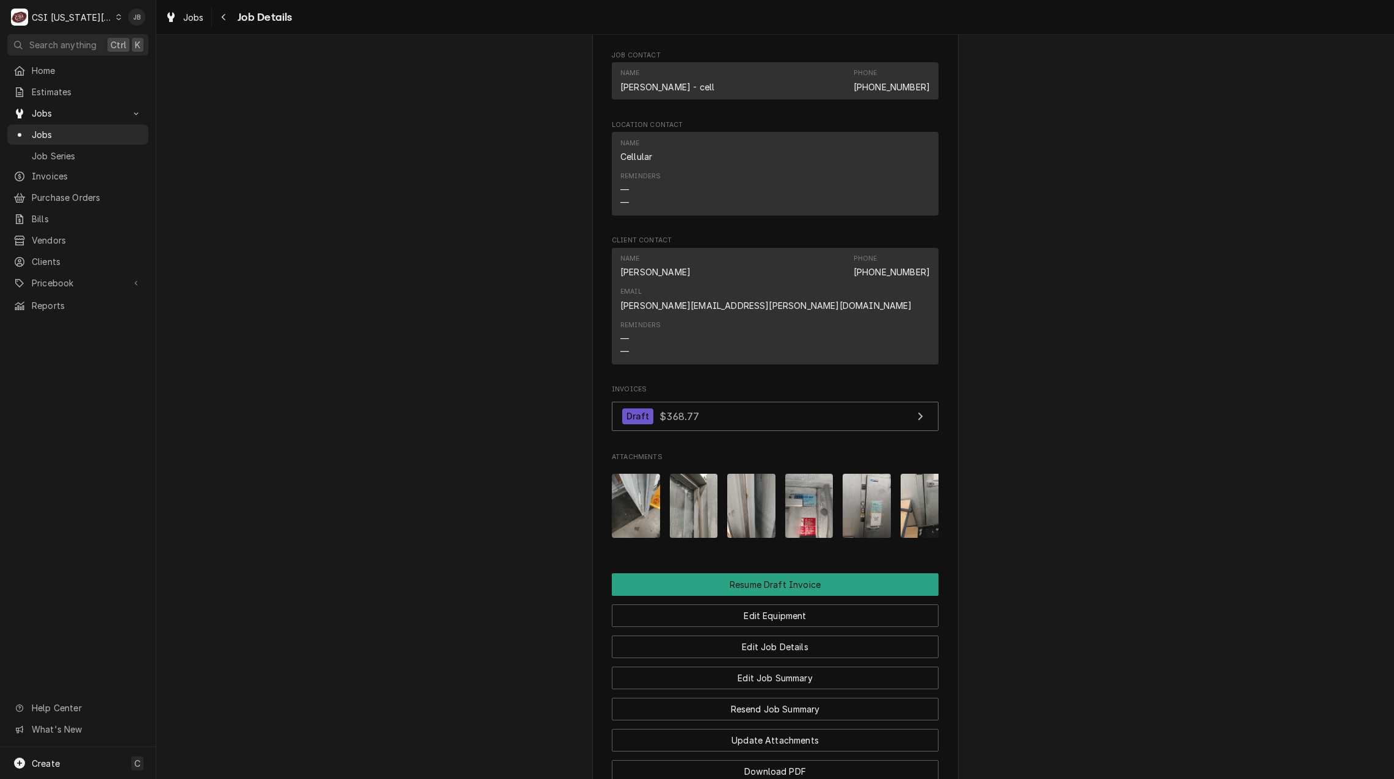
scroll to position [1228, 0]
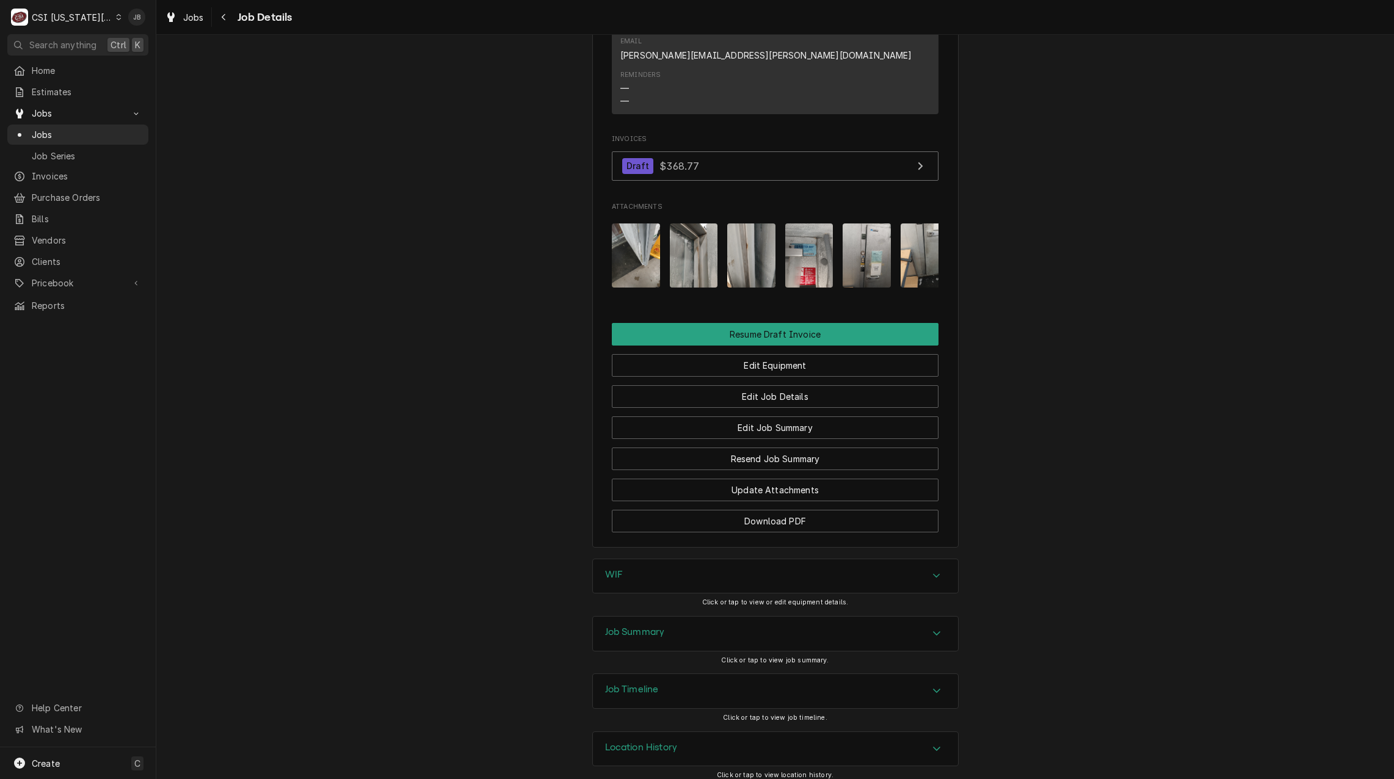
click at [638, 230] on img "Attachments" at bounding box center [636, 256] width 48 height 64
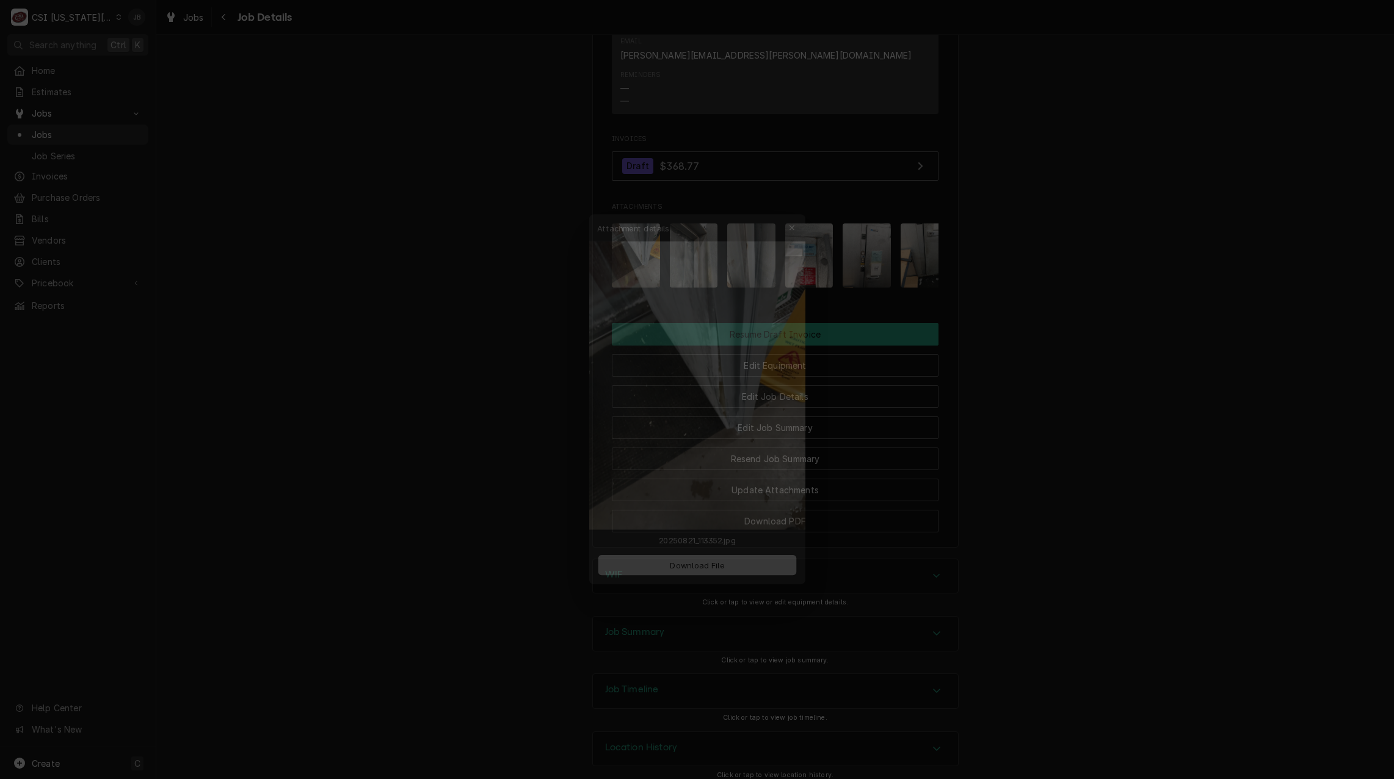
click at [916, 250] on div at bounding box center [697, 389] width 1394 height 779
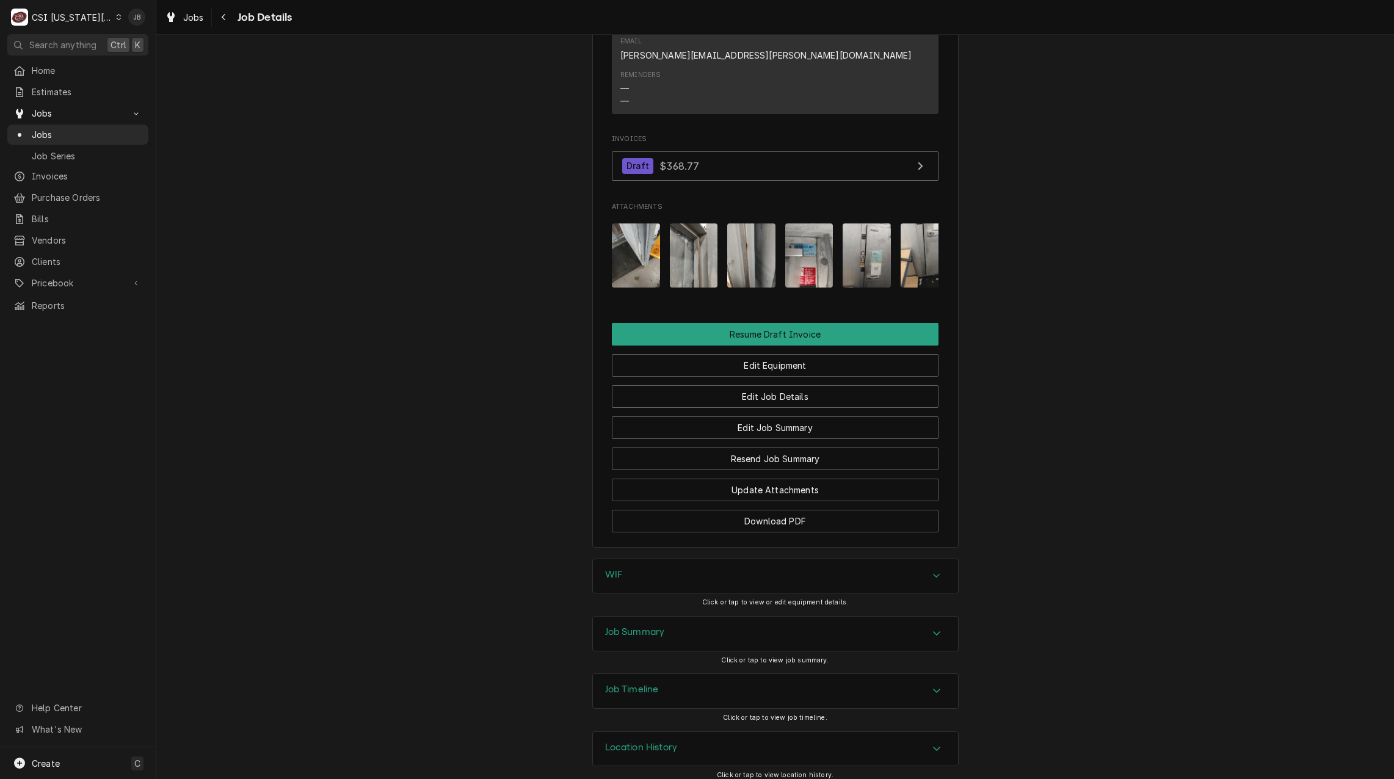
click at [699, 235] on img "Attachments" at bounding box center [694, 256] width 48 height 64
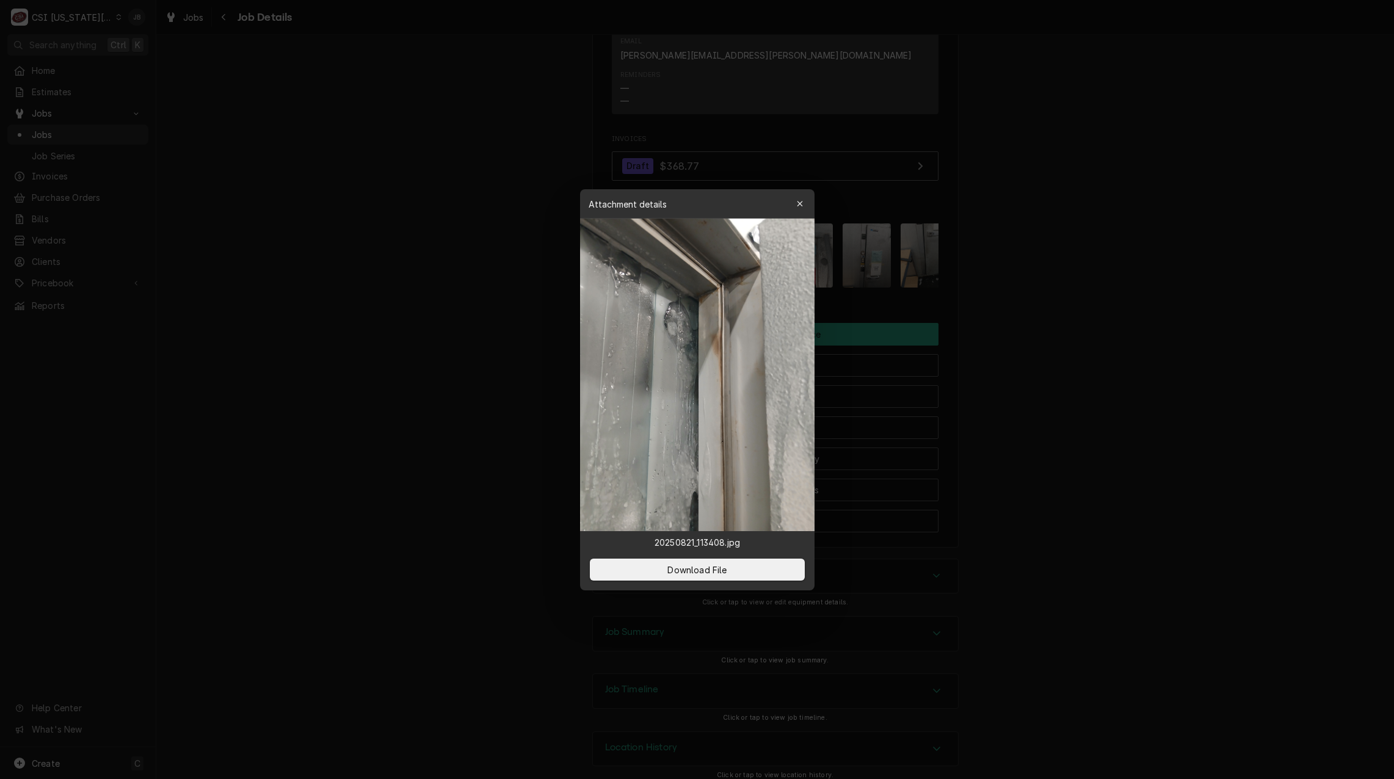
click at [1042, 272] on div at bounding box center [697, 389] width 1394 height 779
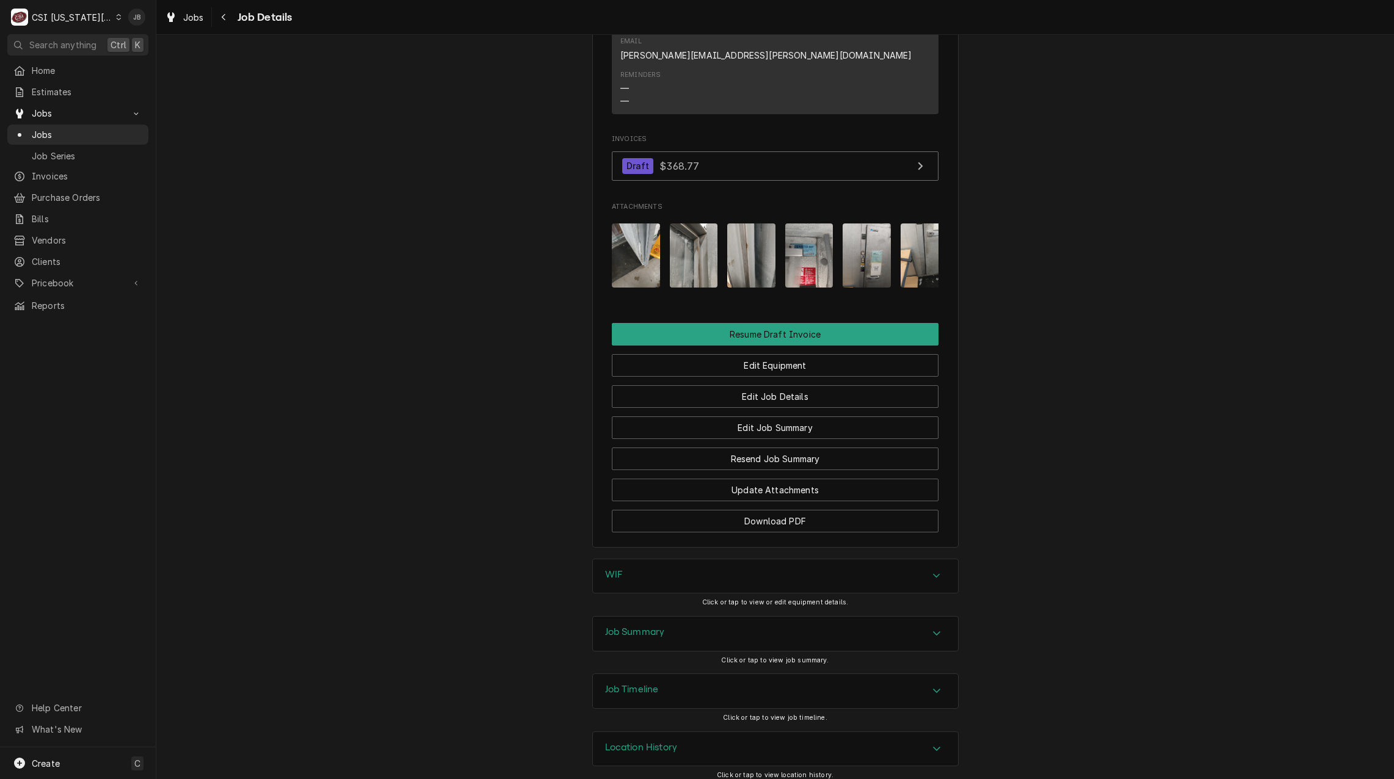
click at [748, 242] on img "Attachments" at bounding box center [751, 256] width 48 height 64
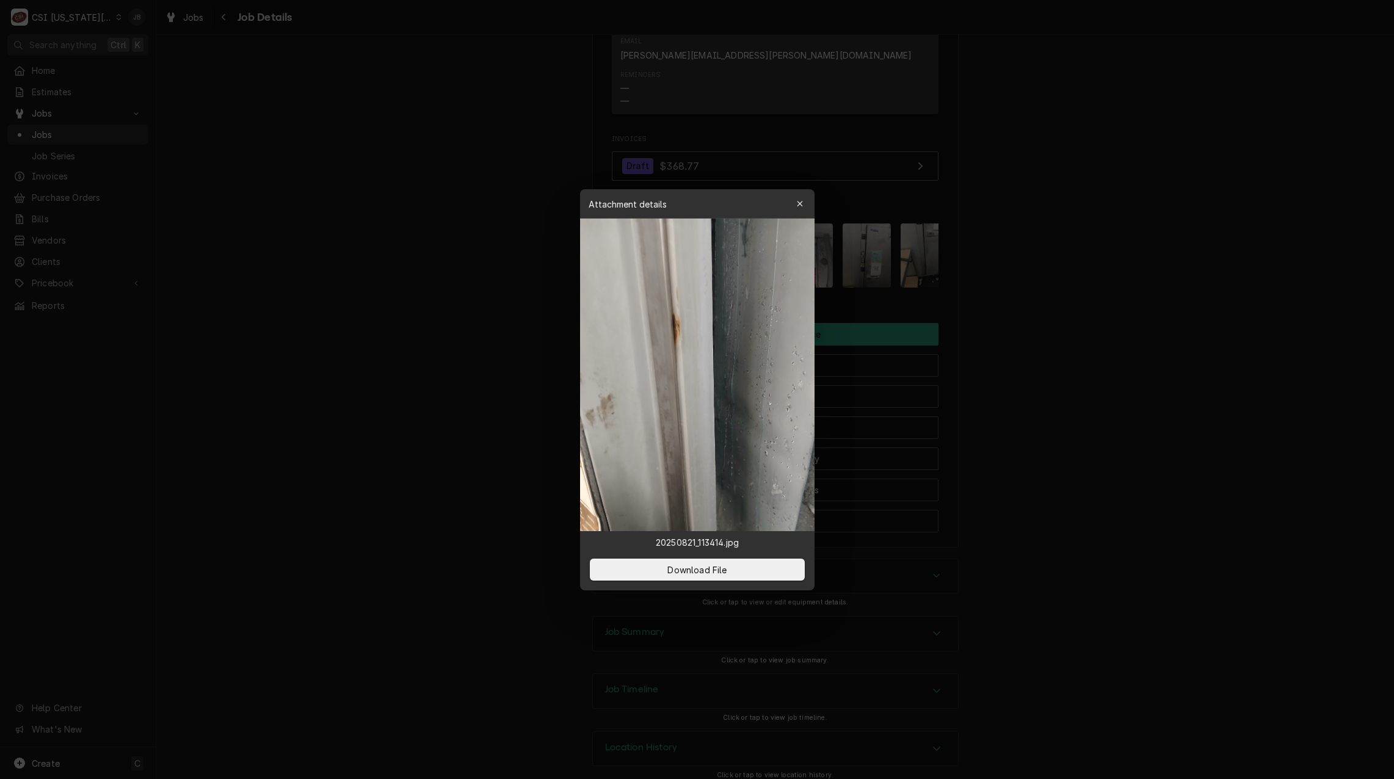
click at [1113, 272] on div at bounding box center [697, 389] width 1394 height 779
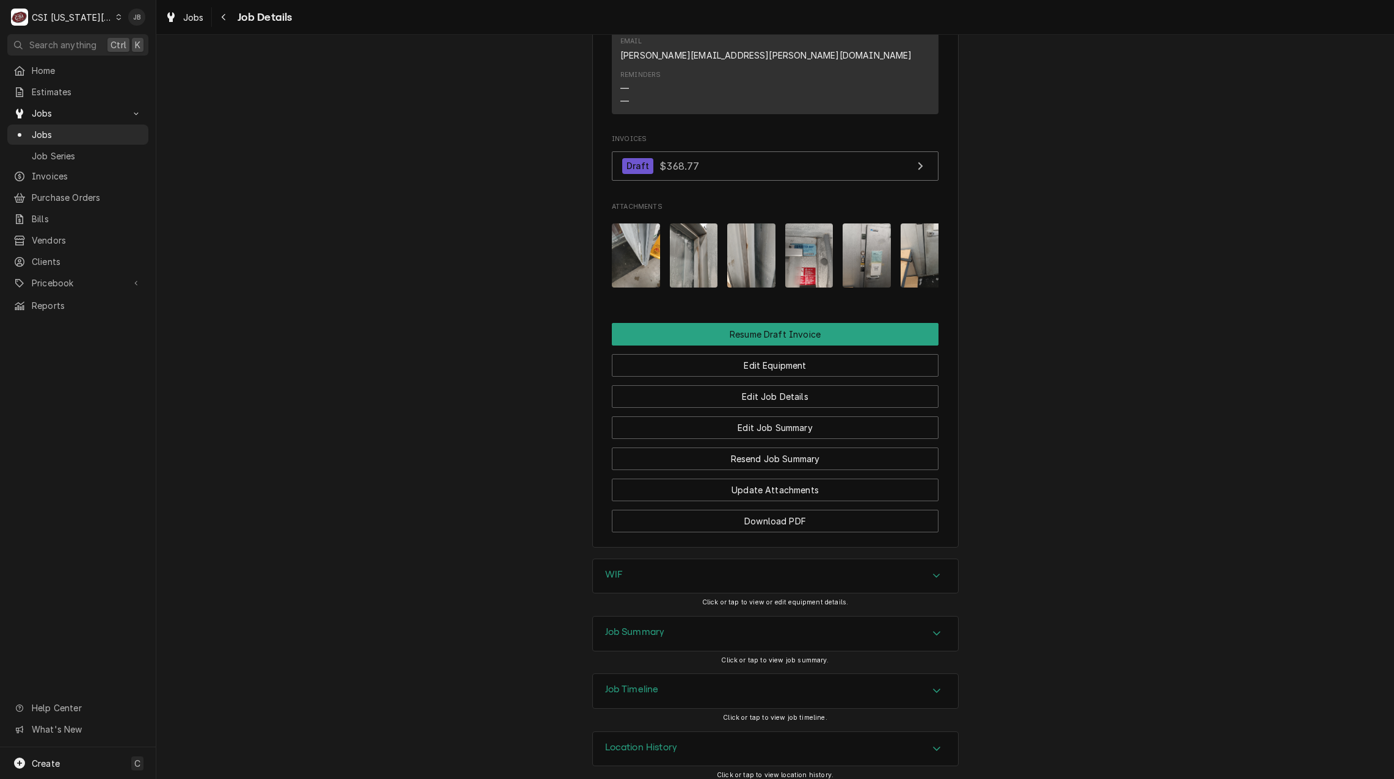
click at [815, 242] on img "Attachments" at bounding box center [810, 256] width 48 height 64
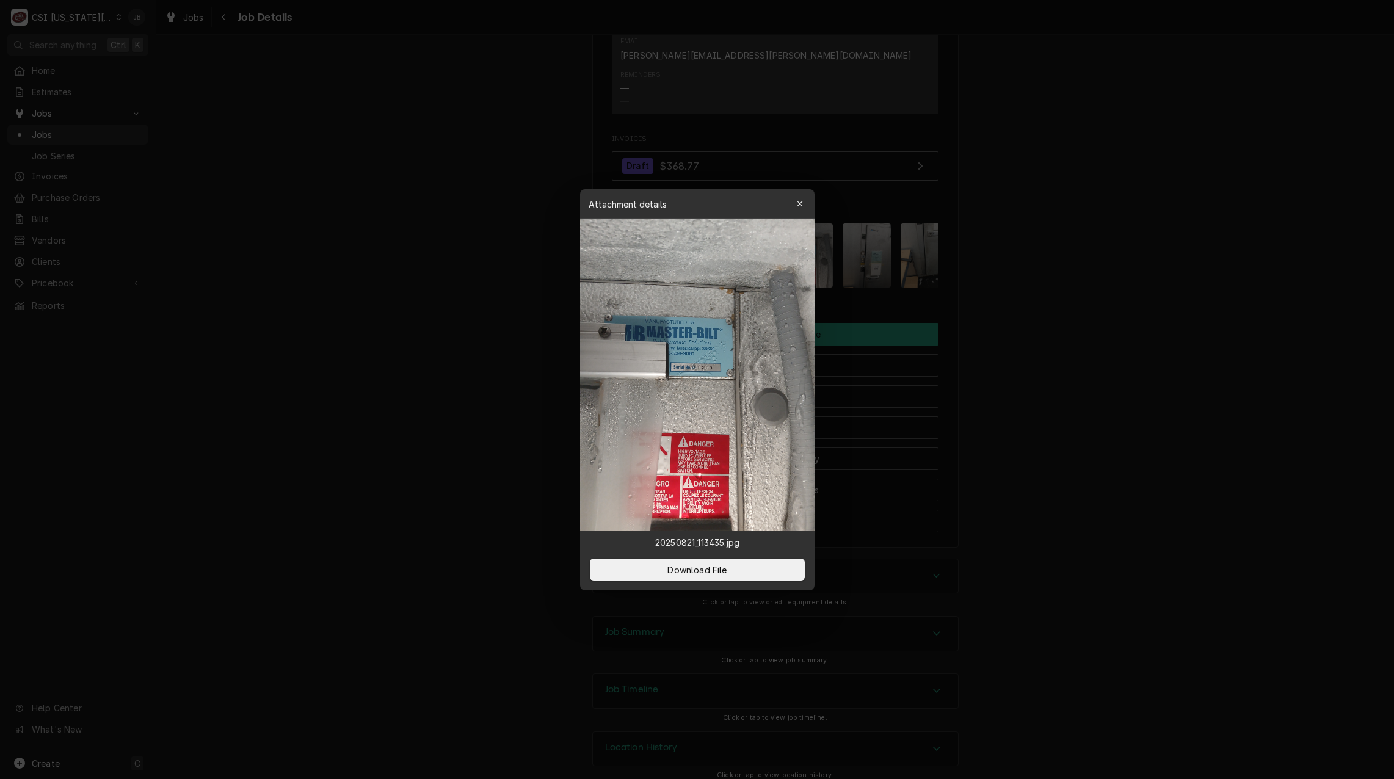
click at [1077, 274] on div at bounding box center [697, 389] width 1394 height 779
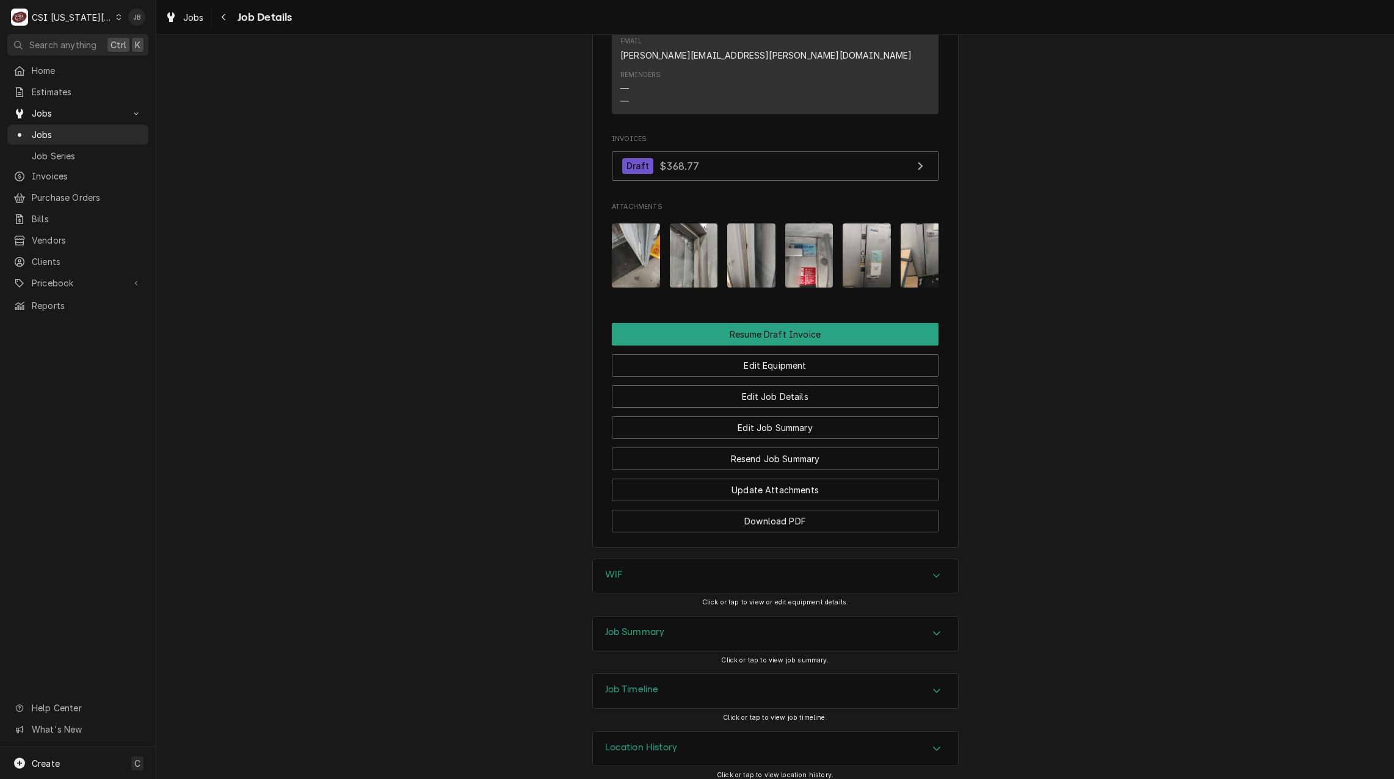
click at [843, 246] on img "Attachments" at bounding box center [867, 256] width 48 height 64
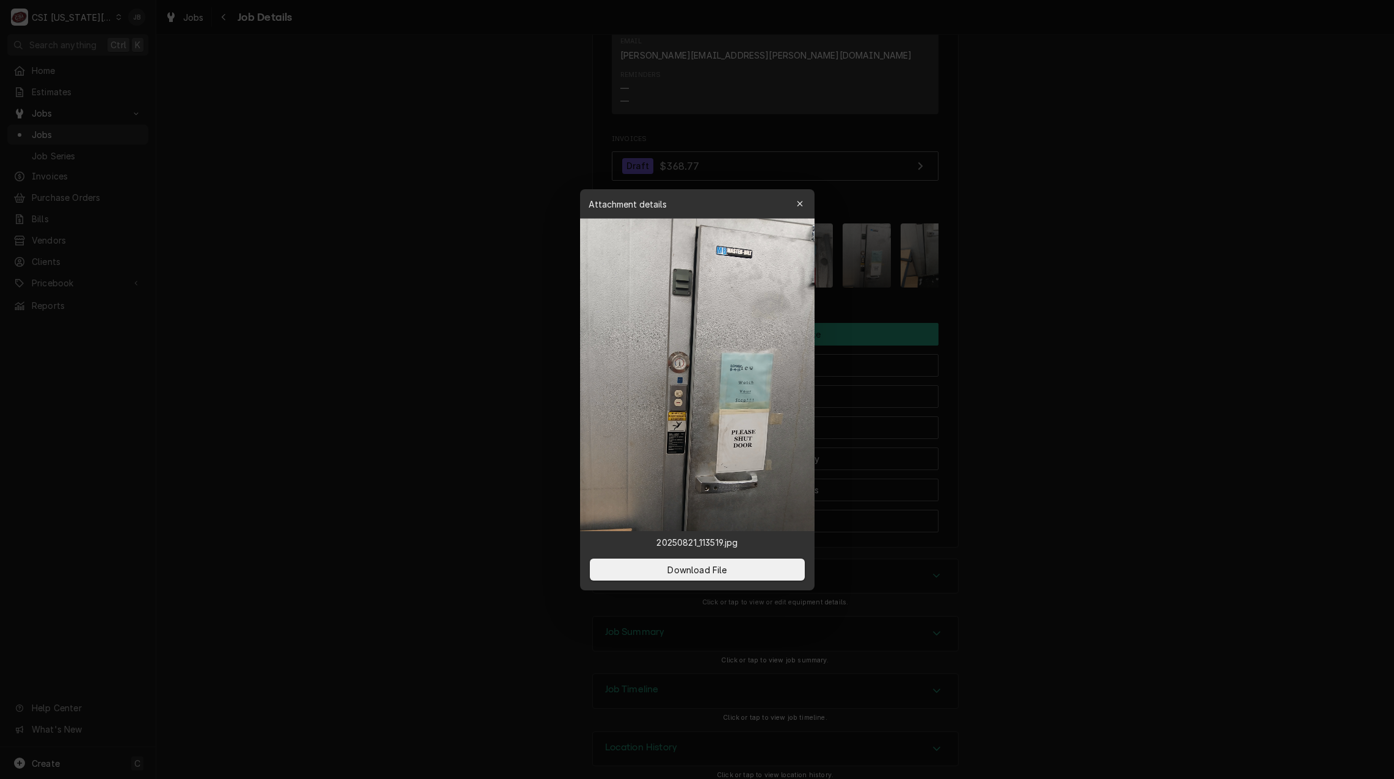
click at [1019, 284] on div at bounding box center [697, 389] width 1394 height 779
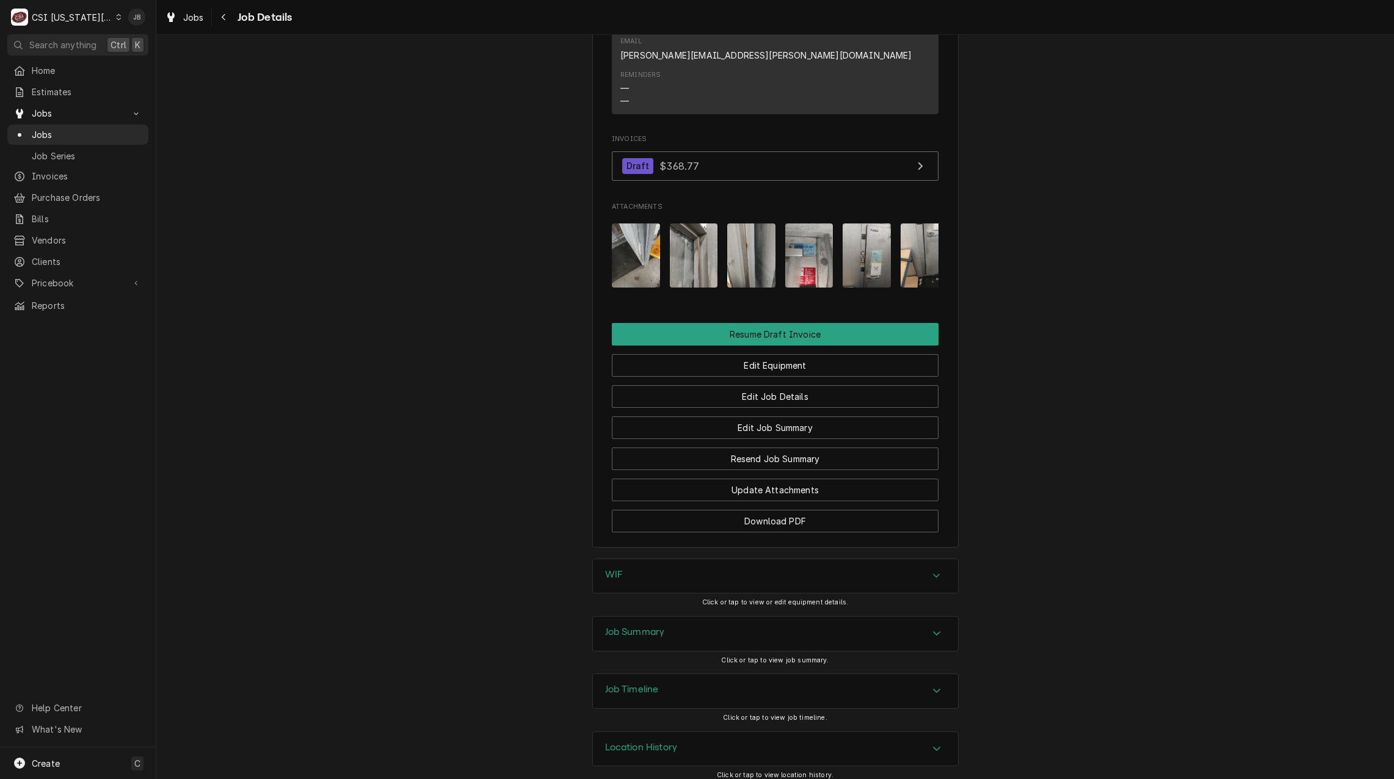
click at [912, 235] on img "Attachments" at bounding box center [925, 256] width 48 height 64
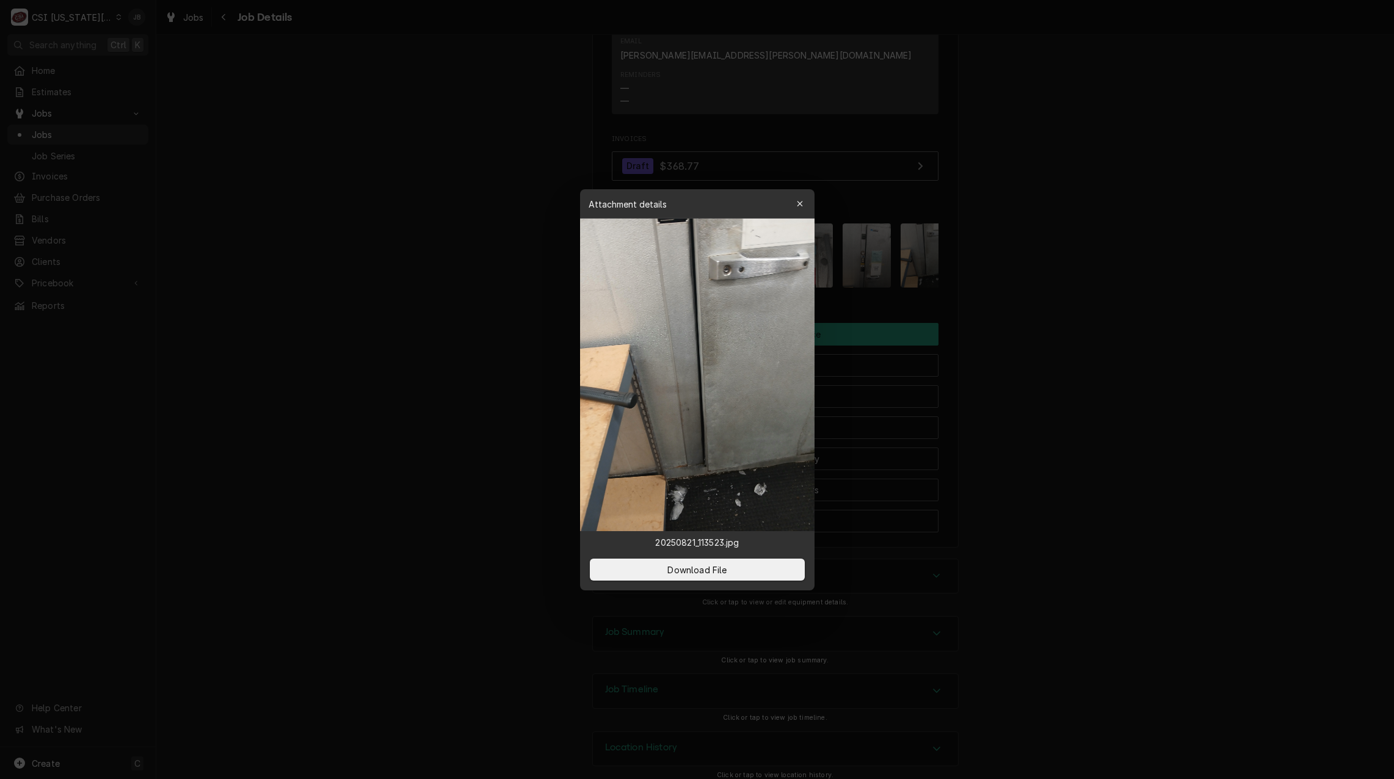
click at [1052, 280] on div at bounding box center [697, 389] width 1394 height 779
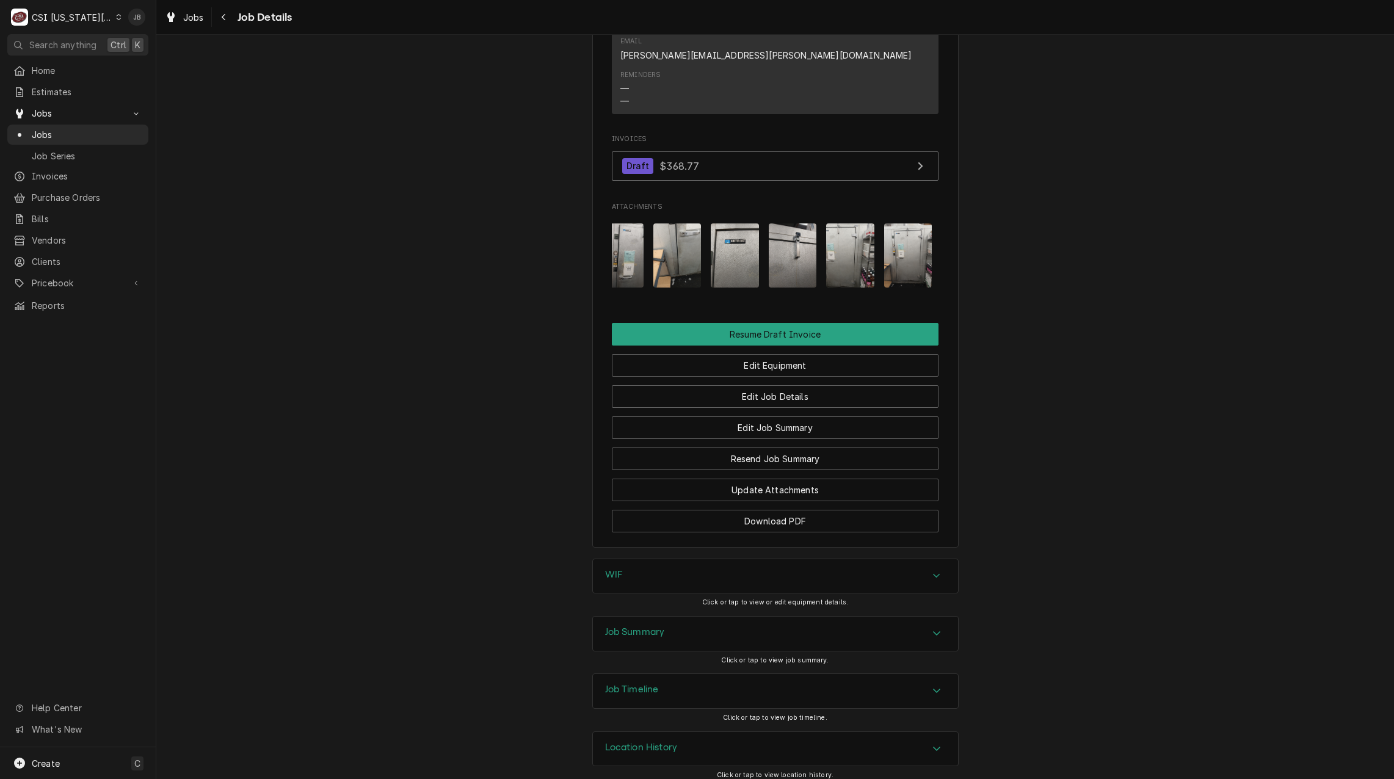
scroll to position [0, 256]
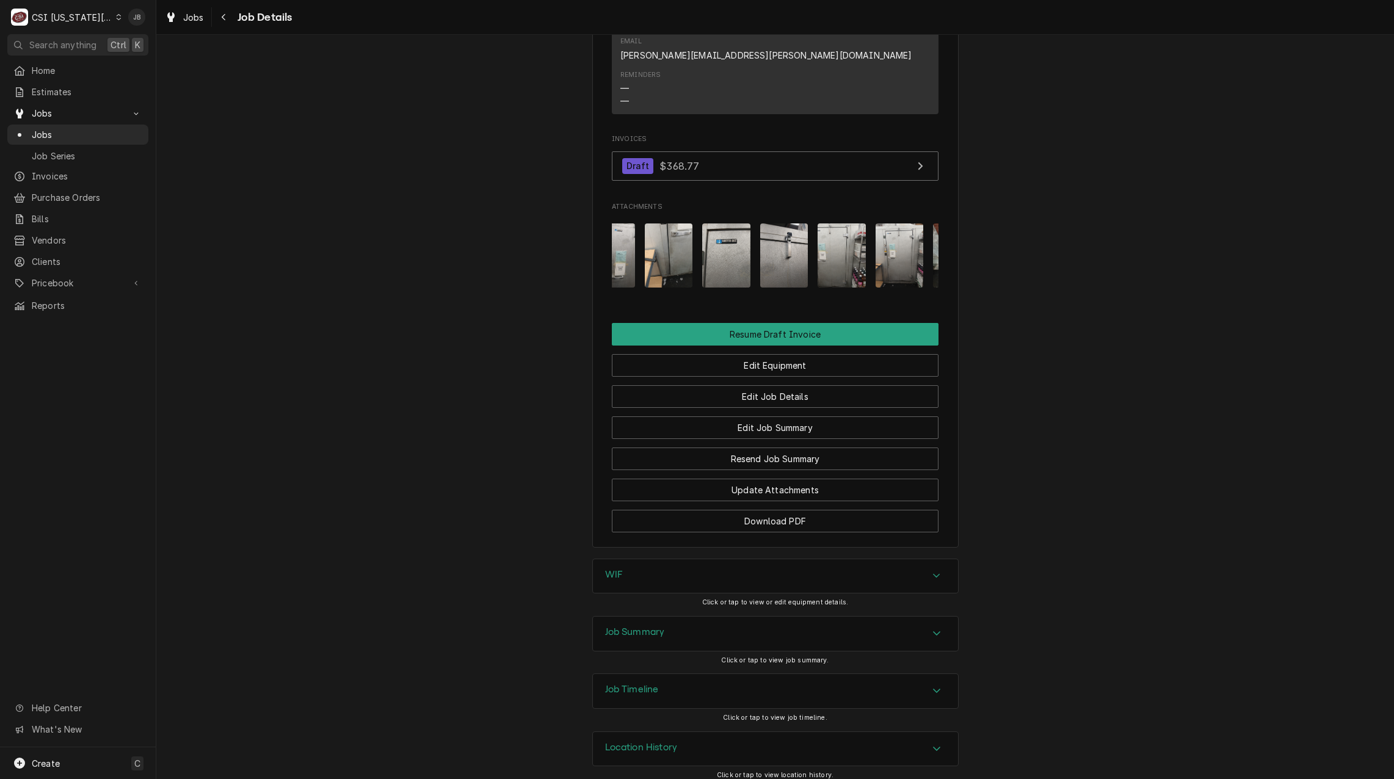
click at [729, 244] on img "Attachments" at bounding box center [726, 256] width 48 height 64
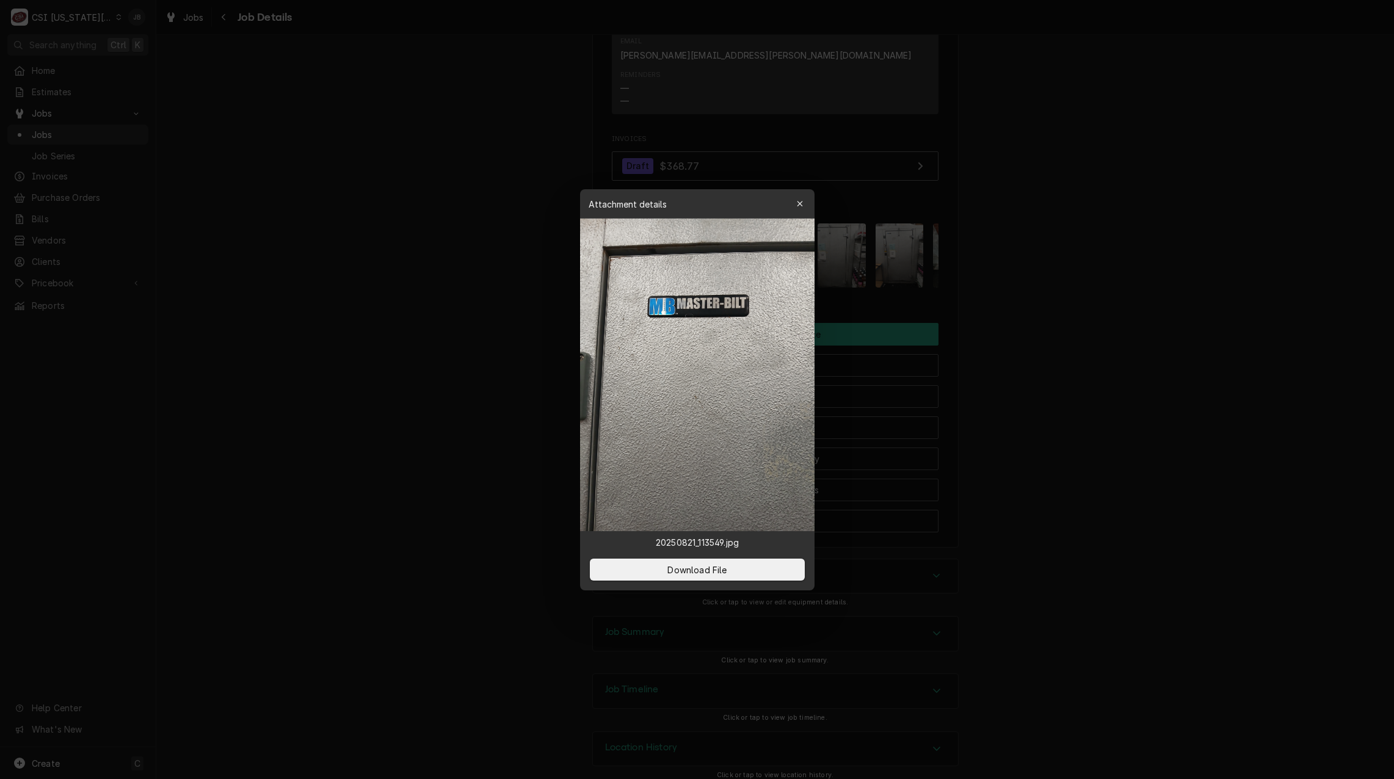
click at [1004, 253] on div at bounding box center [697, 389] width 1394 height 779
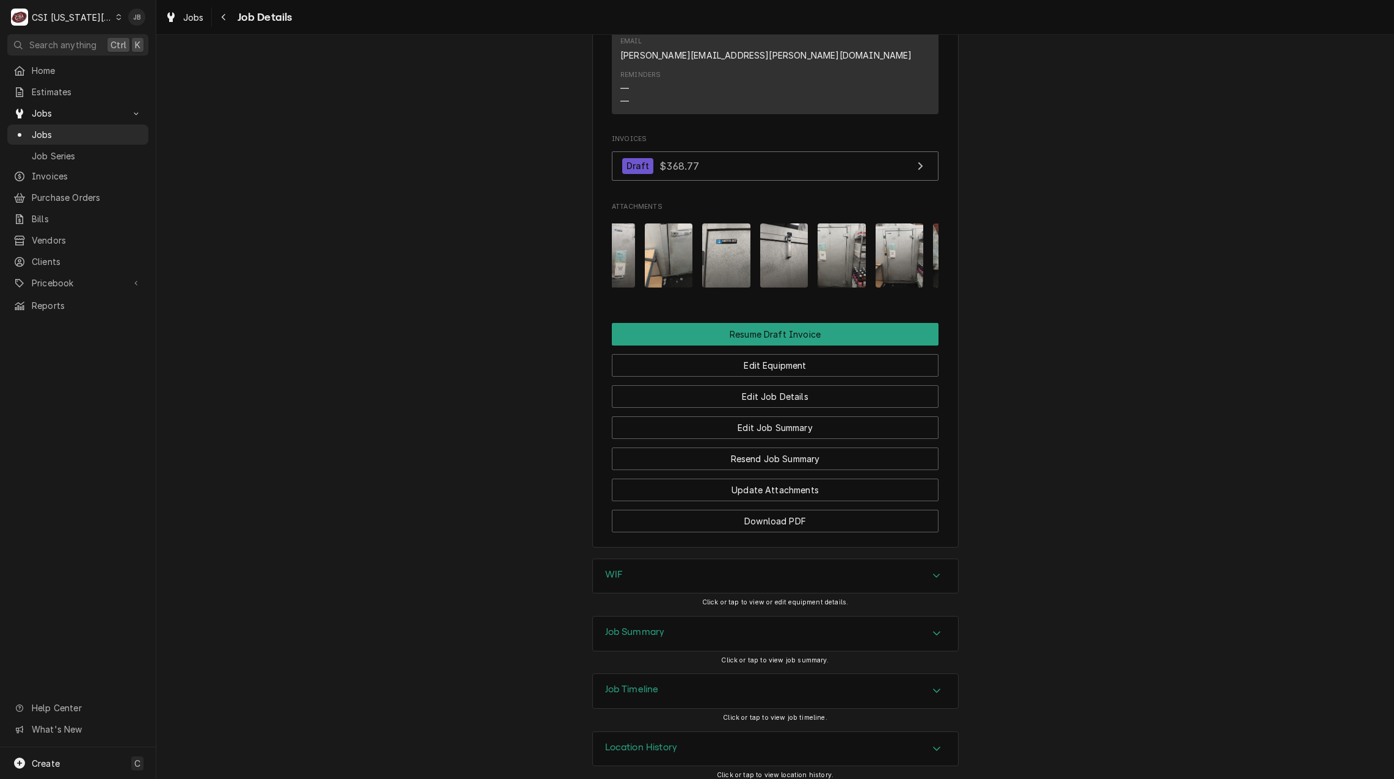
click at [791, 248] on img "Attachments" at bounding box center [784, 256] width 48 height 64
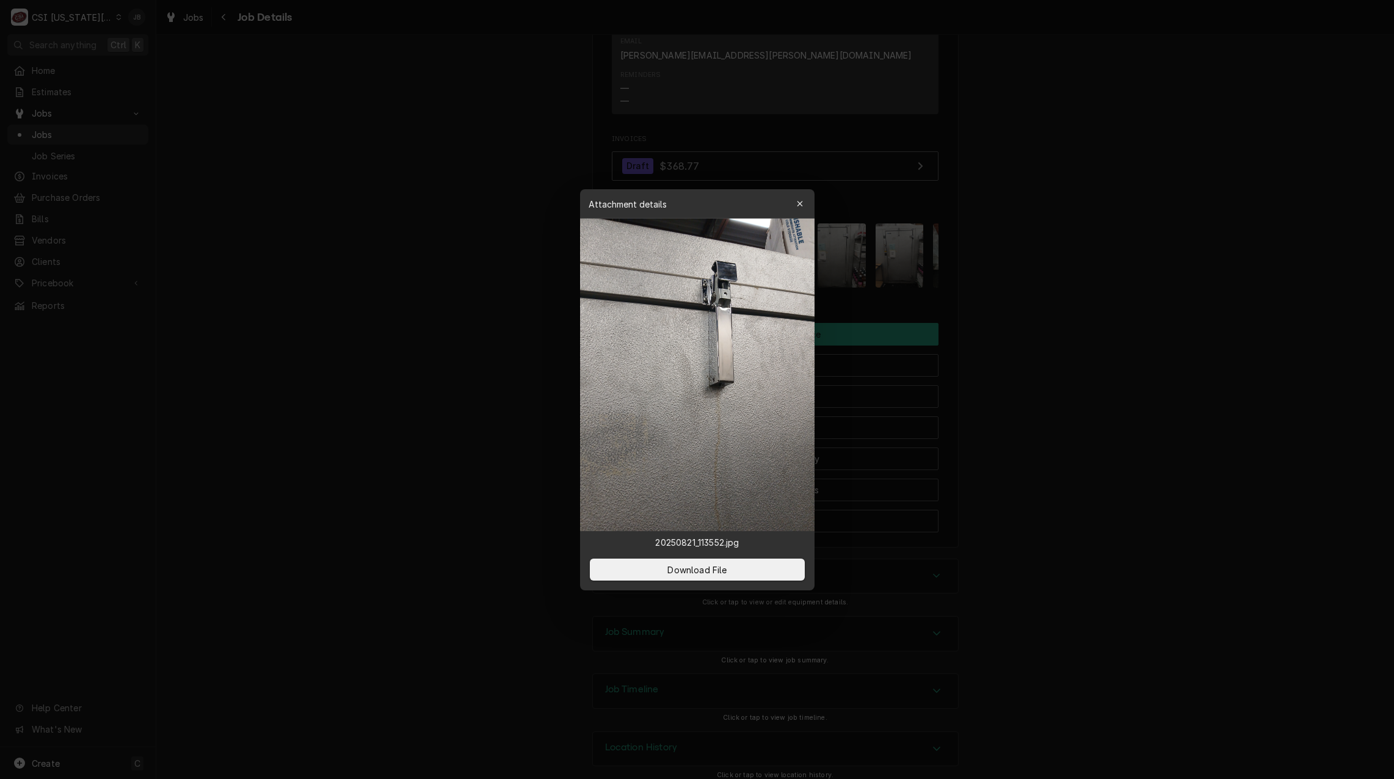
click at [991, 248] on div at bounding box center [697, 389] width 1394 height 779
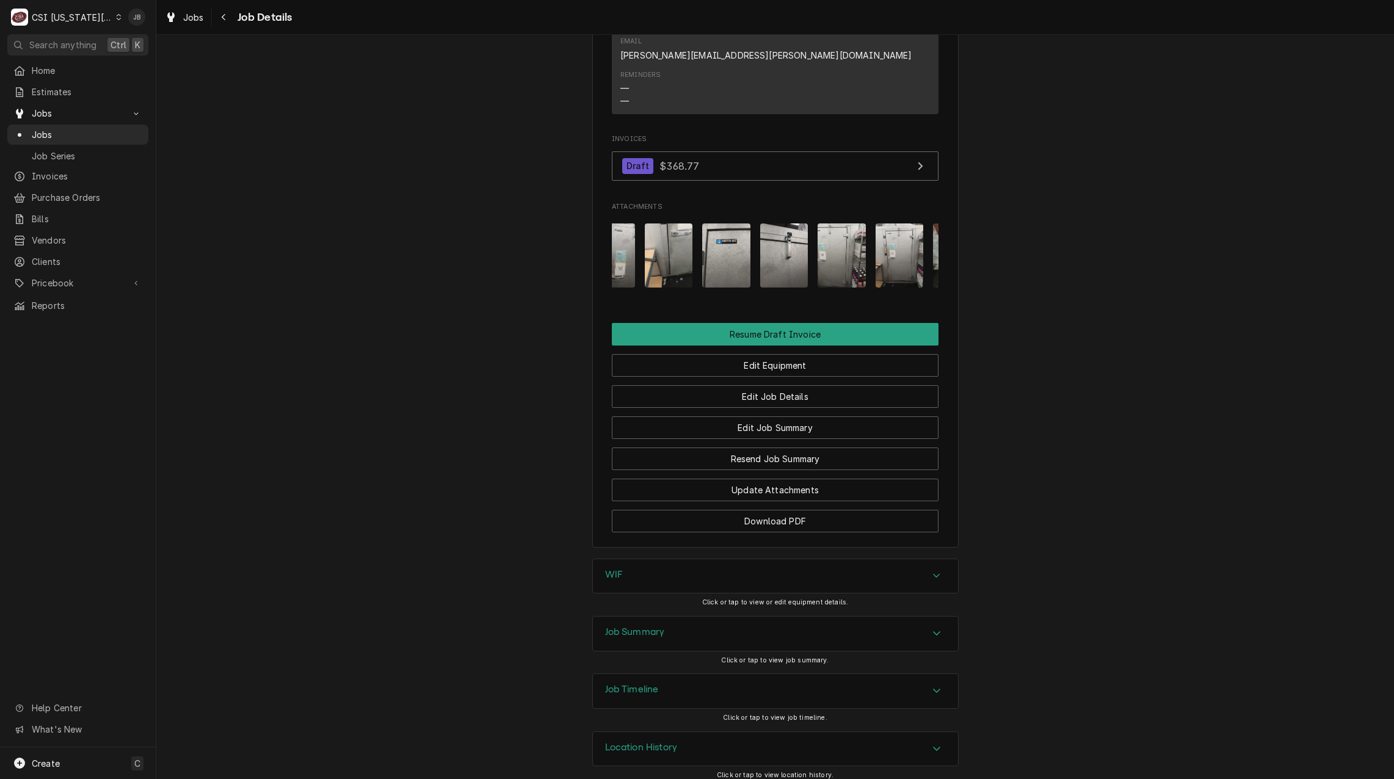
click at [690, 622] on div "Job Summary" at bounding box center [775, 634] width 365 height 34
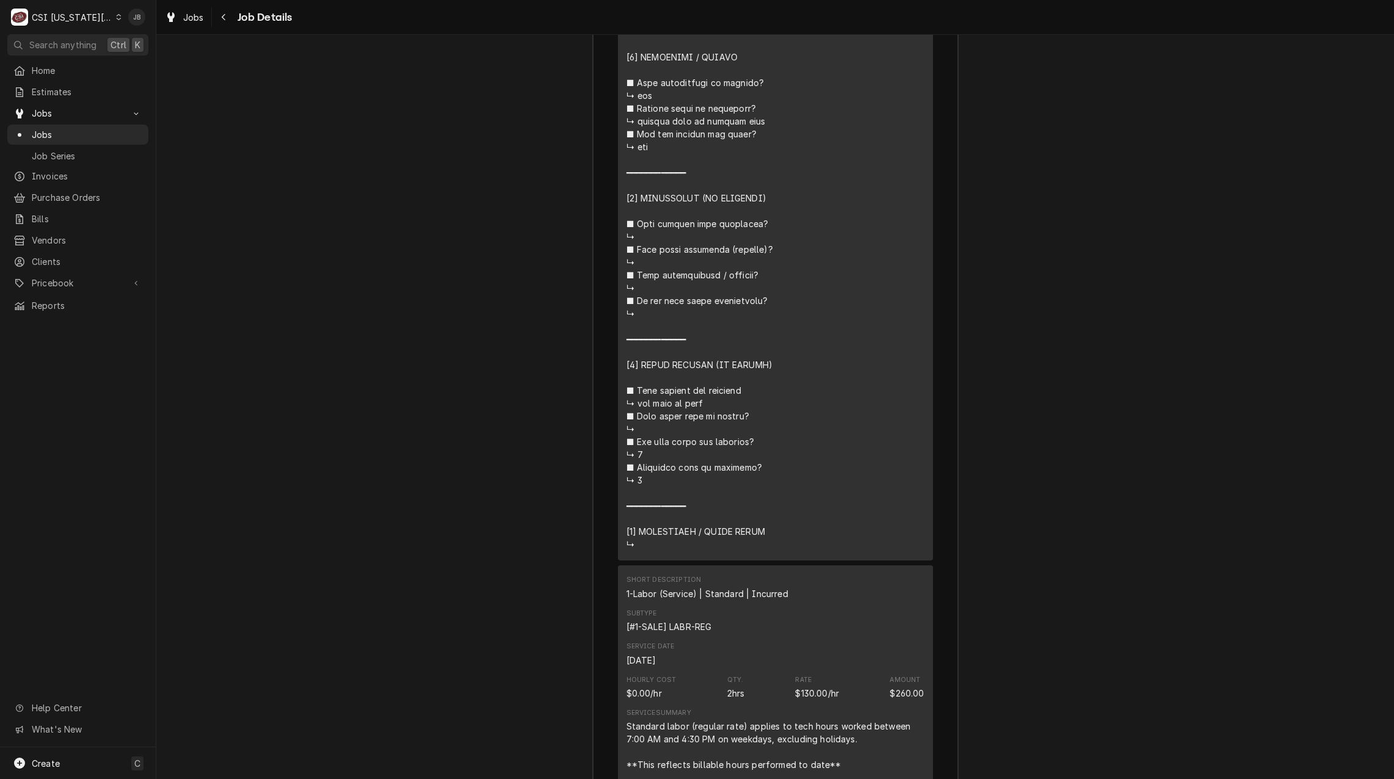
scroll to position [2572, 0]
click at [90, 257] on span "Clients" at bounding box center [87, 261] width 111 height 13
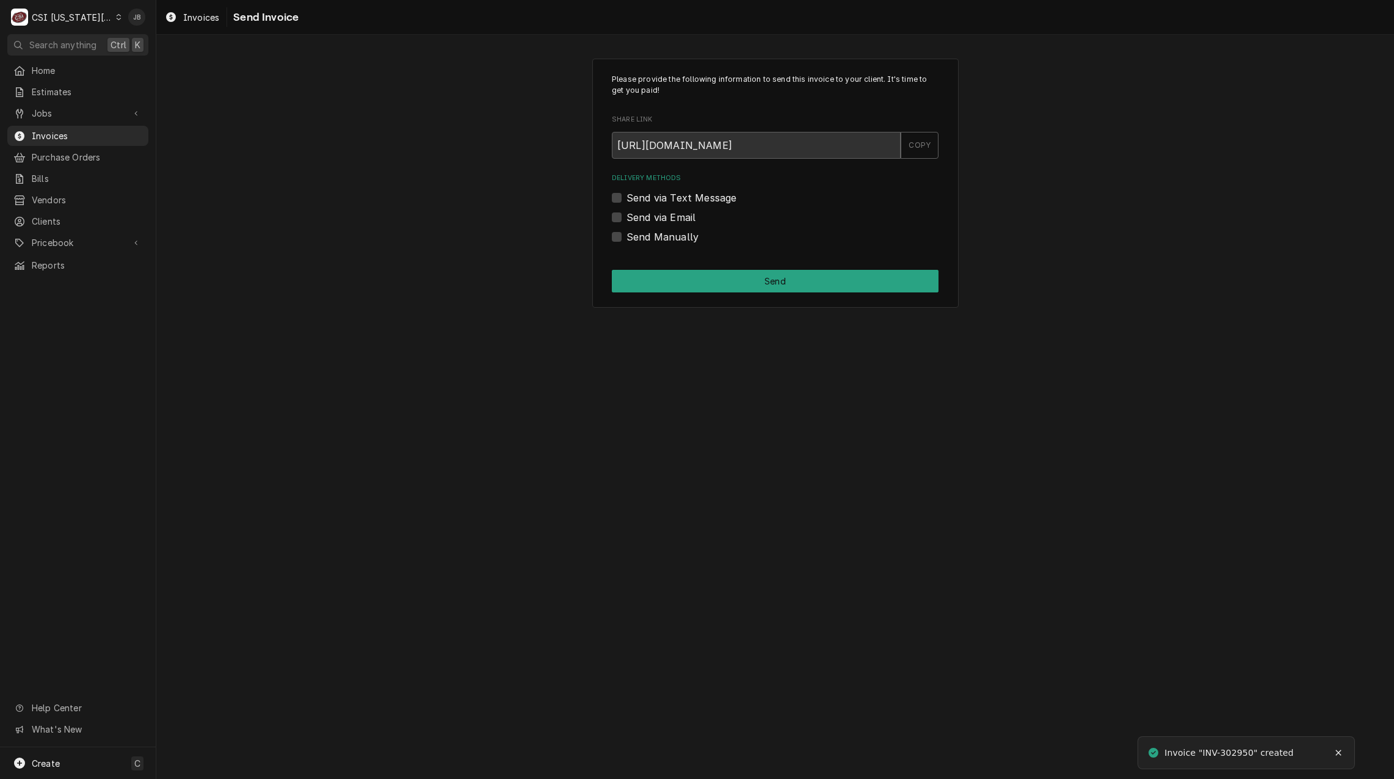
drag, startPoint x: 638, startPoint y: 214, endPoint x: 673, endPoint y: 222, distance: 35.9
click at [638, 214] on label "Send via Email" at bounding box center [661, 217] width 69 height 15
click at [638, 214] on input "Send via Email" at bounding box center [790, 223] width 327 height 27
checkbox input "true"
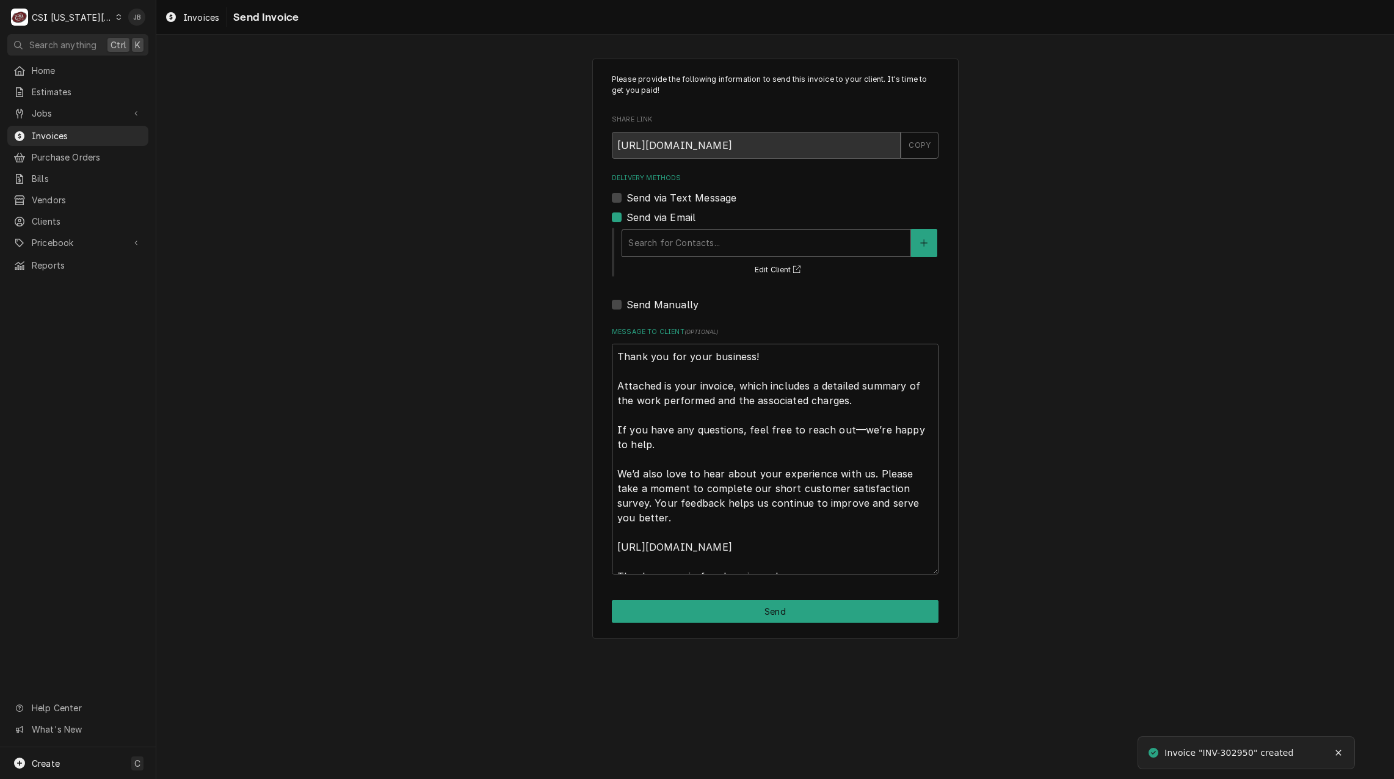
click at [691, 238] on div "Delivery Methods" at bounding box center [767, 243] width 276 height 22
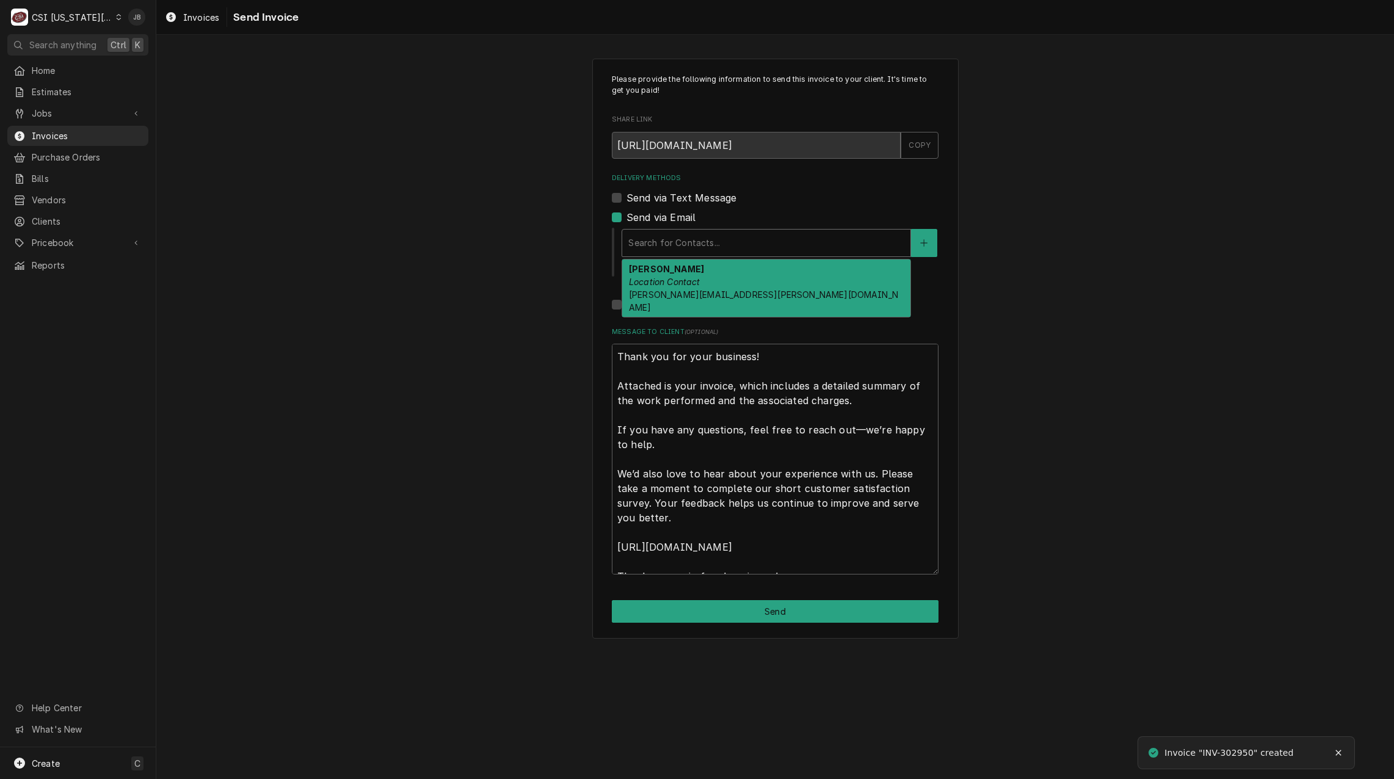
click at [707, 284] on div "Larry Rector Location Contact larry.rector@affinitysales.com" at bounding box center [766, 288] width 288 height 57
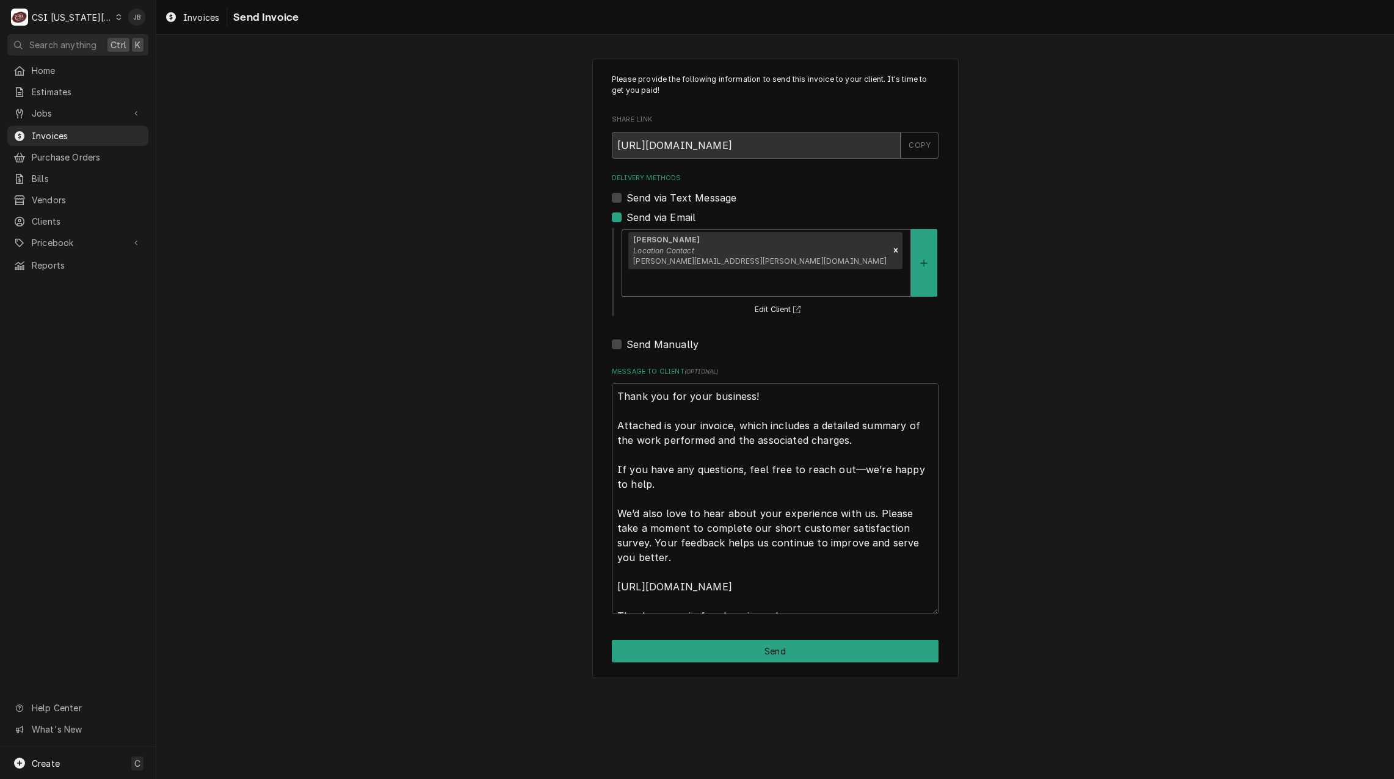
click at [740, 610] on div "Please provide the following information to send this invoice to your client. I…" at bounding box center [775, 369] width 366 height 620
click at [723, 640] on button "Send" at bounding box center [775, 651] width 327 height 23
type textarea "x"
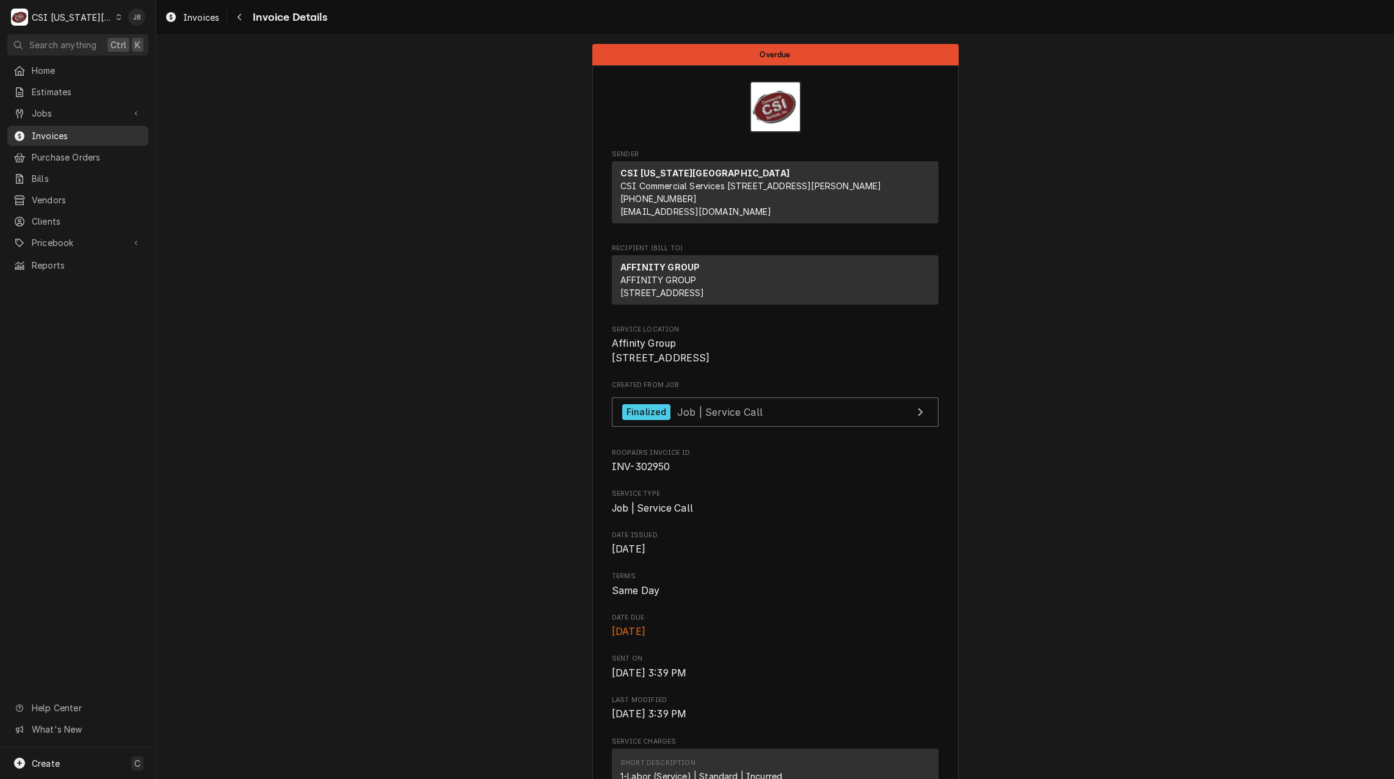
click at [98, 133] on span "Invoices" at bounding box center [87, 135] width 111 height 13
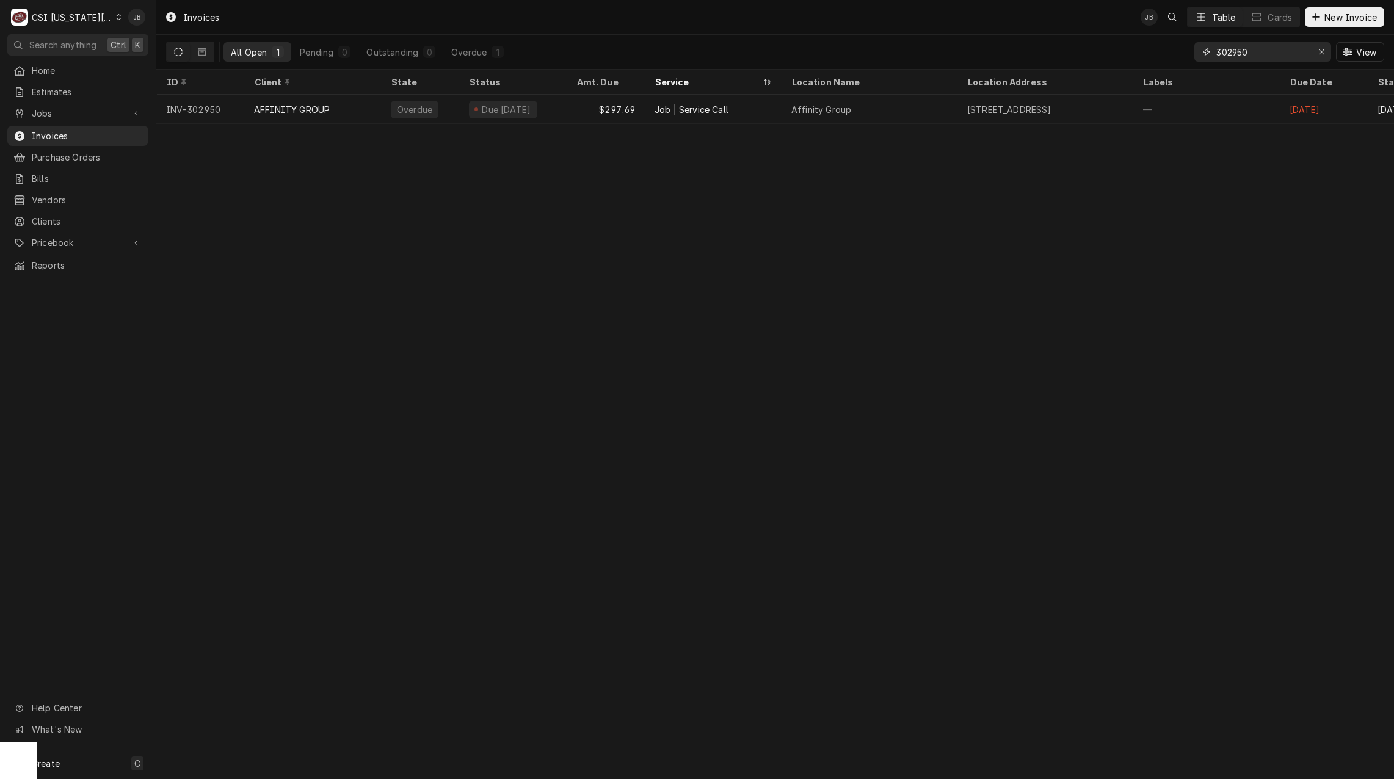
drag, startPoint x: 1262, startPoint y: 57, endPoint x: 1117, endPoint y: 51, distance: 145.5
click at [1123, 54] on div "All Open 1 Pending 0 Outstanding 0 Overdue 1 302950 View" at bounding box center [775, 52] width 1219 height 34
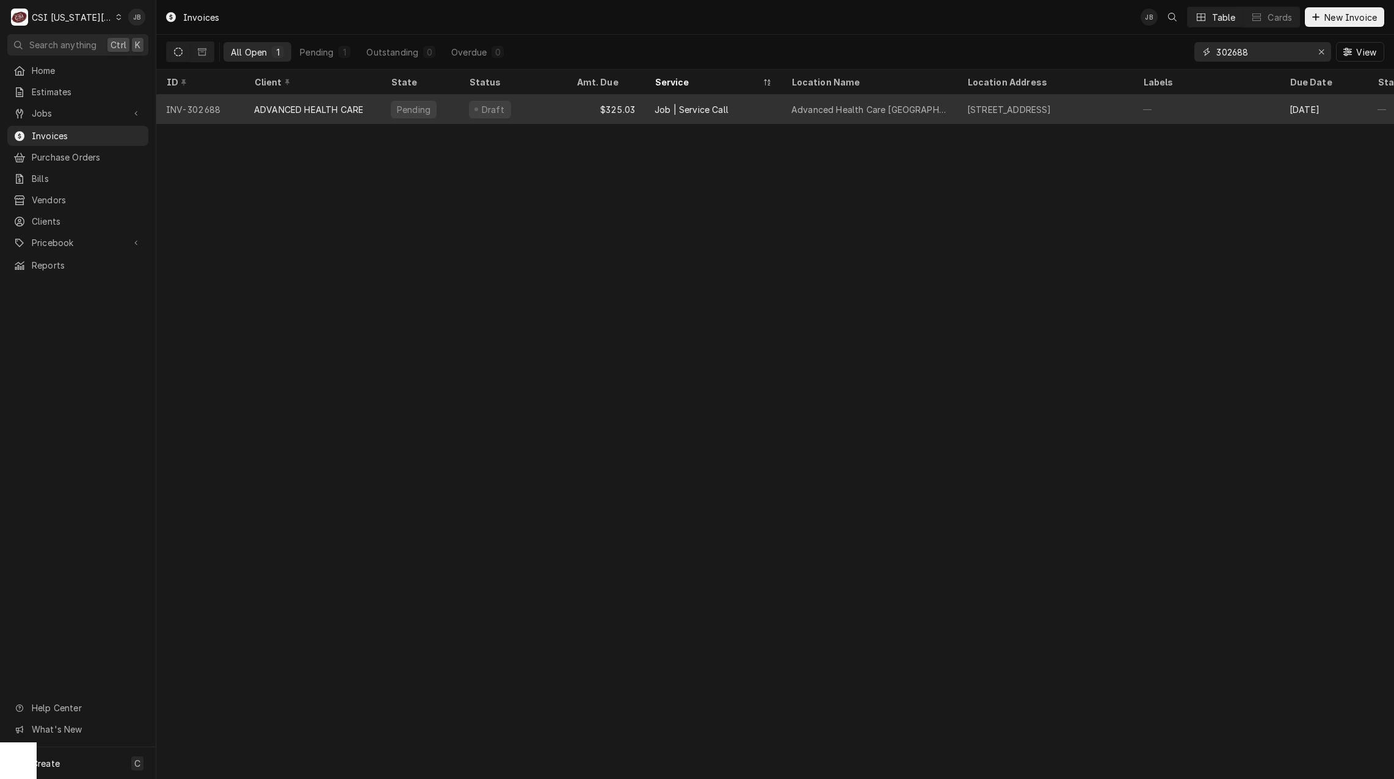
type input "302688"
click at [932, 105] on div "Advanced Health Care Overland Park" at bounding box center [870, 109] width 156 height 13
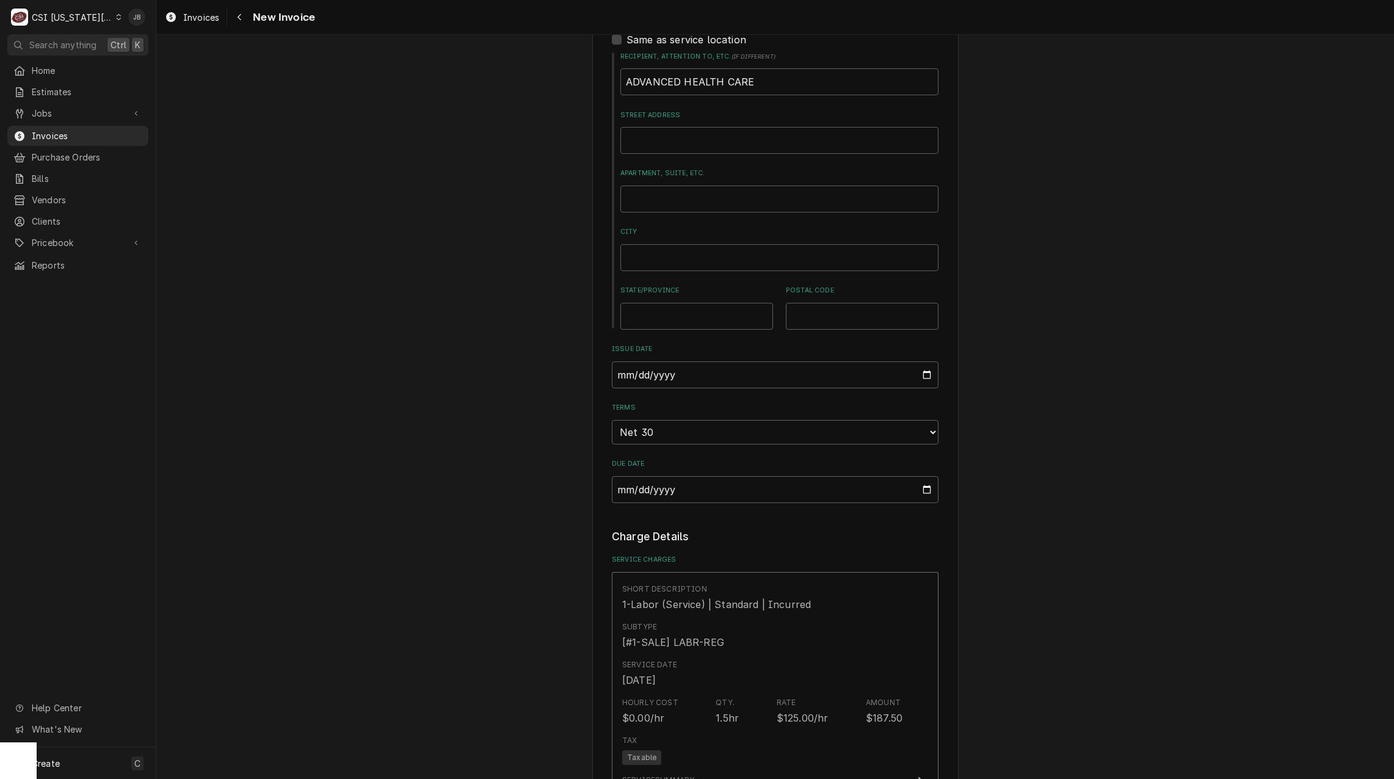
scroll to position [611, 0]
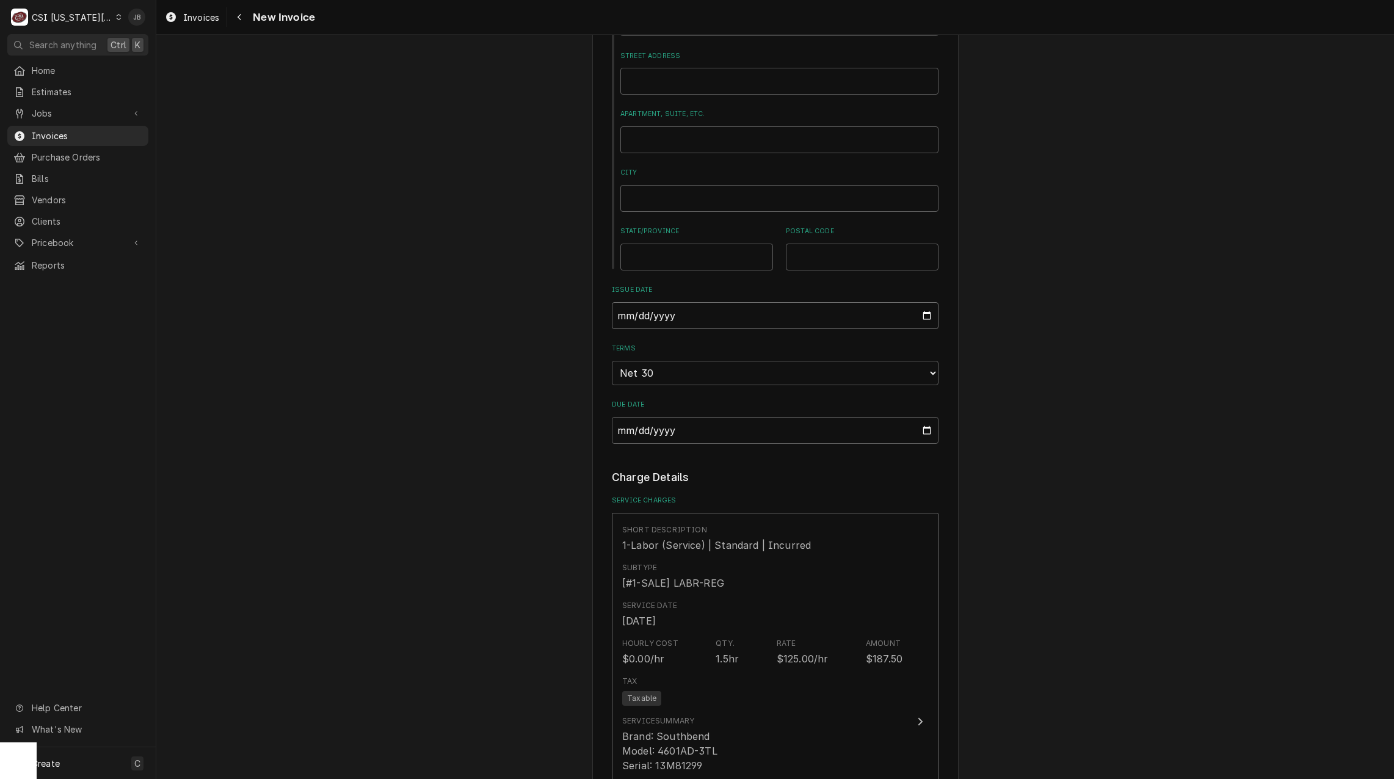
click at [916, 314] on input "[DATE]" at bounding box center [775, 315] width 327 height 27
type textarea "x"
type input "[DATE]"
click at [514, 428] on div "Please provide the following information to create your invoice: Client Details…" at bounding box center [775, 640] width 1238 height 2407
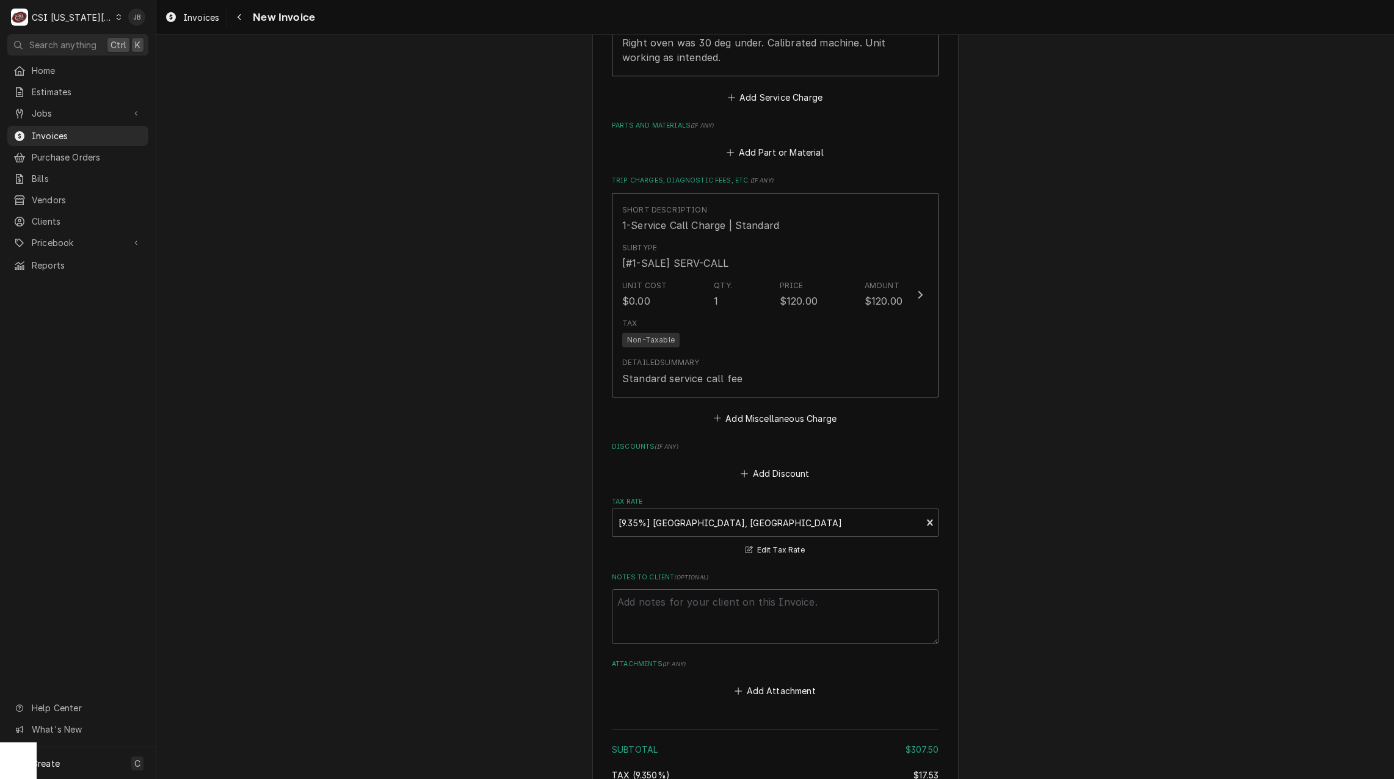
scroll to position [1733, 0]
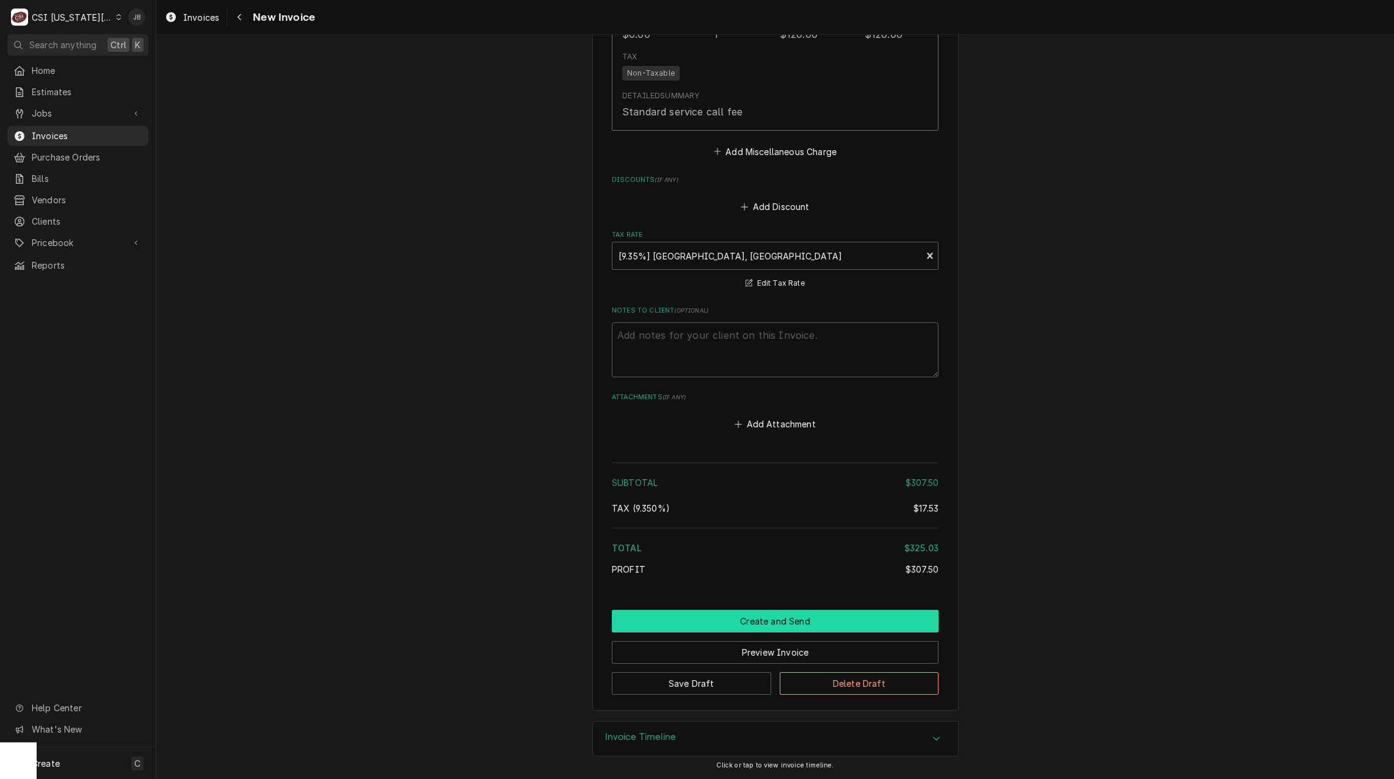
click at [787, 617] on button "Create and Send" at bounding box center [775, 621] width 327 height 23
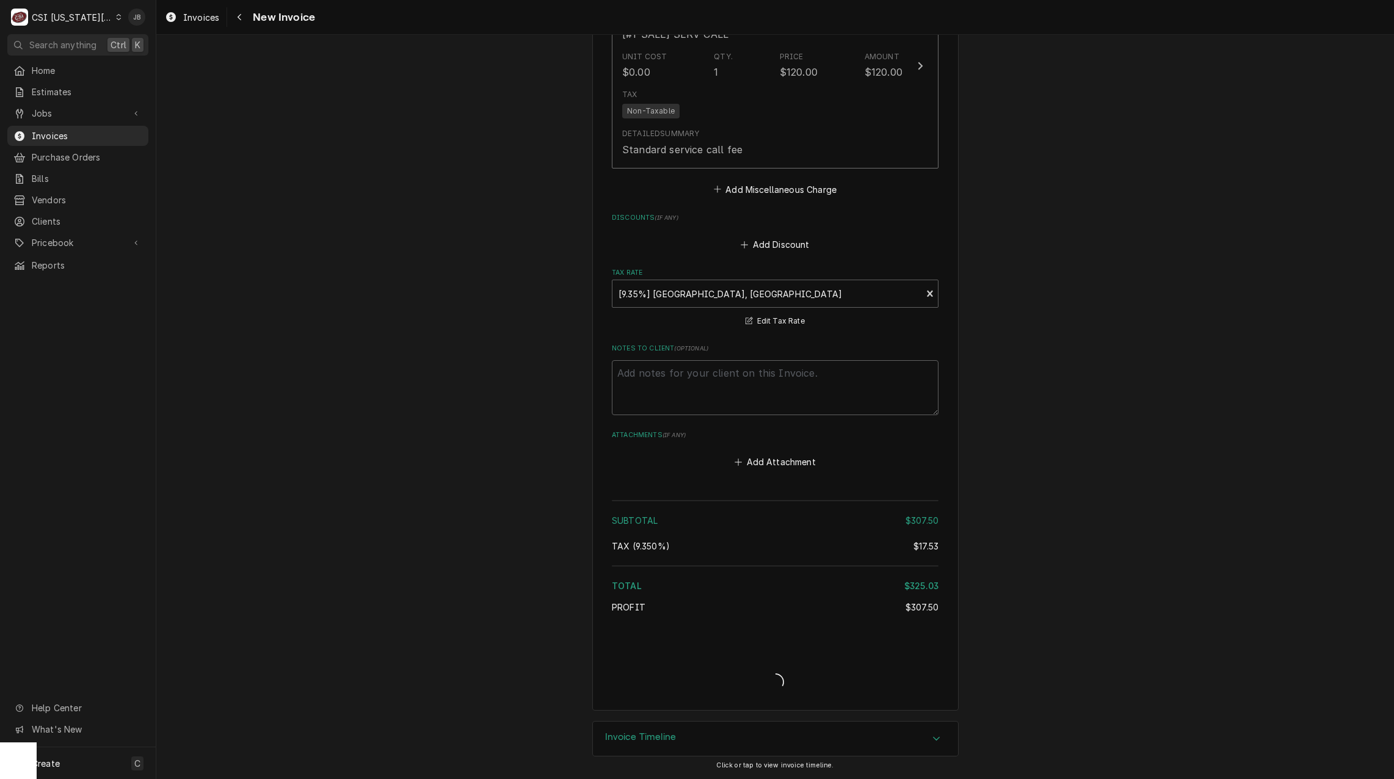
type textarea "x"
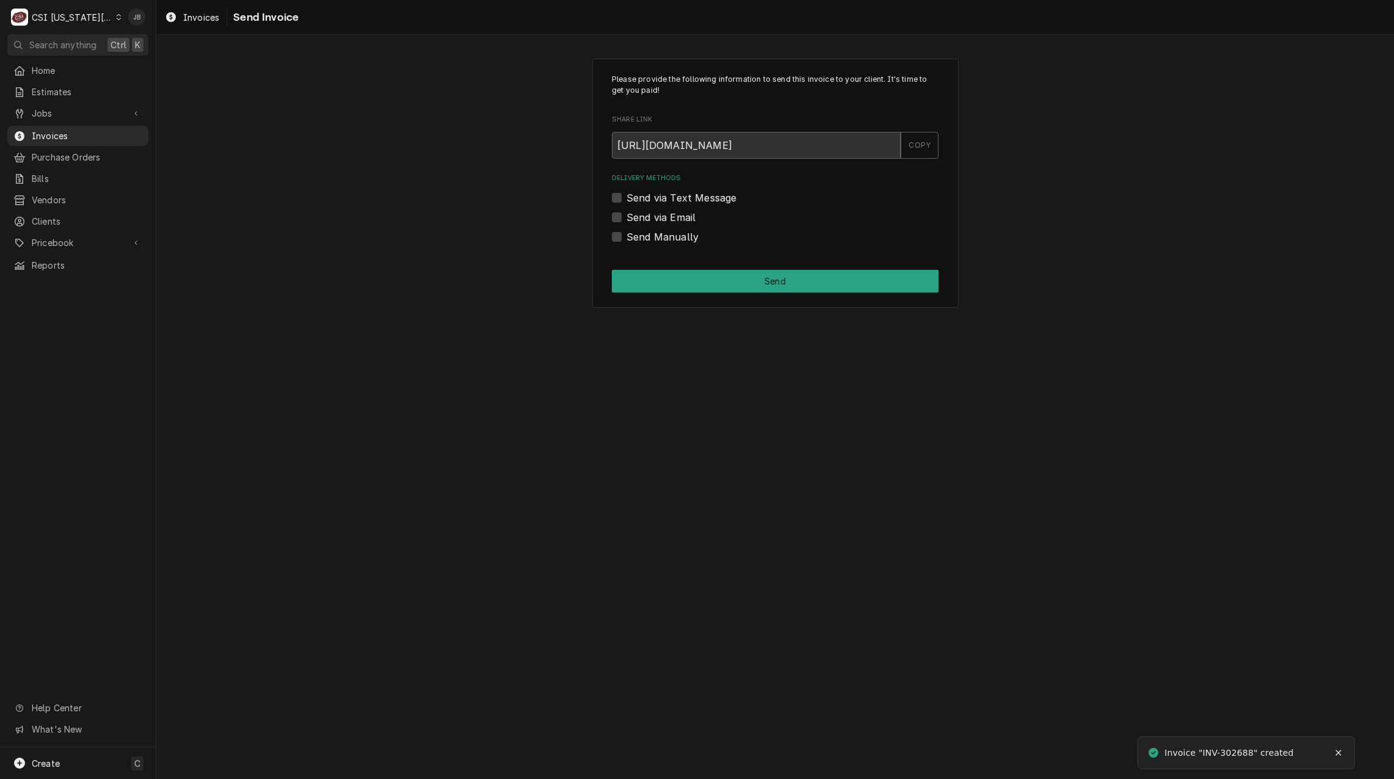
click at [668, 212] on label "Send via Email" at bounding box center [661, 217] width 69 height 15
click at [668, 212] on input "Send via Email" at bounding box center [790, 223] width 327 height 27
checkbox input "true"
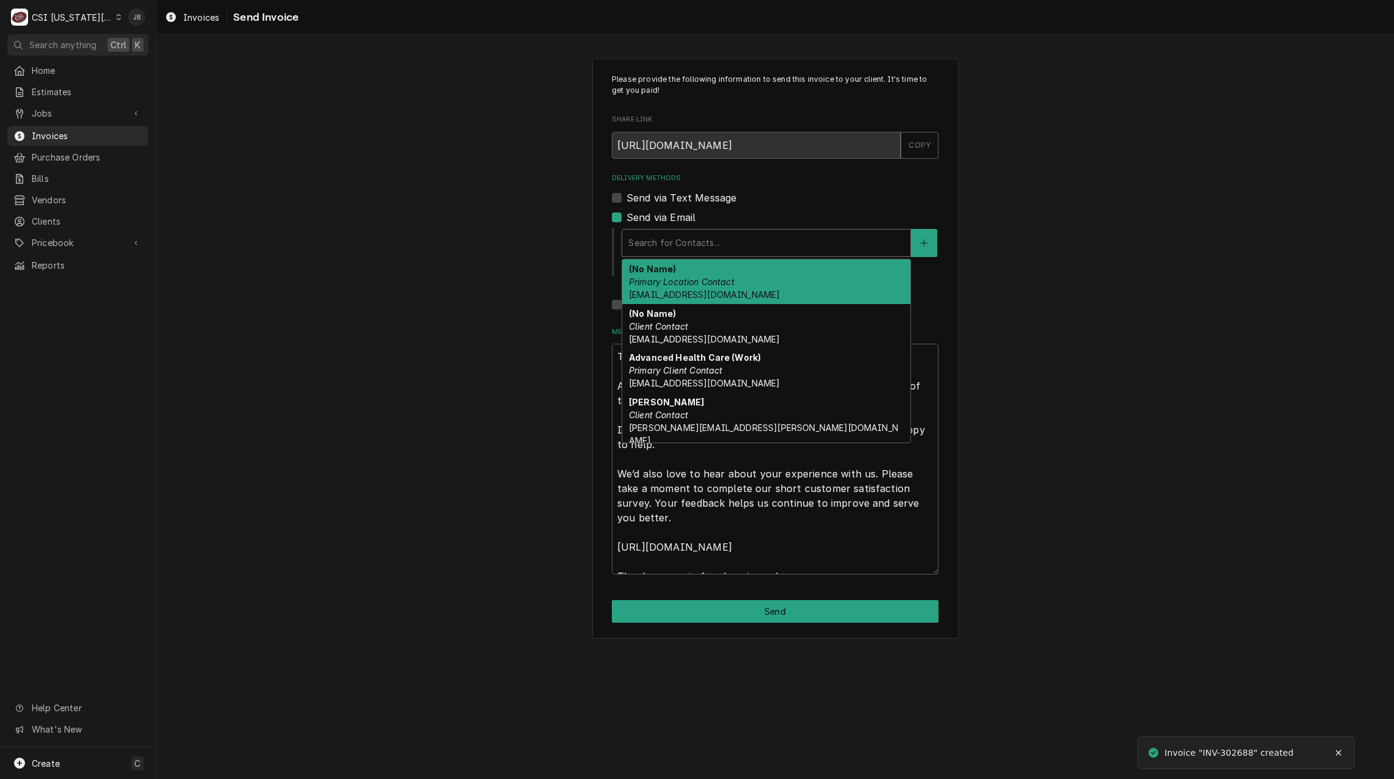
click at [684, 232] on div "Delivery Methods" at bounding box center [767, 243] width 276 height 22
click at [809, 289] on div "(No Name) Primary Location Contact ovp@ahcfacilities.com" at bounding box center [766, 282] width 288 height 45
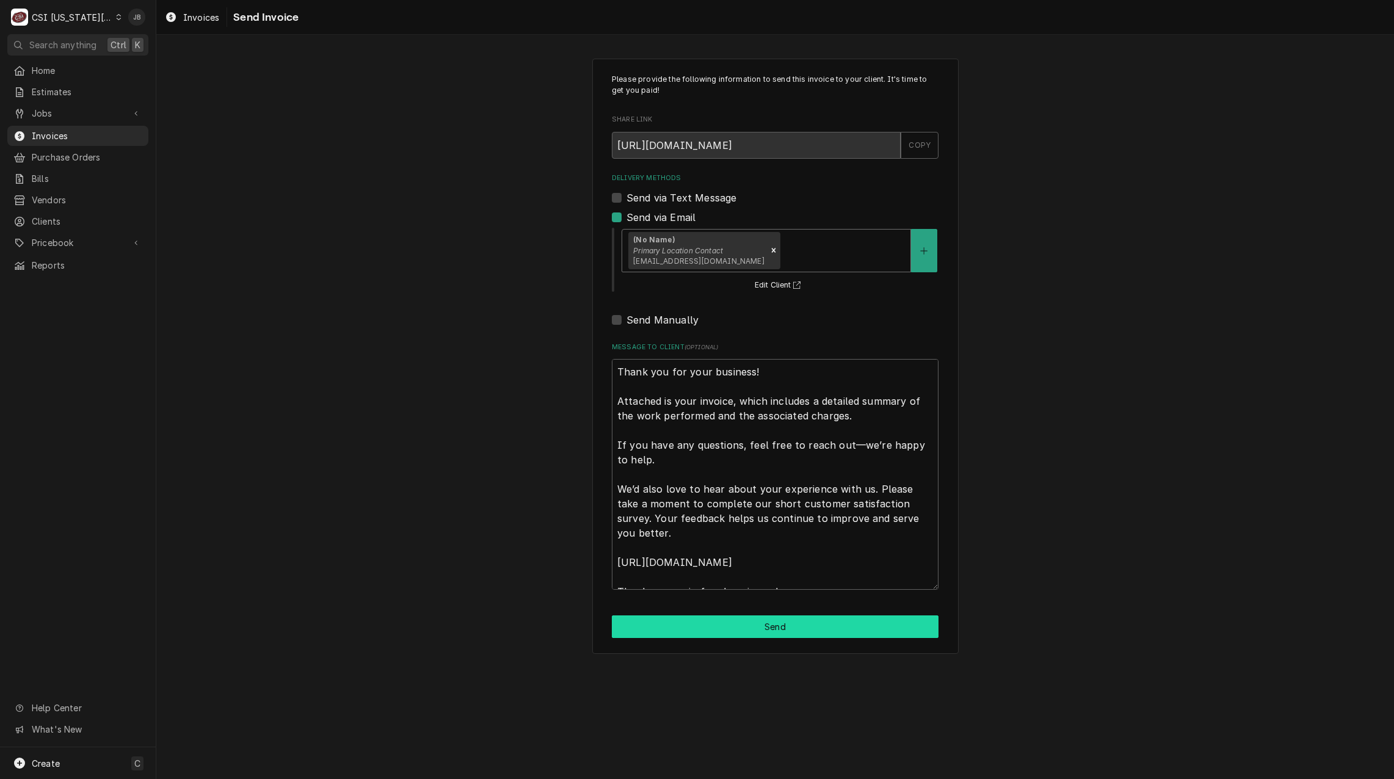
click at [762, 637] on button "Send" at bounding box center [775, 627] width 327 height 23
type textarea "x"
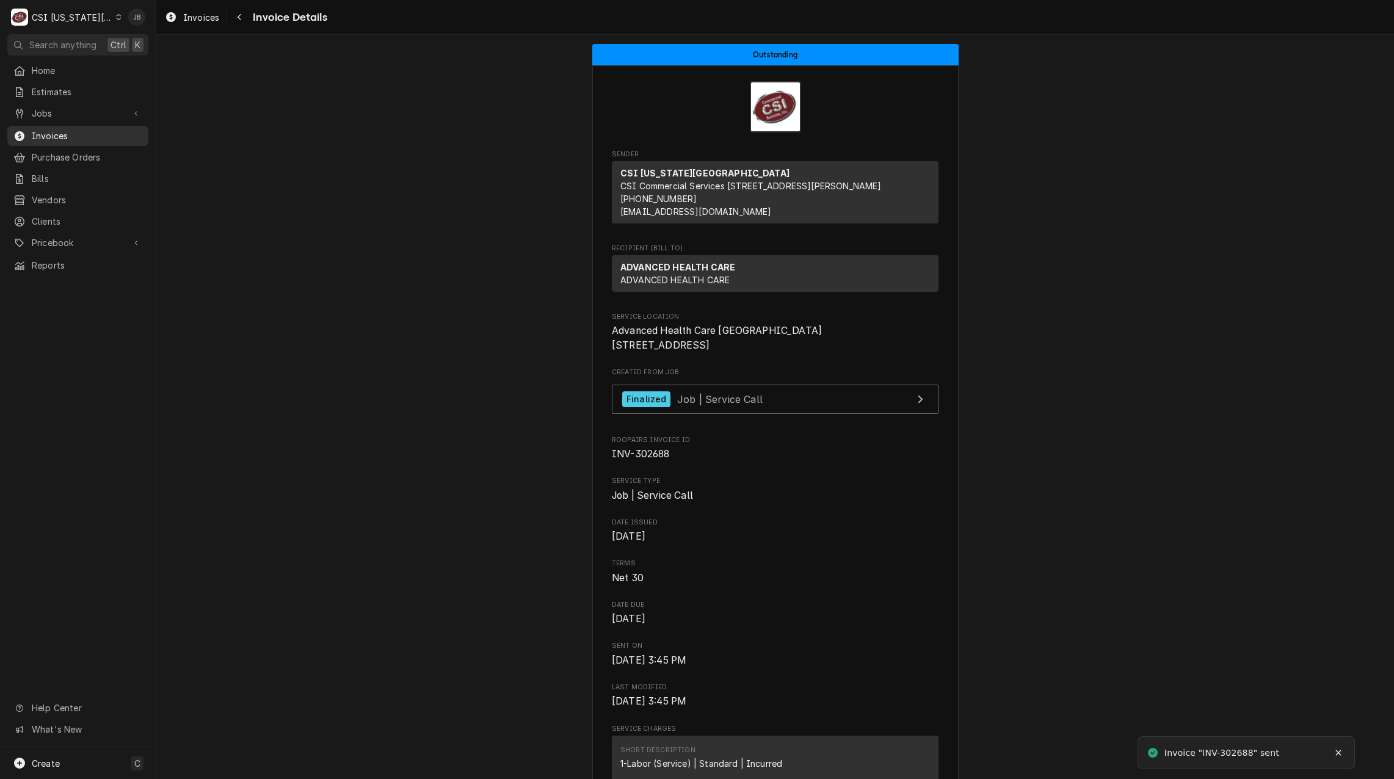
click at [81, 129] on span "Invoices" at bounding box center [87, 135] width 111 height 13
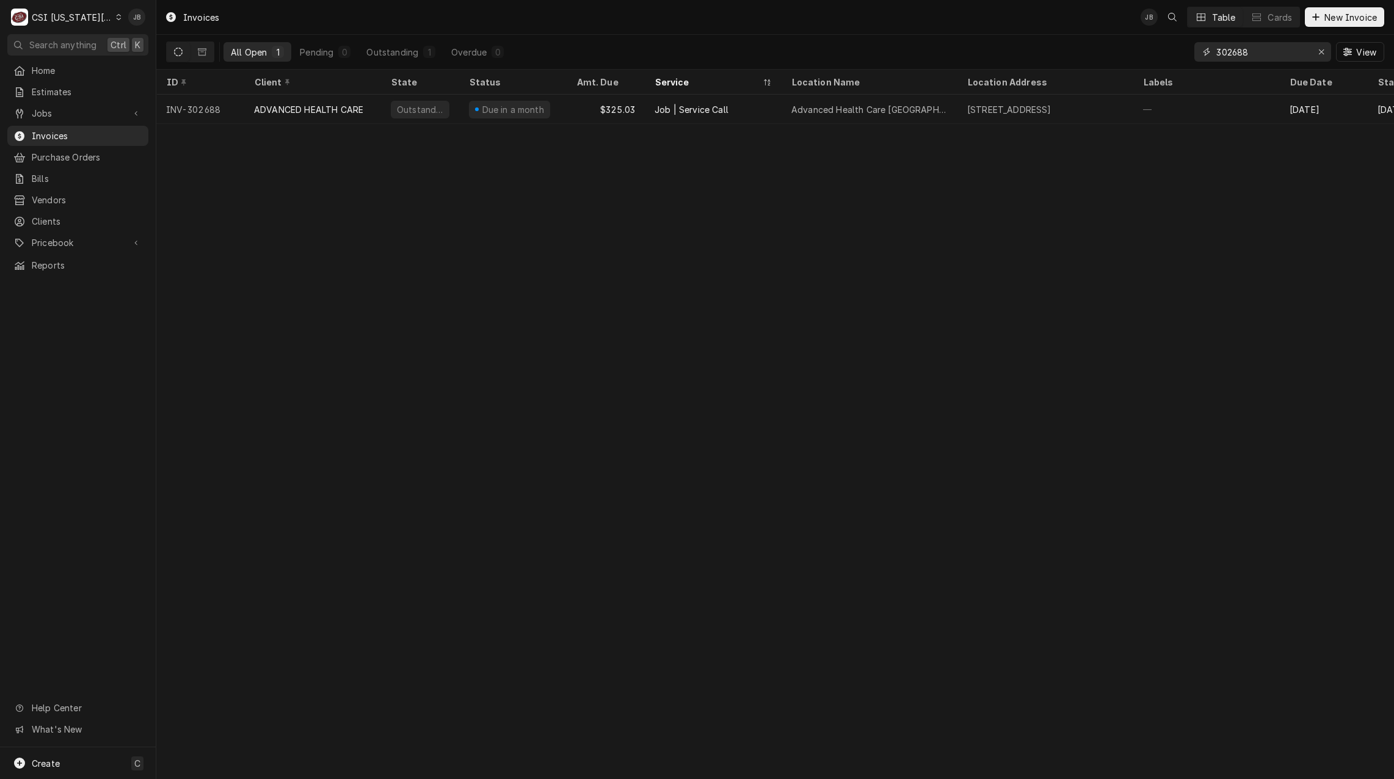
click at [1250, 45] on input "302688" at bounding box center [1263, 52] width 92 height 20
click at [1251, 45] on input "302688" at bounding box center [1263, 52] width 92 height 20
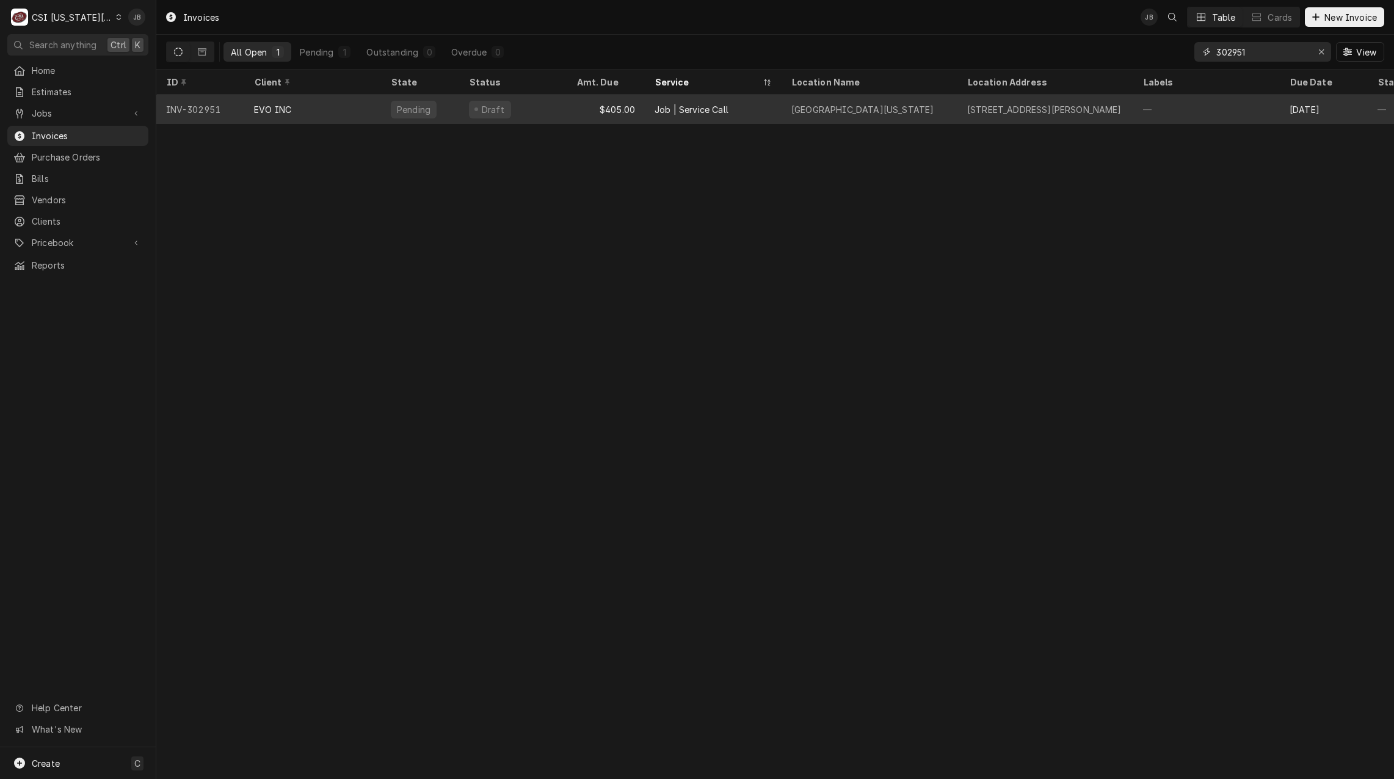
type input "302951"
click at [421, 113] on div "Pending" at bounding box center [414, 110] width 46 height 18
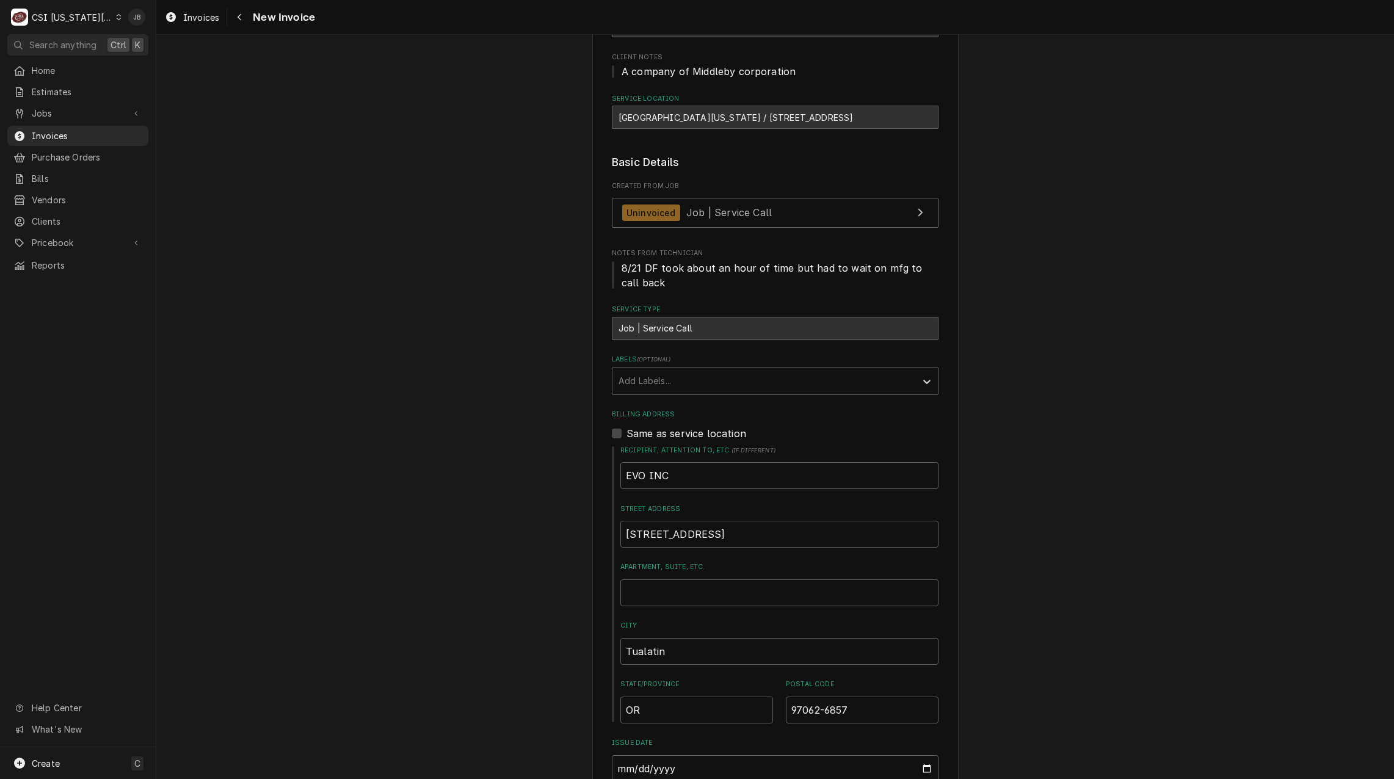
scroll to position [428, 0]
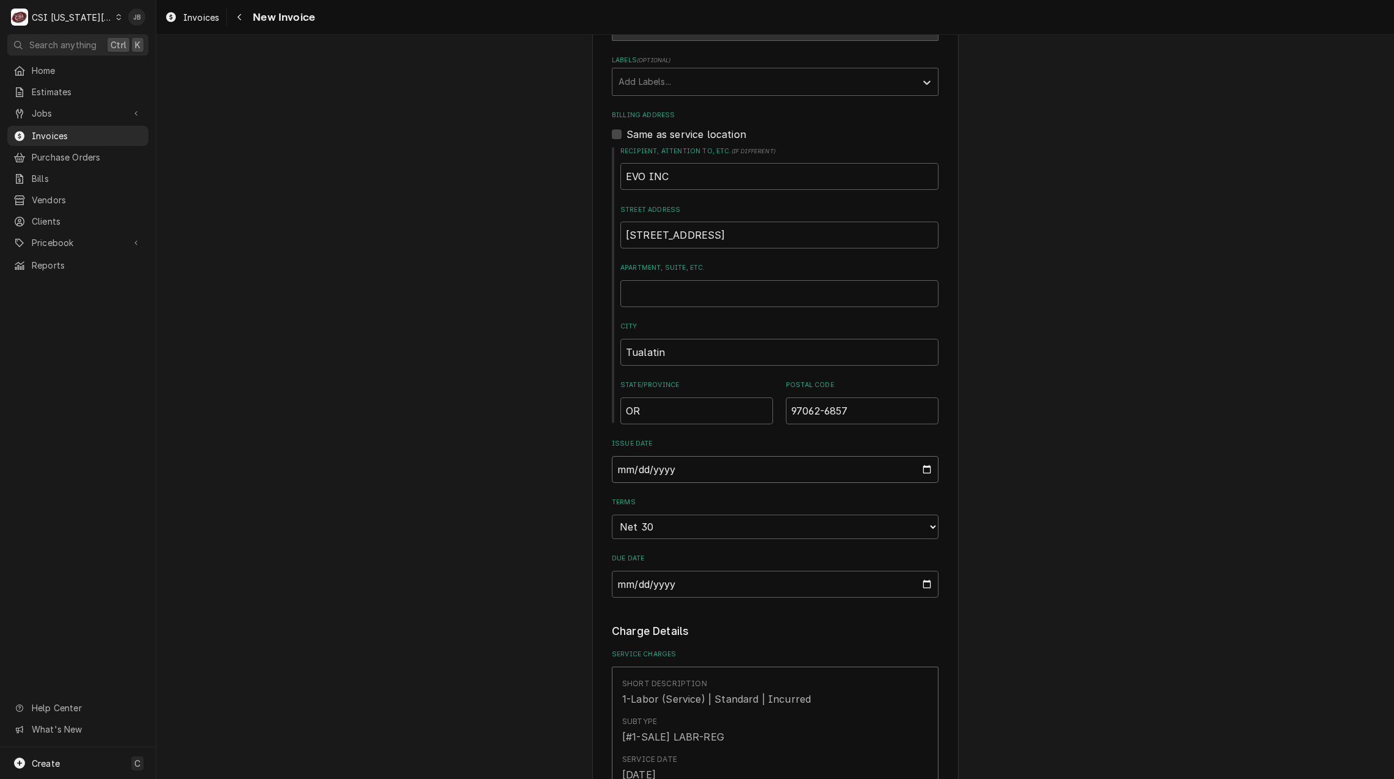
click at [924, 467] on input "[DATE]" at bounding box center [775, 469] width 327 height 27
click at [1259, 453] on div "Please provide the following information to create your invoice: Client Details…" at bounding box center [775, 794] width 1238 height 2348
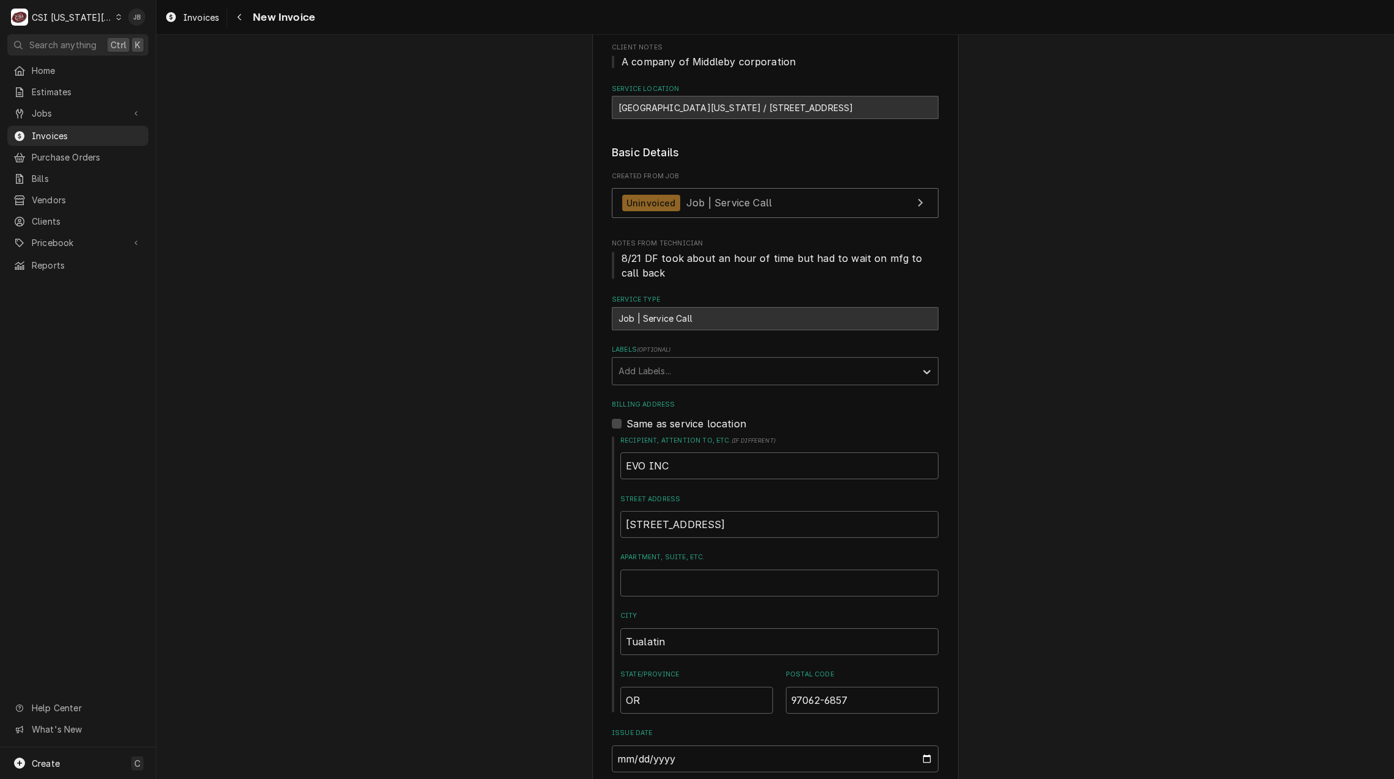
scroll to position [0, 0]
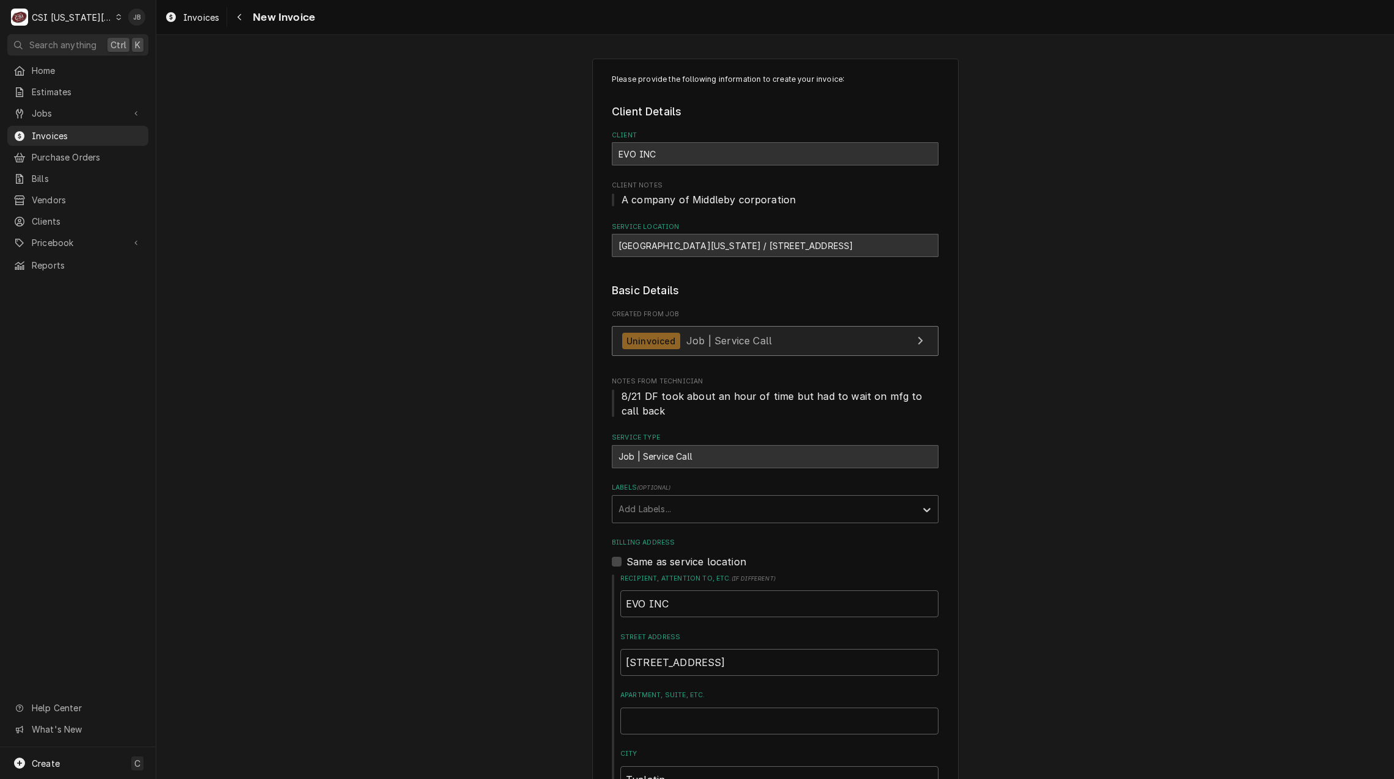
click at [759, 343] on span "Job | Service Call" at bounding box center [730, 341] width 86 height 12
type textarea "x"
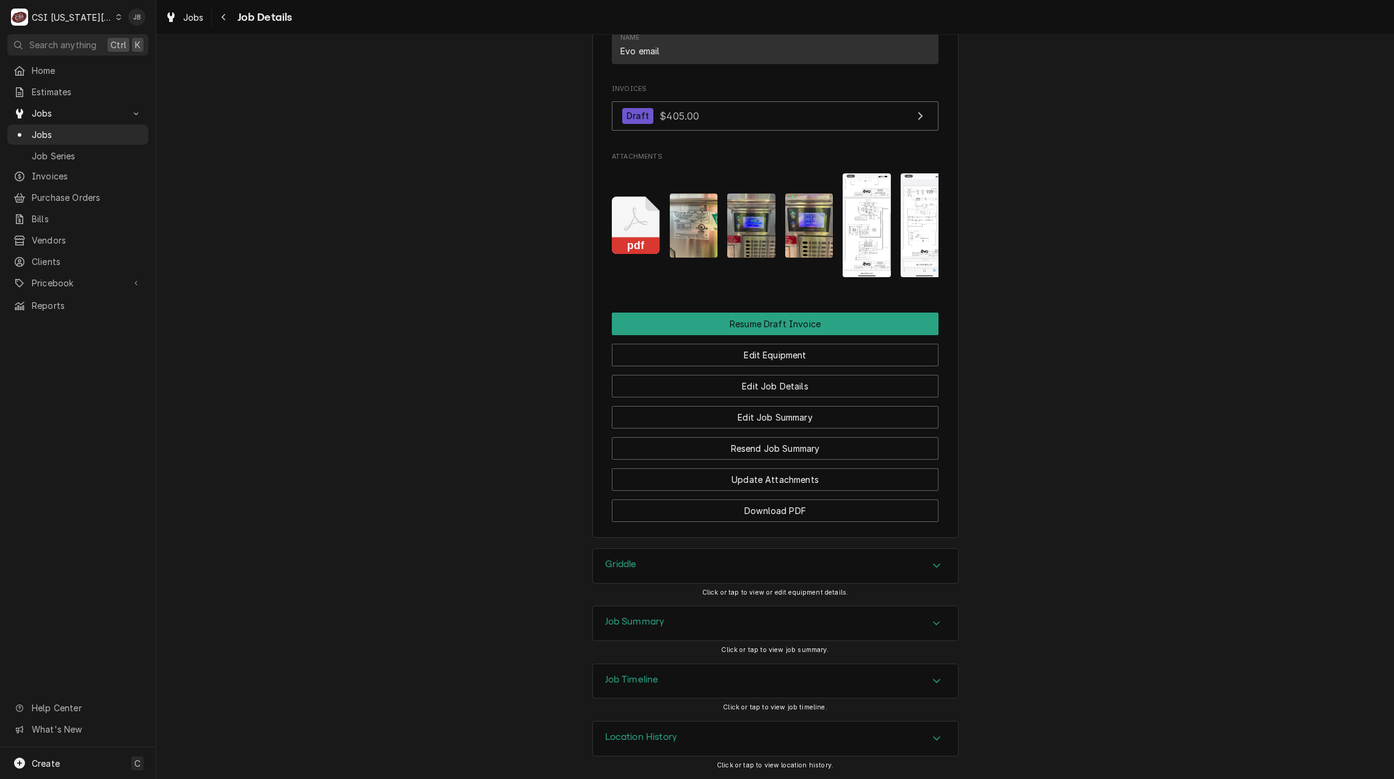
scroll to position [866, 0]
click at [786, 390] on button "Edit Job Details" at bounding box center [775, 386] width 327 height 23
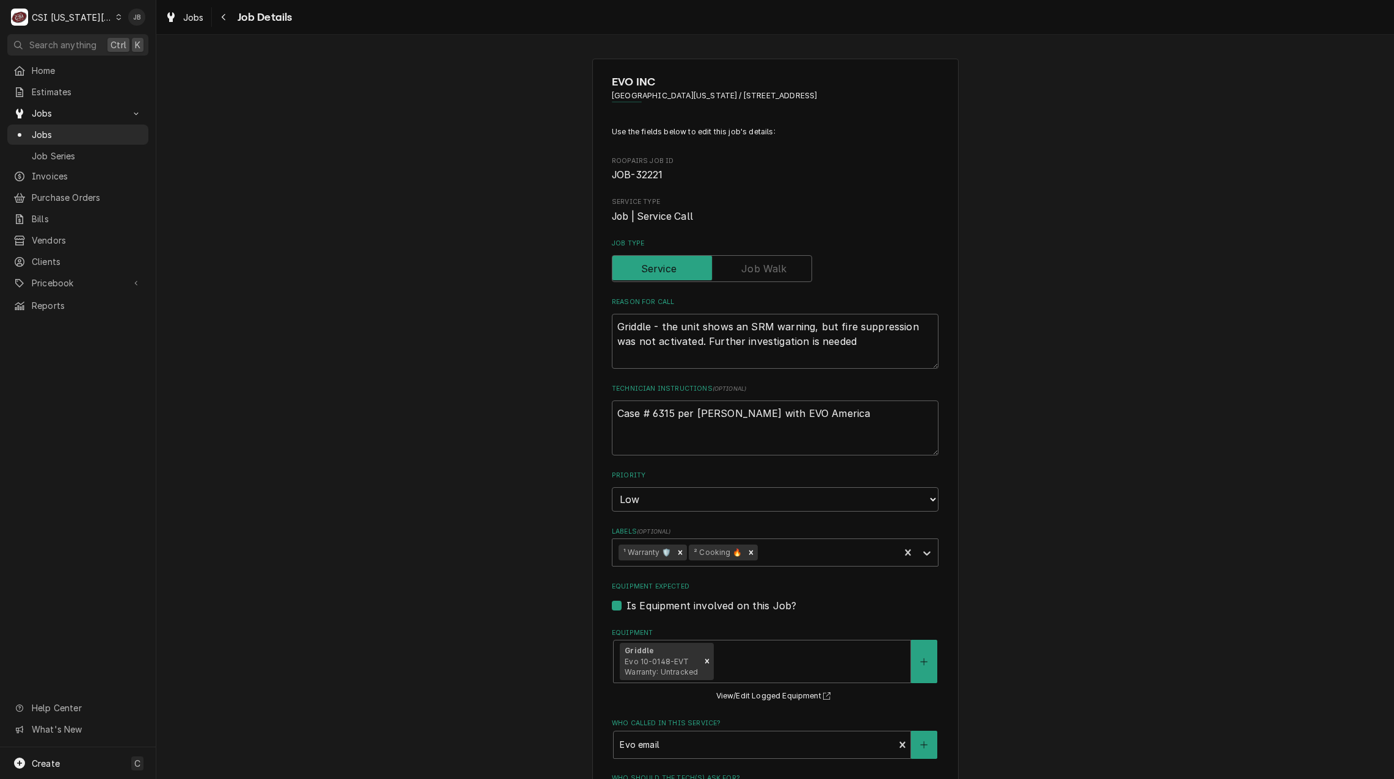
type textarea "x"
drag, startPoint x: 687, startPoint y: 93, endPoint x: 834, endPoint y: 106, distance: 147.7
click at [834, 106] on div "EVO INC [GEOGRAPHIC_DATA][US_STATE] / [STREET_ADDRESS]" at bounding box center [775, 92] width 327 height 37
drag, startPoint x: 834, startPoint y: 106, endPoint x: 828, endPoint y: 113, distance: 9.5
click at [828, 113] on div "EVO INC [GEOGRAPHIC_DATA][US_STATE] / [STREET_ADDRESS] Use the fields below to …" at bounding box center [775, 637] width 366 height 1156
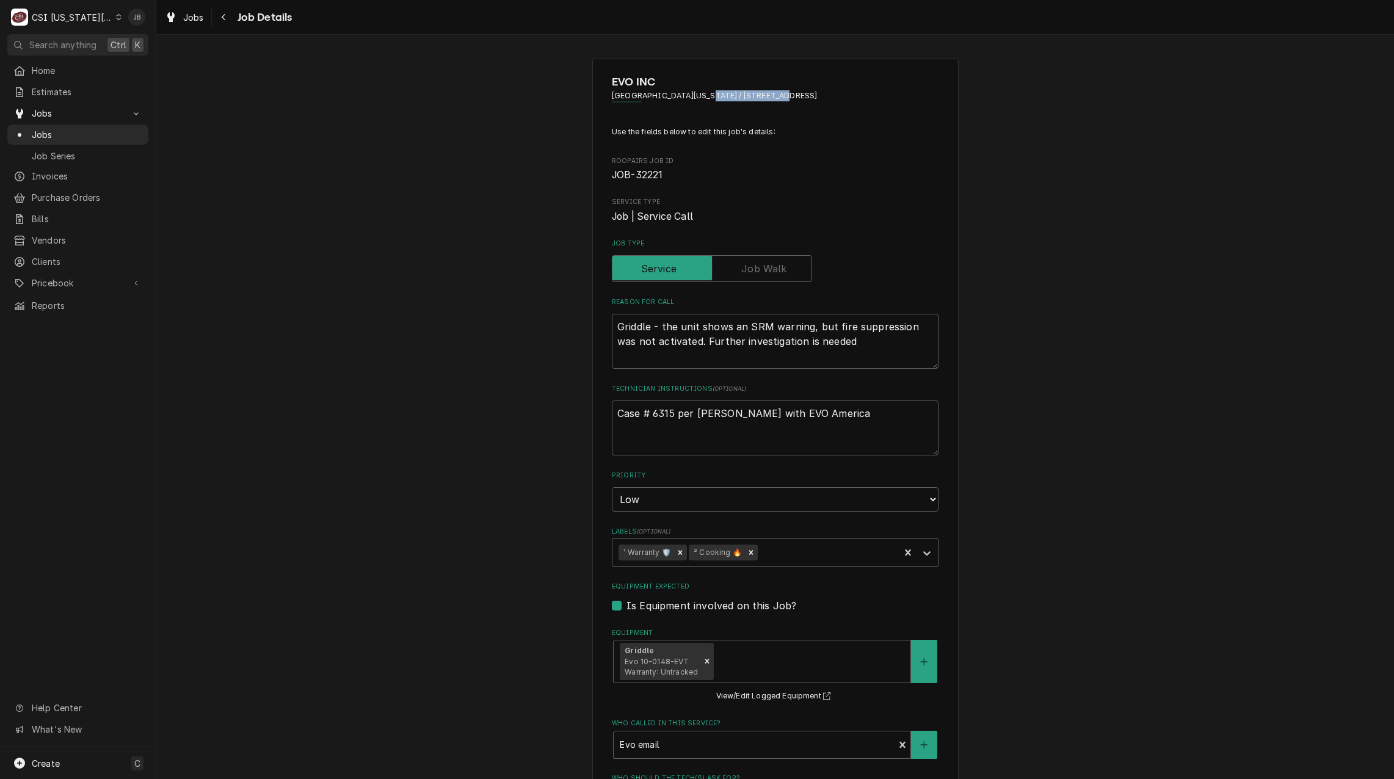
drag, startPoint x: 760, startPoint y: 91, endPoint x: 688, endPoint y: 95, distance: 72.2
click at [688, 95] on span "[GEOGRAPHIC_DATA][US_STATE] / [STREET_ADDRESS]" at bounding box center [775, 95] width 327 height 11
copy span "1450 Jayhawk Blvd"
click at [802, 129] on p "Use the fields below to edit this job's details:" at bounding box center [775, 131] width 327 height 11
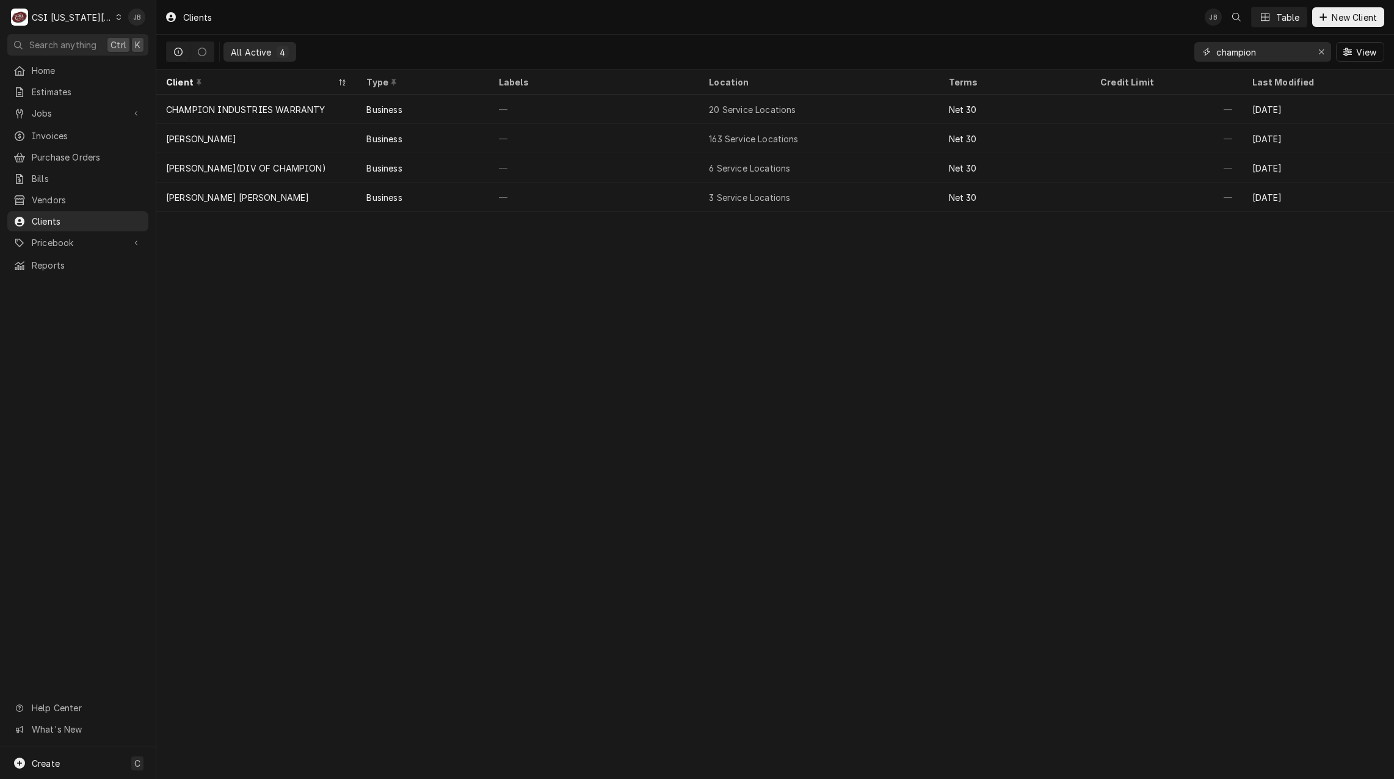
drag, startPoint x: 1267, startPoint y: 56, endPoint x: 1123, endPoint y: 53, distance: 144.2
click at [1123, 53] on div "All Active 4 champion View" at bounding box center [775, 52] width 1219 height 34
paste input "[STREET_ADDRESS]"
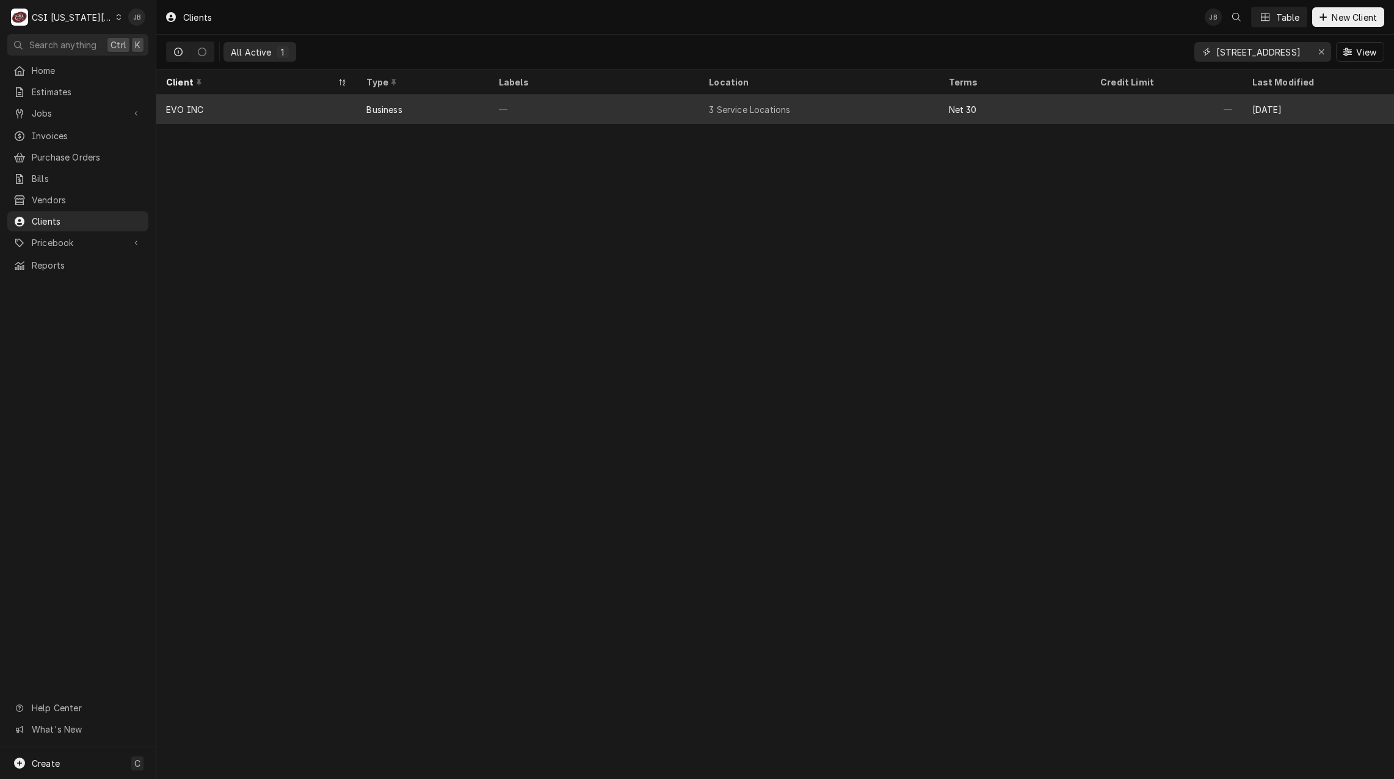
type input "[STREET_ADDRESS]"
click at [366, 112] on div "Business" at bounding box center [383, 109] width 35 height 13
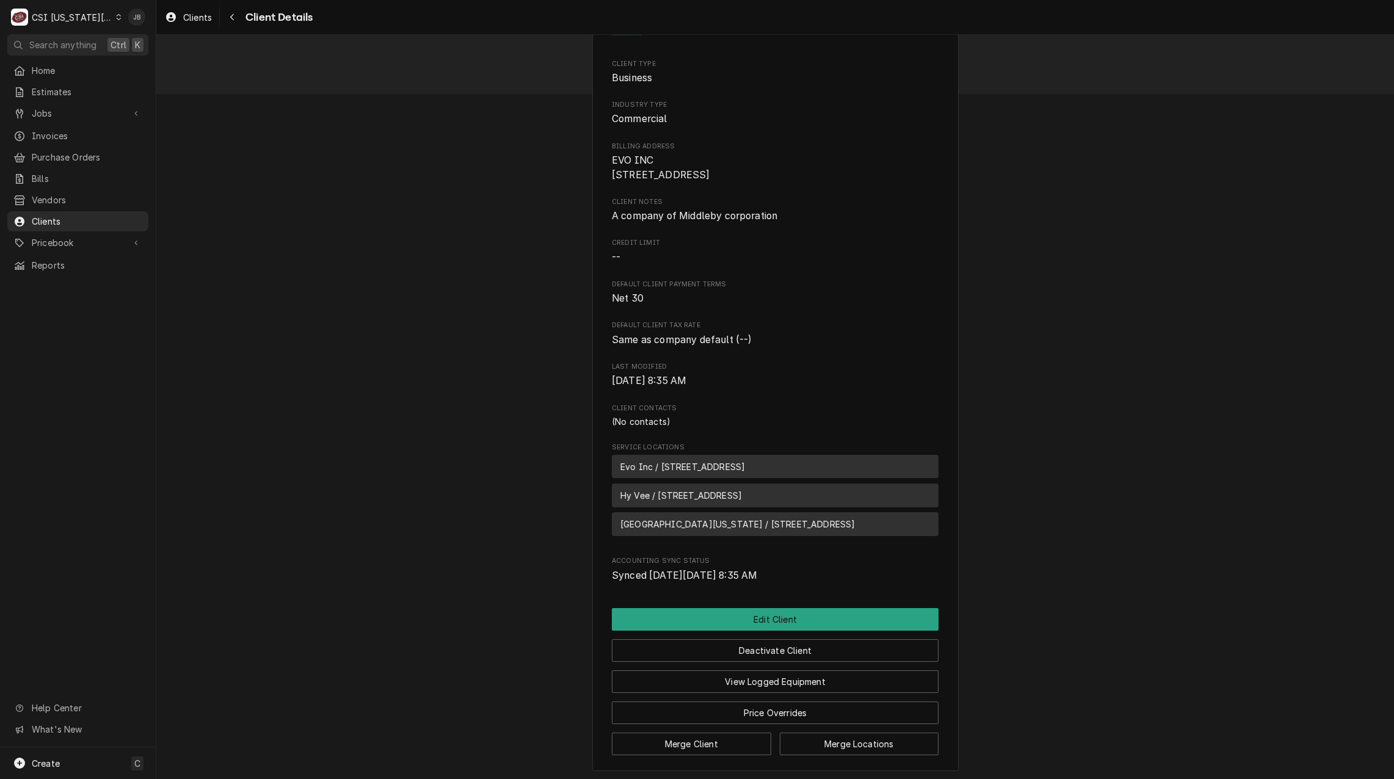
scroll to position [118, 0]
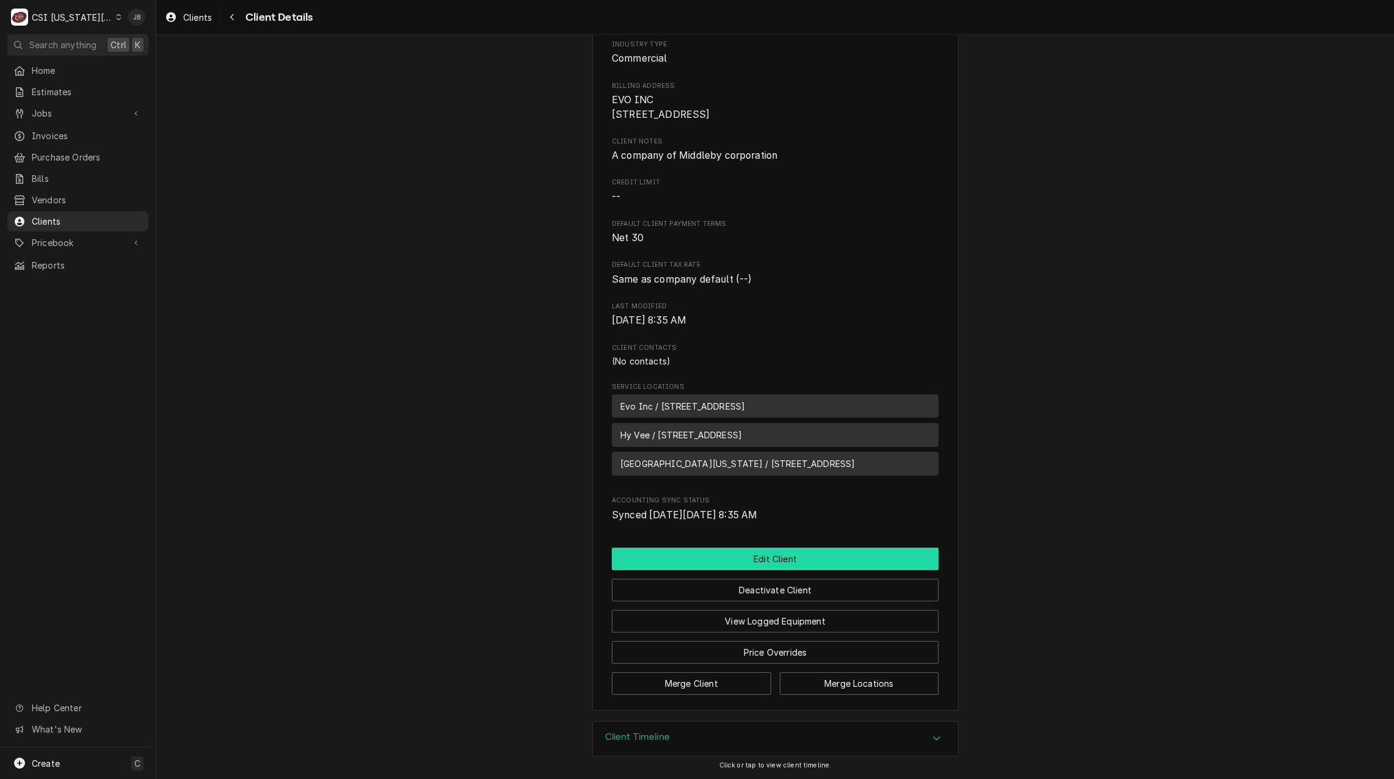
click at [788, 564] on button "Edit Client" at bounding box center [775, 559] width 327 height 23
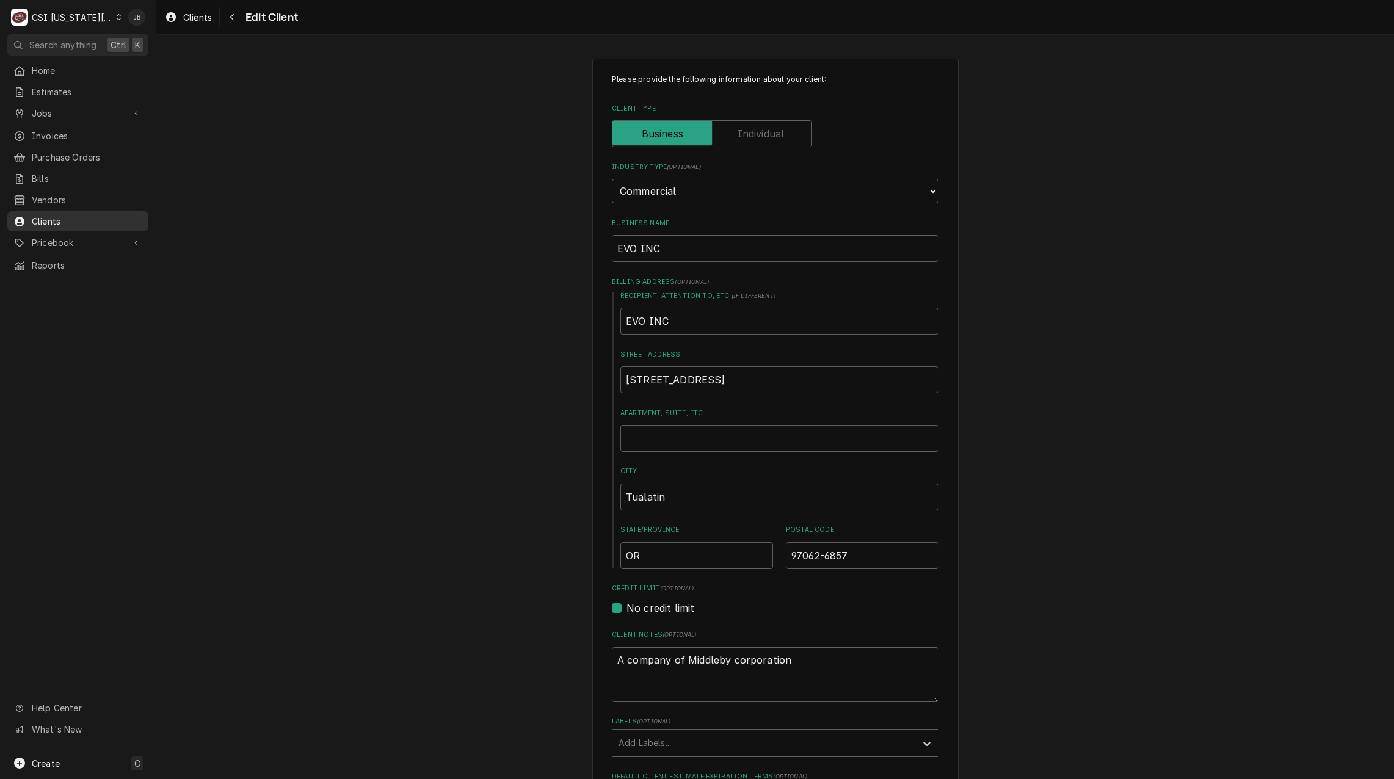
click at [75, 216] on span "Clients" at bounding box center [87, 221] width 111 height 13
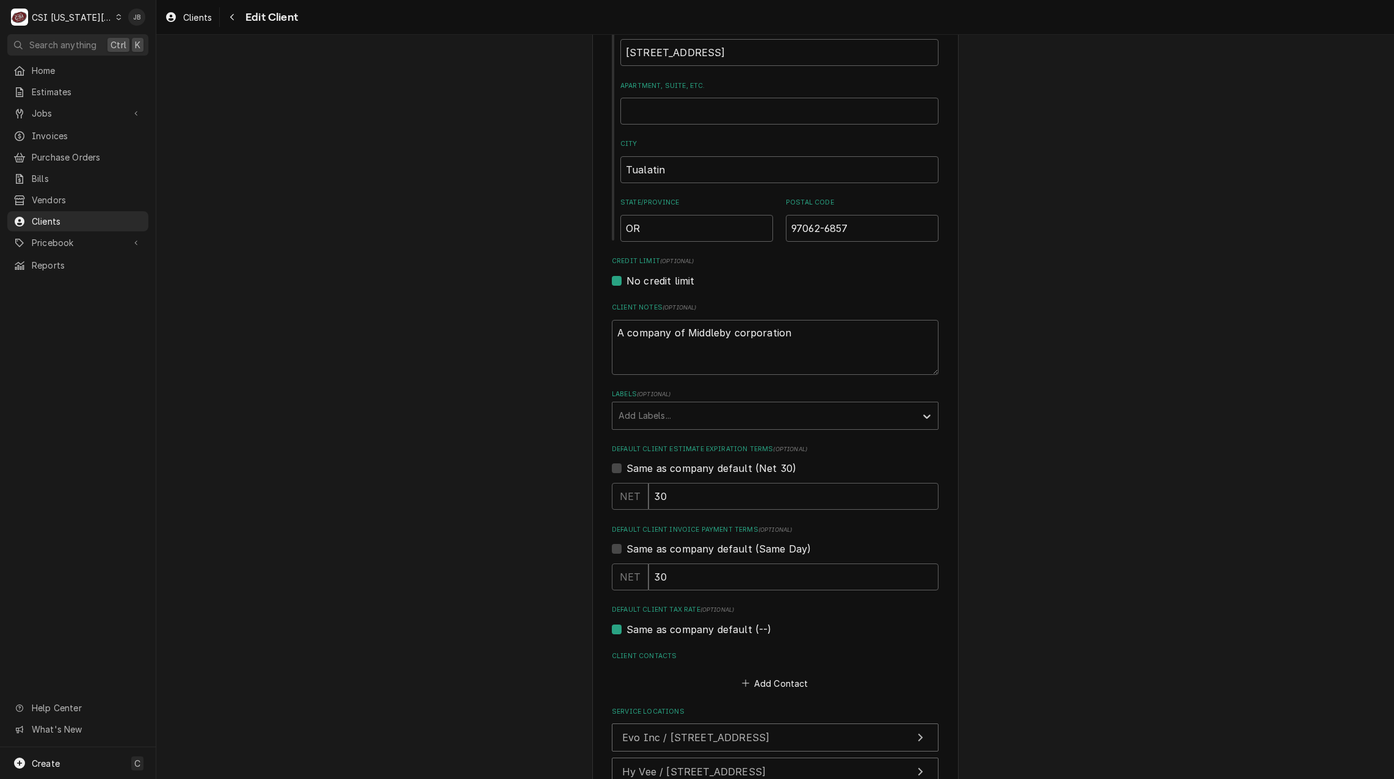
scroll to position [428, 0]
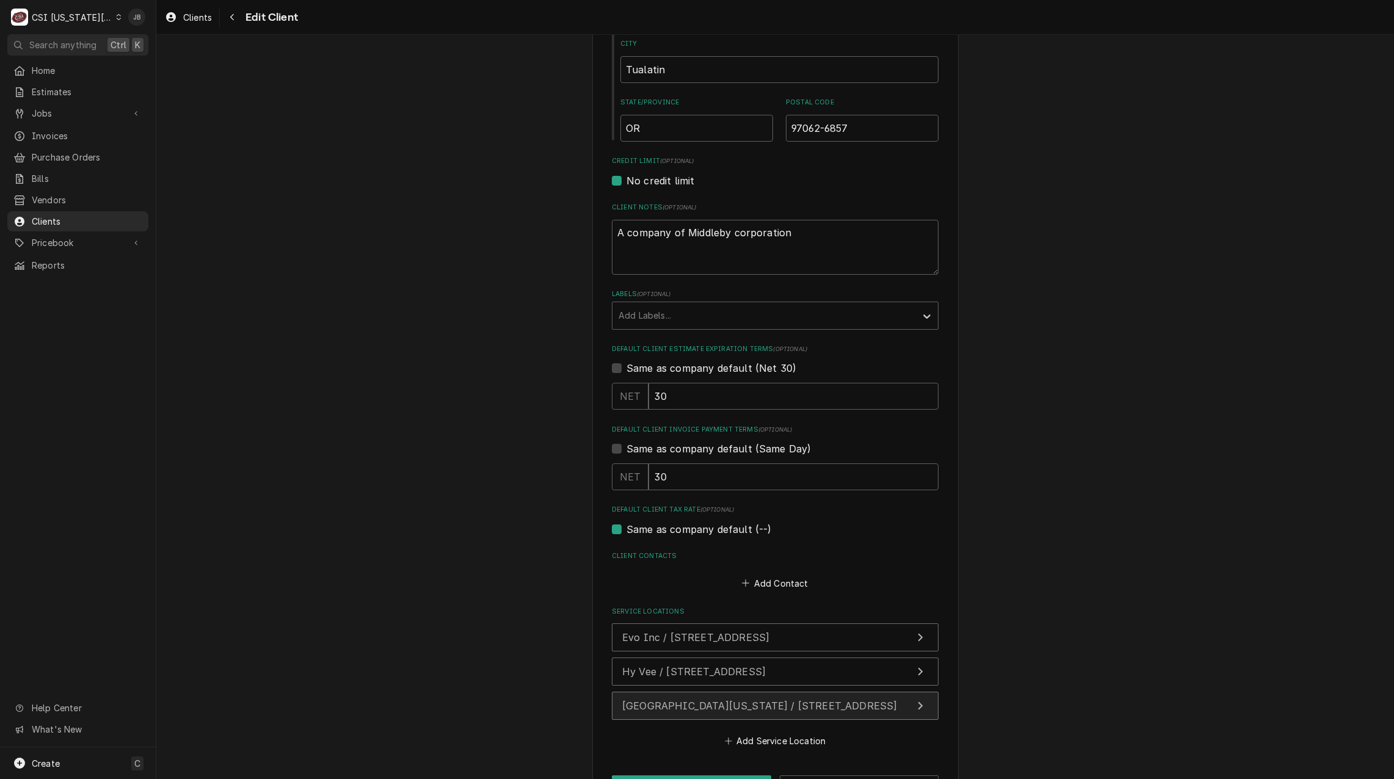
click at [736, 708] on span "University of Kansas / 1450 Jayhawk Blvd, Lawrence, KS 66045" at bounding box center [759, 706] width 275 height 12
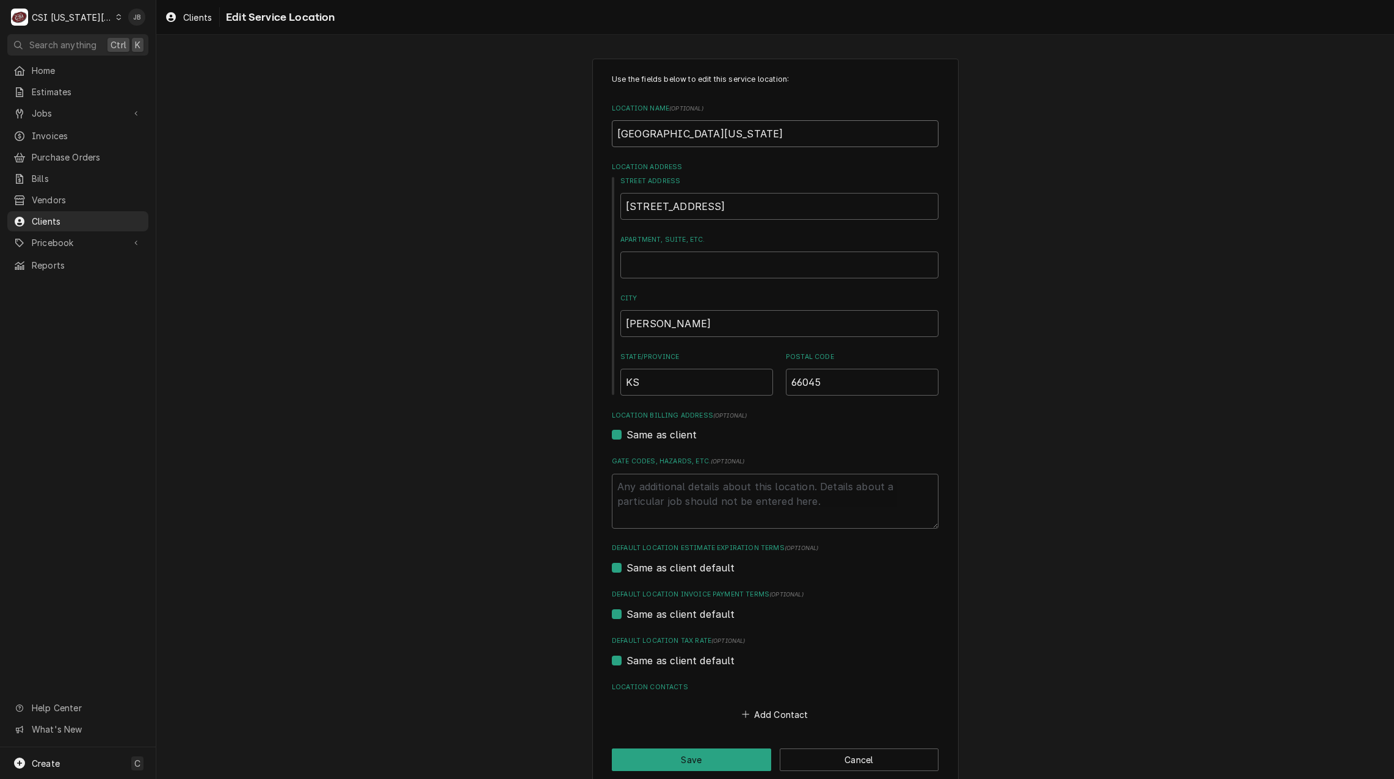
drag, startPoint x: 741, startPoint y: 139, endPoint x: 541, endPoint y: 139, distance: 199.7
click at [553, 139] on div "Use the fields below to edit this service location: Location Name ( optional ) …" at bounding box center [775, 423] width 1238 height 750
paste input "Of Kansas David Booth Memorial Stadium"
type textarea "x"
type input "[GEOGRAPHIC_DATA][US_STATE][PERSON_NAME]"
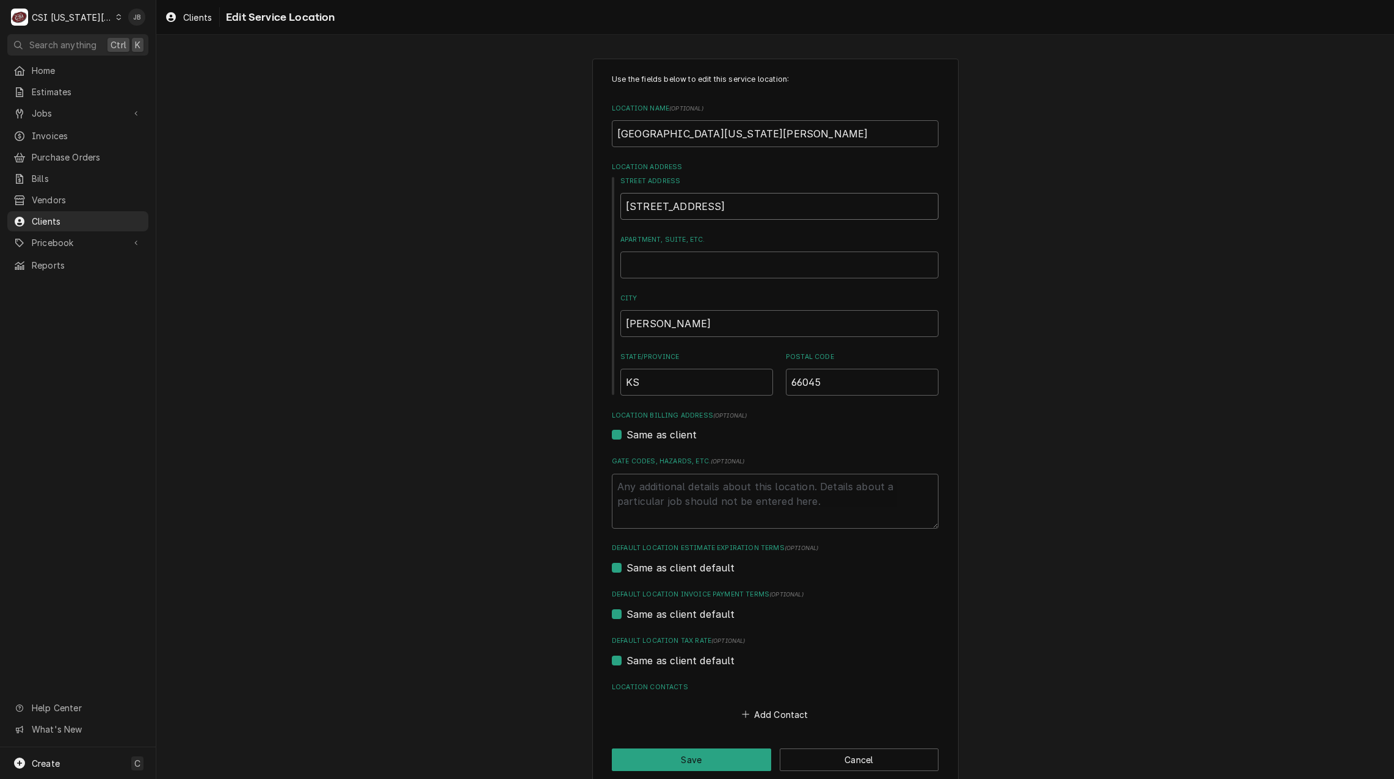
drag, startPoint x: 753, startPoint y: 216, endPoint x: 508, endPoint y: 212, distance: 244.4
click at [531, 212] on div "Use the fields below to edit this service location: Location Name ( optional ) …" at bounding box center [775, 423] width 1238 height 750
type textarea "x"
type input "1"
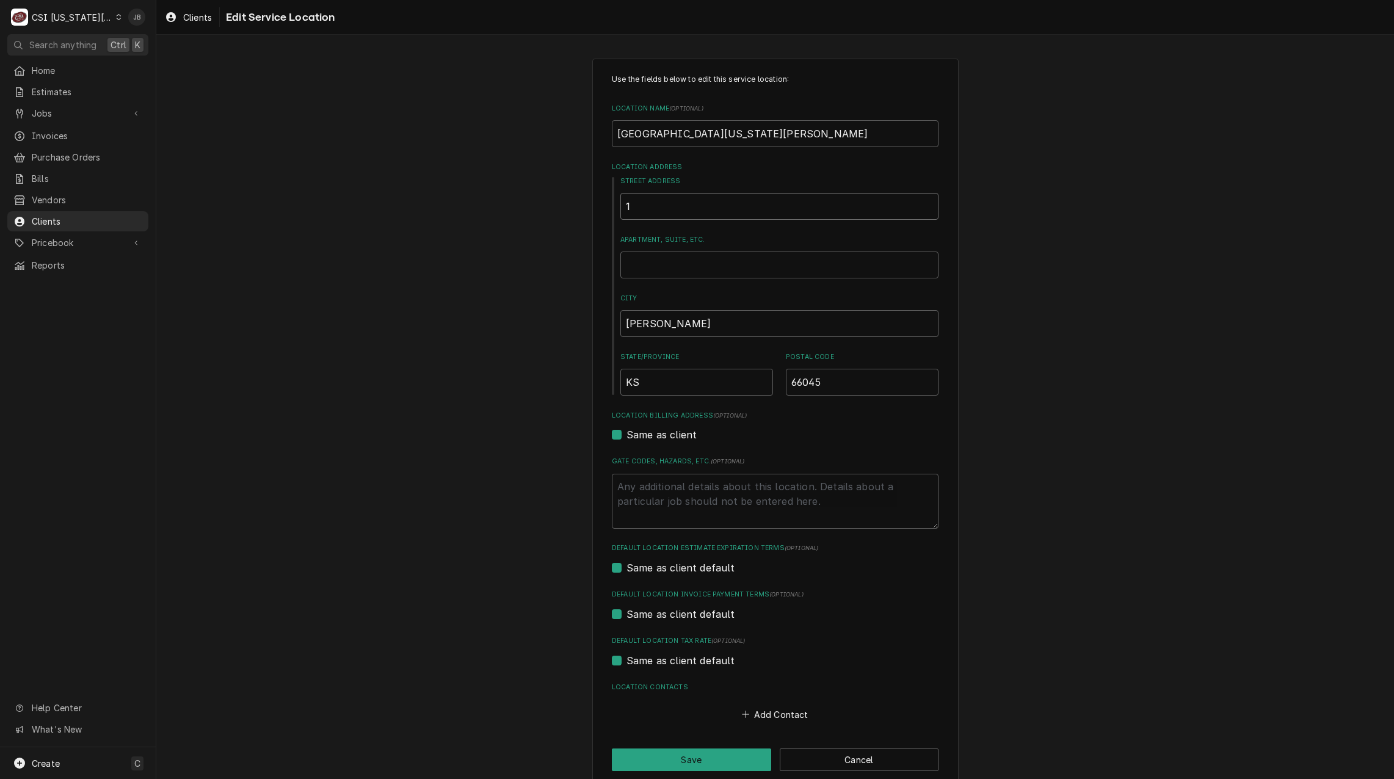
type textarea "x"
type input "11"
type textarea "x"
type input "110"
type textarea "x"
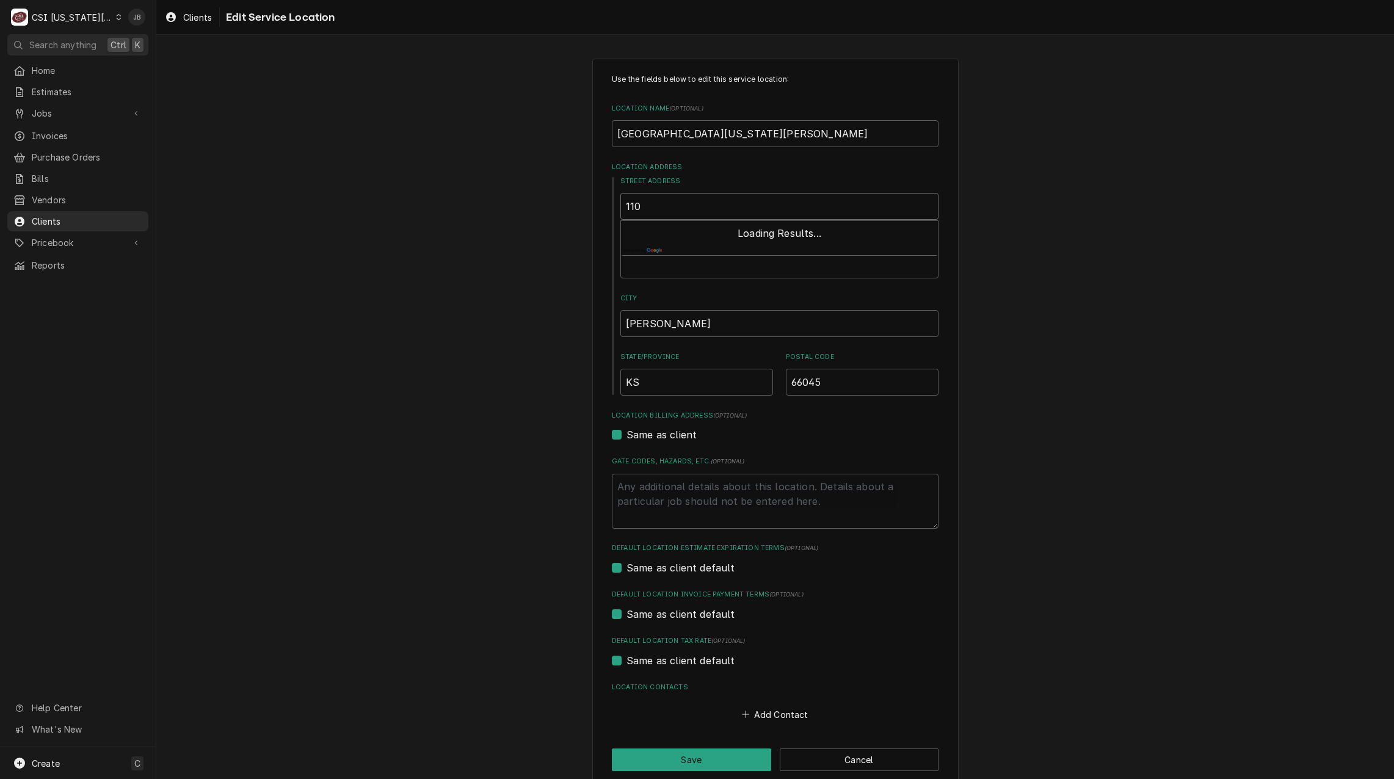
type input "1101"
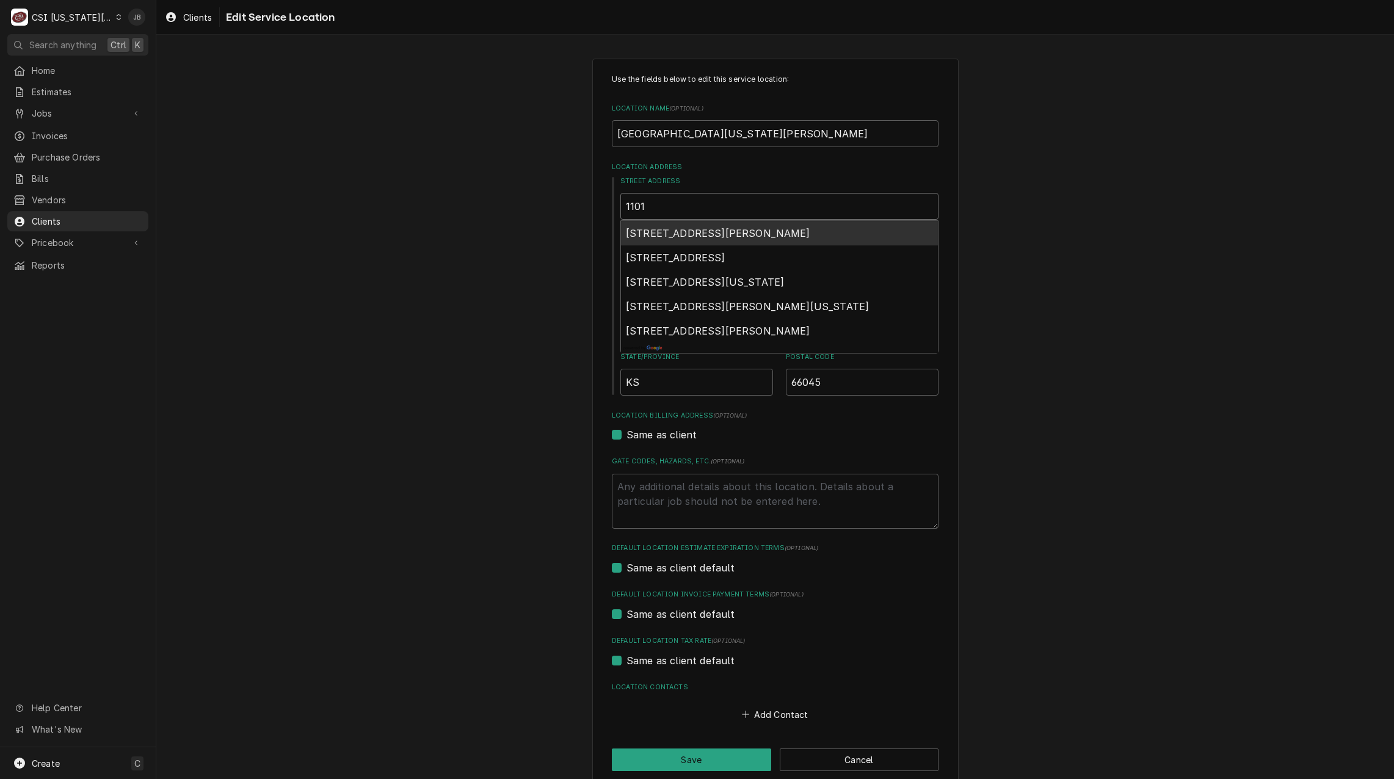
type textarea "x"
type input "1101"
type textarea "x"
type input "1101 m"
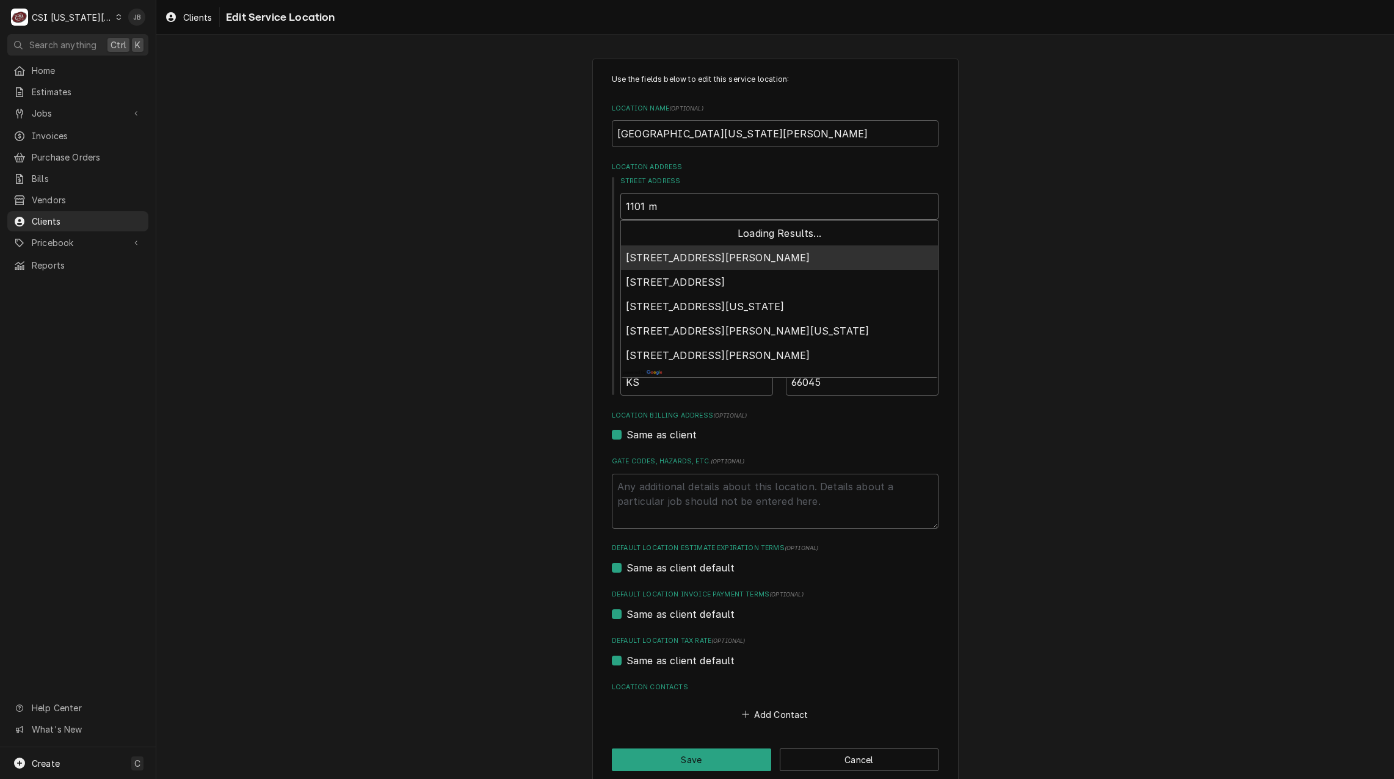
type textarea "x"
type input "1101 mi"
type textarea "x"
type input "1101 mis"
type textarea "x"
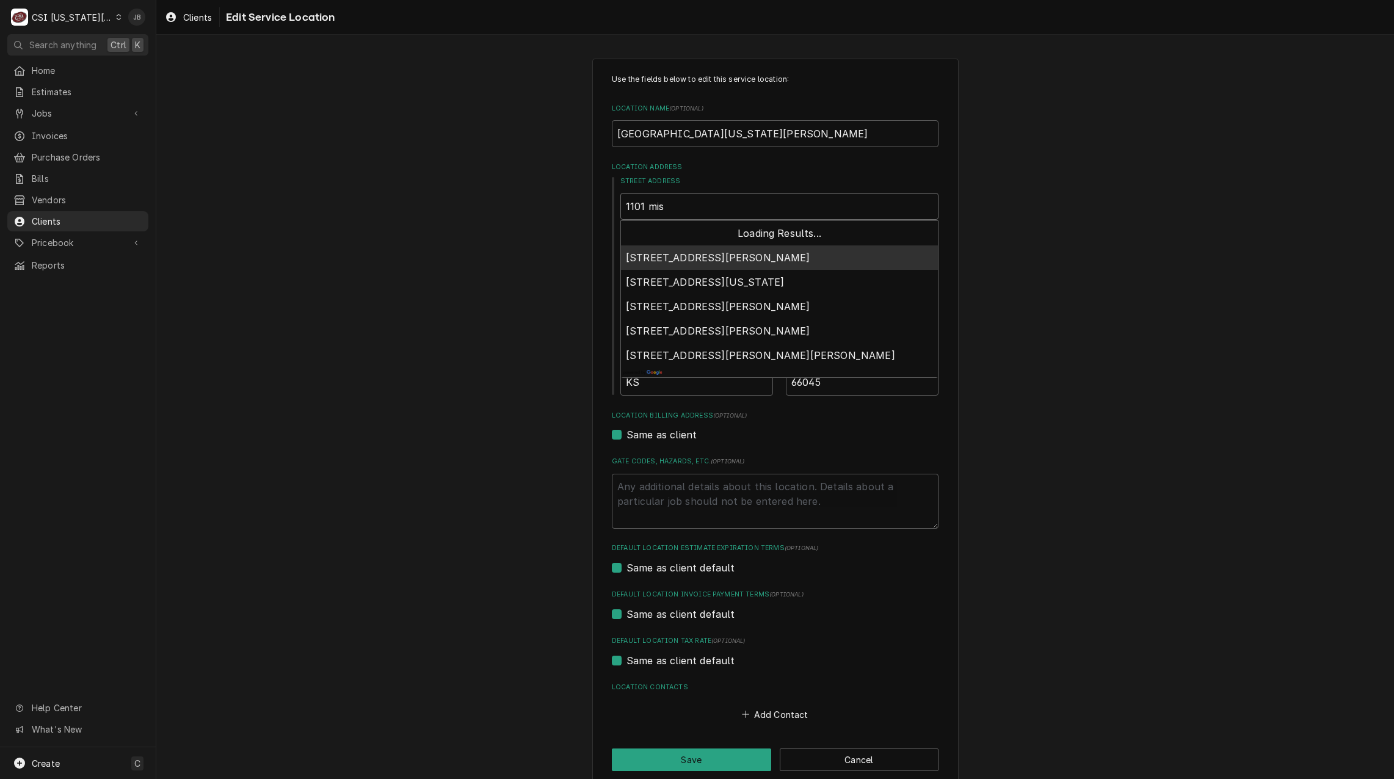
type input "1101 miss"
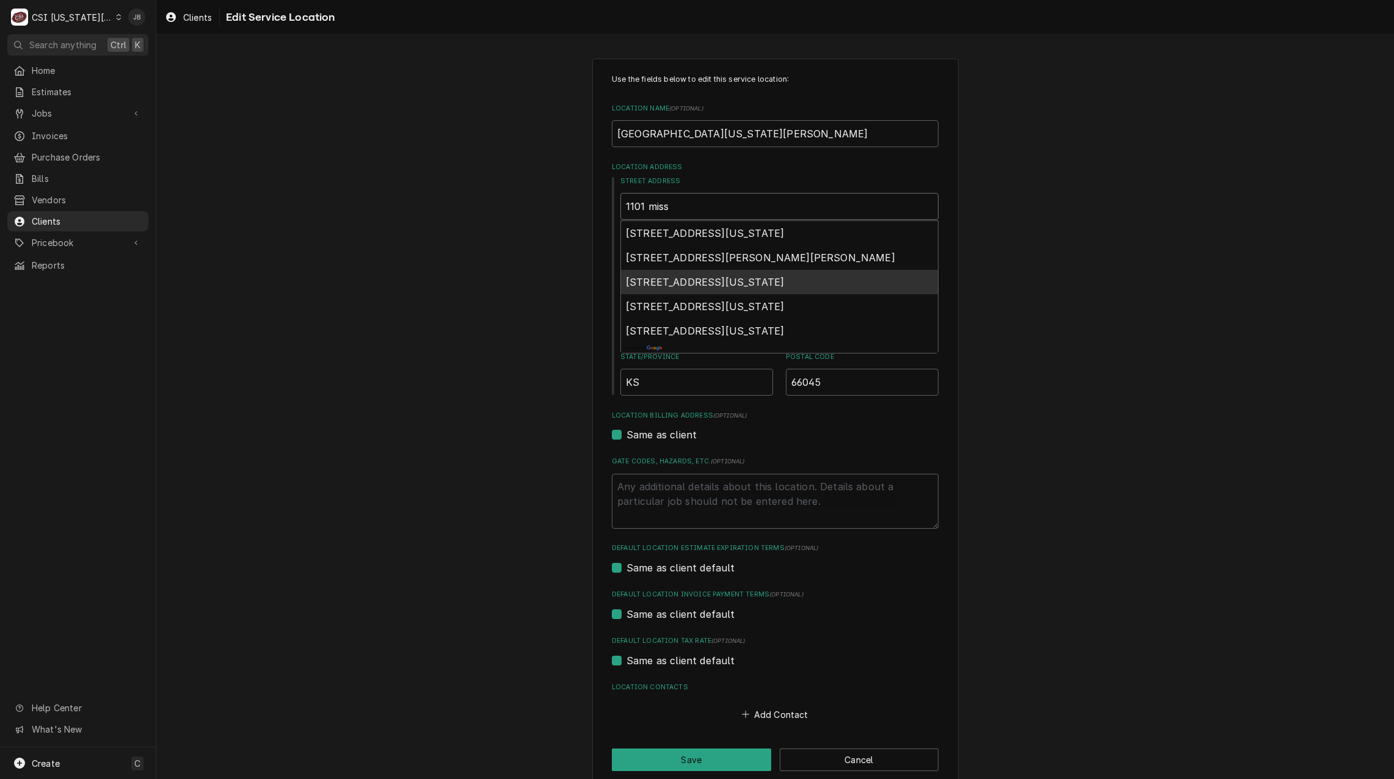
click at [683, 285] on span "1101 Mississippi Street, Lawrence, KS, USA" at bounding box center [705, 282] width 158 height 12
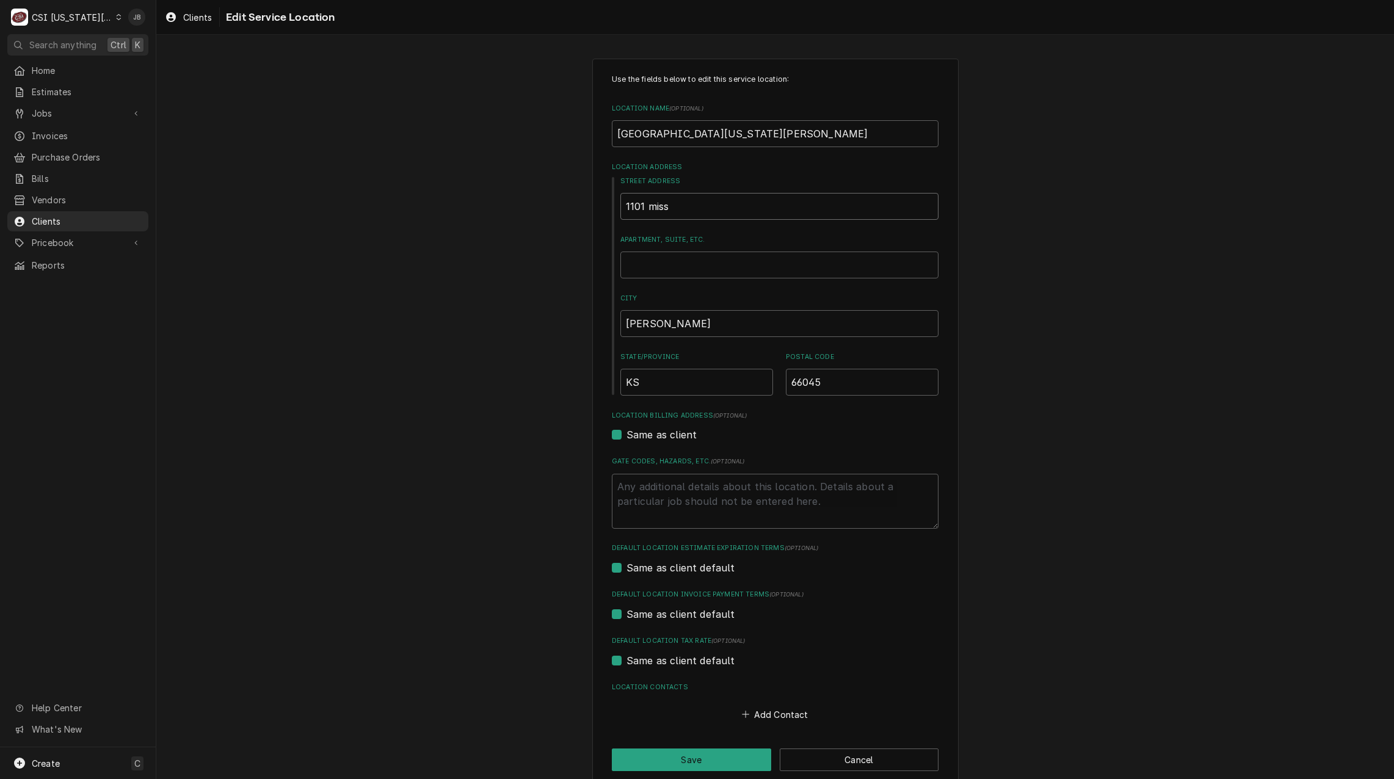
type textarea "x"
type input "1101 Mississippi St"
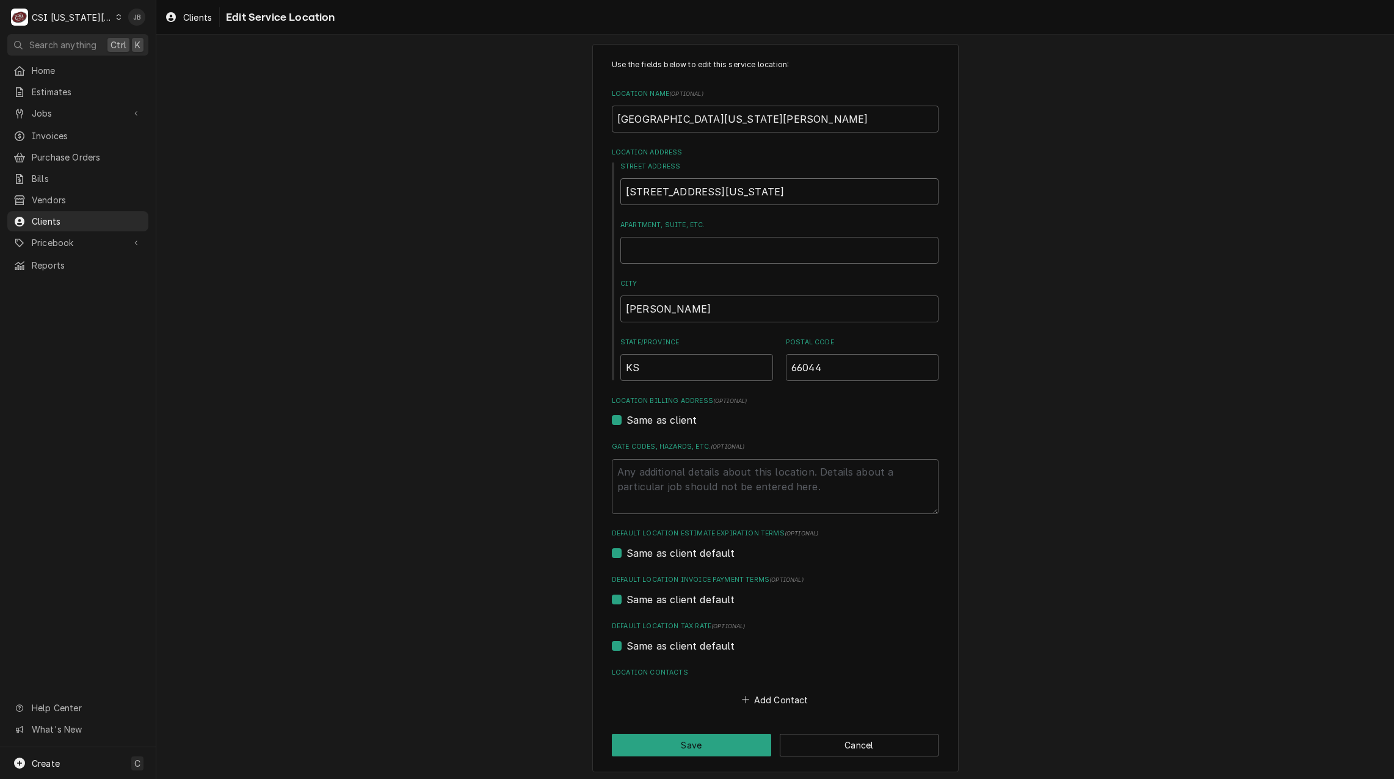
scroll to position [18, 0]
click at [664, 746] on button "Save" at bounding box center [691, 742] width 159 height 23
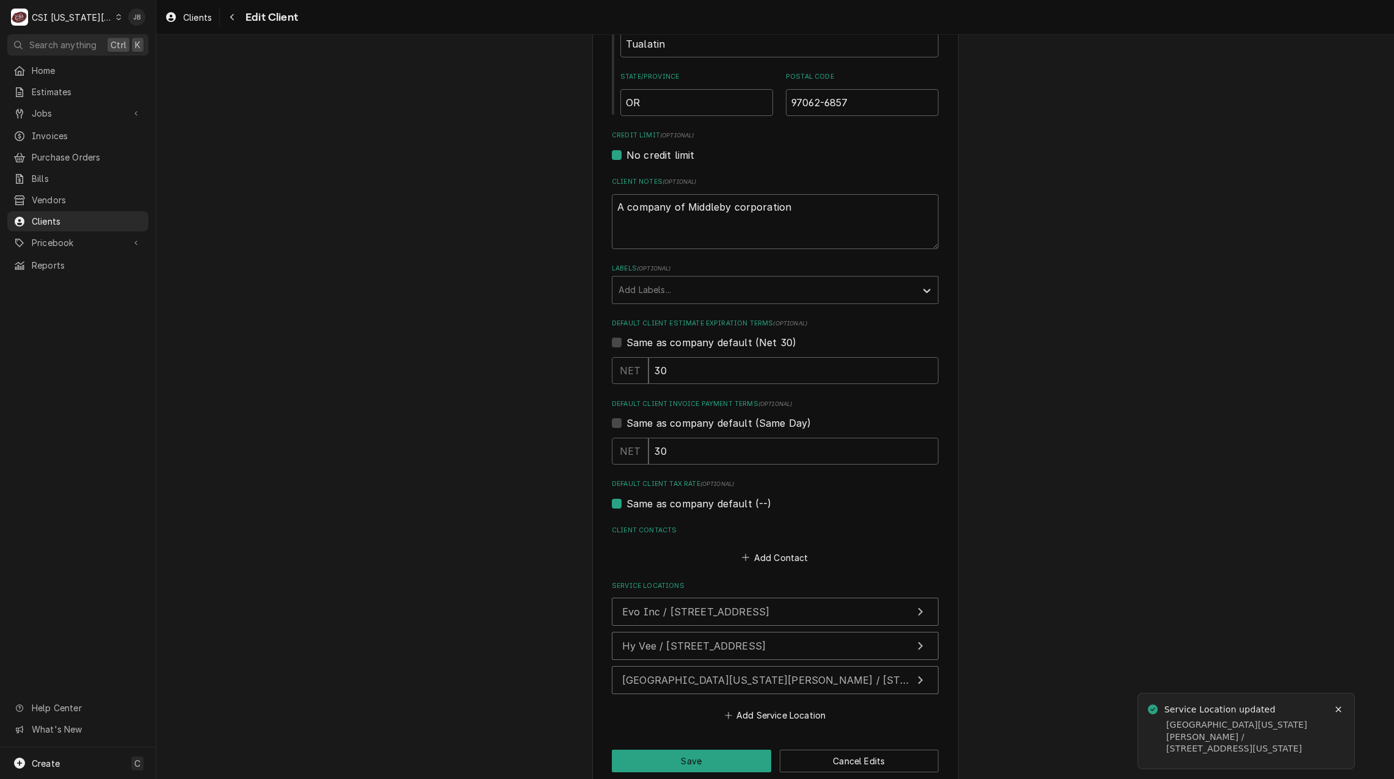
scroll to position [473, 0]
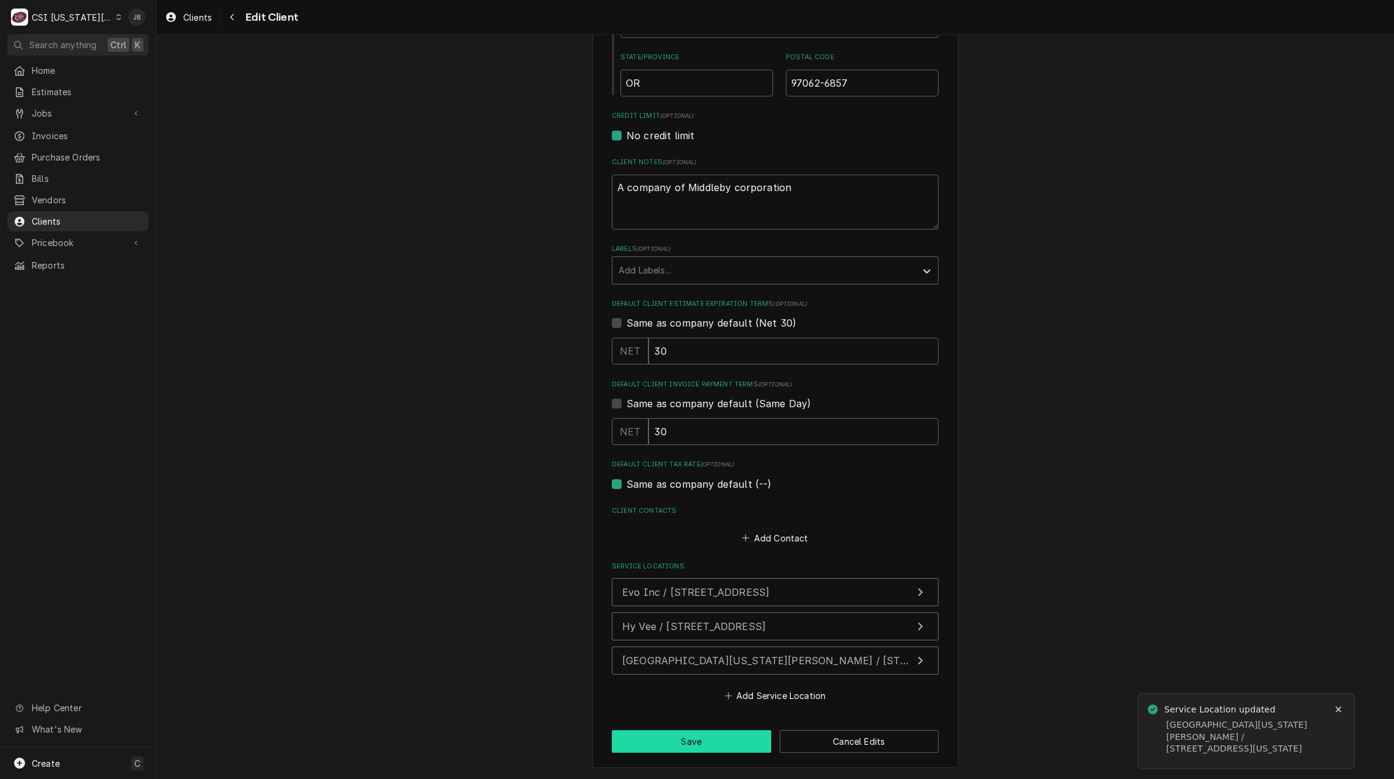
click at [676, 740] on button "Save" at bounding box center [691, 742] width 159 height 23
type textarea "x"
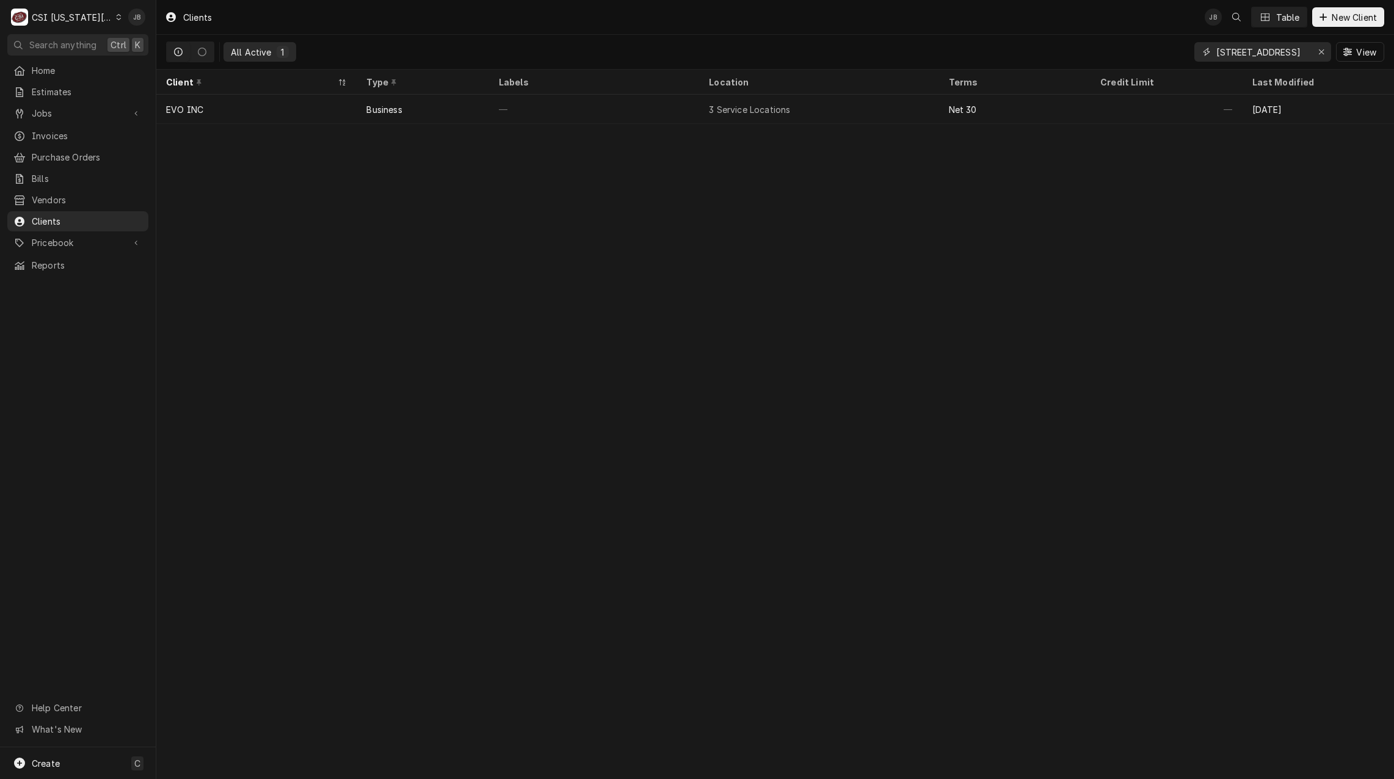
drag, startPoint x: 1291, startPoint y: 52, endPoint x: 900, endPoint y: 52, distance: 390.3
click at [941, 52] on div "All Active 1 1450 Jayhawk Blvd View" at bounding box center [775, 52] width 1219 height 34
type input "d"
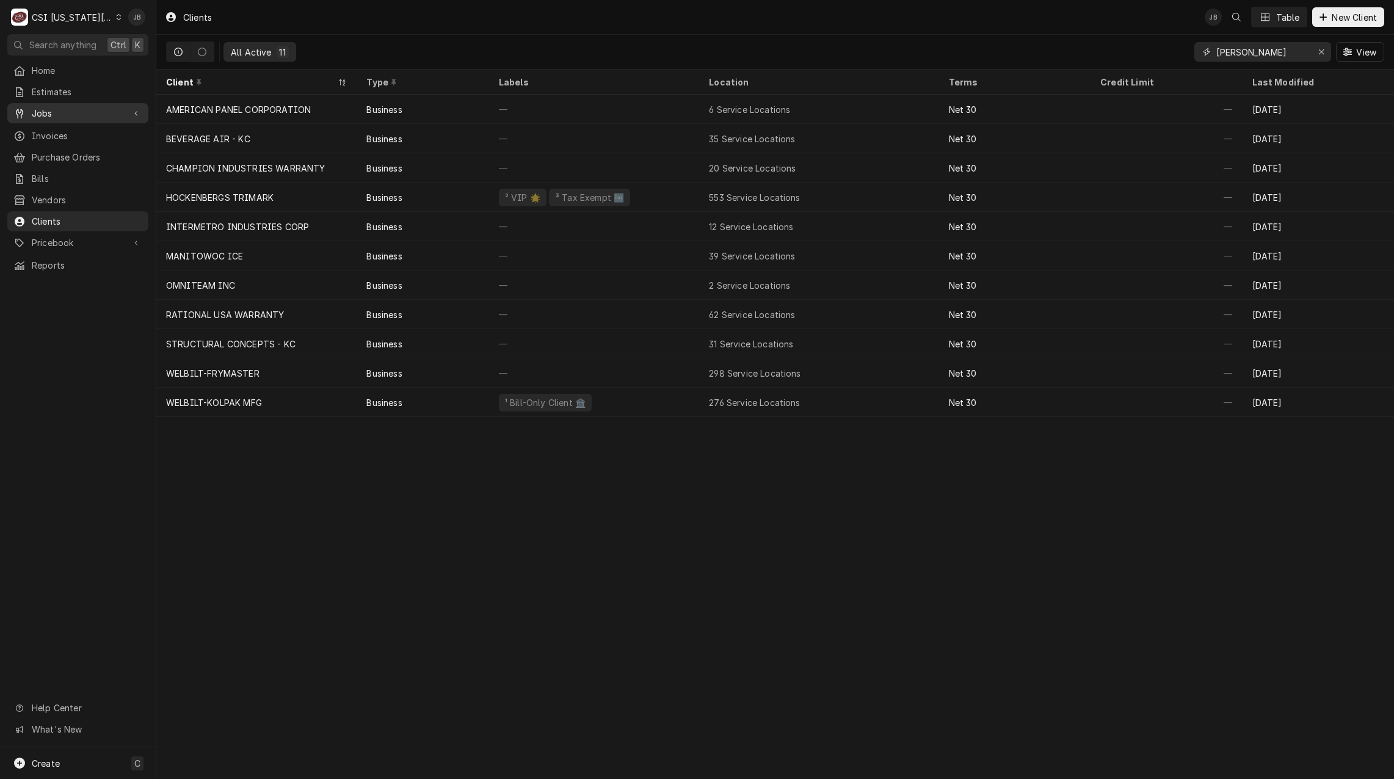
type input "[PERSON_NAME]"
click at [70, 113] on span "Jobs" at bounding box center [78, 113] width 92 height 13
click at [65, 136] on span "Jobs" at bounding box center [87, 134] width 111 height 13
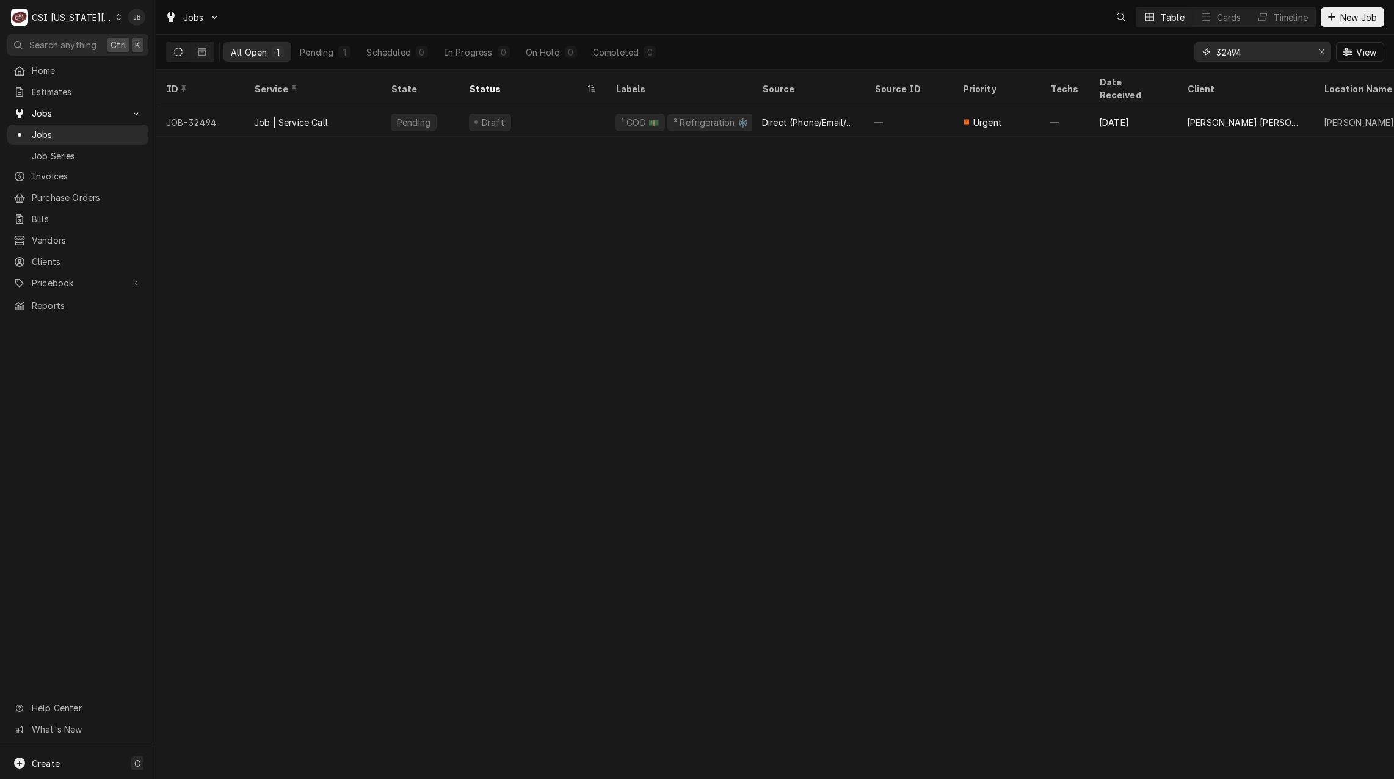
drag, startPoint x: 1272, startPoint y: 57, endPoint x: 724, endPoint y: 50, distance: 547.3
click at [1034, 64] on div "All Open 1 Pending 1 Scheduled 0 In Progress 0 On Hold 0 Completed 0 32494 View" at bounding box center [775, 52] width 1219 height 34
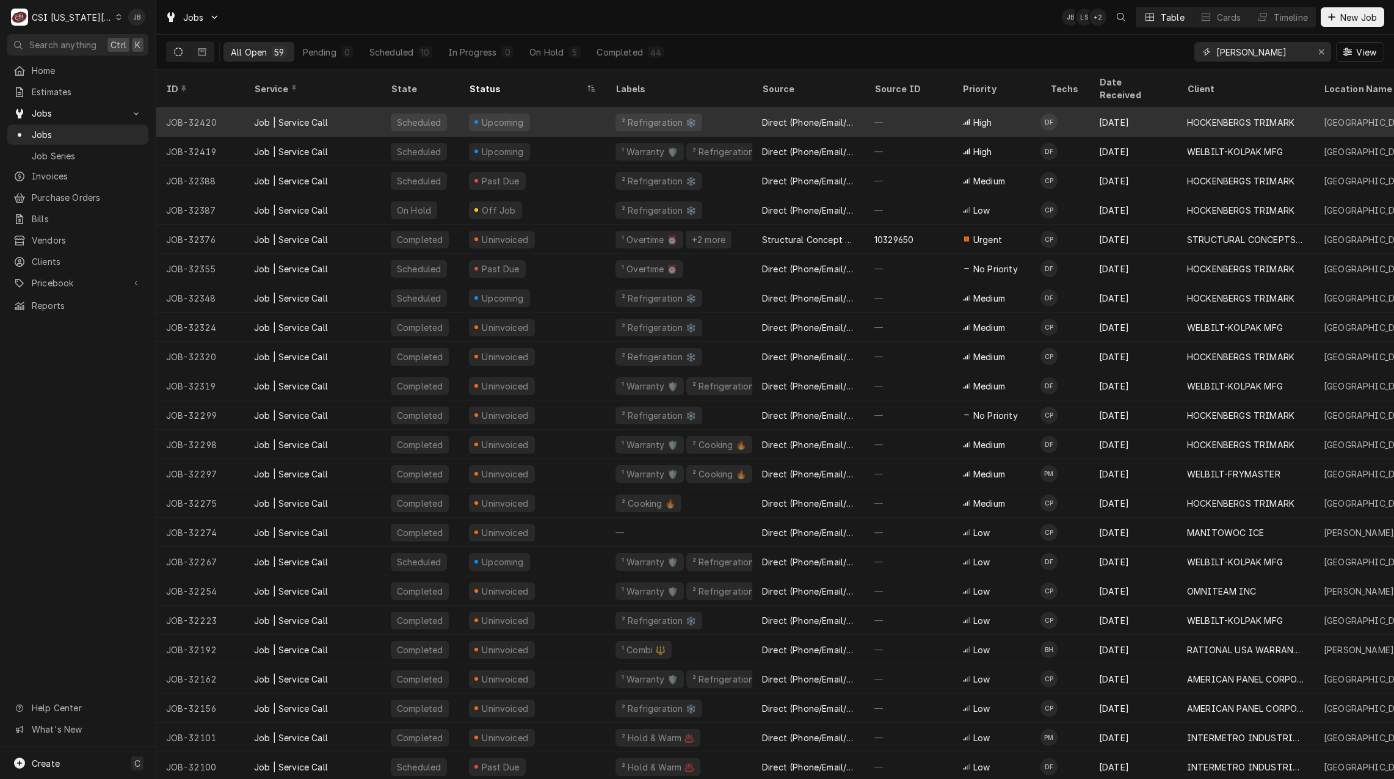
type input "[PERSON_NAME]"
click at [514, 116] on div "Upcoming" at bounding box center [503, 122] width 45 height 13
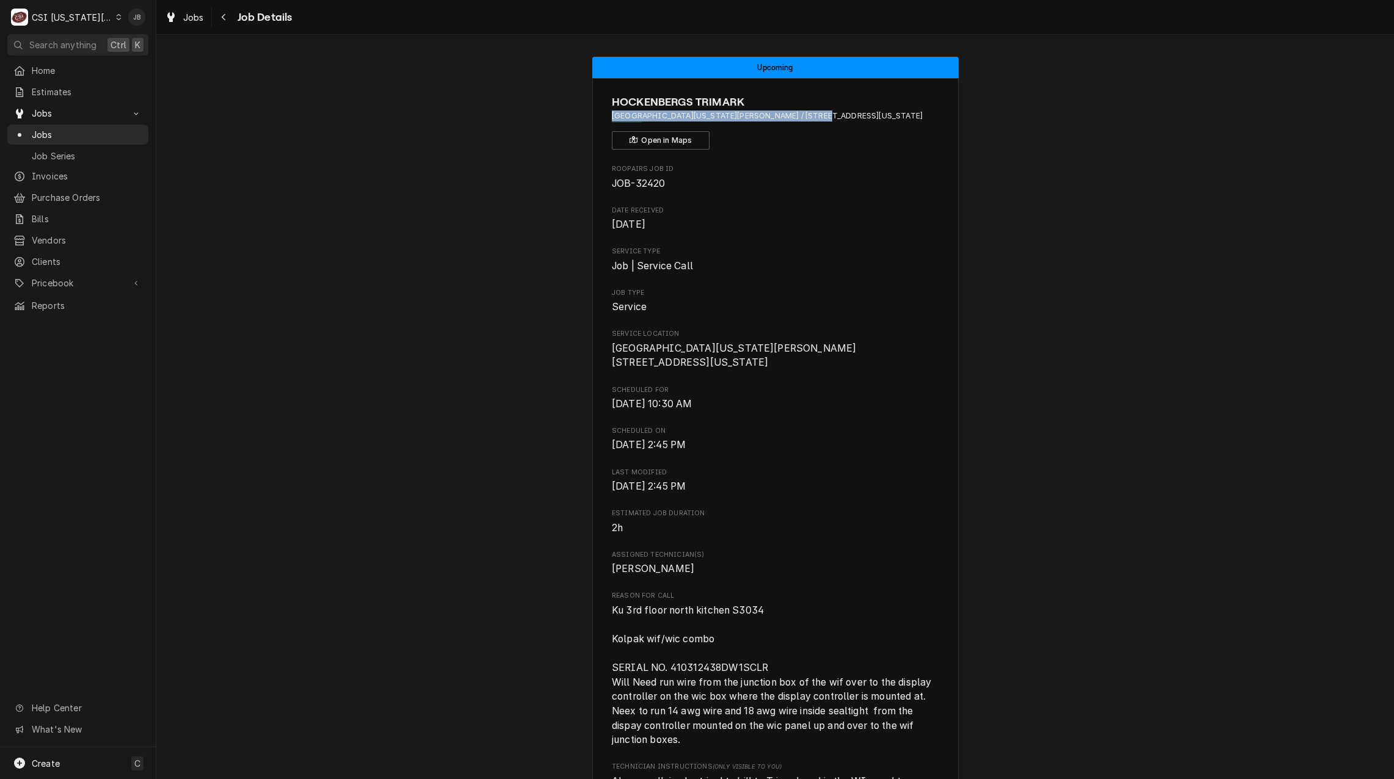
drag, startPoint x: 795, startPoint y: 114, endPoint x: 602, endPoint y: 119, distance: 193.7
click at [602, 119] on div "HOCKENBERGS TRIMARK [GEOGRAPHIC_DATA][US_STATE][PERSON_NAME] / [STREET_ADDRESS]…" at bounding box center [775, 693] width 366 height 1231
copy span "[GEOGRAPHIC_DATA][US_STATE][PERSON_NAME]"
click at [849, 191] on span "JOB-32420" at bounding box center [775, 184] width 327 height 15
drag, startPoint x: 805, startPoint y: 115, endPoint x: 869, endPoint y: 112, distance: 64.2
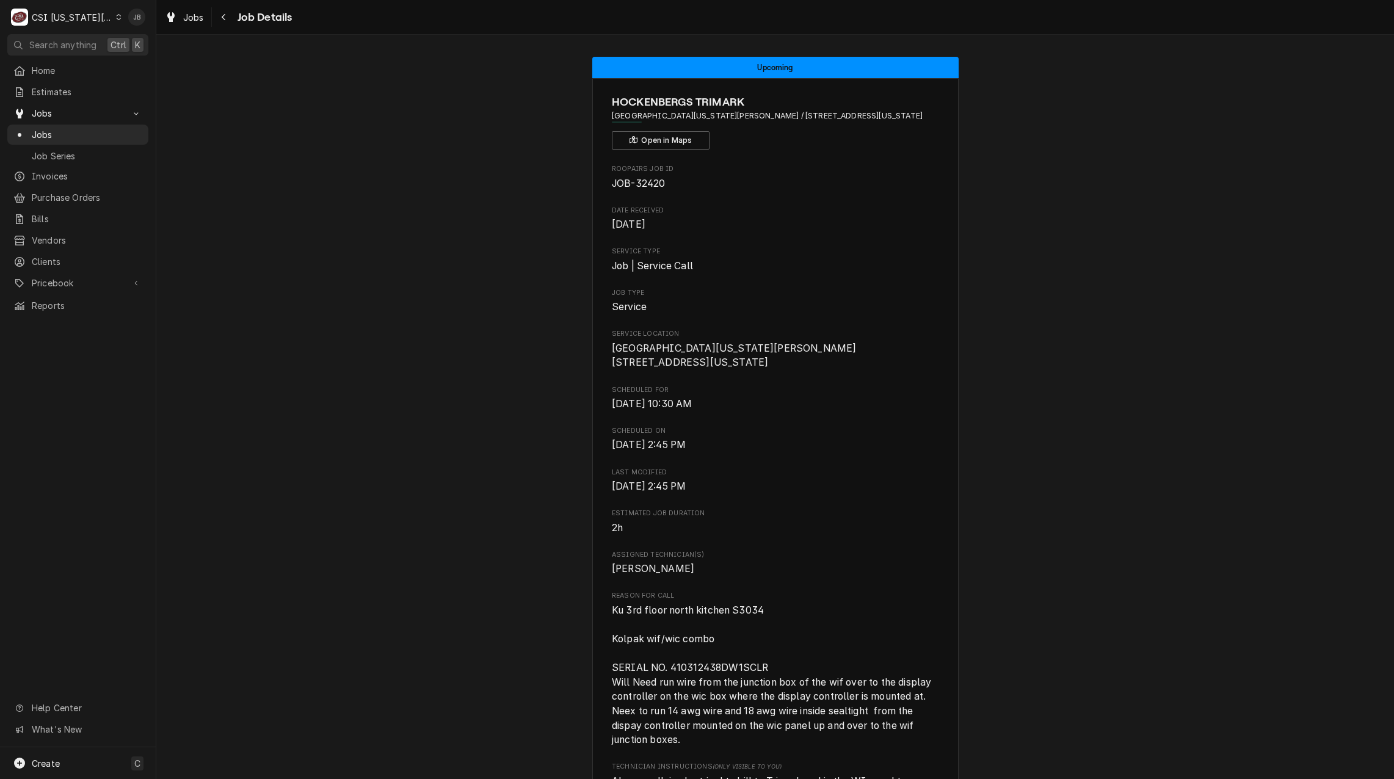
click at [869, 112] on span "[GEOGRAPHIC_DATA][US_STATE][PERSON_NAME] / [STREET_ADDRESS][US_STATE]" at bounding box center [775, 116] width 327 height 11
click at [793, 191] on span "JOB-32420" at bounding box center [775, 184] width 327 height 15
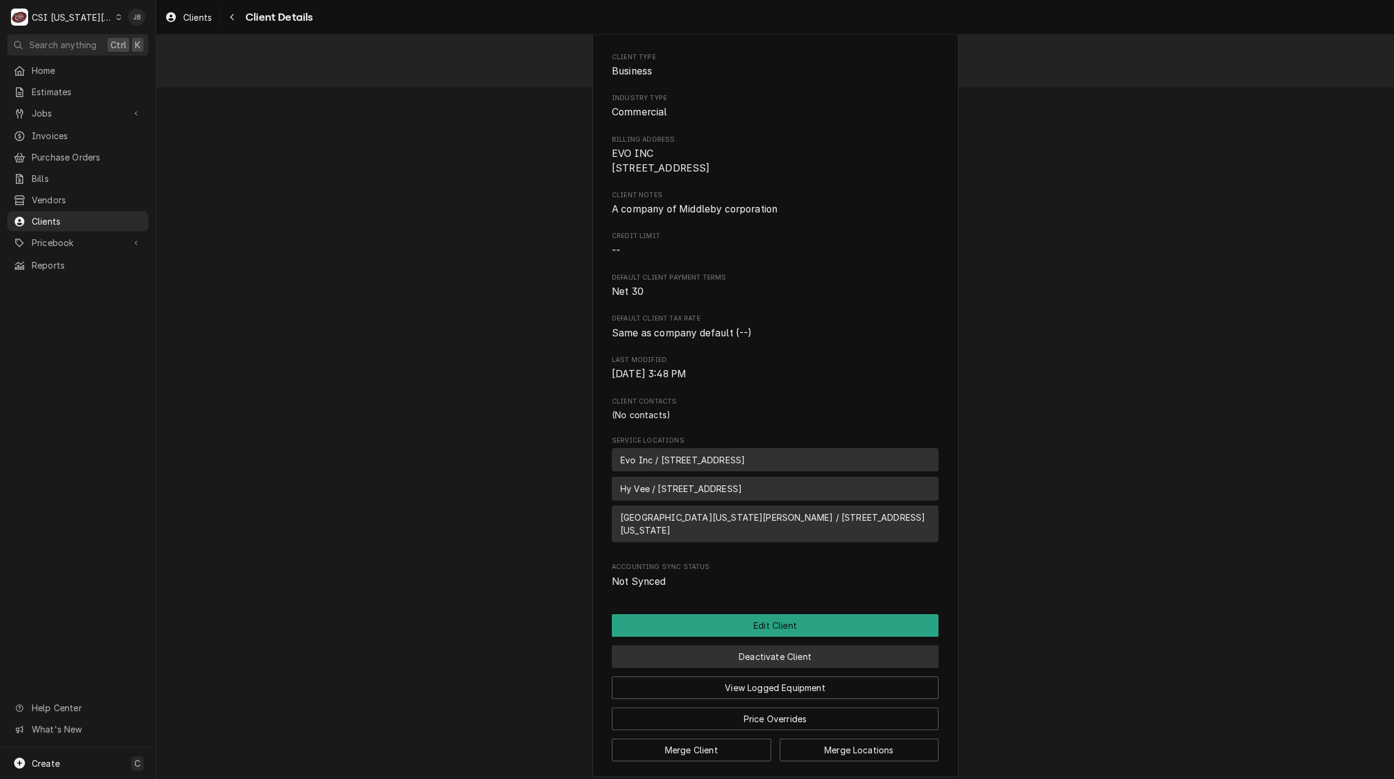
scroll to position [131, 0]
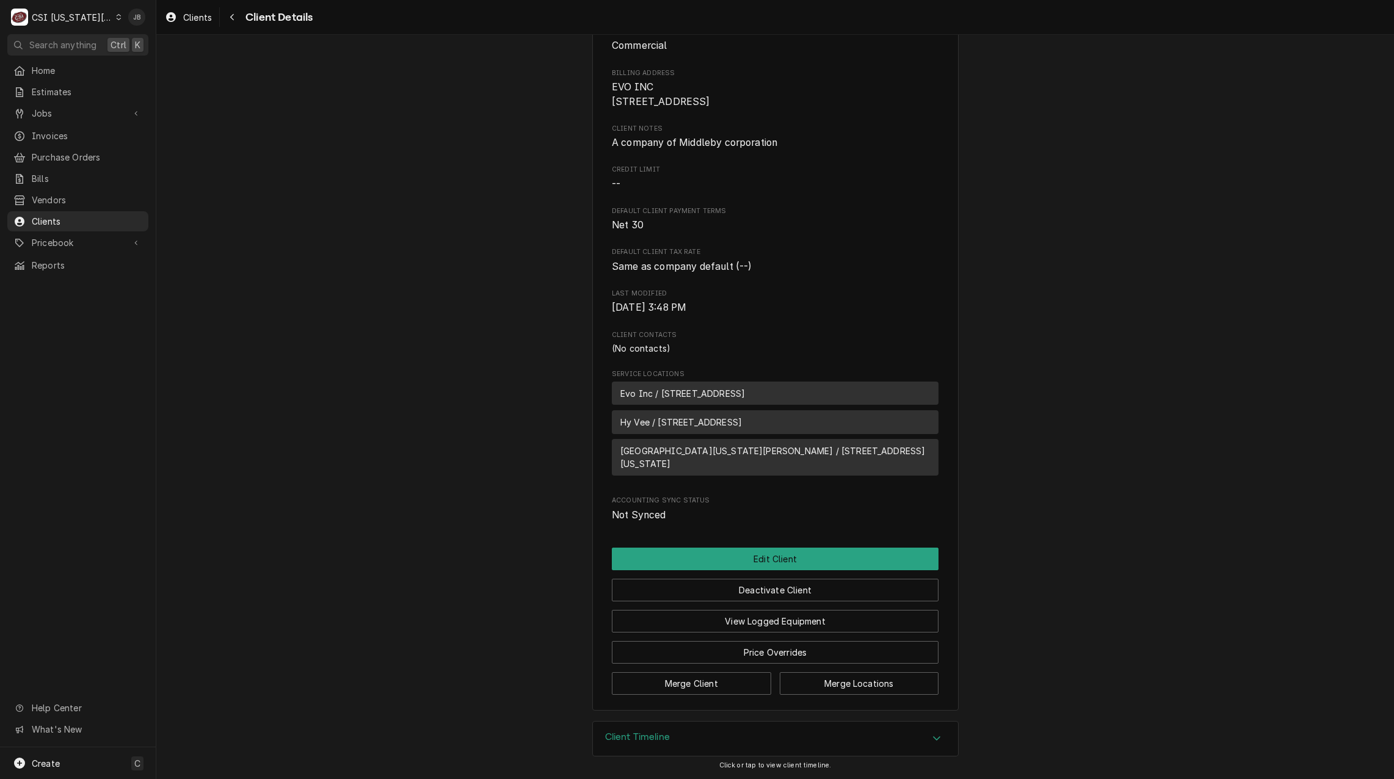
click at [696, 732] on div "Client Timeline" at bounding box center [775, 739] width 365 height 34
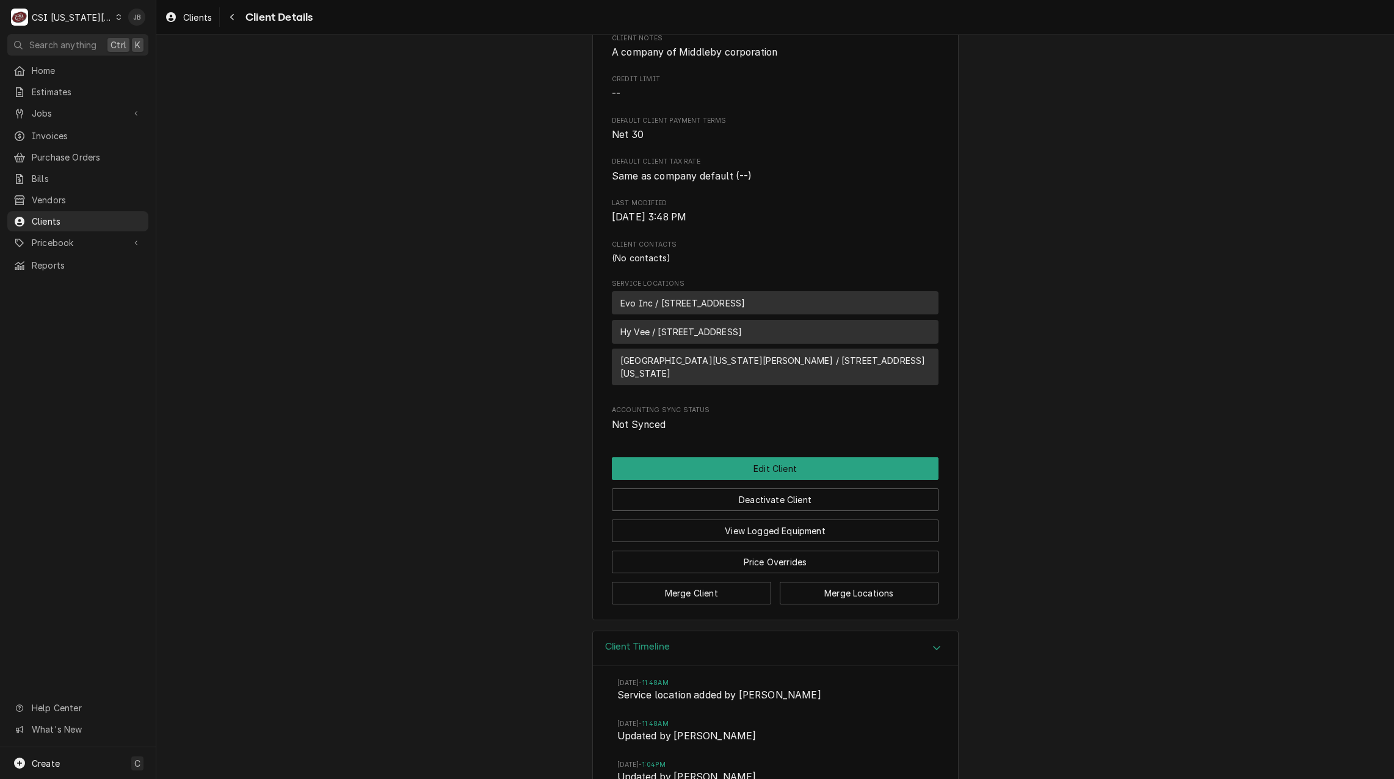
scroll to position [340, 0]
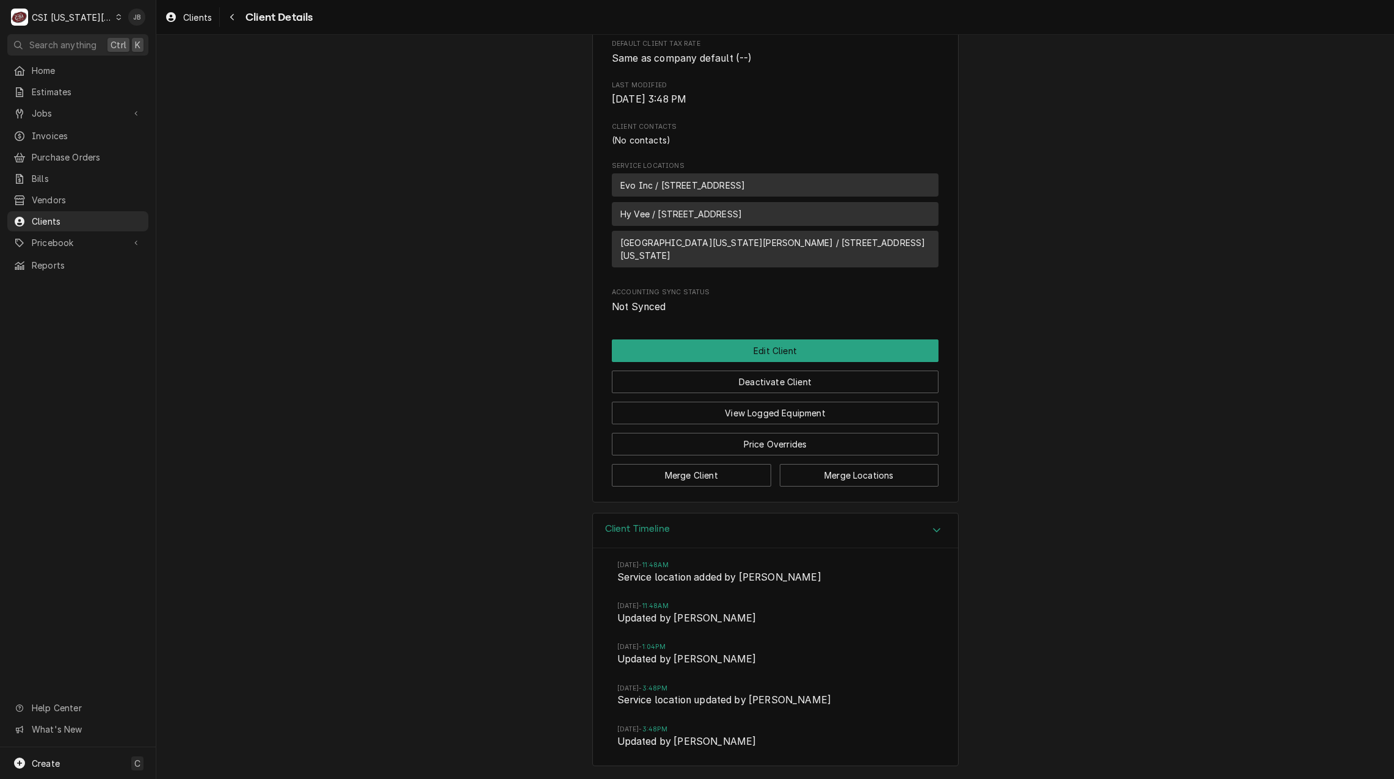
click at [702, 528] on div "Client Timeline" at bounding box center [775, 531] width 365 height 35
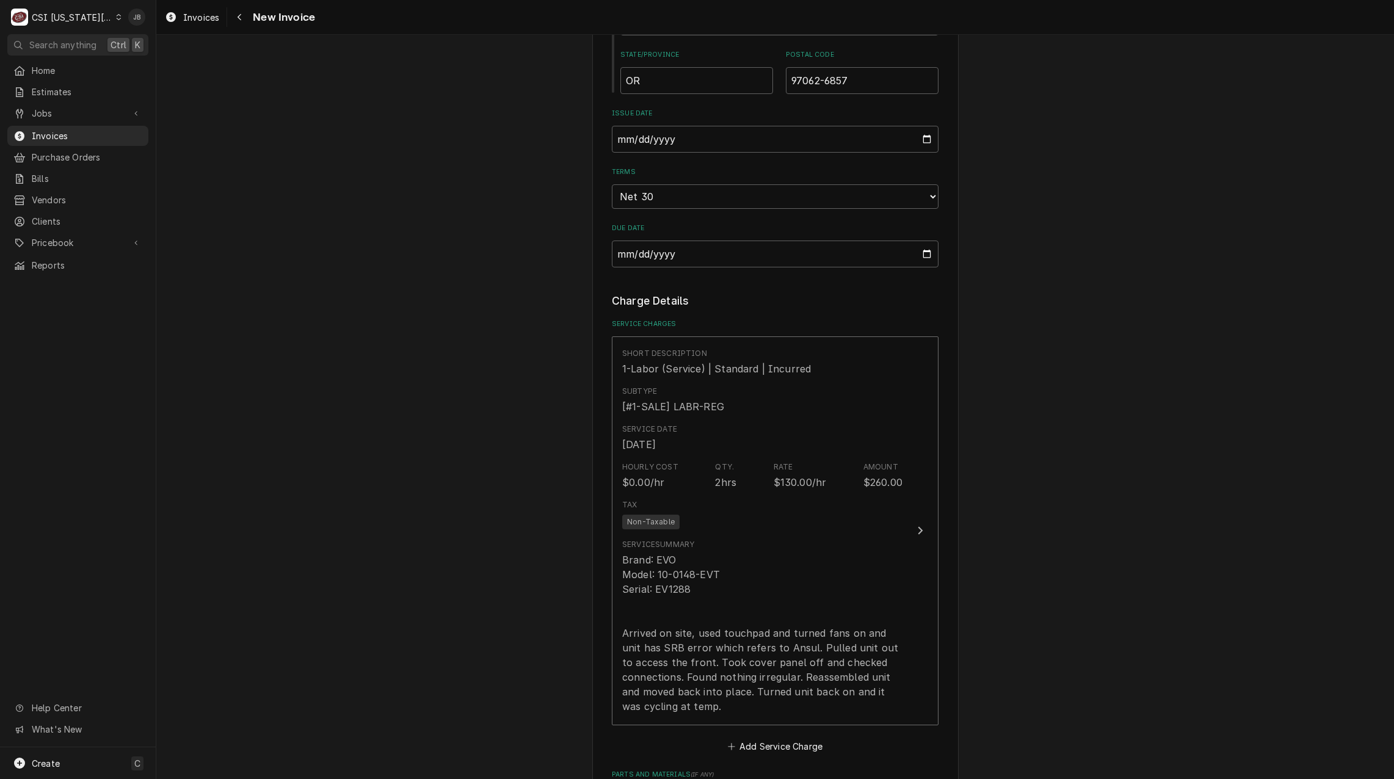
scroll to position [916, 0]
